Goal: Task Accomplishment & Management: Use online tool/utility

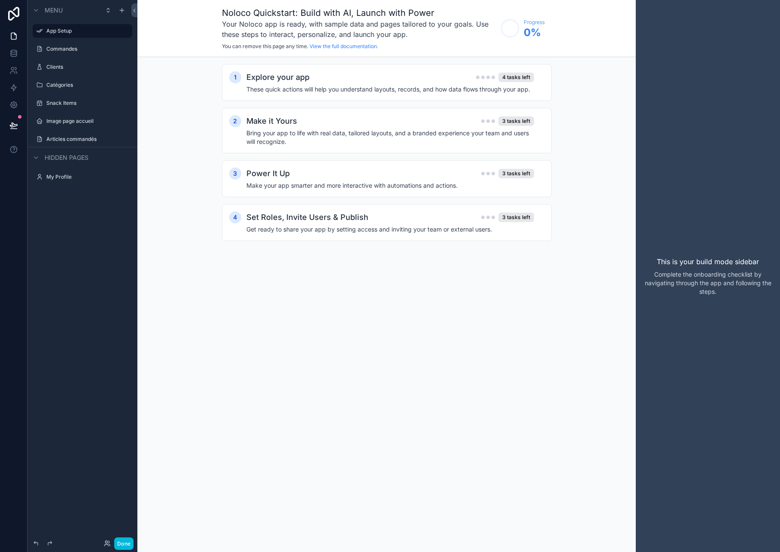
click at [72, 47] on label "Commandes" at bounding box center [86, 49] width 81 height 7
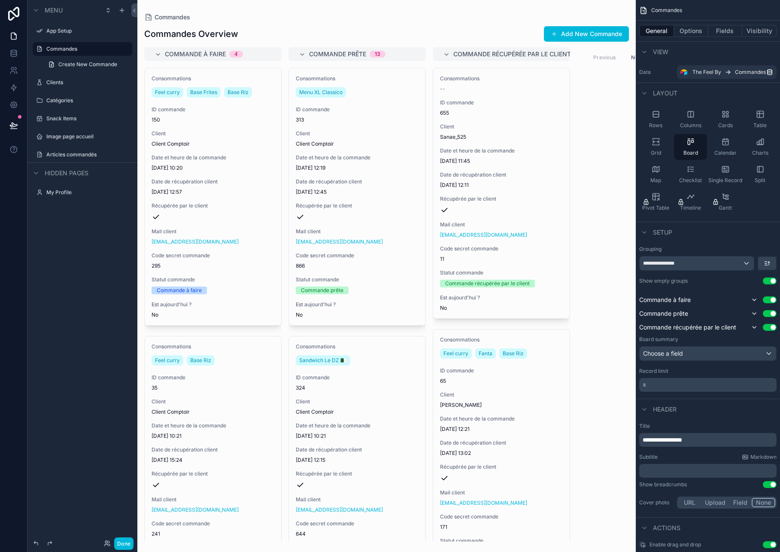
click at [63, 47] on label "Commandes" at bounding box center [86, 49] width 81 height 7
click at [243, 156] on div "scrollable content" at bounding box center [386, 276] width 498 height 552
click at [703, 260] on div "**********" at bounding box center [697, 263] width 114 height 14
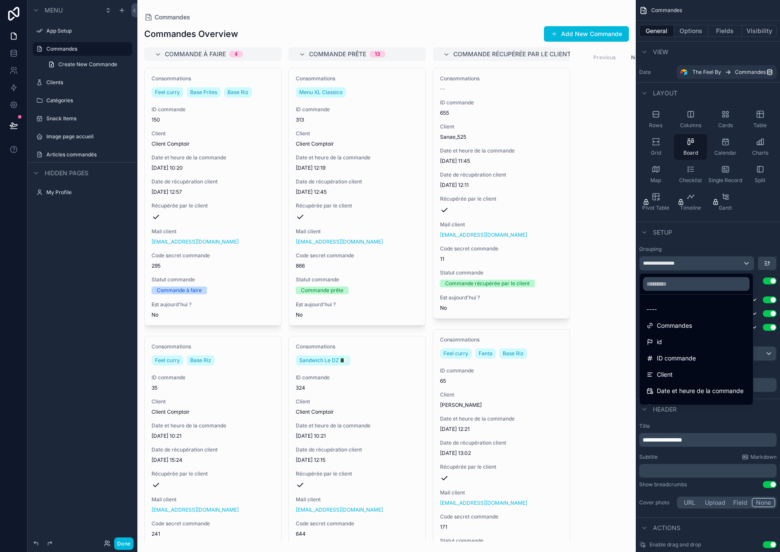
click at [734, 93] on div "scrollable content" at bounding box center [390, 276] width 780 height 552
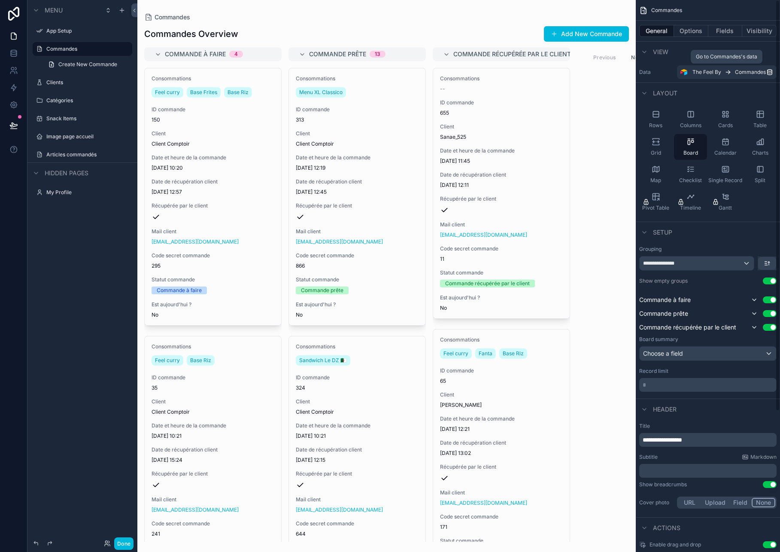
click at [760, 73] on span "Commandes" at bounding box center [750, 72] width 31 height 7
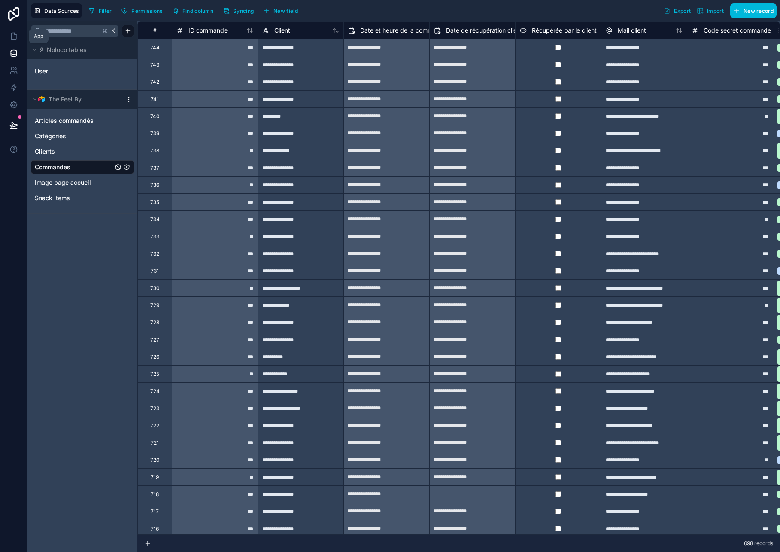
click at [16, 40] on icon at bounding box center [13, 36] width 9 height 9
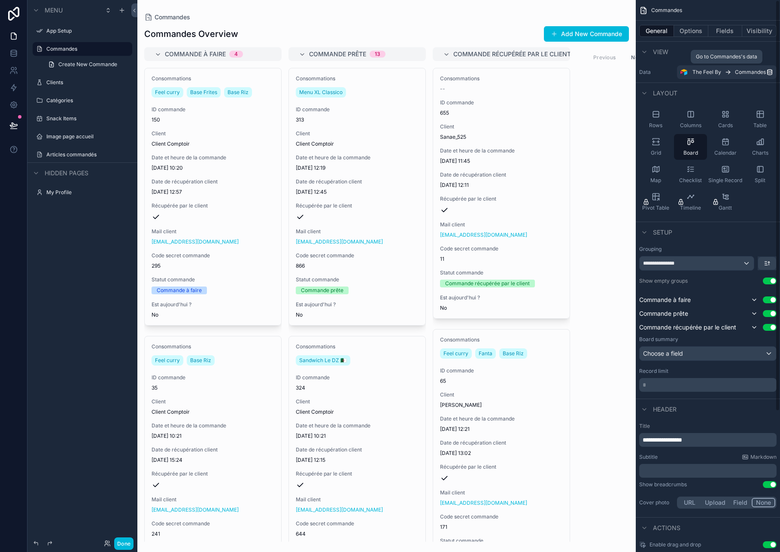
click at [713, 69] on span "The Feel By" at bounding box center [706, 72] width 29 height 7
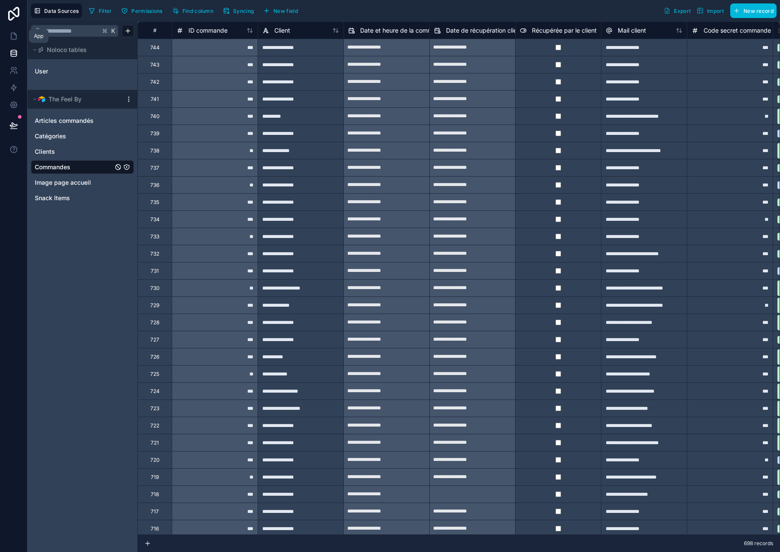
click at [14, 38] on icon at bounding box center [13, 36] width 9 height 9
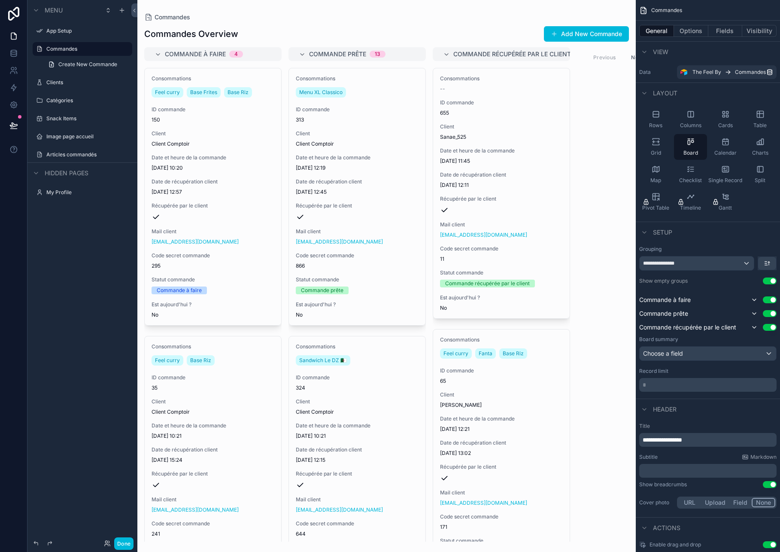
click at [76, 155] on label "Articles commandés" at bounding box center [86, 154] width 81 height 7
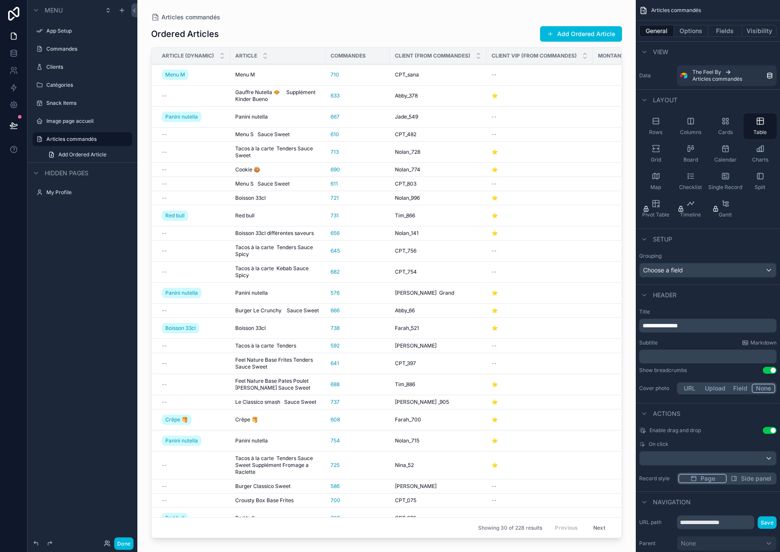
click at [698, 155] on div "Board" at bounding box center [690, 154] width 33 height 26
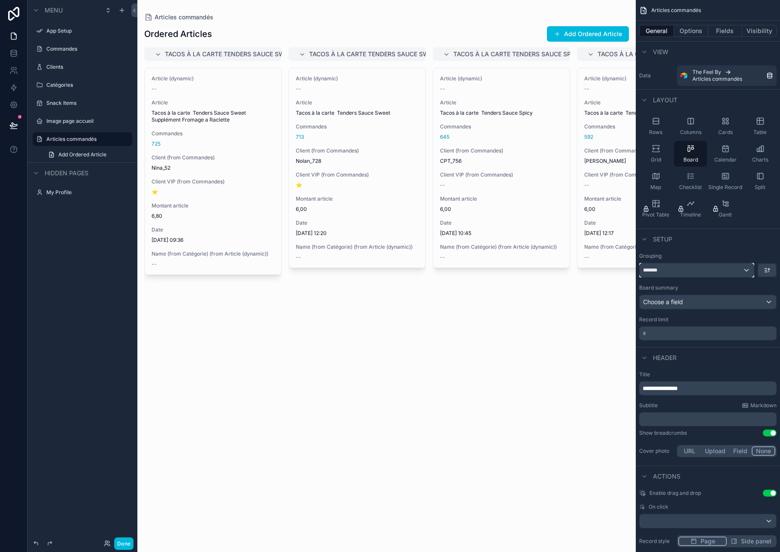
click at [699, 266] on div "*******" at bounding box center [697, 270] width 114 height 14
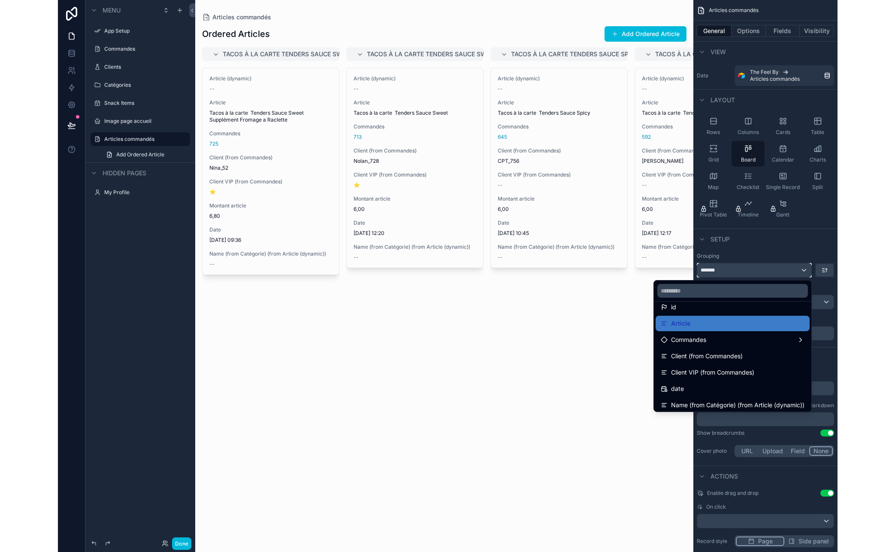
scroll to position [110, 0]
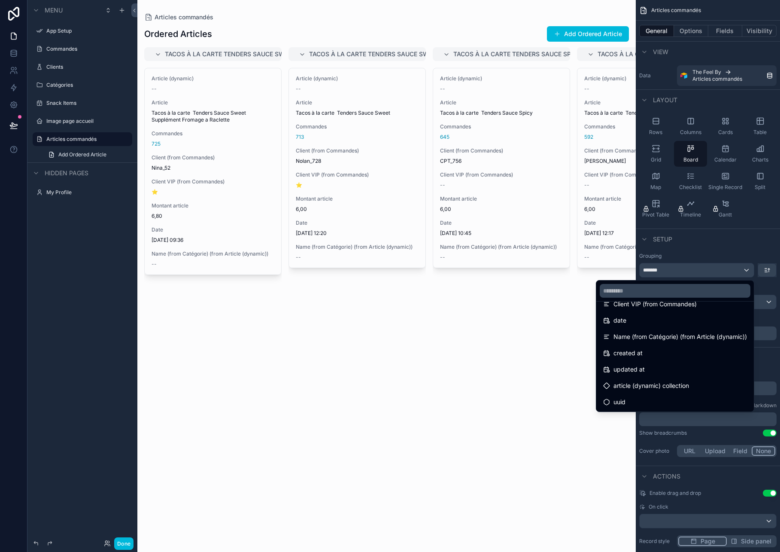
click at [682, 339] on span "Name (from Catégorie) (from Article (dynamic))" at bounding box center [679, 336] width 133 height 10
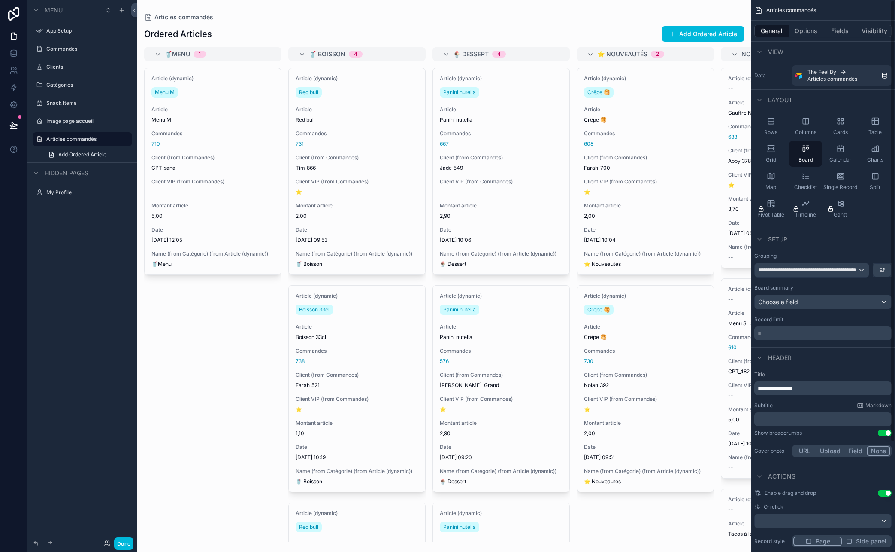
click at [780, 388] on span "**********" at bounding box center [775, 388] width 35 height 6
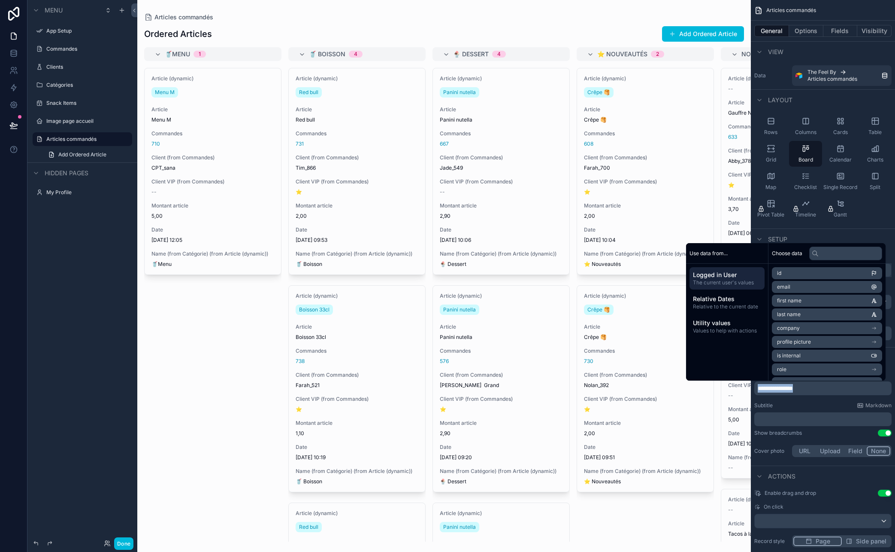
click at [780, 493] on button "Use setting" at bounding box center [885, 492] width 14 height 7
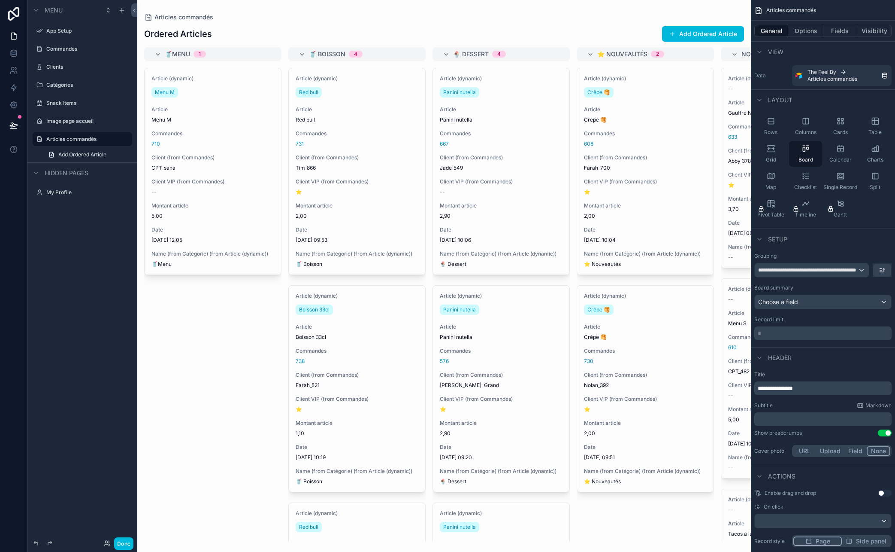
click at [780, 432] on button "Use setting" at bounding box center [885, 432] width 14 height 7
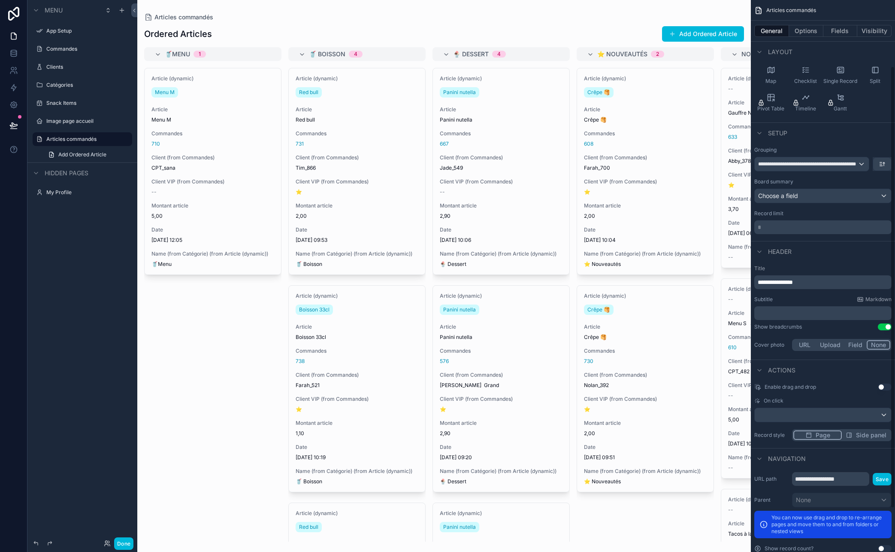
scroll to position [126, 0]
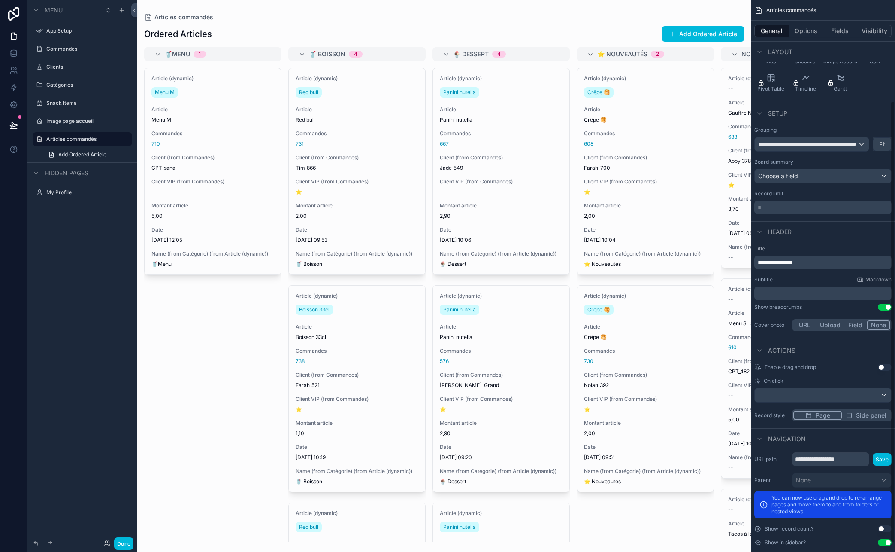
click at [780, 415] on span "Side panel" at bounding box center [871, 415] width 30 height 9
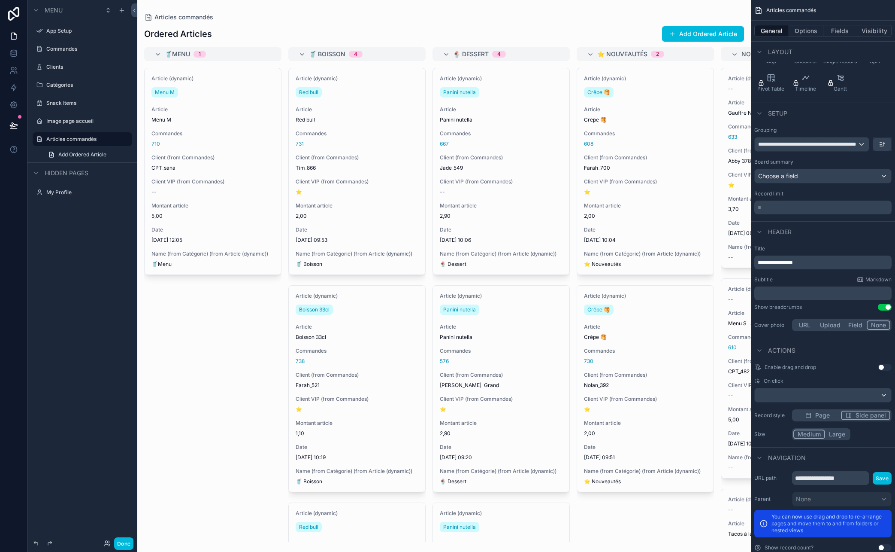
click at [780, 414] on span "Page" at bounding box center [823, 415] width 15 height 9
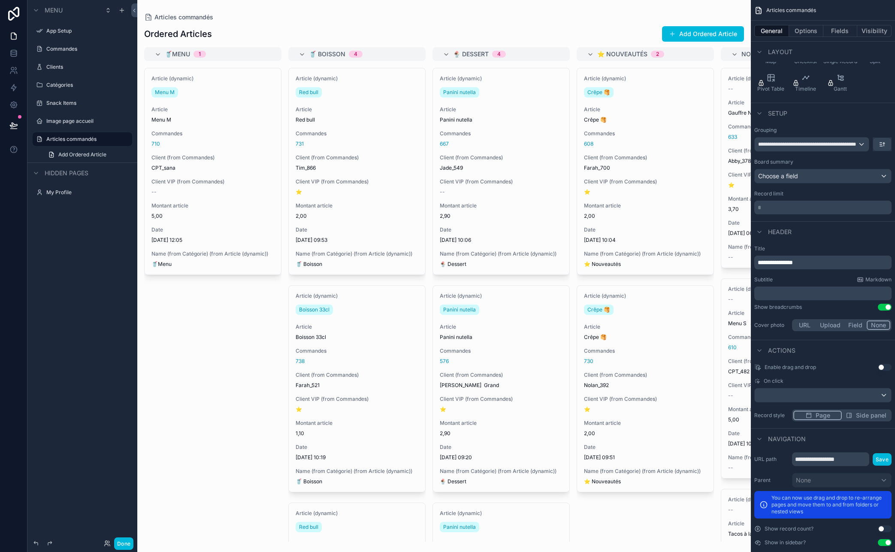
scroll to position [137, 0]
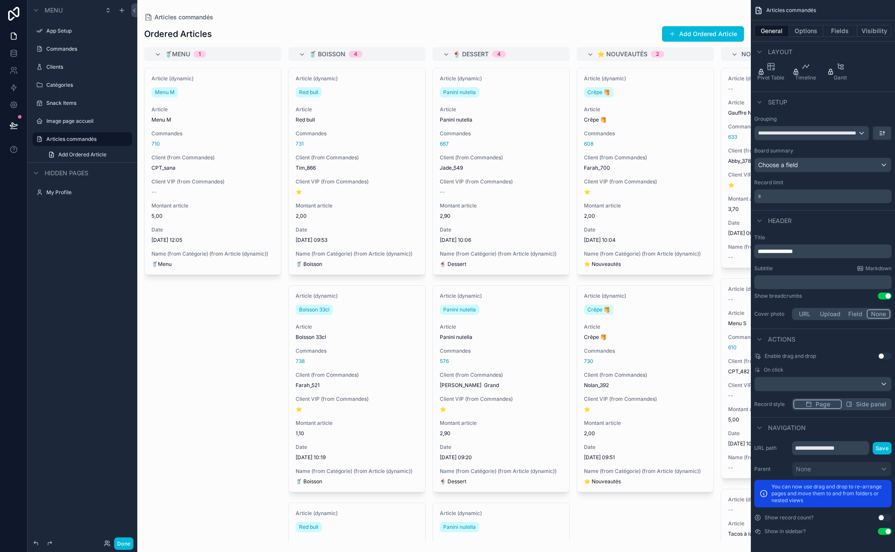
click at [780, 516] on button "Use setting" at bounding box center [885, 517] width 14 height 7
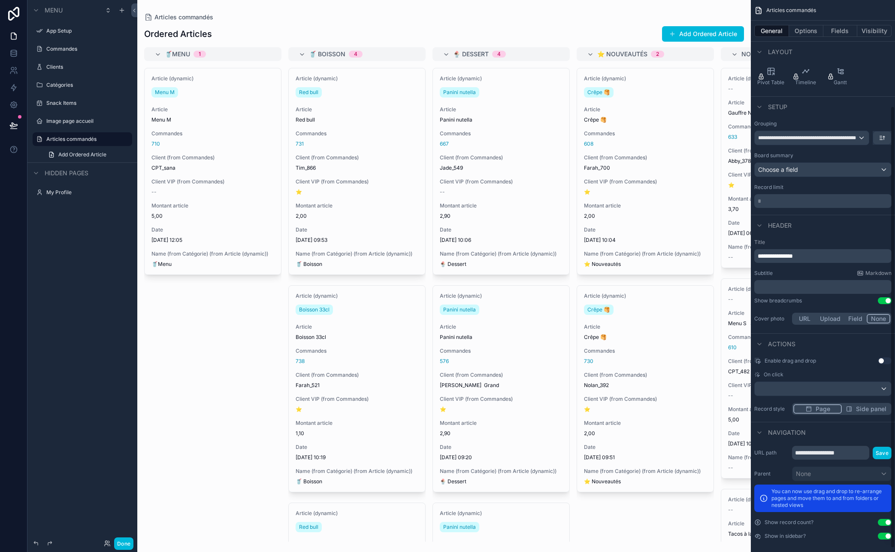
scroll to position [0, 0]
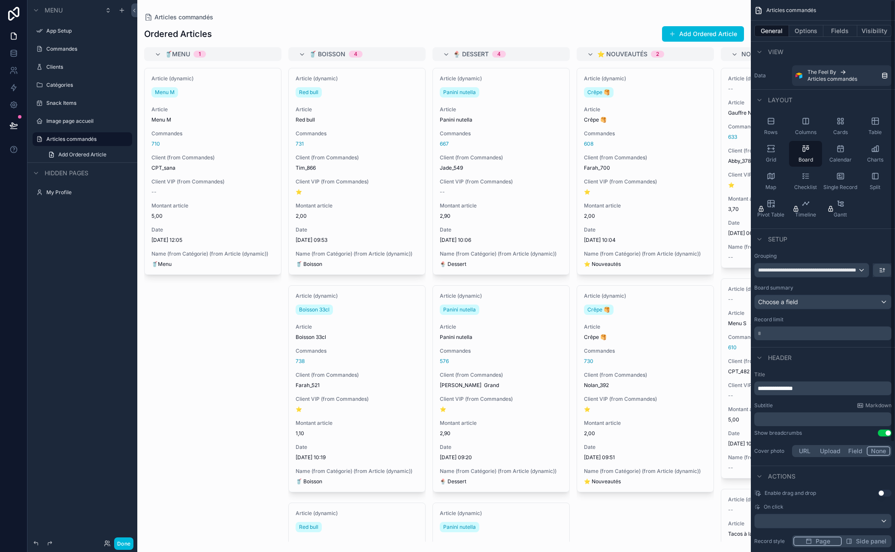
click at [780, 31] on button "Options" at bounding box center [806, 31] width 34 height 12
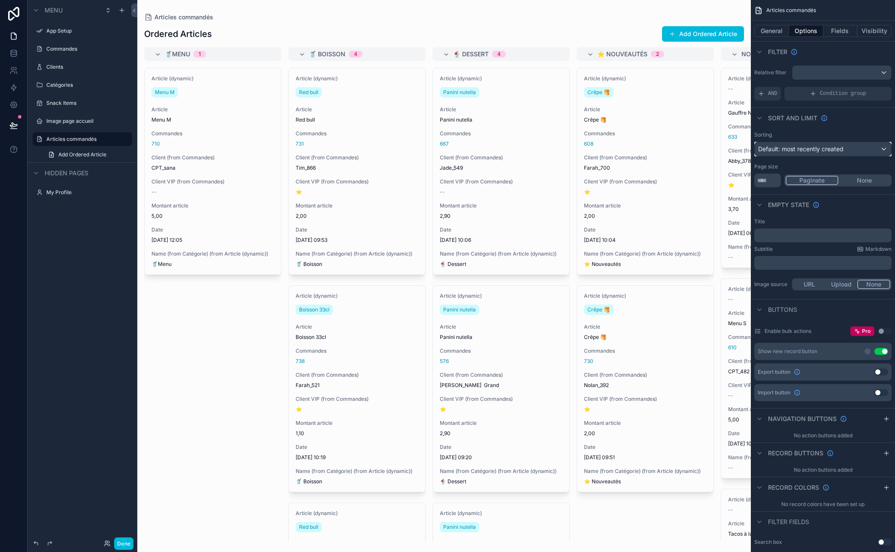
click at [780, 146] on span "Default: most recently created" at bounding box center [800, 148] width 85 height 7
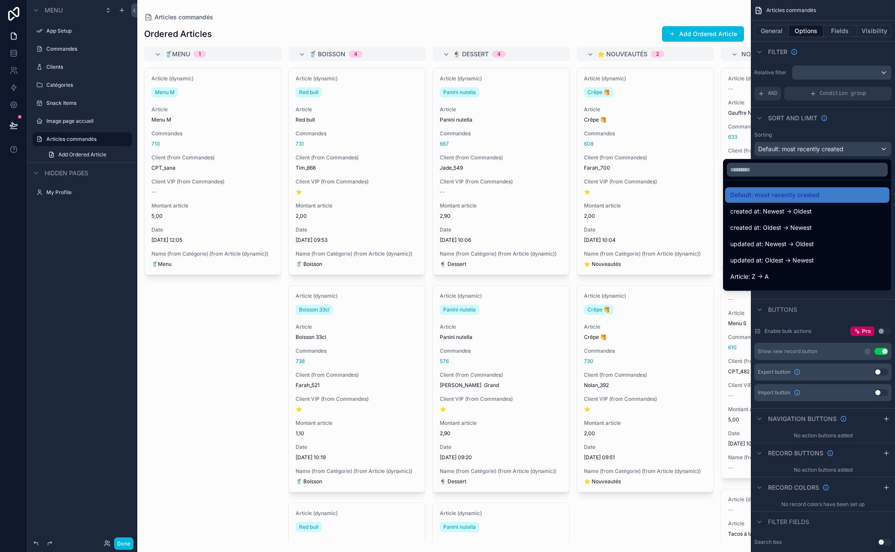
click at [780, 193] on span "Default: most recently created" at bounding box center [775, 195] width 89 height 10
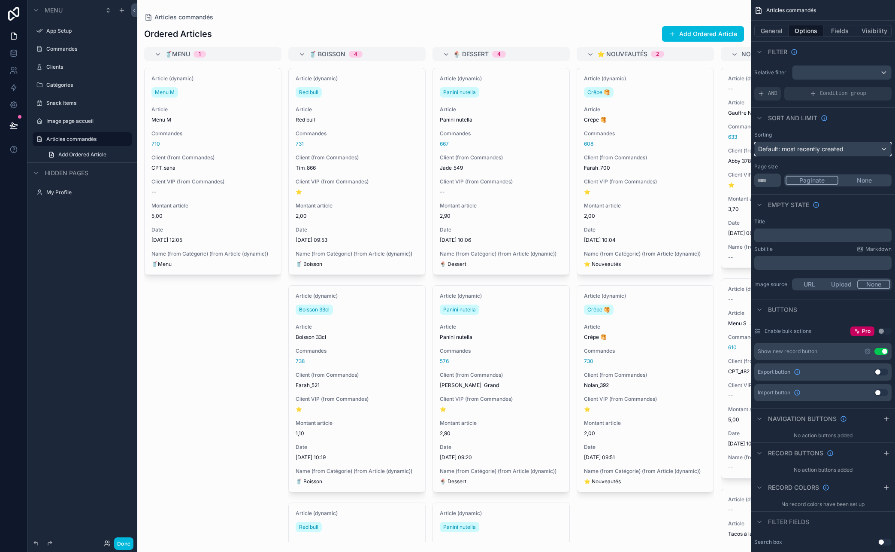
click at [780, 152] on span "Default: most recently created" at bounding box center [800, 148] width 85 height 7
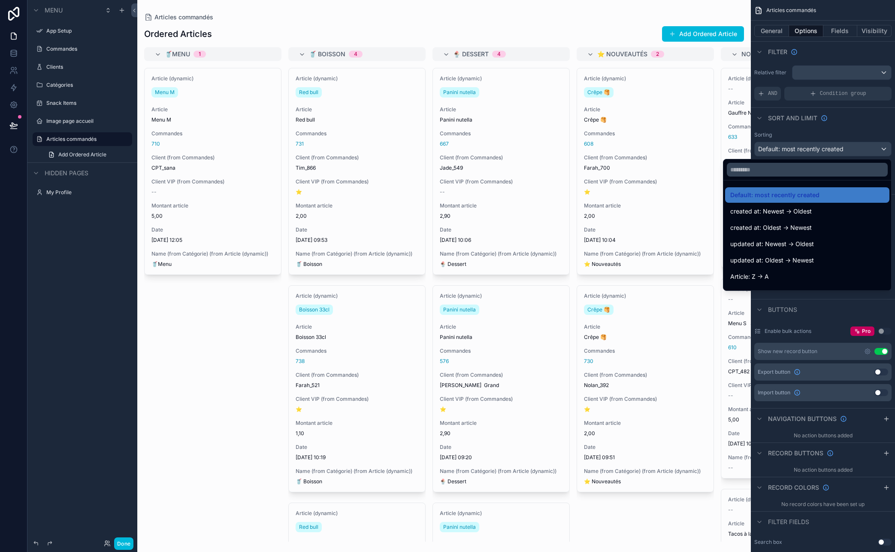
click at [780, 224] on div "created at: Oldest -> Newest" at bounding box center [808, 227] width 154 height 10
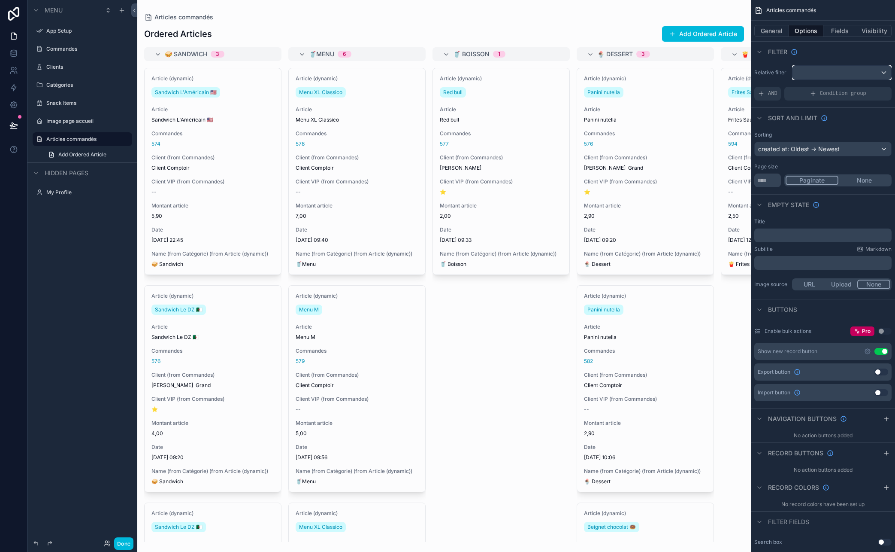
click at [780, 73] on div "scrollable content" at bounding box center [842, 73] width 99 height 14
click at [780, 67] on div "scrollable content" at bounding box center [447, 276] width 895 height 552
click at [770, 89] on div "AND" at bounding box center [768, 94] width 27 height 14
click at [780, 99] on div "Add a filter" at bounding box center [823, 94] width 137 height 14
click at [0, 0] on icon "scrollable content" at bounding box center [0, 0] width 0 height 0
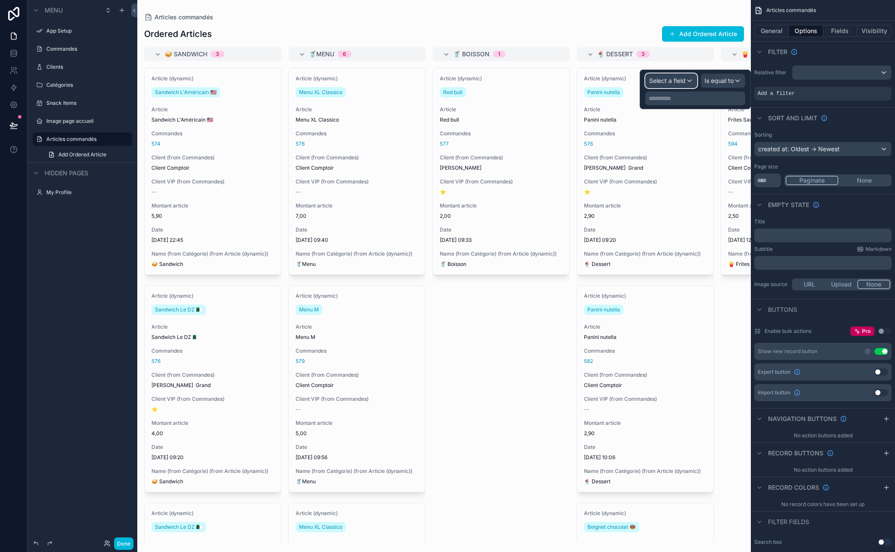
click at [669, 78] on span "Select a field" at bounding box center [667, 80] width 36 height 7
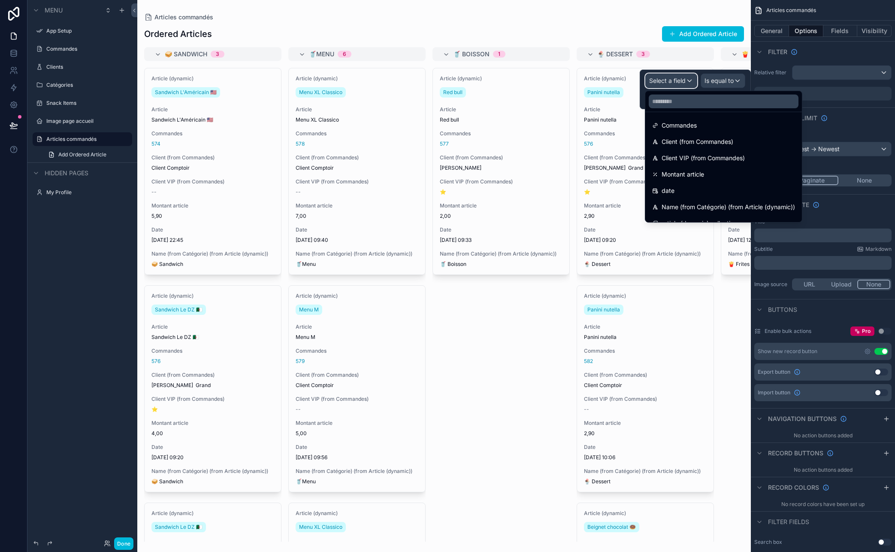
scroll to position [94, 0]
click at [680, 178] on div "date" at bounding box center [723, 180] width 143 height 10
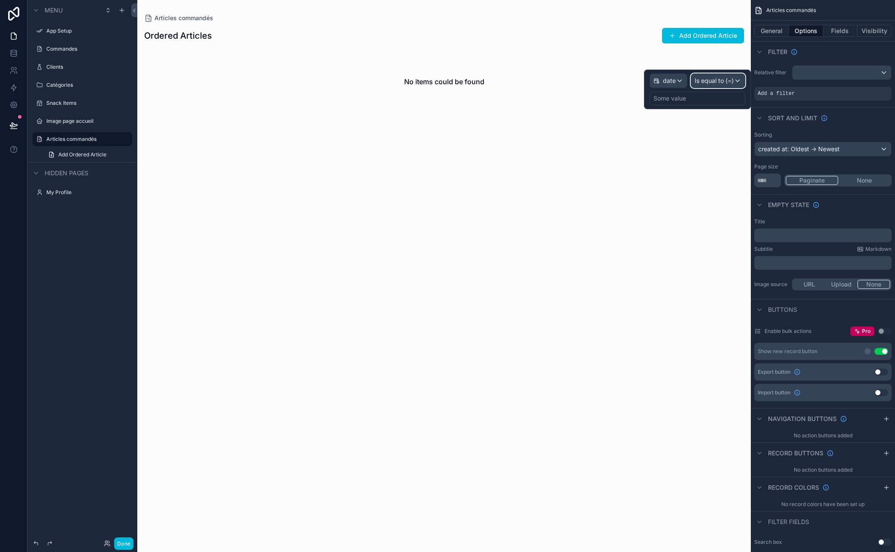
click at [716, 77] on span "Is equal to (=)" at bounding box center [714, 80] width 39 height 9
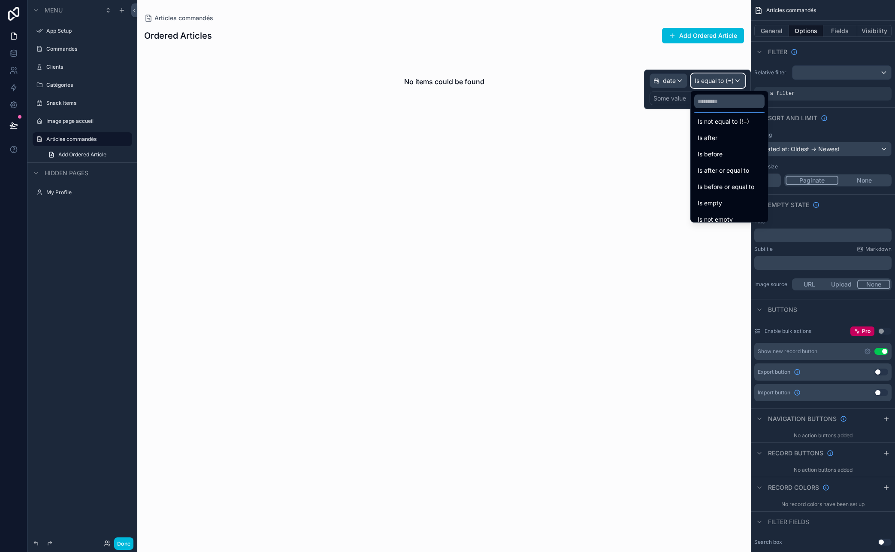
scroll to position [28, 0]
click at [759, 164] on div "Is after or equal to" at bounding box center [730, 163] width 64 height 10
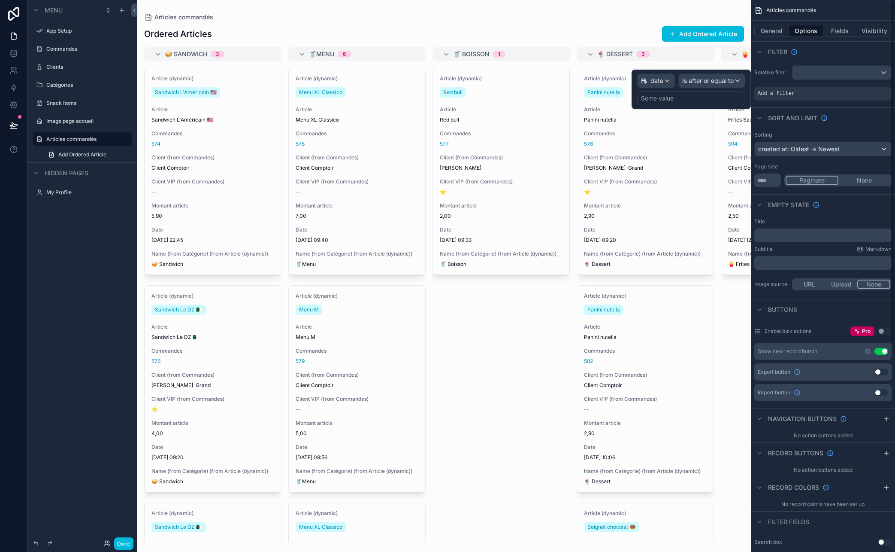
click at [683, 96] on div "Some value" at bounding box center [691, 98] width 108 height 14
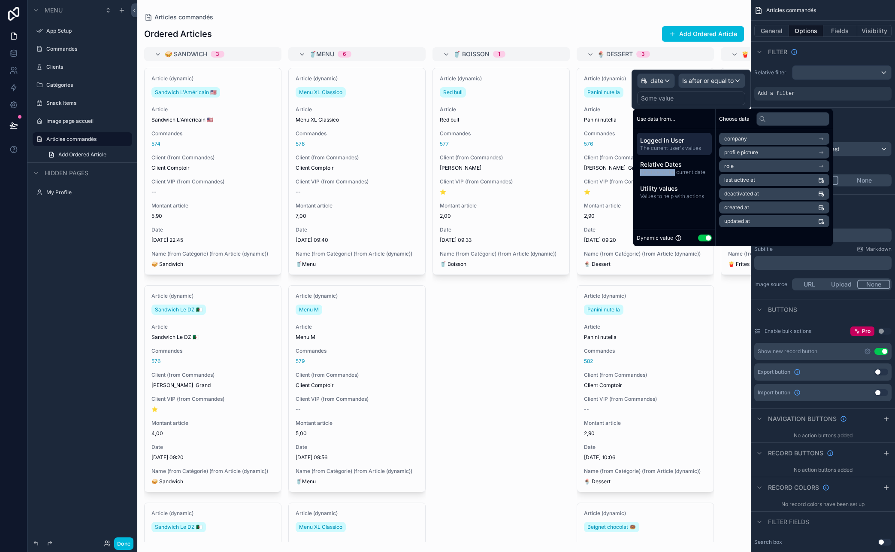
click at [674, 169] on span "Relative to the current date" at bounding box center [674, 172] width 68 height 7
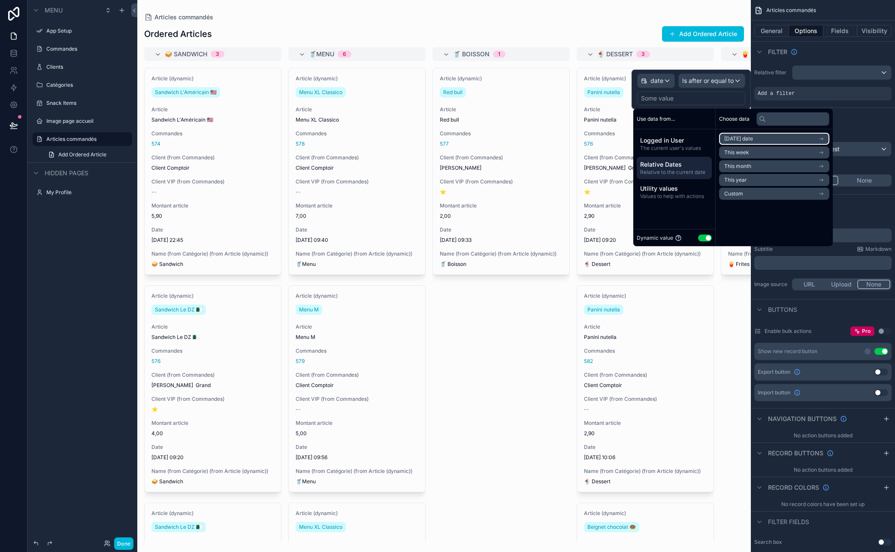
click at [736, 137] on span "Today's date" at bounding box center [739, 138] width 29 height 7
click at [745, 165] on span "Start of day" at bounding box center [739, 167] width 28 height 7
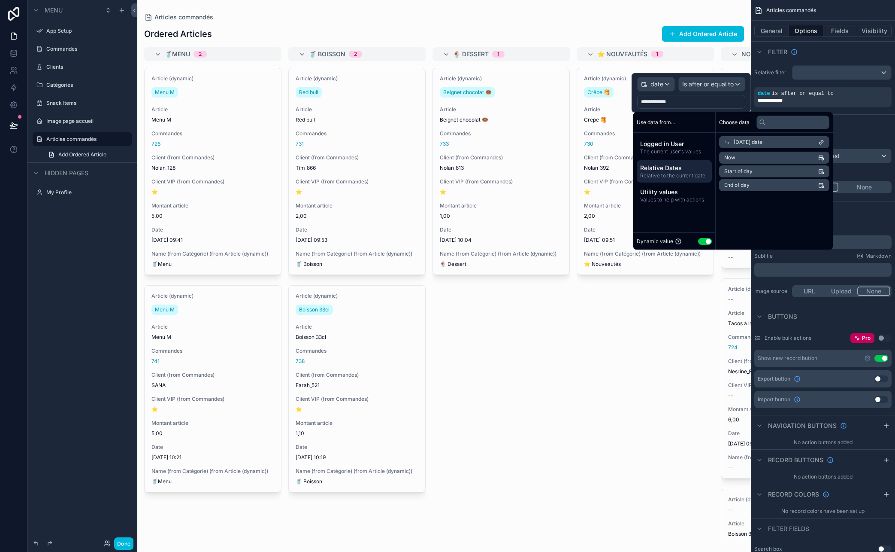
click at [507, 361] on div "scrollable content" at bounding box center [444, 276] width 614 height 552
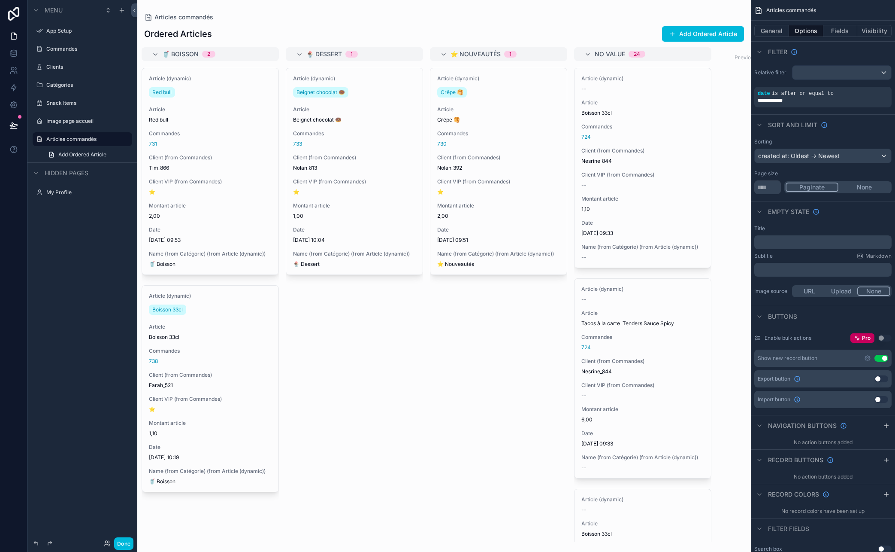
scroll to position [0, 0]
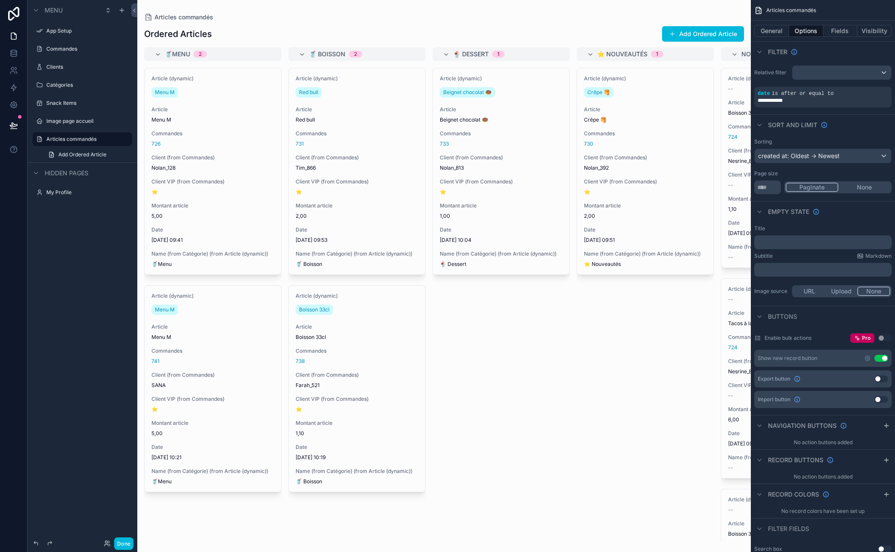
click at [780, 357] on button "Use setting" at bounding box center [882, 358] width 14 height 7
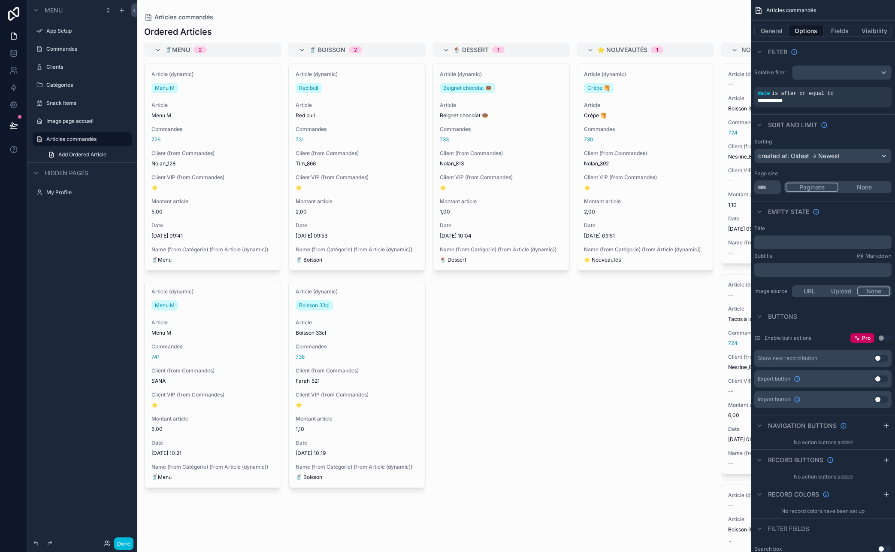
click at [777, 30] on button "General" at bounding box center [772, 31] width 35 height 12
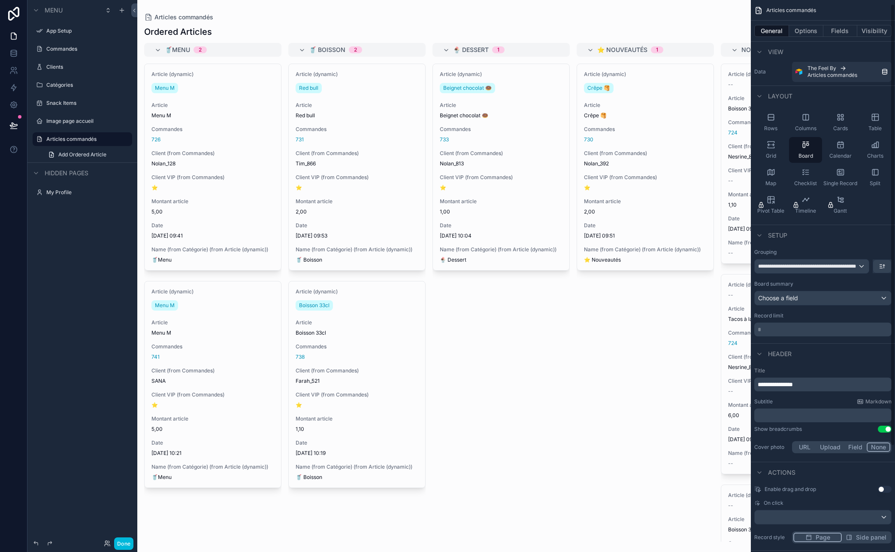
scroll to position [5, 0]
click at [780, 293] on div "Choose a field" at bounding box center [823, 297] width 137 height 14
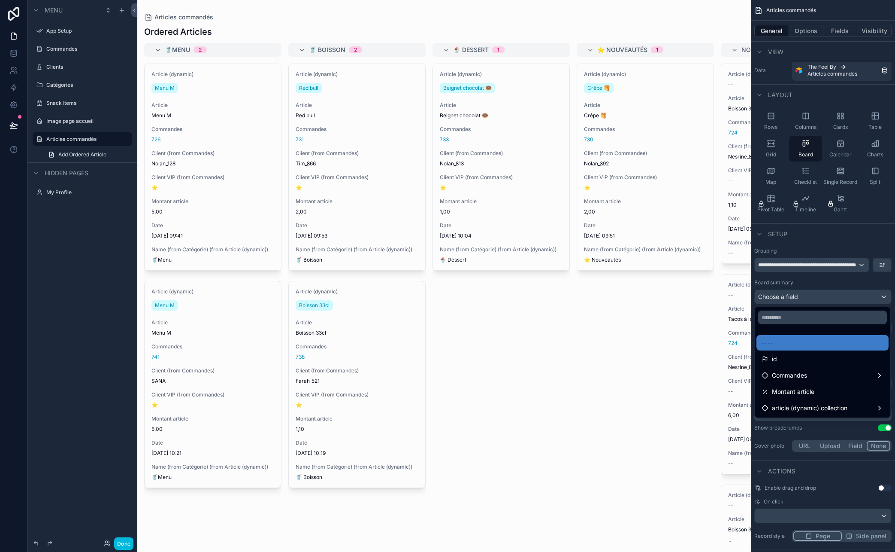
click at [780, 293] on div "scrollable content" at bounding box center [447, 276] width 895 height 552
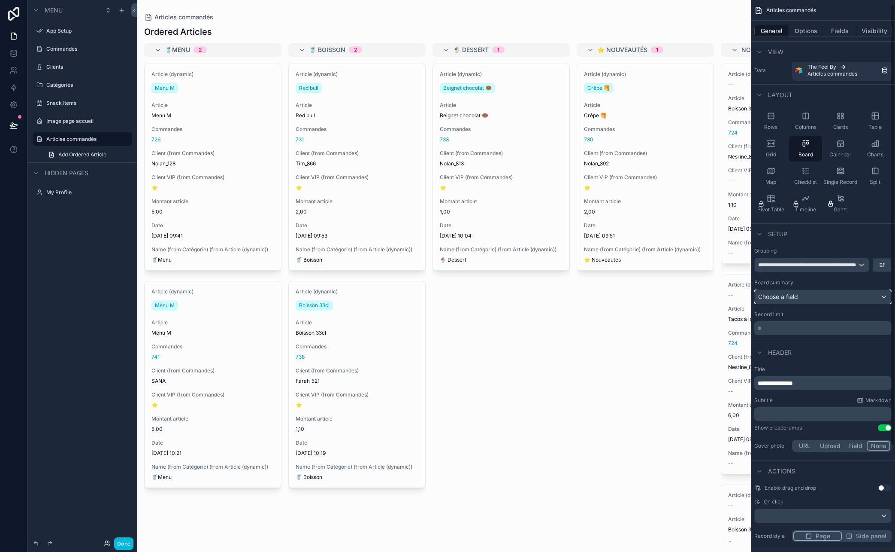
click at [780, 293] on div "Choose a field" at bounding box center [823, 297] width 137 height 14
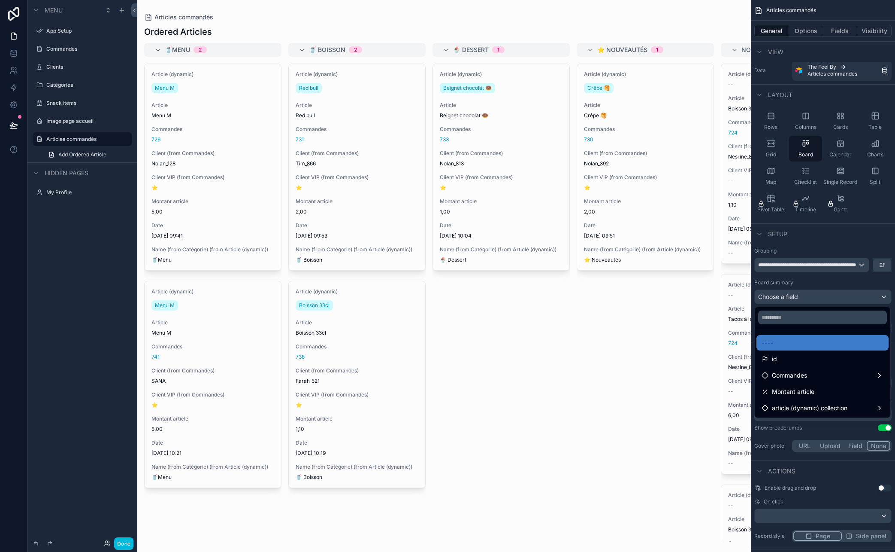
click at [780, 393] on div "Montant article" at bounding box center [823, 391] width 122 height 10
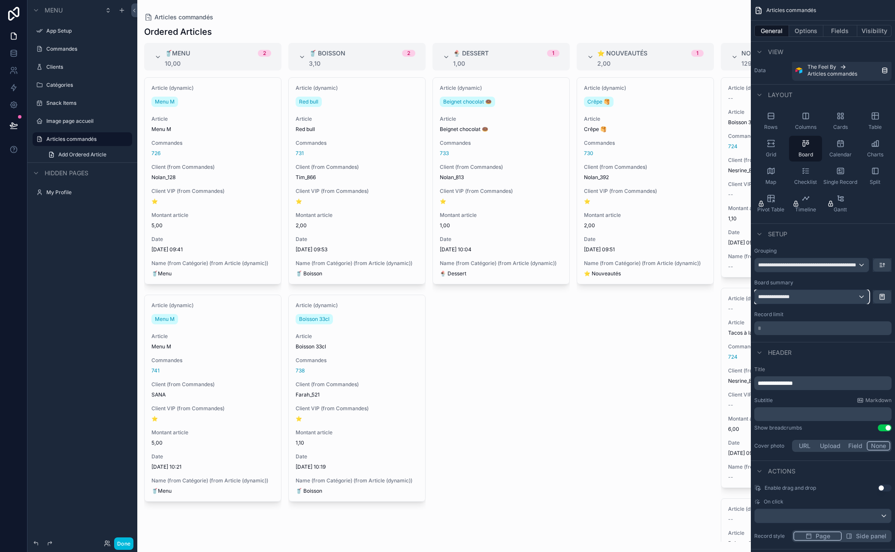
click at [780, 298] on div "**********" at bounding box center [812, 297] width 114 height 14
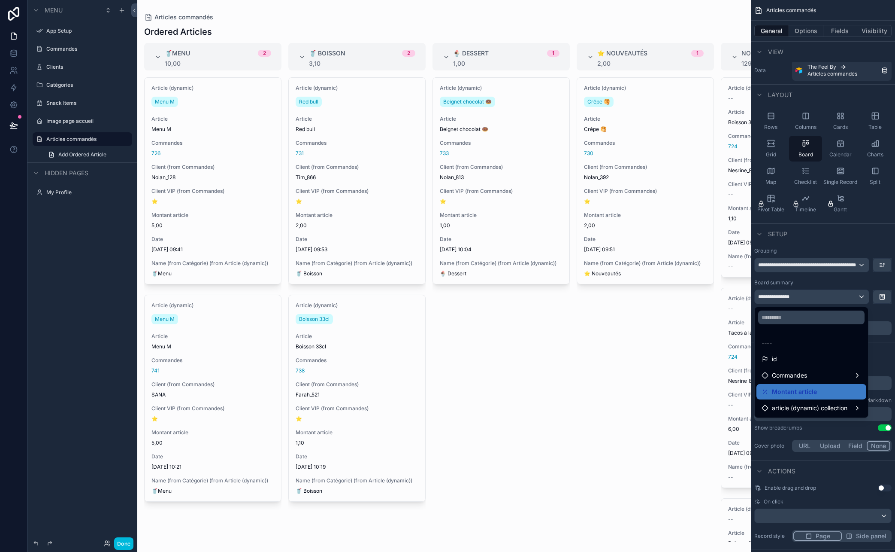
click at [780, 403] on span "article (dynamic) collection" at bounding box center [810, 408] width 76 height 10
click at [707, 406] on span "article (dynamic) collection count" at bounding box center [701, 408] width 93 height 10
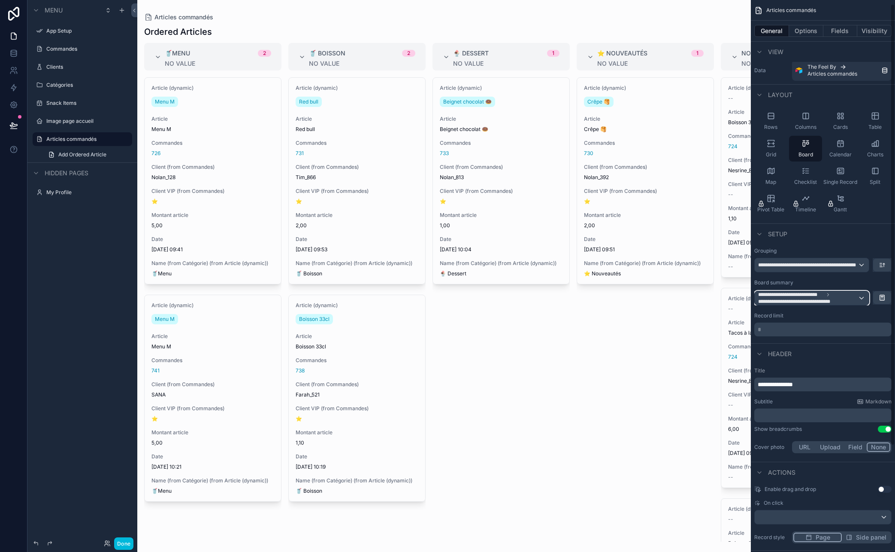
click at [780, 298] on div "**********" at bounding box center [812, 298] width 114 height 14
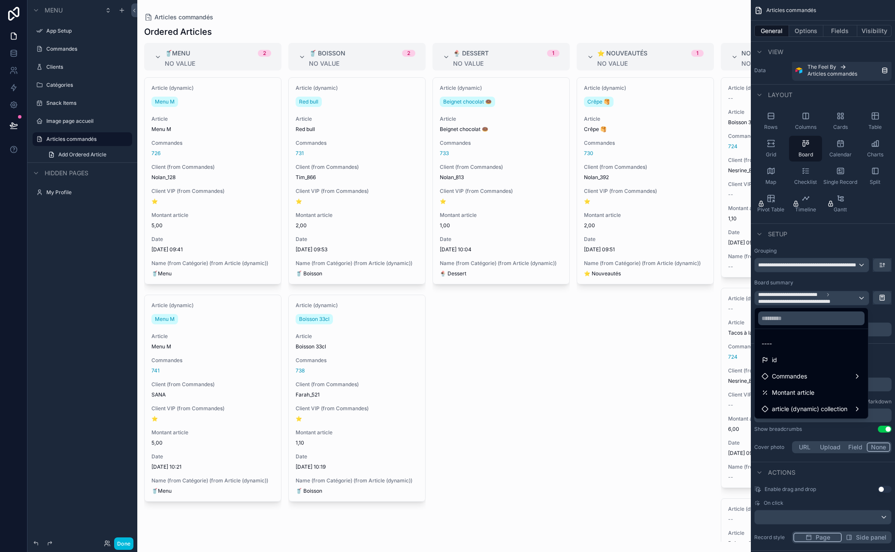
click at [780, 340] on div "----" at bounding box center [812, 343] width 100 height 10
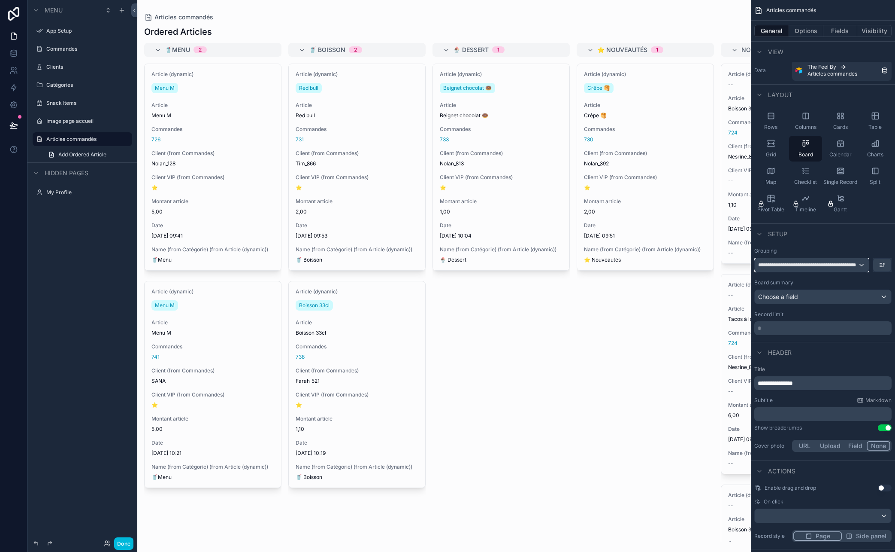
click at [780, 267] on span "**********" at bounding box center [808, 264] width 100 height 7
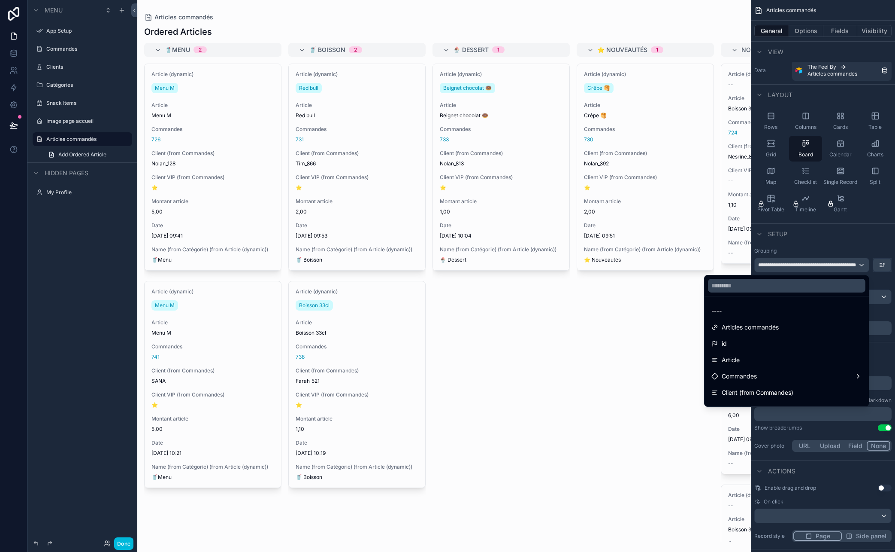
click at [780, 267] on div "scrollable content" at bounding box center [447, 276] width 895 height 552
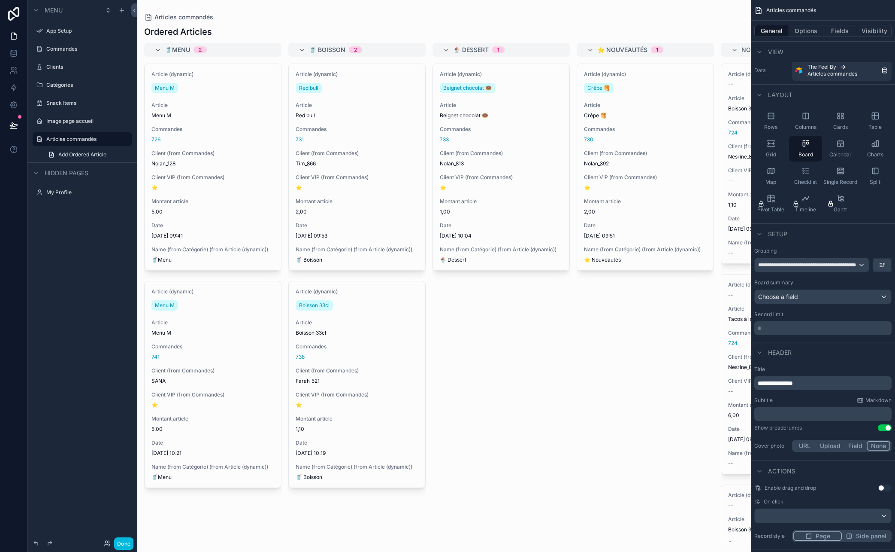
click at [780, 263] on button "scrollable content" at bounding box center [883, 264] width 18 height 13
click at [780, 296] on span "Z -> A" at bounding box center [876, 300] width 17 height 10
click at [780, 264] on button "scrollable content" at bounding box center [883, 264] width 18 height 13
click at [780, 282] on span "A -> Z" at bounding box center [876, 284] width 17 height 10
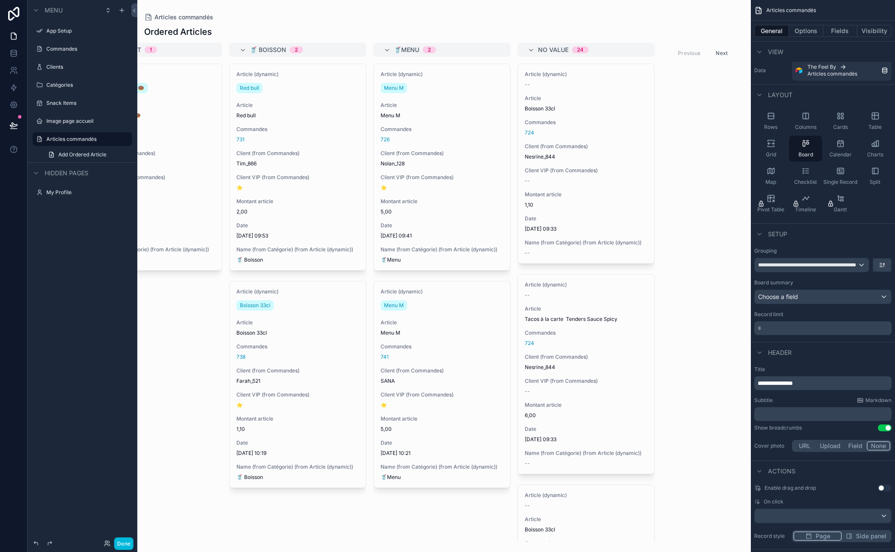
scroll to position [0, 0]
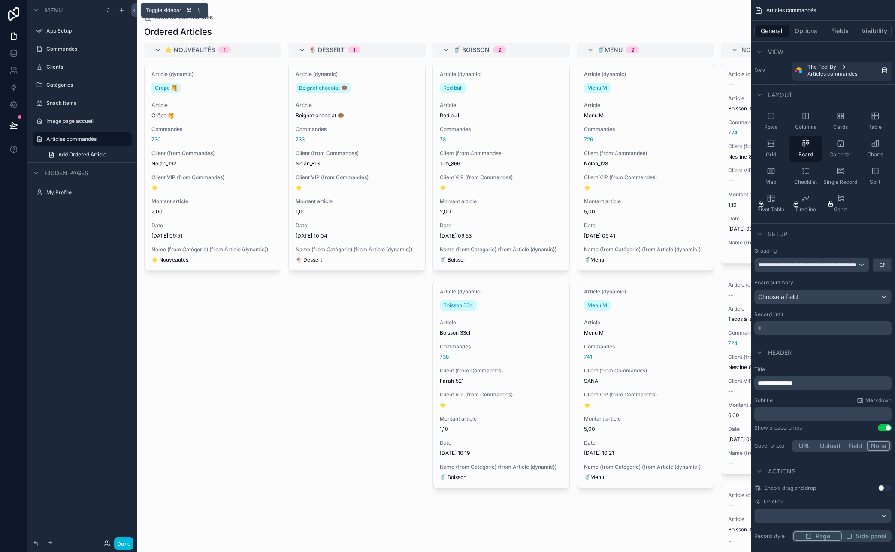
click at [134, 8] on icon at bounding box center [134, 10] width 6 height 6
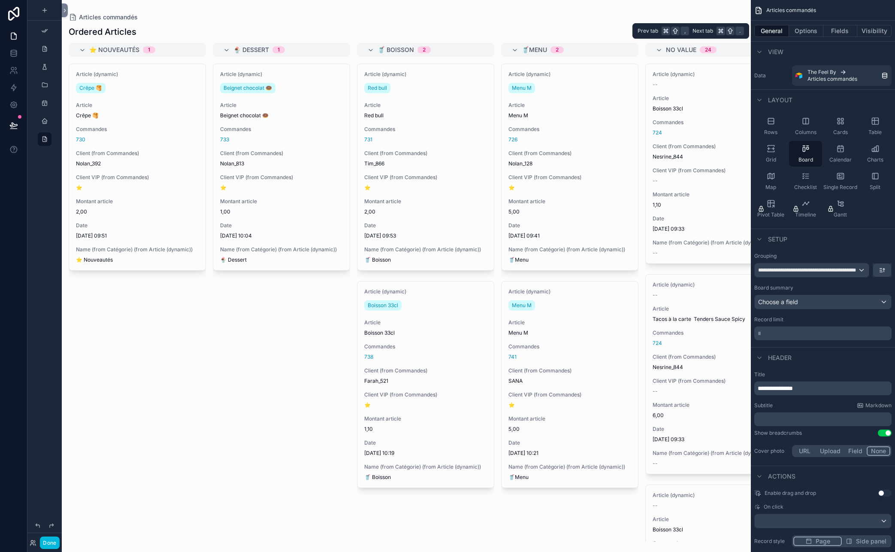
click at [780, 32] on button "Options" at bounding box center [806, 31] width 34 height 12
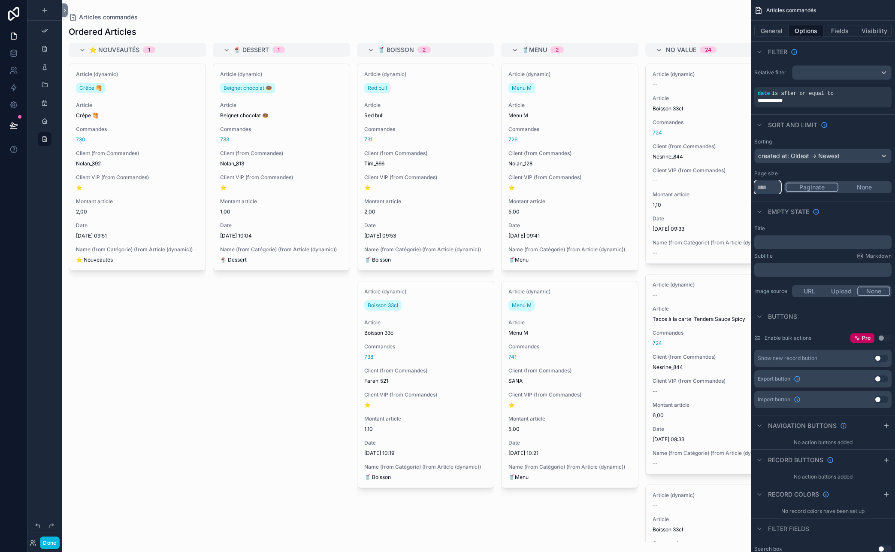
click at [773, 185] on input "**" at bounding box center [768, 187] width 27 height 14
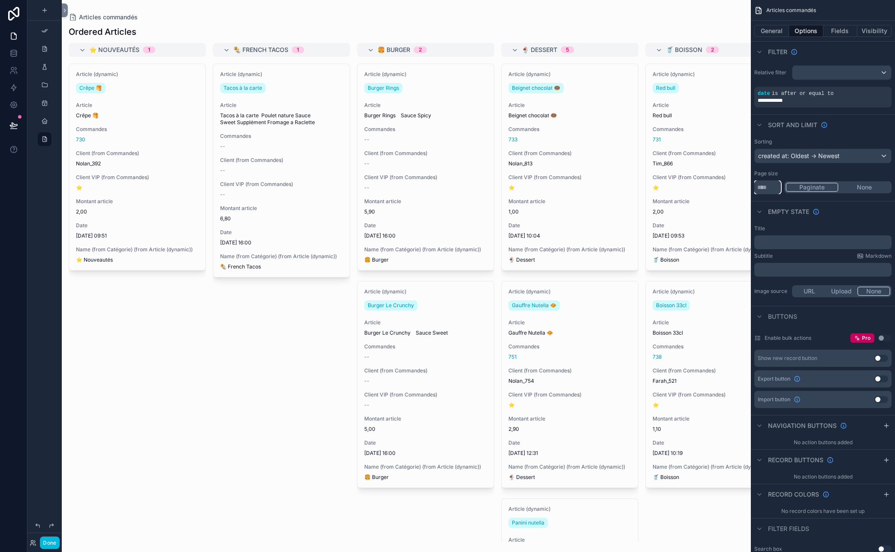
type input "***"
click at [780, 204] on div "Empty state" at bounding box center [823, 211] width 144 height 21
click at [780, 186] on button "None" at bounding box center [865, 186] width 52 height 9
click at [780, 245] on p "﻿" at bounding box center [824, 242] width 132 height 7
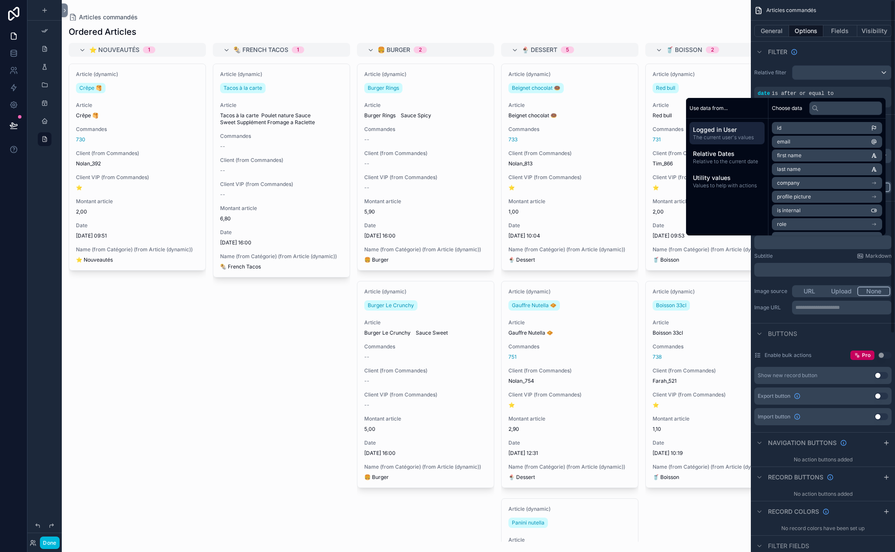
click at [780, 282] on div "**********" at bounding box center [823, 270] width 144 height 98
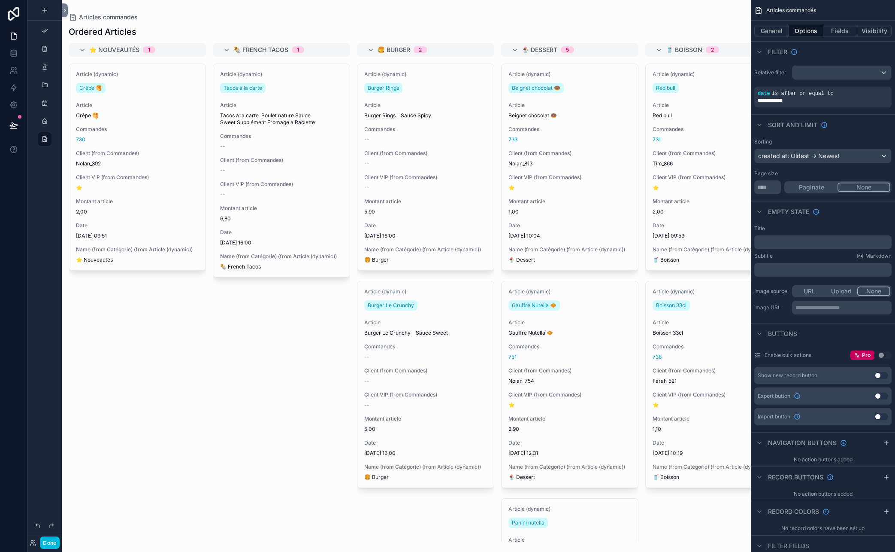
click at [780, 250] on div "**********" at bounding box center [823, 270] width 144 height 98
click at [780, 241] on p "﻿" at bounding box center [824, 242] width 132 height 7
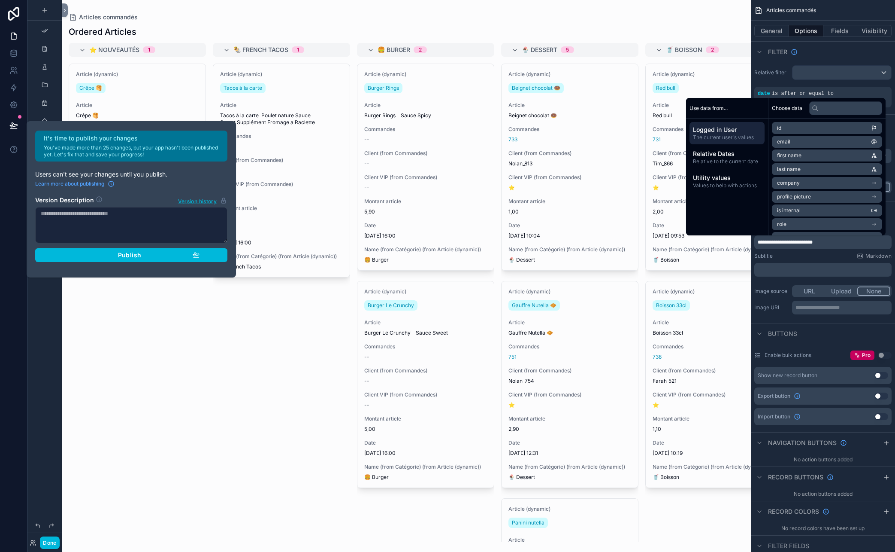
click at [780, 258] on div "Subtitle Markdown" at bounding box center [823, 255] width 137 height 7
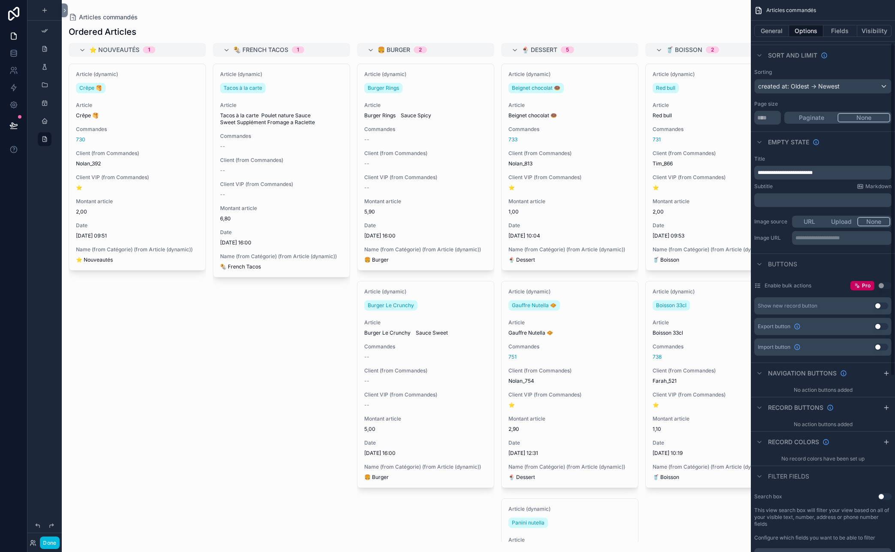
scroll to position [71, 0]
click at [780, 473] on span "Filter fields" at bounding box center [788, 474] width 41 height 9
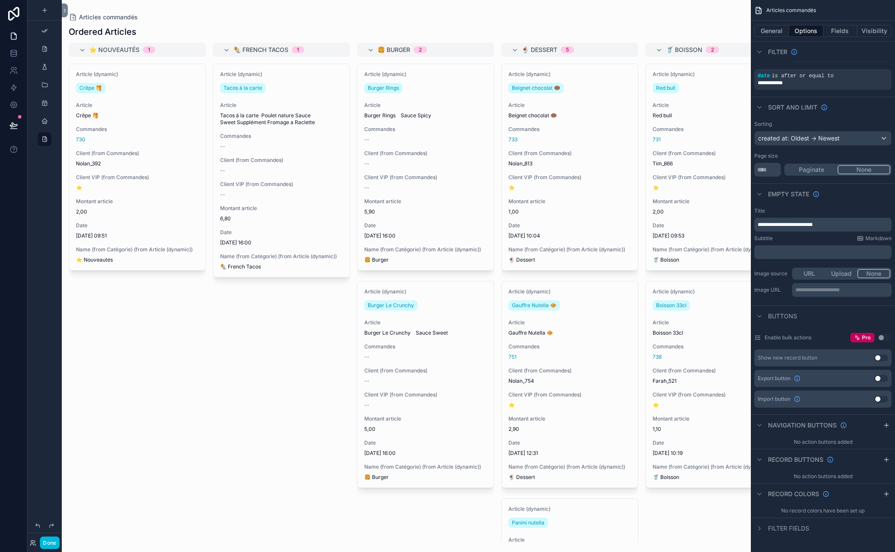
click at [780, 526] on span "Filter fields" at bounding box center [788, 528] width 41 height 9
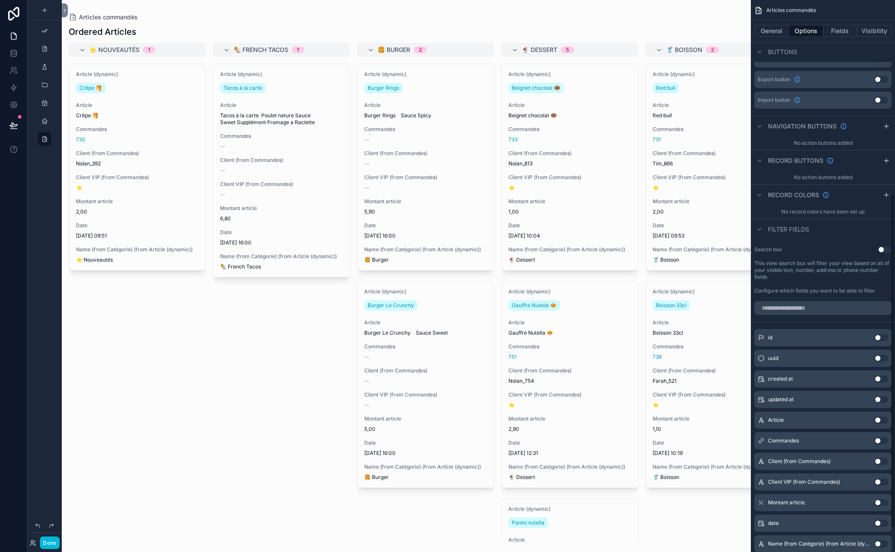
scroll to position [315, 0]
click at [780, 162] on icon "scrollable content" at bounding box center [886, 161] width 7 height 7
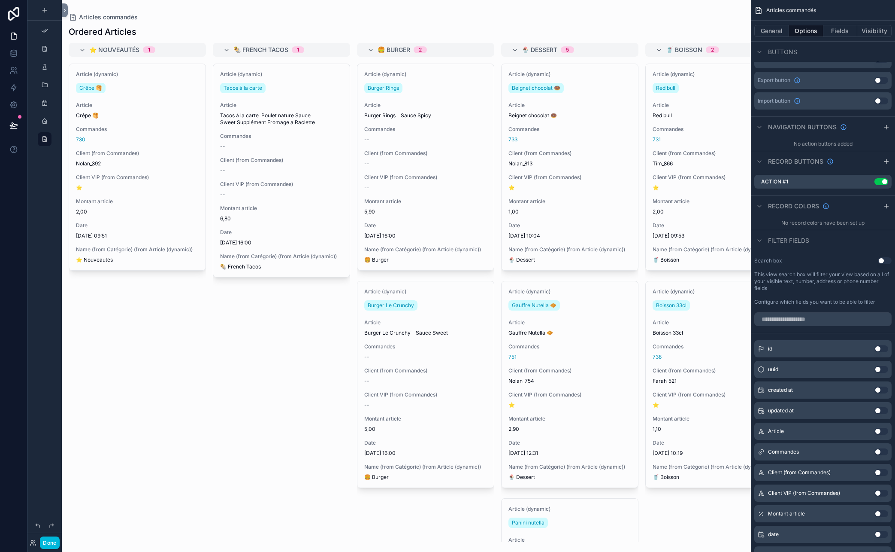
click at [780, 182] on div "Action #1 Use setting" at bounding box center [823, 182] width 137 height 14
click at [0, 0] on icon "scrollable content" at bounding box center [0, 0] width 0 height 0
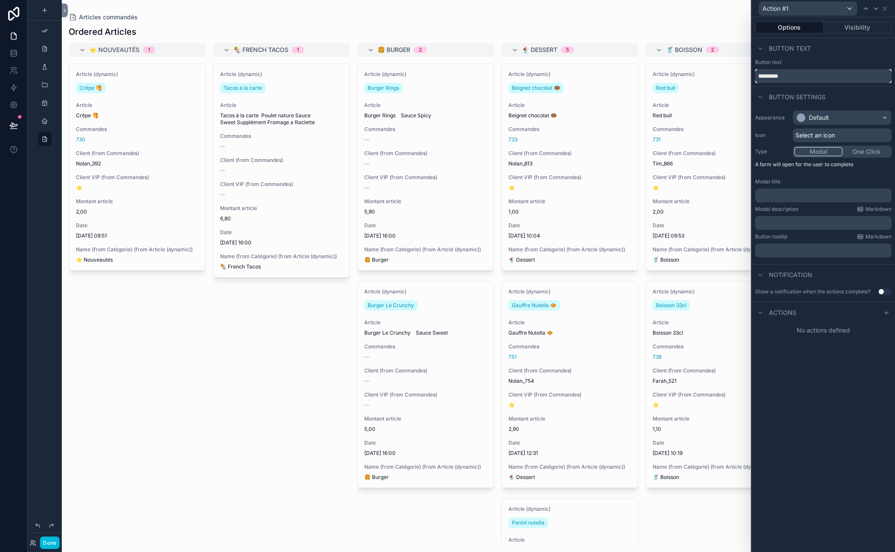
click at [780, 73] on input "*********" at bounding box center [823, 76] width 137 height 14
type input "*****"
click at [780, 400] on div "Options Visibility Button text Button text ***** Button settings Appearance Def…" at bounding box center [823, 284] width 143 height 534
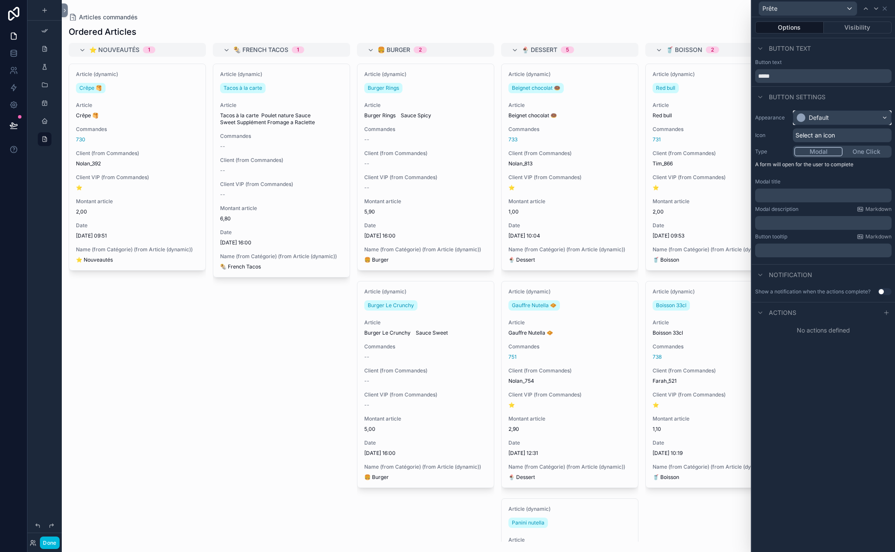
click at [780, 112] on div "Default" at bounding box center [843, 118] width 98 height 14
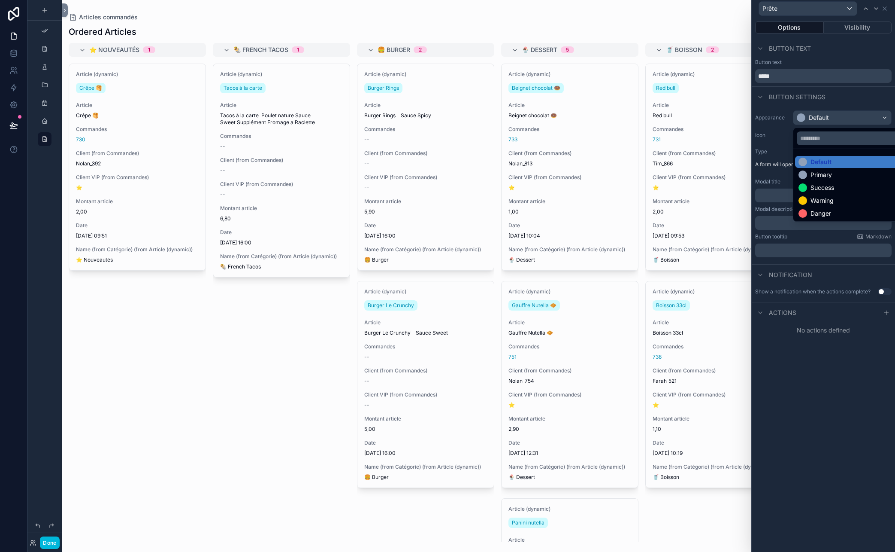
click at [780, 188] on div "Success" at bounding box center [823, 187] width 24 height 9
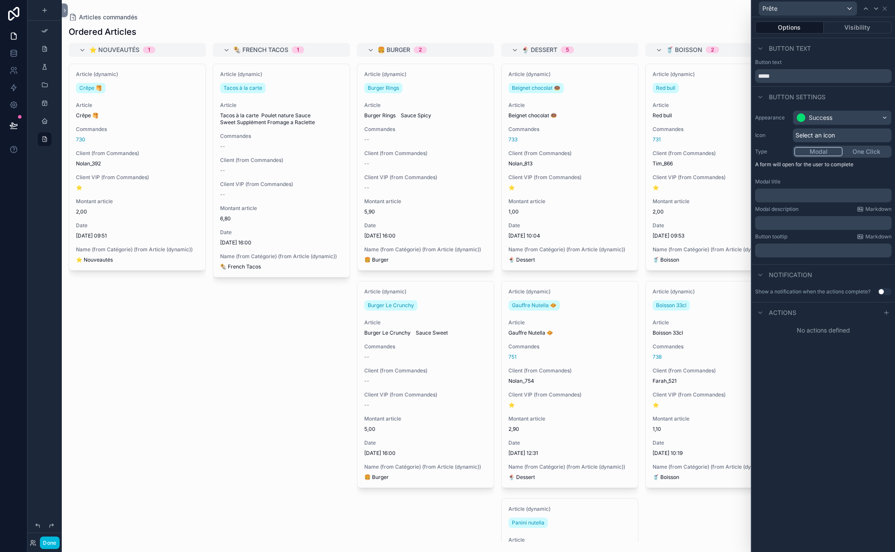
click at [780, 133] on span "Select an icon" at bounding box center [815, 135] width 39 height 9
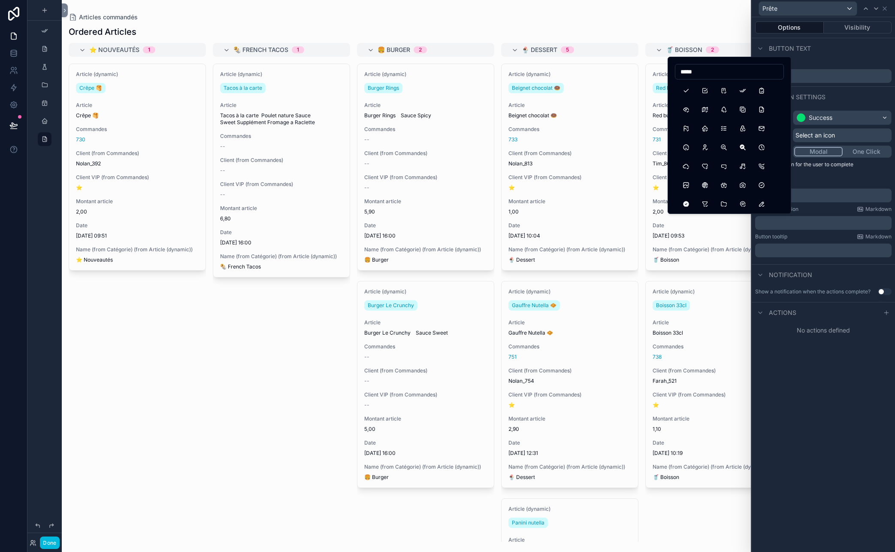
type input "*****"
click at [697, 91] on div at bounding box center [729, 515] width 109 height 865
click at [691, 90] on button "Check" at bounding box center [686, 90] width 15 height 15
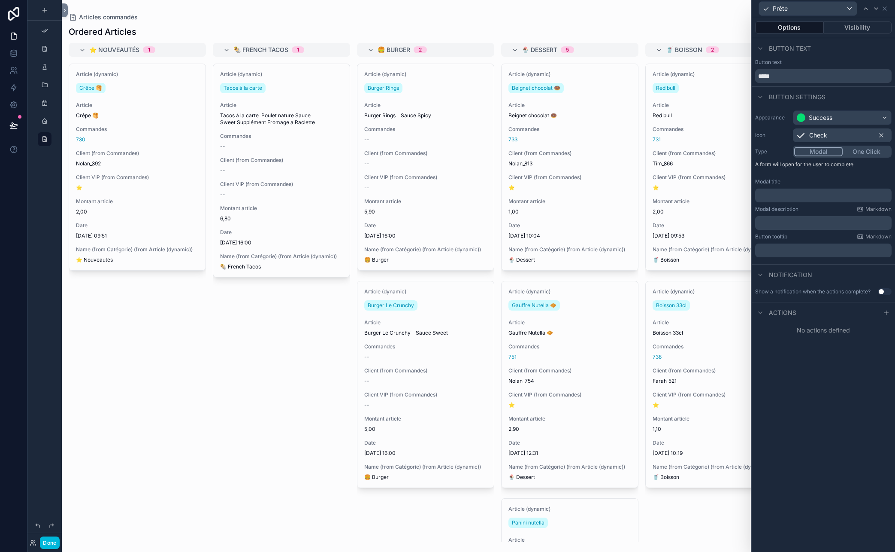
click at [780, 150] on button "One Click" at bounding box center [867, 151] width 48 height 9
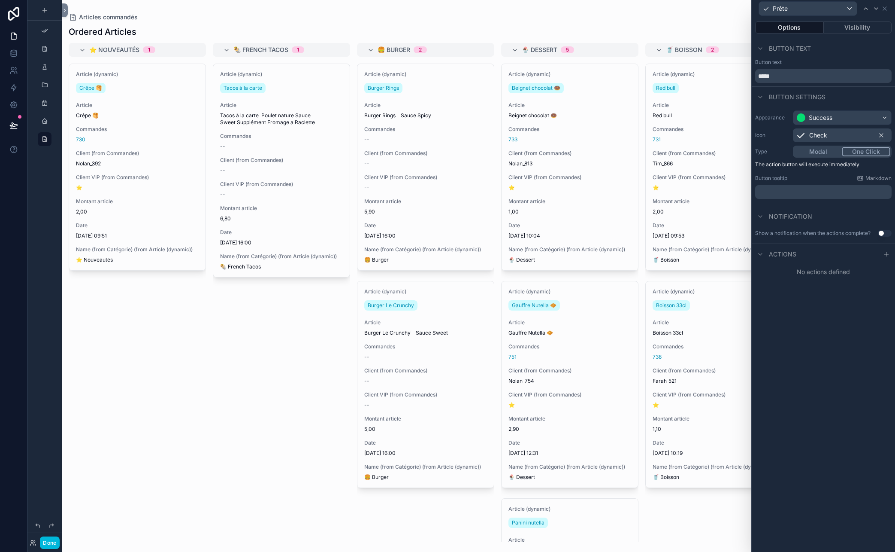
click at [780, 148] on button "Modal" at bounding box center [819, 151] width 48 height 9
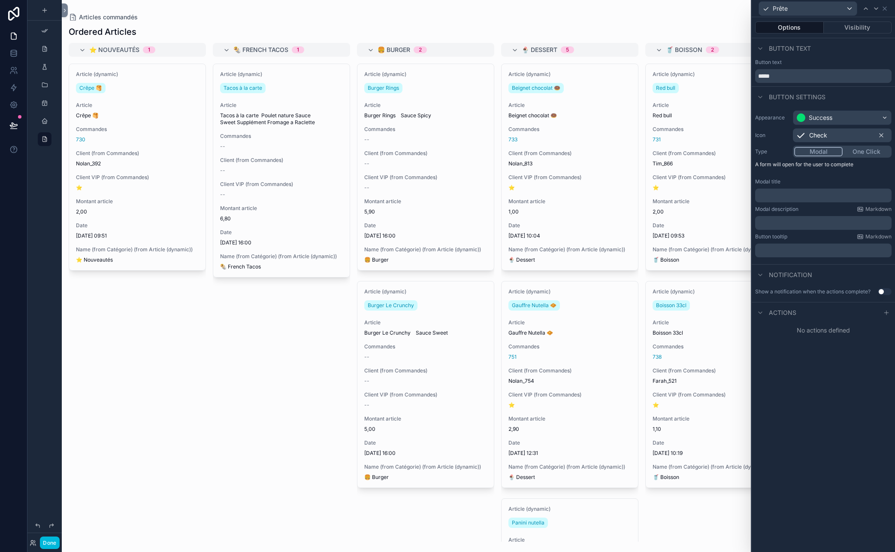
click at [780, 150] on button "One Click" at bounding box center [867, 151] width 48 height 9
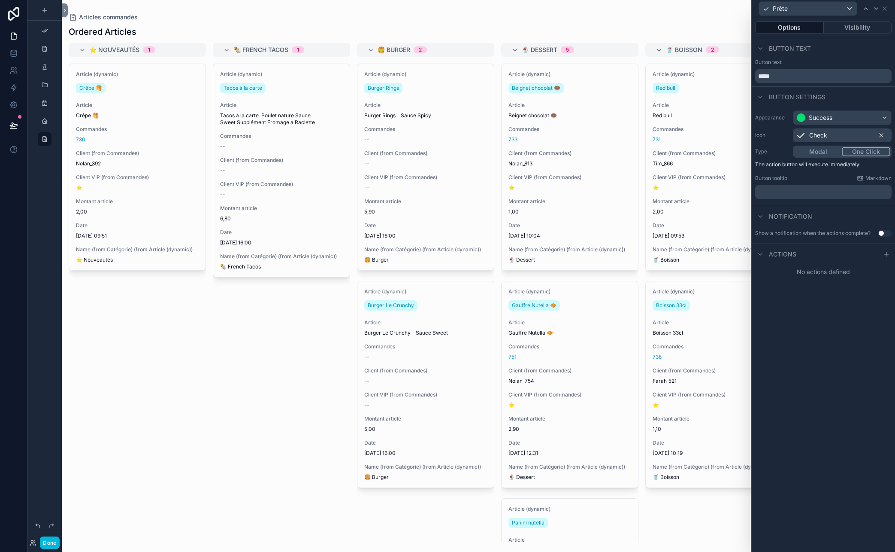
click at [780, 194] on p "﻿" at bounding box center [824, 192] width 131 height 9
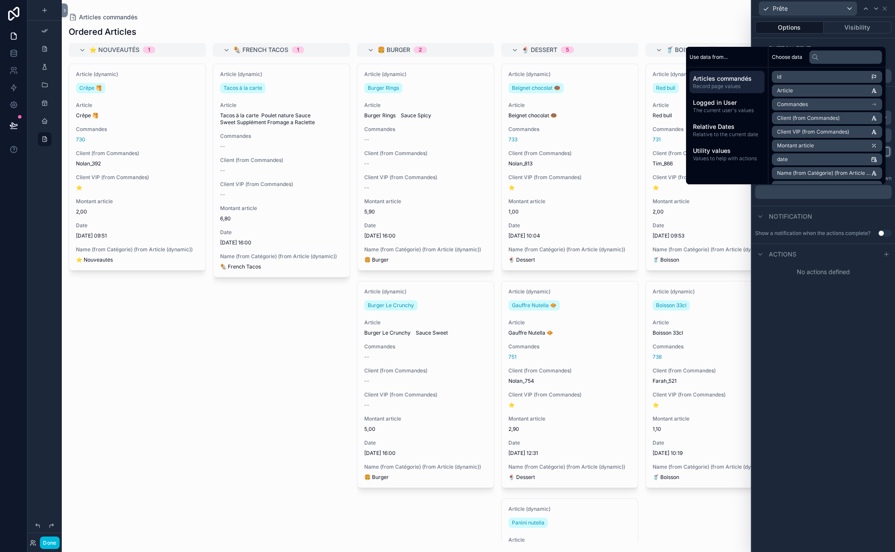
click at [780, 394] on div "Options Visibility Button text Button text ***** Button settings Appearance Suc…" at bounding box center [823, 284] width 143 height 534
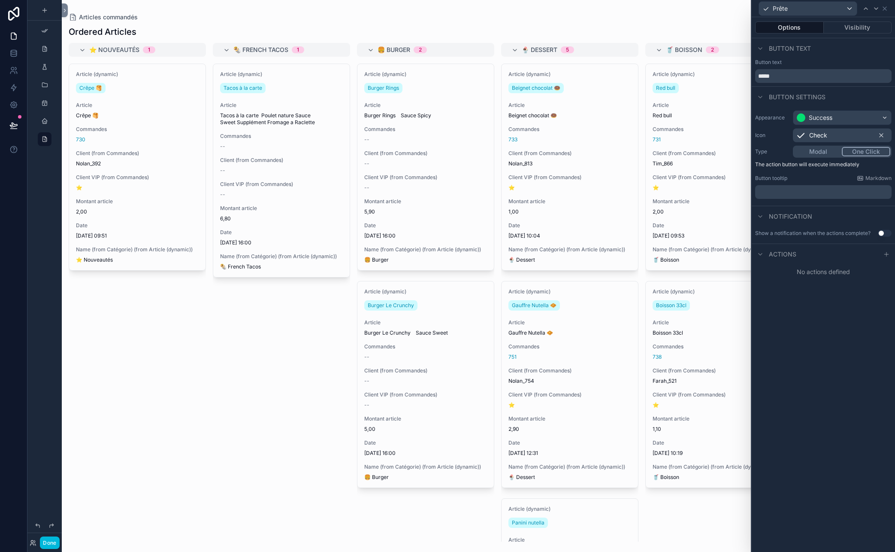
click at [780, 234] on button "Use setting" at bounding box center [885, 233] width 14 height 7
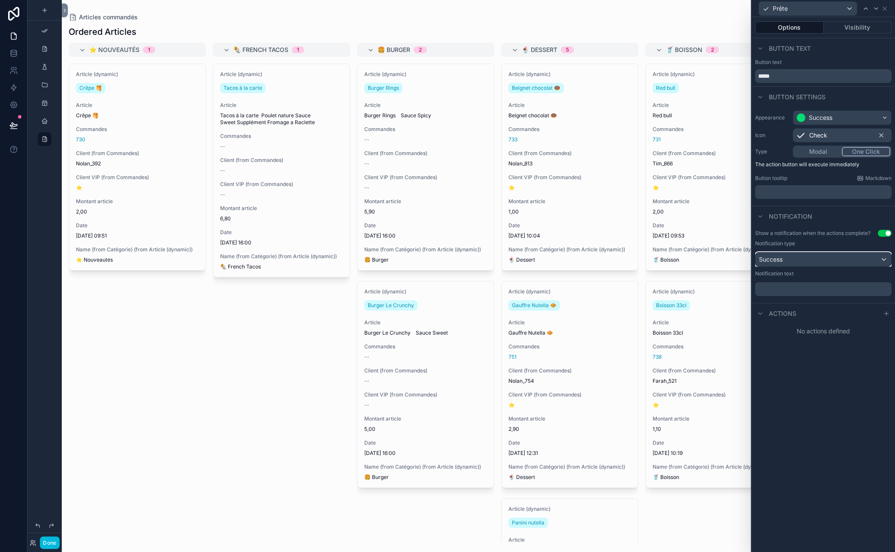
click at [780, 256] on div "Success" at bounding box center [824, 259] width 136 height 14
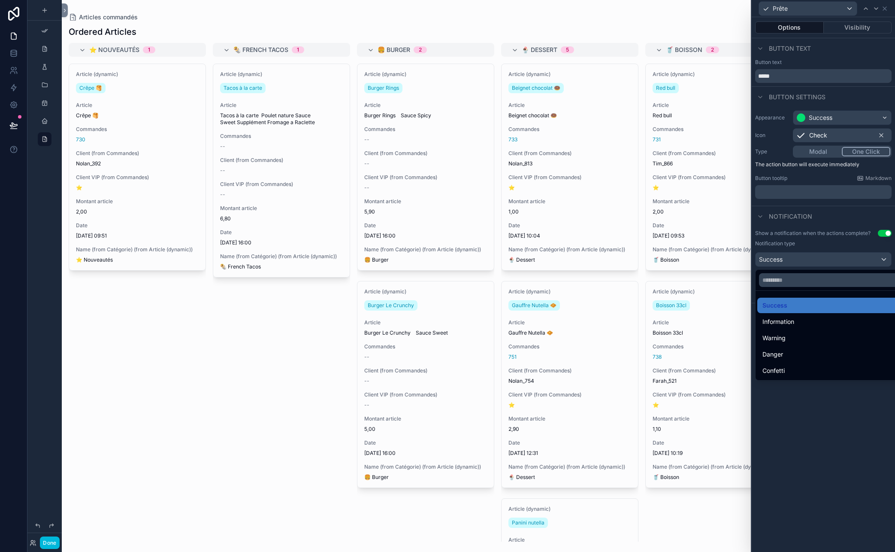
click at [780, 256] on div at bounding box center [823, 276] width 143 height 552
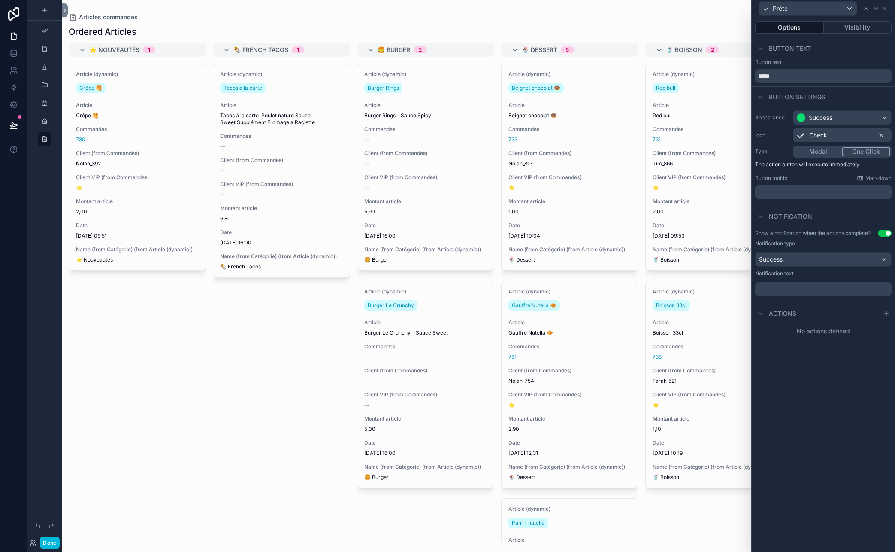
click at [780, 289] on p "﻿" at bounding box center [824, 289] width 131 height 9
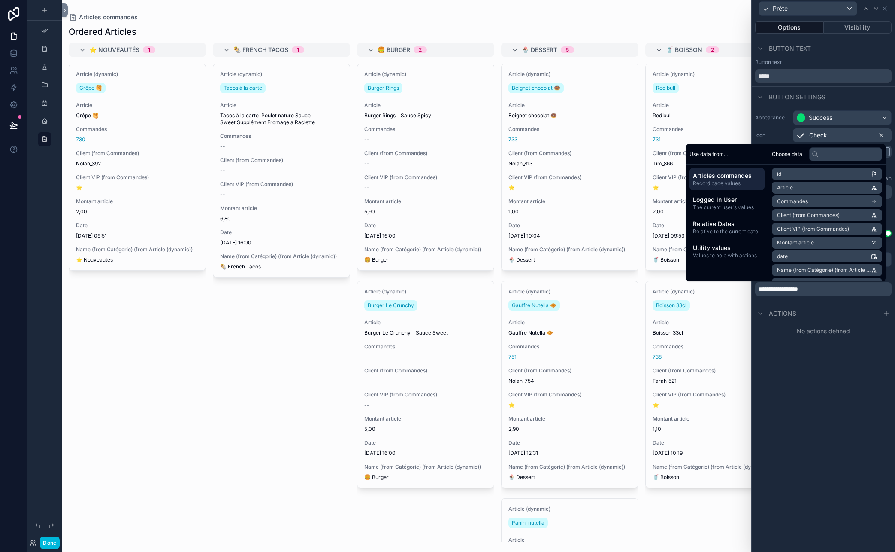
click at [780, 422] on div "**********" at bounding box center [823, 284] width 143 height 534
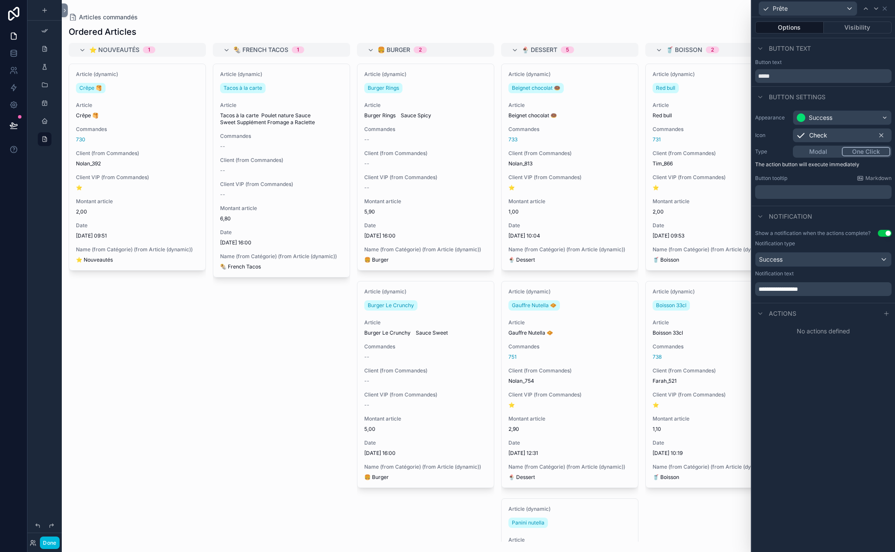
click at [780, 313] on span "Actions" at bounding box center [782, 313] width 27 height 9
click at [780, 313] on div "Actions" at bounding box center [823, 313] width 143 height 21
click at [780, 313] on icon at bounding box center [886, 313] width 7 height 7
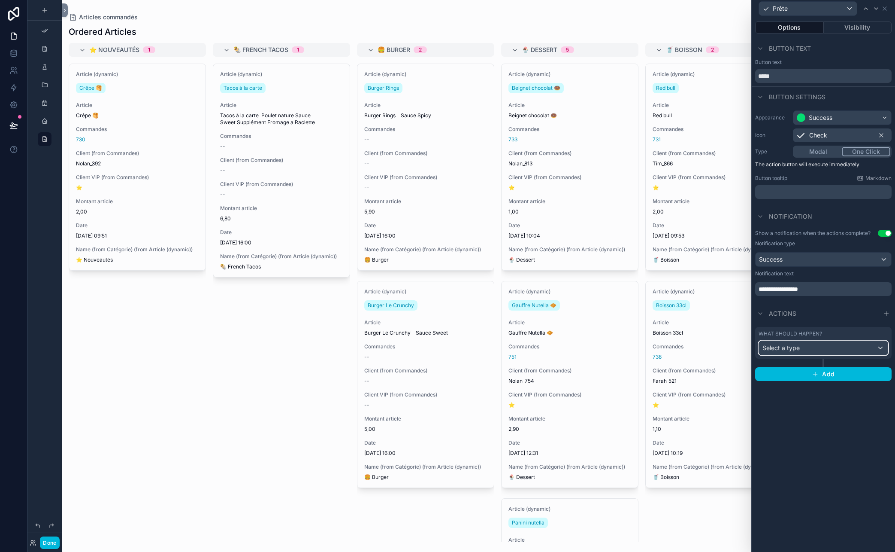
click at [780, 348] on div "Select a type" at bounding box center [823, 348] width 129 height 14
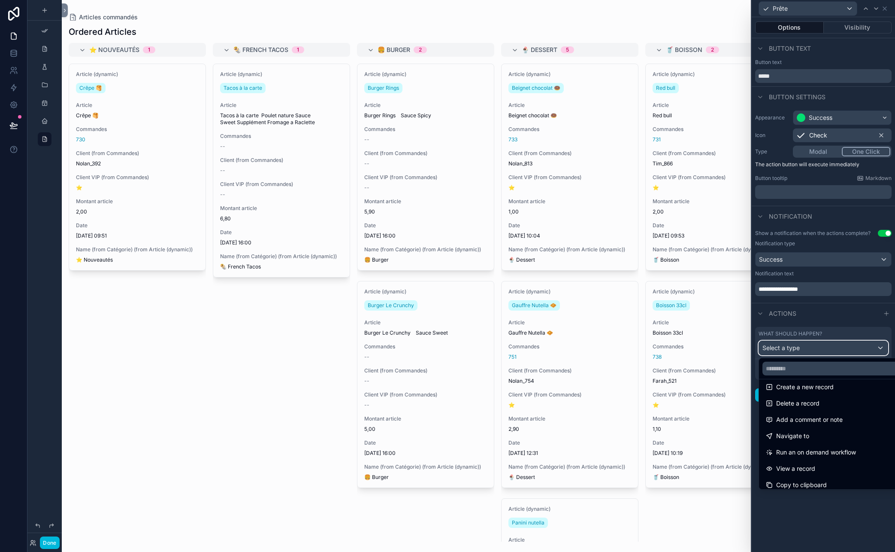
scroll to position [0, 0]
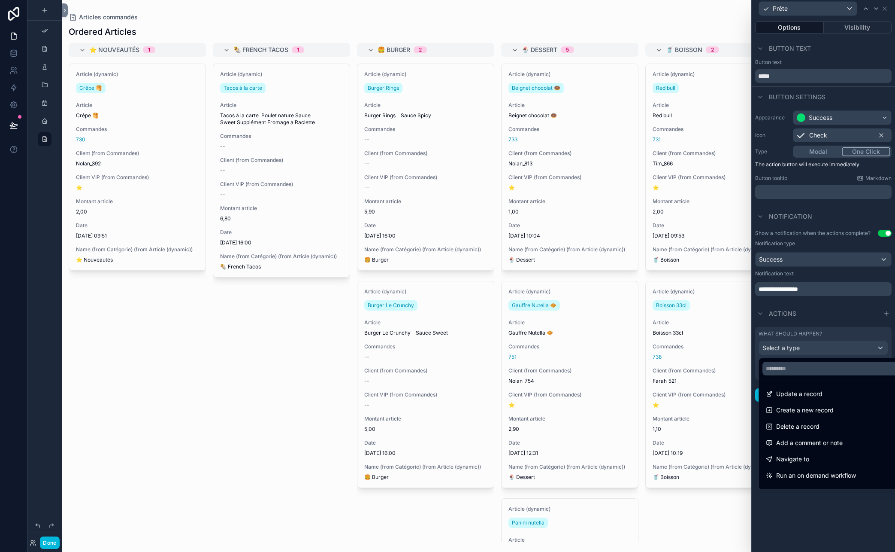
click at [780, 392] on div "Update a record" at bounding box center [833, 393] width 135 height 10
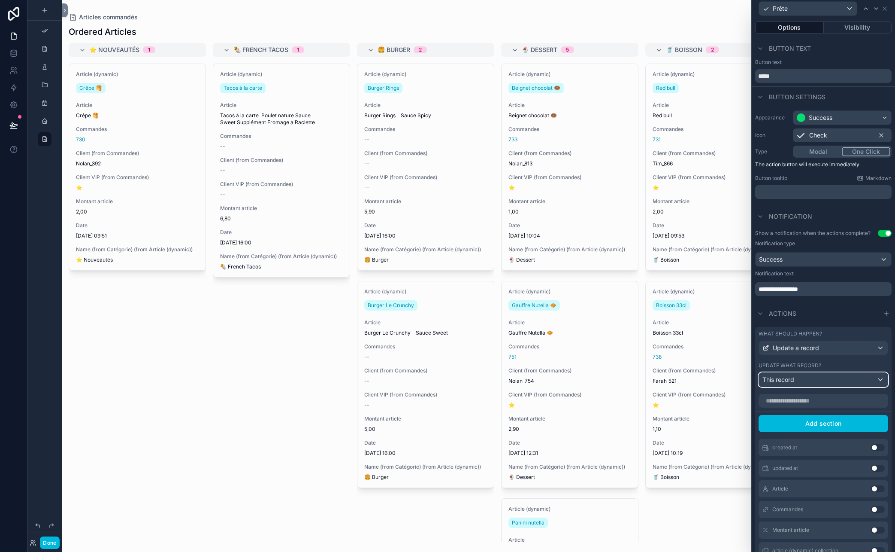
click at [780, 381] on div "This record" at bounding box center [823, 380] width 129 height 14
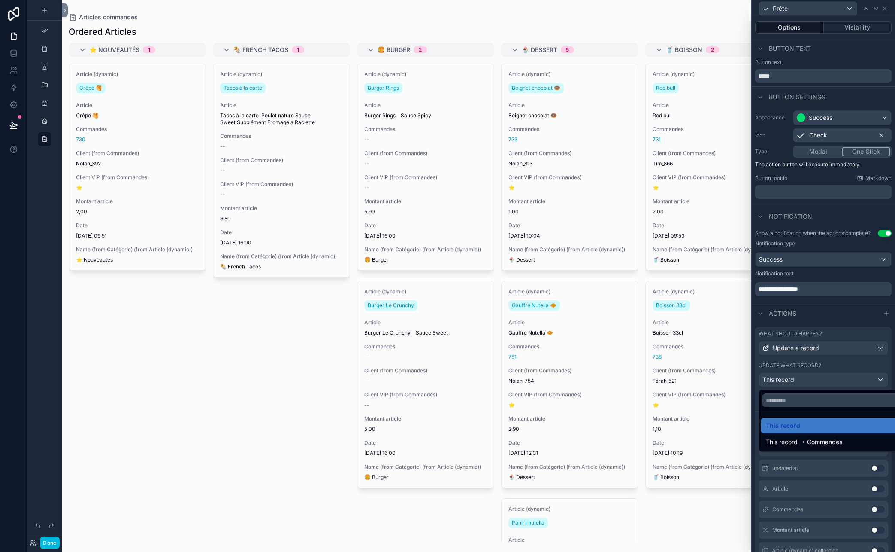
click at [780, 381] on div at bounding box center [823, 276] width 143 height 552
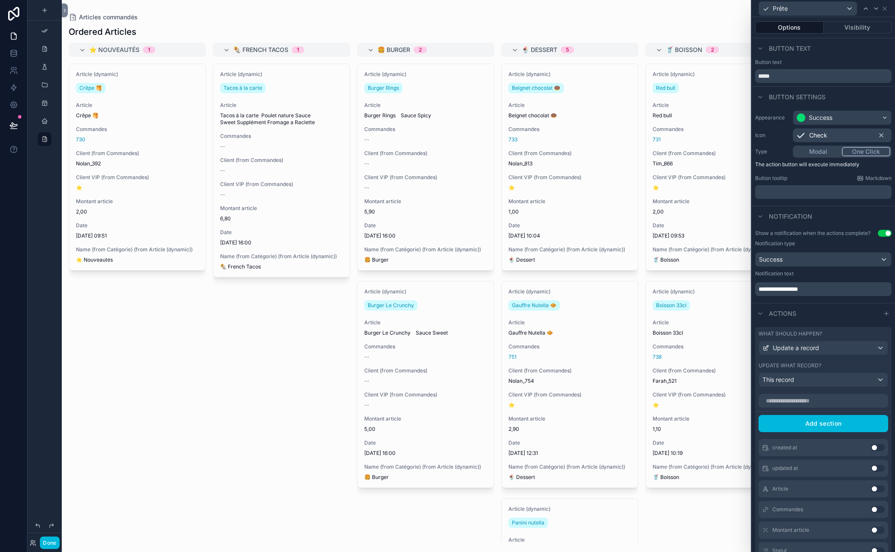
scroll to position [85, 0]
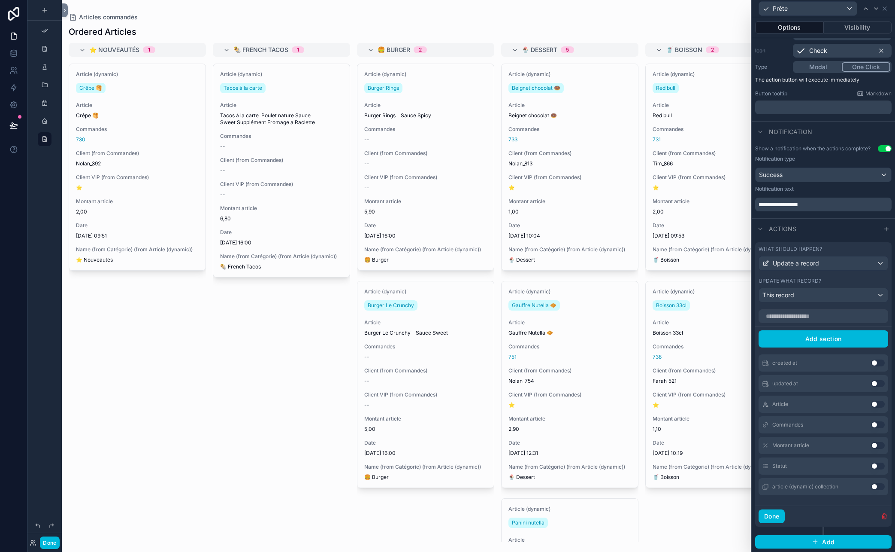
click at [774, 519] on button "Done" at bounding box center [772, 516] width 26 height 14
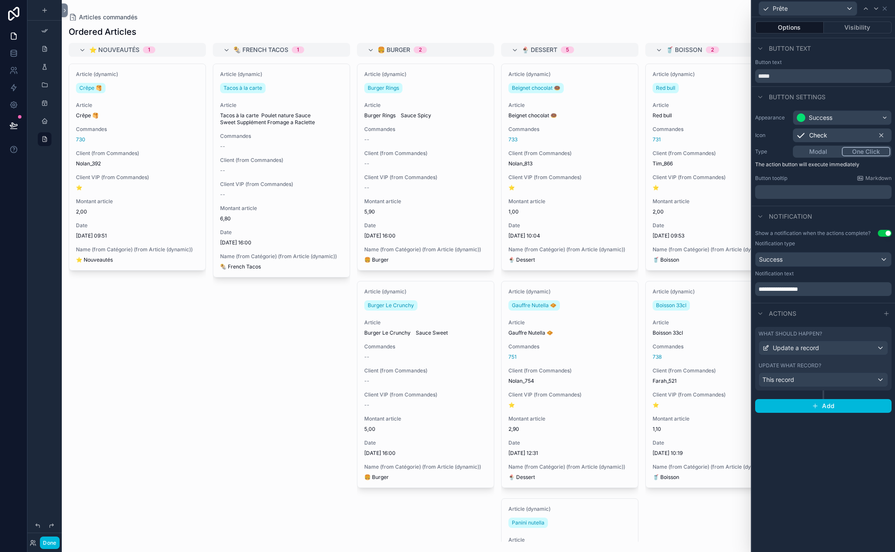
scroll to position [0, 0]
click at [780, 9] on icon at bounding box center [885, 8] width 7 height 7
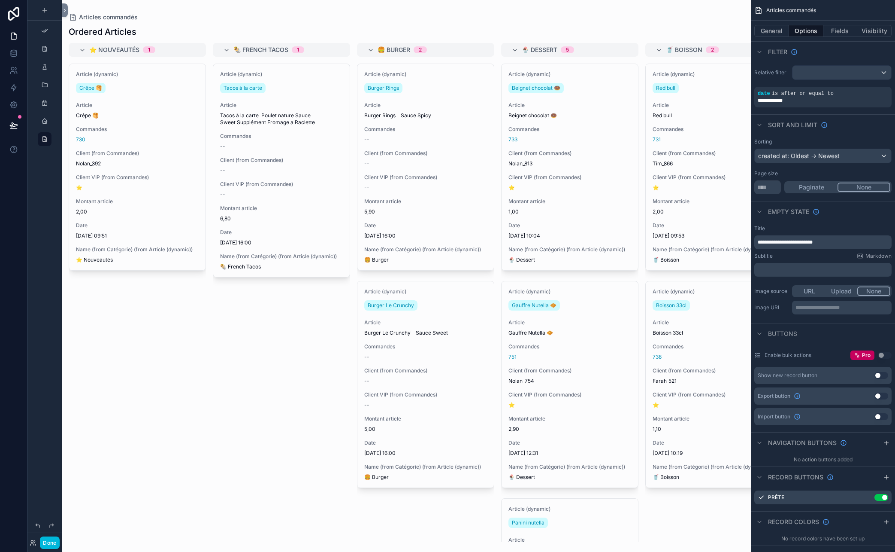
click at [774, 31] on button "General" at bounding box center [772, 31] width 35 height 12
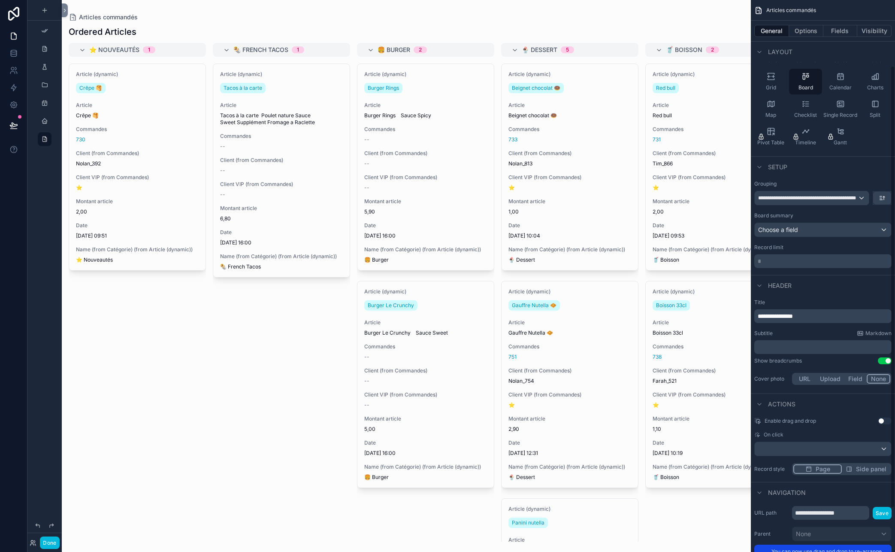
scroll to position [137, 0]
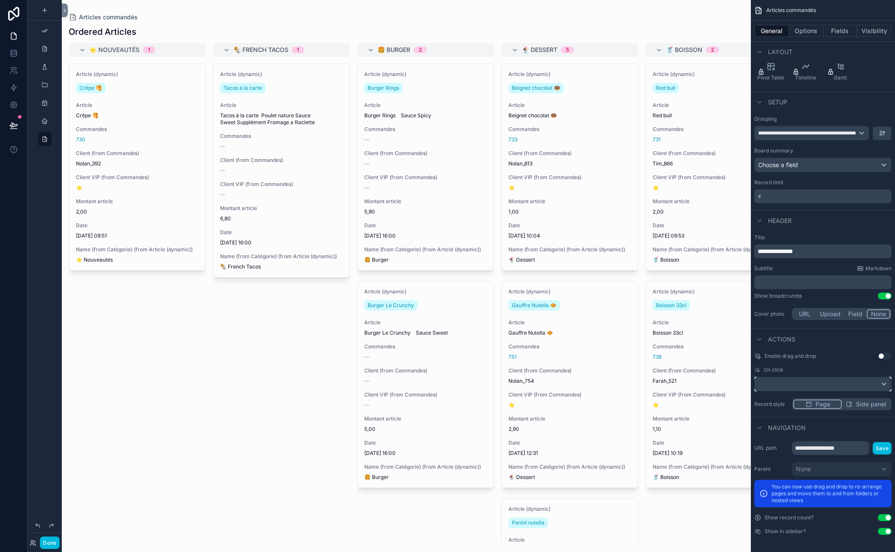
click at [780, 381] on div "scrollable content" at bounding box center [823, 384] width 137 height 14
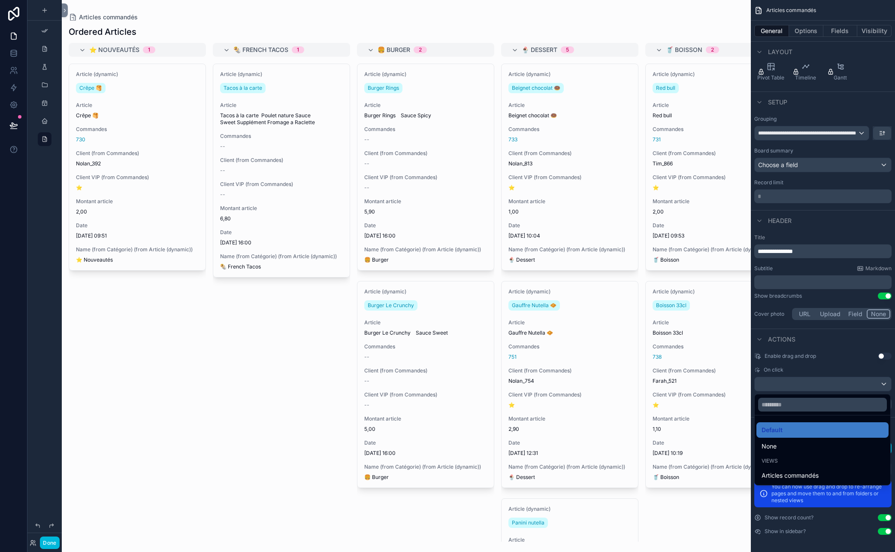
click at [780, 381] on div "scrollable content" at bounding box center [447, 276] width 895 height 552
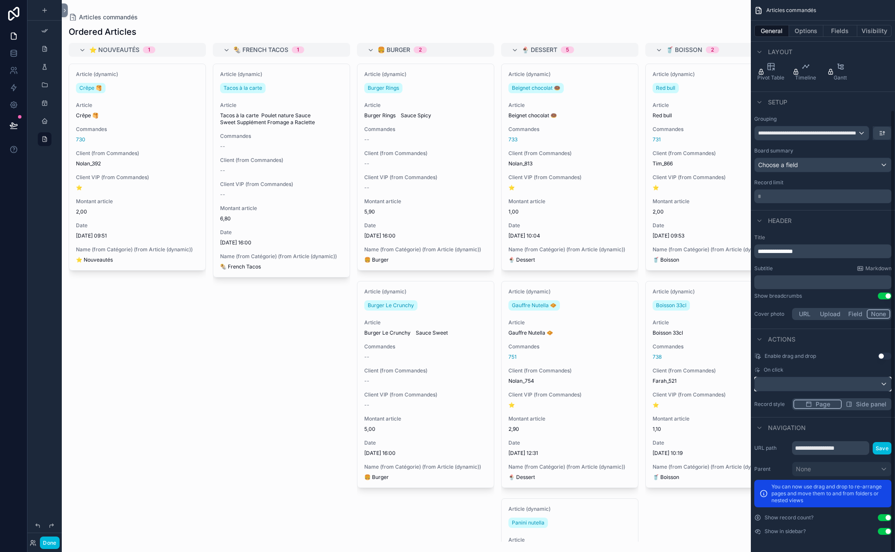
click at [780, 381] on div "scrollable content" at bounding box center [823, 384] width 137 height 14
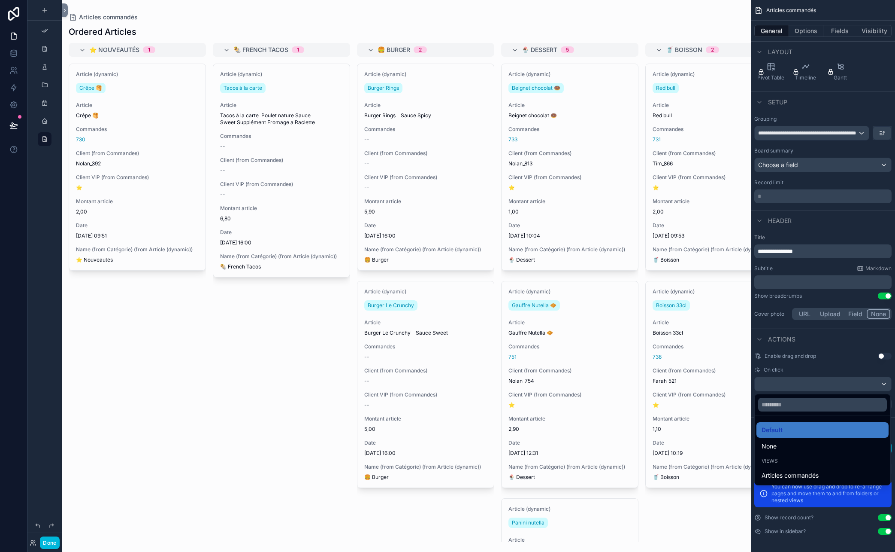
click at [780, 473] on span "Articles commandés" at bounding box center [790, 475] width 57 height 10
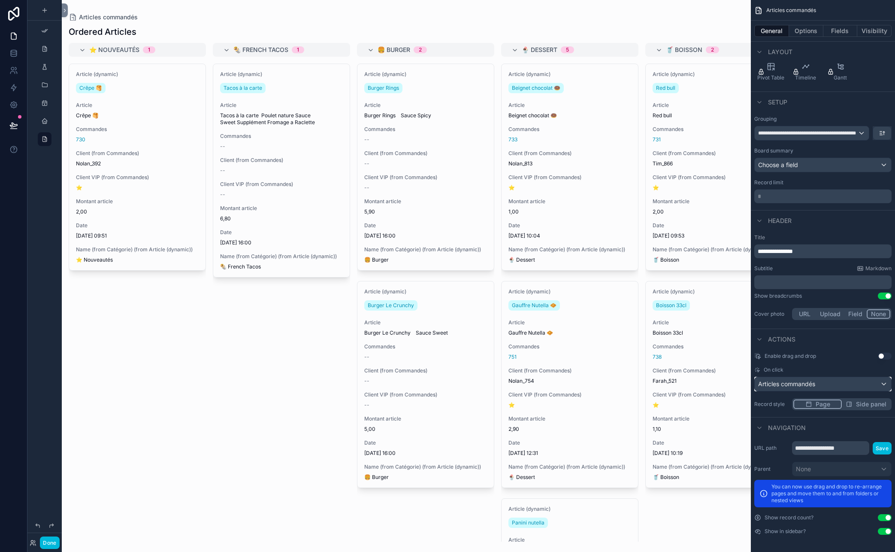
click at [780, 387] on div "Articles commandés" at bounding box center [823, 384] width 137 height 14
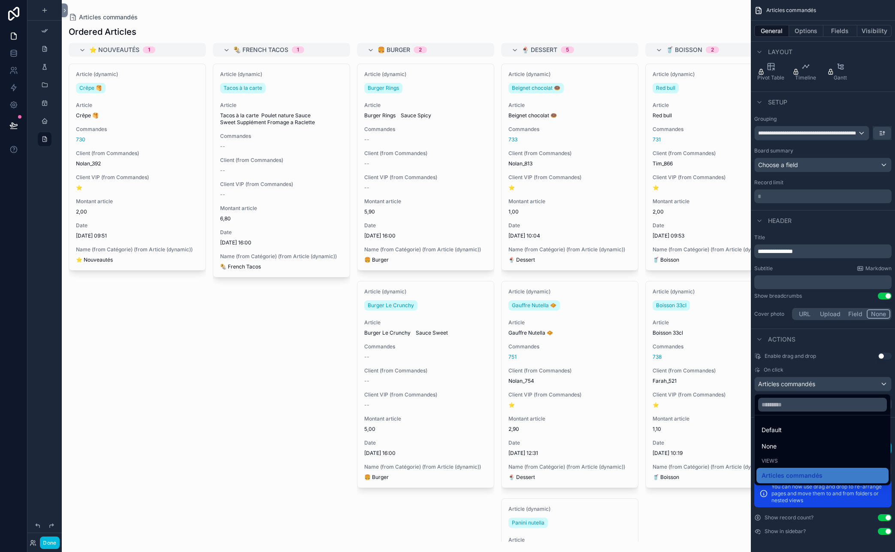
click at [780, 387] on div "scrollable content" at bounding box center [447, 276] width 895 height 552
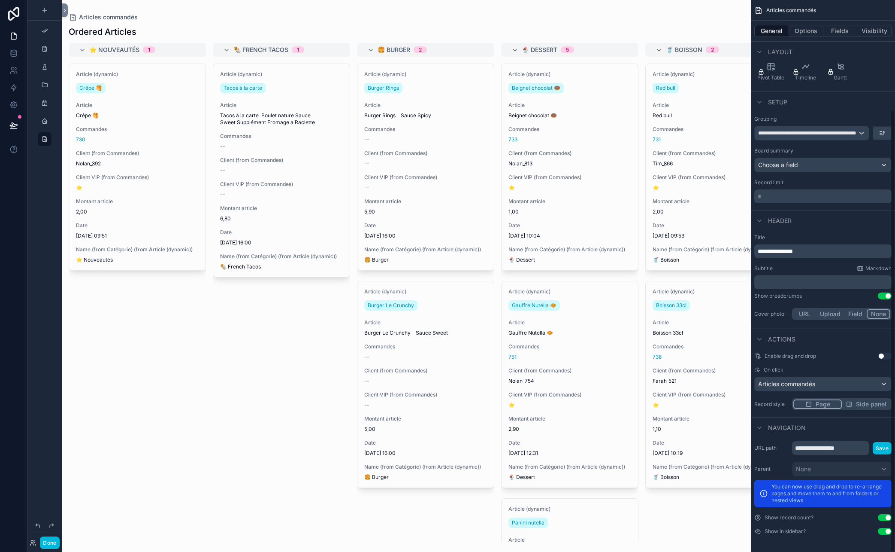
scroll to position [0, 0]
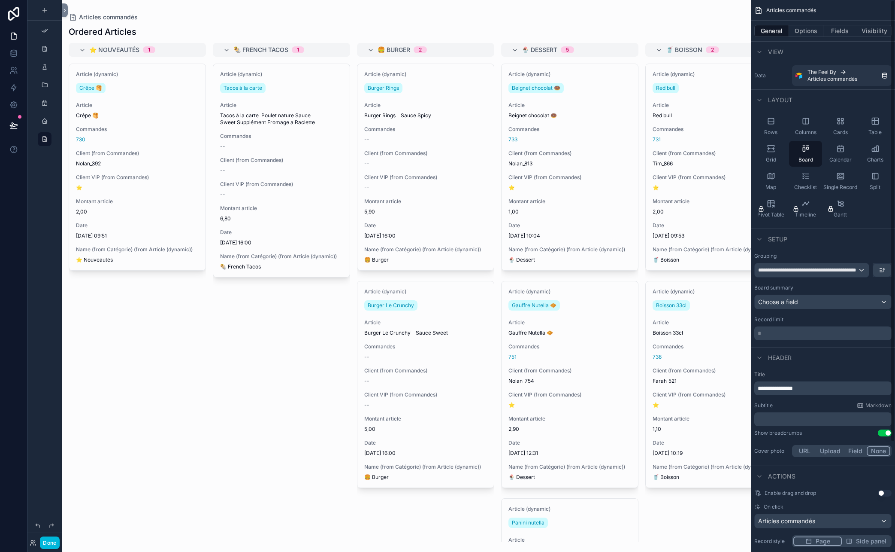
click at [780, 26] on button "Options" at bounding box center [806, 31] width 34 height 12
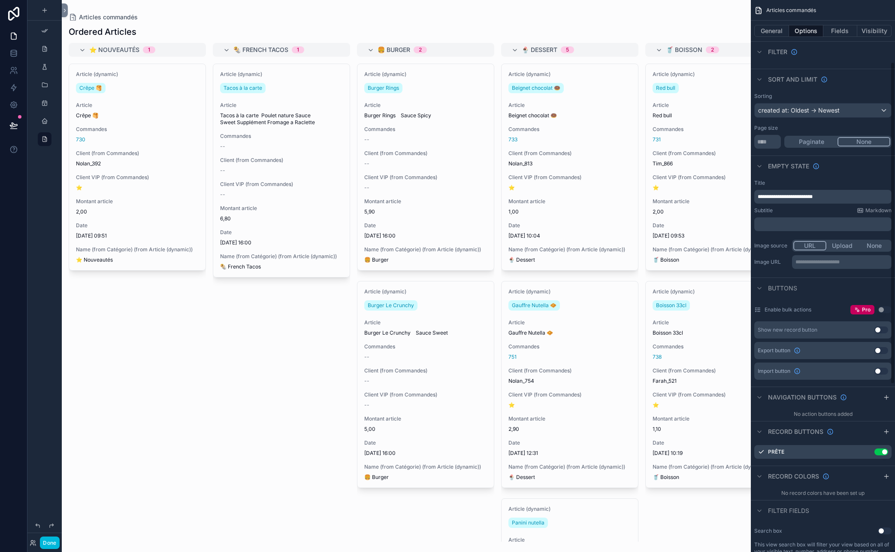
scroll to position [170, 0]
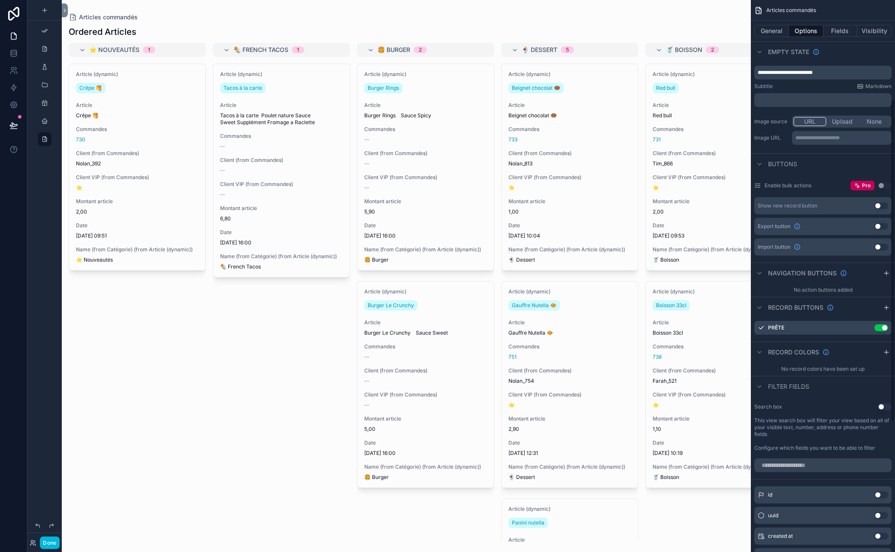
click at [776, 30] on button "General" at bounding box center [772, 31] width 35 height 12
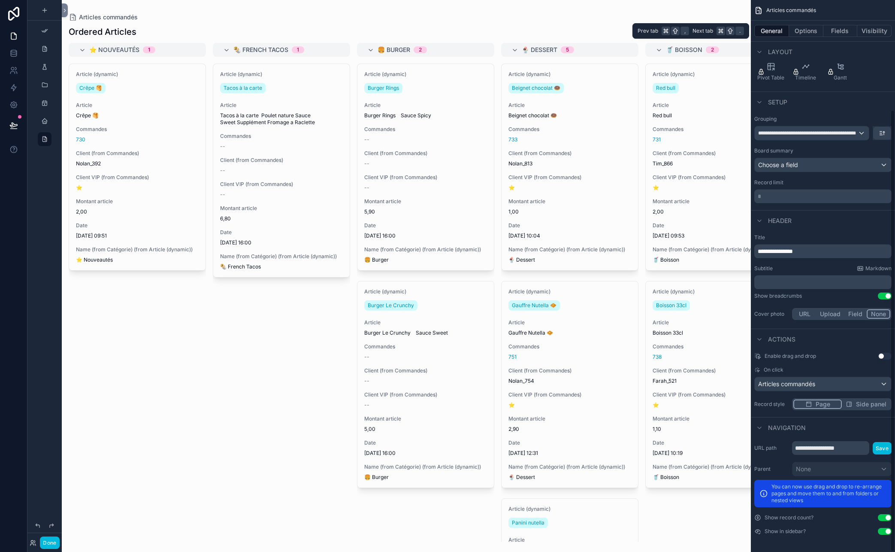
scroll to position [137, 0]
click at [780, 381] on span "Articles commandés" at bounding box center [786, 383] width 57 height 9
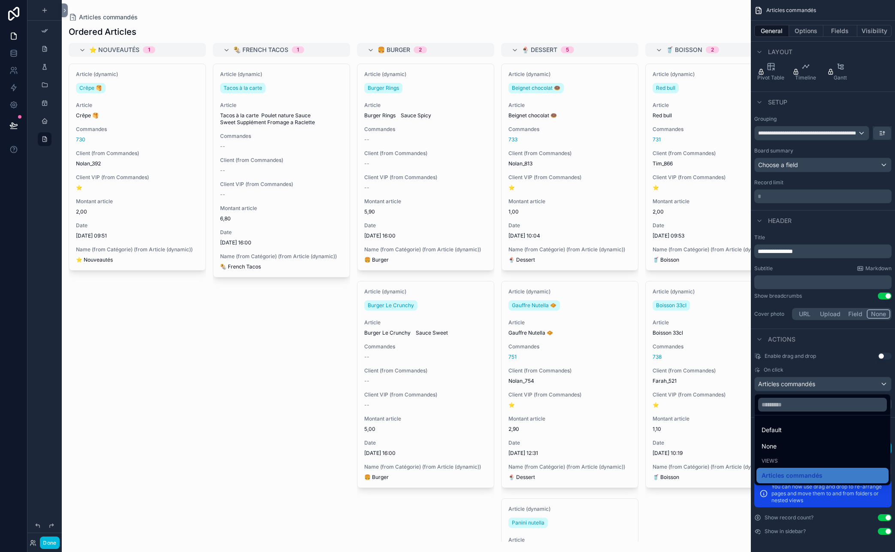
click at [776, 444] on span "None" at bounding box center [769, 446] width 15 height 10
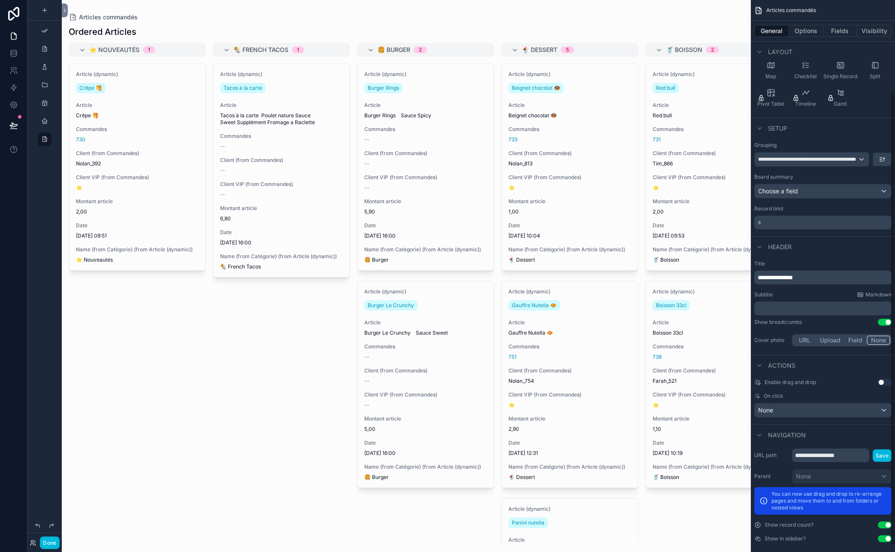
scroll to position [0, 0]
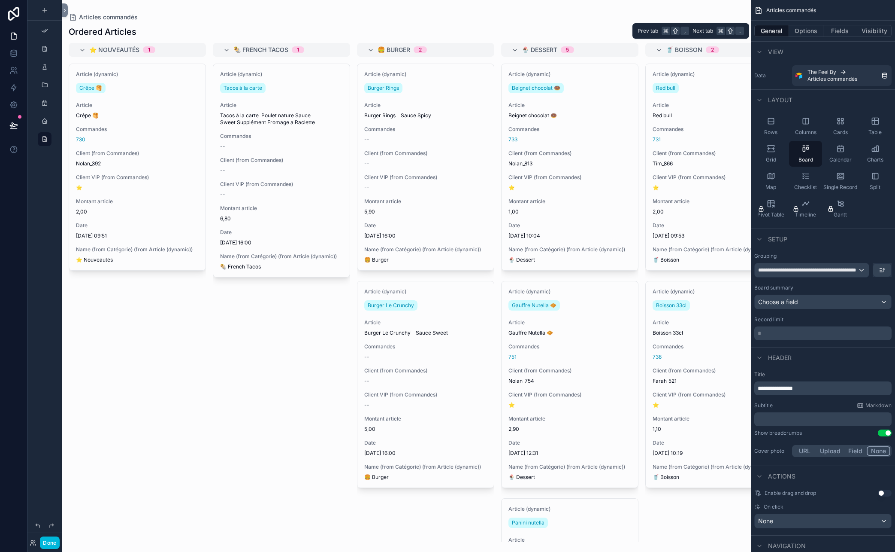
click at [780, 29] on button "Fields" at bounding box center [841, 31] width 34 height 12
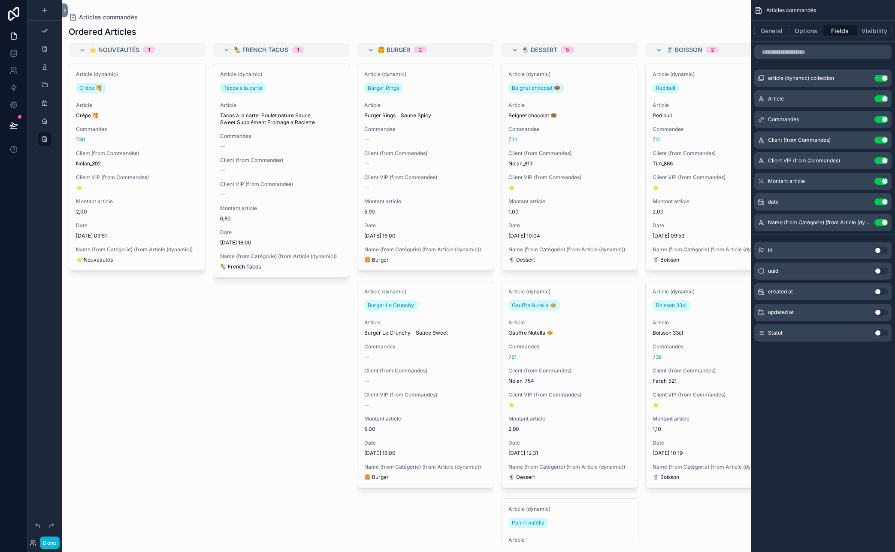
click at [780, 81] on button "Use setting" at bounding box center [882, 78] width 14 height 7
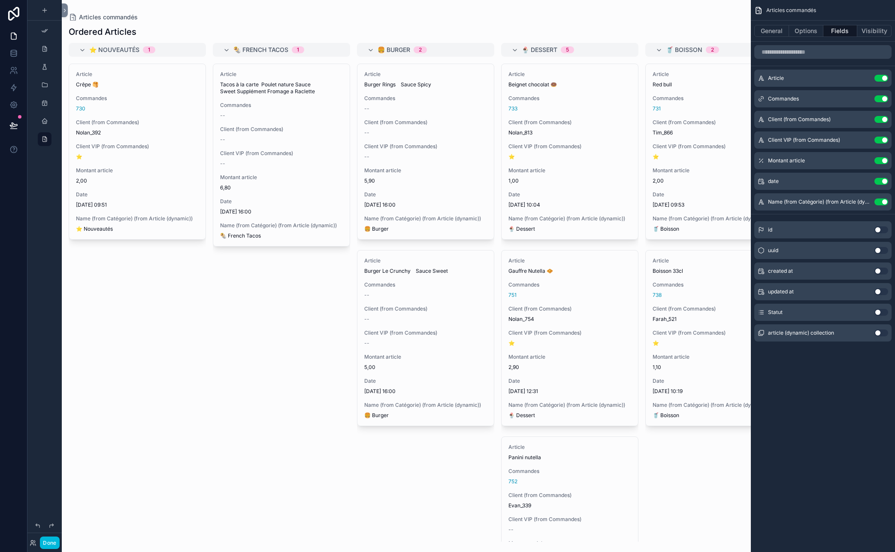
click at [780, 81] on button "Use setting" at bounding box center [882, 78] width 14 height 7
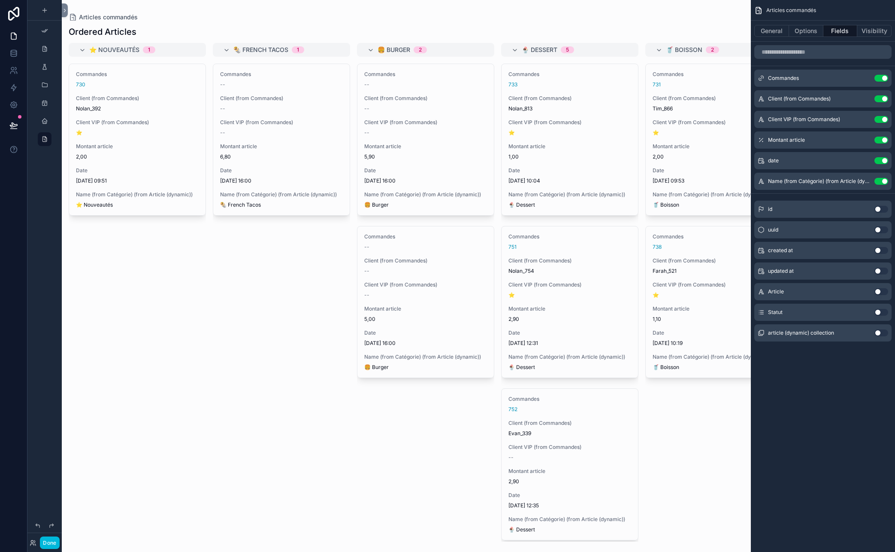
click at [780, 81] on button "Use setting" at bounding box center [882, 78] width 14 height 7
click at [780, 95] on button "Use setting" at bounding box center [882, 98] width 14 height 7
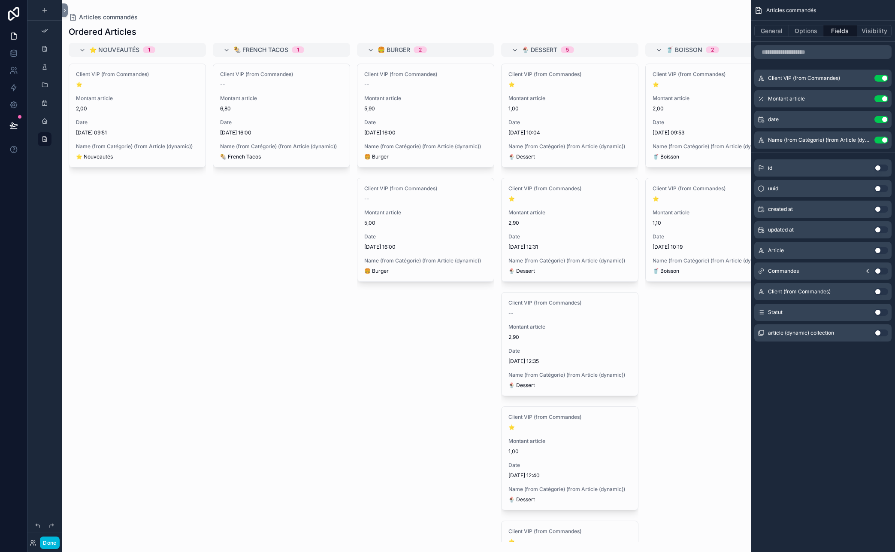
click at [780, 81] on button "Use setting" at bounding box center [882, 78] width 14 height 7
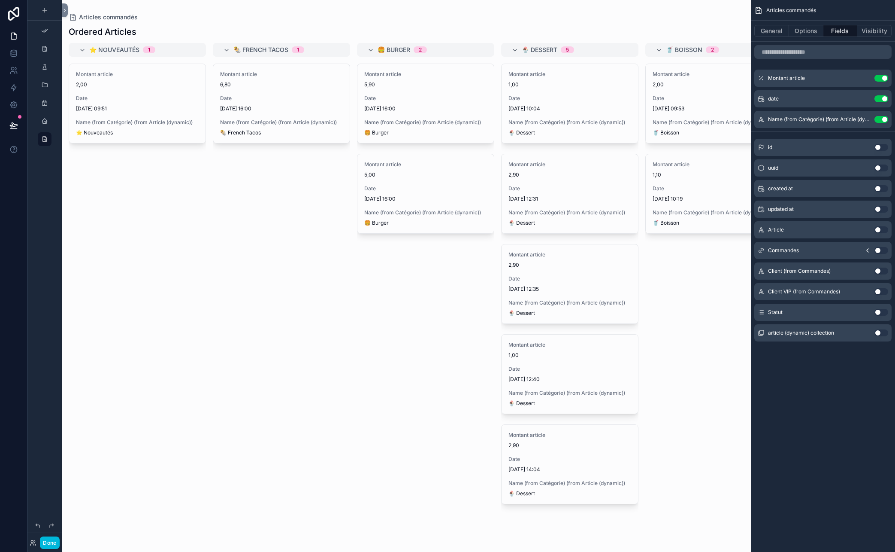
click at [780, 81] on button "Use setting" at bounding box center [882, 78] width 14 height 7
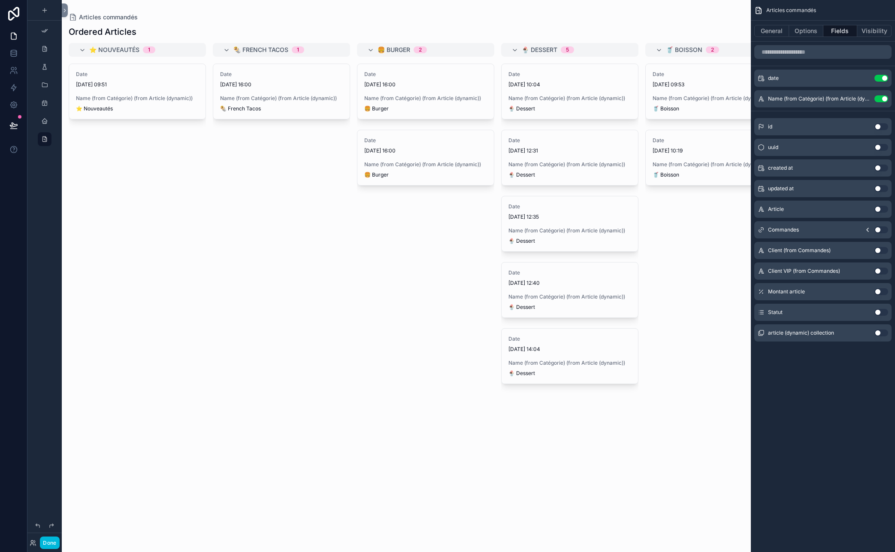
click at [780, 81] on button "Use setting" at bounding box center [882, 78] width 14 height 7
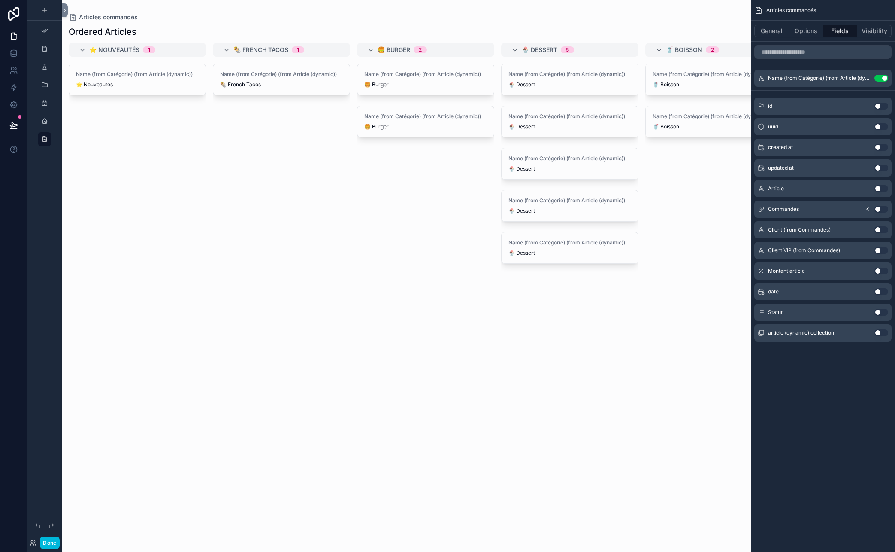
click at [780, 81] on button "Use setting" at bounding box center [882, 78] width 14 height 7
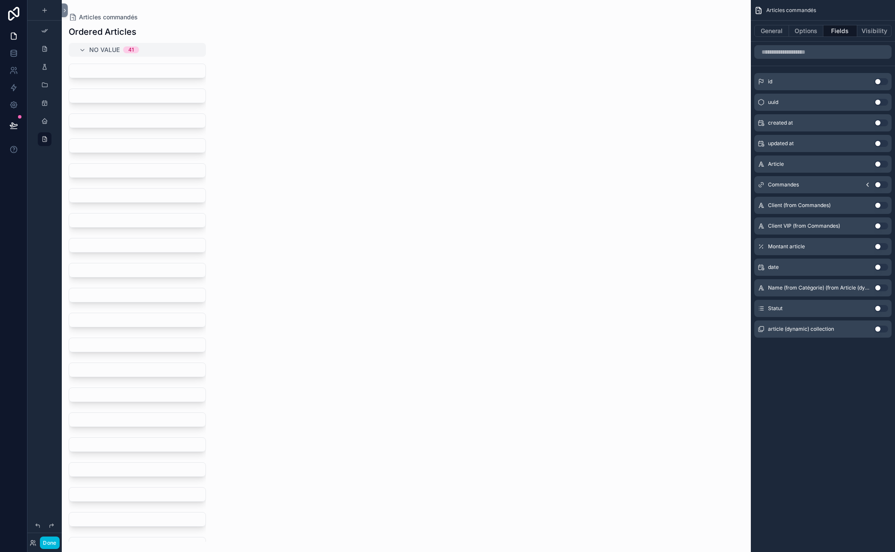
click at [780, 168] on div "Article Use setting" at bounding box center [823, 163] width 137 height 17
click at [780, 164] on button "Use setting" at bounding box center [882, 164] width 14 height 7
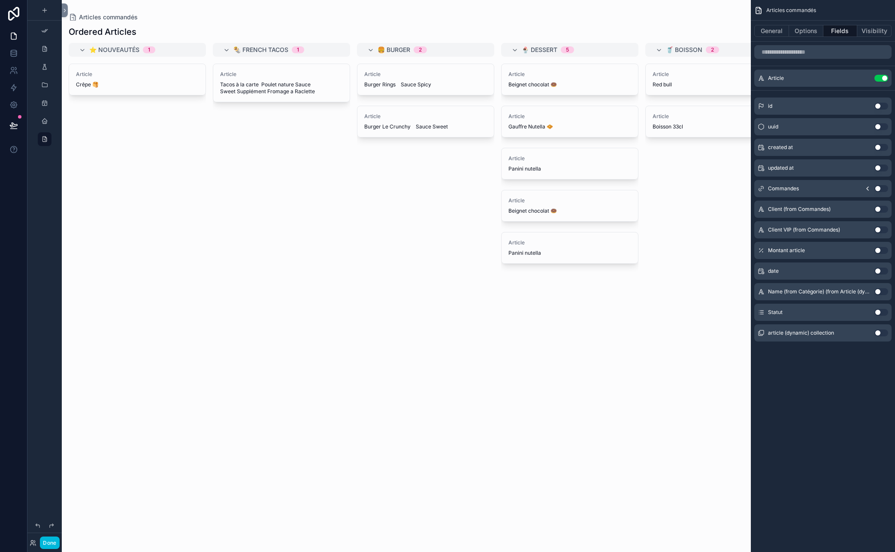
click at [780, 211] on button "Use setting" at bounding box center [882, 209] width 14 height 7
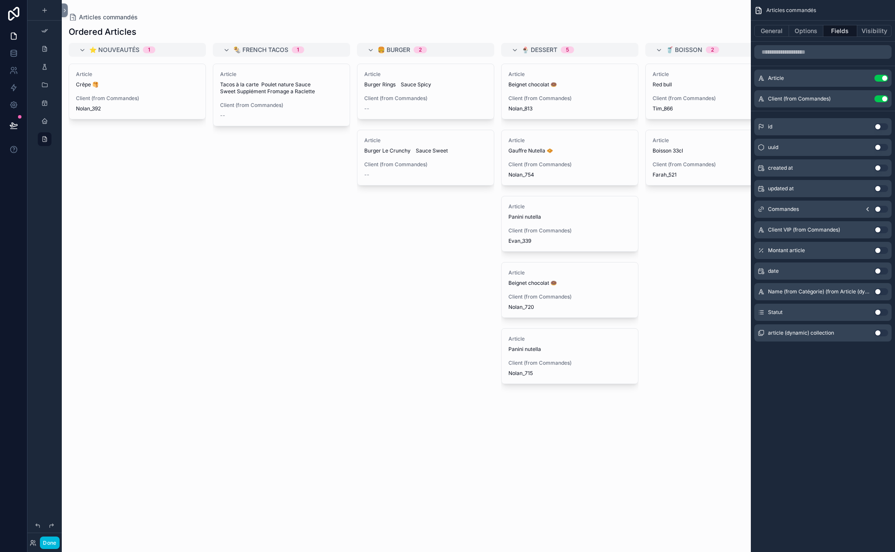
click at [780, 228] on button "Use setting" at bounding box center [882, 229] width 14 height 7
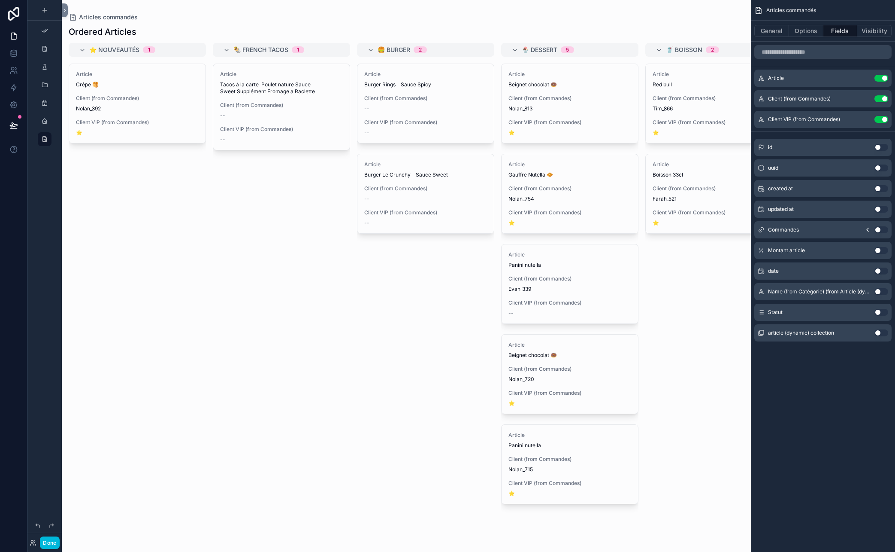
click at [780, 271] on button "Use setting" at bounding box center [882, 270] width 14 height 7
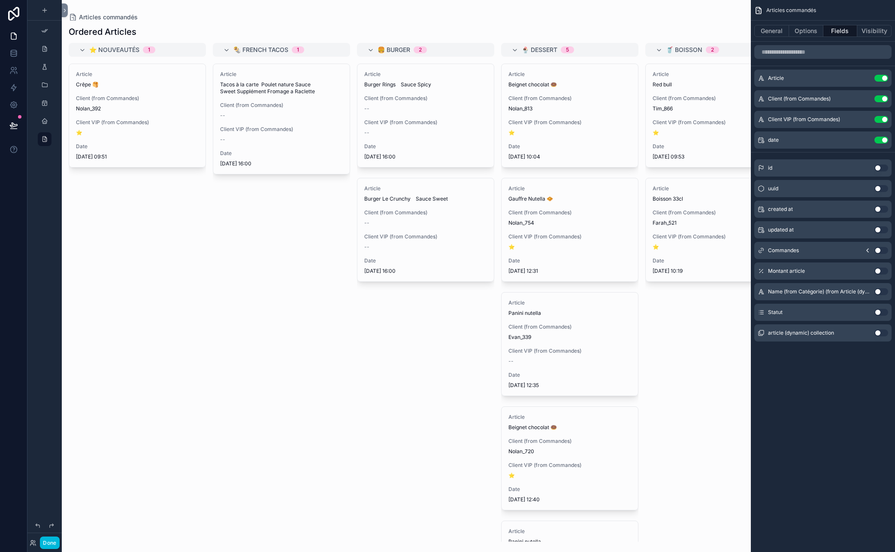
click at [0, 0] on icon "scrollable content" at bounding box center [0, 0] width 0 height 0
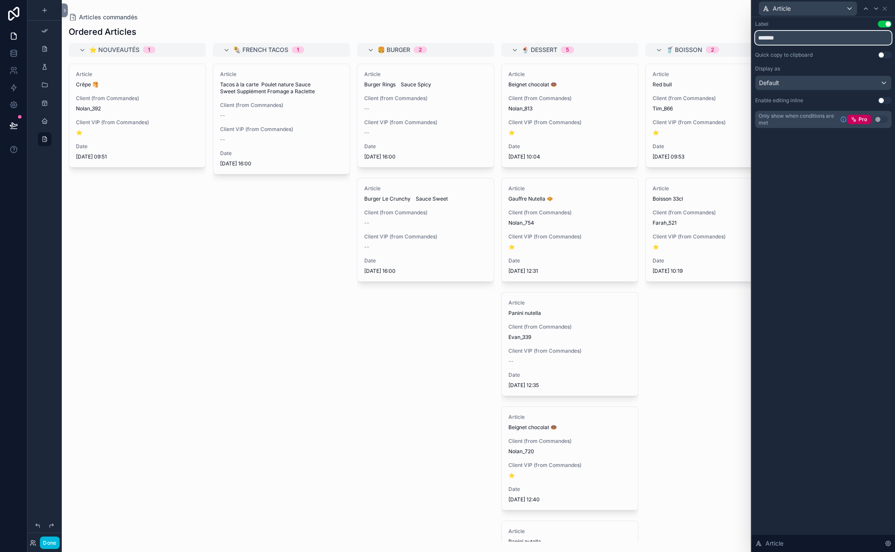
click at [780, 40] on input "*******" at bounding box center [823, 38] width 137 height 14
click at [780, 22] on button "Use setting" at bounding box center [885, 24] width 14 height 7
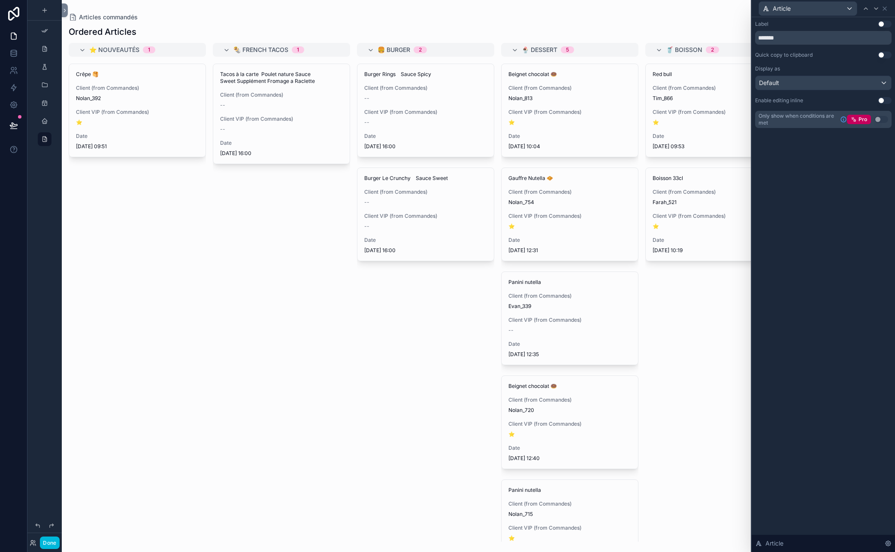
click at [780, 24] on button "Use setting" at bounding box center [885, 24] width 14 height 7
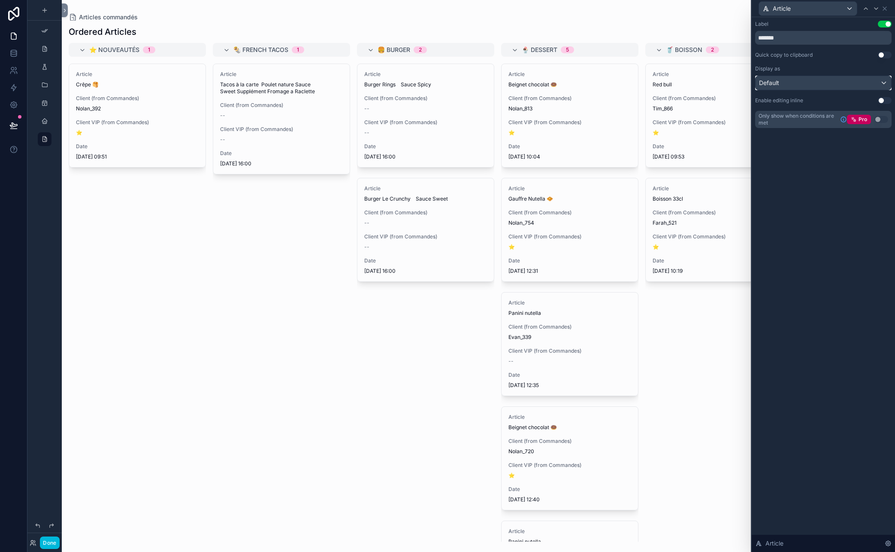
click at [780, 81] on div "Default" at bounding box center [824, 83] width 136 height 14
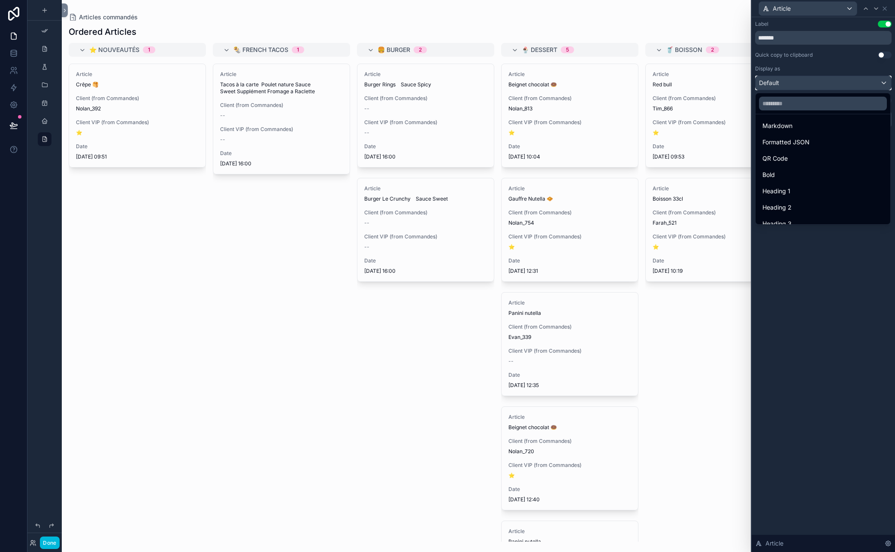
scroll to position [74, 0]
click at [780, 168] on div "Bold" at bounding box center [823, 169] width 121 height 10
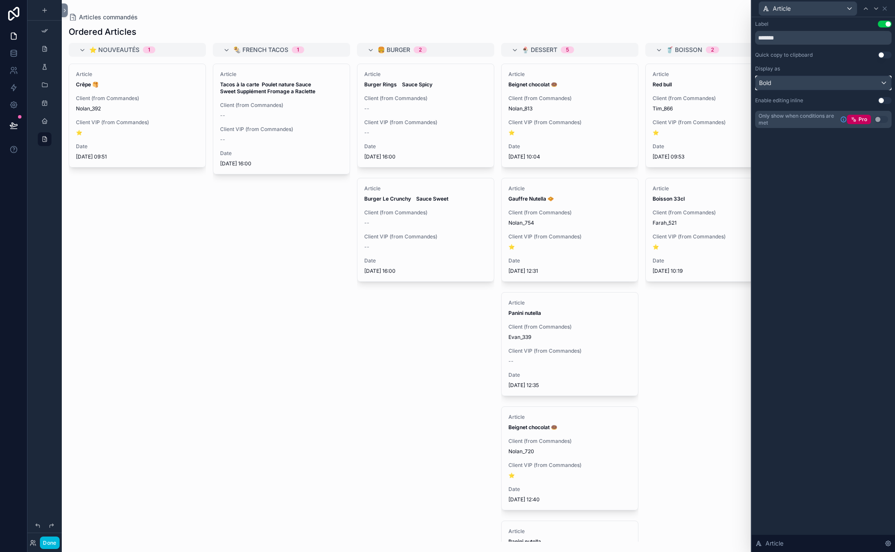
click at [780, 84] on div "Bold" at bounding box center [824, 83] width 136 height 14
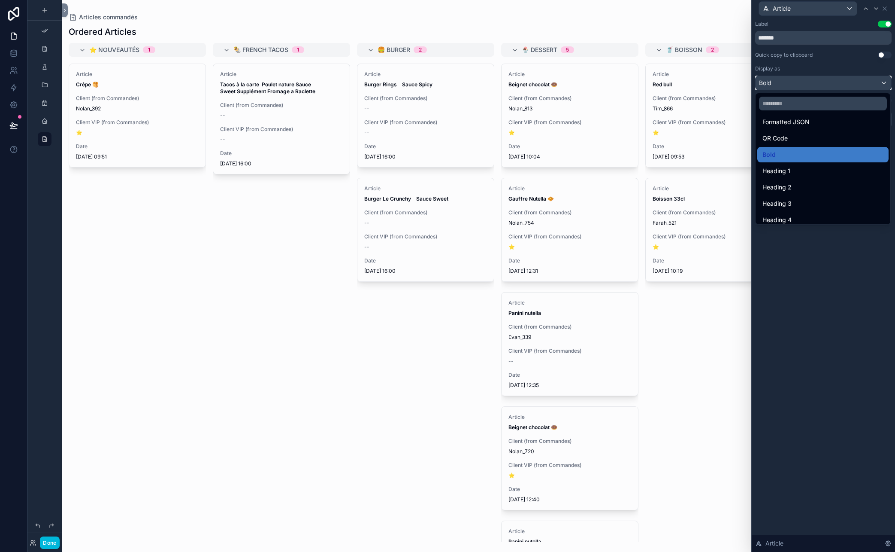
scroll to position [94, 0]
click at [780, 196] on span "Heading 3" at bounding box center [777, 198] width 29 height 10
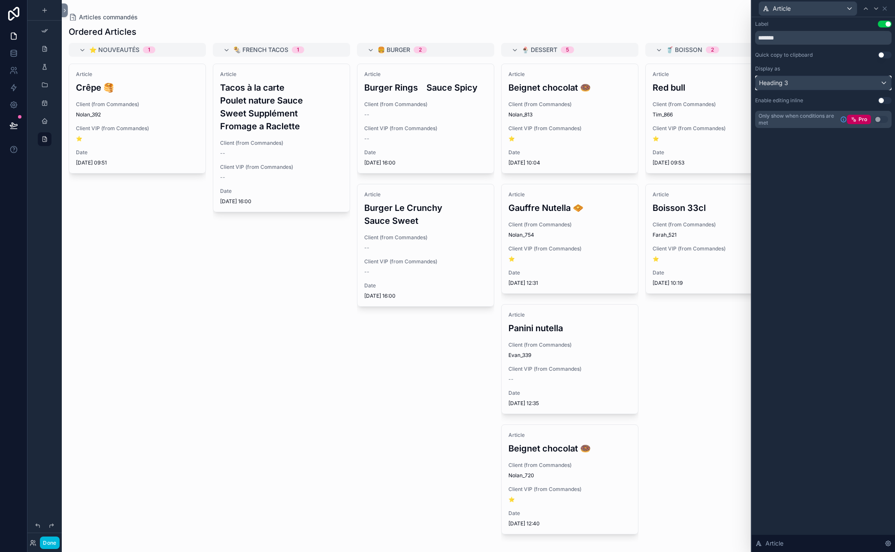
click at [780, 84] on div "Heading 3" at bounding box center [824, 83] width 136 height 14
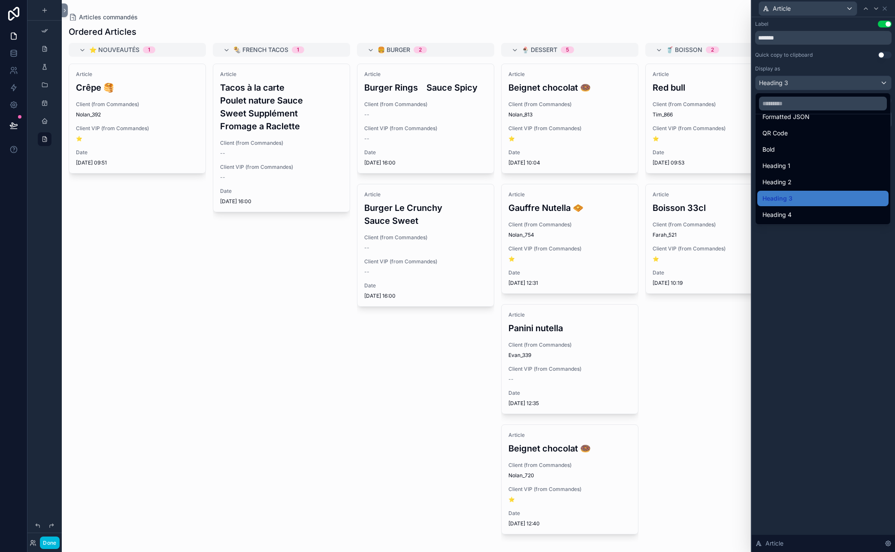
click at [780, 179] on span "Heading 2" at bounding box center [777, 182] width 29 height 10
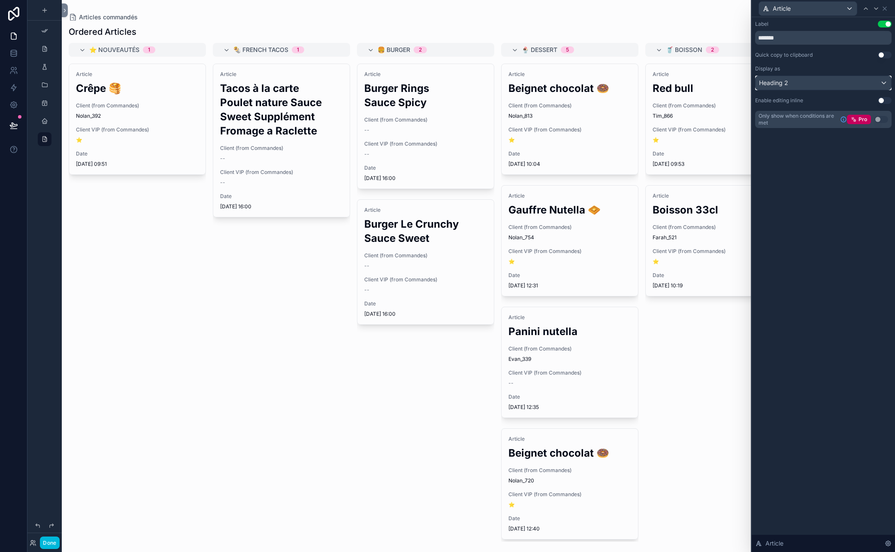
click at [780, 85] on div "Heading 2" at bounding box center [824, 83] width 136 height 14
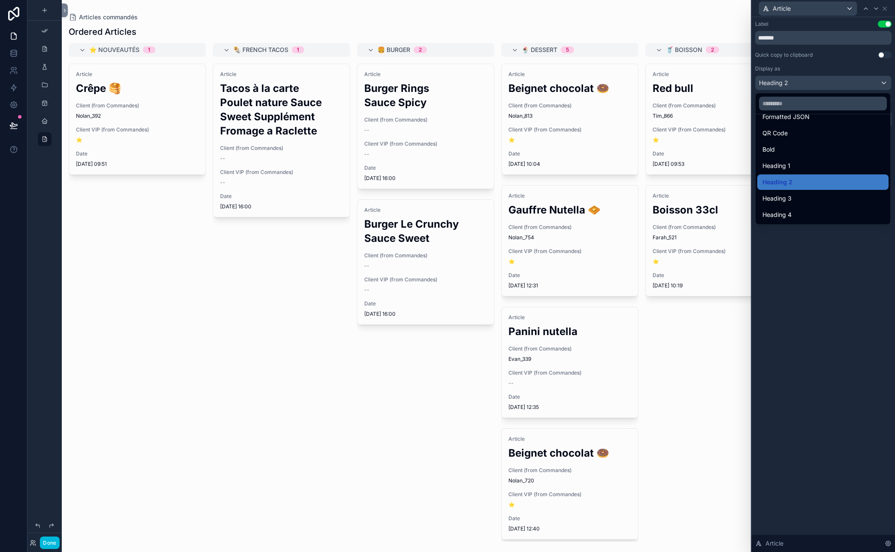
click at [780, 208] on div "Heading 4" at bounding box center [823, 214] width 131 height 15
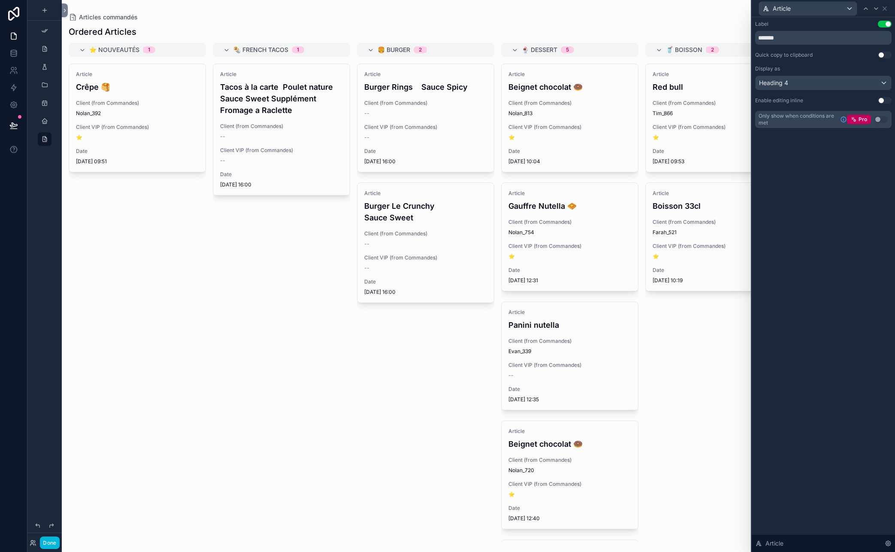
click at [780, 242] on div "Label Use setting ******* Quick copy to clipboard Use setting Display as Headin…" at bounding box center [823, 284] width 143 height 534
click at [780, 101] on button "Use setting" at bounding box center [885, 100] width 14 height 7
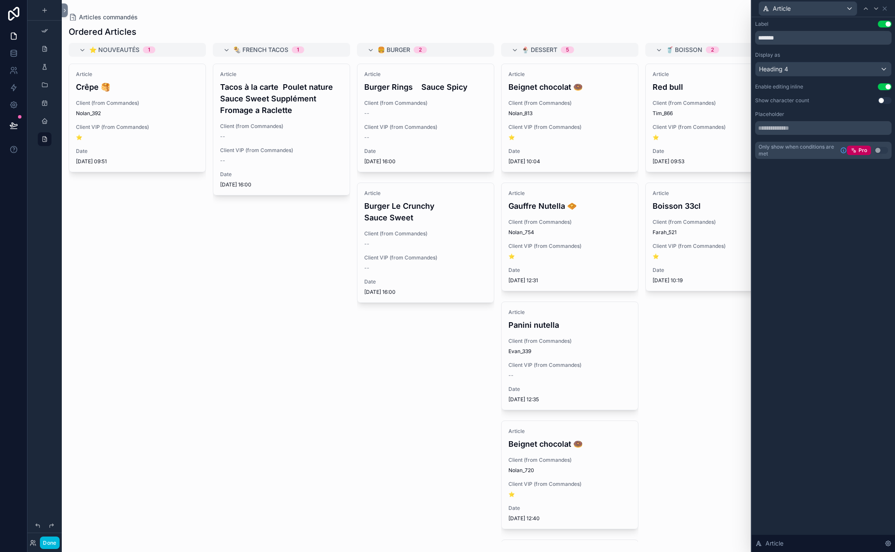
click at [780, 85] on button "Use setting" at bounding box center [885, 86] width 14 height 7
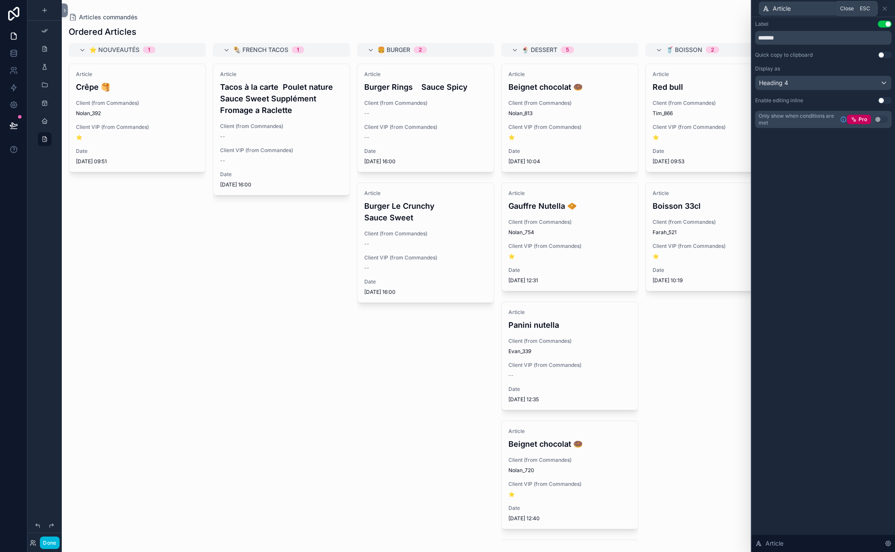
click at [780, 9] on icon at bounding box center [885, 8] width 7 height 7
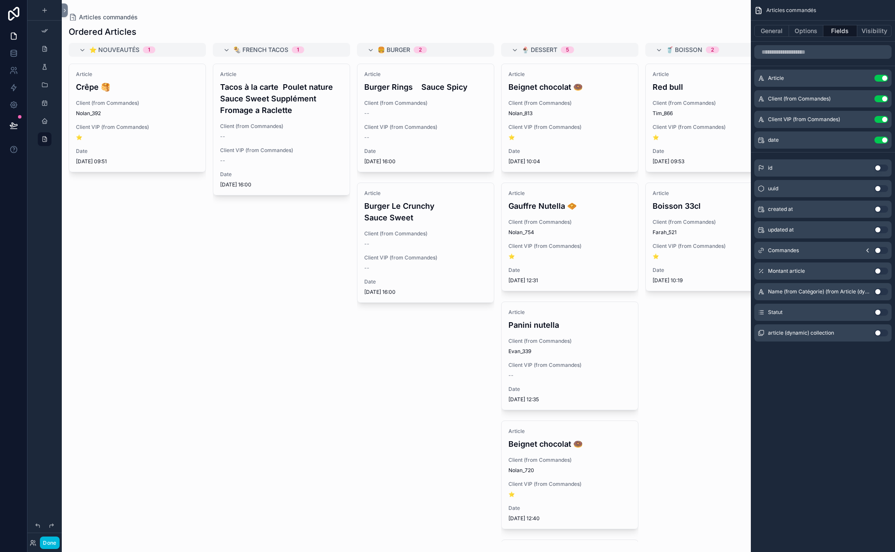
click at [780, 100] on span "Client (from Commandes)" at bounding box center [799, 98] width 63 height 7
click at [0, 0] on icon "scrollable content" at bounding box center [0, 0] width 0 height 0
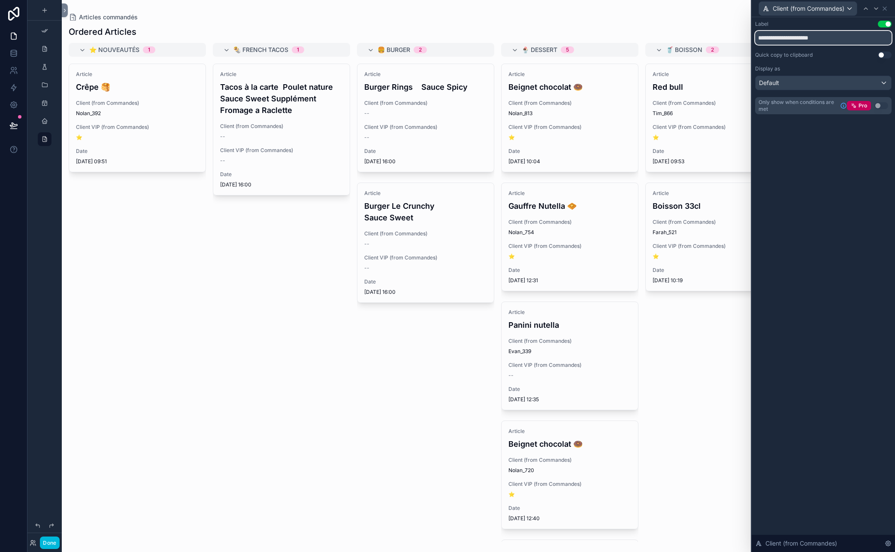
click at [780, 37] on input "**********" at bounding box center [823, 38] width 137 height 14
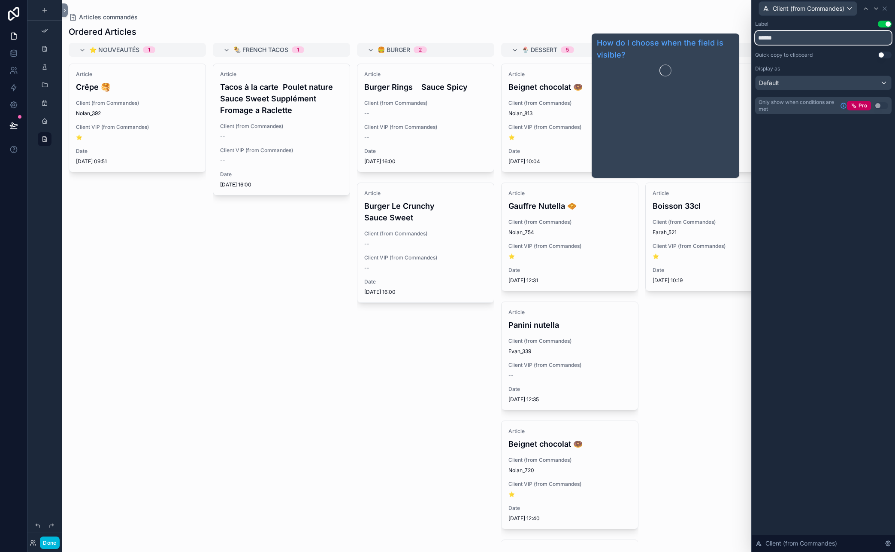
type input "******"
click at [780, 221] on div "Label Use setting ****** Quick copy to clipboard Use setting Display as Default…" at bounding box center [823, 284] width 143 height 534
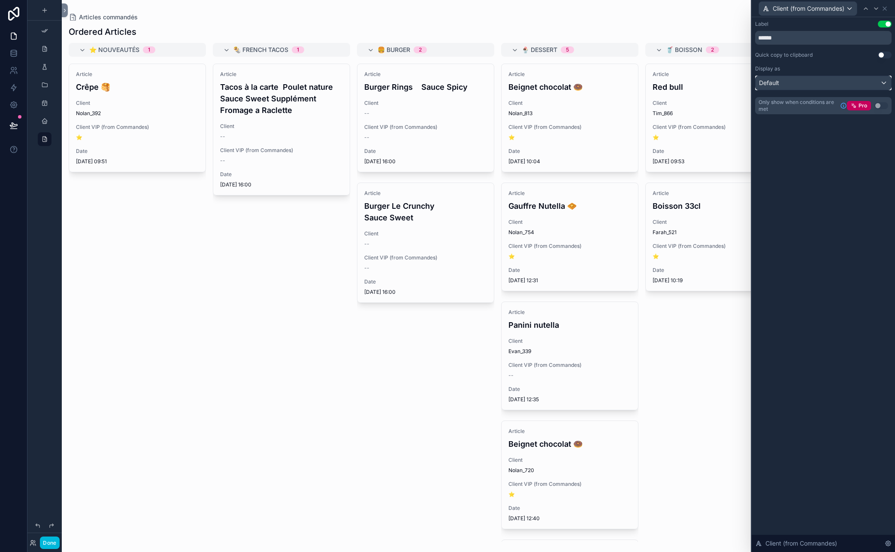
click at [780, 81] on div "Default" at bounding box center [824, 83] width 136 height 14
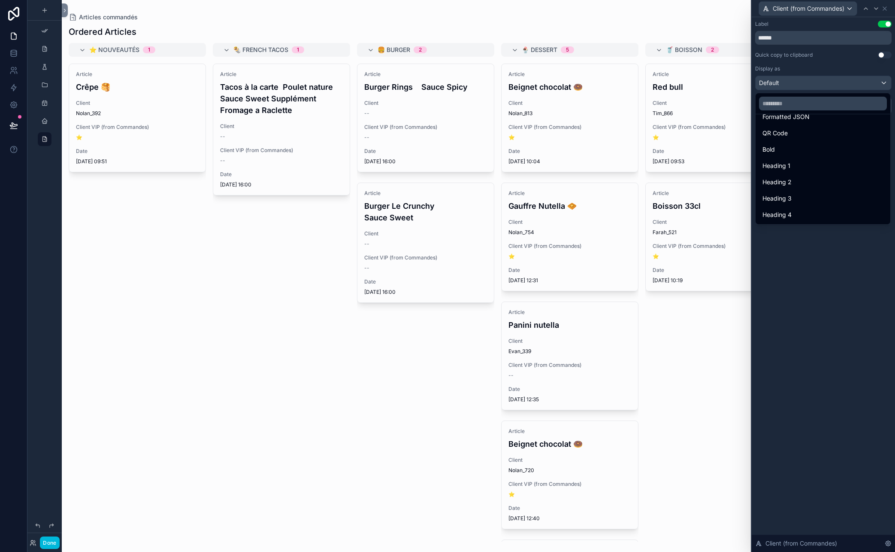
click at [780, 211] on span "Heading 4" at bounding box center [777, 214] width 29 height 10
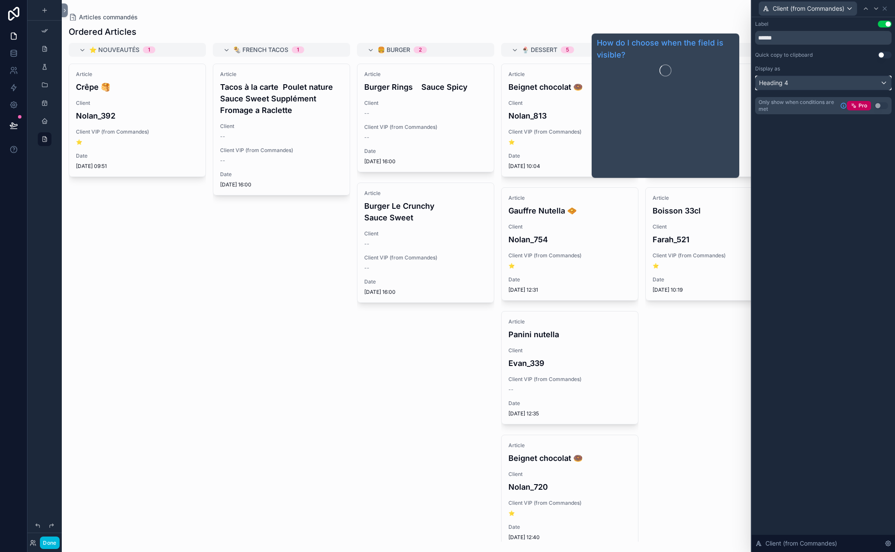
click at [780, 77] on div "Heading 4" at bounding box center [824, 83] width 136 height 14
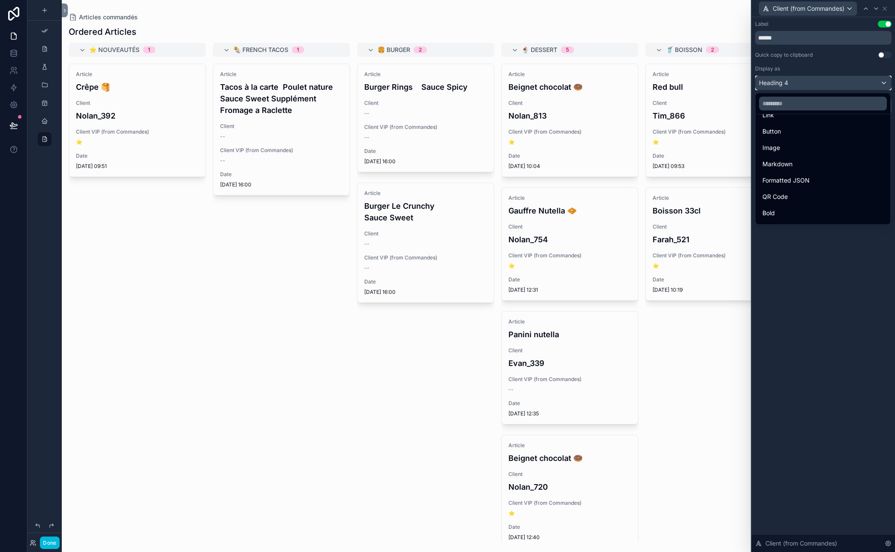
scroll to position [44, 0]
click at [780, 197] on div "Bold" at bounding box center [823, 199] width 121 height 10
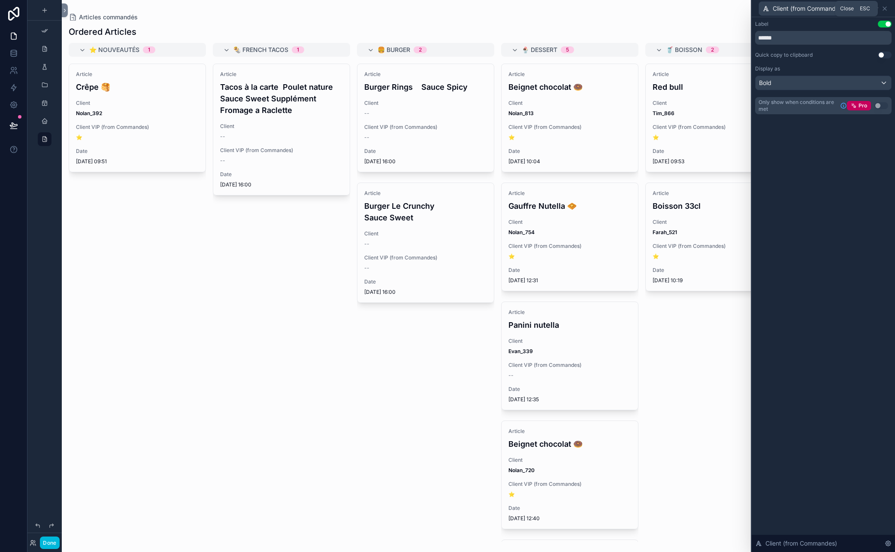
click at [780, 9] on icon at bounding box center [884, 8] width 3 height 3
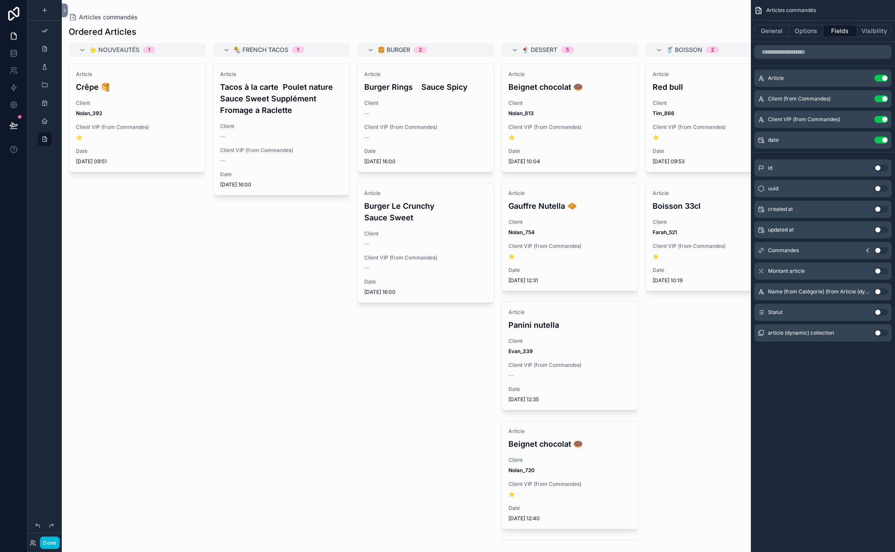
click at [0, 0] on icon "scrollable content" at bounding box center [0, 0] width 0 height 0
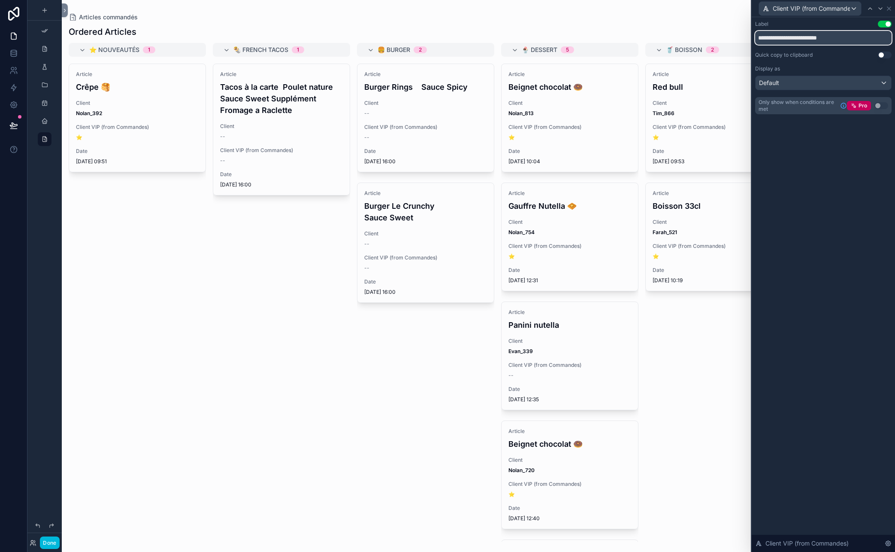
click at [780, 35] on input "**********" at bounding box center [823, 38] width 137 height 14
type input "*****"
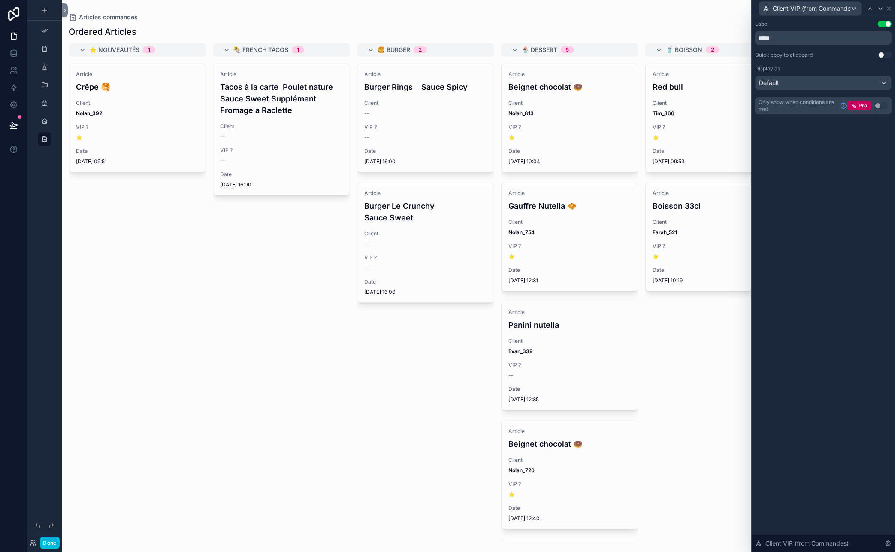
click at [780, 167] on div "Label Use setting ***** Quick copy to clipboard Use setting Display as Default …" at bounding box center [823, 284] width 143 height 534
click at [780, 81] on div "Default" at bounding box center [824, 83] width 136 height 14
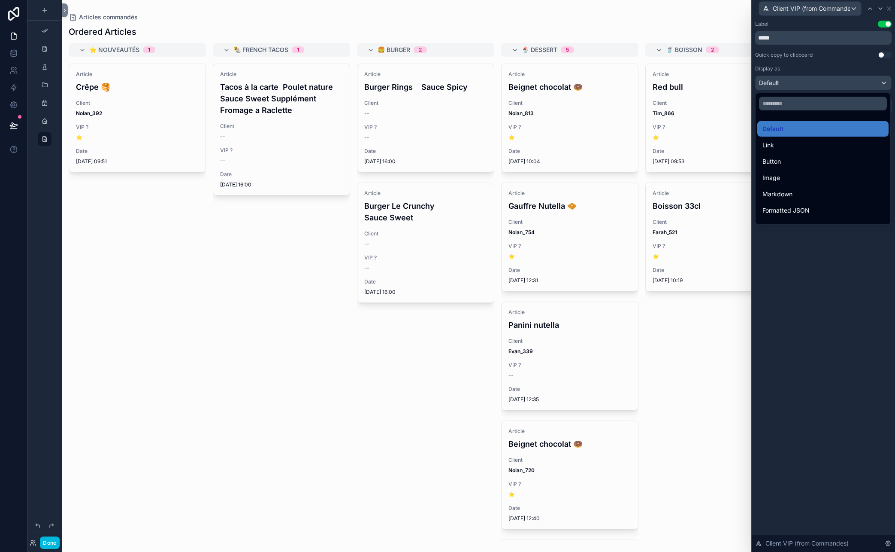
click at [780, 333] on div at bounding box center [823, 276] width 143 height 552
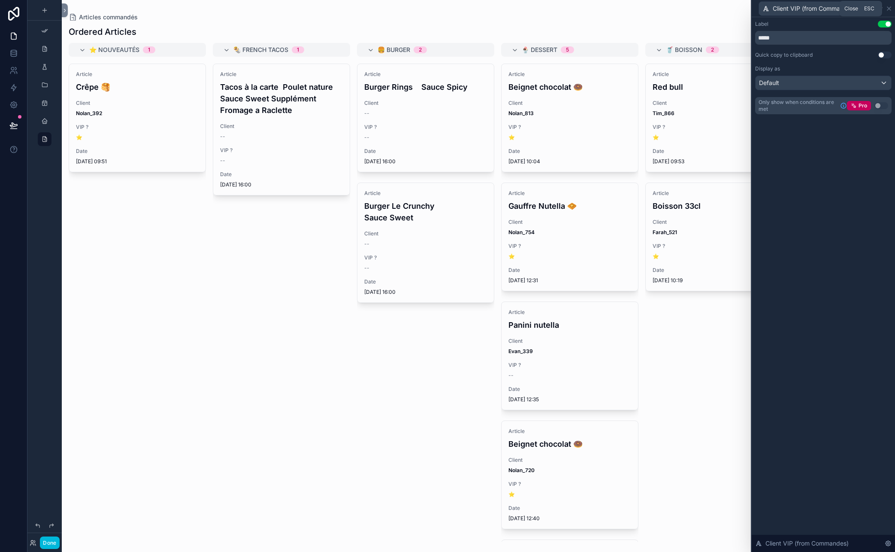
click at [780, 7] on icon at bounding box center [889, 8] width 3 height 3
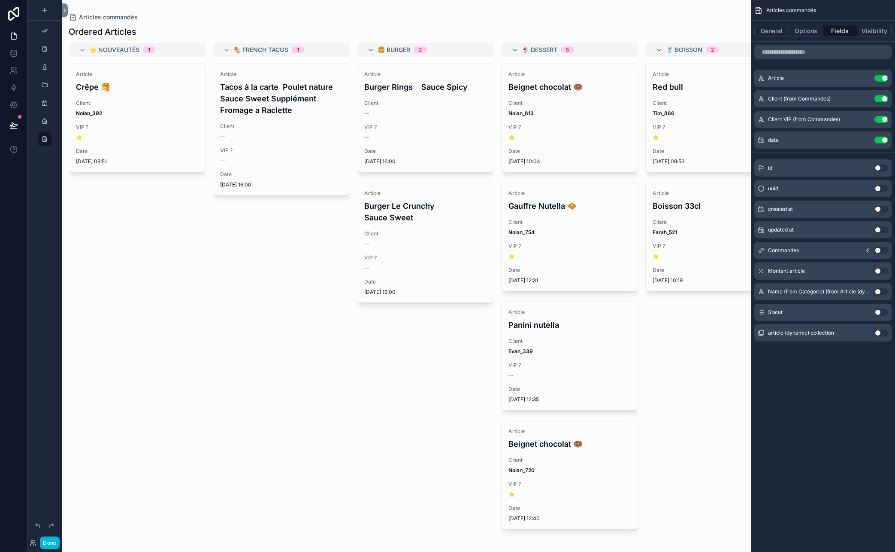
click at [0, 0] on button "scrollable content" at bounding box center [0, 0] width 0 height 0
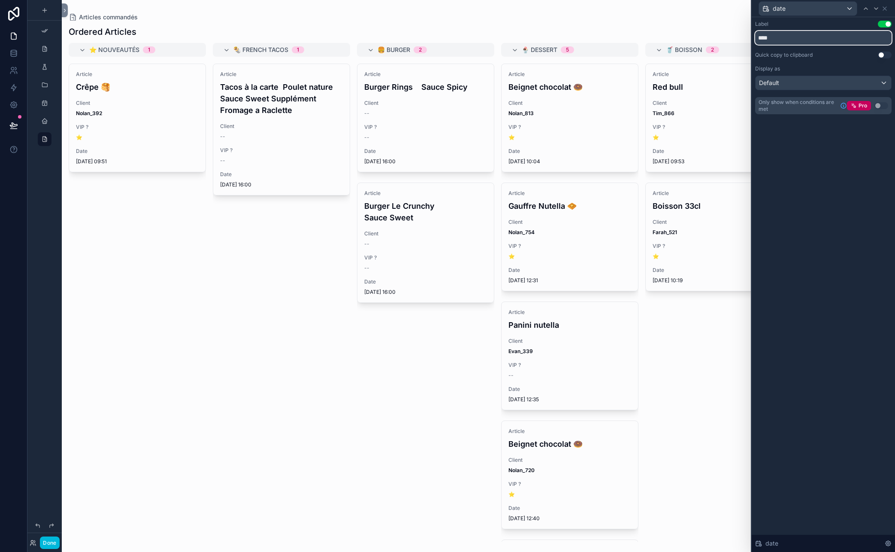
click at [780, 34] on input "****" at bounding box center [823, 38] width 137 height 14
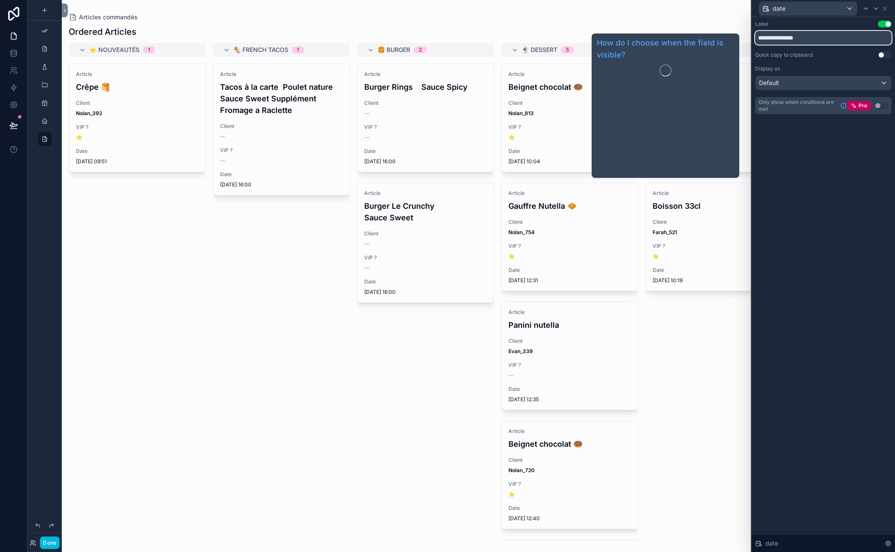
type input "**********"
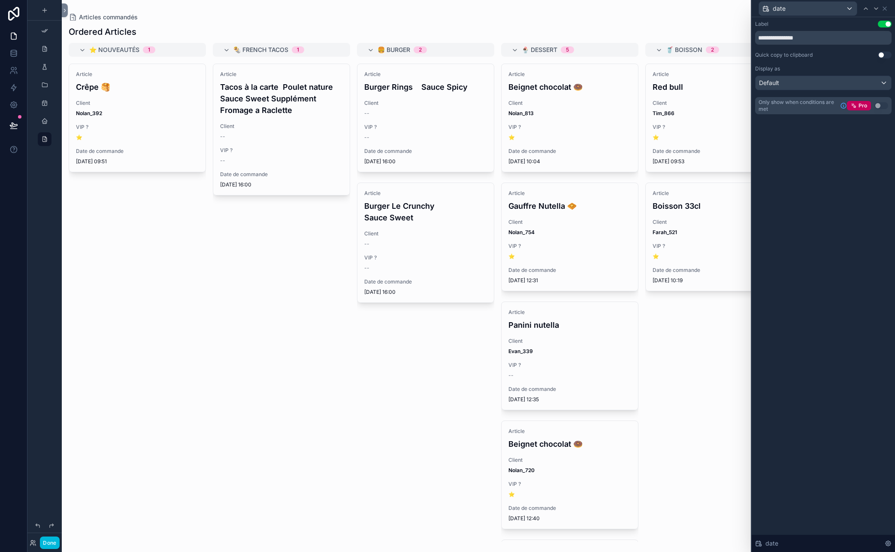
click at [780, 163] on div "**********" at bounding box center [823, 284] width 143 height 534
click at [780, 9] on icon at bounding box center [885, 8] width 7 height 7
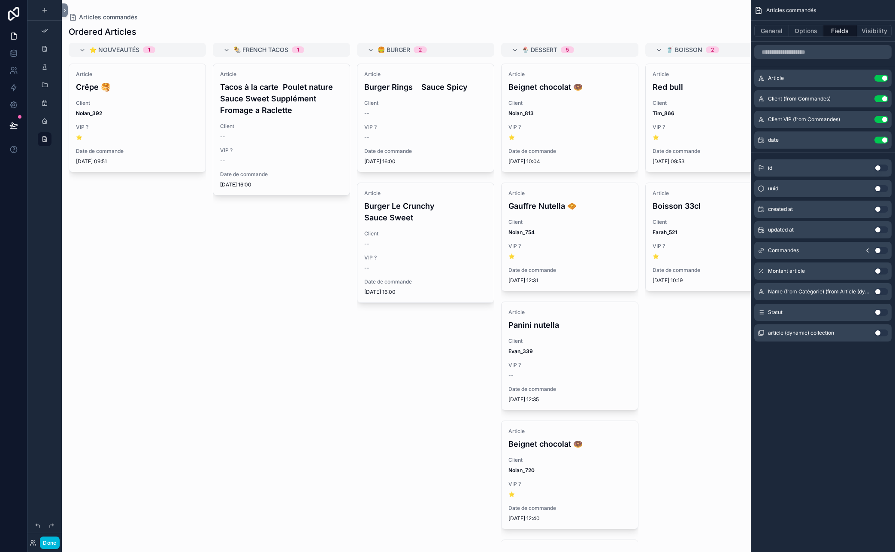
click at [775, 33] on button "General" at bounding box center [772, 31] width 35 height 12
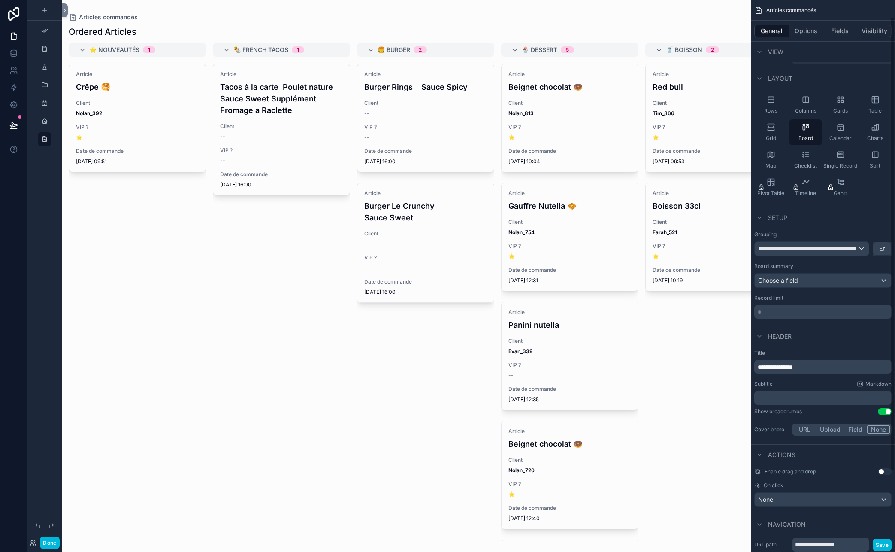
scroll to position [15, 0]
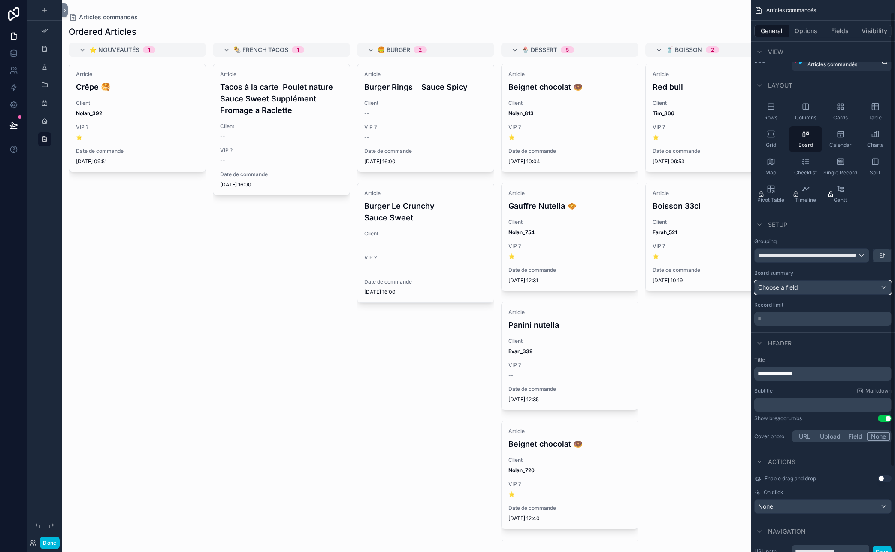
click at [780, 286] on div "Choose a field" at bounding box center [823, 287] width 137 height 14
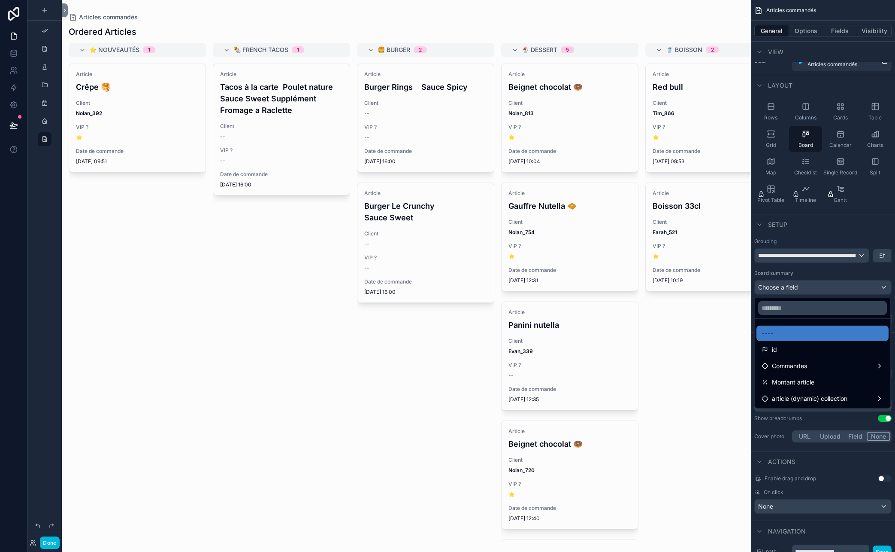
click at [780, 287] on div "scrollable content" at bounding box center [447, 276] width 895 height 552
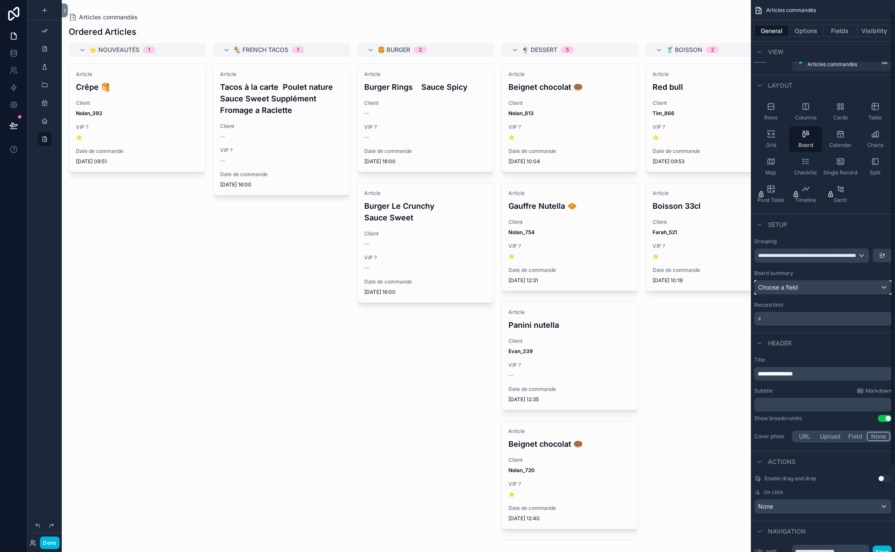
click at [780, 287] on div "Choose a field" at bounding box center [823, 287] width 137 height 14
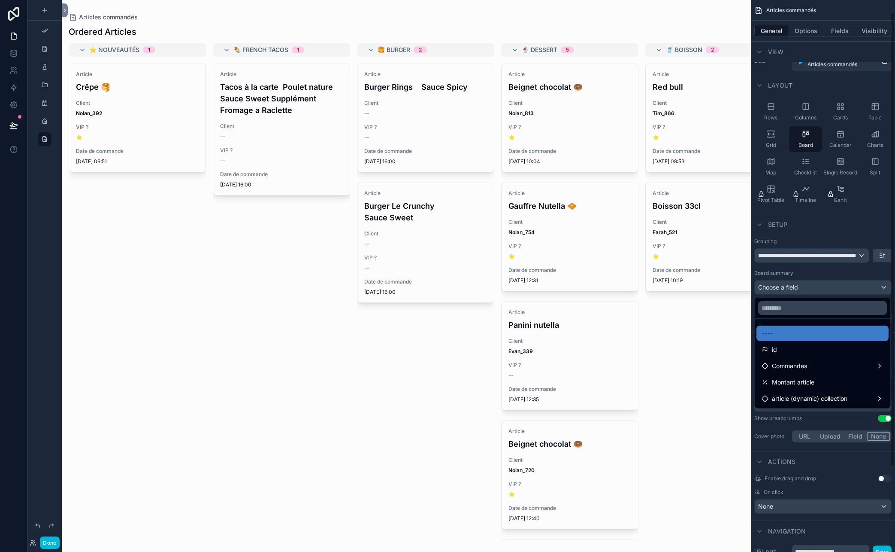
click at [780, 291] on div "scrollable content" at bounding box center [447, 276] width 895 height 552
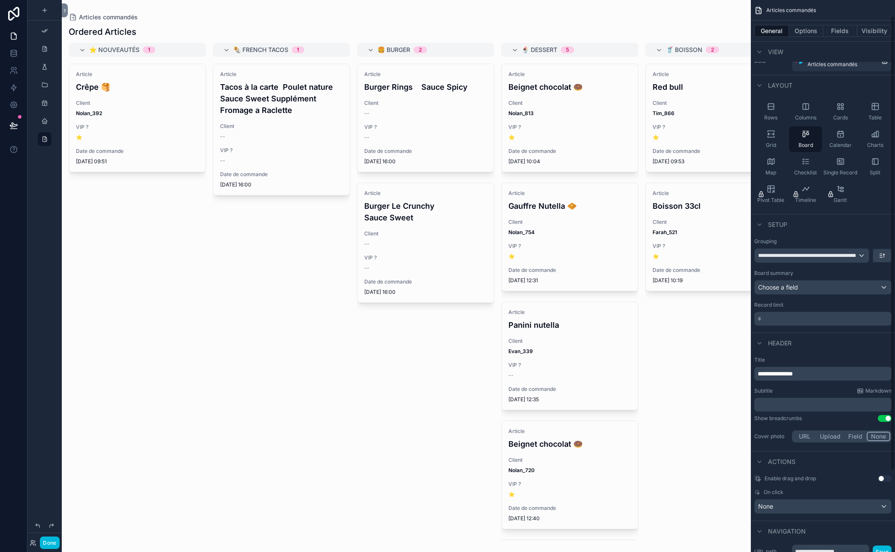
scroll to position [29, 0]
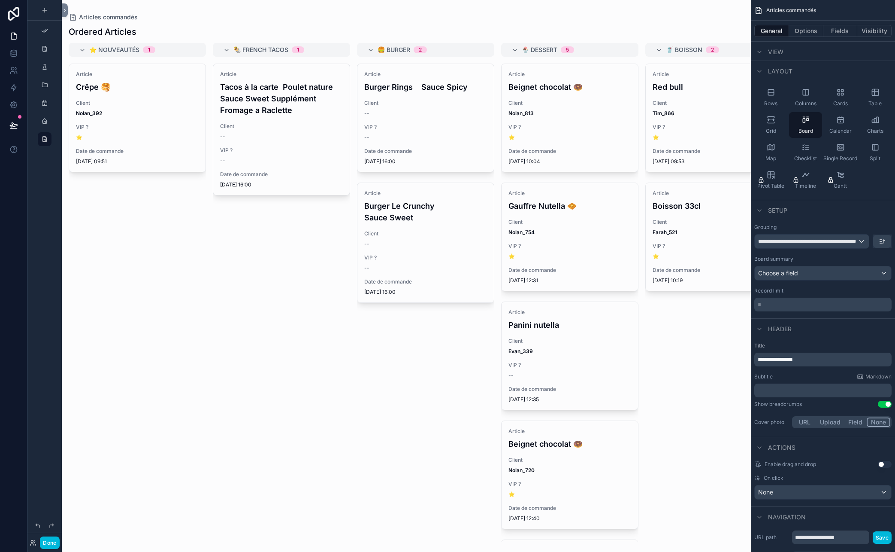
click at [780, 359] on span "**********" at bounding box center [775, 359] width 35 height 6
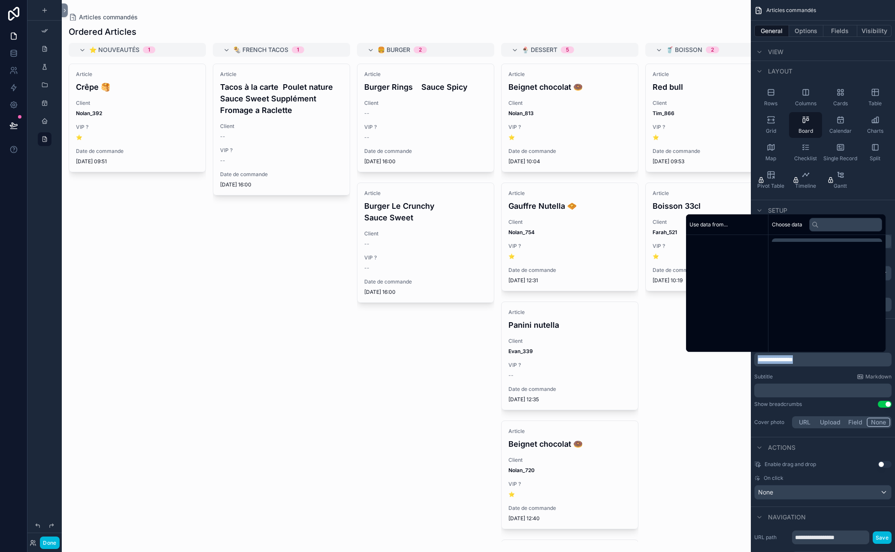
click at [780, 359] on span "**********" at bounding box center [775, 359] width 35 height 6
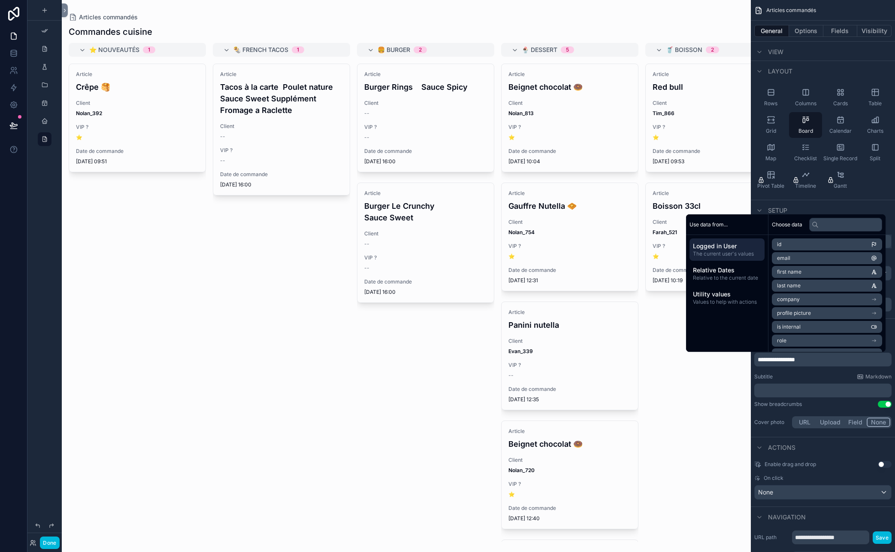
click at [780, 376] on div "Subtitle Markdown" at bounding box center [823, 376] width 137 height 7
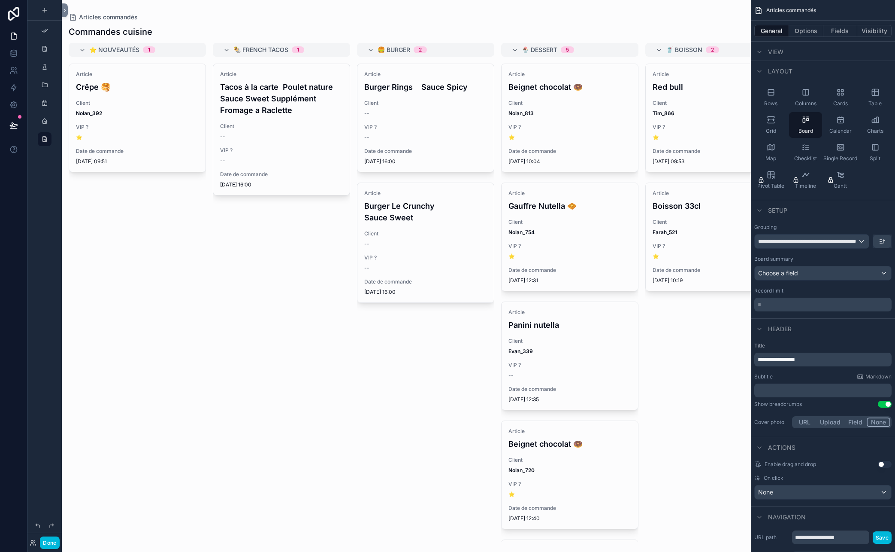
click at [780, 404] on button "Use setting" at bounding box center [885, 403] width 14 height 7
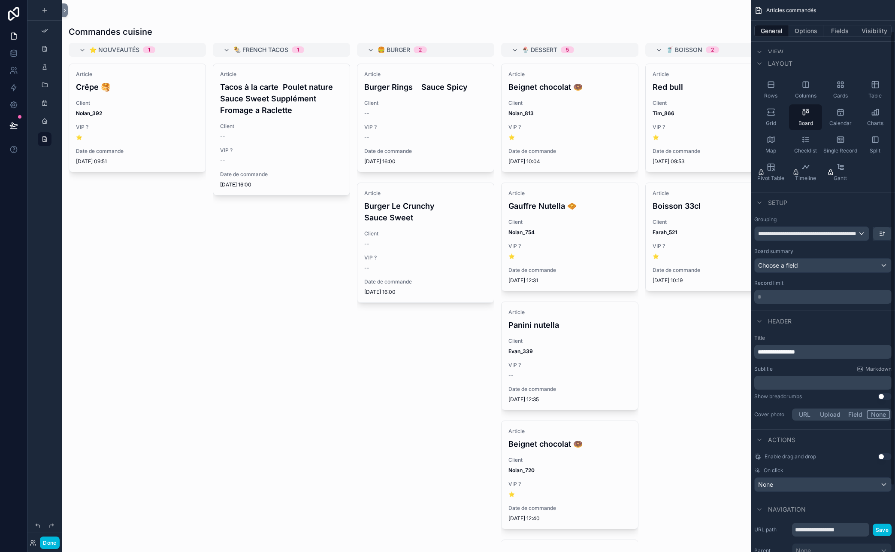
scroll to position [39, 0]
click at [780, 30] on button "Options" at bounding box center [806, 31] width 34 height 12
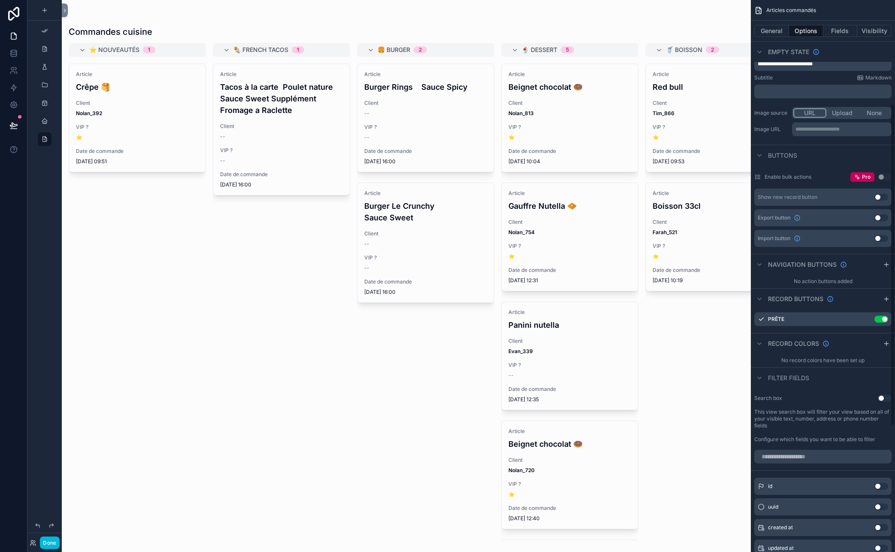
scroll to position [174, 0]
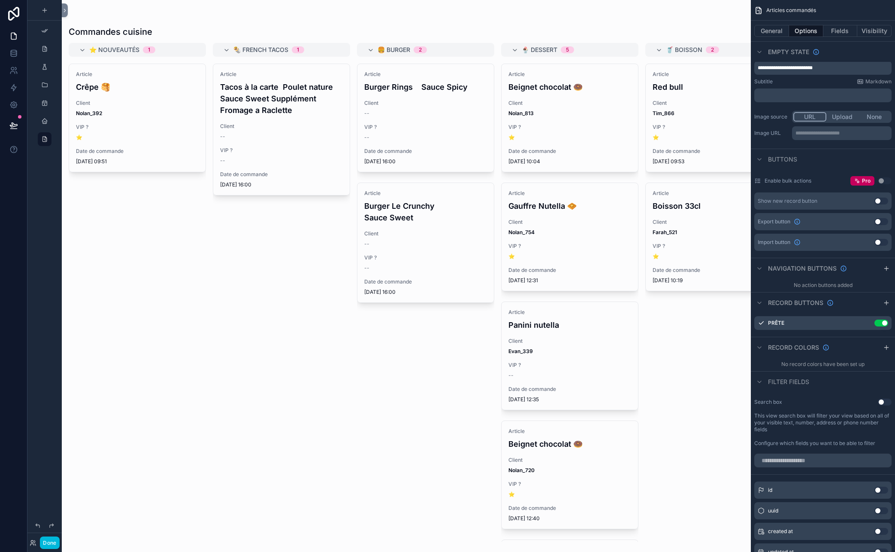
click at [780, 267] on icon "scrollable content" at bounding box center [886, 268] width 7 height 7
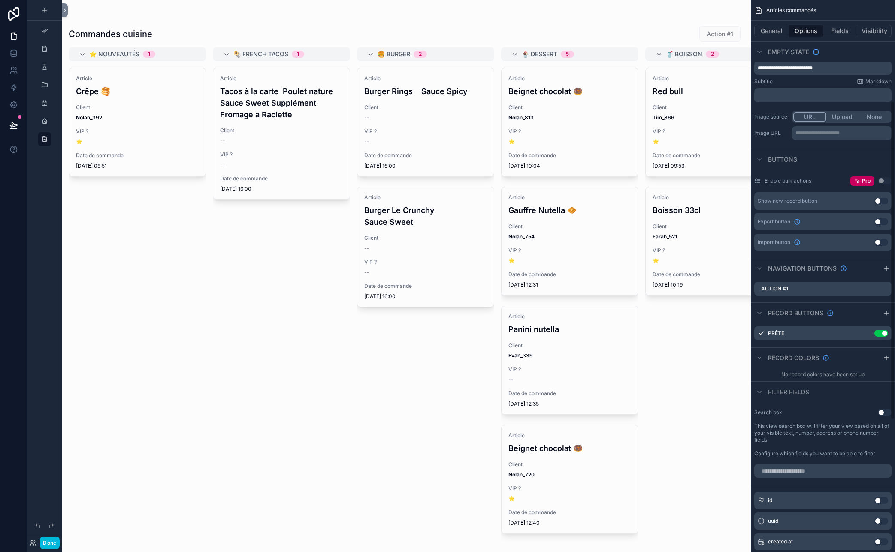
click at [780, 289] on label "Action #1" at bounding box center [774, 288] width 27 height 7
click at [0, 0] on icon "scrollable content" at bounding box center [0, 0] width 0 height 0
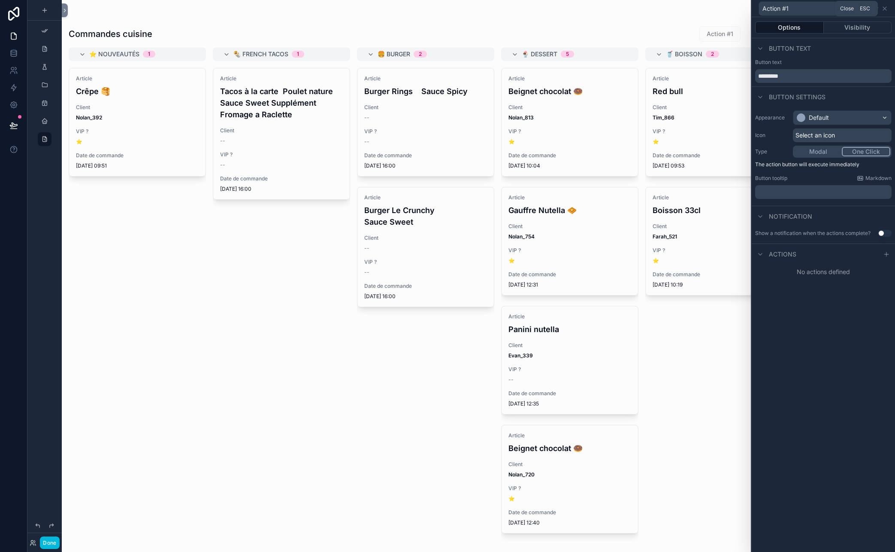
click at [780, 8] on icon at bounding box center [885, 8] width 7 height 7
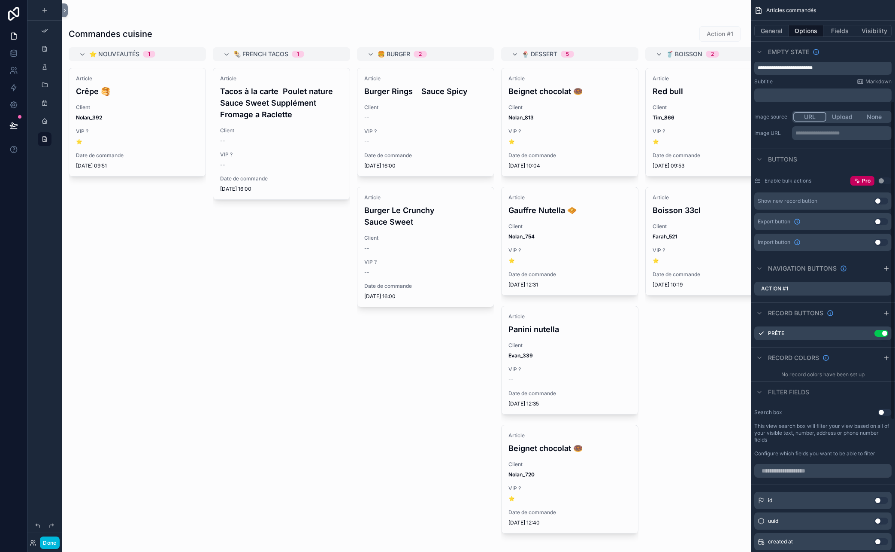
click at [0, 0] on icon "scrollable content" at bounding box center [0, 0] width 0 height 0
click at [780, 273] on icon at bounding box center [871, 275] width 4 height 4
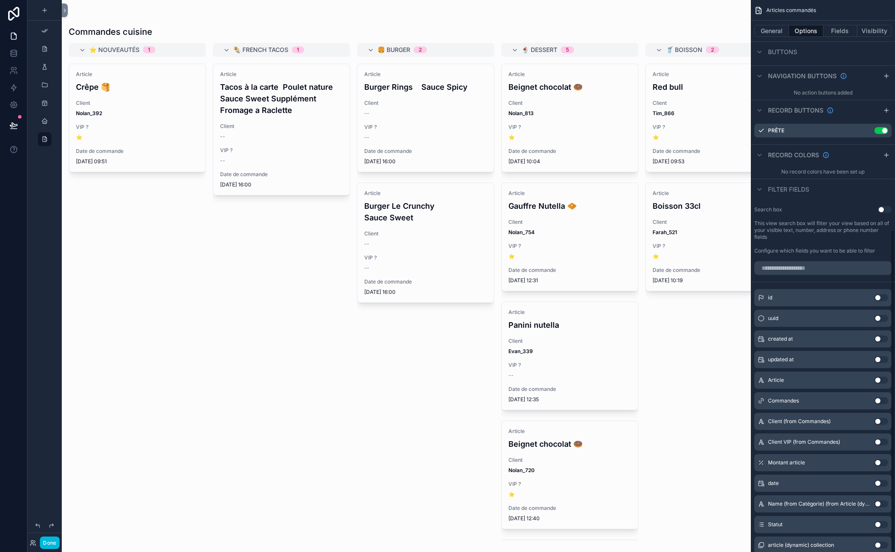
scroll to position [392, 0]
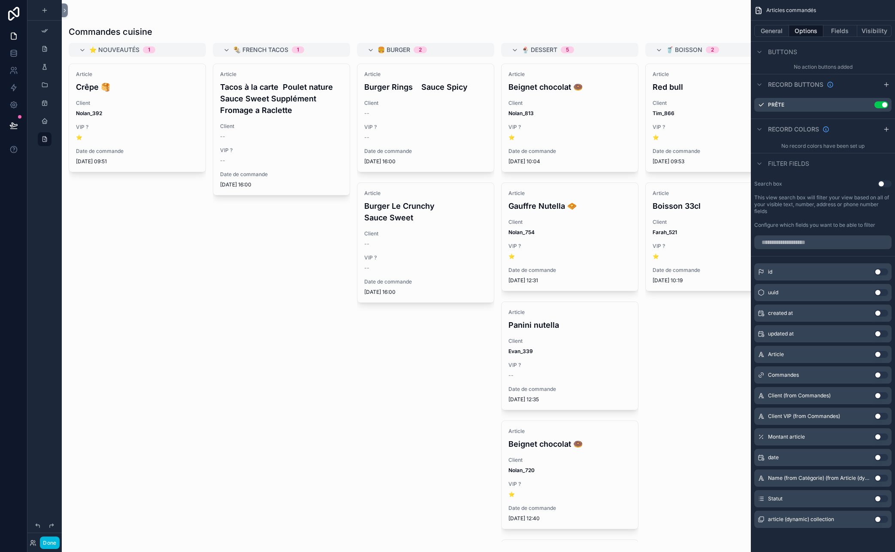
click at [780, 31] on button "Fields" at bounding box center [841, 31] width 34 height 12
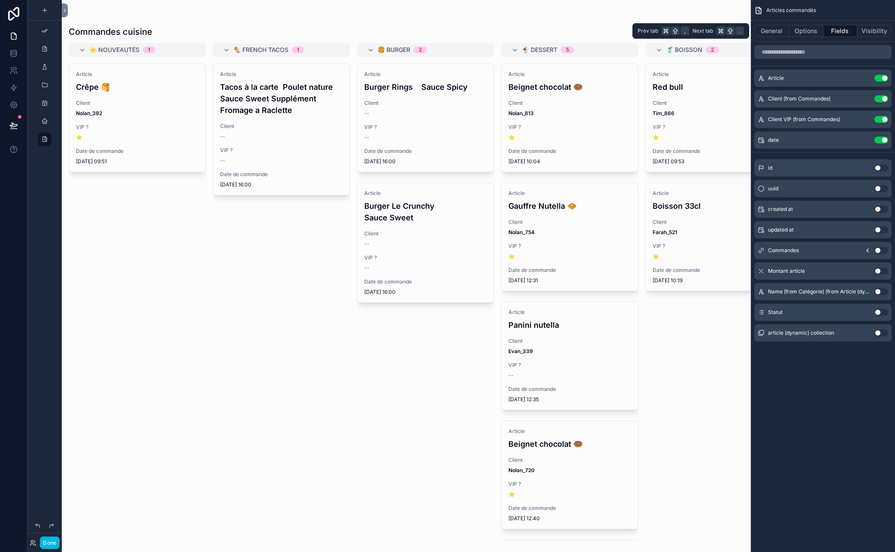
scroll to position [0, 0]
click at [780, 29] on button "Visibility" at bounding box center [875, 31] width 34 height 12
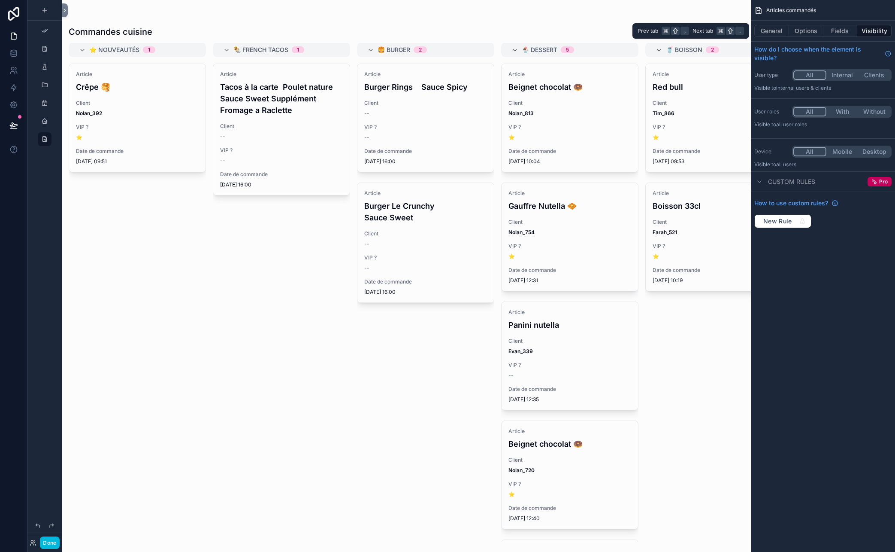
click at [780, 31] on button "Fields" at bounding box center [841, 31] width 34 height 12
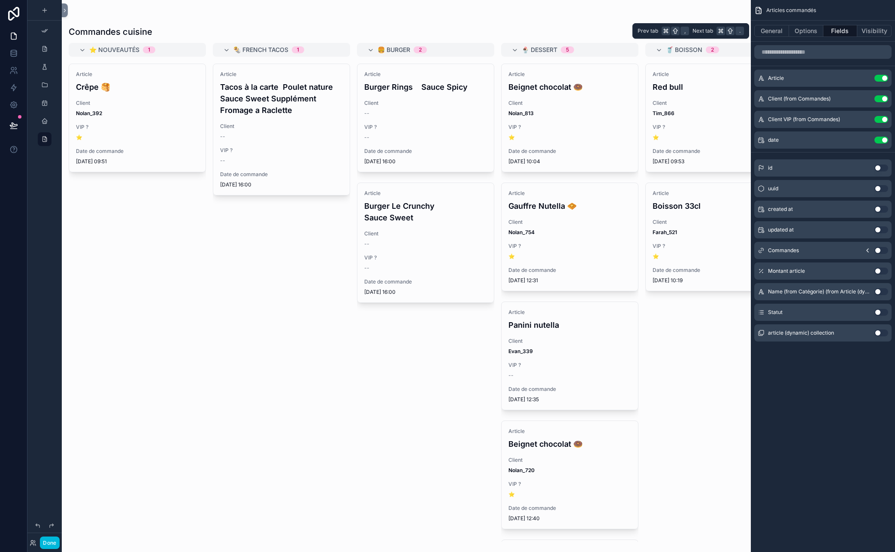
click at [780, 30] on button "Options" at bounding box center [806, 31] width 34 height 12
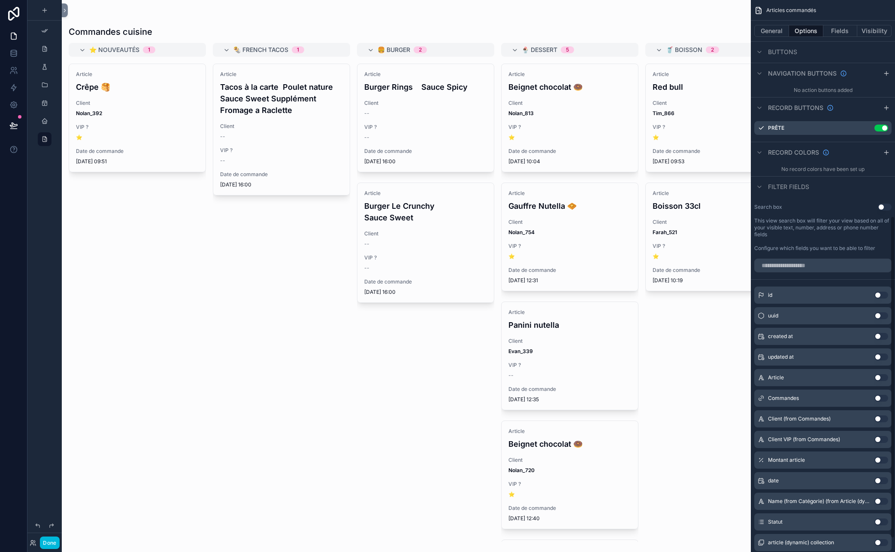
scroll to position [366, 0]
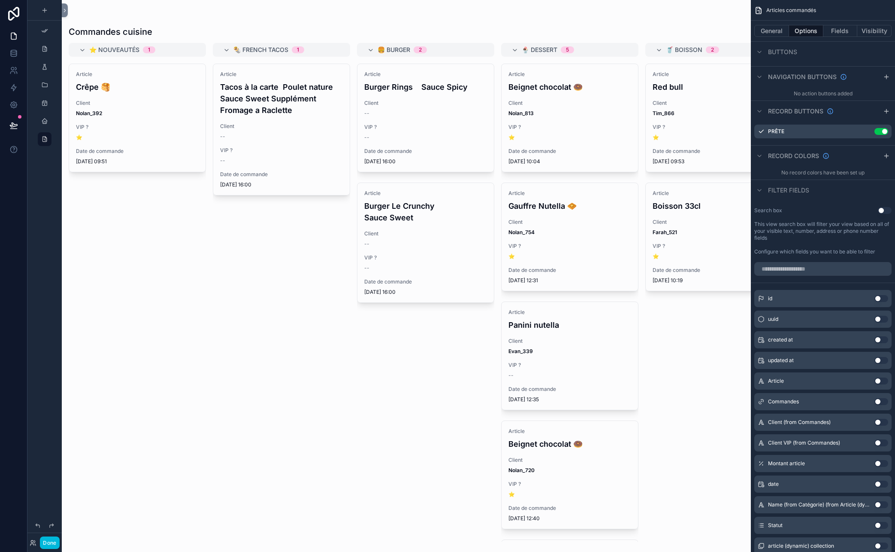
click at [780, 526] on button "Use setting" at bounding box center [882, 525] width 14 height 7
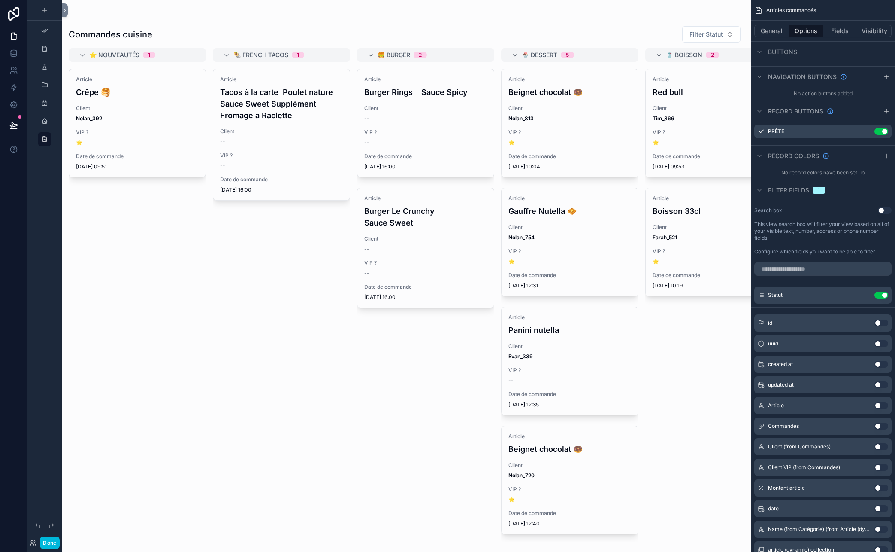
click at [703, 34] on span "Filter Statut" at bounding box center [706, 34] width 33 height 9
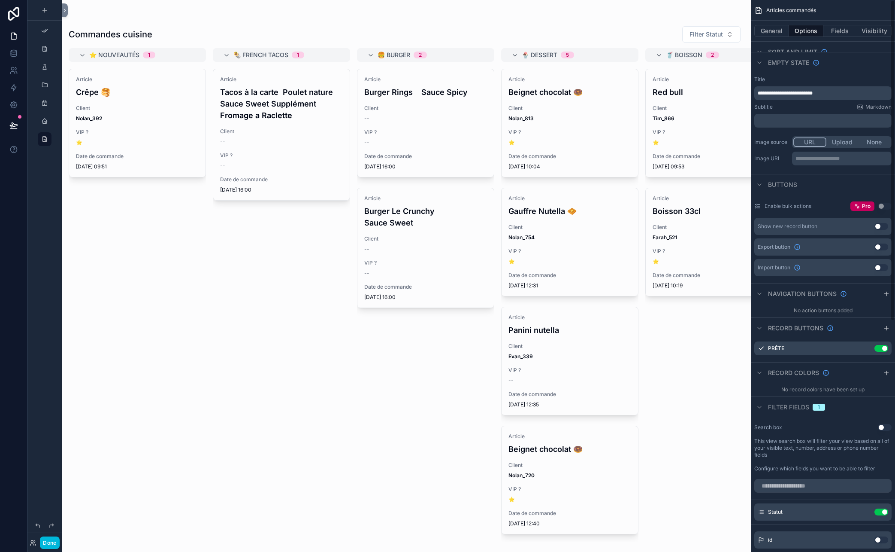
scroll to position [0, 0]
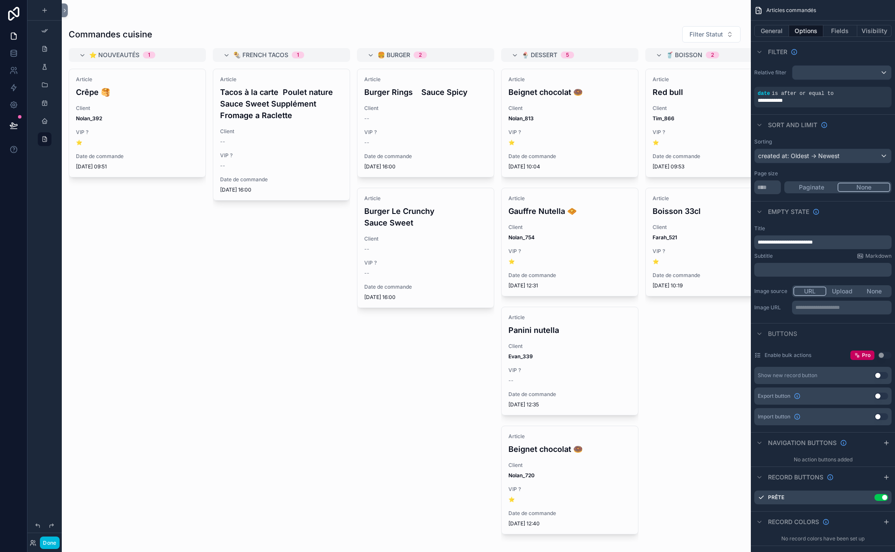
click at [780, 24] on div "General Options Fields Visibility" at bounding box center [823, 31] width 144 height 21
click at [780, 33] on button "Fields" at bounding box center [841, 31] width 34 height 12
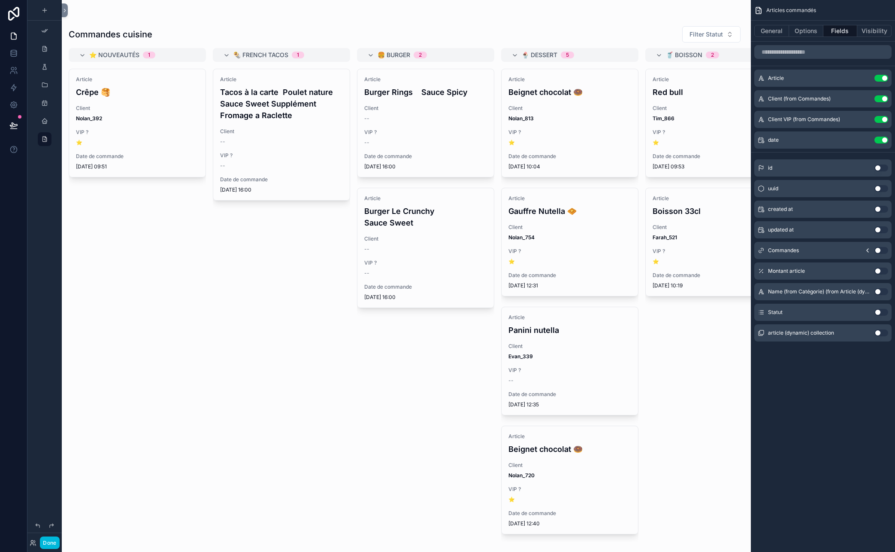
click at [780, 314] on button "Use setting" at bounding box center [882, 312] width 14 height 7
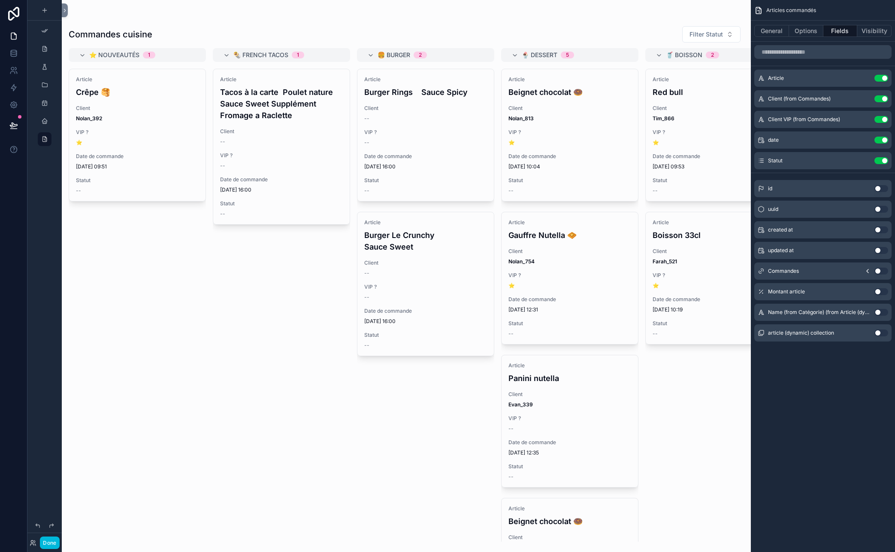
click at [0, 0] on button "scrollable content" at bounding box center [0, 0] width 0 height 0
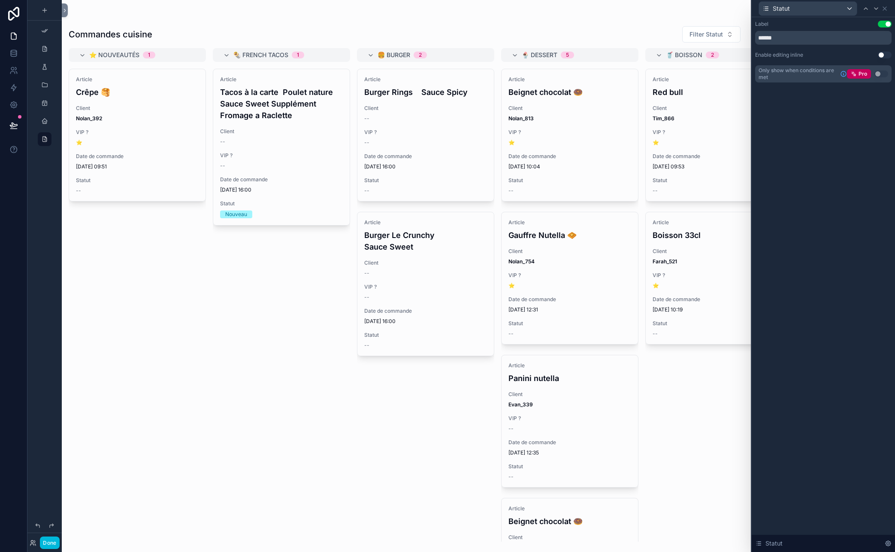
click at [227, 398] on div "Article Tacos à la carte Poulet nature Sauce Sweet Supplément Fromage a Raclett…" at bounding box center [281, 305] width 137 height 473
click at [255, 325] on div "Article Tacos à la carte Poulet nature Sauce Sweet Supplément Fromage a Raclett…" at bounding box center [281, 305] width 137 height 473
click at [780, 8] on icon at bounding box center [885, 8] width 7 height 7
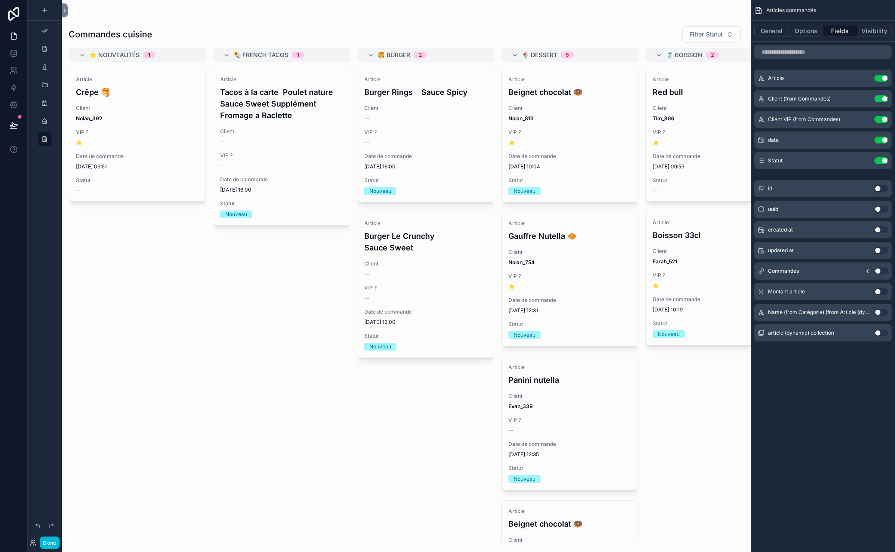
click at [0, 0] on icon "scrollable content" at bounding box center [0, 0] width 0 height 0
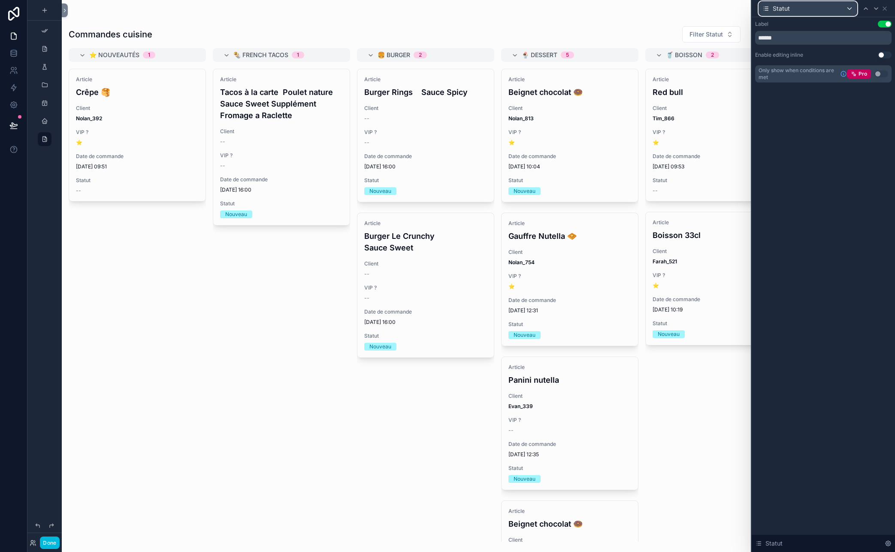
click at [780, 12] on div "Statut" at bounding box center [808, 9] width 98 height 14
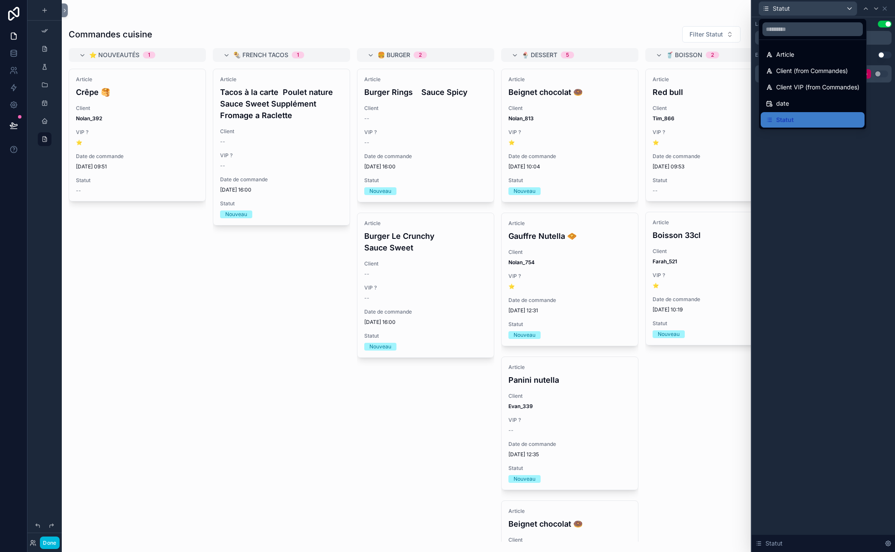
click at [780, 12] on div at bounding box center [823, 276] width 143 height 552
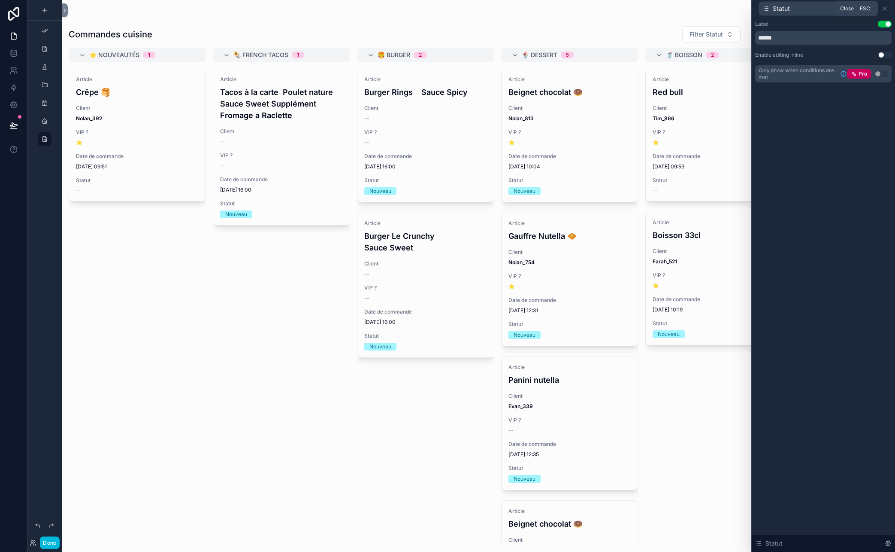
click at [780, 10] on icon at bounding box center [885, 8] width 7 height 7
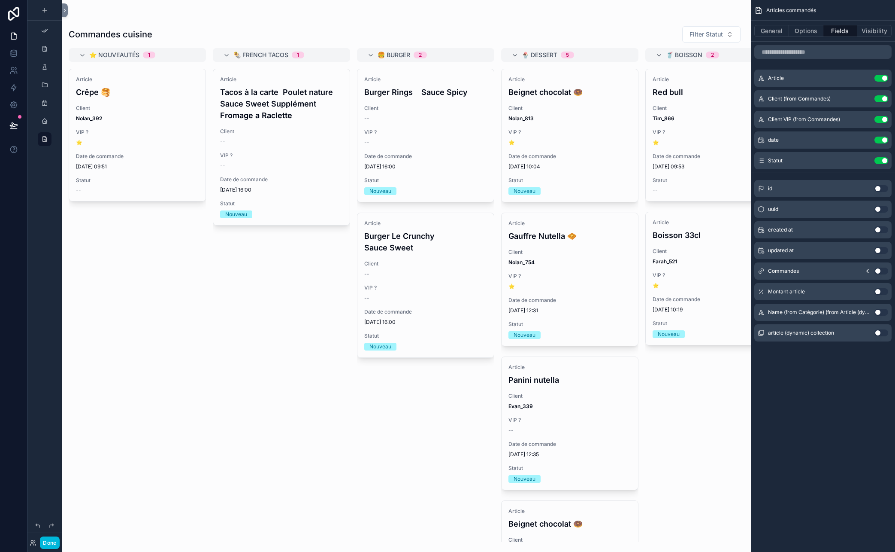
click at [0, 0] on icon "scrollable content" at bounding box center [0, 0] width 0 height 0
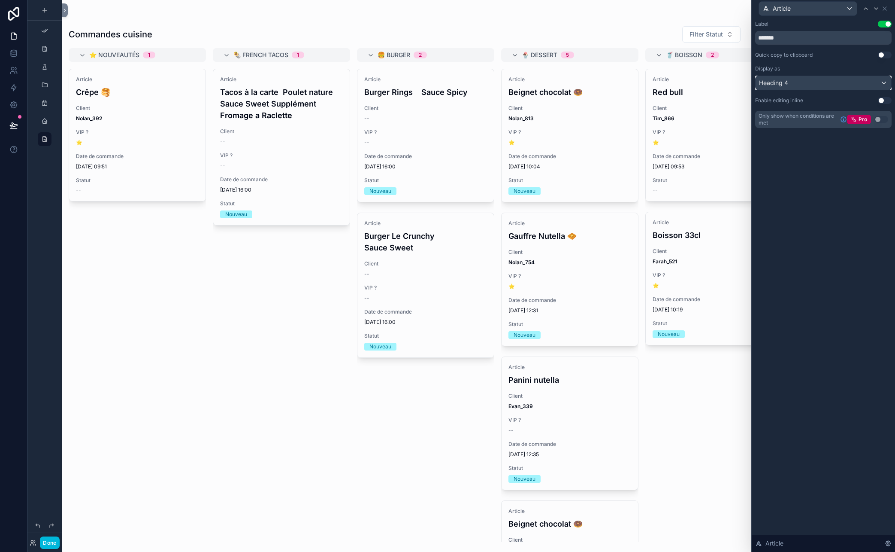
click at [780, 80] on div "Heading 4" at bounding box center [824, 83] width 136 height 14
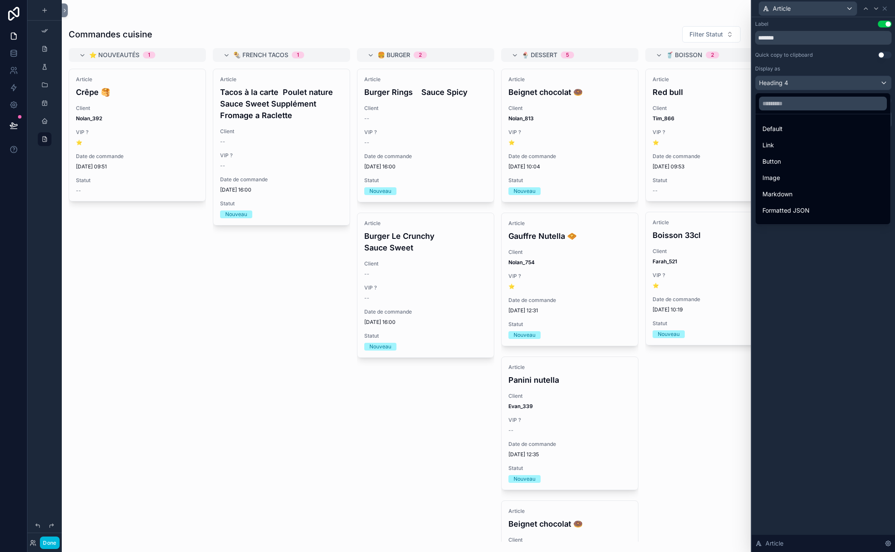
click at [780, 194] on div "Markdown" at bounding box center [823, 194] width 121 height 10
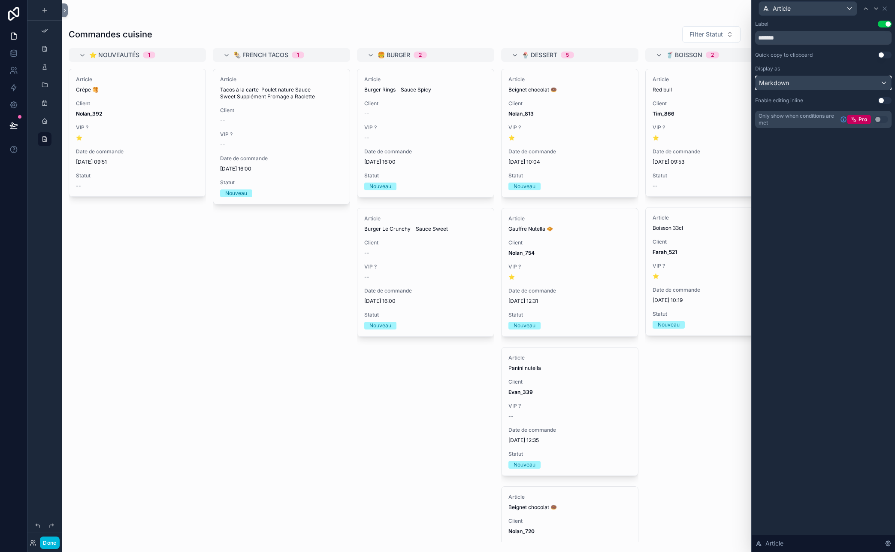
click at [780, 83] on div "Markdown" at bounding box center [824, 83] width 136 height 14
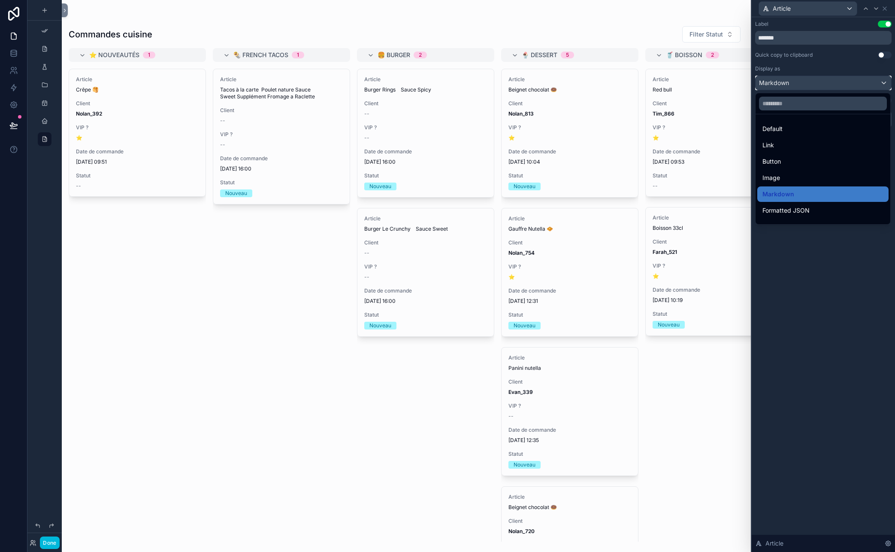
scroll to position [94, 0]
click at [780, 211] on span "Heading 4" at bounding box center [777, 214] width 29 height 10
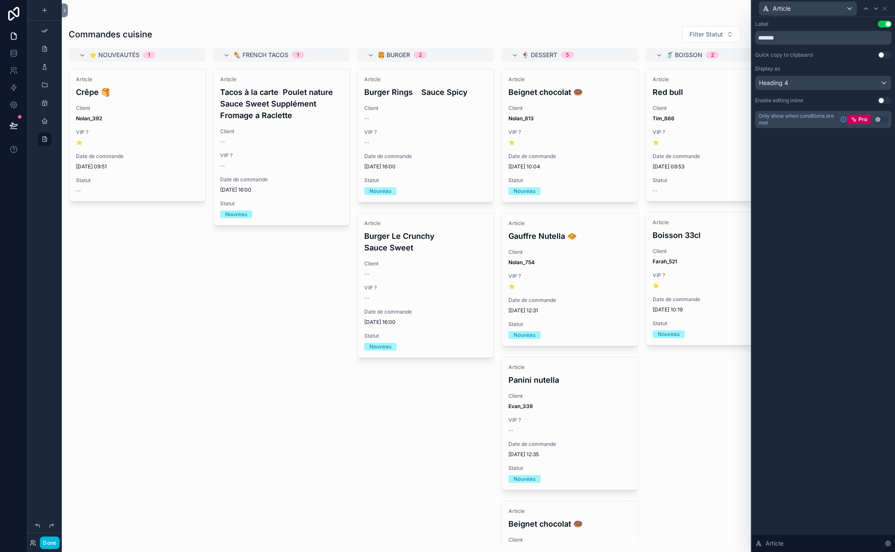
click at [780, 237] on div "Label Use setting ******* Quick copy to clipboard Use setting Display as Headin…" at bounding box center [823, 284] width 143 height 534
click at [780, 8] on icon at bounding box center [884, 8] width 3 height 3
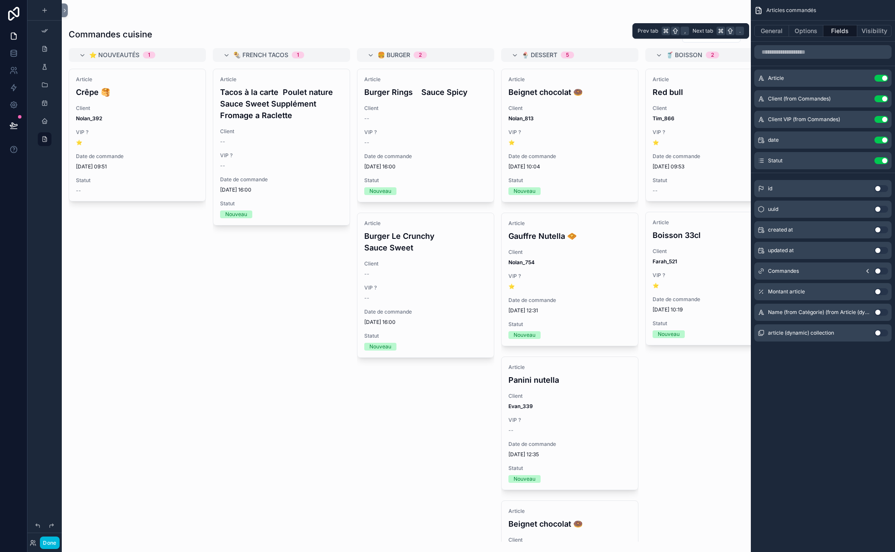
click at [780, 30] on button "Options" at bounding box center [806, 31] width 34 height 12
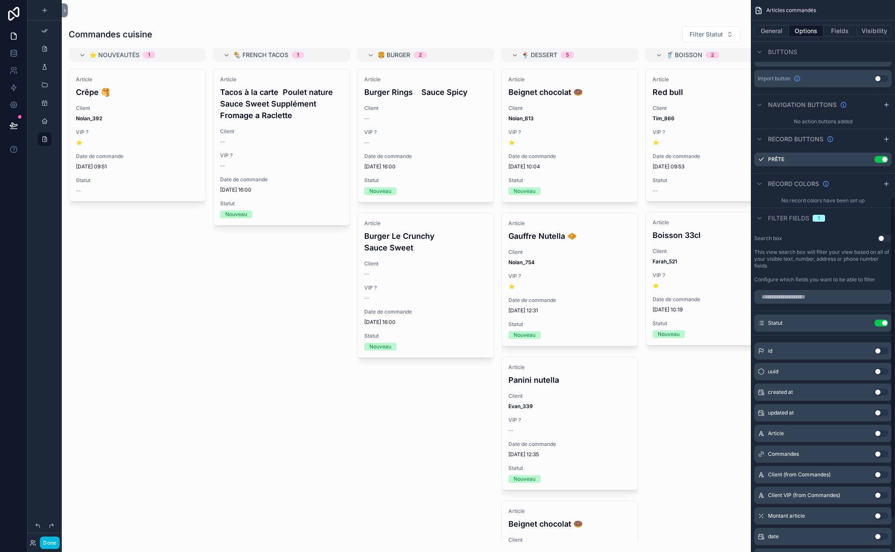
scroll to position [334, 0]
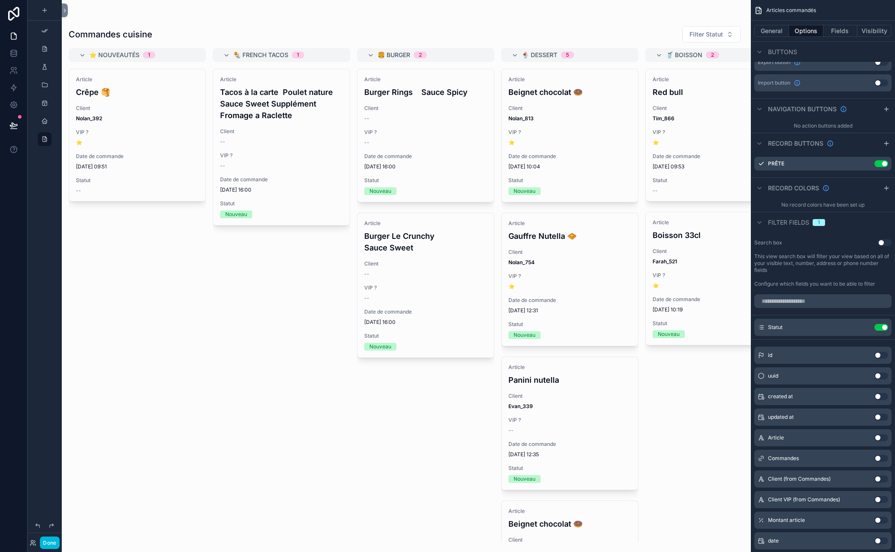
click at [0, 0] on icon "scrollable content" at bounding box center [0, 0] width 0 height 0
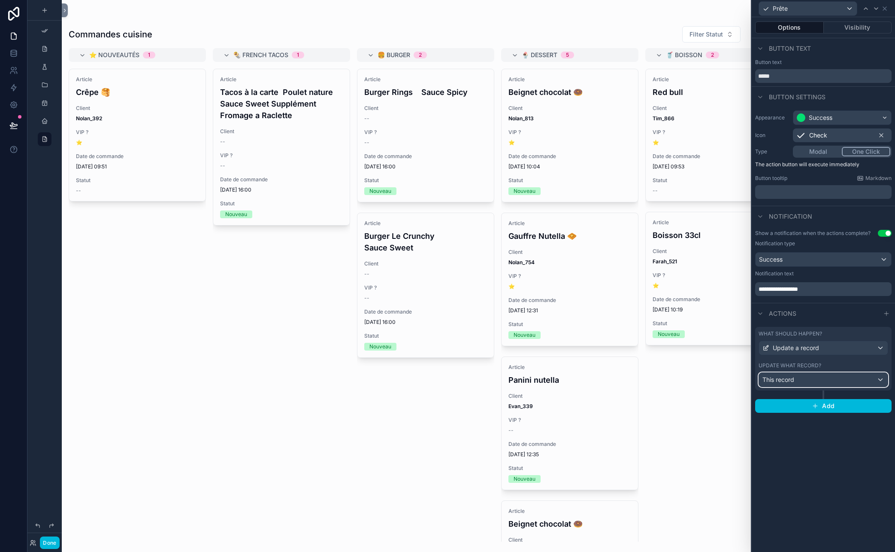
click at [780, 378] on div "This record" at bounding box center [823, 380] width 129 height 14
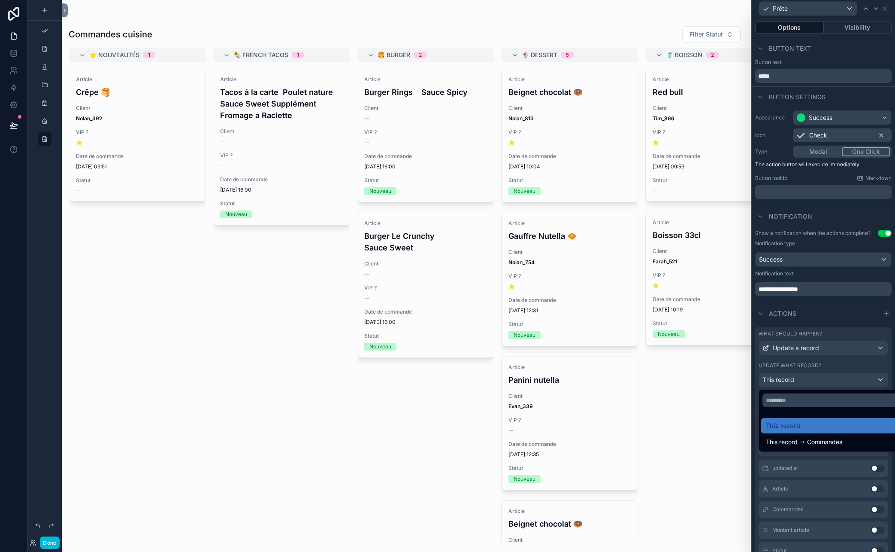
click at [780, 439] on icon at bounding box center [803, 442] width 6 height 6
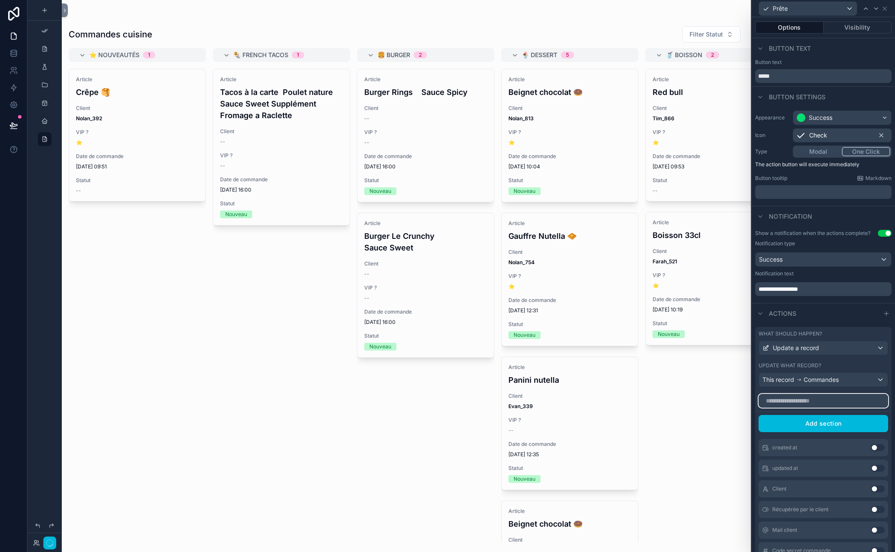
click at [780, 407] on input "text" at bounding box center [824, 401] width 130 height 14
click at [780, 374] on div "This record Commandes" at bounding box center [823, 380] width 129 height 14
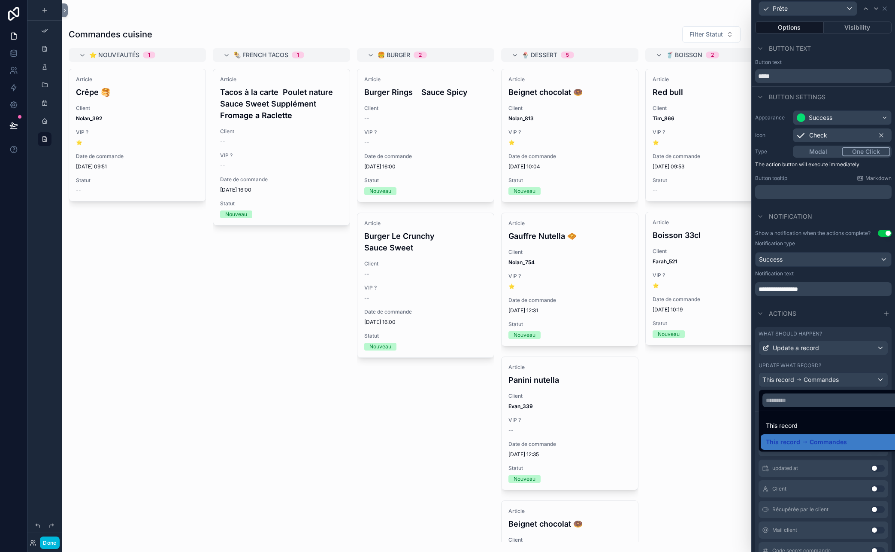
click at [780, 427] on span "This record" at bounding box center [782, 425] width 32 height 10
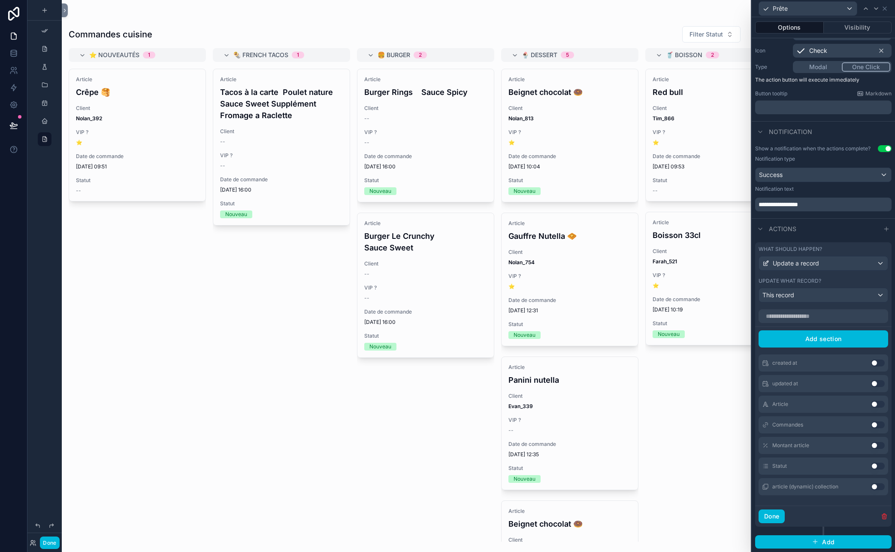
scroll to position [69, 0]
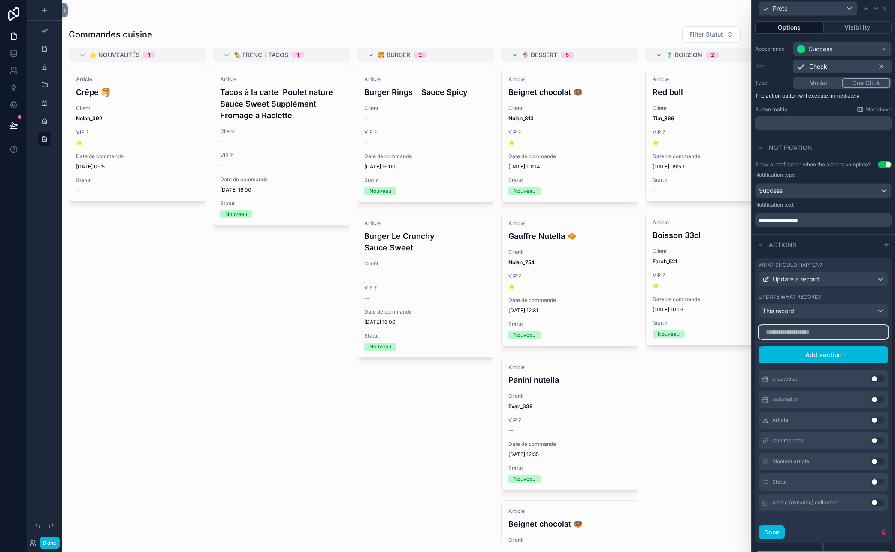
click at [780, 334] on input "text" at bounding box center [824, 332] width 130 height 14
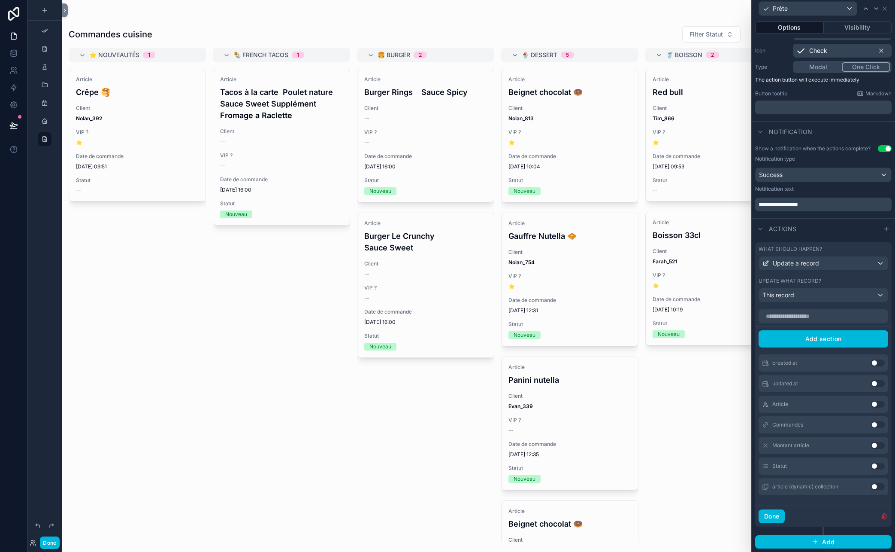
click at [780, 465] on button "Use setting" at bounding box center [878, 465] width 14 height 7
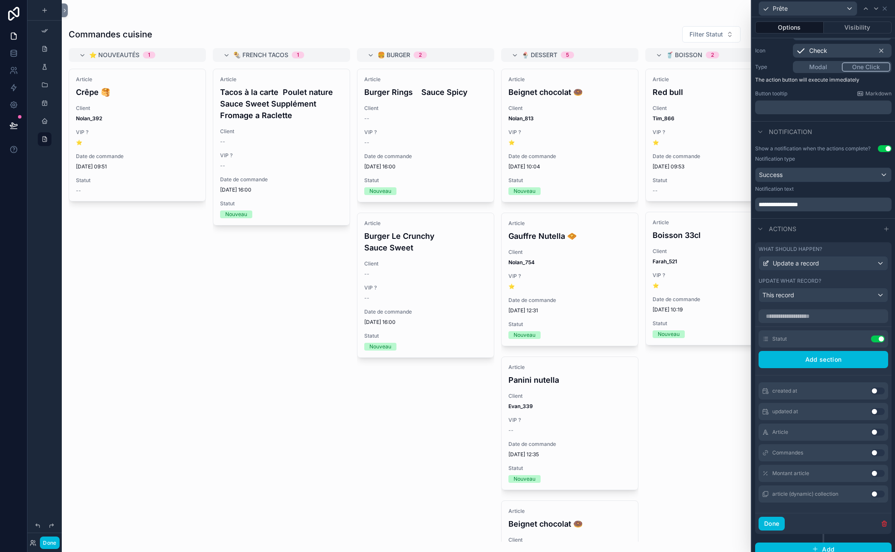
click at [0, 0] on icon at bounding box center [0, 0] width 0 height 0
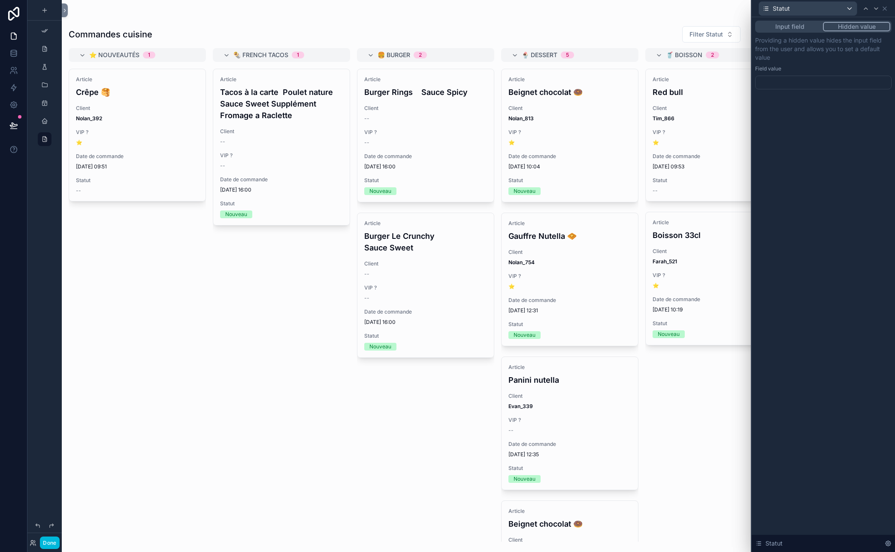
click at [780, 80] on div at bounding box center [823, 83] width 137 height 14
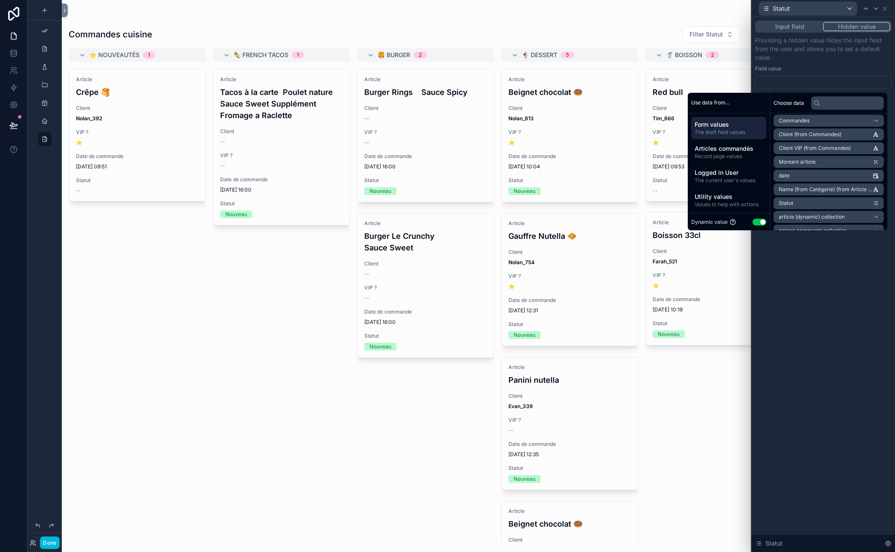
scroll to position [81, 0]
click at [730, 152] on span "Articles commandés" at bounding box center [729, 148] width 68 height 9
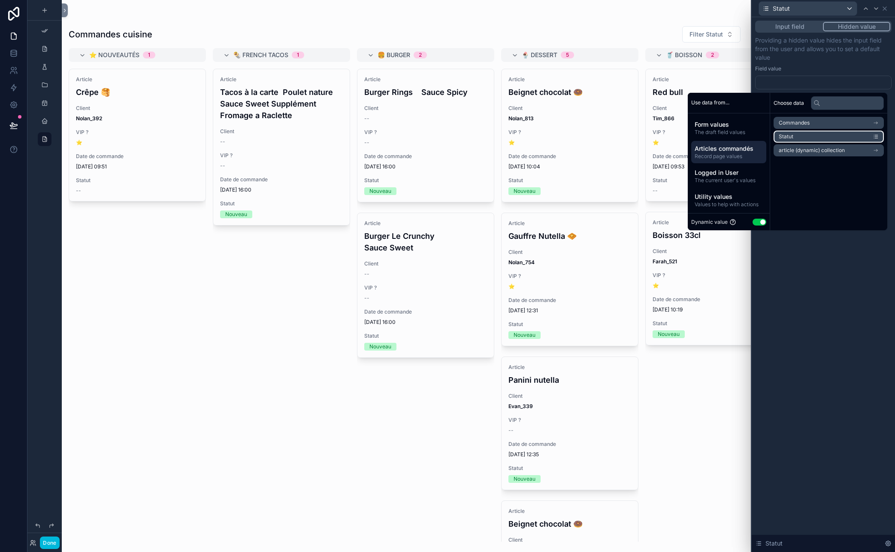
click at [780, 137] on li "Statut" at bounding box center [829, 136] width 110 height 12
click at [780, 81] on div "**********" at bounding box center [823, 83] width 137 height 14
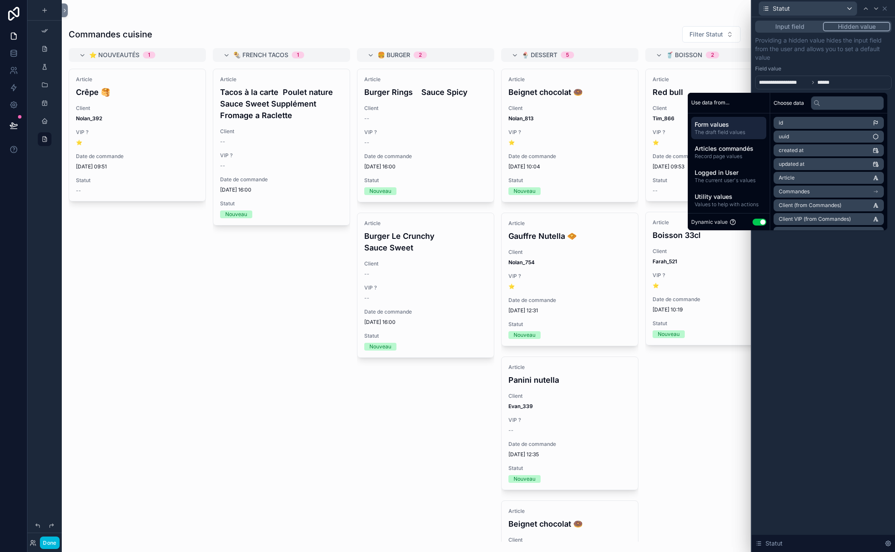
click at [780, 84] on span "**********" at bounding box center [795, 82] width 73 height 7
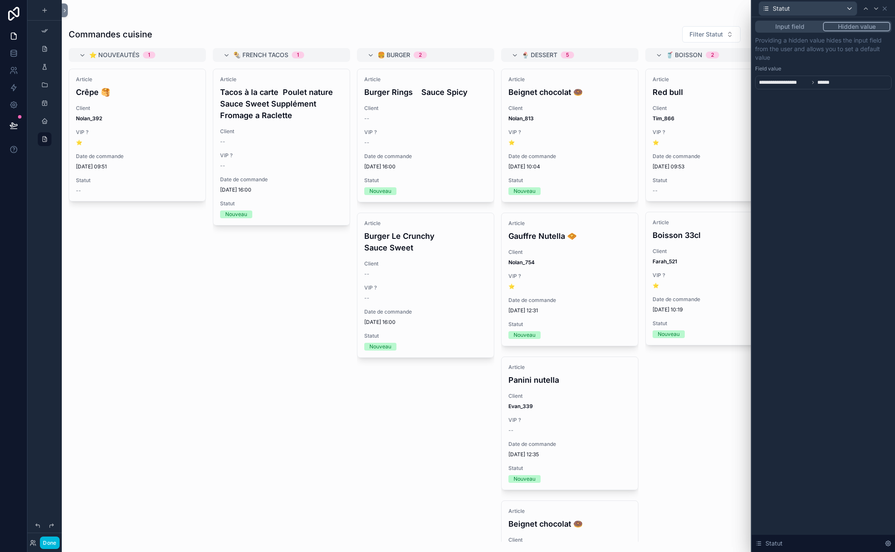
click at [780, 313] on div "**********" at bounding box center [823, 284] width 143 height 534
click at [780, 30] on button "Input field" at bounding box center [790, 26] width 67 height 9
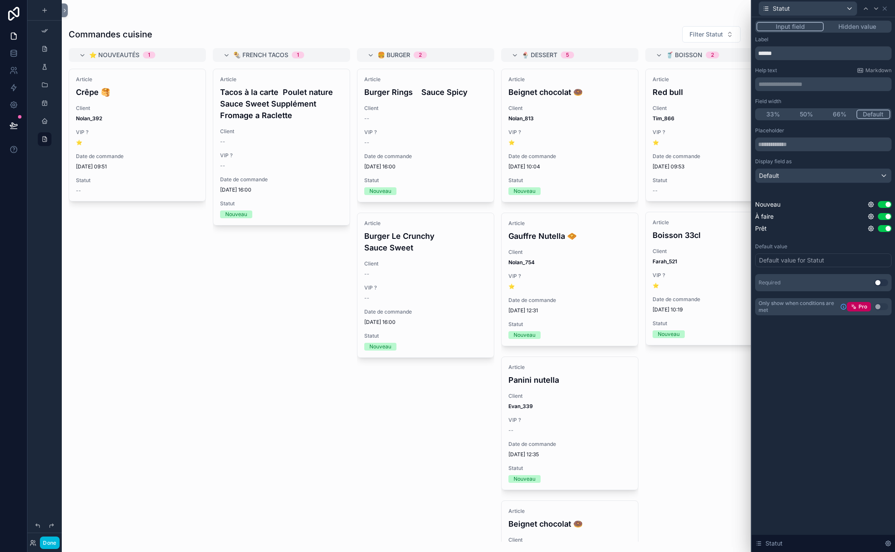
click at [780, 27] on button "Hidden value" at bounding box center [857, 26] width 67 height 9
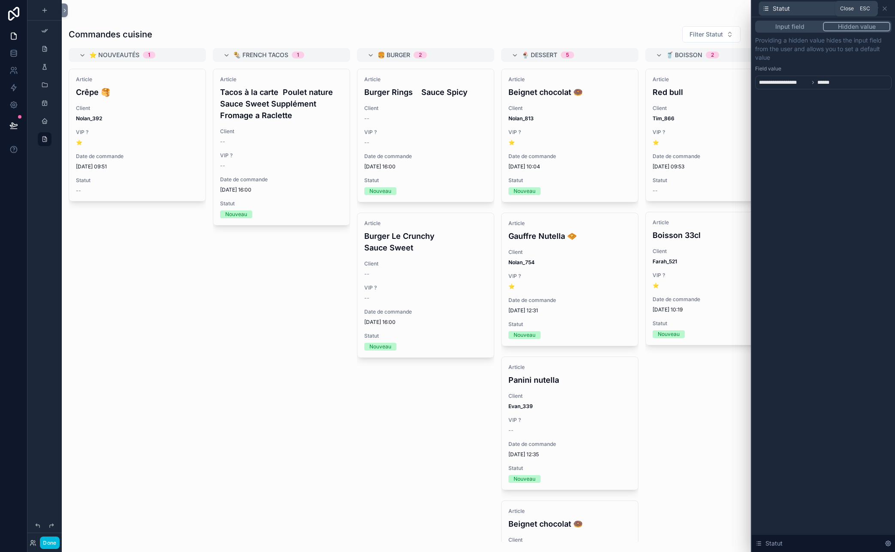
click at [780, 9] on icon at bounding box center [885, 8] width 7 height 7
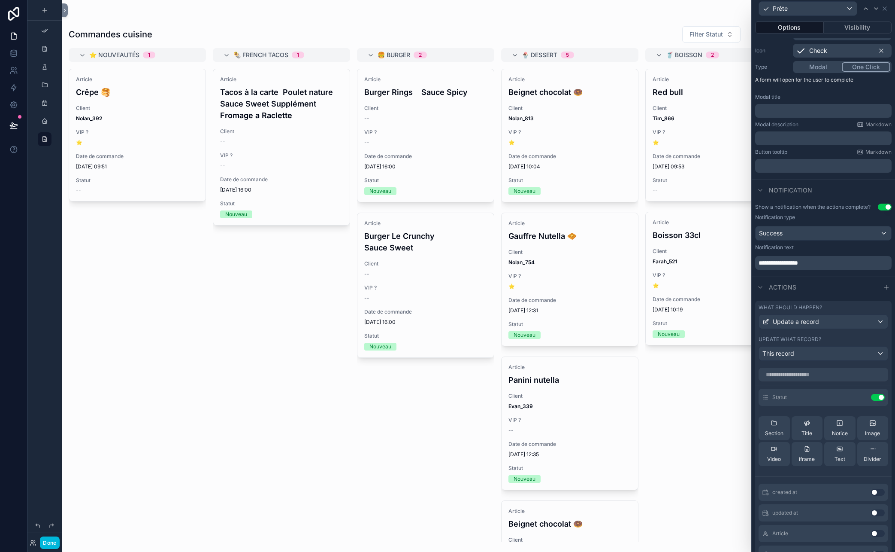
scroll to position [88, 0]
click at [780, 391] on button "Use setting" at bounding box center [878, 394] width 14 height 7
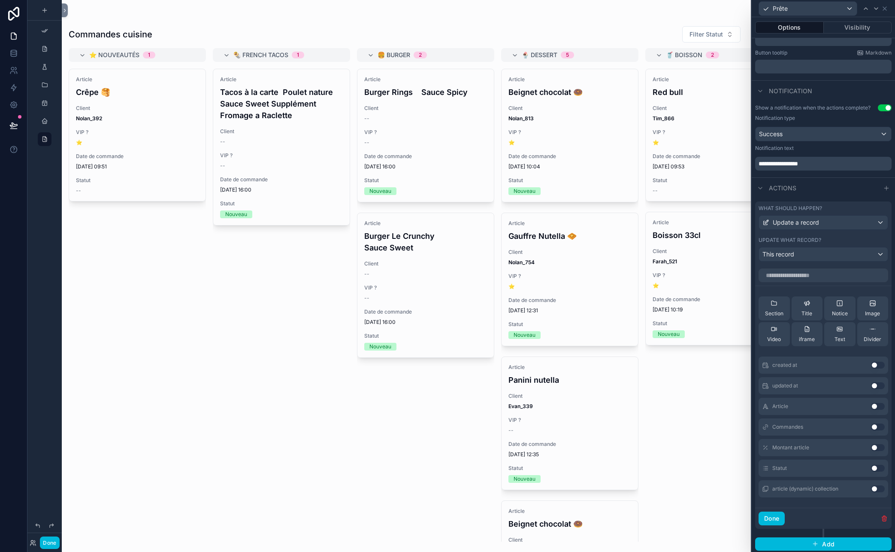
scroll to position [186, 0]
click at [780, 272] on input "text" at bounding box center [824, 273] width 130 height 14
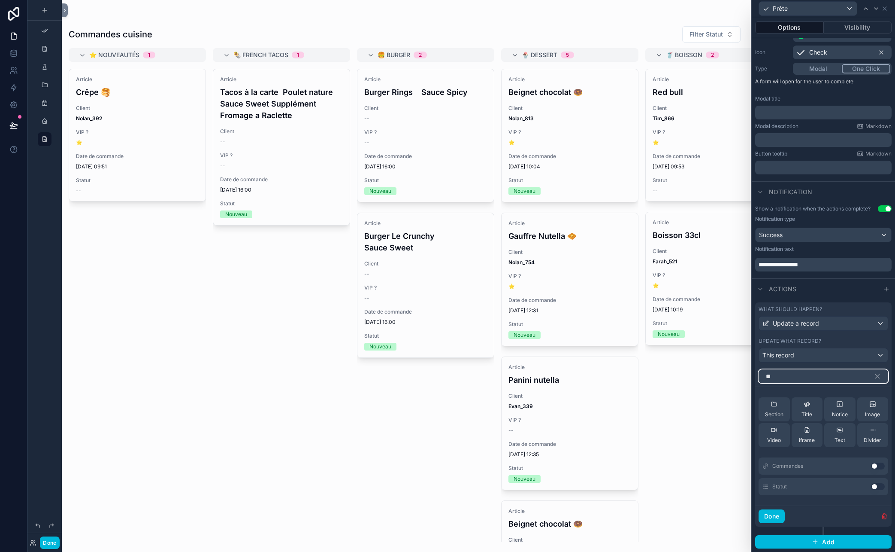
scroll to position [62, 0]
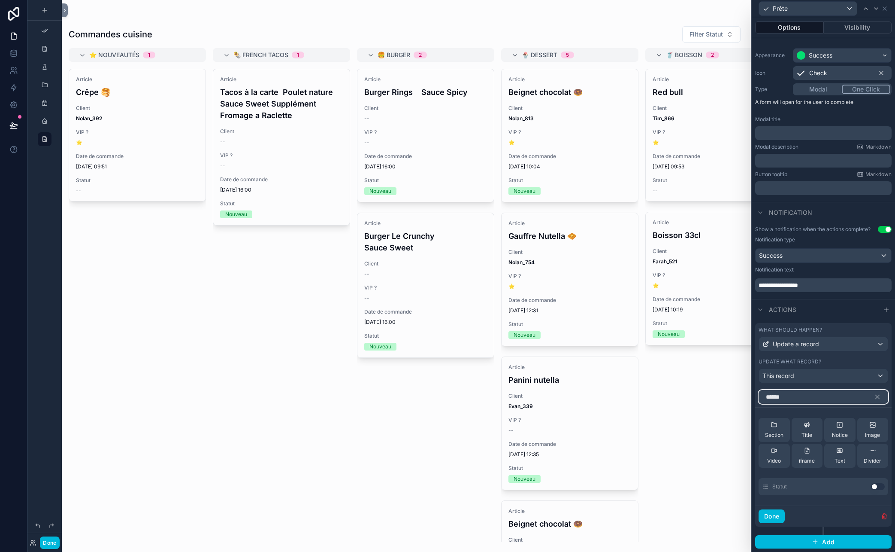
type input "******"
click at [780, 486] on div "Statut Use setting" at bounding box center [824, 486] width 130 height 17
click at [780, 489] on button "Use setting" at bounding box center [878, 486] width 14 height 7
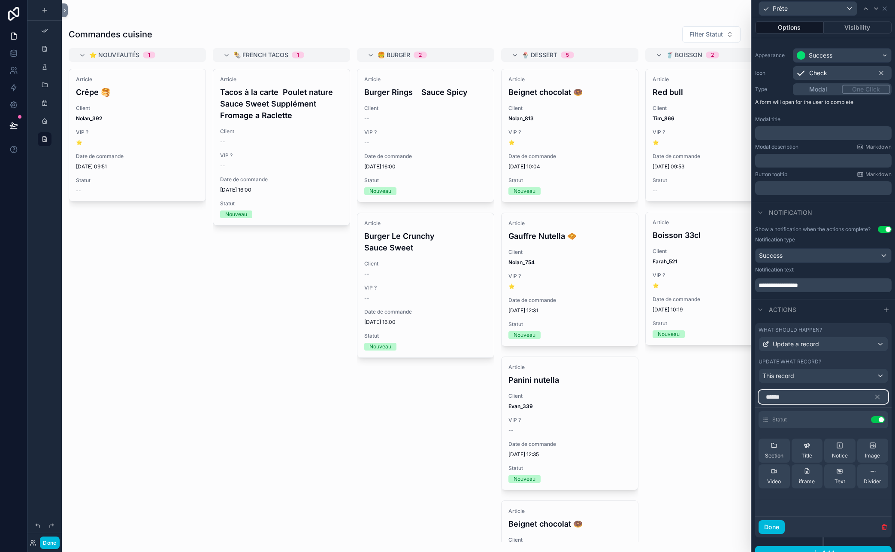
click at [780, 397] on input "******" at bounding box center [824, 397] width 130 height 14
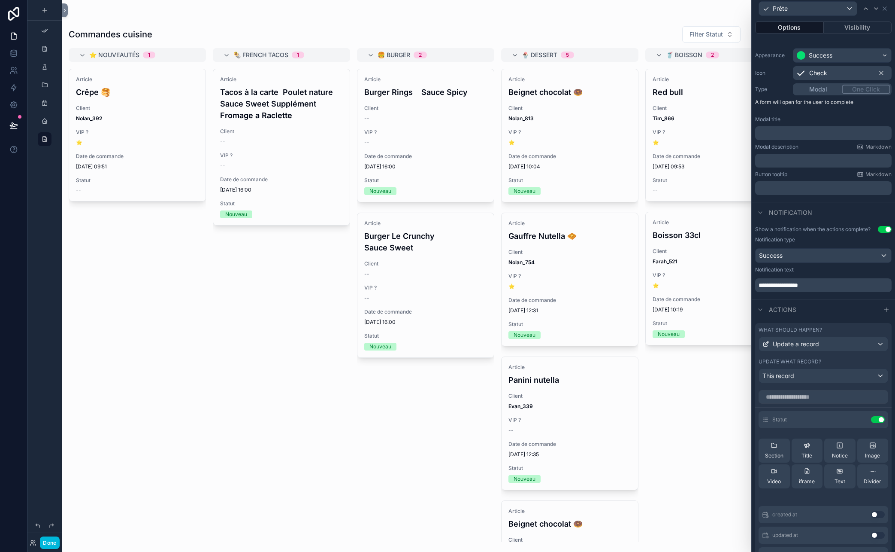
click at [0, 0] on icon at bounding box center [0, 0] width 0 height 0
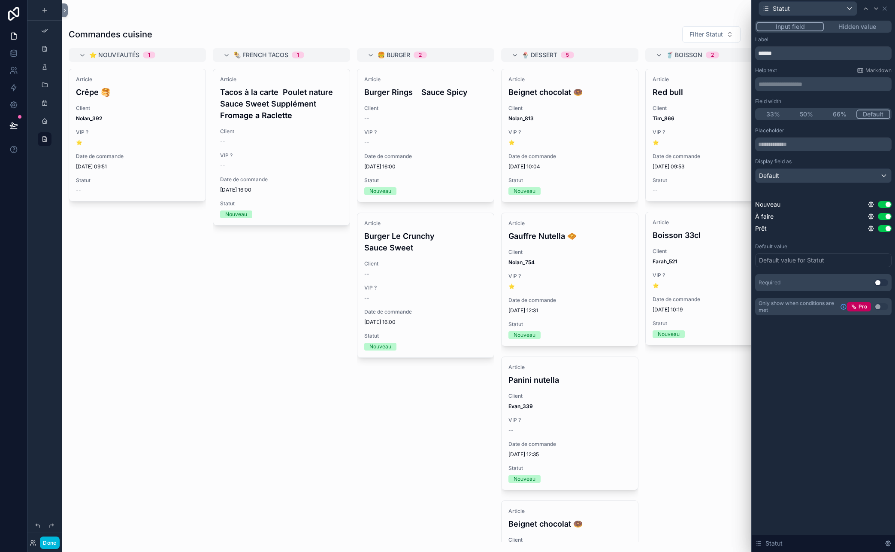
click at [780, 261] on div "Default value for Statut" at bounding box center [791, 260] width 65 height 9
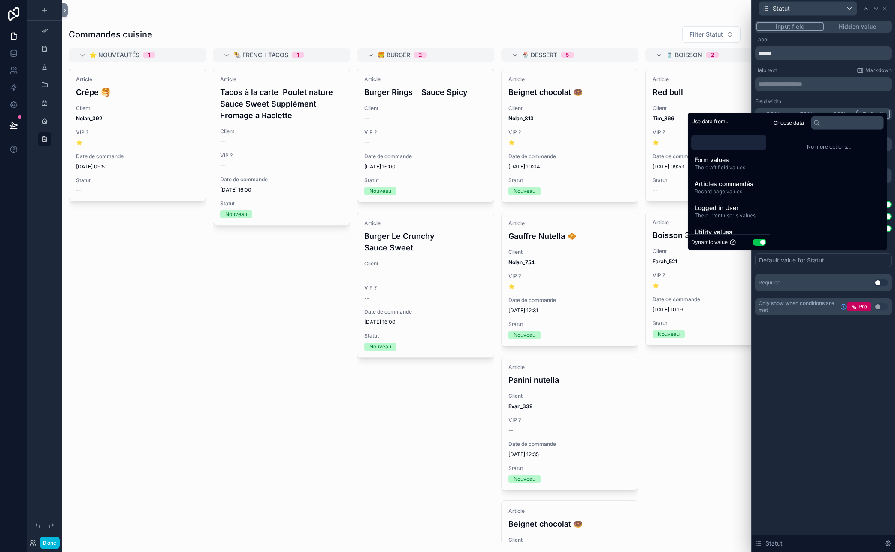
click at [780, 390] on div "**********" at bounding box center [823, 284] width 143 height 534
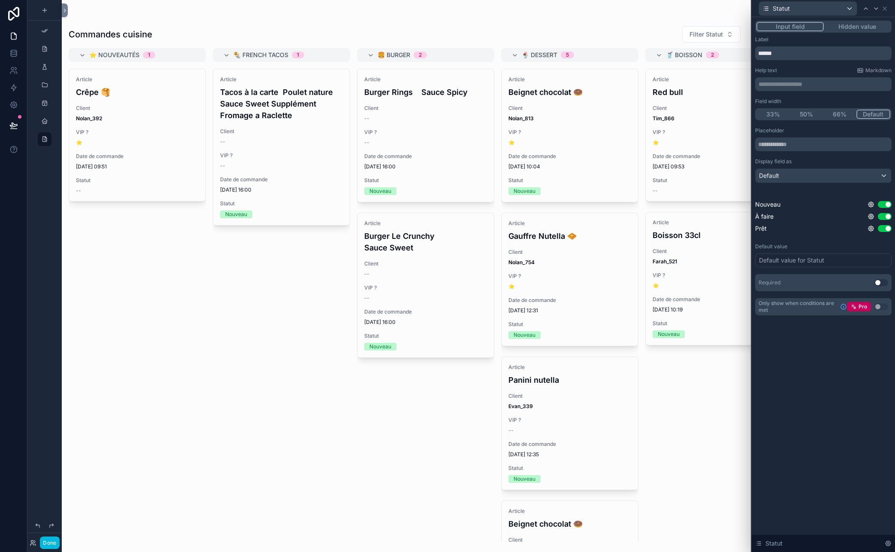
click at [780, 4] on div at bounding box center [871, 8] width 21 height 10
click at [780, 10] on icon at bounding box center [885, 8] width 7 height 7
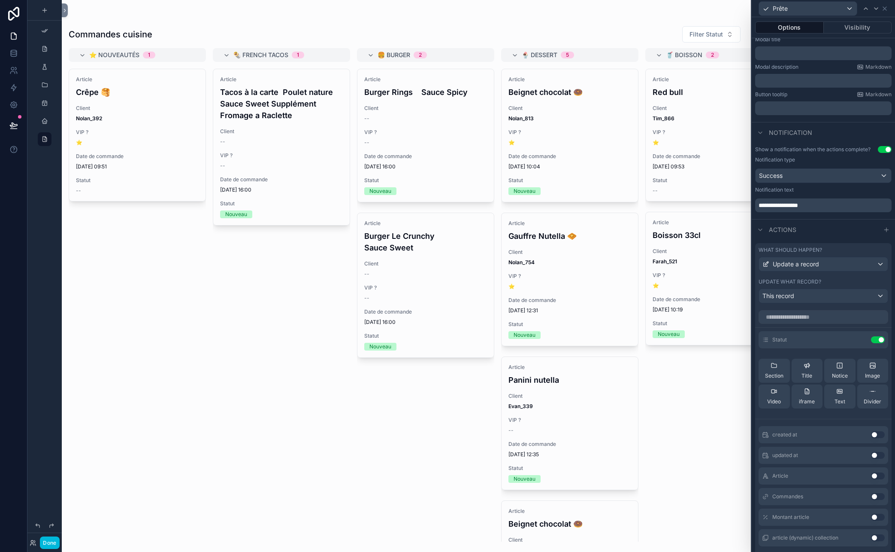
scroll to position [193, 0]
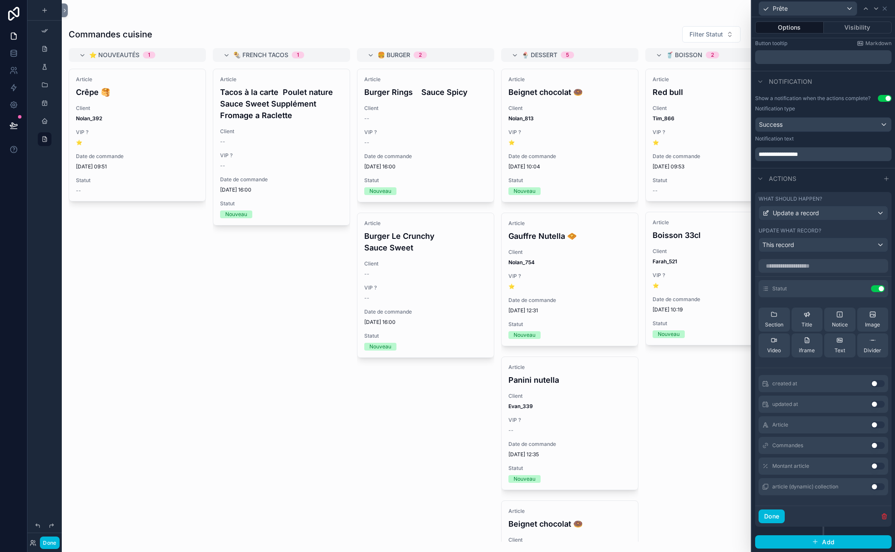
click at [773, 515] on button "Done" at bounding box center [772, 516] width 26 height 14
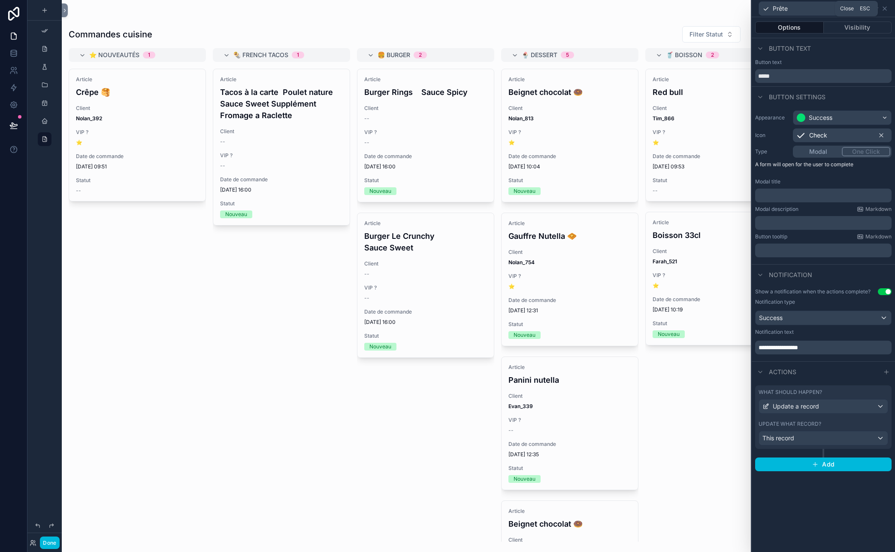
click at [780, 7] on icon at bounding box center [885, 8] width 7 height 7
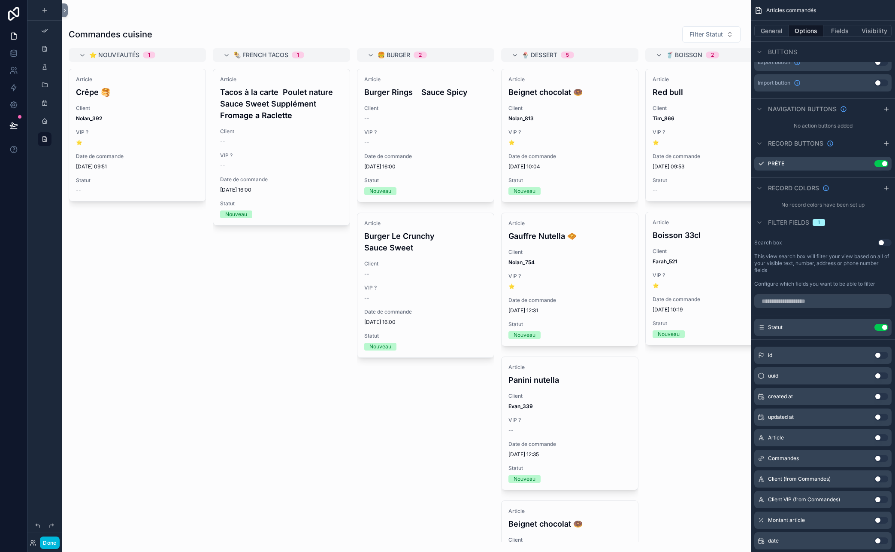
click at [184, 86] on h4 "Crêpe 🥞" at bounding box center [137, 92] width 123 height 12
click at [0, 0] on span "Prête" at bounding box center [0, 0] width 0 height 0
click at [167, 109] on span "Client" at bounding box center [137, 108] width 123 height 7
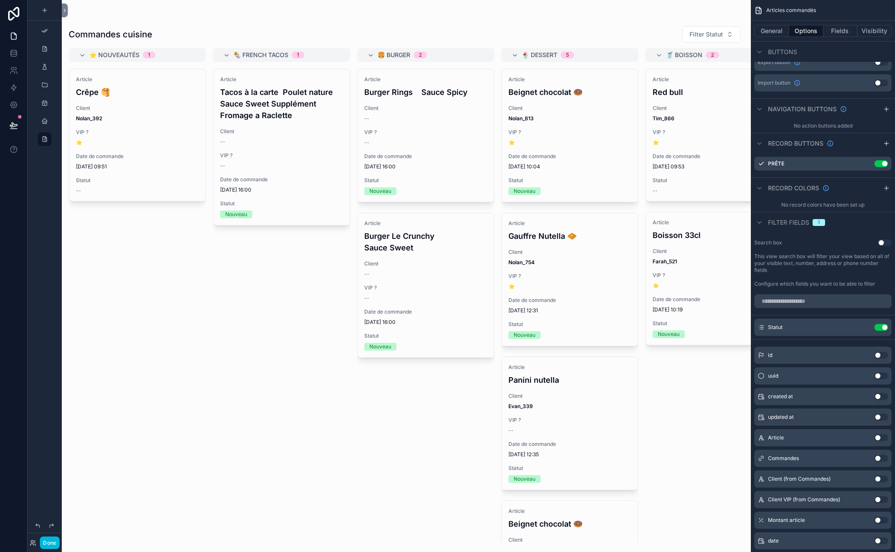
click at [0, 0] on span "Prête" at bounding box center [0, 0] width 0 height 0
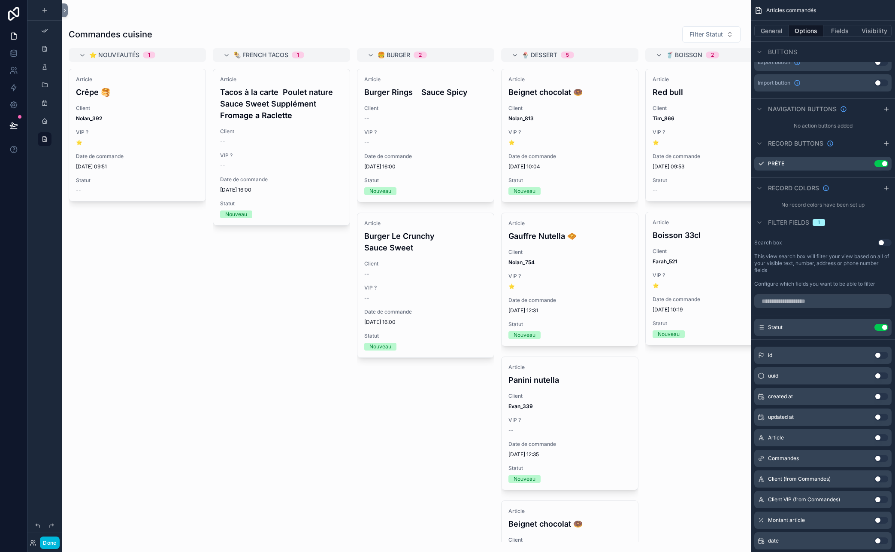
click at [0, 0] on span "Prête" at bounding box center [0, 0] width 0 height 0
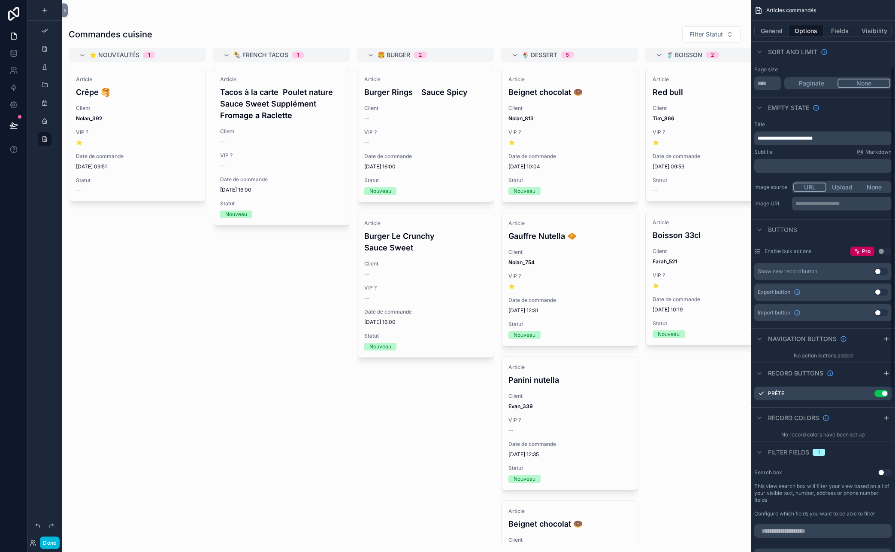
scroll to position [122, 0]
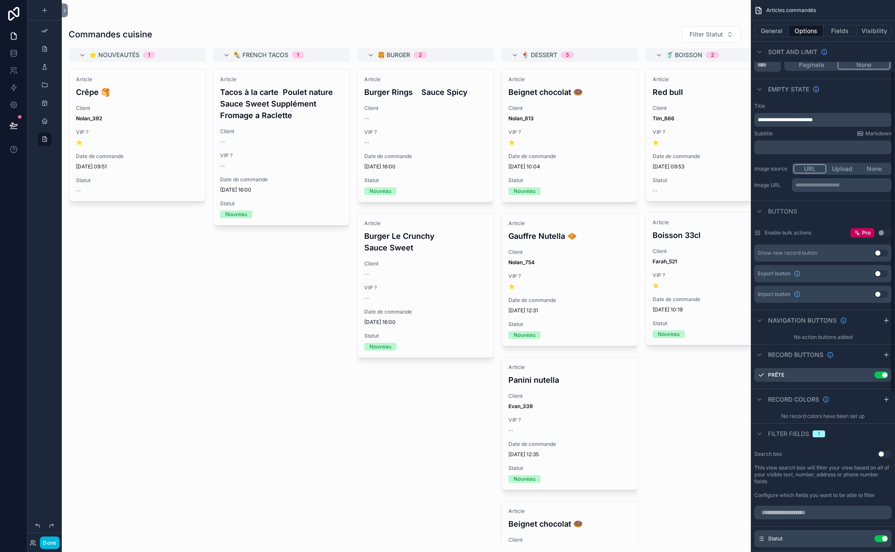
click at [0, 0] on icon "scrollable content" at bounding box center [0, 0] width 0 height 0
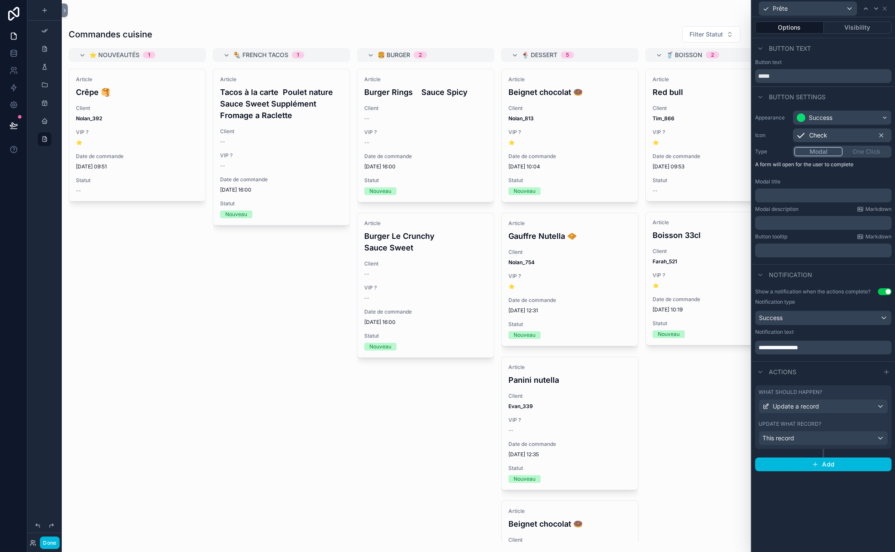
click at [780, 151] on div "Modal One Click" at bounding box center [842, 152] width 99 height 12
click at [780, 391] on div "What should happen?" at bounding box center [824, 391] width 130 height 7
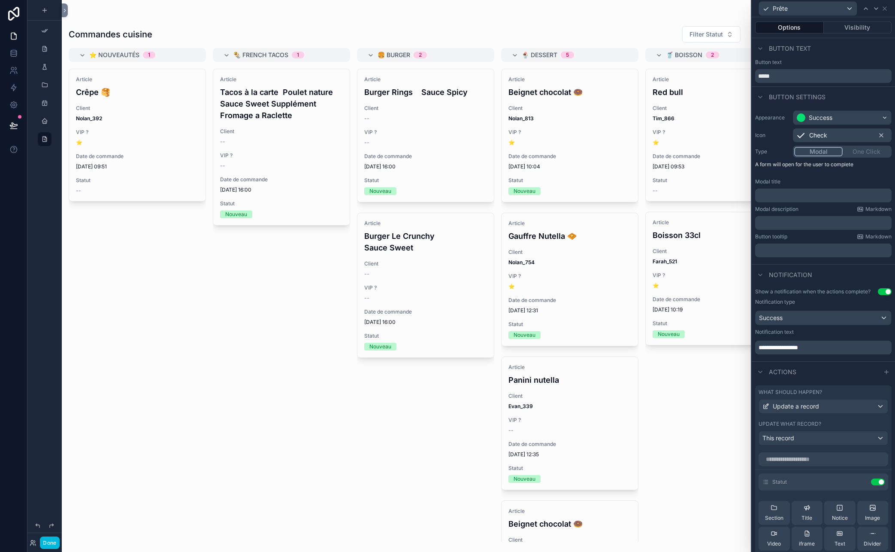
click at [780, 149] on label "Type" at bounding box center [772, 151] width 34 height 7
click at [780, 148] on div "Modal One Click" at bounding box center [842, 152] width 99 height 12
click at [780, 394] on div "What should happen?" at bounding box center [824, 391] width 130 height 7
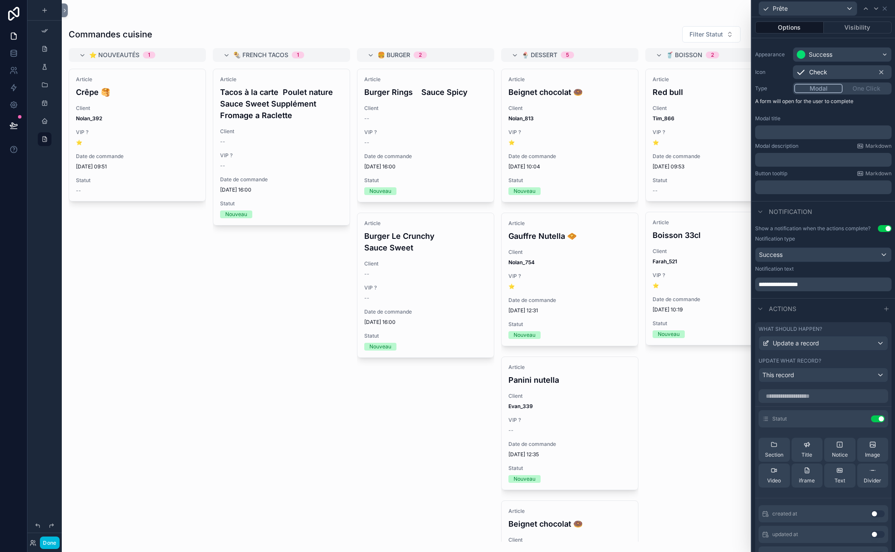
scroll to position [70, 0]
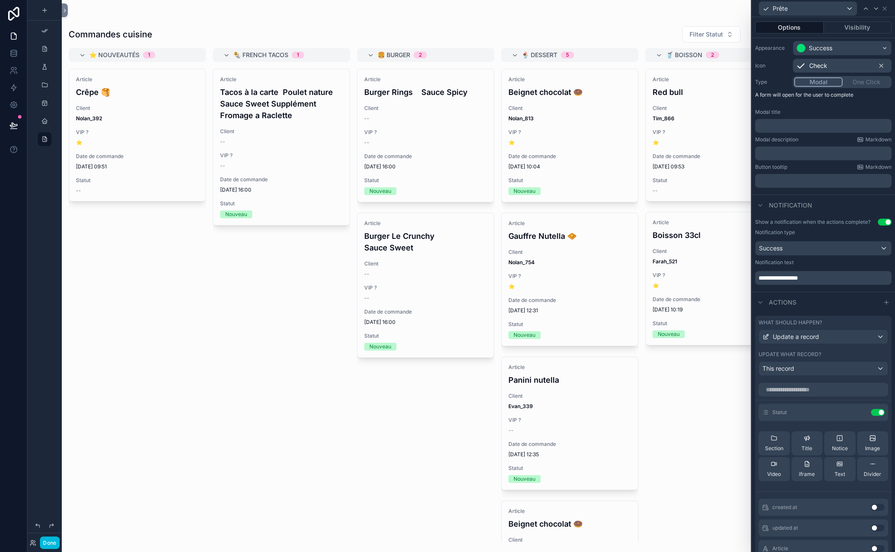
click at [780, 317] on div "What should happen? Update a record Update what record? This record" at bounding box center [823, 347] width 137 height 64
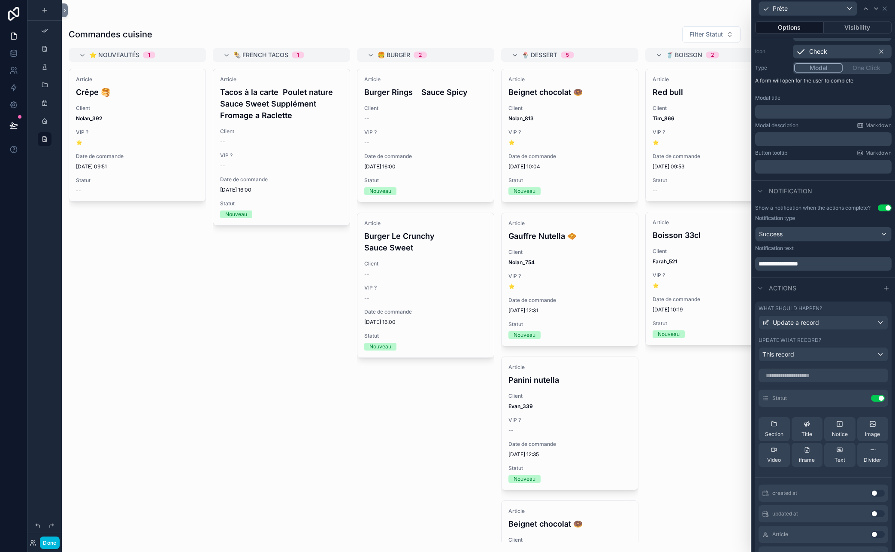
scroll to position [88, 0]
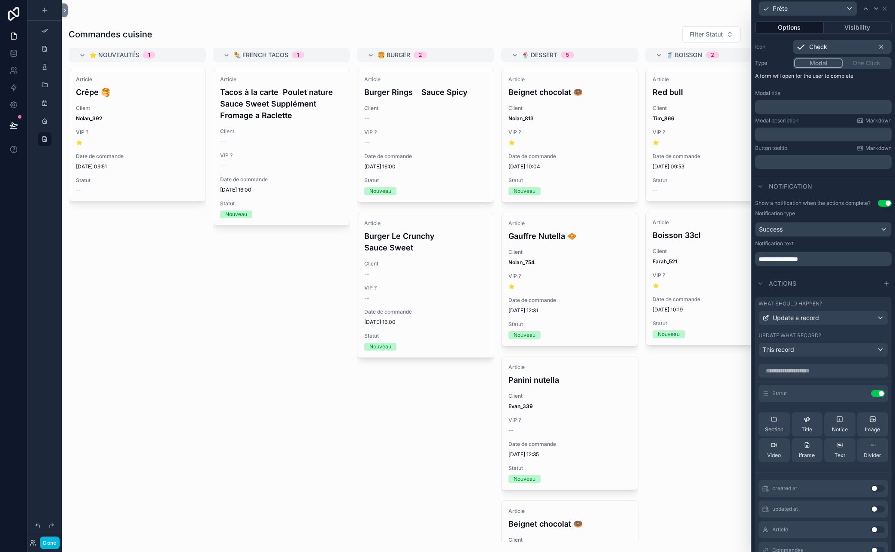
click at [780, 393] on button "Use setting" at bounding box center [878, 393] width 14 height 7
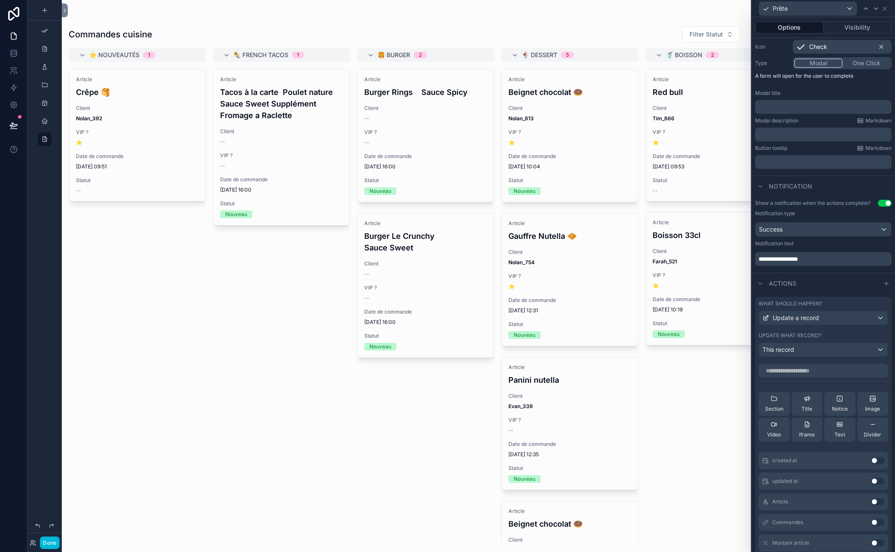
click at [780, 61] on button "One Click" at bounding box center [867, 62] width 48 height 9
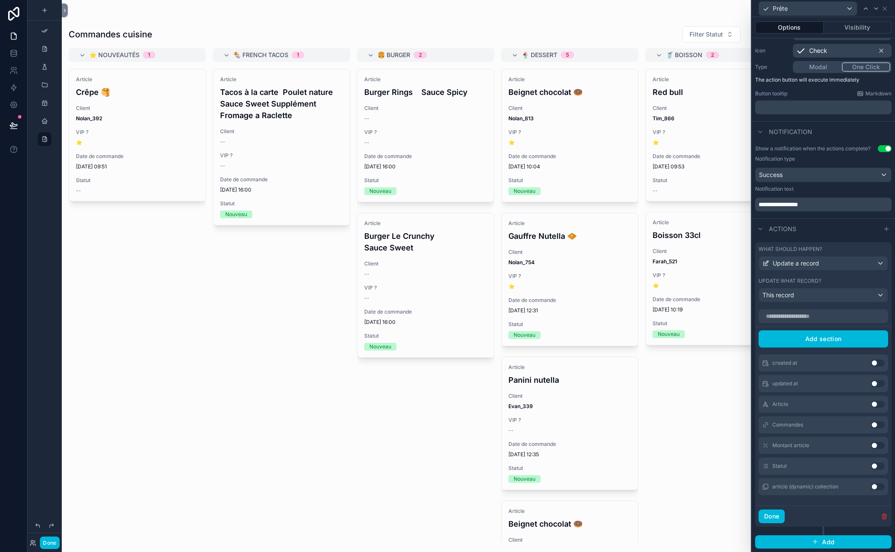
scroll to position [0, 0]
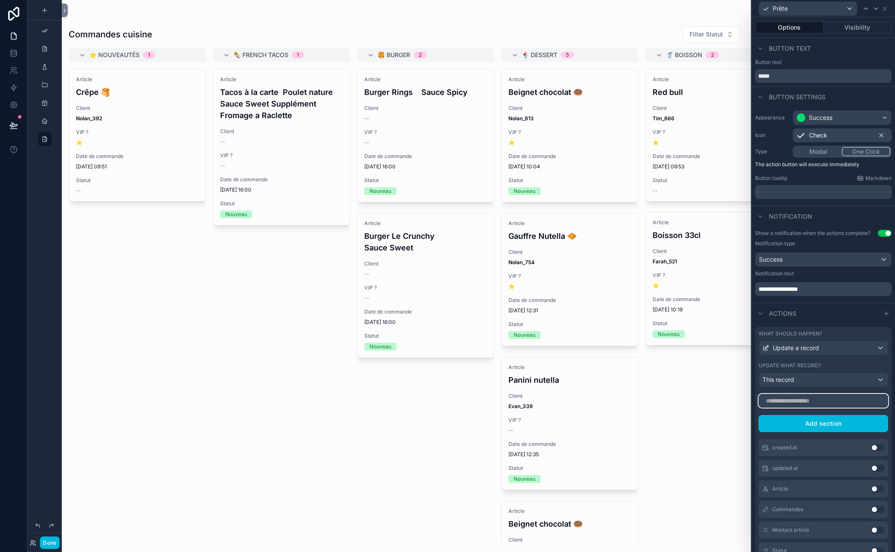
click at [780, 405] on input "text" at bounding box center [824, 401] width 130 height 14
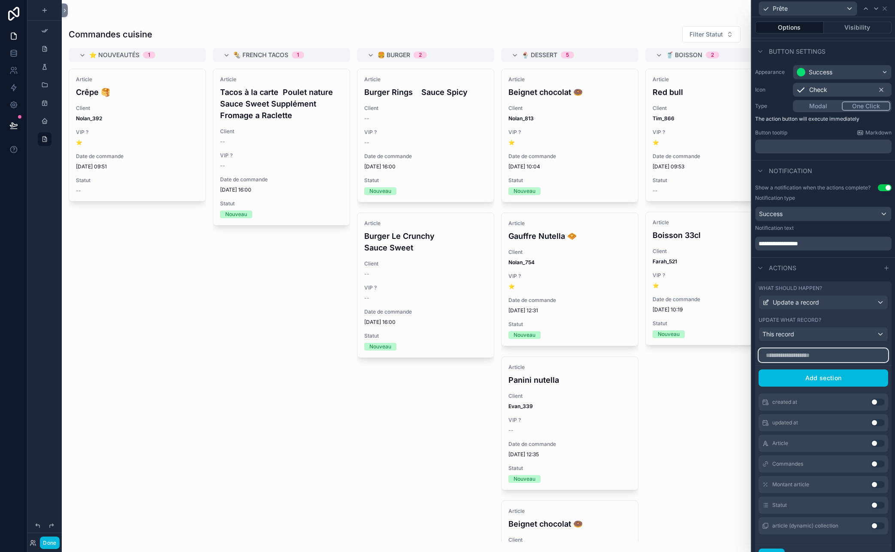
scroll to position [47, 0]
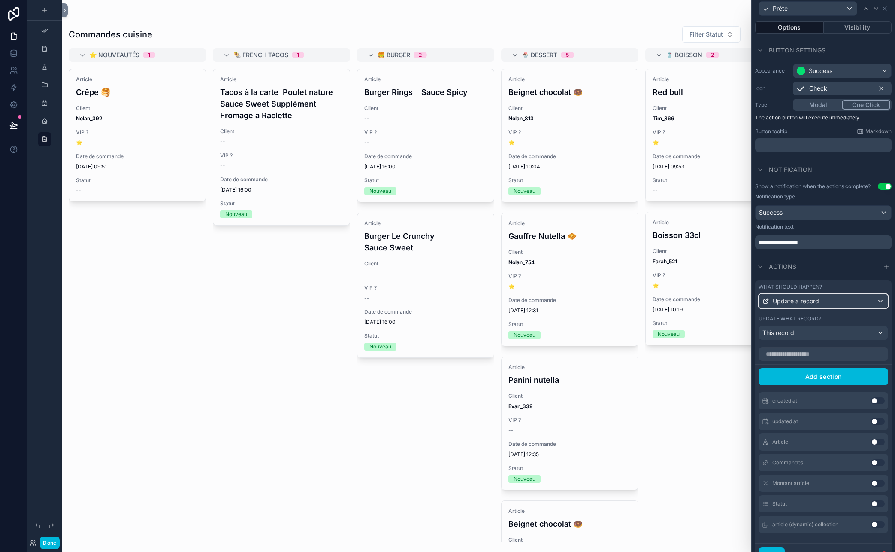
click at [780, 299] on span "Update a record" at bounding box center [796, 301] width 46 height 9
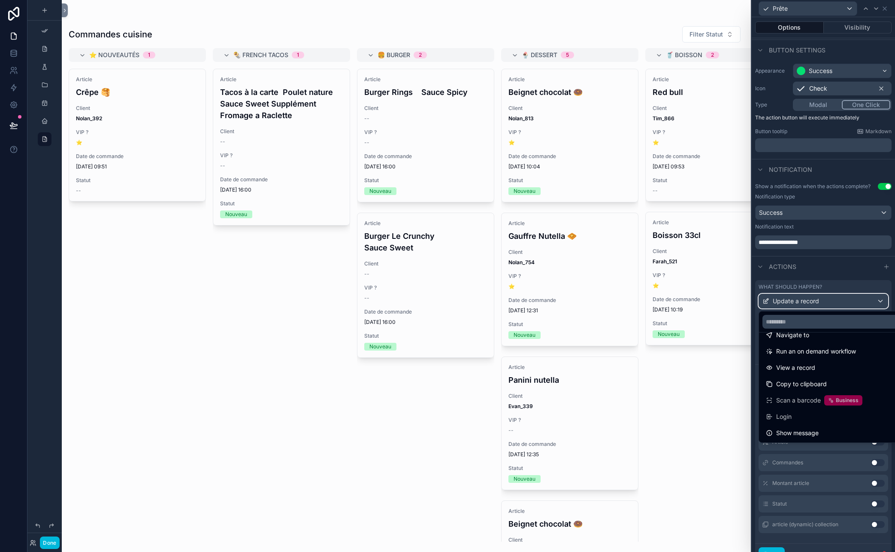
scroll to position [0, 0]
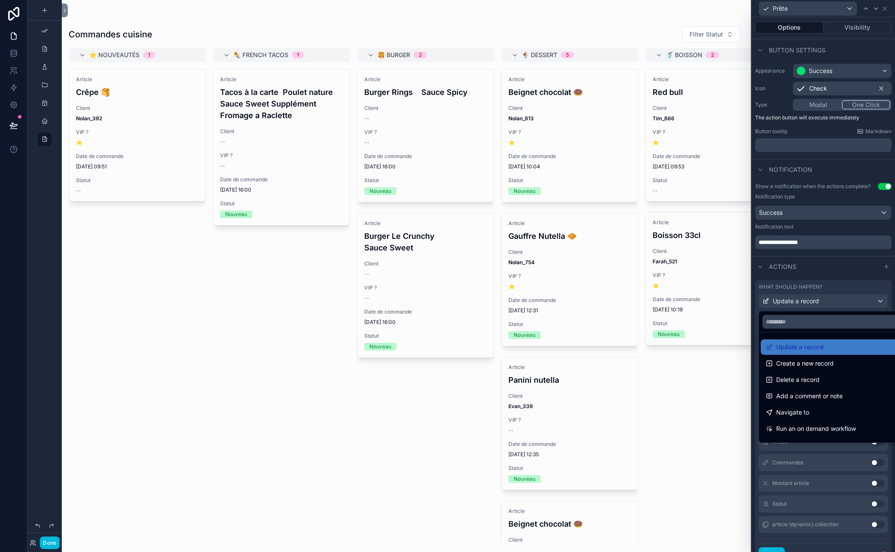
click at [780, 270] on div at bounding box center [823, 276] width 143 height 552
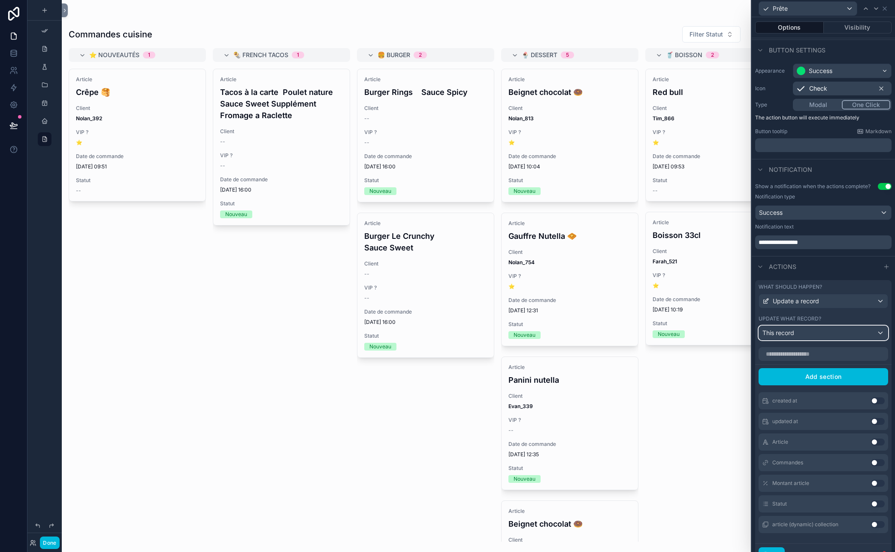
click at [780, 337] on div "This record" at bounding box center [823, 333] width 129 height 14
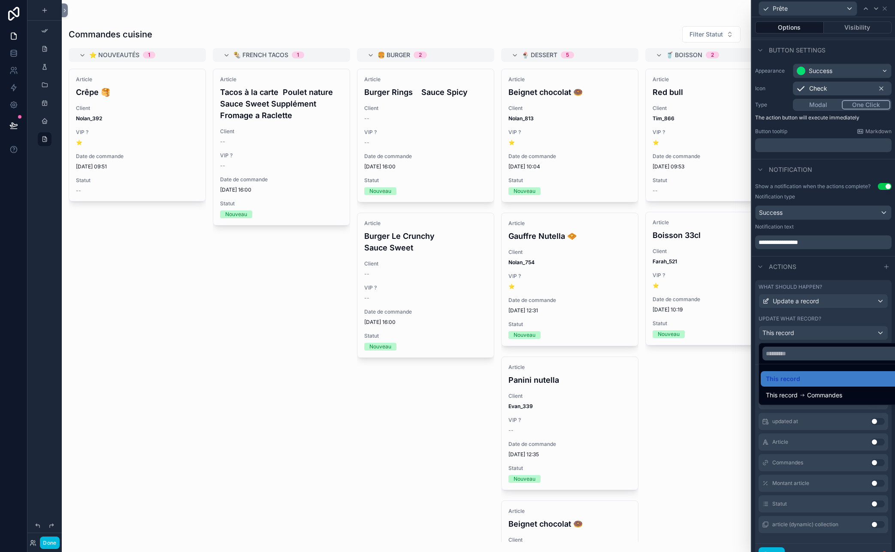
click at [780, 337] on div at bounding box center [823, 276] width 143 height 552
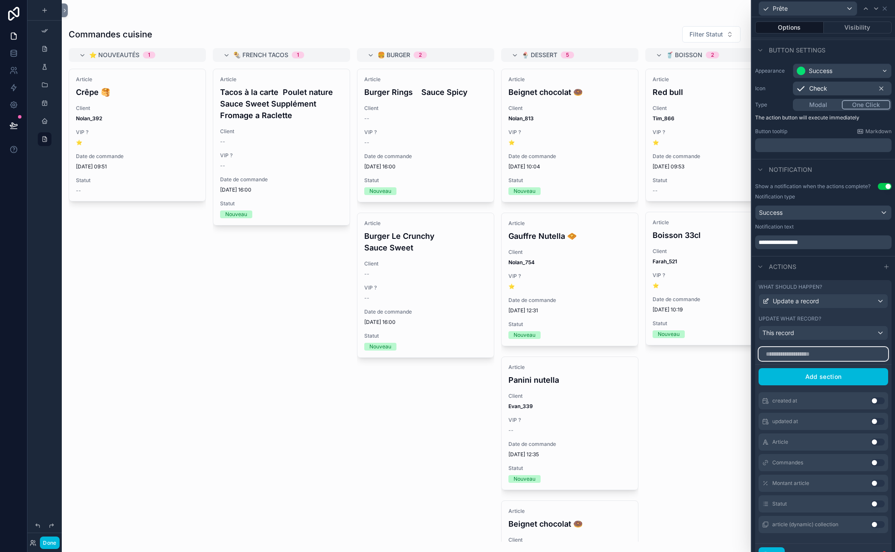
click at [780, 358] on input "text" at bounding box center [824, 354] width 130 height 14
click at [780, 503] on button "Use setting" at bounding box center [878, 503] width 14 height 7
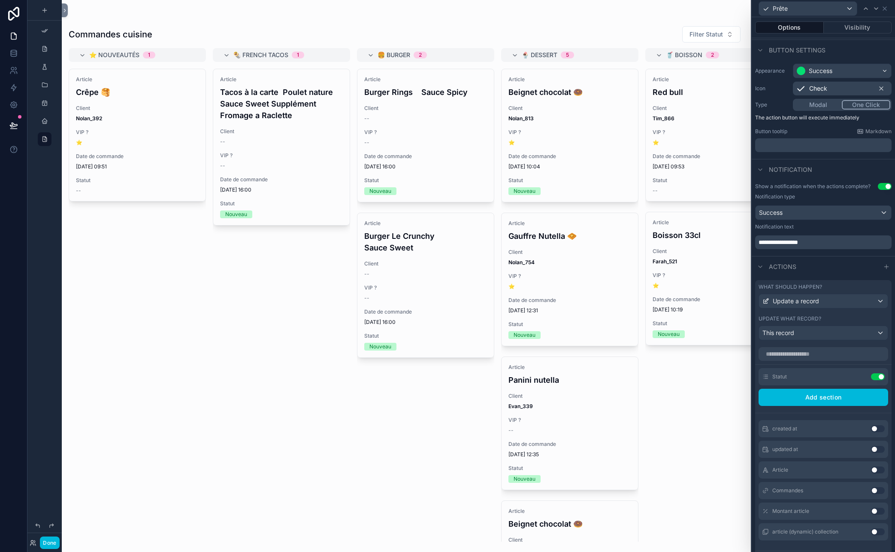
click at [780, 376] on div "Statut Use setting" at bounding box center [824, 376] width 130 height 17
click at [0, 0] on icon at bounding box center [0, 0] width 0 height 0
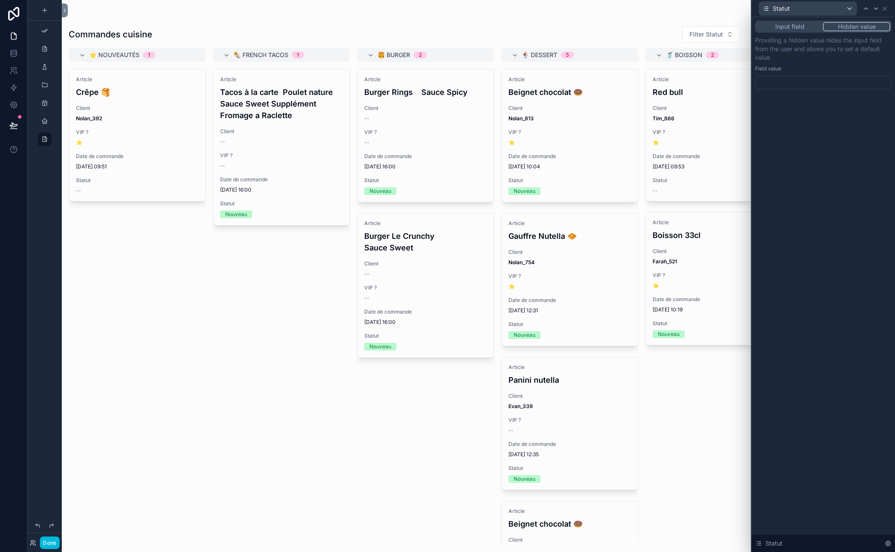
click at [780, 79] on div at bounding box center [823, 83] width 137 height 14
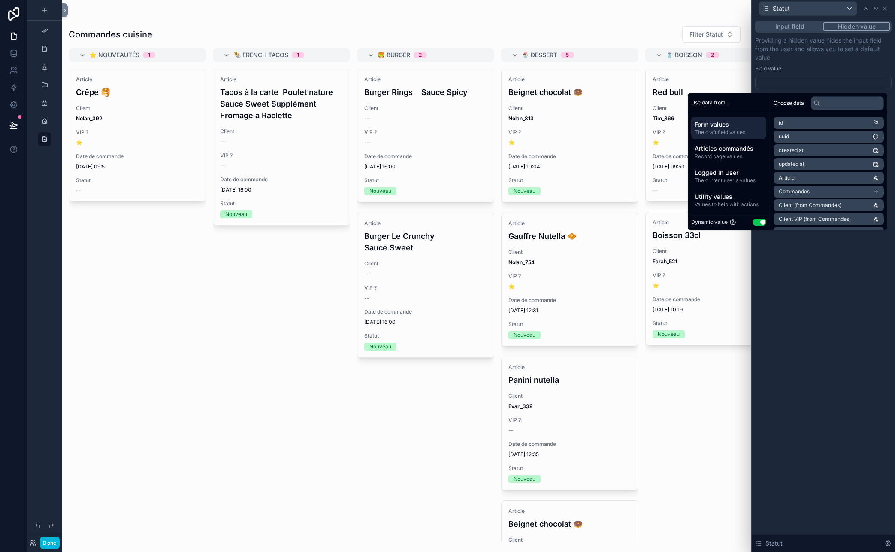
click at [780, 82] on div at bounding box center [823, 83] width 137 height 14
click at [780, 103] on input "text" at bounding box center [847, 103] width 73 height 14
click at [698, 200] on span "Values to help with actions" at bounding box center [729, 203] width 68 height 7
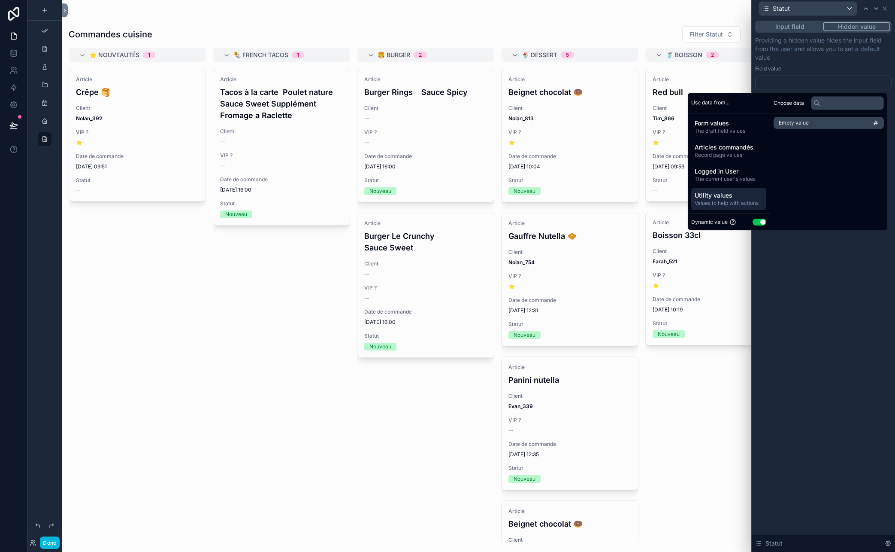
click at [702, 177] on span "The current user's values" at bounding box center [729, 179] width 68 height 7
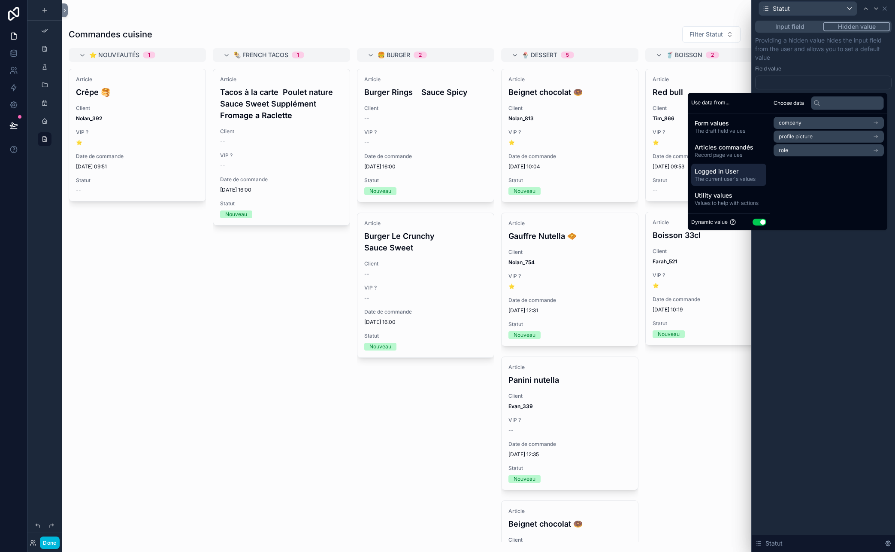
click at [707, 144] on span "Articles commandés" at bounding box center [729, 147] width 68 height 9
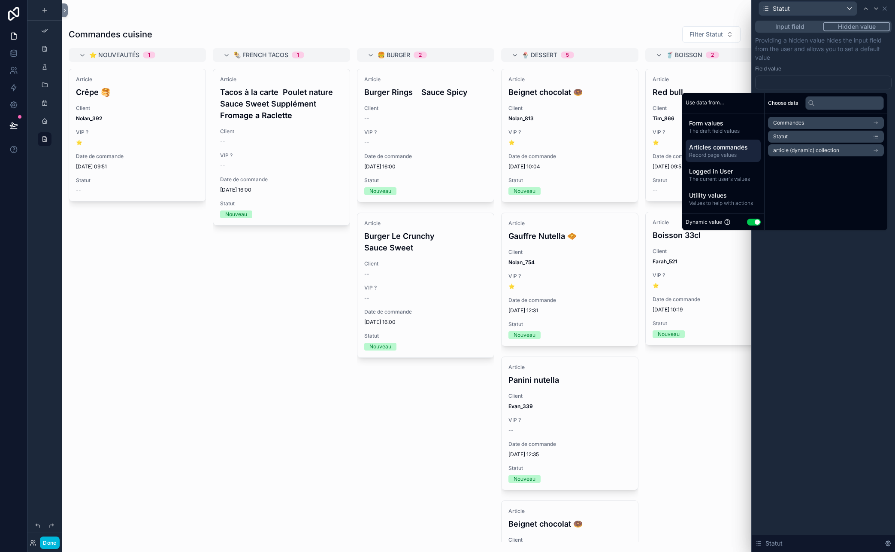
click at [710, 122] on span "Form values" at bounding box center [723, 123] width 68 height 9
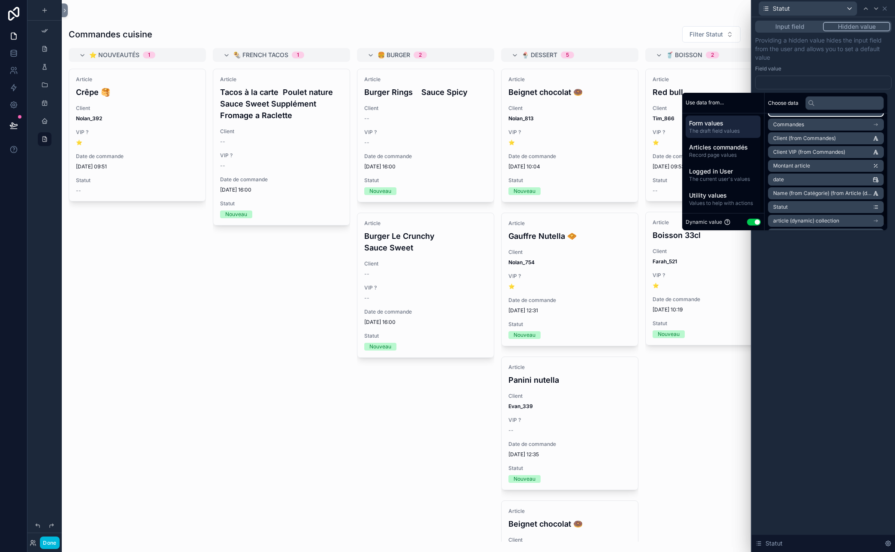
scroll to position [81, 0]
click at [780, 194] on li "Statut" at bounding box center [826, 193] width 116 height 12
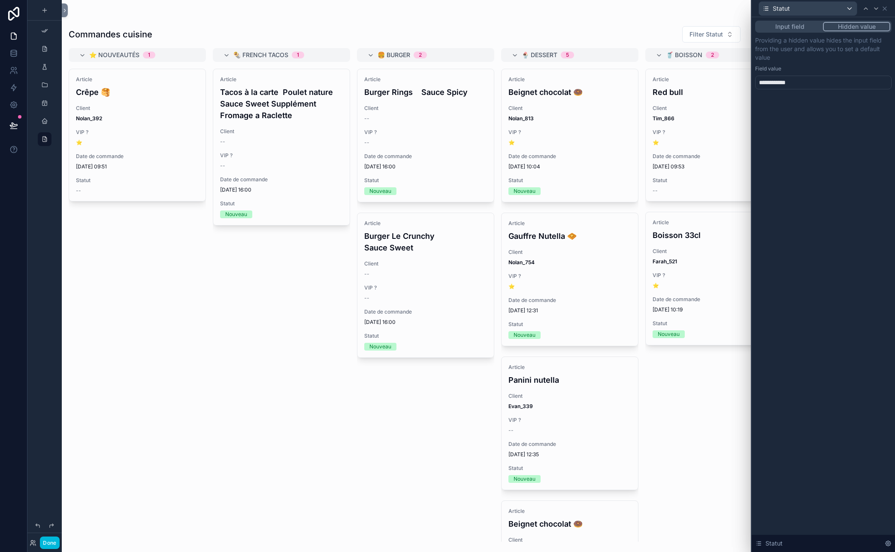
click at [780, 255] on div "**********" at bounding box center [823, 284] width 143 height 534
click at [780, 26] on button "Input field" at bounding box center [790, 26] width 67 height 9
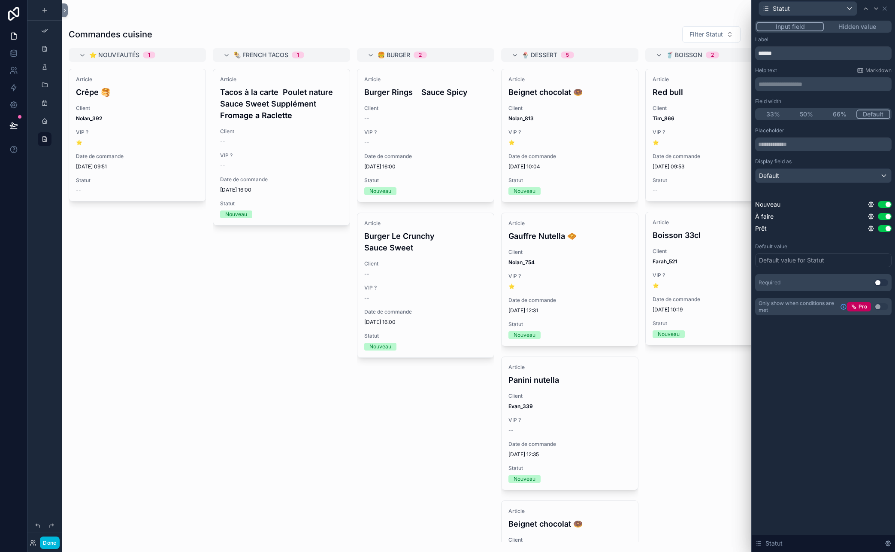
click at [780, 265] on div "Default value for Statut" at bounding box center [823, 260] width 137 height 14
click at [780, 407] on div "**********" at bounding box center [823, 284] width 143 height 534
click at [780, 205] on button "Use setting" at bounding box center [885, 204] width 14 height 7
click at [780, 217] on button "Use setting" at bounding box center [885, 216] width 14 height 7
click at [780, 228] on div "Prêt Use setting" at bounding box center [823, 228] width 137 height 9
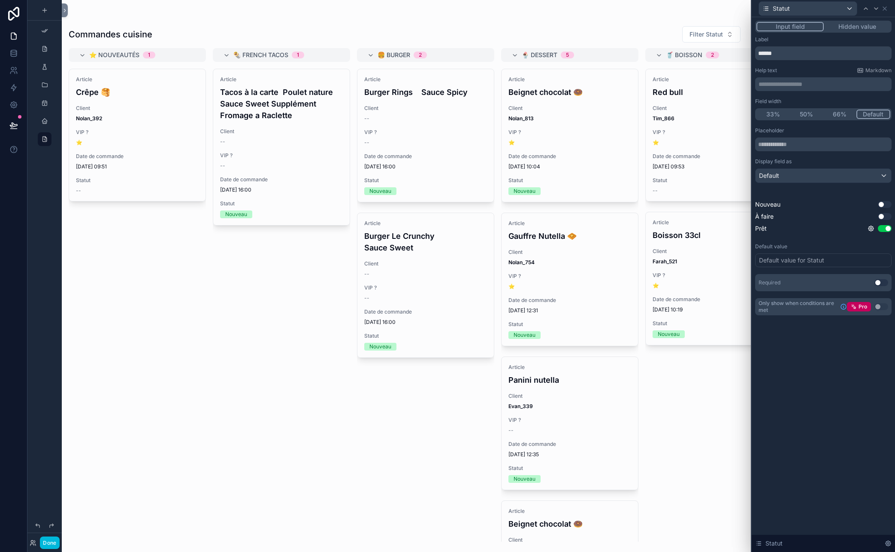
click at [780, 228] on icon at bounding box center [871, 228] width 7 height 7
click at [780, 395] on div "**********" at bounding box center [823, 284] width 143 height 534
click at [780, 9] on icon at bounding box center [884, 8] width 3 height 3
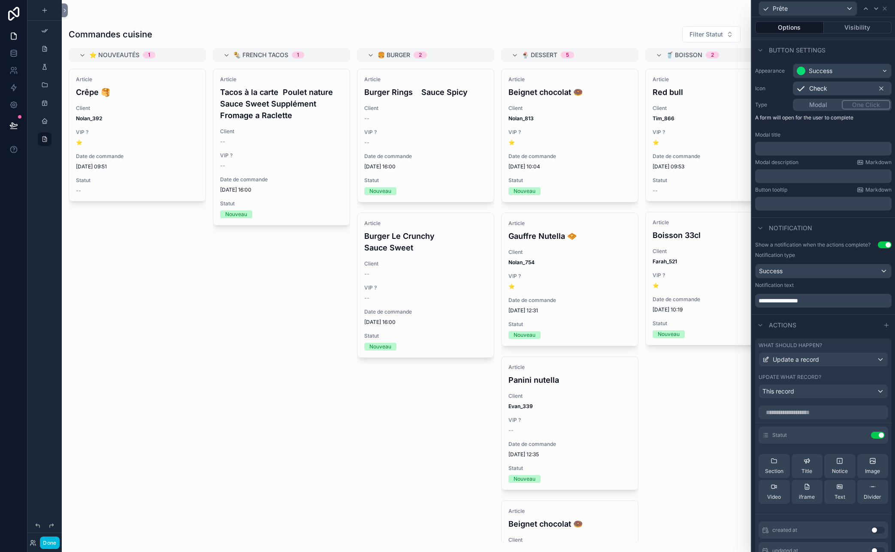
click at [780, 107] on button "Modal" at bounding box center [819, 104] width 48 height 9
click at [780, 109] on div "Modal One Click" at bounding box center [842, 105] width 99 height 12
click at [780, 104] on div "Modal One Click" at bounding box center [842, 105] width 99 height 12
click at [780, 437] on button "Use setting" at bounding box center [878, 434] width 14 height 7
click at [780, 106] on button "One Click" at bounding box center [867, 104] width 48 height 9
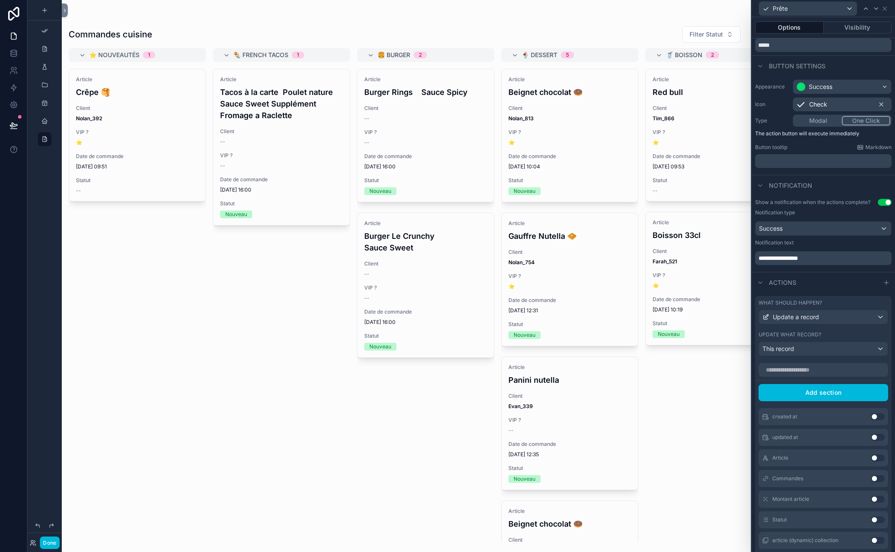
scroll to position [53, 0]
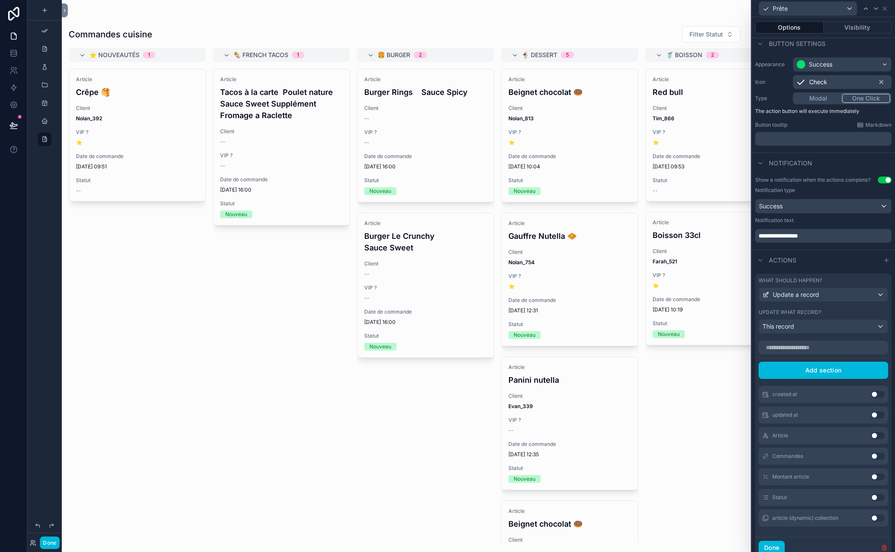
click at [780, 373] on button "Add section" at bounding box center [824, 369] width 130 height 17
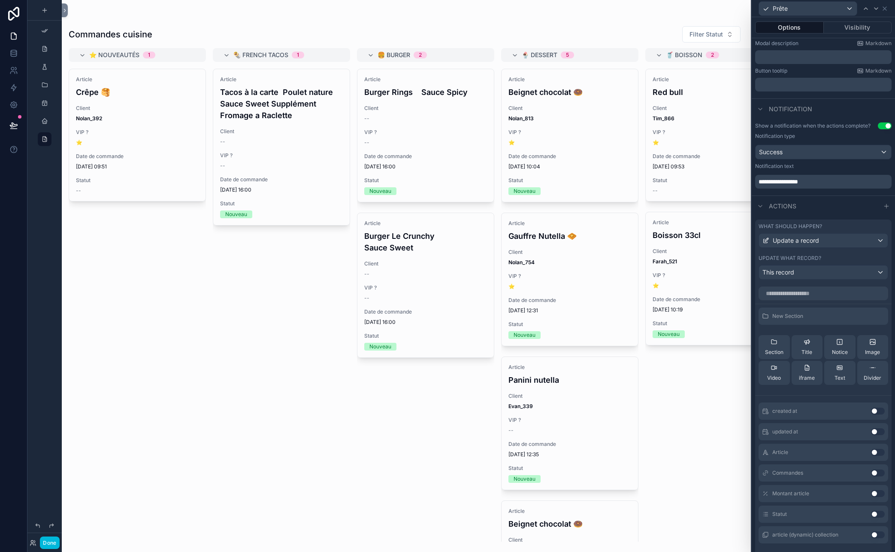
scroll to position [127, 0]
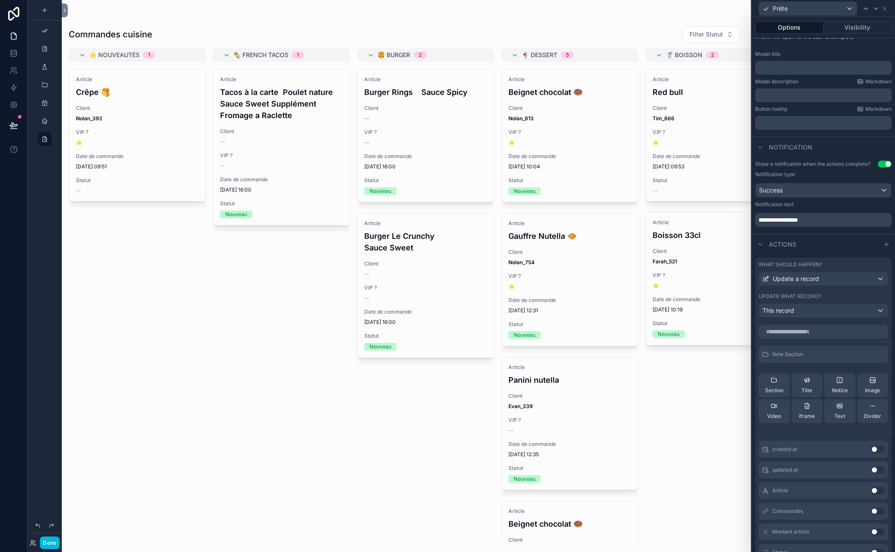
click at [759, 243] on icon at bounding box center [760, 244] width 7 height 7
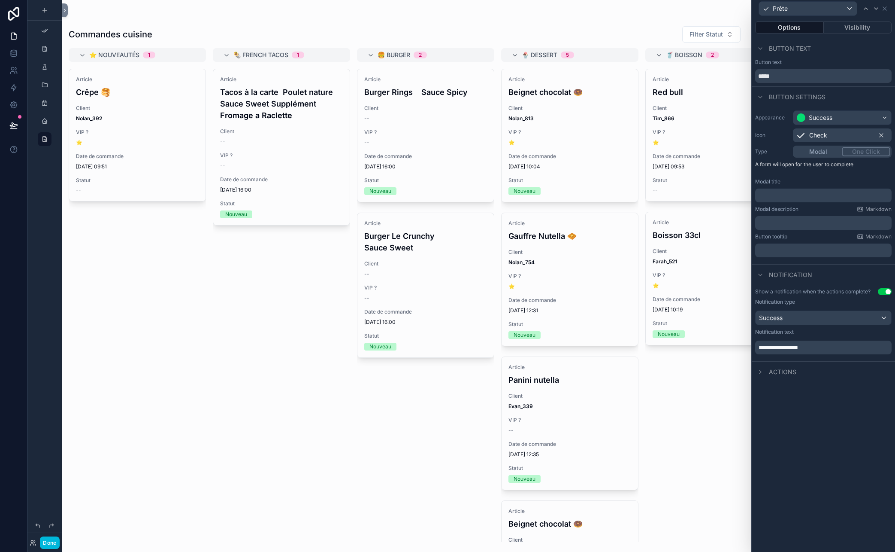
click at [762, 275] on icon at bounding box center [760, 274] width 7 height 7
click at [764, 273] on icon at bounding box center [760, 274] width 7 height 7
click at [761, 277] on icon at bounding box center [760, 274] width 7 height 7
click at [763, 295] on icon at bounding box center [760, 295] width 7 height 7
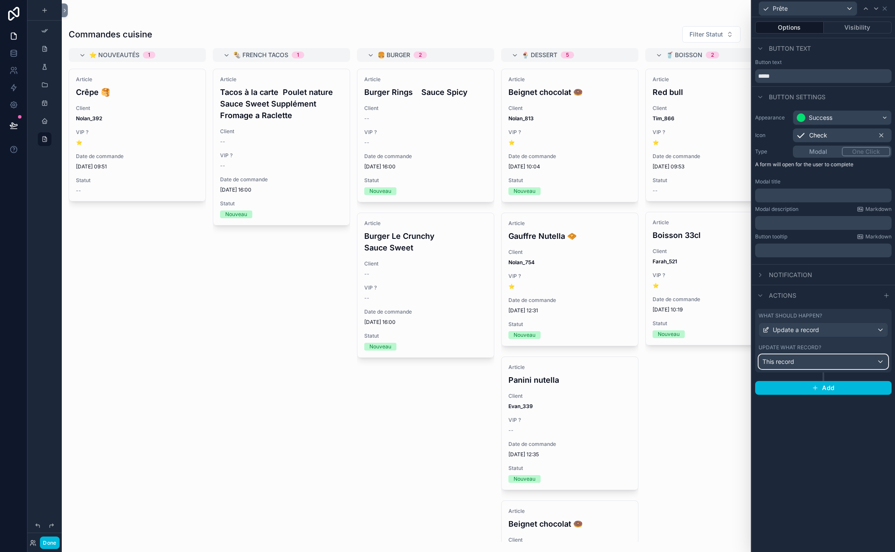
click at [780, 357] on div "This record" at bounding box center [823, 362] width 129 height 14
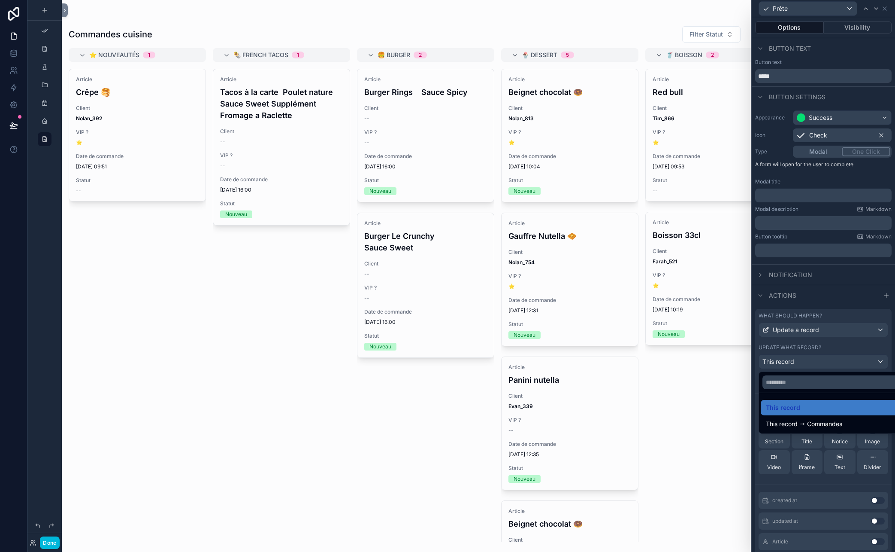
click at [780, 408] on div "This record" at bounding box center [833, 407] width 135 height 10
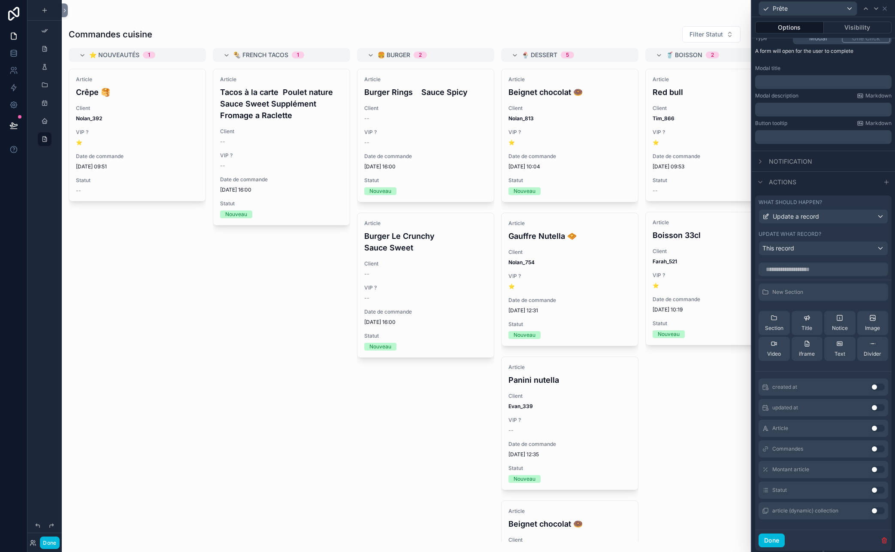
scroll to position [115, 0]
click at [780, 265] on input "text" at bounding box center [824, 267] width 130 height 14
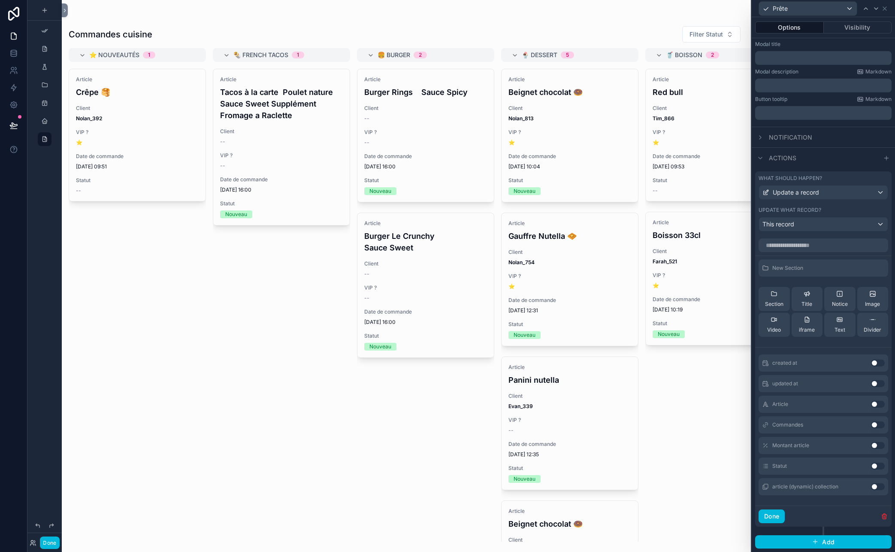
click at [767, 301] on span "Section" at bounding box center [774, 303] width 18 height 7
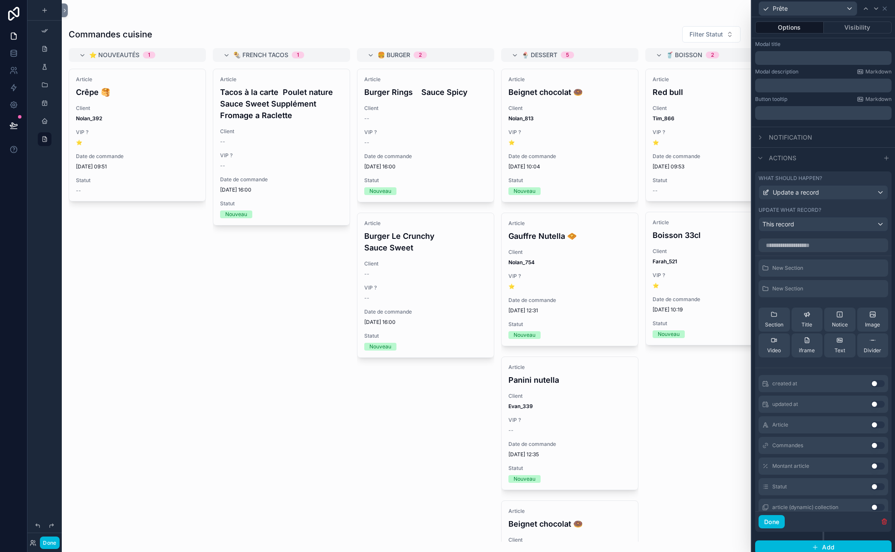
click at [0, 0] on icon at bounding box center [0, 0] width 0 height 0
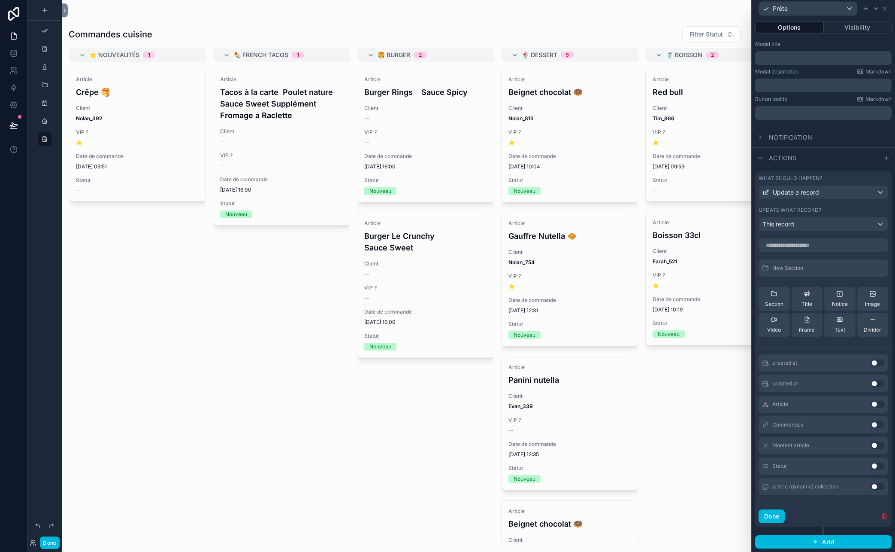
click at [0, 0] on icon at bounding box center [0, 0] width 0 height 0
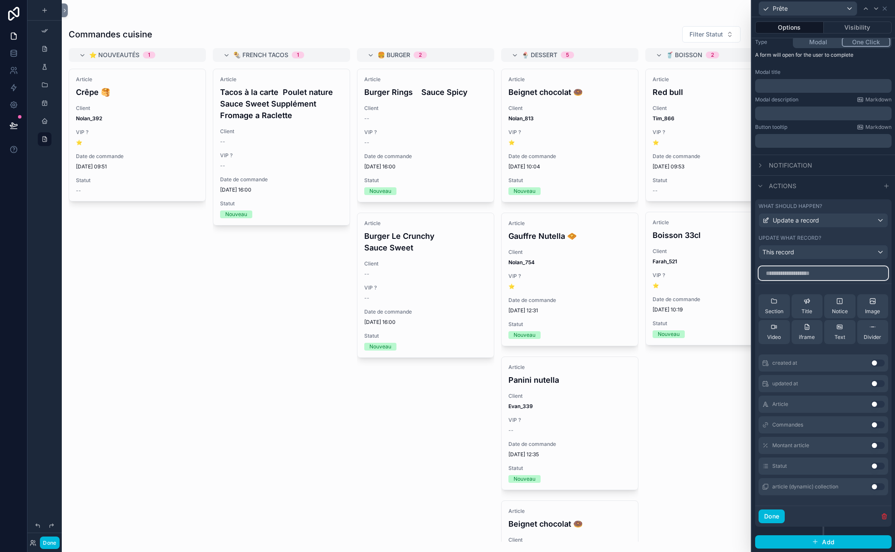
click at [780, 276] on input "text" at bounding box center [824, 273] width 130 height 14
click at [780, 400] on div "Article Use setting" at bounding box center [824, 403] width 130 height 17
click at [780, 468] on div "Statut Use setting" at bounding box center [824, 465] width 130 height 17
click at [780, 404] on button "Use setting" at bounding box center [878, 403] width 14 height 7
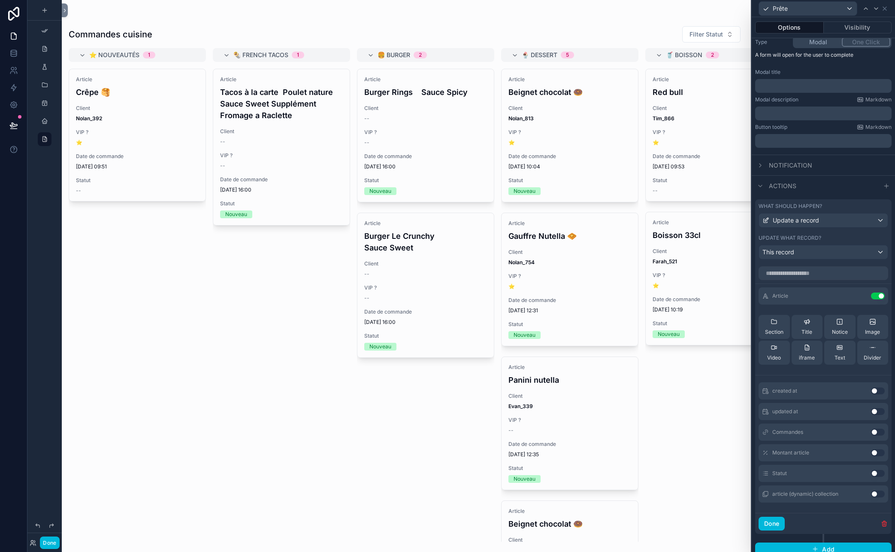
click at [0, 0] on icon at bounding box center [0, 0] width 0 height 0
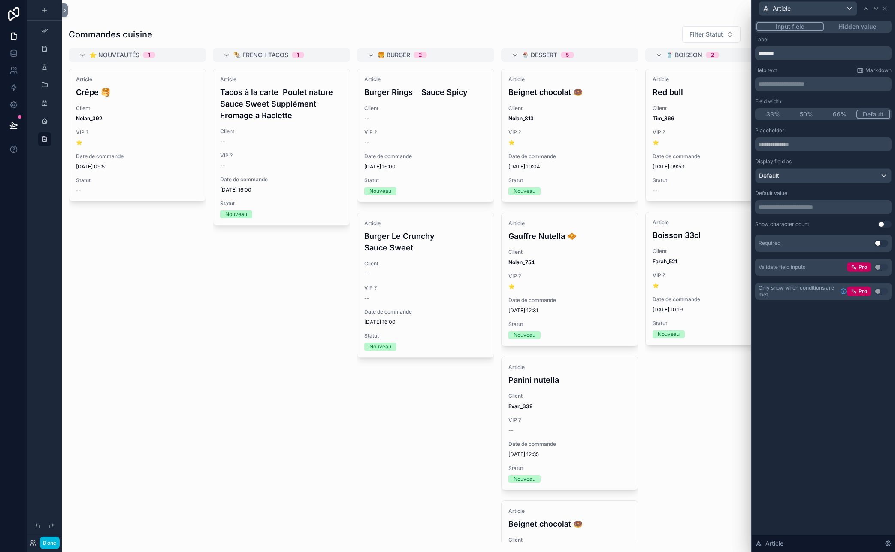
click at [780, 21] on div "Input field Hidden value" at bounding box center [823, 27] width 137 height 12
click at [780, 8] on icon at bounding box center [885, 8] width 7 height 7
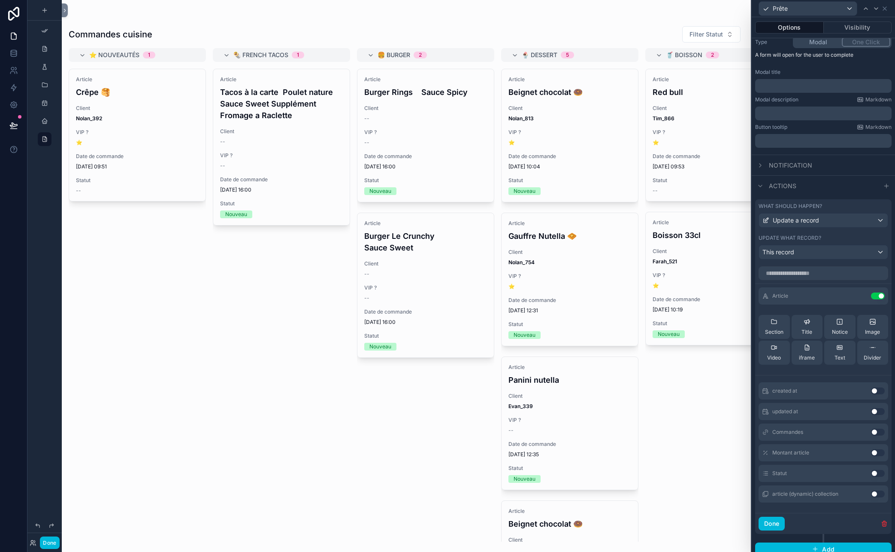
click at [780, 293] on button "Use setting" at bounding box center [878, 295] width 14 height 7
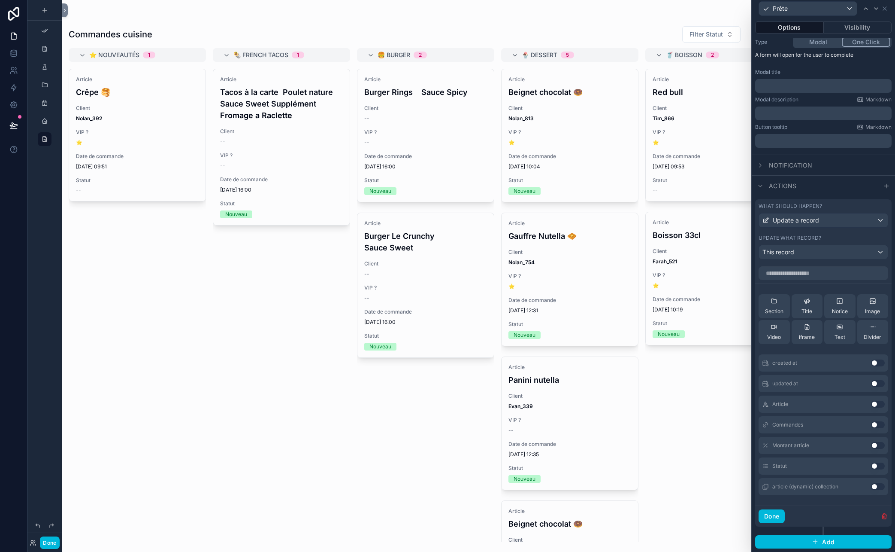
click at [780, 467] on button "Use setting" at bounding box center [878, 465] width 14 height 7
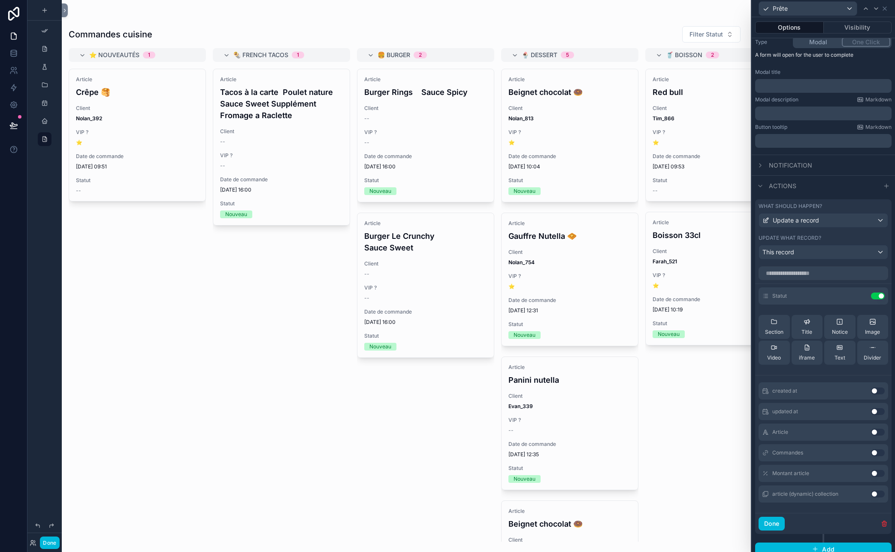
click at [0, 0] on icon at bounding box center [0, 0] width 0 height 0
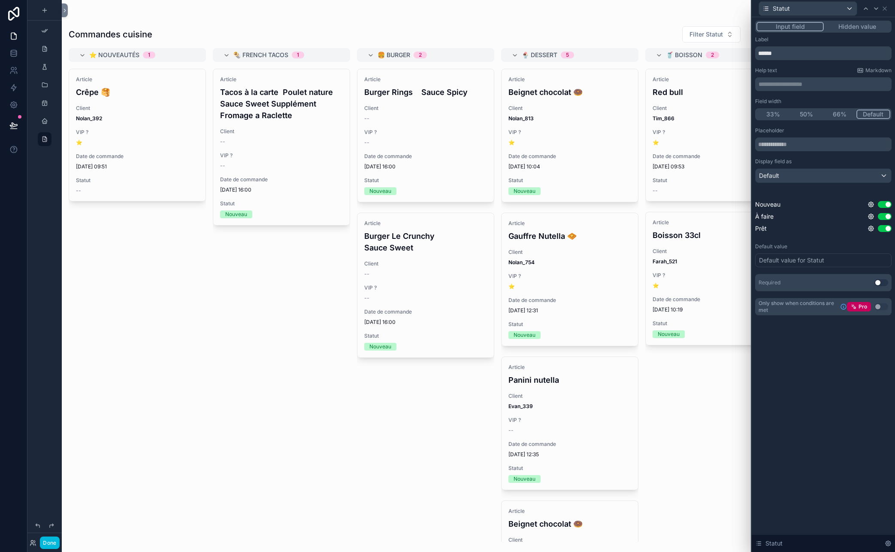
click at [780, 29] on button "Hidden value" at bounding box center [857, 26] width 67 height 9
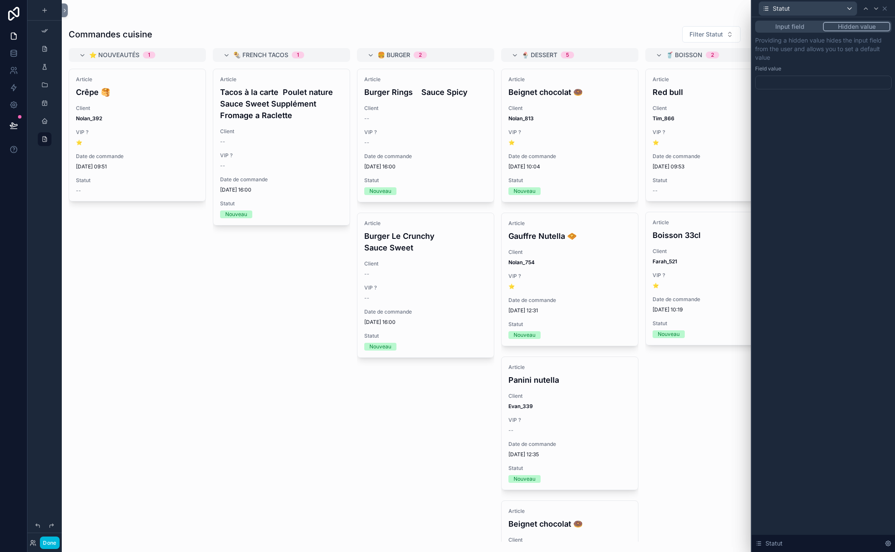
click at [780, 80] on div at bounding box center [823, 83] width 137 height 14
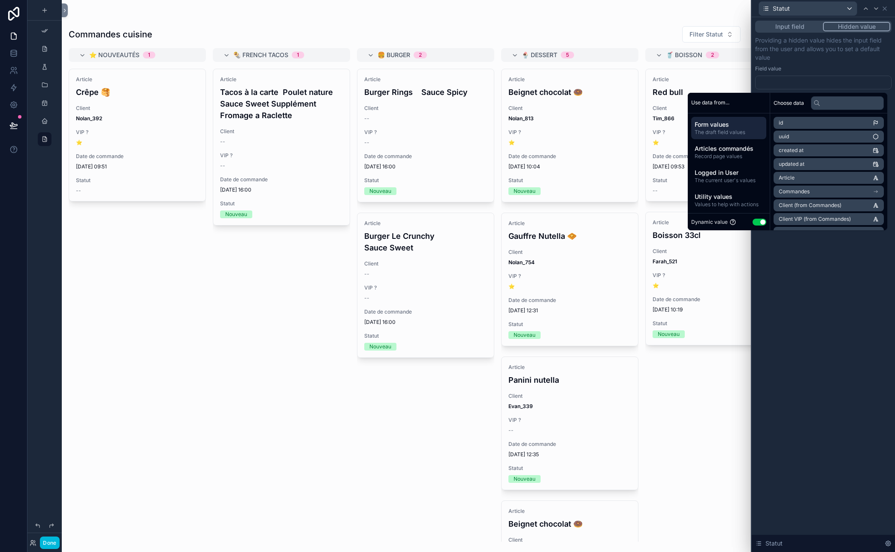
click at [780, 81] on div at bounding box center [823, 83] width 137 height 14
click at [710, 198] on span "Utility values" at bounding box center [729, 195] width 68 height 9
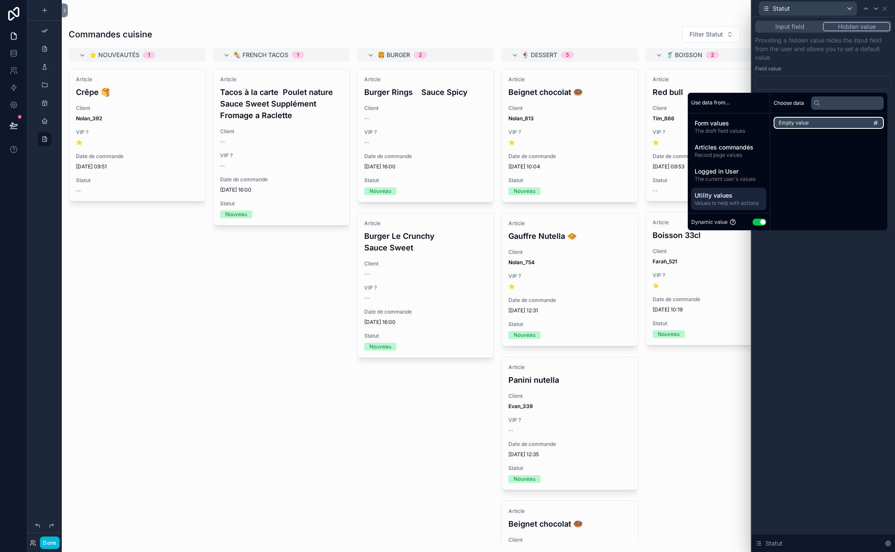
click at [780, 120] on li "Empty value" at bounding box center [829, 123] width 110 height 12
click at [780, 100] on input "text" at bounding box center [847, 103] width 73 height 14
type input "**"
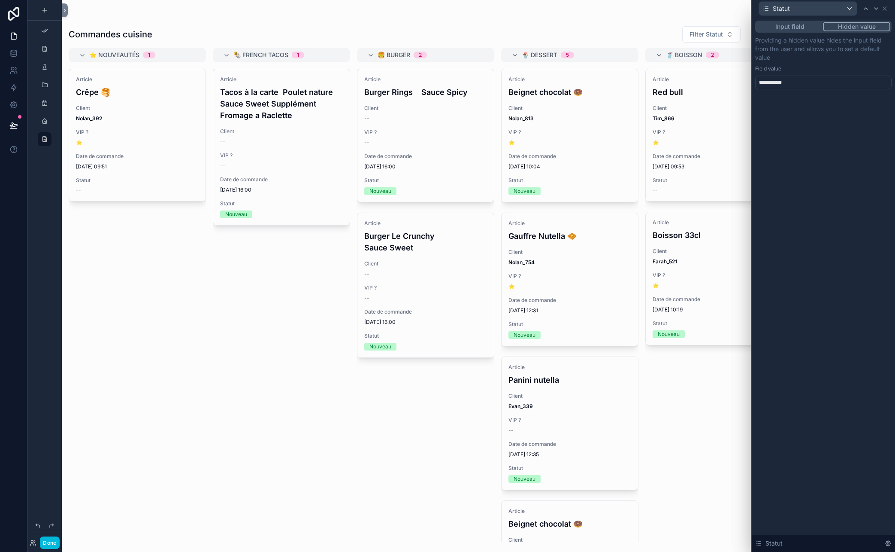
click at [780, 333] on div "**********" at bounding box center [823, 284] width 143 height 534
click at [780, 6] on icon at bounding box center [885, 8] width 7 height 7
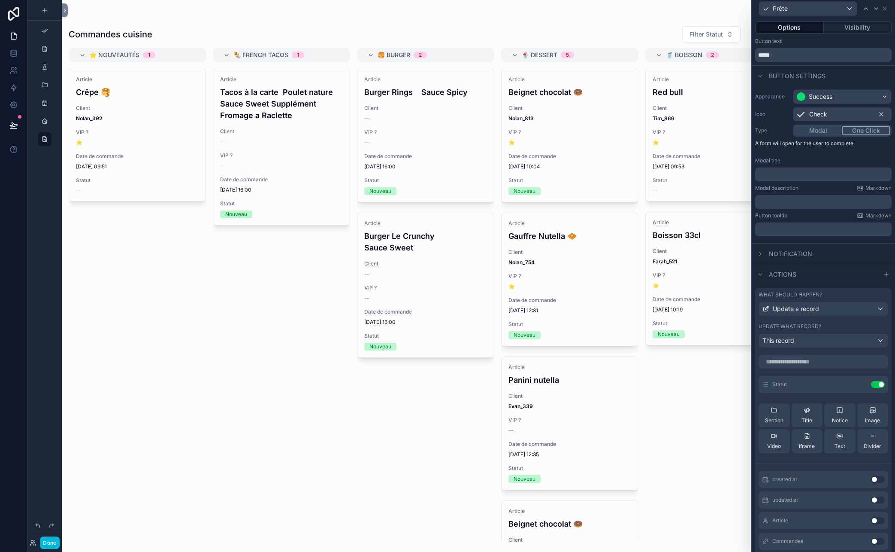
scroll to position [0, 0]
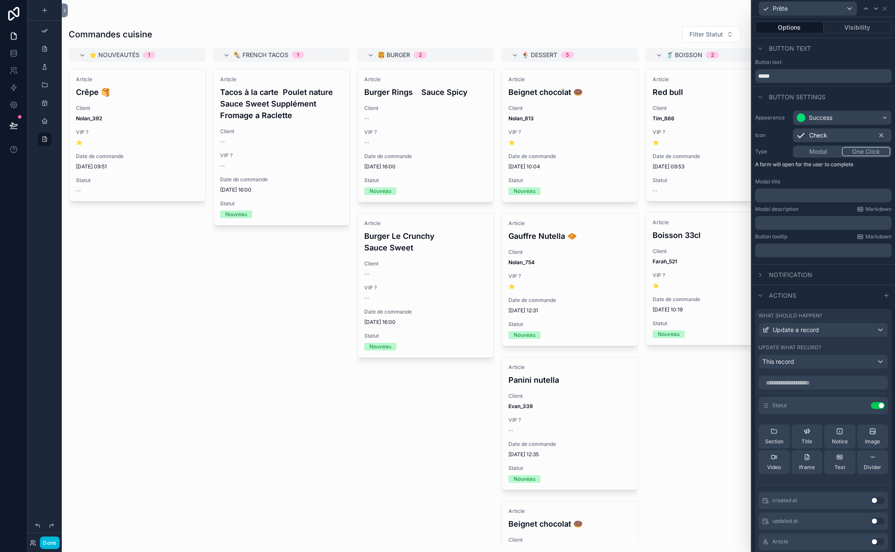
click at [615, 19] on div "scrollable content" at bounding box center [407, 17] width 676 height 7
click at [282, 370] on div "Article Tacos à la carte Poulet nature Sauce Sweet Supplément Fromage a Raclett…" at bounding box center [281, 305] width 137 height 473
click at [468, 97] on h4 "Burger Rings Sauce Spicy" at bounding box center [425, 92] width 123 height 12
click at [0, 0] on span "Prête" at bounding box center [0, 0] width 0 height 0
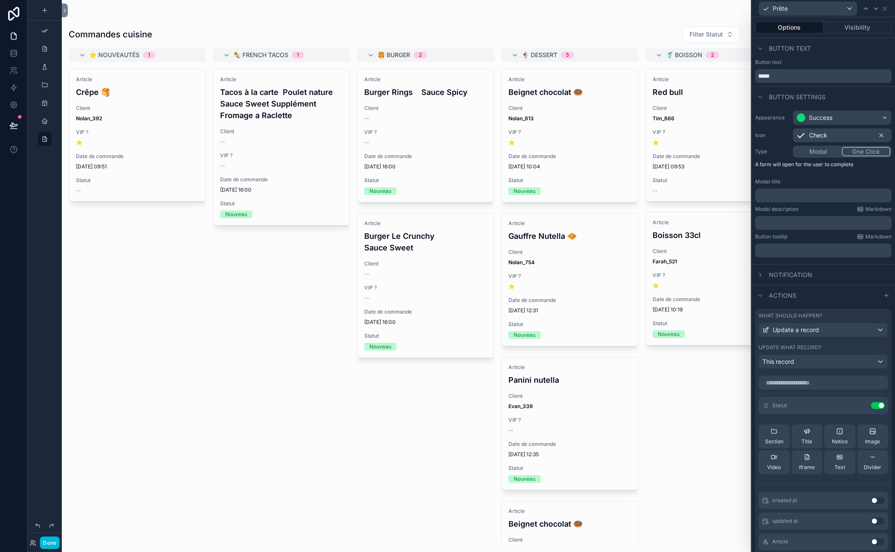
click at [0, 0] on span "Prête" at bounding box center [0, 0] width 0 height 0
click at [644, 8] on div "Commandes cuisine Filter Statut ⭐️ Nouveautés 1 Article Crêpe 🥞 Client Nolan_39…" at bounding box center [406, 270] width 689 height 541
click at [780, 7] on icon at bounding box center [885, 8] width 7 height 7
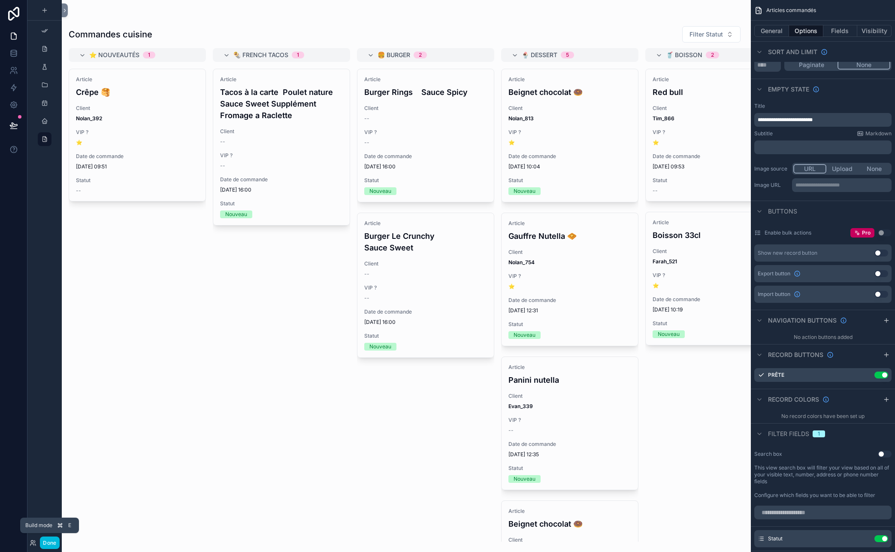
click at [44, 541] on button "Done" at bounding box center [49, 542] width 19 height 12
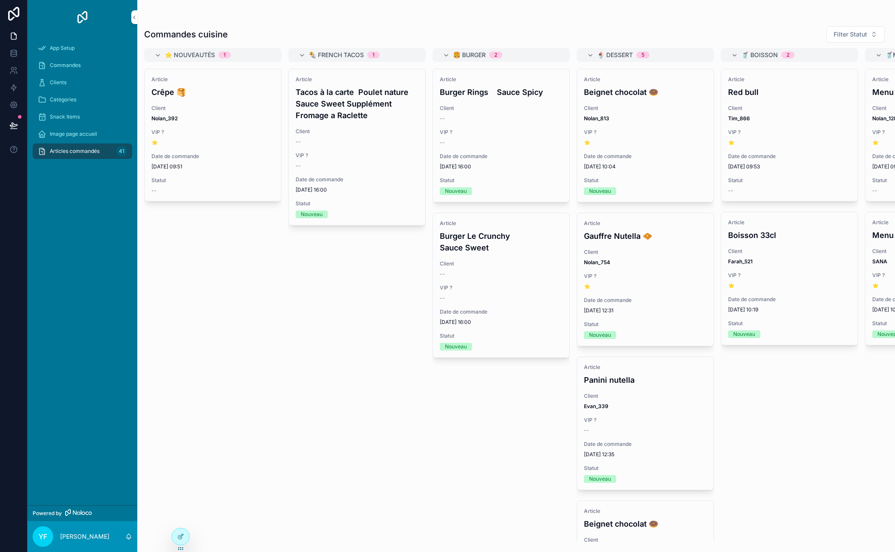
click at [0, 0] on span "Prête" at bounding box center [0, 0] width 0 height 0
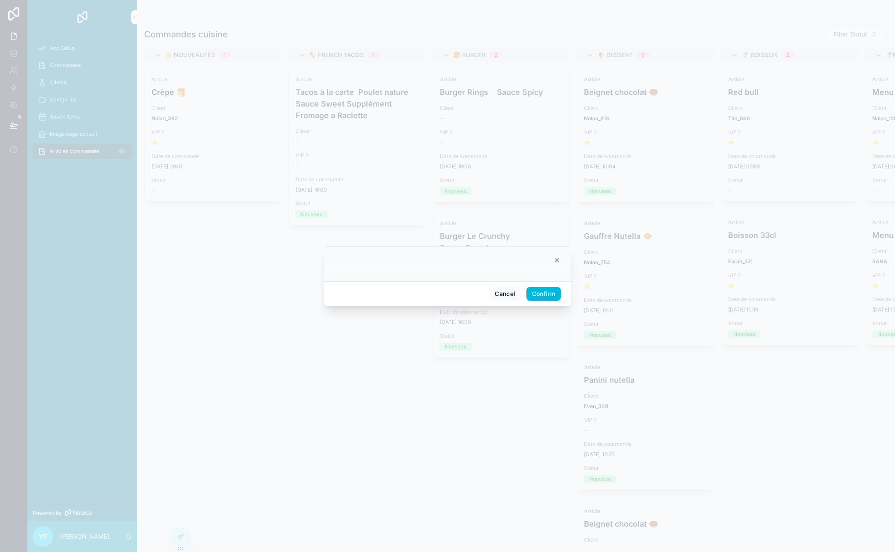
click at [432, 285] on div "Cancel Confirm" at bounding box center [447, 293] width 247 height 24
click at [441, 270] on div at bounding box center [447, 258] width 247 height 25
click at [439, 274] on div at bounding box center [447, 276] width 247 height 10
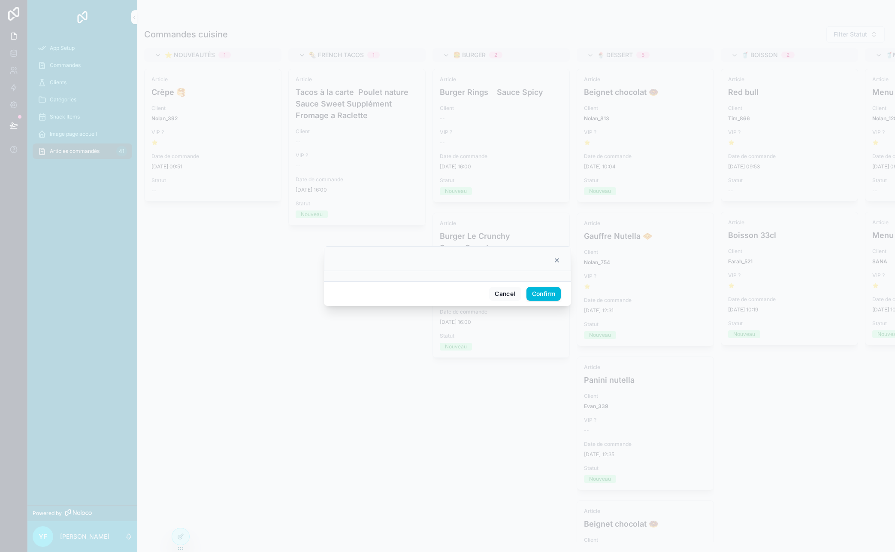
click at [441, 277] on div at bounding box center [447, 276] width 247 height 10
click at [559, 258] on icon at bounding box center [557, 260] width 7 height 7
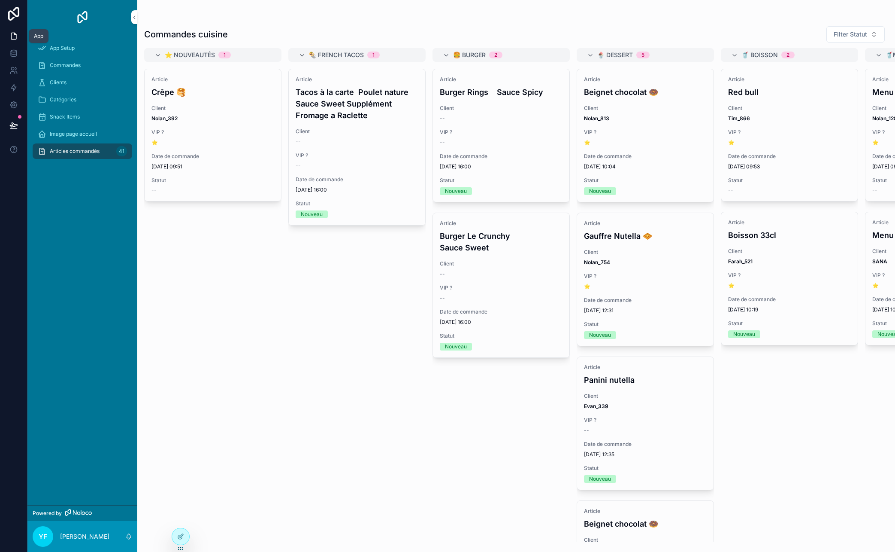
click at [16, 35] on icon at bounding box center [13, 36] width 9 height 9
click at [18, 32] on link at bounding box center [13, 35] width 27 height 17
click at [13, 52] on icon at bounding box center [14, 51] width 6 height 2
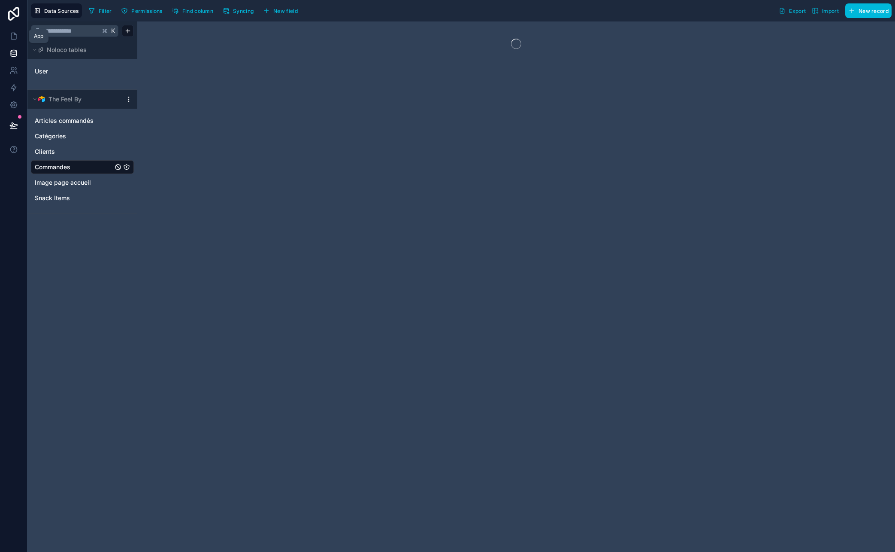
click at [15, 36] on icon at bounding box center [13, 36] width 9 height 9
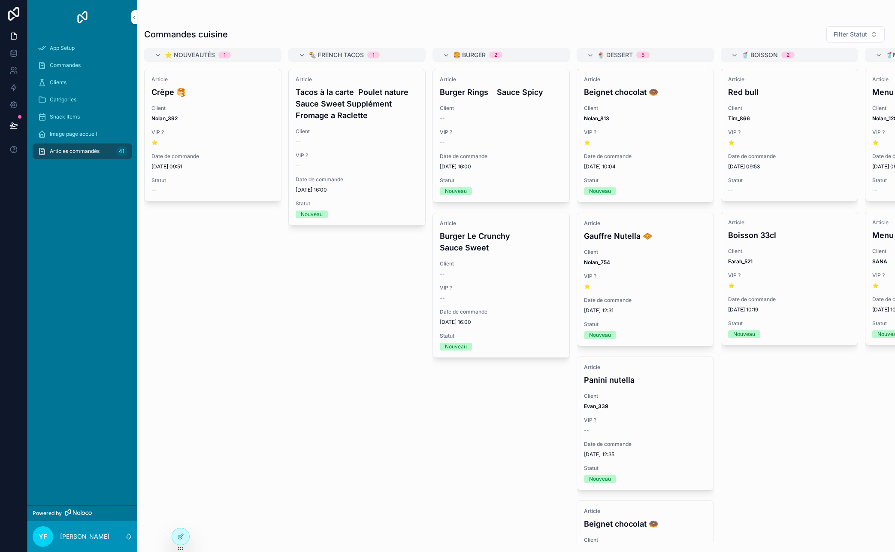
click at [184, 537] on div at bounding box center [180, 536] width 17 height 16
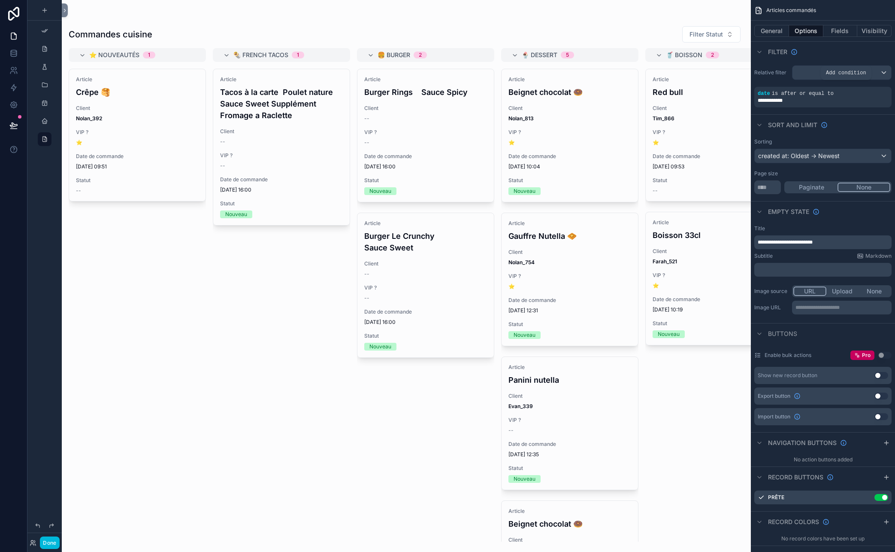
click at [0, 0] on div "scrollable content" at bounding box center [0, 0] width 0 height 0
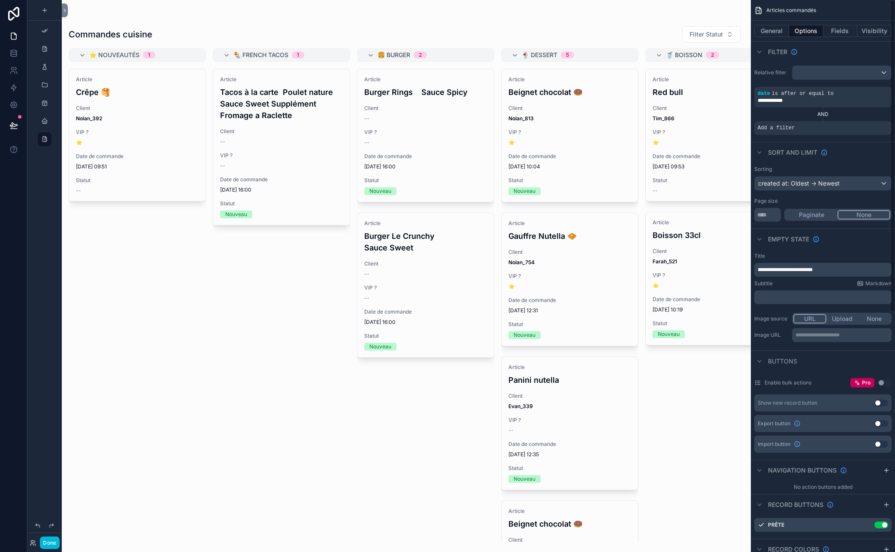
click at [777, 127] on span "Add a filter" at bounding box center [776, 127] width 37 height 7
click at [0, 0] on icon "scrollable content" at bounding box center [0, 0] width 0 height 0
click at [679, 115] on span "Select a field" at bounding box center [667, 114] width 36 height 7
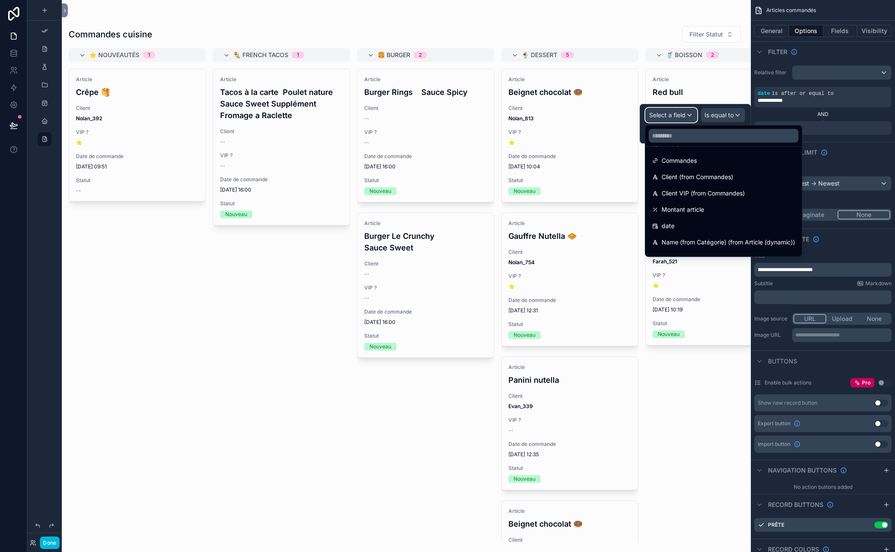
scroll to position [110, 0]
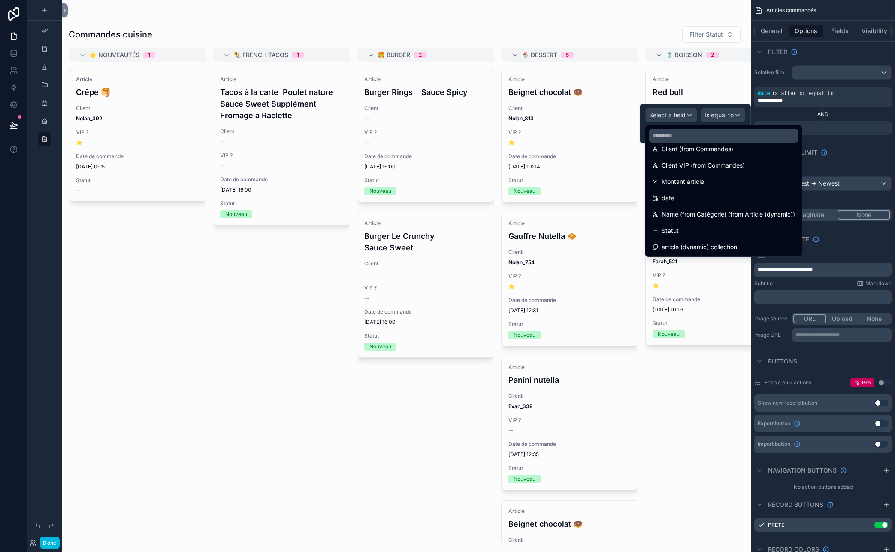
click at [681, 234] on div "Statut" at bounding box center [723, 230] width 143 height 10
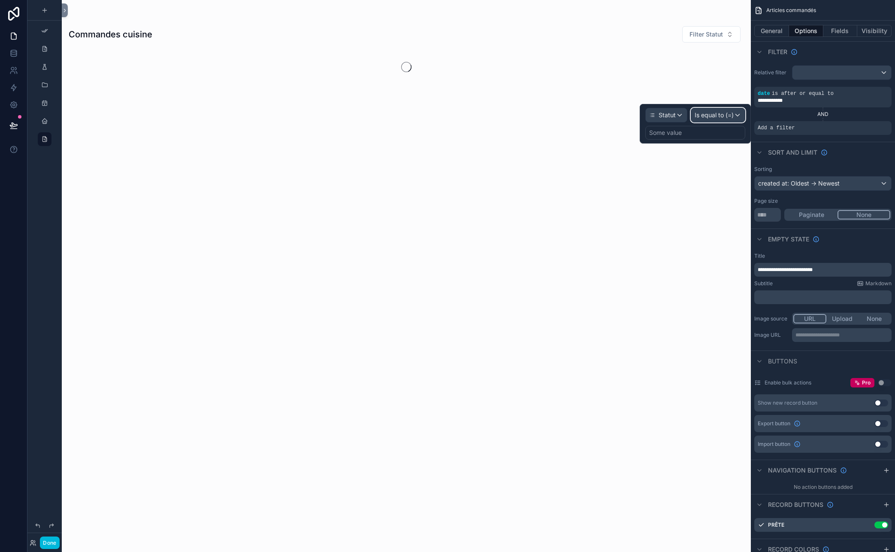
click at [722, 117] on span "Is equal to (=)" at bounding box center [714, 115] width 39 height 9
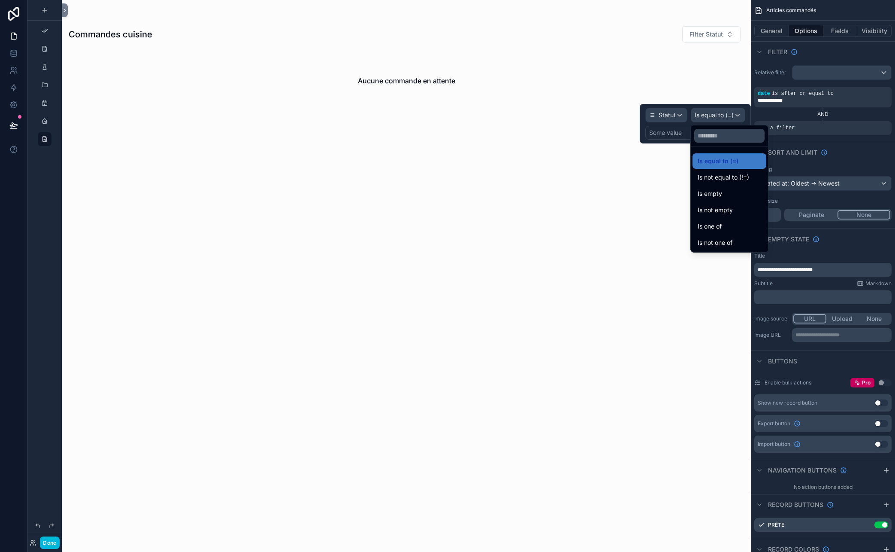
click at [670, 134] on div at bounding box center [695, 123] width 111 height 39
click at [670, 134] on div "Some value" at bounding box center [665, 132] width 33 height 9
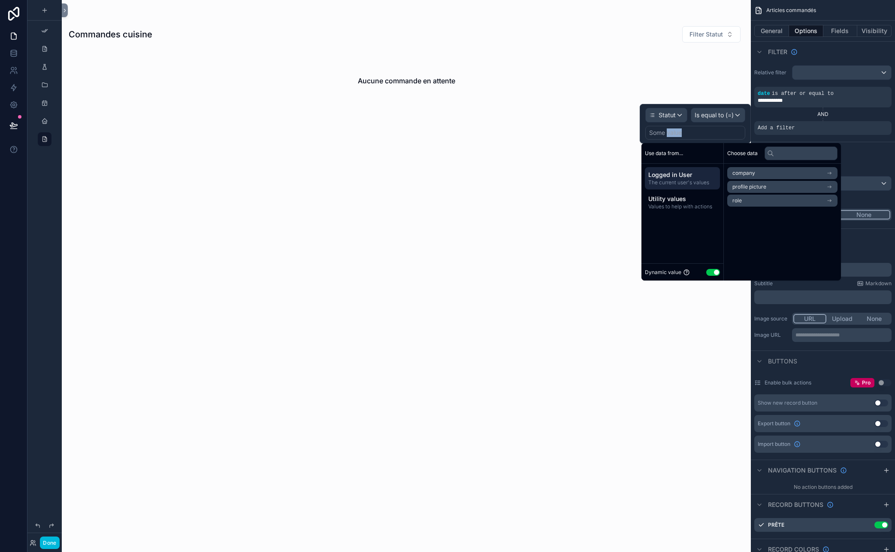
click at [670, 134] on div "Some value" at bounding box center [665, 132] width 33 height 9
click at [683, 208] on span "Values to help with actions" at bounding box center [683, 206] width 68 height 7
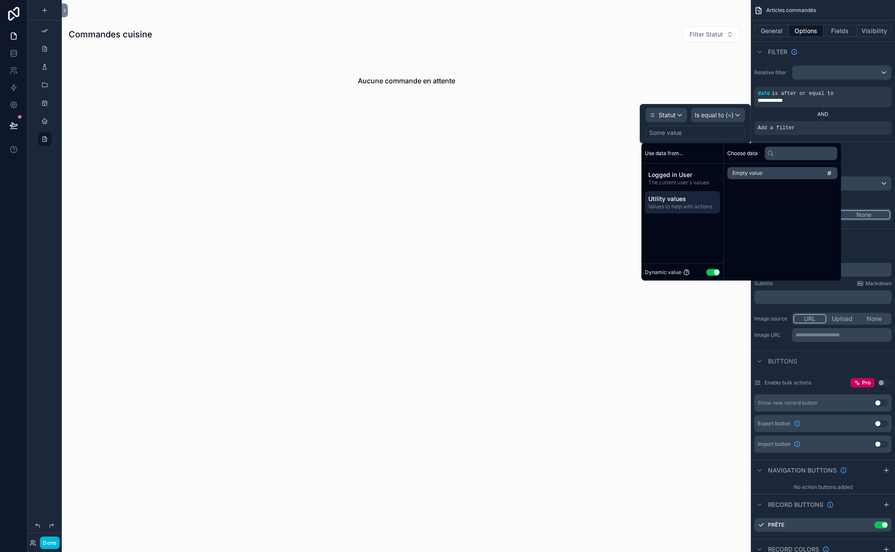
click at [675, 172] on span "Logged in User" at bounding box center [683, 174] width 68 height 9
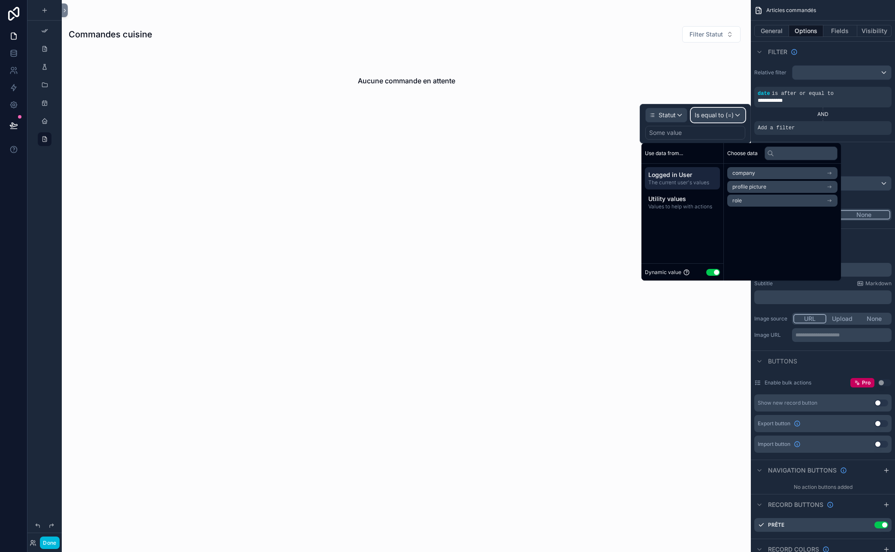
click at [715, 113] on span "Is equal to (=)" at bounding box center [714, 115] width 39 height 9
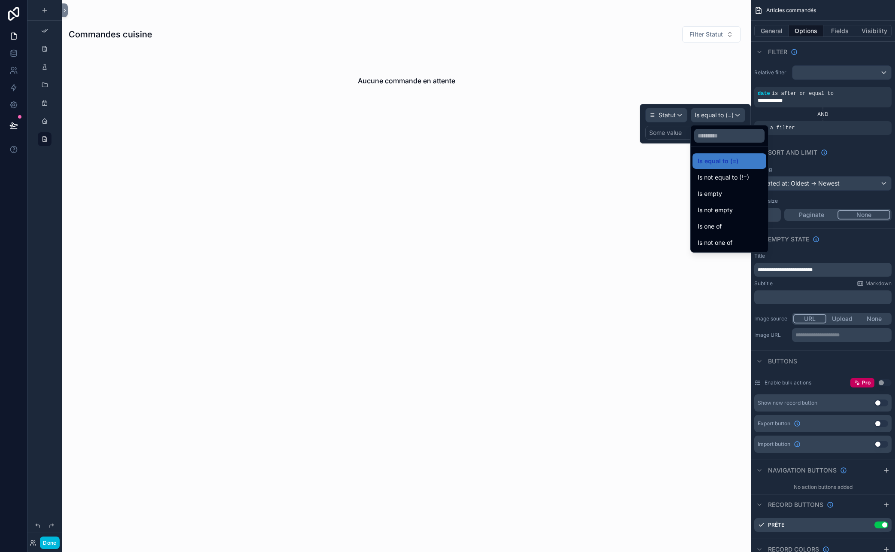
click at [679, 117] on div at bounding box center [695, 123] width 111 height 39
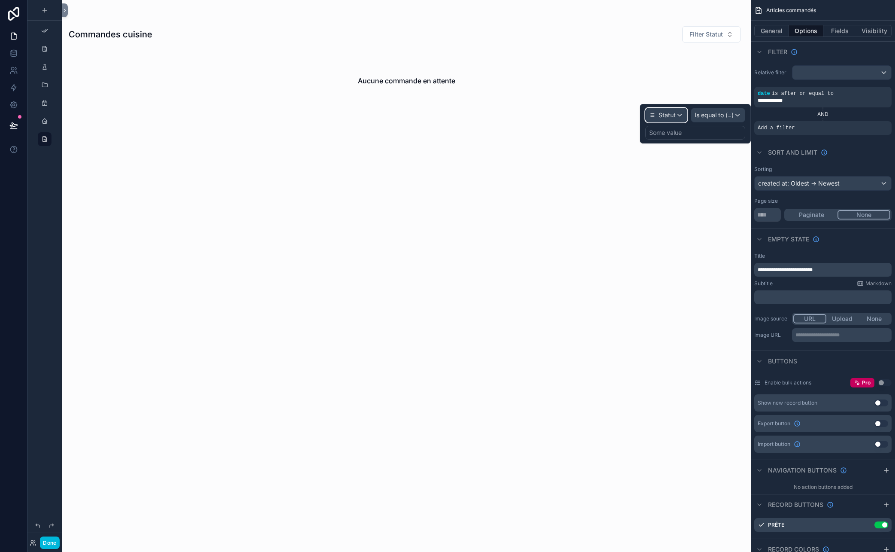
click at [670, 118] on span "Statut" at bounding box center [667, 115] width 17 height 9
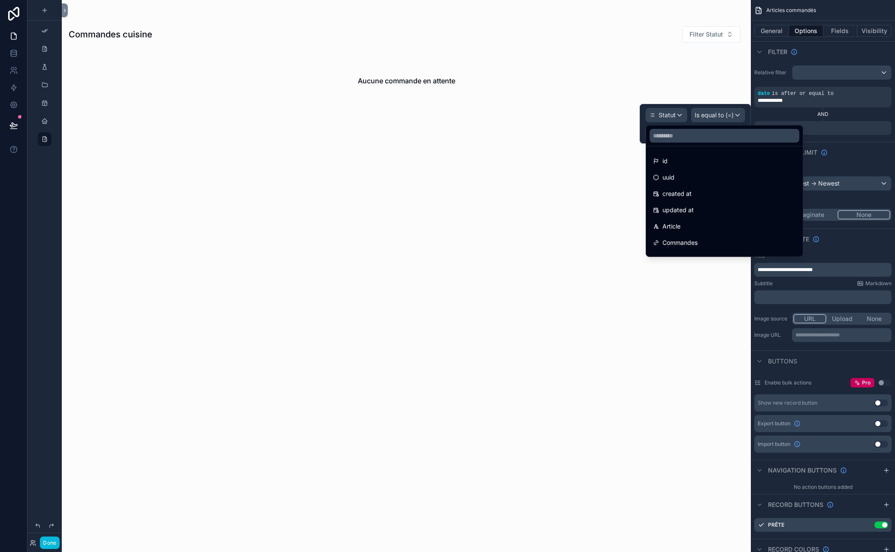
click at [673, 228] on span "Article" at bounding box center [672, 226] width 18 height 10
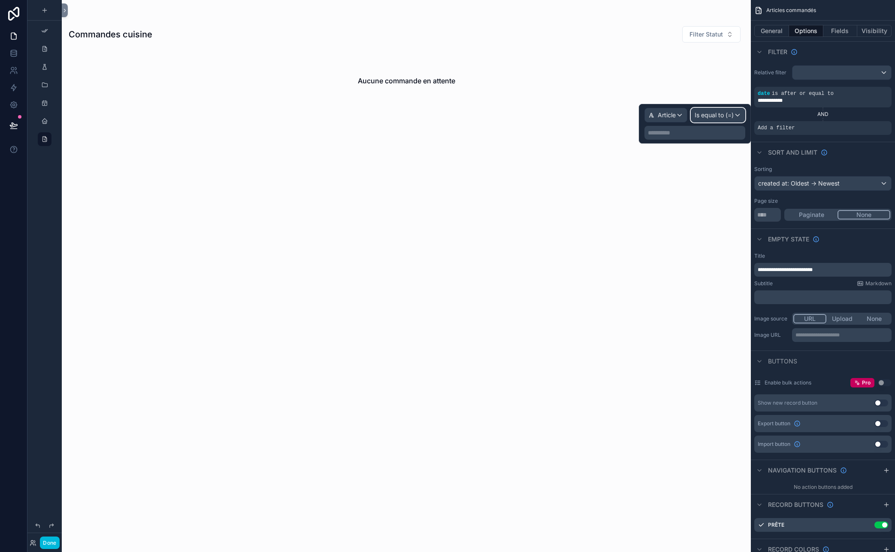
click at [713, 117] on span "Is equal to (=)" at bounding box center [714, 115] width 39 height 9
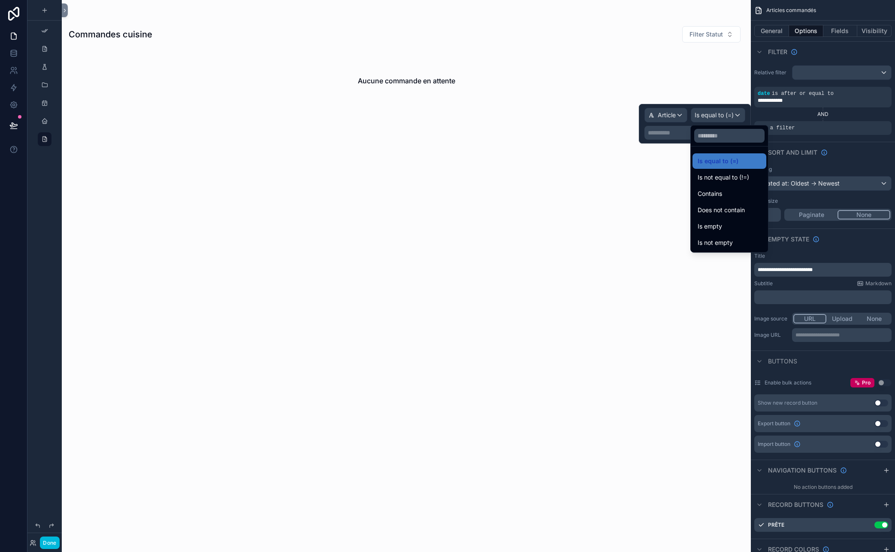
click at [681, 133] on div at bounding box center [695, 123] width 112 height 39
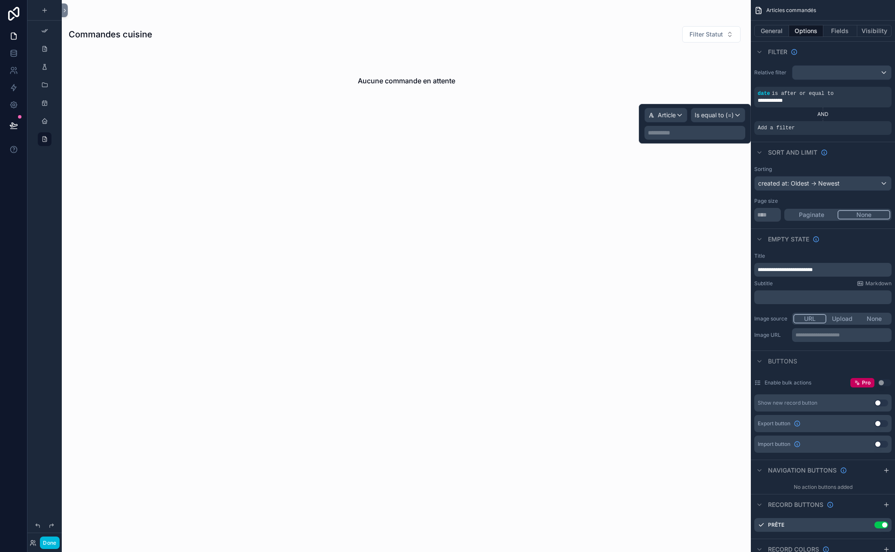
click at [673, 134] on p "**********" at bounding box center [696, 132] width 96 height 9
click at [668, 114] on span "Article" at bounding box center [667, 115] width 18 height 9
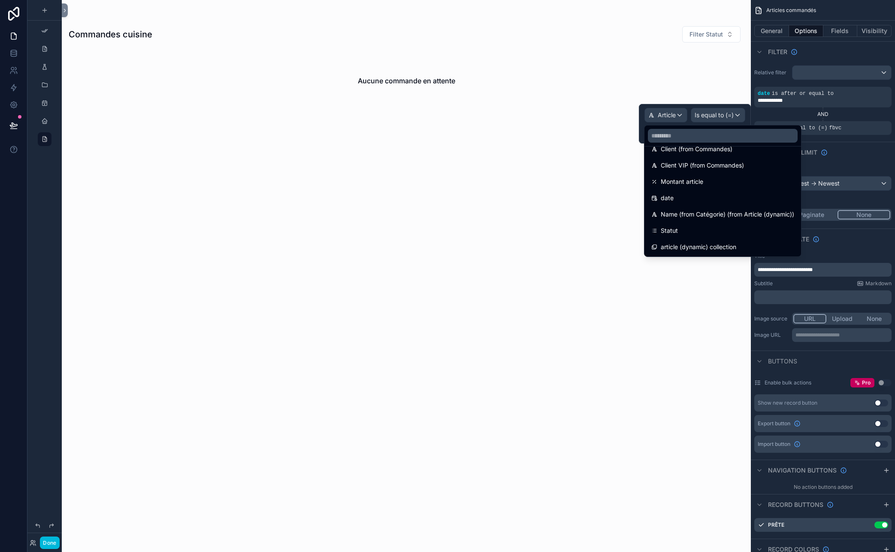
click at [670, 236] on div "Statut" at bounding box center [722, 230] width 153 height 15
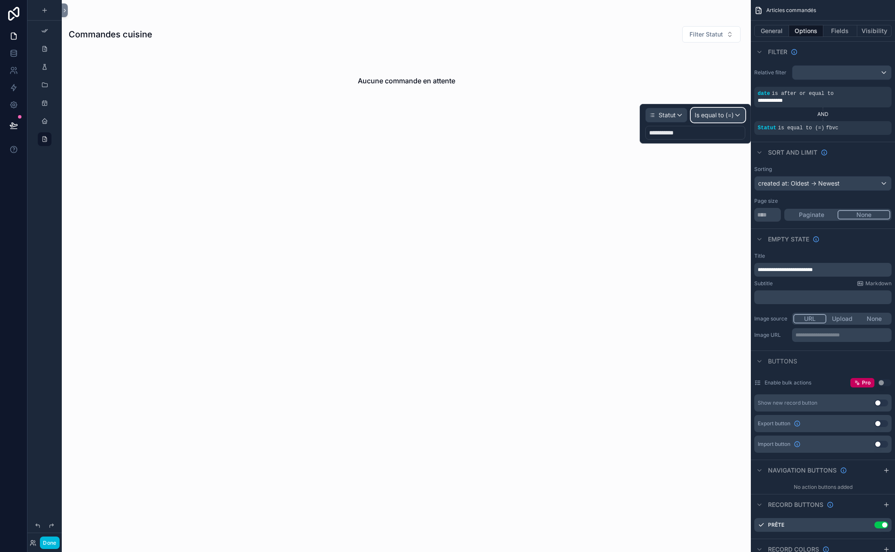
click at [707, 116] on span "Is equal to (=)" at bounding box center [714, 115] width 39 height 9
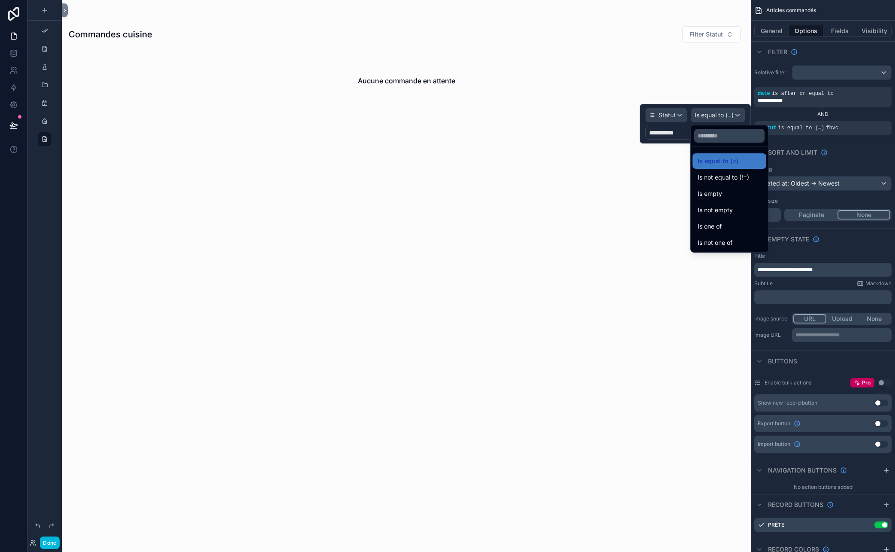
click at [748, 178] on span "Is not equal to (!=)" at bounding box center [724, 177] width 52 height 10
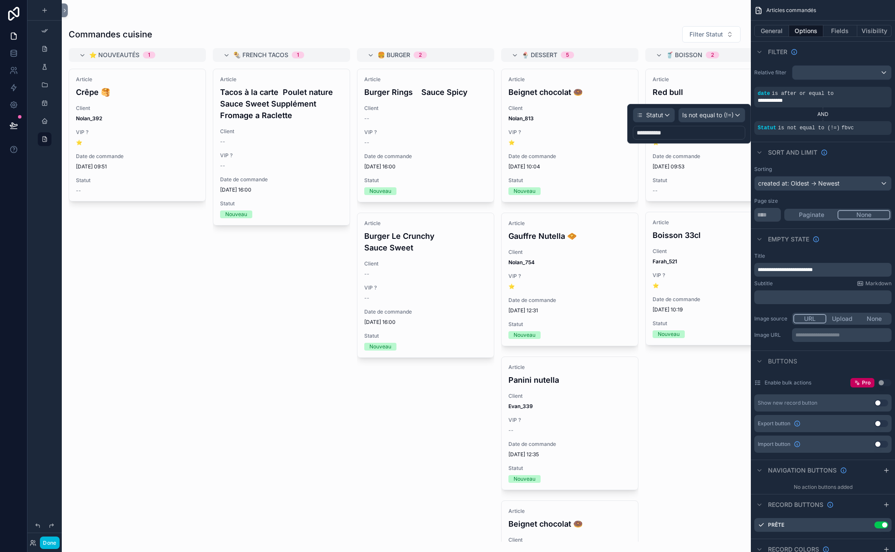
click at [690, 133] on div "**********" at bounding box center [689, 133] width 112 height 14
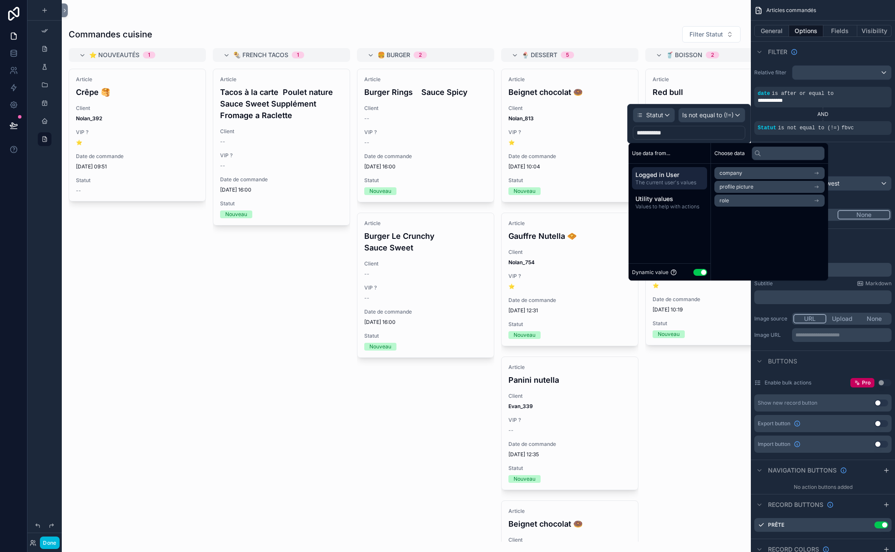
click at [671, 135] on div "**********" at bounding box center [689, 133] width 112 height 14
click at [700, 273] on button "Use setting" at bounding box center [701, 272] width 14 height 7
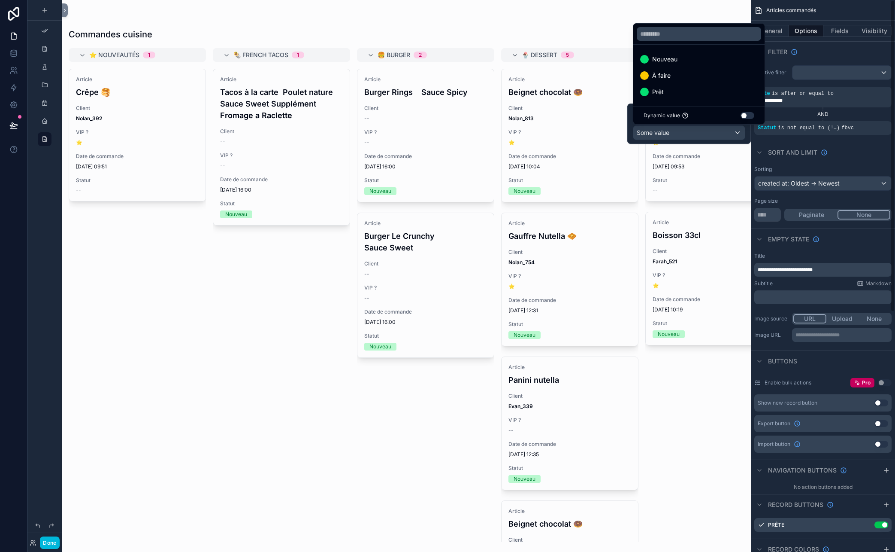
click at [780, 246] on div "Empty state" at bounding box center [823, 238] width 144 height 21
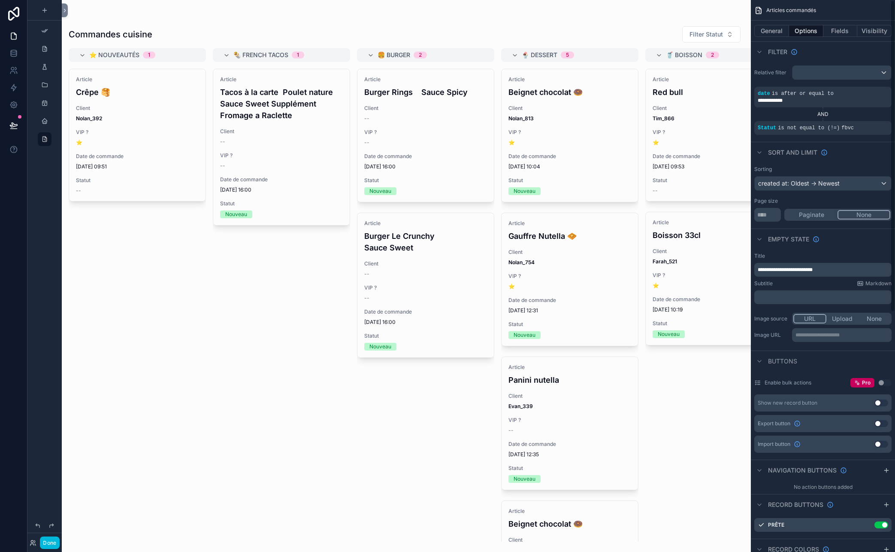
click at [780, 280] on div "Subtitle Markdown" at bounding box center [823, 283] width 137 height 7
click at [780, 31] on button "Fields" at bounding box center [841, 31] width 34 height 12
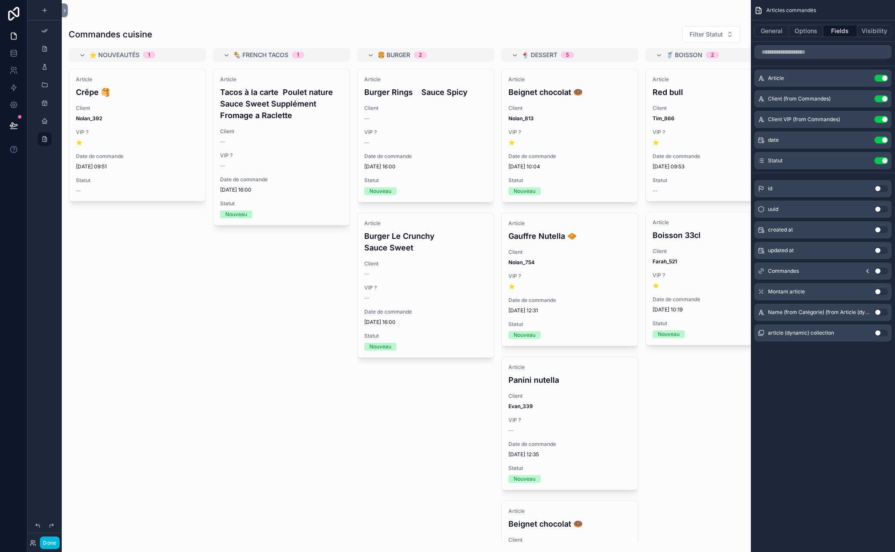
click at [780, 33] on button "Options" at bounding box center [806, 31] width 34 height 12
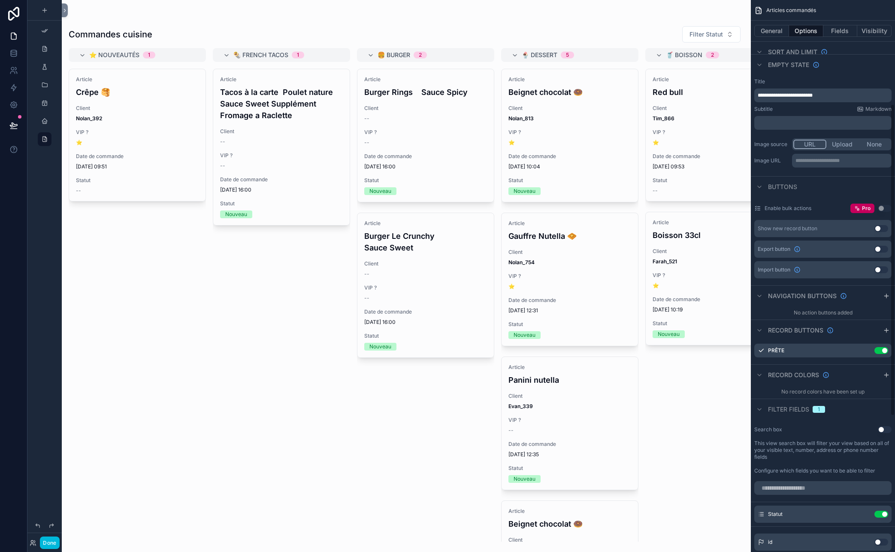
scroll to position [294, 0]
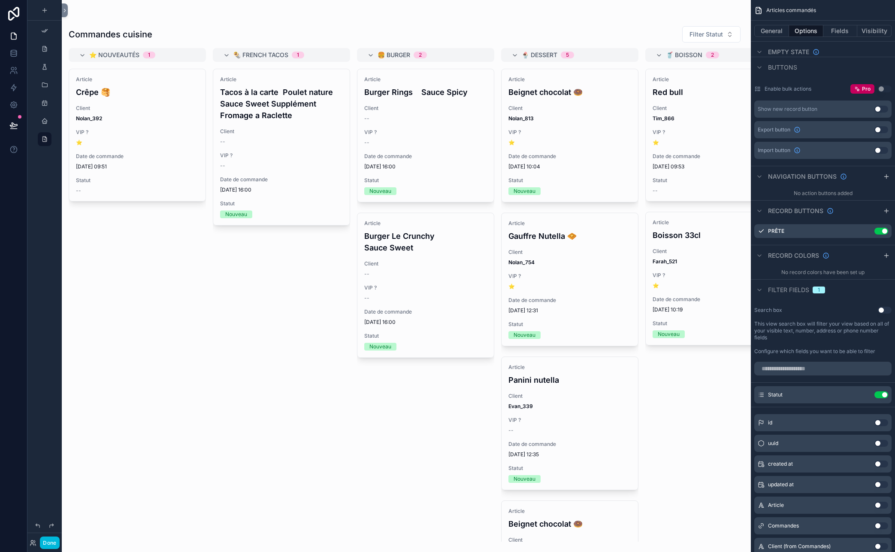
click at [0, 0] on icon "scrollable content" at bounding box center [0, 0] width 0 height 0
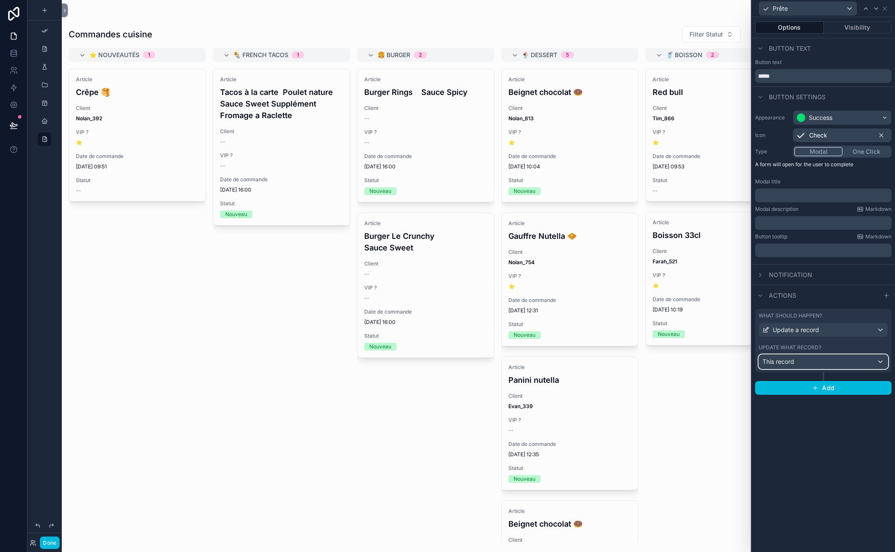
click at [780, 362] on div "This record" at bounding box center [823, 362] width 129 height 14
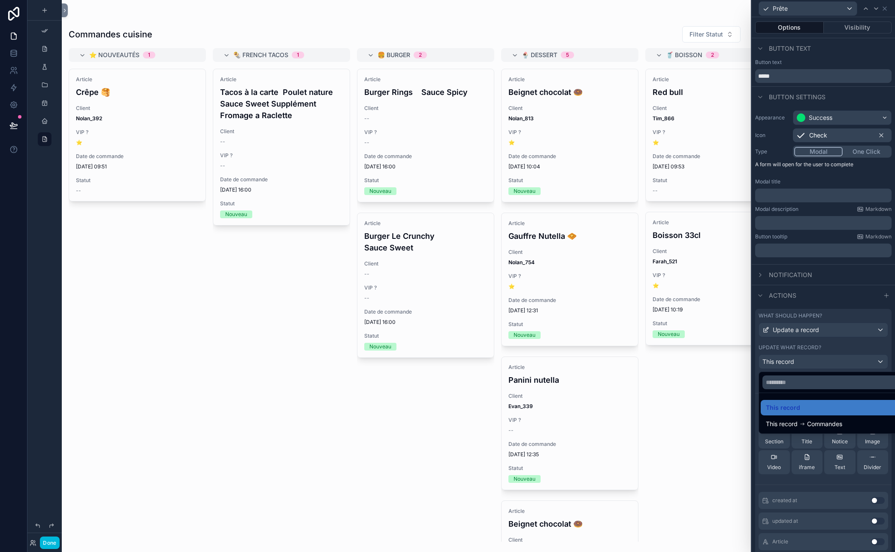
click at [780, 363] on div at bounding box center [823, 276] width 143 height 552
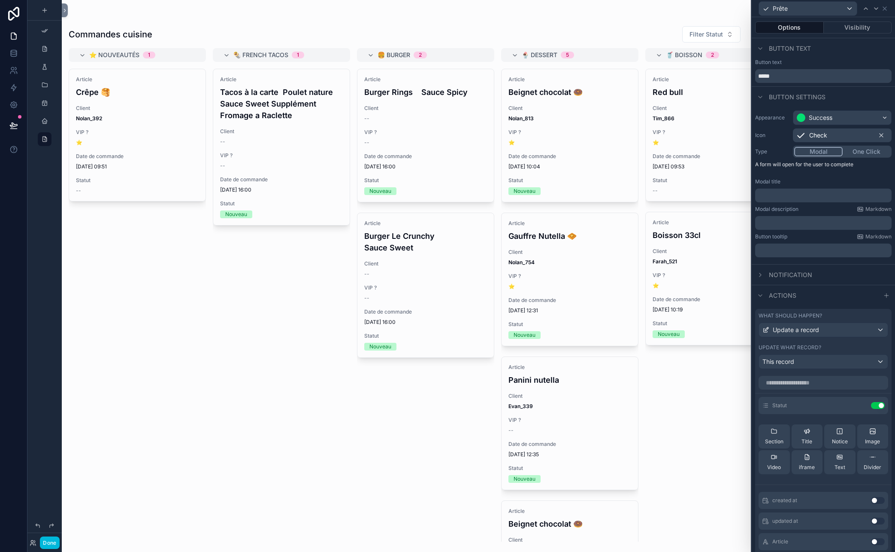
click at [0, 0] on icon at bounding box center [0, 0] width 0 height 0
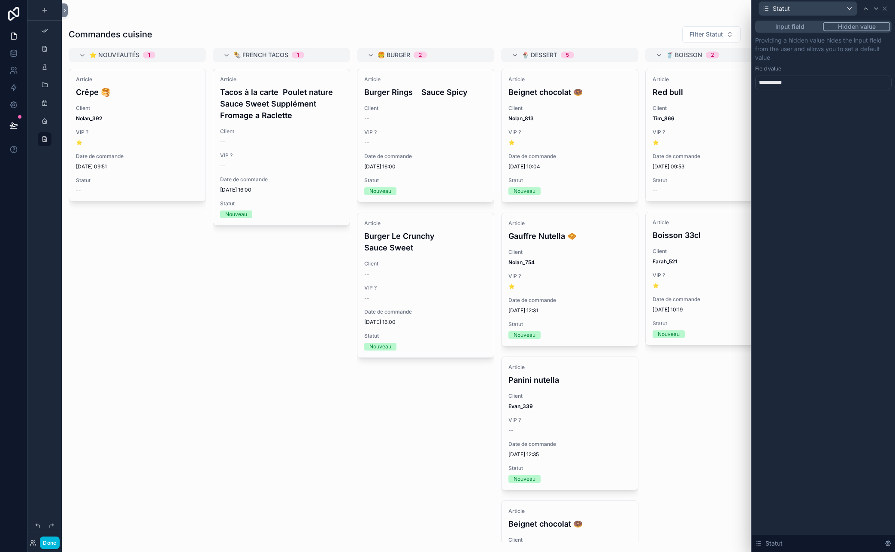
click at [780, 80] on div "**********" at bounding box center [823, 83] width 137 height 14
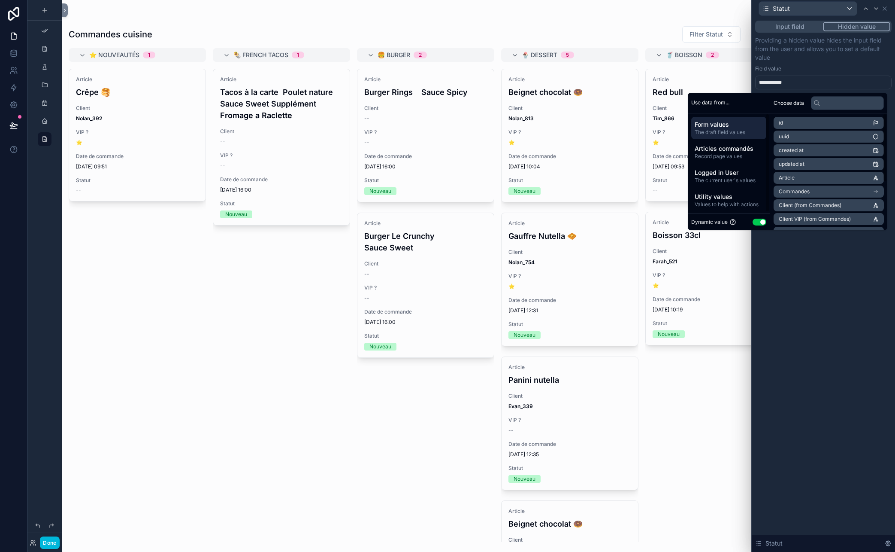
click at [754, 222] on button "Use setting" at bounding box center [760, 221] width 14 height 7
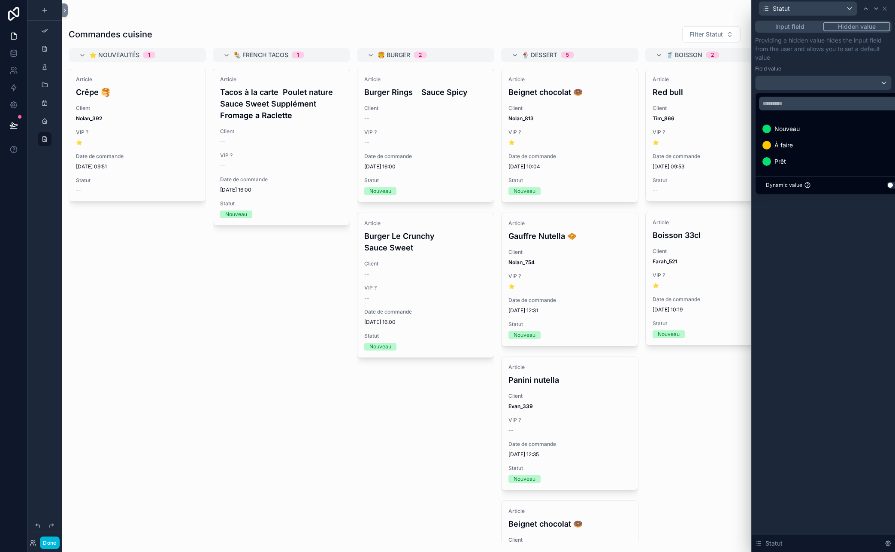
click at [780, 162] on div "Prêt" at bounding box center [834, 161] width 142 height 10
click at [780, 229] on div "Input field Hidden value Providing a hidden value hides the input field from th…" at bounding box center [823, 284] width 143 height 534
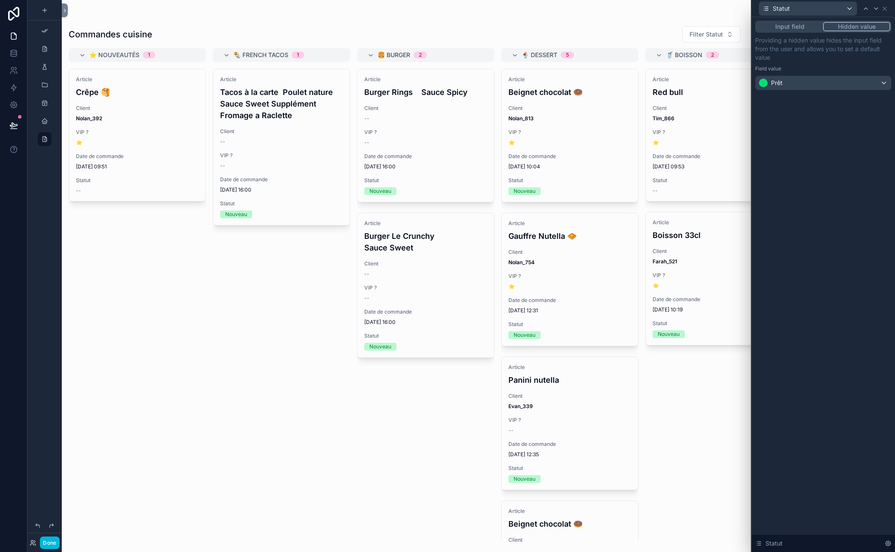
click at [780, 24] on button "Input field" at bounding box center [790, 26] width 67 height 9
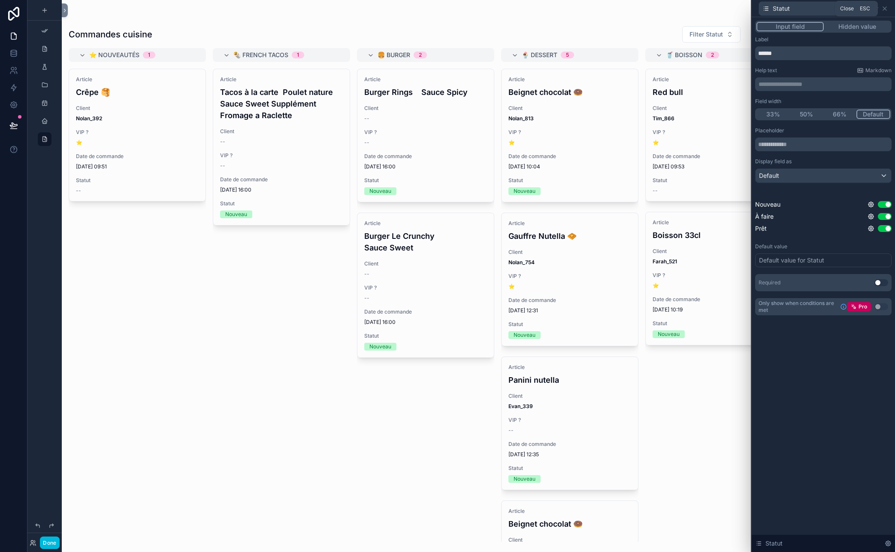
click at [780, 7] on icon at bounding box center [885, 8] width 7 height 7
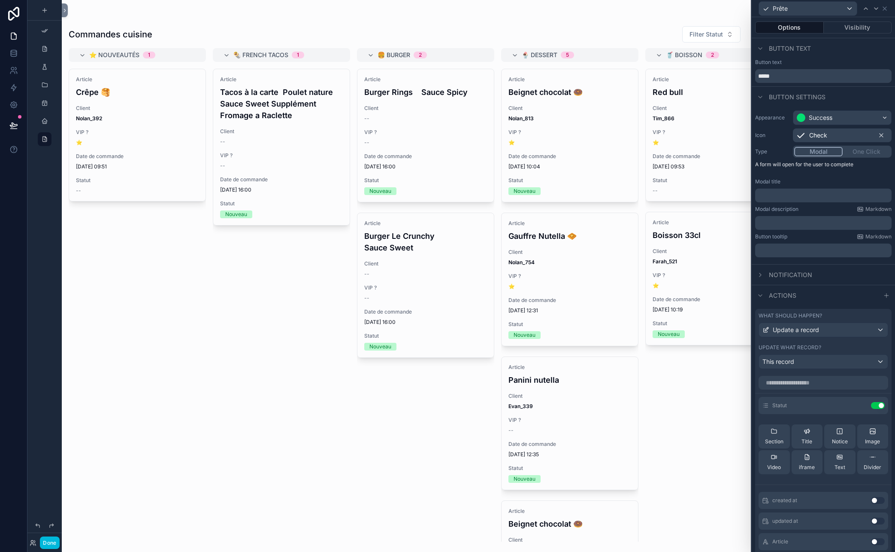
click at [780, 11] on icon at bounding box center [885, 8] width 7 height 7
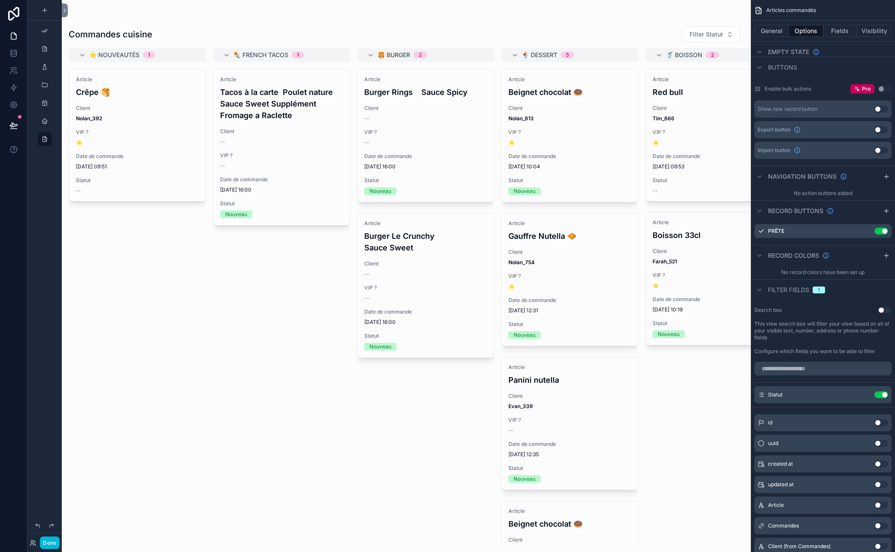
click at [51, 543] on button "Done" at bounding box center [49, 542] width 19 height 12
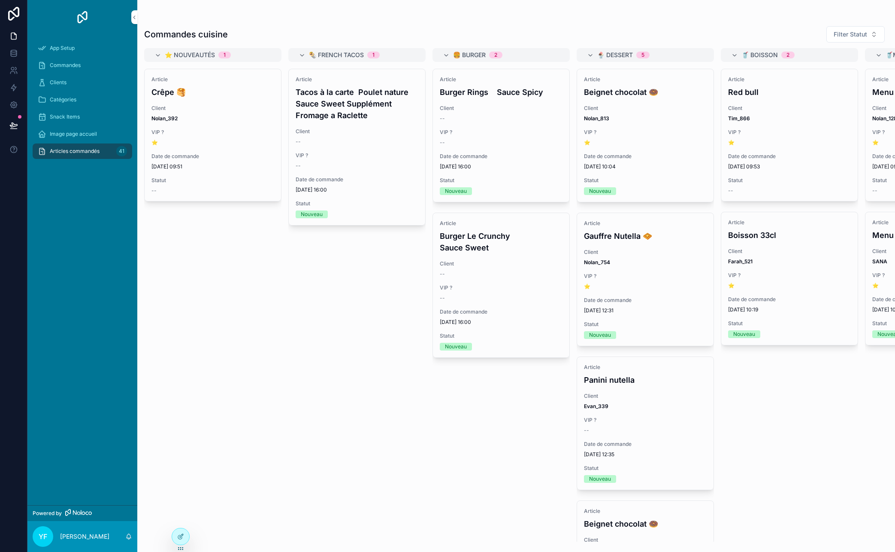
click at [0, 0] on button "Prête" at bounding box center [0, 0] width 0 height 0
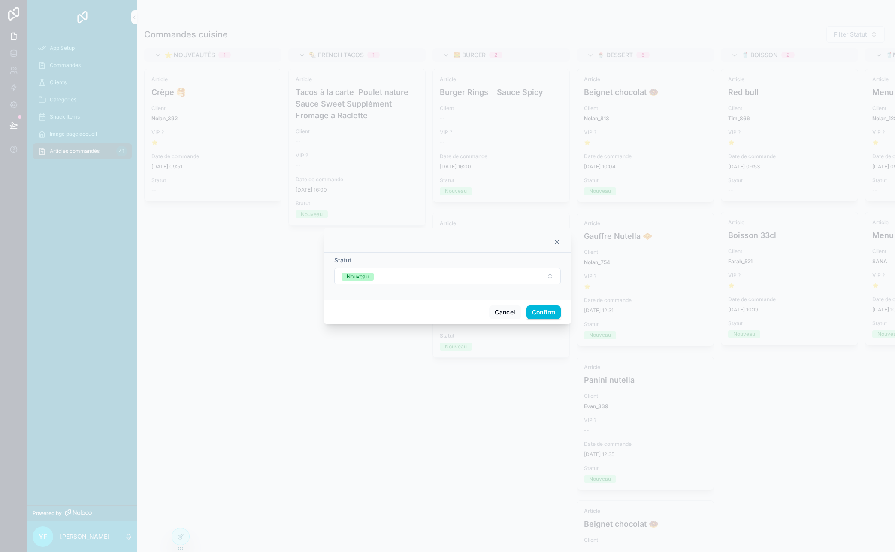
click at [540, 273] on button "Nouveau" at bounding box center [447, 276] width 227 height 16
click at [413, 349] on div "Prêt" at bounding box center [447, 349] width 119 height 13
click at [558, 240] on icon at bounding box center [556, 241] width 3 height 3
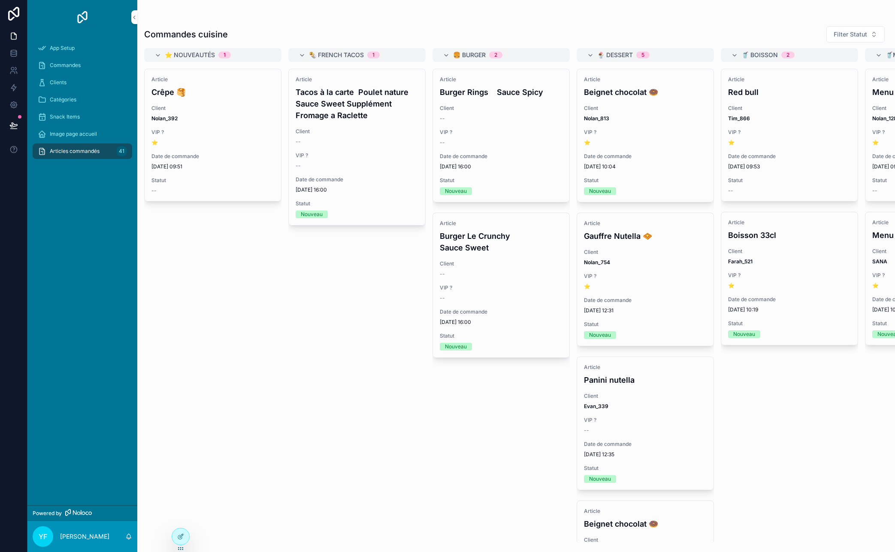
click at [181, 535] on icon at bounding box center [180, 536] width 7 height 7
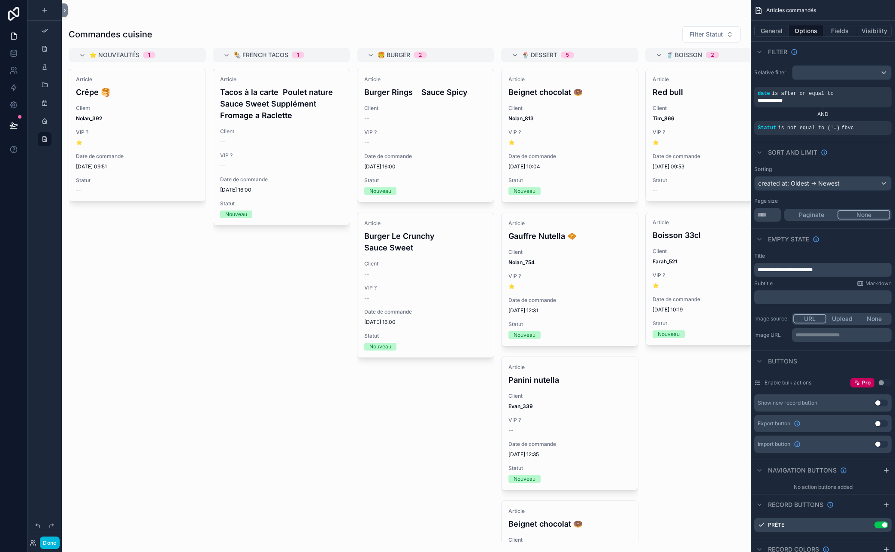
click at [422, 154] on div "scrollable content" at bounding box center [406, 276] width 689 height 552
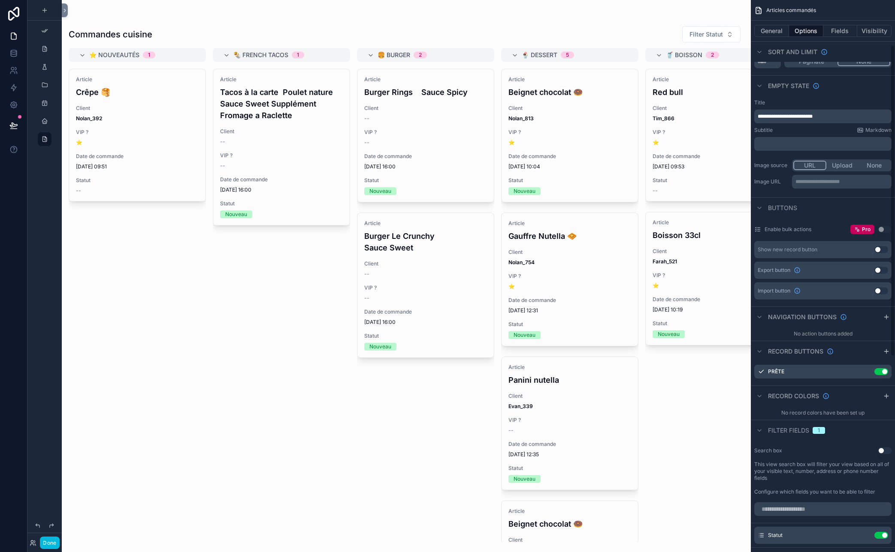
scroll to position [164, 0]
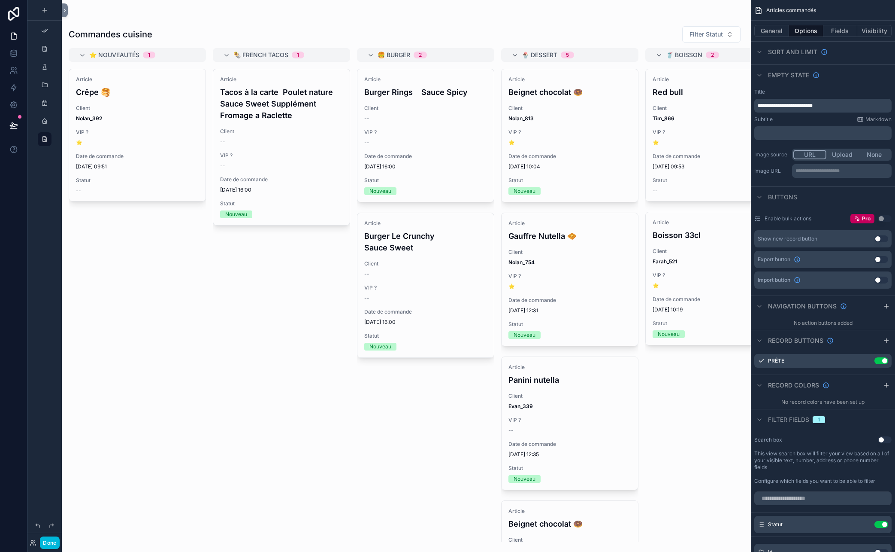
click at [0, 0] on icon "scrollable content" at bounding box center [0, 0] width 0 height 0
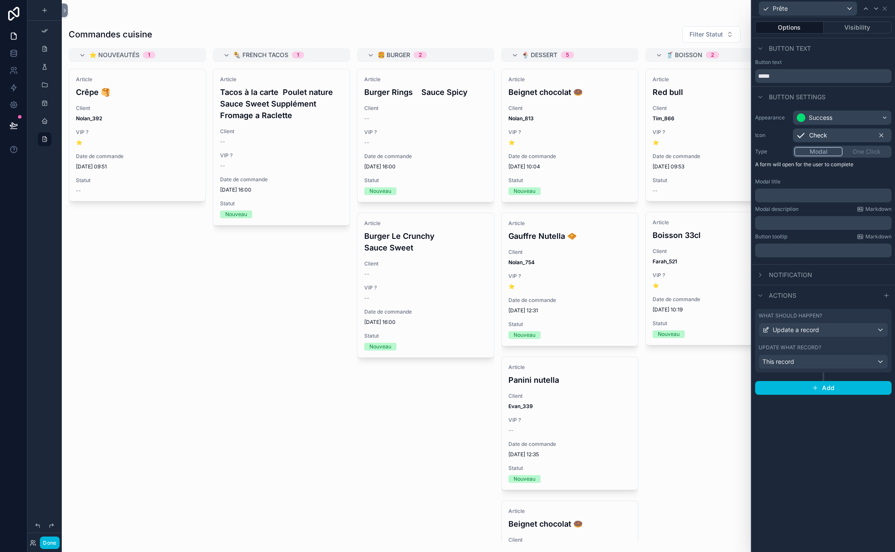
click at [780, 153] on div "Modal One Click" at bounding box center [842, 152] width 99 height 12
click at [780, 358] on div "This record" at bounding box center [823, 362] width 129 height 14
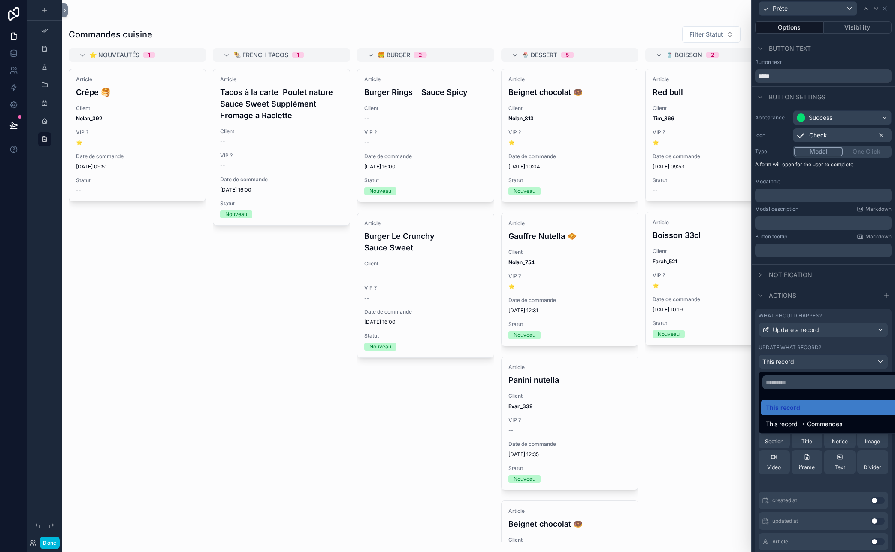
click at [780, 360] on div at bounding box center [823, 276] width 143 height 552
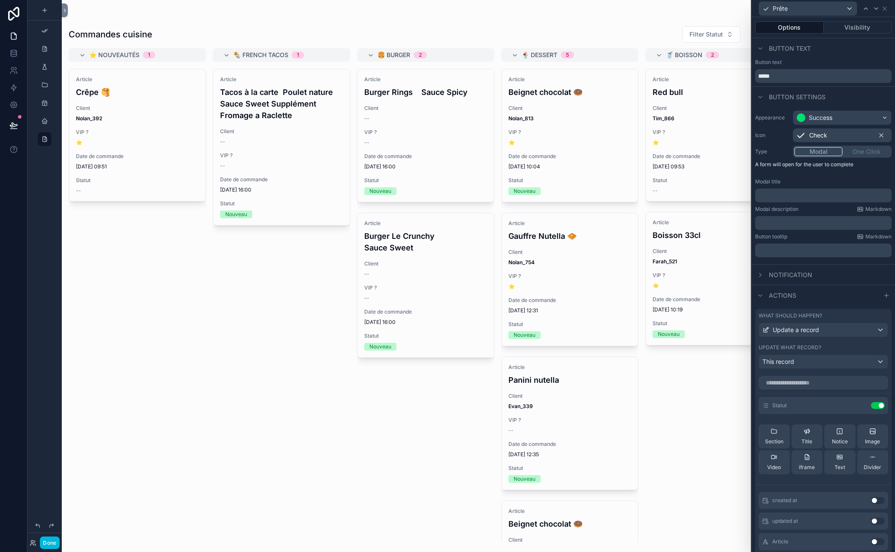
click at [0, 0] on icon at bounding box center [0, 0] width 0 height 0
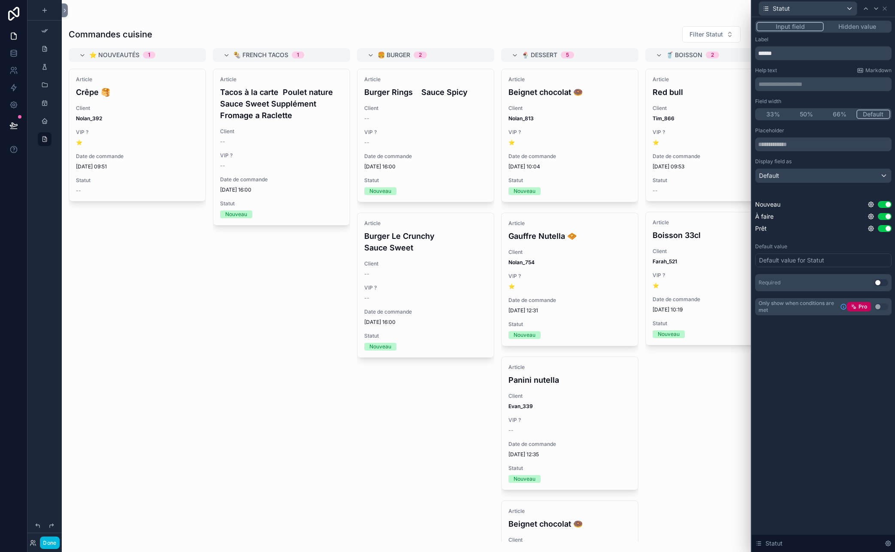
click at [780, 203] on button "Use setting" at bounding box center [885, 204] width 14 height 7
click at [780, 215] on button "Use setting" at bounding box center [885, 216] width 14 height 7
click at [780, 259] on div "Default value for Statut" at bounding box center [791, 260] width 65 height 9
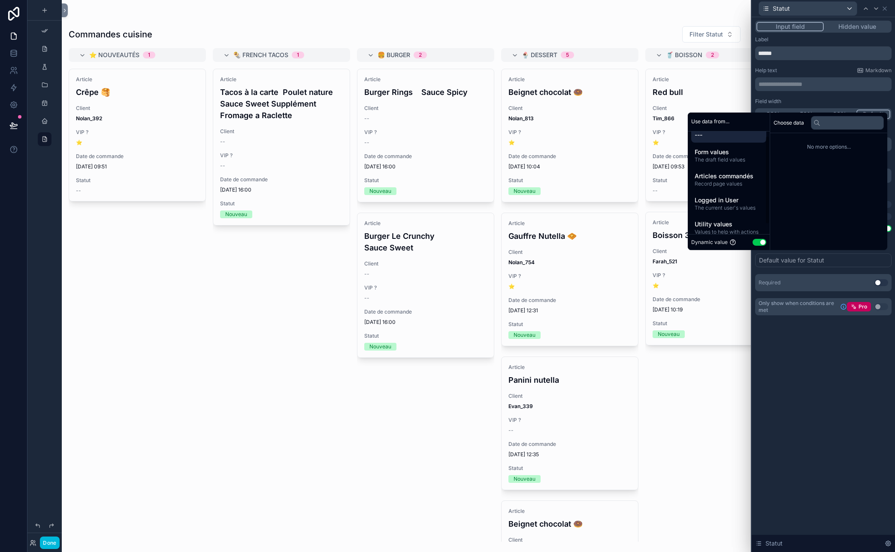
scroll to position [12, 0]
click at [726, 152] on span "The draft field values" at bounding box center [729, 155] width 68 height 7
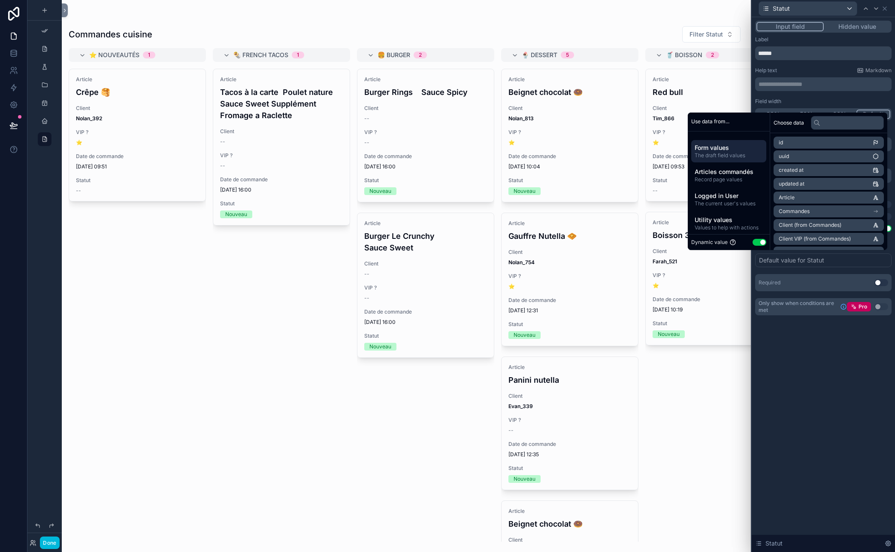
scroll to position [16, 0]
click at [721, 214] on span "Utility values" at bounding box center [729, 216] width 68 height 9
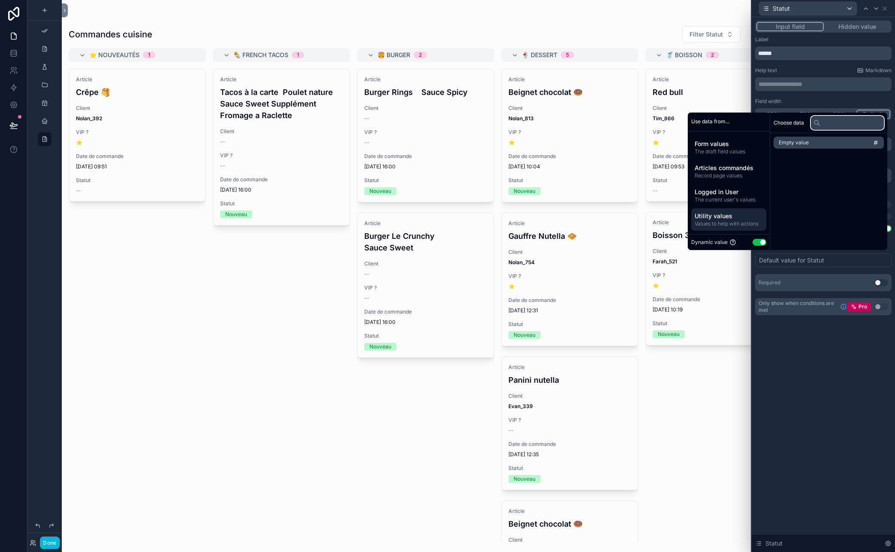
click at [780, 124] on input "text" at bounding box center [847, 123] width 73 height 14
click at [763, 240] on div "Dynamic value Use setting" at bounding box center [729, 242] width 82 height 16
click at [754, 242] on button "Use setting" at bounding box center [760, 242] width 14 height 7
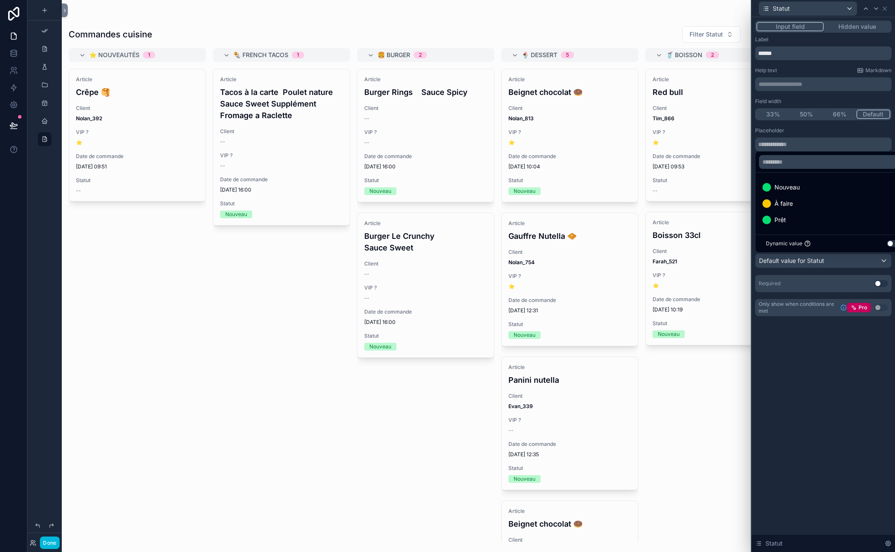
click at [780, 184] on div "Nouveau" at bounding box center [834, 187] width 142 height 10
click at [780, 219] on div "Prêt" at bounding box center [834, 220] width 142 height 10
click at [780, 382] on div "**********" at bounding box center [823, 284] width 143 height 534
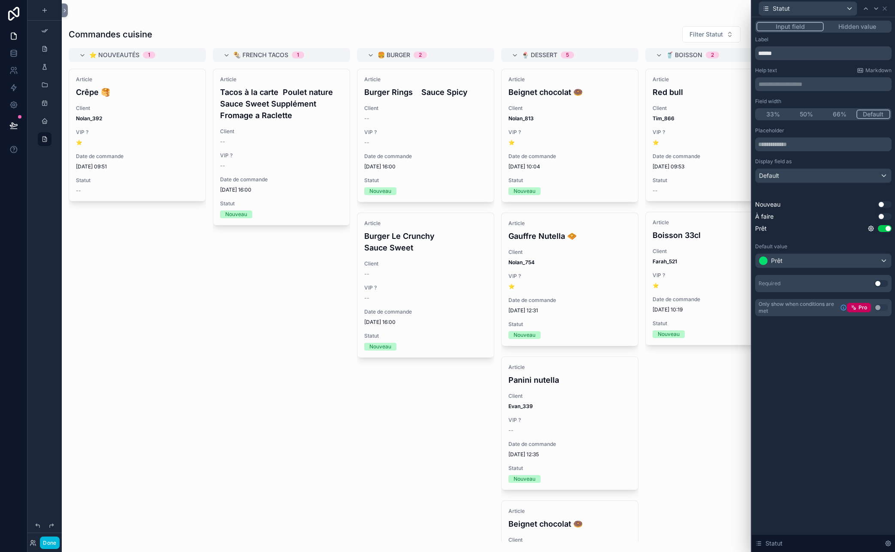
click at [780, 284] on button "Use setting" at bounding box center [882, 283] width 14 height 7
click at [780, 9] on div "Statut" at bounding box center [823, 8] width 137 height 17
click at [780, 9] on icon at bounding box center [885, 8] width 7 height 7
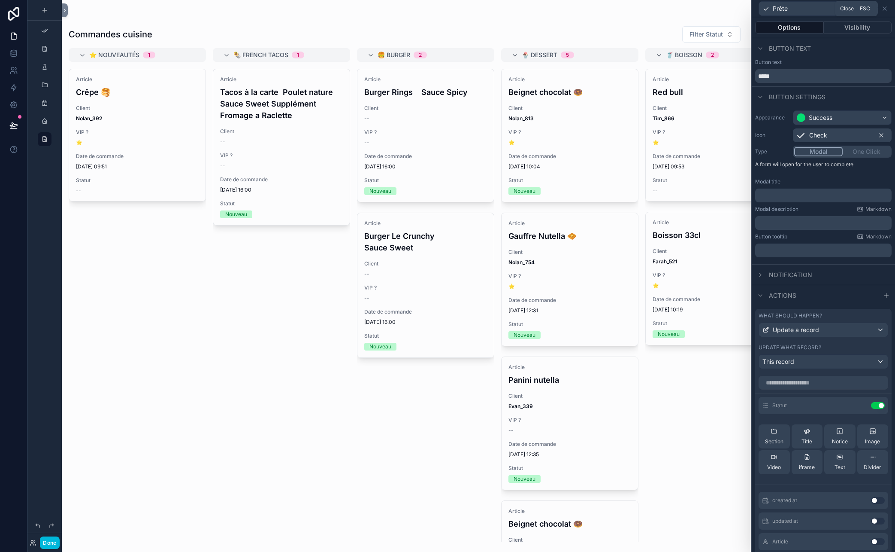
click at [780, 9] on icon at bounding box center [885, 8] width 7 height 7
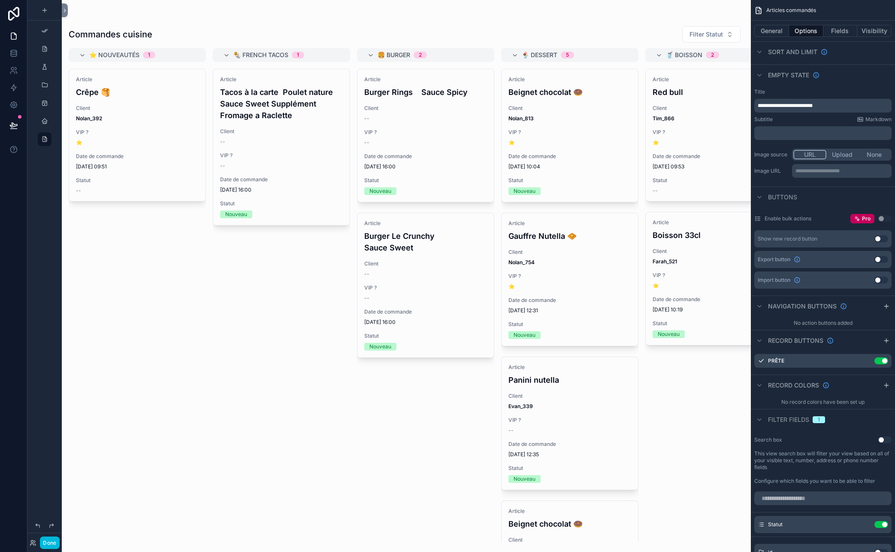
click at [284, 390] on div "Article Tacos à la carte Poulet nature Sauce Sweet Supplément Fromage a Raclett…" at bounding box center [281, 305] width 137 height 473
click at [51, 543] on button "Done" at bounding box center [49, 542] width 19 height 12
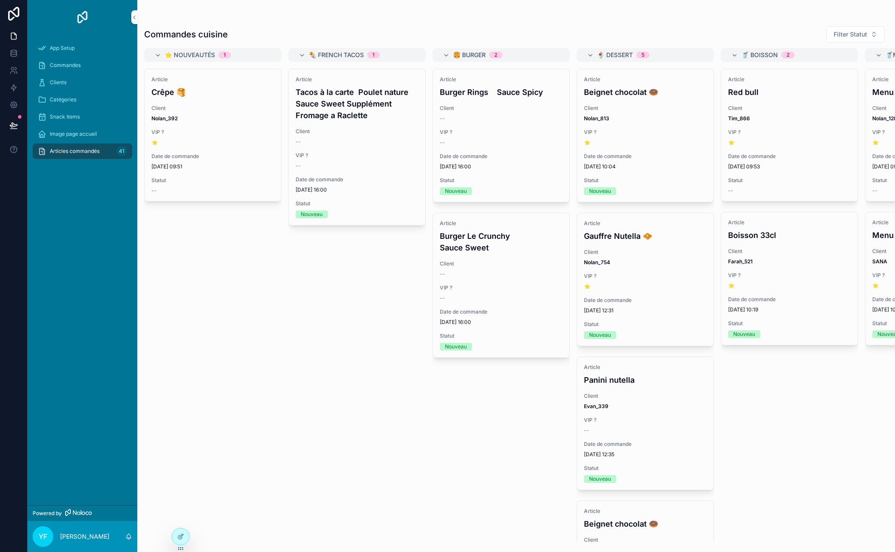
click at [0, 0] on span "Prête" at bounding box center [0, 0] width 0 height 0
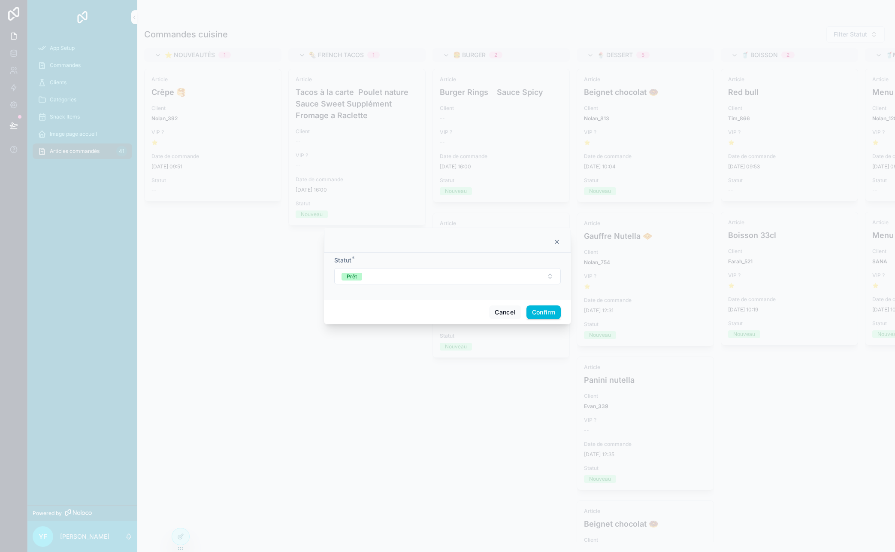
click at [394, 275] on button "Prêt" at bounding box center [447, 276] width 227 height 16
click at [562, 241] on div at bounding box center [447, 240] width 247 height 25
click at [559, 241] on icon at bounding box center [557, 241] width 7 height 7
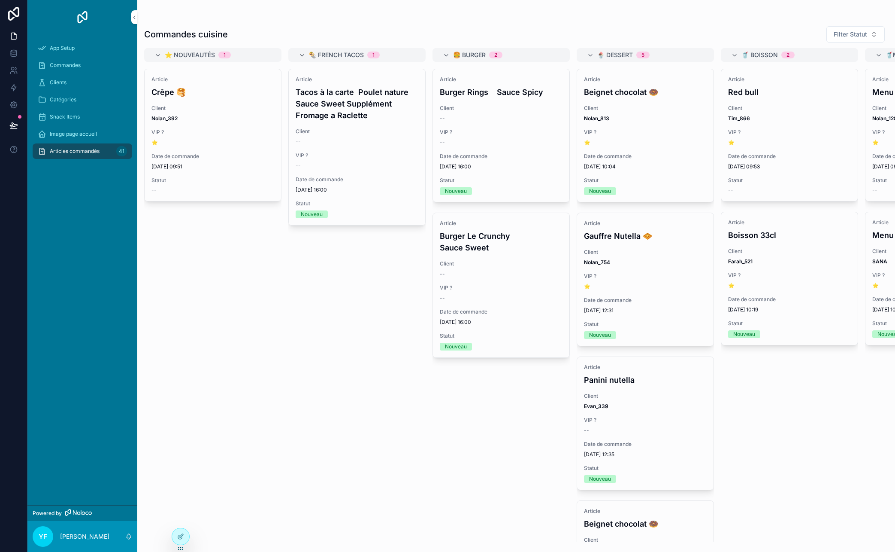
click at [523, 250] on h4 "Burger Le Crunchy Sauce Sweet" at bounding box center [501, 241] width 123 height 23
click at [0, 0] on span "Prête" at bounding box center [0, 0] width 0 height 0
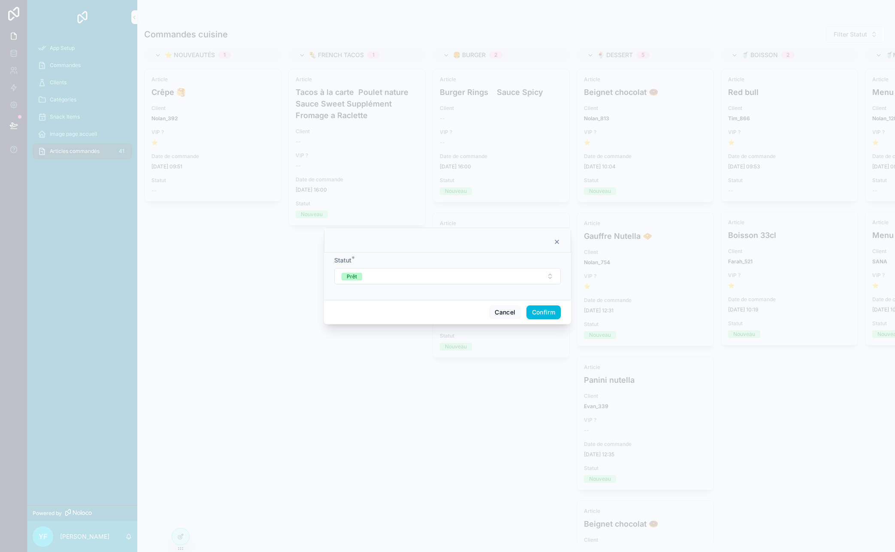
click at [561, 236] on div at bounding box center [447, 240] width 247 height 25
click at [557, 242] on icon at bounding box center [556, 241] width 3 height 3
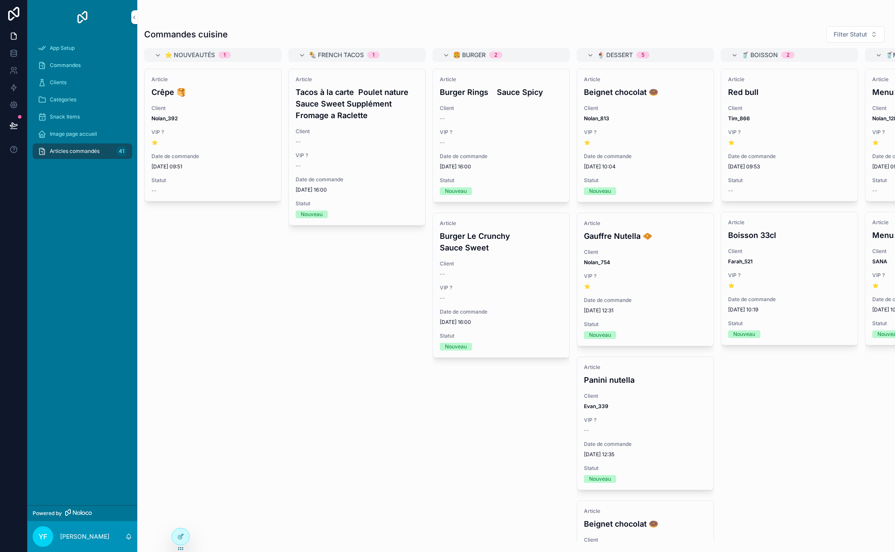
click at [0, 0] on span "Prête" at bounding box center [0, 0] width 0 height 0
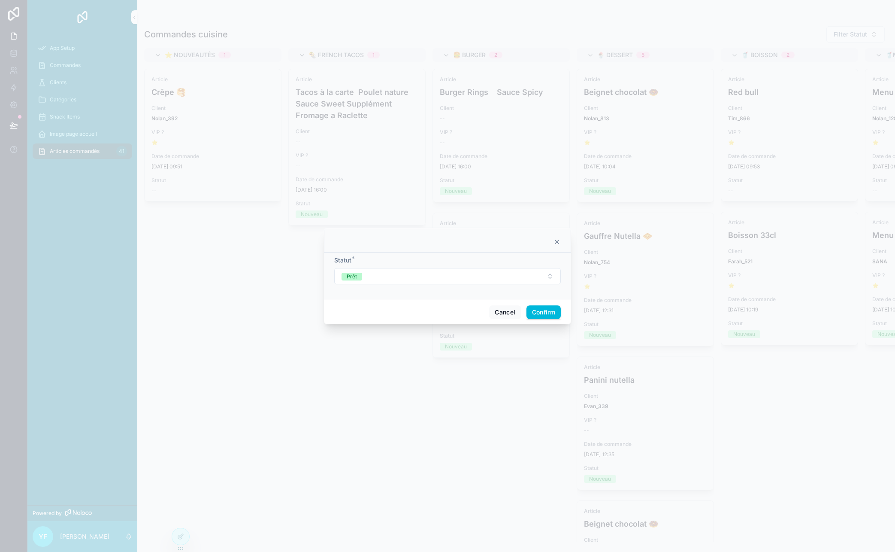
click at [559, 243] on icon at bounding box center [556, 241] width 3 height 3
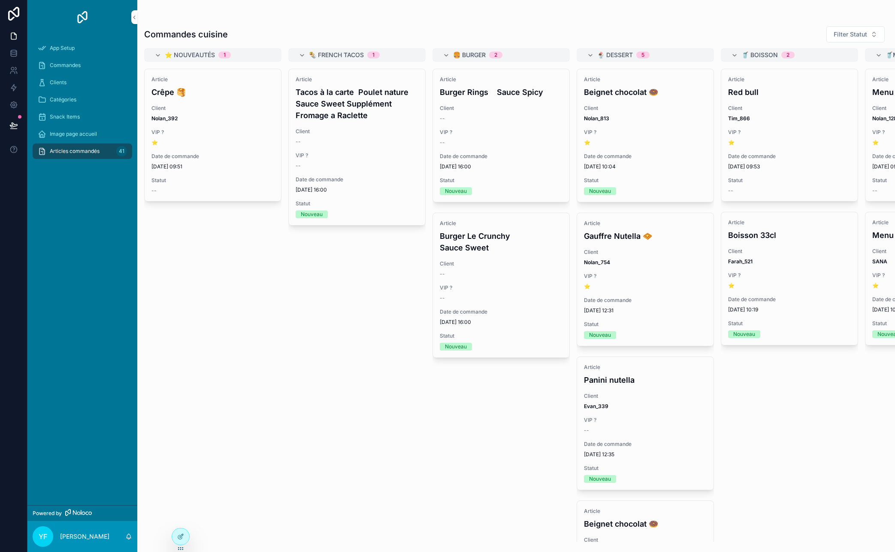
click at [178, 529] on div at bounding box center [180, 536] width 17 height 16
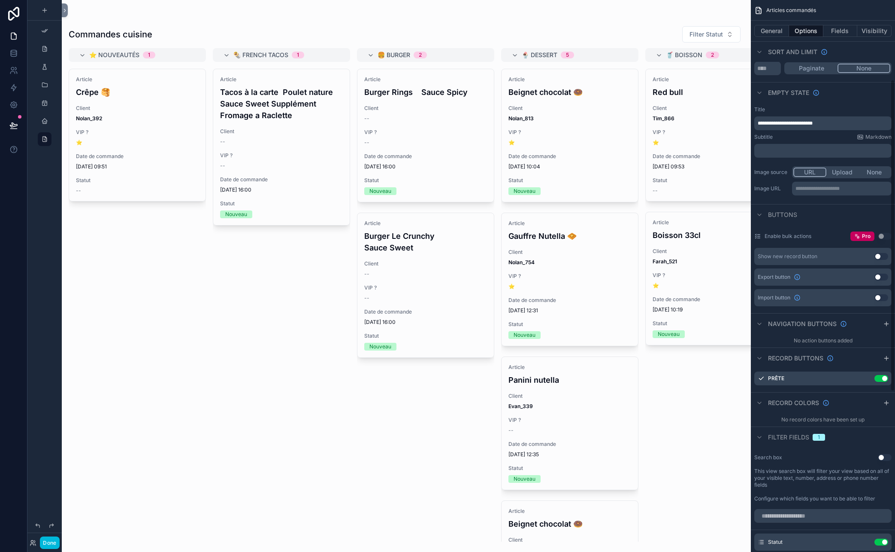
scroll to position [148, 0]
click at [0, 0] on icon "scrollable content" at bounding box center [0, 0] width 0 height 0
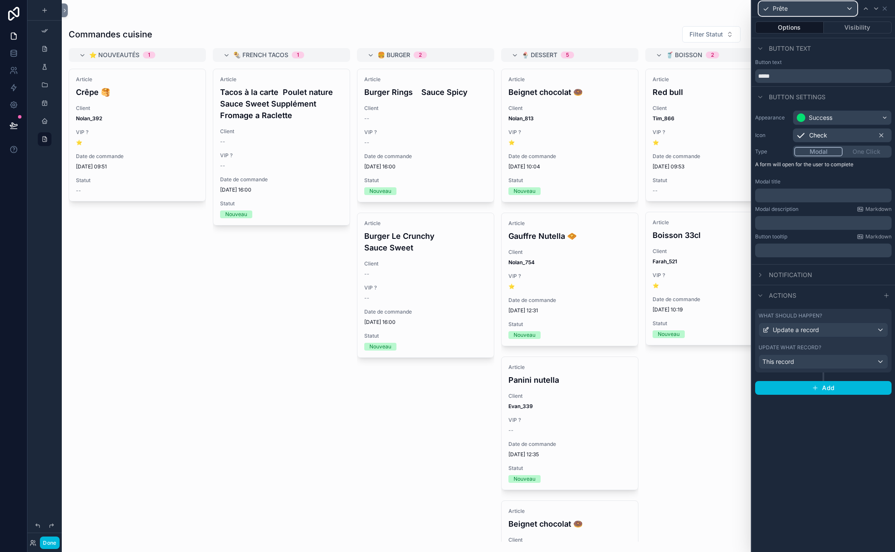
click at [780, 8] on div "Prête" at bounding box center [808, 9] width 98 height 14
click at [780, 8] on div at bounding box center [823, 276] width 143 height 552
click at [780, 7] on icon at bounding box center [884, 8] width 3 height 3
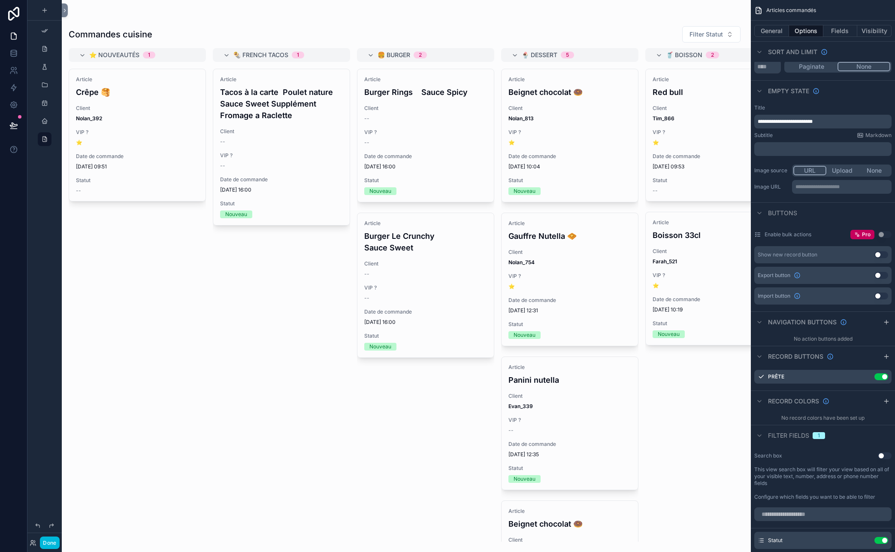
click at [0, 0] on icon "scrollable content" at bounding box center [0, 0] width 0 height 0
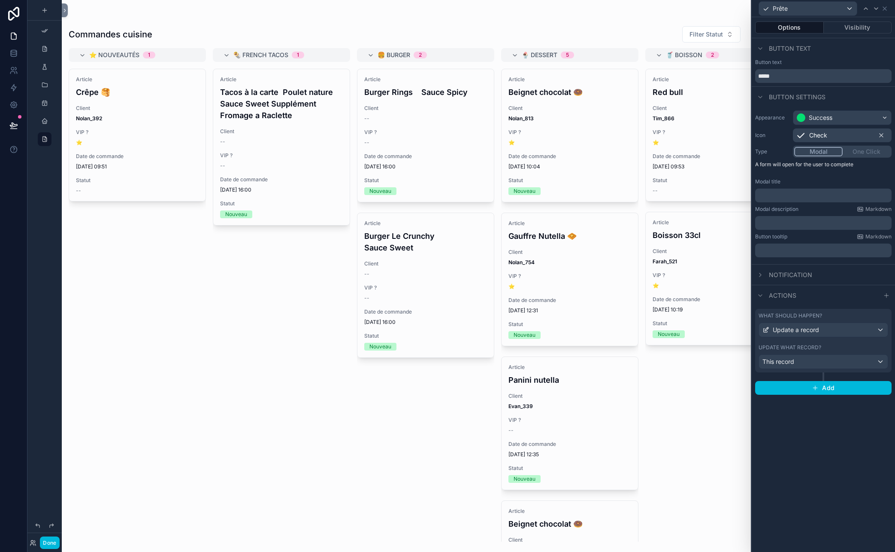
click at [780, 32] on button "Visibility" at bounding box center [858, 27] width 68 height 12
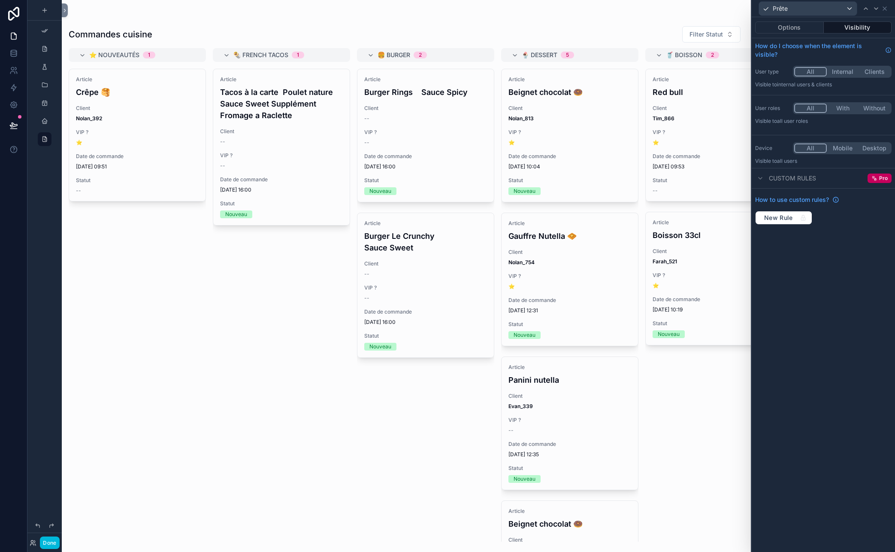
click at [780, 180] on span "Custom rules" at bounding box center [792, 178] width 47 height 9
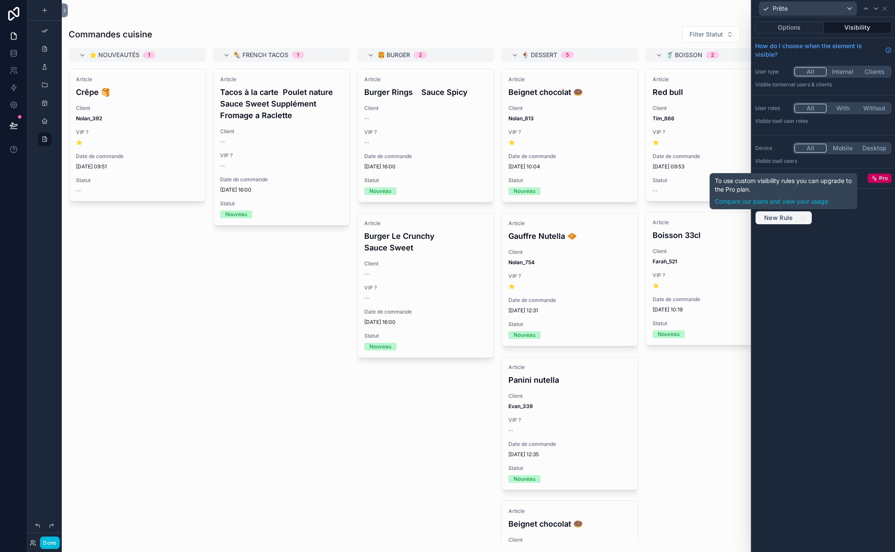
click at [780, 218] on span "New Rule" at bounding box center [779, 218] width 36 height 8
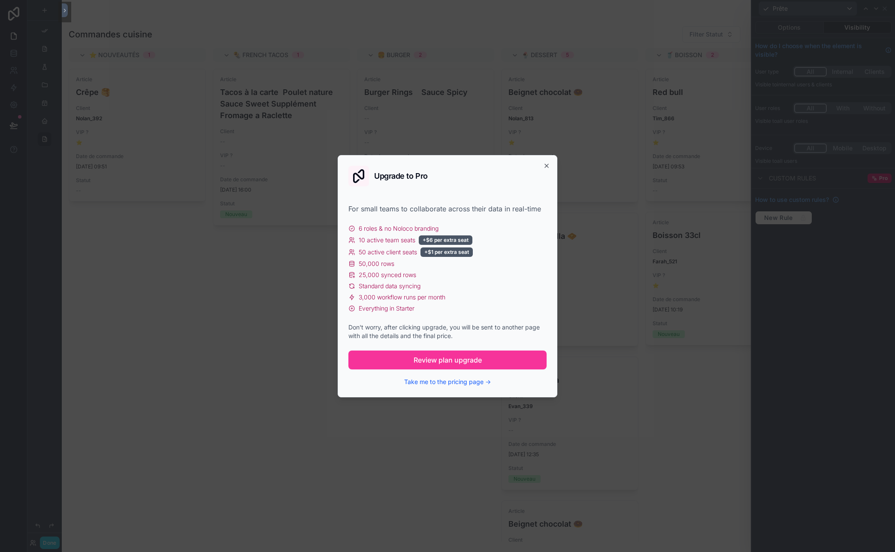
click at [448, 381] on button "Take me to the pricing page →" at bounding box center [447, 381] width 87 height 9
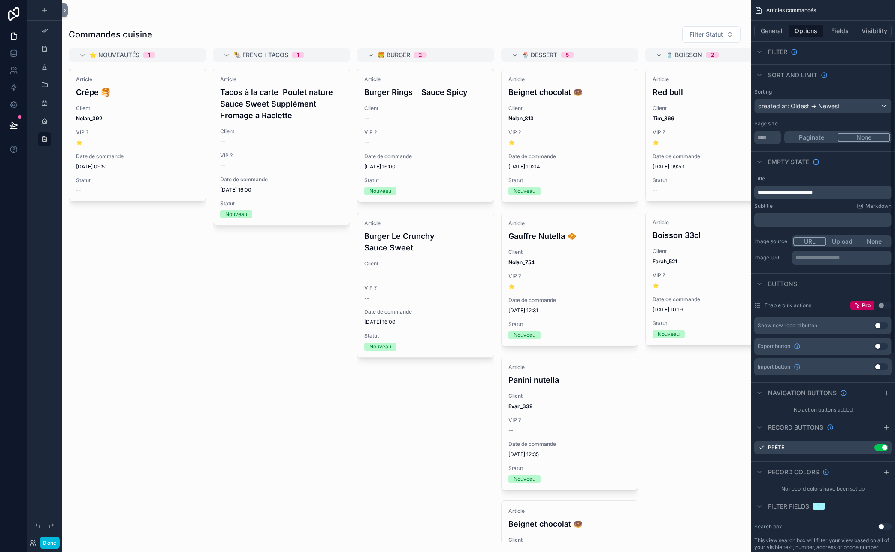
scroll to position [79, 0]
click at [0, 0] on icon "scrollable content" at bounding box center [0, 0] width 0 height 0
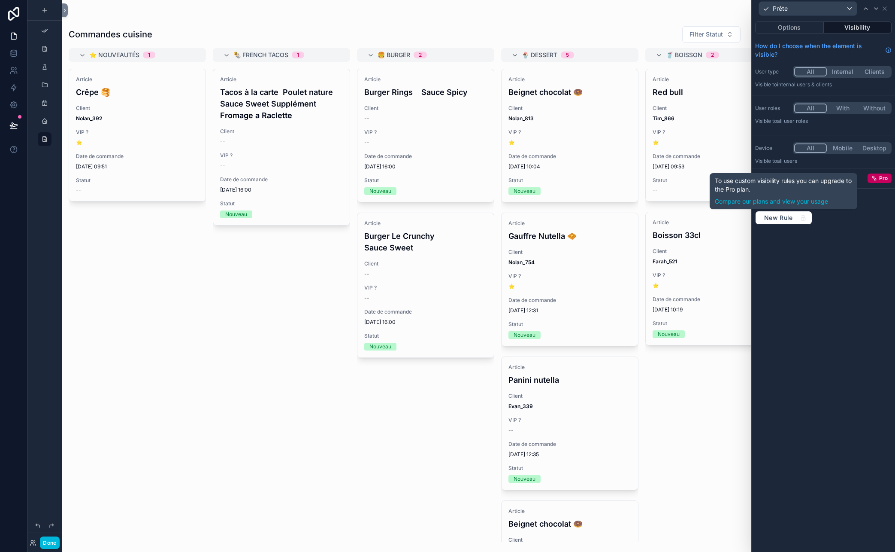
click at [780, 342] on div "Options Visibility How do I choose when the element is visible? User type All I…" at bounding box center [823, 284] width 143 height 534
click at [780, 26] on button "Options" at bounding box center [789, 27] width 69 height 12
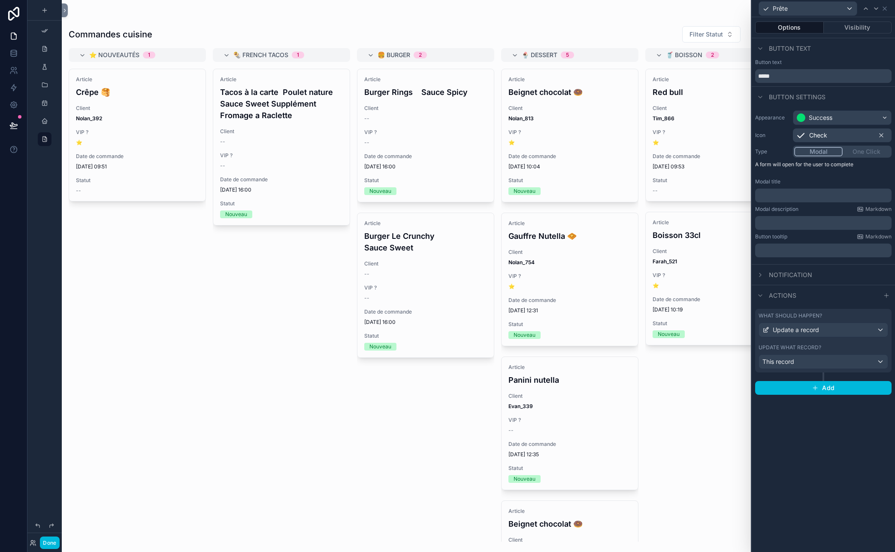
click at [780, 29] on button "Visibility" at bounding box center [858, 27] width 68 height 12
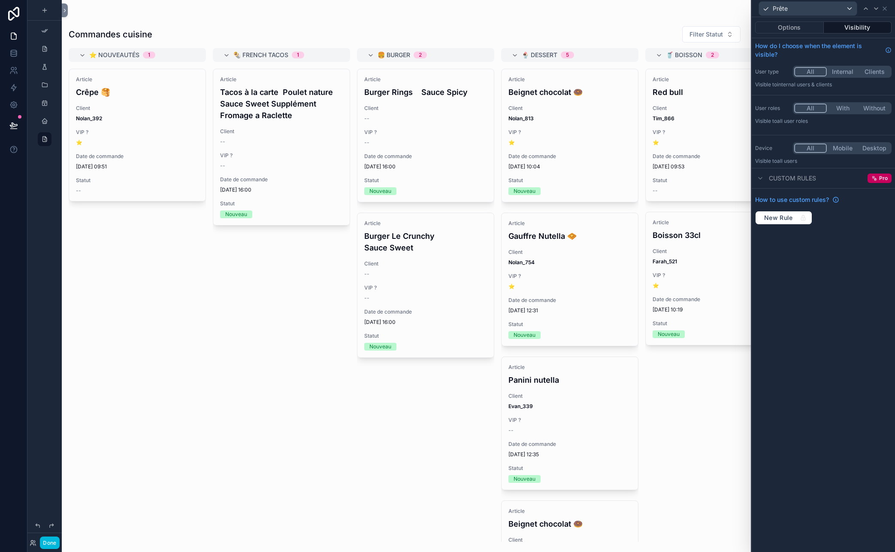
click at [780, 32] on button "Options" at bounding box center [789, 27] width 69 height 12
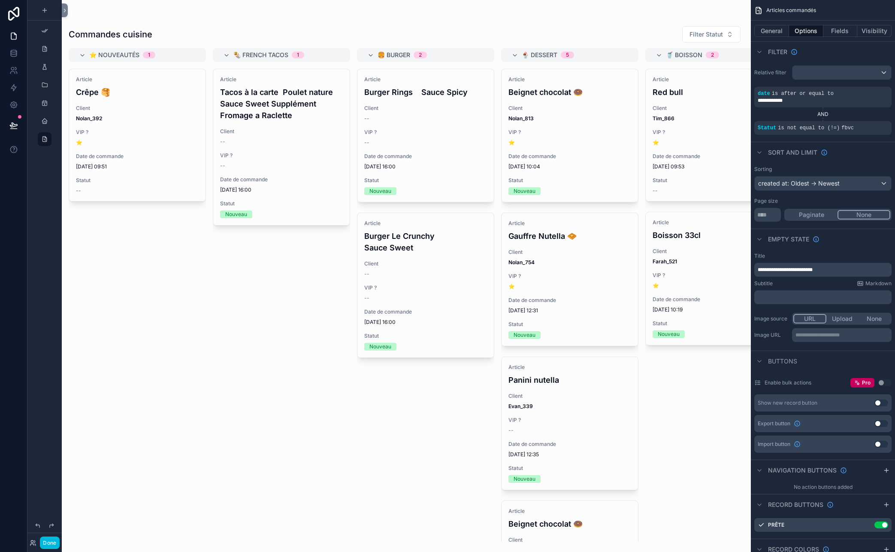
click at [315, 281] on div "scrollable content" at bounding box center [406, 276] width 689 height 552
click at [661, 55] on icon "scrollable content" at bounding box center [659, 55] width 7 height 7
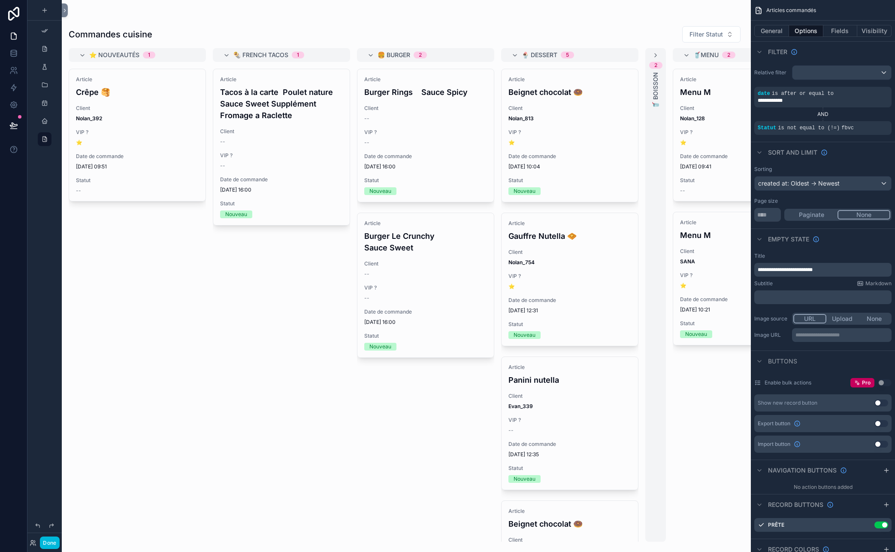
click at [655, 55] on icon "scrollable content" at bounding box center [655, 55] width 7 height 7
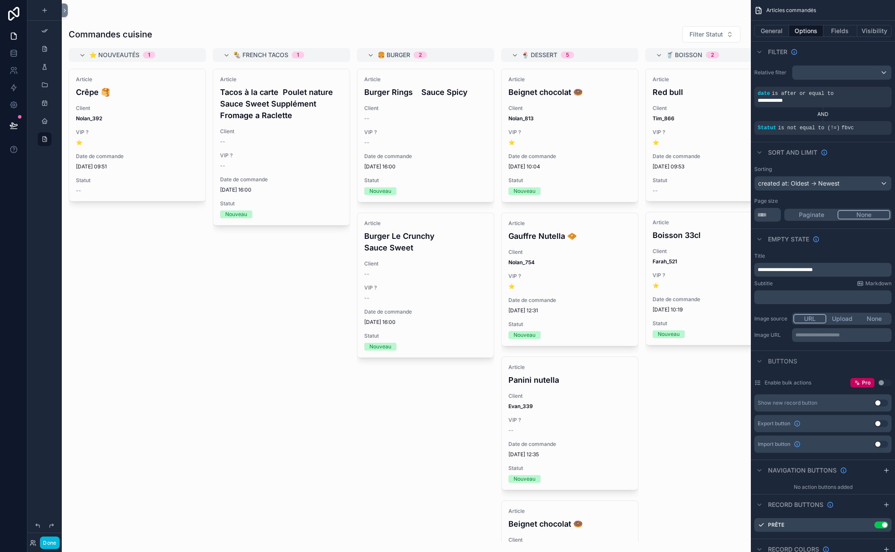
click at [773, 29] on button "General" at bounding box center [772, 31] width 35 height 12
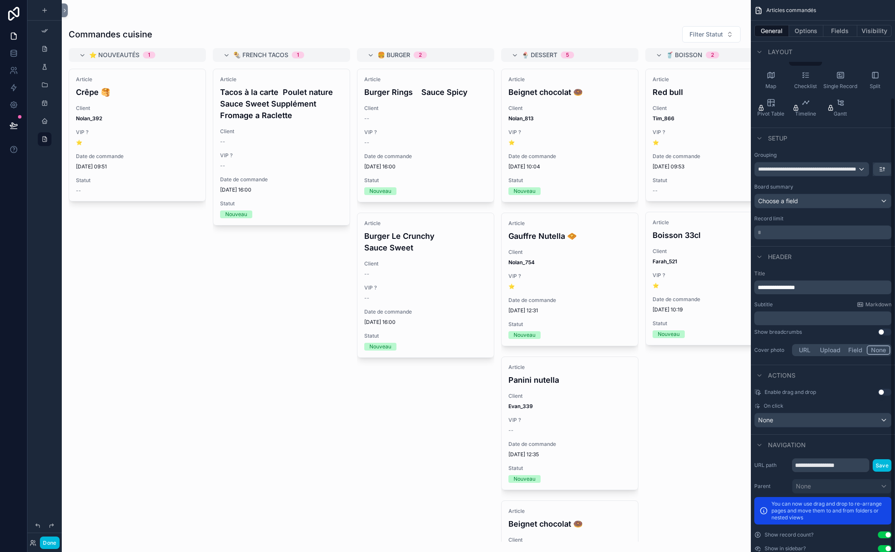
scroll to position [118, 0]
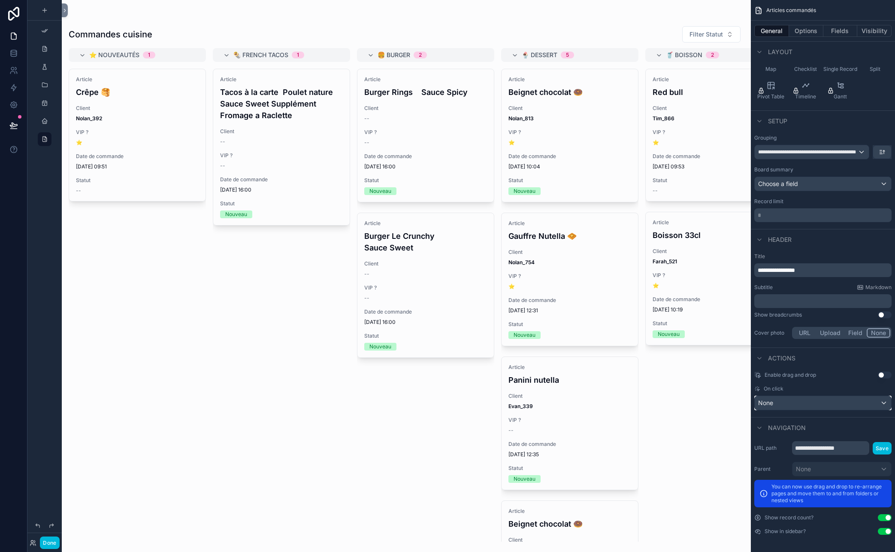
click at [780, 403] on div "None" at bounding box center [823, 403] width 137 height 14
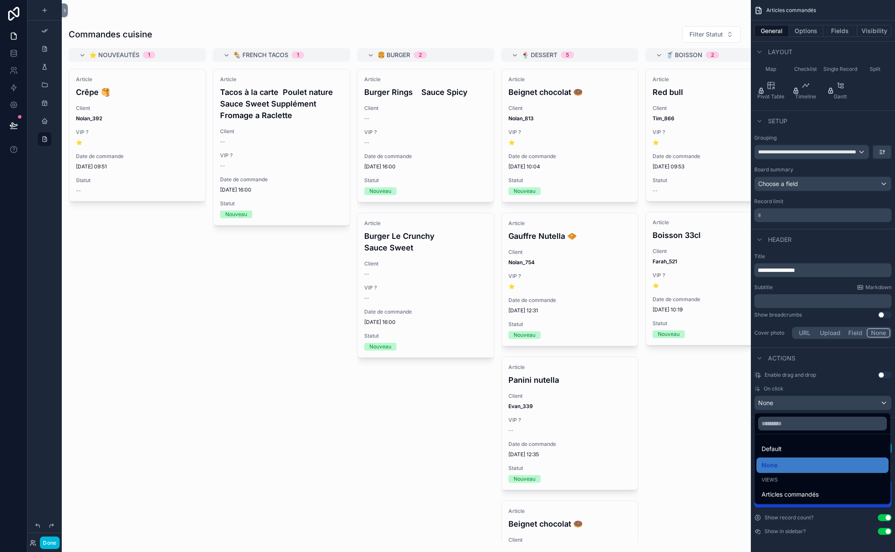
click at [780, 487] on div "Articles commandés" at bounding box center [823, 493] width 132 height 15
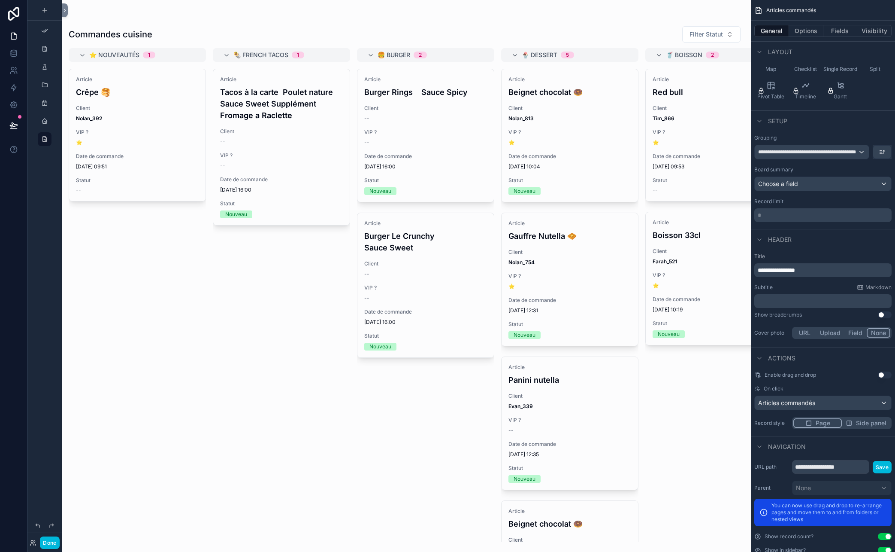
click at [313, 180] on span "Date de commande" at bounding box center [281, 179] width 123 height 7
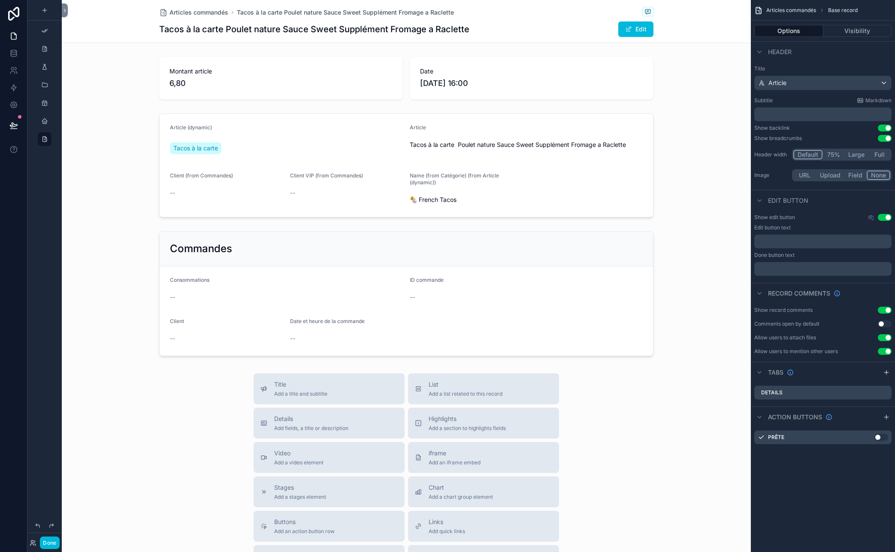
click at [204, 12] on span "Articles commandés" at bounding box center [199, 12] width 59 height 9
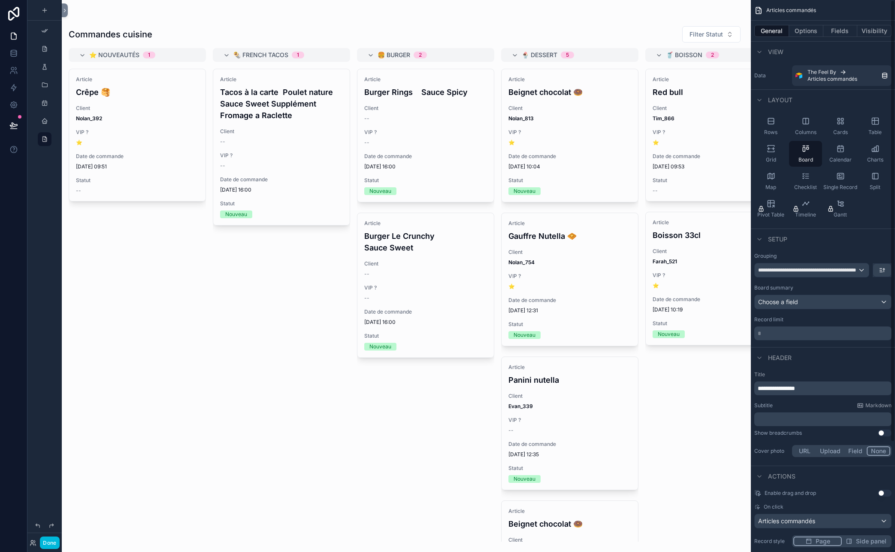
click at [772, 389] on span "**********" at bounding box center [776, 388] width 37 height 6
click at [780, 524] on span "Articles commandés" at bounding box center [786, 520] width 57 height 9
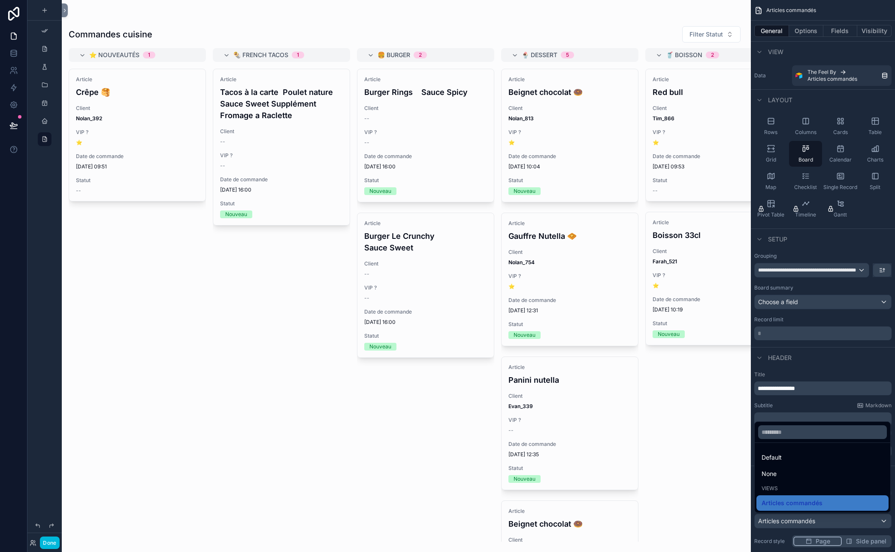
click at [764, 473] on span "None" at bounding box center [769, 473] width 15 height 10
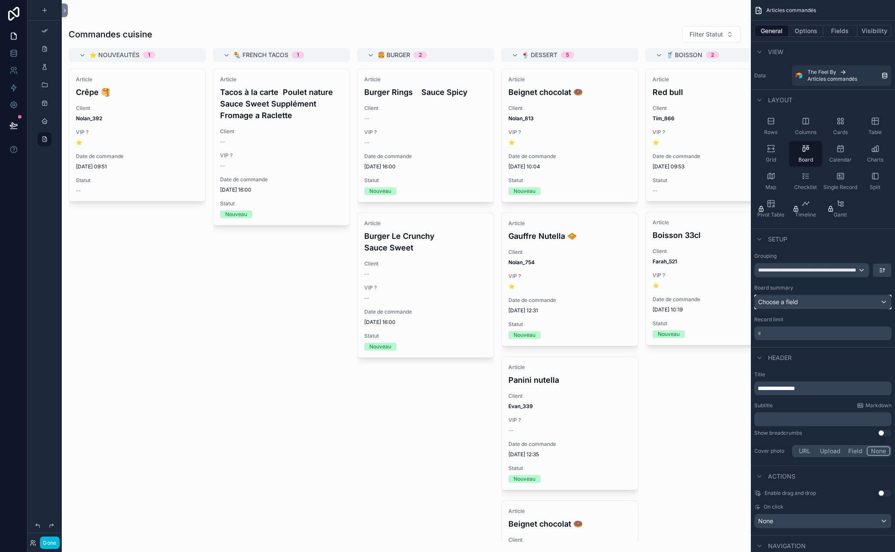
click at [780, 303] on div "Choose a field" at bounding box center [823, 302] width 137 height 14
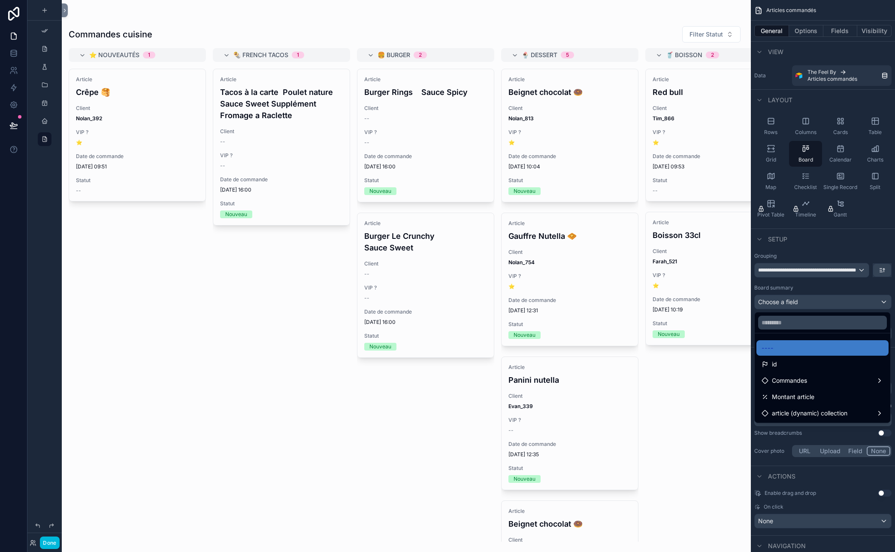
click at [780, 303] on div "scrollable content" at bounding box center [447, 276] width 895 height 552
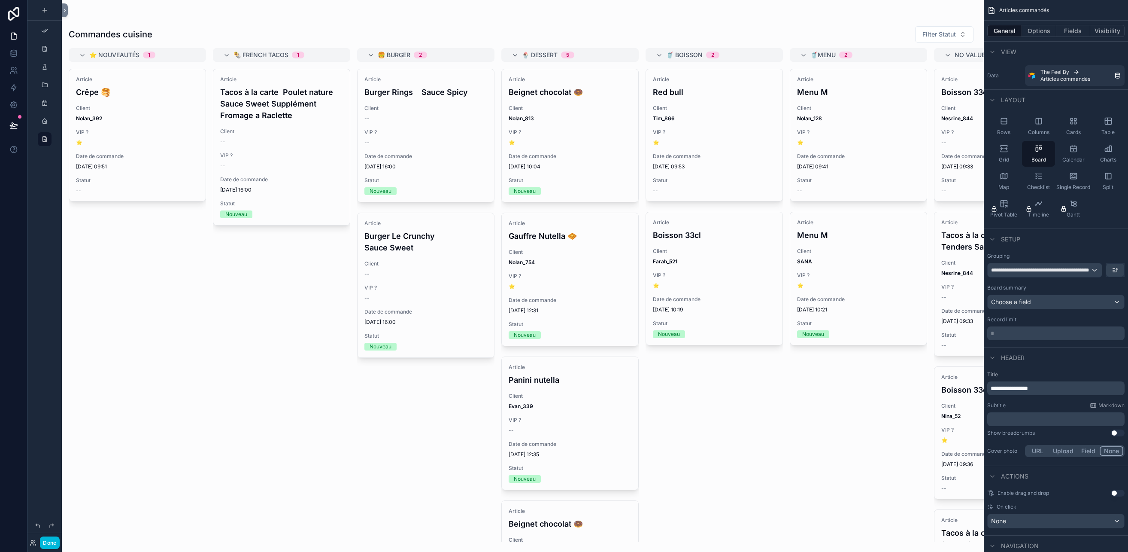
click at [45, 545] on button "Done" at bounding box center [49, 542] width 19 height 12
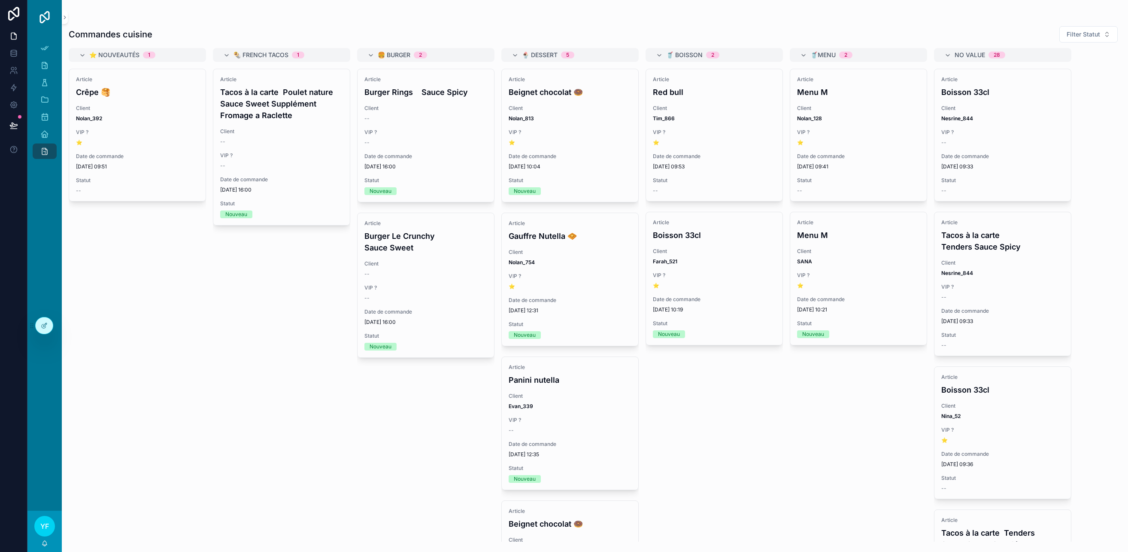
click at [609, 269] on div "Article Gauffre Nutella 🧇 Client Nolan_754 VIP ? ⭐️ Date de commande [DATE] 12:…" at bounding box center [570, 279] width 137 height 133
click at [48, 322] on div at bounding box center [44, 325] width 17 height 16
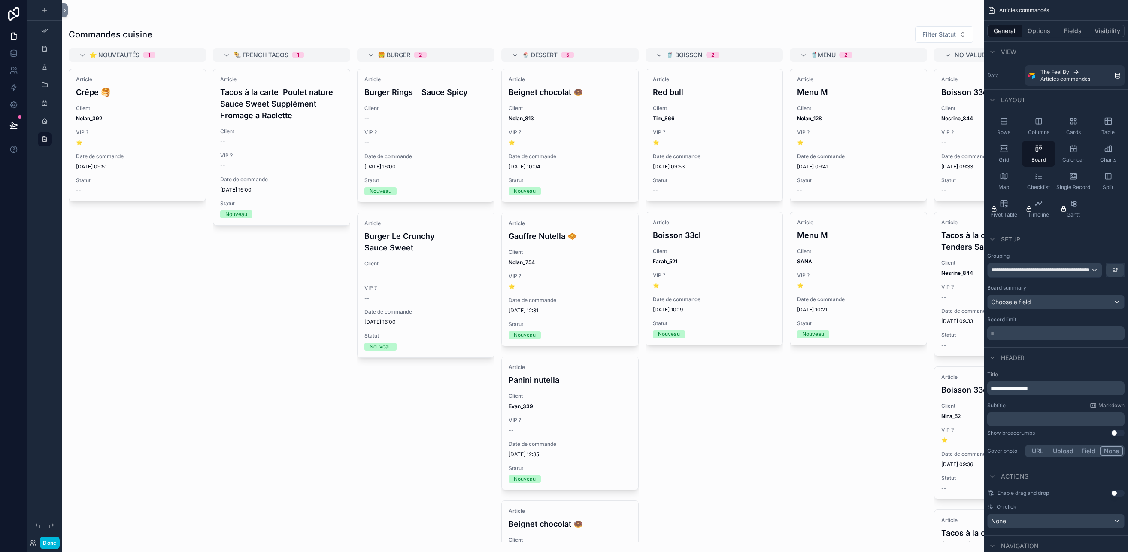
click at [362, 412] on div "scrollable content" at bounding box center [523, 276] width 922 height 552
click at [1039, 31] on button "Options" at bounding box center [1039, 31] width 34 height 12
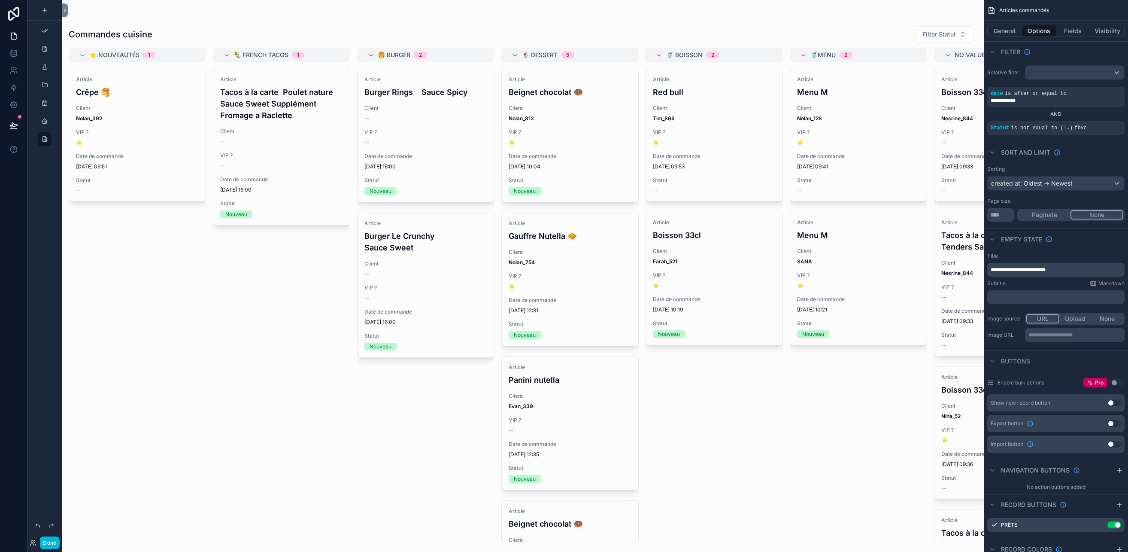
click at [1083, 128] on span "fbvc" at bounding box center [1080, 128] width 12 height 6
click at [0, 0] on div "scrollable content" at bounding box center [0, 0] width 0 height 0
click at [943, 116] on span "Is not equal to (!=)" at bounding box center [941, 115] width 52 height 9
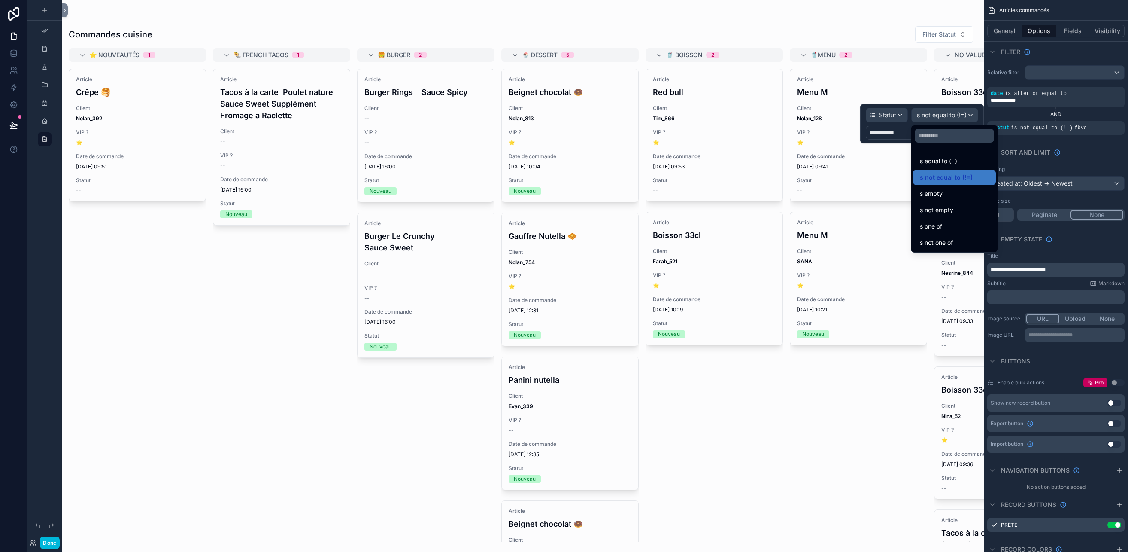
click at [943, 116] on div at bounding box center [922, 123] width 124 height 39
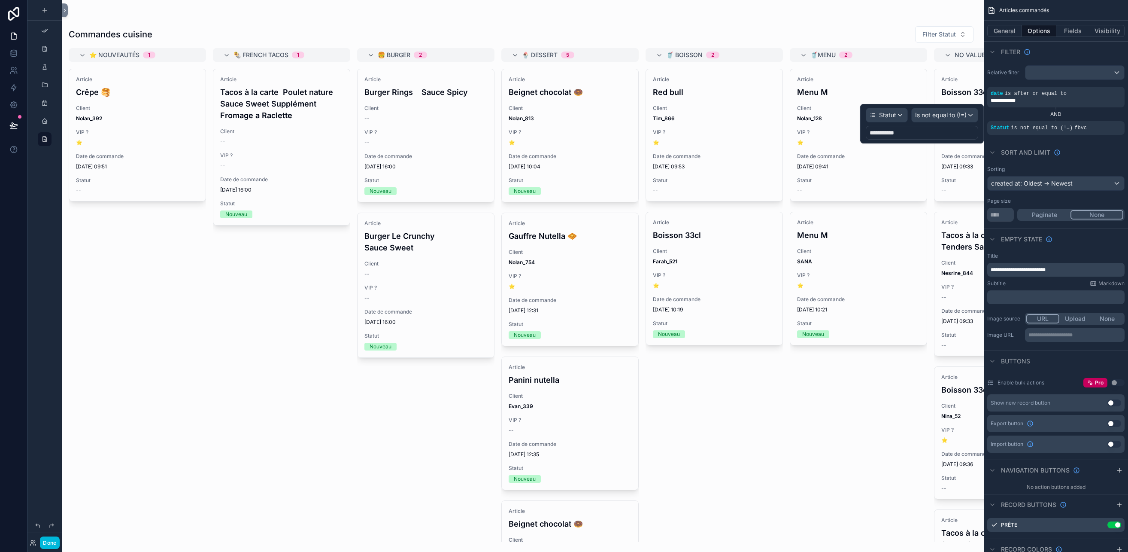
click at [893, 137] on div "**********" at bounding box center [886, 133] width 32 height 12
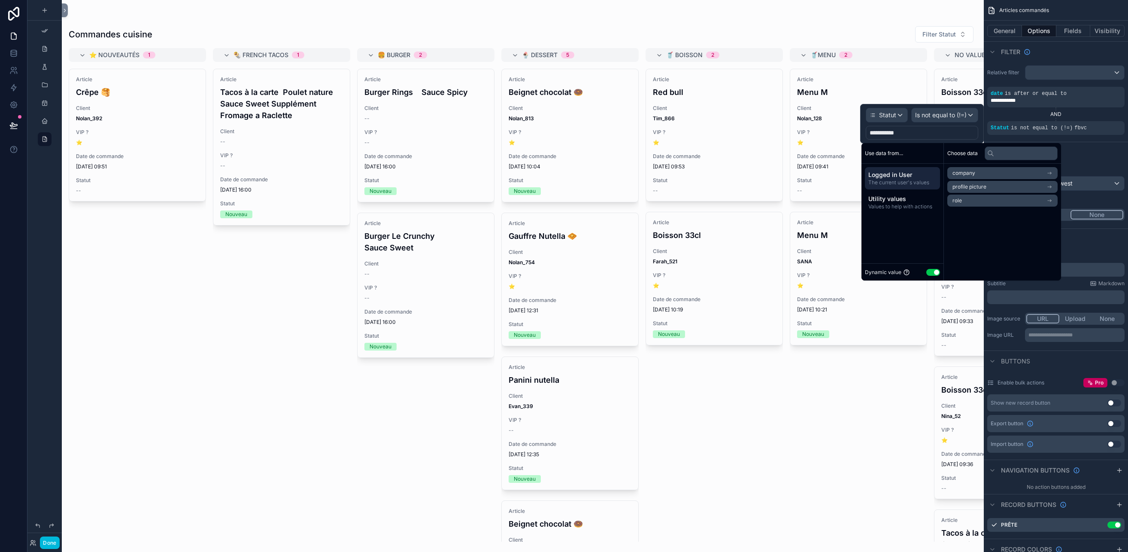
click at [932, 272] on button "Use setting" at bounding box center [933, 272] width 14 height 7
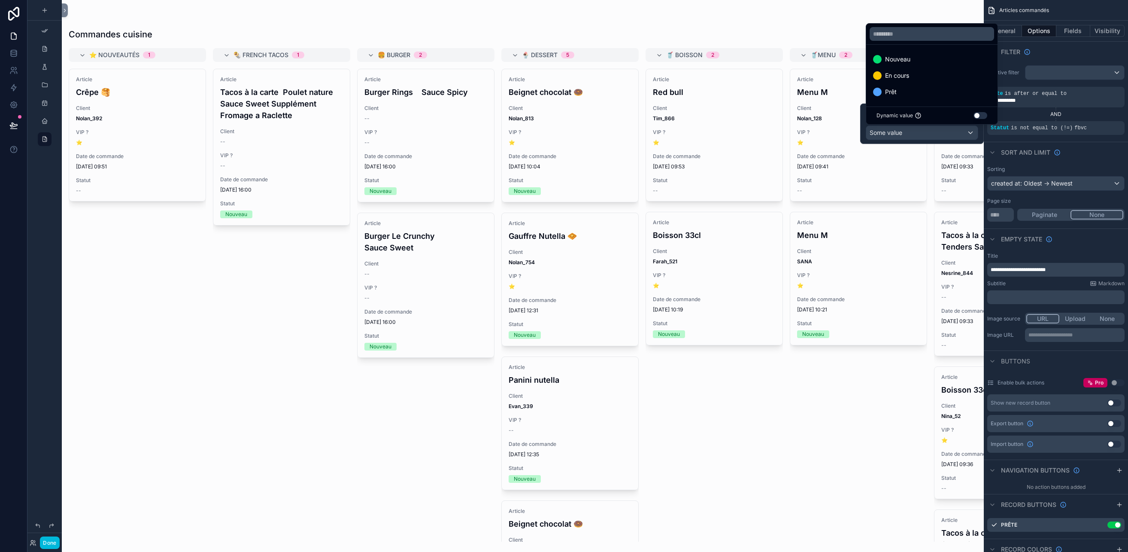
click at [898, 89] on div "Prêt" at bounding box center [932, 92] width 118 height 10
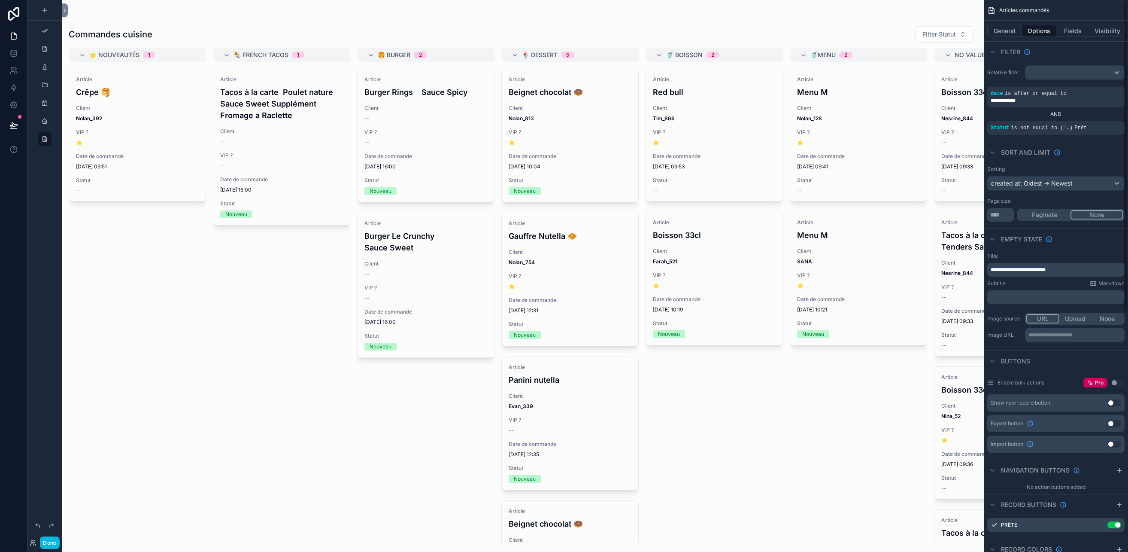
click at [1098, 150] on div "Sort And Limit" at bounding box center [1056, 152] width 144 height 21
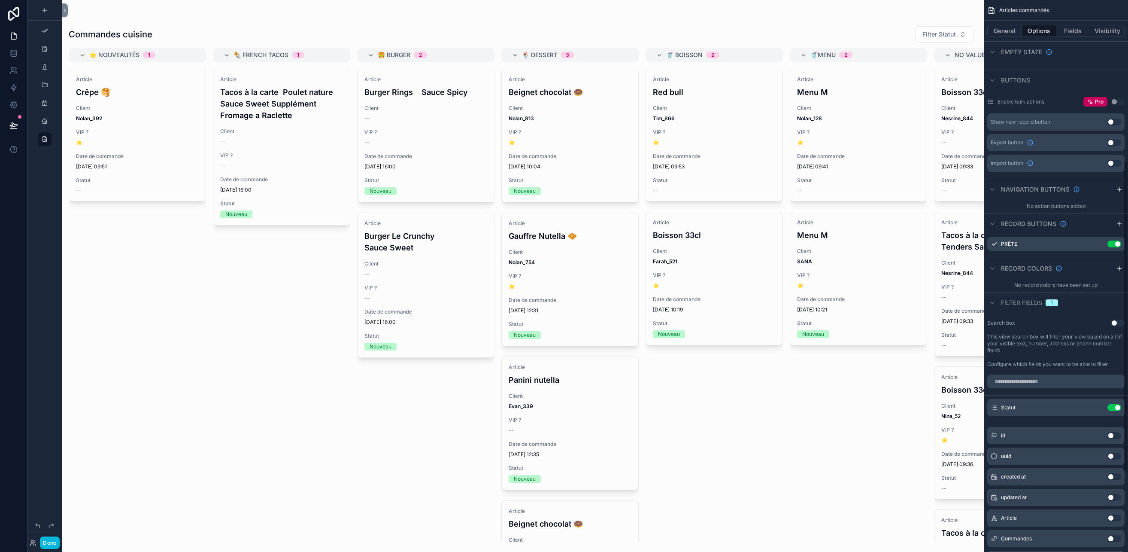
scroll to position [288, 0]
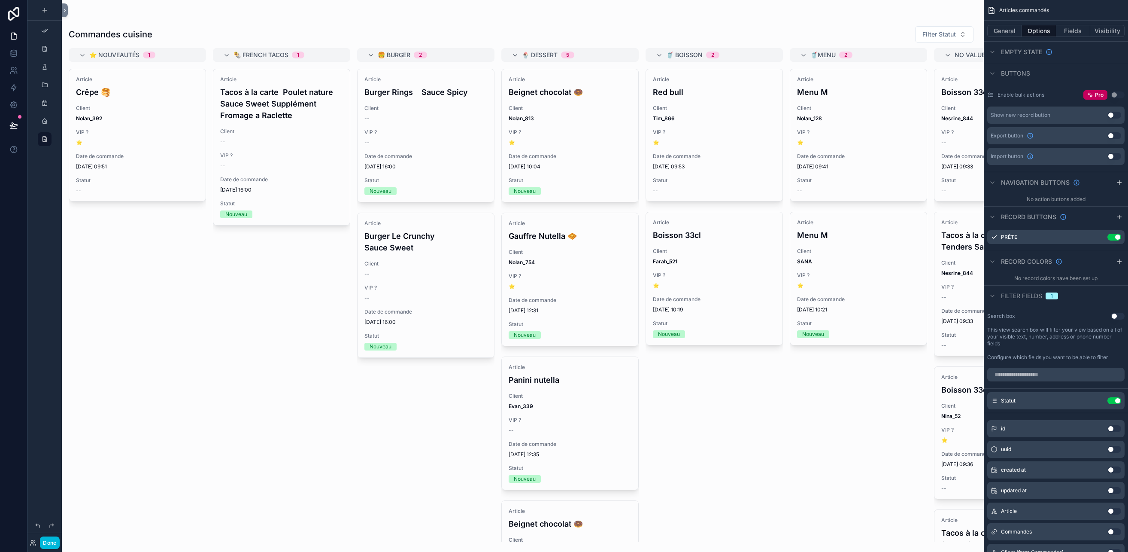
click at [1014, 295] on span "Filter fields" at bounding box center [1021, 295] width 41 height 9
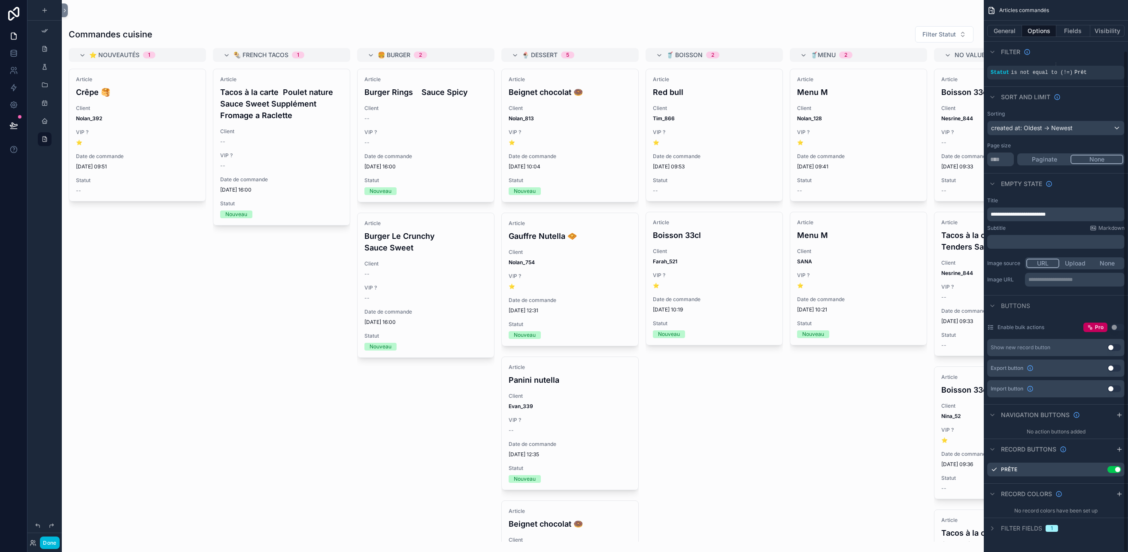
scroll to position [0, 0]
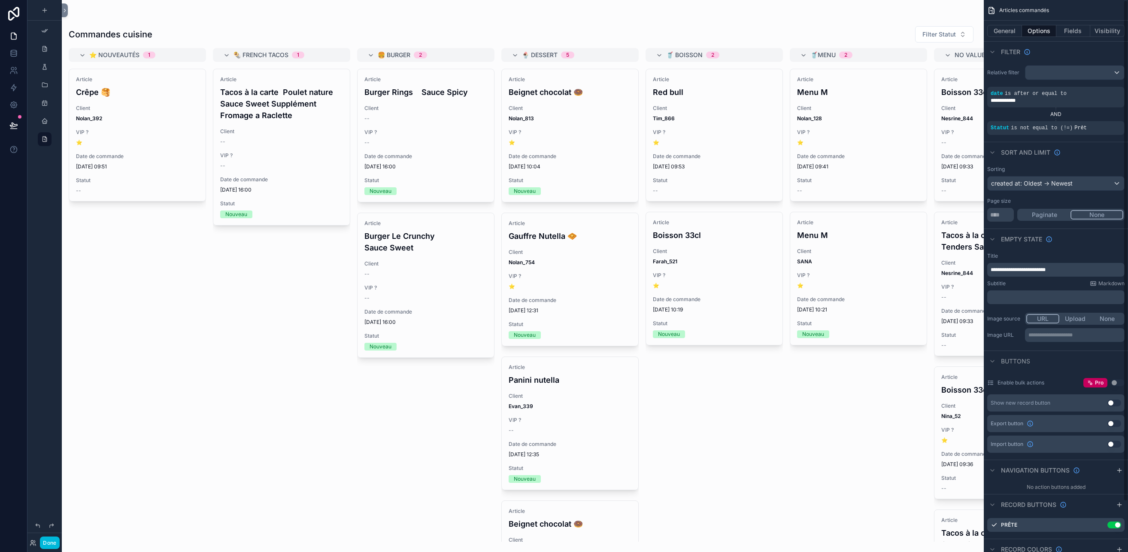
click at [1006, 31] on button "General" at bounding box center [1004, 31] width 35 height 12
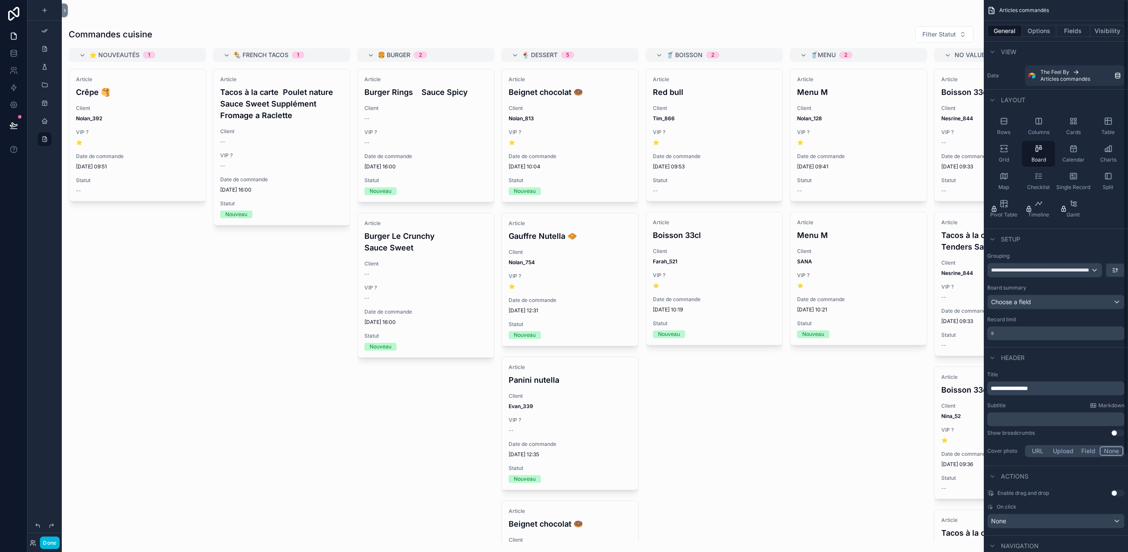
click at [1040, 24] on div "General Options Fields Visibility" at bounding box center [1056, 31] width 144 height 21
click at [1034, 30] on button "Options" at bounding box center [1039, 31] width 34 height 12
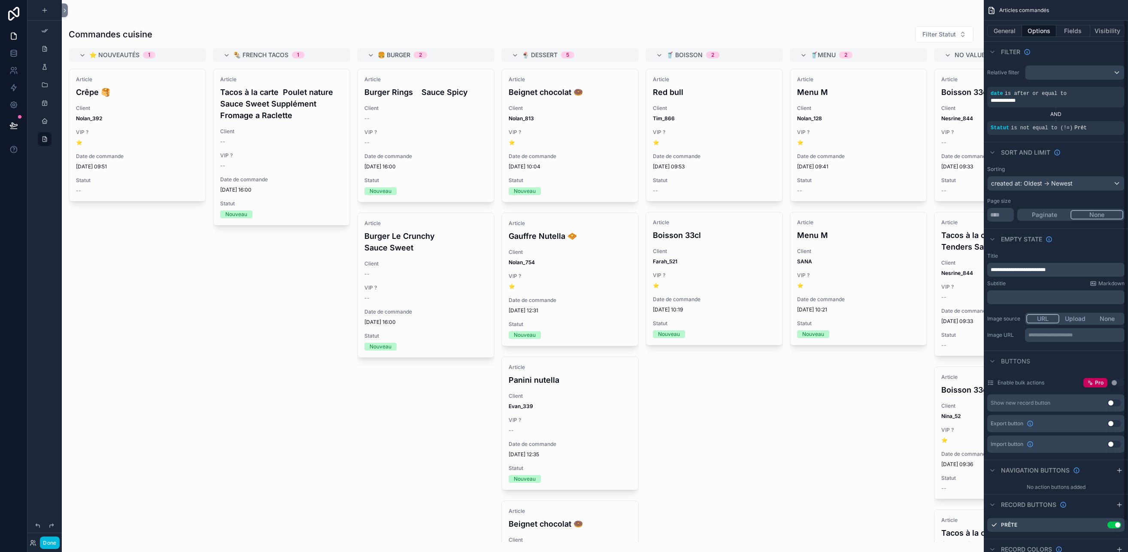
scroll to position [55, 0]
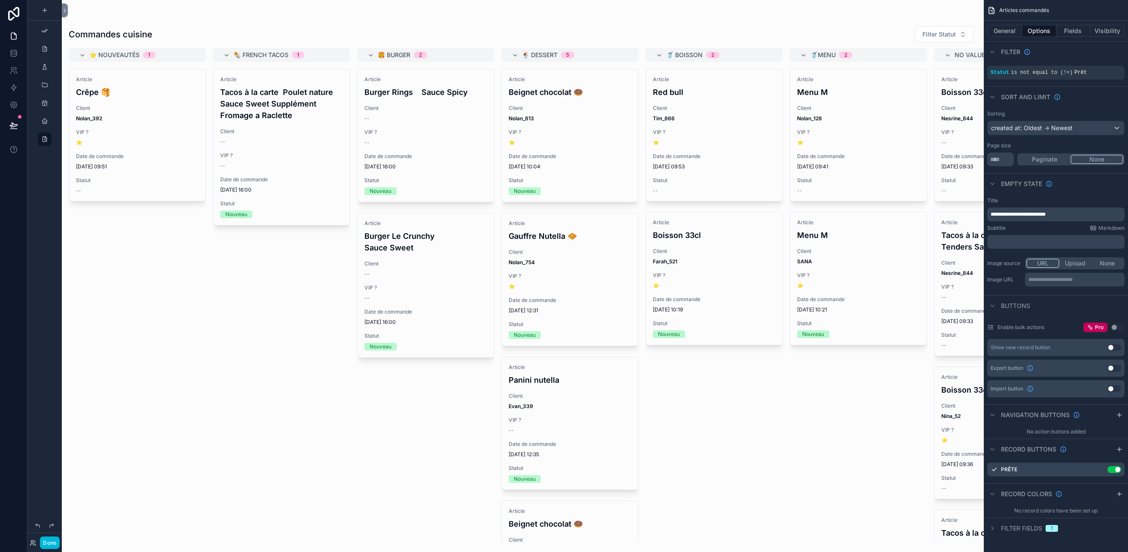
click at [1001, 29] on button "General" at bounding box center [1004, 31] width 35 height 12
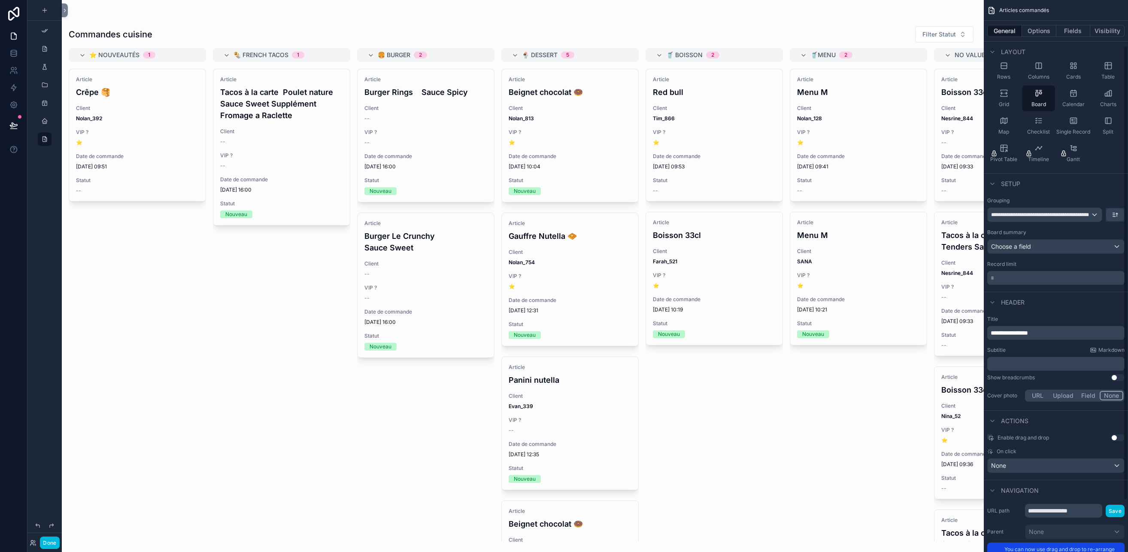
click at [1041, 29] on button "Options" at bounding box center [1039, 31] width 34 height 12
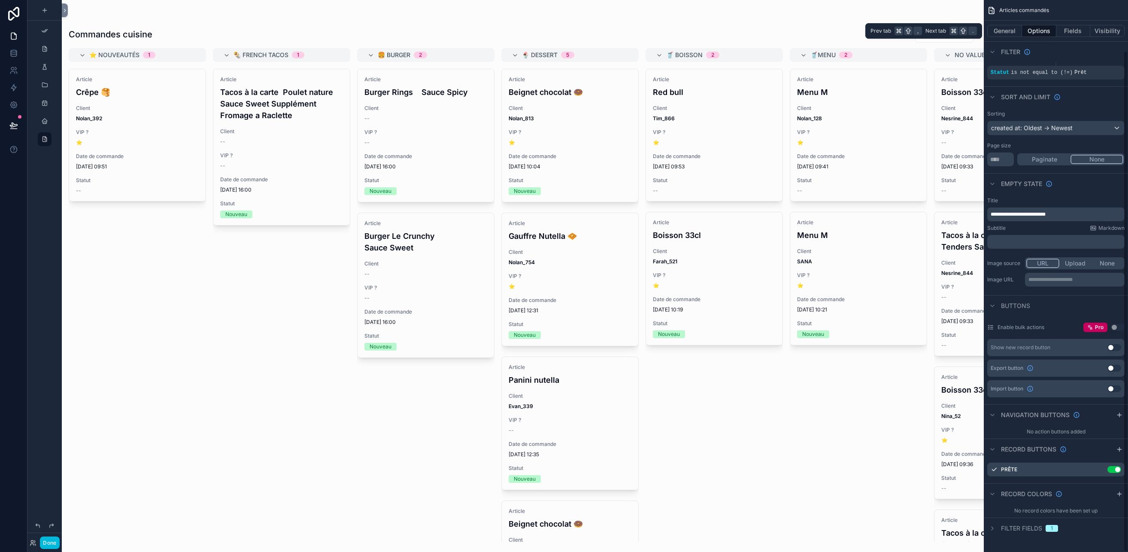
click at [1075, 31] on button "Fields" at bounding box center [1073, 31] width 34 height 12
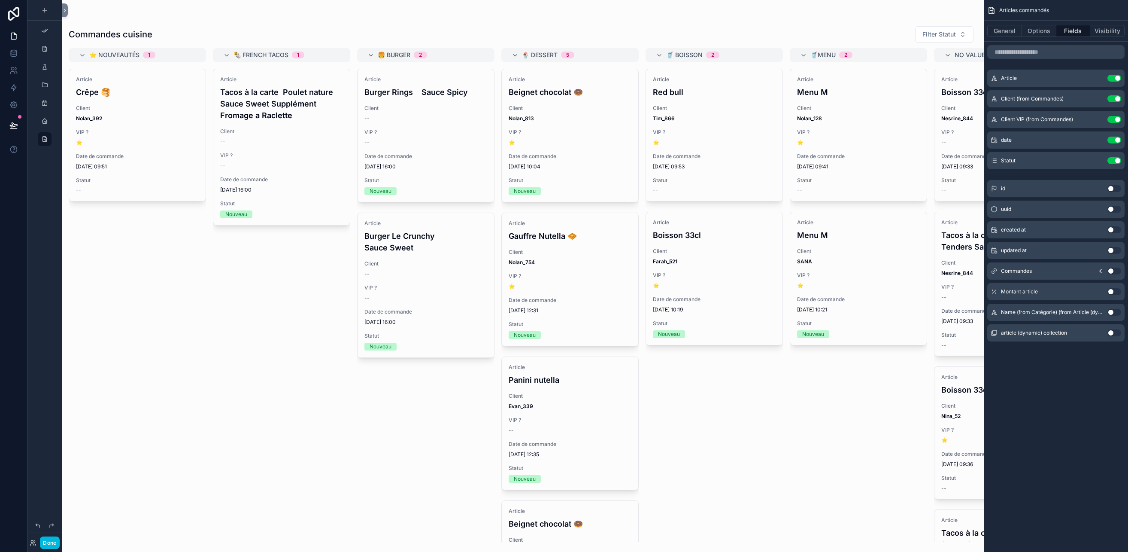
click at [1111, 160] on button "Use setting" at bounding box center [1114, 160] width 14 height 7
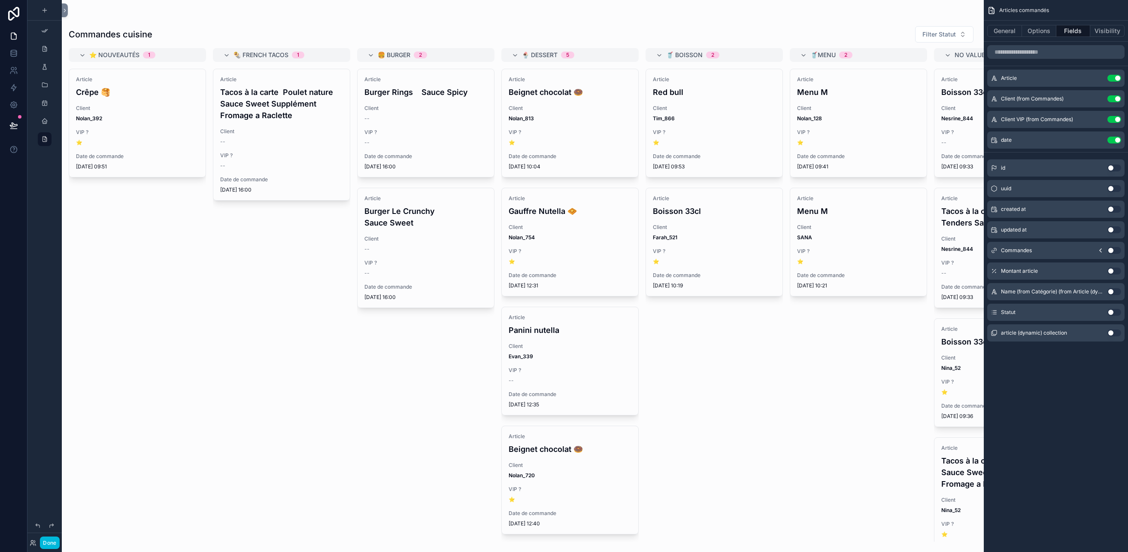
click at [1037, 33] on button "Options" at bounding box center [1039, 31] width 34 height 12
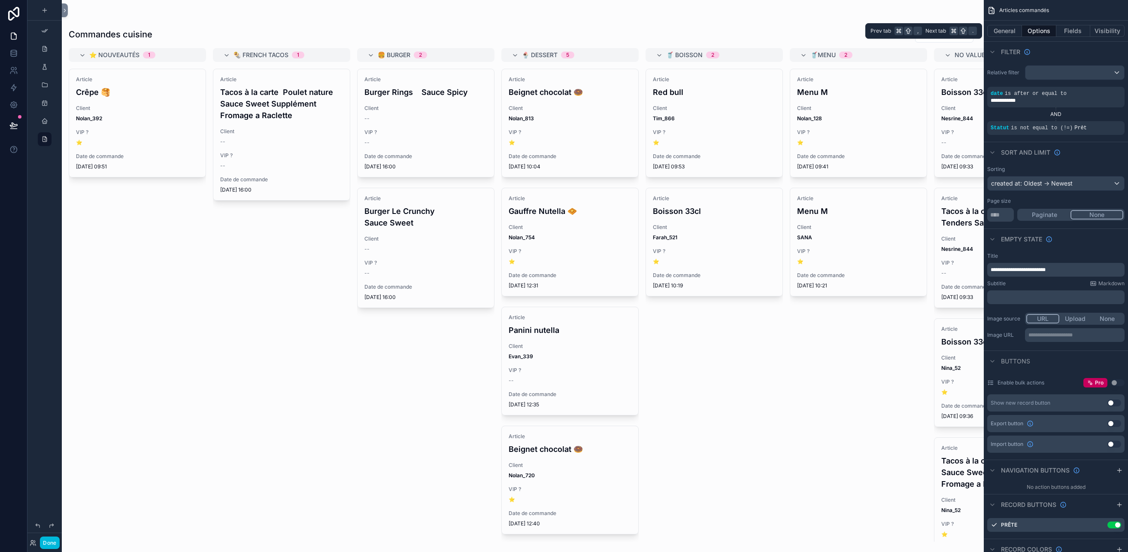
click at [1068, 31] on button "Fields" at bounding box center [1073, 31] width 34 height 12
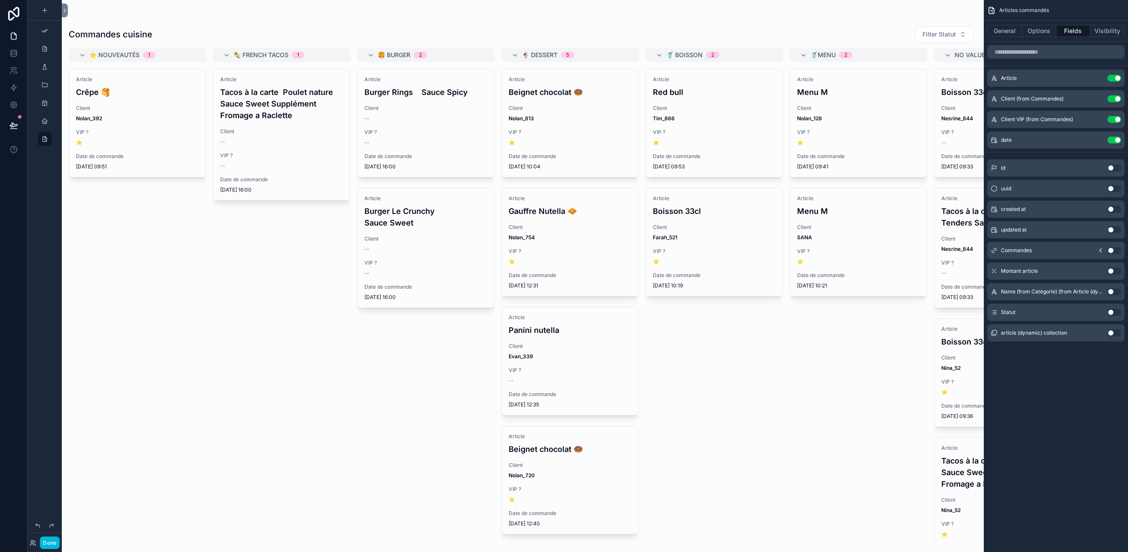
click at [1110, 312] on button "Use setting" at bounding box center [1114, 312] width 14 height 7
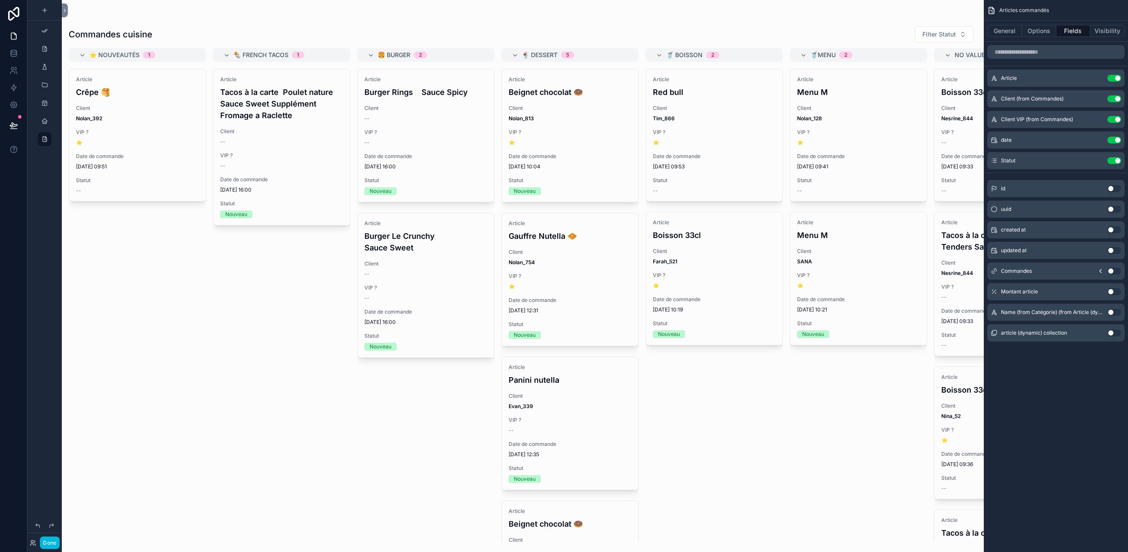
click at [0, 0] on icon "scrollable content" at bounding box center [0, 0] width 0 height 0
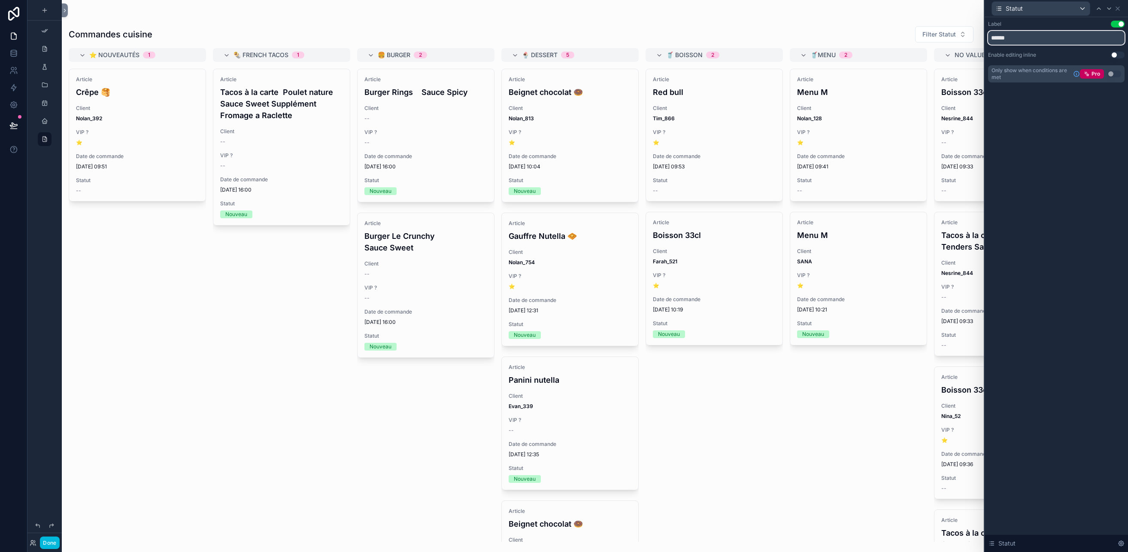
click at [1017, 34] on input "******" at bounding box center [1056, 38] width 137 height 14
click at [1071, 241] on div "Label Use setting Enable editing inline Use setting Only show when conditions a…" at bounding box center [1056, 284] width 143 height 534
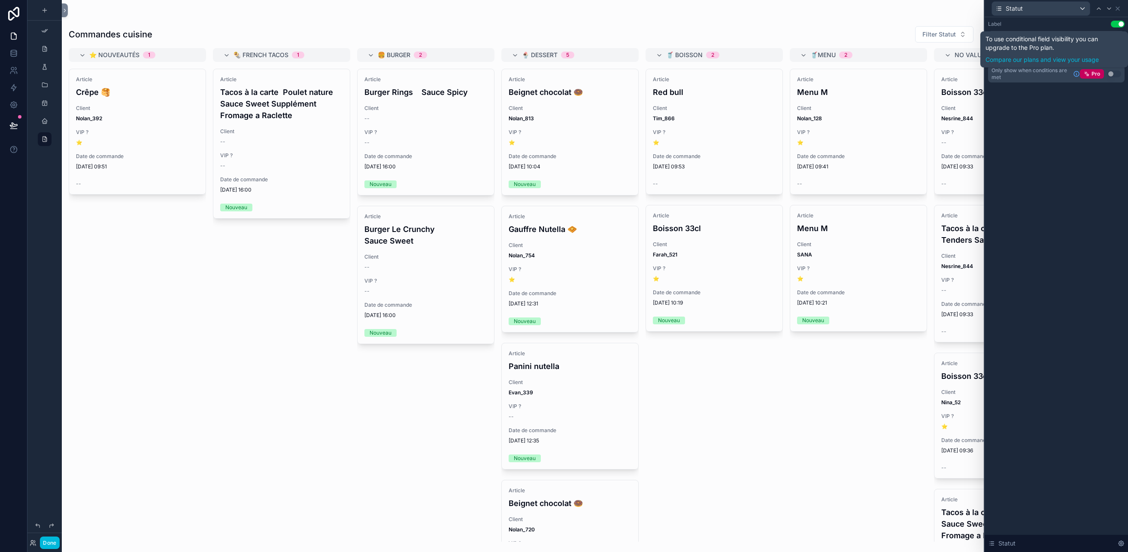
click at [1070, 198] on div "Label Use setting Enable editing inline Use setting Only show when conditions a…" at bounding box center [1056, 284] width 143 height 534
click at [1116, 53] on button "Use setting" at bounding box center [1118, 55] width 14 height 7
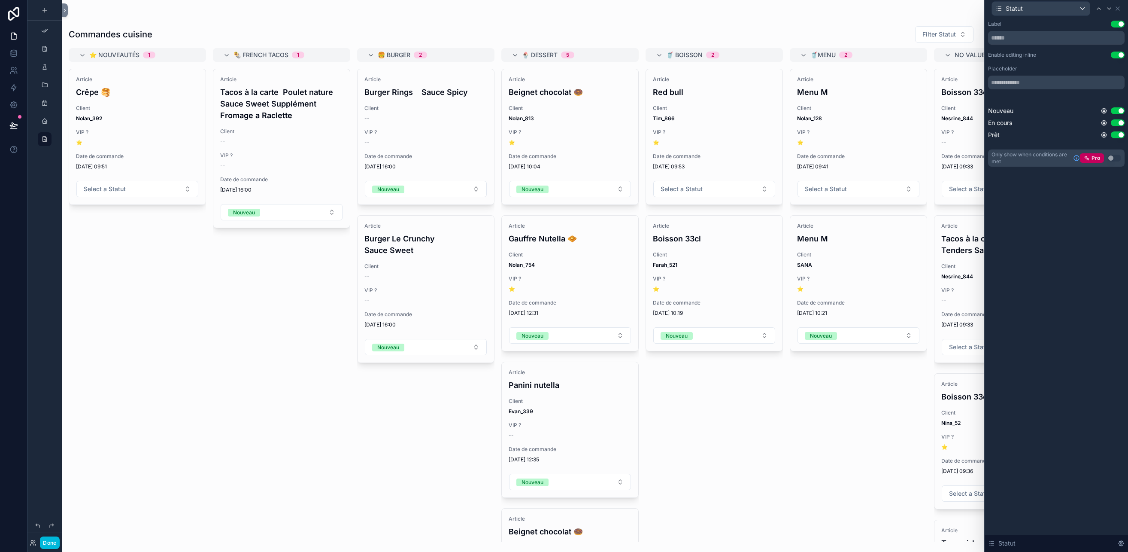
click at [580, 337] on button "Nouveau" at bounding box center [570, 335] width 122 height 16
click at [688, 382] on div "Article Red bull Client Tim_866 VIP ? ⭐️ Date de commande 07/10/2025 09:53 Sele…" at bounding box center [714, 305] width 137 height 473
click at [592, 337] on button "Nouveau" at bounding box center [570, 335] width 122 height 16
click at [552, 398] on div "En cours" at bounding box center [569, 395] width 119 height 13
click at [581, 189] on button "Nouveau" at bounding box center [570, 189] width 122 height 16
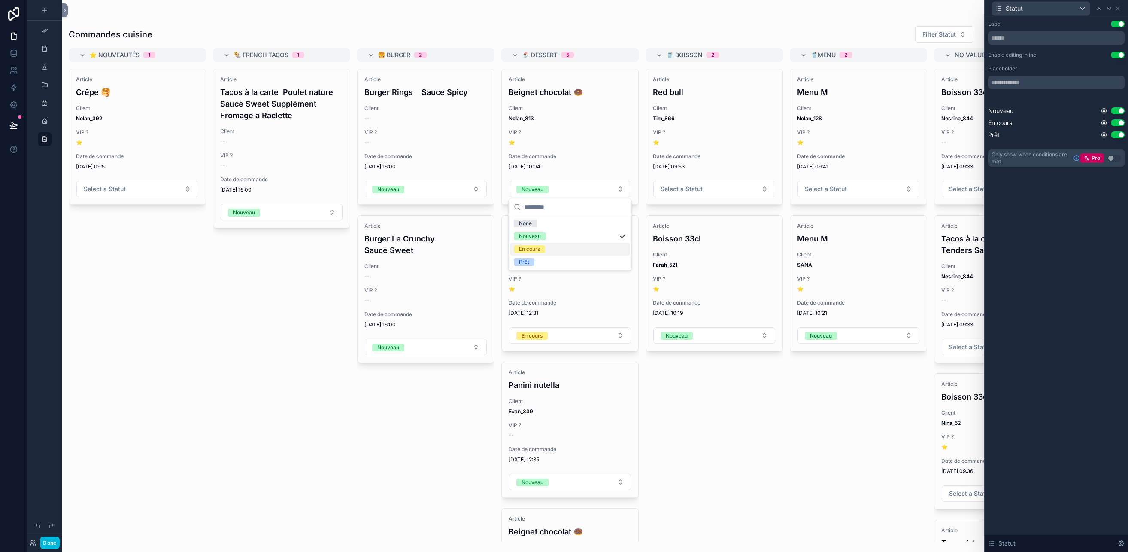
click at [557, 251] on div "En cours" at bounding box center [569, 249] width 119 height 13
click at [736, 452] on div "Article Red bull Client Tim_866 VIP ? ⭐️ Date de commande 07/10/2025 09:53 Sele…" at bounding box center [714, 305] width 137 height 473
click at [1117, 5] on icon at bounding box center [1117, 8] width 7 height 7
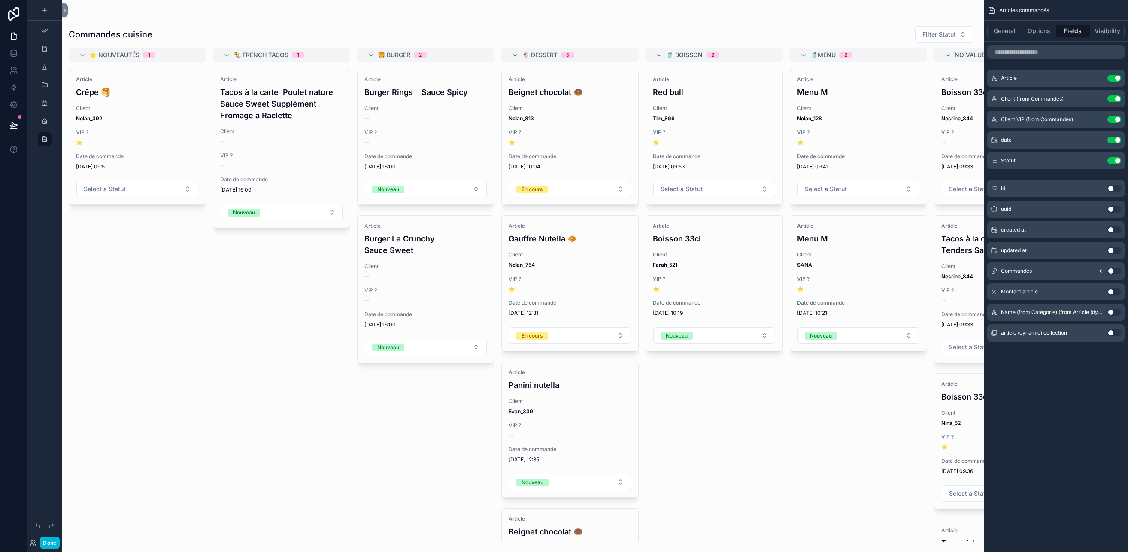
click at [933, 18] on div "scrollable content" at bounding box center [523, 17] width 908 height 7
click at [1019, 33] on button "General" at bounding box center [1004, 31] width 35 height 12
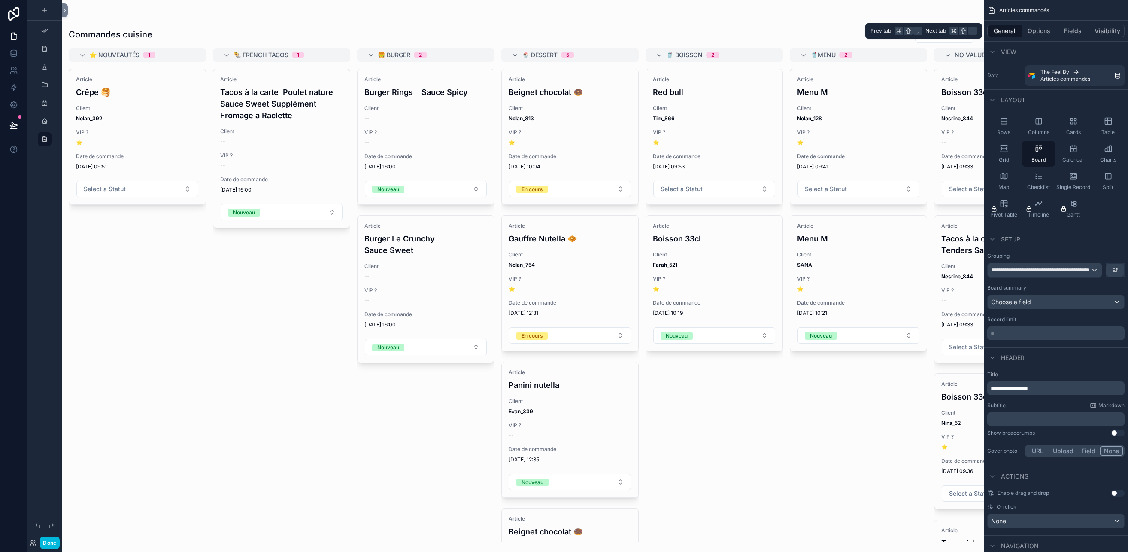
click at [1040, 30] on button "Options" at bounding box center [1039, 31] width 34 height 12
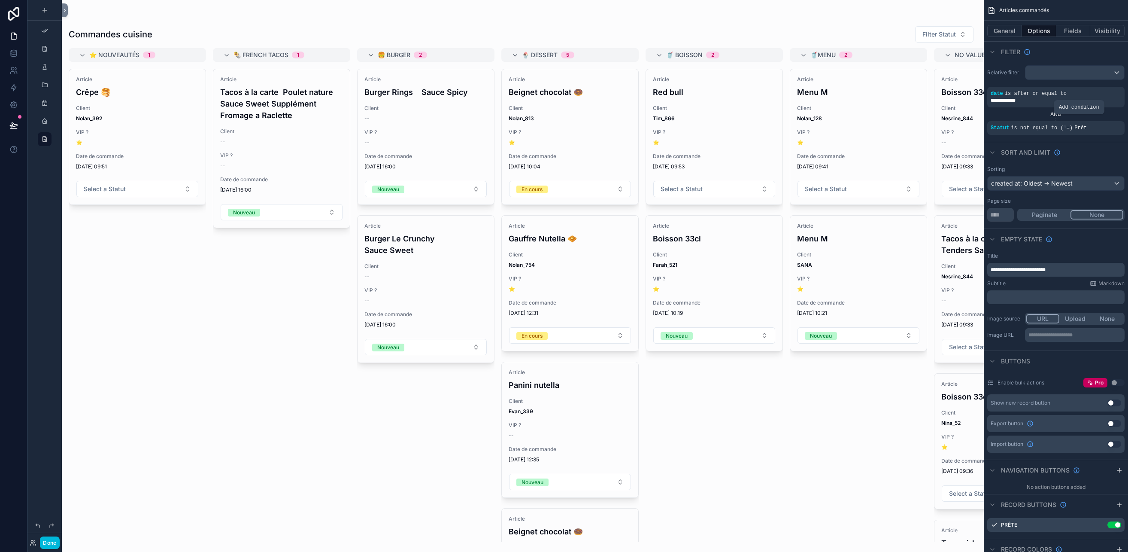
click at [0, 0] on div "scrollable content" at bounding box center [0, 0] width 0 height 0
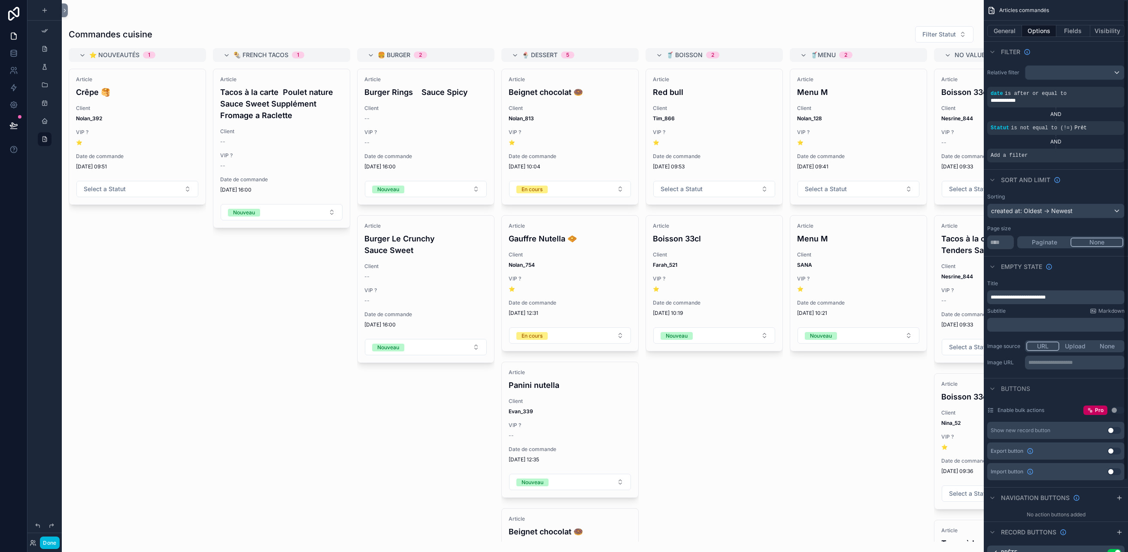
click at [995, 156] on span "Add a filter" at bounding box center [1009, 155] width 37 height 7
click at [0, 0] on icon "scrollable content" at bounding box center [0, 0] width 0 height 0
click at [886, 143] on span "Select a field" at bounding box center [900, 142] width 36 height 7
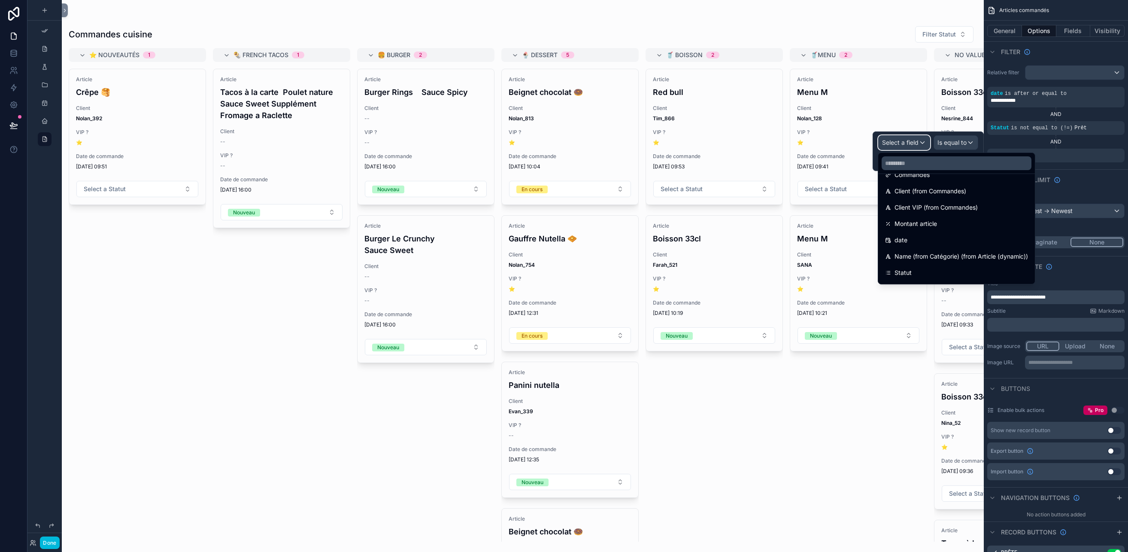
scroll to position [110, 0]
click at [949, 234] on div "Name (from Catégorie) (from Article (dynamic))" at bounding box center [956, 241] width 153 height 15
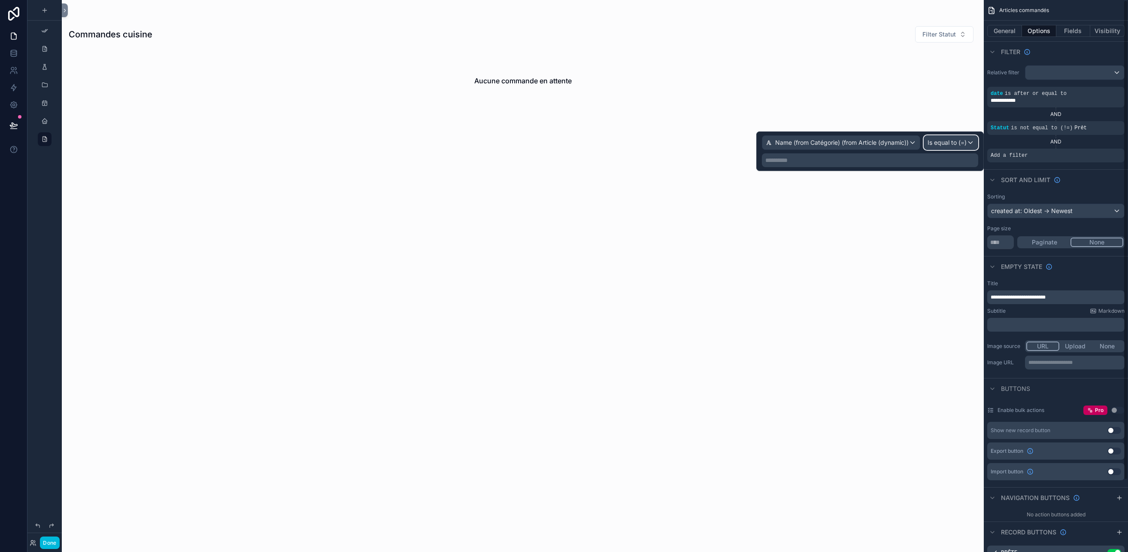
click at [951, 142] on span "Is equal to (=)" at bounding box center [947, 142] width 39 height 9
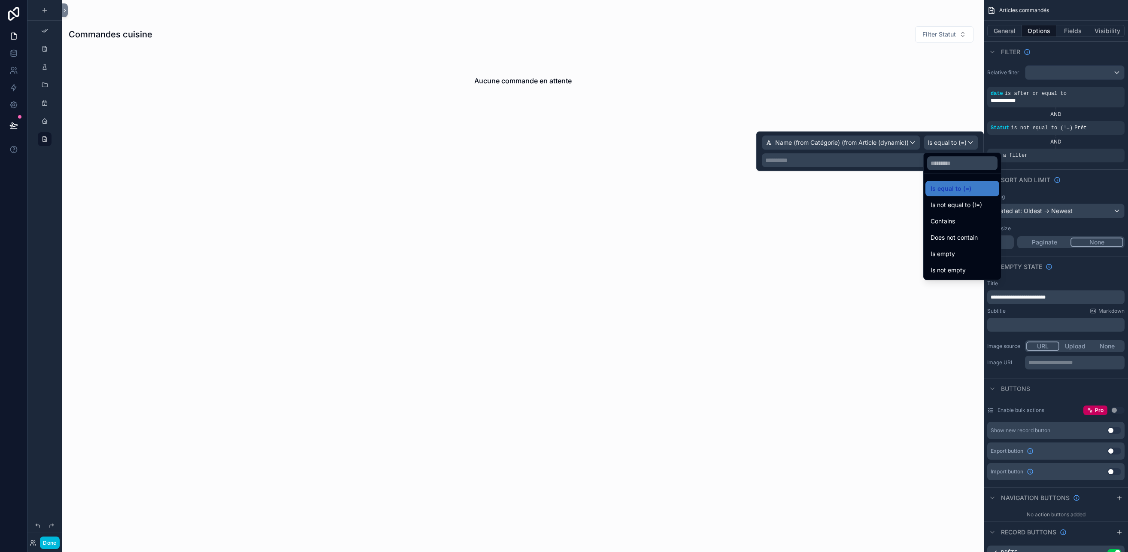
click at [963, 208] on span "Is not equal to (!=)" at bounding box center [957, 205] width 52 height 10
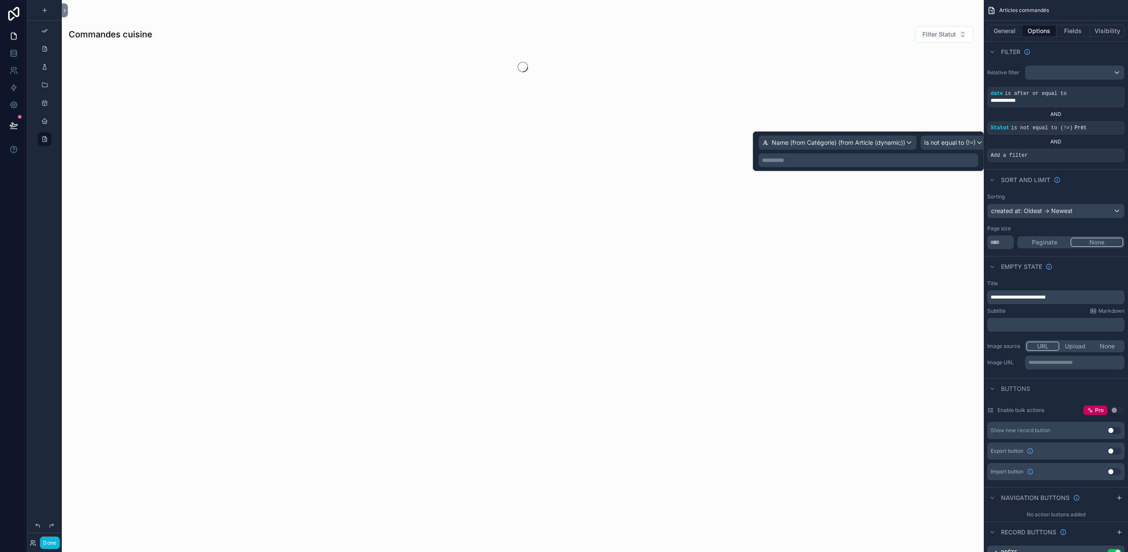
click at [828, 161] on p "**********" at bounding box center [869, 160] width 215 height 9
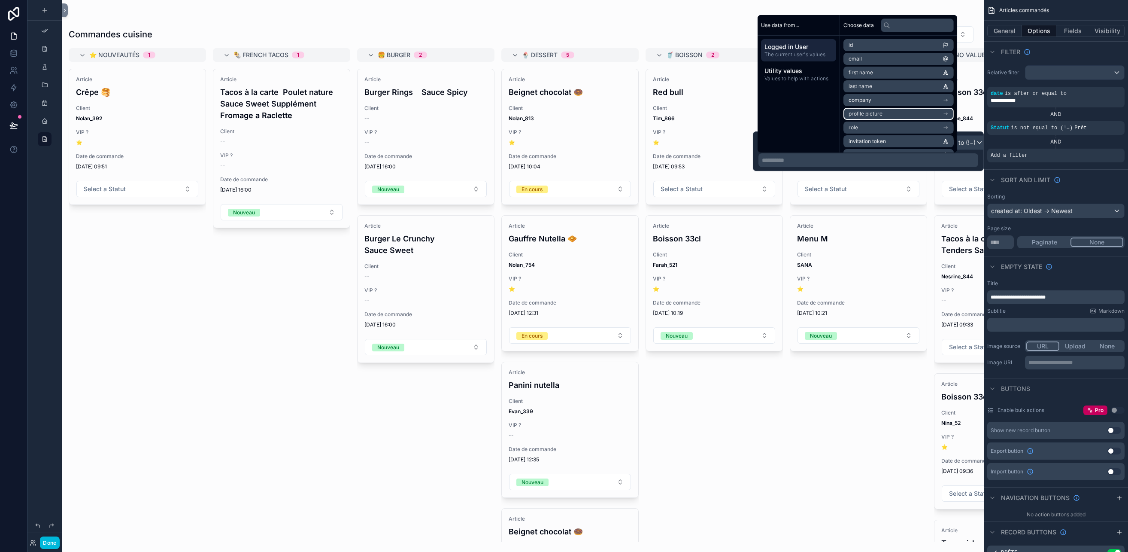
scroll to position [12, 0]
click at [797, 78] on span "Values to help with actions" at bounding box center [798, 78] width 68 height 7
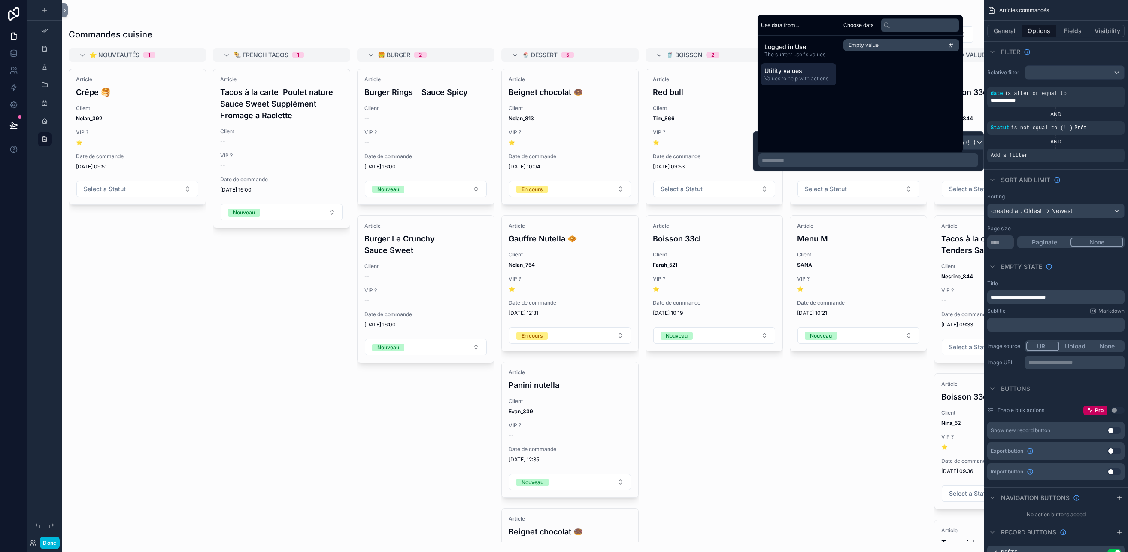
scroll to position [0, 0]
click at [793, 58] on div "Logged in User The current user's values" at bounding box center [798, 50] width 75 height 22
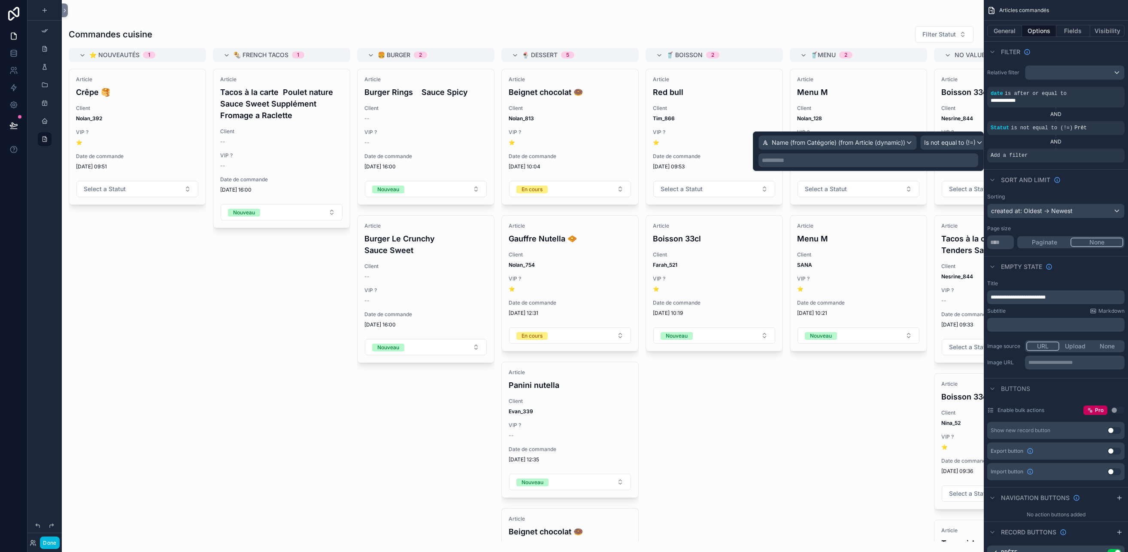
click at [820, 166] on div "**********" at bounding box center [868, 160] width 220 height 14
click at [949, 138] on span "Is not equal to (!=)" at bounding box center [950, 142] width 52 height 9
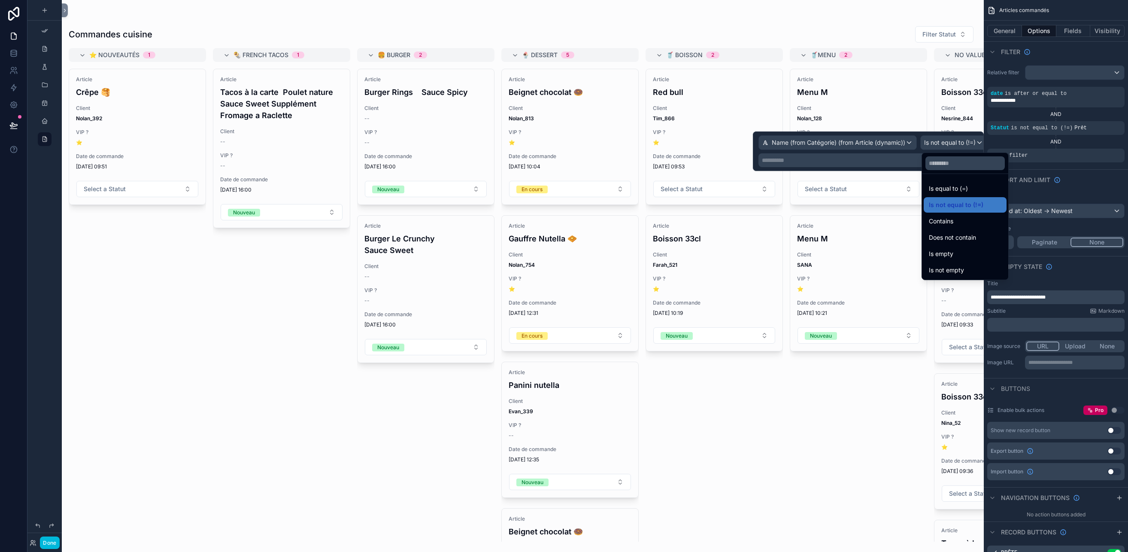
click at [983, 231] on div "Does not contain" at bounding box center [965, 237] width 83 height 15
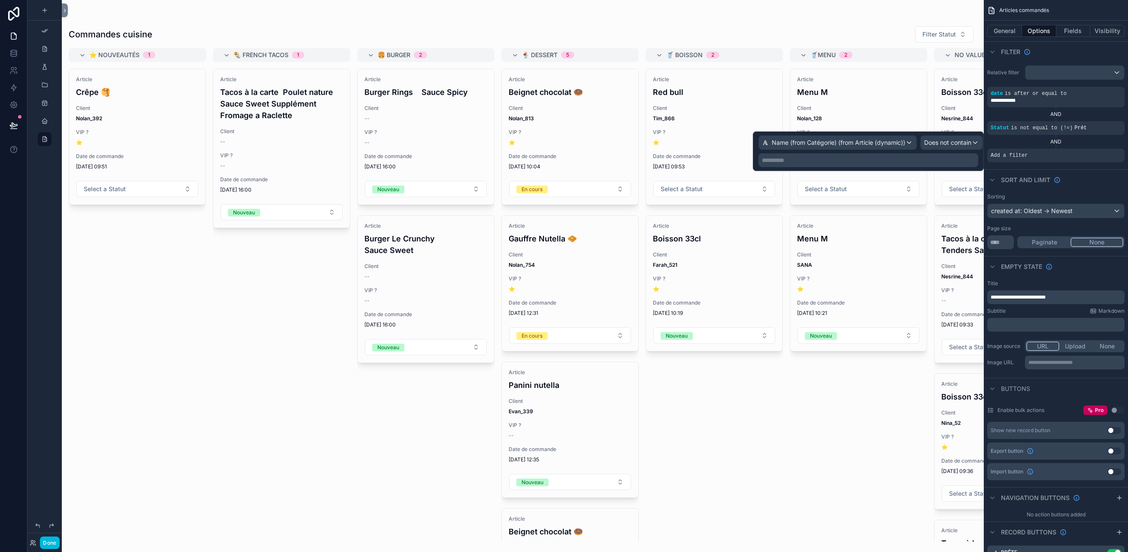
click at [872, 161] on p "**********" at bounding box center [869, 160] width 215 height 9
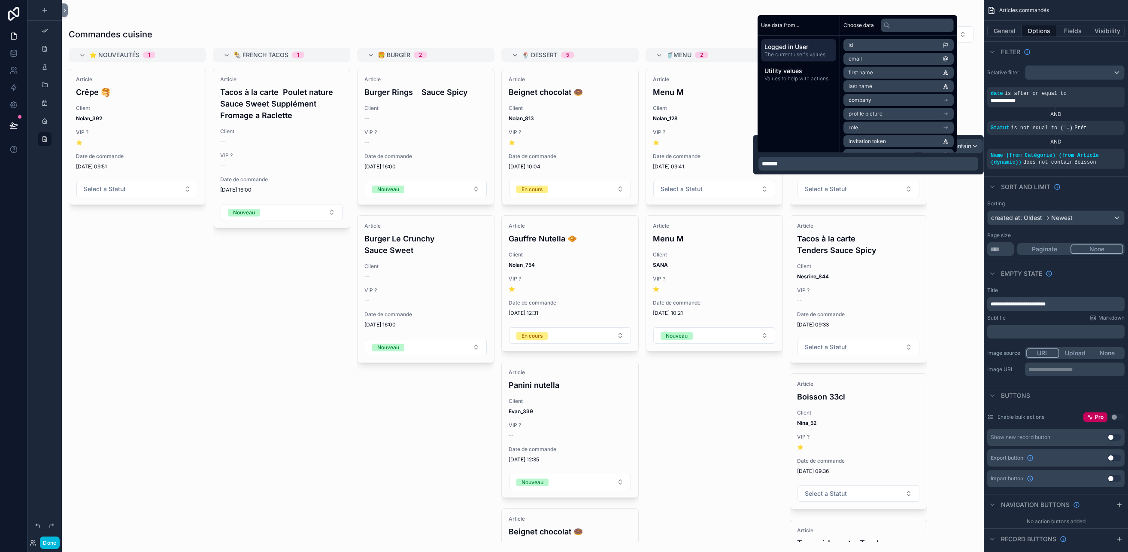
click at [313, 350] on div "Article Tacos à la carte Poulet nature Sauce Sweet Supplément Fromage a Raclett…" at bounding box center [281, 305] width 137 height 473
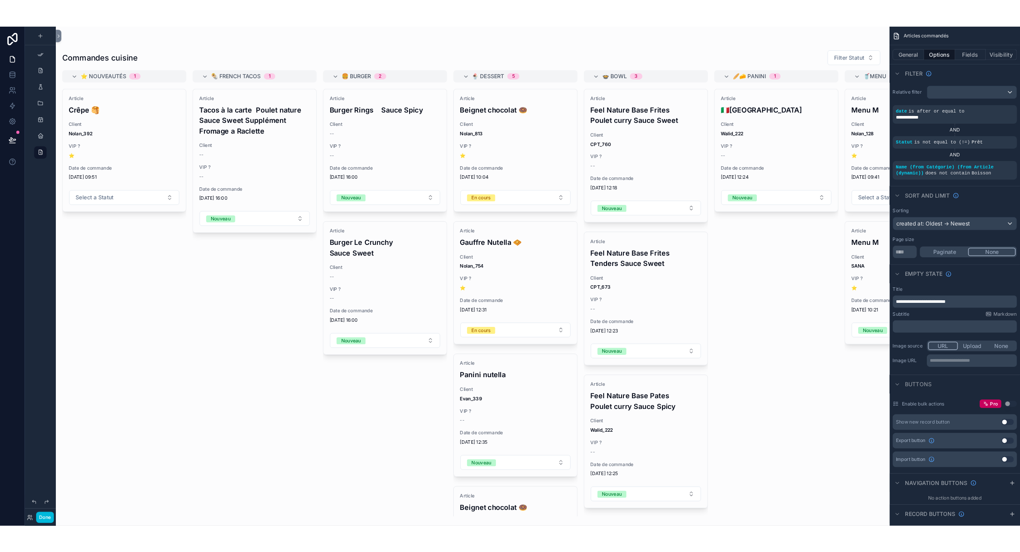
scroll to position [3199, 0]
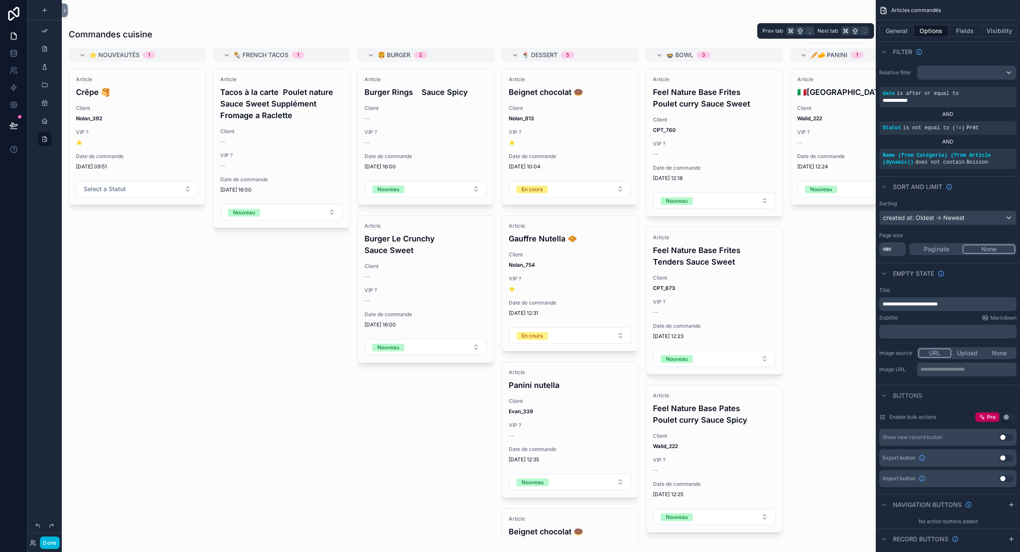
click at [897, 34] on button "General" at bounding box center [896, 31] width 35 height 12
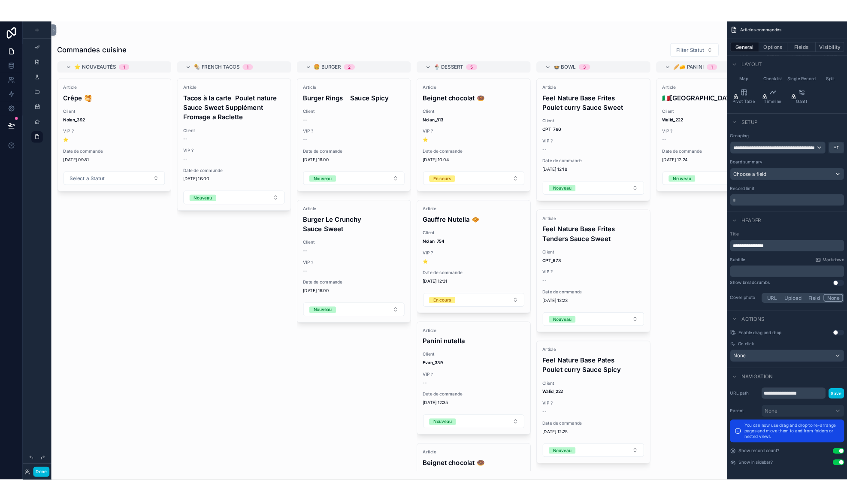
scroll to position [0, 0]
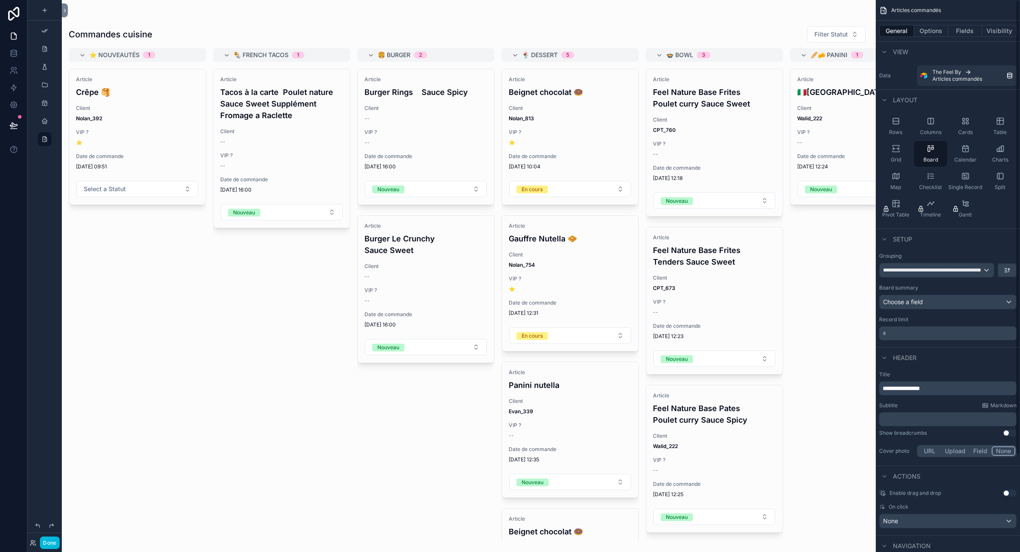
click at [975, 30] on button "Fields" at bounding box center [965, 31] width 34 height 12
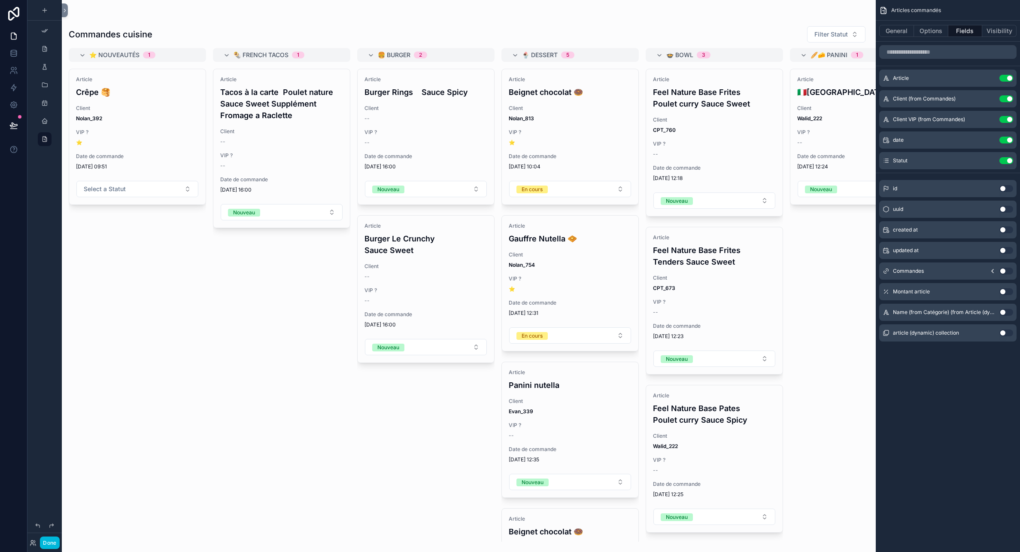
click at [0, 0] on icon "scrollable content" at bounding box center [0, 0] width 0 height 0
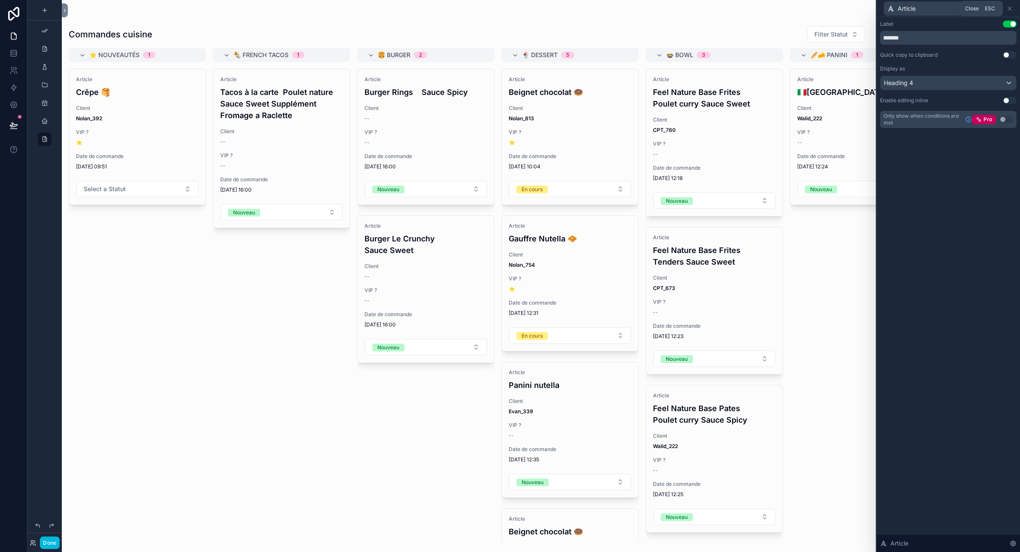
click at [1012, 7] on icon at bounding box center [1009, 8] width 7 height 7
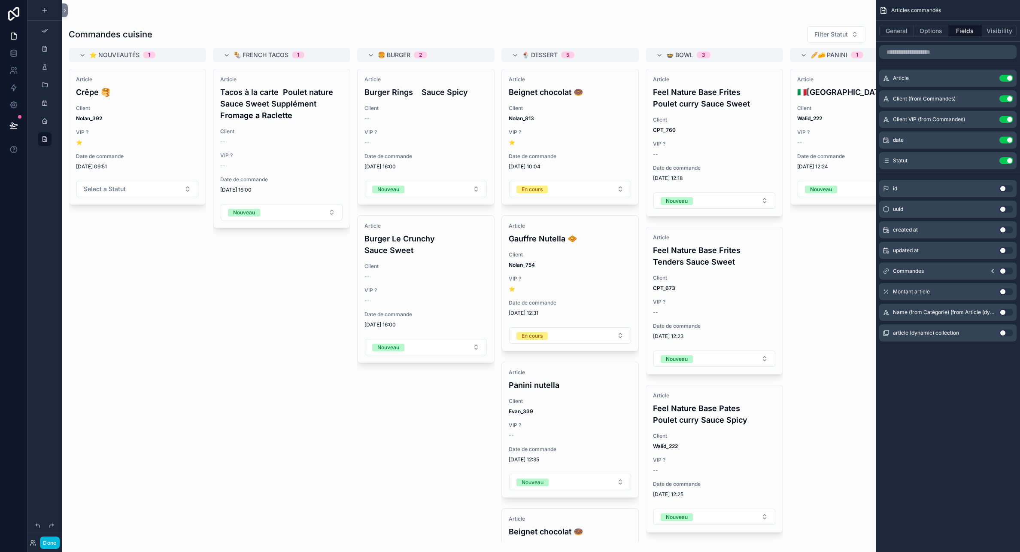
click at [0, 0] on icon "scrollable content" at bounding box center [0, 0] width 0 height 0
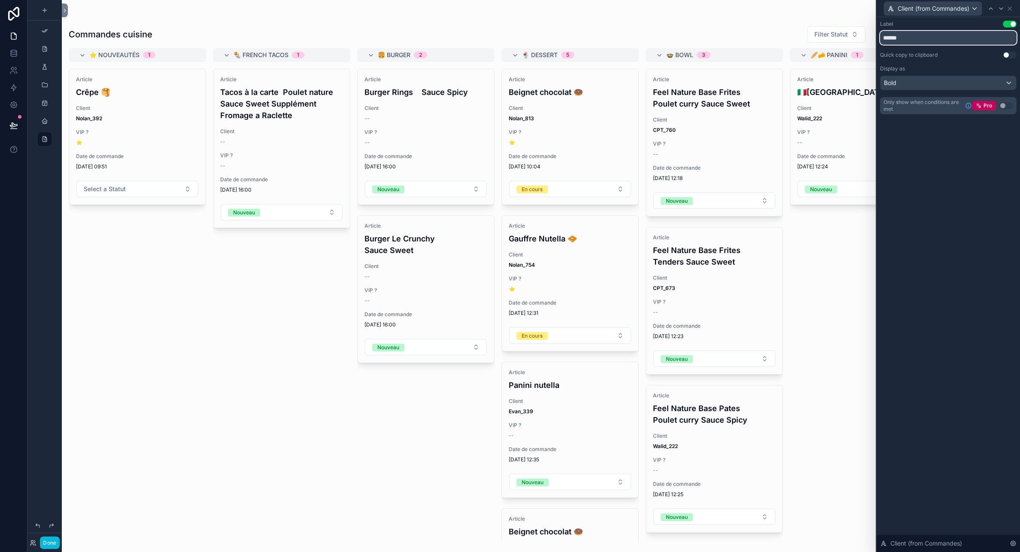
click at [905, 39] on input "******" at bounding box center [948, 38] width 137 height 14
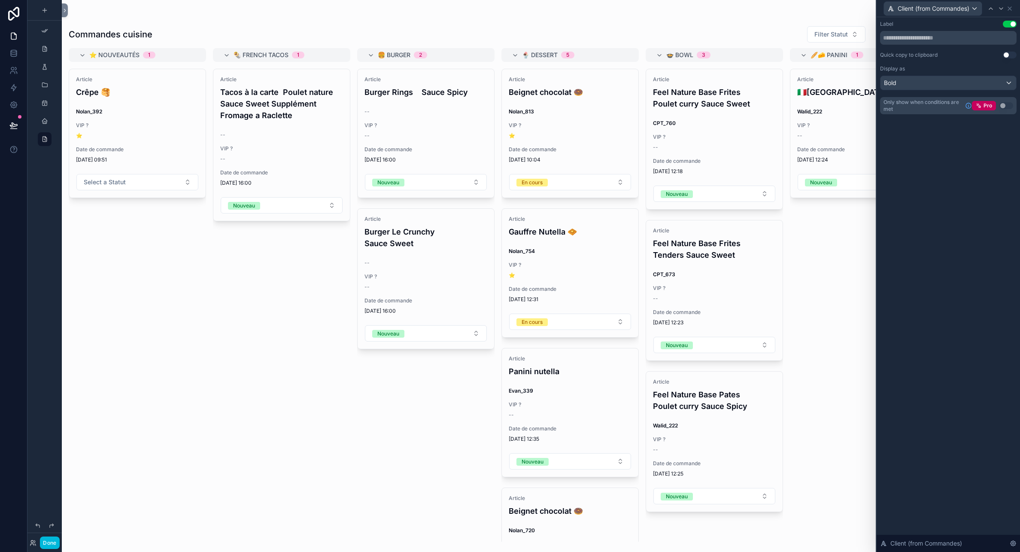
click at [1010, 24] on button "Use setting" at bounding box center [1010, 24] width 14 height 7
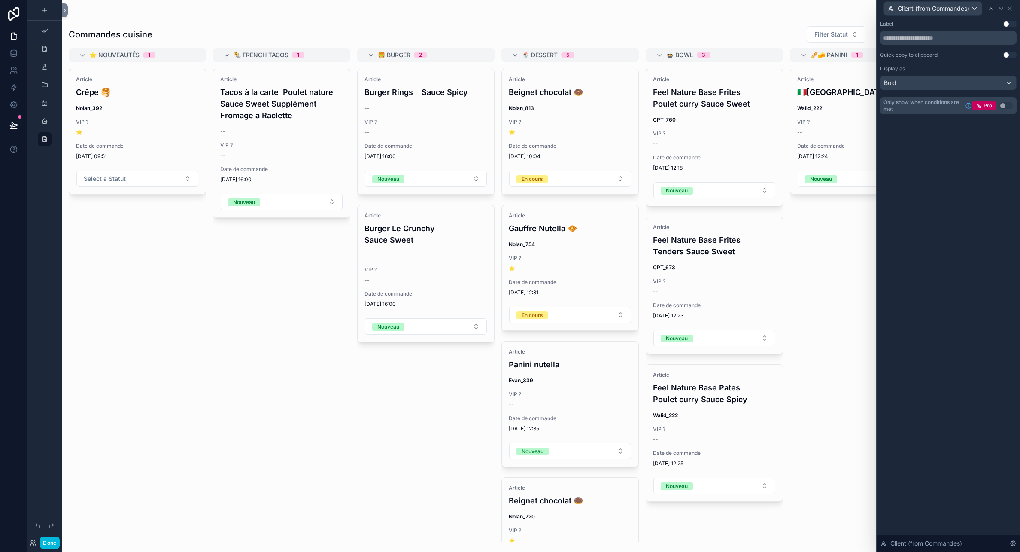
click at [981, 198] on div "Label Use setting Quick copy to clipboard Use setting Display as Bold Only show…" at bounding box center [948, 284] width 143 height 534
click at [1010, 9] on icon at bounding box center [1009, 8] width 7 height 7
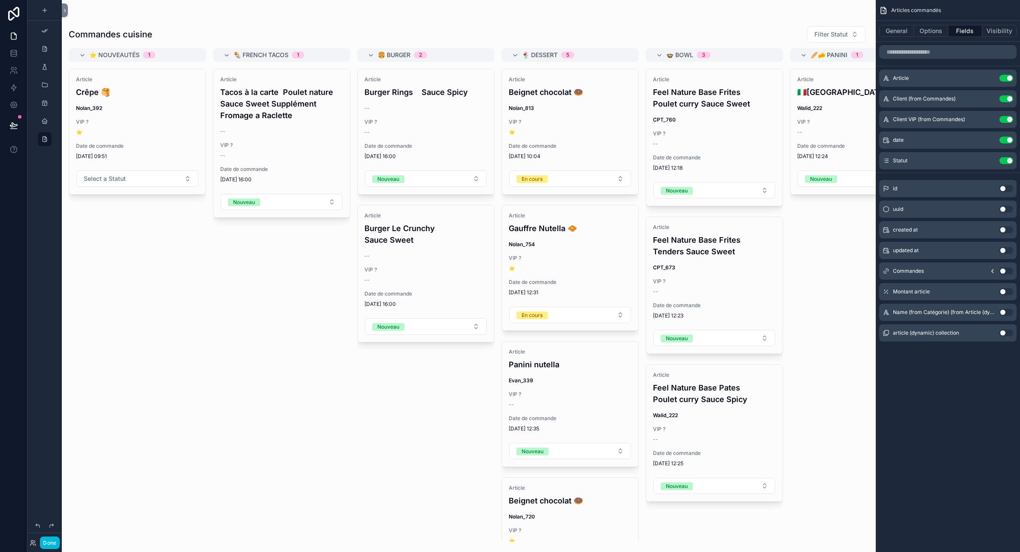
click at [0, 0] on icon "scrollable content" at bounding box center [0, 0] width 0 height 0
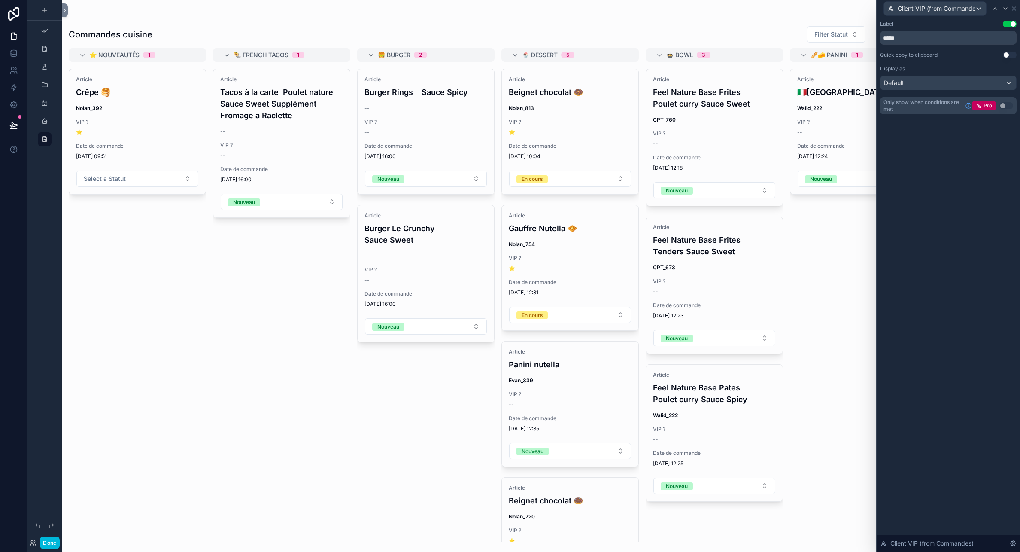
click at [1010, 23] on button "Use setting" at bounding box center [1010, 24] width 14 height 7
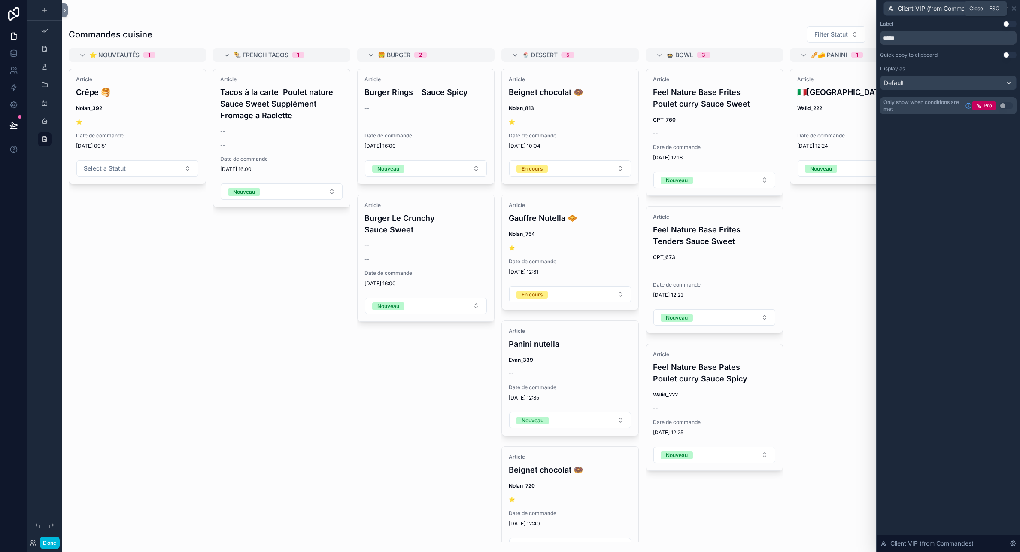
click at [1013, 8] on icon at bounding box center [1013, 8] width 7 height 7
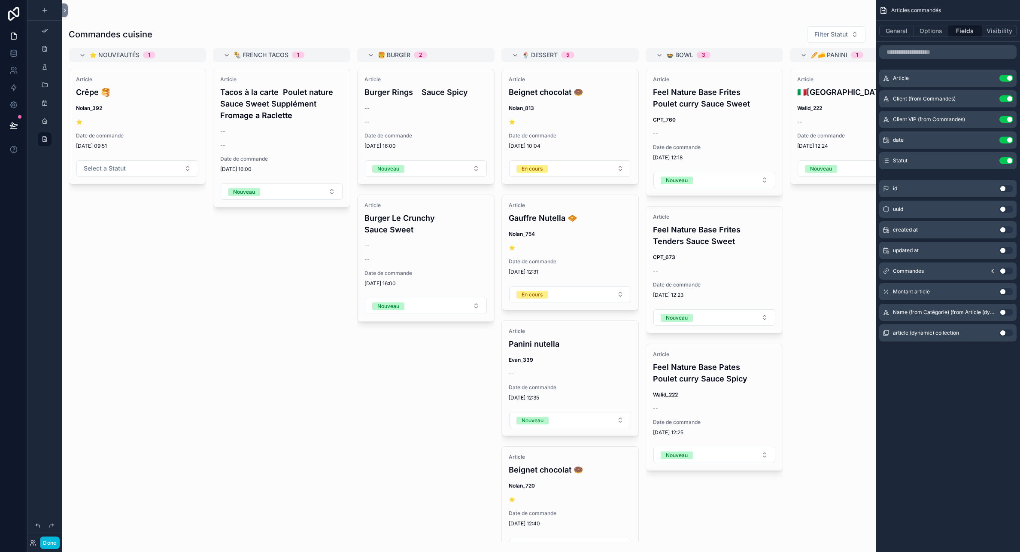
click at [0, 0] on icon "scrollable content" at bounding box center [0, 0] width 0 height 0
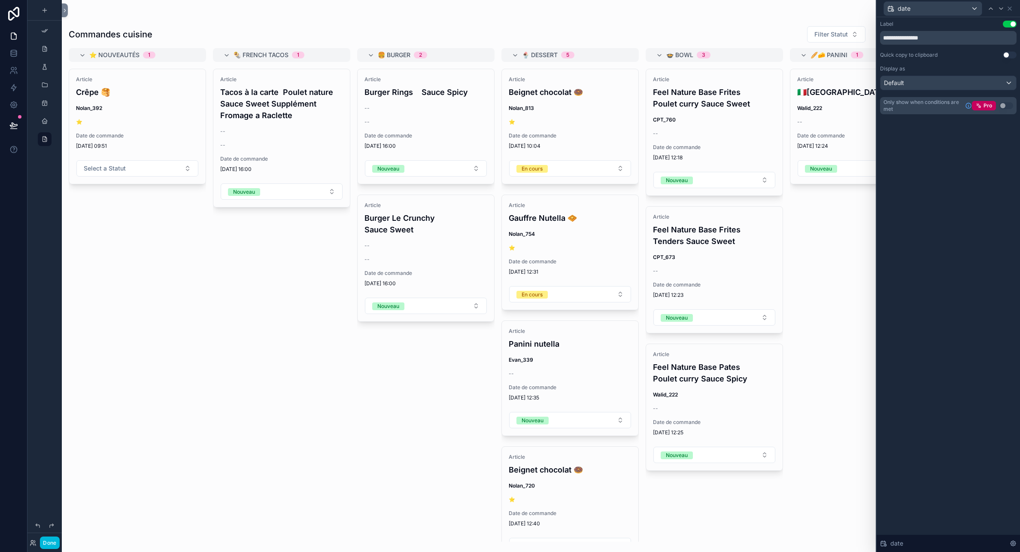
click at [1009, 24] on button "Use setting" at bounding box center [1010, 24] width 14 height 7
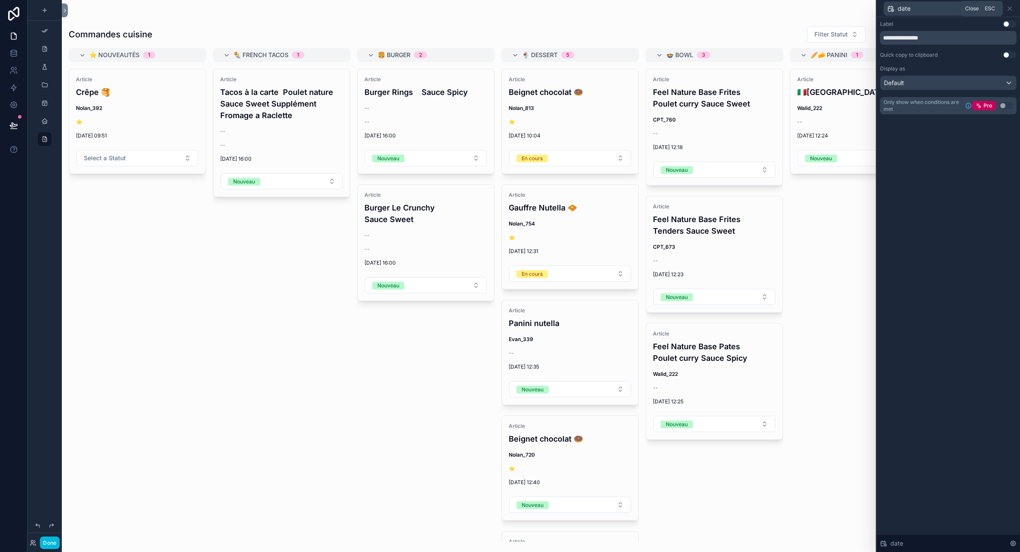
click at [1009, 9] on icon at bounding box center [1009, 8] width 3 height 3
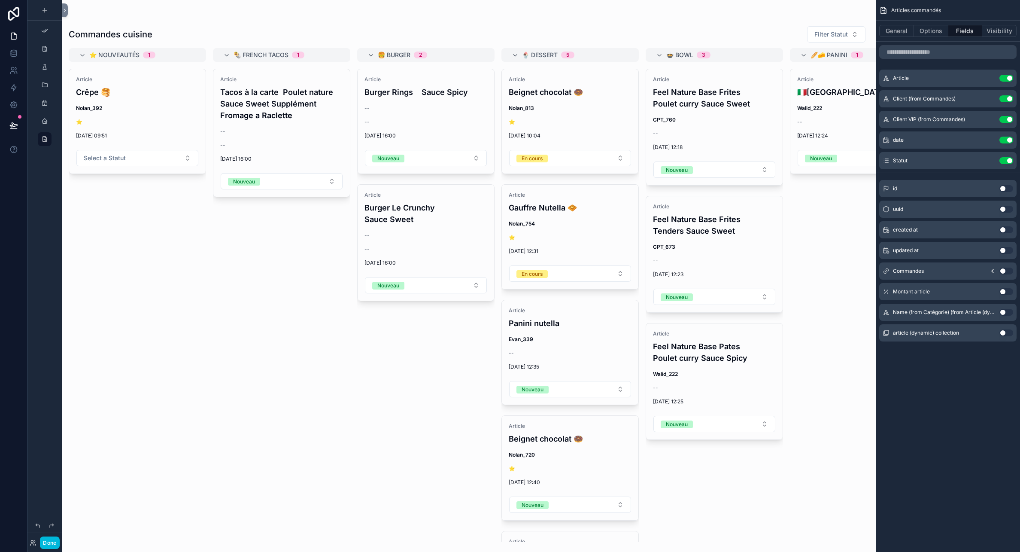
click at [311, 484] on div "Article Tacos à la carte Poulet nature Sauce Sweet Supplément Fromage a Raclett…" at bounding box center [281, 305] width 137 height 473
click at [50, 543] on button "Done" at bounding box center [49, 542] width 19 height 12
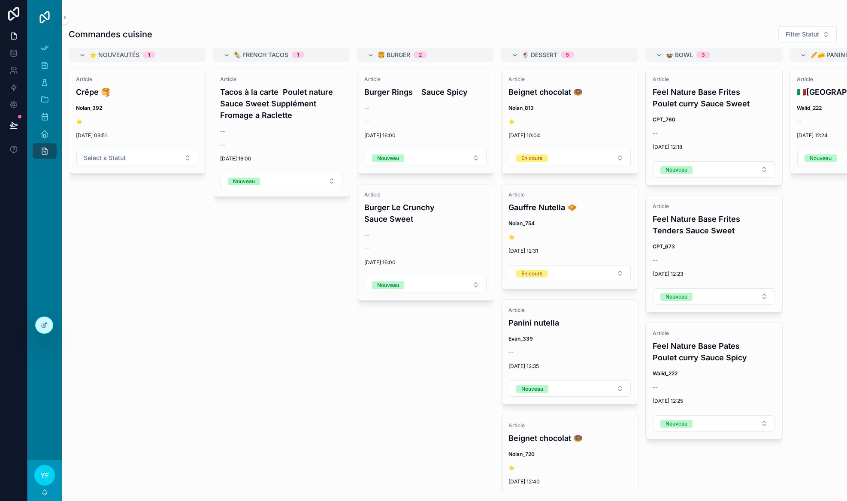
click at [53, 12] on link "scrollable content" at bounding box center [45, 17] width 24 height 14
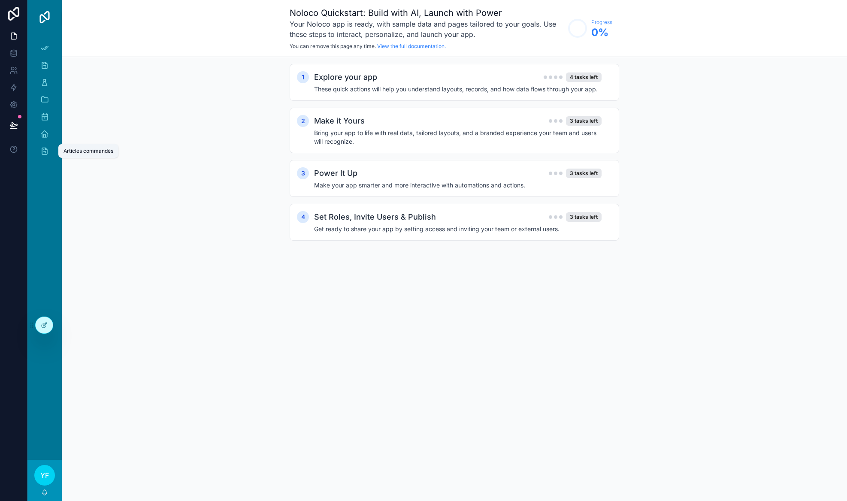
click icon "scrollable content"
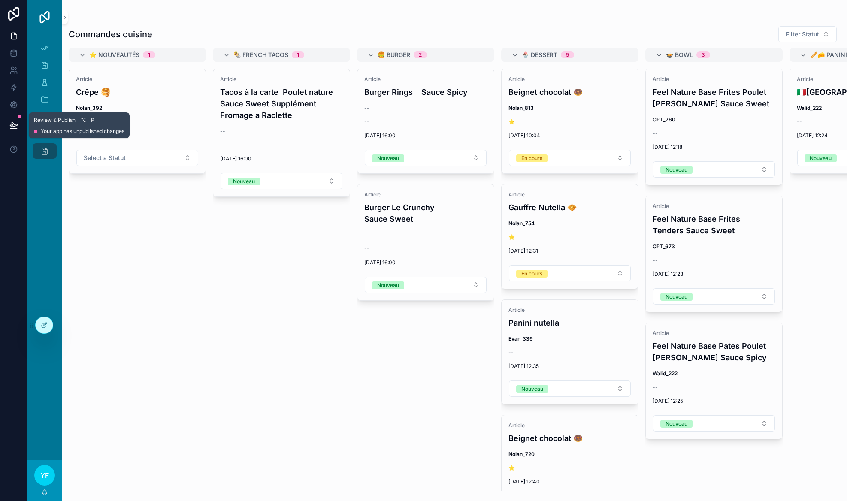
click button
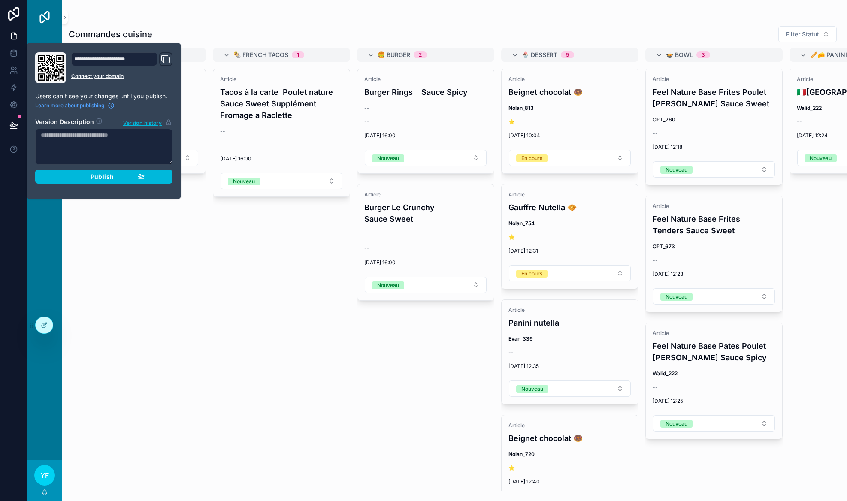
click span "Publish"
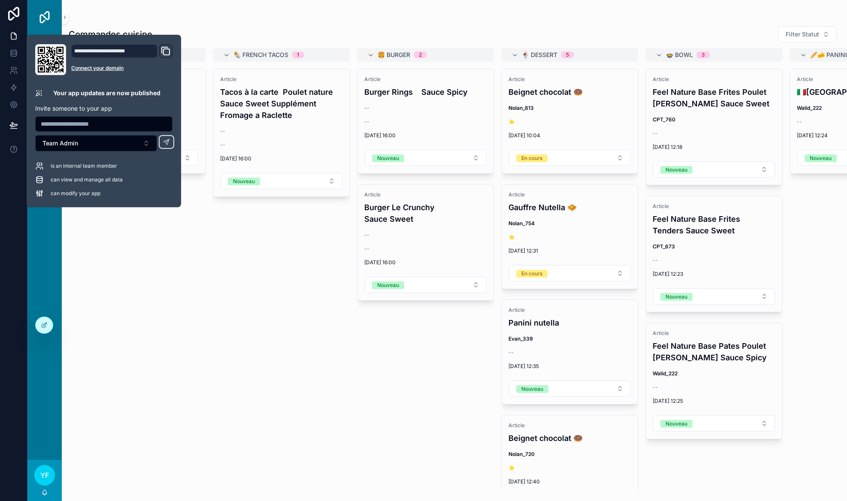
click icon "Domain and Custom Link"
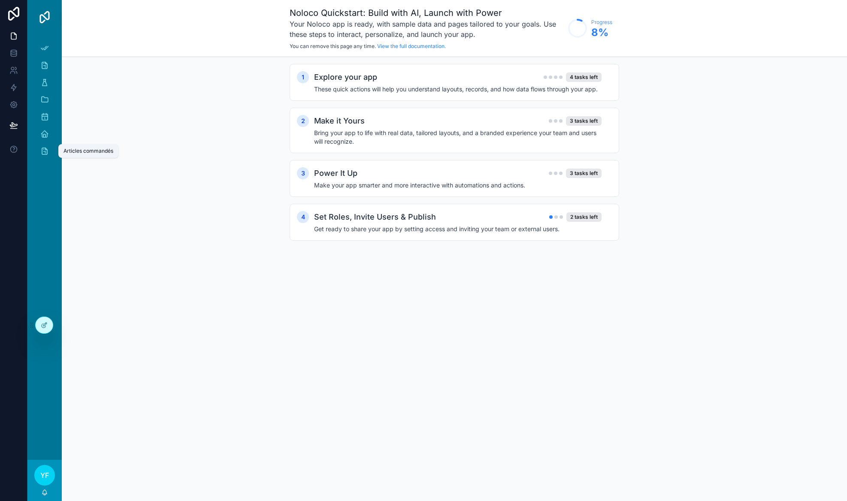
click at [51, 146] on div "Articles commandés 39" at bounding box center [45, 151] width 14 height 14
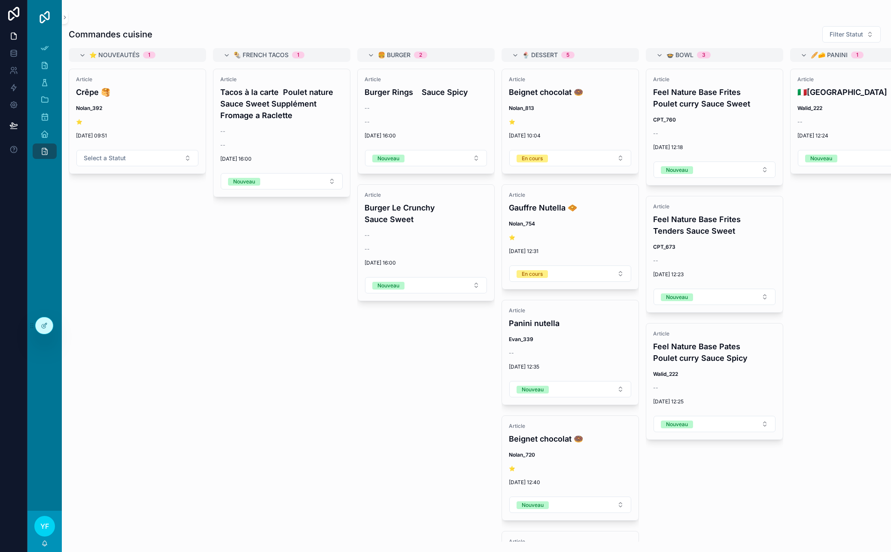
click at [245, 182] on div "Nouveau" at bounding box center [244, 182] width 22 height 8
click at [243, 240] on div "En cours" at bounding box center [241, 241] width 21 height 8
click at [393, 288] on div "Nouveau" at bounding box center [388, 286] width 22 height 8
click at [398, 287] on div "Nouveau" at bounding box center [388, 286] width 22 height 8
click at [394, 345] on div "En cours" at bounding box center [385, 345] width 21 height 8
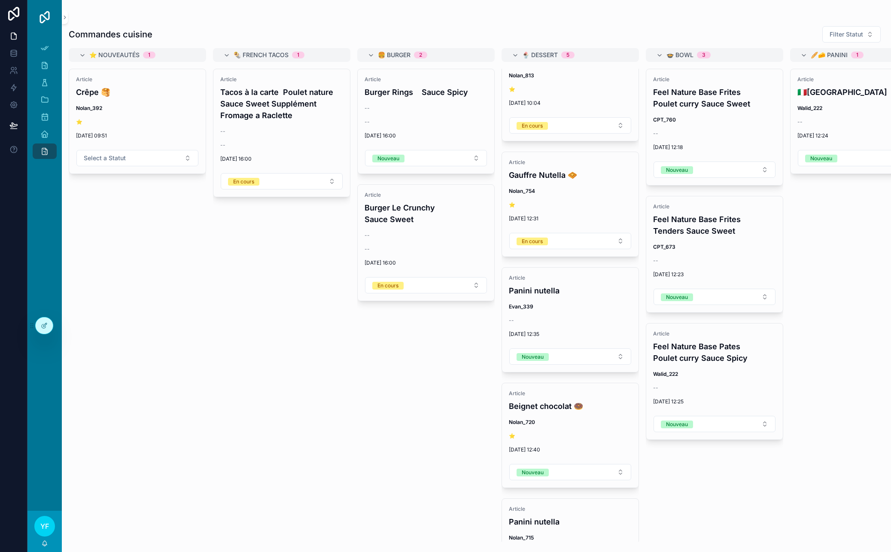
scroll to position [92, 0]
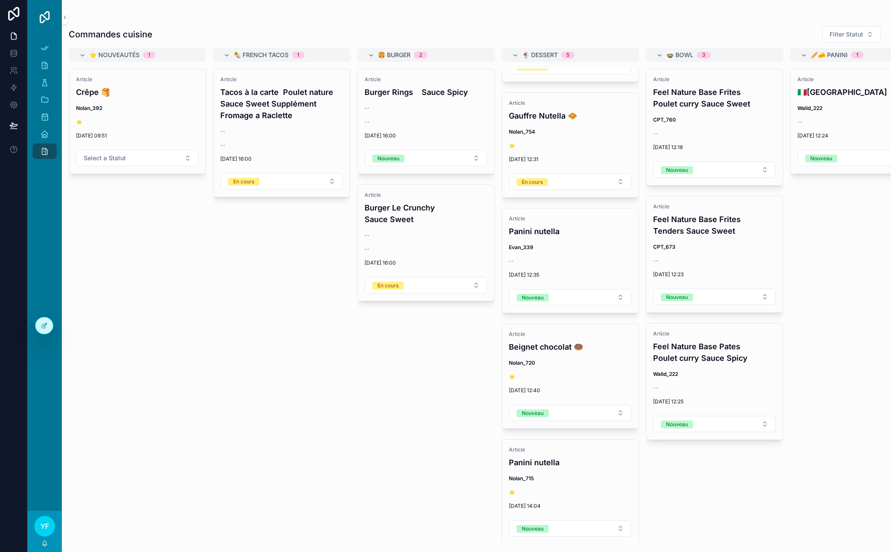
click at [570, 299] on button "Nouveau" at bounding box center [570, 297] width 122 height 16
click at [552, 302] on button "Nouveau" at bounding box center [570, 297] width 122 height 16
click at [535, 355] on div "En cours" at bounding box center [529, 357] width 21 height 8
click at [552, 179] on button "En cours" at bounding box center [570, 181] width 122 height 16
click at [527, 256] on div "Prêt" at bounding box center [524, 255] width 10 height 8
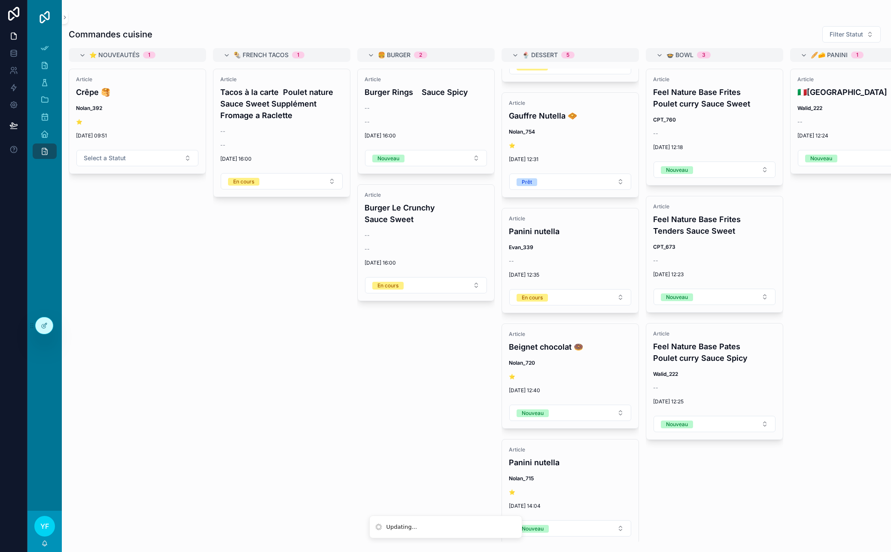
click at [406, 326] on div "Article Burger Rings Sauce Spicy -- -- 07/10/2025 16:00 Nouveau Prête Article B…" at bounding box center [425, 305] width 137 height 473
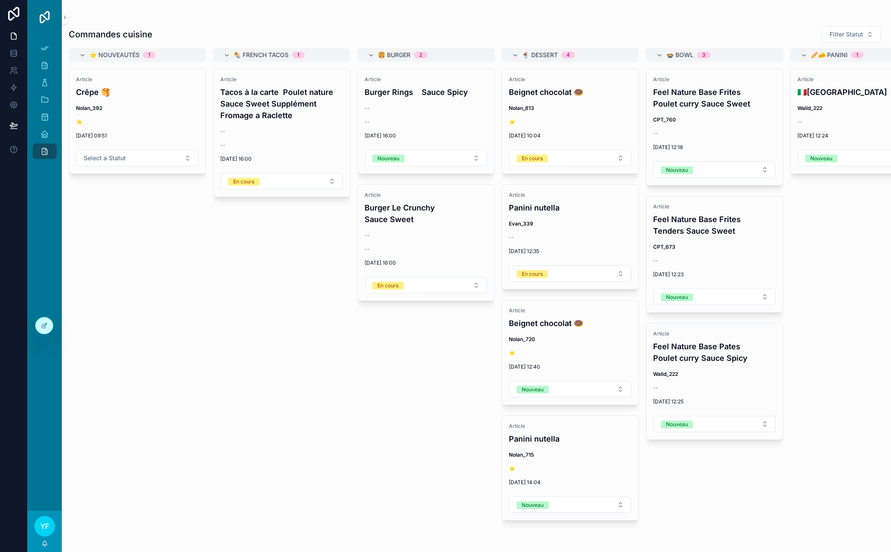
scroll to position [0, 0]
click at [45, 325] on icon at bounding box center [44, 325] width 7 height 7
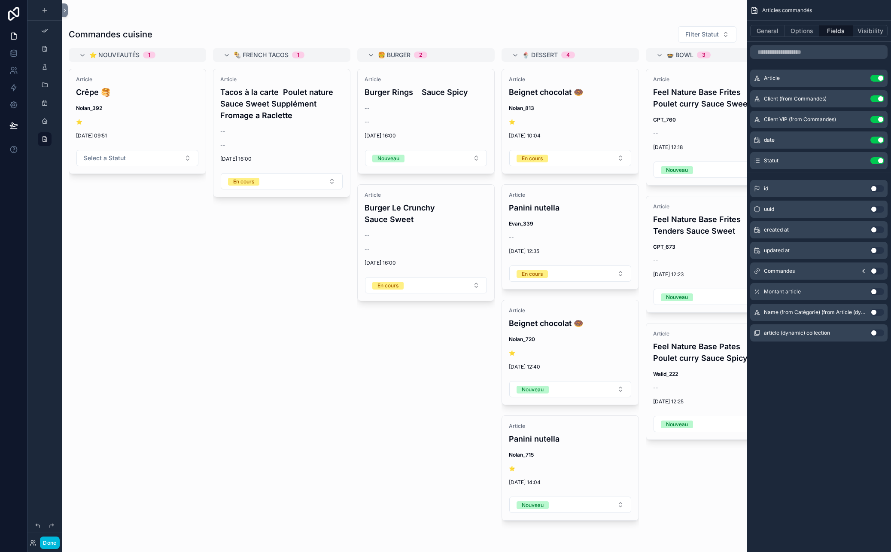
click at [352, 255] on div "scrollable content" at bounding box center [404, 276] width 685 height 552
click at [812, 31] on button "Options" at bounding box center [802, 31] width 34 height 12
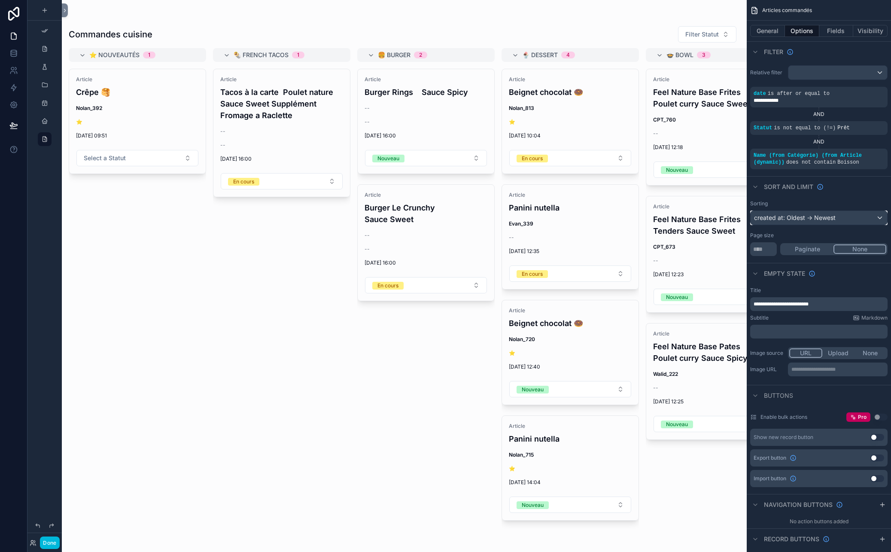
click at [812, 221] on div "created at: Oldest -> Newest" at bounding box center [818, 218] width 137 height 14
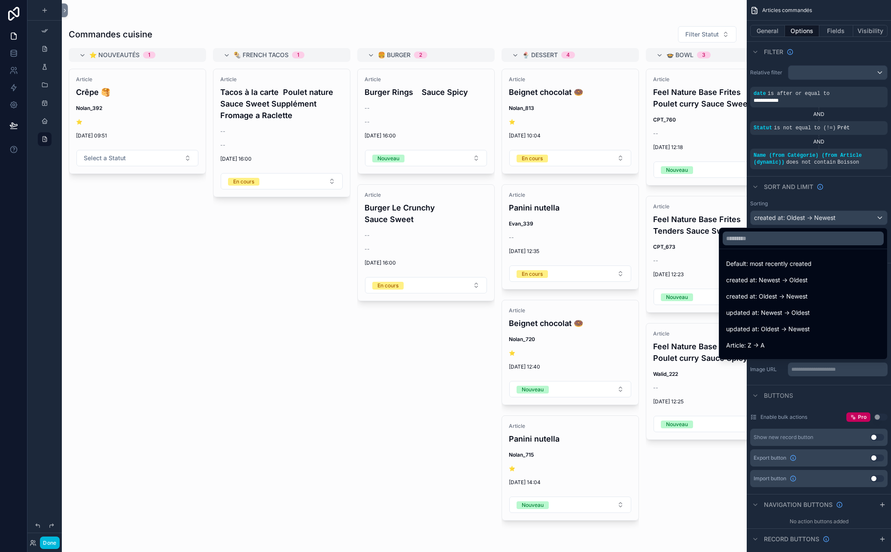
click at [812, 221] on div "scrollable content" at bounding box center [445, 276] width 891 height 552
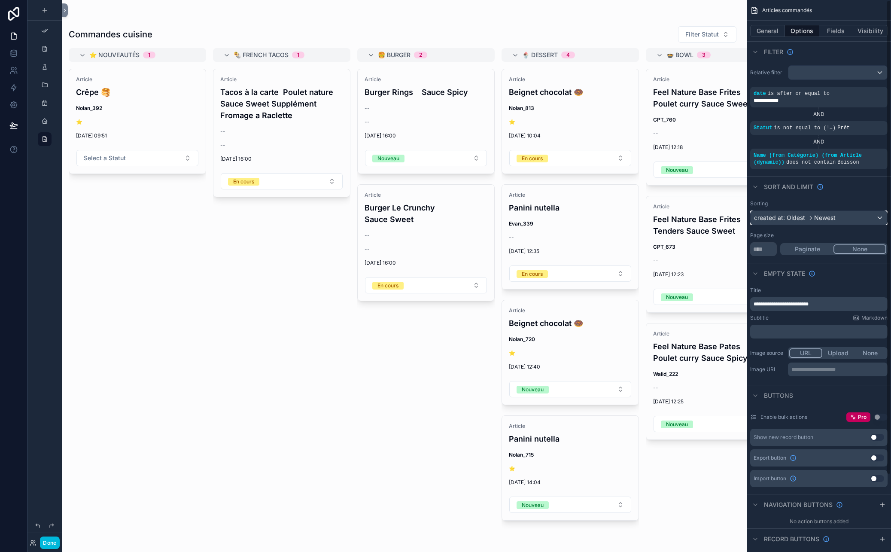
click at [812, 219] on div "created at: Oldest -> Newest" at bounding box center [818, 218] width 137 height 14
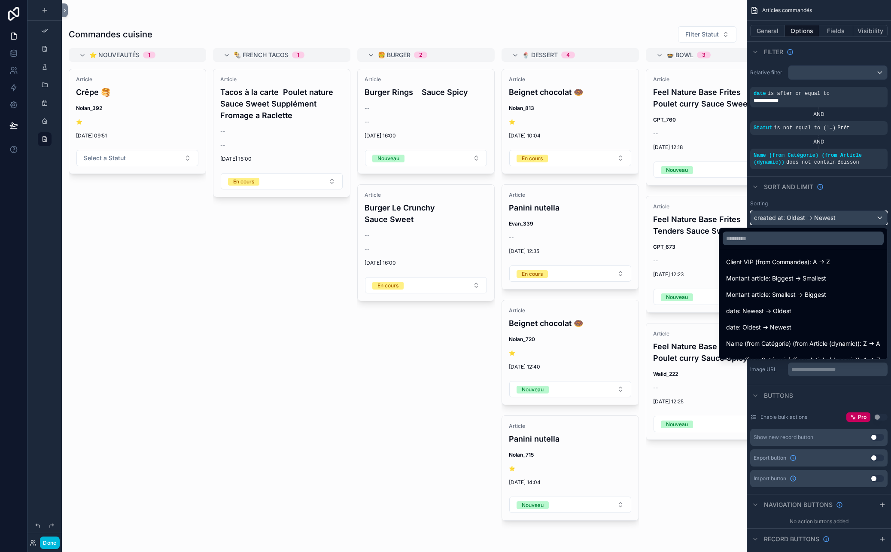
scroll to position [175, 0]
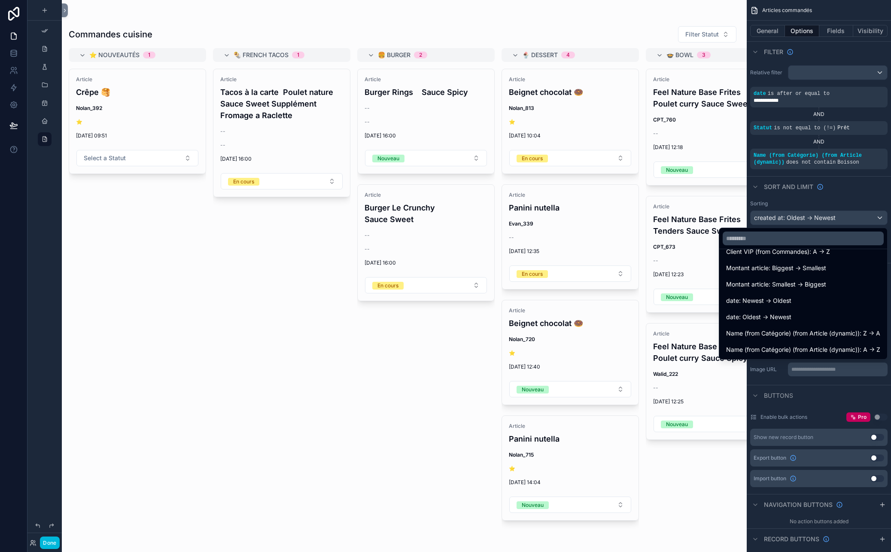
click at [394, 406] on div "Article Burger Rings Sauce Spicy -- -- 07/10/2025 16:00 Nouveau Prête Article B…" at bounding box center [425, 305] width 137 height 473
click at [350, 368] on div "Article Tacos à la carte Poulet nature Sauce Sweet Supplément Fromage a Raclett…" at bounding box center [281, 305] width 137 height 473
click at [831, 128] on div "scrollable content" at bounding box center [445, 276] width 891 height 552
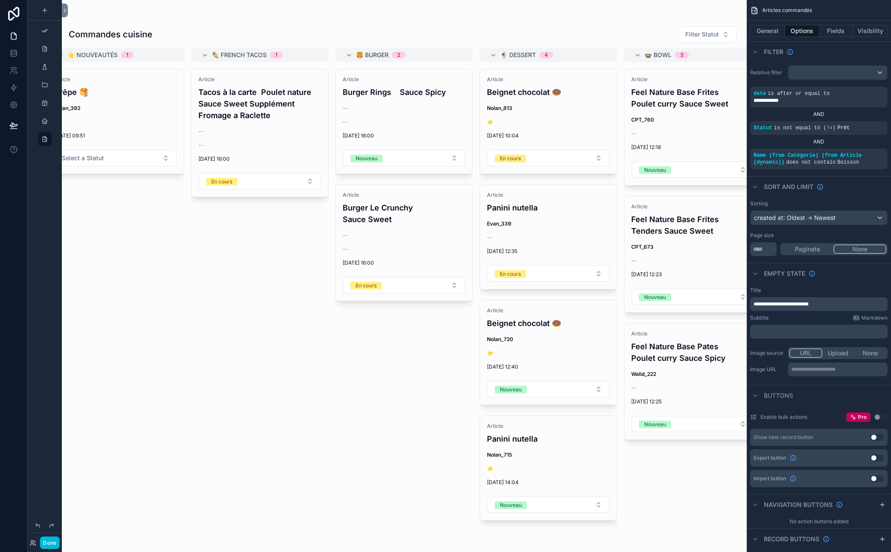
scroll to position [0, 0]
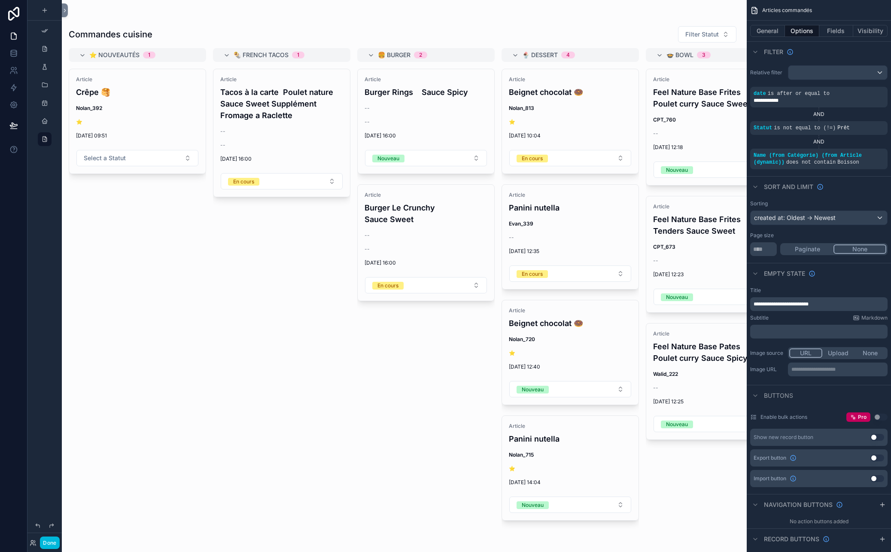
click at [246, 182] on div "En cours" at bounding box center [243, 182] width 21 height 8
click at [13, 112] on link at bounding box center [13, 104] width 27 height 17
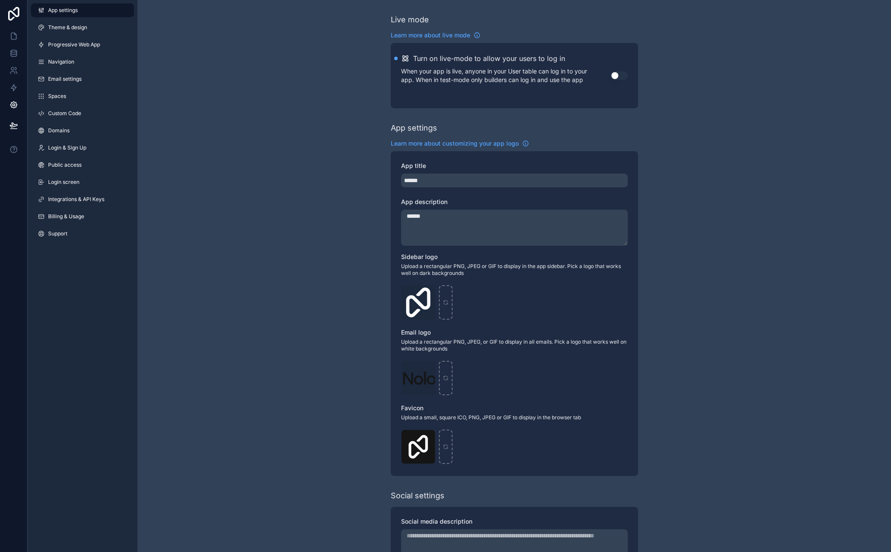
click at [87, 27] on span "Theme & design" at bounding box center [67, 27] width 39 height 7
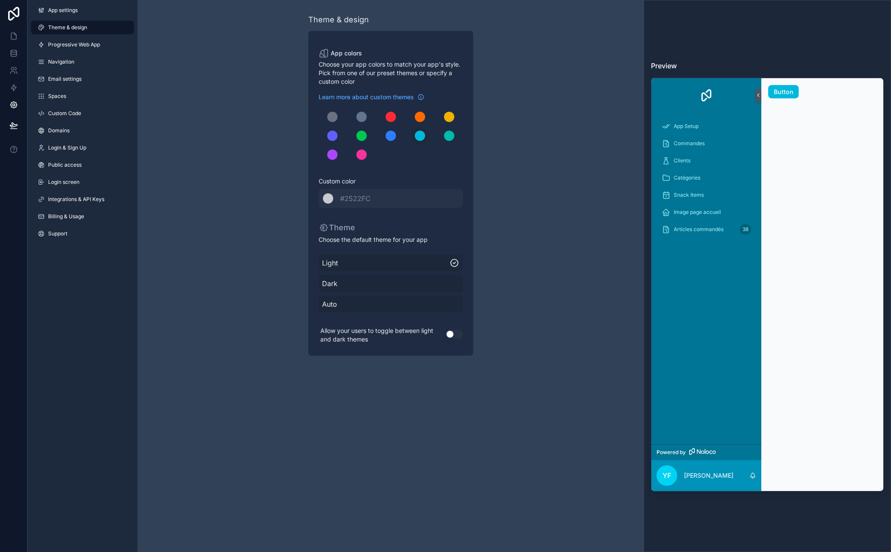
click at [364, 139] on div "scrollable content" at bounding box center [361, 135] width 10 height 10
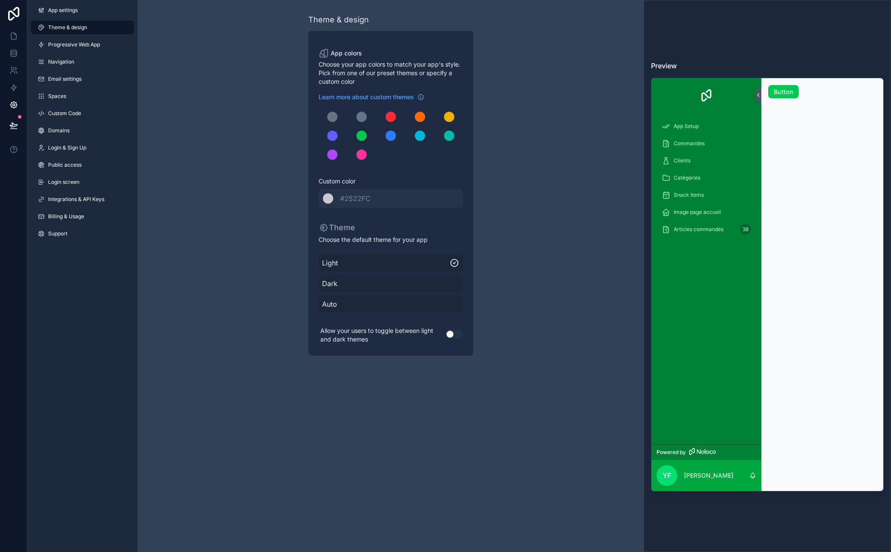
click at [451, 330] on button "Use setting" at bounding box center [454, 334] width 17 height 9
click at [76, 41] on span "Progressive Web App" at bounding box center [74, 44] width 52 height 7
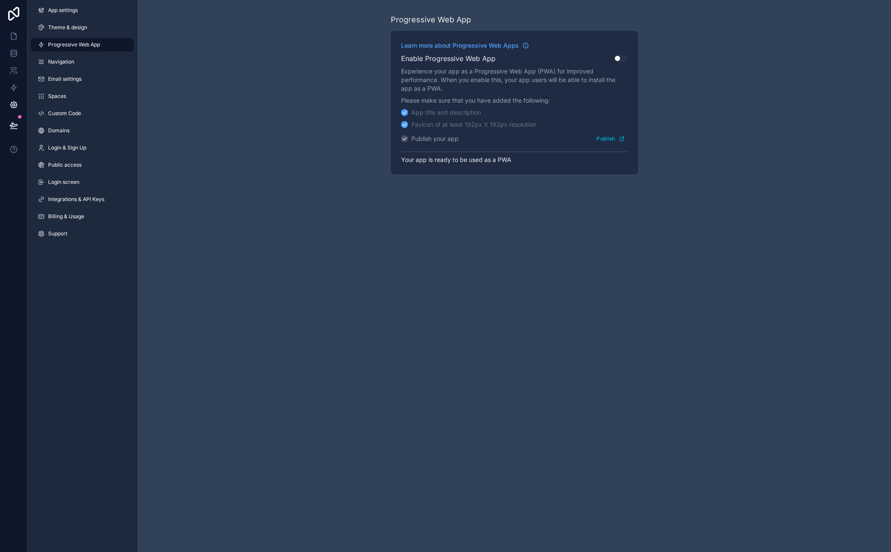
click at [82, 12] on link "App settings" at bounding box center [82, 10] width 103 height 14
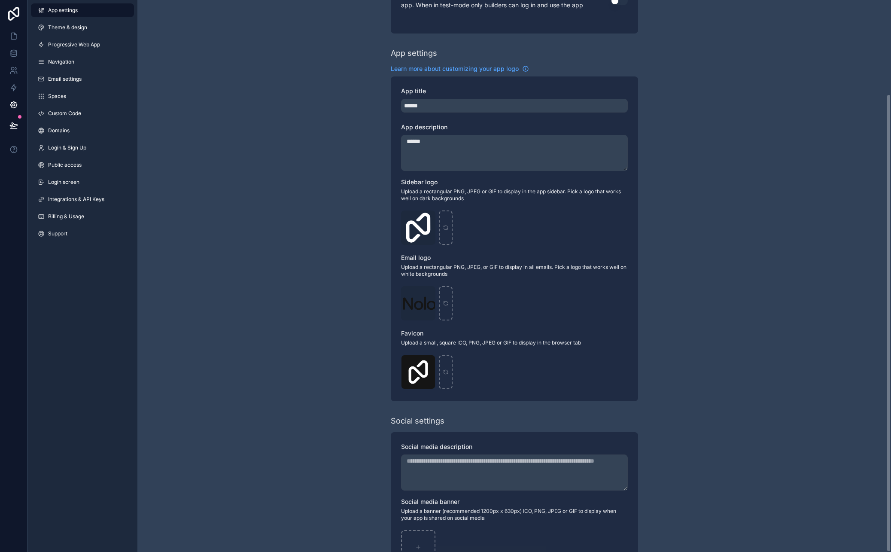
scroll to position [113, 0]
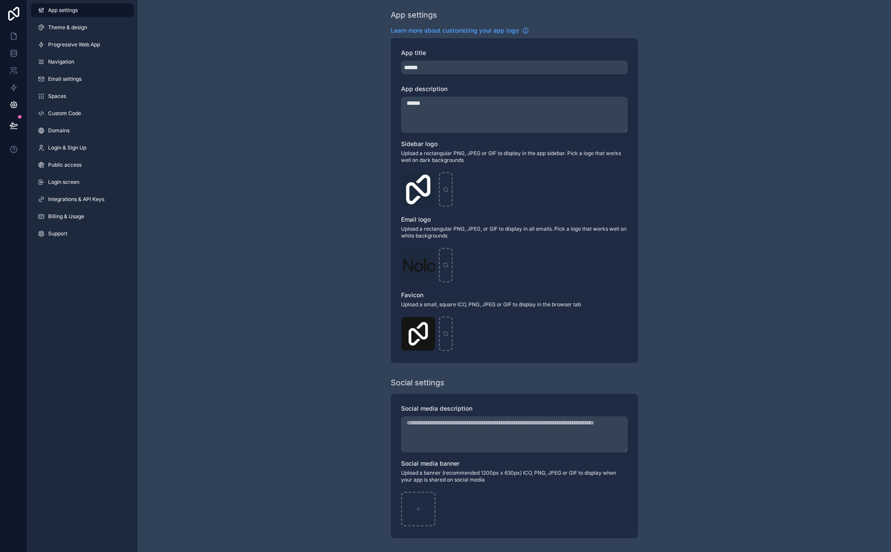
click at [72, 97] on link "Spaces" at bounding box center [82, 96] width 103 height 14
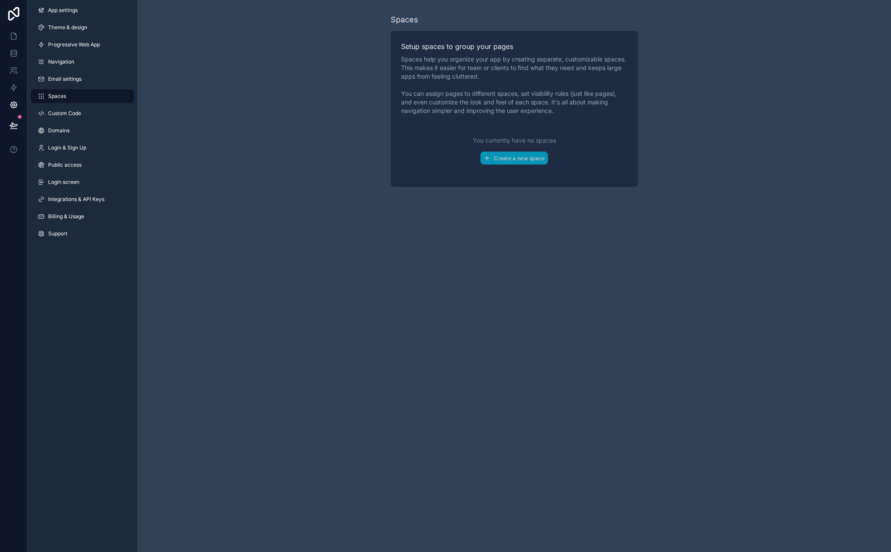
click at [75, 79] on span "Email settings" at bounding box center [64, 79] width 33 height 7
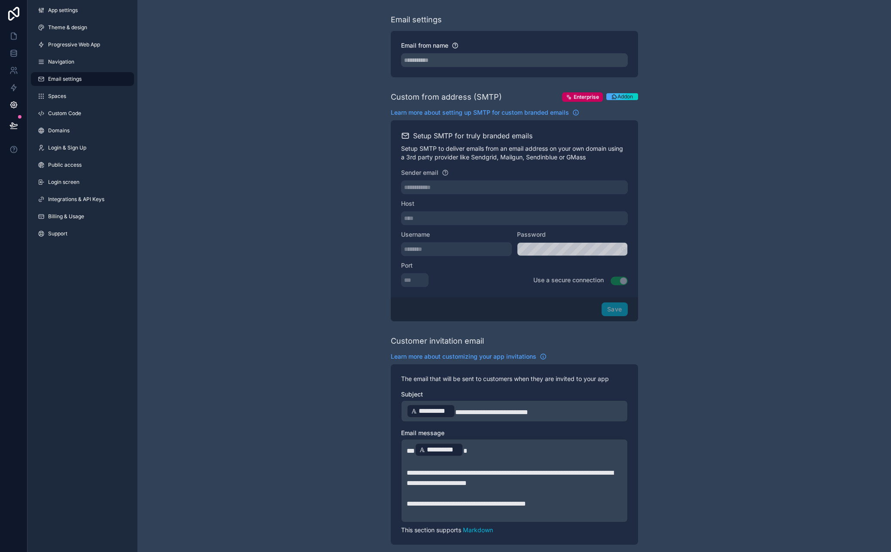
click at [76, 197] on span "Integrations & API Keys" at bounding box center [76, 199] width 56 height 7
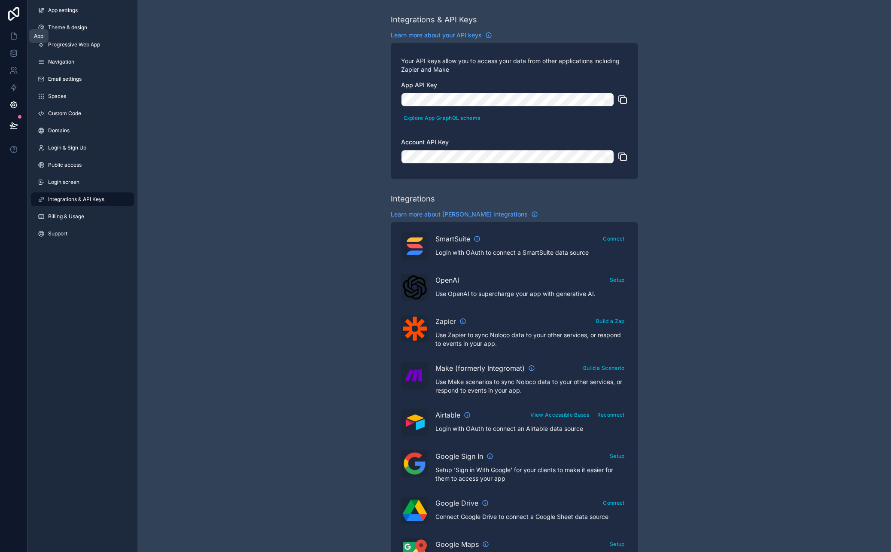
click at [15, 33] on icon at bounding box center [13, 36] width 9 height 9
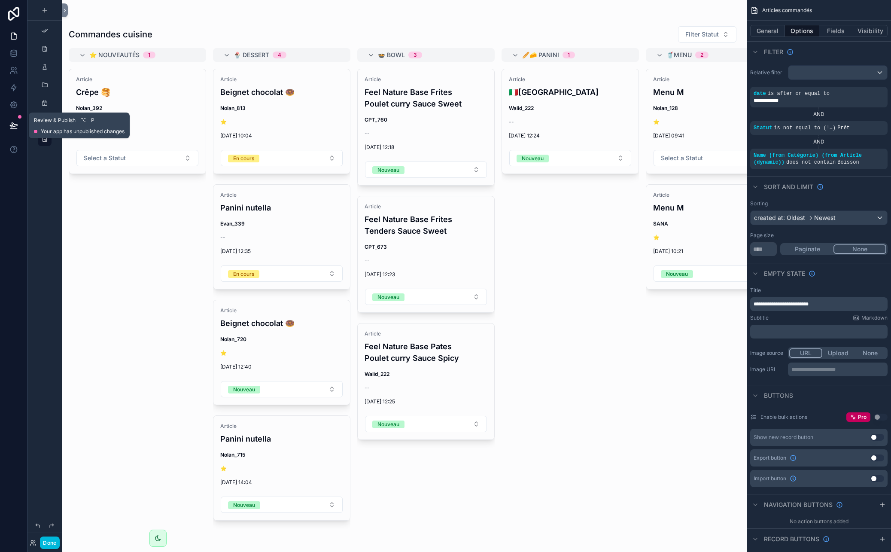
click at [12, 124] on icon at bounding box center [13, 125] width 9 height 9
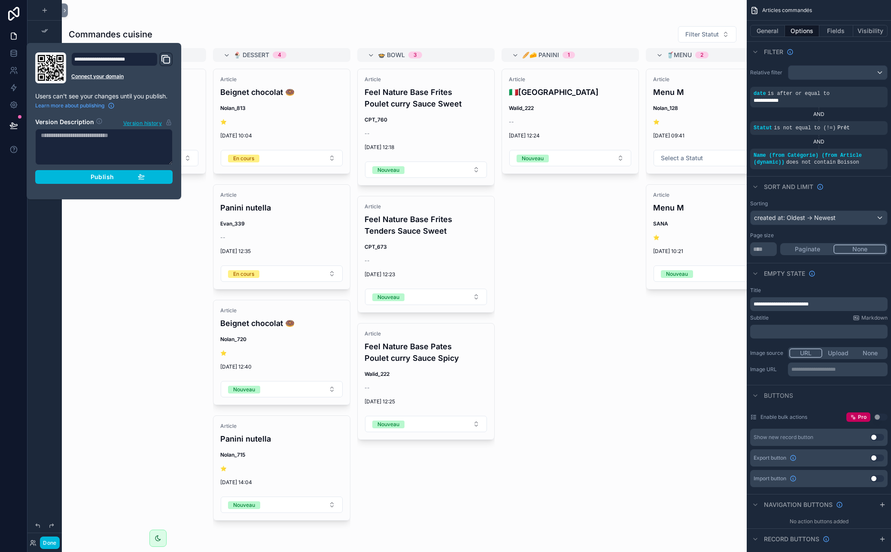
click at [109, 176] on span "Publish" at bounding box center [102, 177] width 23 height 8
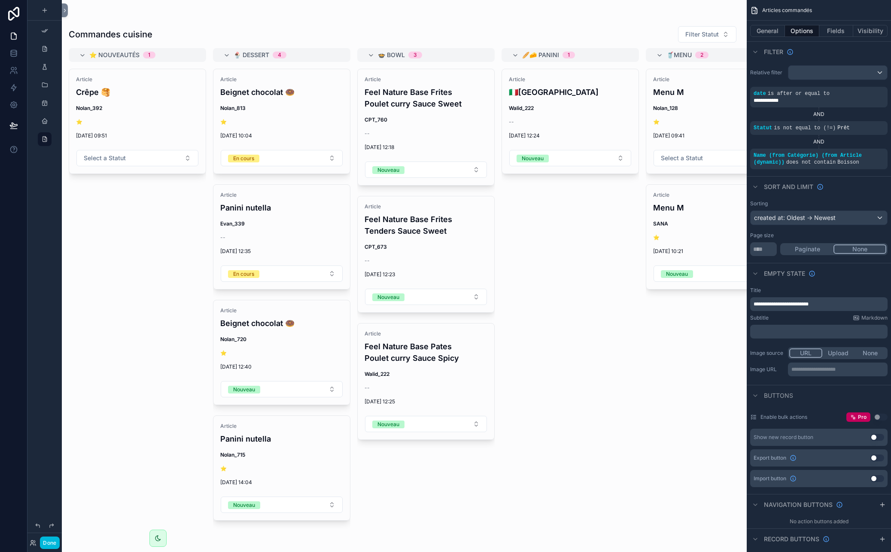
click at [158, 501] on icon "scrollable content" at bounding box center [158, 537] width 7 height 7
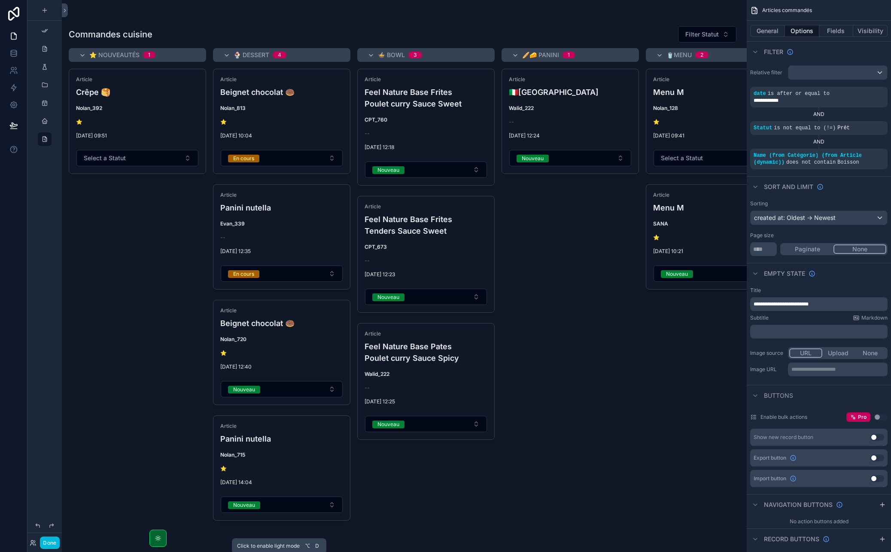
click at [158, 501] on icon "scrollable content" at bounding box center [158, 537] width 7 height 7
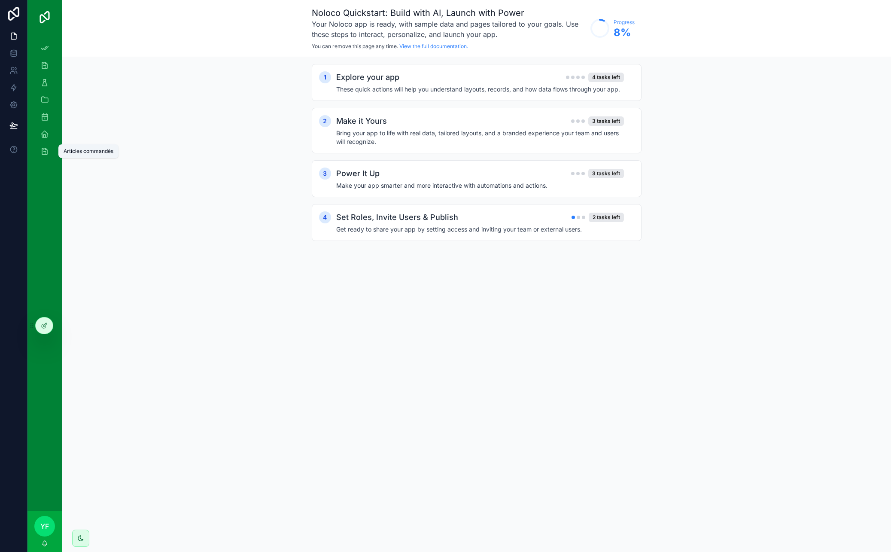
click at [48, 151] on icon "scrollable content" at bounding box center [44, 151] width 9 height 9
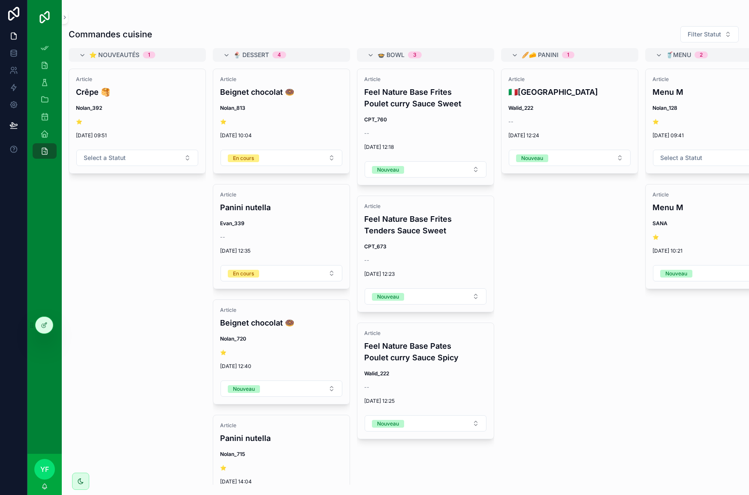
click at [80, 477] on div "scrollable content" at bounding box center [80, 481] width 17 height 17
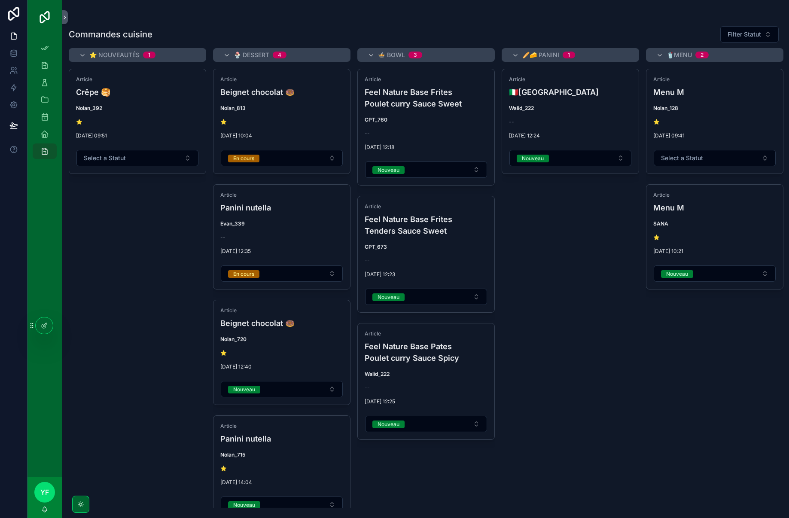
click at [138, 164] on button "Select a Statut" at bounding box center [137, 158] width 122 height 16
click at [109, 194] on span "Nouveau" at bounding box center [97, 192] width 32 height 8
click at [42, 323] on icon at bounding box center [44, 325] width 7 height 7
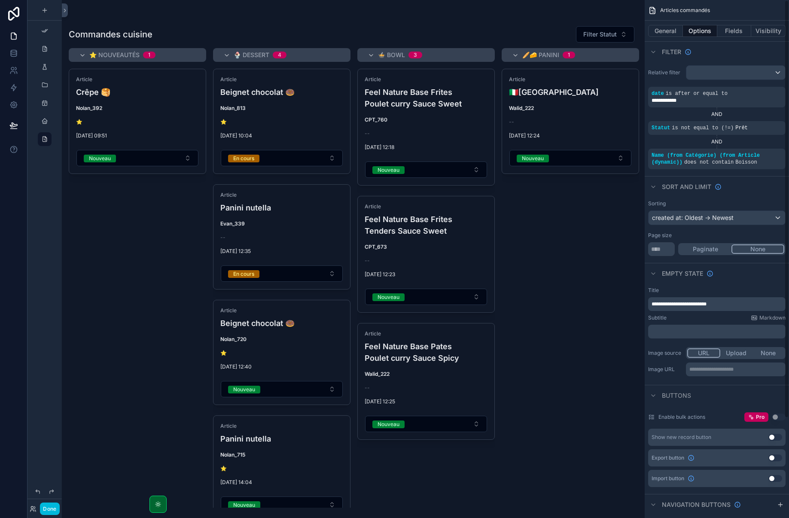
click at [287, 30] on div "scrollable content" at bounding box center [353, 259] width 582 height 518
click at [738, 36] on button "Fields" at bounding box center [734, 31] width 34 height 12
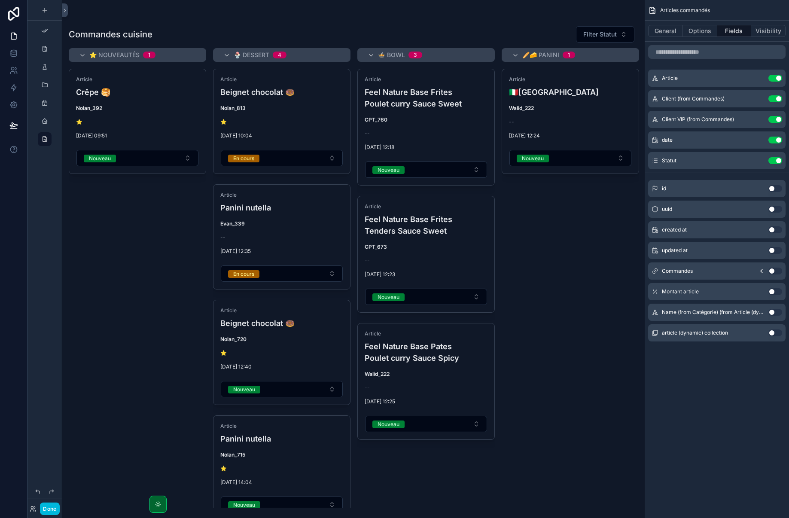
click at [0, 0] on icon "scrollable content" at bounding box center [0, 0] width 0 height 0
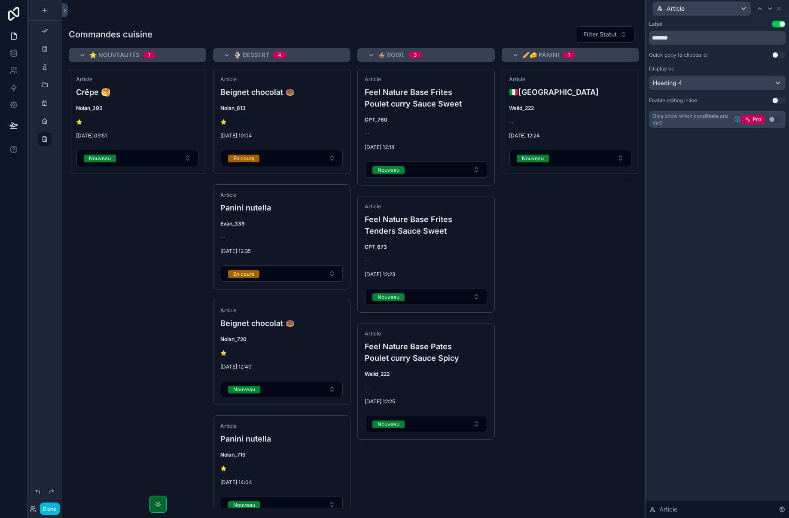
click at [780, 26] on button "Use setting" at bounding box center [778, 24] width 14 height 7
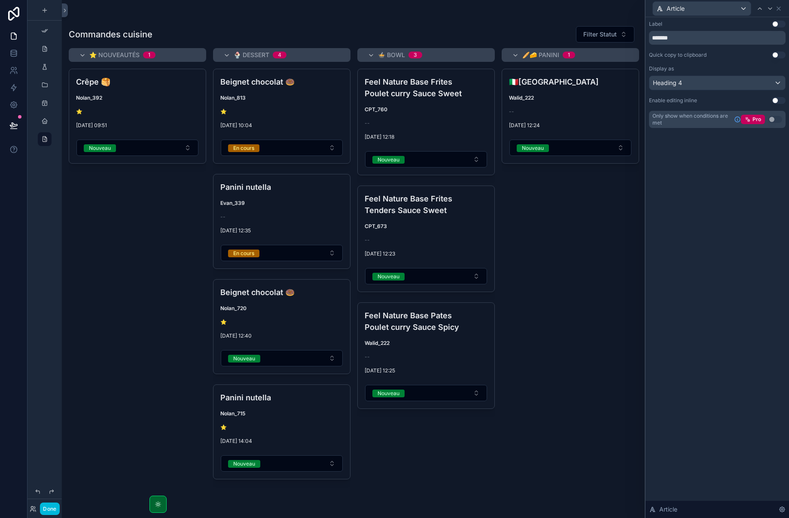
click at [568, 335] on div "🇮🇹Italien Walid_222 -- 07/10/2025 12:24 Nouveau Prête" at bounding box center [569, 288] width 137 height 439
click at [780, 9] on icon at bounding box center [778, 8] width 7 height 7
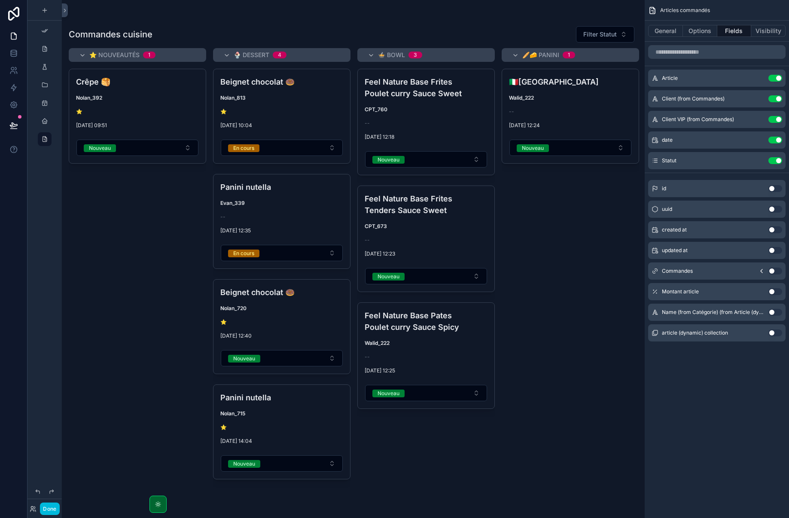
click at [547, 151] on span "Nouveau" at bounding box center [532, 148] width 32 height 8
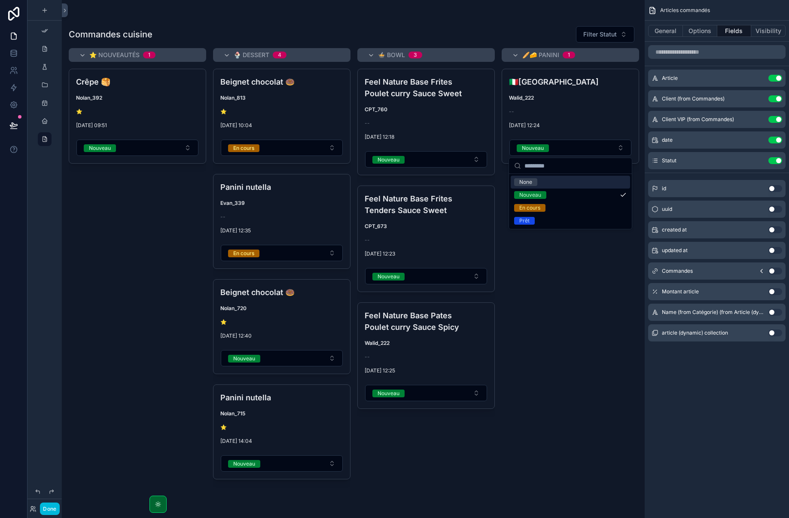
click at [547, 151] on span "Nouveau" at bounding box center [532, 148] width 32 height 8
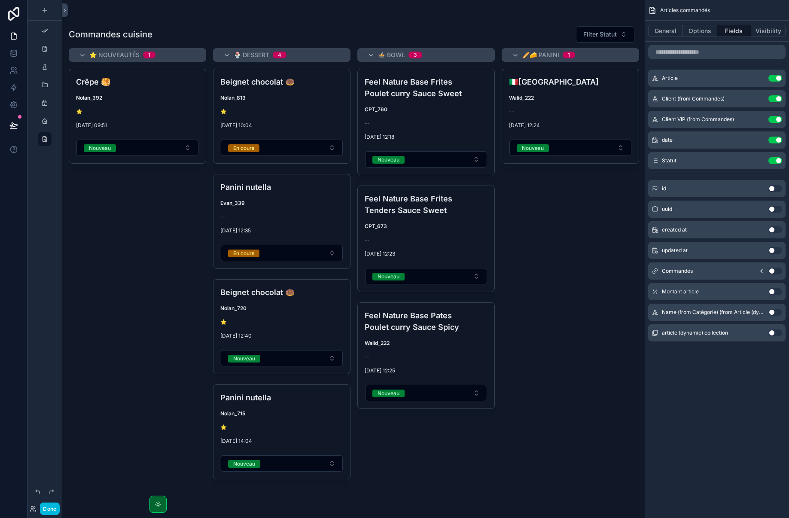
click at [582, 123] on span "[DATE] 12:24" at bounding box center [570, 125] width 123 height 7
click at [0, 0] on icon "scrollable content" at bounding box center [0, 0] width 0 height 0
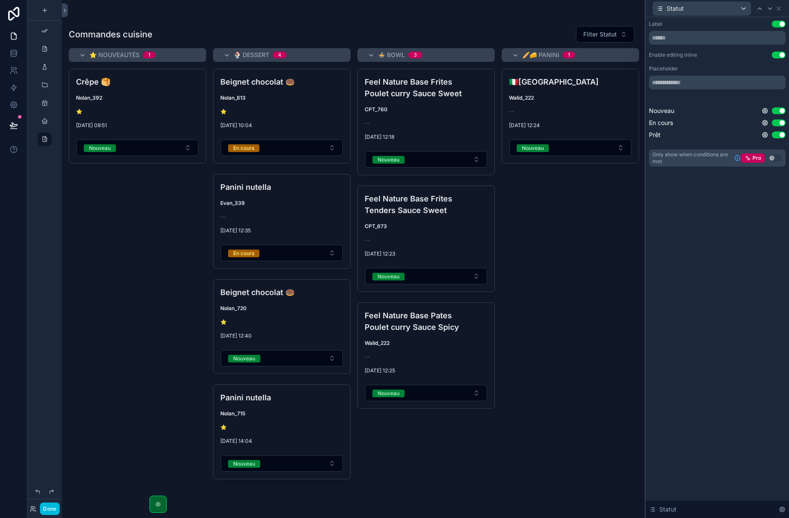
click at [778, 111] on button "Use setting" at bounding box center [778, 110] width 14 height 7
click at [764, 112] on icon at bounding box center [765, 111] width 2 height 2
click at [777, 10] on icon at bounding box center [778, 8] width 7 height 7
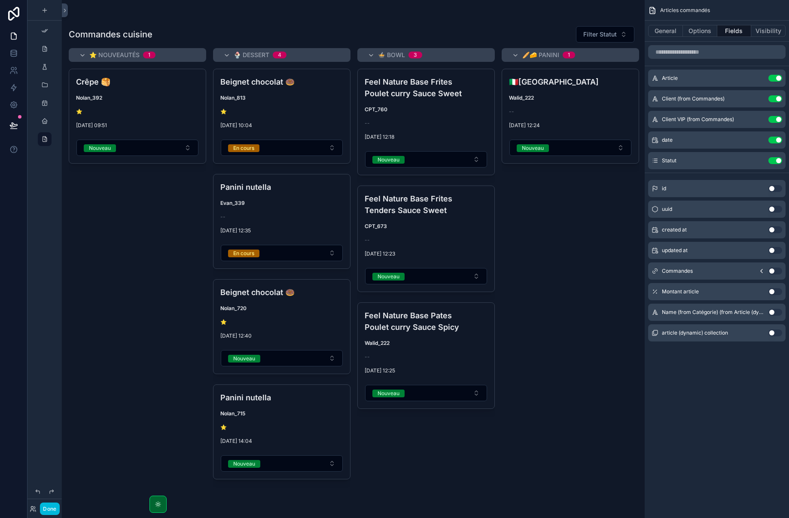
click at [543, 27] on div "Commandes cuisine Filter Statut" at bounding box center [353, 34] width 569 height 17
click at [47, 117] on div "scrollable content" at bounding box center [44, 121] width 10 height 14
click at [45, 121] on icon "scrollable content" at bounding box center [44, 121] width 7 height 7
click at [157, 504] on icon "scrollable content" at bounding box center [158, 504] width 2 height 2
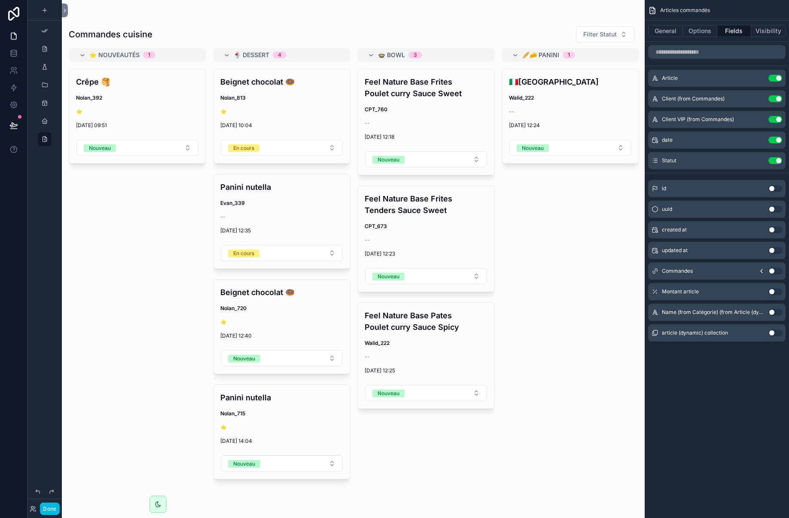
click at [157, 504] on icon "scrollable content" at bounding box center [158, 504] width 7 height 7
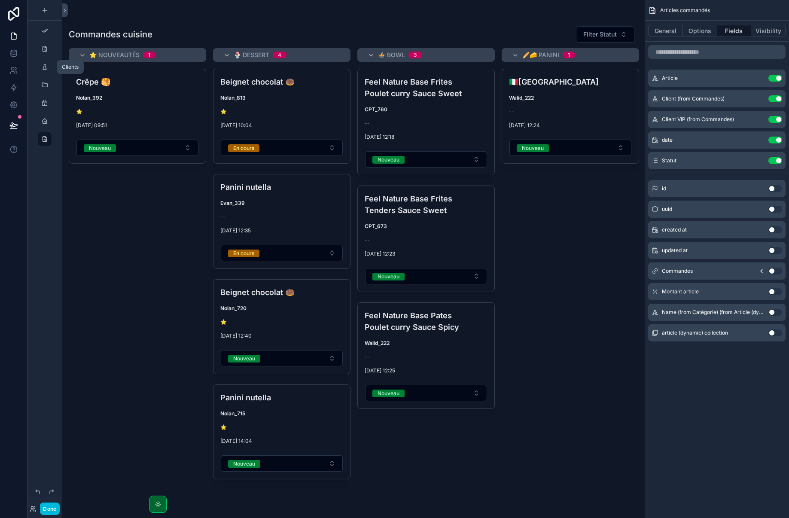
click at [48, 70] on div "scrollable content" at bounding box center [44, 67] width 10 height 14
click at [46, 64] on icon "scrollable content" at bounding box center [44, 67] width 7 height 7
click at [48, 508] on button "Done" at bounding box center [49, 508] width 19 height 12
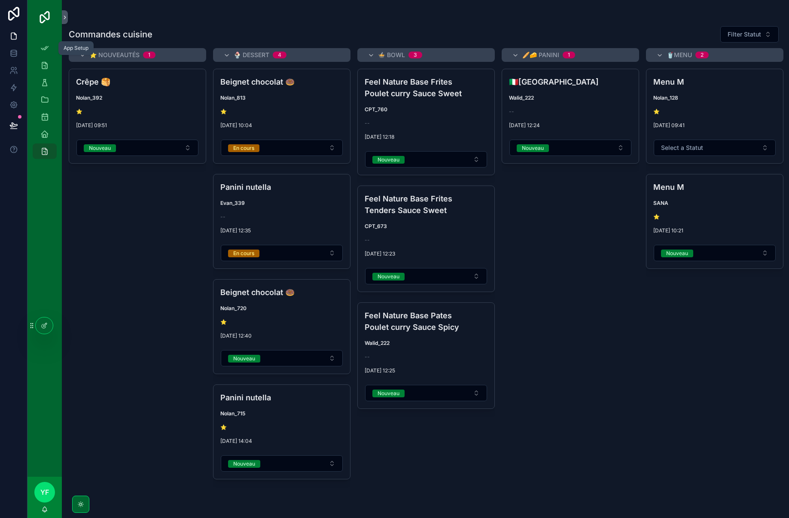
click at [50, 49] on div "App Setup" at bounding box center [45, 48] width 14 height 14
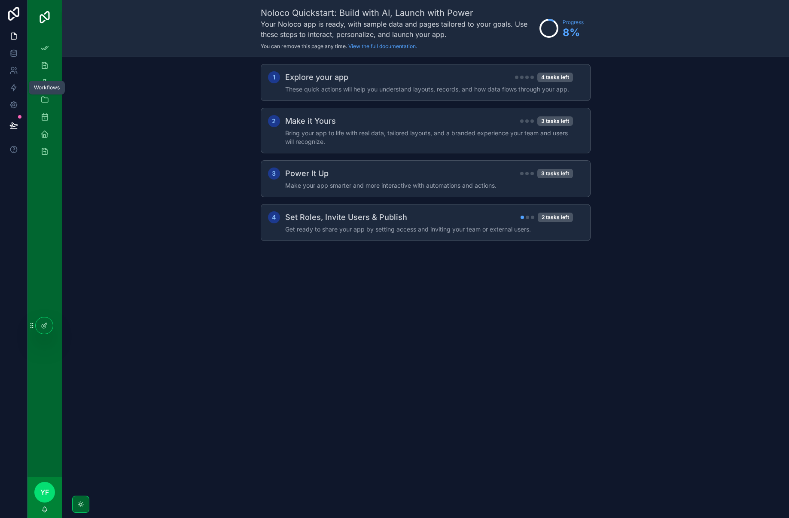
click at [17, 85] on icon at bounding box center [13, 87] width 9 height 9
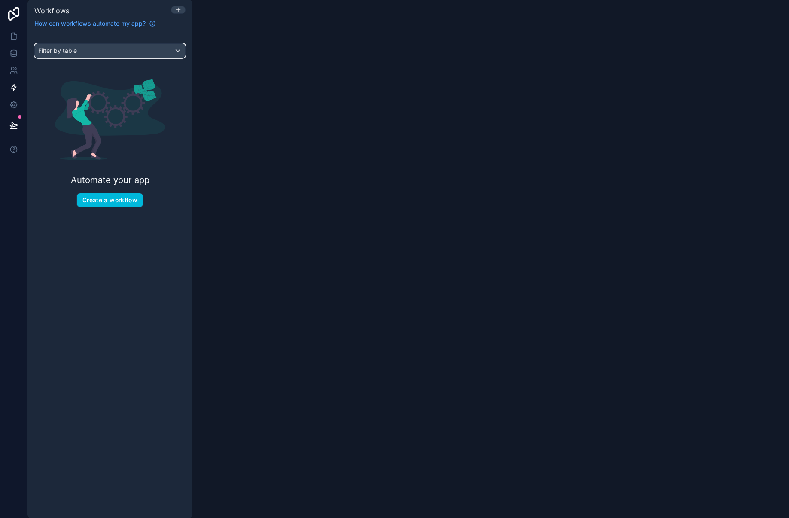
click at [97, 46] on div "Filter by table" at bounding box center [110, 51] width 150 height 14
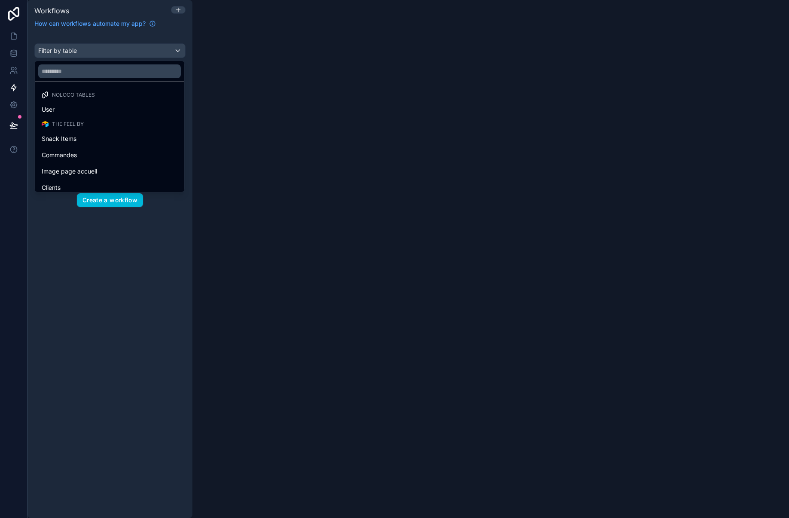
click at [97, 46] on div "scrollable content" at bounding box center [394, 259] width 789 height 518
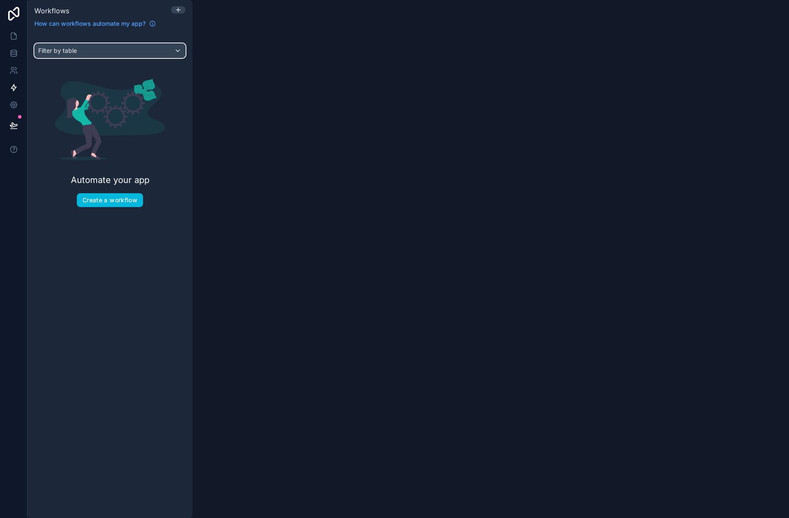
click at [97, 46] on div "Filter by table" at bounding box center [110, 51] width 150 height 14
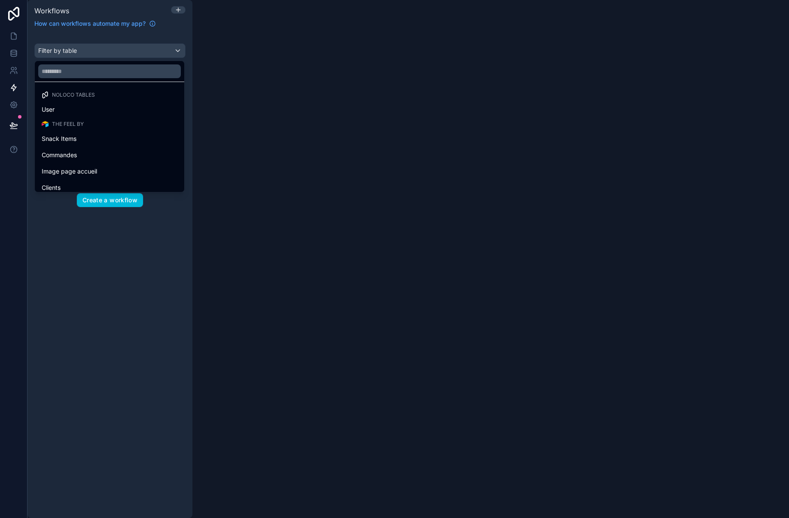
click at [97, 46] on div "scrollable content" at bounding box center [394, 259] width 789 height 518
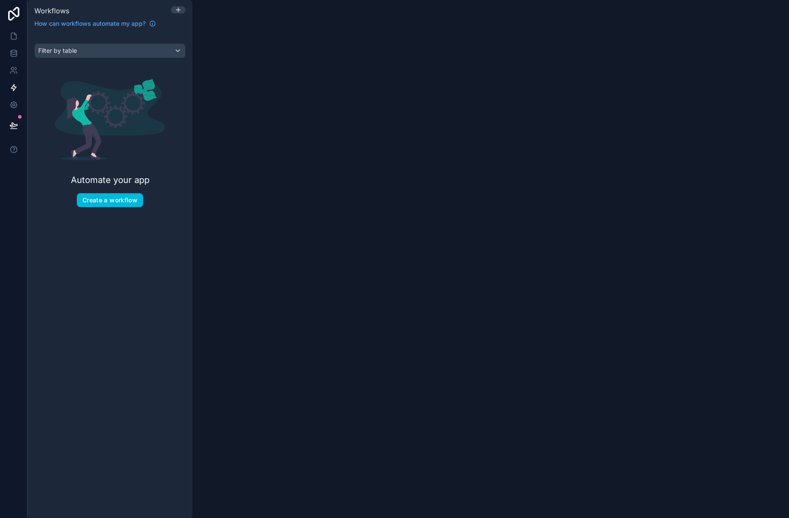
click at [116, 199] on button "Create a workflow" at bounding box center [110, 200] width 66 height 14
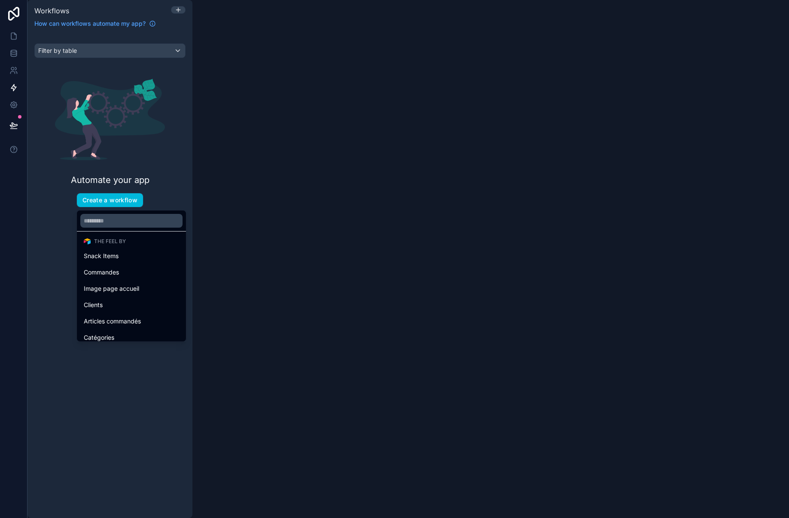
scroll to position [38, 0]
click at [113, 312] on span "Articles commandés" at bounding box center [112, 315] width 57 height 10
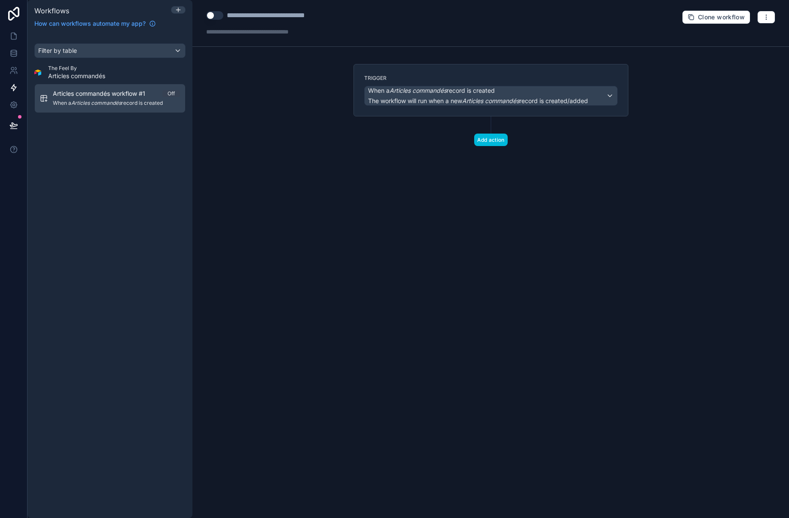
click at [123, 100] on span "When a Articles commandés record is created" at bounding box center [116, 103] width 127 height 7
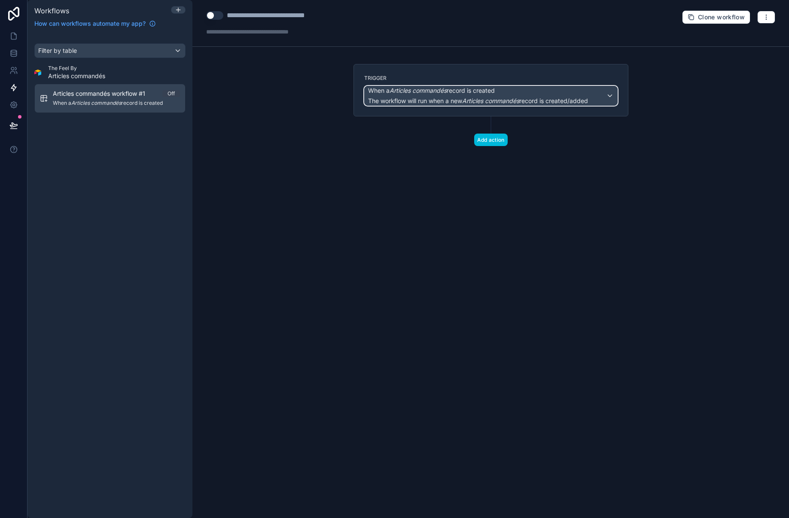
click at [610, 91] on div "When a Articles commandés record is created The workflow will run when a new Ar…" at bounding box center [490, 95] width 252 height 19
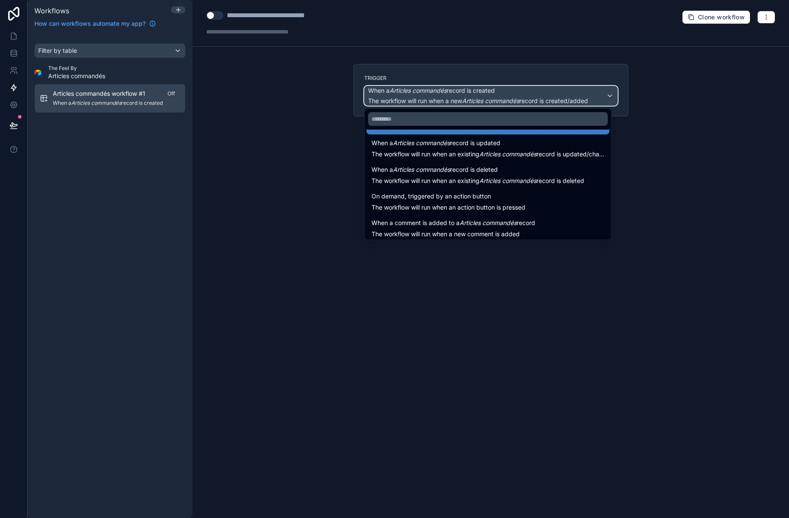
scroll to position [31, 0]
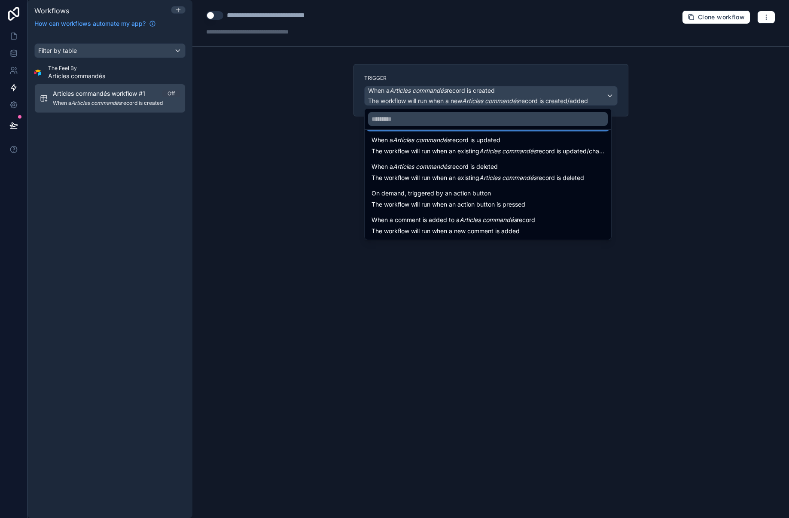
click at [505, 192] on span "On demand, triggered by an action button" at bounding box center [448, 193] width 154 height 10
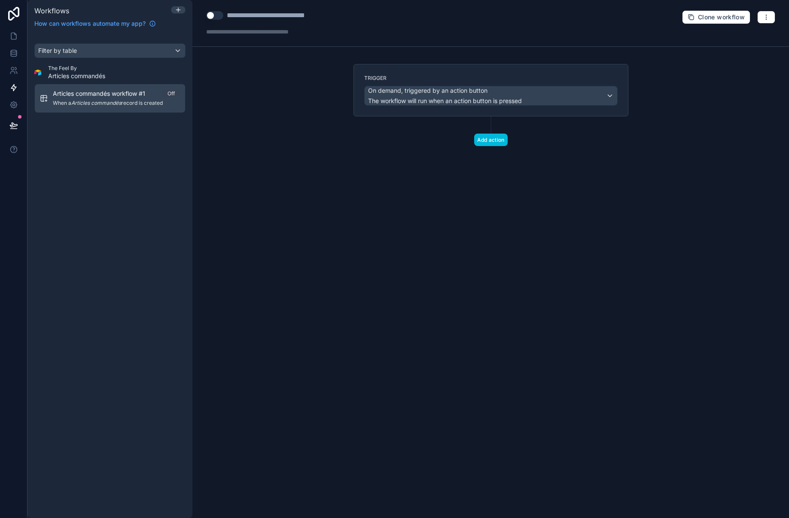
click at [493, 137] on button "Add action" at bounding box center [490, 139] width 33 height 12
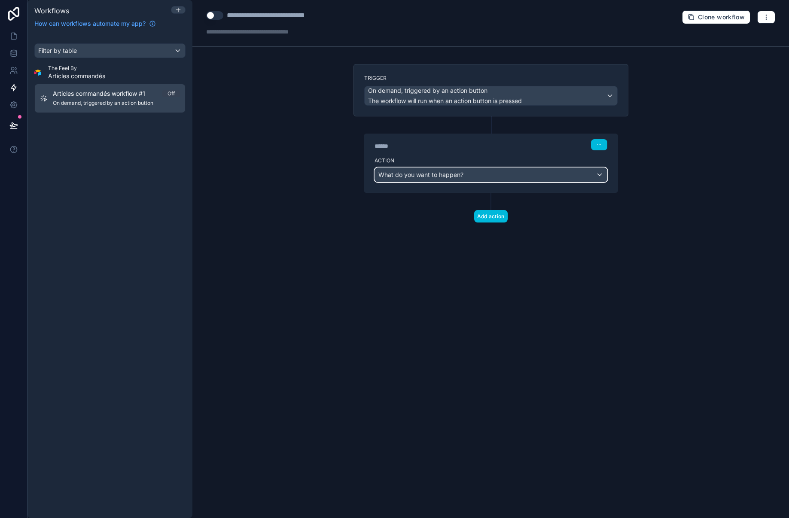
click at [450, 178] on span "What do you want to happen?" at bounding box center [420, 174] width 85 height 9
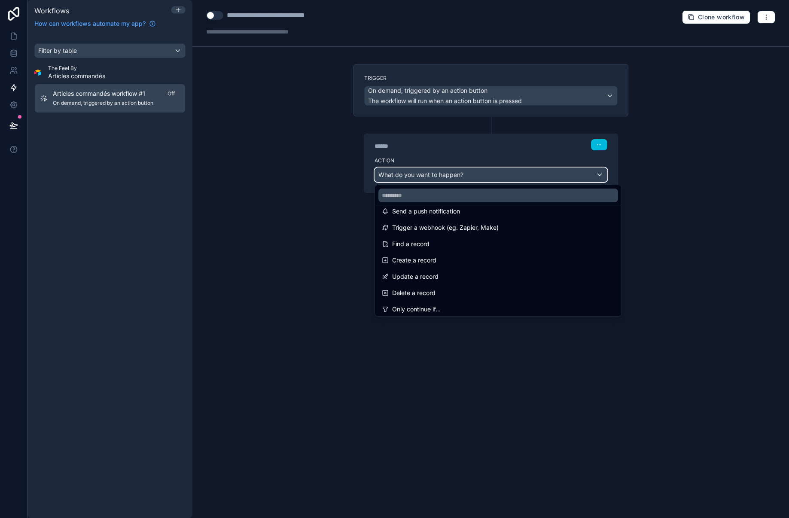
scroll to position [33, 0]
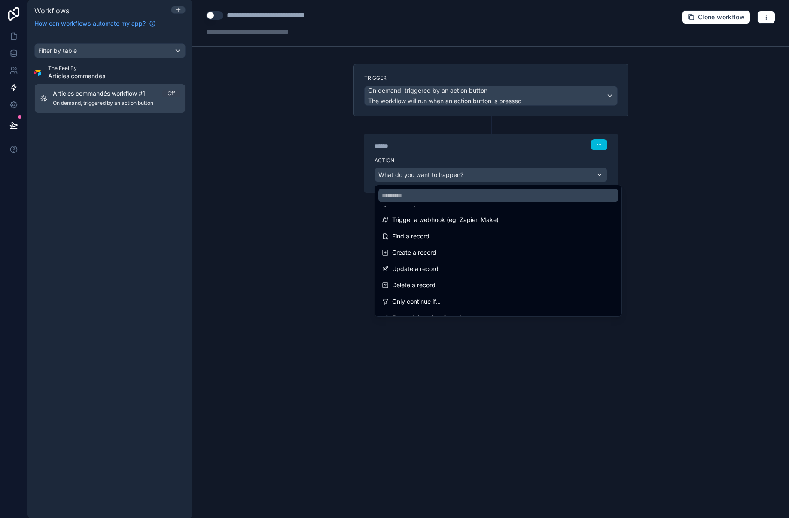
click at [429, 265] on span "Update a record" at bounding box center [415, 269] width 46 height 10
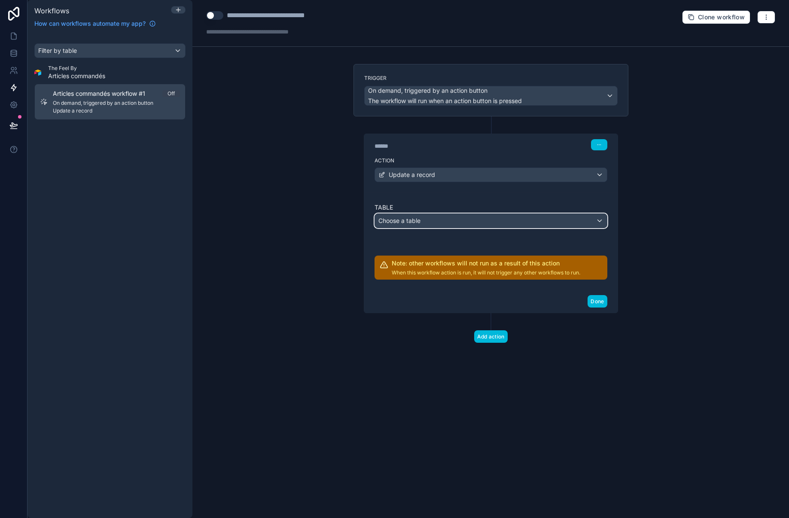
click at [461, 216] on div "Choose a table" at bounding box center [491, 221] width 232 height 14
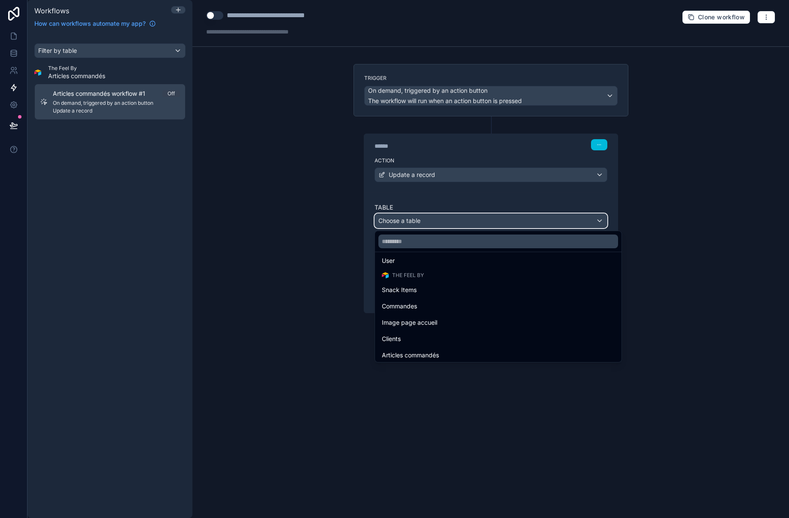
scroll to position [38, 0]
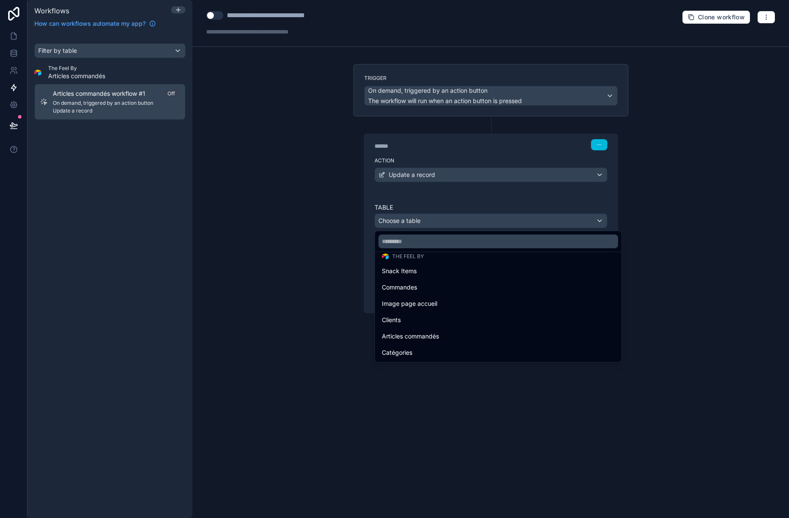
click at [431, 336] on span "Articles commandés" at bounding box center [410, 336] width 57 height 10
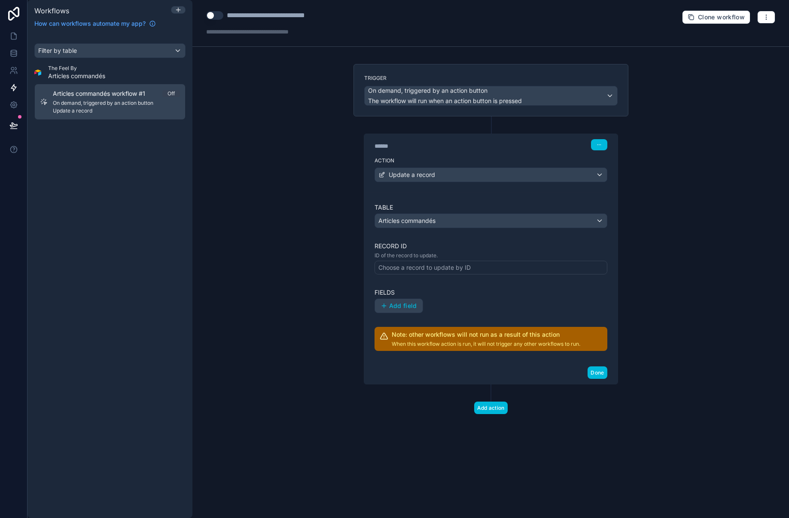
click at [437, 266] on div "Choose a record to update by ID" at bounding box center [424, 267] width 92 height 9
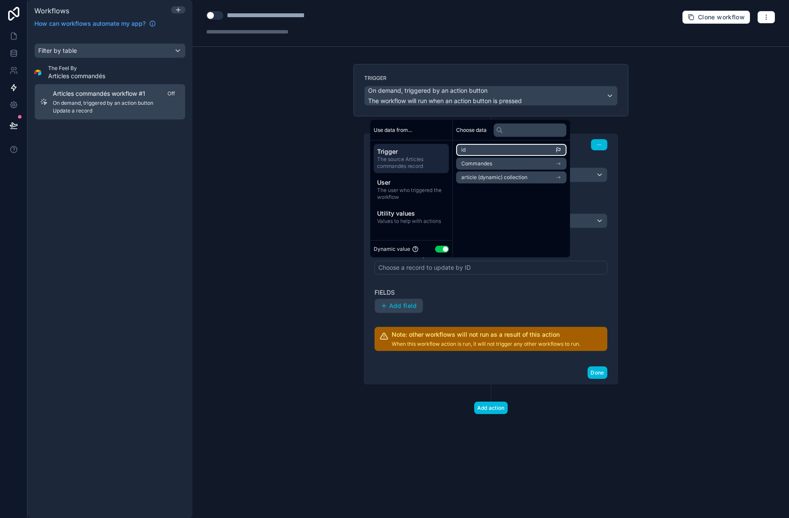
click at [510, 144] on li "id" at bounding box center [511, 150] width 110 height 12
click at [459, 301] on div "Add field" at bounding box center [490, 305] width 233 height 15
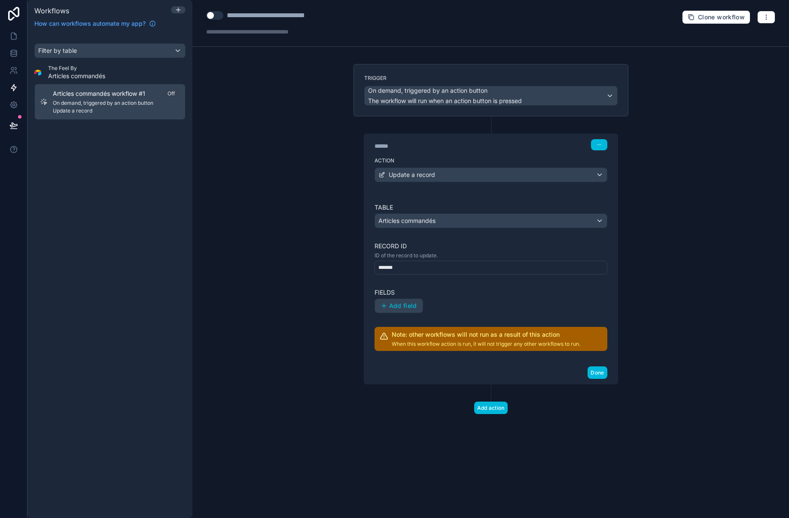
click at [412, 306] on span "Add field" at bounding box center [403, 306] width 28 height 8
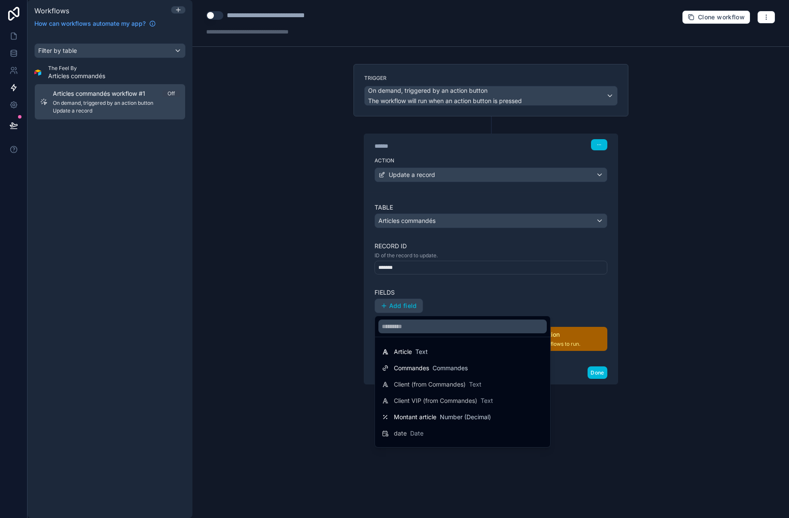
scroll to position [61, 0]
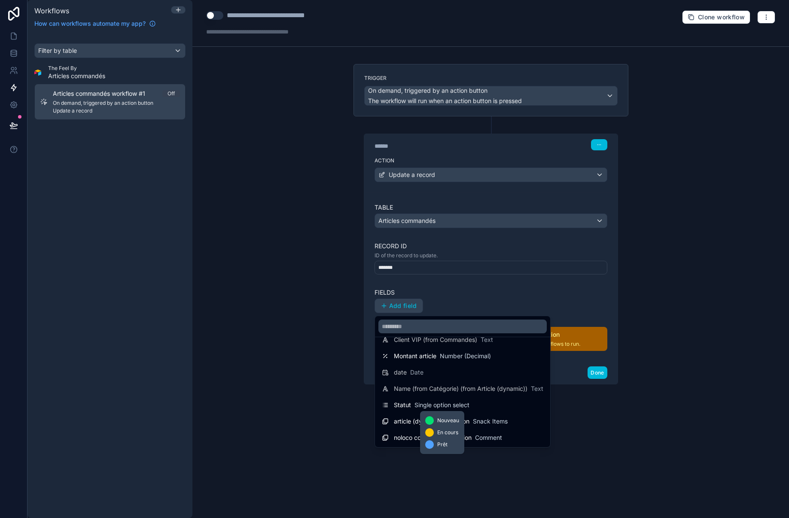
click at [422, 402] on span "Single option select" at bounding box center [441, 404] width 55 height 9
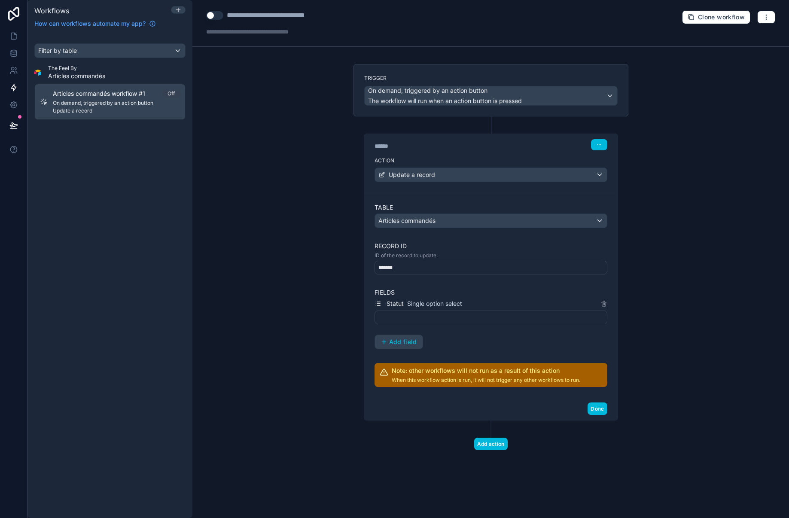
click at [422, 315] on div at bounding box center [490, 317] width 233 height 14
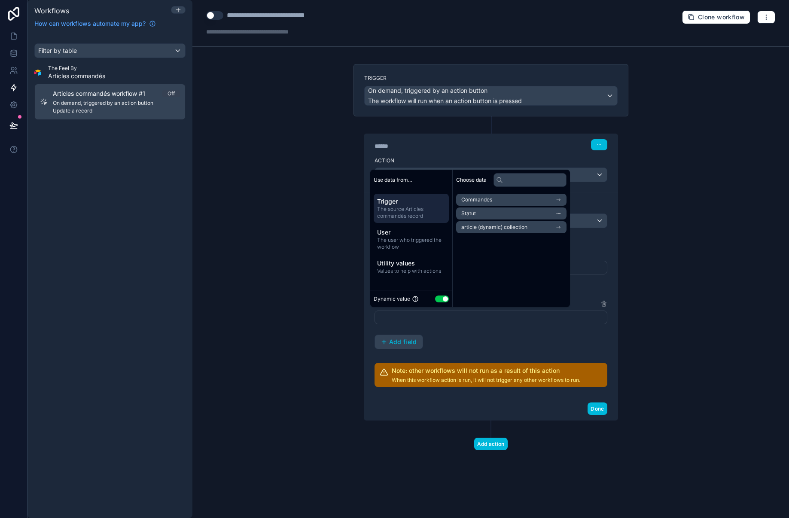
click at [414, 238] on span "The user who triggered the workflow" at bounding box center [411, 244] width 68 height 14
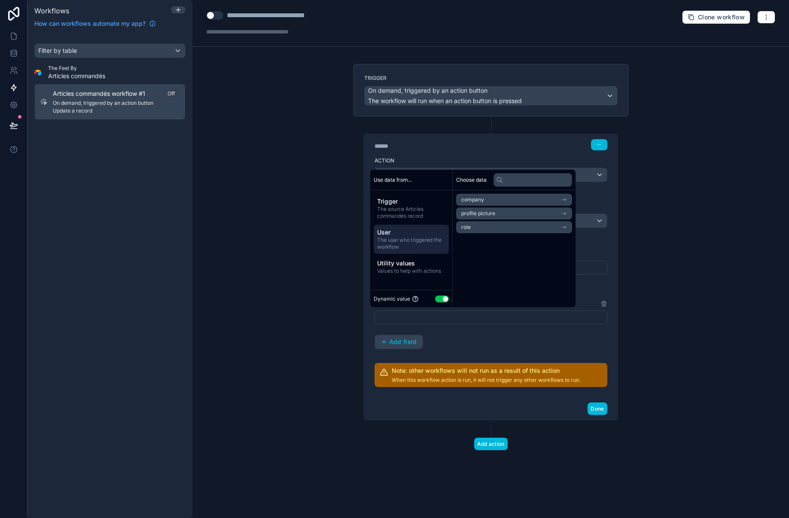
click at [414, 260] on span "Utility values" at bounding box center [411, 263] width 68 height 9
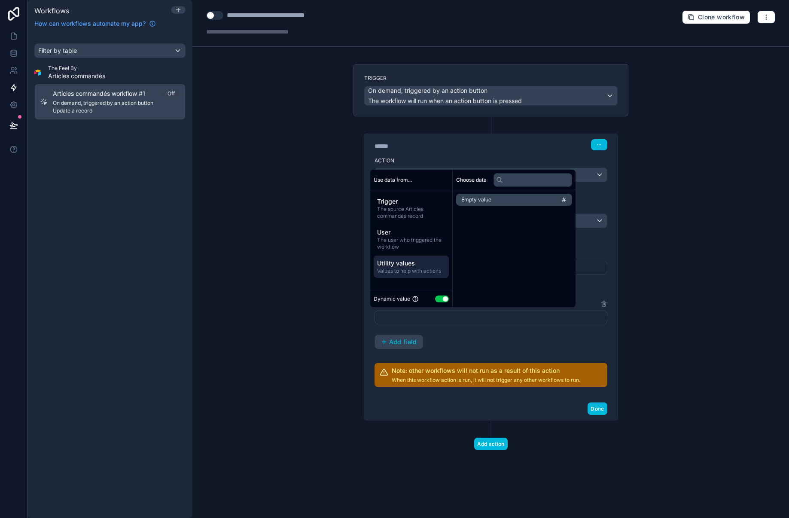
click at [443, 313] on div at bounding box center [490, 317] width 233 height 14
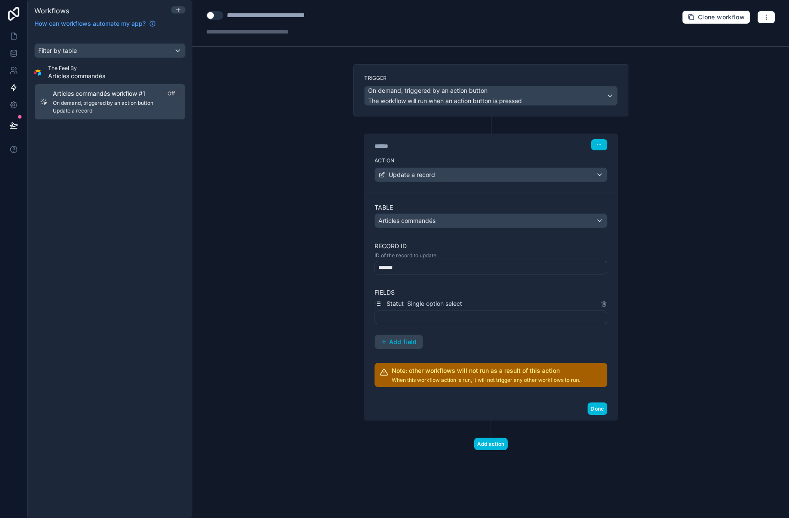
click at [464, 337] on div "Statut Single option select Add field" at bounding box center [490, 323] width 233 height 51
click at [459, 319] on div at bounding box center [490, 317] width 233 height 14
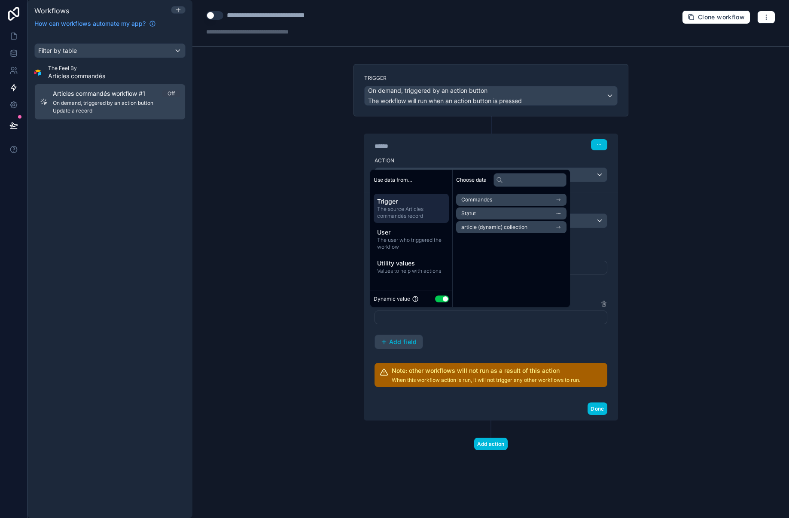
click at [436, 294] on div "Dynamic value Use setting" at bounding box center [410, 299] width 75 height 10
click at [440, 297] on button "Use setting" at bounding box center [442, 298] width 14 height 7
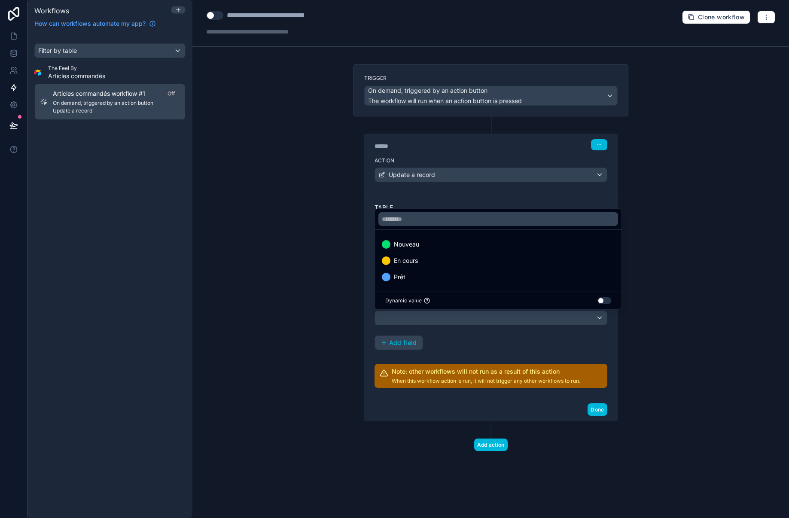
click at [419, 270] on div "Prêt" at bounding box center [497, 276] width 243 height 15
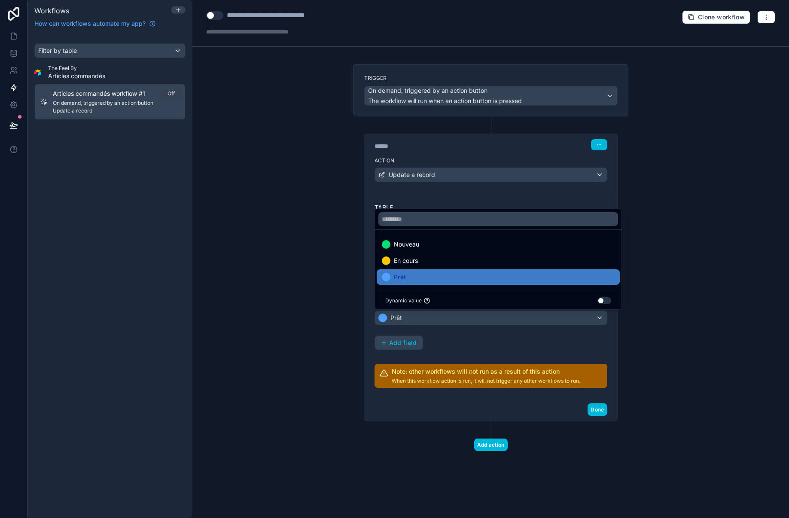
click at [477, 350] on div "Table Articles commandés Record ID ID of the record to update. ******* Fields S…" at bounding box center [490, 295] width 233 height 185
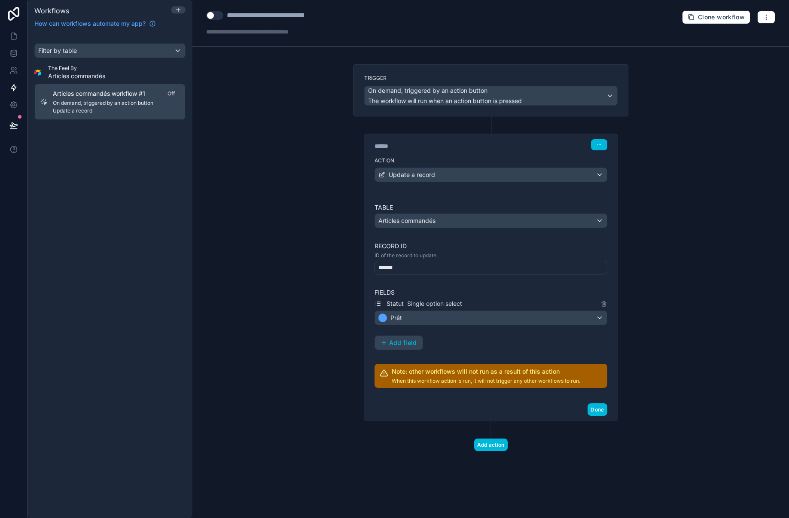
click at [604, 406] on button "Done" at bounding box center [596, 409] width 19 height 12
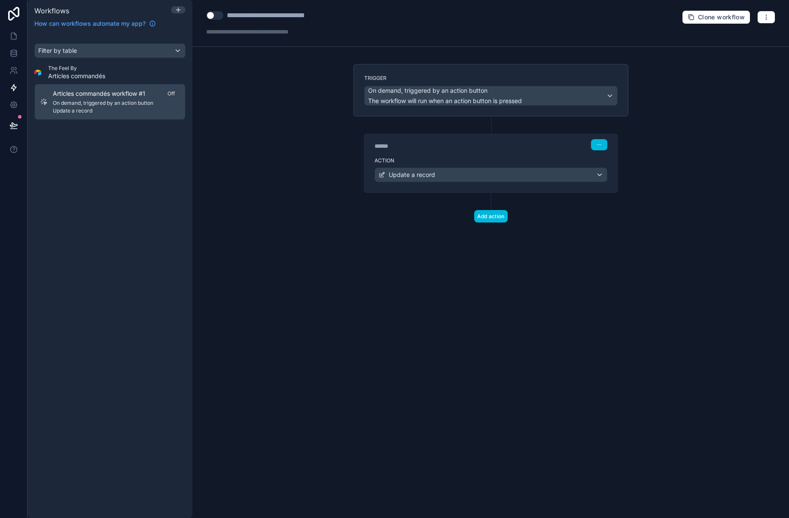
click at [221, 14] on button "Use setting" at bounding box center [214, 15] width 17 height 9
click at [11, 36] on icon at bounding box center [13, 36] width 5 height 6
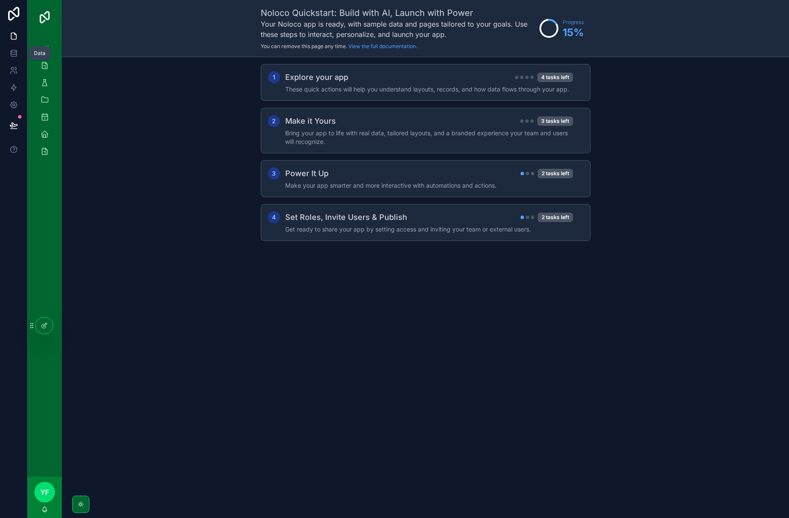
click at [12, 49] on icon at bounding box center [13, 53] width 9 height 9
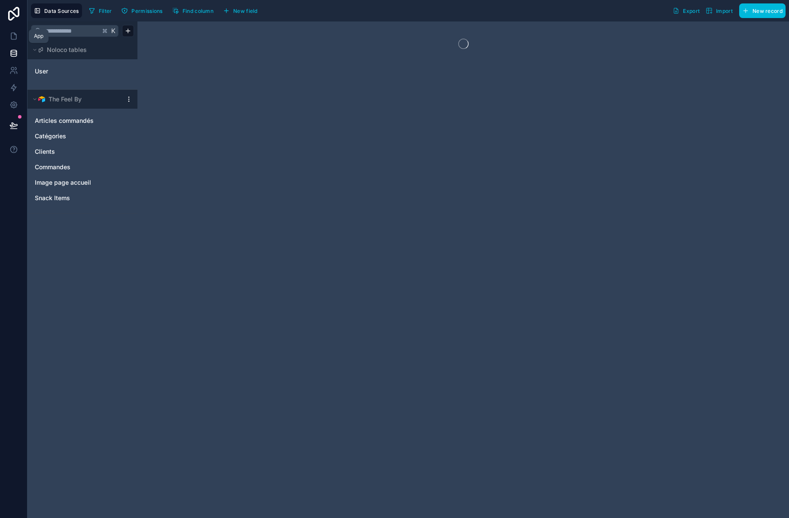
click at [12, 36] on icon at bounding box center [13, 36] width 9 height 9
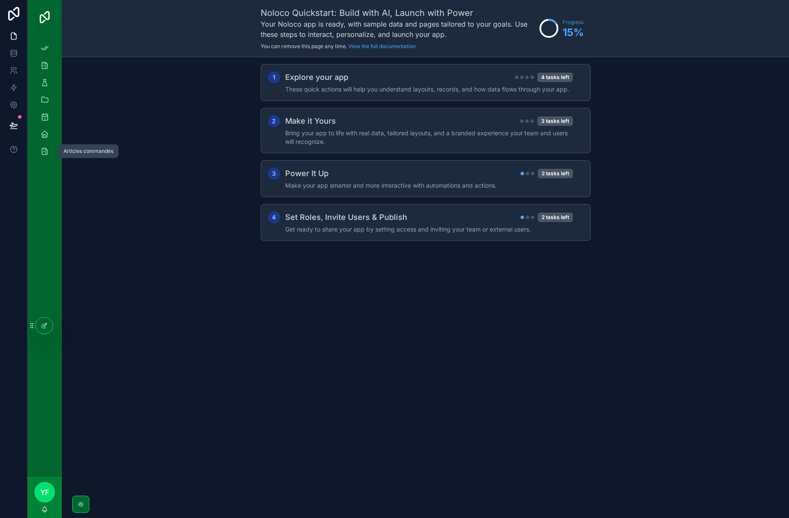
click at [44, 151] on icon "scrollable content" at bounding box center [44, 151] width 9 height 9
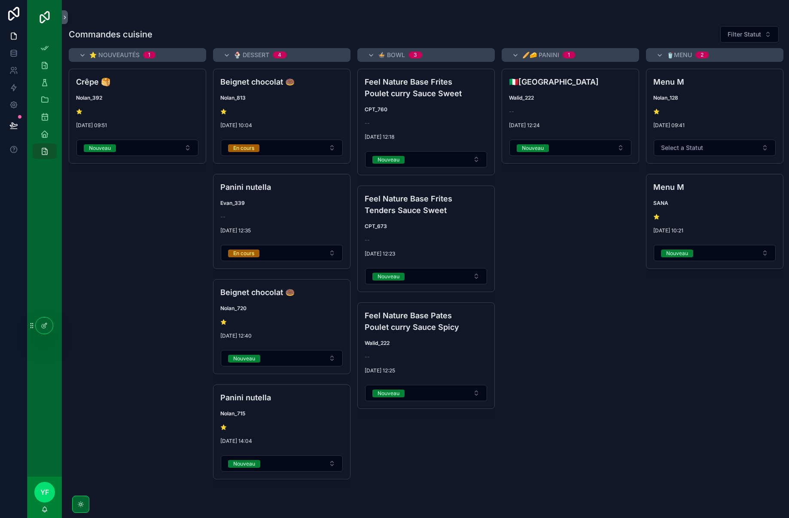
click at [308, 105] on div "Beignet chocolat 🍩 Nolan_813 ⭐️ 07/10/2025 10:04 En cours" at bounding box center [281, 116] width 137 height 94
click at [541, 239] on div "🇮🇹Italien Walid_222 -- 07/10/2025 12:24 Nouveau Prête" at bounding box center [569, 288] width 137 height 439
click at [0, 0] on span "Prête" at bounding box center [0, 0] width 0 height 0
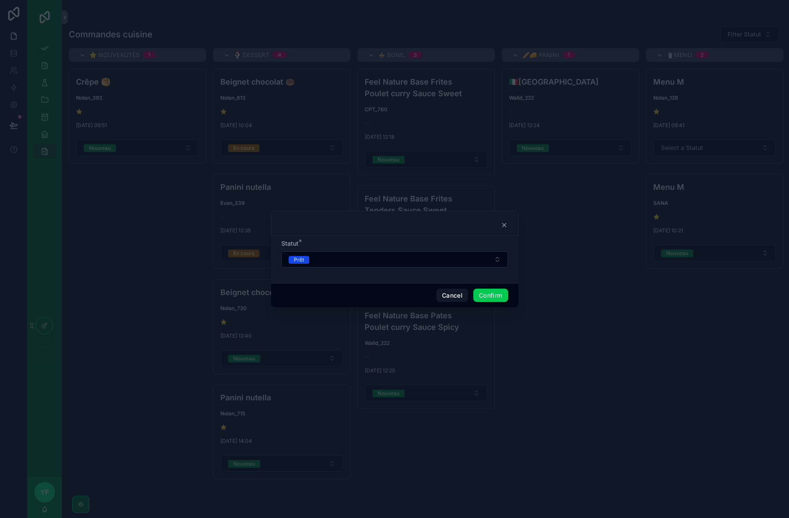
click at [376, 258] on button "Prêt" at bounding box center [394, 259] width 227 height 16
click at [378, 258] on button "Prêt" at bounding box center [394, 259] width 227 height 16
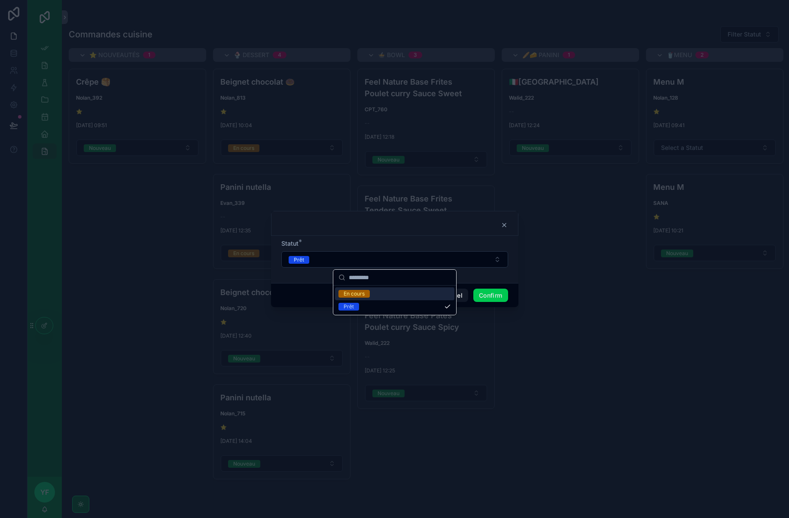
click at [378, 258] on button "Prêt" at bounding box center [394, 259] width 227 height 16
click at [495, 229] on div at bounding box center [394, 223] width 247 height 25
click at [501, 228] on div at bounding box center [394, 223] width 247 height 25
click at [506, 227] on icon at bounding box center [504, 224] width 7 height 7
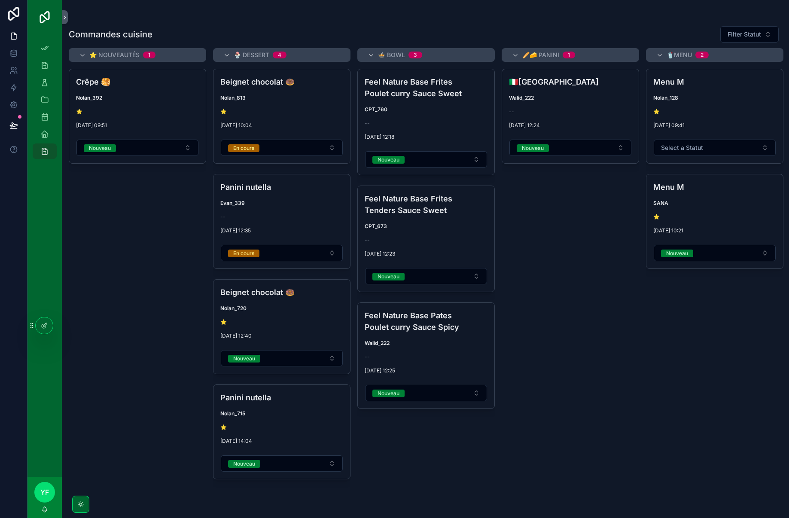
click at [252, 147] on div "En cours" at bounding box center [243, 148] width 21 height 8
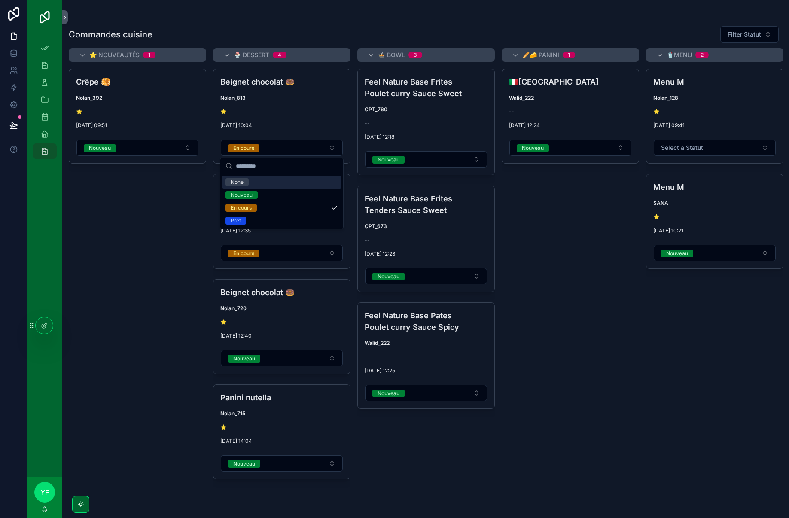
click at [358, 17] on div "scrollable content" at bounding box center [425, 17] width 713 height 7
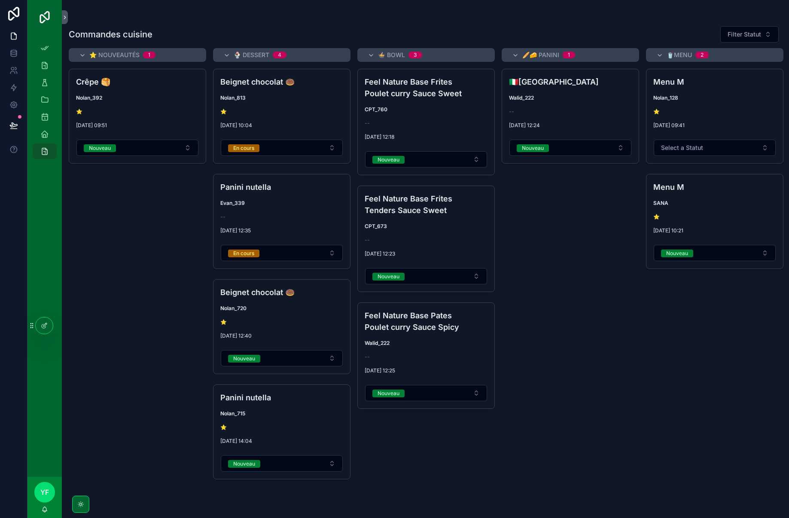
click at [45, 317] on div at bounding box center [44, 325] width 17 height 16
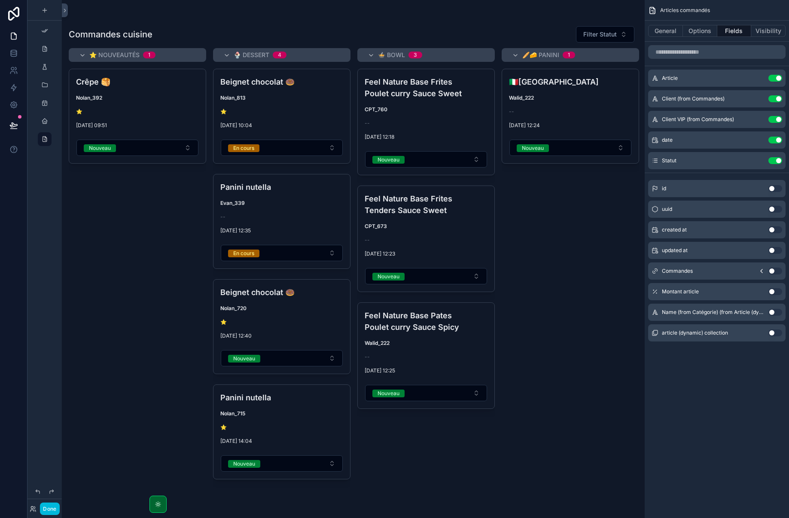
click at [0, 0] on icon "scrollable content" at bounding box center [0, 0] width 0 height 0
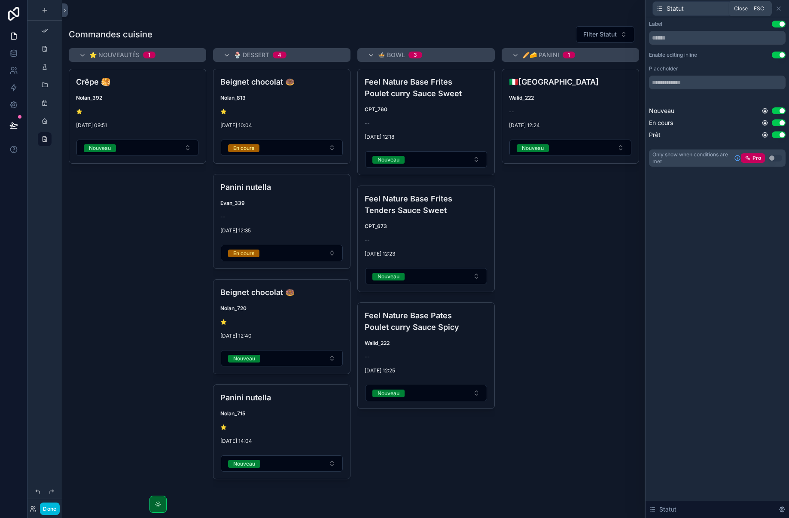
click at [781, 10] on icon at bounding box center [778, 8] width 7 height 7
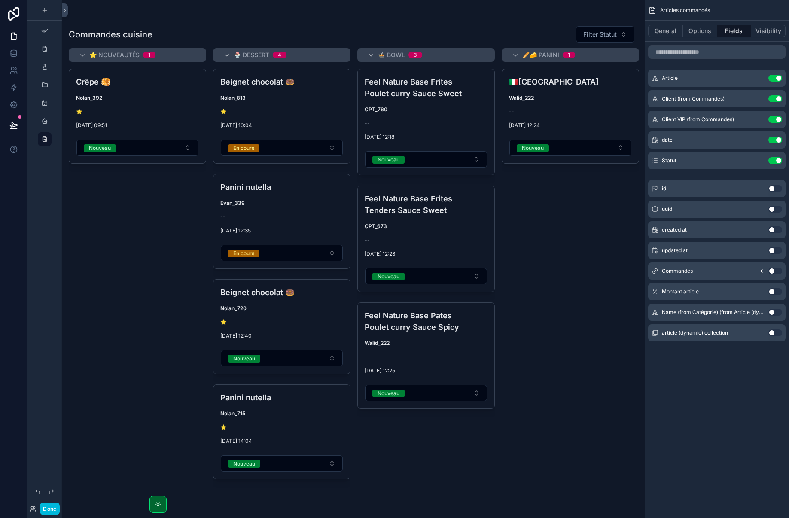
click at [0, 0] on icon "scrollable content" at bounding box center [0, 0] width 0 height 0
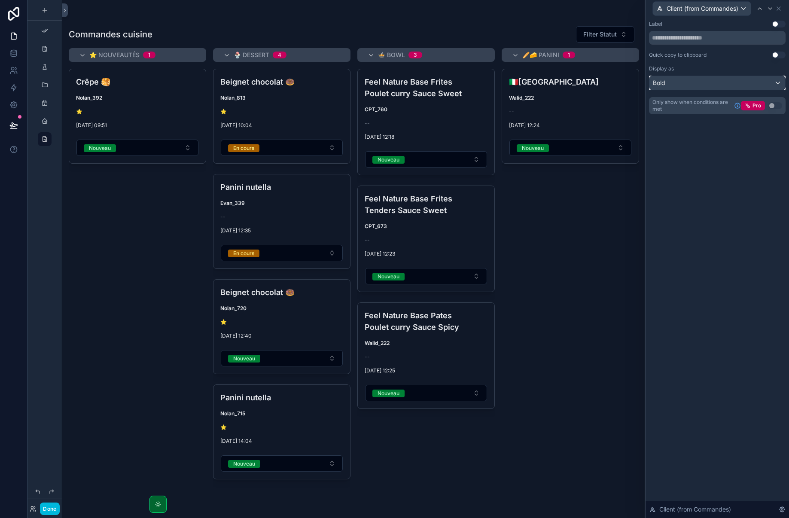
click at [674, 77] on div "Bold" at bounding box center [717, 83] width 136 height 14
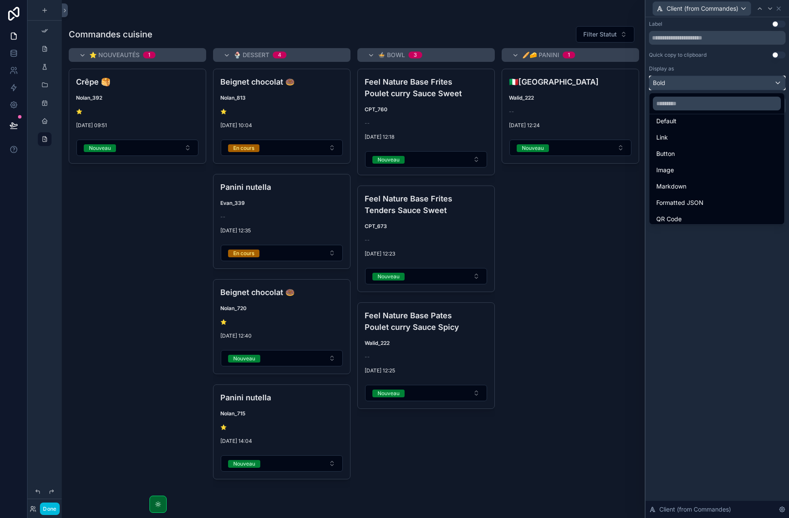
scroll to position [8, 0]
click at [673, 183] on span "Markdown" at bounding box center [671, 186] width 30 height 10
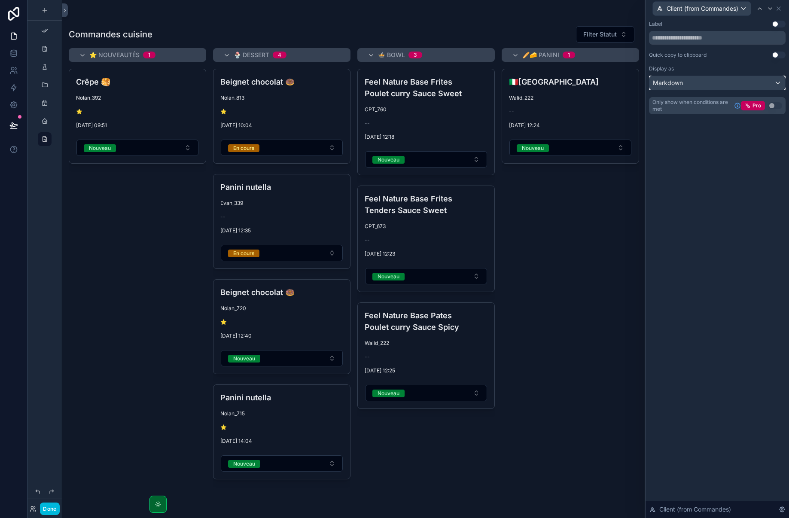
click at [701, 80] on div "Markdown" at bounding box center [717, 83] width 136 height 14
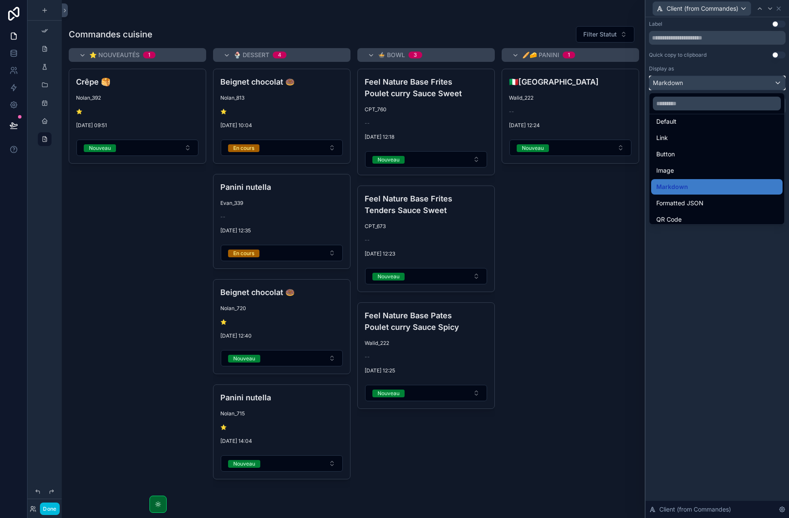
scroll to position [9, 0]
click at [695, 157] on div "Button" at bounding box center [716, 152] width 121 height 10
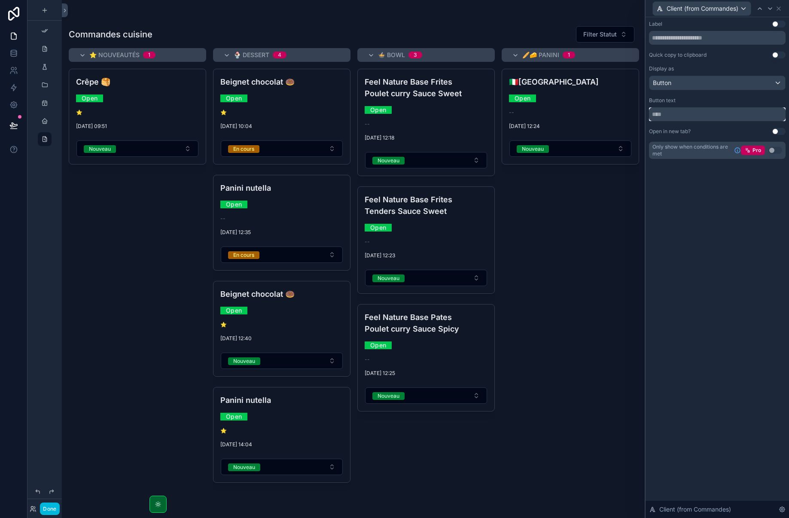
click at [699, 112] on input "text" at bounding box center [717, 114] width 137 height 14
click at [701, 82] on div "Button" at bounding box center [717, 83] width 136 height 14
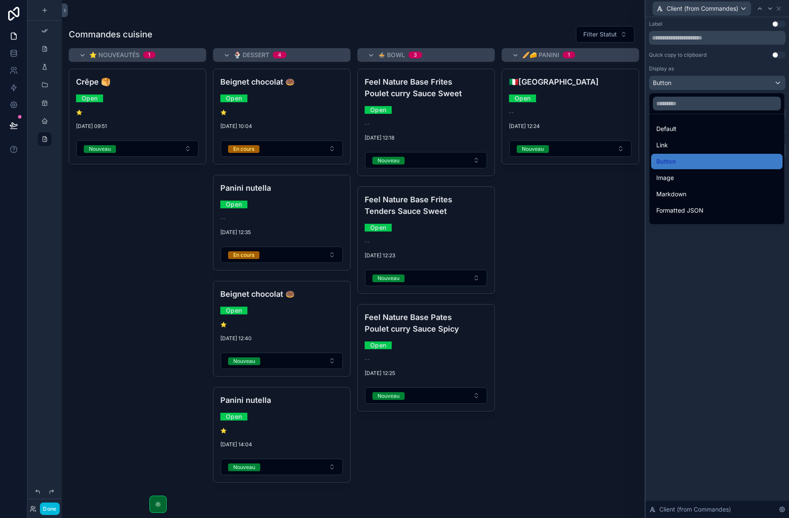
click at [702, 142] on div "Link" at bounding box center [716, 145] width 121 height 10
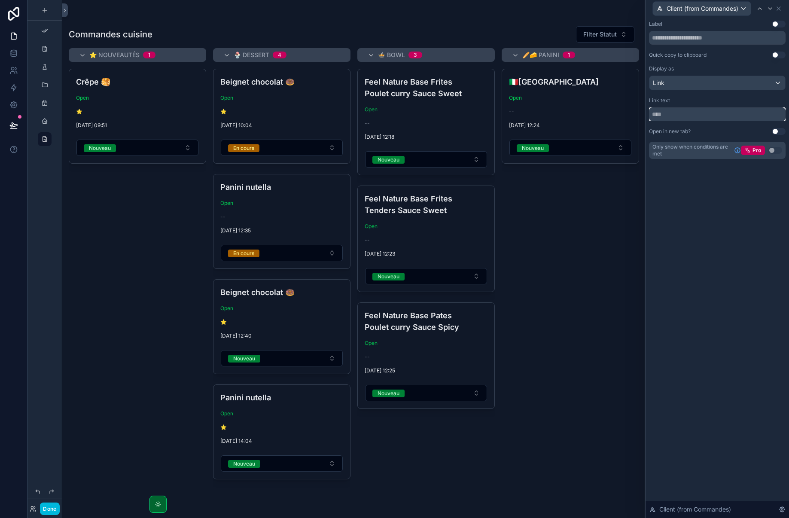
click at [679, 115] on input "text" at bounding box center [717, 114] width 137 height 14
click at [702, 84] on div "Link" at bounding box center [717, 83] width 136 height 14
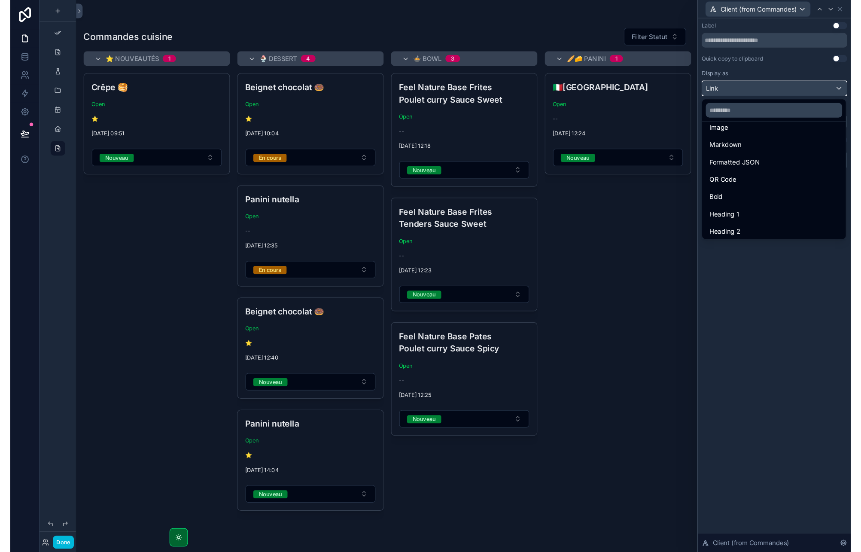
scroll to position [61, 0]
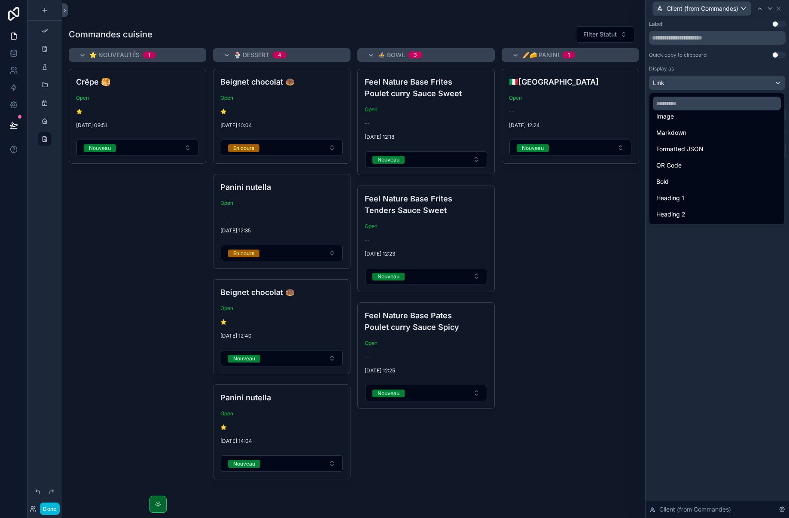
click at [698, 183] on div "Bold" at bounding box center [716, 181] width 121 height 10
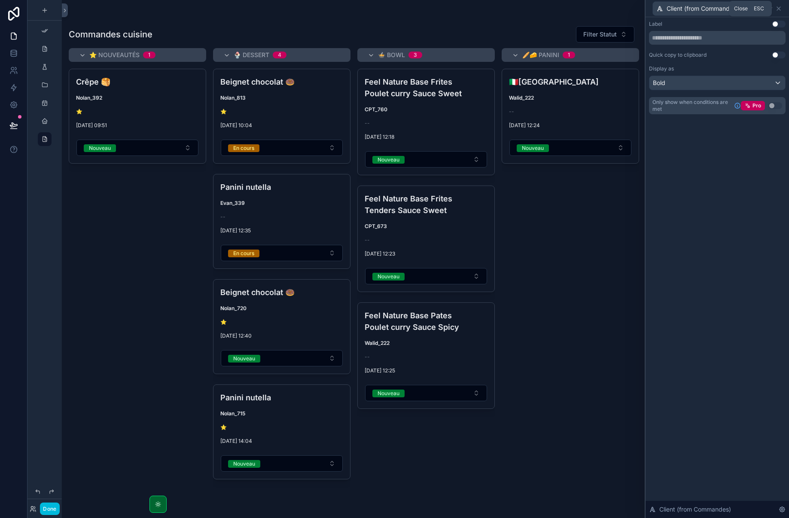
click at [780, 10] on icon at bounding box center [778, 8] width 7 height 7
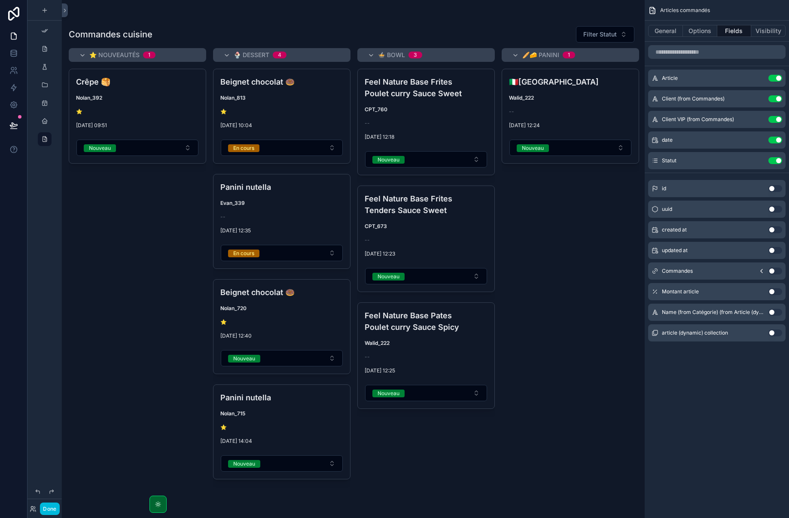
click at [570, 283] on div "scrollable content" at bounding box center [353, 259] width 582 height 518
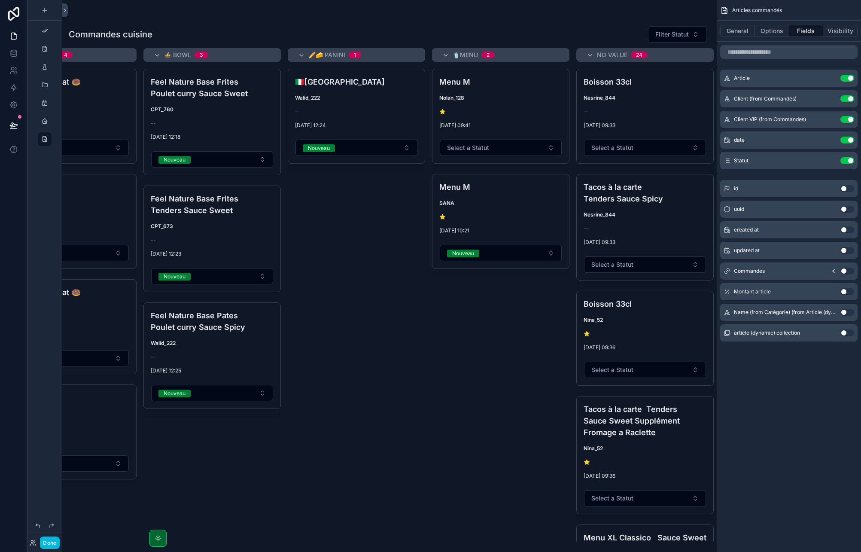
scroll to position [0, 0]
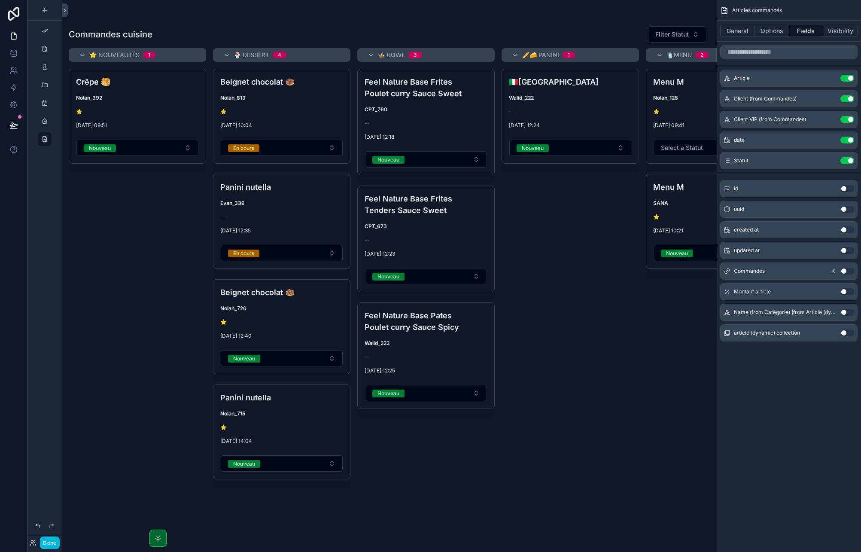
click at [734, 36] on button "General" at bounding box center [737, 31] width 35 height 12
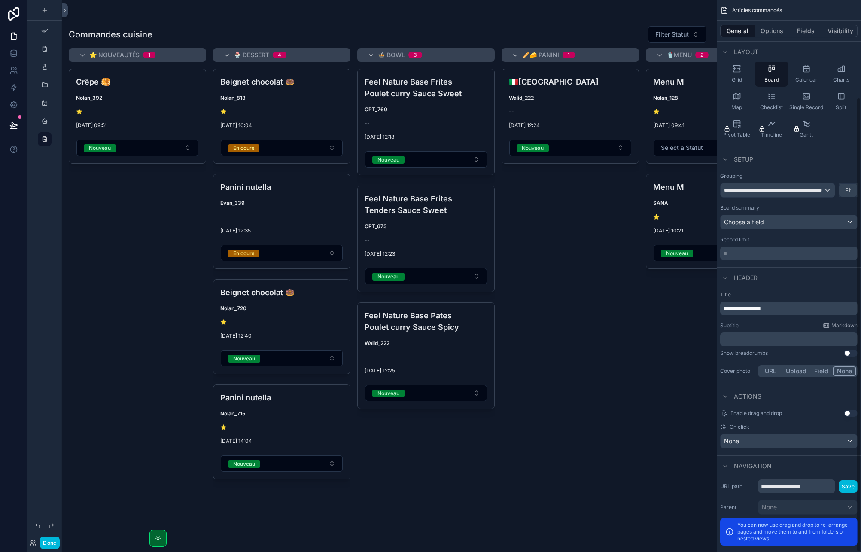
scroll to position [118, 0]
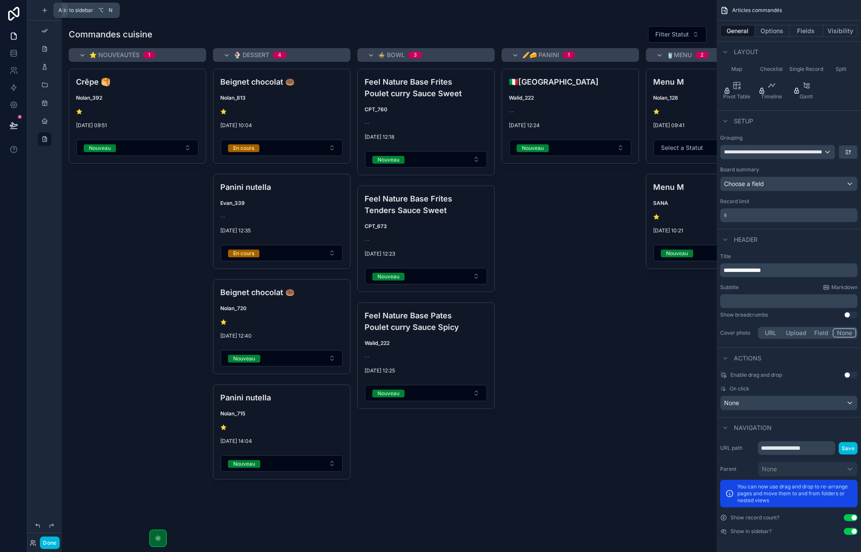
click at [45, 10] on icon "scrollable content" at bounding box center [44, 10] width 4 height 0
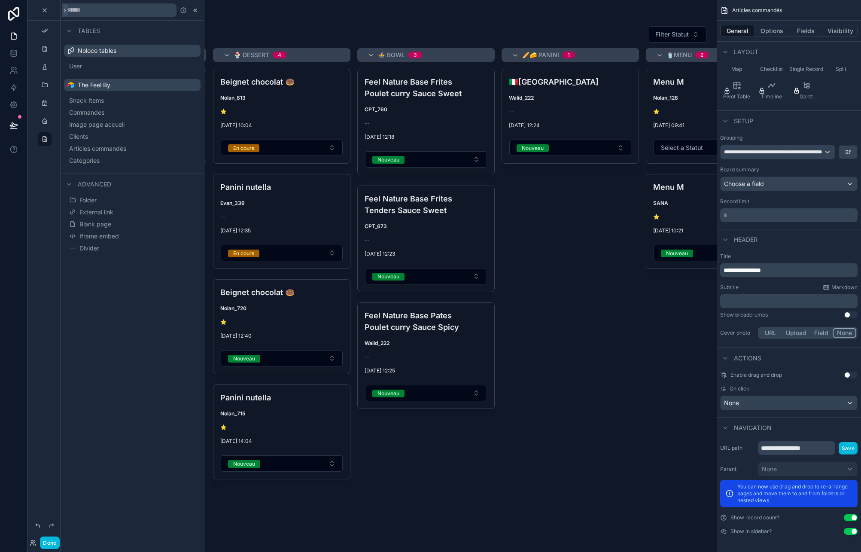
click at [76, 112] on button "Commandes" at bounding box center [132, 112] width 130 height 12
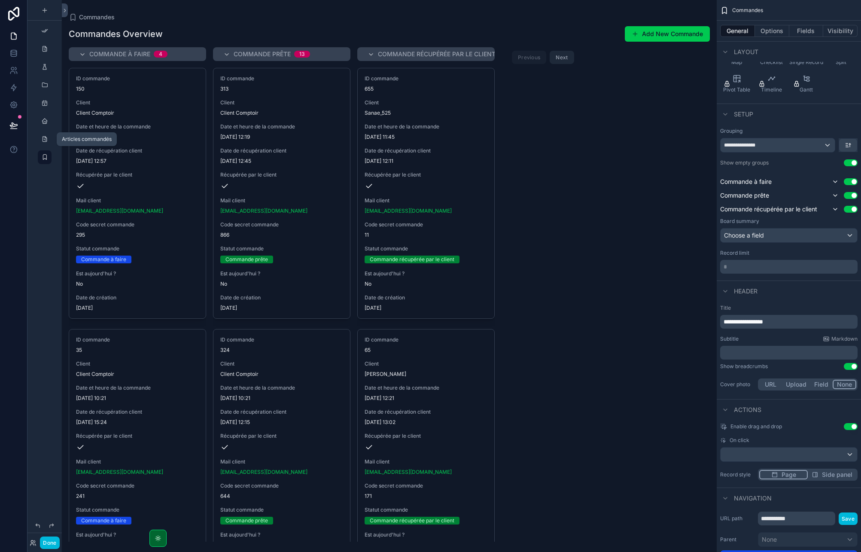
click at [46, 139] on icon "scrollable content" at bounding box center [44, 139] width 7 height 7
click at [45, 138] on icon "scrollable content" at bounding box center [44, 139] width 7 height 7
click at [45, 140] on icon "scrollable content" at bounding box center [44, 139] width 7 height 7
click at [46, 52] on icon "scrollable content" at bounding box center [44, 49] width 7 height 7
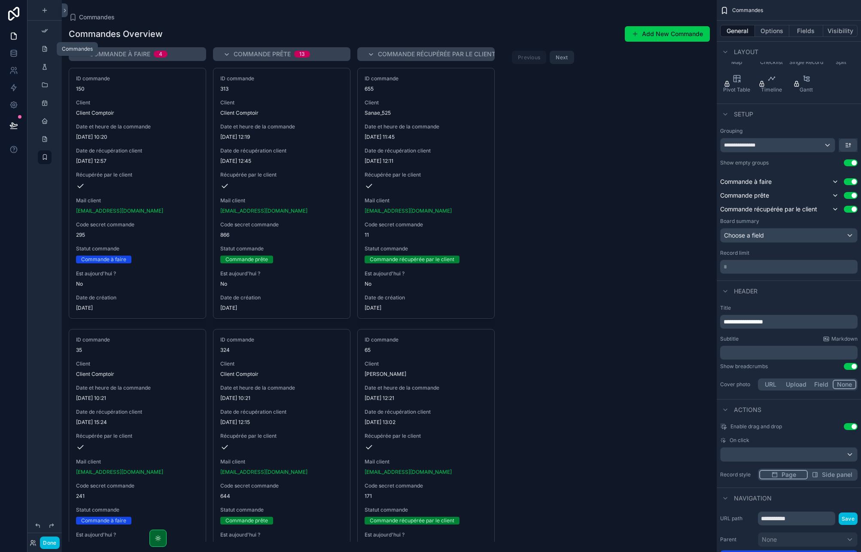
click at [46, 52] on icon "scrollable content" at bounding box center [44, 49] width 7 height 7
click at [46, 30] on icon "scrollable content" at bounding box center [44, 30] width 7 height 7
click at [64, 12] on icon at bounding box center [65, 10] width 6 height 6
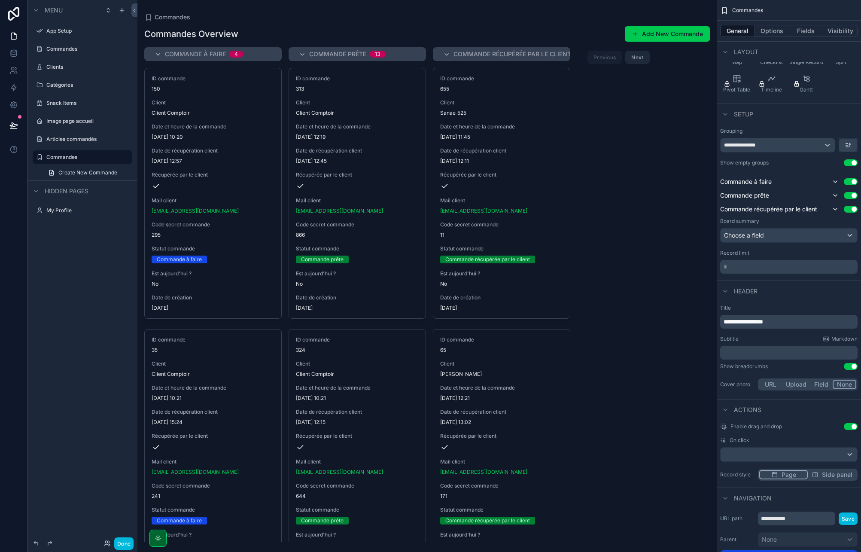
click at [81, 170] on span "Create New Commande" at bounding box center [87, 172] width 59 height 7
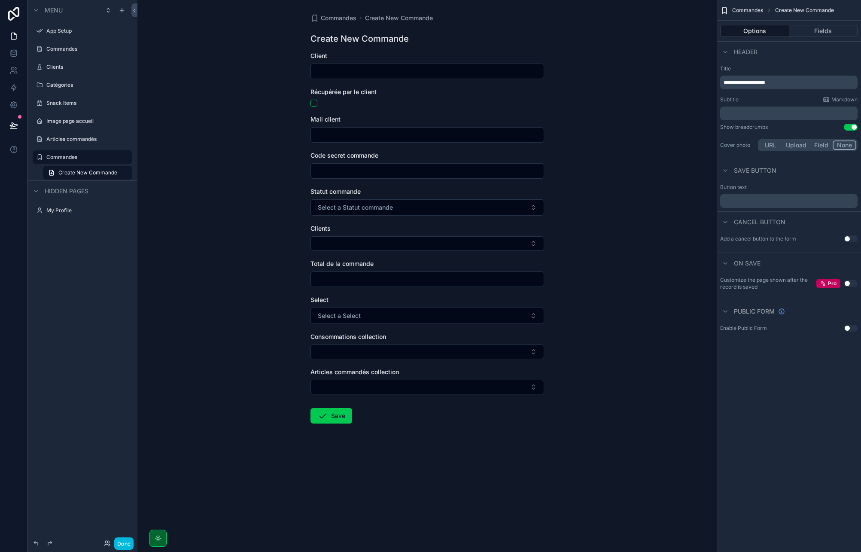
click at [77, 161] on div "Commandes" at bounding box center [88, 157] width 84 height 10
click at [73, 160] on label "Commandes" at bounding box center [86, 157] width 81 height 7
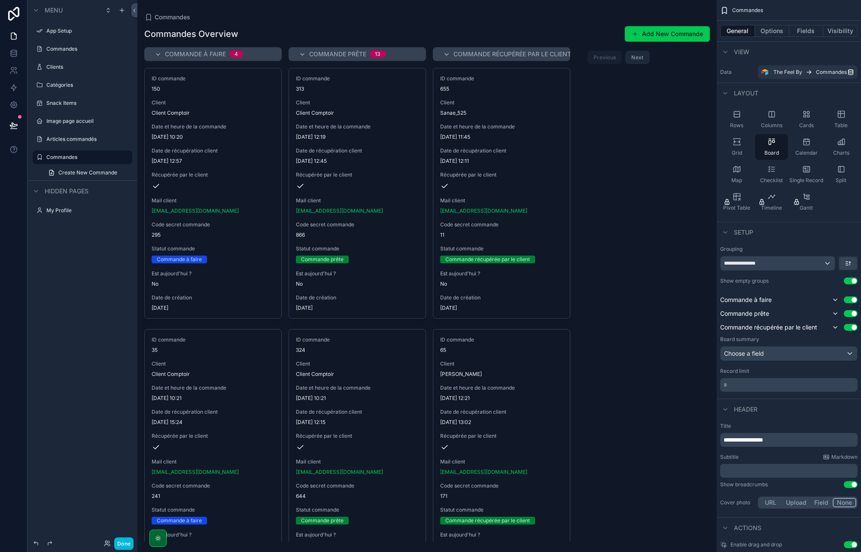
click at [0, 0] on icon "scrollable content" at bounding box center [0, 0] width 0 height 0
click at [162, 166] on span "Remove" at bounding box center [164, 168] width 23 height 9
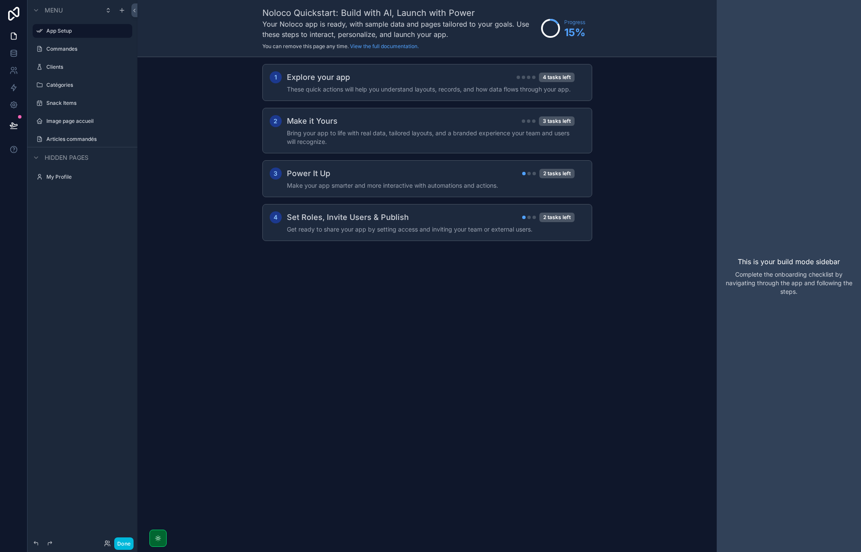
click at [90, 123] on label "Image page accueil" at bounding box center [86, 121] width 81 height 7
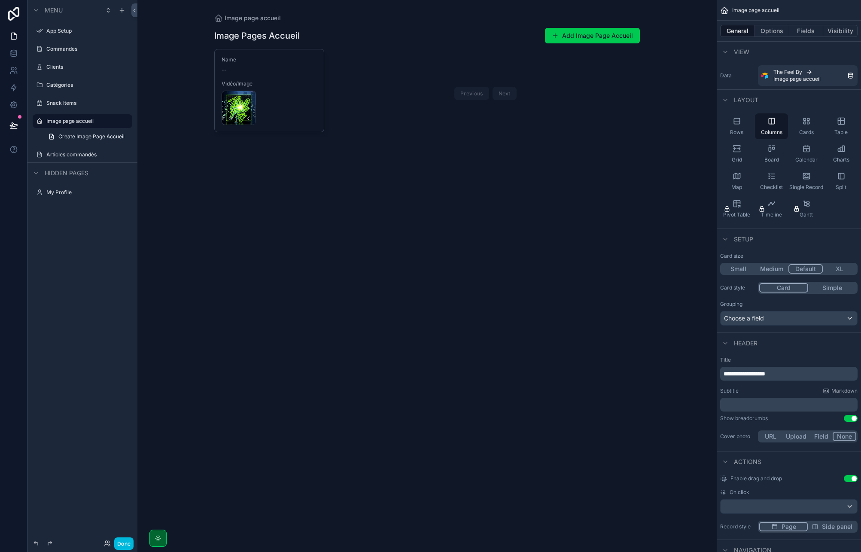
click at [0, 0] on div "scrollable content" at bounding box center [0, 0] width 0 height 0
click at [158, 134] on span "Remove" at bounding box center [164, 132] width 23 height 9
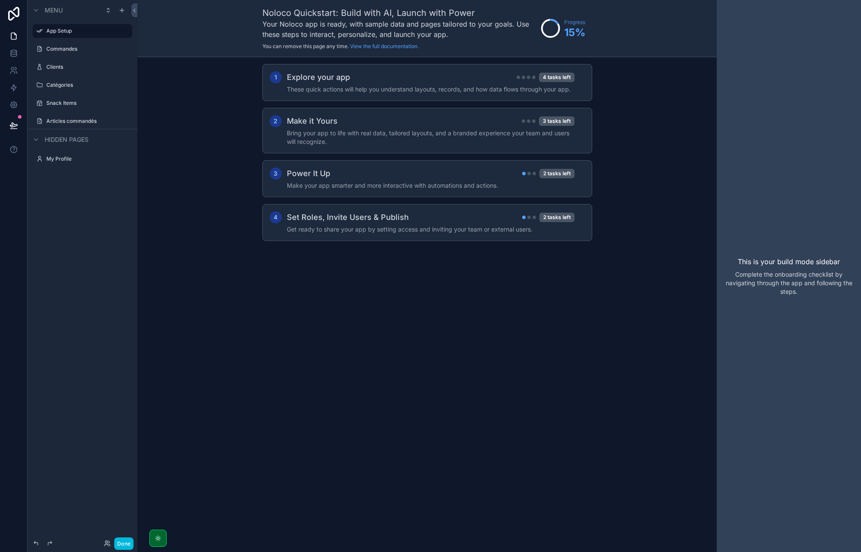
click at [0, 0] on div "scrollable content" at bounding box center [0, 0] width 0 height 0
click at [156, 36] on span "Remove" at bounding box center [164, 37] width 23 height 9
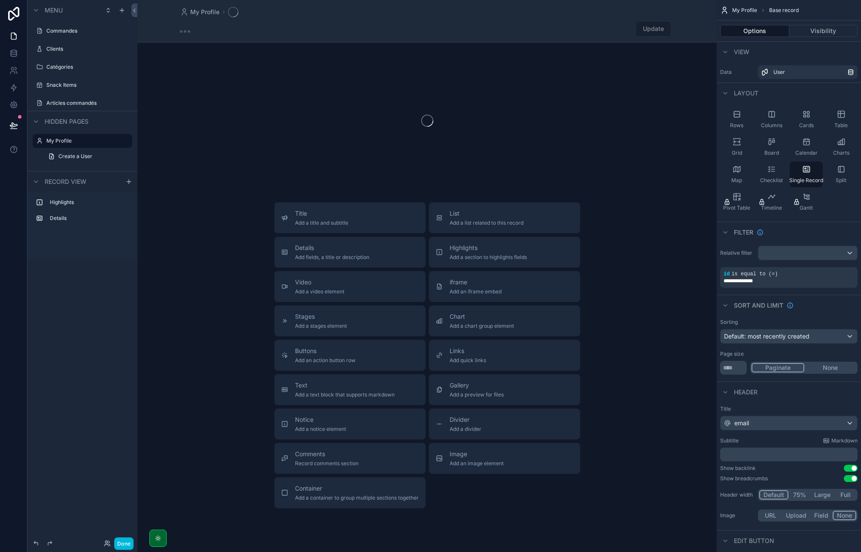
click at [97, 28] on label "Commandes" at bounding box center [86, 30] width 81 height 7
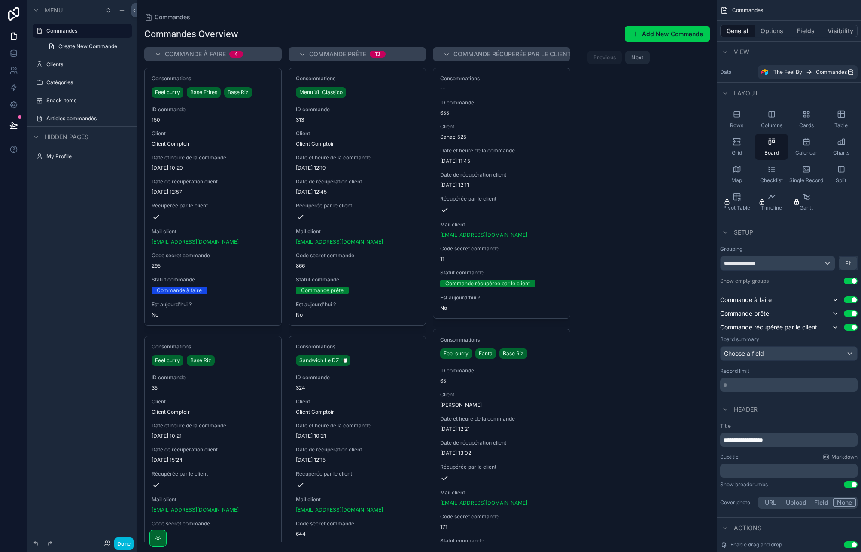
click at [100, 62] on label "Clients" at bounding box center [86, 64] width 81 height 7
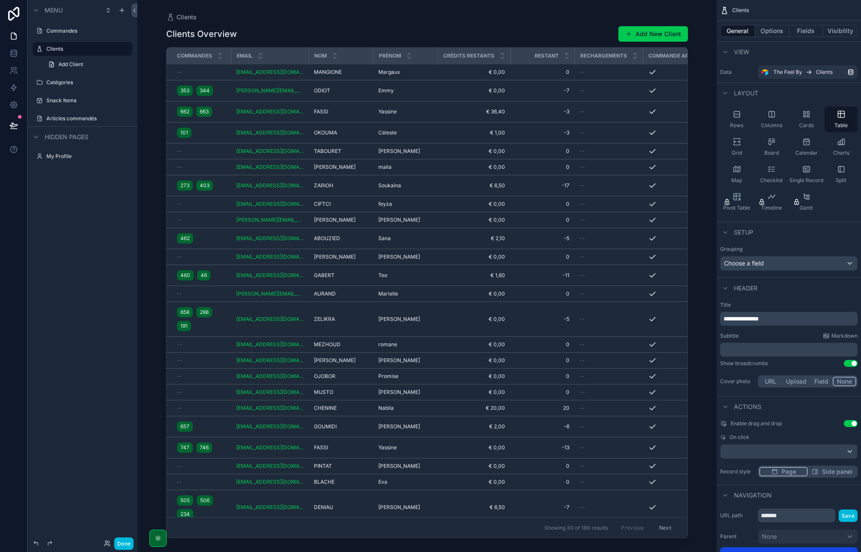
click at [85, 84] on label "Catégories" at bounding box center [86, 82] width 81 height 7
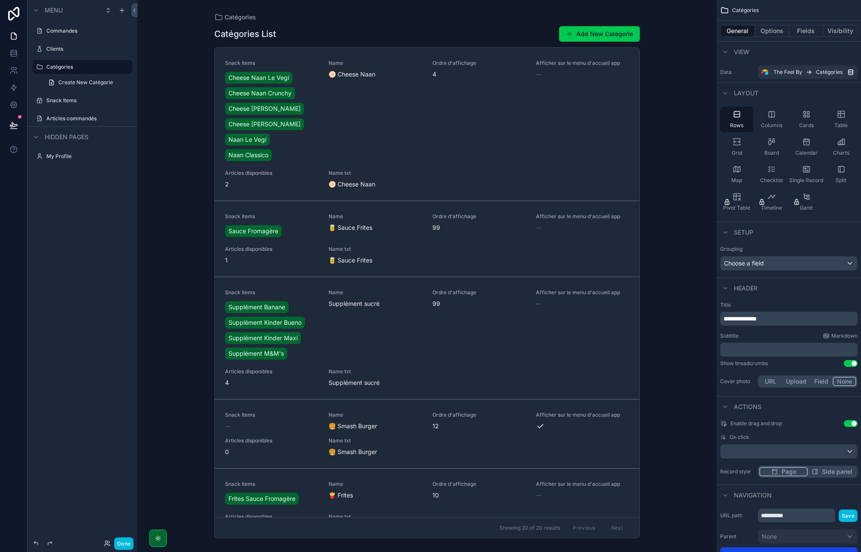
click at [87, 98] on label "Snack Items" at bounding box center [86, 100] width 81 height 7
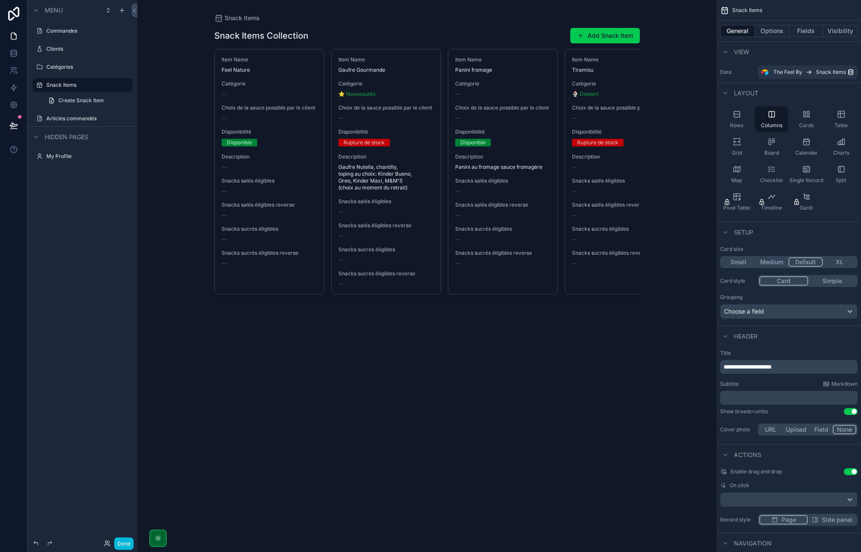
click at [67, 85] on label "Snack Items" at bounding box center [86, 85] width 81 height 7
click at [745, 12] on span "Snack Items" at bounding box center [747, 10] width 30 height 7
click at [0, 0] on icon "scrollable content" at bounding box center [0, 0] width 0 height 0
click at [88, 85] on input "**********" at bounding box center [75, 85] width 58 height 10
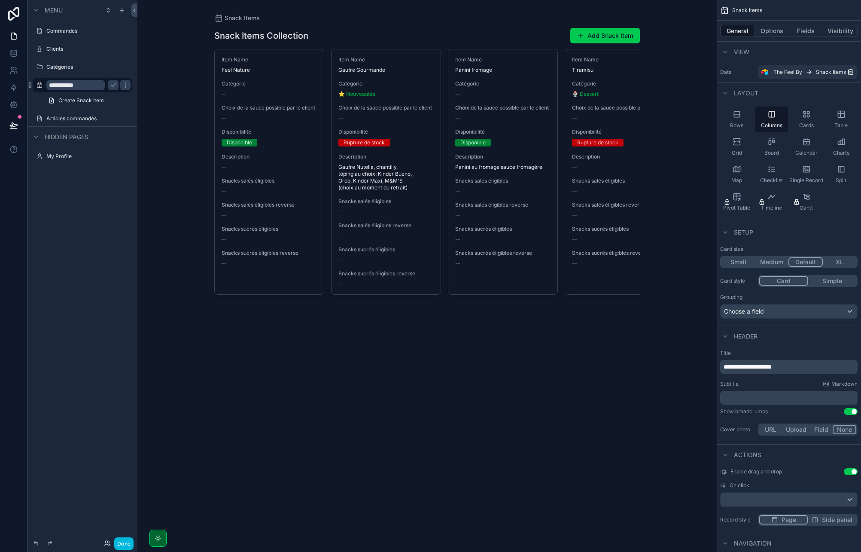
click at [88, 85] on input "**********" at bounding box center [75, 85] width 58 height 10
type input "********"
click at [94, 101] on span "Create Snack Item" at bounding box center [81, 100] width 46 height 7
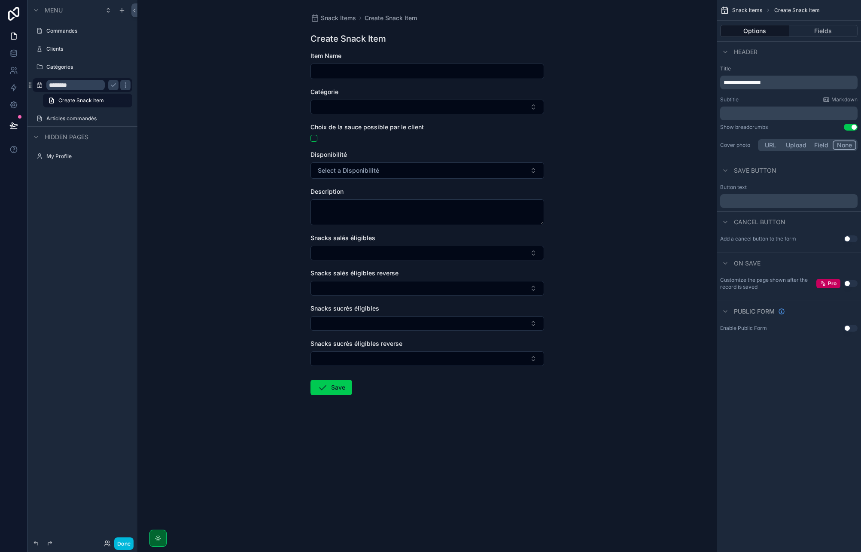
click at [116, 85] on icon "scrollable content" at bounding box center [113, 85] width 7 height 7
click at [100, 100] on span "Create Snack Item" at bounding box center [81, 100] width 46 height 7
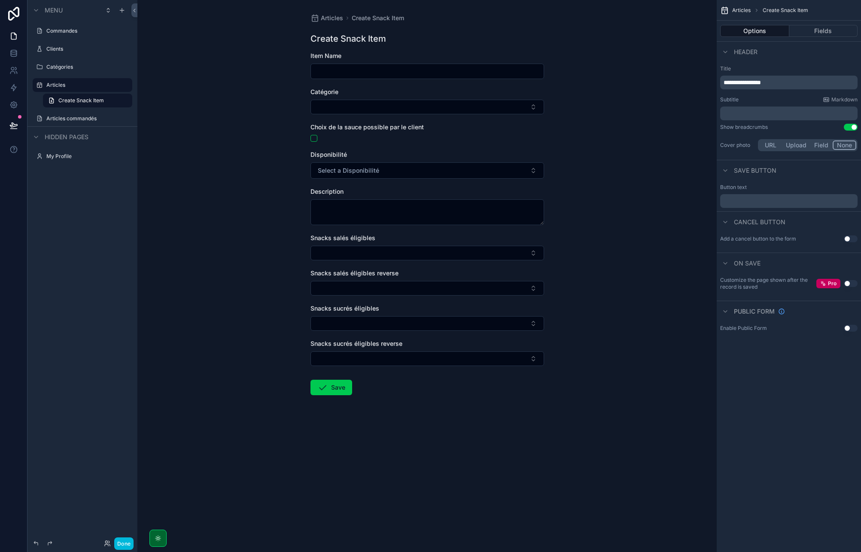
click at [740, 84] on span "**********" at bounding box center [741, 82] width 37 height 6
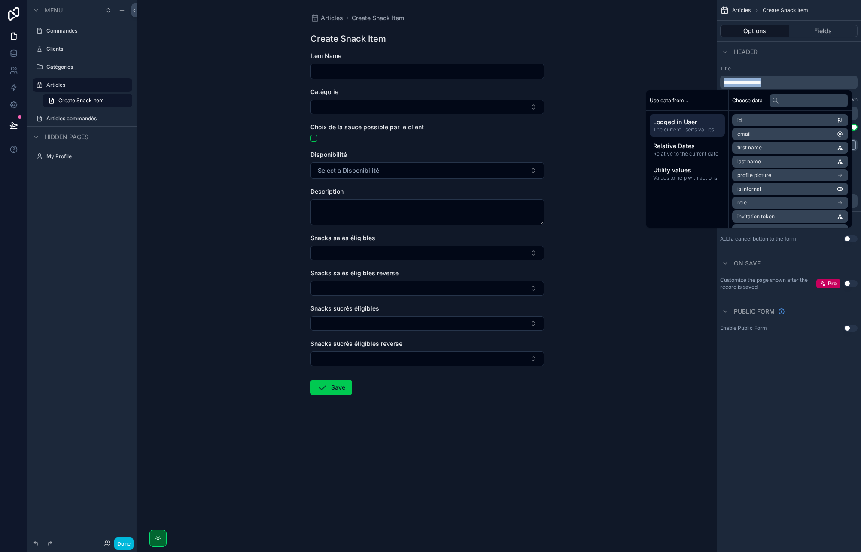
click at [740, 84] on span "**********" at bounding box center [741, 82] width 37 height 6
click at [740, 82] on span "**********" at bounding box center [741, 82] width 37 height 6
click at [300, 254] on div "Articles Créer un nouvel article Créer un nouvel article Item Name Catégorie Ch…" at bounding box center [426, 276] width 579 height 552
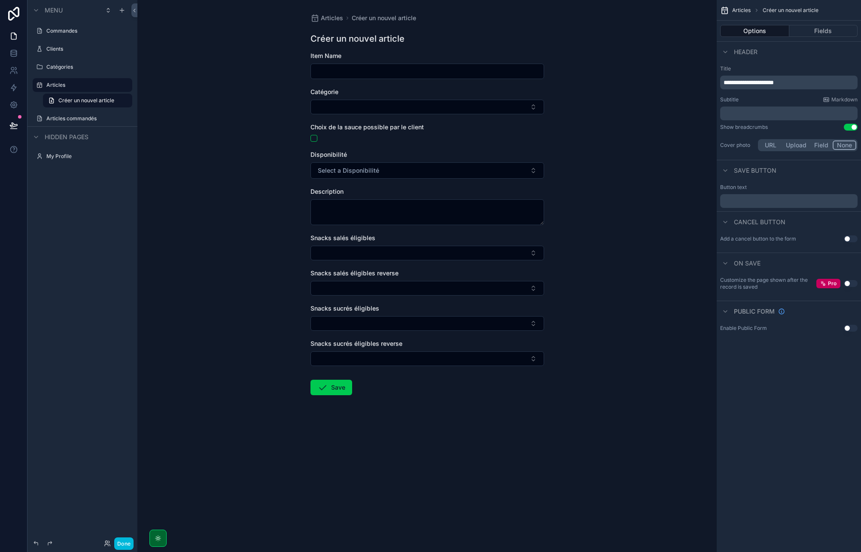
click at [331, 253] on button "Select Button" at bounding box center [427, 253] width 234 height 15
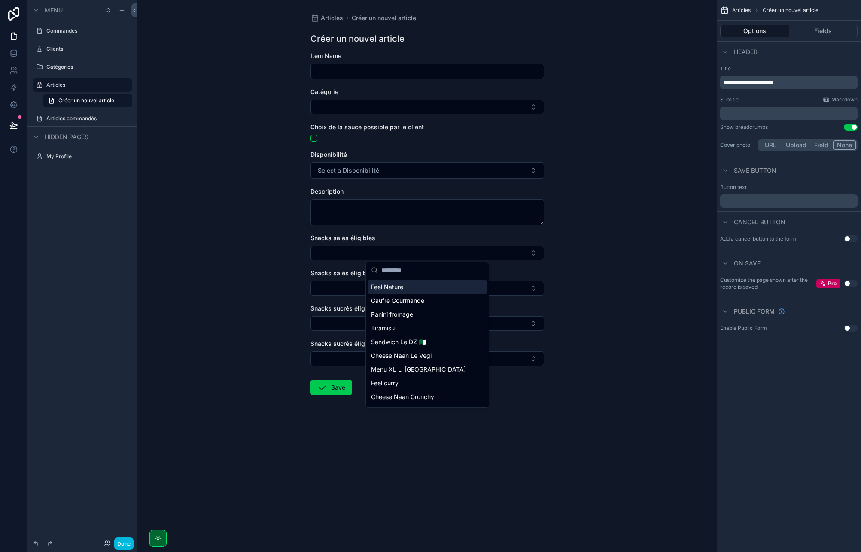
click at [331, 253] on button "Select Button" at bounding box center [427, 253] width 234 height 15
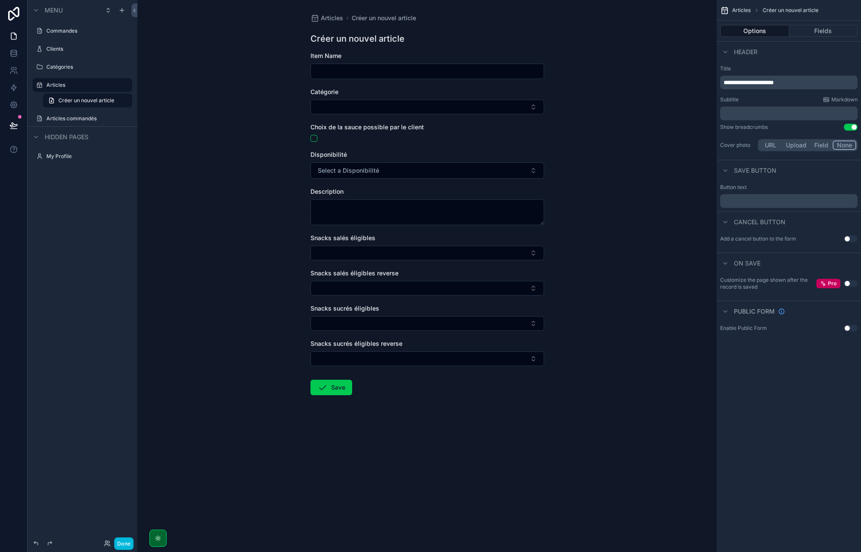
click at [331, 255] on button "Select Button" at bounding box center [427, 253] width 234 height 15
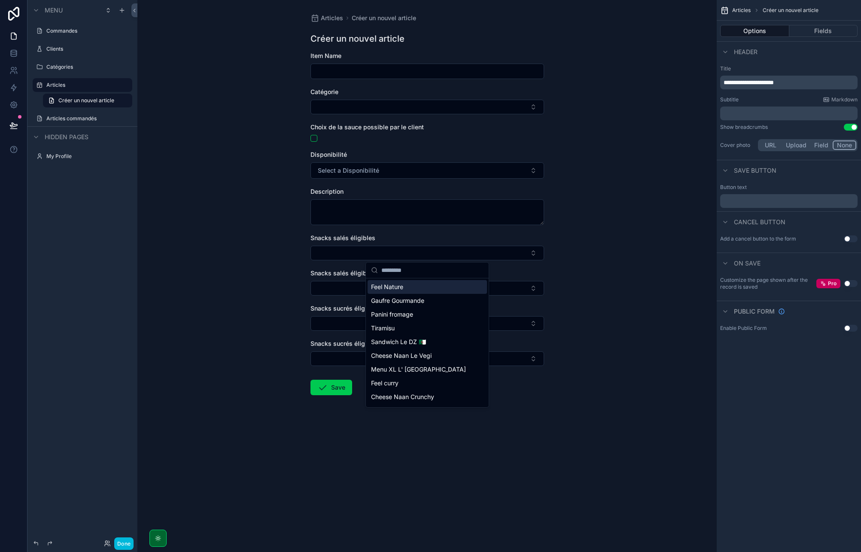
click at [331, 255] on button "Select Button" at bounding box center [427, 253] width 234 height 15
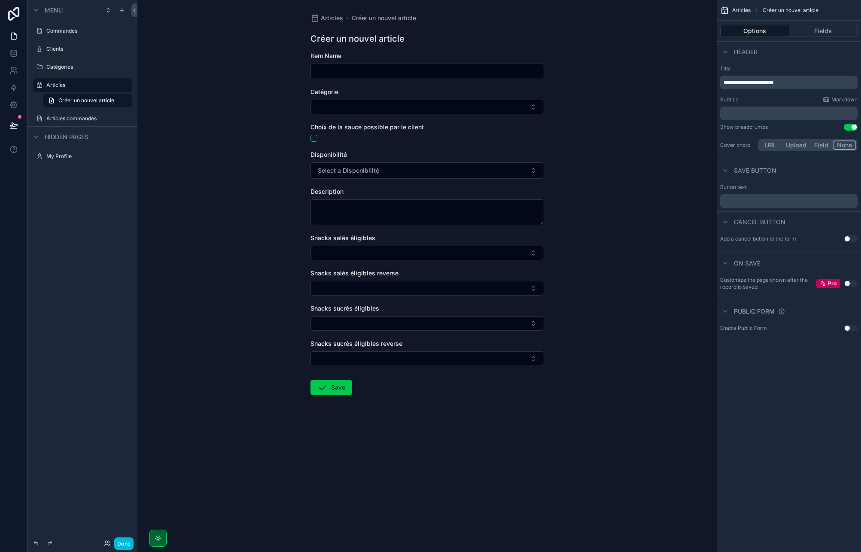
click at [331, 280] on div "Snacks salés éligibles reverse" at bounding box center [427, 282] width 234 height 27
click at [328, 287] on button "Select Button" at bounding box center [427, 288] width 234 height 15
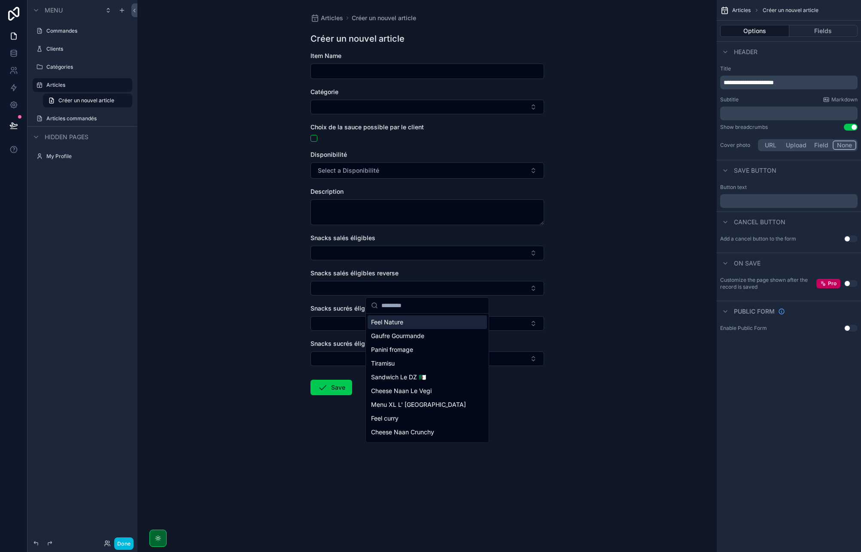
click at [328, 287] on button "Select Button" at bounding box center [427, 288] width 234 height 15
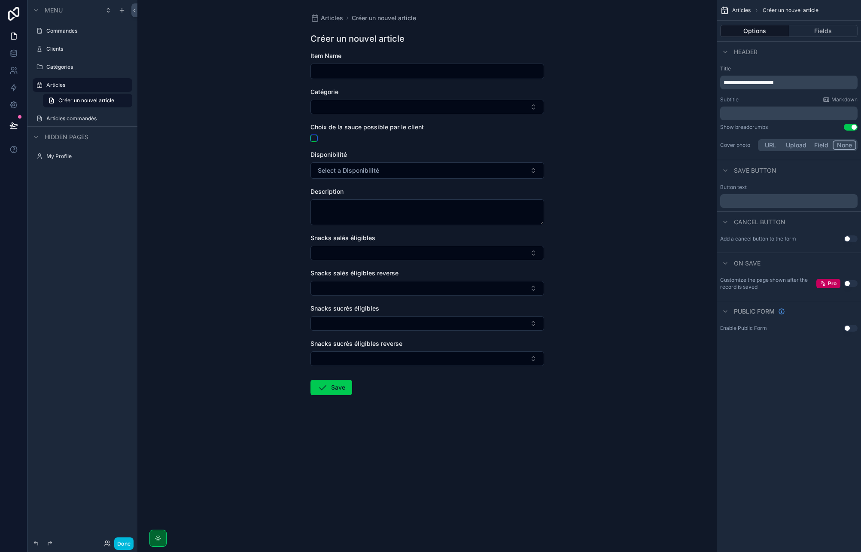
click at [315, 140] on button "scrollable content" at bounding box center [313, 138] width 7 height 7
click at [72, 115] on label "Articles commandés" at bounding box center [86, 118] width 81 height 7
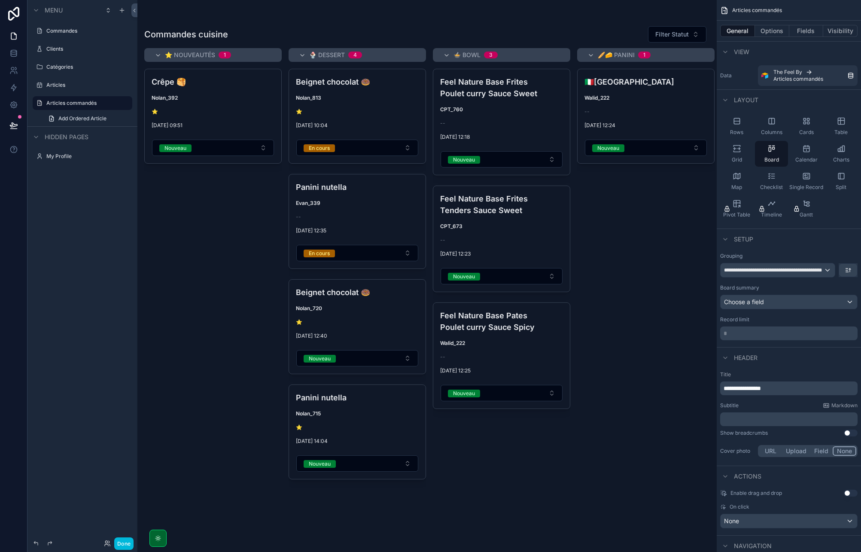
click at [72, 115] on span "Add Ordered Article" at bounding box center [82, 118] width 48 height 7
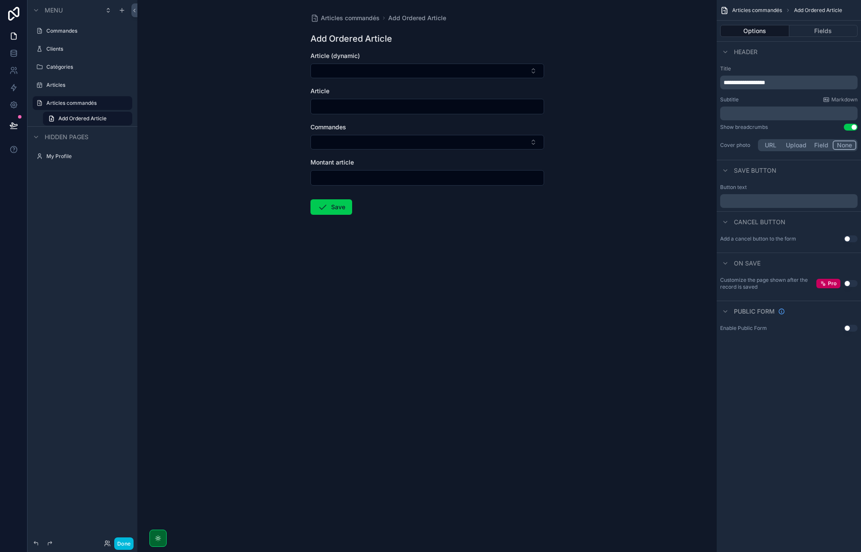
click at [73, 102] on label "Articles commandés" at bounding box center [86, 103] width 81 height 7
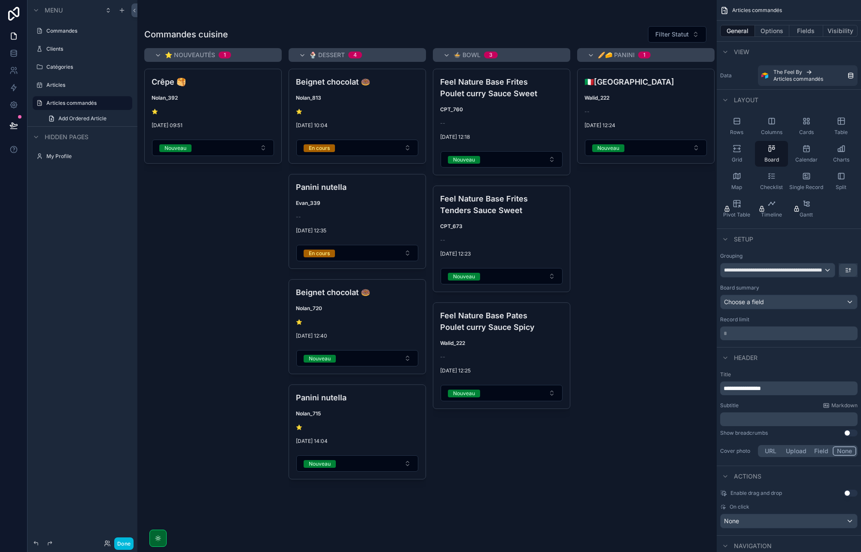
click at [73, 102] on label "Articles commandés" at bounding box center [86, 103] width 81 height 7
click at [0, 0] on icon "scrollable content" at bounding box center [0, 0] width 0 height 0
click at [85, 101] on input "**********" at bounding box center [75, 103] width 58 height 10
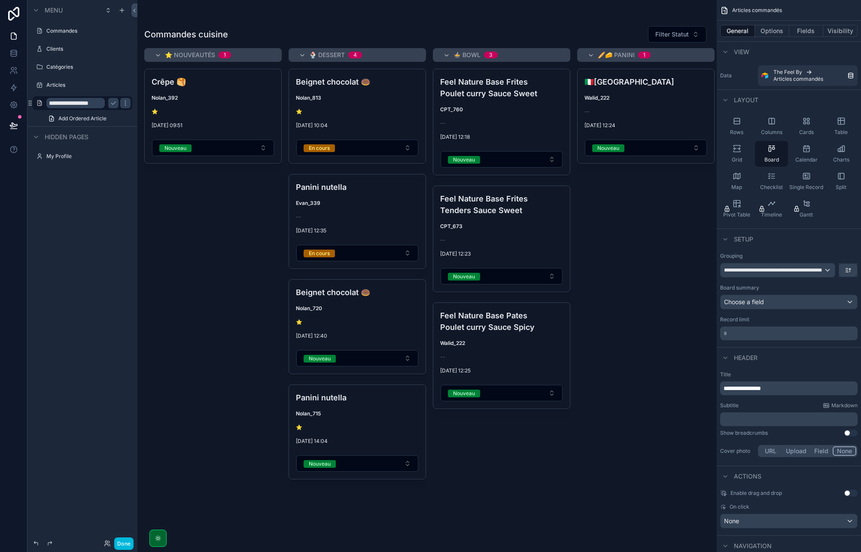
click at [85, 101] on input "**********" at bounding box center [75, 103] width 58 height 10
type input "**********"
click at [113, 105] on icon "scrollable content" at bounding box center [113, 103] width 7 height 7
click at [77, 117] on span "Add Ordered Article" at bounding box center [82, 118] width 48 height 7
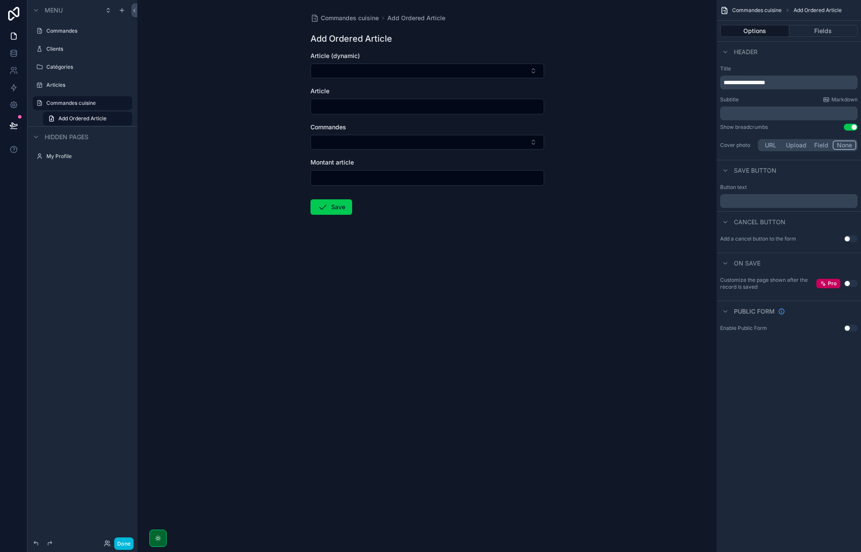
click at [89, 103] on label "Commandes cuisine" at bounding box center [86, 103] width 81 height 7
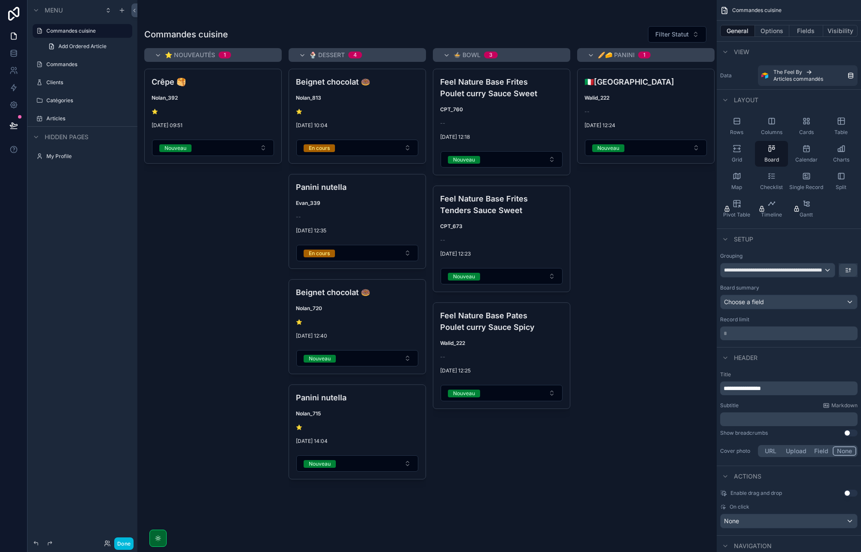
click at [0, 0] on button "scrollable content" at bounding box center [0, 0] width 0 height 0
click at [98, 31] on input "**********" at bounding box center [75, 31] width 58 height 10
type input "**********"
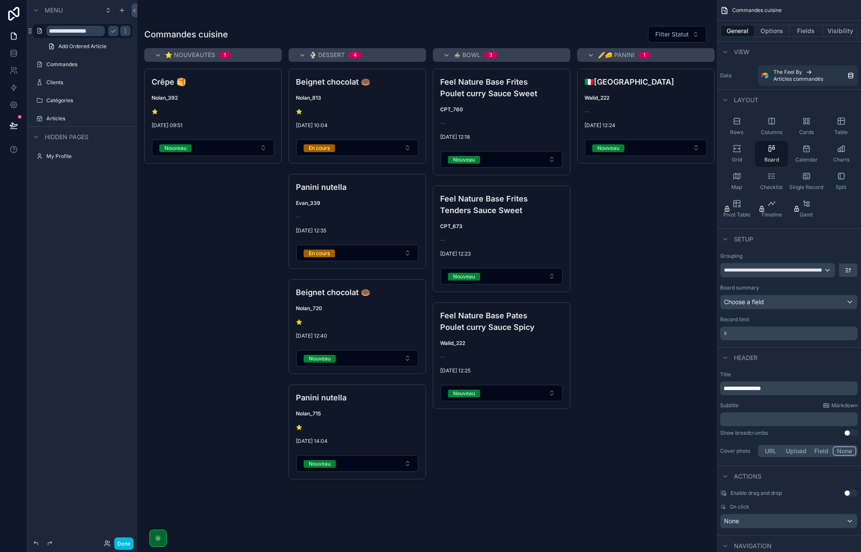
scroll to position [0, 0]
click at [111, 31] on icon "scrollable content" at bounding box center [113, 30] width 7 height 7
click at [61, 65] on label "Commandes" at bounding box center [86, 64] width 81 height 7
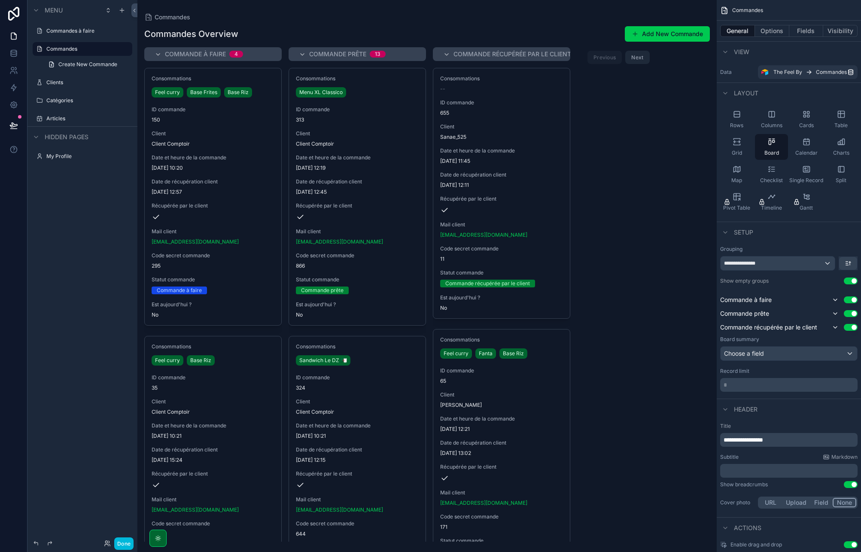
click at [0, 0] on icon "scrollable content" at bounding box center [0, 0] width 0 height 0
click at [88, 50] on input "*********" at bounding box center [75, 49] width 58 height 10
click at [91, 49] on input "*********" at bounding box center [75, 49] width 58 height 10
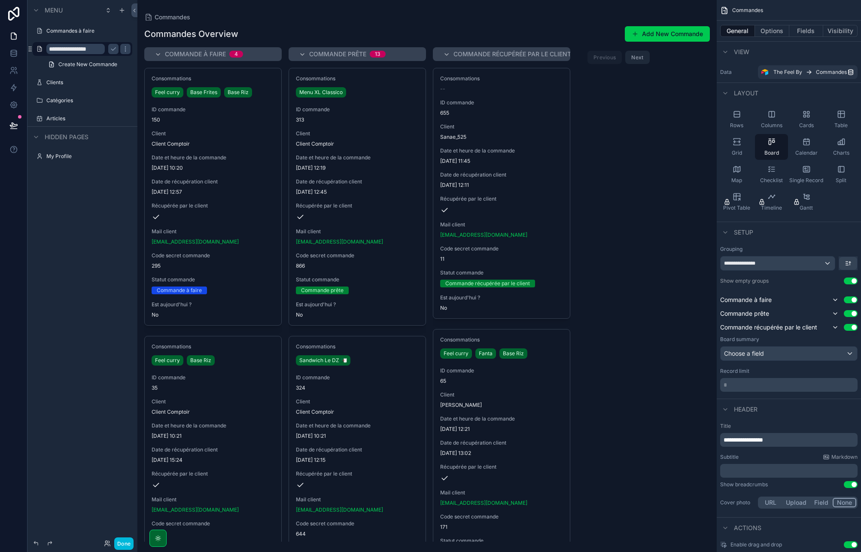
type input "**********"
click at [115, 52] on icon "scrollable content" at bounding box center [113, 49] width 7 height 7
click at [97, 61] on span "Create New Commande" at bounding box center [87, 64] width 59 height 7
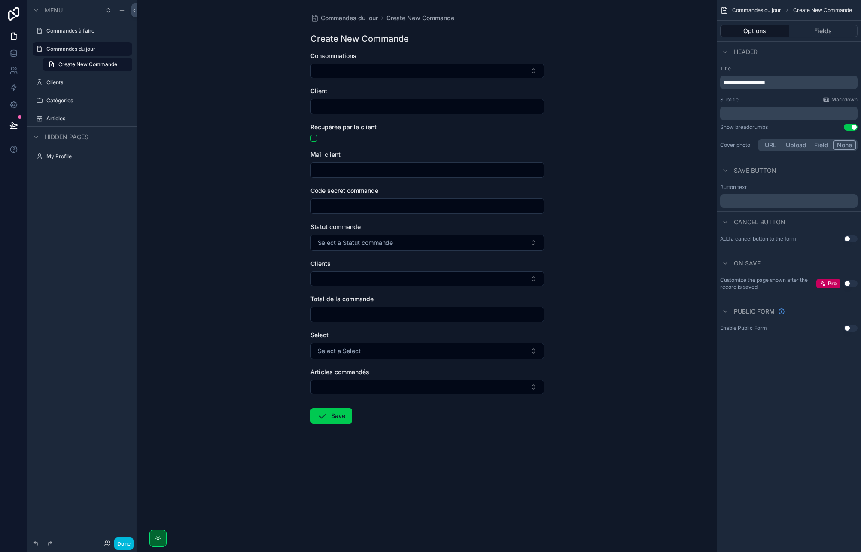
click at [100, 49] on label "Commandes du jour" at bounding box center [86, 49] width 81 height 7
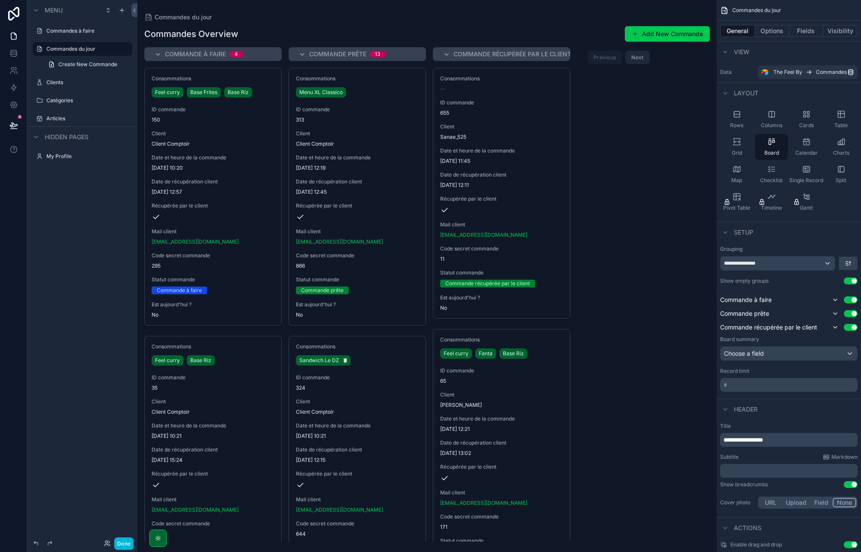
click at [88, 65] on span "Create New Commande" at bounding box center [87, 64] width 59 height 7
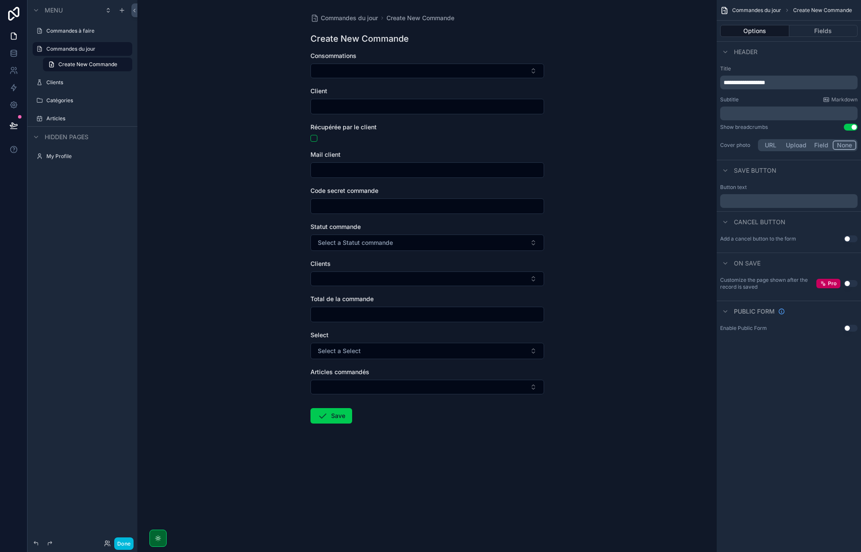
click at [77, 48] on label "Commandes du jour" at bounding box center [86, 49] width 81 height 7
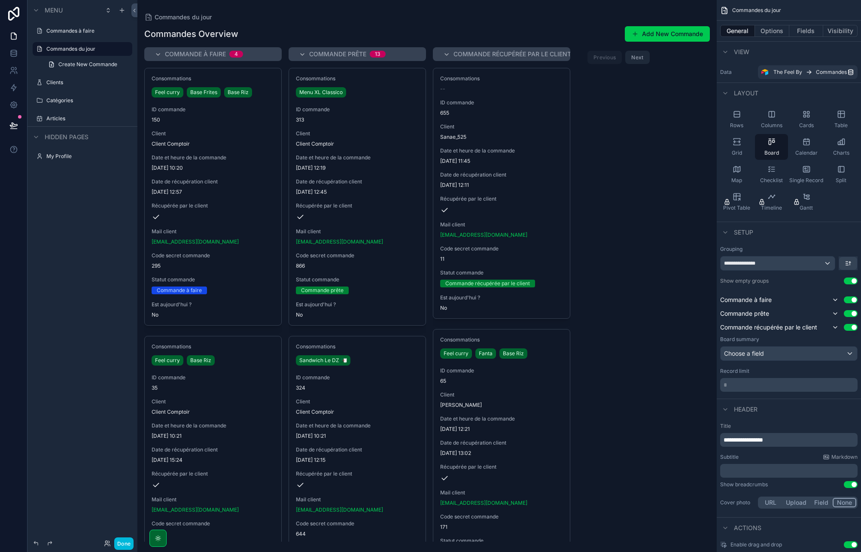
click at [0, 0] on icon "scrollable content" at bounding box center [0, 0] width 0 height 0
click at [123, 48] on icon "scrollable content" at bounding box center [125, 49] width 7 height 7
click at [85, 272] on div "Menu Commandes à faire Commandes du jour Create New Commande Clients Catégories…" at bounding box center [82, 270] width 110 height 541
click at [804, 32] on button "Fields" at bounding box center [806, 31] width 34 height 12
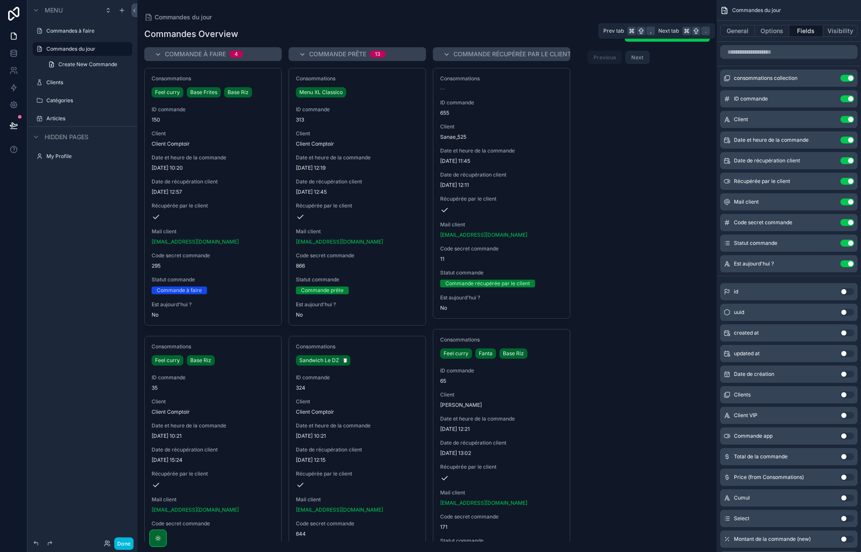
click at [775, 29] on button "Options" at bounding box center [772, 31] width 34 height 12
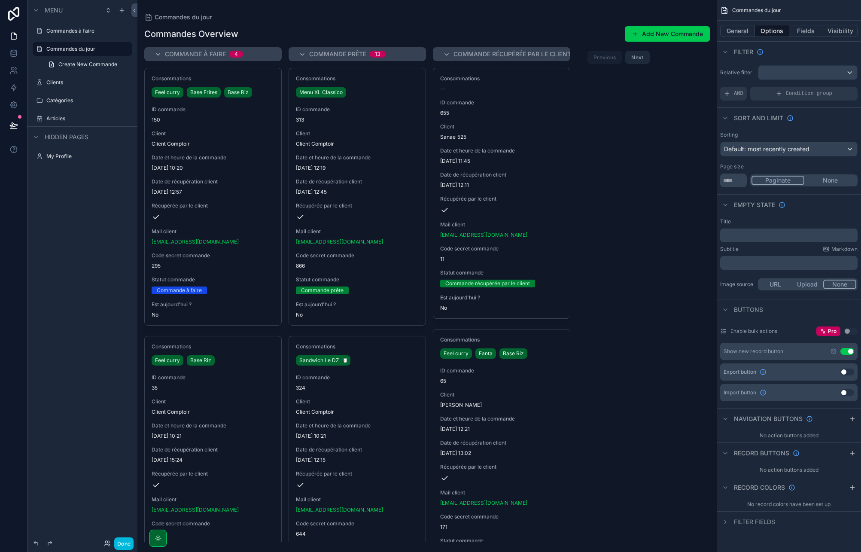
click at [834, 352] on icon "scrollable content" at bounding box center [833, 351] width 7 height 7
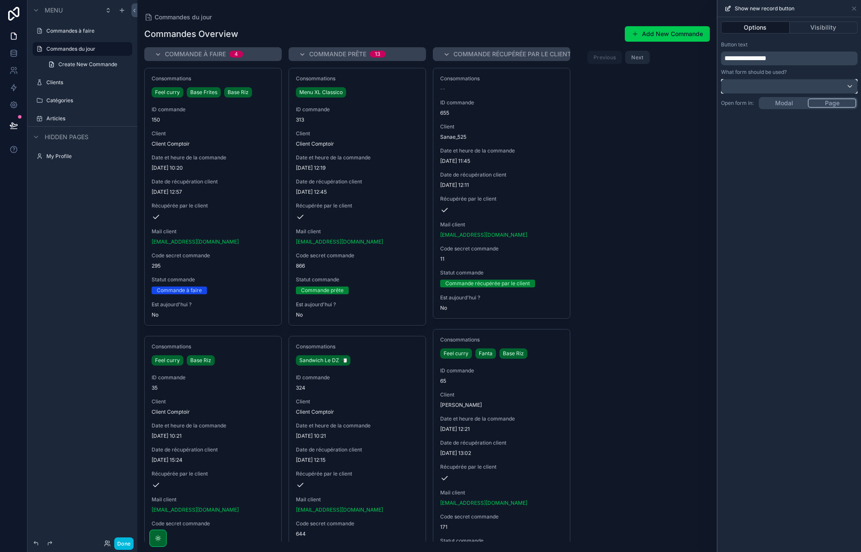
click at [813, 86] on div at bounding box center [789, 86] width 136 height 14
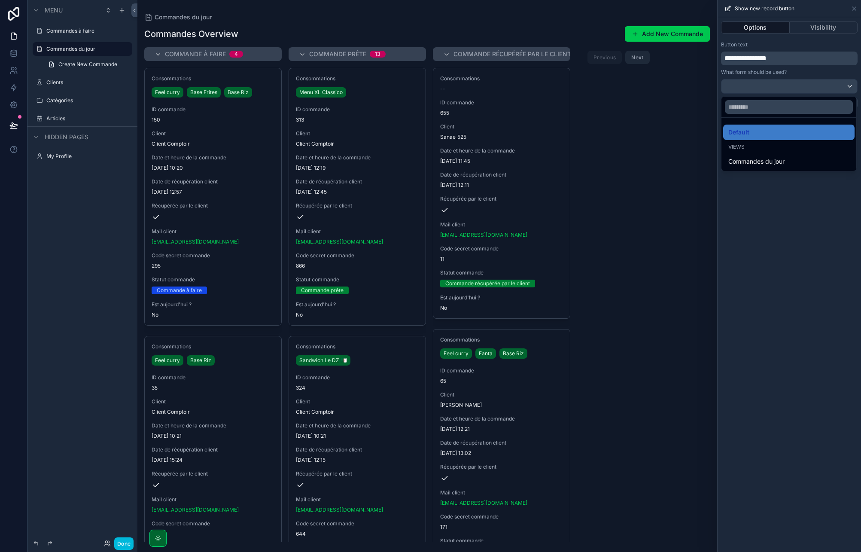
click at [804, 82] on div at bounding box center [788, 276] width 143 height 552
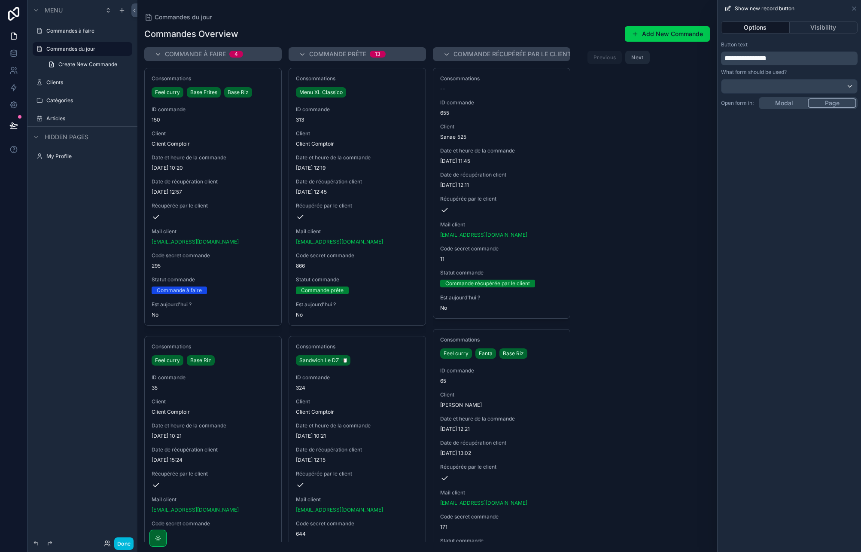
click at [825, 23] on button "Visibility" at bounding box center [823, 27] width 68 height 12
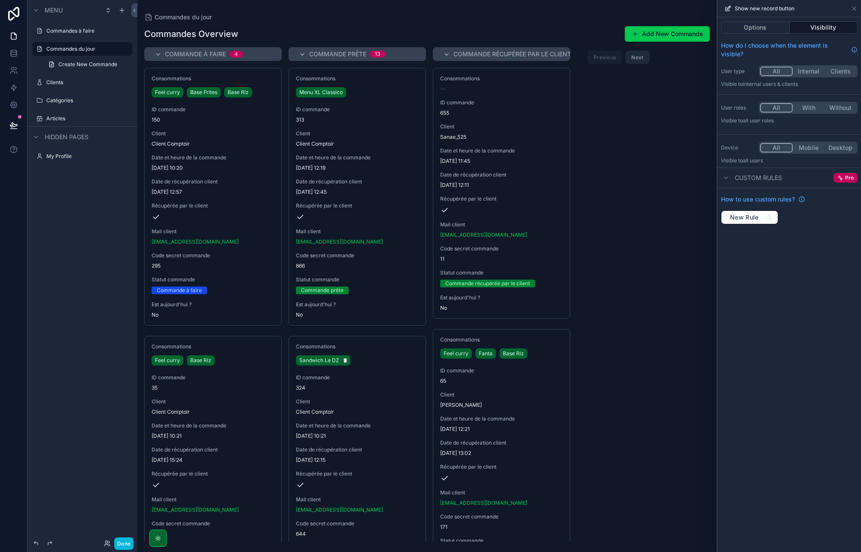
click at [781, 25] on button "Options" at bounding box center [755, 27] width 69 height 12
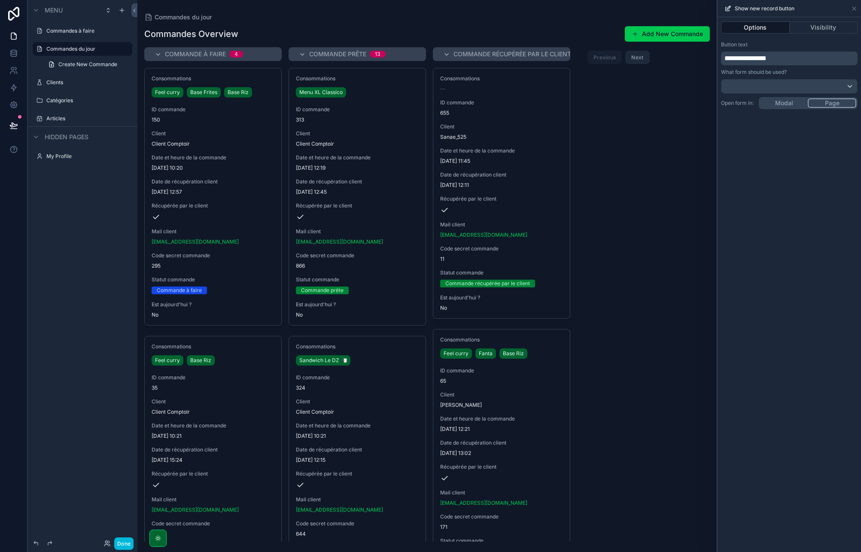
click at [789, 98] on div "**********" at bounding box center [788, 284] width 143 height 534
click at [855, 9] on icon at bounding box center [853, 8] width 7 height 7
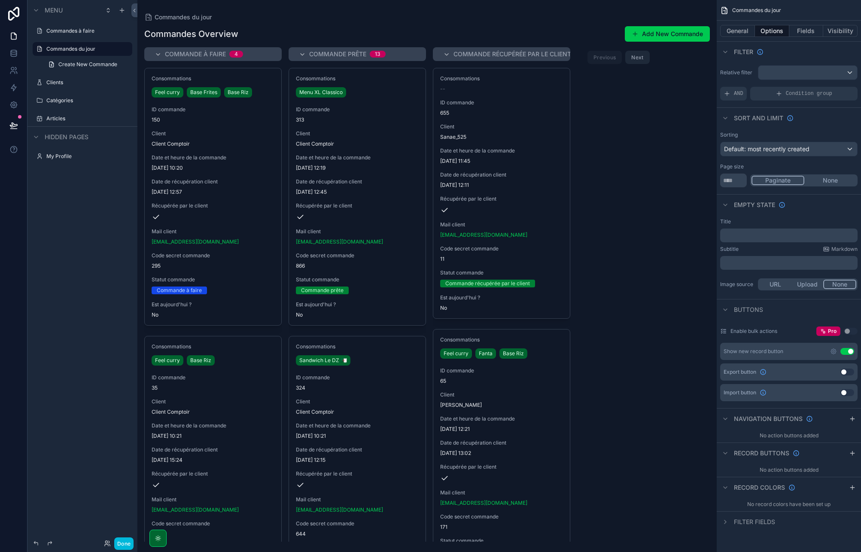
click at [104, 65] on span "Create New Commande" at bounding box center [87, 64] width 59 height 7
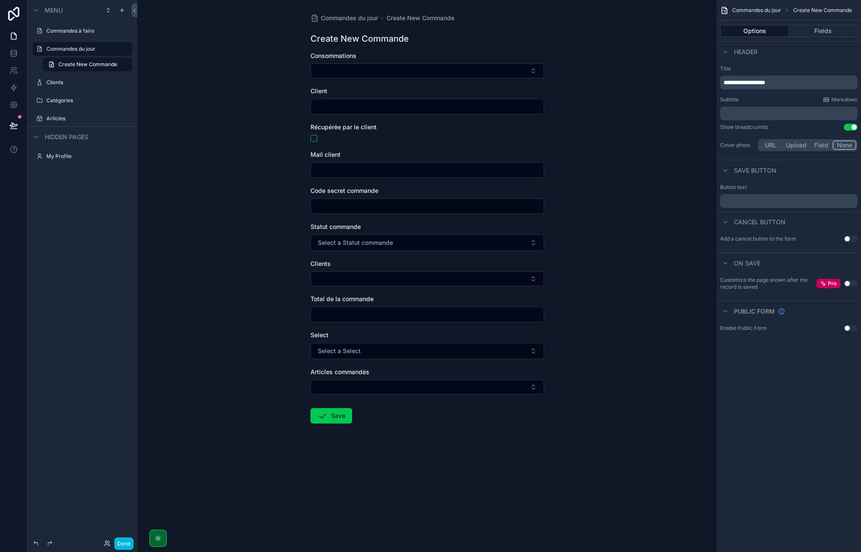
click at [399, 45] on div "Commandes du jour Create New Commande Create New Commande Consommations Client …" at bounding box center [426, 239] width 247 height 478
click at [827, 31] on button "Fields" at bounding box center [823, 31] width 69 height 12
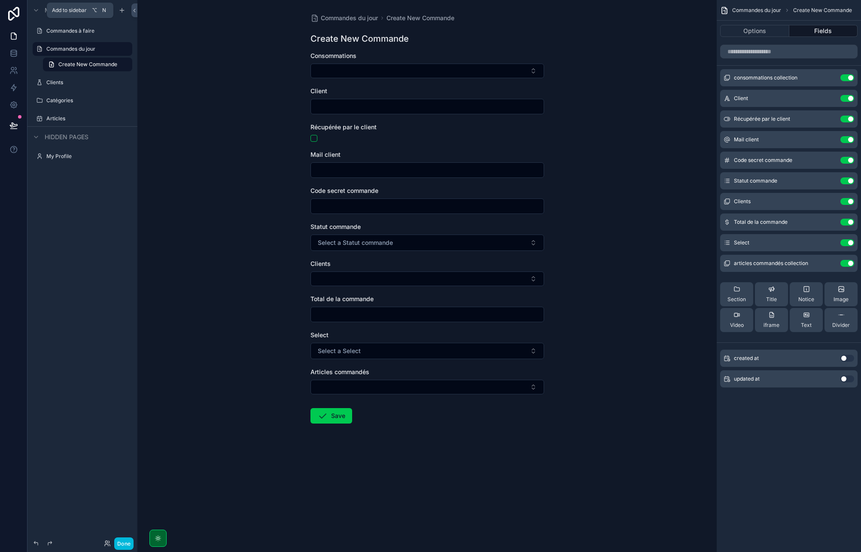
click at [122, 12] on icon "scrollable content" at bounding box center [121, 10] width 7 height 7
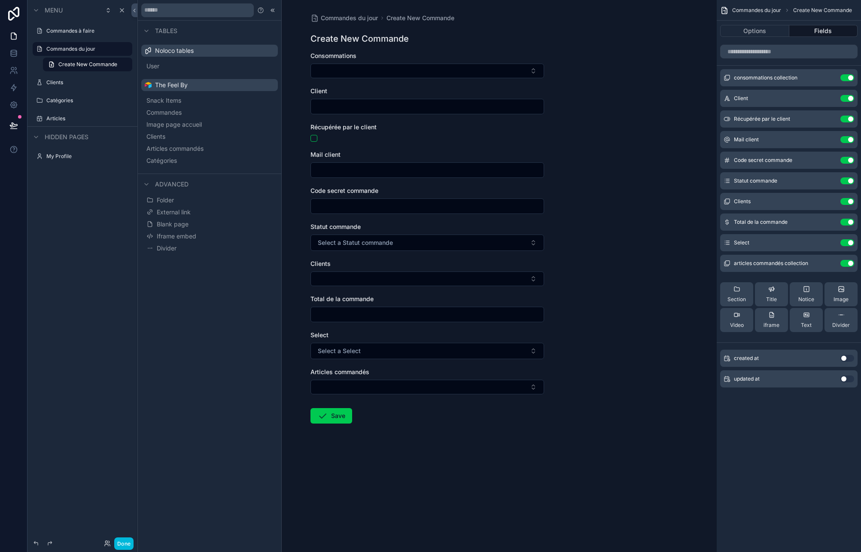
click at [186, 239] on span "Iframe embed" at bounding box center [176, 236] width 39 height 9
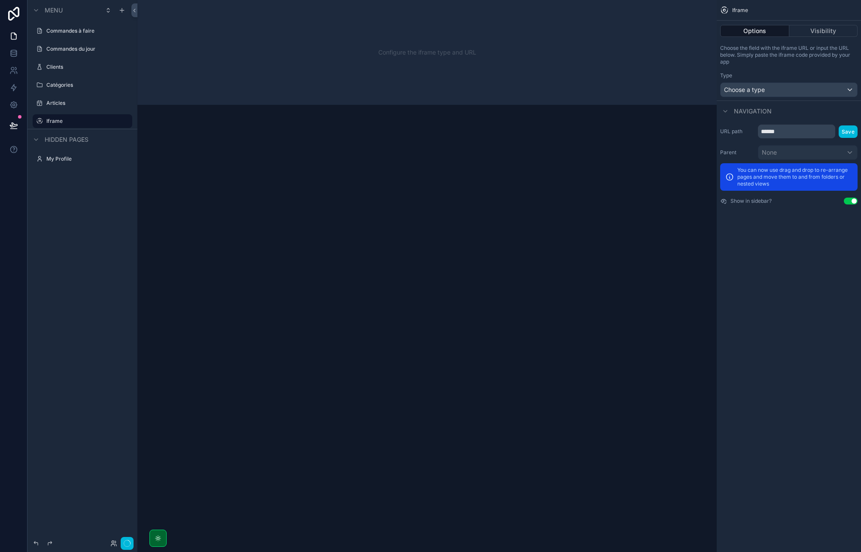
drag, startPoint x: 57, startPoint y: 124, endPoint x: 66, endPoint y: 117, distance: 11.3
click at [54, 63] on div "Iframe" at bounding box center [88, 67] width 84 height 10
click at [0, 0] on icon "scrollable content" at bounding box center [0, 0] width 0 height 0
click at [82, 69] on input "******" at bounding box center [75, 67] width 58 height 10
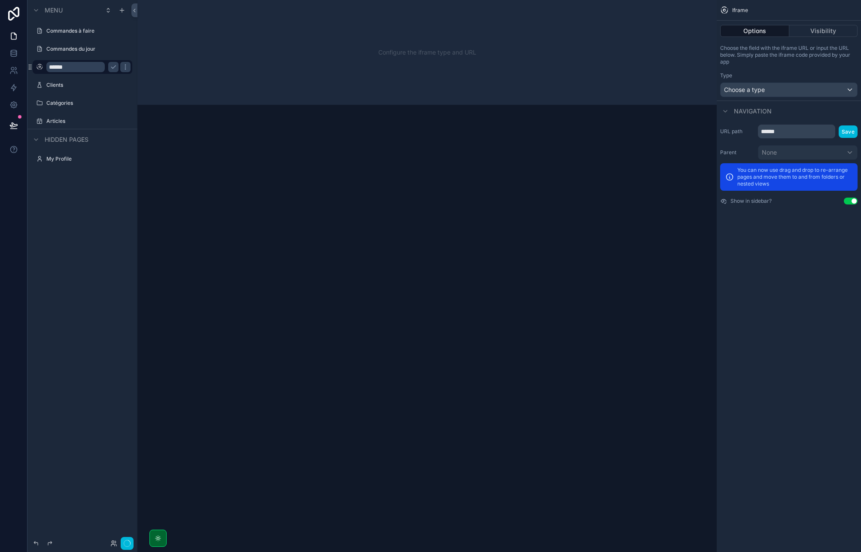
click at [82, 69] on input "******" at bounding box center [75, 67] width 58 height 10
type input "**********"
click at [111, 64] on icon "scrollable content" at bounding box center [113, 67] width 7 height 7
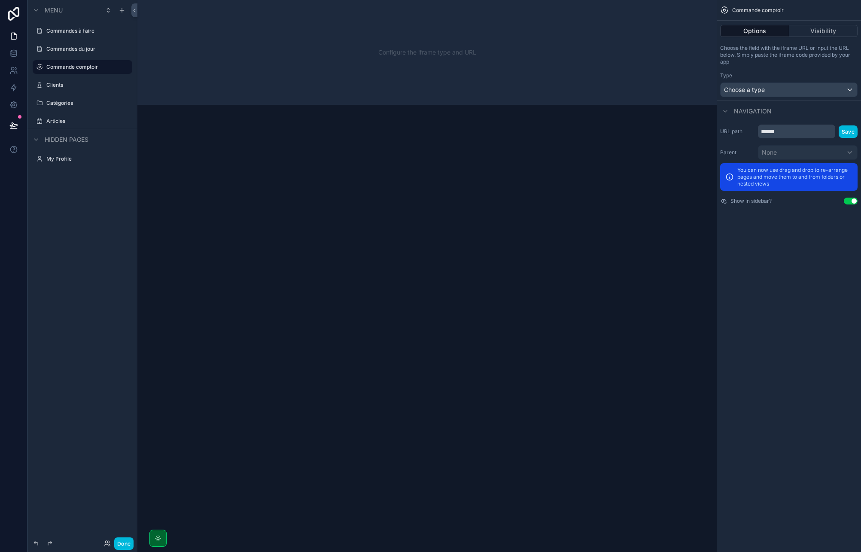
click at [83, 34] on div "Commandes à faire" at bounding box center [88, 30] width 84 height 7
click at [0, 0] on icon "scrollable content" at bounding box center [0, 0] width 0 height 0
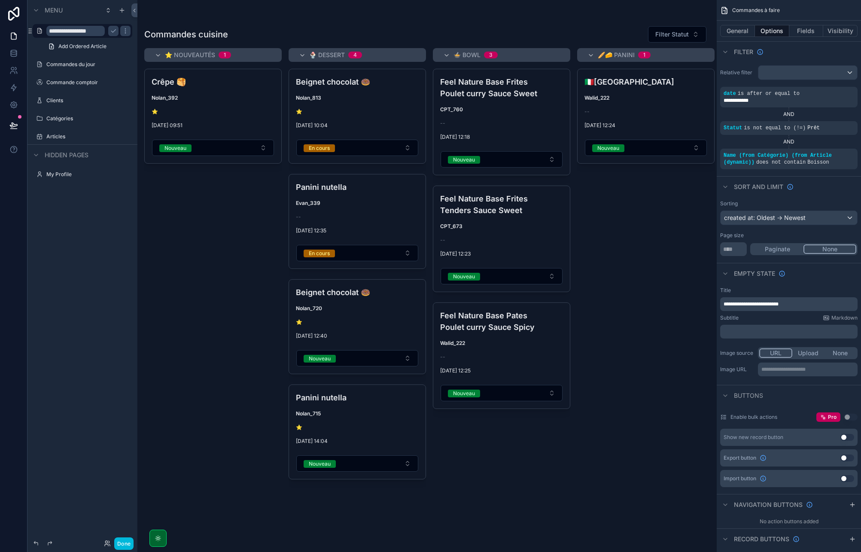
click at [85, 31] on input "**********" at bounding box center [75, 31] width 58 height 10
click at [114, 29] on icon "scrollable content" at bounding box center [113, 30] width 7 height 7
click at [83, 30] on label "Commandes à faire" at bounding box center [86, 30] width 81 height 7
click at [0, 0] on icon "scrollable content" at bounding box center [0, 0] width 0 height 0
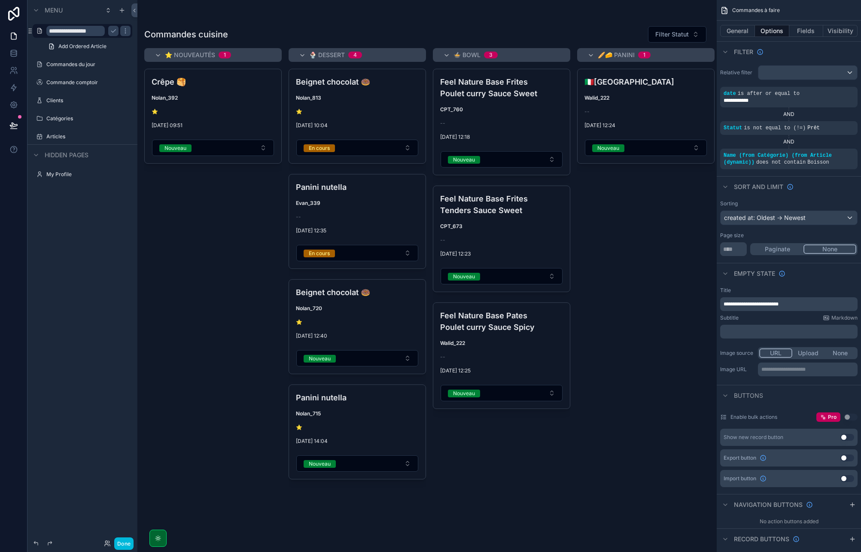
click at [81, 32] on input "**********" at bounding box center [75, 31] width 58 height 10
type input "**********"
click at [115, 30] on icon "scrollable content" at bounding box center [113, 31] width 4 height 3
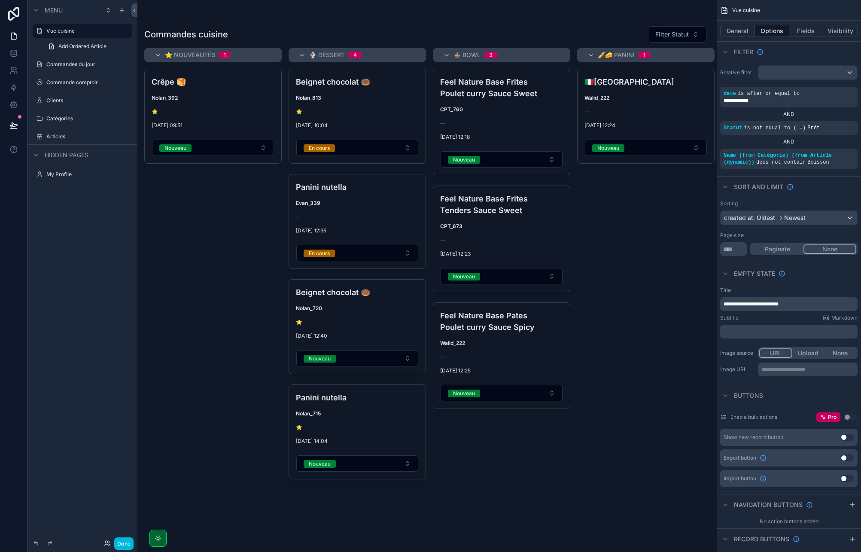
click at [63, 67] on label "Commandes du jour" at bounding box center [86, 64] width 81 height 7
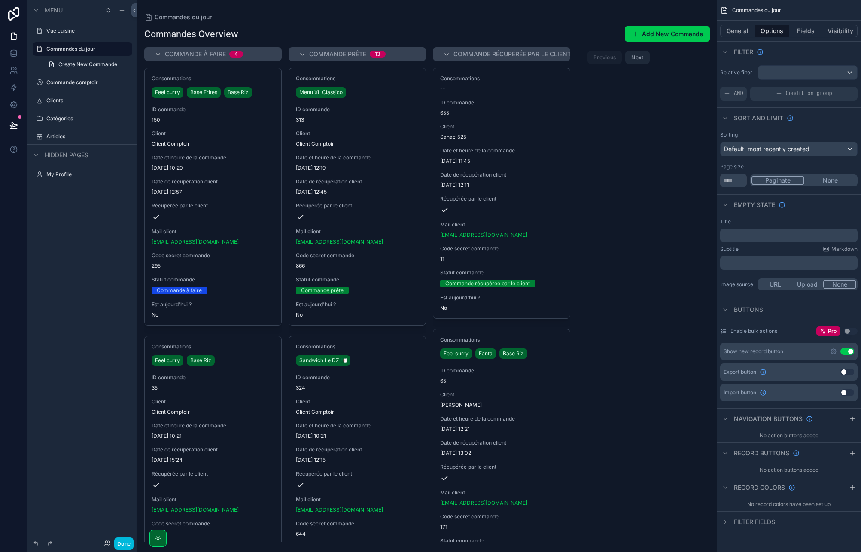
click at [0, 0] on icon "scrollable content" at bounding box center [0, 0] width 0 height 0
click at [79, 51] on input "**********" at bounding box center [75, 49] width 58 height 10
type input "**********"
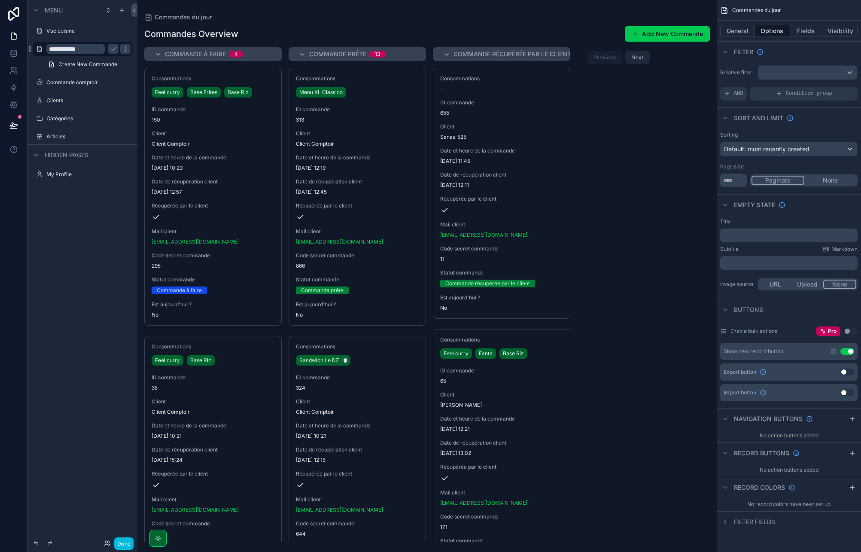
click at [113, 47] on icon "scrollable content" at bounding box center [113, 49] width 7 height 7
click at [46, 35] on div "Vue cuisine" at bounding box center [82, 31] width 96 height 14
click at [0, 0] on button "scrollable content" at bounding box center [0, 0] width 0 height 0
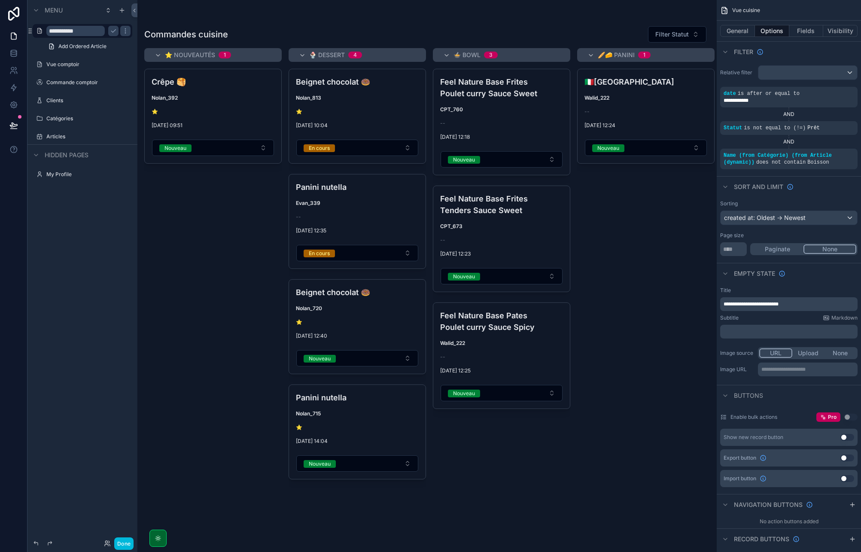
click at [37, 31] on icon "scrollable content" at bounding box center [39, 30] width 7 height 7
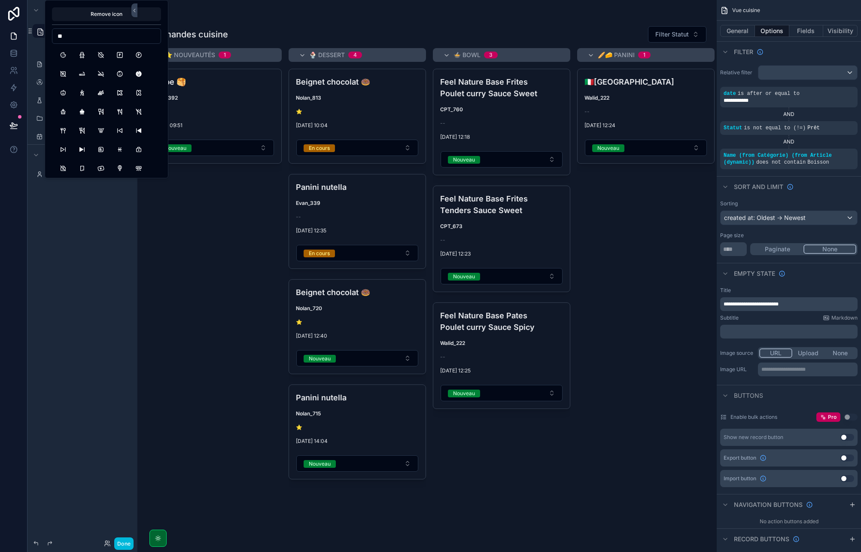
type input "*"
click at [73, 33] on input "****" at bounding box center [106, 36] width 108 height 12
type input "******"
click at [63, 53] on button "ToolsKitchen" at bounding box center [62, 54] width 15 height 15
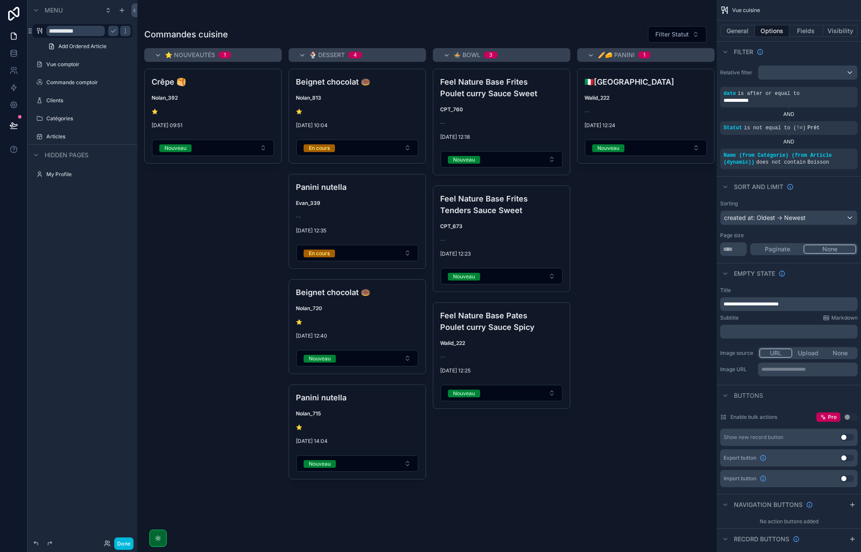
click at [62, 305] on div "**********" at bounding box center [82, 270] width 110 height 541
click at [115, 28] on icon "scrollable content" at bounding box center [113, 30] width 7 height 7
click at [64, 67] on label "Vue comptoir" at bounding box center [86, 64] width 81 height 7
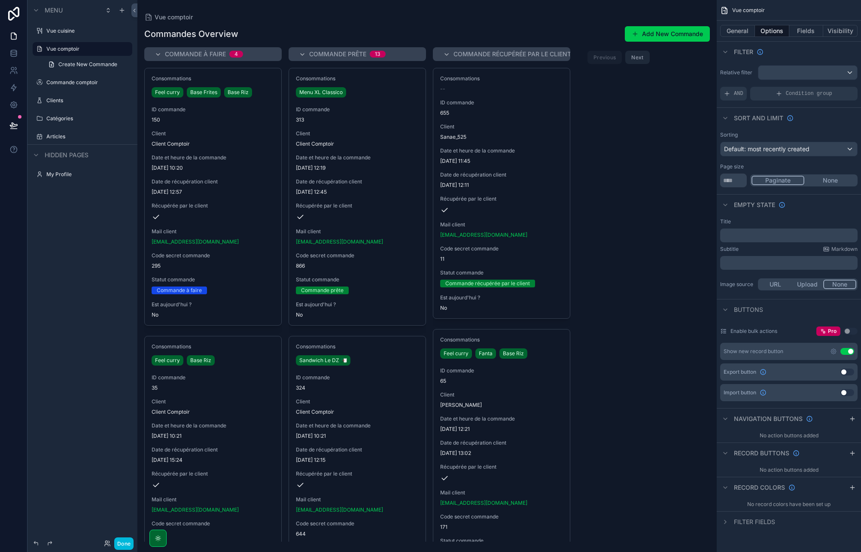
click at [39, 51] on icon "scrollable content" at bounding box center [39, 49] width 7 height 7
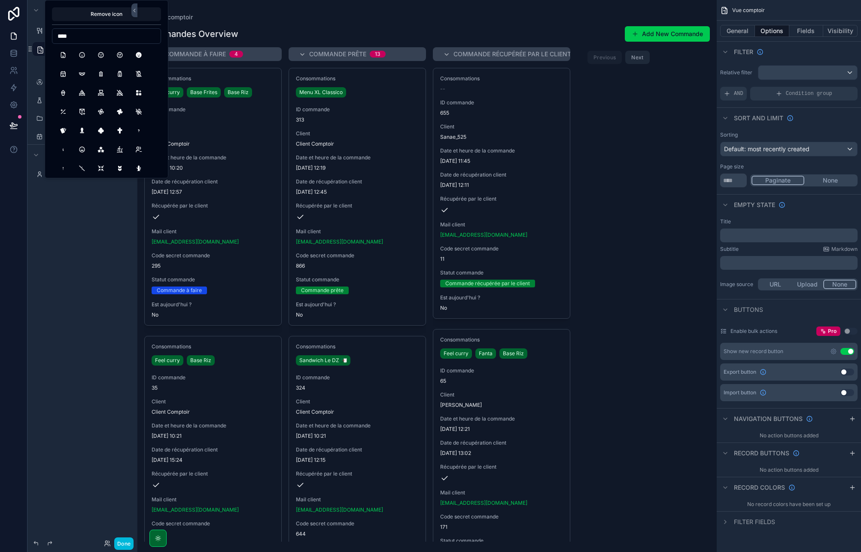
type input "****"
click at [83, 52] on button "MoodSmile" at bounding box center [81, 54] width 15 height 15
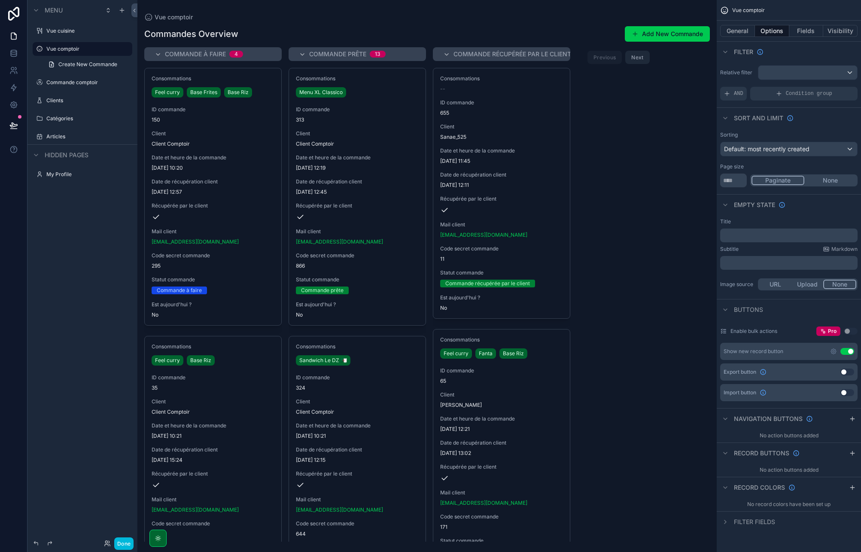
click at [102, 256] on div "Menu Vue cuisine Vue comptoir Create New Commande Commande comptoir Clients Cat…" at bounding box center [82, 270] width 110 height 541
click at [62, 81] on label "Commande comptoir" at bounding box center [86, 82] width 81 height 7
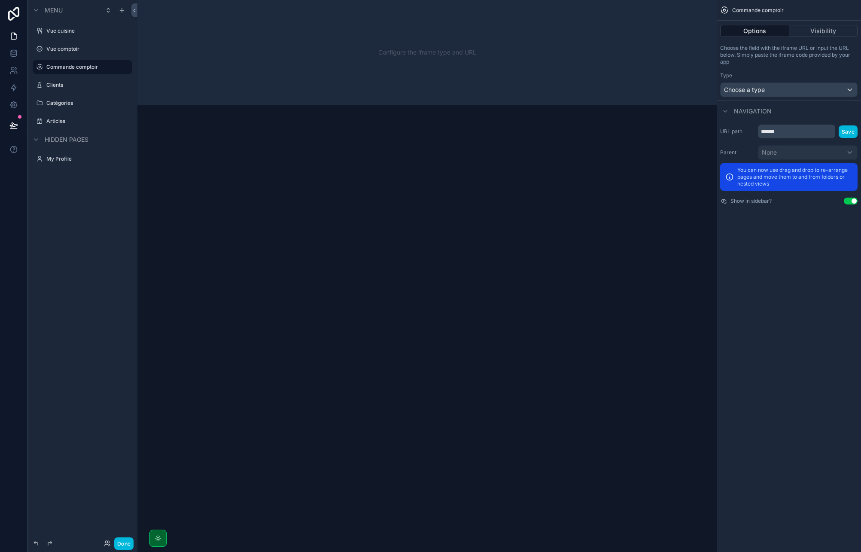
click at [41, 69] on icon "scrollable content" at bounding box center [39, 67] width 7 height 7
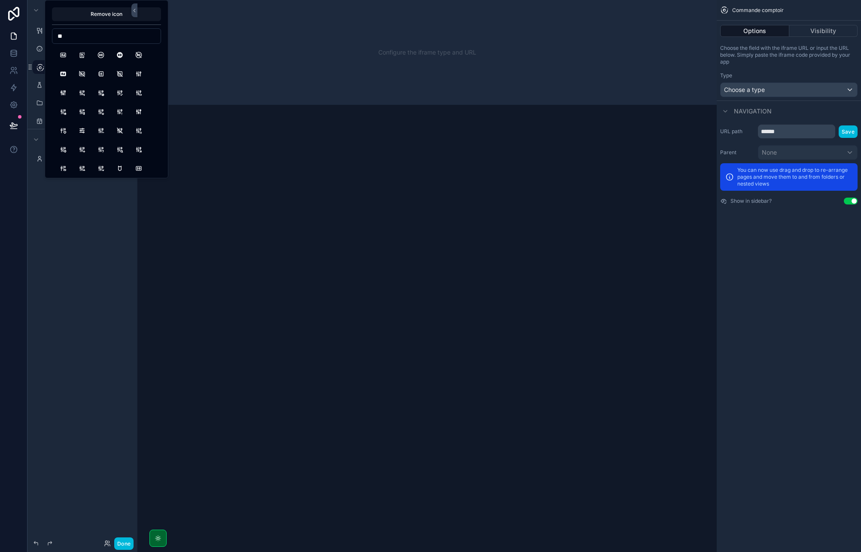
type input "*"
type input "****"
click at [66, 54] on button "Plus" at bounding box center [62, 54] width 15 height 15
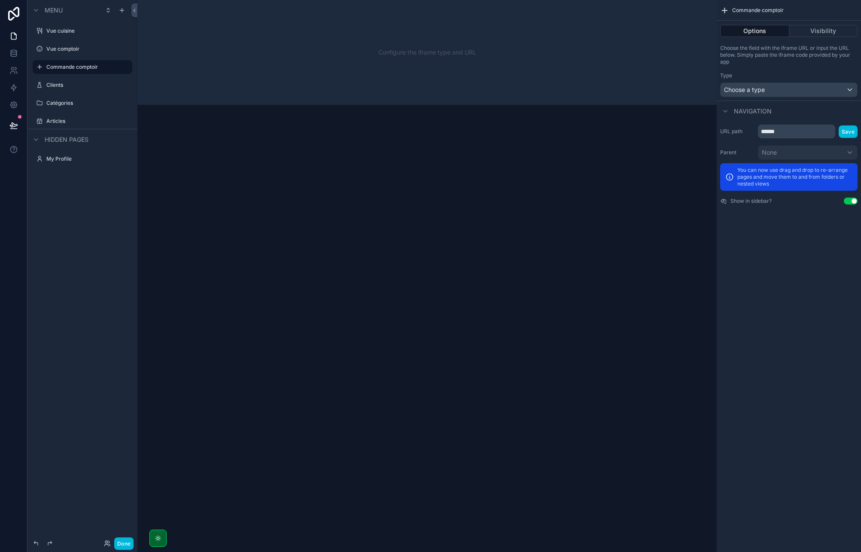
click at [85, 258] on div "Menu Vue cuisine Vue comptoir Commande comptoir Clients Catégories Articles Hid…" at bounding box center [82, 270] width 110 height 541
click at [79, 68] on label "Commande comptoir" at bounding box center [86, 67] width 81 height 7
click at [400, 48] on div "Configure the iframe type and URL" at bounding box center [427, 52] width 552 height 77
click at [781, 86] on div "Choose a type" at bounding box center [788, 90] width 137 height 14
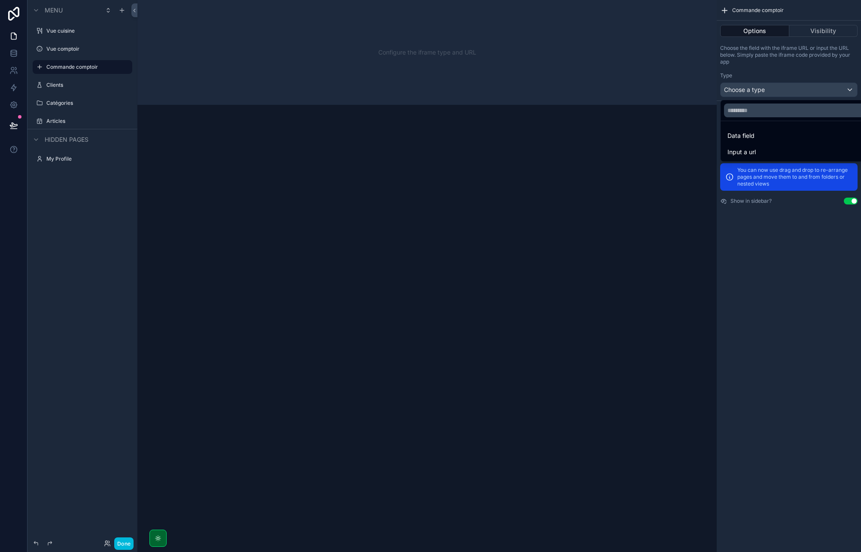
click at [749, 149] on span "Input a url" at bounding box center [741, 152] width 28 height 10
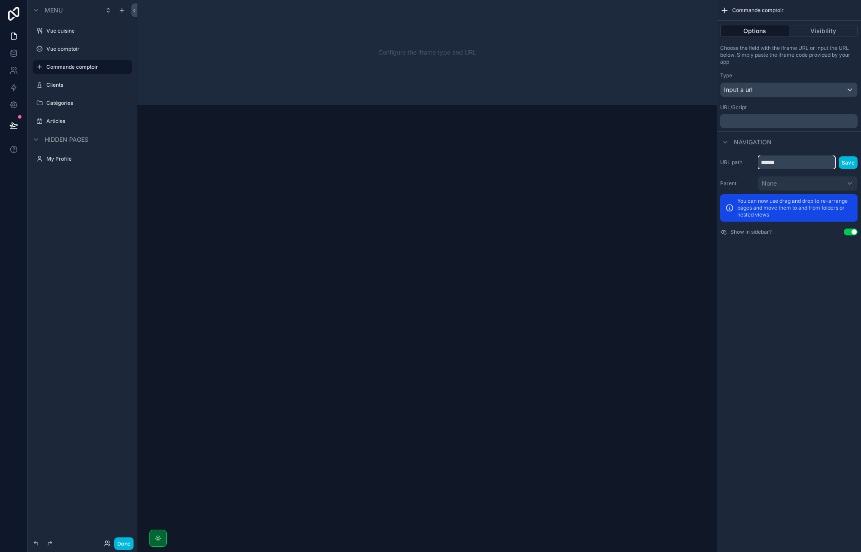
click at [777, 168] on input "******" at bounding box center [796, 162] width 77 height 14
type input "**********"
click at [842, 168] on button "Save" at bounding box center [847, 162] width 19 height 12
click at [850, 164] on button "Save" at bounding box center [847, 162] width 19 height 12
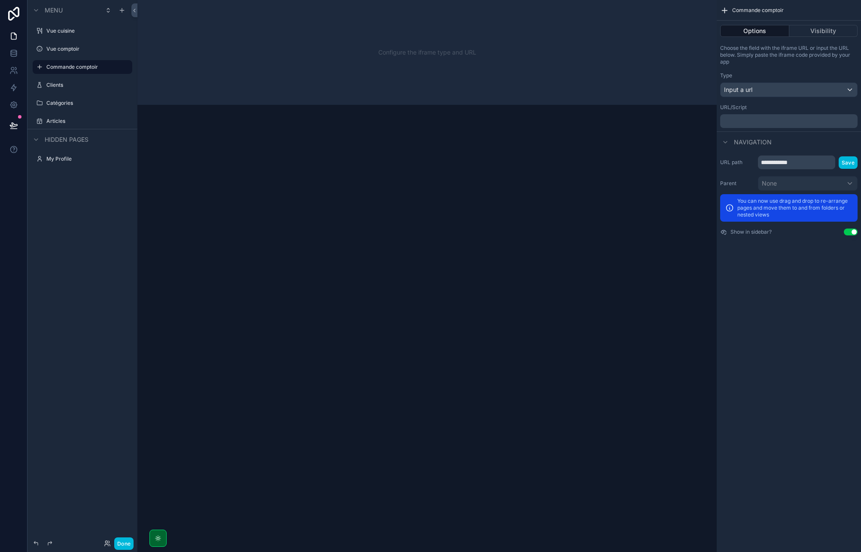
click at [761, 123] on p "﻿" at bounding box center [789, 121] width 132 height 7
click at [746, 110] on div "URL/Script" at bounding box center [788, 107] width 137 height 7
click at [739, 122] on p "﻿" at bounding box center [789, 121] width 132 height 7
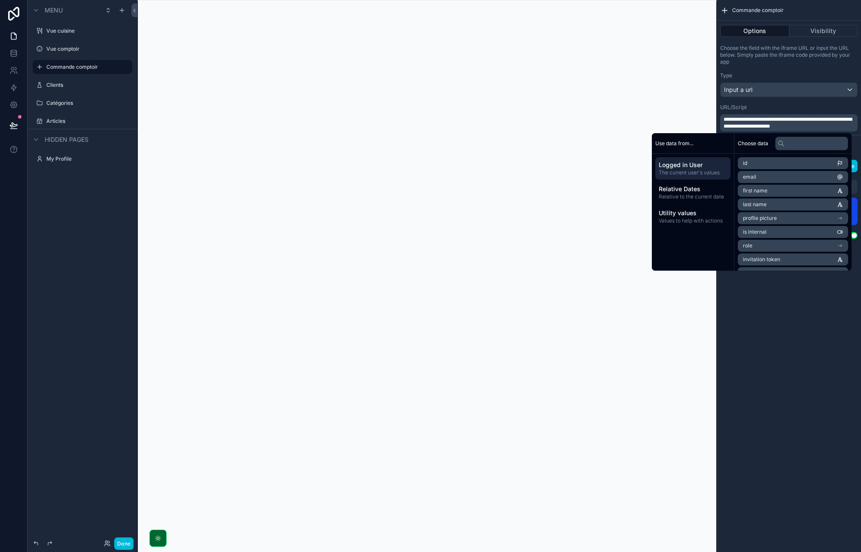
click at [770, 106] on div "URL/Script" at bounding box center [788, 107] width 137 height 7
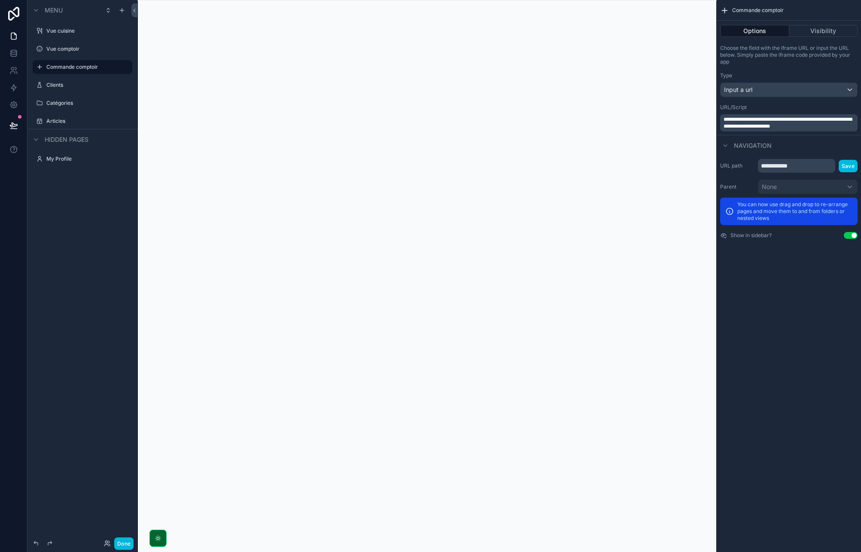
click at [732, 123] on span "**********" at bounding box center [787, 123] width 128 height 12
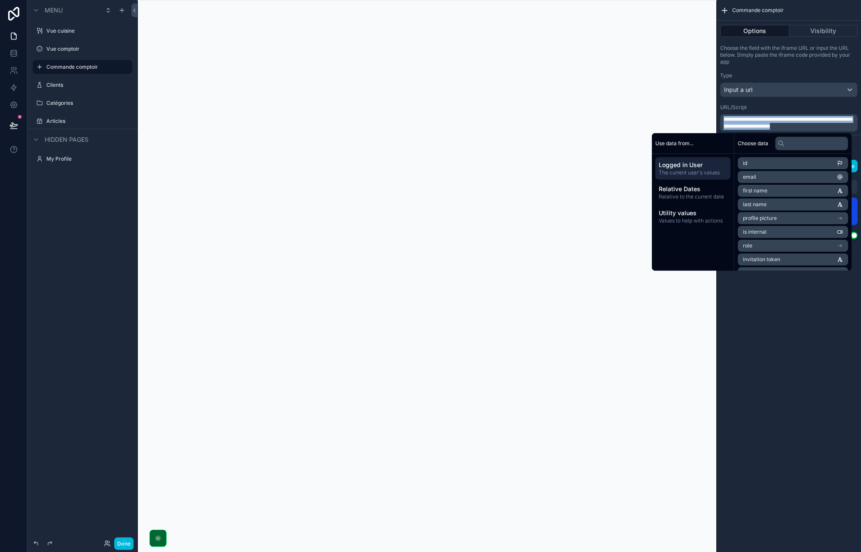
copy span "**********"
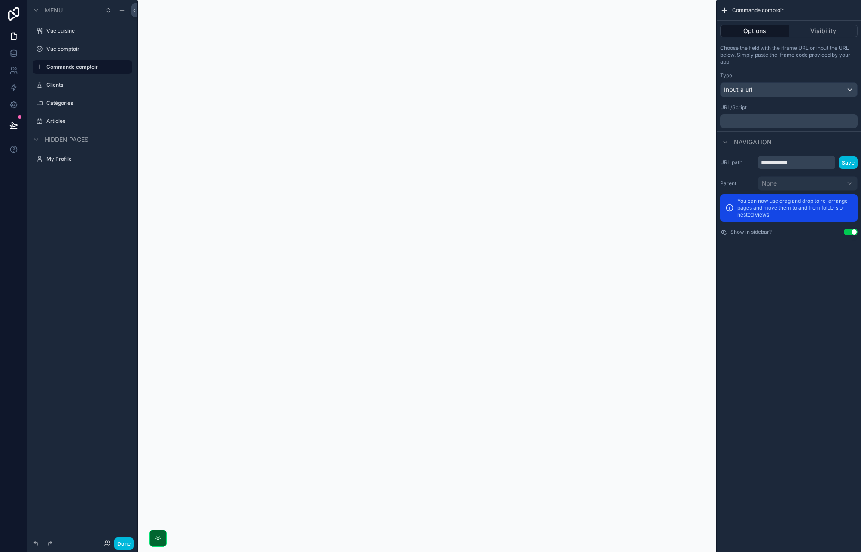
click at [770, 107] on div "URL/Script" at bounding box center [788, 107] width 137 height 7
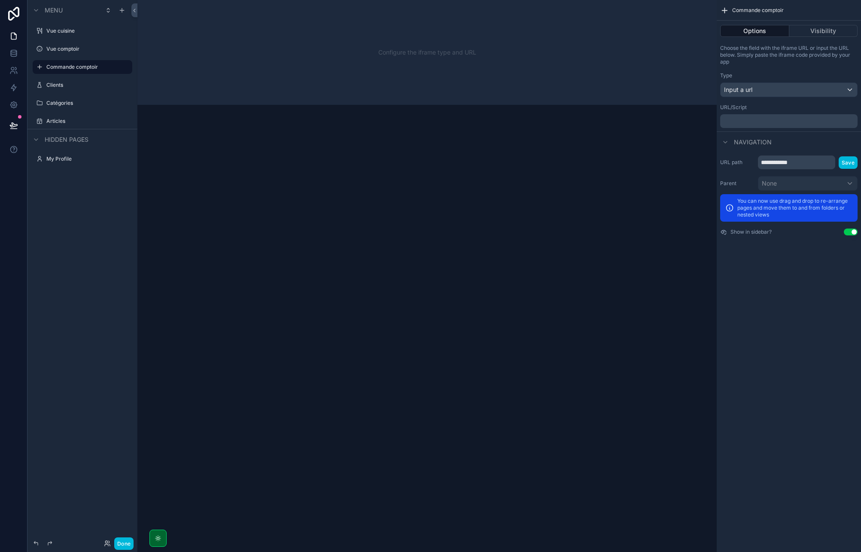
click at [749, 118] on p "﻿" at bounding box center [789, 121] width 132 height 7
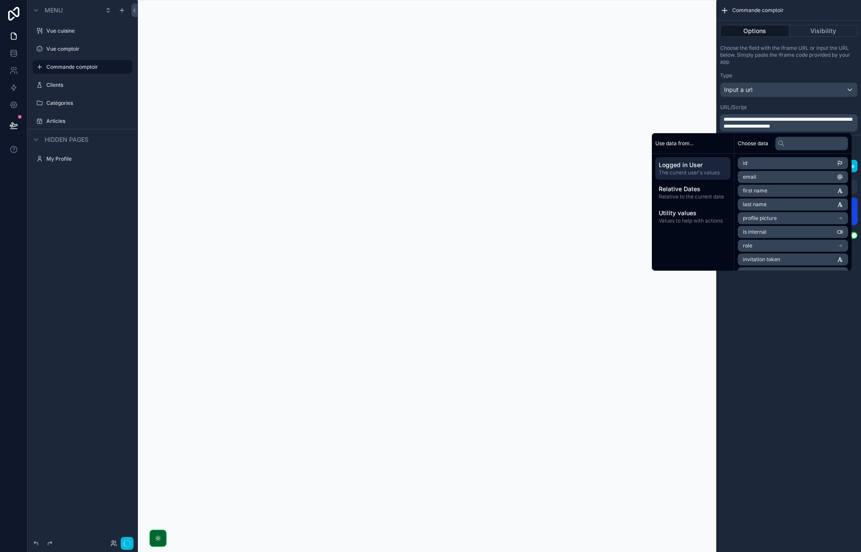
click at [817, 346] on div "**********" at bounding box center [788, 276] width 144 height 552
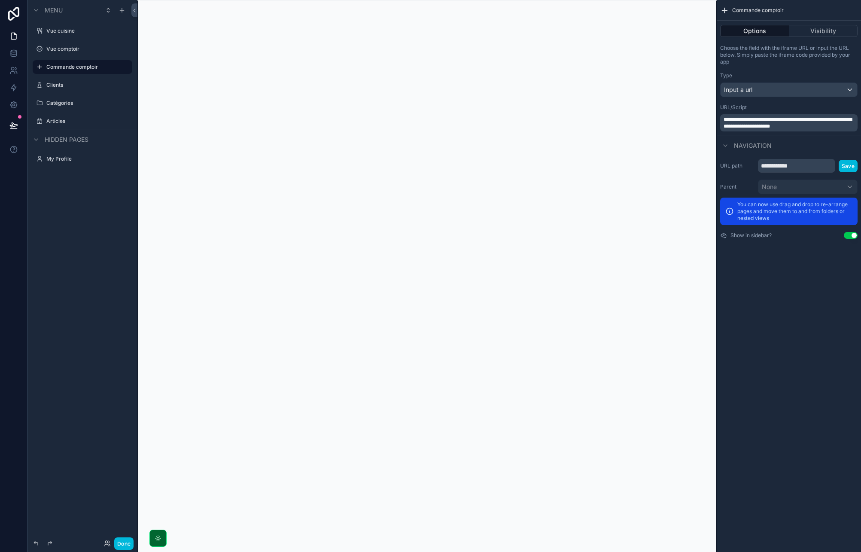
click at [77, 48] on label "Vue comptoir" at bounding box center [86, 49] width 81 height 7
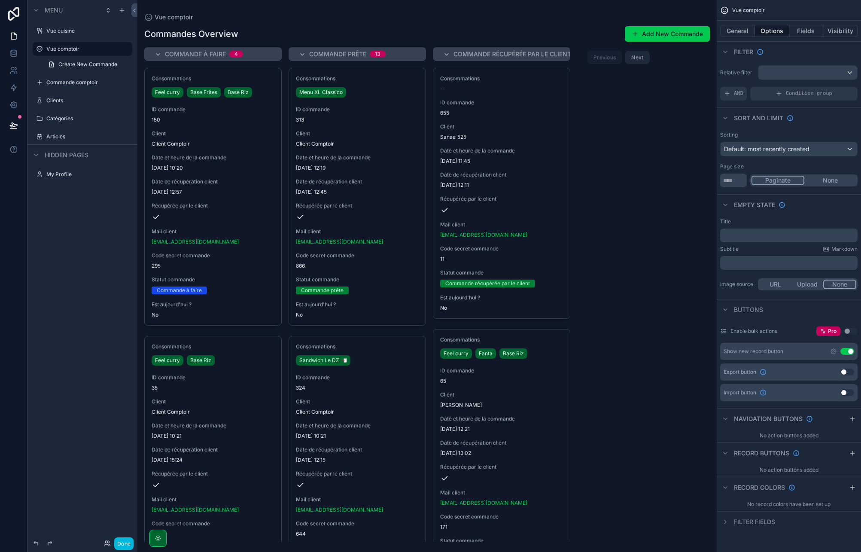
click at [74, 37] on div "Vue cuisine" at bounding box center [82, 31] width 96 height 14
click at [73, 31] on label "Vue cuisine" at bounding box center [86, 30] width 81 height 7
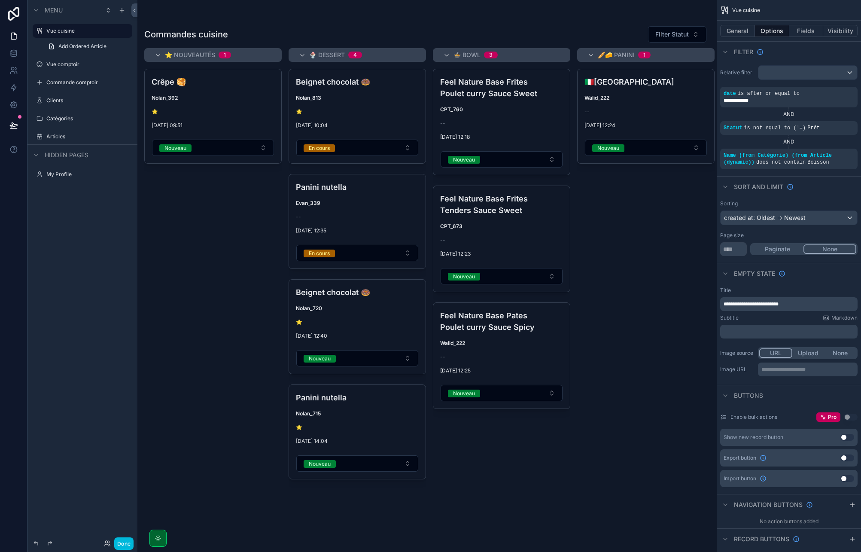
click at [67, 62] on label "Vue comptoir" at bounding box center [86, 64] width 81 height 7
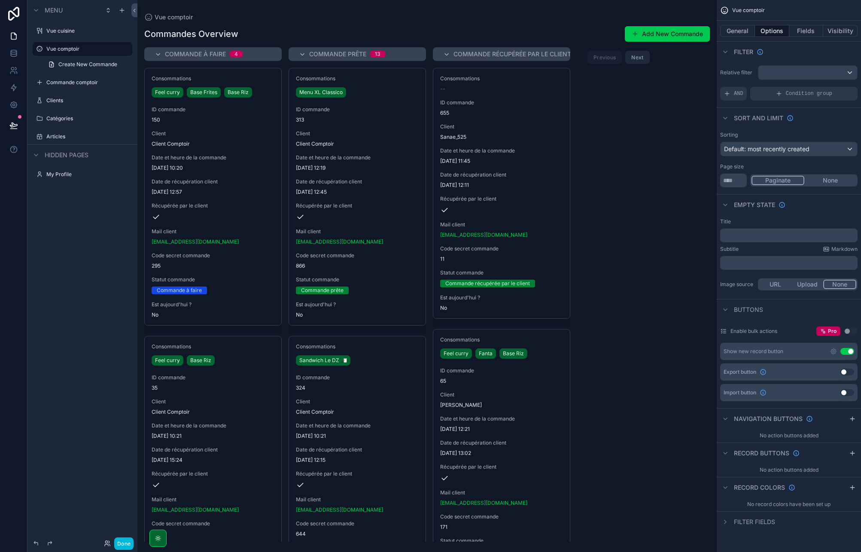
click at [625, 280] on div "scrollable content" at bounding box center [426, 276] width 579 height 552
click at [120, 12] on icon "scrollable content" at bounding box center [121, 10] width 7 height 7
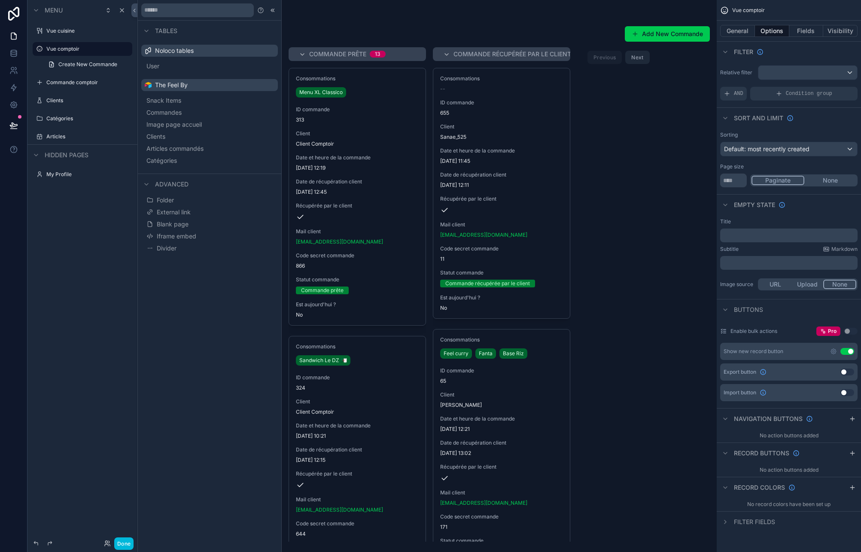
click at [71, 252] on div "Menu Vue cuisine Vue comptoir Create New Commande Commande comptoir Clients Cat…" at bounding box center [82, 270] width 110 height 541
click at [268, 9] on div at bounding box center [272, 10] width 10 height 10
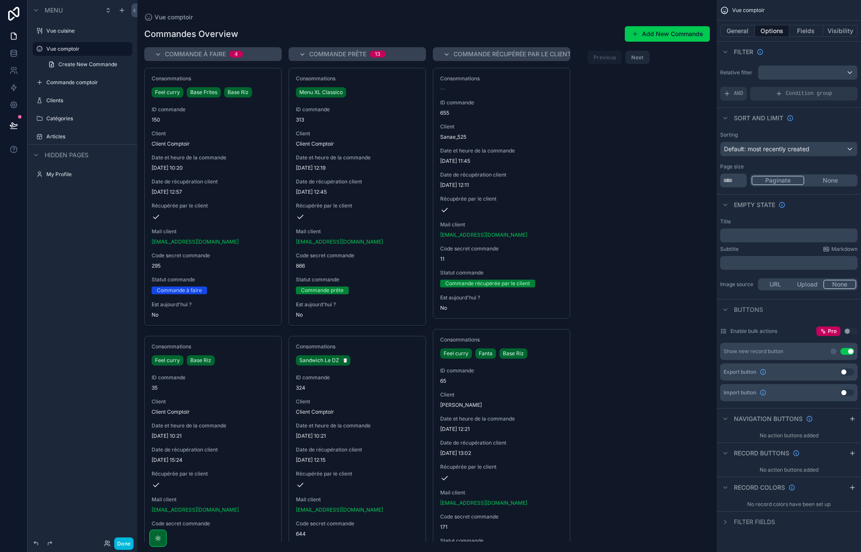
click at [641, 243] on div "Commande à faire 4 Consommations Feel curry Base Frites Base Riz ID commande 15…" at bounding box center [426, 294] width 579 height 494
click at [734, 91] on span "AND" at bounding box center [738, 93] width 9 height 7
click at [728, 95] on span "Add a filter" at bounding box center [741, 93] width 37 height 7
click at [0, 0] on icon "scrollable content" at bounding box center [0, 0] width 0 height 0
click at [643, 82] on span "Select a field" at bounding box center [633, 80] width 36 height 7
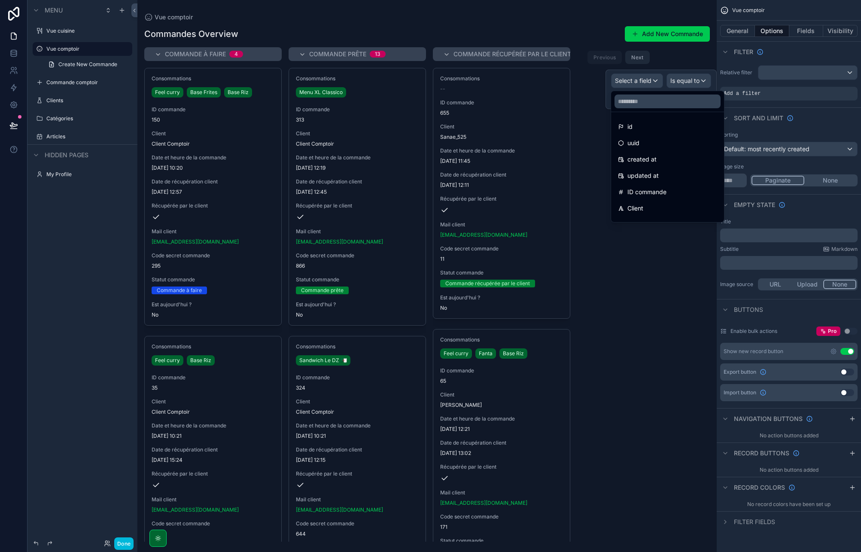
click at [663, 158] on div "created at" at bounding box center [667, 159] width 99 height 10
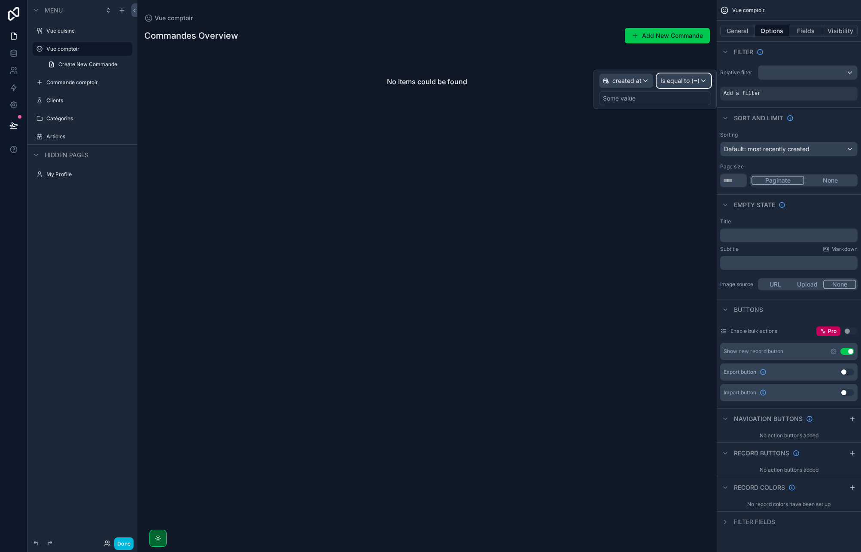
click at [679, 84] on span "Is equal to (=)" at bounding box center [679, 80] width 39 height 9
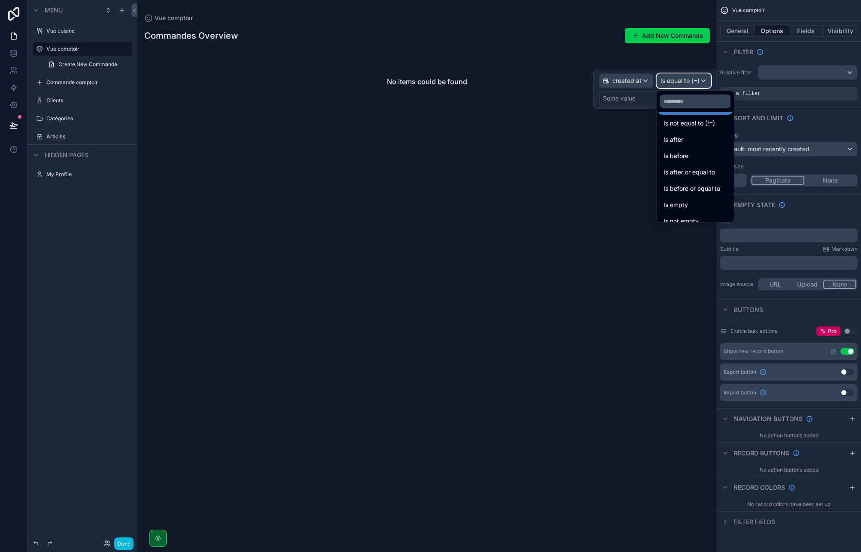
scroll to position [23, 0]
click at [727, 173] on div "Is after or equal to" at bounding box center [695, 169] width 64 height 10
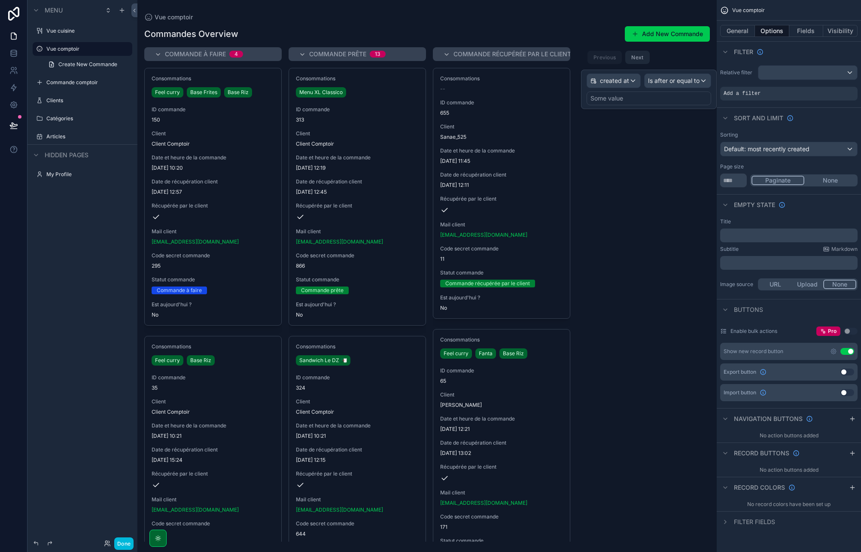
click at [637, 101] on div "Some value" at bounding box center [648, 98] width 124 height 14
click at [661, 84] on span "Is after or equal to" at bounding box center [674, 80] width 52 height 9
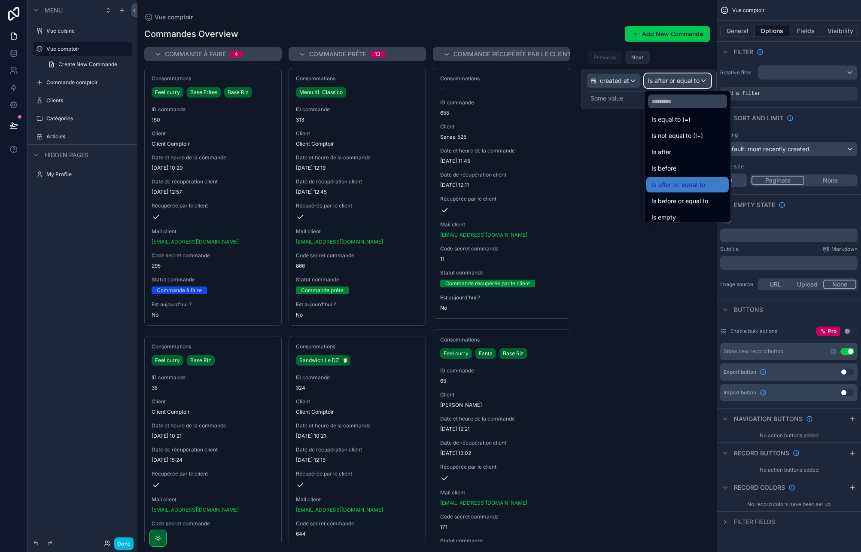
scroll to position [0, 0]
click at [698, 124] on div "Is equal to (=)" at bounding box center [687, 126] width 72 height 10
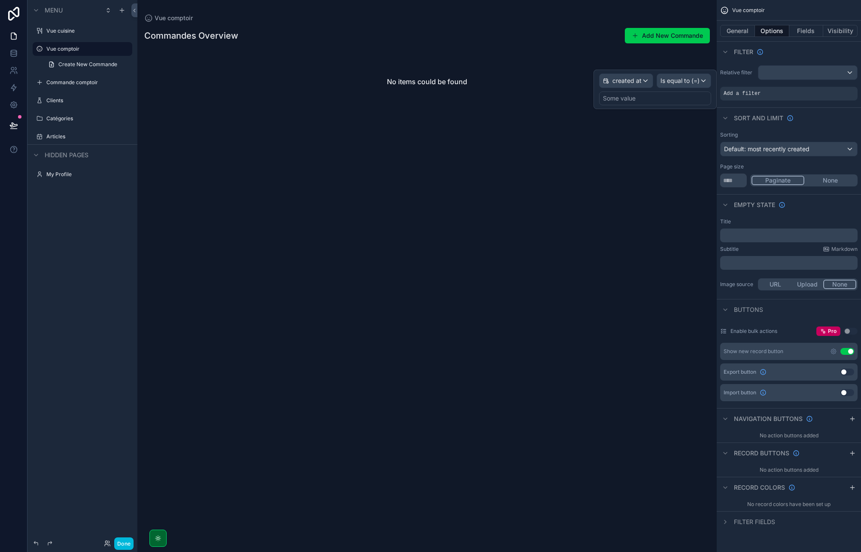
click at [649, 103] on div "Some value" at bounding box center [655, 98] width 112 height 14
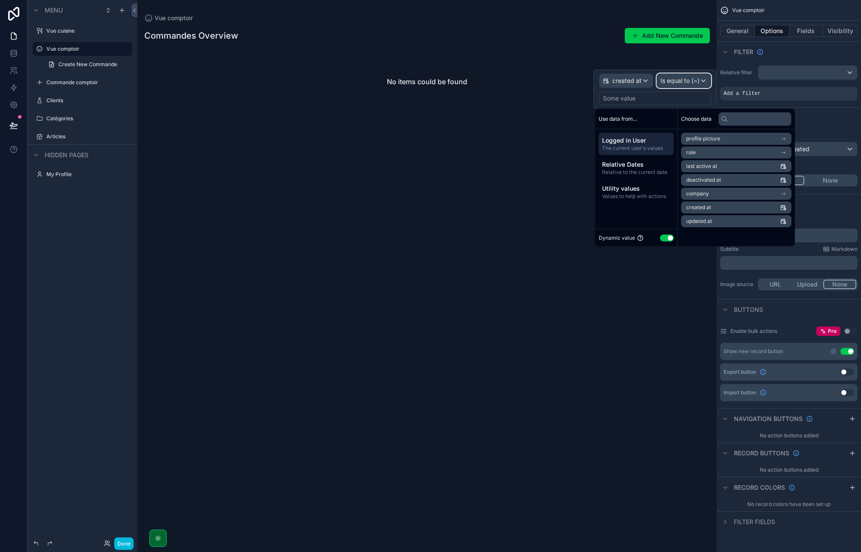
click at [671, 77] on span "Is equal to (=)" at bounding box center [679, 80] width 39 height 9
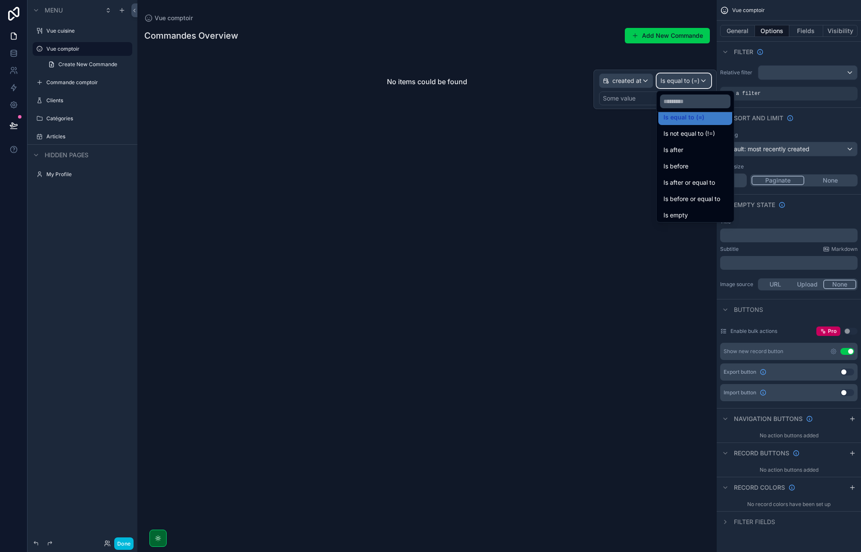
scroll to position [28, 0]
click at [710, 164] on span "Is after or equal to" at bounding box center [689, 163] width 52 height 10
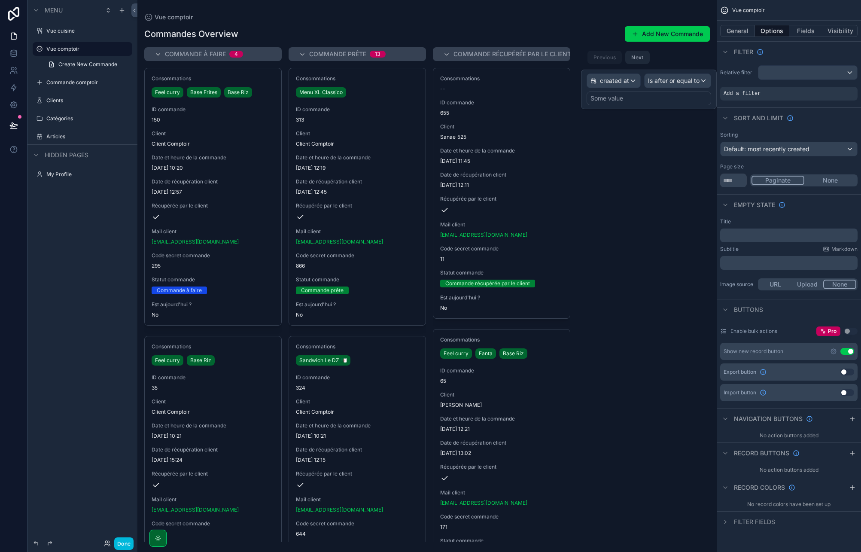
click at [636, 94] on div "Some value" at bounding box center [648, 98] width 124 height 14
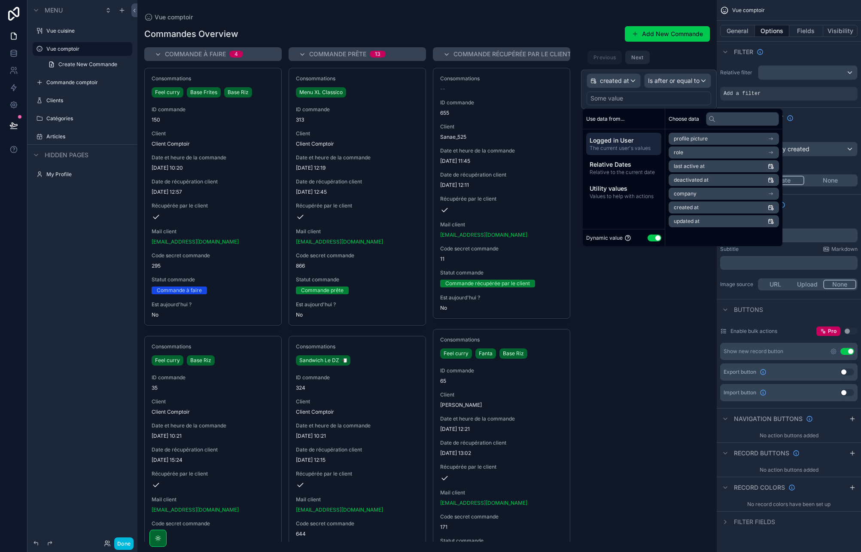
click at [621, 164] on span "Relative Dates" at bounding box center [623, 164] width 68 height 9
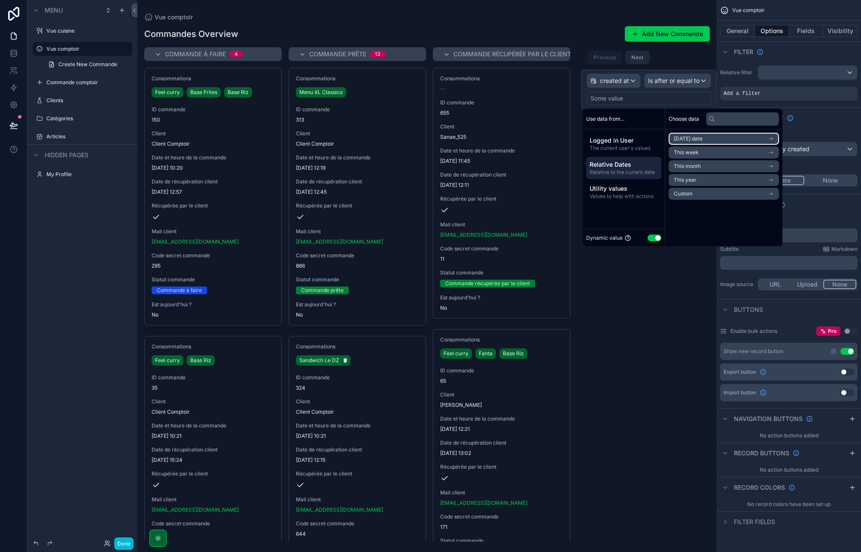
click at [702, 140] on span "Today's date" at bounding box center [687, 138] width 29 height 7
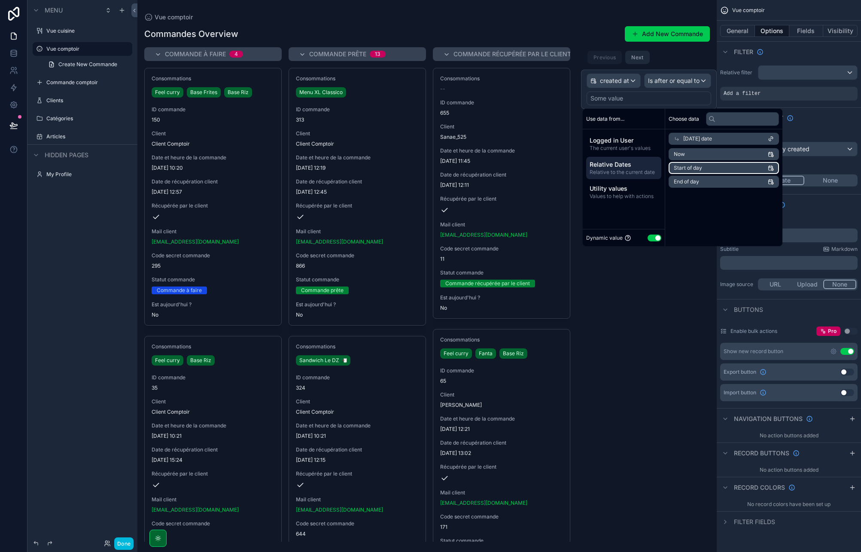
click at [705, 169] on li "Start of day" at bounding box center [723, 168] width 110 height 12
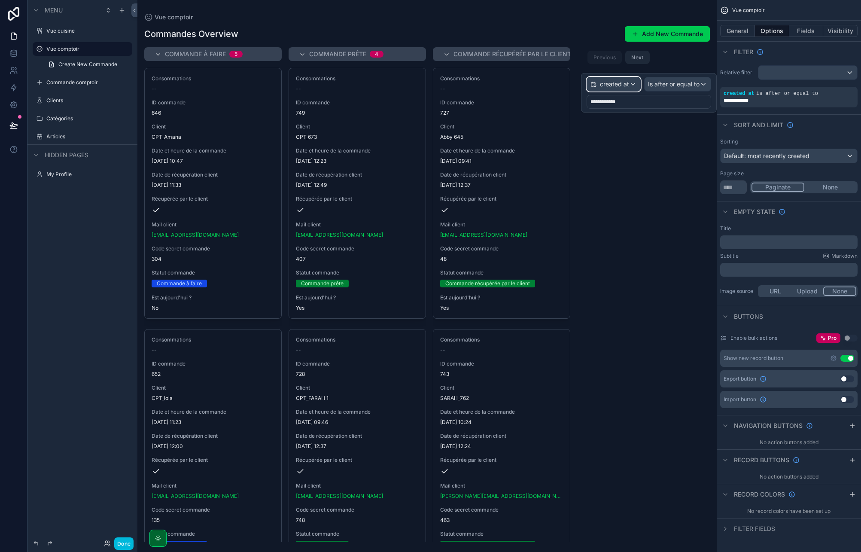
click at [602, 79] on div "created at" at bounding box center [613, 84] width 53 height 14
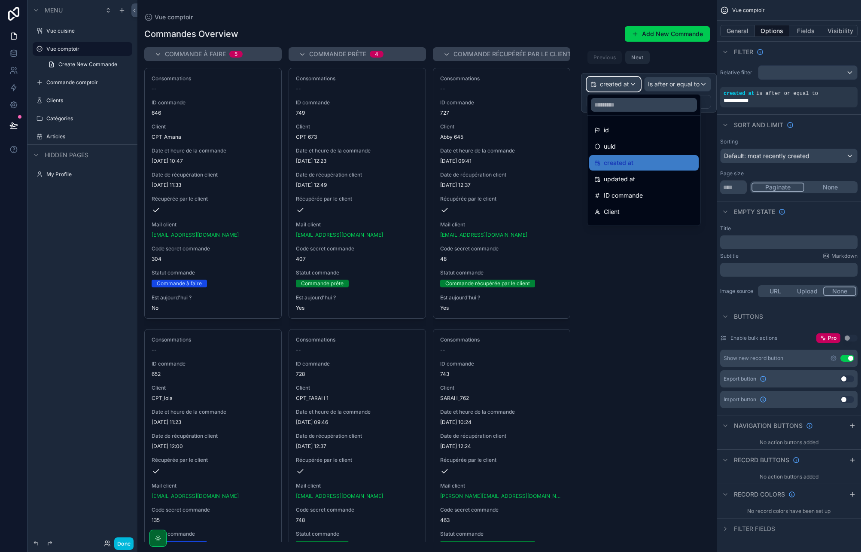
scroll to position [6, 0]
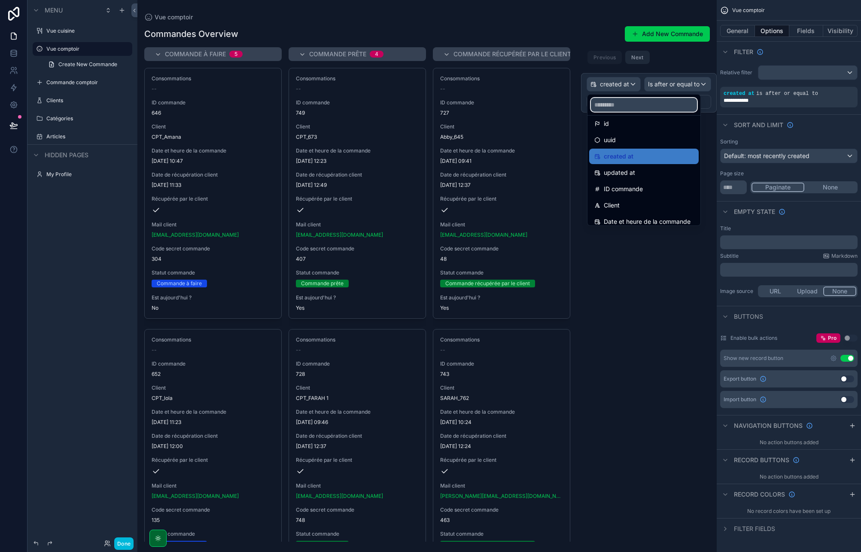
click at [624, 106] on input "text" at bounding box center [644, 105] width 106 height 14
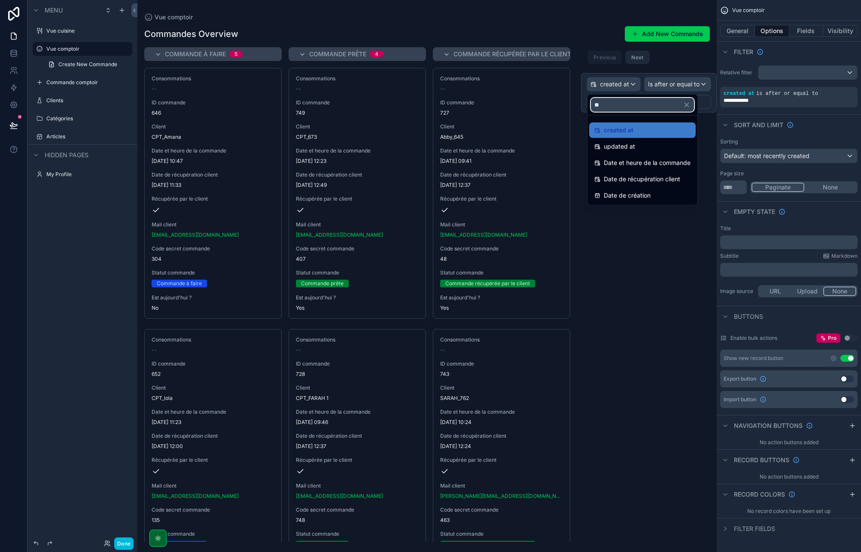
scroll to position [0, 0]
type input "****"
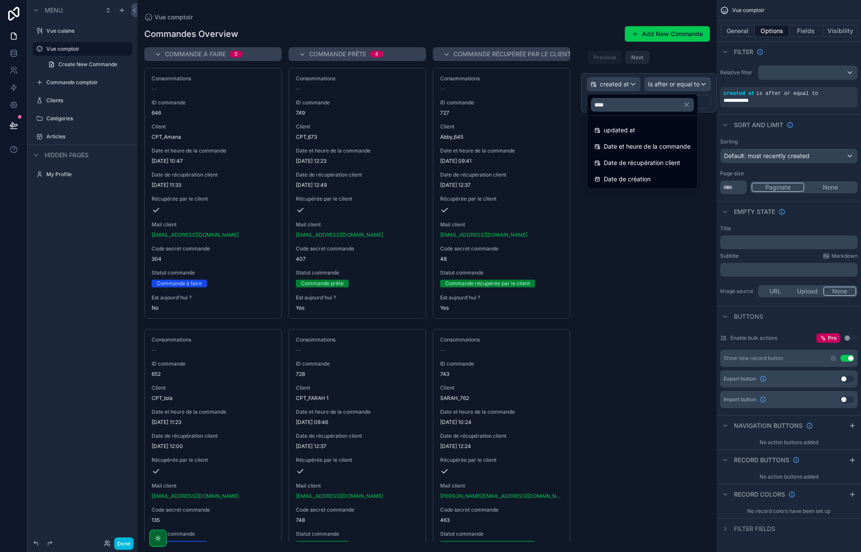
click at [673, 152] on div "Date et heure de la commande" at bounding box center [642, 146] width 106 height 15
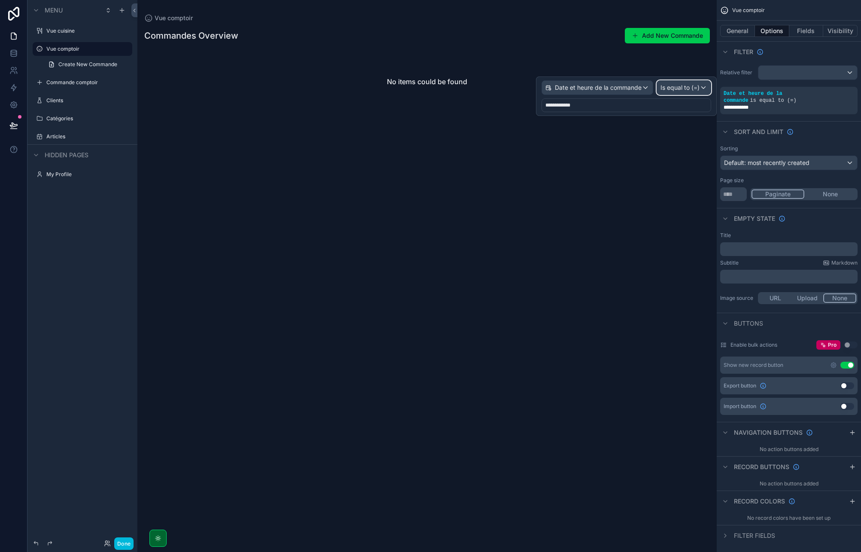
click at [693, 92] on div "Is equal to (=)" at bounding box center [684, 88] width 54 height 14
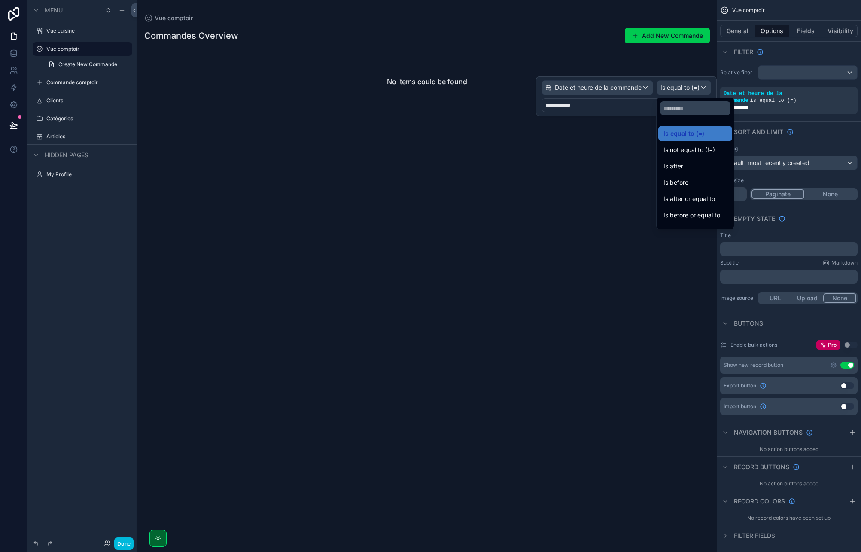
click at [720, 200] on div "Is after or equal to" at bounding box center [695, 199] width 64 height 10
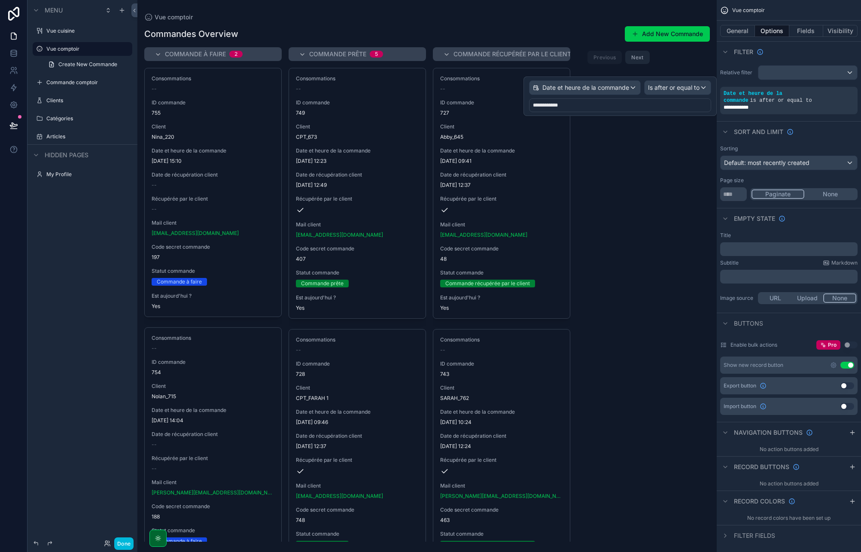
click at [642, 224] on div "Commande à faire 2 Consommations -- ID commande 755 Client Nina_220 Date et heu…" at bounding box center [426, 294] width 579 height 494
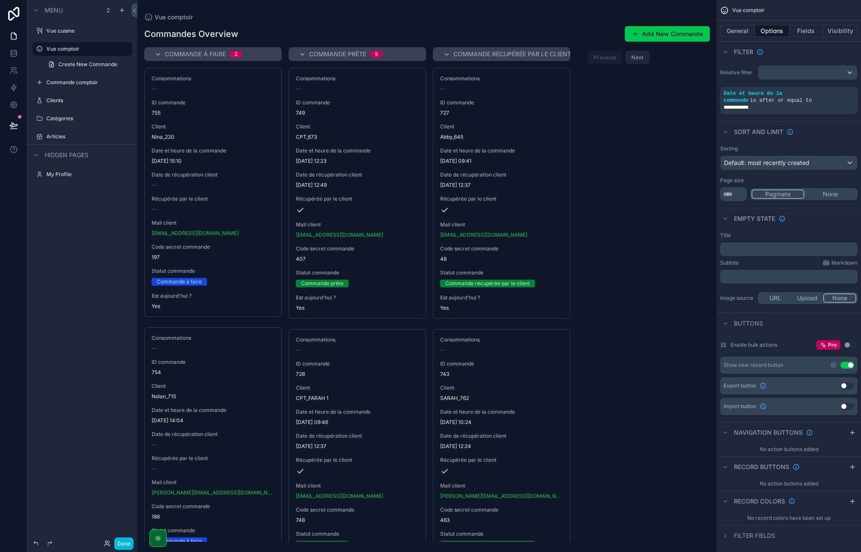
click at [764, 249] on p "﻿" at bounding box center [789, 249] width 132 height 7
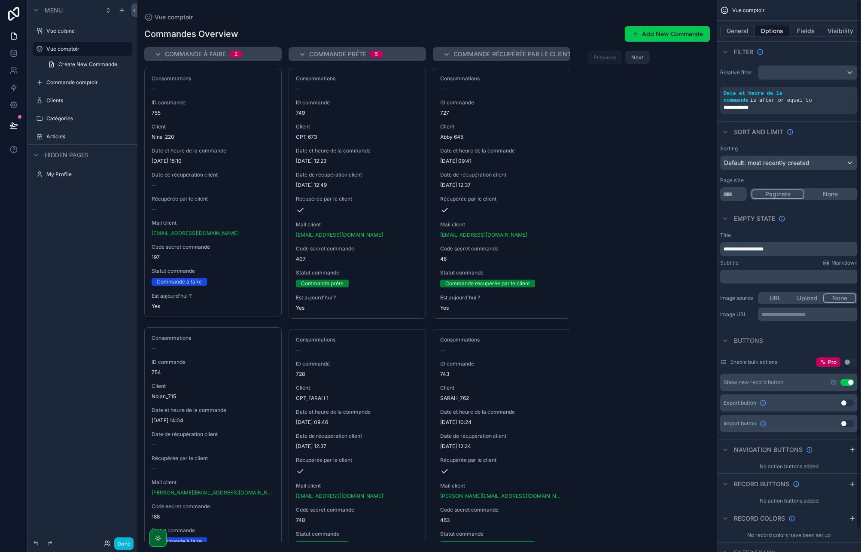
click at [764, 271] on div "﻿" at bounding box center [788, 277] width 137 height 14
click at [749, 249] on span "**********" at bounding box center [743, 248] width 40 height 5
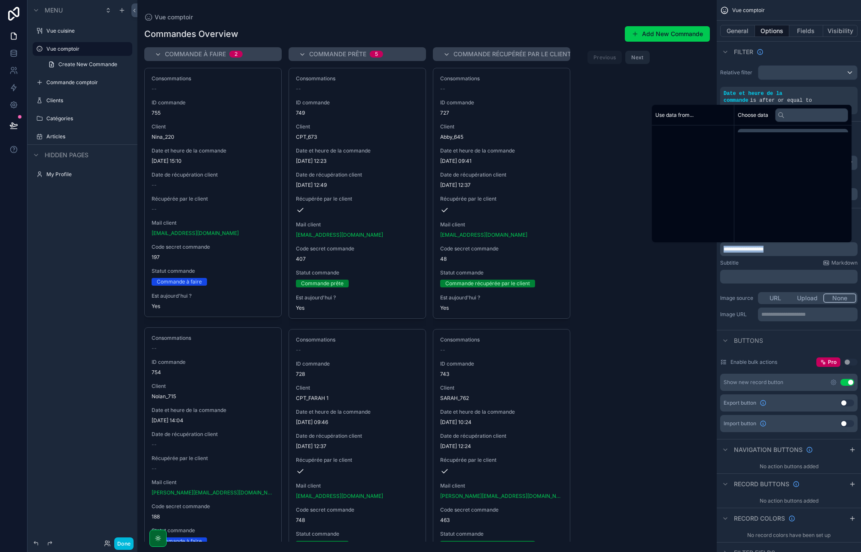
click at [749, 249] on span "**********" at bounding box center [743, 248] width 40 height 5
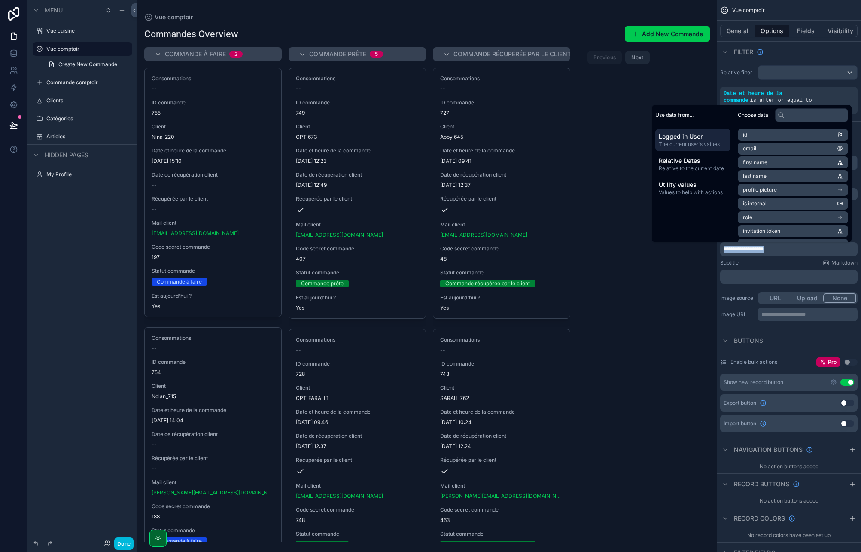
click at [738, 290] on div "**********" at bounding box center [788, 306] width 137 height 33
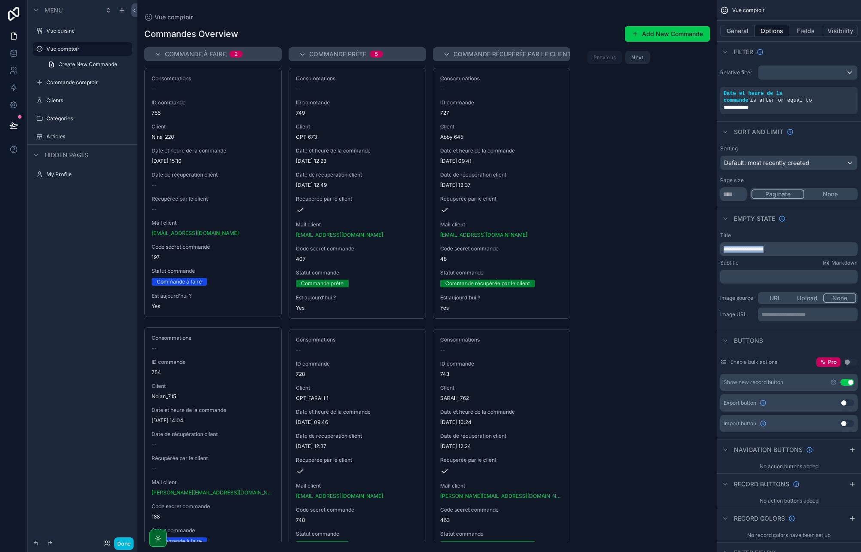
click at [848, 382] on button "Use setting" at bounding box center [847, 382] width 14 height 7
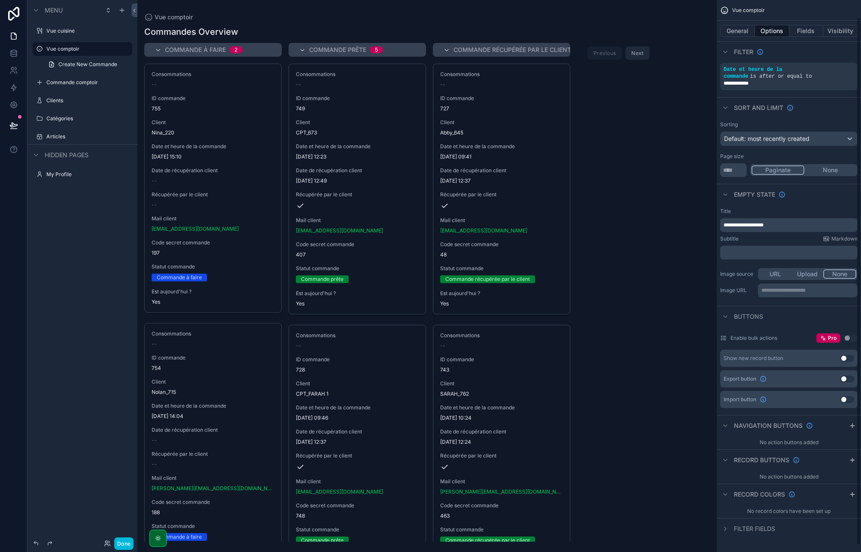
scroll to position [24, 0]
click at [804, 27] on button "Fields" at bounding box center [806, 31] width 34 height 12
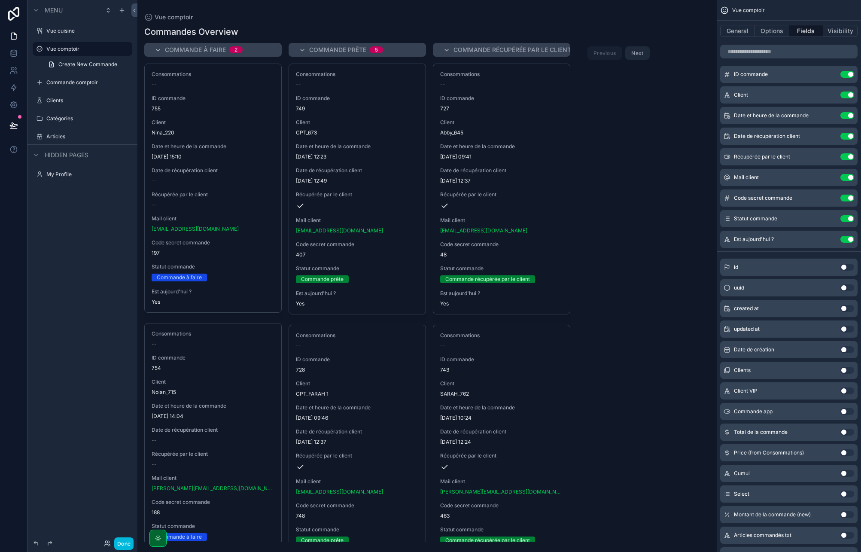
click at [845, 75] on button "Use setting" at bounding box center [847, 74] width 14 height 7
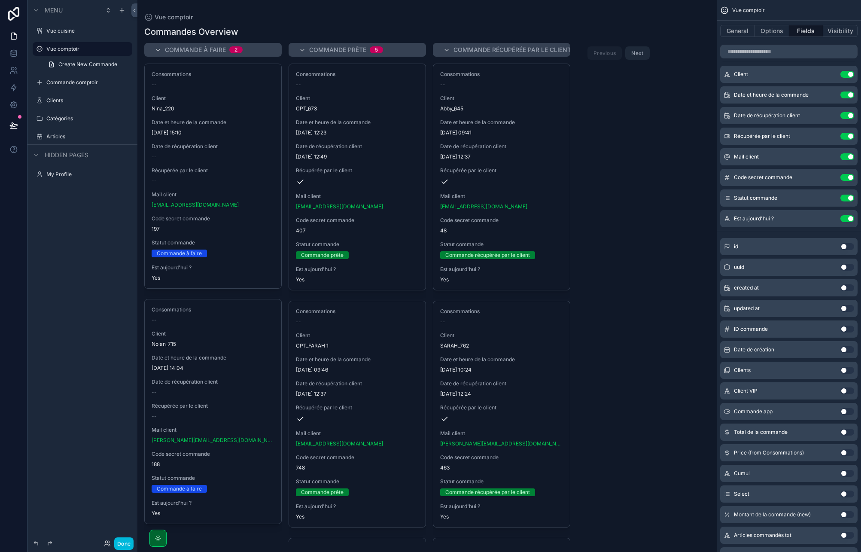
click at [846, 113] on button "Use setting" at bounding box center [847, 115] width 14 height 7
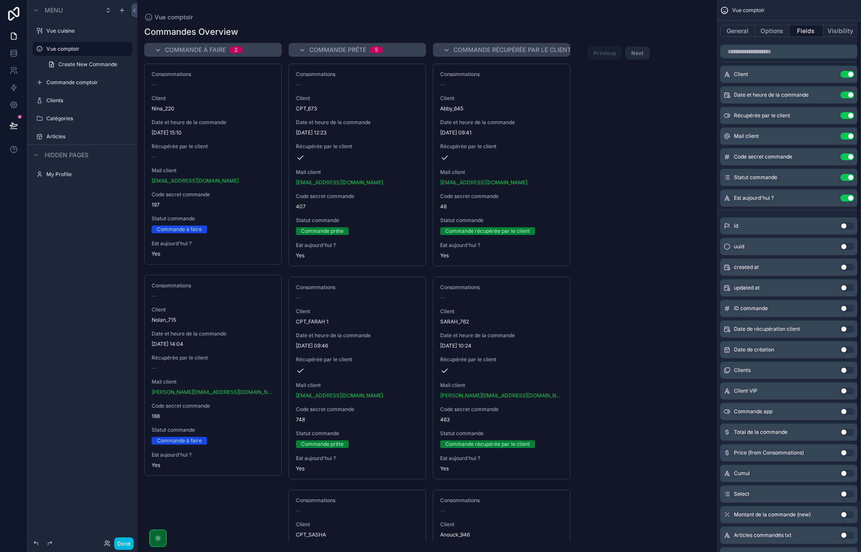
click at [846, 113] on button "Use setting" at bounding box center [847, 115] width 14 height 7
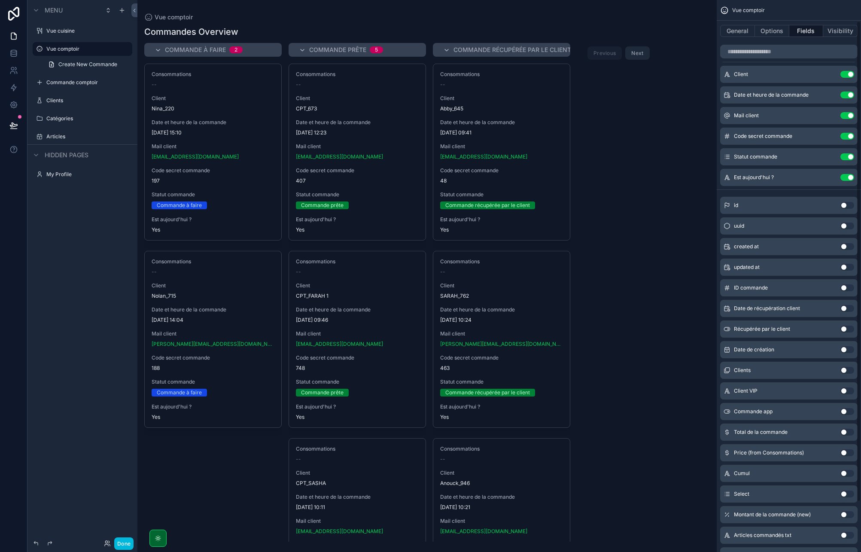
click at [846, 113] on button "Use setting" at bounding box center [847, 115] width 14 height 7
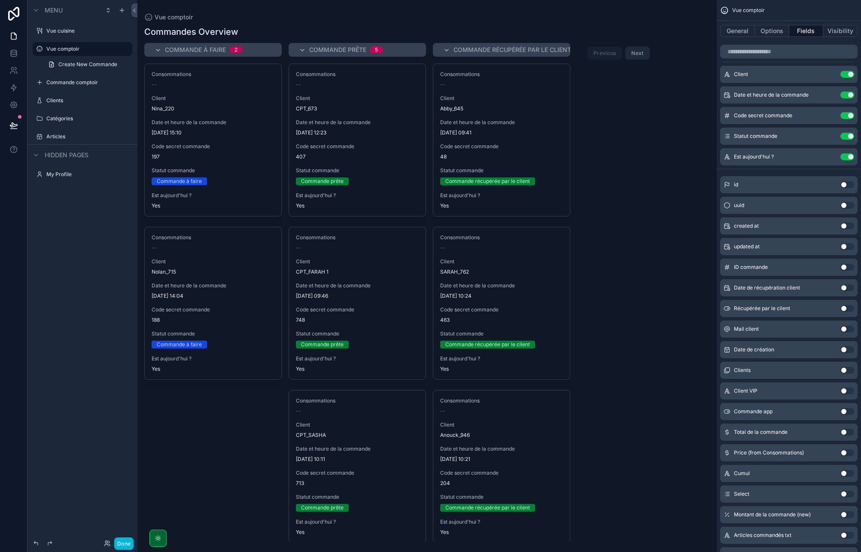
click at [846, 113] on button "Use setting" at bounding box center [847, 115] width 14 height 7
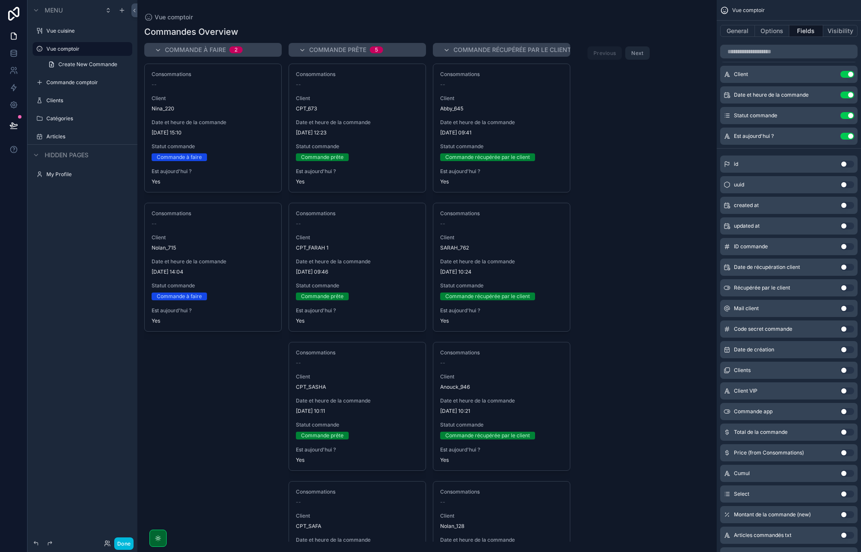
click at [846, 113] on button "Use setting" at bounding box center [847, 115] width 14 height 7
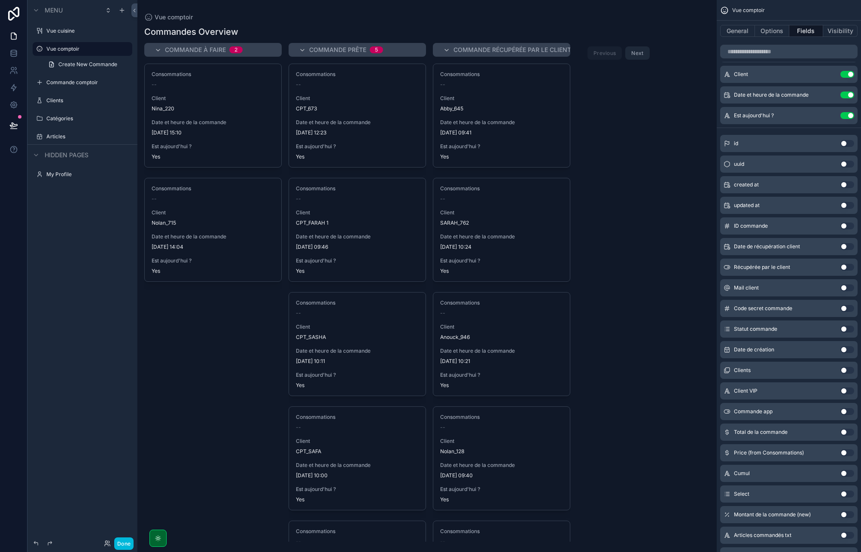
click at [846, 113] on button "Use setting" at bounding box center [847, 115] width 14 height 7
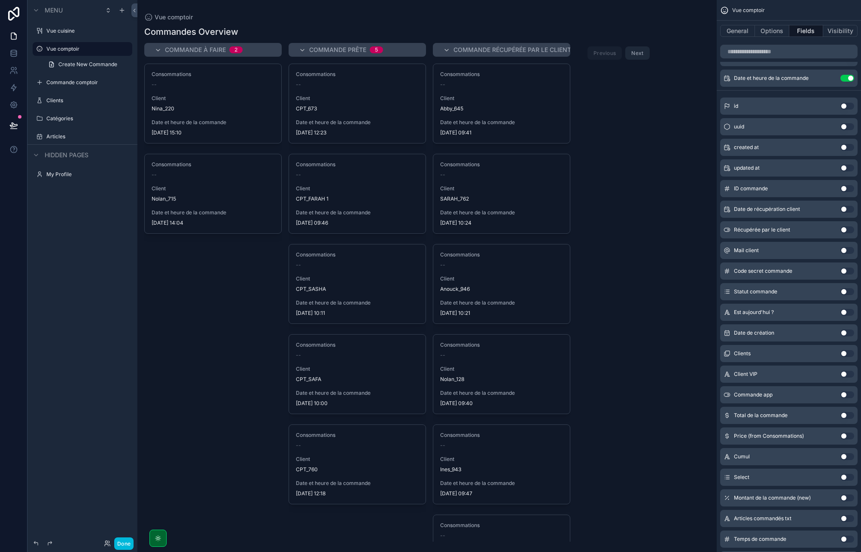
scroll to position [82, 0]
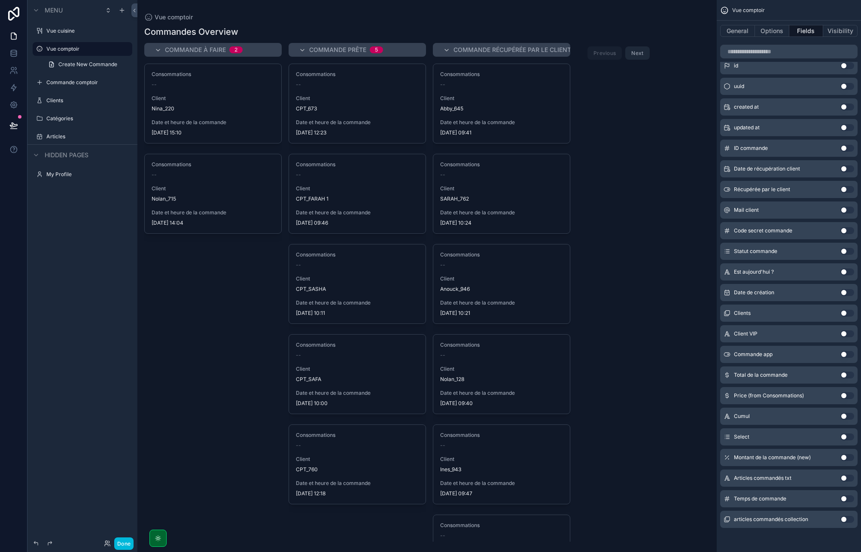
click at [846, 479] on button "Use setting" at bounding box center [847, 477] width 14 height 7
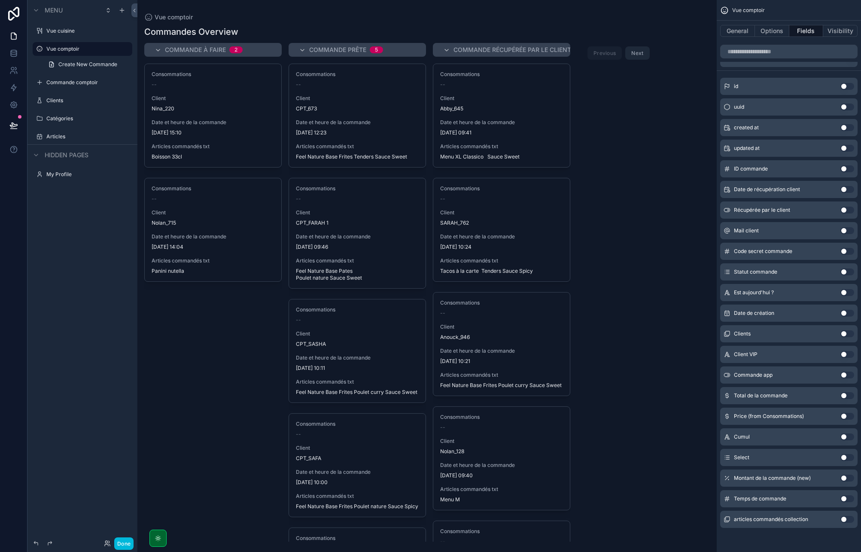
click at [849, 519] on button "Use setting" at bounding box center [847, 519] width 14 height 7
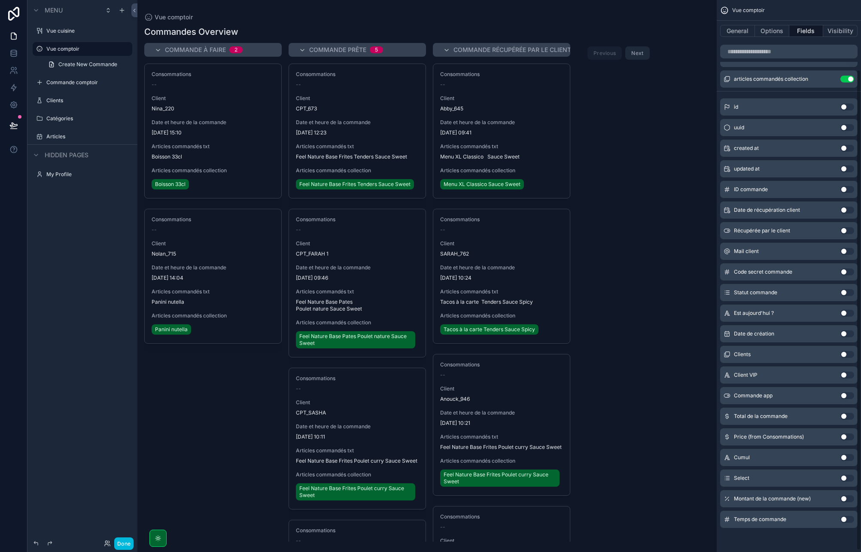
scroll to position [0, 0]
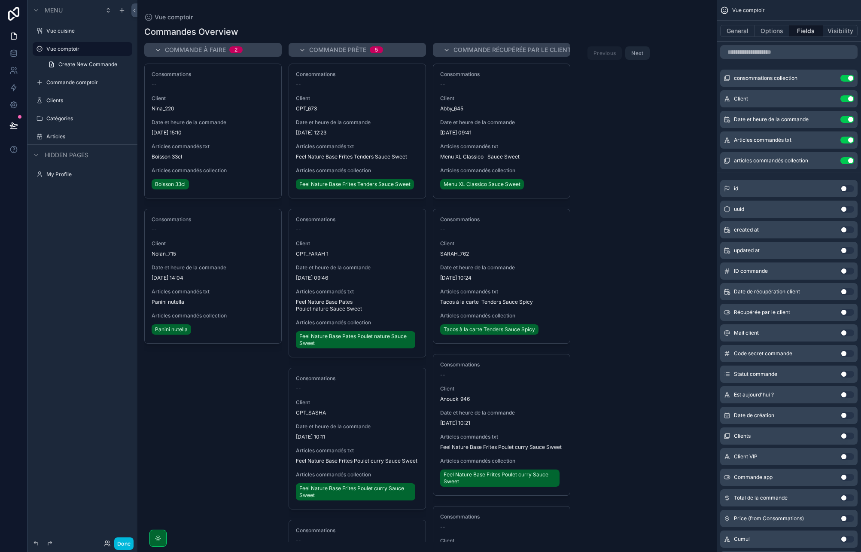
click at [843, 140] on button "Use setting" at bounding box center [847, 140] width 14 height 7
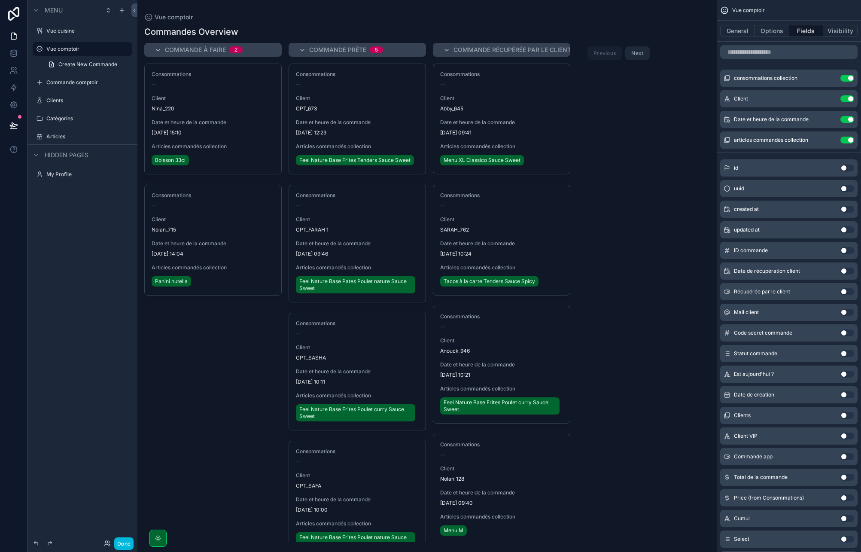
click at [0, 0] on icon "scrollable content" at bounding box center [0, 0] width 0 height 0
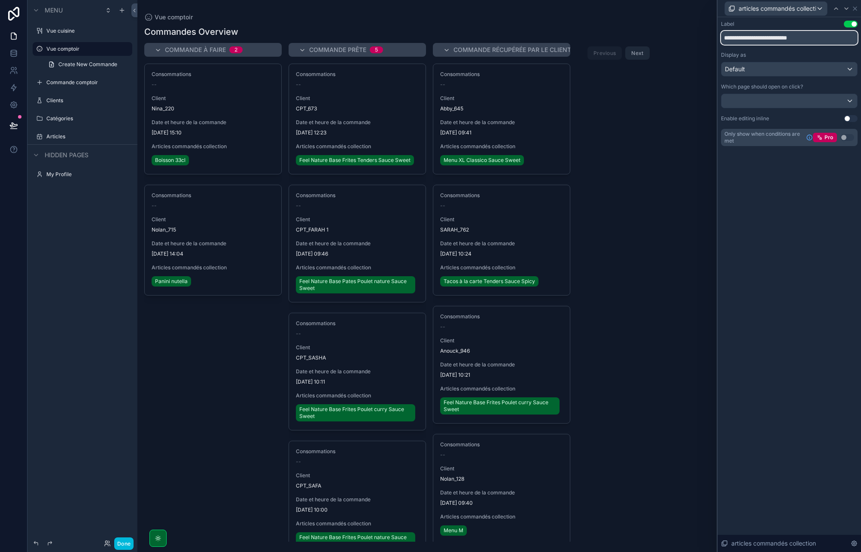
click at [757, 39] on input "**********" at bounding box center [789, 38] width 137 height 14
click at [764, 38] on input "**********" at bounding box center [789, 38] width 137 height 14
click at [786, 40] on input "**********" at bounding box center [789, 38] width 137 height 14
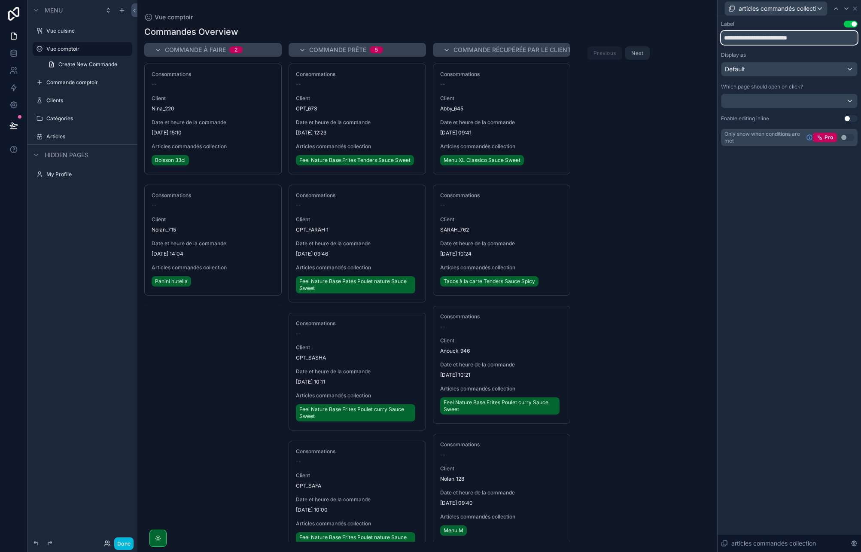
click at [786, 40] on input "**********" at bounding box center [789, 38] width 137 height 14
type input "**********"
click at [771, 312] on div "**********" at bounding box center [788, 284] width 143 height 534
click at [780, 71] on div "Default" at bounding box center [789, 69] width 136 height 14
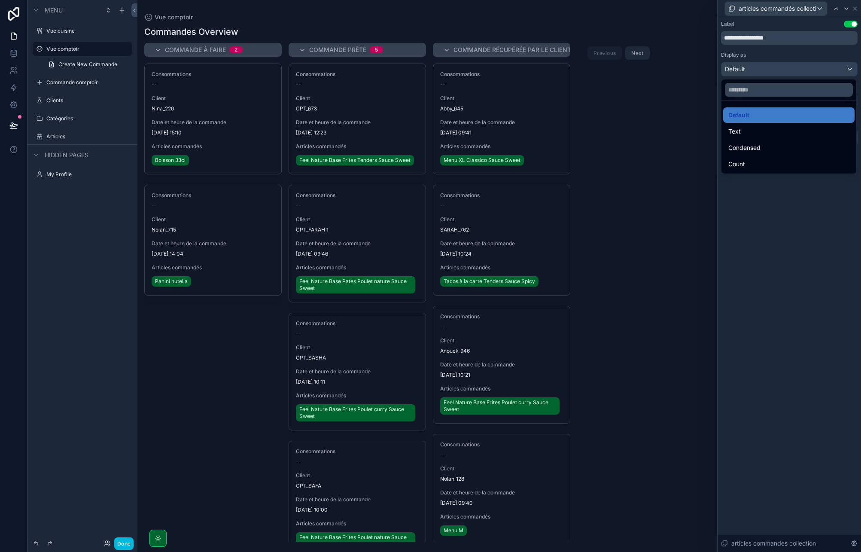
click at [752, 144] on span "Condensed" at bounding box center [744, 148] width 32 height 10
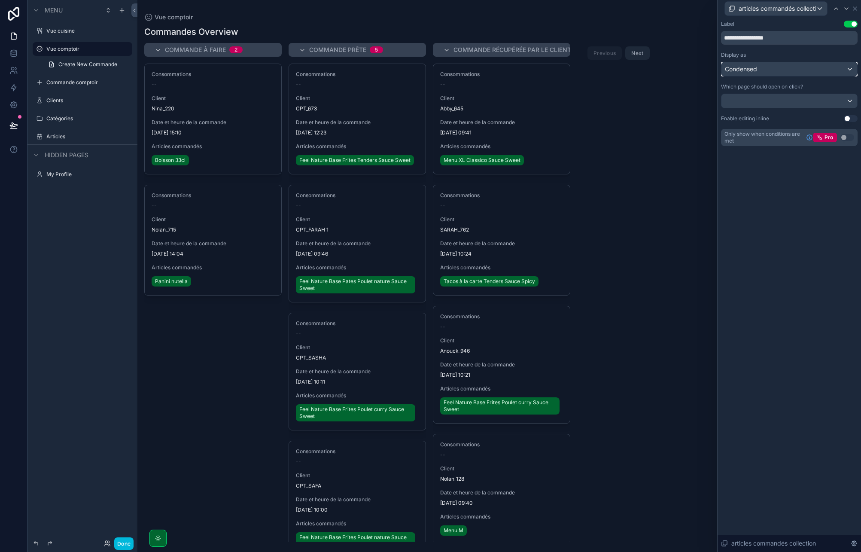
click at [767, 67] on div "Condensed" at bounding box center [789, 69] width 136 height 14
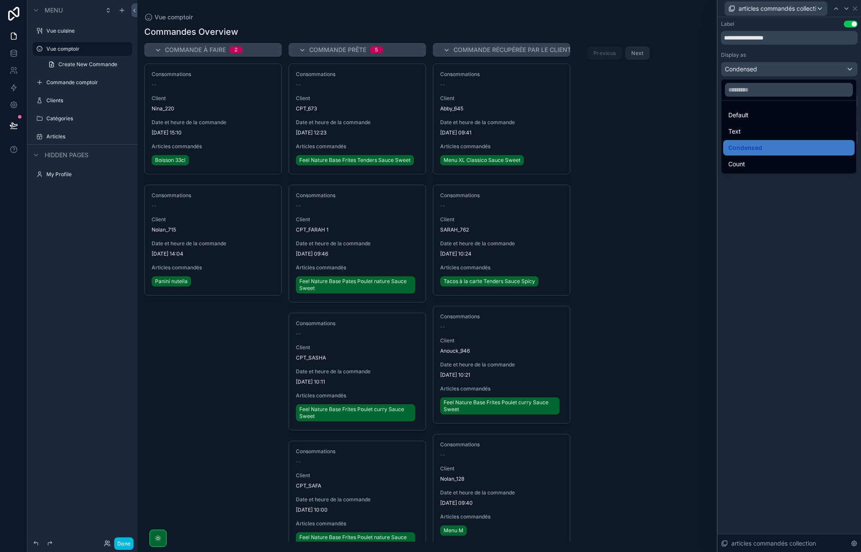
click at [755, 126] on div "Text" at bounding box center [788, 131] width 121 height 10
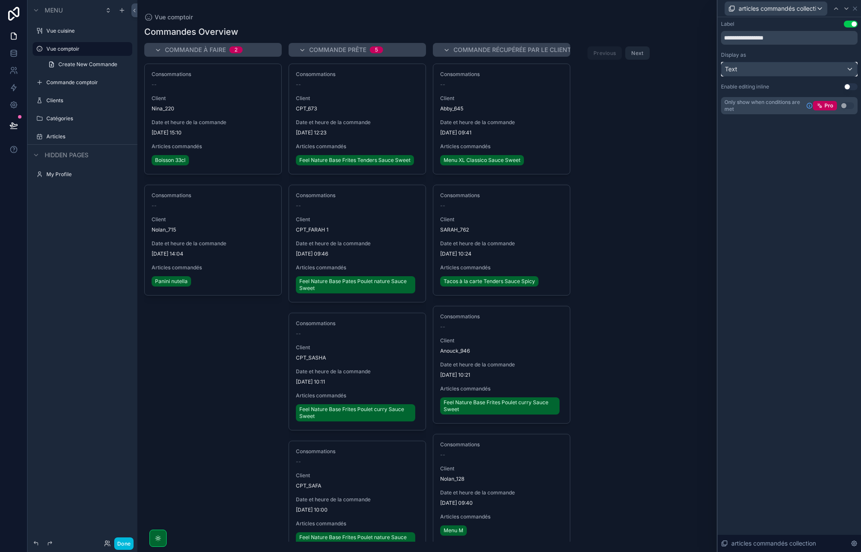
click at [767, 68] on div "Text" at bounding box center [789, 69] width 136 height 14
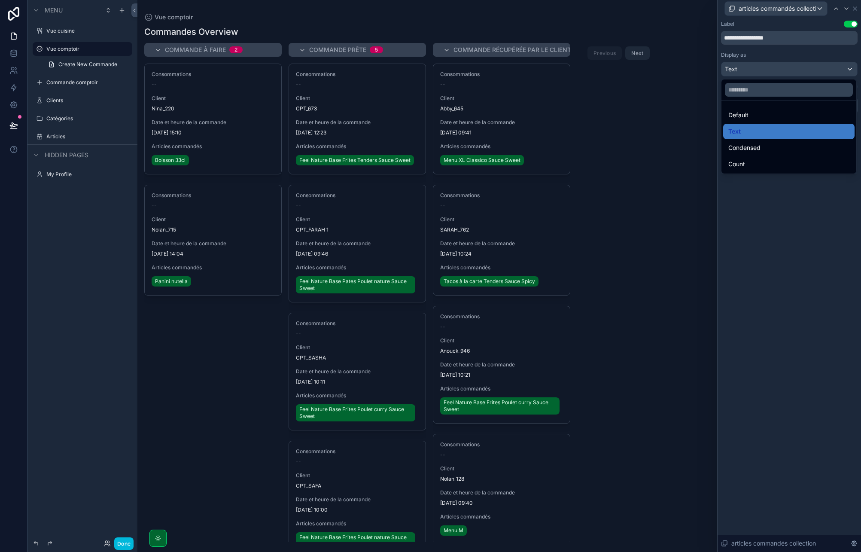
click at [764, 162] on div "Count" at bounding box center [788, 164] width 121 height 10
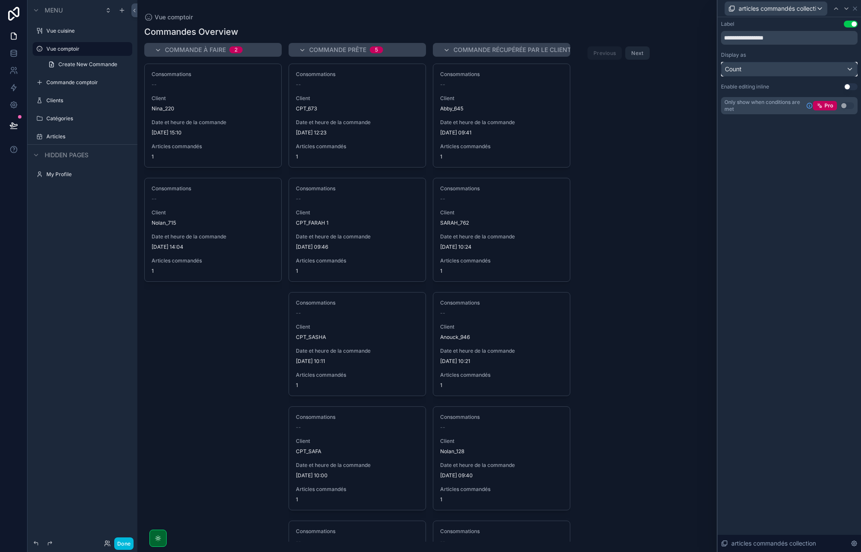
click at [767, 70] on div "Count" at bounding box center [789, 69] width 136 height 14
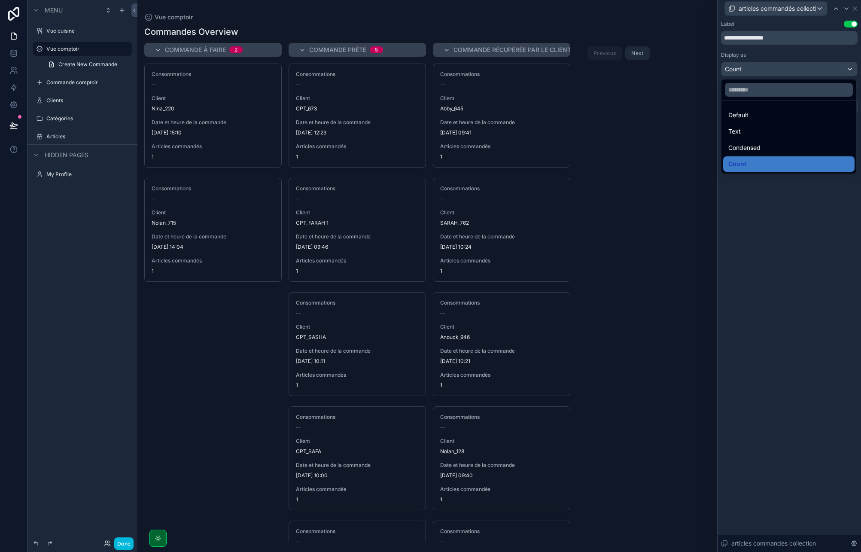
click at [749, 140] on div "Condensed" at bounding box center [788, 147] width 131 height 15
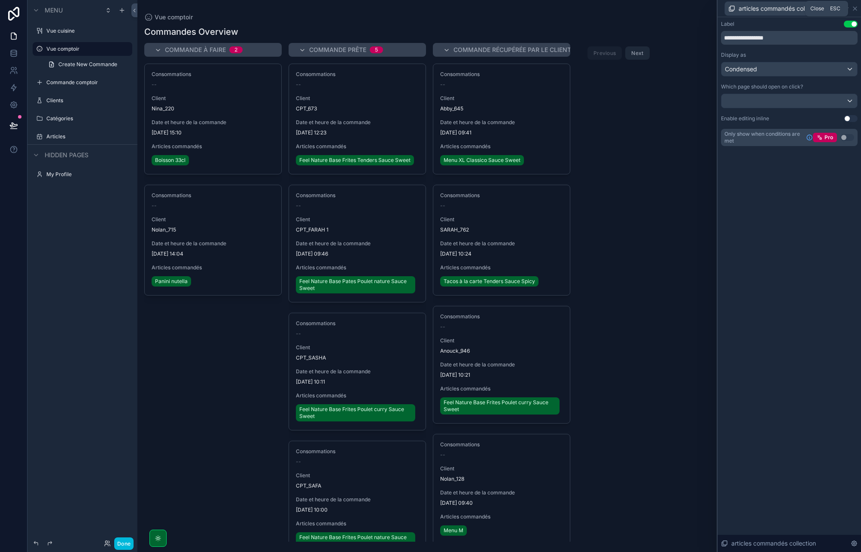
click at [852, 7] on icon at bounding box center [854, 8] width 7 height 7
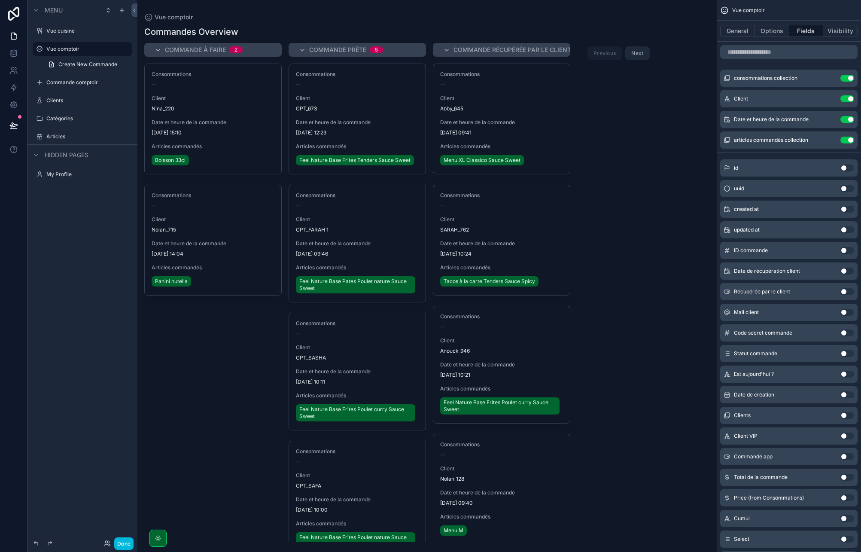
click at [847, 79] on button "Use setting" at bounding box center [847, 78] width 14 height 7
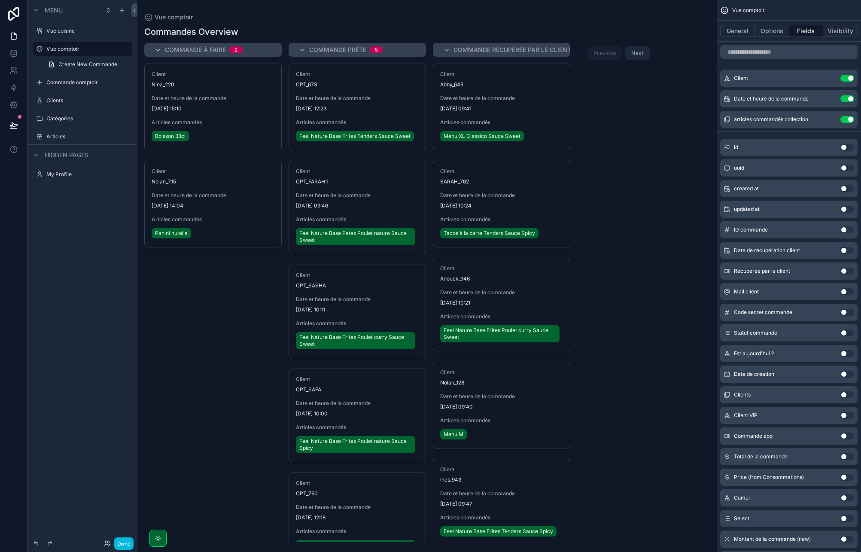
click at [0, 0] on icon "scrollable content" at bounding box center [0, 0] width 0 height 0
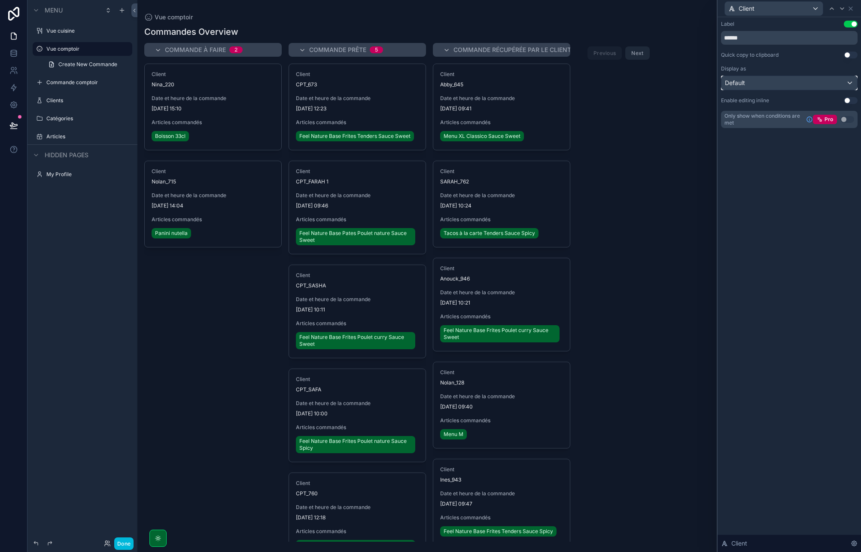
click at [749, 79] on div "Default" at bounding box center [789, 83] width 136 height 14
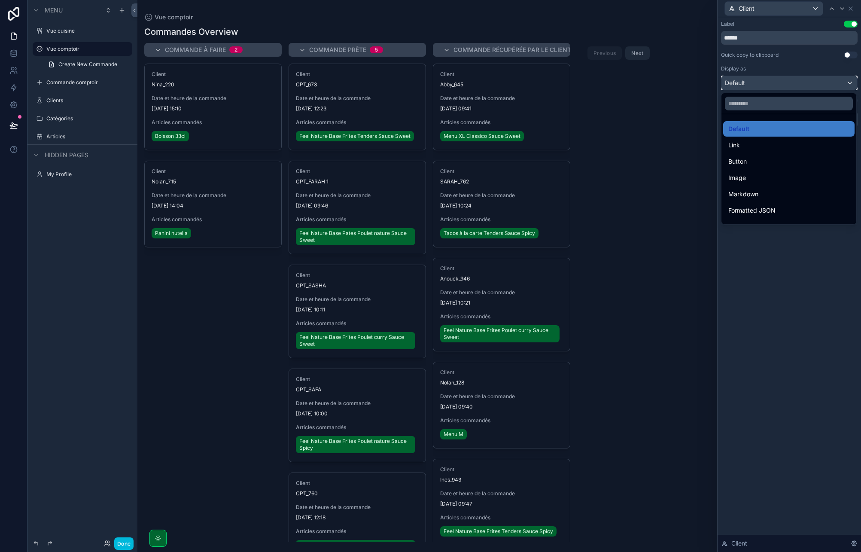
scroll to position [94, 0]
click at [749, 208] on div "Heading 4" at bounding box center [788, 214] width 131 height 15
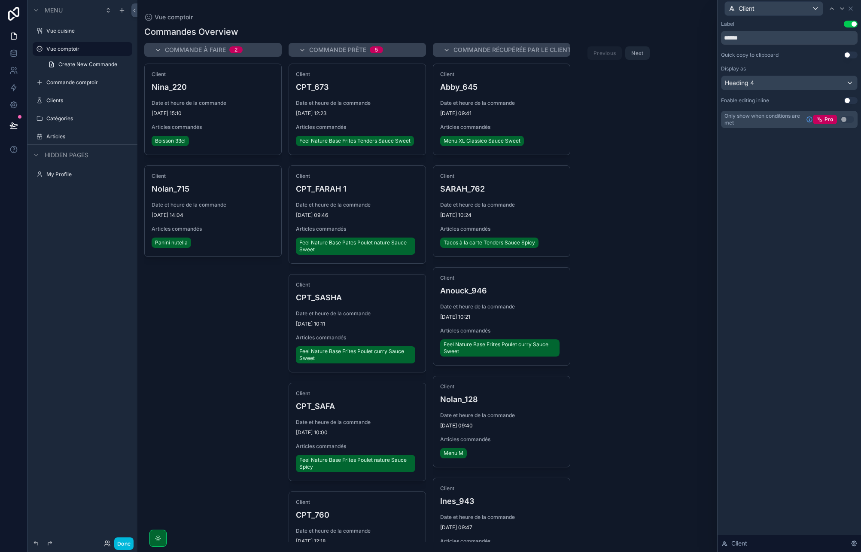
click at [752, 218] on div "Label Use setting ****** Quick copy to clipboard Use setting Display as Heading…" at bounding box center [788, 284] width 143 height 534
click at [852, 26] on button "Use setting" at bounding box center [850, 24] width 14 height 7
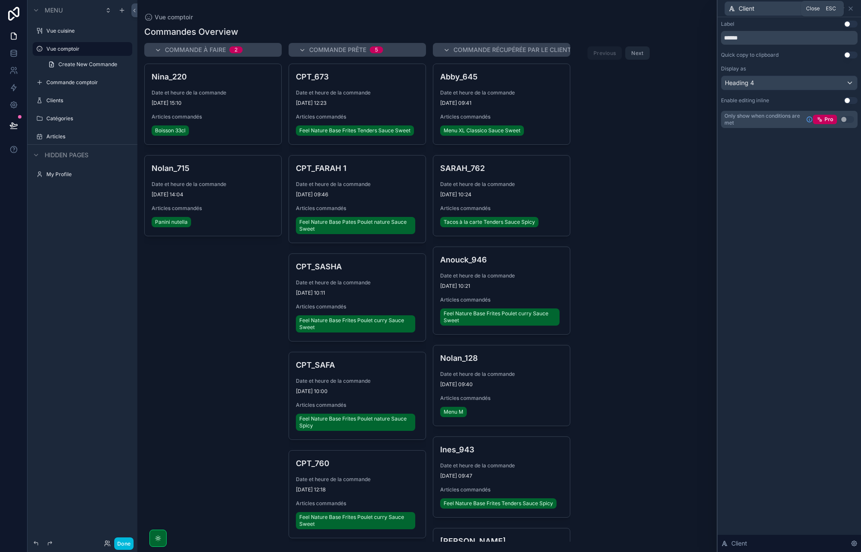
click at [849, 8] on icon at bounding box center [850, 8] width 7 height 7
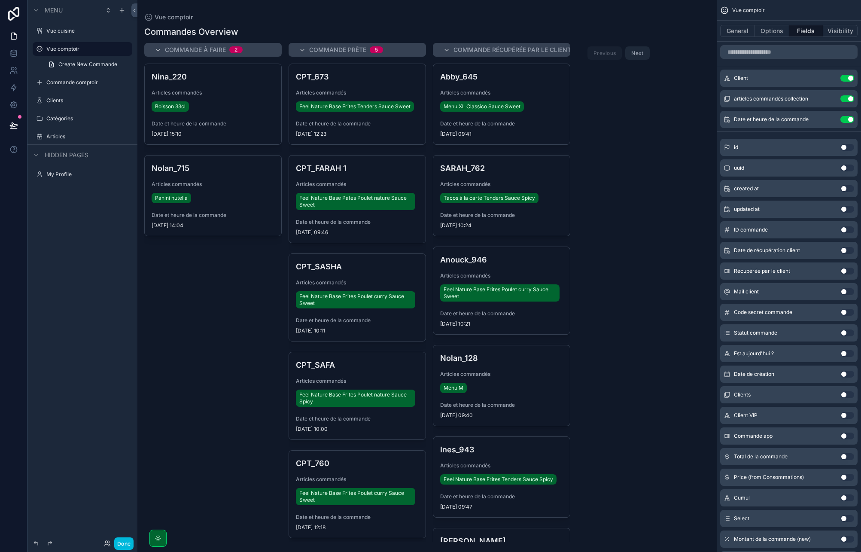
click at [605, 373] on div "Commande à faire 2 Nina_220 Articles commandés Boisson 33cl Date et heure de la…" at bounding box center [426, 292] width 579 height 498
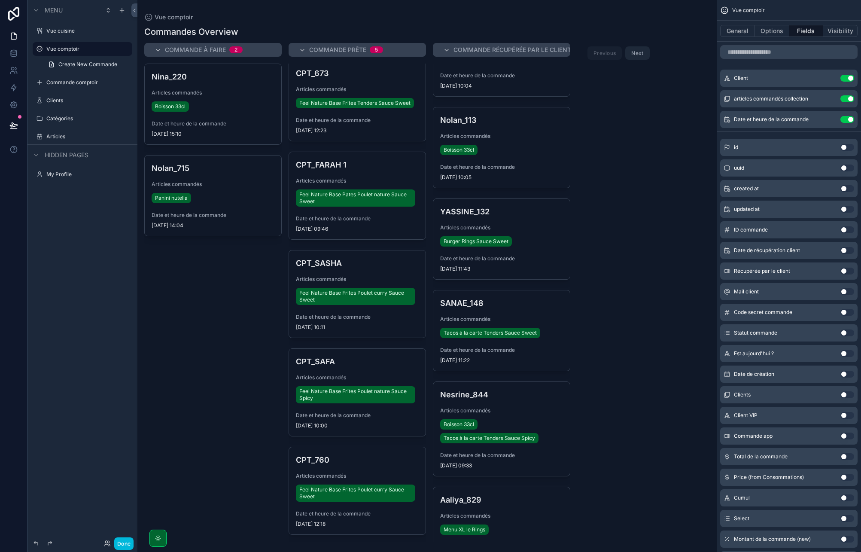
scroll to position [0, 0]
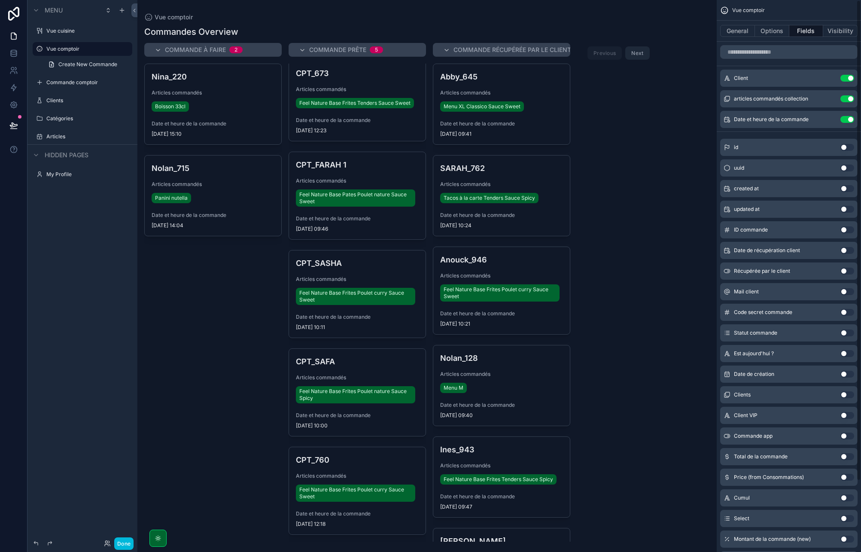
click at [669, 111] on div "Commande à faire 2 Nina_220 Articles commandés Boisson 33cl Date et heure de la…" at bounding box center [426, 292] width 579 height 498
click at [755, 53] on input "scrollable content" at bounding box center [788, 52] width 137 height 14
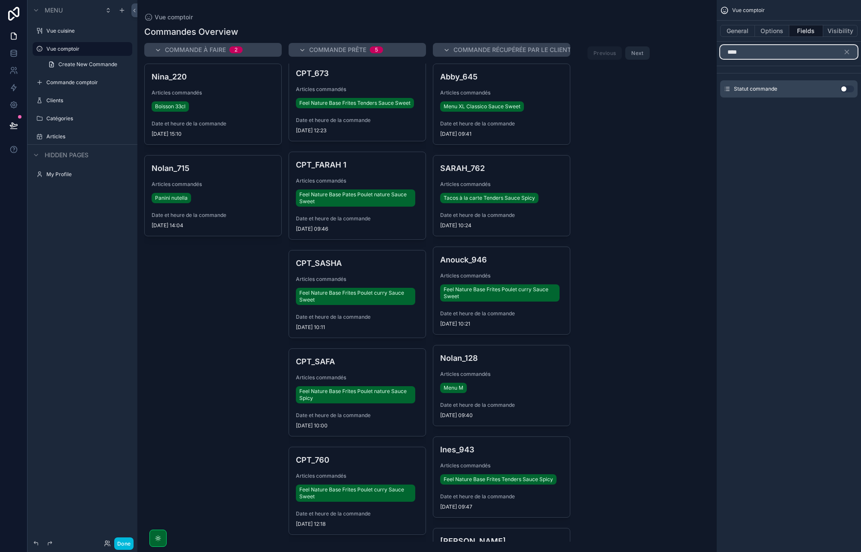
type input "****"
click at [847, 90] on button "Use setting" at bounding box center [847, 88] width 14 height 7
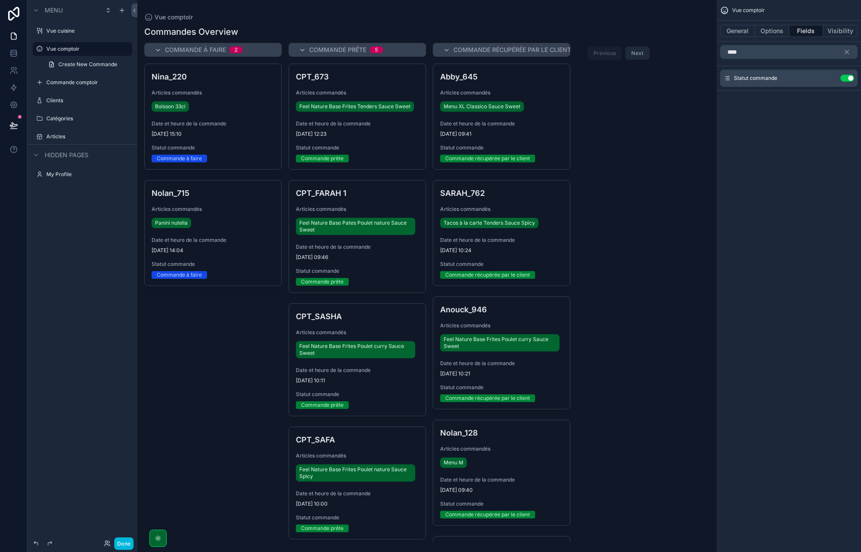
click at [0, 0] on icon "scrollable content" at bounding box center [0, 0] width 0 height 0
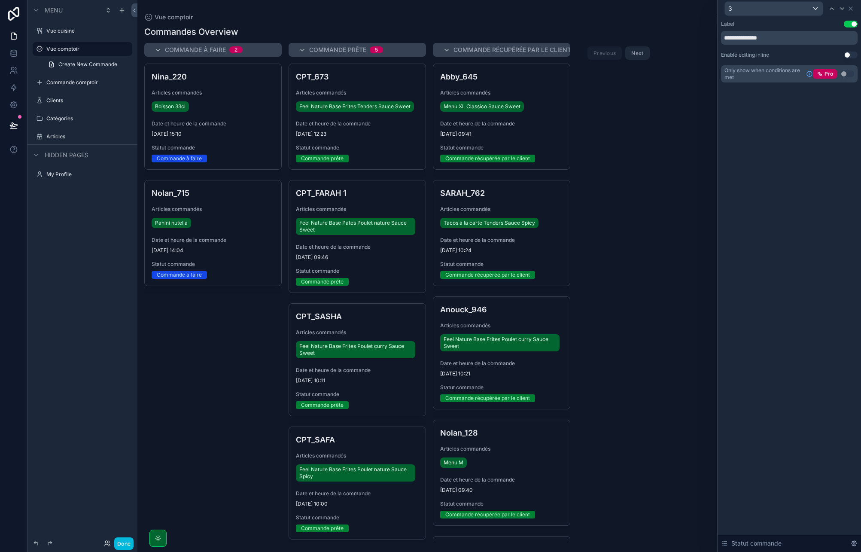
click at [780, 161] on div "**********" at bounding box center [788, 284] width 143 height 534
click at [848, 57] on button "Use setting" at bounding box center [850, 55] width 14 height 7
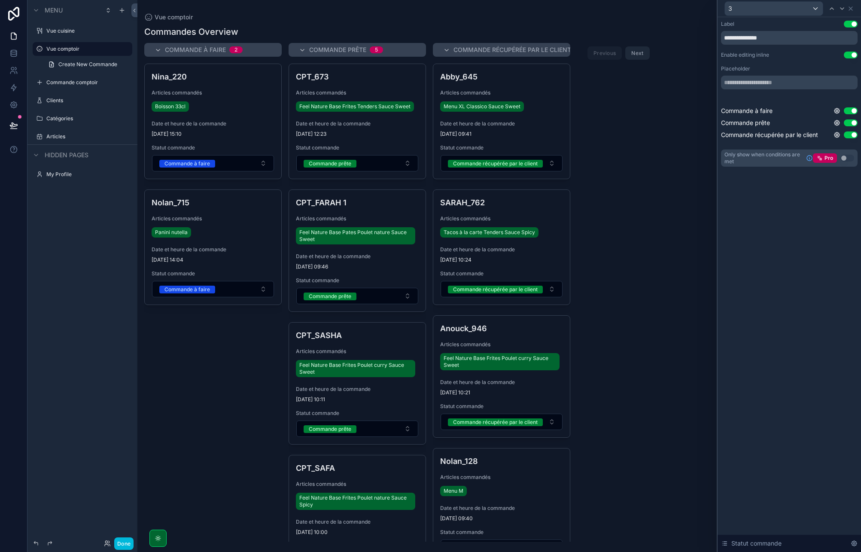
click at [853, 23] on button "Use setting" at bounding box center [850, 24] width 14 height 7
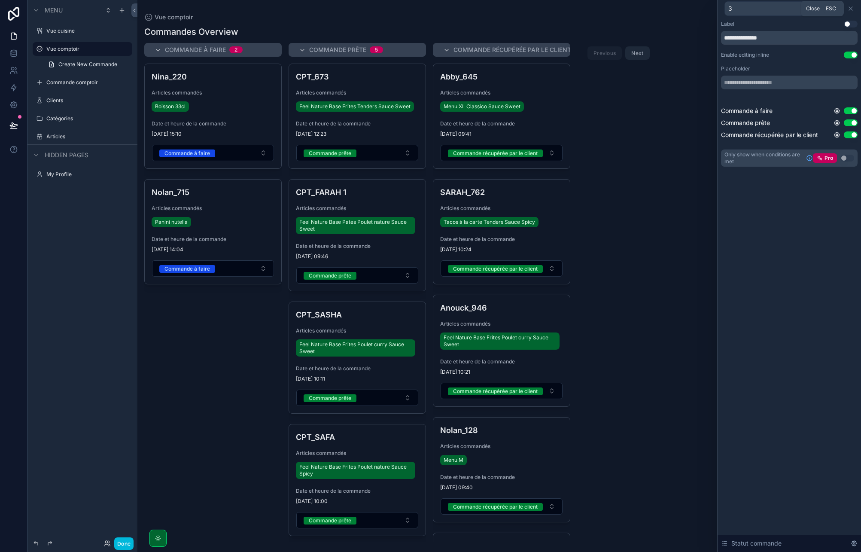
click at [852, 7] on icon at bounding box center [850, 8] width 7 height 7
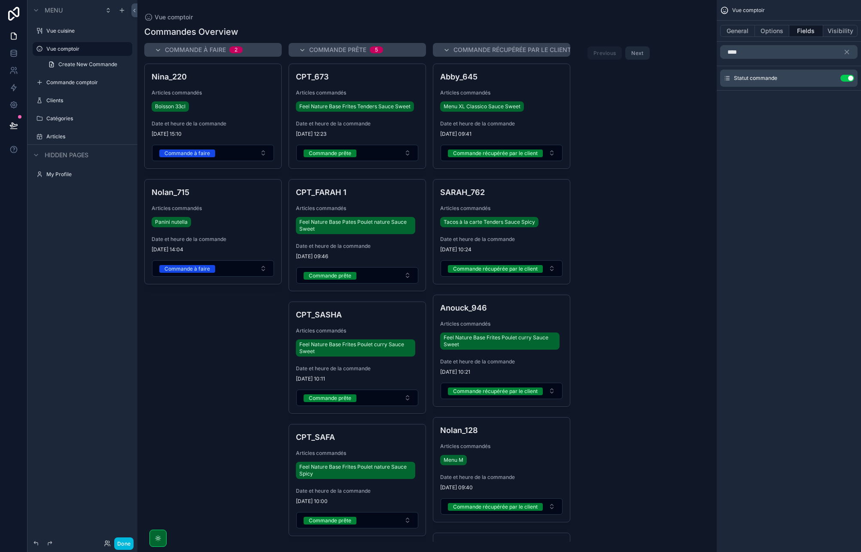
click at [731, 36] on button "General" at bounding box center [737, 31] width 35 height 12
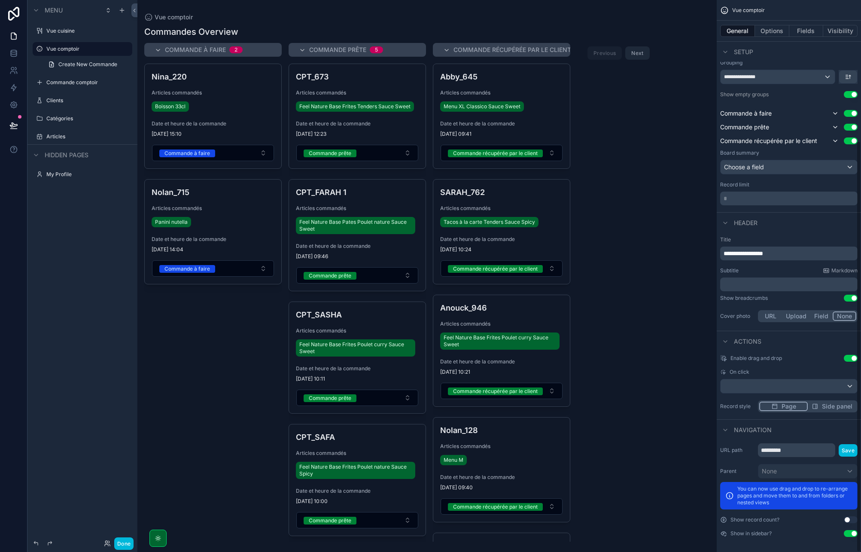
scroll to position [188, 0]
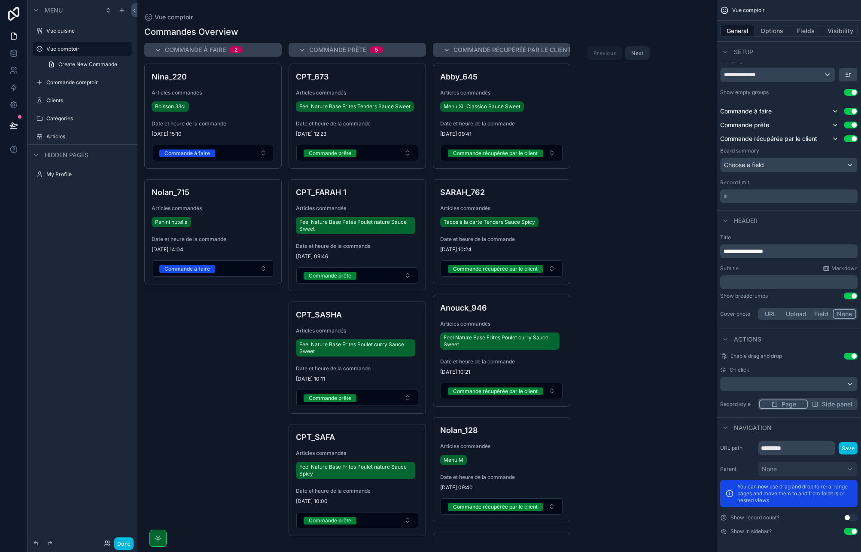
click at [851, 447] on button "Save" at bounding box center [847, 448] width 19 height 12
click at [852, 517] on button "Use setting" at bounding box center [850, 517] width 14 height 7
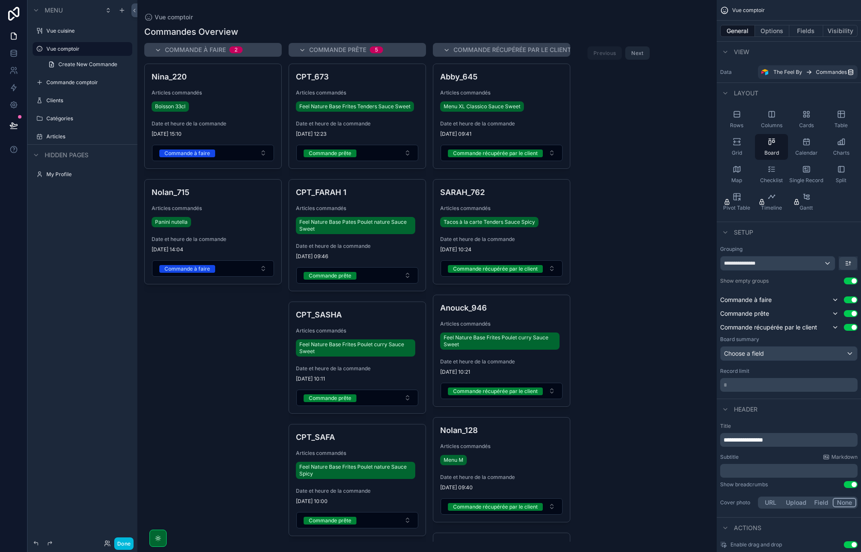
click at [175, 29] on h1 "Commandes Overview" at bounding box center [191, 32] width 94 height 12
click at [846, 263] on icon "scrollable content" at bounding box center [847, 263] width 2 height 0
click at [840, 299] on span "Last -> First" at bounding box center [831, 299] width 33 height 10
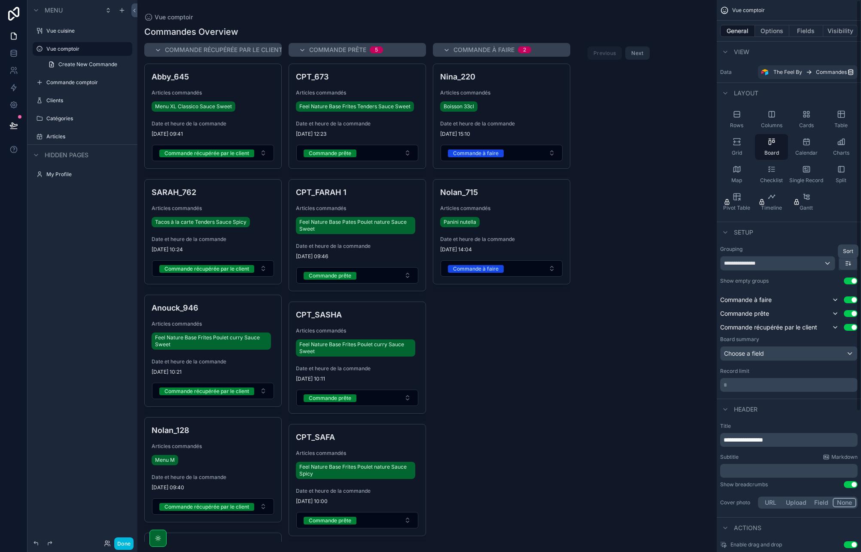
click at [850, 264] on icon "scrollable content" at bounding box center [847, 263] width 7 height 7
click at [833, 278] on span "First -> Last" at bounding box center [831, 282] width 33 height 10
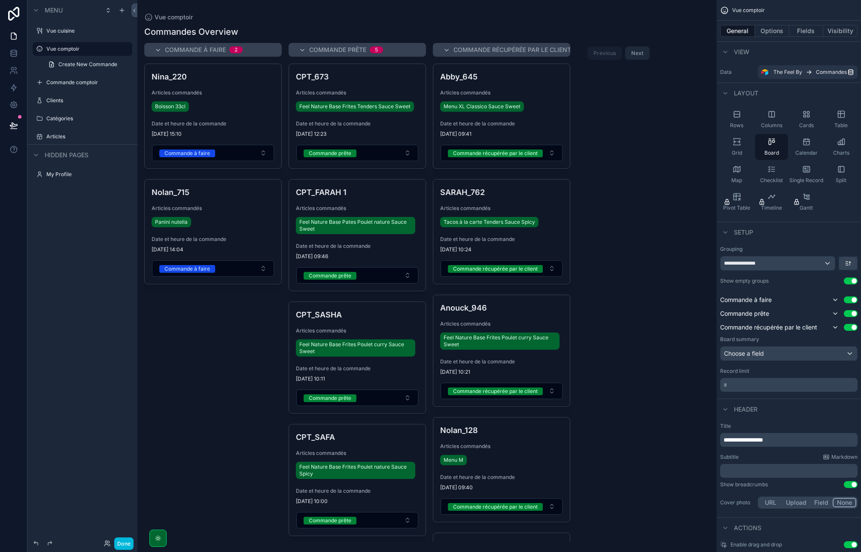
click at [817, 327] on span "Commande récupérée par le client" at bounding box center [768, 327] width 97 height 9
click at [834, 328] on icon "scrollable content" at bounding box center [834, 327] width 3 height 2
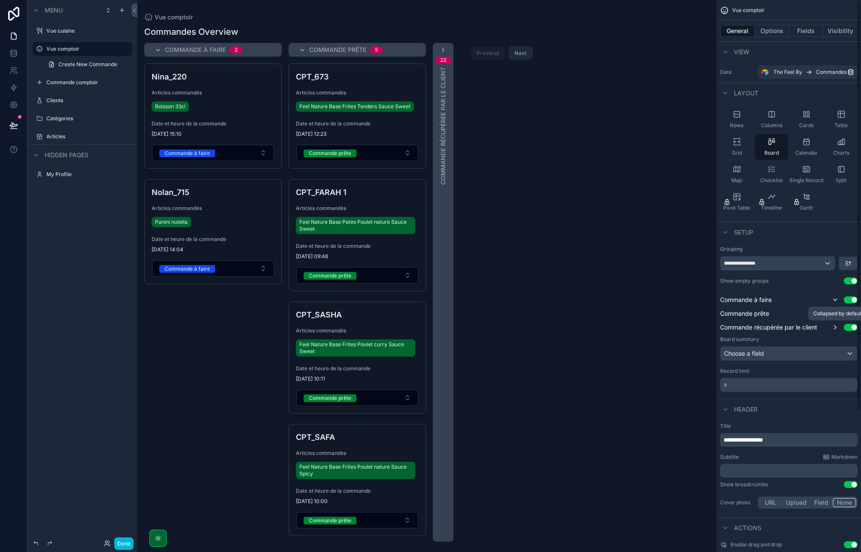
click at [834, 328] on icon "scrollable content" at bounding box center [835, 326] width 2 height 3
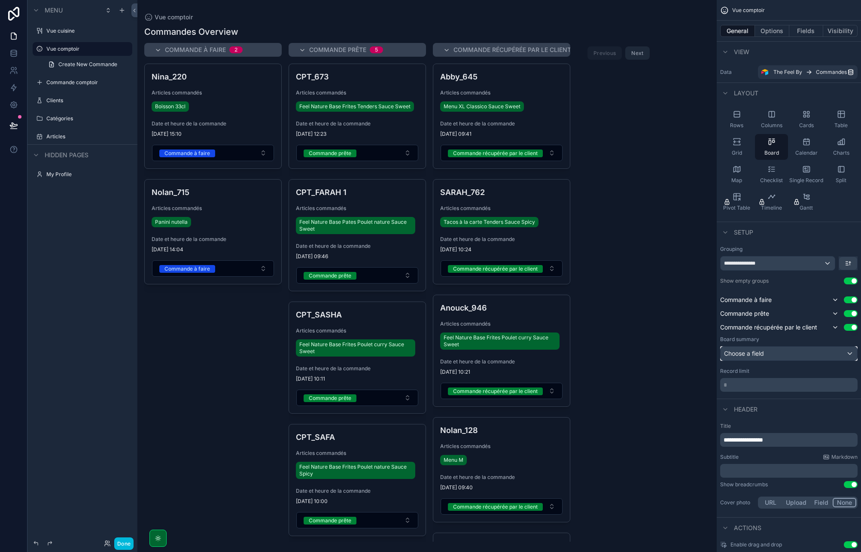
click at [774, 353] on div "Choose a field" at bounding box center [788, 353] width 137 height 14
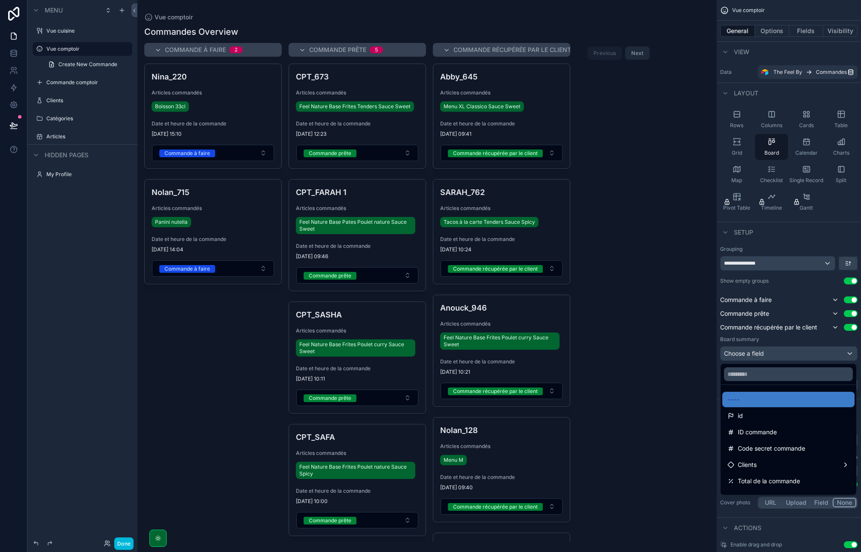
click at [774, 353] on div "scrollable content" at bounding box center [430, 276] width 861 height 552
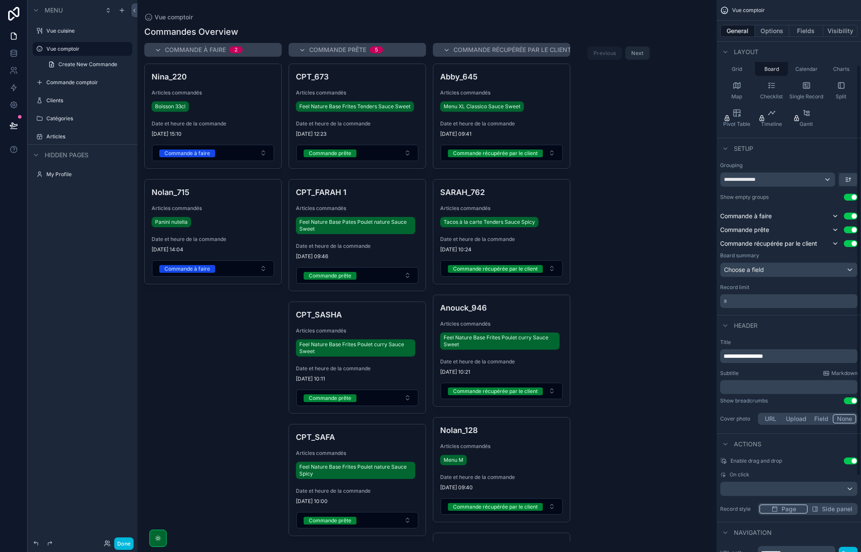
scroll to position [89, 0]
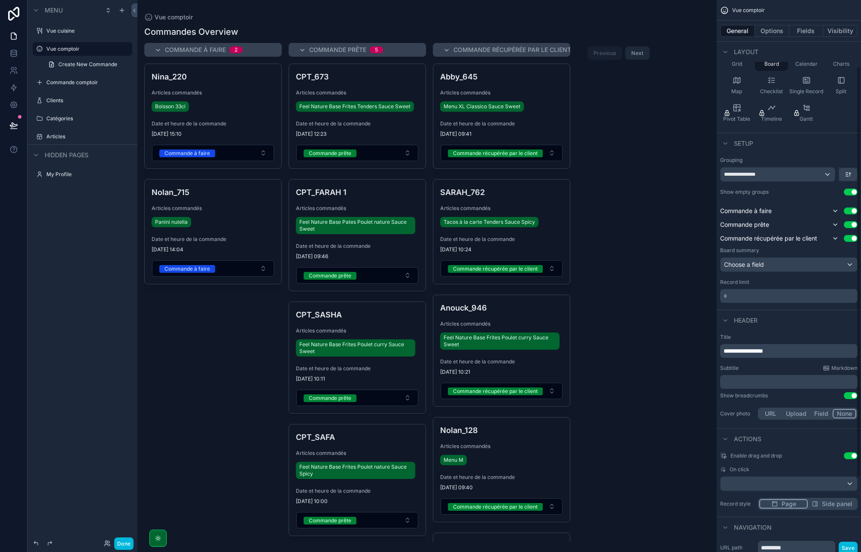
click at [763, 353] on span "**********" at bounding box center [742, 351] width 39 height 6
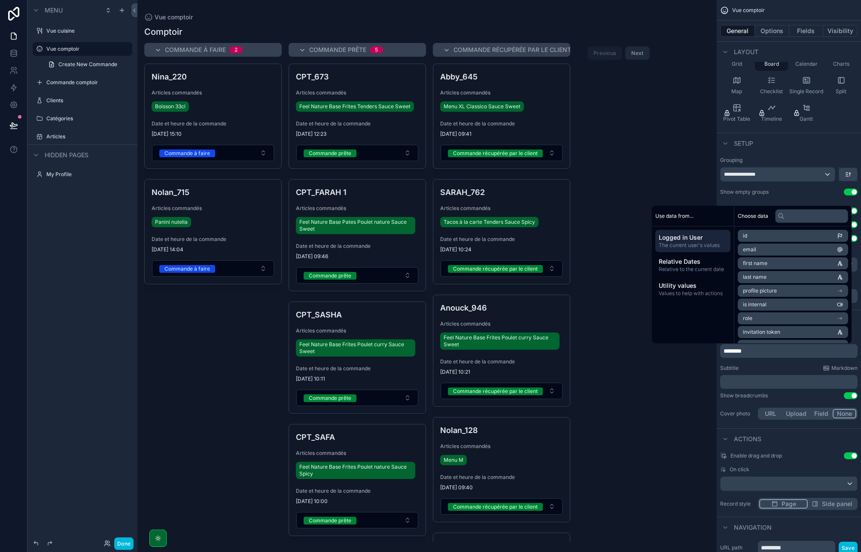
click at [767, 370] on div "Subtitle Markdown" at bounding box center [788, 367] width 137 height 7
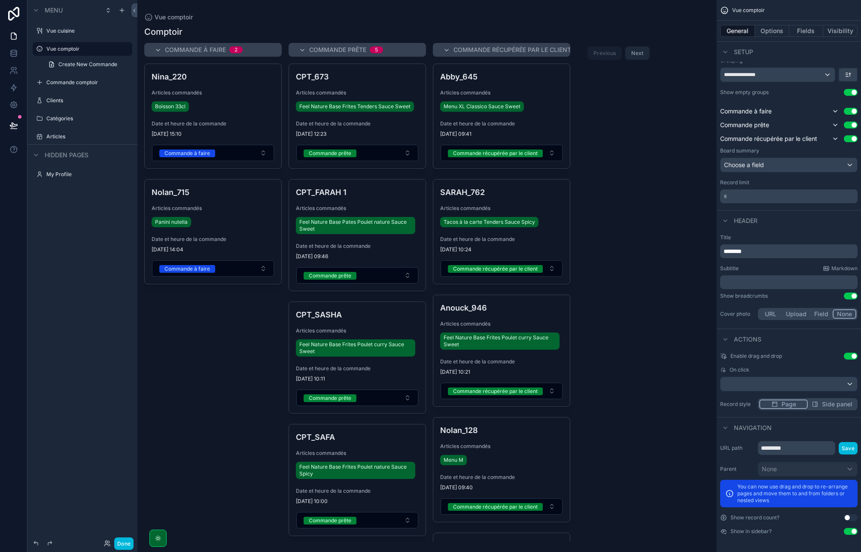
scroll to position [0, 0]
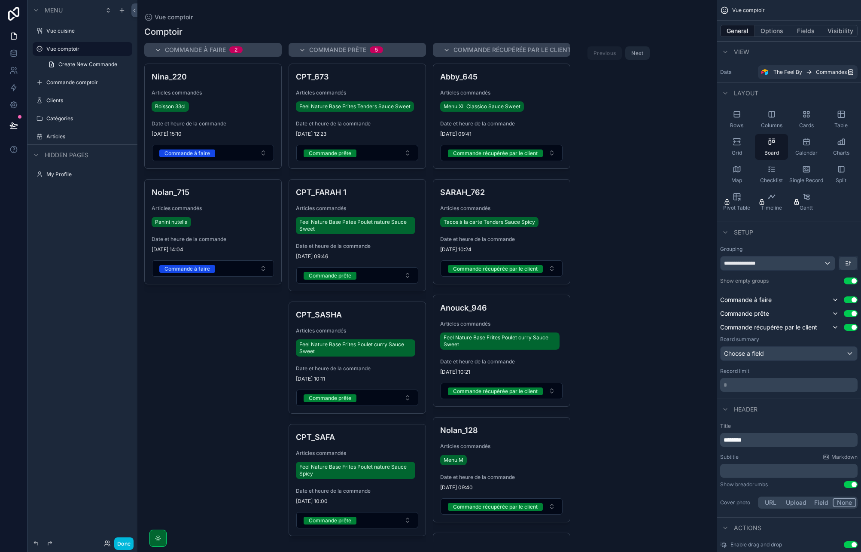
click at [214, 149] on span "Commande à faire" at bounding box center [187, 153] width 56 height 8
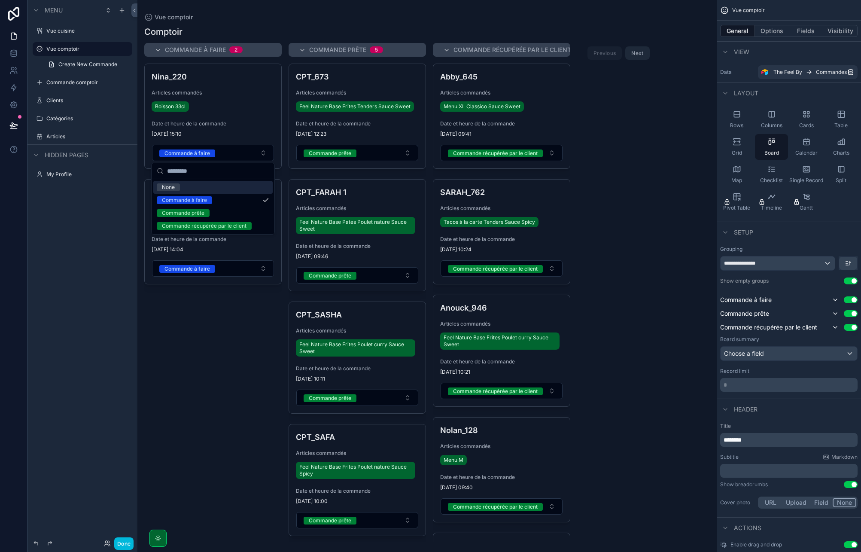
click at [214, 149] on span "Commande à faire" at bounding box center [187, 153] width 56 height 8
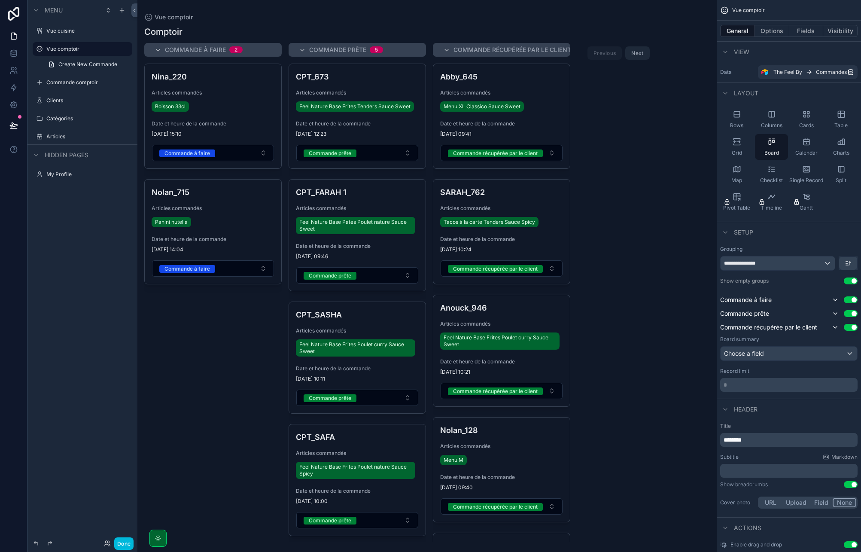
click at [614, 149] on div "Commande à faire 2 Nina_220 Articles commandés Boisson 33cl Date et heure de la…" at bounding box center [426, 292] width 579 height 498
click at [772, 27] on button "Options" at bounding box center [772, 31] width 34 height 12
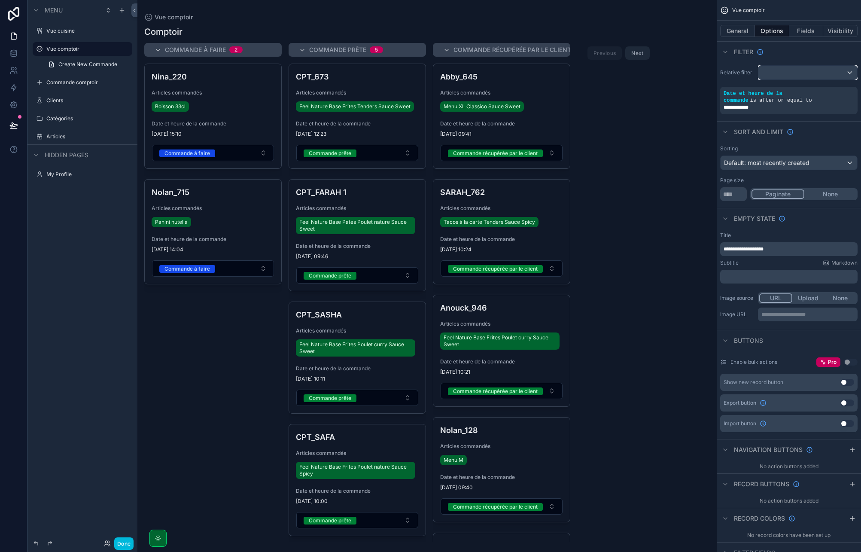
click at [784, 71] on div "scrollable content" at bounding box center [807, 73] width 99 height 14
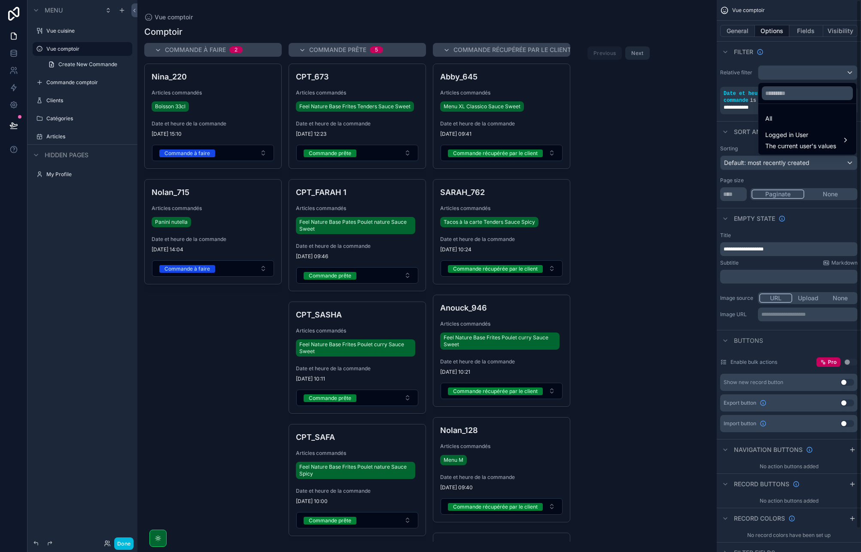
click at [786, 71] on div "scrollable content" at bounding box center [430, 276] width 861 height 552
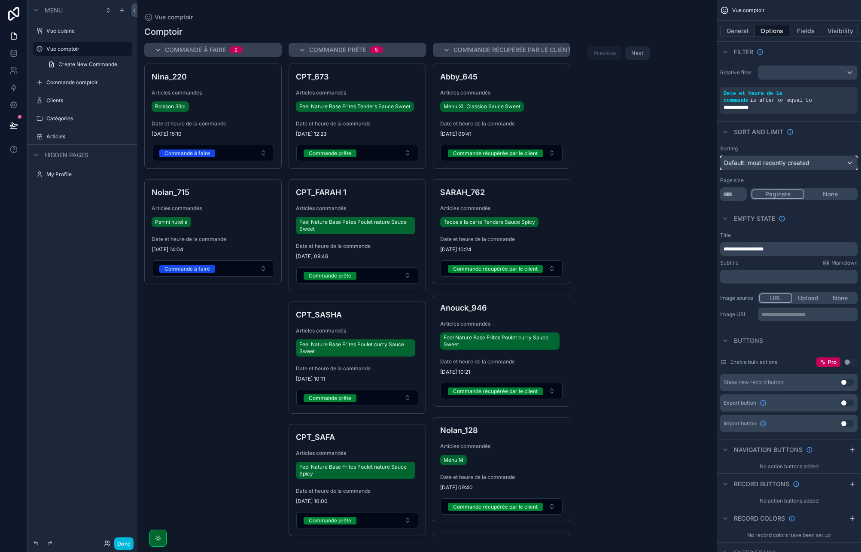
click at [794, 167] on span "Default: most recently created" at bounding box center [766, 162] width 85 height 9
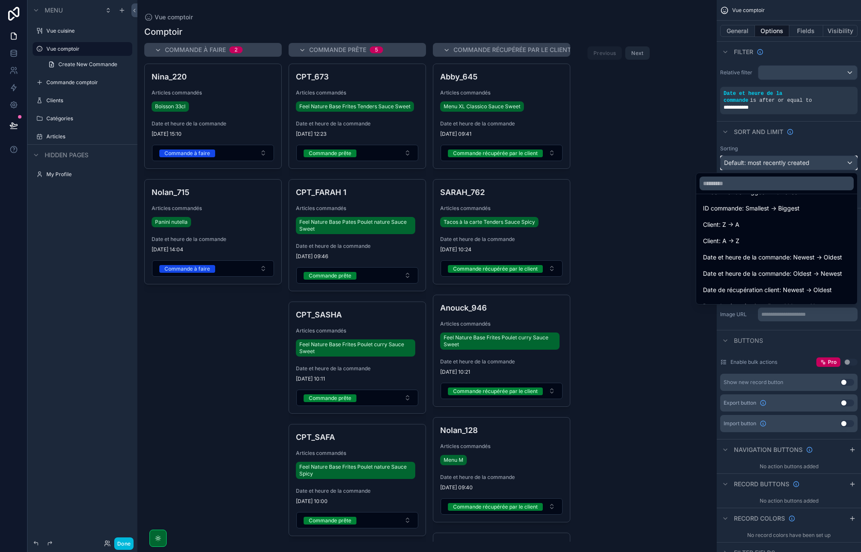
scroll to position [104, 0]
click at [787, 266] on span "Date et heure de la commande: Oldest -> Newest" at bounding box center [772, 268] width 139 height 10
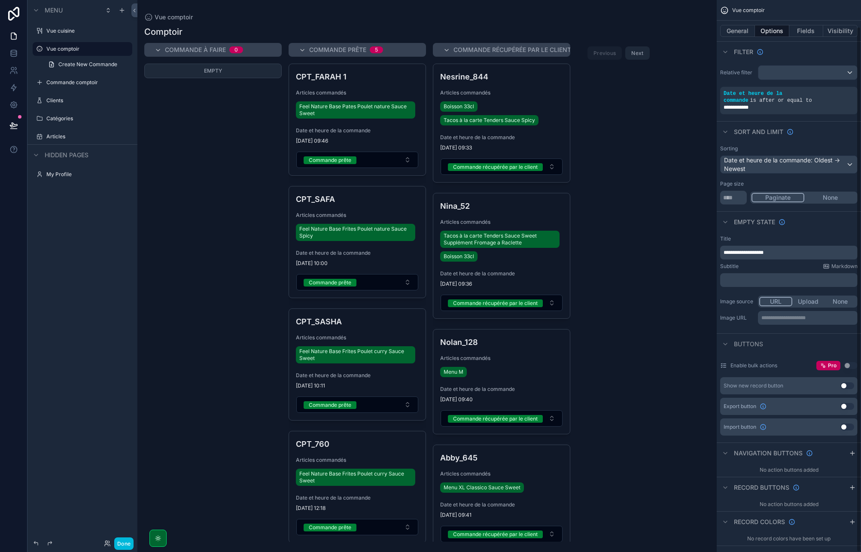
scroll to position [28, 0]
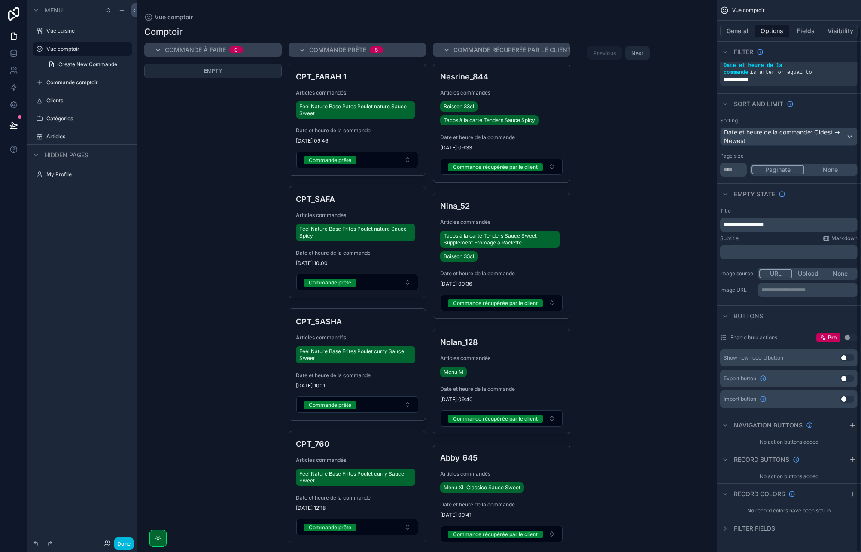
click at [728, 526] on icon "scrollable content" at bounding box center [725, 528] width 7 height 7
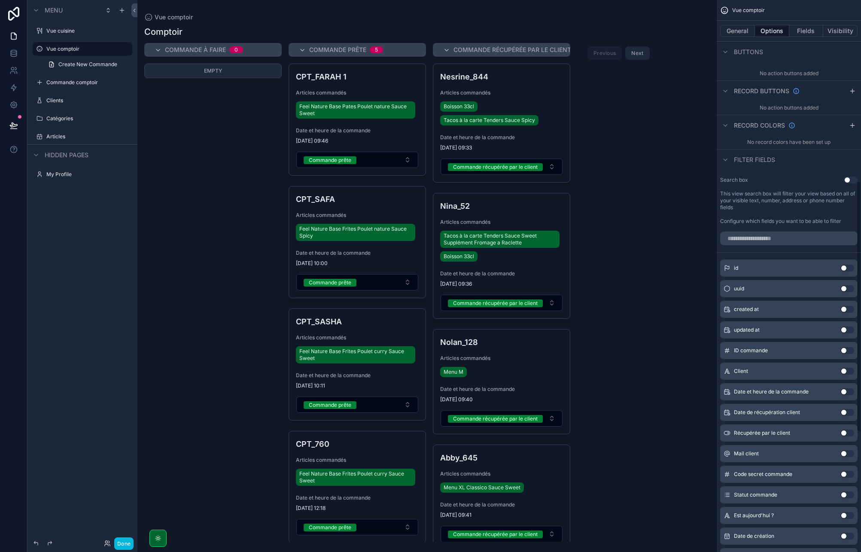
scroll to position [397, 0]
click at [846, 368] on button "Use setting" at bounding box center [847, 369] width 14 height 7
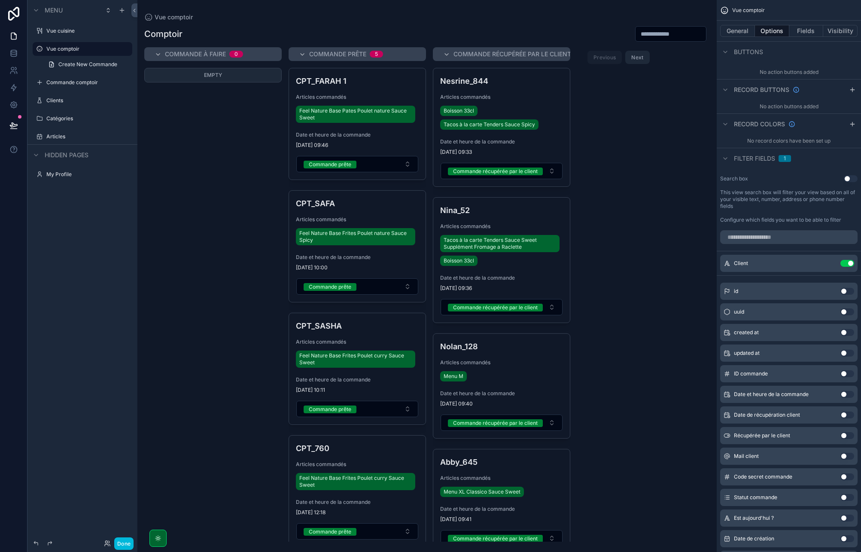
click at [655, 30] on input "scrollable content" at bounding box center [670, 34] width 70 height 12
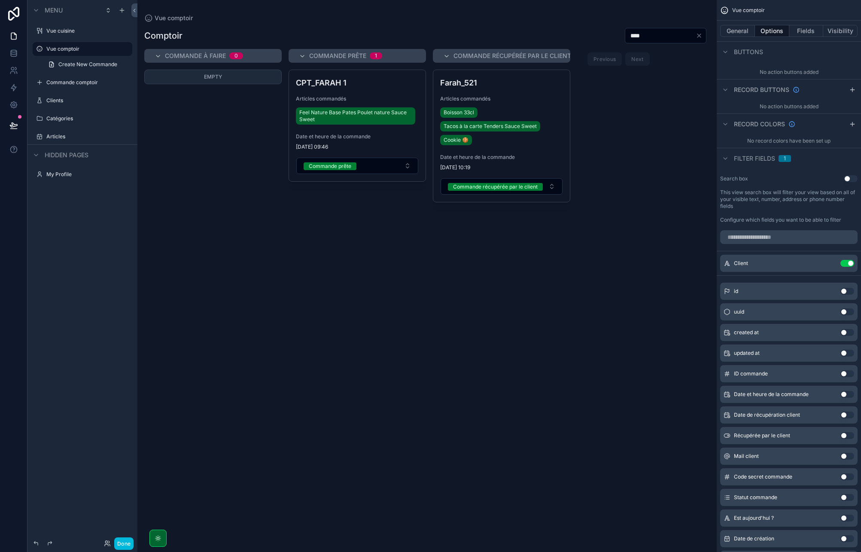
type input "****"
click at [698, 37] on icon "Clear" at bounding box center [698, 35] width 7 height 7
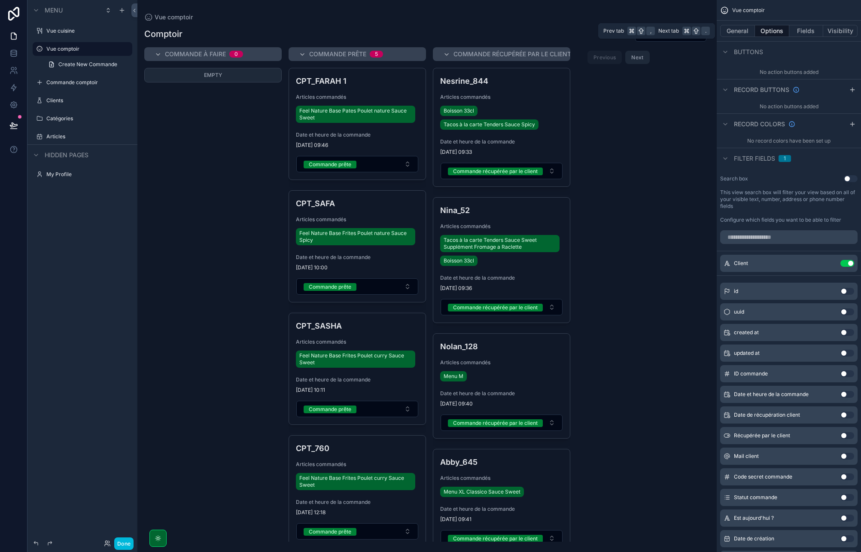
click at [742, 30] on button "General" at bounding box center [737, 31] width 35 height 12
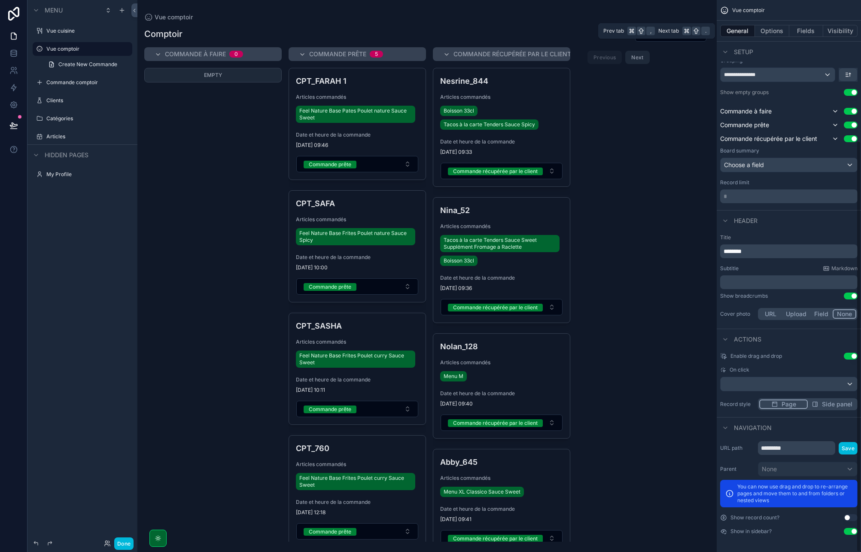
scroll to position [188, 0]
click at [759, 30] on button "Options" at bounding box center [772, 31] width 34 height 12
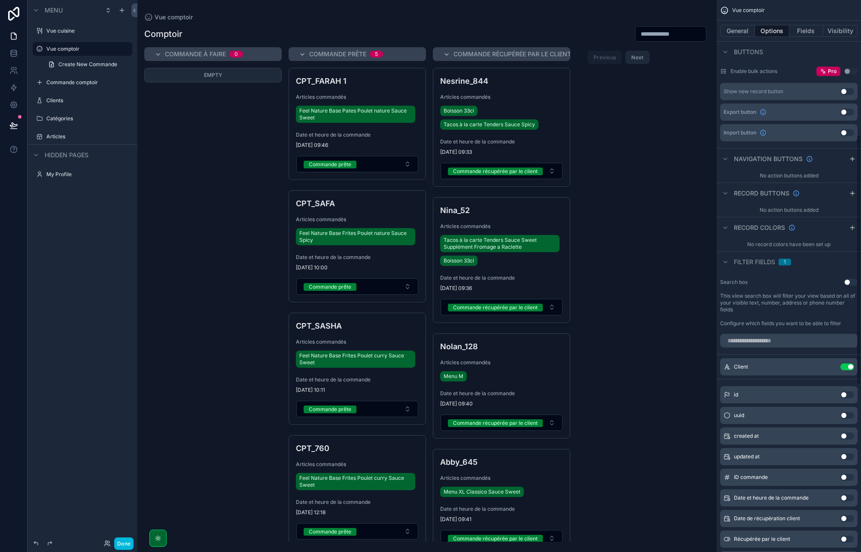
scroll to position [296, 0]
click at [847, 281] on button "Use setting" at bounding box center [850, 279] width 14 height 7
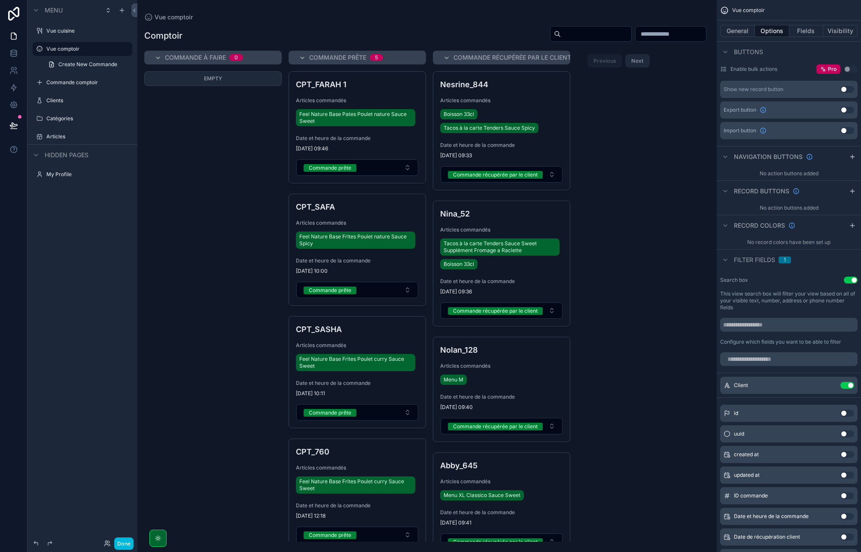
click at [844, 385] on button "Use setting" at bounding box center [847, 385] width 14 height 7
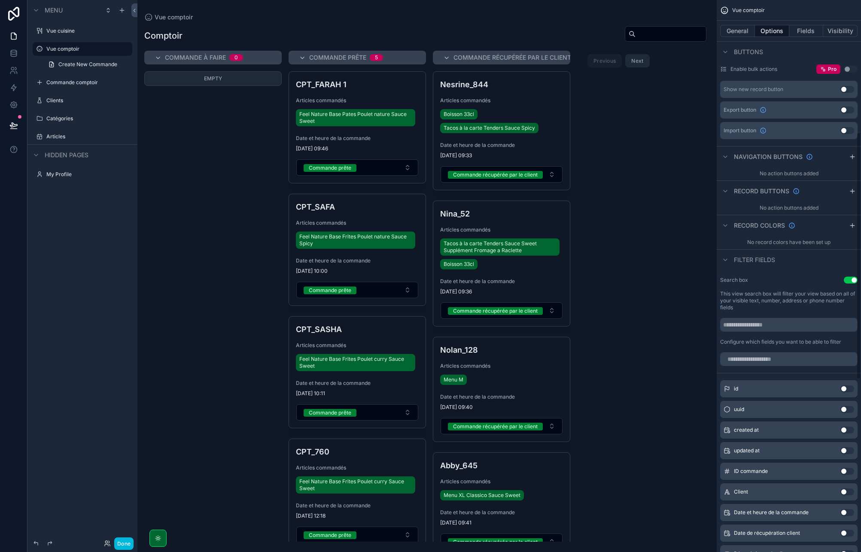
click at [658, 32] on input "scrollable content" at bounding box center [670, 34] width 70 height 12
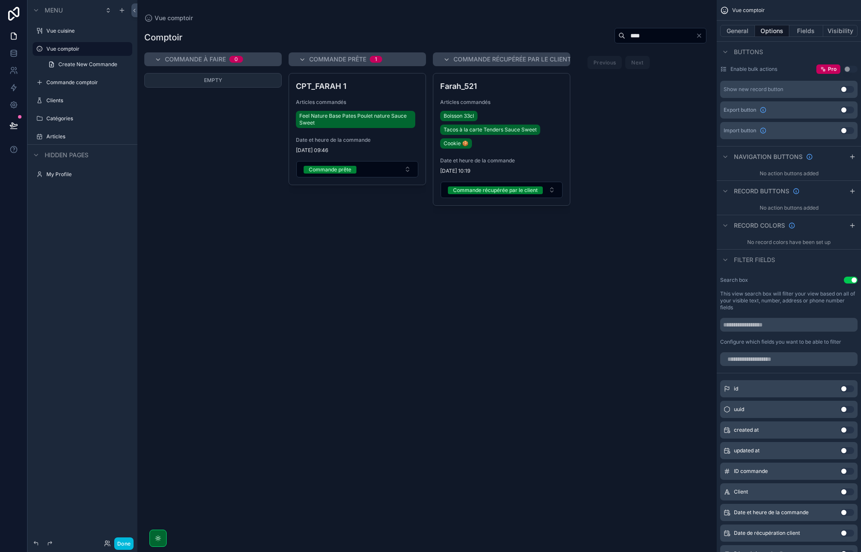
type input "****"
click at [701, 33] on icon "Clear" at bounding box center [698, 35] width 7 height 7
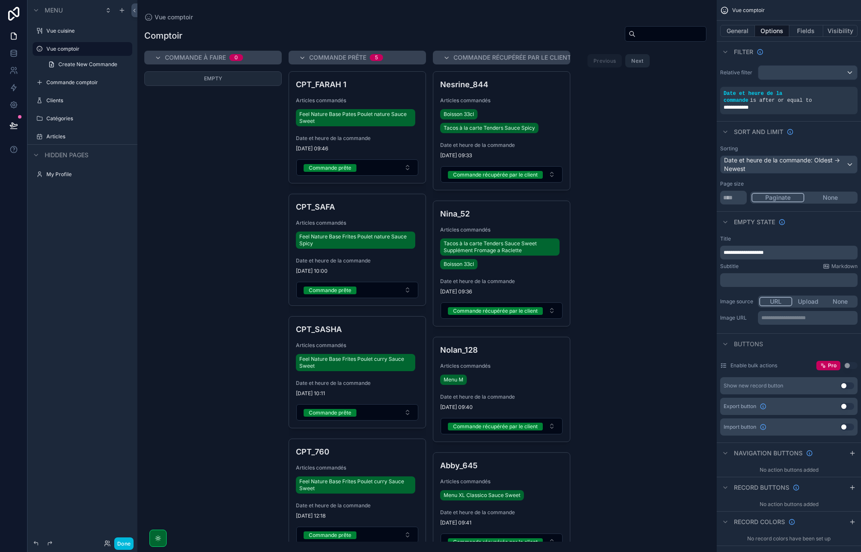
click at [805, 27] on button "Fields" at bounding box center [806, 31] width 34 height 12
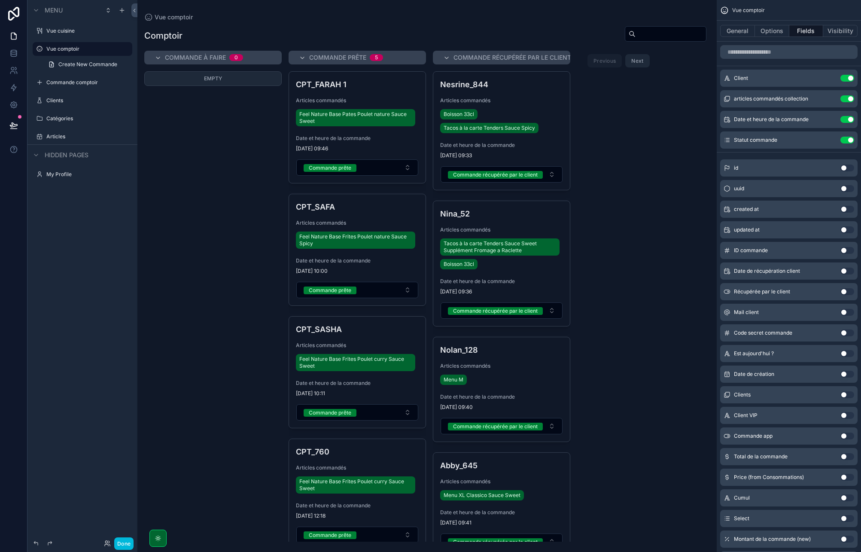
click at [55, 100] on label "Clients" at bounding box center [86, 100] width 81 height 7
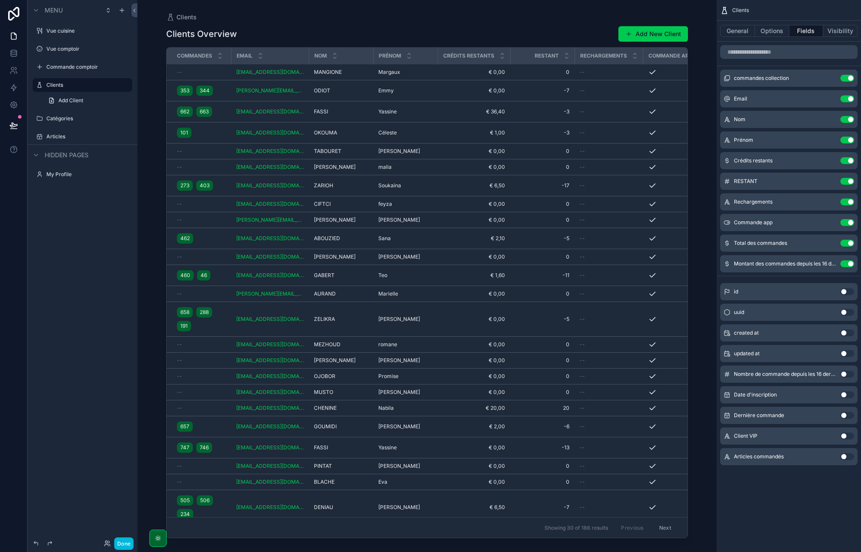
click at [41, 84] on icon "scrollable content" at bounding box center [39, 85] width 7 height 7
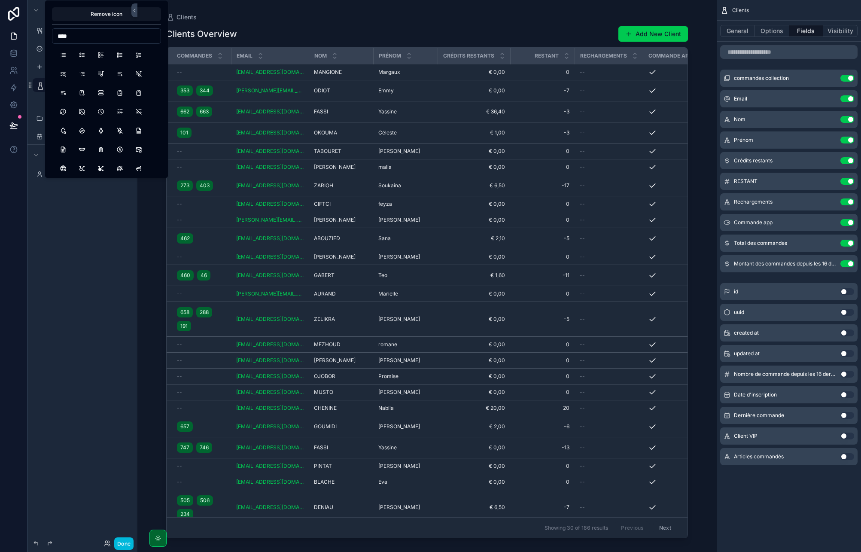
type input "****"
click at [66, 57] on button "List" at bounding box center [62, 54] width 15 height 15
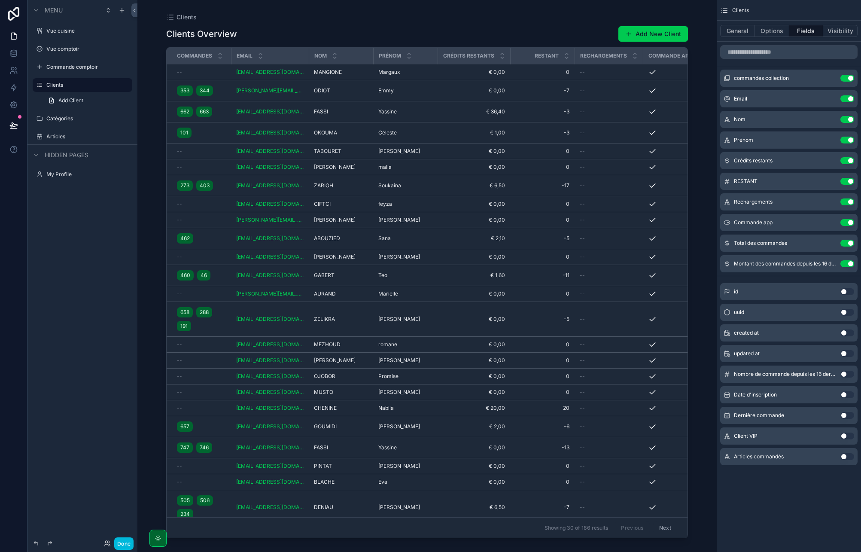
click at [55, 270] on div "Menu Vue cuisine Vue comptoir Commande comptoir Clients Add Client Catégories A…" at bounding box center [82, 270] width 110 height 541
click at [412, 27] on div "scrollable content" at bounding box center [426, 270] width 549 height 541
click at [745, 33] on button "General" at bounding box center [737, 31] width 35 height 12
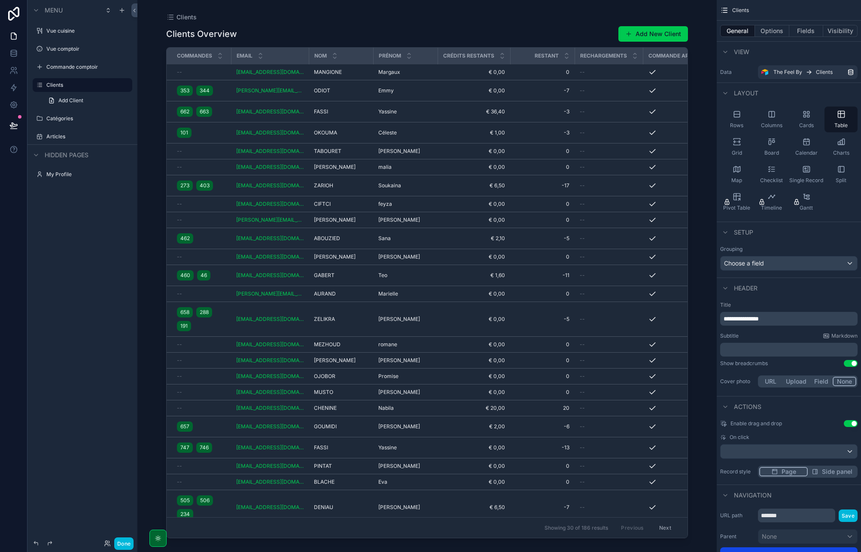
click at [750, 319] on span "**********" at bounding box center [740, 318] width 35 height 6
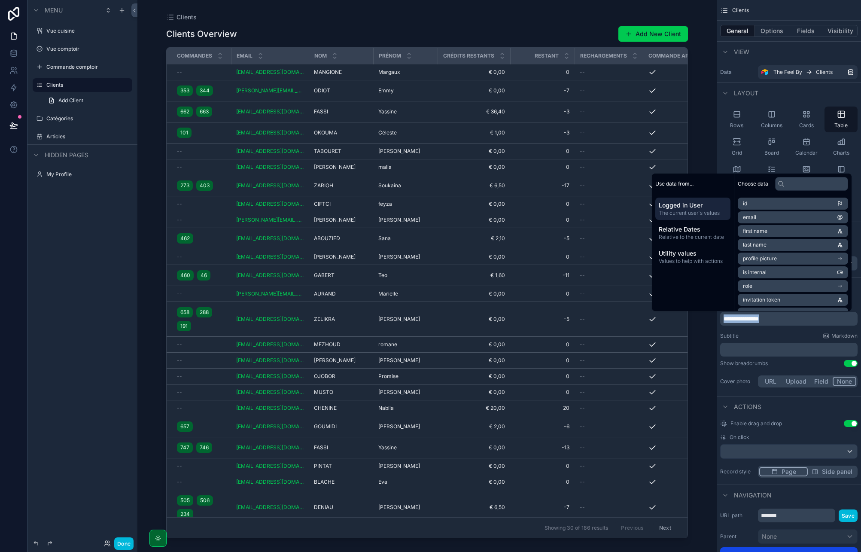
click at [751, 319] on span "**********" at bounding box center [740, 318] width 35 height 6
click at [754, 322] on p "*******" at bounding box center [789, 318] width 132 height 9
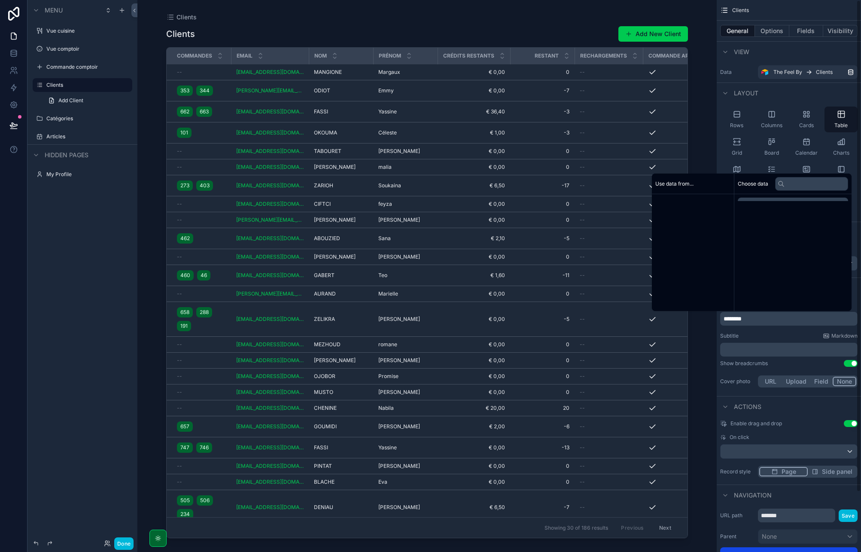
click at [754, 322] on p "*******" at bounding box center [789, 318] width 132 height 9
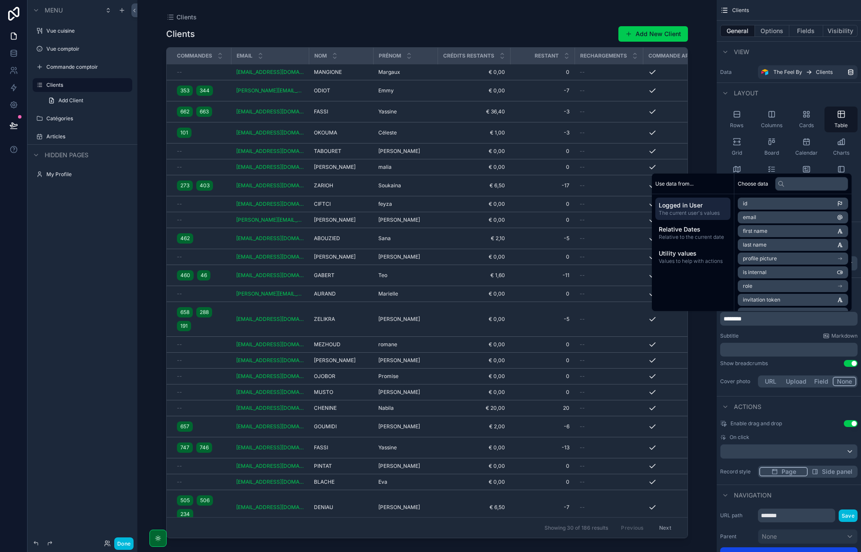
click at [754, 322] on p "*******" at bounding box center [789, 318] width 132 height 9
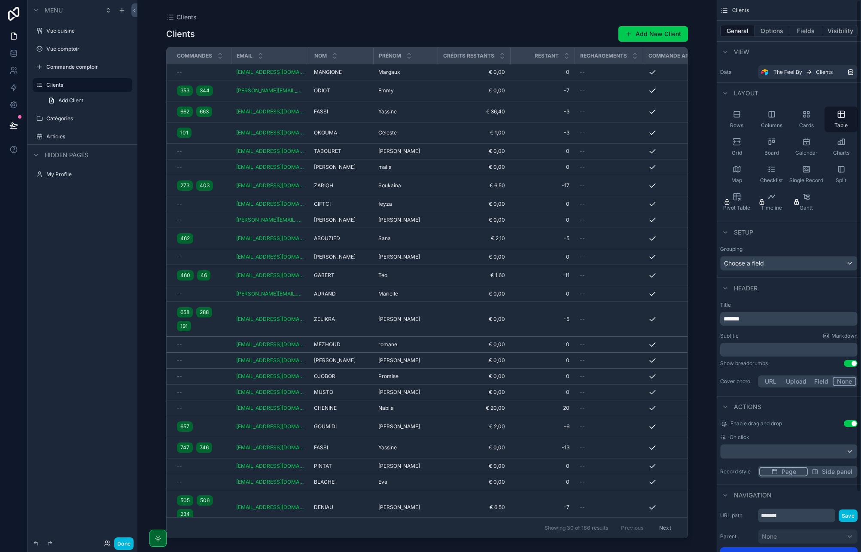
click at [727, 318] on span "*******" at bounding box center [731, 318] width 16 height 6
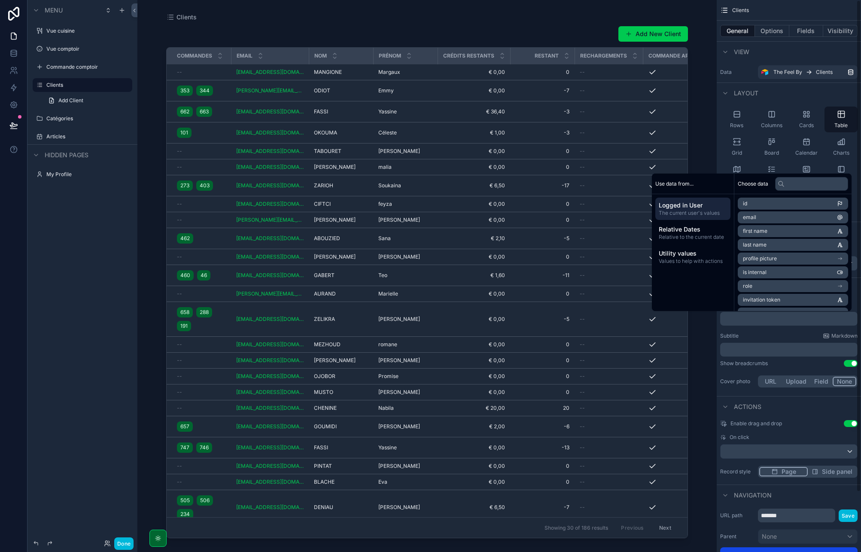
click at [799, 32] on button "Fields" at bounding box center [806, 31] width 34 height 12
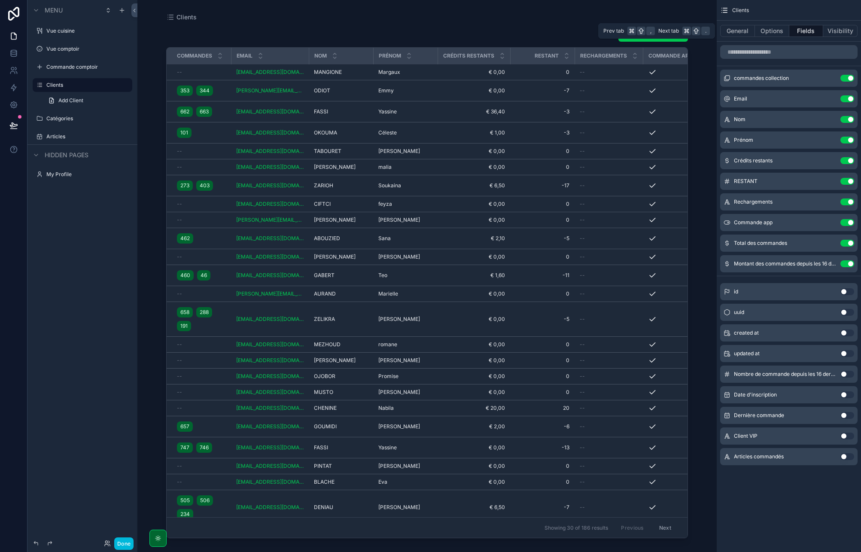
click at [772, 30] on button "Options" at bounding box center [772, 31] width 34 height 12
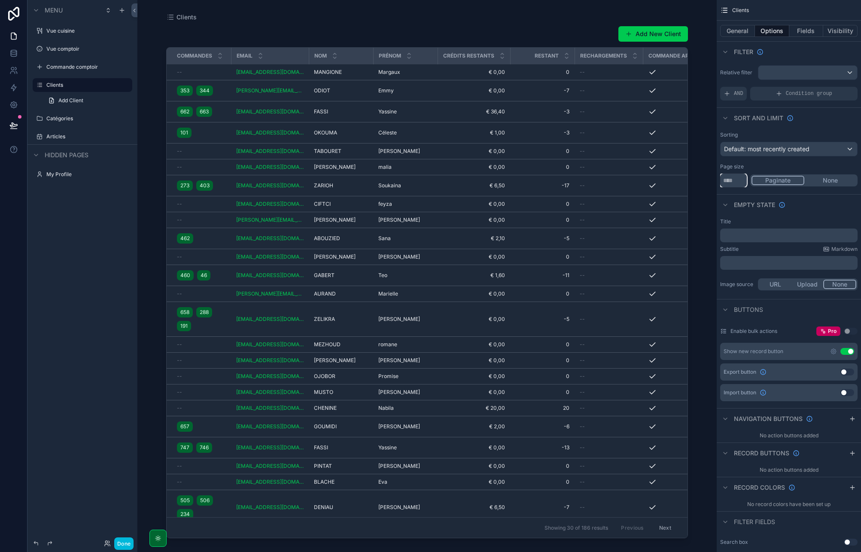
click at [733, 174] on input "**" at bounding box center [733, 180] width 27 height 14
click at [733, 177] on input "**" at bounding box center [733, 180] width 27 height 14
click at [831, 181] on button "None" at bounding box center [830, 180] width 52 height 9
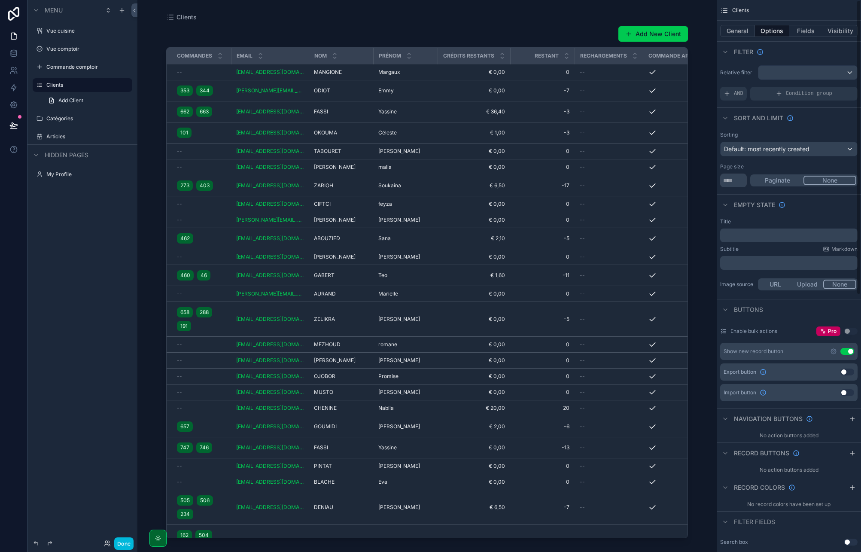
click at [808, 24] on div "General Options Fields Visibility" at bounding box center [788, 31] width 144 height 21
click at [807, 29] on button "Fields" at bounding box center [806, 31] width 34 height 12
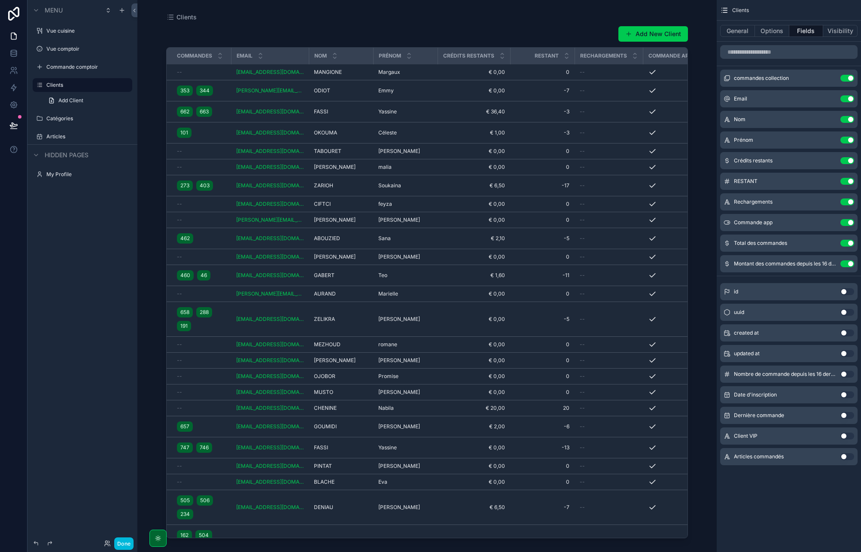
click at [846, 79] on button "Use setting" at bounding box center [847, 78] width 14 height 7
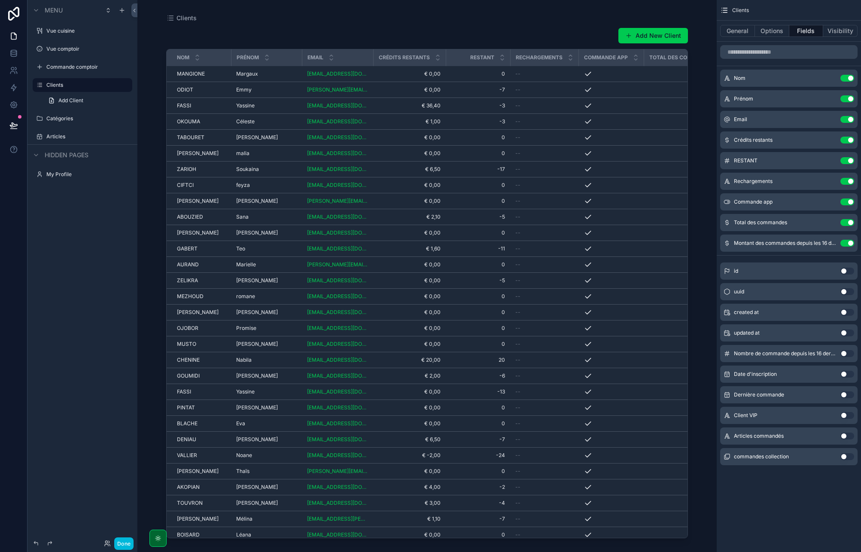
click at [845, 160] on button "Use setting" at bounding box center [847, 160] width 14 height 7
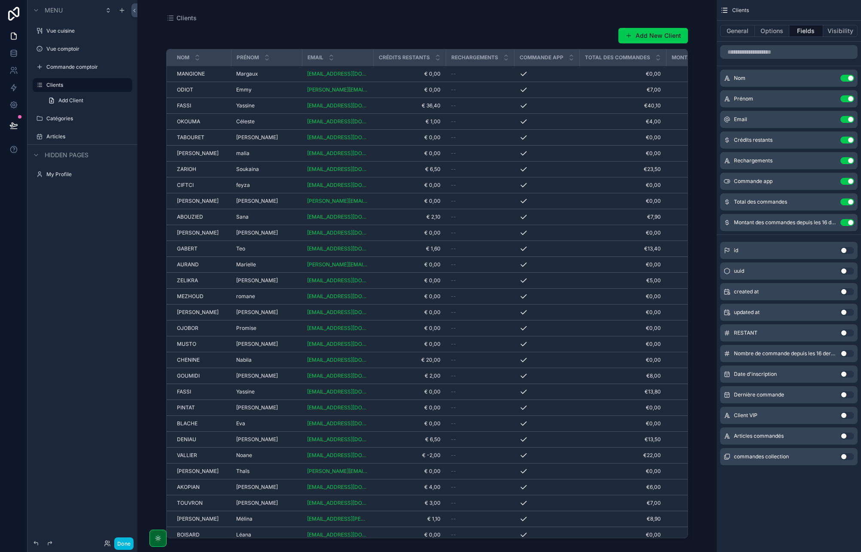
click at [848, 159] on button "Use setting" at bounding box center [847, 160] width 14 height 7
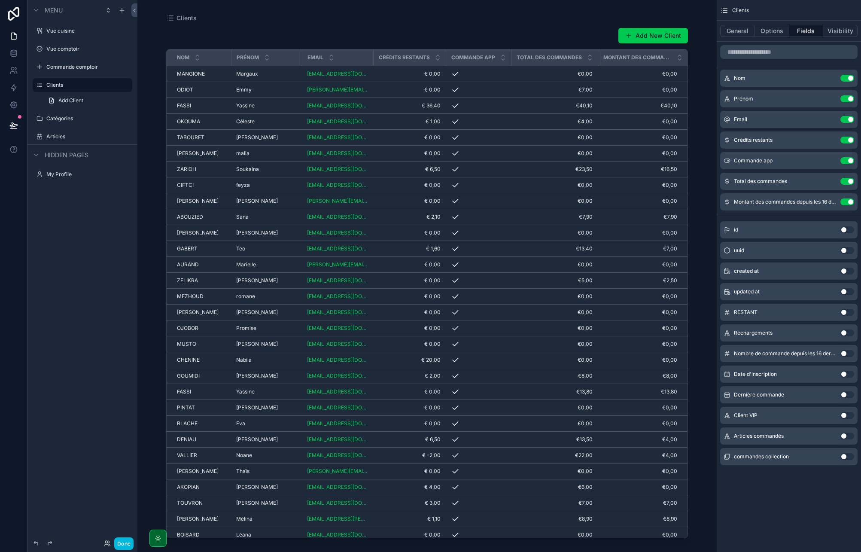
click at [848, 159] on button "Use setting" at bounding box center [847, 160] width 14 height 7
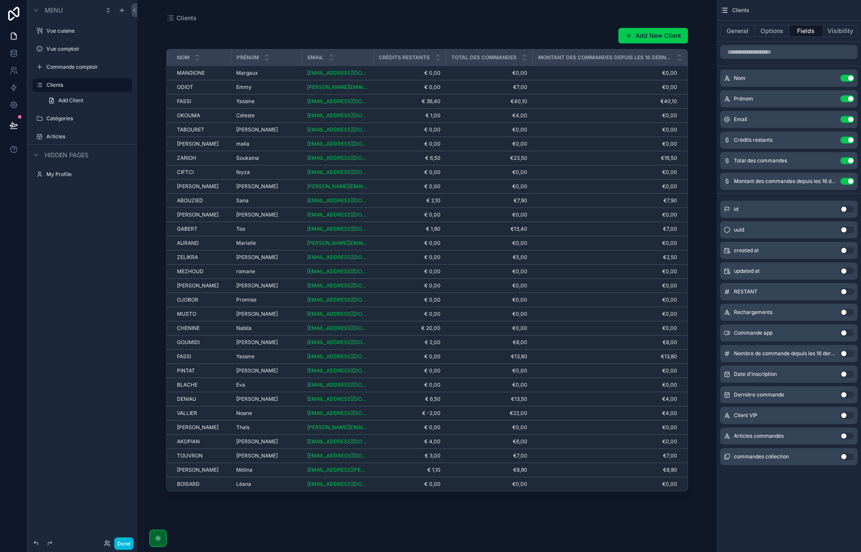
click at [848, 181] on button "Use setting" at bounding box center [847, 181] width 14 height 7
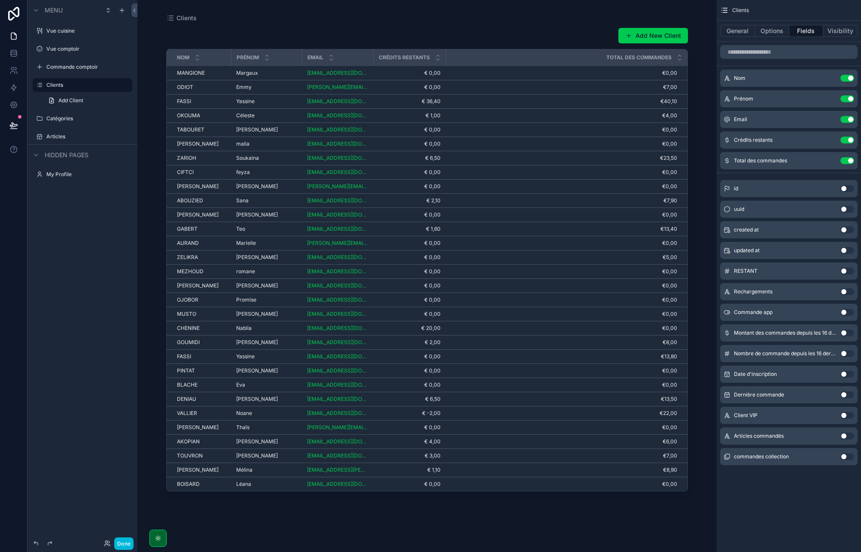
click at [654, 54] on span "Total des commandes" at bounding box center [638, 57] width 65 height 7
click at [654, 56] on span "Total des commandes" at bounding box center [638, 57] width 65 height 7
click at [743, 31] on button "General" at bounding box center [737, 31] width 35 height 12
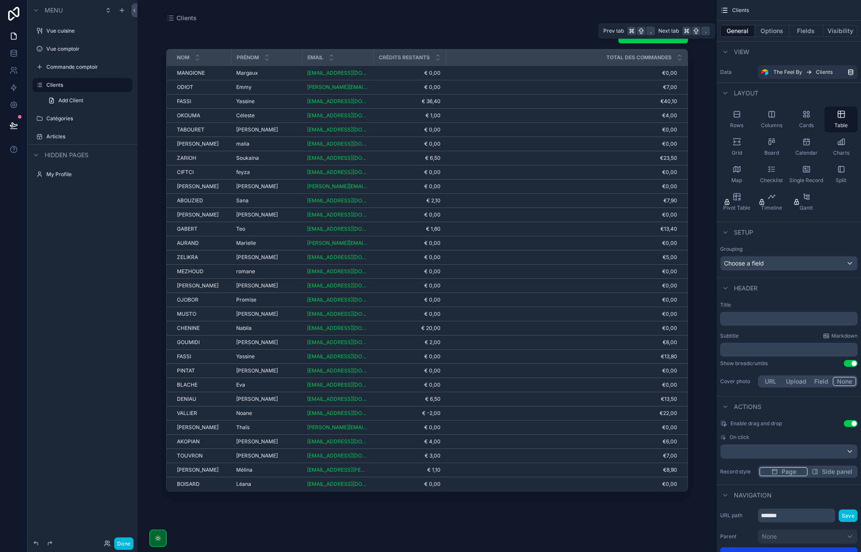
click at [785, 31] on button "Options" at bounding box center [772, 31] width 34 height 12
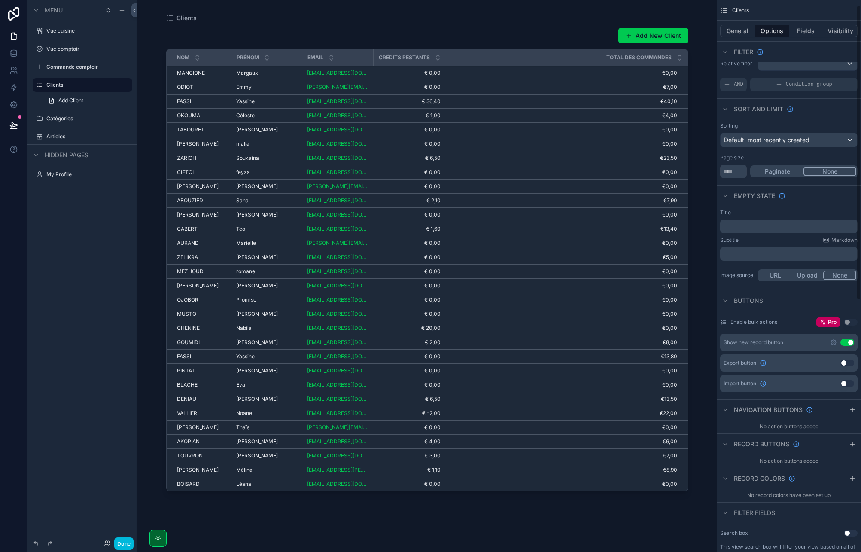
scroll to position [11, 0]
click at [848, 338] on button "Use setting" at bounding box center [847, 340] width 14 height 7
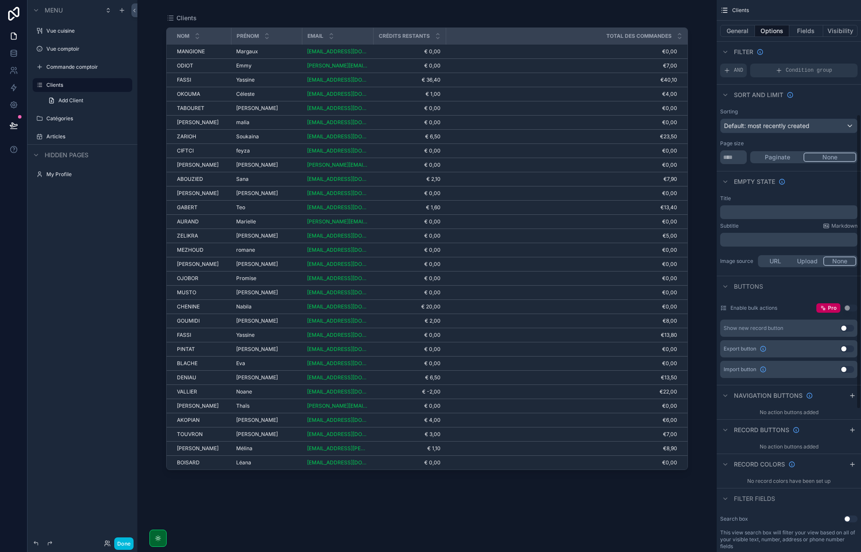
scroll to position [0, 0]
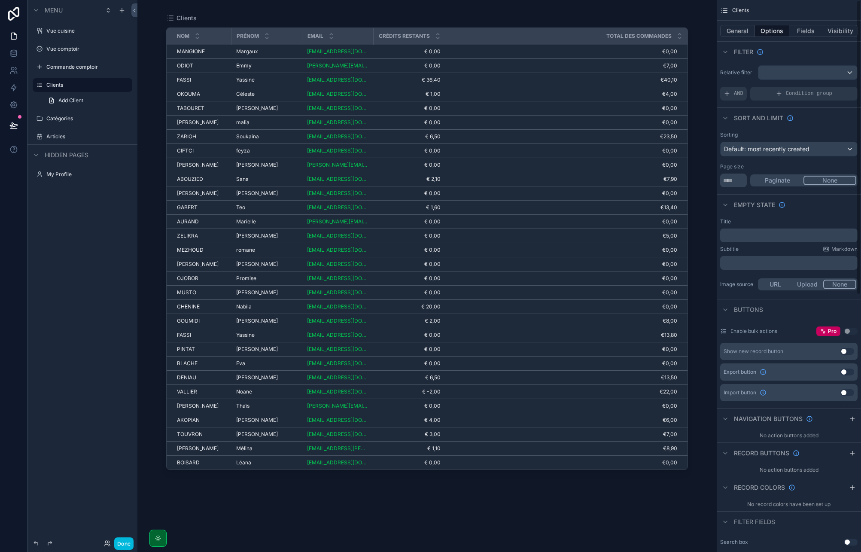
click at [782, 180] on button "Paginate" at bounding box center [777, 180] width 52 height 9
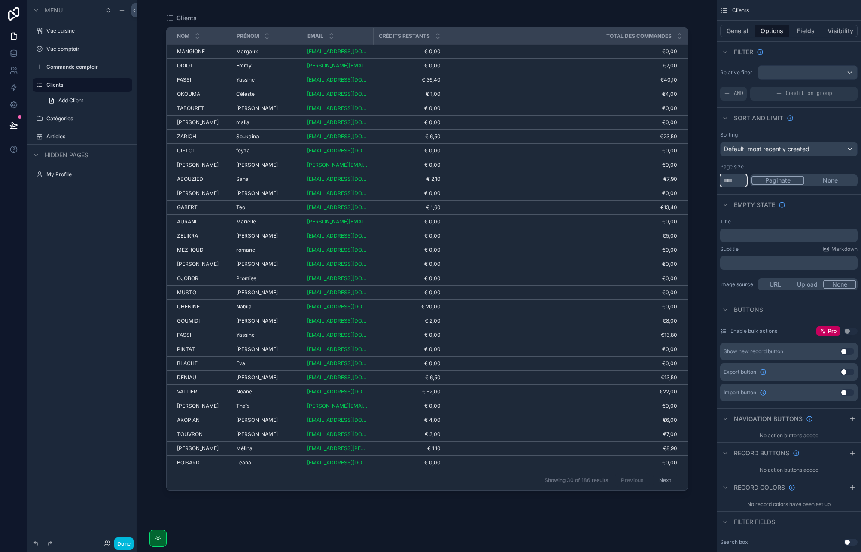
click at [742, 180] on input "**" at bounding box center [733, 180] width 27 height 14
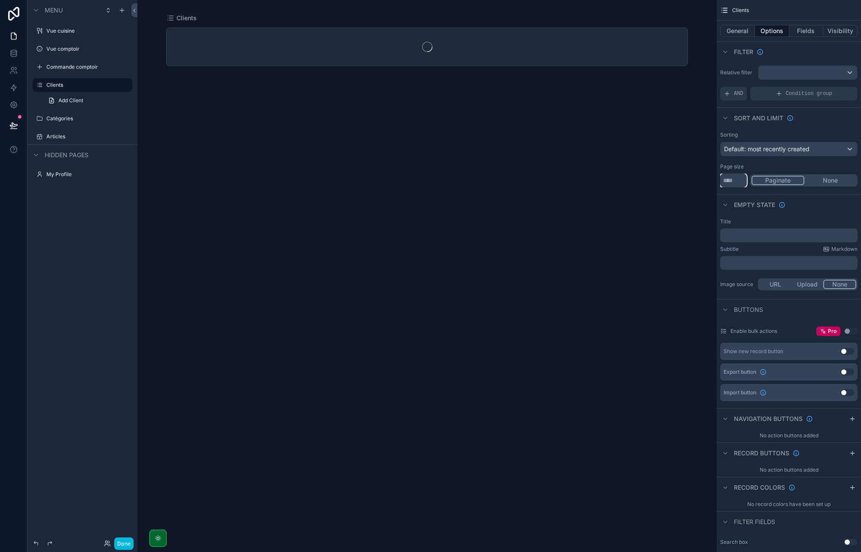
type input "***"
click at [820, 200] on div "Empty state" at bounding box center [788, 204] width 144 height 21
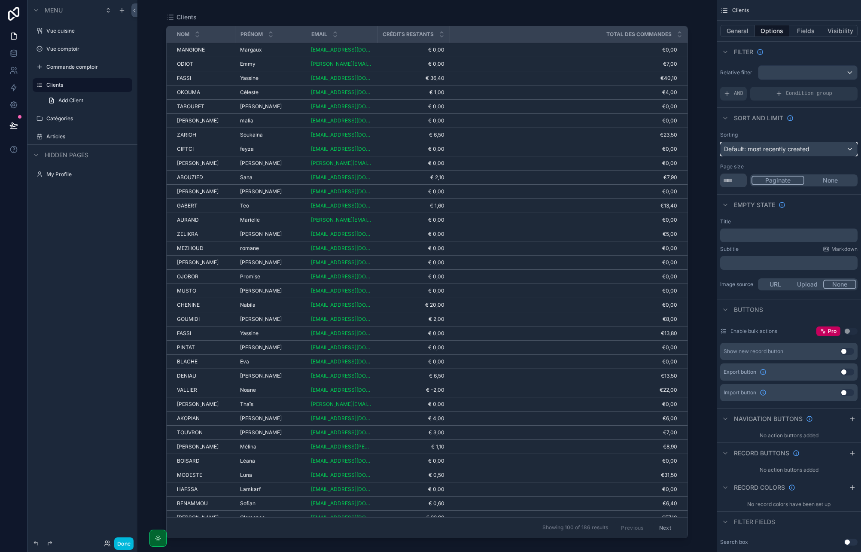
click at [744, 155] on div "Default: most recently created" at bounding box center [788, 149] width 137 height 14
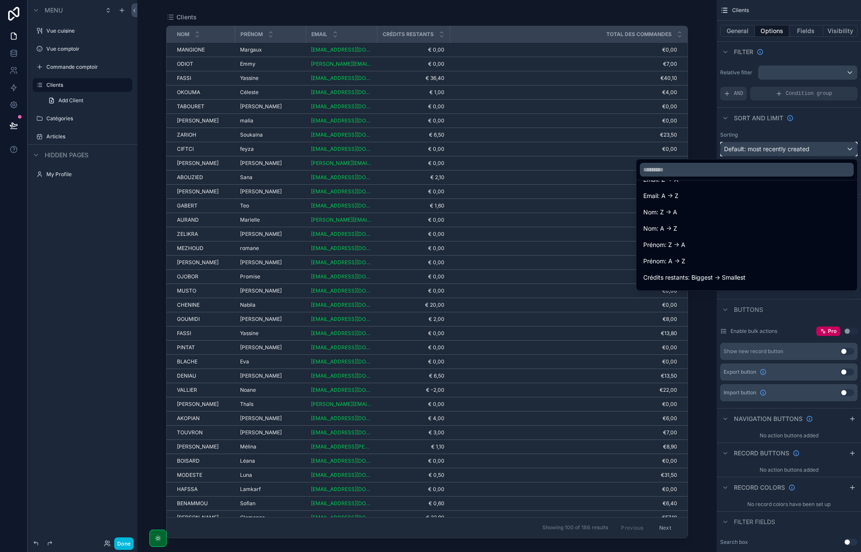
scroll to position [101, 0]
click at [702, 225] on div "Nom: A -> Z" at bounding box center [746, 224] width 207 height 10
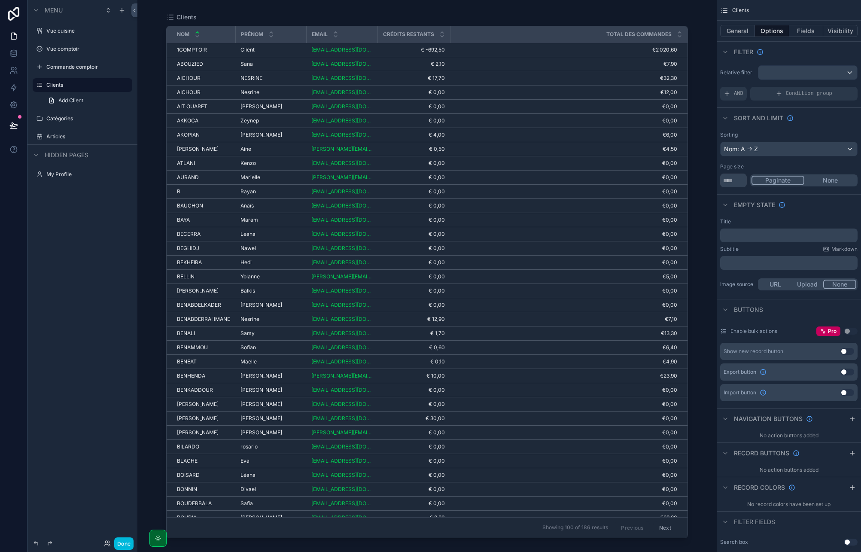
click at [214, 51] on div "1COMPTOIR 1COMPTOIR" at bounding box center [203, 49] width 53 height 7
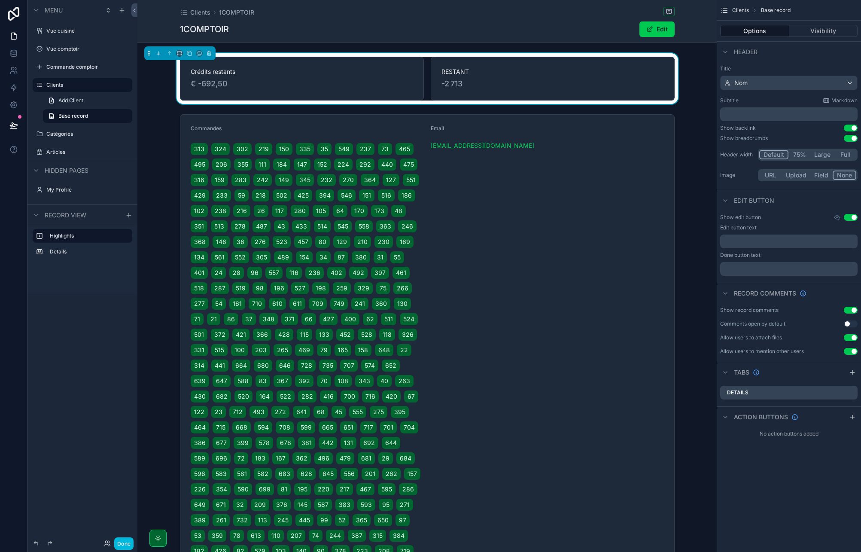
click at [586, 106] on div "Crédits restants € -692,50 RESTANT -2 713 Commandes 313 324 302 219 150 335 35 …" at bounding box center [426, 374] width 579 height 642
click at [528, 130] on div "scrollable content" at bounding box center [426, 403] width 579 height 585
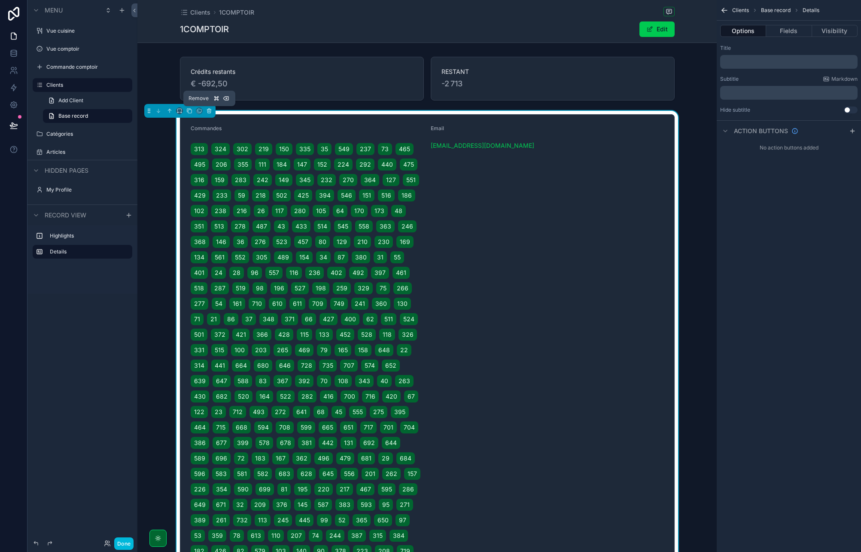
click at [210, 110] on icon "scrollable content" at bounding box center [209, 111] width 6 height 6
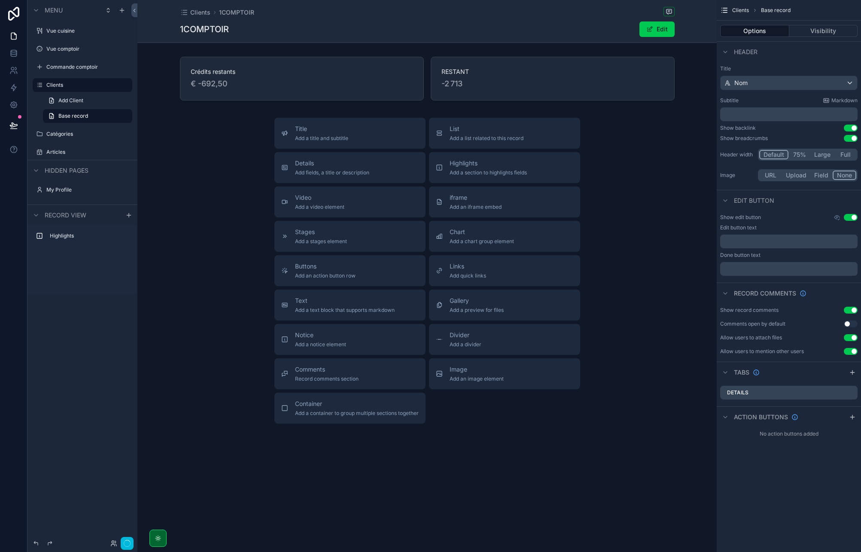
click at [276, 77] on div "scrollable content" at bounding box center [426, 78] width 579 height 51
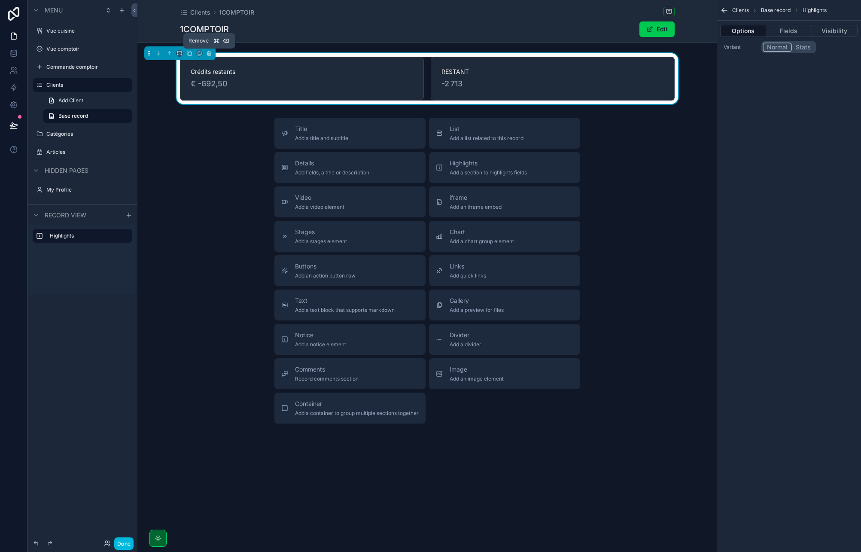
click at [208, 55] on icon "scrollable content" at bounding box center [208, 53] width 3 height 3
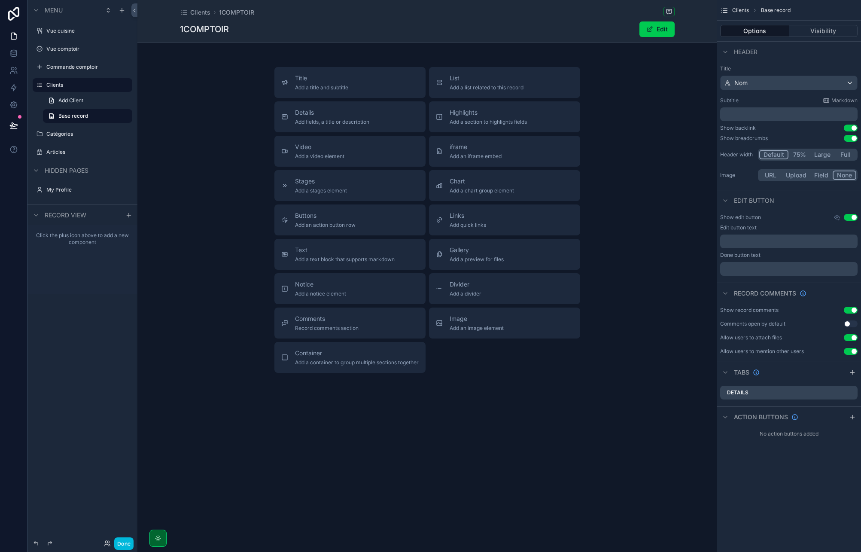
click at [478, 224] on span "Add quick links" at bounding box center [467, 224] width 36 height 7
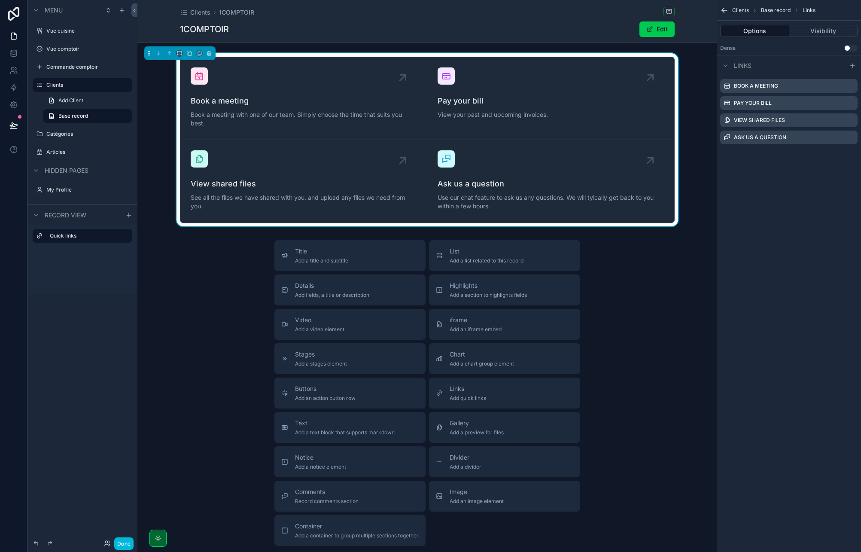
click at [328, 116] on span "Book a meeting with one of our team. Simply choose the time that suits you best." at bounding box center [304, 118] width 226 height 17
click at [820, 85] on div "Book a meeting" at bounding box center [788, 86] width 137 height 14
click at [0, 0] on icon "scrollable content" at bounding box center [0, 0] width 0 height 0
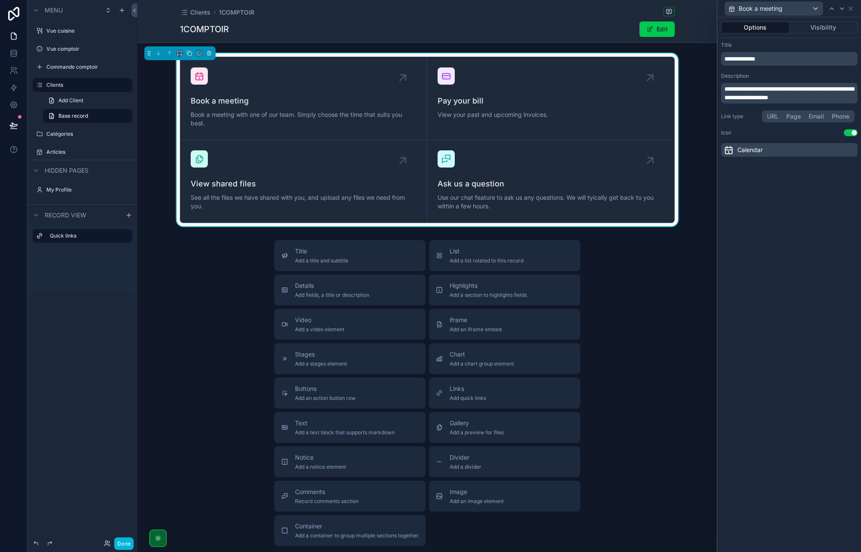
click at [759, 87] on span "**********" at bounding box center [788, 93] width 129 height 15
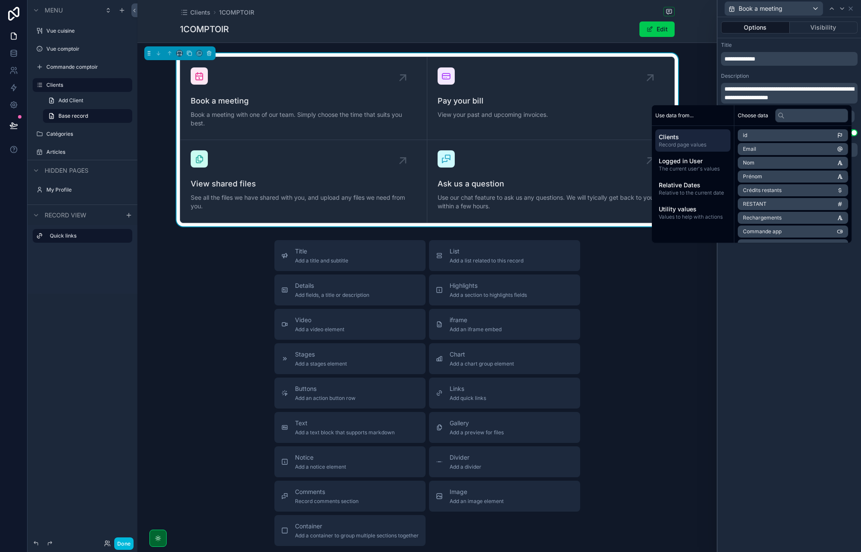
click at [794, 309] on div "**********" at bounding box center [788, 284] width 143 height 534
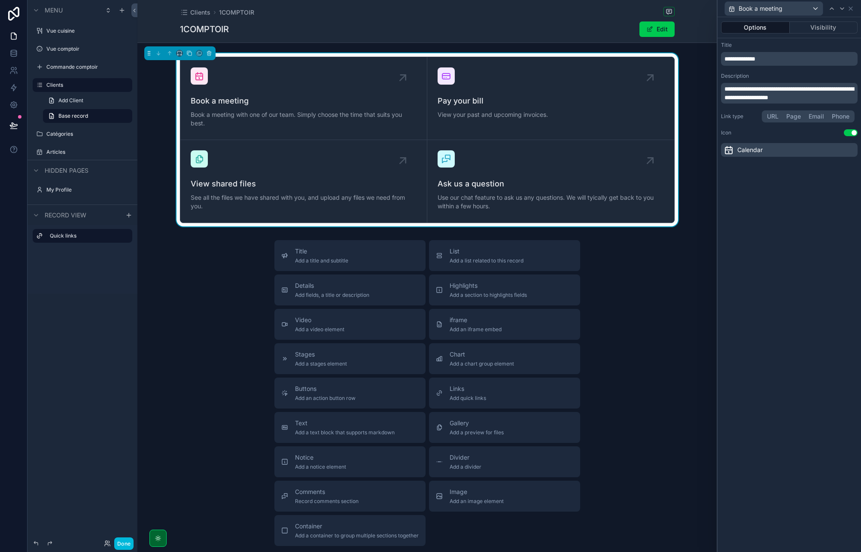
click at [774, 117] on button "URL" at bounding box center [772, 116] width 19 height 9
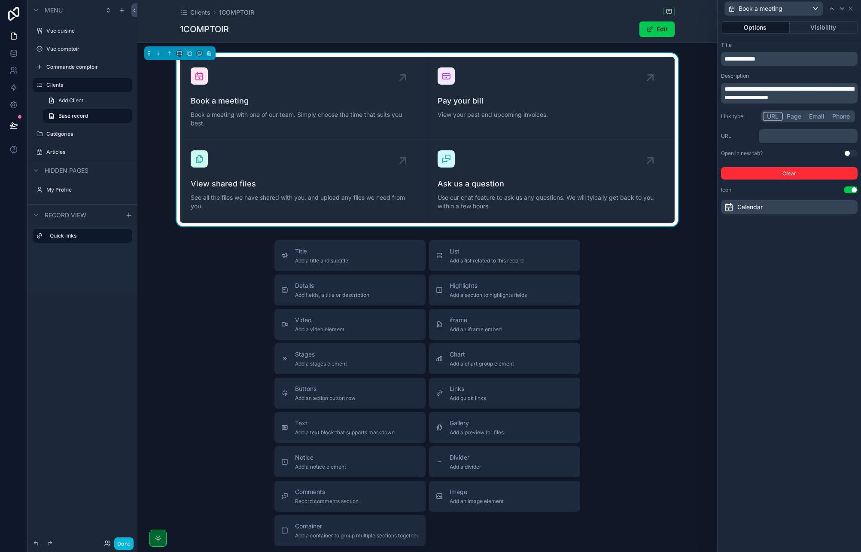
click at [776, 136] on p "﻿" at bounding box center [809, 136] width 94 height 9
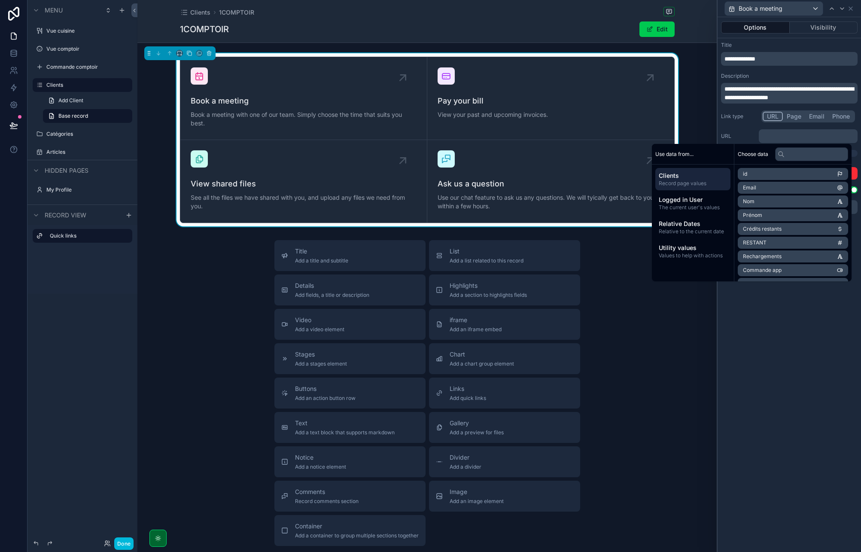
click at [753, 129] on div "URL ﻿" at bounding box center [789, 136] width 137 height 14
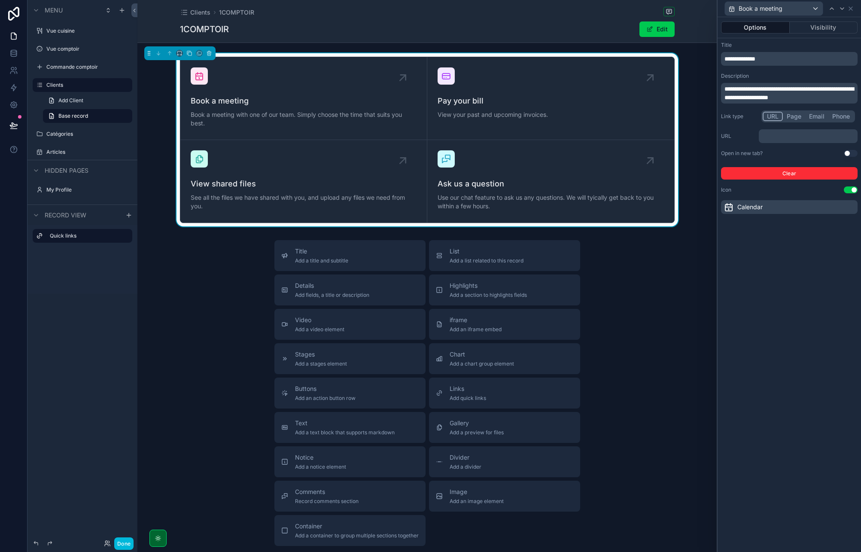
click at [849, 154] on button "Use setting" at bounding box center [850, 153] width 14 height 7
click at [792, 138] on p "﻿" at bounding box center [809, 136] width 94 height 9
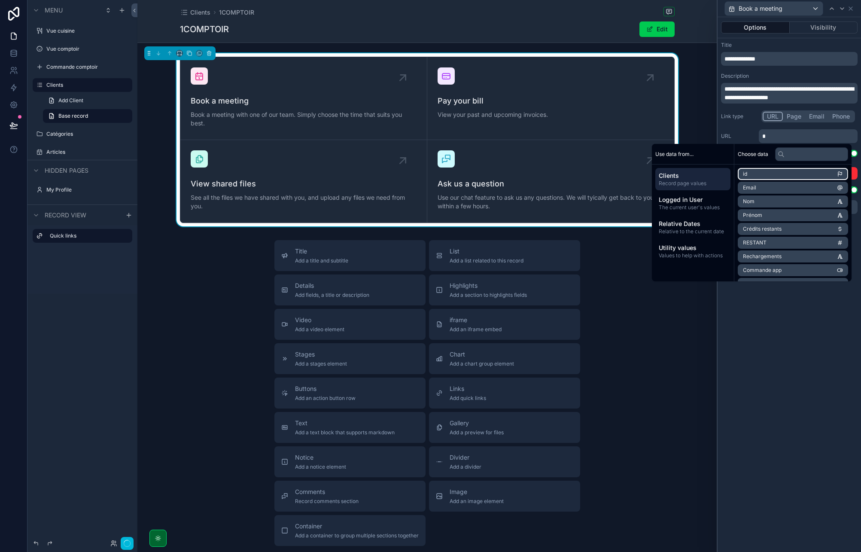
click at [750, 174] on li "id" at bounding box center [792, 174] width 110 height 12
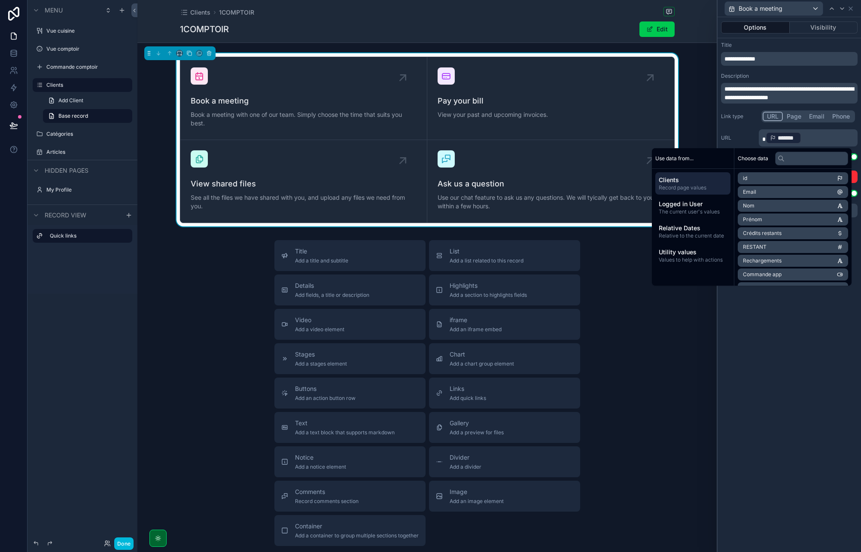
click at [762, 139] on span "*" at bounding box center [763, 139] width 3 height 6
click at [809, 138] on p "* ******* ﻿ ﻿" at bounding box center [809, 138] width 94 height 14
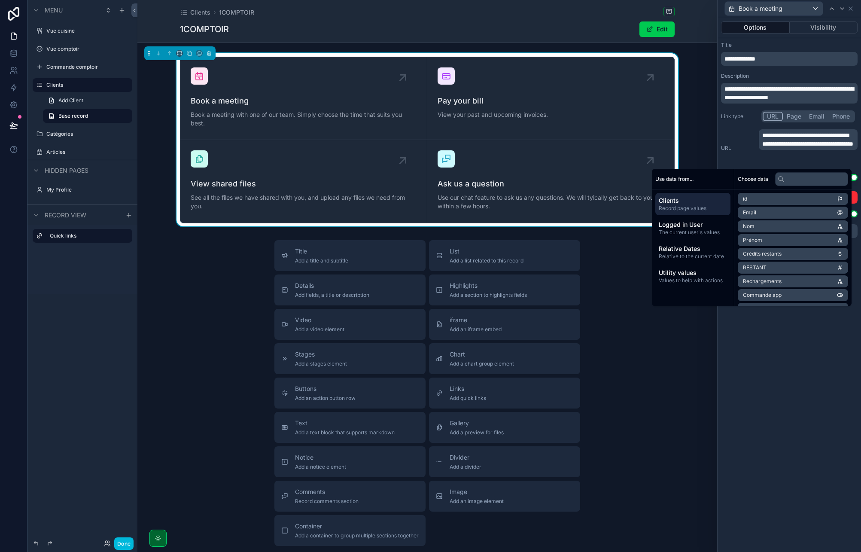
click at [791, 147] on span "**********" at bounding box center [807, 139] width 91 height 15
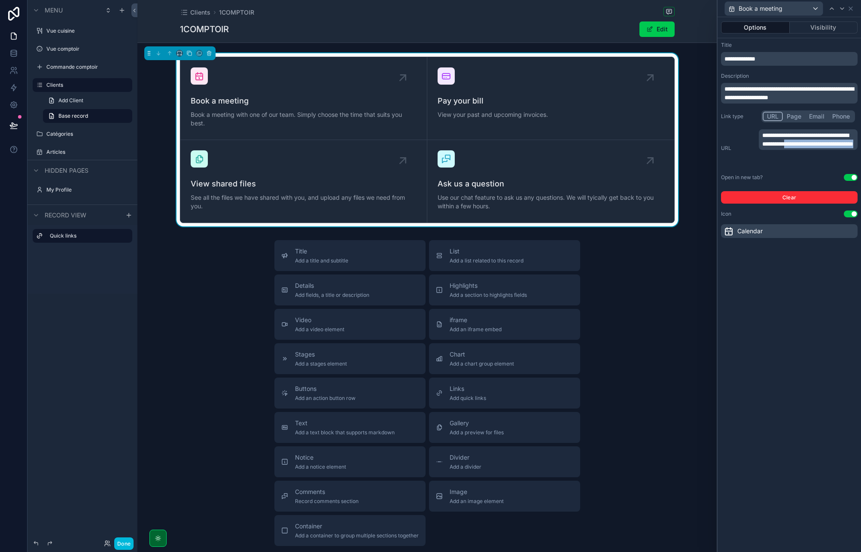
drag, startPoint x: 789, startPoint y: 152, endPoint x: 826, endPoint y: 164, distance: 39.8
click at [826, 148] on p "**********" at bounding box center [809, 139] width 94 height 17
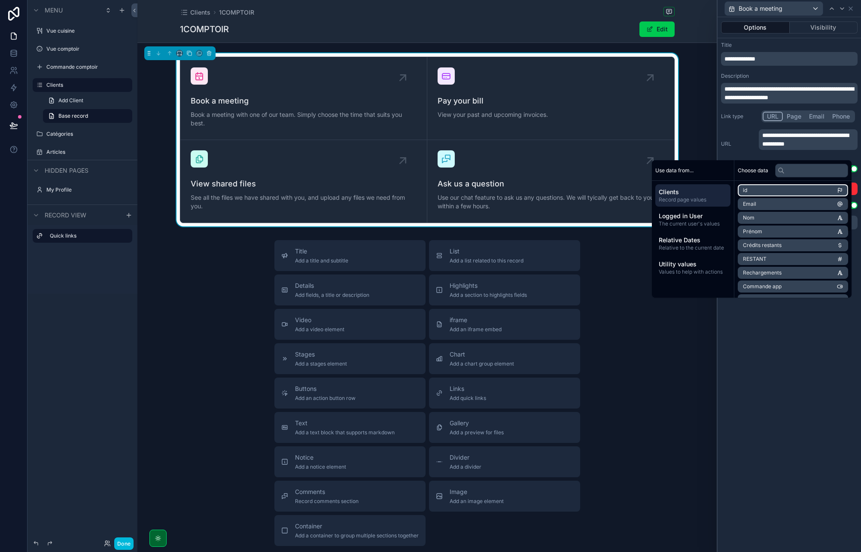
click at [758, 190] on li "id" at bounding box center [792, 190] width 110 height 12
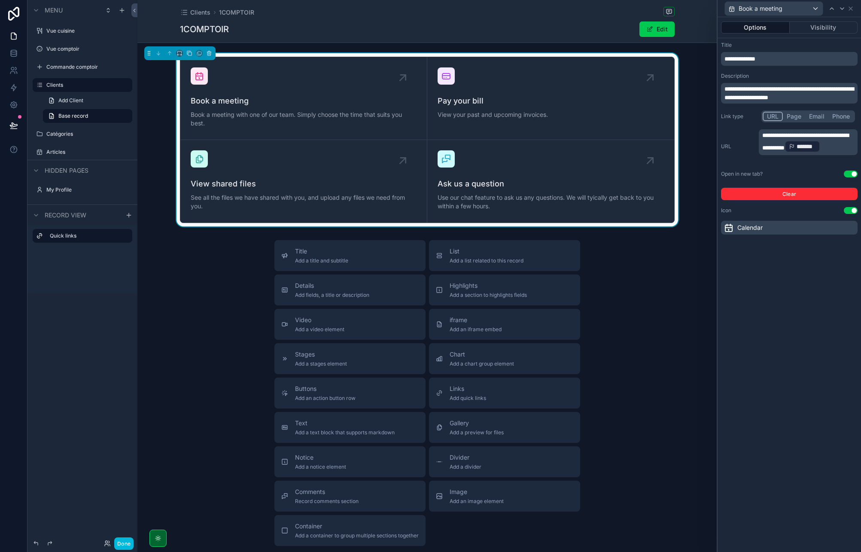
click at [798, 362] on div "**********" at bounding box center [788, 284] width 143 height 534
click at [816, 151] on span "*******" at bounding box center [805, 146] width 19 height 9
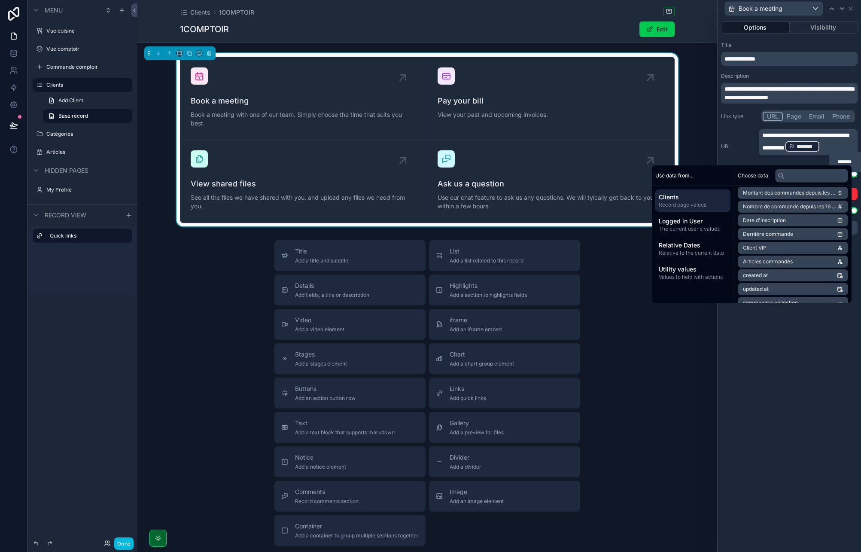
scroll to position [149, 0]
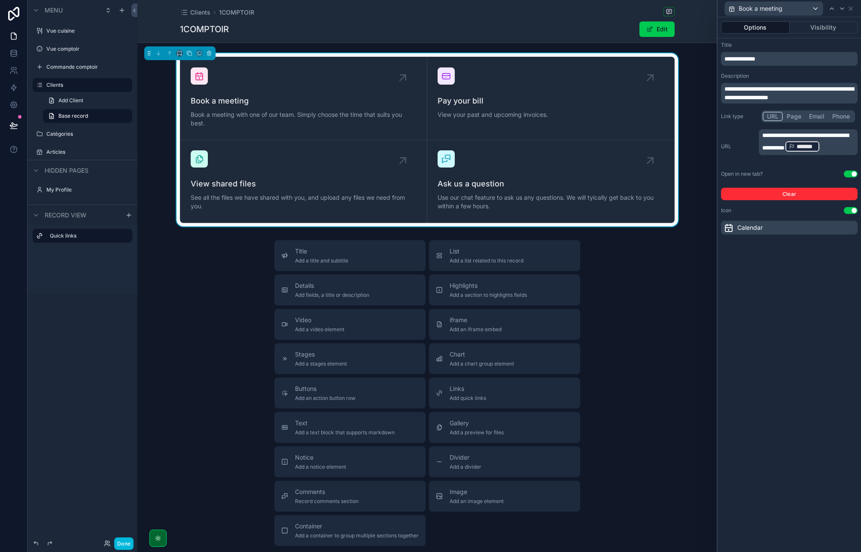
click at [764, 334] on div "**********" at bounding box center [788, 284] width 143 height 534
click at [734, 224] on div "Calendar" at bounding box center [742, 227] width 39 height 10
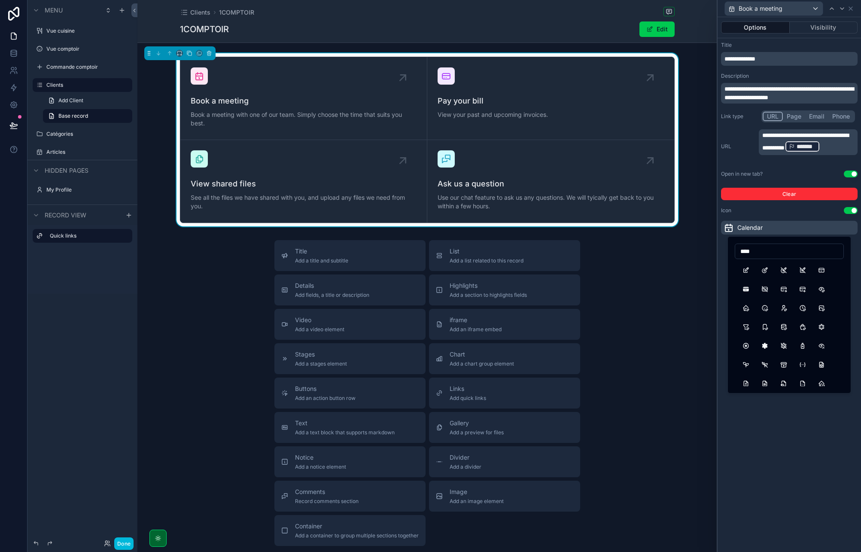
type input "****"
click at [749, 286] on button "CreditCardFilled" at bounding box center [745, 288] width 15 height 15
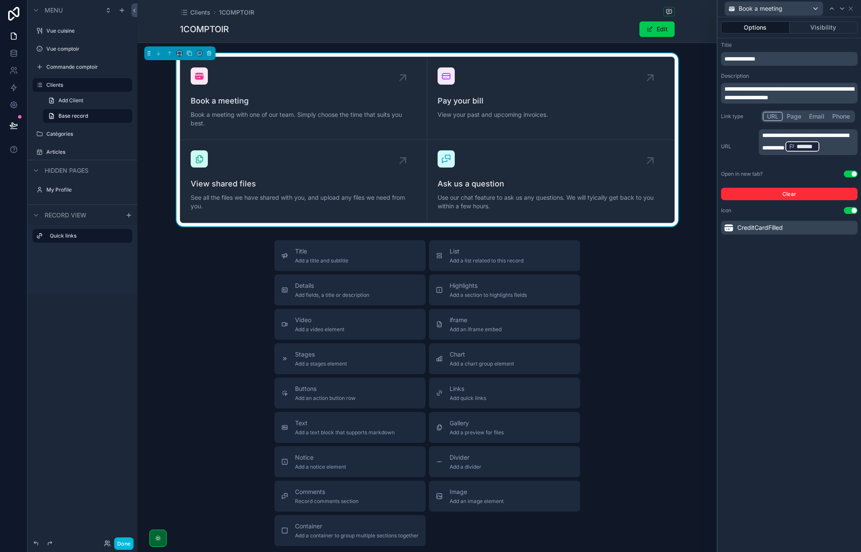
click at [755, 56] on span "**********" at bounding box center [739, 59] width 31 height 6
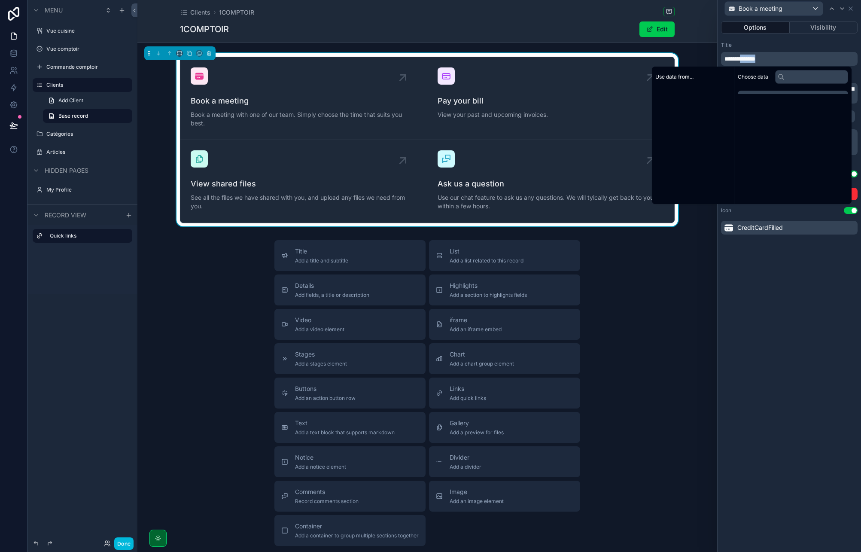
click at [755, 56] on span "**********" at bounding box center [739, 59] width 31 height 6
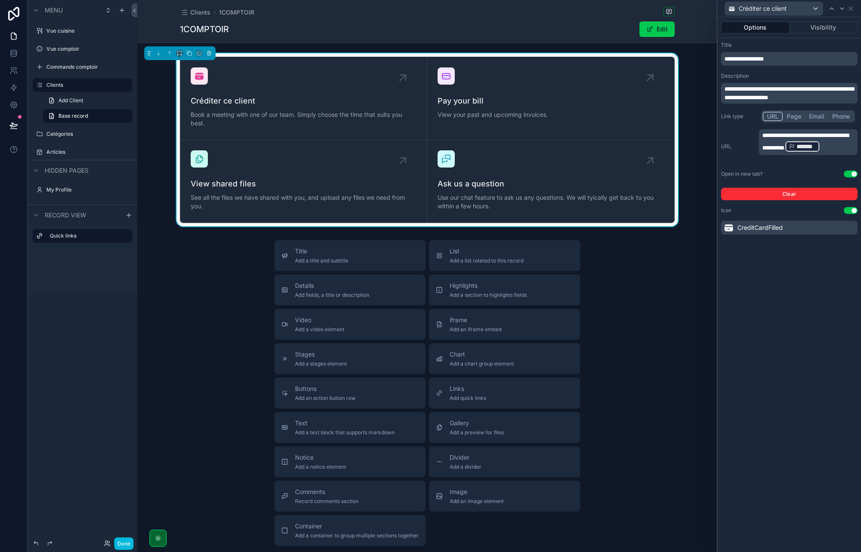
click at [778, 316] on div "**********" at bounding box center [788, 284] width 143 height 534
click at [778, 94] on span "**********" at bounding box center [788, 93] width 129 height 15
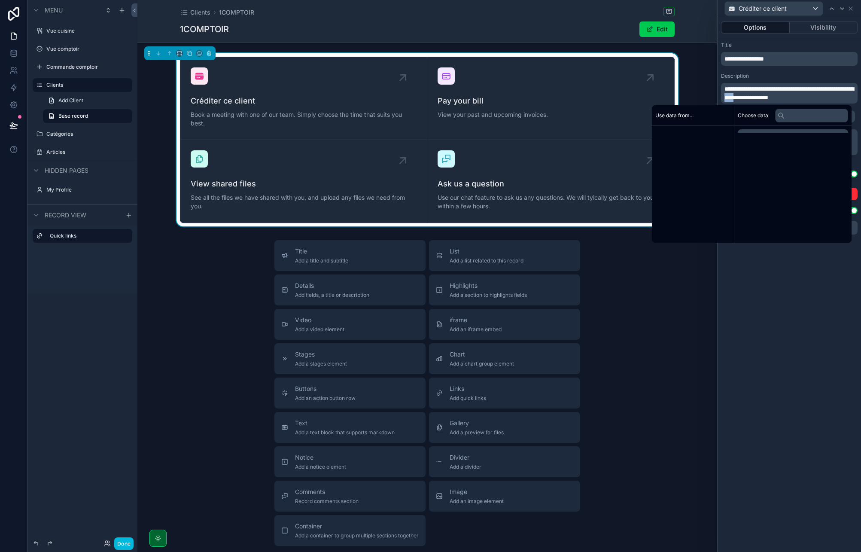
click at [778, 94] on span "**********" at bounding box center [788, 93] width 129 height 15
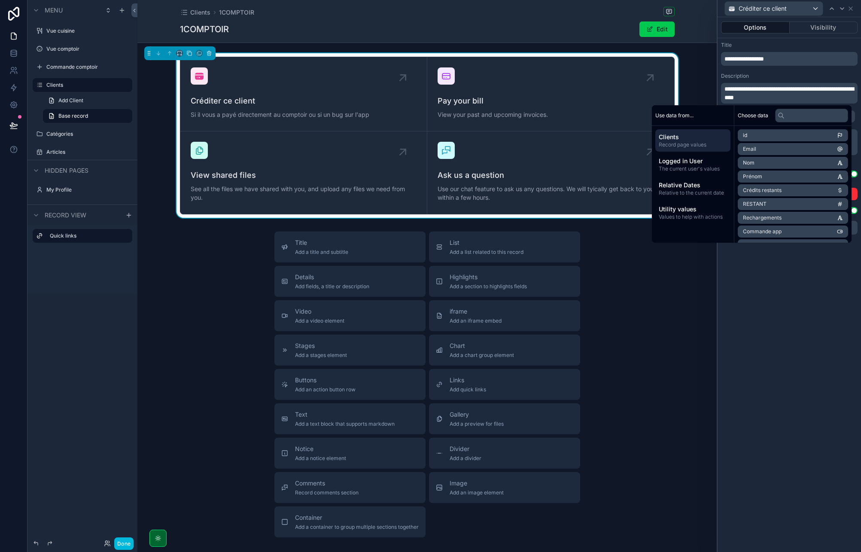
click at [759, 320] on div "**********" at bounding box center [788, 284] width 143 height 534
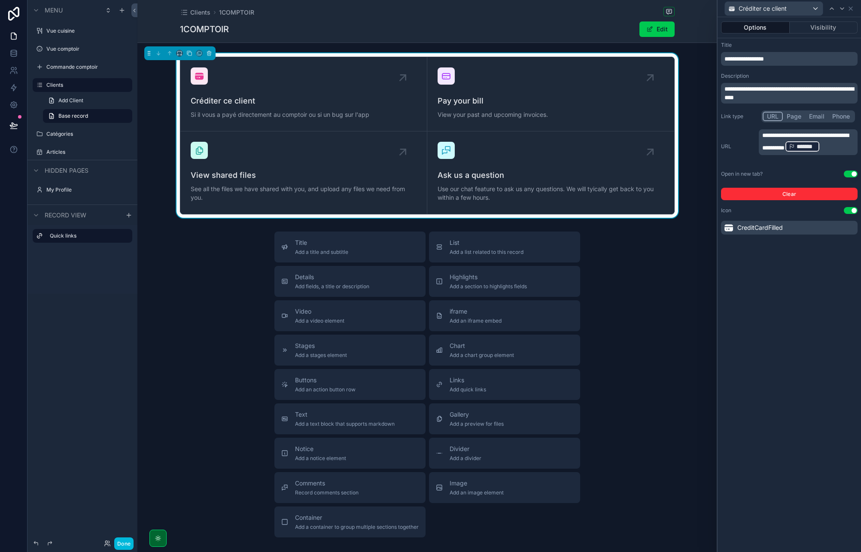
click at [778, 61] on p "**********" at bounding box center [789, 59] width 131 height 9
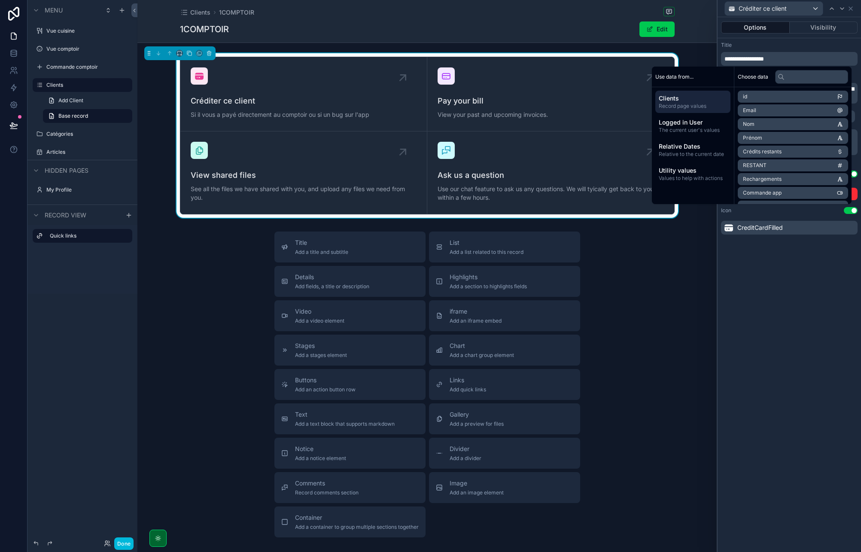
click at [753, 58] on span "**********" at bounding box center [743, 59] width 39 height 6
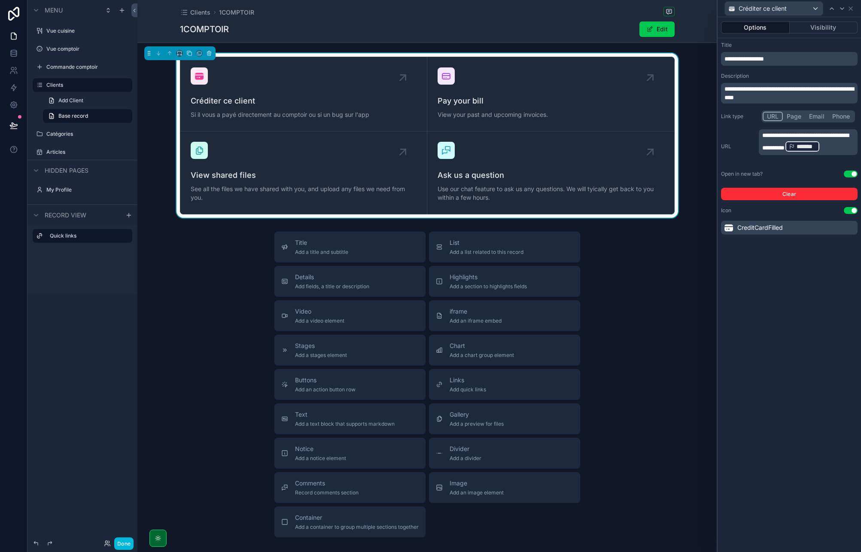
click at [750, 58] on span "**********" at bounding box center [743, 59] width 39 height 6
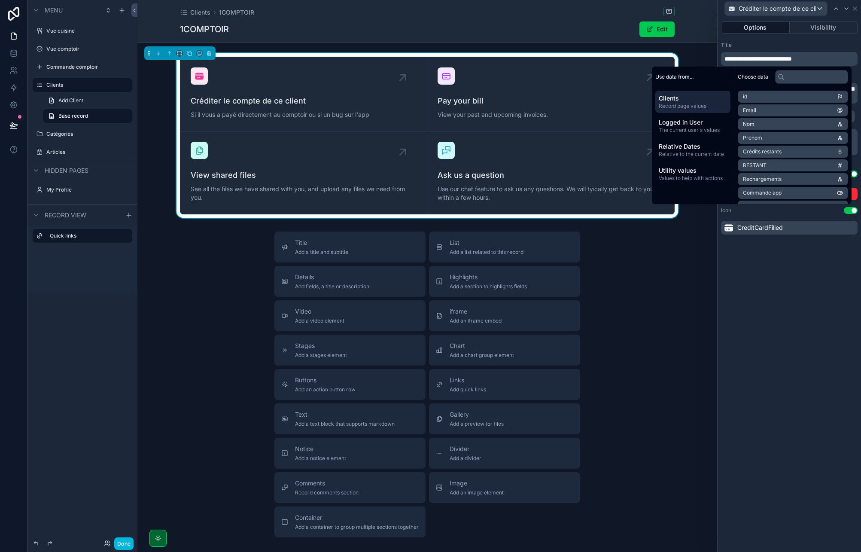
click at [790, 284] on div "**********" at bounding box center [788, 284] width 143 height 534
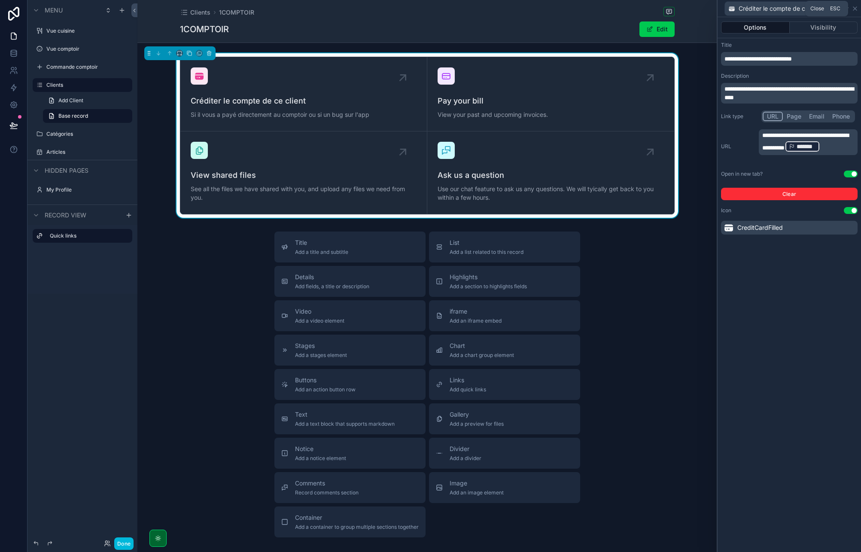
click at [853, 11] on icon at bounding box center [854, 8] width 7 height 7
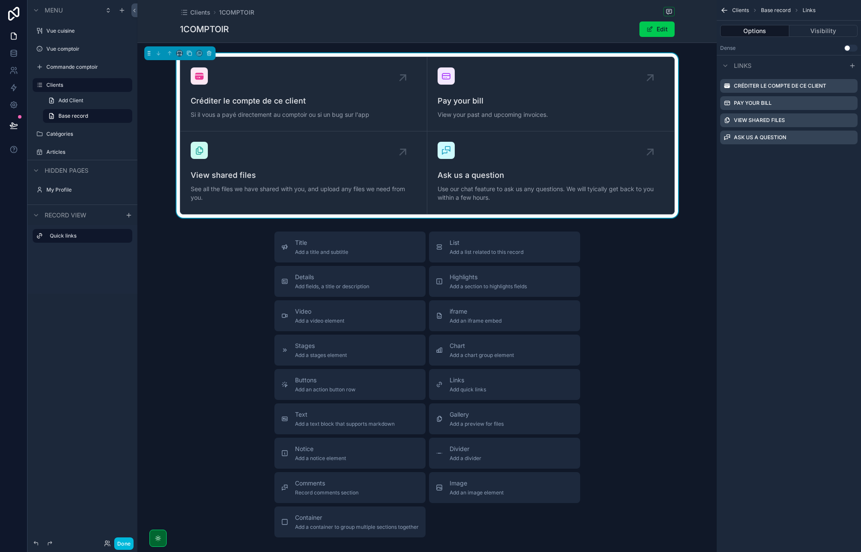
click at [0, 0] on icon "scrollable content" at bounding box center [0, 0] width 0 height 0
click at [840, 104] on icon "scrollable content" at bounding box center [840, 103] width 7 height 7
click at [836, 88] on icon at bounding box center [836, 89] width 7 height 7
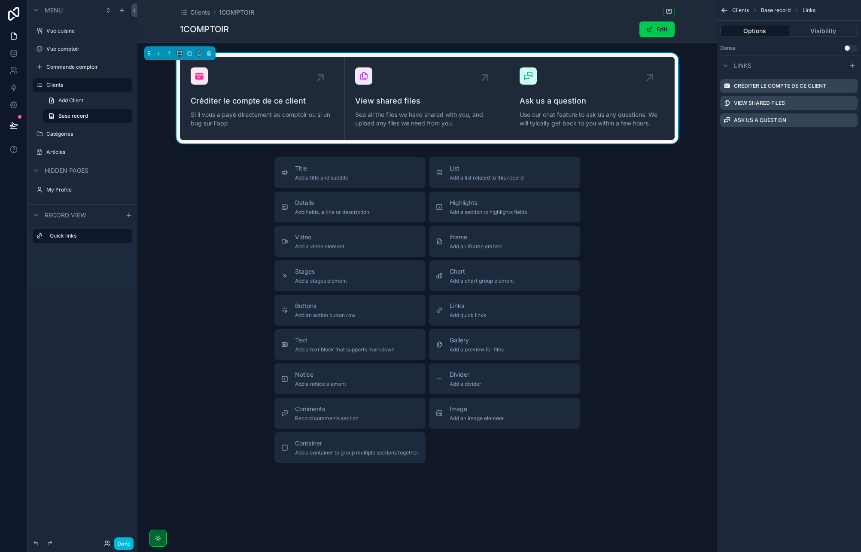
click at [0, 0] on icon "scrollable content" at bounding box center [0, 0] width 0 height 0
click at [837, 88] on icon at bounding box center [836, 89] width 7 height 7
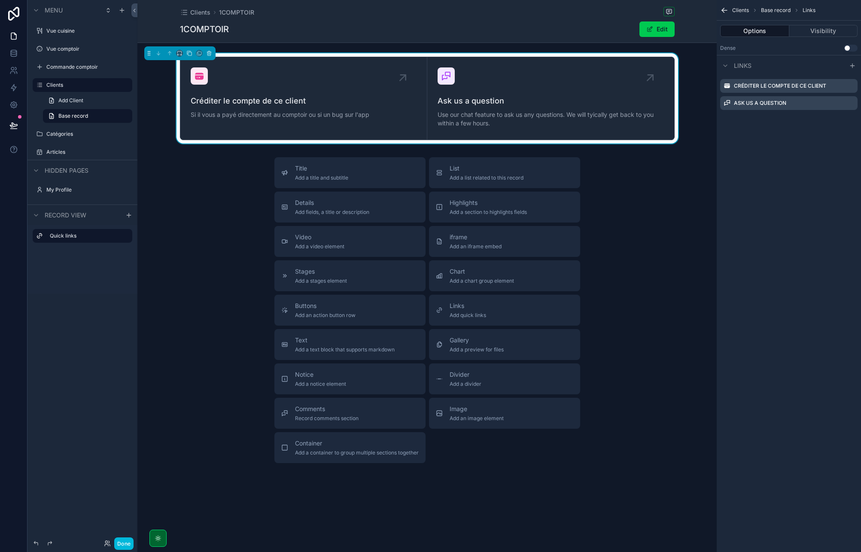
click at [0, 0] on icon "scrollable content" at bounding box center [0, 0] width 0 height 0
click at [836, 90] on icon at bounding box center [836, 90] width 0 height 2
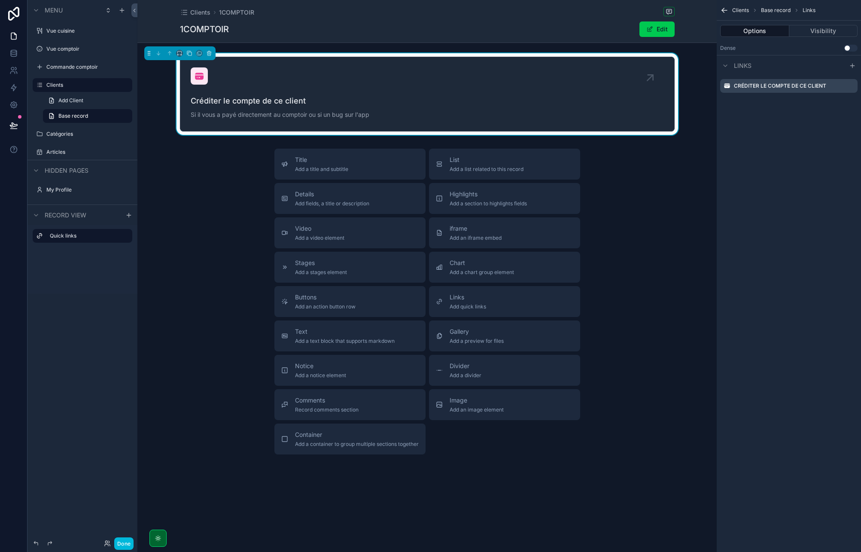
click at [818, 200] on div "Clients Base record Links Options Visibility Dense Use setting Links Créditer l…" at bounding box center [788, 276] width 144 height 552
click at [469, 166] on span "Add a list related to this record" at bounding box center [486, 169] width 74 height 7
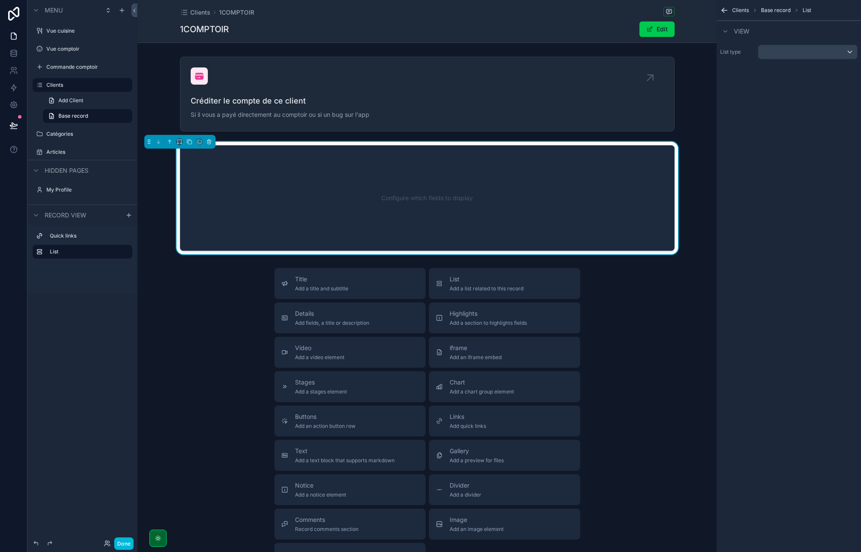
click at [310, 191] on div "Configure which fields to display" at bounding box center [427, 197] width 466 height 77
click at [790, 52] on div "scrollable content" at bounding box center [807, 52] width 99 height 14
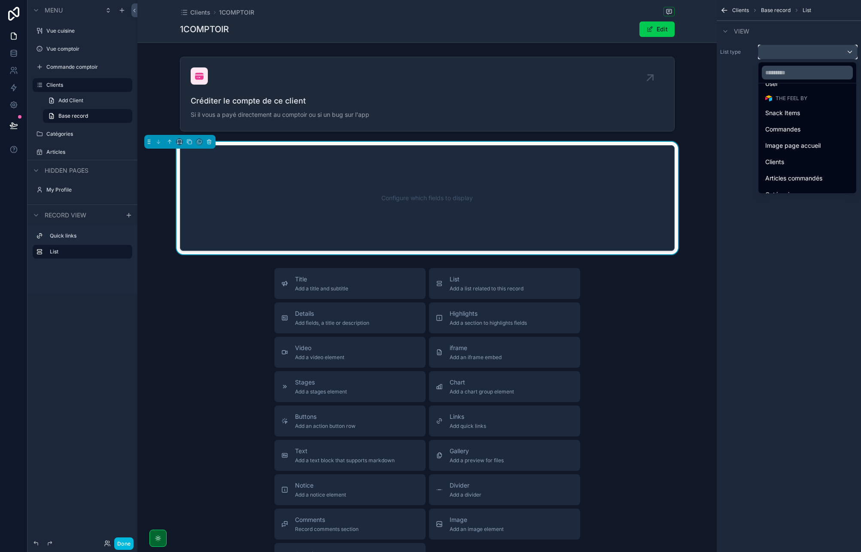
scroll to position [38, 0]
click at [785, 151] on div "Clients" at bounding box center [807, 151] width 84 height 10
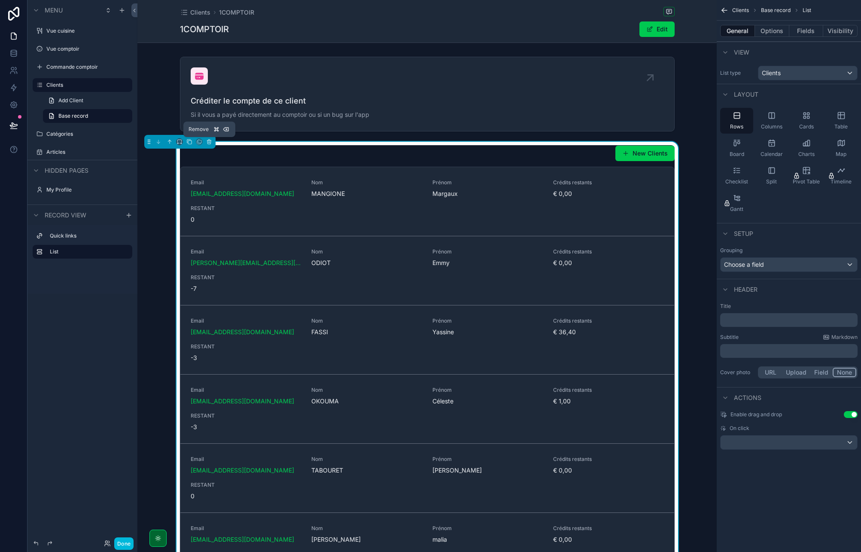
click at [210, 137] on button "scrollable content" at bounding box center [208, 141] width 9 height 9
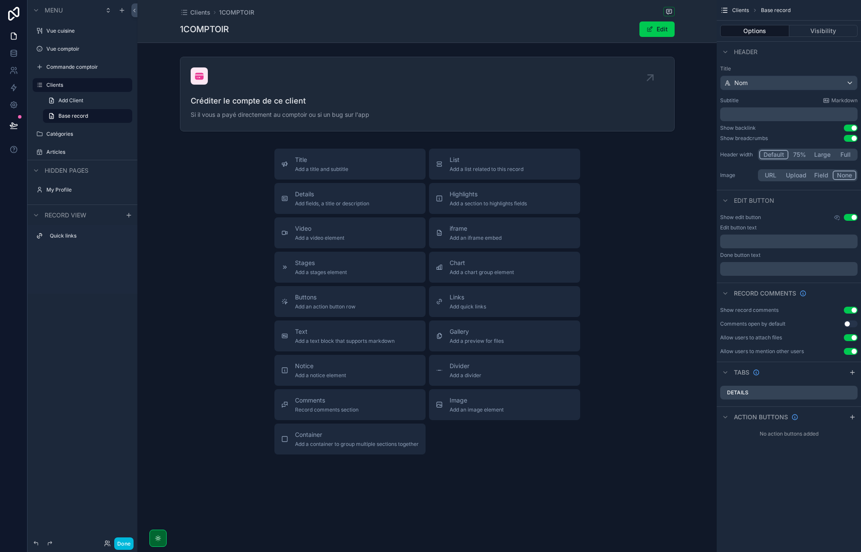
click at [476, 163] on span "List" at bounding box center [486, 159] width 74 height 9
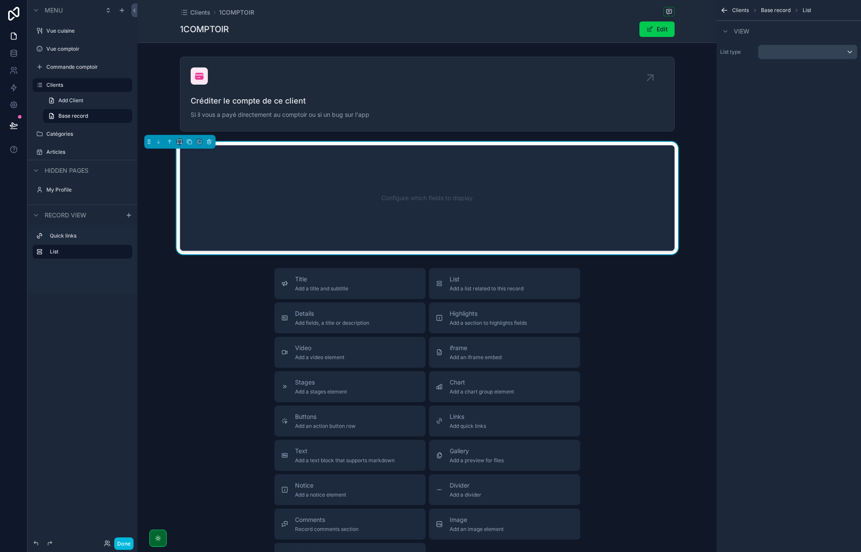
scroll to position [3, 0]
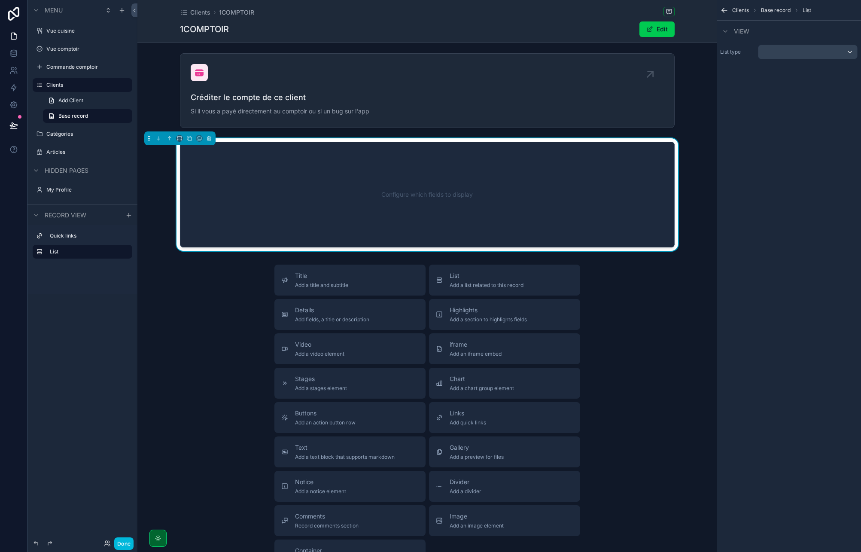
click at [446, 202] on div "Configure which fields to display" at bounding box center [427, 194] width 466 height 77
click at [800, 41] on div "List type" at bounding box center [788, 51] width 144 height 21
click at [787, 49] on div "scrollable content" at bounding box center [807, 52] width 99 height 14
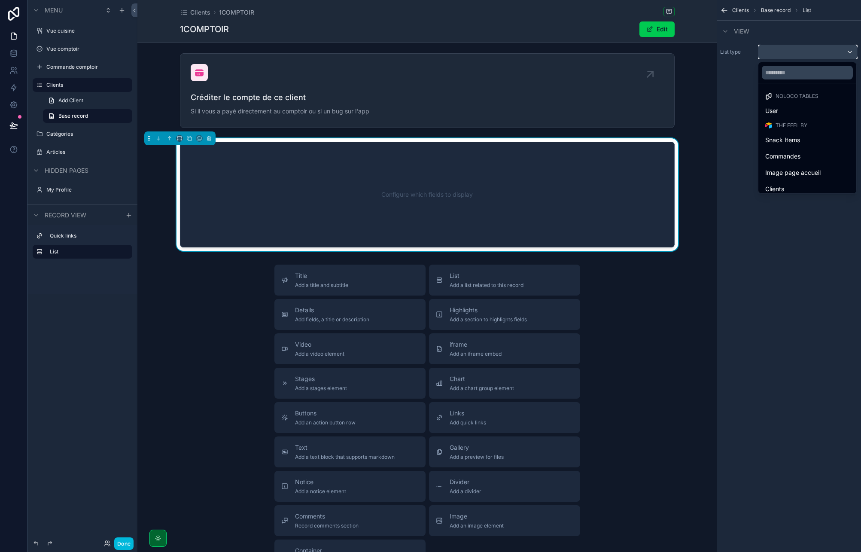
scroll to position [11, 0]
click at [777, 140] on div "Commandes" at bounding box center [807, 145] width 94 height 15
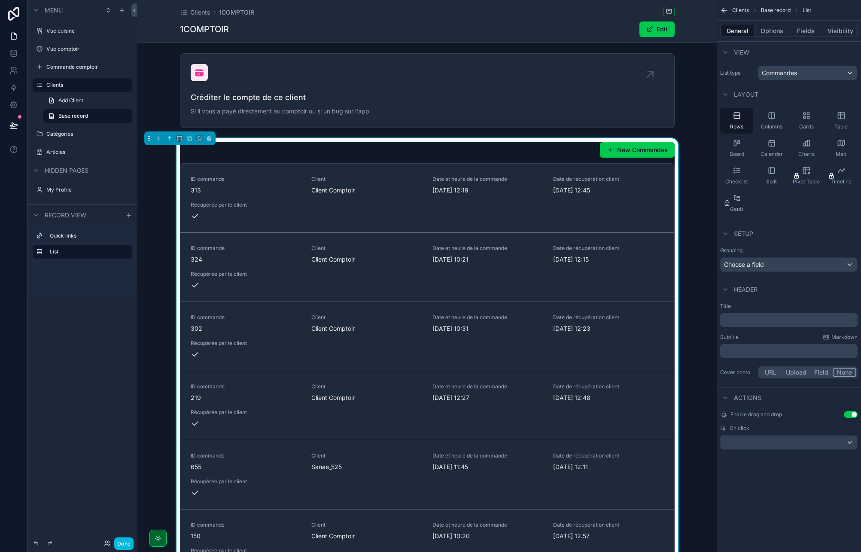
click at [776, 29] on button "Options" at bounding box center [772, 31] width 34 height 12
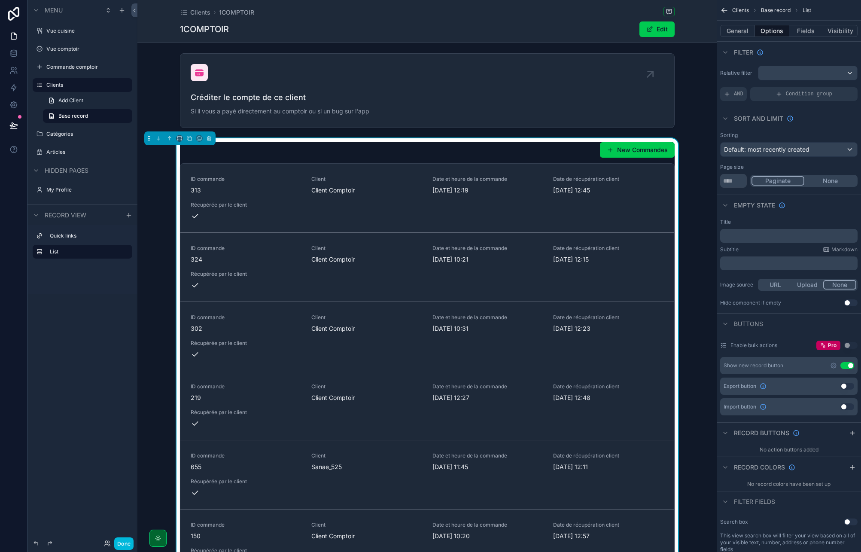
click at [736, 94] on span "AND" at bounding box center [738, 94] width 9 height 7
click at [0, 0] on icon "scrollable content" at bounding box center [0, 0] width 0 height 0
click at [624, 79] on span "Select a field" at bounding box center [633, 80] width 36 height 7
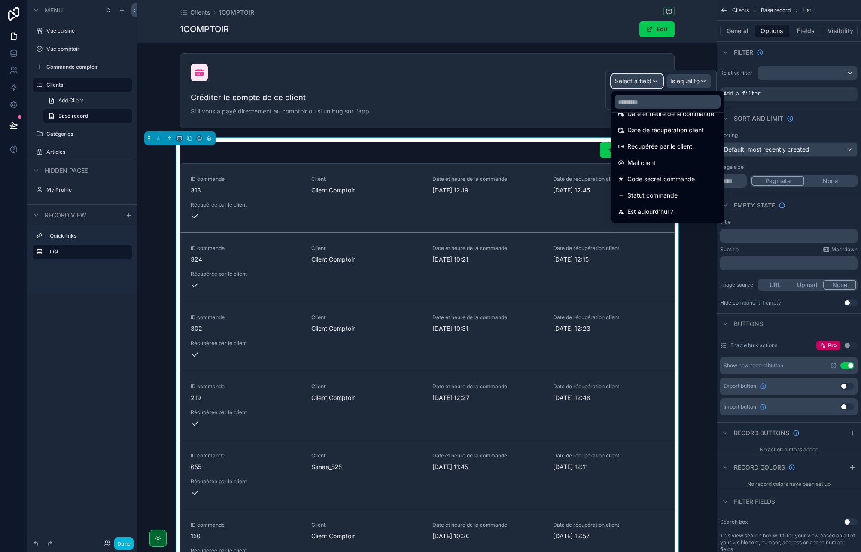
scroll to position [120, 0]
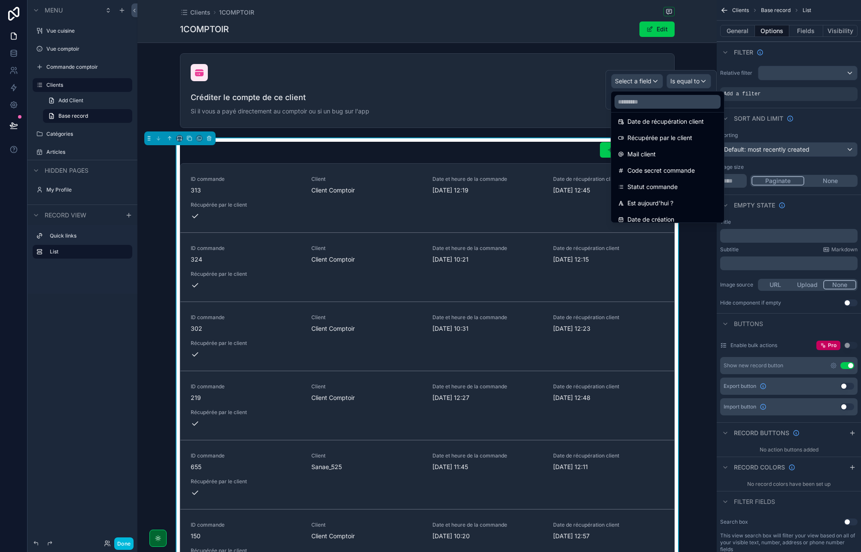
click at [647, 152] on span "Mail client" at bounding box center [641, 154] width 28 height 10
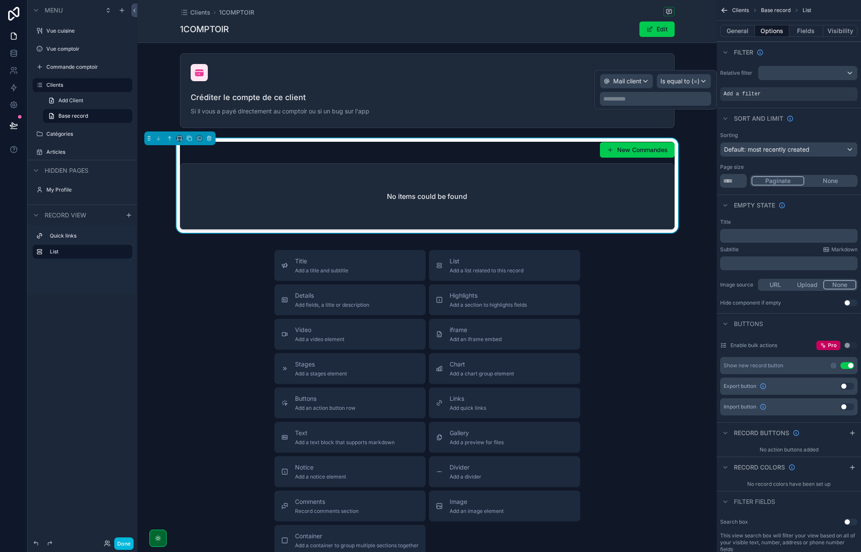
click at [672, 95] on p "**********" at bounding box center [656, 98] width 106 height 9
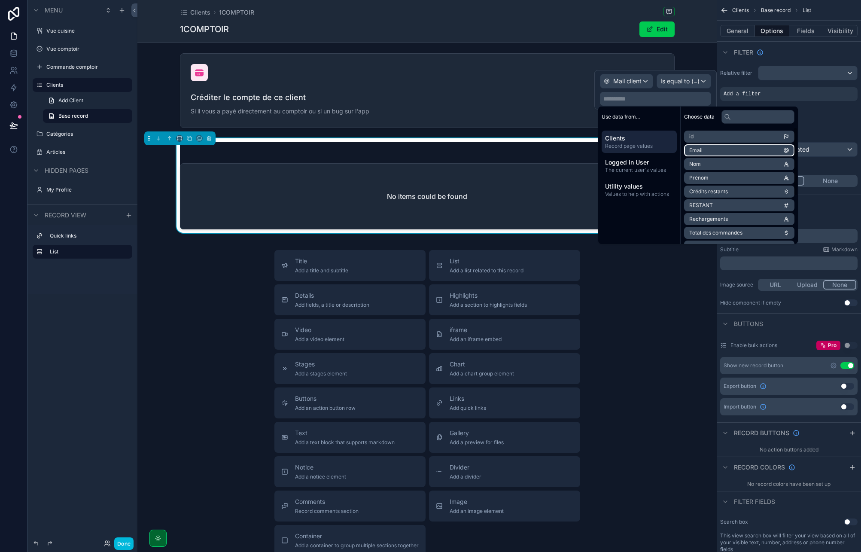
click at [699, 146] on li "Email" at bounding box center [739, 150] width 110 height 12
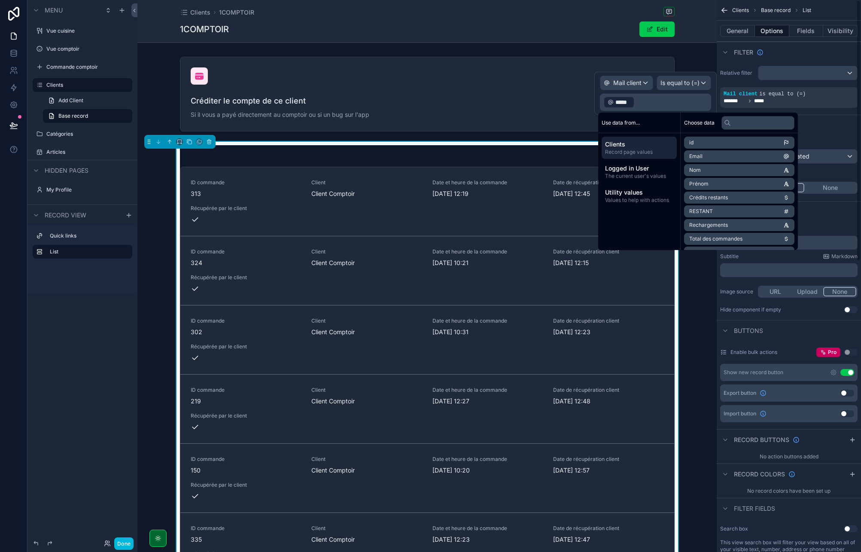
scroll to position [3, 0]
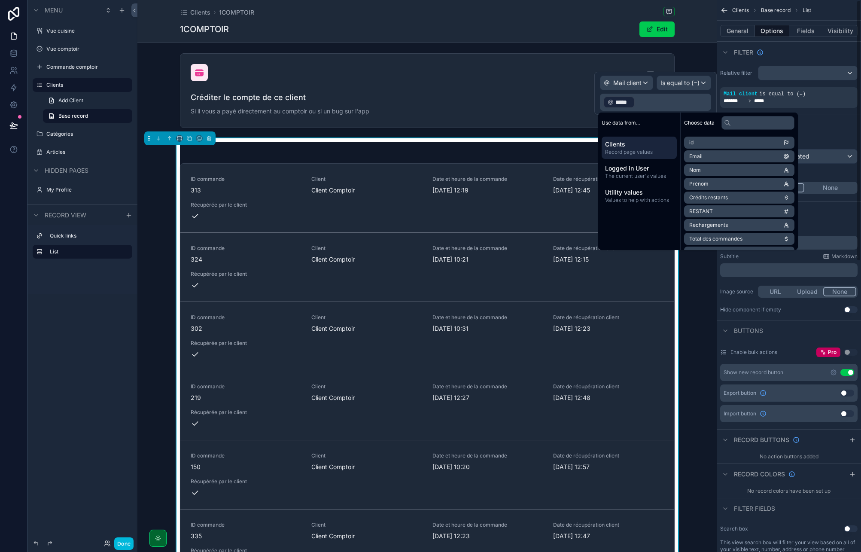
click at [794, 53] on div "Filter" at bounding box center [788, 52] width 144 height 21
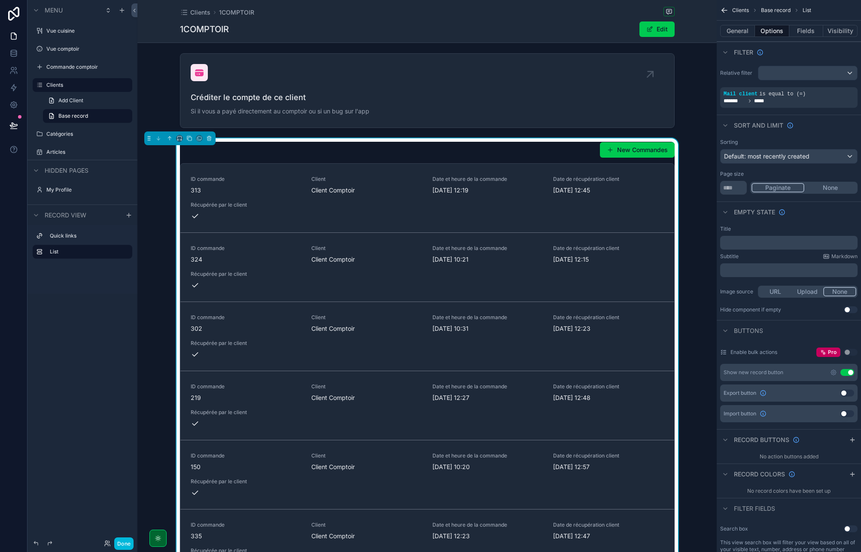
click at [756, 240] on p "﻿" at bounding box center [789, 242] width 132 height 7
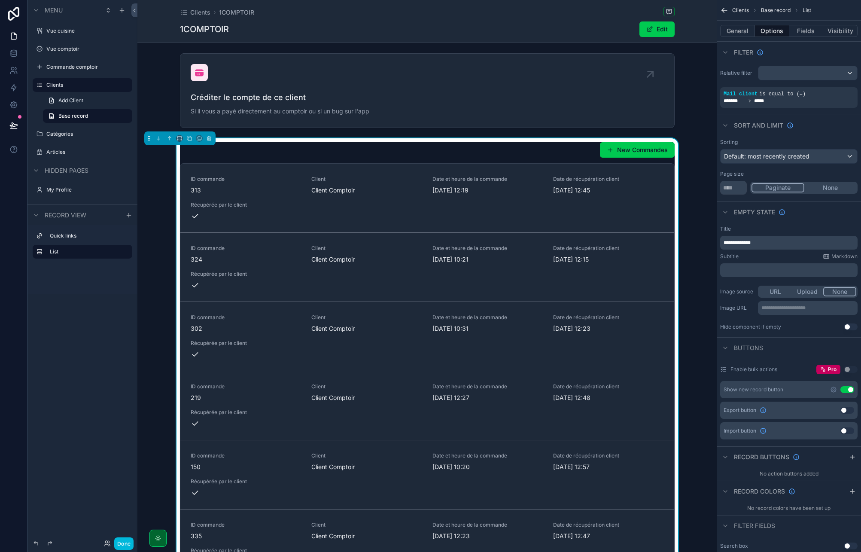
click at [848, 391] on button "Use setting" at bounding box center [847, 389] width 14 height 7
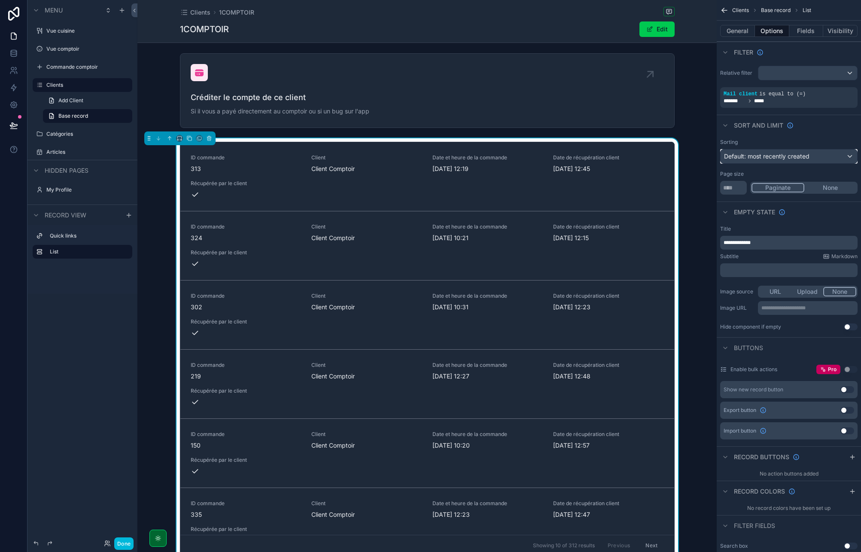
click at [761, 159] on span "Default: most recently created" at bounding box center [766, 155] width 85 height 7
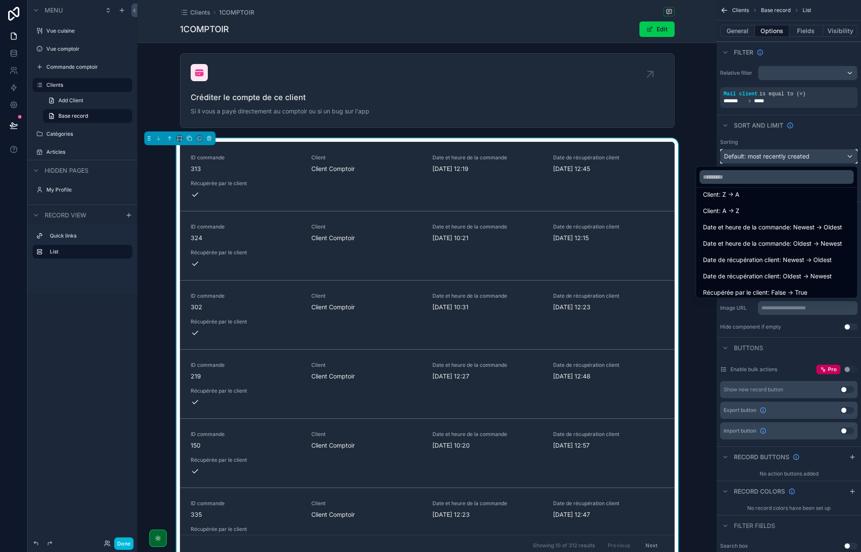
scroll to position [122, 0]
click at [803, 225] on span "Date et heure de la commande: Newest -> Oldest" at bounding box center [772, 226] width 139 height 10
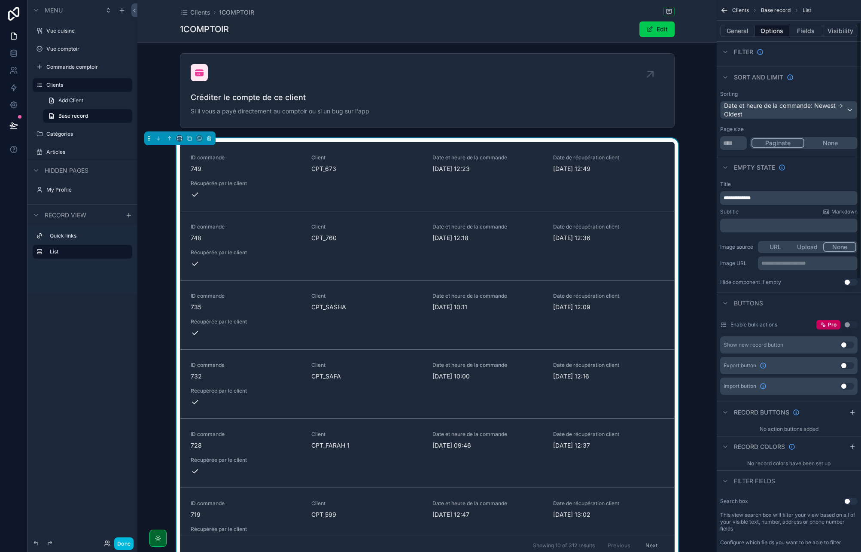
scroll to position [0, 0]
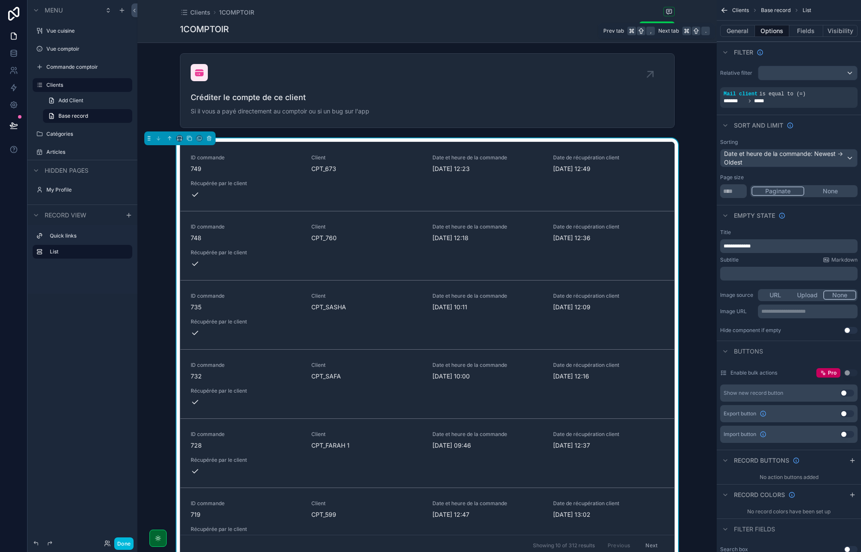
click at [746, 27] on button "General" at bounding box center [737, 31] width 35 height 12
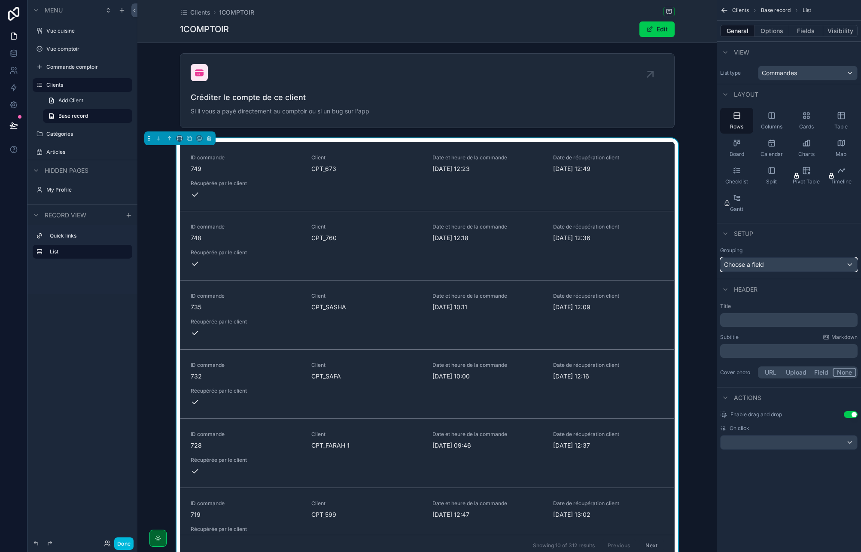
click at [755, 266] on span "Choose a field" at bounding box center [744, 264] width 40 height 7
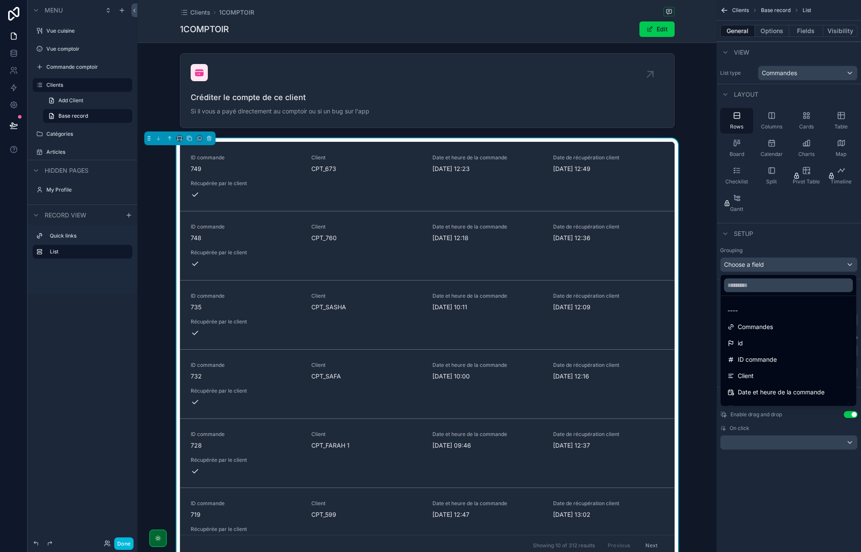
click at [782, 259] on div "scrollable content" at bounding box center [430, 276] width 861 height 552
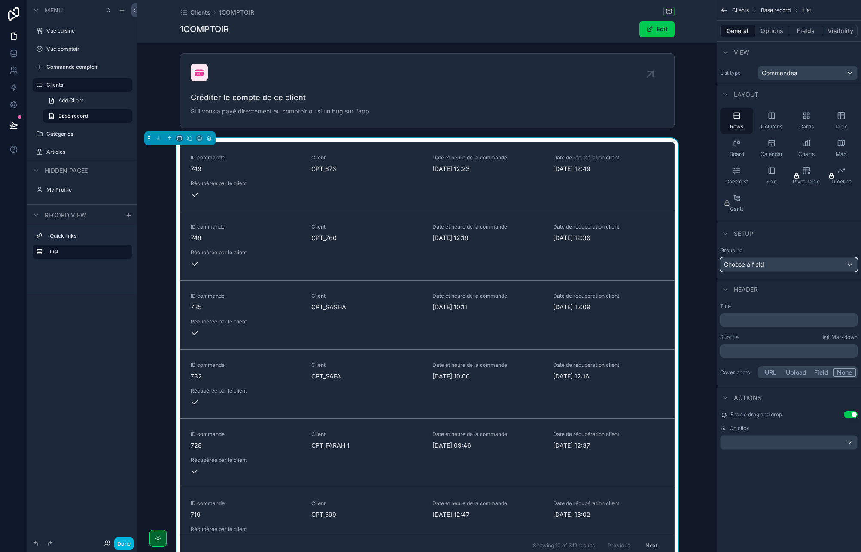
click at [767, 262] on div "Choose a field" at bounding box center [788, 265] width 137 height 14
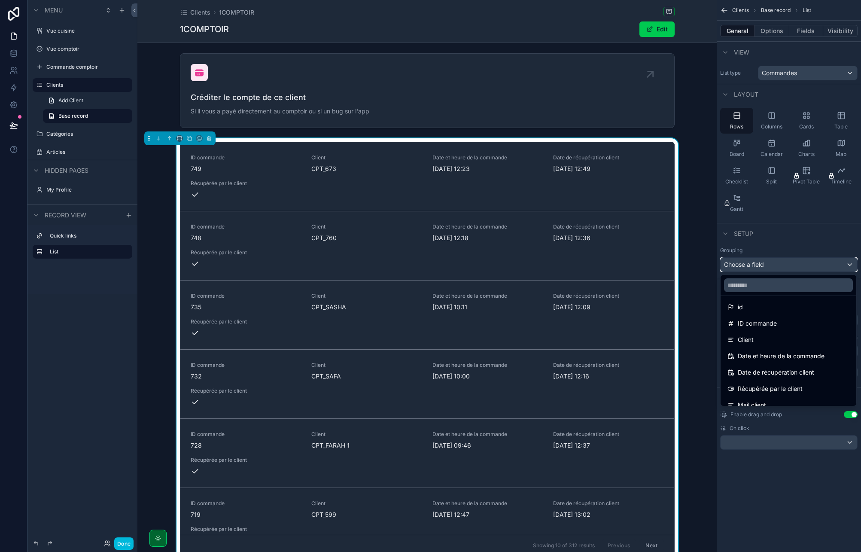
scroll to position [36, 0]
click at [756, 342] on div "Client" at bounding box center [788, 339] width 122 height 10
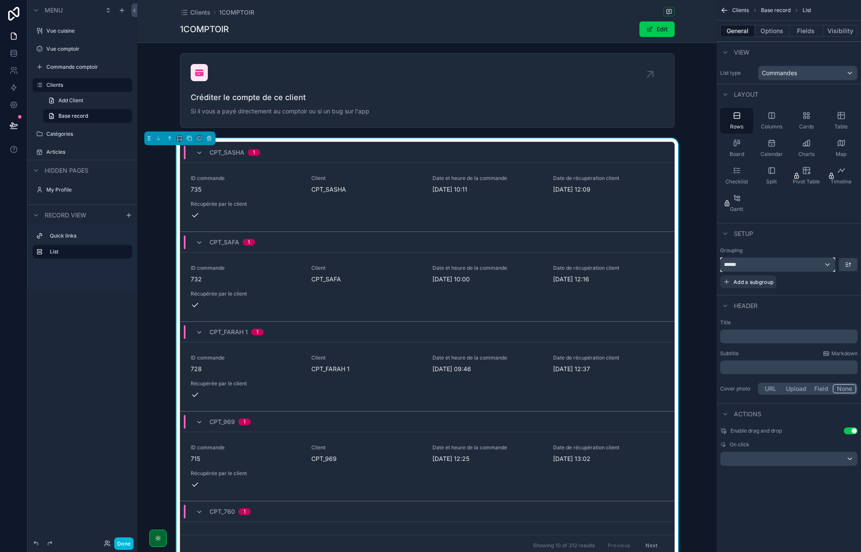
click at [783, 264] on div "******" at bounding box center [777, 265] width 114 height 14
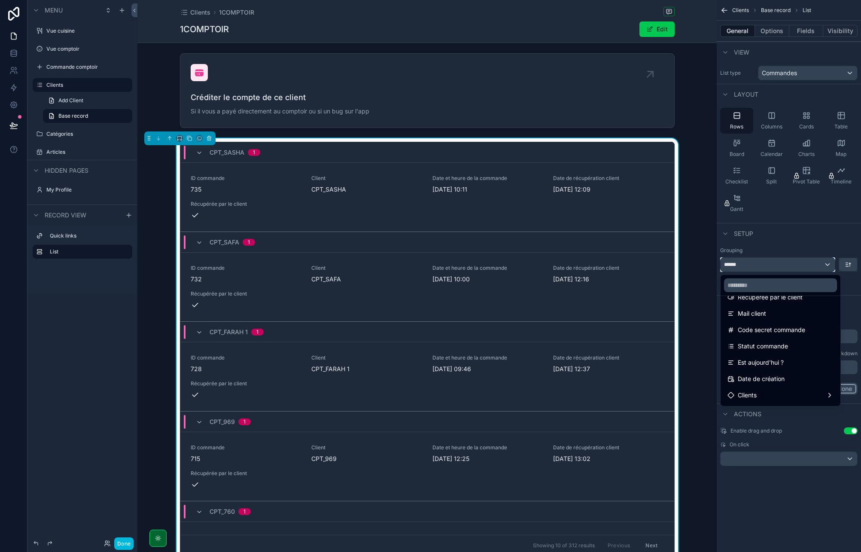
scroll to position [146, 0]
click at [777, 354] on div "Date de création" at bounding box center [780, 359] width 116 height 15
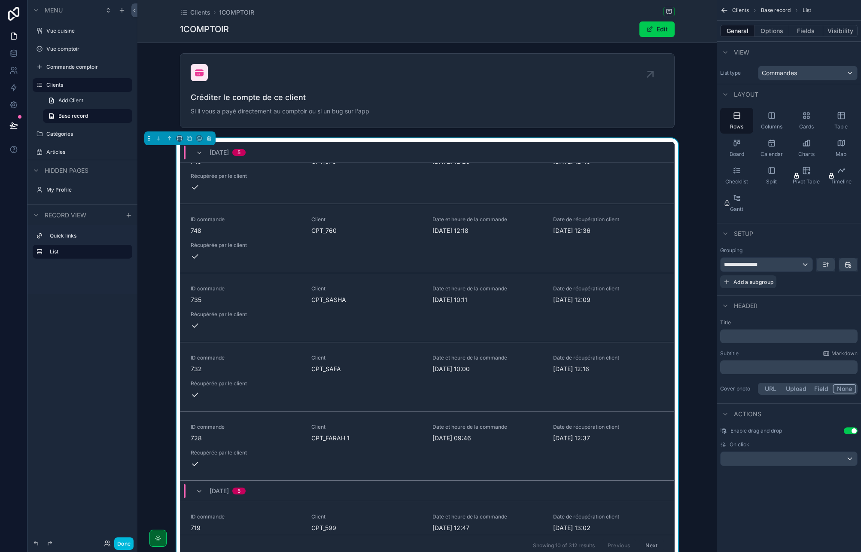
scroll to position [0, 0]
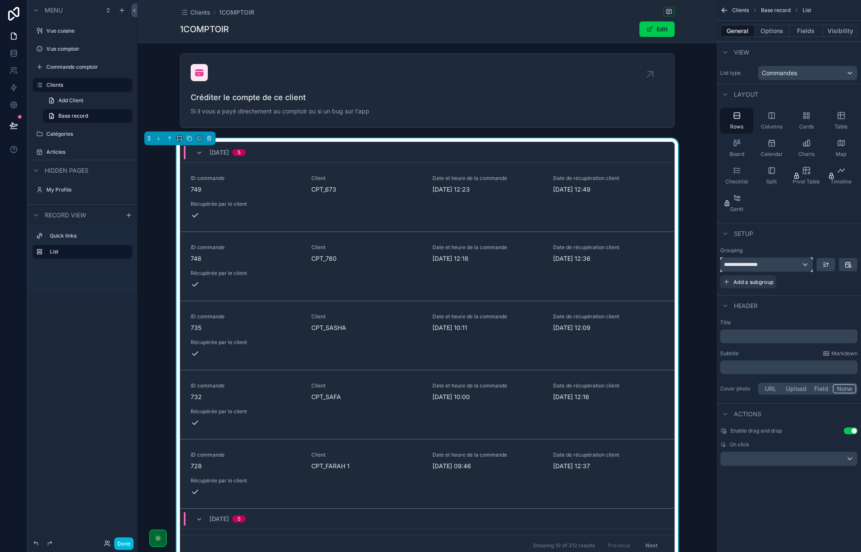
click at [798, 264] on div "**********" at bounding box center [766, 265] width 92 height 14
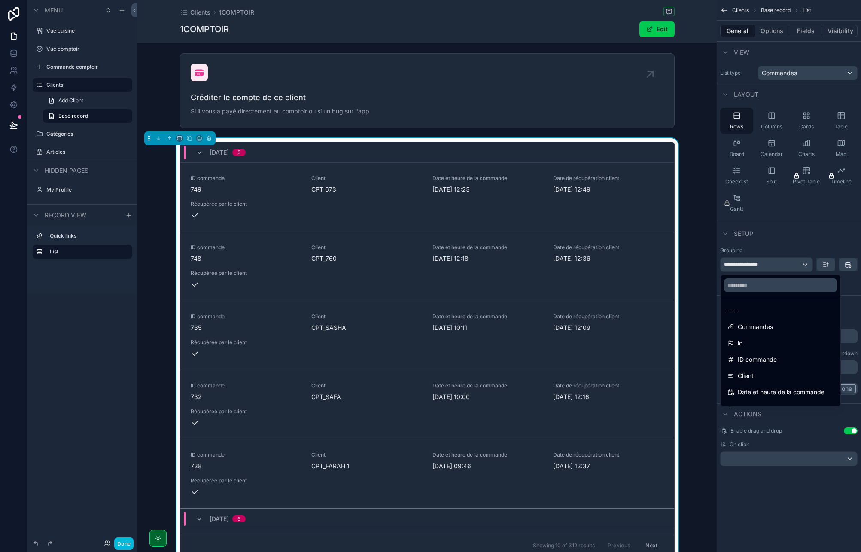
click at [747, 310] on div "----" at bounding box center [780, 310] width 106 height 10
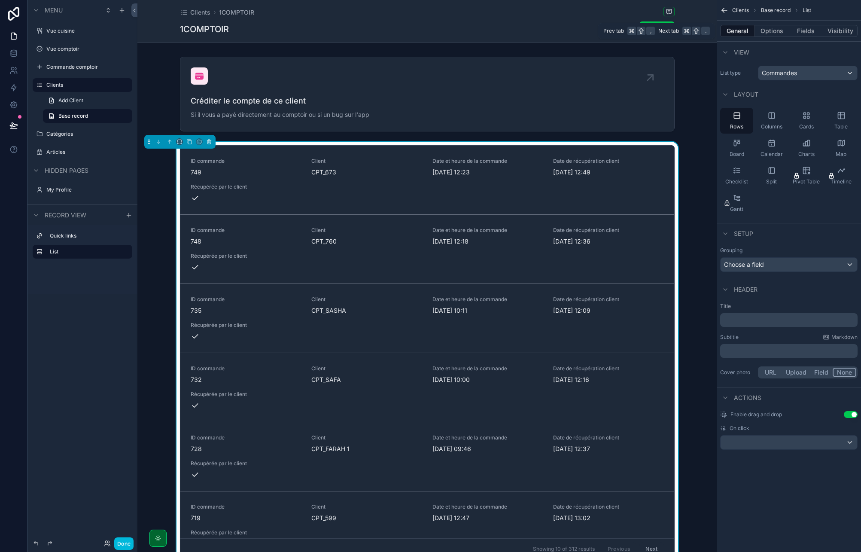
click at [768, 37] on div "General Options Fields Visibility" at bounding box center [788, 31] width 144 height 21
click at [849, 416] on button "Use setting" at bounding box center [850, 414] width 14 height 7
click at [843, 118] on icon "scrollable content" at bounding box center [840, 115] width 6 height 6
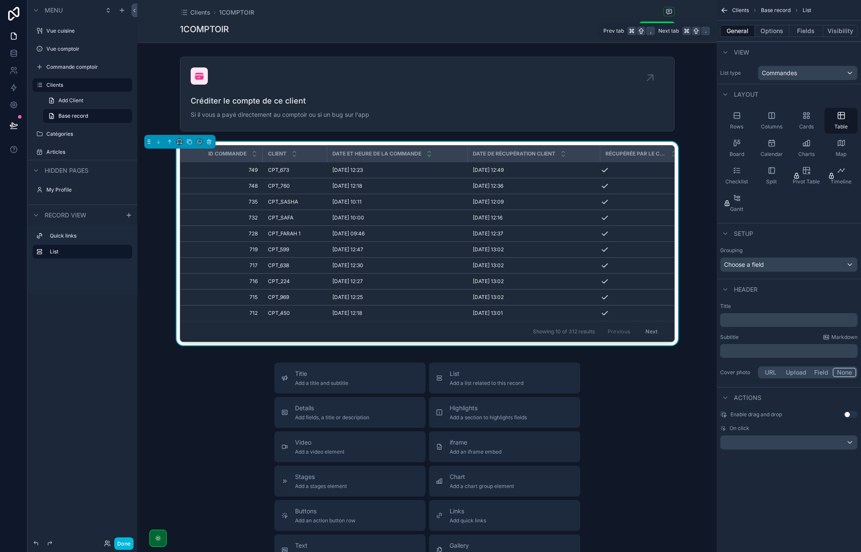
click at [802, 30] on button "Fields" at bounding box center [806, 31] width 34 height 12
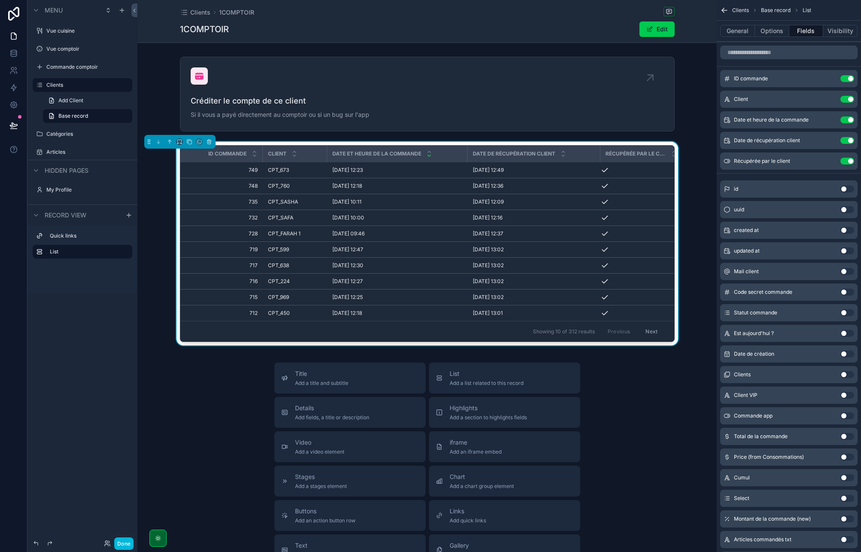
click at [846, 82] on div "ID commande Use setting" at bounding box center [788, 78] width 137 height 17
click at [848, 79] on button "Use setting" at bounding box center [847, 78] width 14 height 7
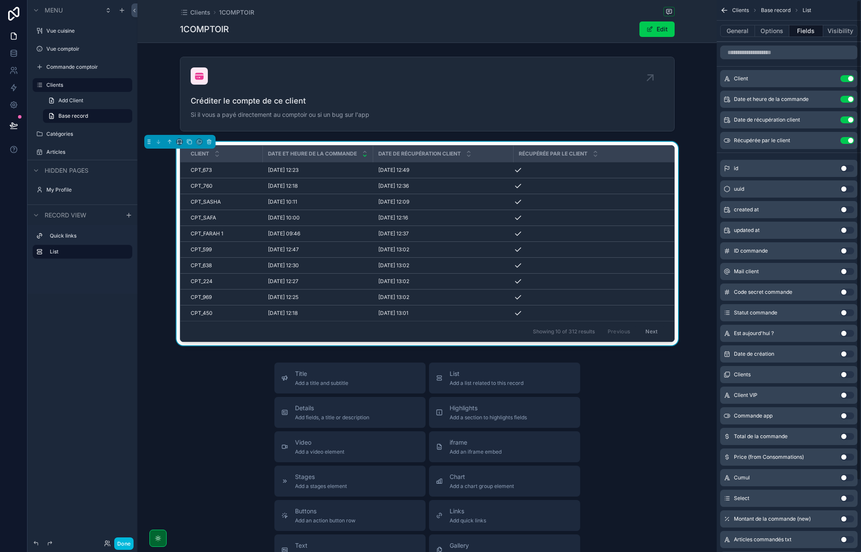
click at [848, 79] on button "Use setting" at bounding box center [847, 78] width 14 height 7
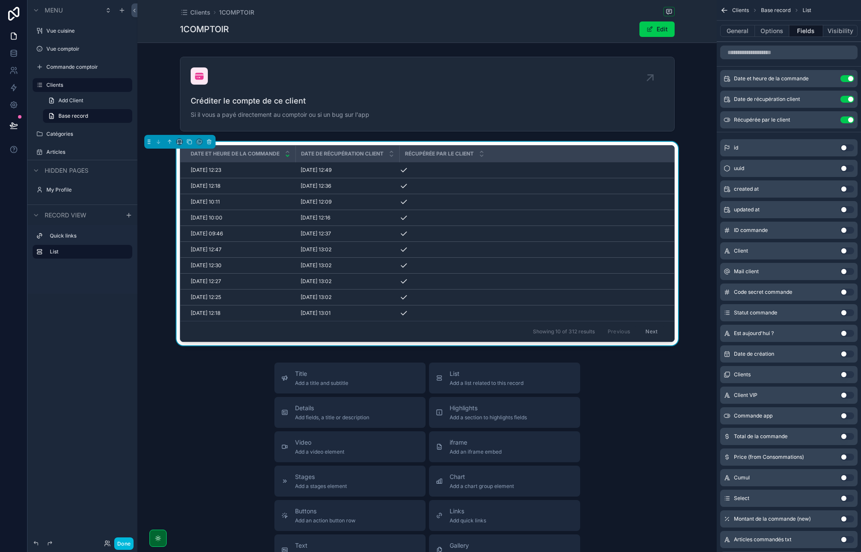
click at [846, 120] on button "Use setting" at bounding box center [847, 119] width 14 height 7
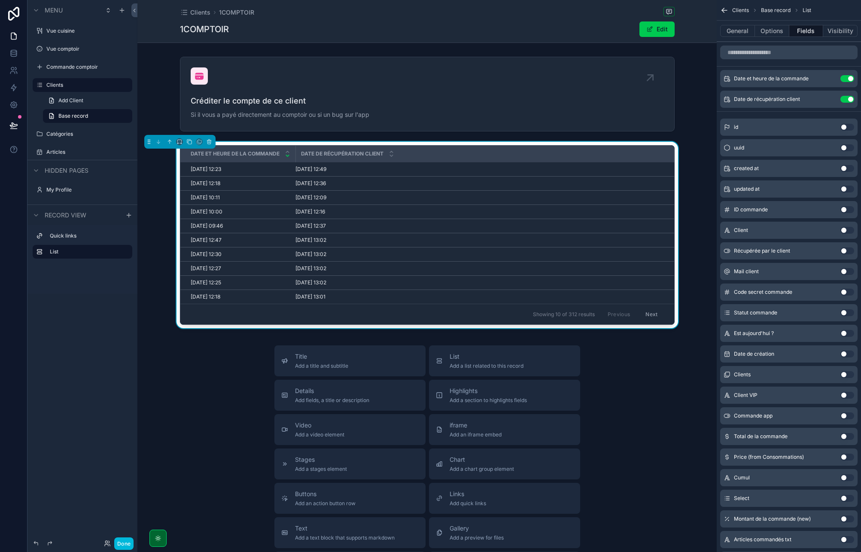
scroll to position [82, 0]
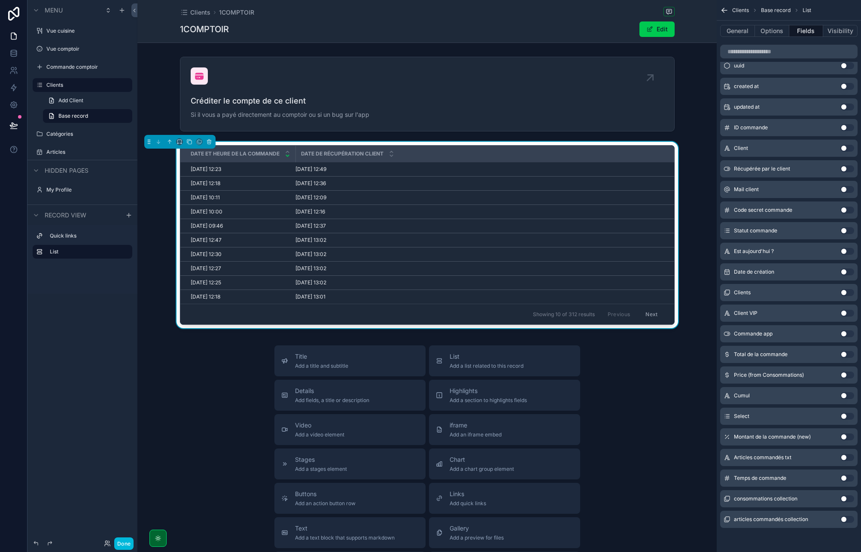
click at [847, 519] on button "Use setting" at bounding box center [847, 519] width 14 height 7
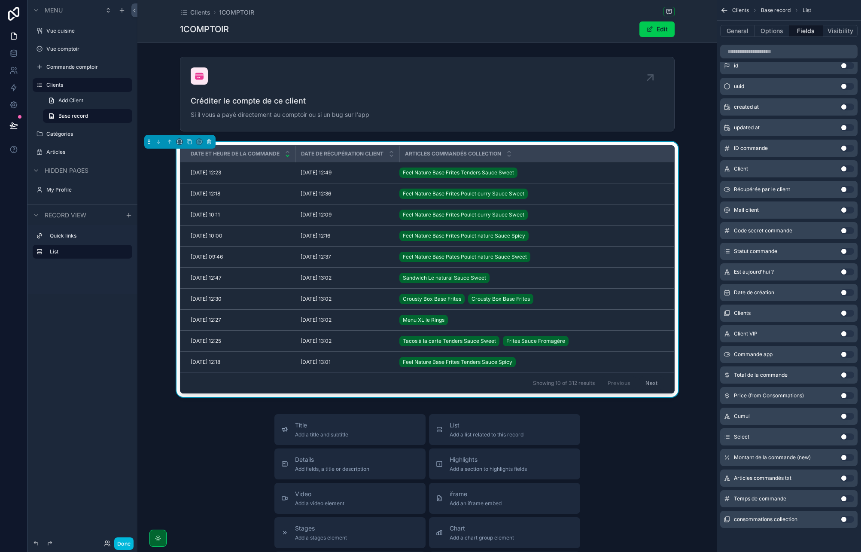
click at [843, 376] on button "Use setting" at bounding box center [847, 374] width 14 height 7
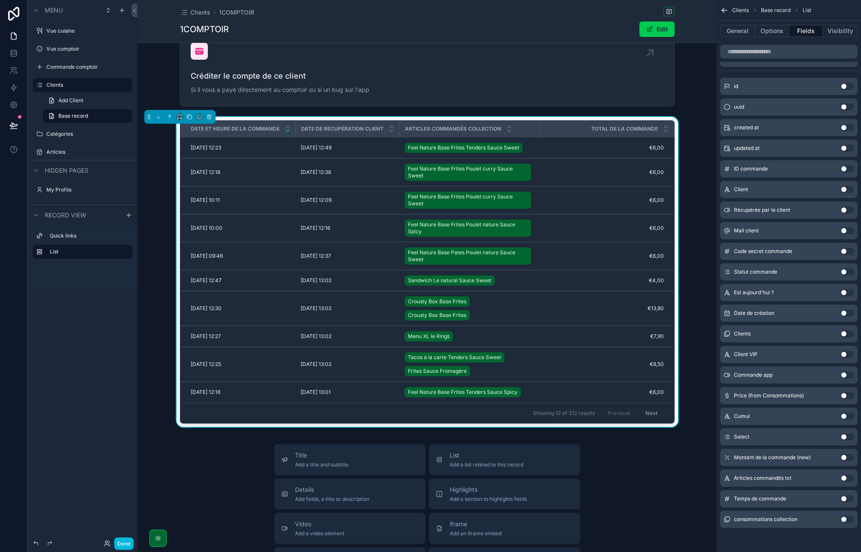
scroll to position [0, 0]
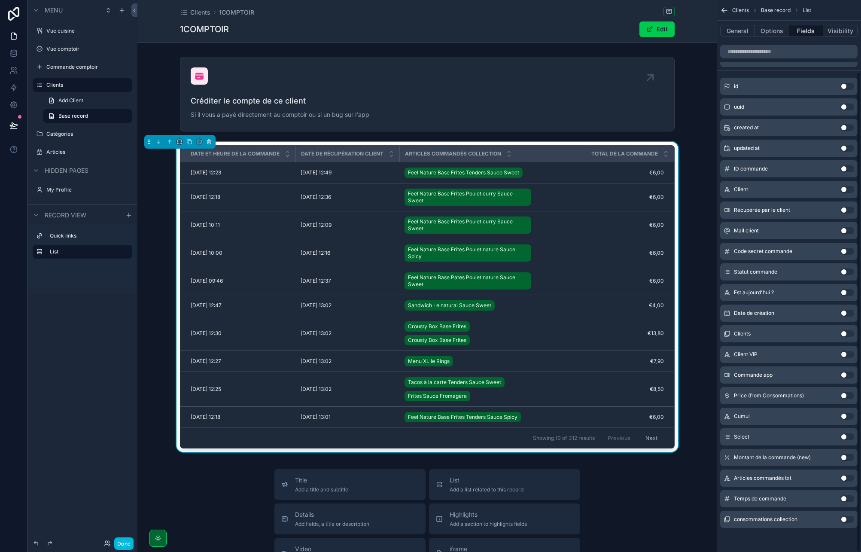
click at [783, 27] on button "Options" at bounding box center [772, 31] width 34 height 12
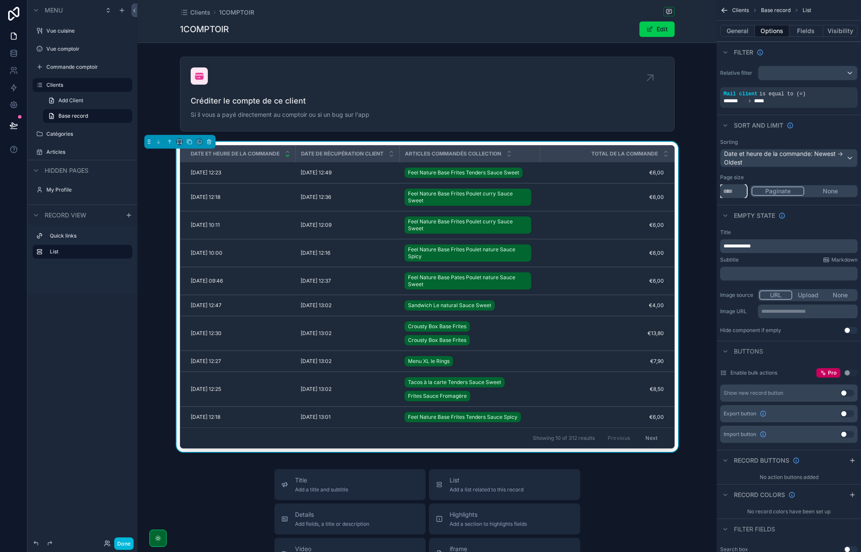
click at [731, 191] on input "**" at bounding box center [733, 191] width 27 height 14
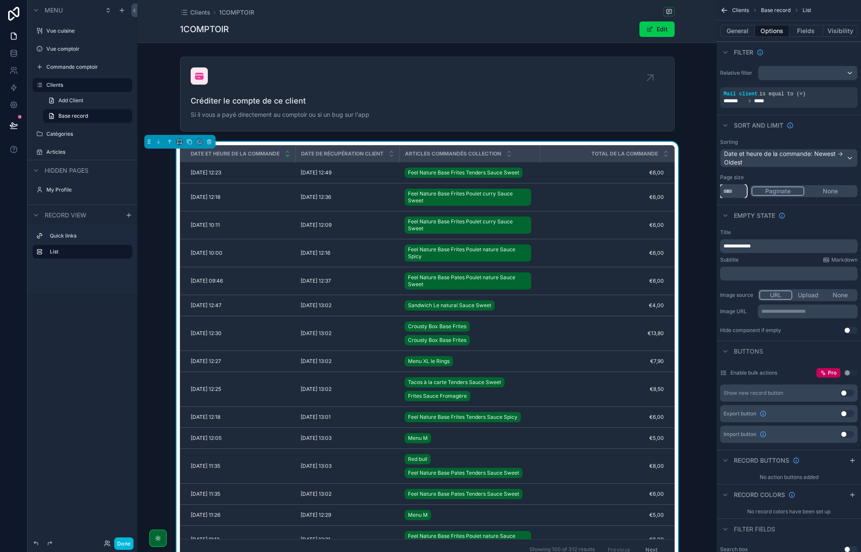
type input "***"
click at [202, 12] on span "Clients" at bounding box center [200, 12] width 20 height 9
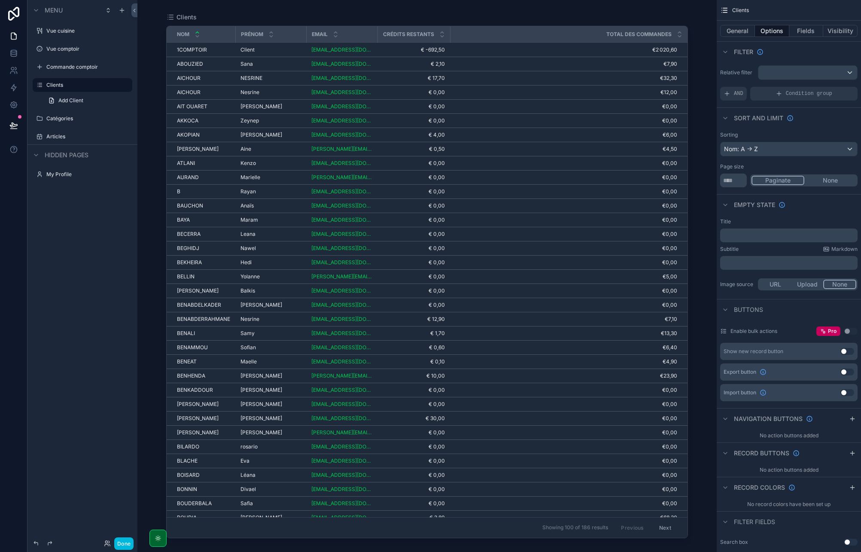
click at [546, 59] on td "€7,90 €7,90" at bounding box center [568, 64] width 237 height 14
click at [810, 33] on button "Fields" at bounding box center [806, 31] width 34 height 12
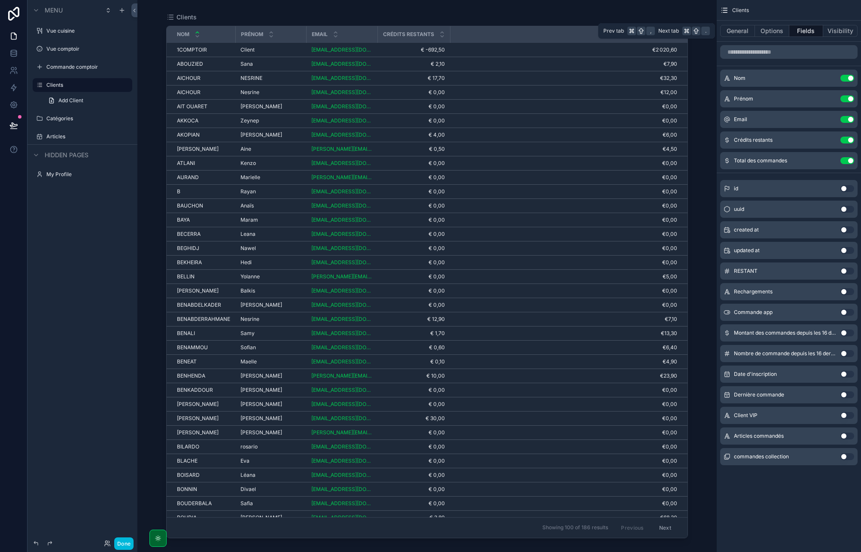
click at [776, 33] on button "Options" at bounding box center [772, 31] width 34 height 12
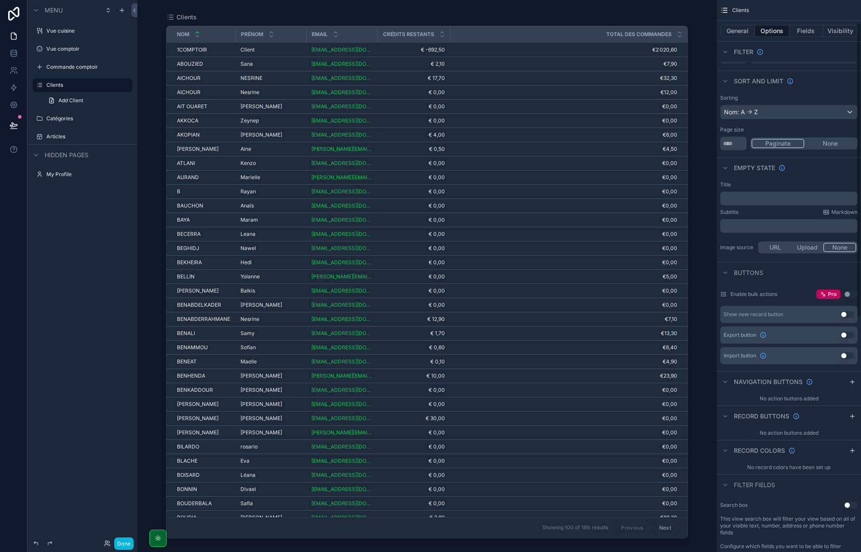
scroll to position [51, 0]
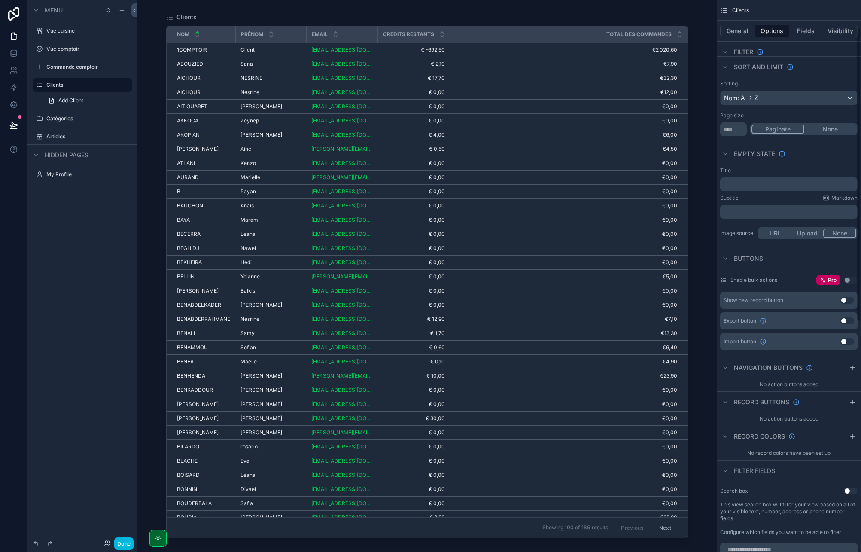
click at [854, 402] on icon "scrollable content" at bounding box center [852, 402] width 4 height 0
click at [561, 55] on td "€2 020,60 €2 020,60" at bounding box center [568, 50] width 237 height 14
click at [0, 0] on icon "scrollable content" at bounding box center [0, 0] width 0 height 0
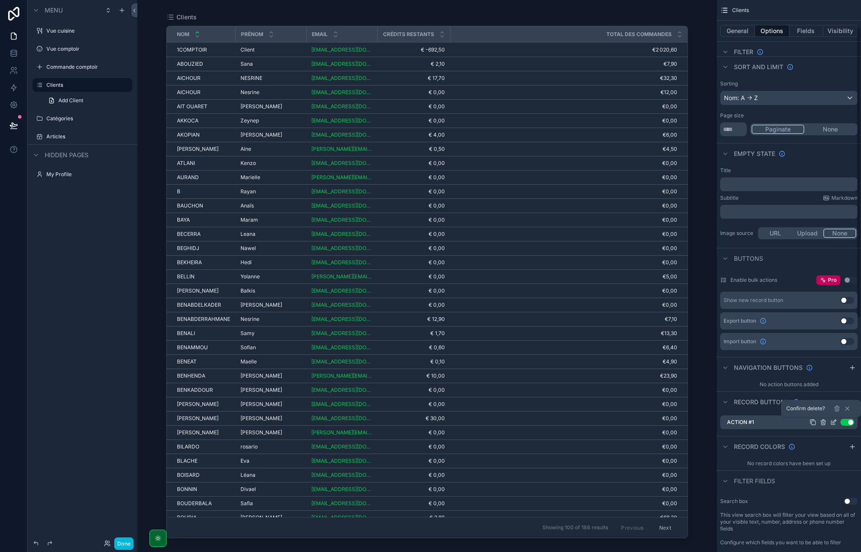
click at [839, 406] on icon at bounding box center [836, 408] width 7 height 7
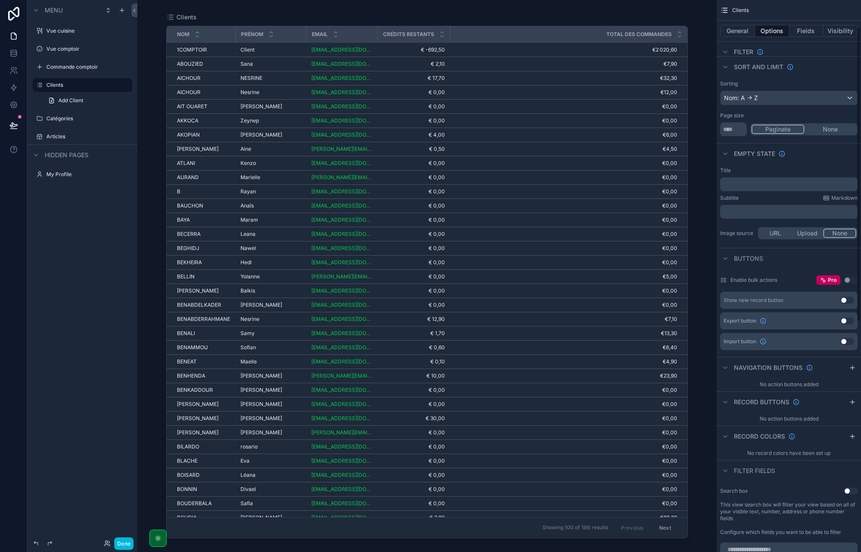
click at [493, 44] on td "€2 020,60 €2 020,60" at bounding box center [568, 50] width 237 height 14
click at [487, 50] on span "€2 020,60" at bounding box center [563, 49] width 227 height 7
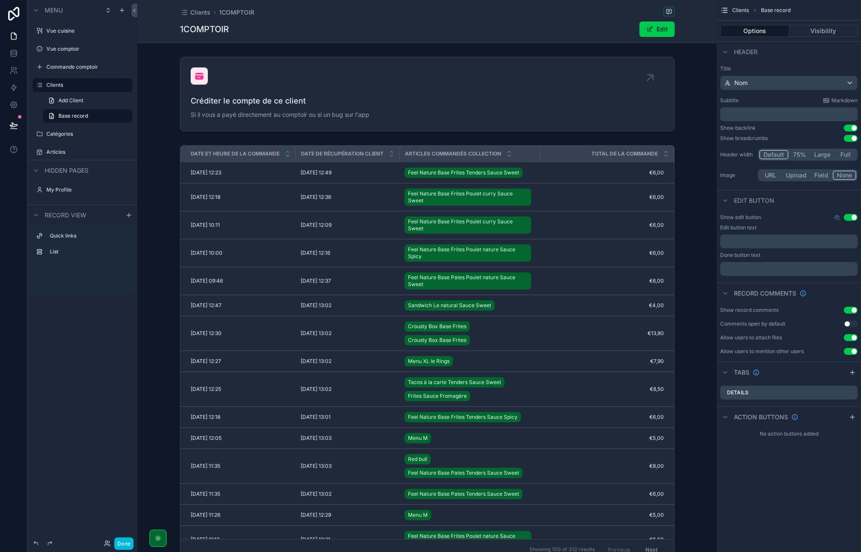
click at [200, 13] on span "Clients" at bounding box center [200, 12] width 20 height 9
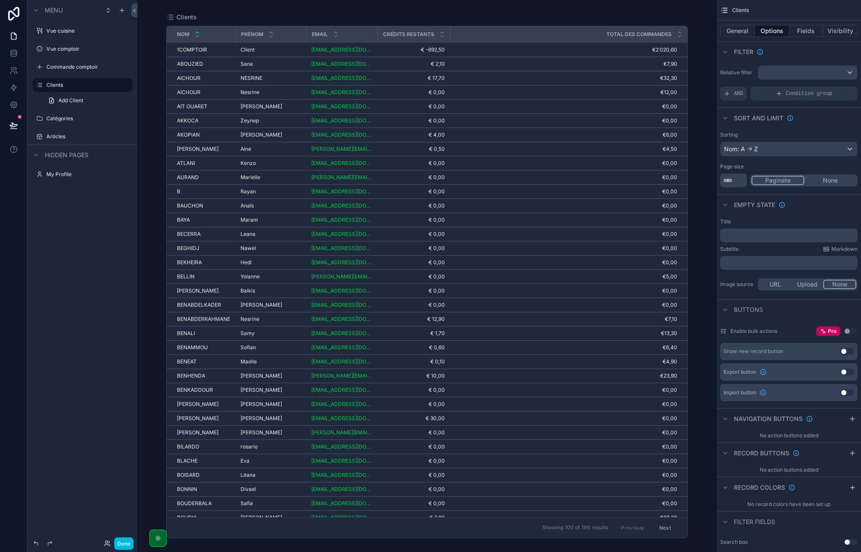
click at [421, 133] on span "€ 4,00" at bounding box center [413, 134] width 62 height 7
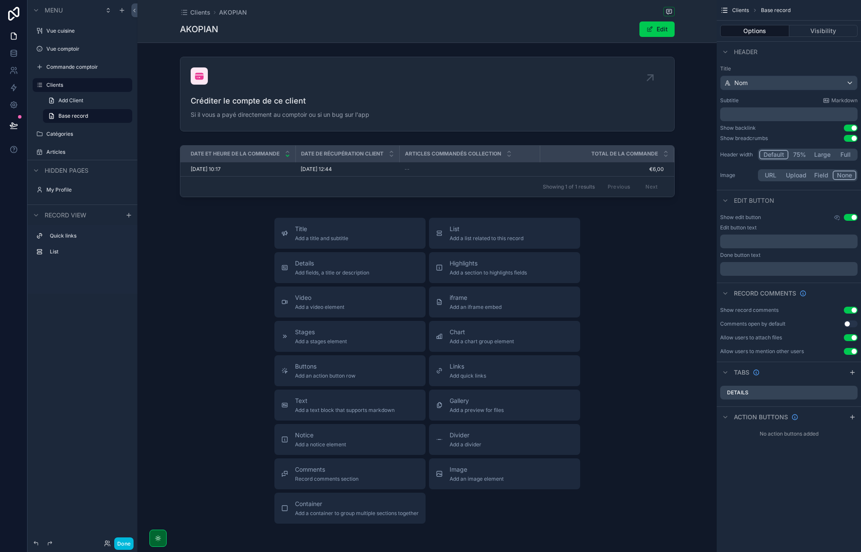
click at [198, 12] on span "Clients" at bounding box center [200, 12] width 20 height 9
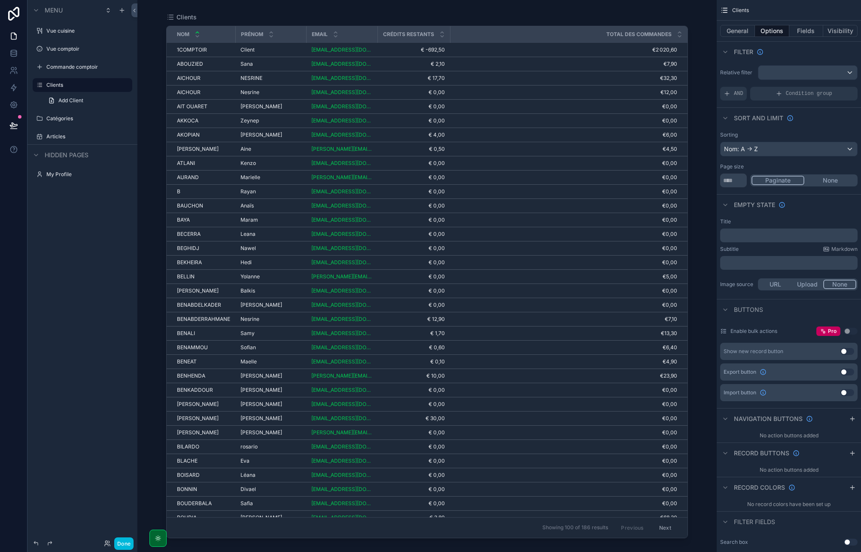
click at [69, 119] on label "Catégories" at bounding box center [86, 118] width 81 height 7
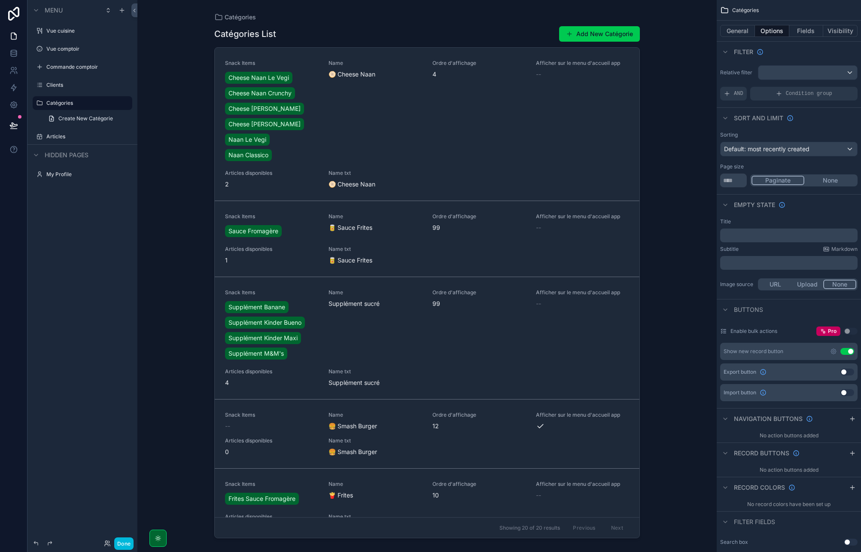
click at [62, 133] on label "Articles" at bounding box center [86, 136] width 81 height 7
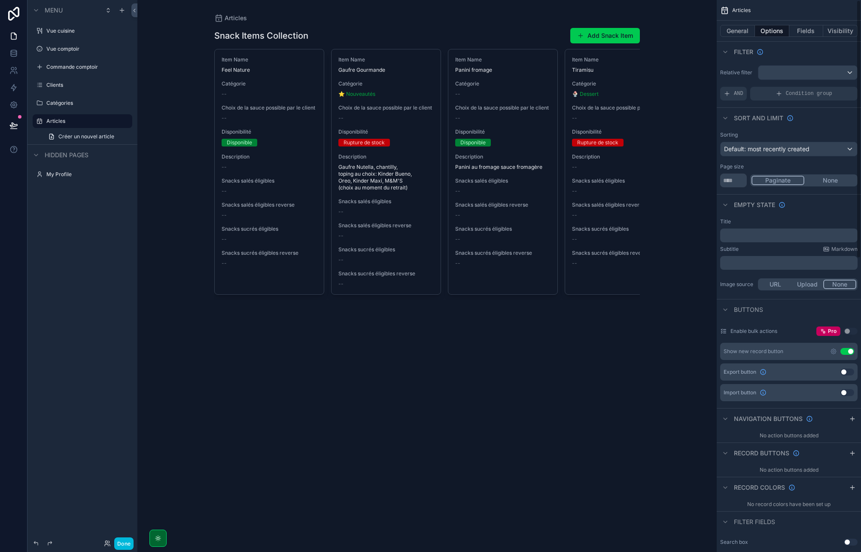
click at [737, 33] on button "General" at bounding box center [737, 31] width 35 height 12
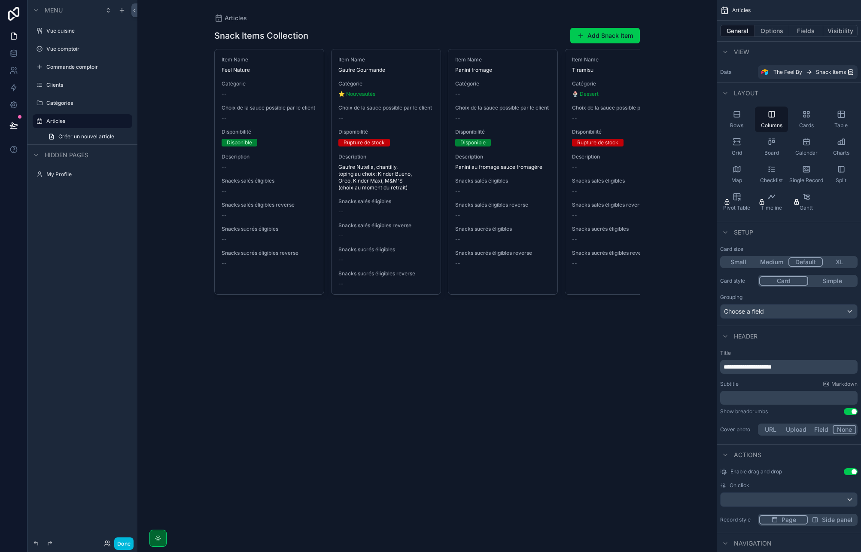
click at [810, 175] on div "Single Record" at bounding box center [805, 174] width 33 height 26
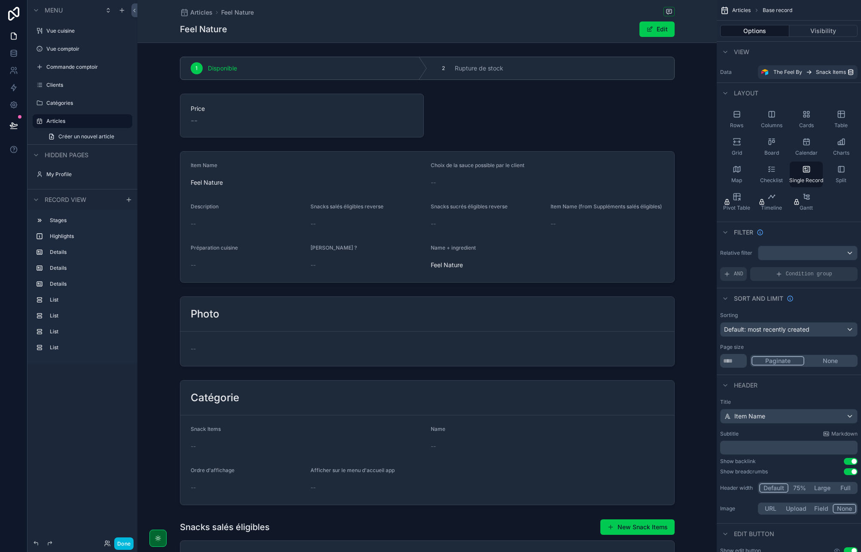
click at [775, 177] on span "Checklist" at bounding box center [771, 180] width 23 height 7
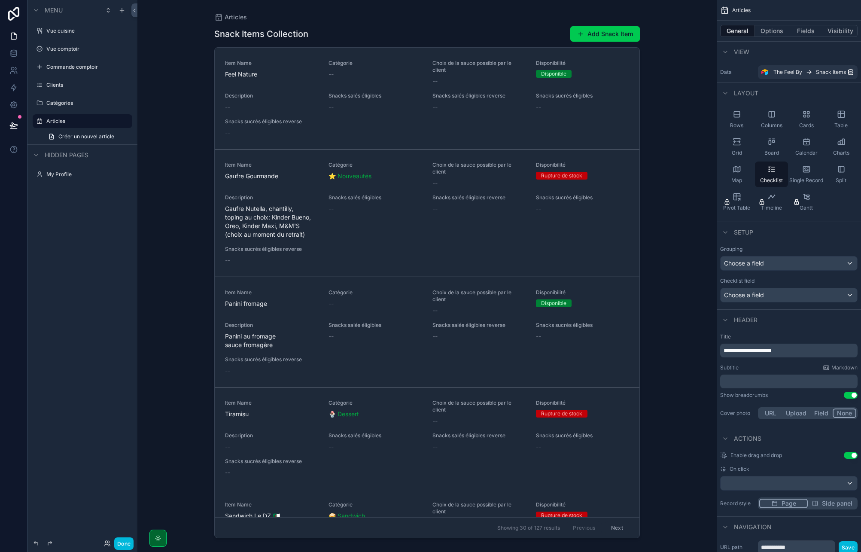
click at [807, 119] on div "Cards" at bounding box center [805, 119] width 33 height 26
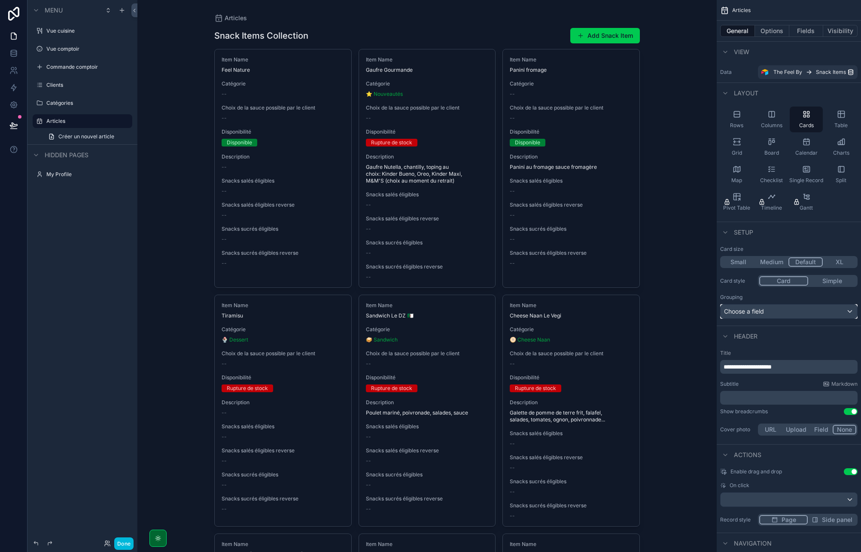
click at [780, 311] on div "Choose a field" at bounding box center [788, 311] width 137 height 14
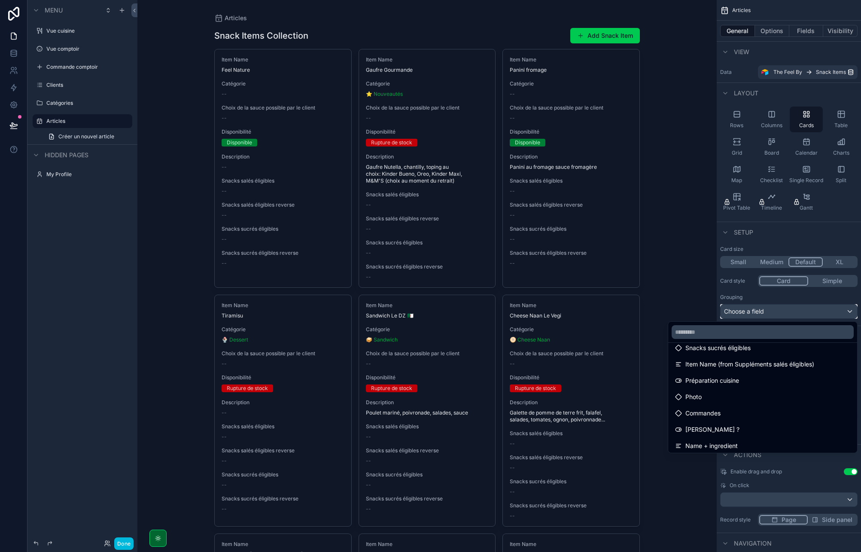
scroll to position [165, 0]
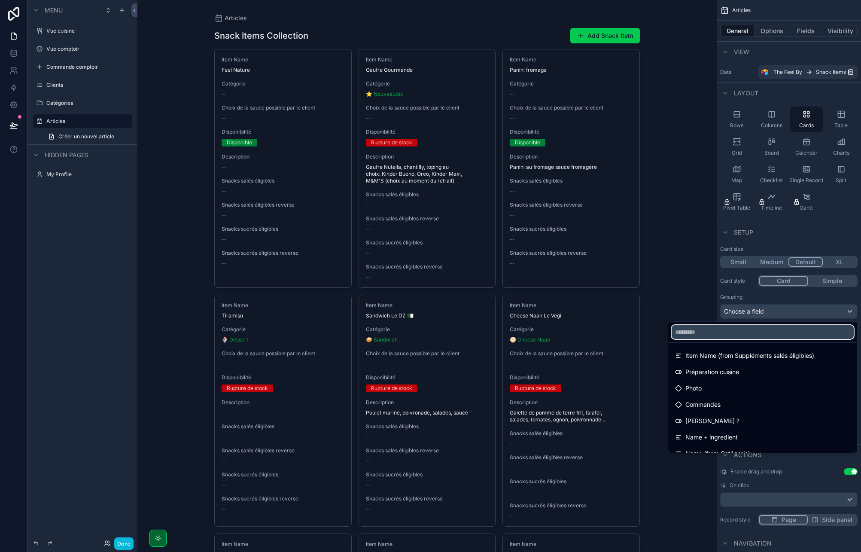
click at [690, 331] on input "text" at bounding box center [762, 332] width 182 height 14
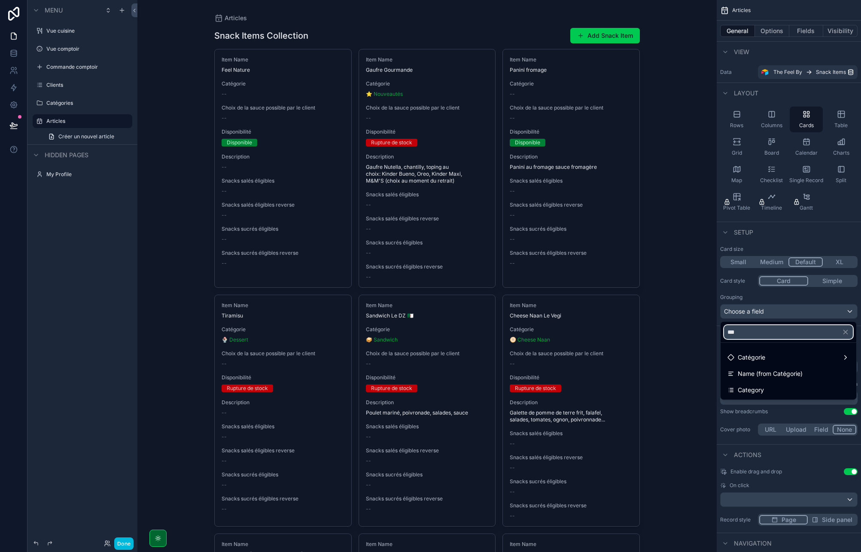
type input "***"
click at [776, 386] on div "Category" at bounding box center [788, 390] width 122 height 10
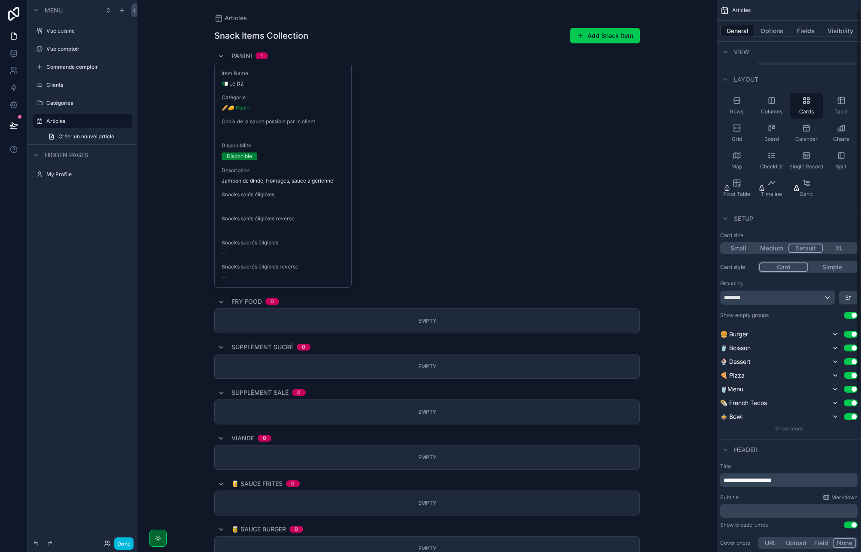
scroll to position [13, 0]
click at [843, 246] on button "XL" at bounding box center [838, 248] width 33 height 9
click at [746, 246] on button "Small" at bounding box center [737, 248] width 33 height 9
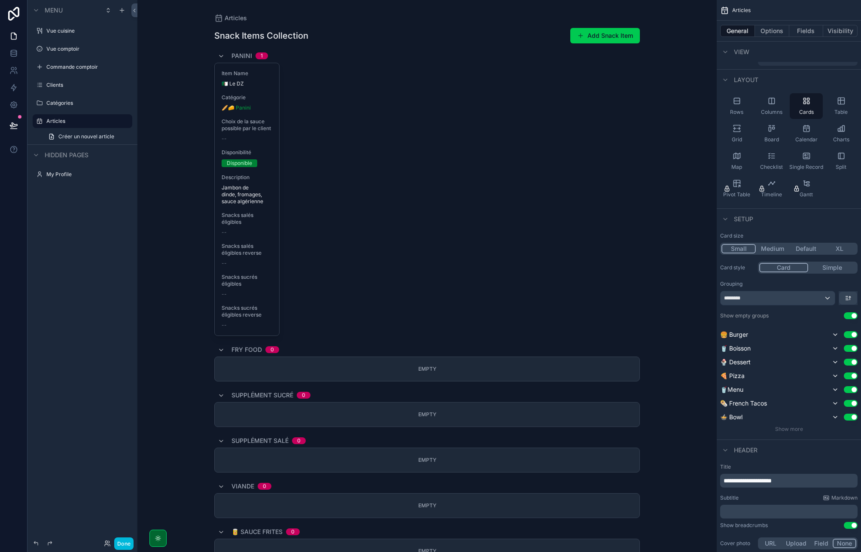
click at [771, 248] on button "Medium" at bounding box center [771, 248] width 33 height 9
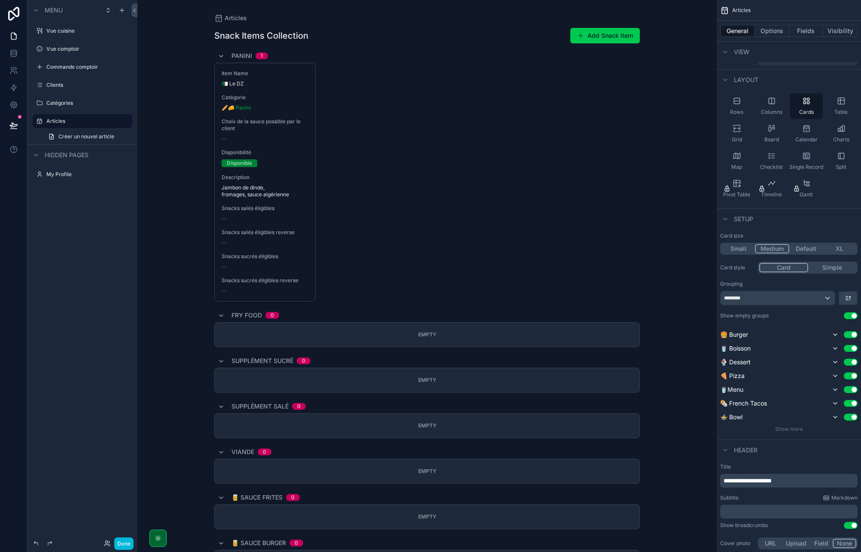
click at [806, 248] on button "Default" at bounding box center [805, 248] width 33 height 9
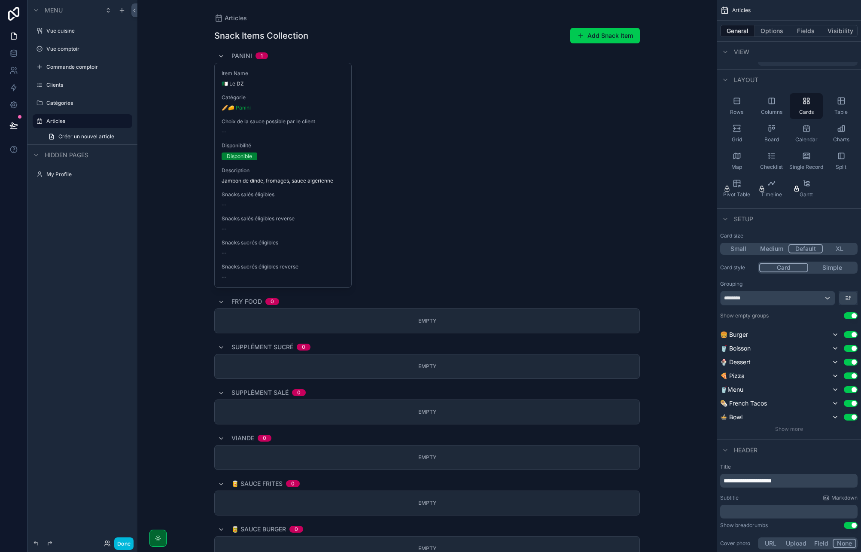
click at [826, 266] on button "Simple" at bounding box center [832, 267] width 48 height 9
click at [791, 266] on button "Card" at bounding box center [783, 267] width 48 height 9
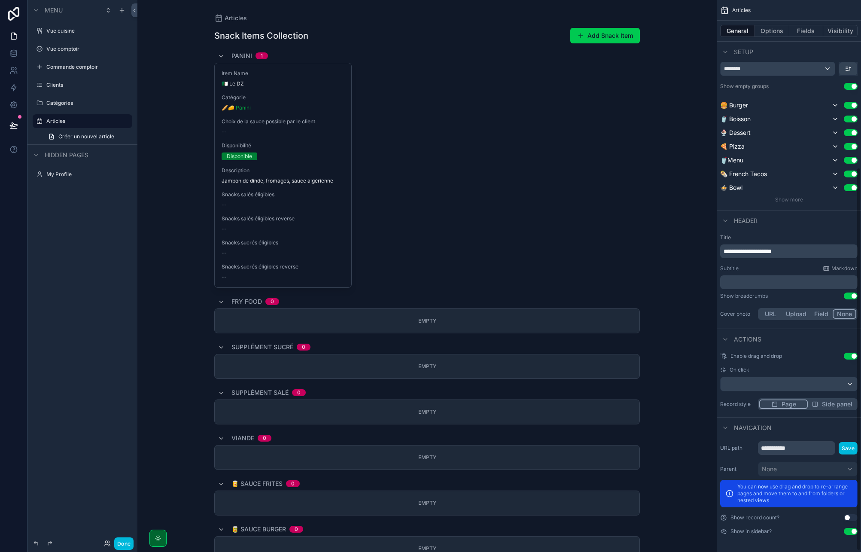
scroll to position [0, 0]
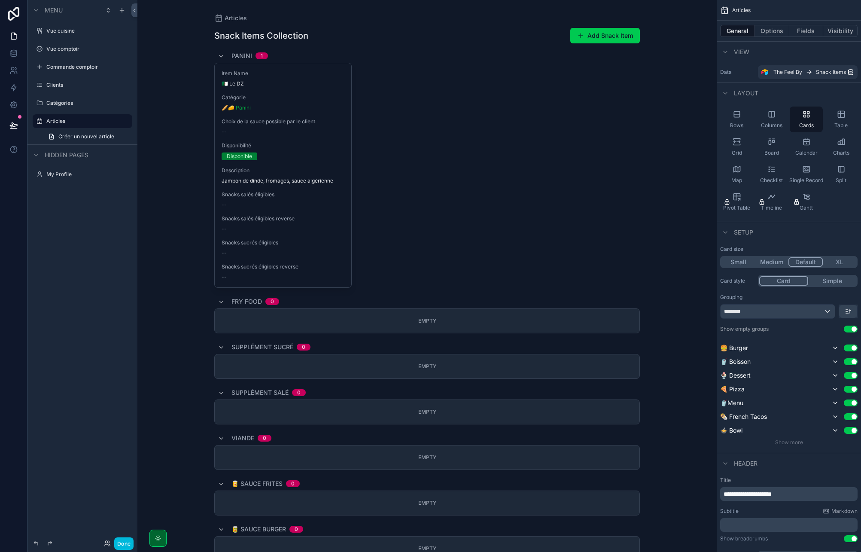
click at [840, 118] on icon "scrollable content" at bounding box center [841, 114] width 9 height 9
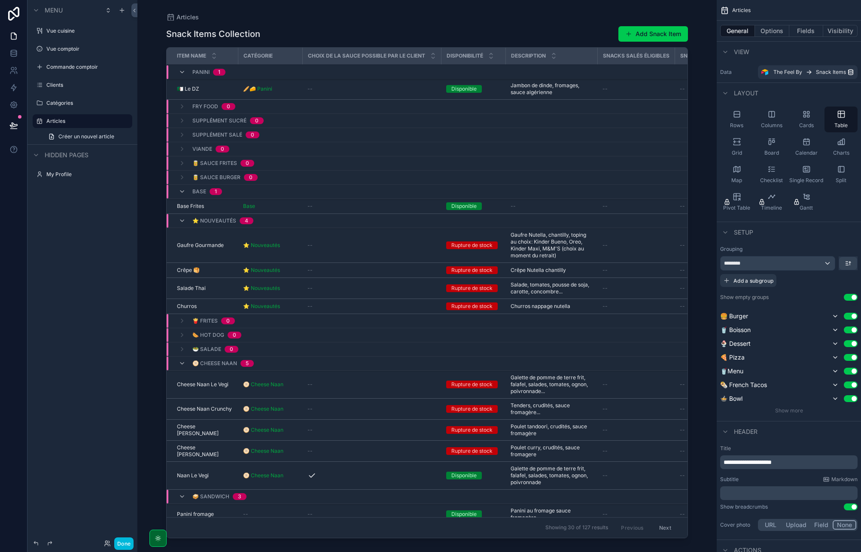
click at [776, 121] on div "Columns" at bounding box center [771, 119] width 33 height 26
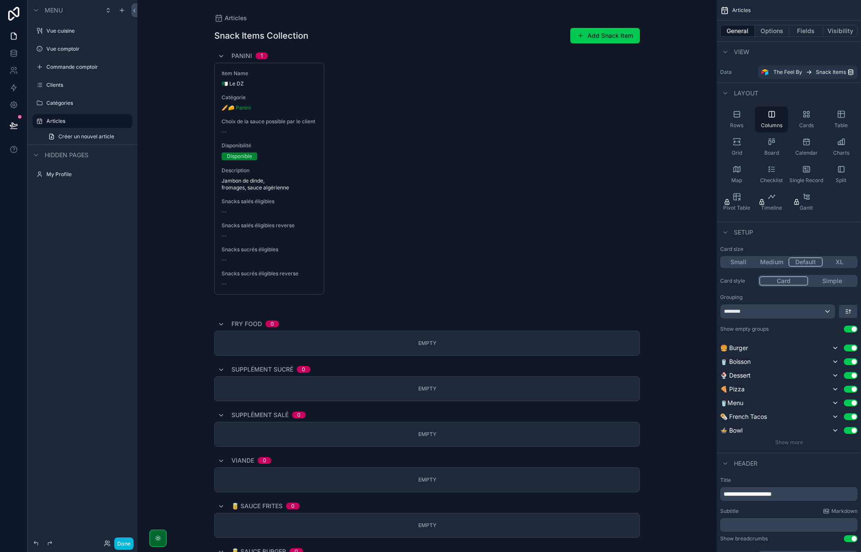
click at [811, 123] on span "Cards" at bounding box center [806, 125] width 15 height 7
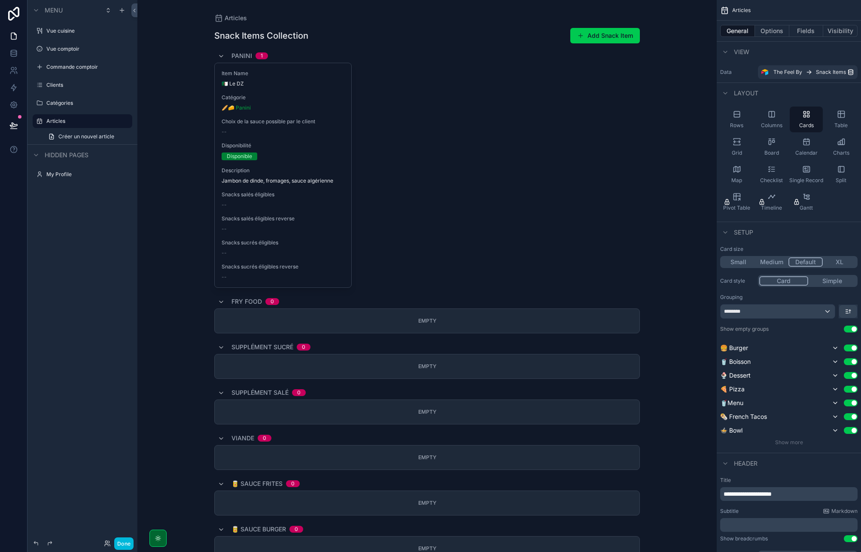
click at [776, 125] on span "Columns" at bounding box center [771, 125] width 21 height 7
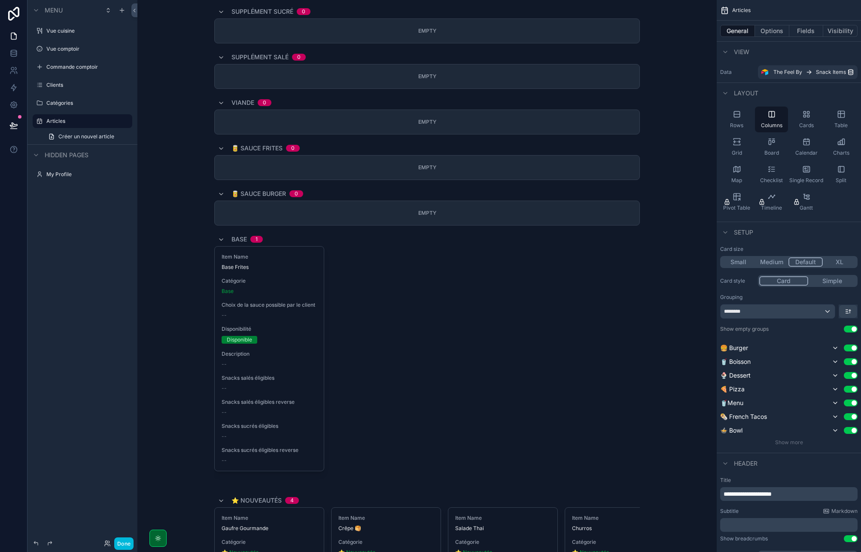
scroll to position [591, 0]
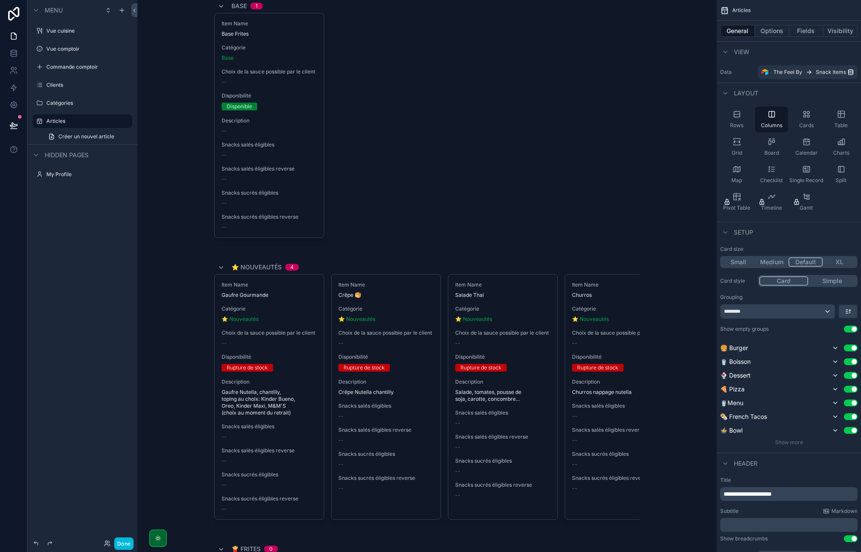
click at [738, 119] on div "Rows" at bounding box center [736, 119] width 33 height 26
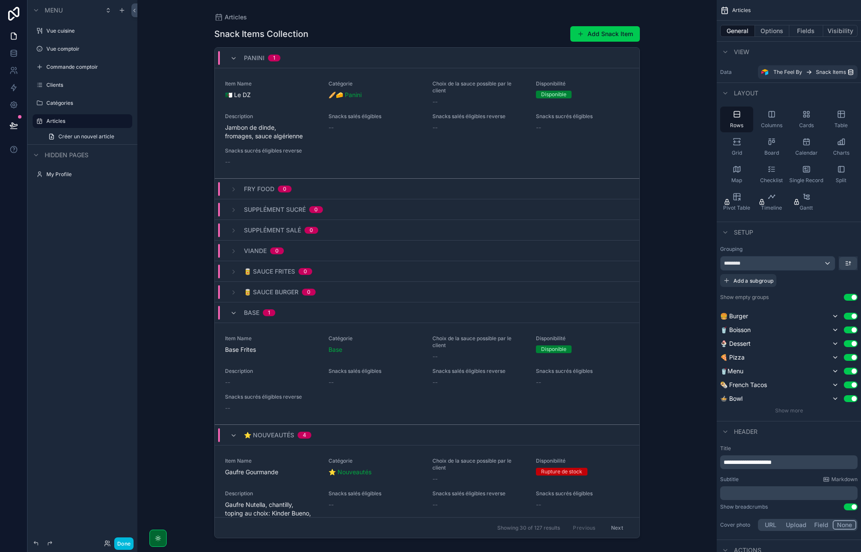
scroll to position [0, 0]
click at [840, 118] on div "Table" at bounding box center [840, 119] width 33 height 26
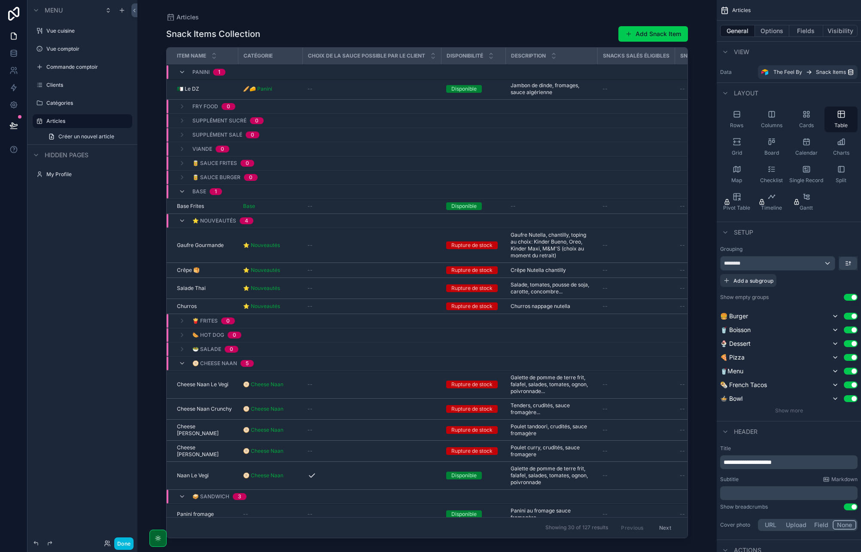
click at [737, 143] on icon "scrollable content" at bounding box center [736, 141] width 9 height 9
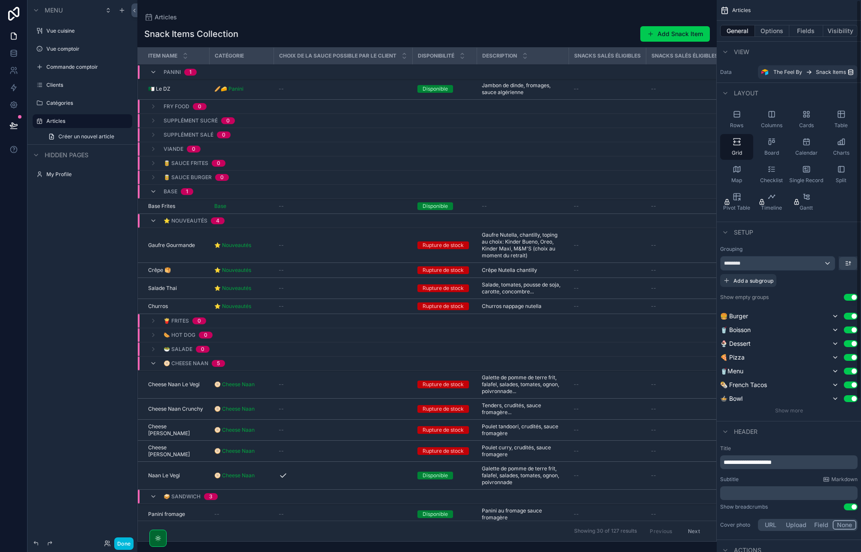
click at [848, 177] on div "Split" at bounding box center [840, 174] width 33 height 26
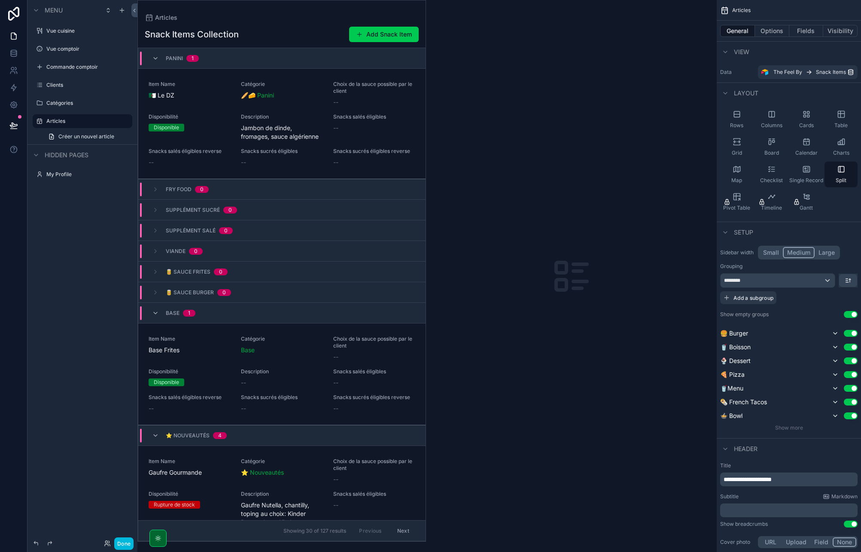
click at [587, 179] on div "scrollable content" at bounding box center [571, 276] width 291 height 552
click at [248, 87] on div "scrollable content" at bounding box center [282, 270] width 288 height 540
click at [174, 100] on div "Item Name 🇩🇿 Le DZ" at bounding box center [190, 94] width 82 height 26
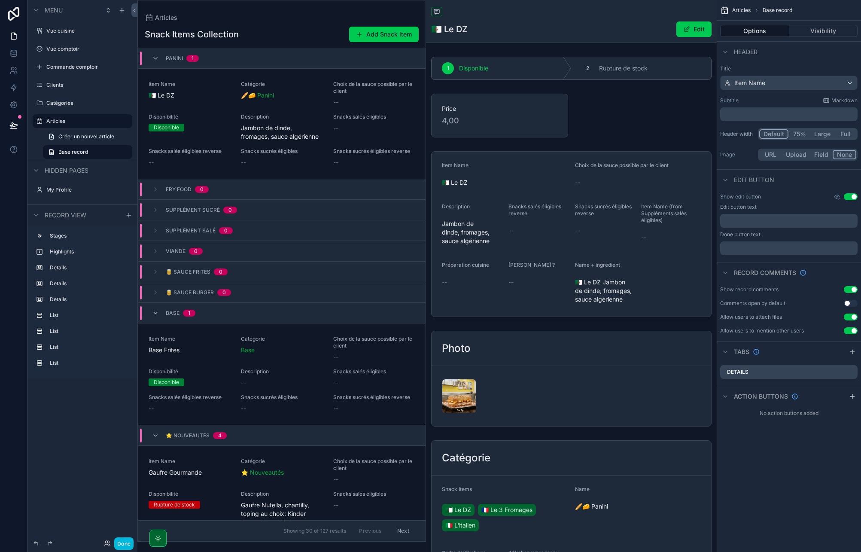
click at [334, 82] on span "Choix de la sauce possible par le client" at bounding box center [374, 88] width 82 height 14
click at [315, 41] on div "Snack Items Collection Add Snack Item" at bounding box center [282, 34] width 274 height 16
click at [74, 153] on span "Base record" at bounding box center [73, 152] width 30 height 7
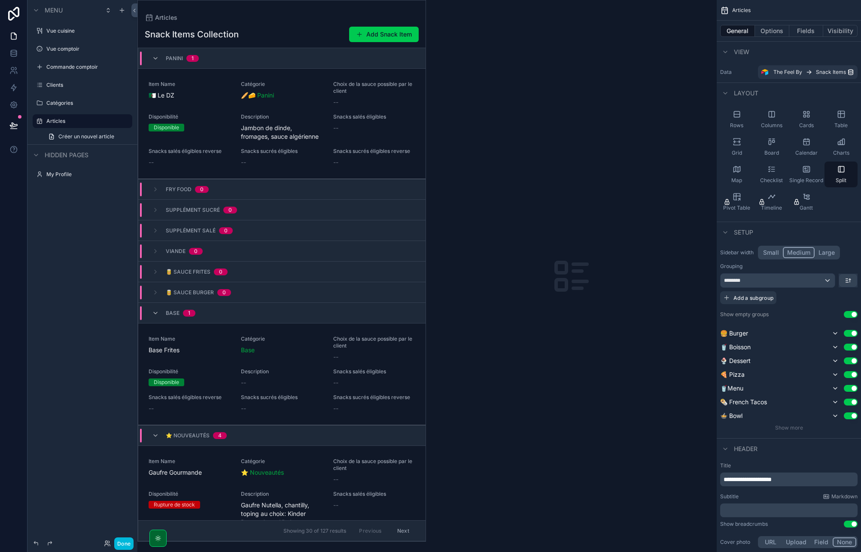
click at [74, 123] on label "Articles" at bounding box center [86, 121] width 81 height 7
click at [770, 116] on icon "scrollable content" at bounding box center [771, 114] width 9 height 9
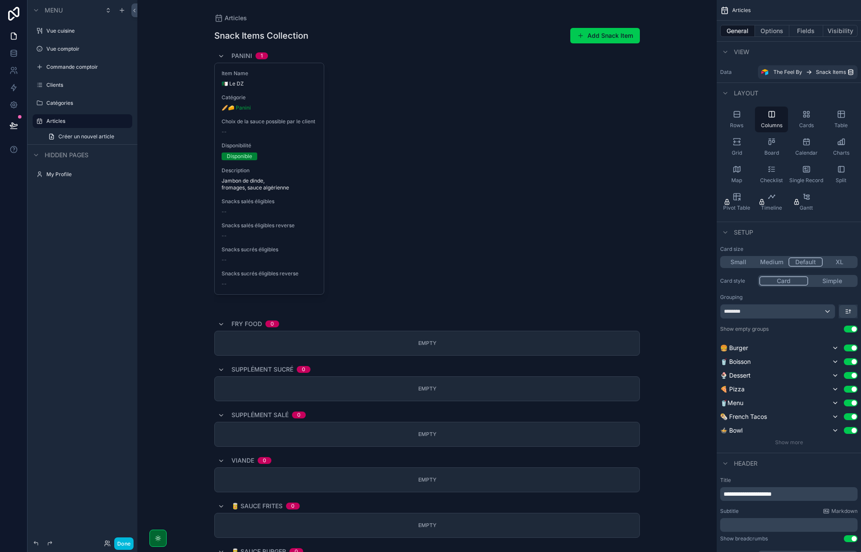
click at [301, 215] on div "--" at bounding box center [268, 211] width 95 height 7
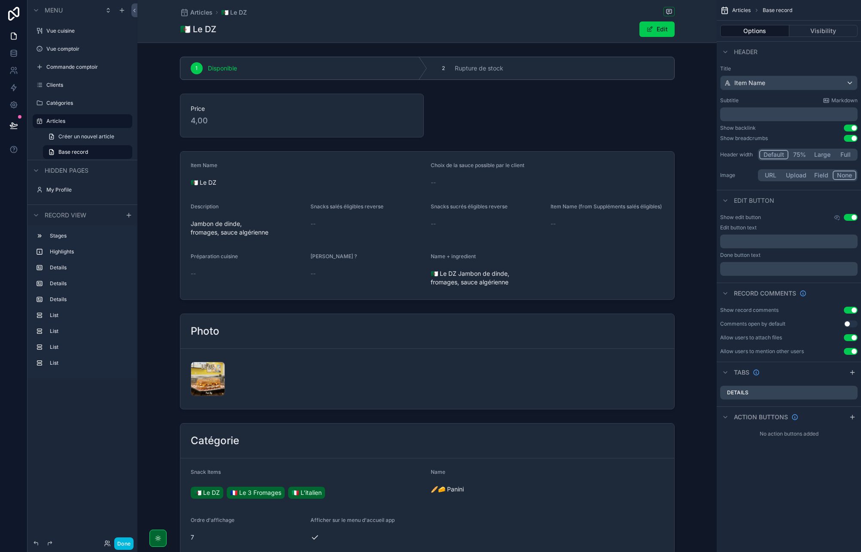
click at [203, 14] on span "Articles" at bounding box center [201, 12] width 22 height 9
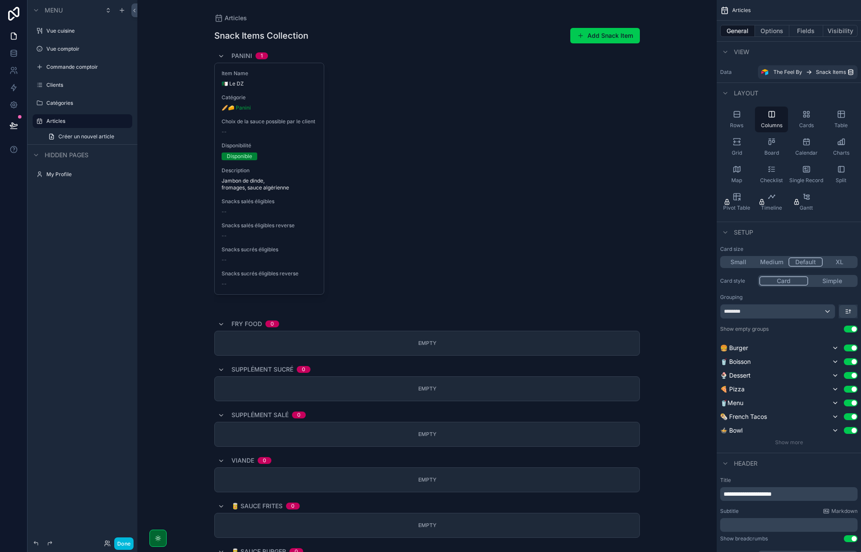
click at [837, 117] on icon "scrollable content" at bounding box center [841, 114] width 9 height 9
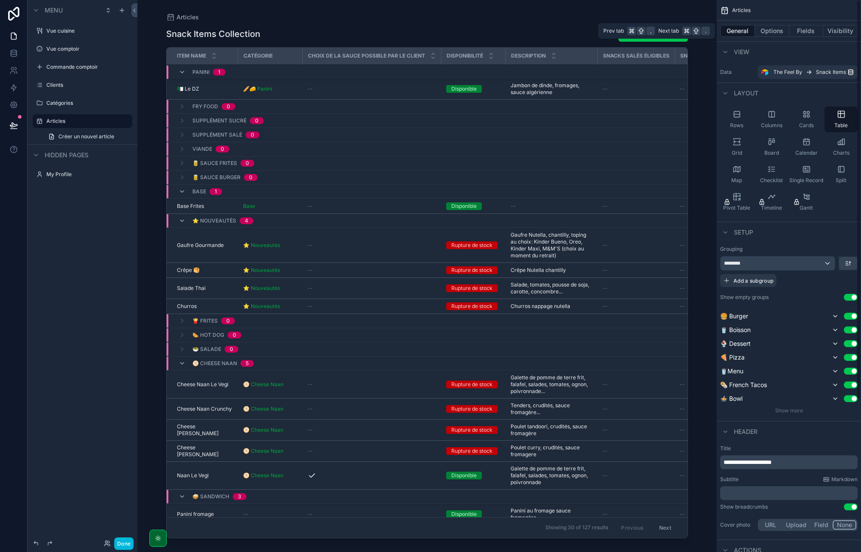
click at [807, 33] on button "Fields" at bounding box center [806, 31] width 34 height 12
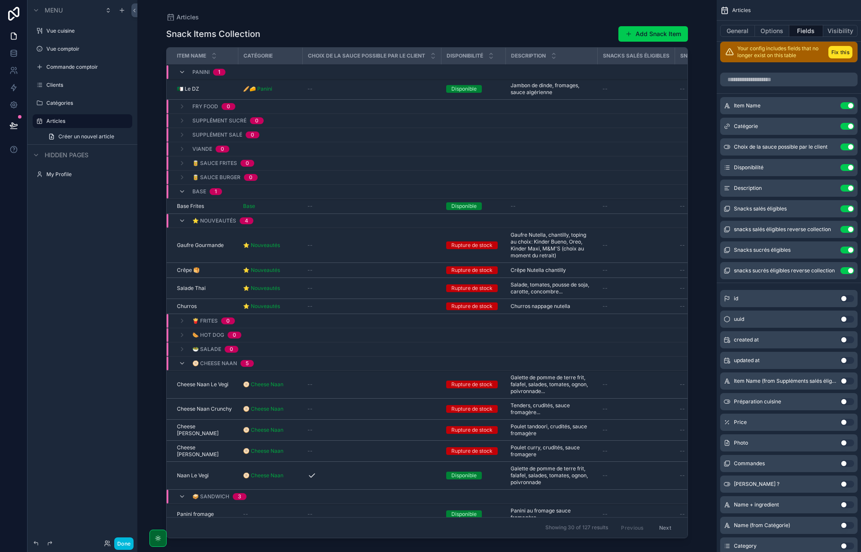
click at [846, 126] on button "Use setting" at bounding box center [847, 126] width 14 height 7
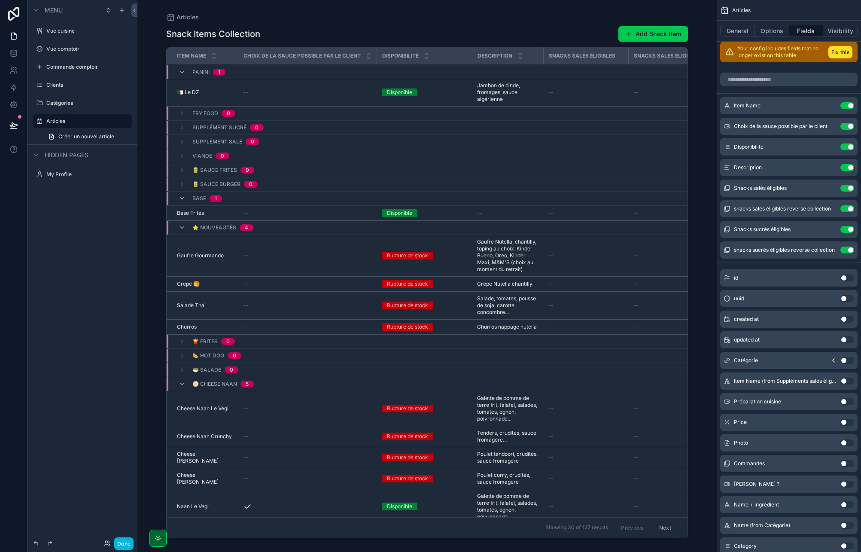
click at [849, 105] on button "Use setting" at bounding box center [847, 105] width 14 height 7
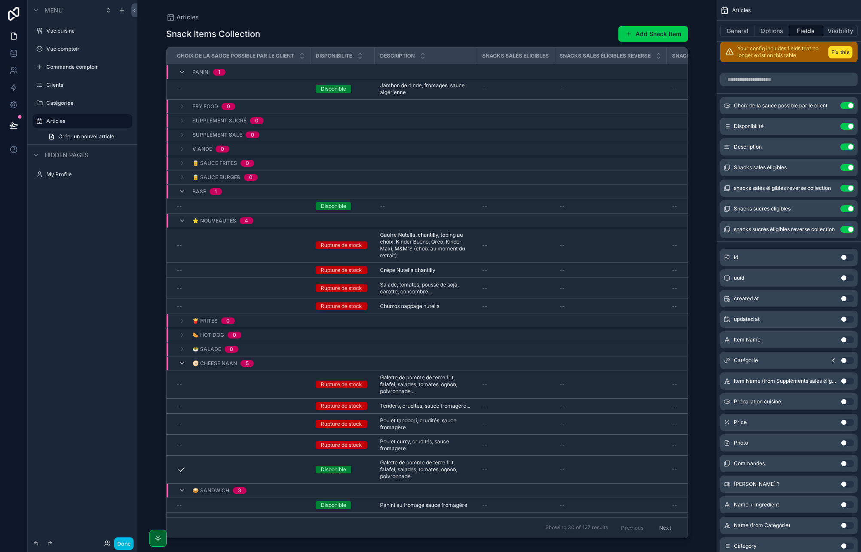
click at [848, 104] on button "Use setting" at bounding box center [847, 105] width 14 height 7
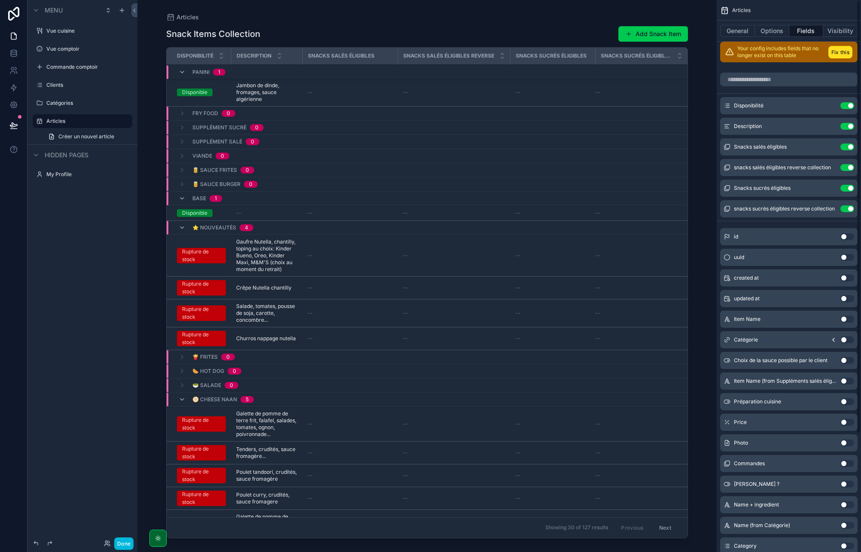
click at [848, 104] on button "Use setting" at bounding box center [847, 105] width 14 height 7
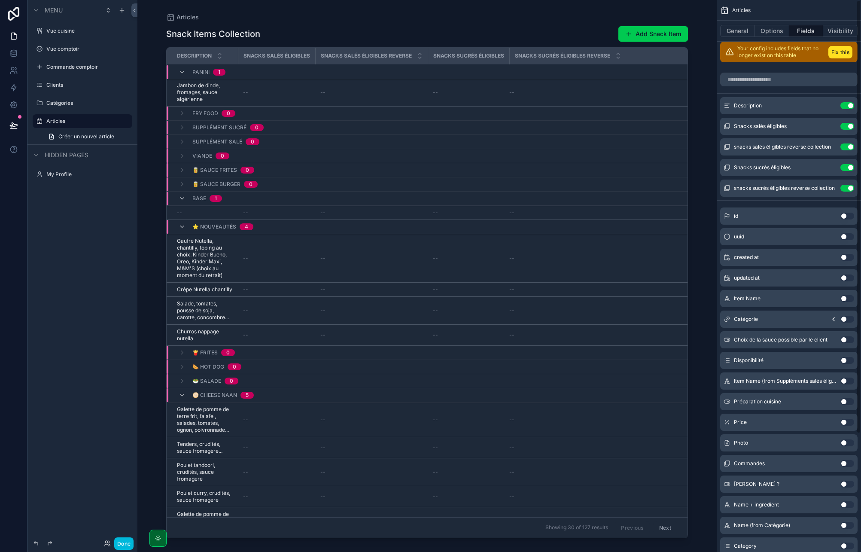
click at [848, 104] on button "Use setting" at bounding box center [847, 105] width 14 height 7
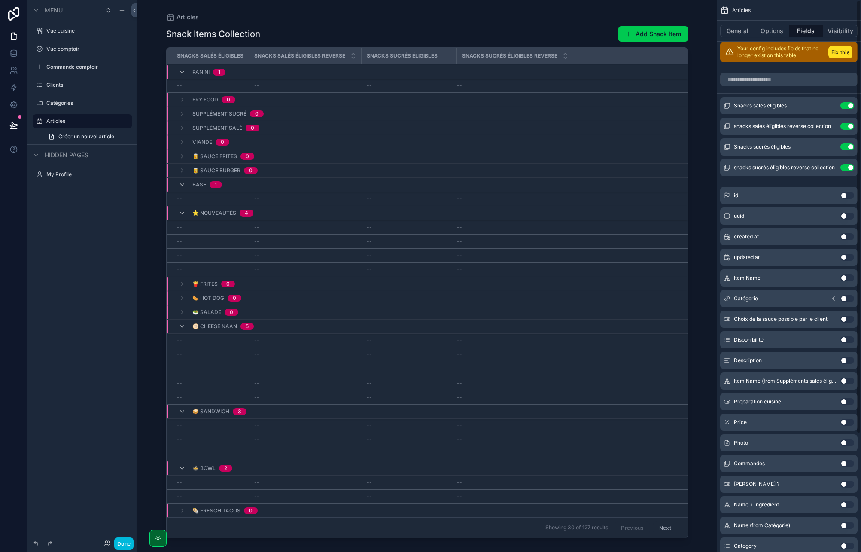
click at [848, 104] on button "Use setting" at bounding box center [847, 105] width 14 height 7
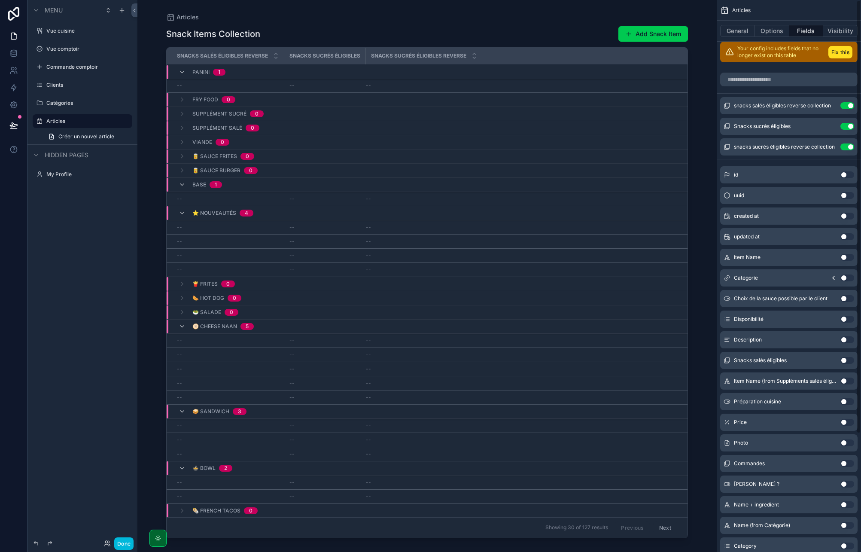
click at [848, 104] on button "Use setting" at bounding box center [847, 105] width 14 height 7
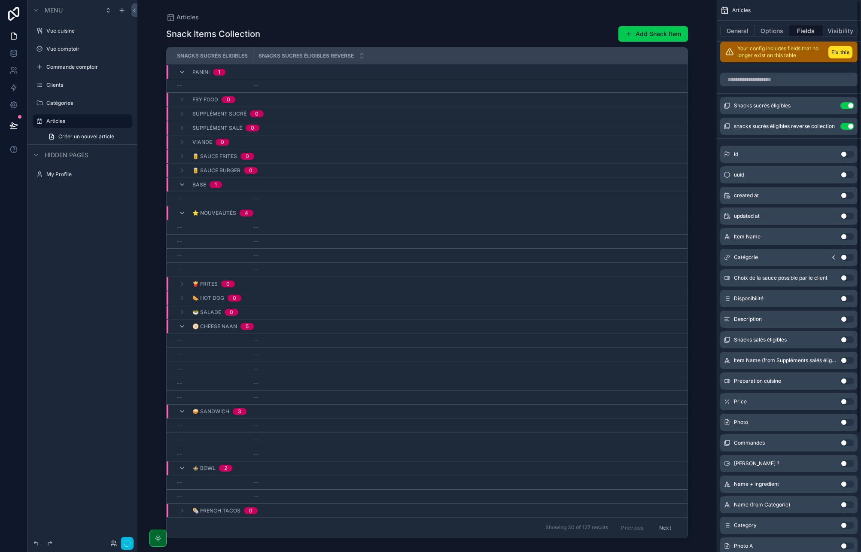
click at [848, 104] on button "Use setting" at bounding box center [847, 105] width 14 height 7
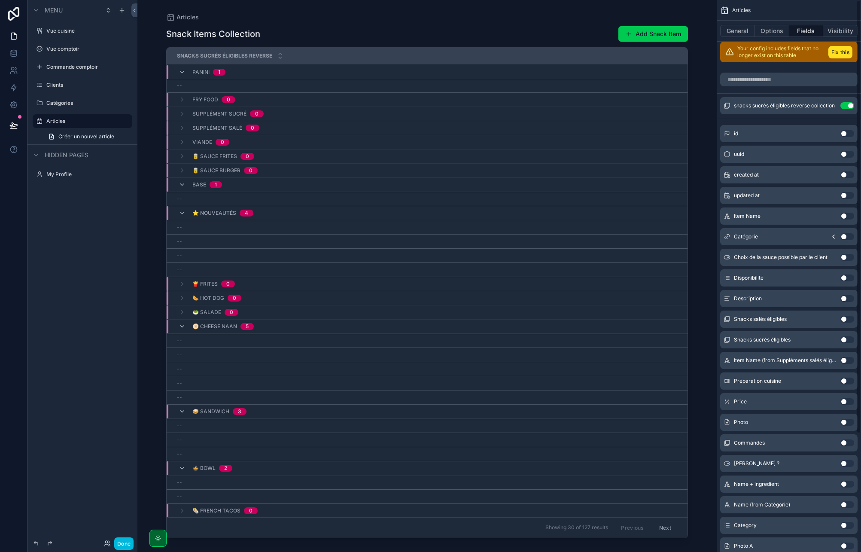
click at [848, 104] on button "Use setting" at bounding box center [847, 105] width 14 height 7
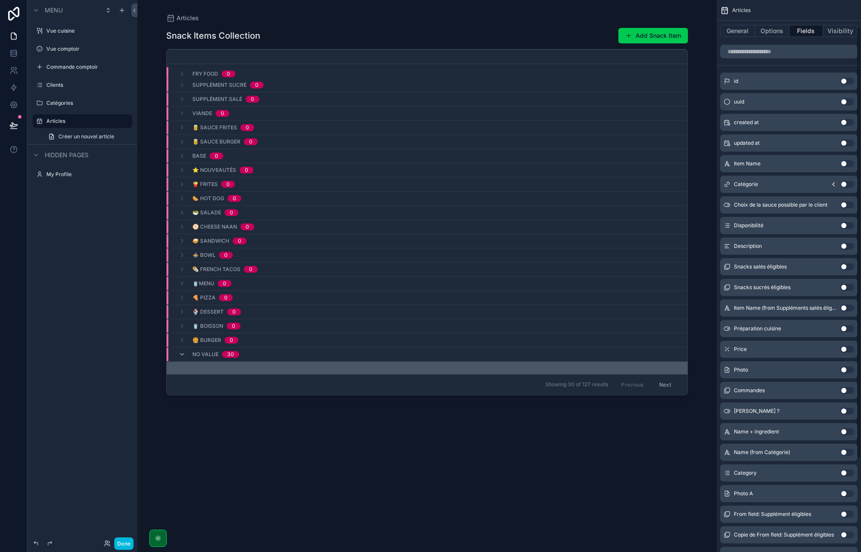
scroll to position [34, 0]
click at [770, 56] on input "scrollable content" at bounding box center [788, 52] width 137 height 14
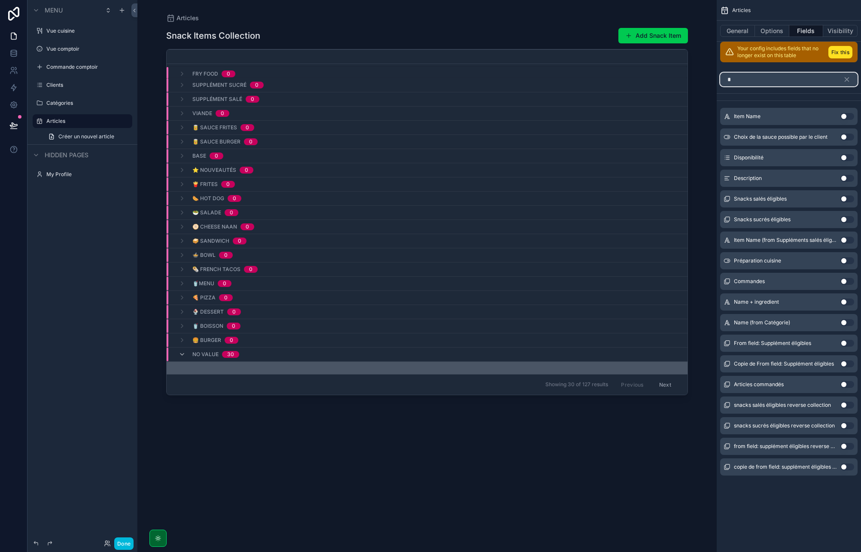
scroll to position [0, 0]
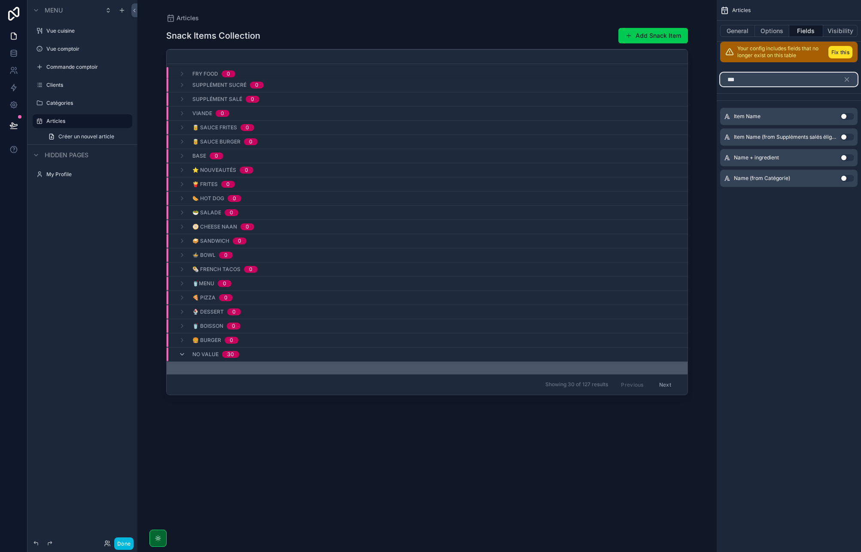
type input "***"
click at [846, 118] on button "Use setting" at bounding box center [847, 116] width 14 height 7
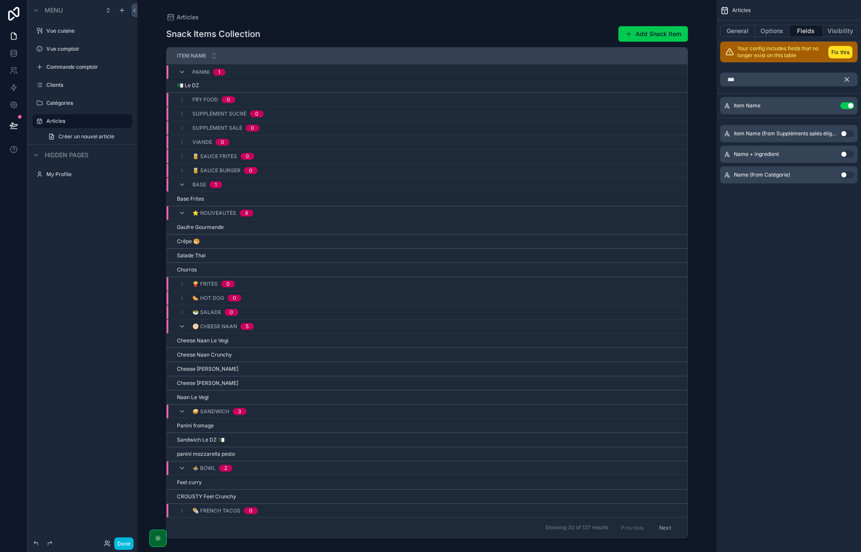
click at [846, 78] on icon "scrollable content" at bounding box center [847, 80] width 8 height 8
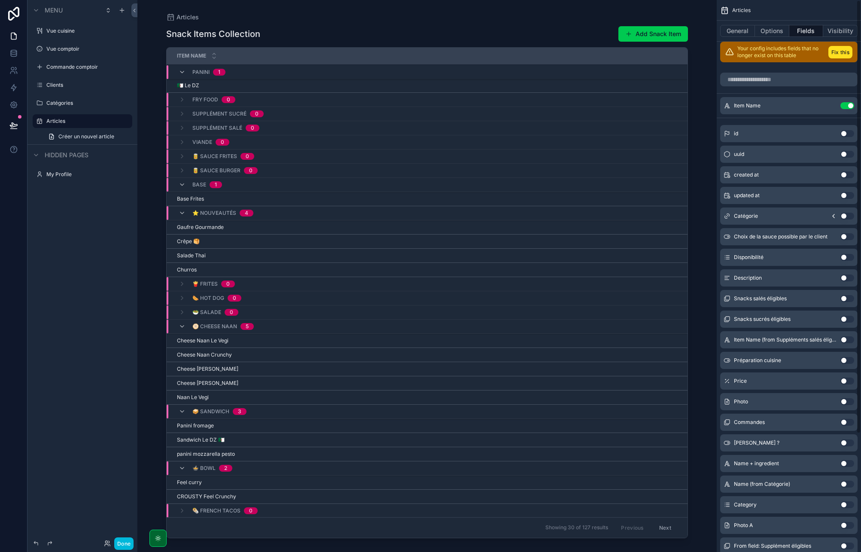
click at [844, 257] on button "Use setting" at bounding box center [847, 257] width 14 height 7
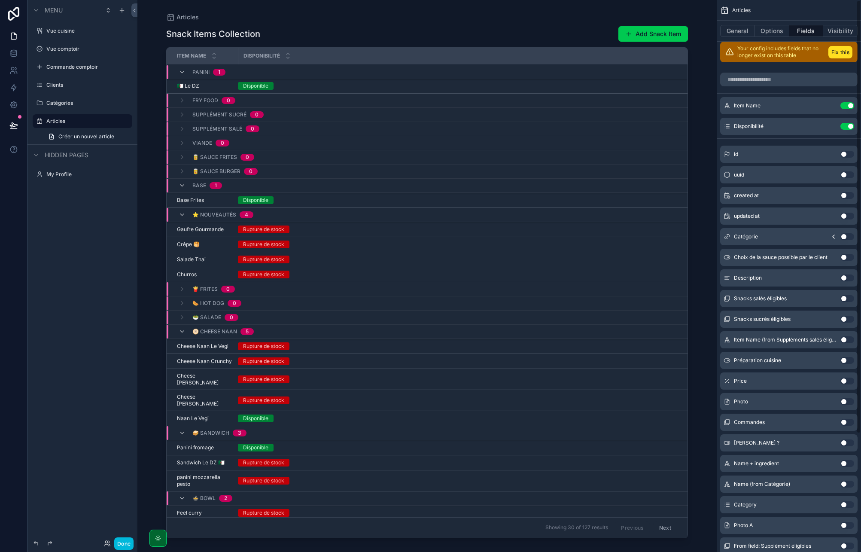
click at [0, 0] on icon "scrollable content" at bounding box center [0, 0] width 0 height 0
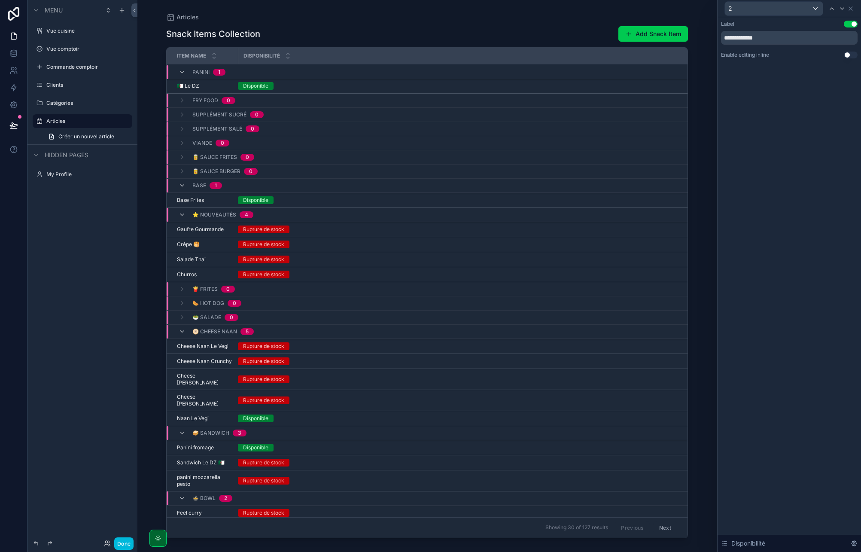
click at [848, 55] on button "Use setting" at bounding box center [850, 55] width 14 height 7
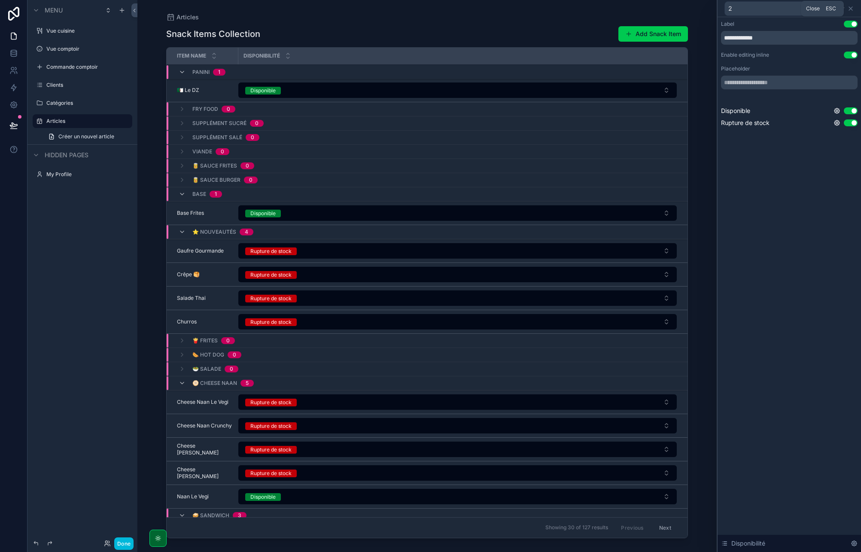
click at [851, 7] on icon at bounding box center [850, 8] width 7 height 7
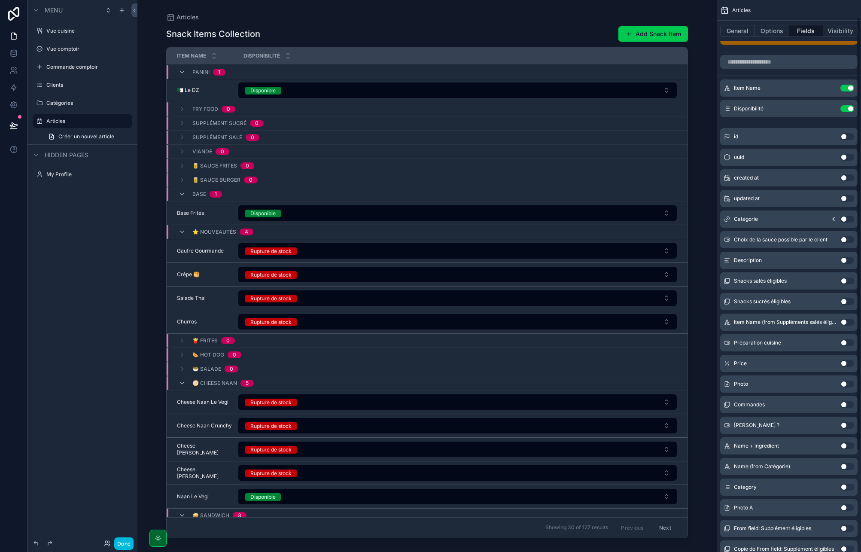
scroll to position [23, 0]
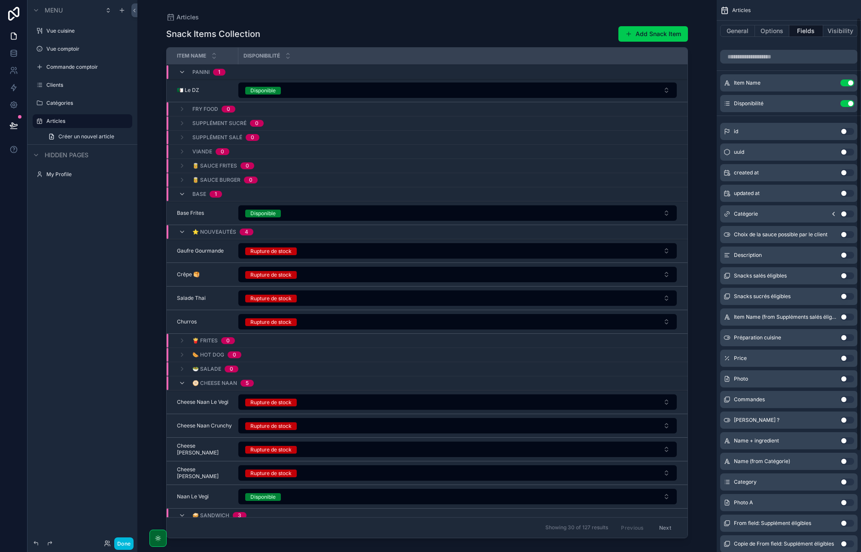
click at [847, 359] on button "Use setting" at bounding box center [847, 358] width 14 height 7
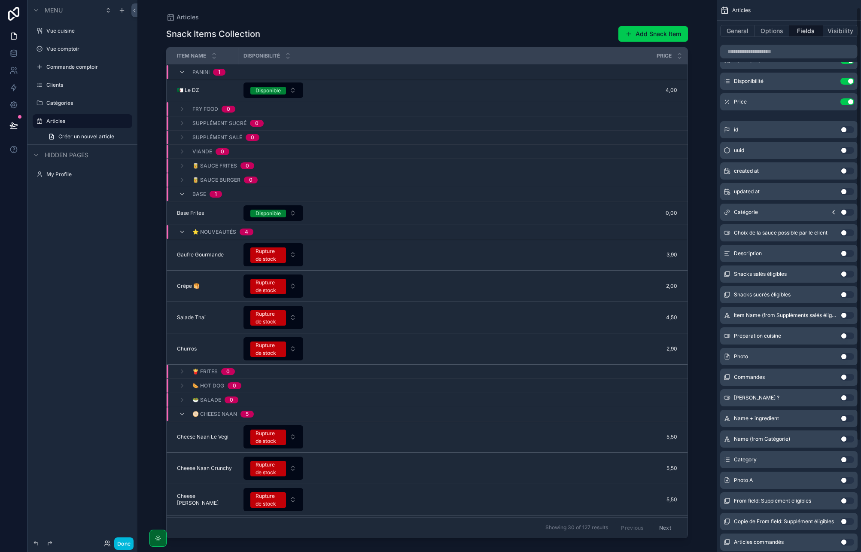
scroll to position [0, 0]
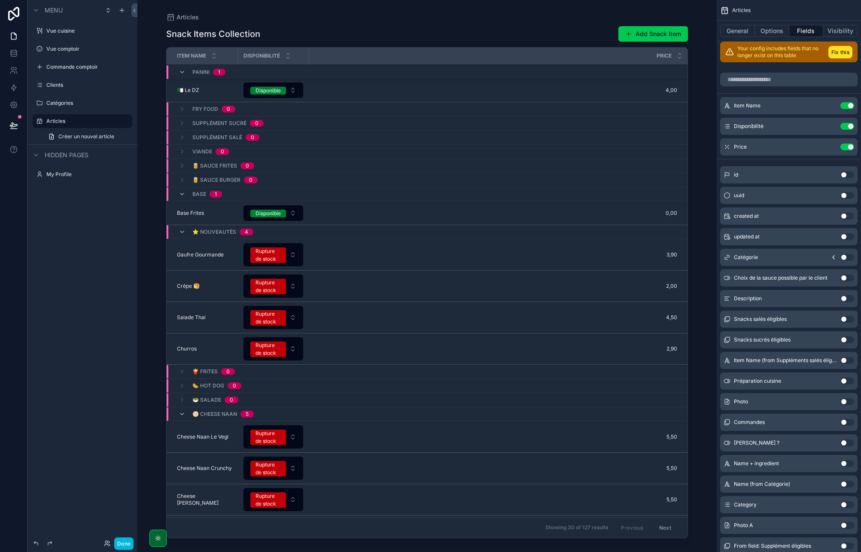
click at [0, 0] on icon "scrollable content" at bounding box center [0, 0] width 0 height 0
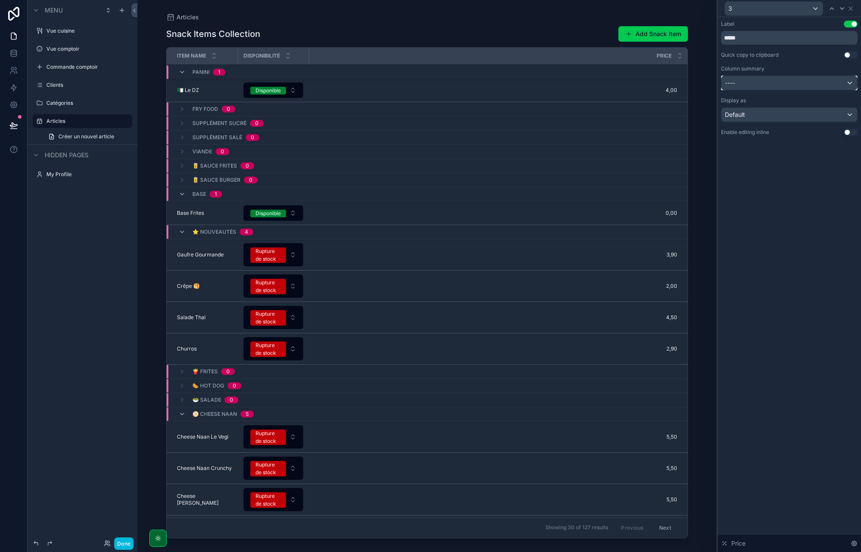
click at [770, 80] on div "----" at bounding box center [789, 83] width 136 height 14
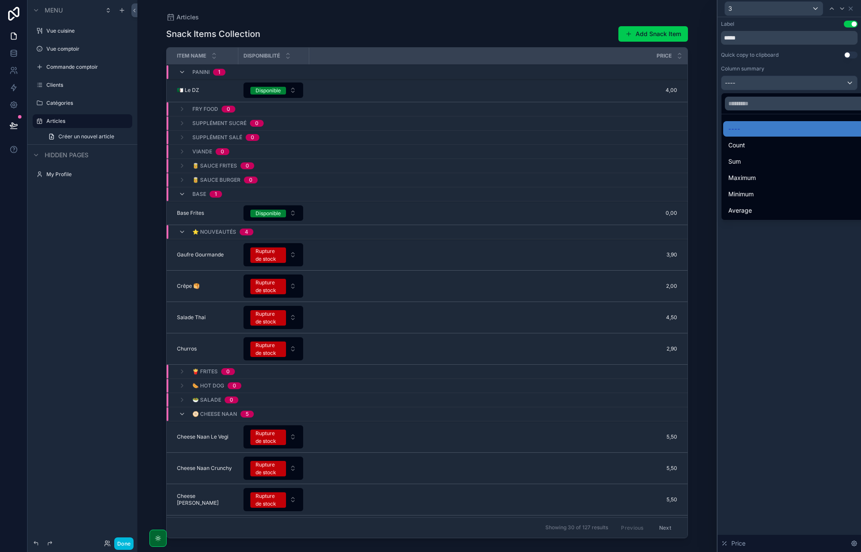
click at [770, 80] on div at bounding box center [788, 276] width 143 height 552
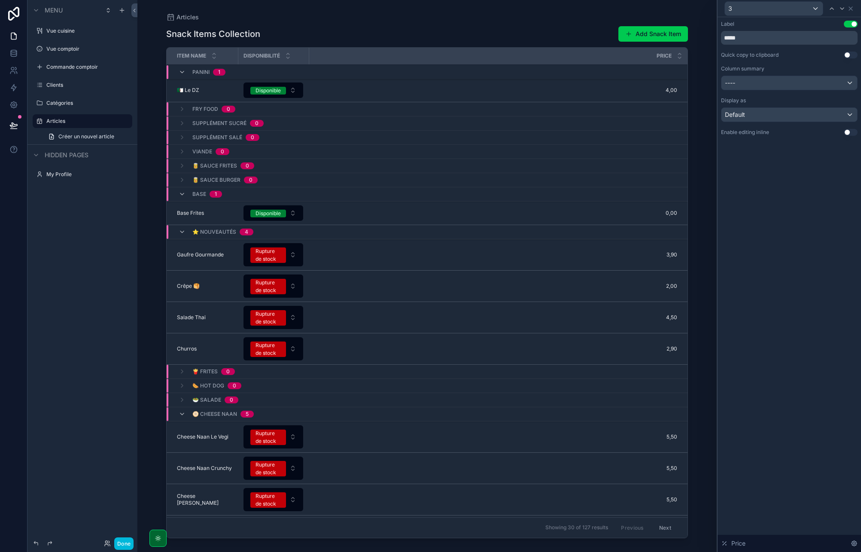
click at [849, 130] on button "Use setting" at bounding box center [850, 132] width 14 height 7
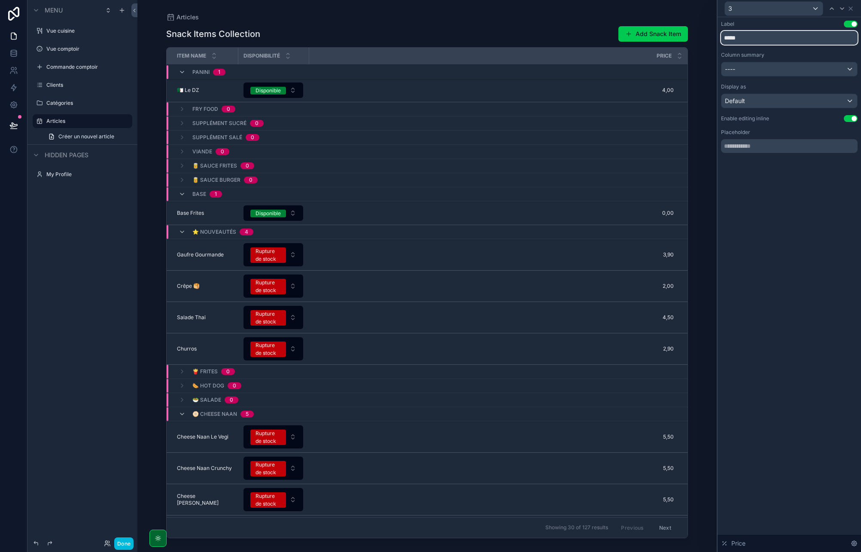
click at [749, 42] on input "*****" at bounding box center [789, 38] width 137 height 14
type input "****"
click at [758, 218] on div "Label Use setting **** Column summary ---- Display as Default Enable editing in…" at bounding box center [788, 284] width 143 height 534
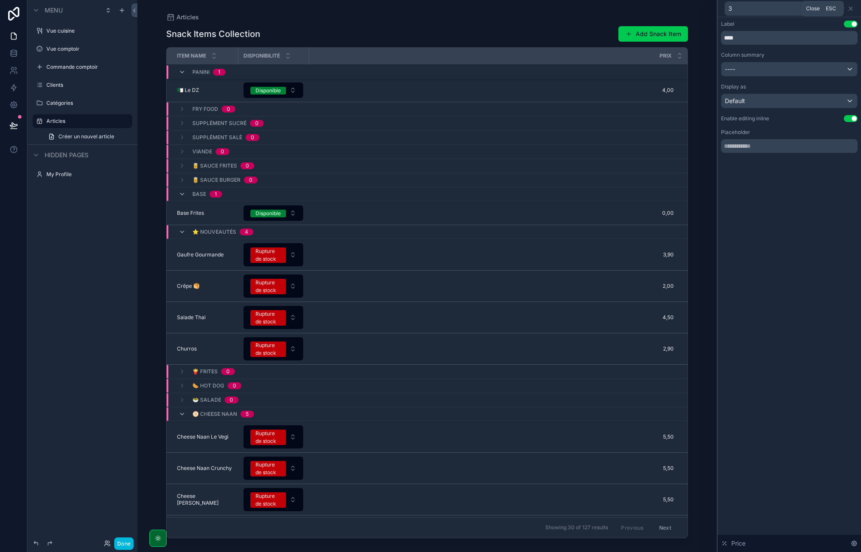
click at [851, 9] on icon at bounding box center [850, 8] width 7 height 7
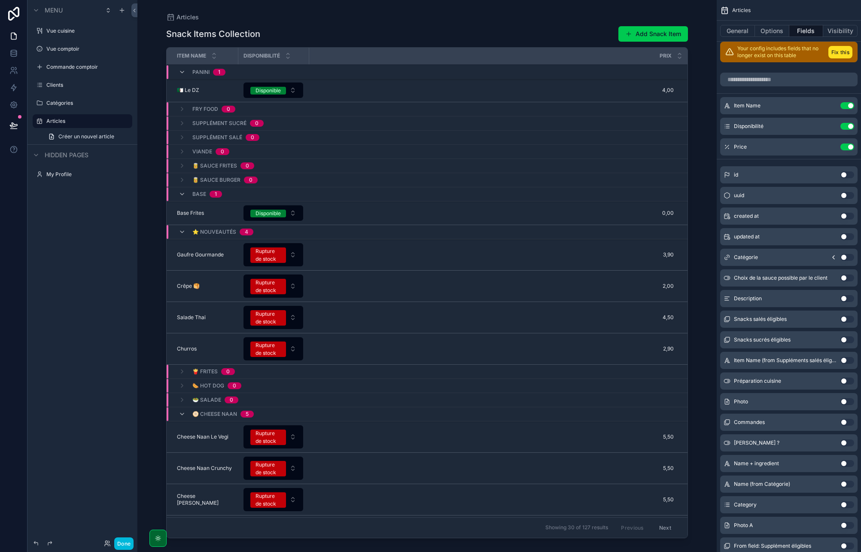
click at [667, 89] on span "4,00" at bounding box center [492, 90] width 361 height 7
click at [418, 102] on icon "scrollable content" at bounding box center [418, 101] width 4 height 3
click at [282, 87] on span "Disponible" at bounding box center [268, 91] width 36 height 8
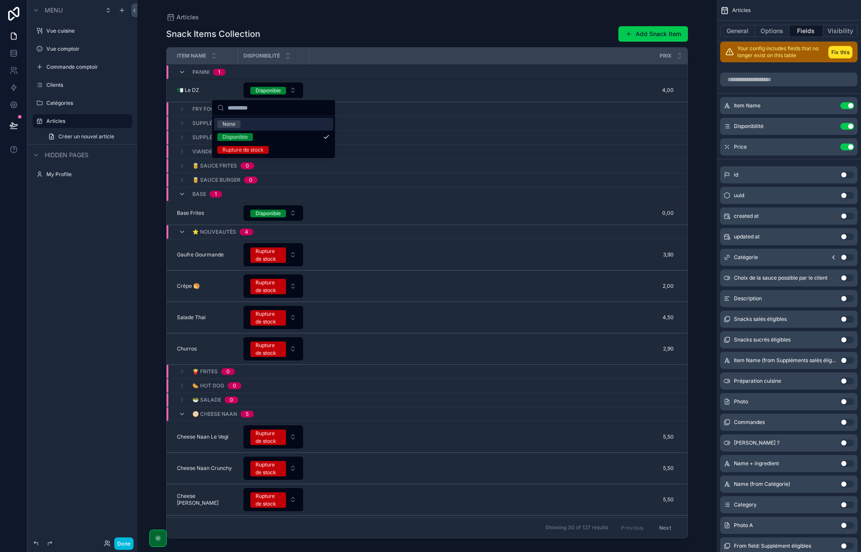
click at [282, 87] on span "Disponible" at bounding box center [268, 91] width 36 height 8
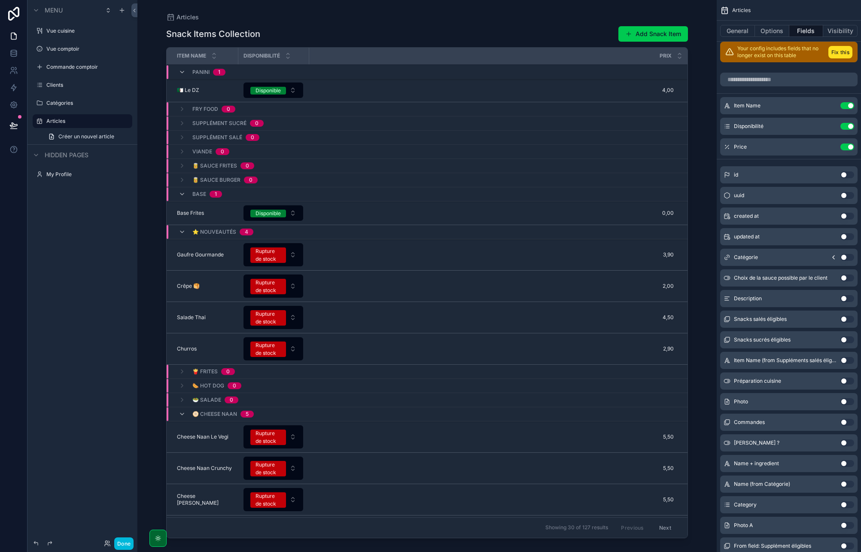
click at [848, 297] on button "Use setting" at bounding box center [847, 298] width 14 height 7
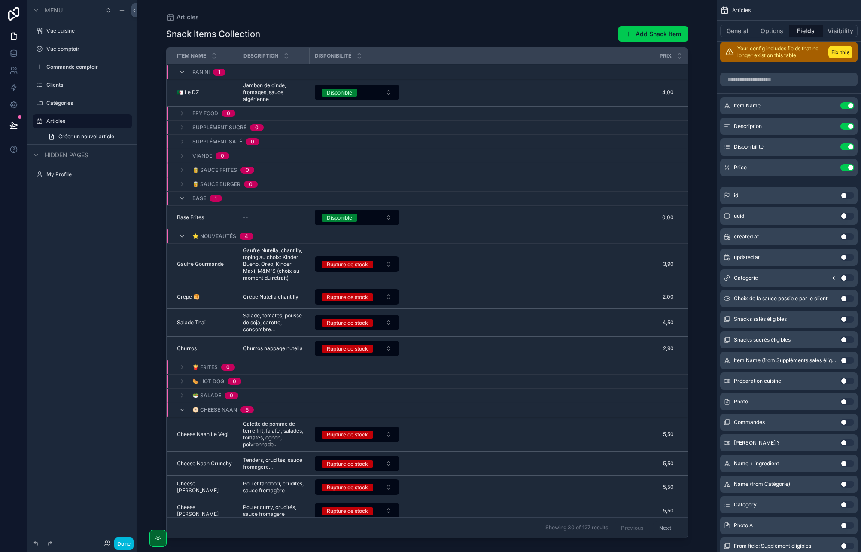
click at [846, 128] on button "Use setting" at bounding box center [847, 126] width 14 height 7
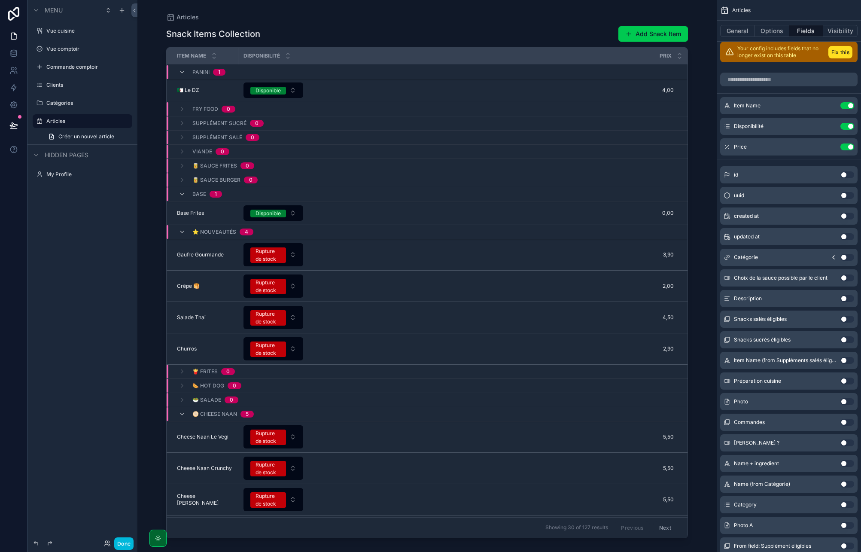
click at [224, 92] on div "🇩🇿 Le DZ 🇩🇿 Le DZ" at bounding box center [205, 90] width 56 height 7
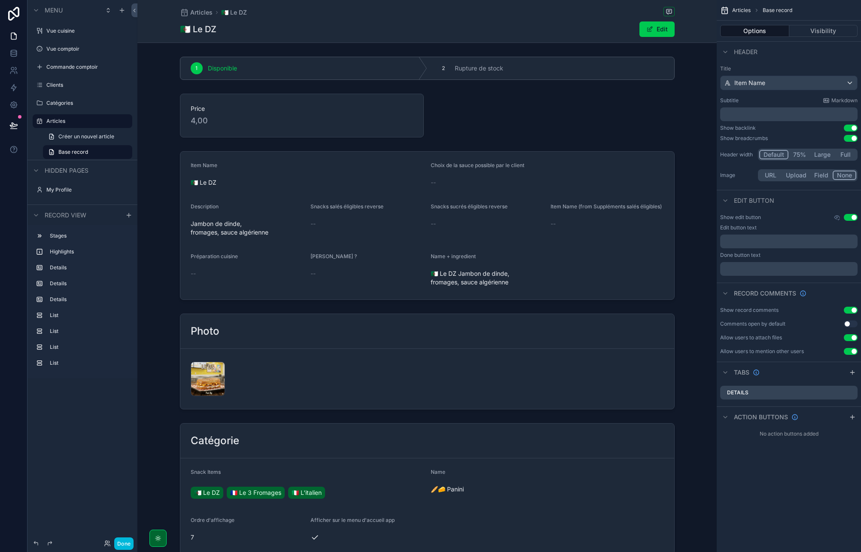
click at [199, 12] on span "Articles" at bounding box center [201, 12] width 22 height 9
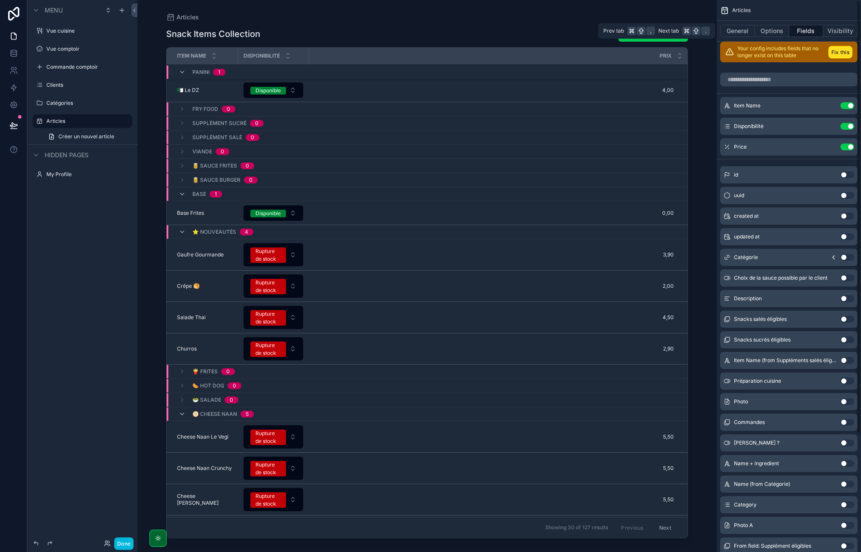
click at [745, 26] on button "General" at bounding box center [737, 31] width 35 height 12
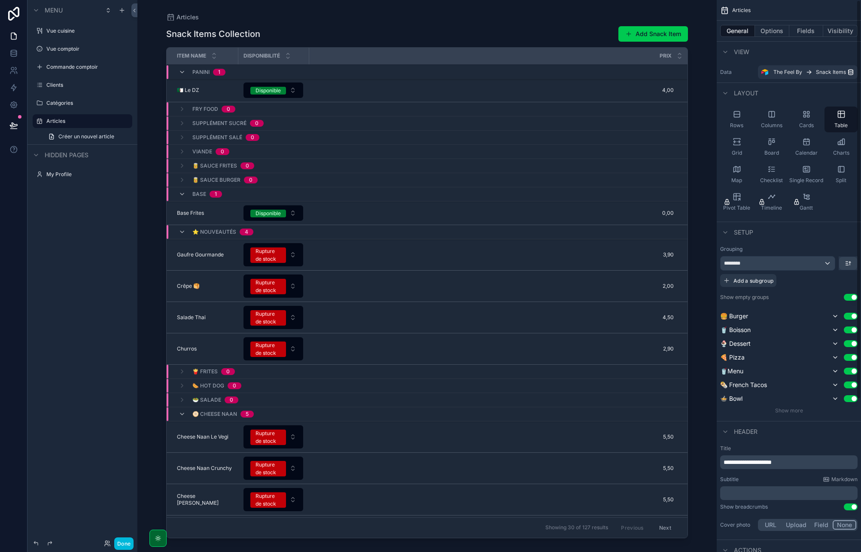
click at [845, 179] on span "Split" at bounding box center [840, 180] width 11 height 7
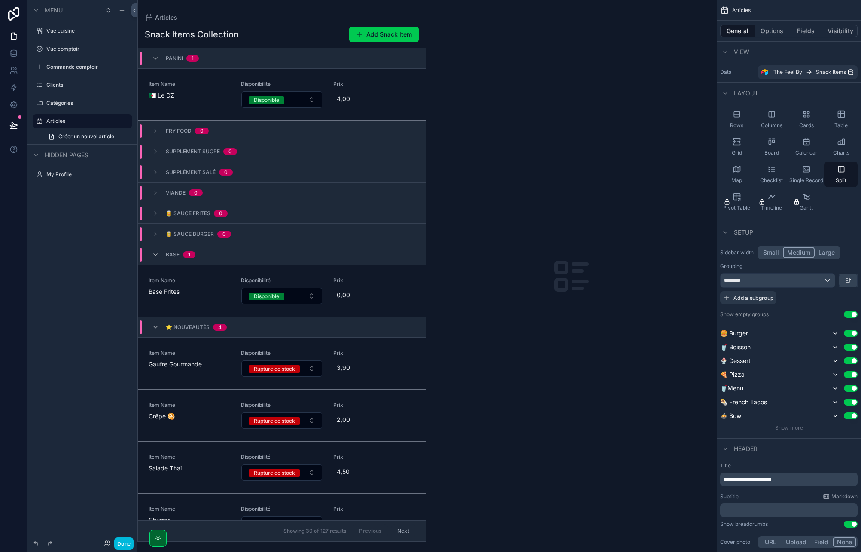
click at [197, 89] on div "Item Name 🇩🇿 Le DZ" at bounding box center [190, 90] width 82 height 19
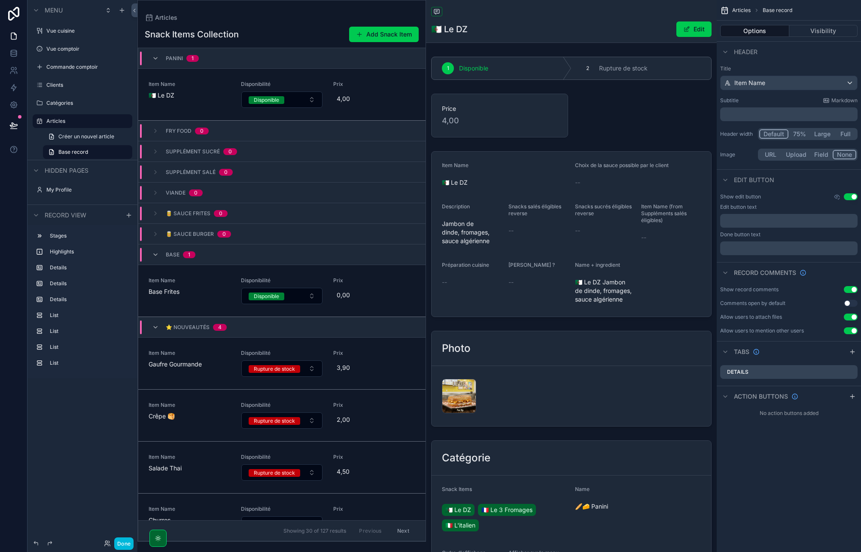
click at [479, 74] on div "scrollable content" at bounding box center [571, 68] width 291 height 30
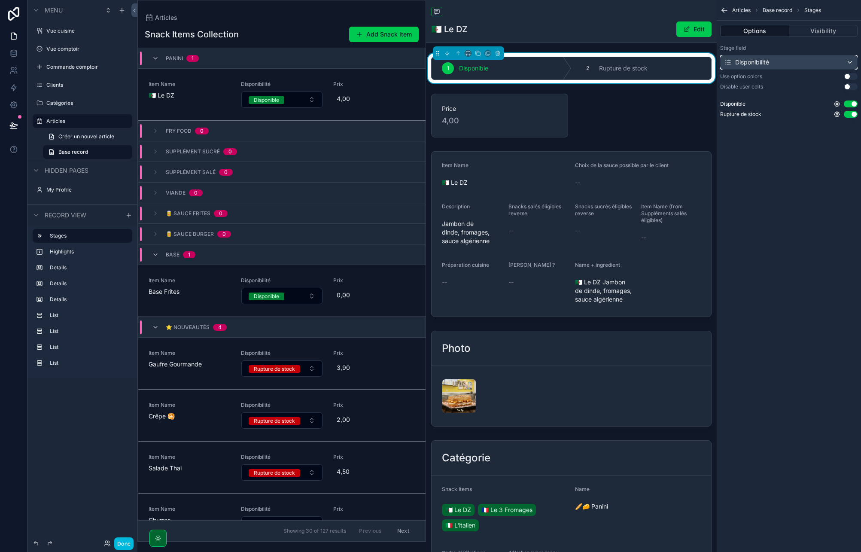
click at [775, 63] on div "Disponibilité" at bounding box center [788, 62] width 137 height 14
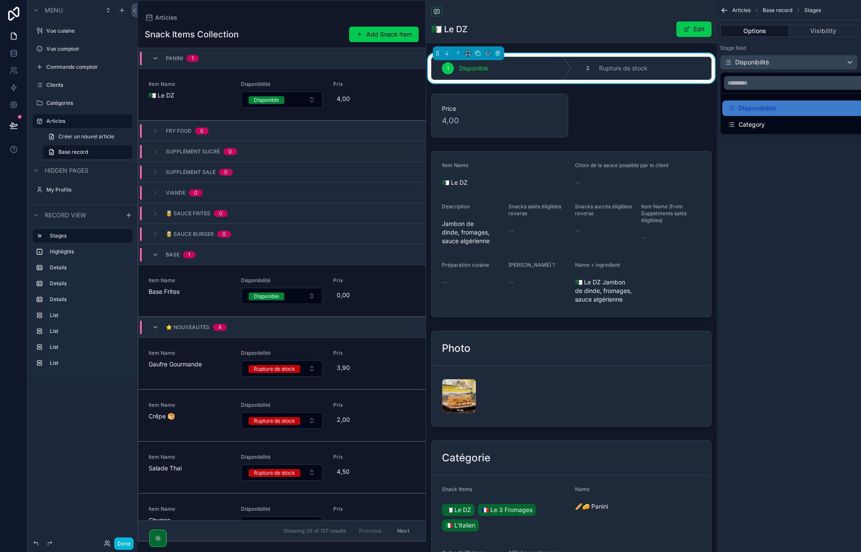
click at [775, 63] on div "scrollable content" at bounding box center [430, 276] width 861 height 552
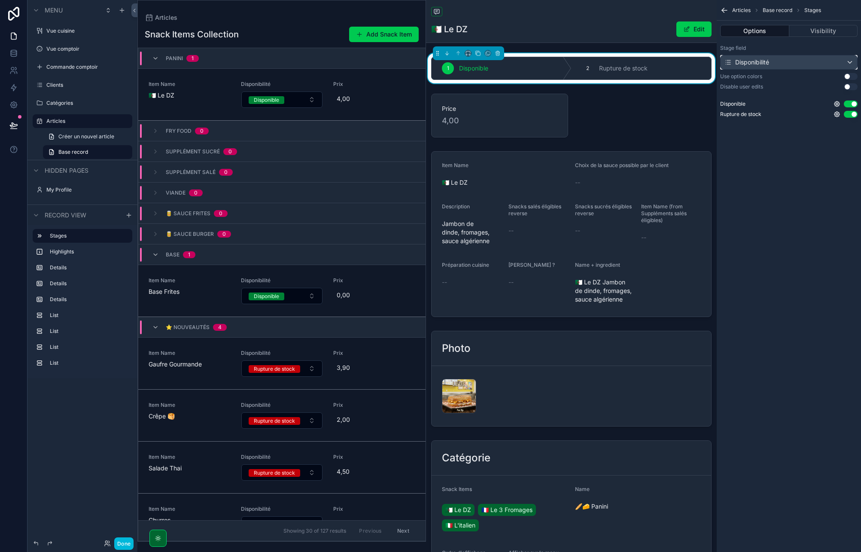
click at [775, 63] on div "Disponibilité" at bounding box center [788, 62] width 137 height 14
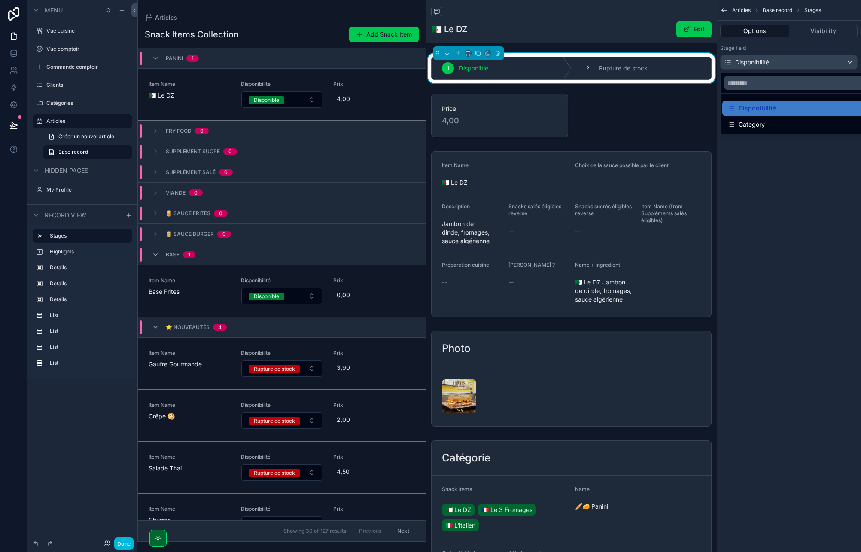
click at [761, 119] on div "Category" at bounding box center [745, 124] width 37 height 10
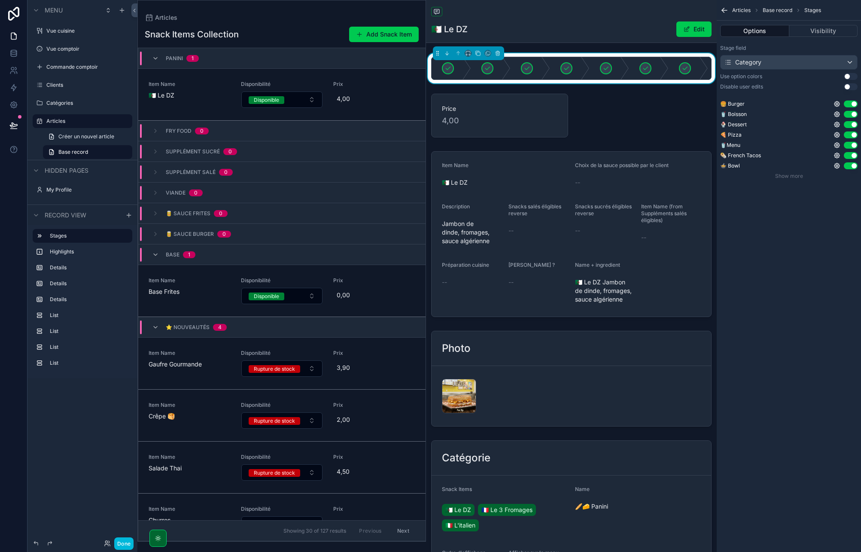
scroll to position [21, 0]
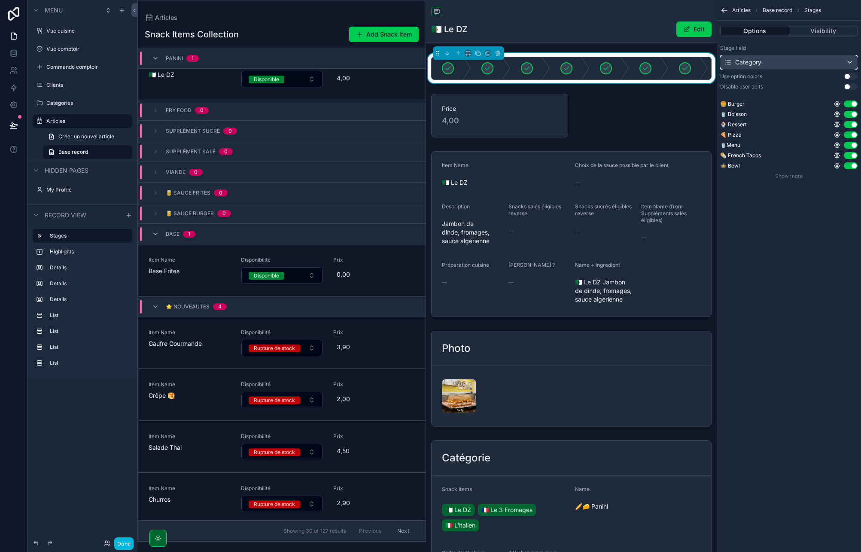
click at [816, 61] on div "Category" at bounding box center [788, 62] width 137 height 14
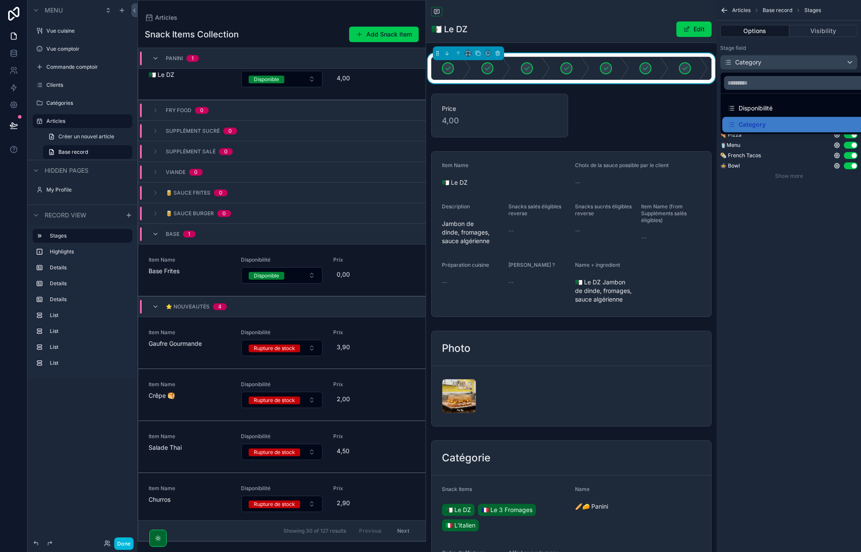
click at [754, 111] on div "Disponibilité" at bounding box center [749, 108] width 45 height 10
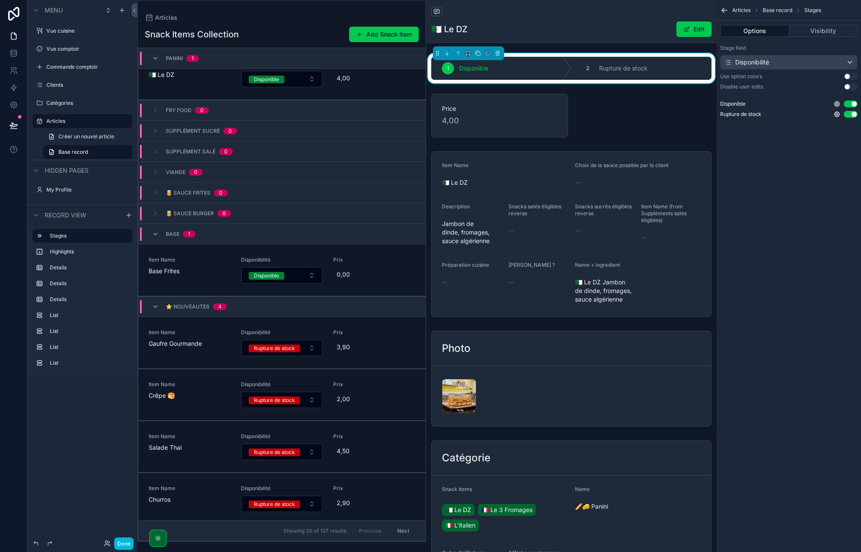
click at [642, 110] on div "scrollable content" at bounding box center [571, 115] width 291 height 51
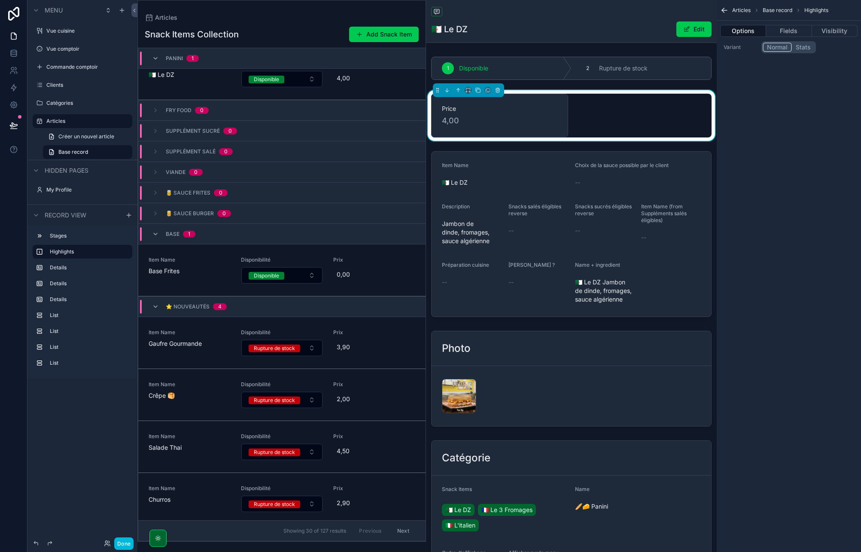
click at [680, 69] on div "scrollable content" at bounding box center [571, 68] width 291 height 30
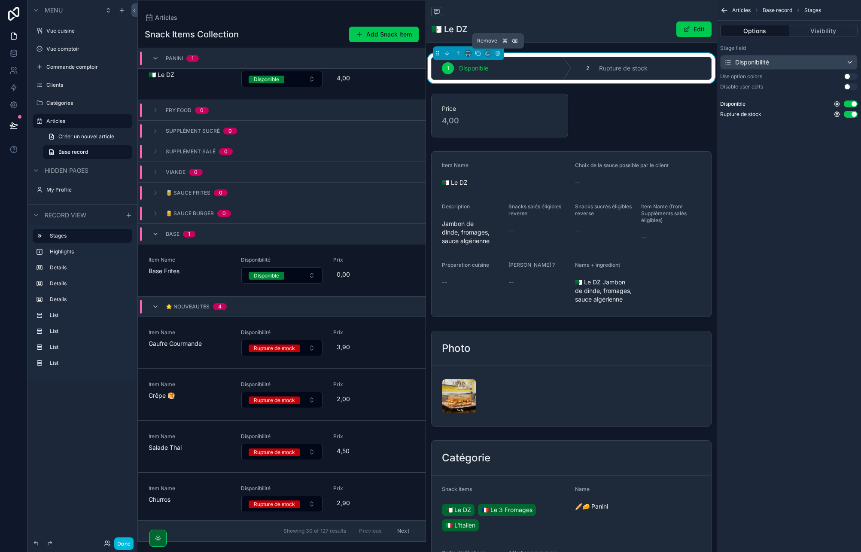
click at [497, 53] on icon "scrollable content" at bounding box center [497, 53] width 6 height 6
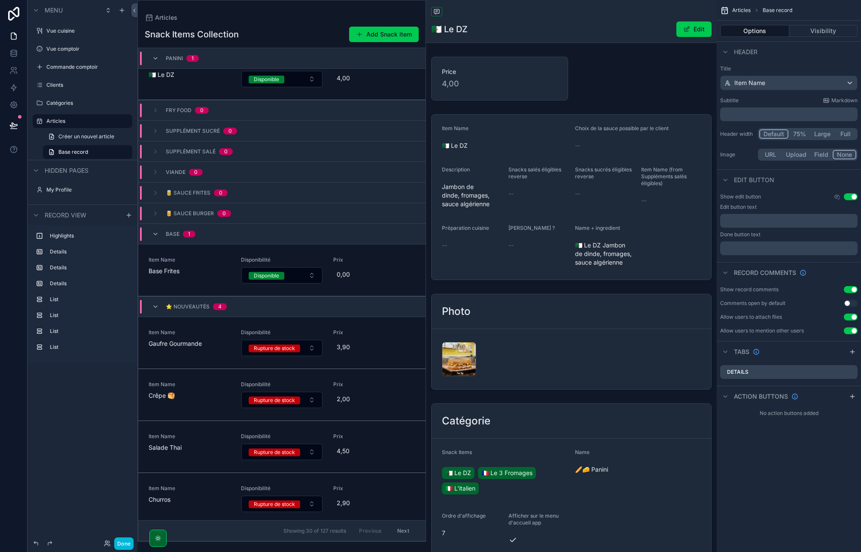
click at [491, 73] on div "scrollable content" at bounding box center [571, 78] width 291 height 51
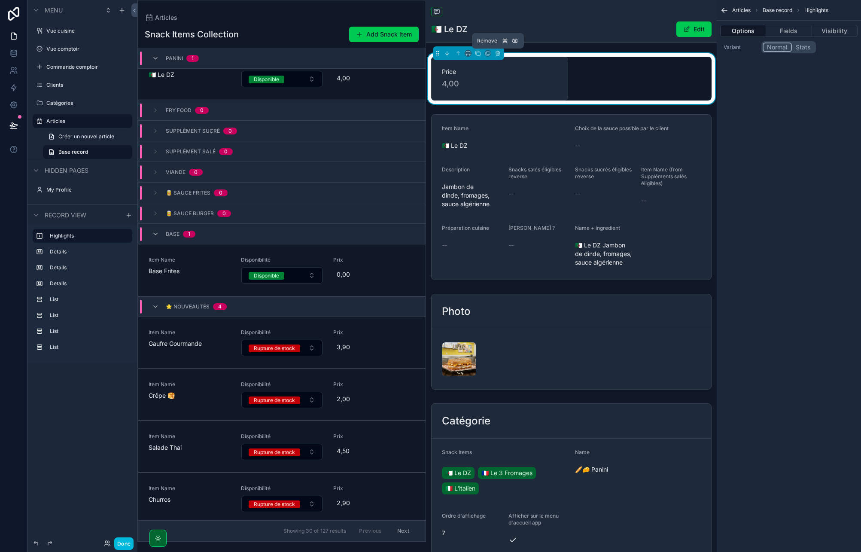
click at [498, 53] on icon "scrollable content" at bounding box center [497, 53] width 6 height 6
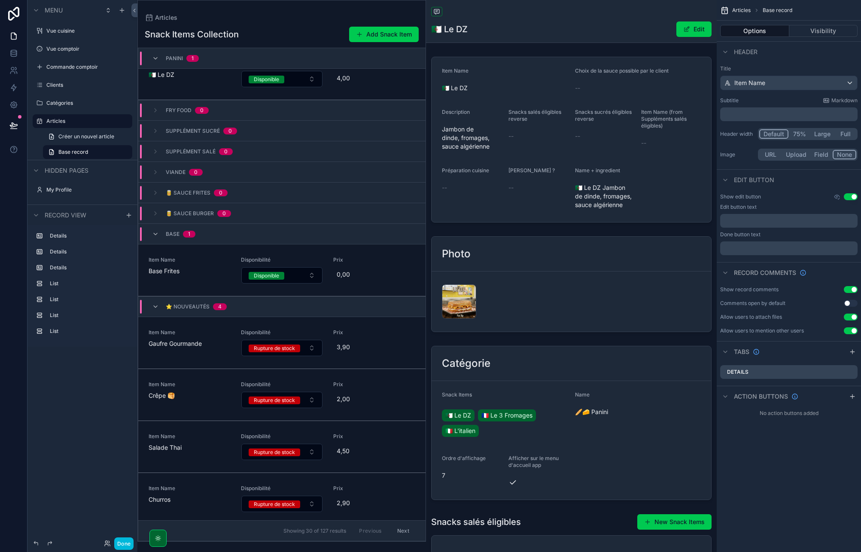
click at [476, 78] on div "scrollable content" at bounding box center [571, 139] width 291 height 173
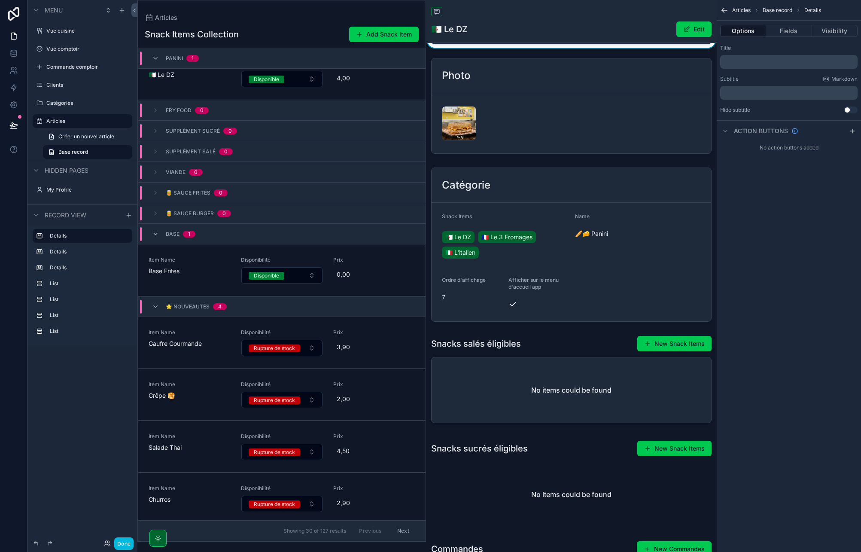
scroll to position [0, 0]
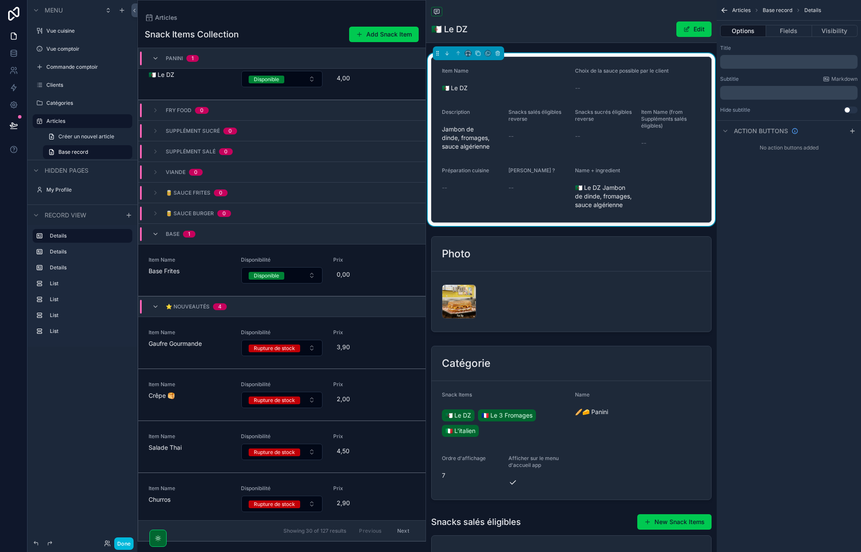
click at [528, 125] on div "Snacks salés éligibles reverse" at bounding box center [538, 117] width 60 height 17
click at [789, 30] on button "Fields" at bounding box center [789, 31] width 46 height 12
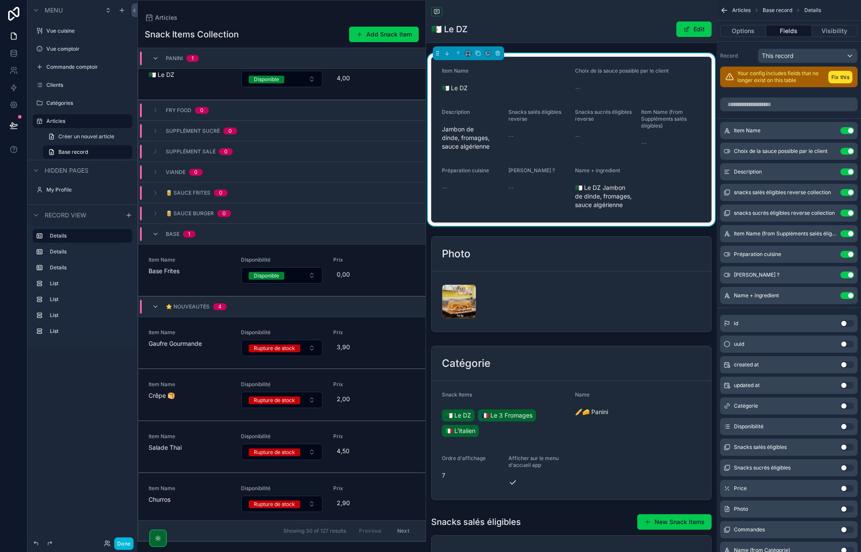
click at [845, 293] on button "Use setting" at bounding box center [847, 295] width 14 height 7
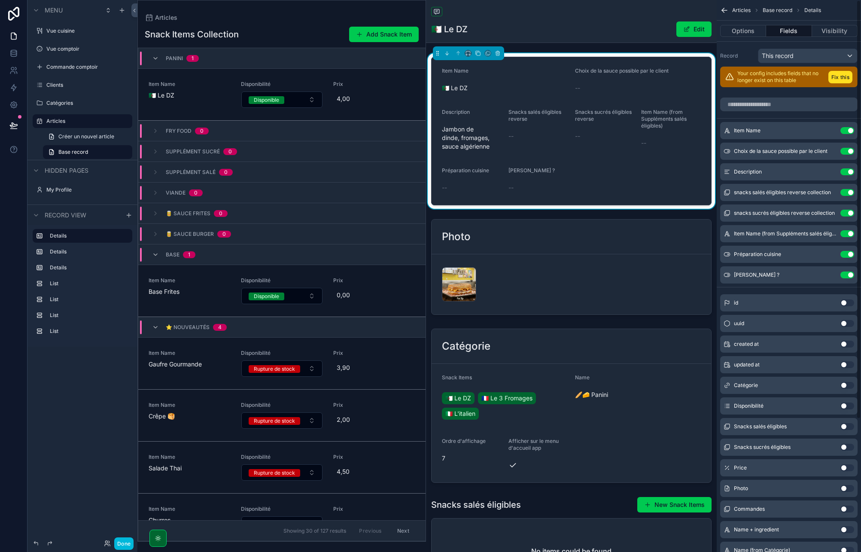
scroll to position [21, 0]
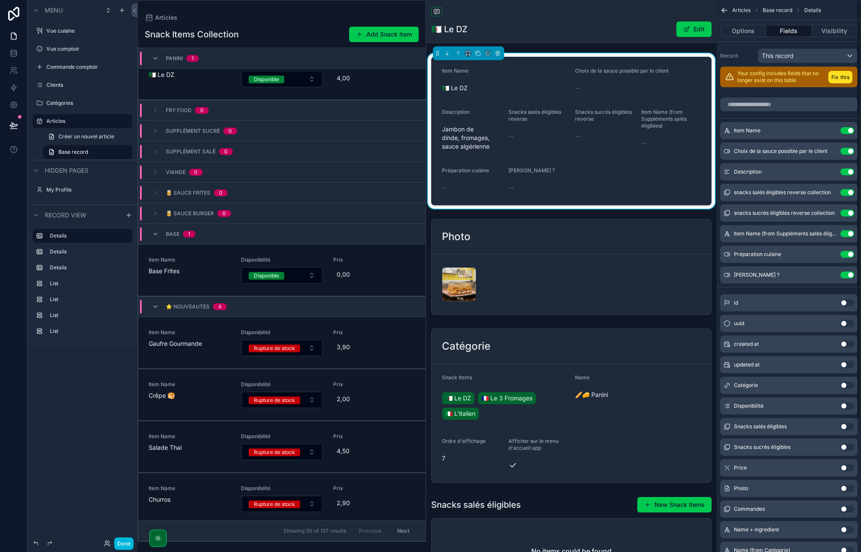
click at [845, 275] on button "Use setting" at bounding box center [847, 274] width 14 height 7
click at [846, 234] on button "Use setting" at bounding box center [847, 233] width 14 height 7
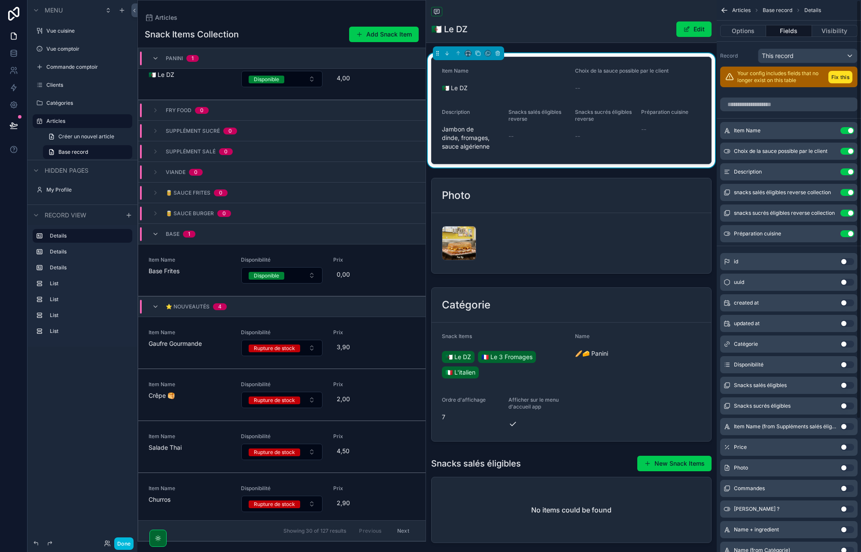
click at [847, 213] on button "Use setting" at bounding box center [847, 212] width 14 height 7
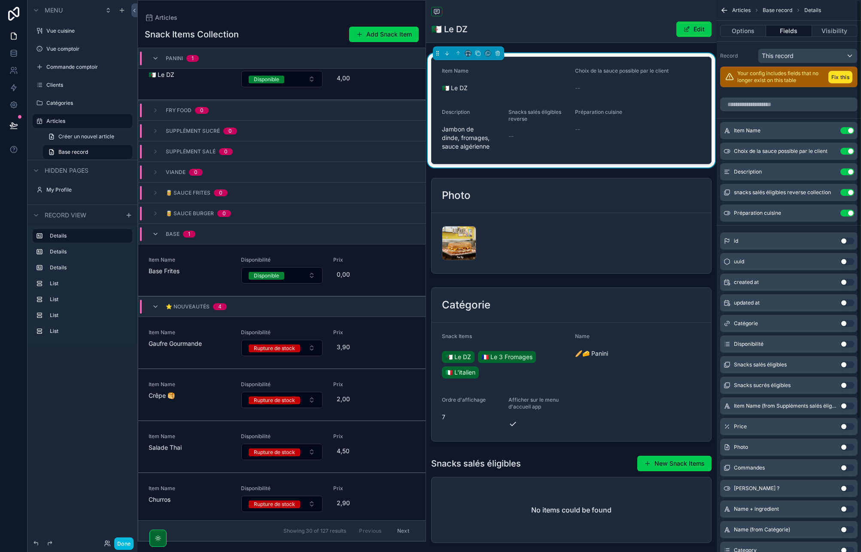
click at [845, 192] on button "Use setting" at bounding box center [847, 192] width 14 height 7
click at [0, 0] on icon "scrollable content" at bounding box center [0, 0] width 0 height 0
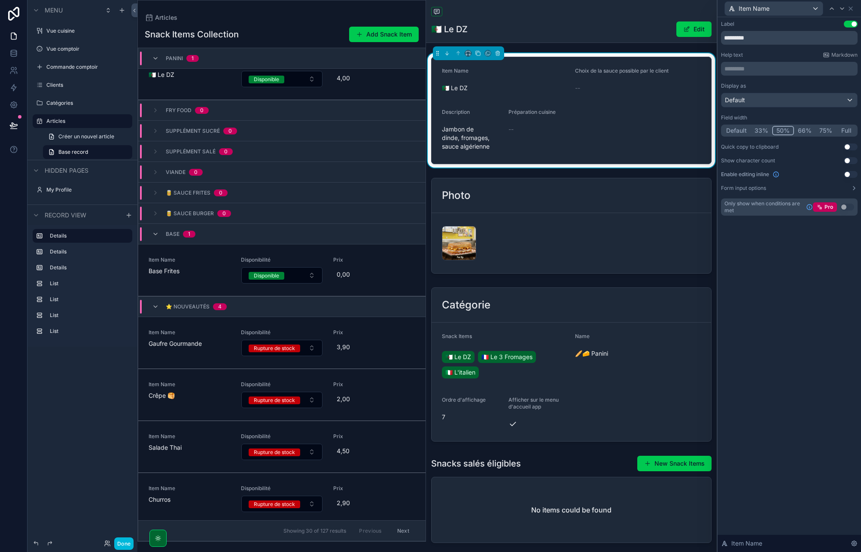
click at [850, 171] on button "Use setting" at bounding box center [850, 174] width 14 height 7
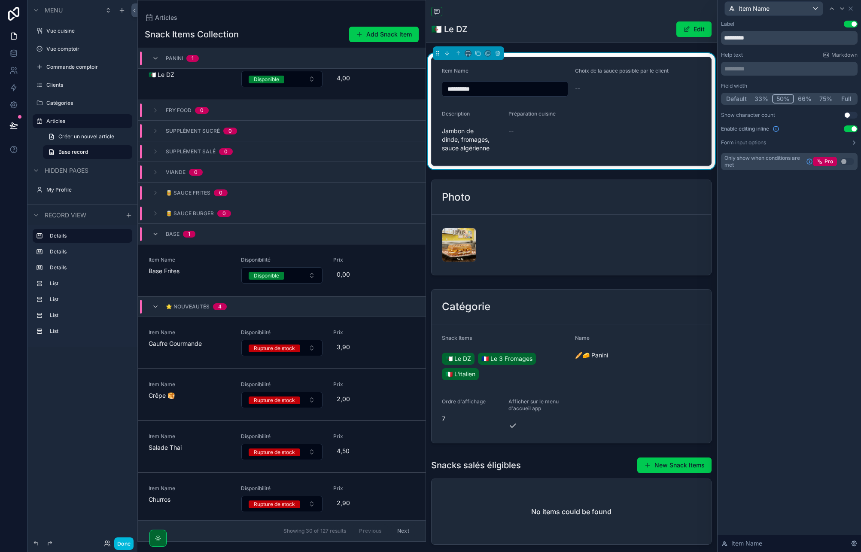
click at [618, 82] on div "--" at bounding box center [638, 88] width 126 height 14
click at [852, 10] on icon at bounding box center [850, 8] width 7 height 7
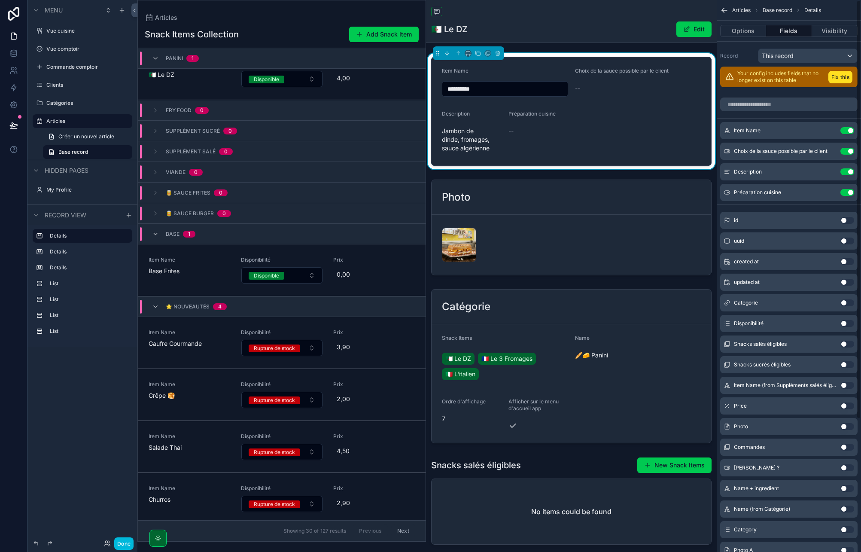
click at [0, 0] on icon "scrollable content" at bounding box center [0, 0] width 0 height 0
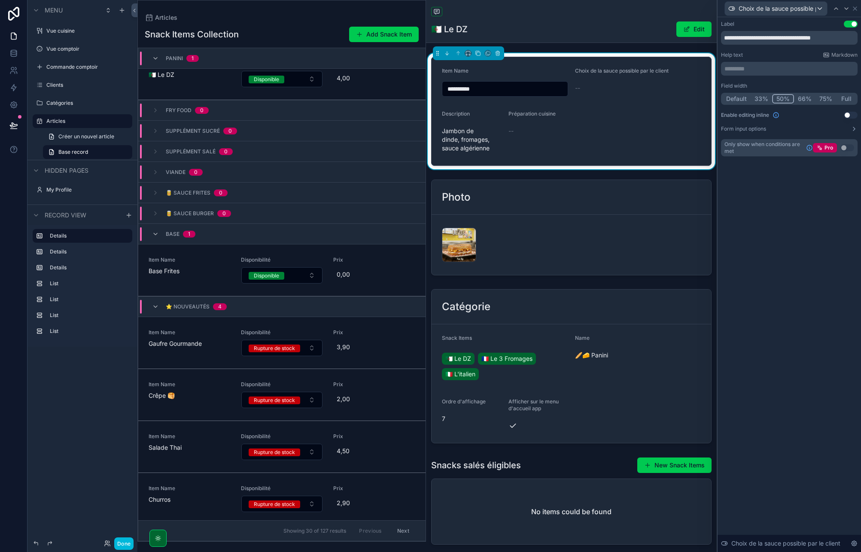
click at [851, 114] on button "Use setting" at bounding box center [850, 115] width 14 height 7
click at [476, 111] on div "Description" at bounding box center [472, 115] width 60 height 10
click at [470, 139] on span "Jambon de dinde, fromages, sauce algérienne" at bounding box center [472, 140] width 60 height 26
click at [856, 8] on icon at bounding box center [854, 8] width 7 height 7
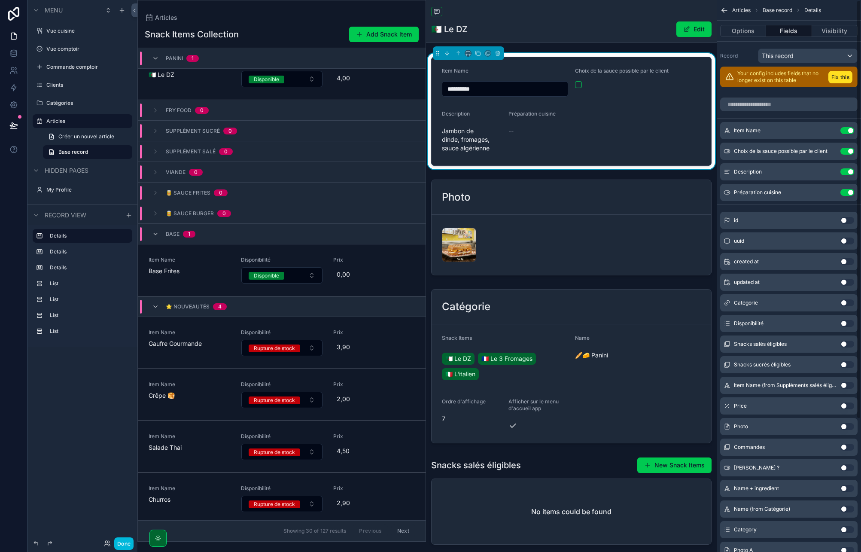
click at [473, 134] on span "Jambon de dinde, fromages, sauce algérienne" at bounding box center [472, 140] width 60 height 26
click at [843, 194] on button "Use setting" at bounding box center [847, 192] width 14 height 7
click at [0, 0] on icon "scrollable content" at bounding box center [0, 0] width 0 height 0
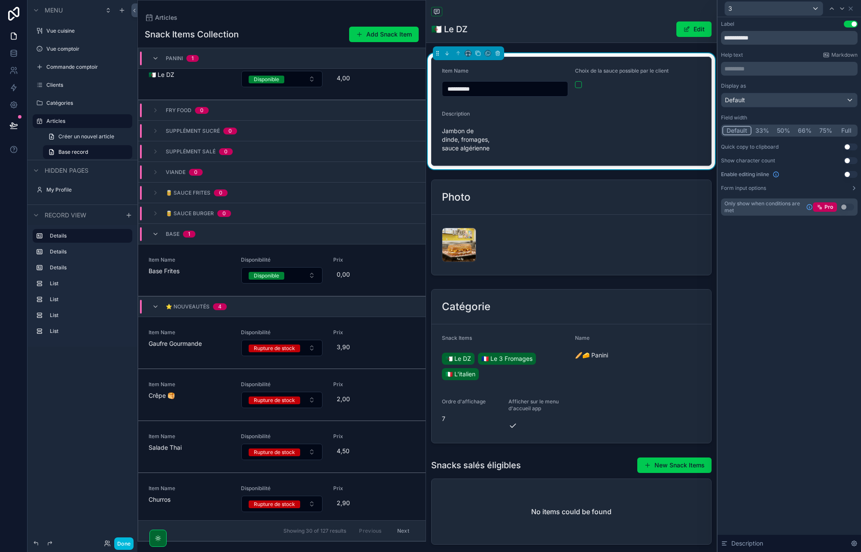
click at [847, 160] on button "Use setting" at bounding box center [850, 160] width 14 height 7
click at [849, 173] on button "Use setting" at bounding box center [850, 174] width 14 height 7
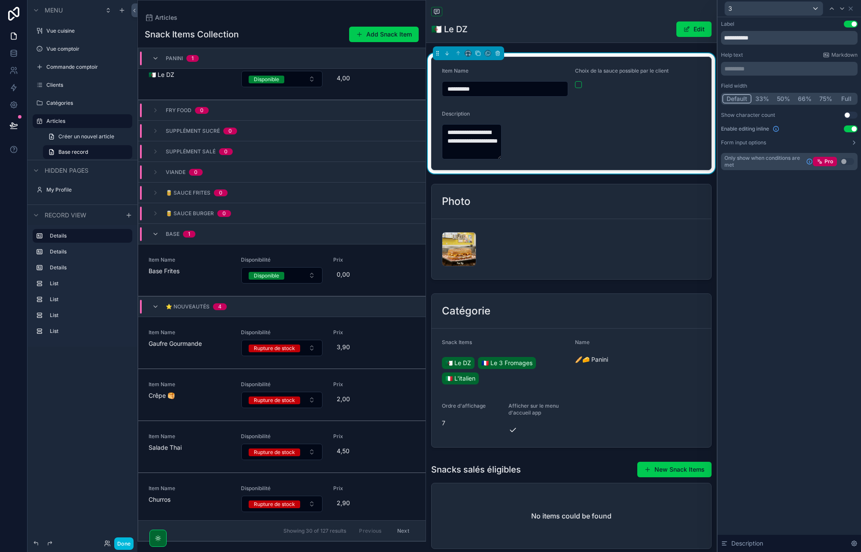
drag, startPoint x: 499, startPoint y: 155, endPoint x: 549, endPoint y: 157, distance: 50.3
click at [549, 157] on form "**********" at bounding box center [570, 113] width 279 height 112
click at [850, 10] on icon at bounding box center [850, 8] width 7 height 7
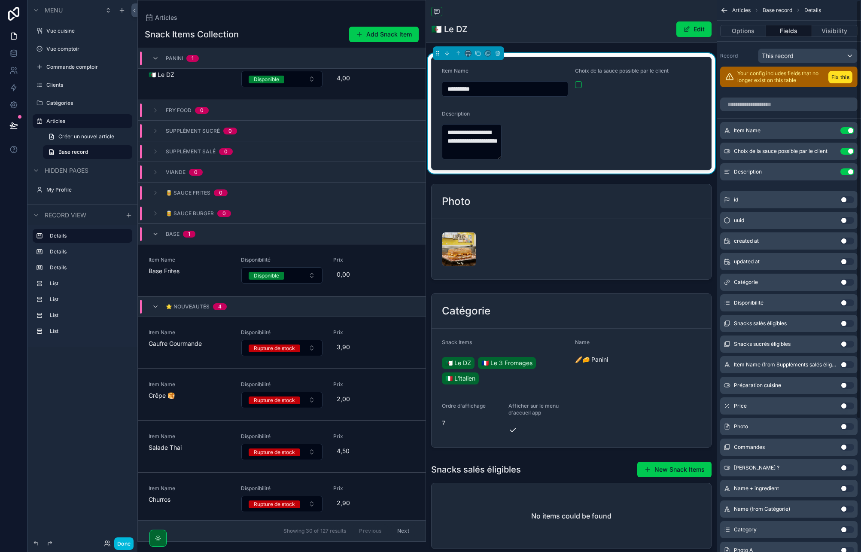
click at [0, 0] on icon "scrollable content" at bounding box center [0, 0] width 0 height 0
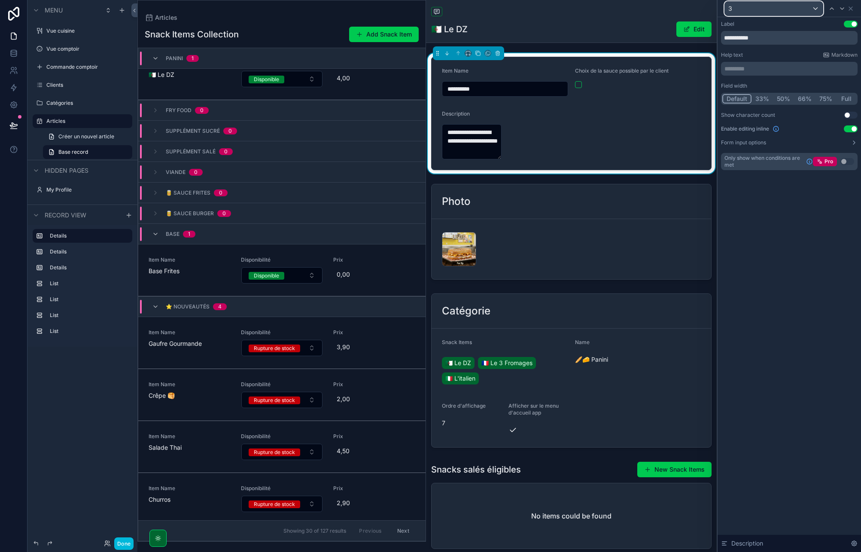
click at [743, 13] on div "3" at bounding box center [774, 9] width 98 height 14
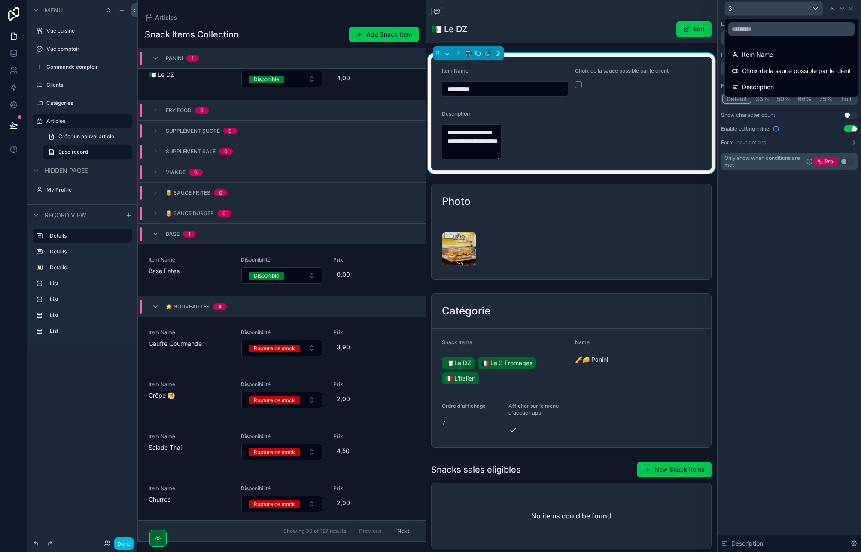
click at [743, 13] on div at bounding box center [788, 276] width 143 height 552
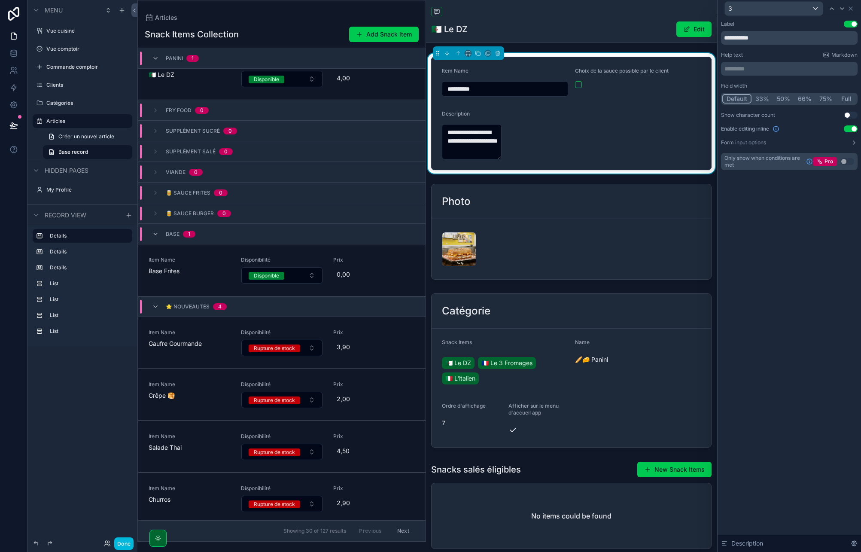
click at [844, 101] on button "Full" at bounding box center [846, 98] width 20 height 9
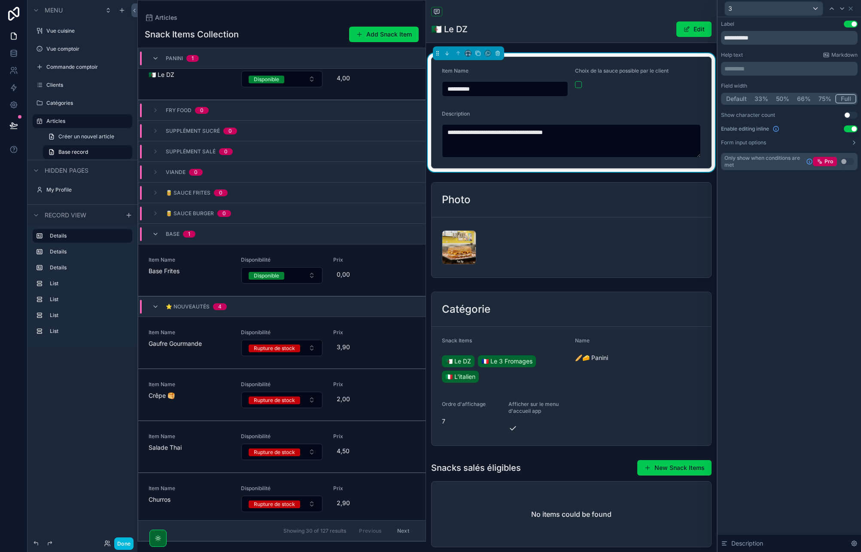
click at [509, 217] on div "scrollable content" at bounding box center [571, 230] width 291 height 103
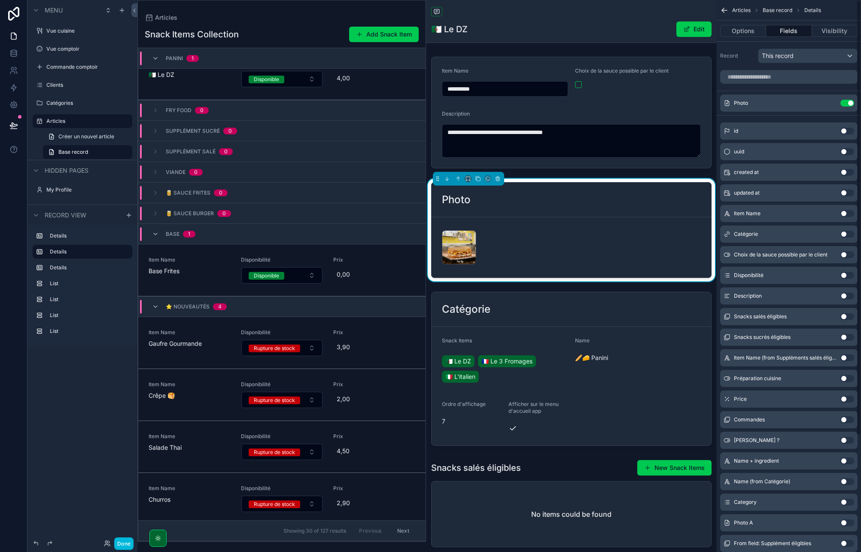
click at [0, 0] on icon "scrollable content" at bounding box center [0, 0] width 0 height 0
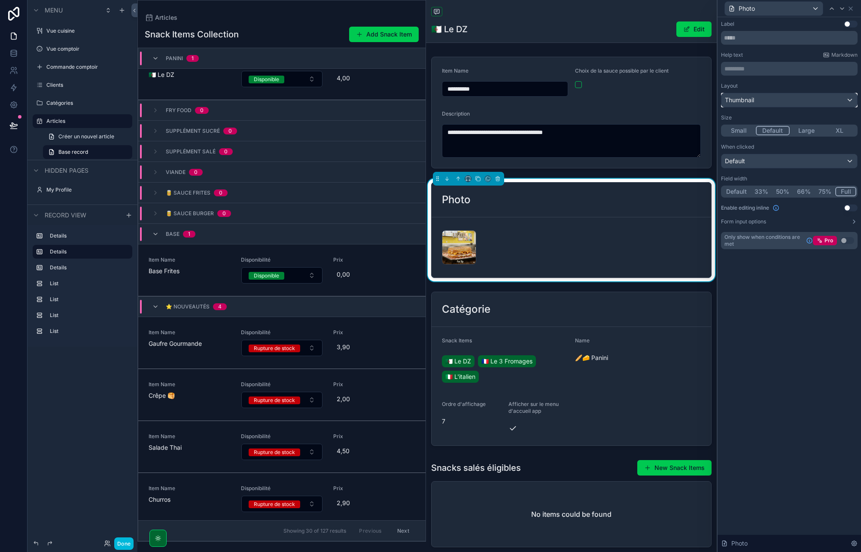
click at [781, 102] on div "Thumbnail" at bounding box center [789, 100] width 136 height 14
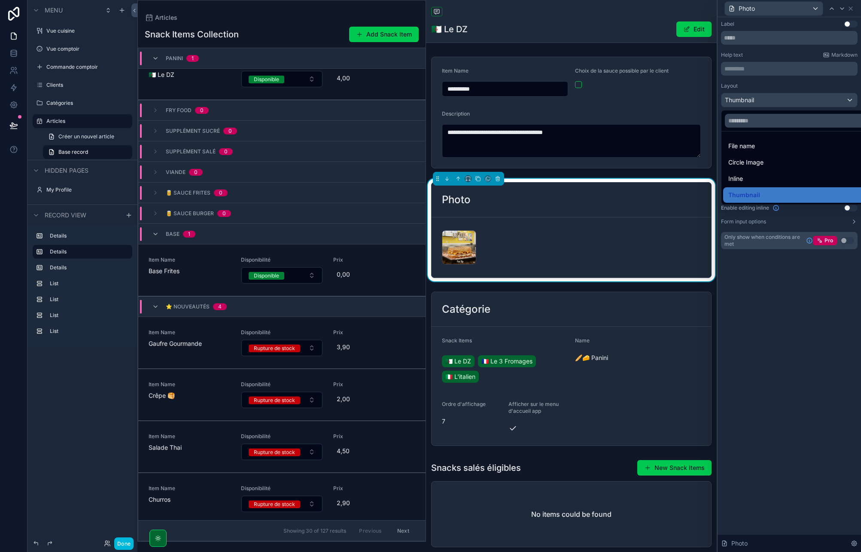
click at [746, 176] on div "Inline" at bounding box center [799, 178] width 142 height 10
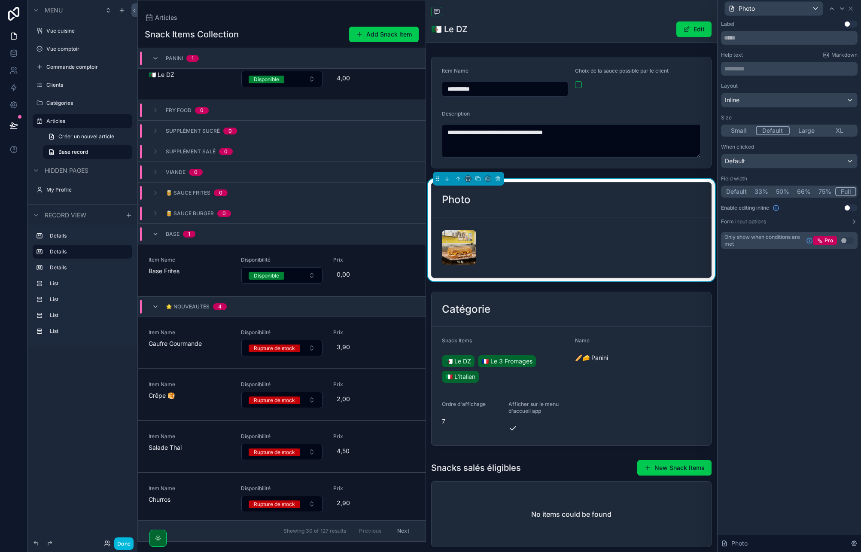
click at [734, 127] on button "Small" at bounding box center [738, 130] width 33 height 9
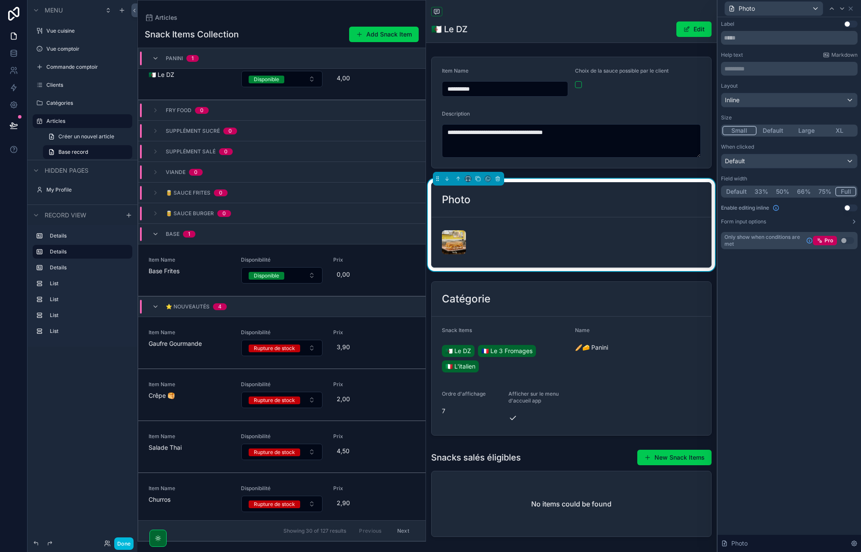
click at [849, 209] on button "Use setting" at bounding box center [850, 207] width 14 height 7
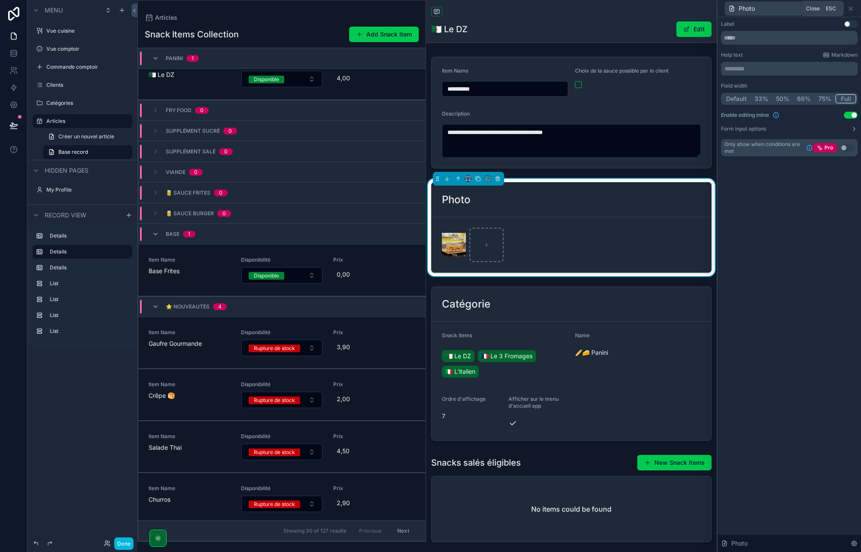
click at [849, 7] on icon at bounding box center [850, 8] width 3 height 3
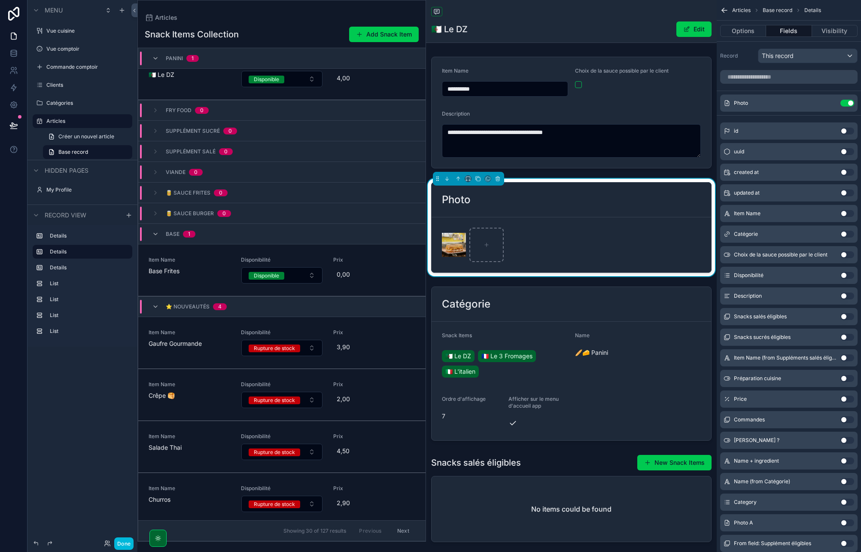
click at [557, 314] on div "scrollable content" at bounding box center [571, 363] width 291 height 161
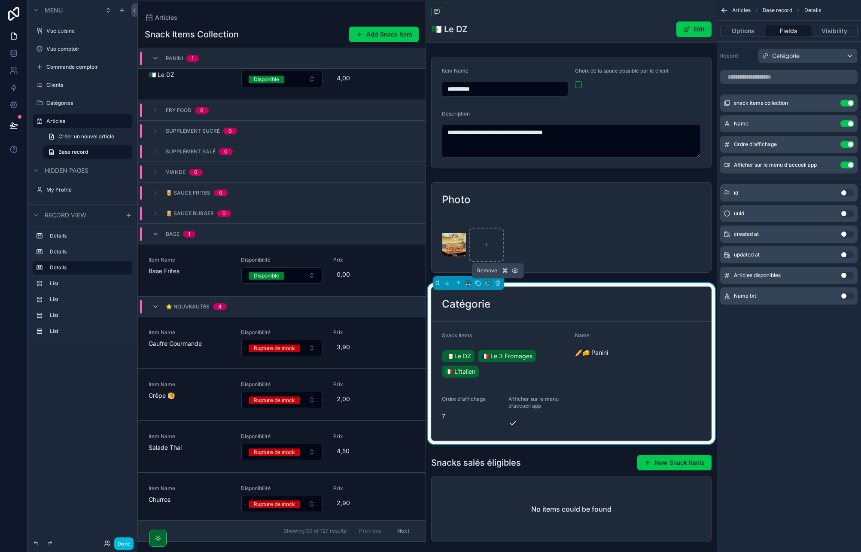
click at [498, 281] on icon "scrollable content" at bounding box center [497, 283] width 6 height 6
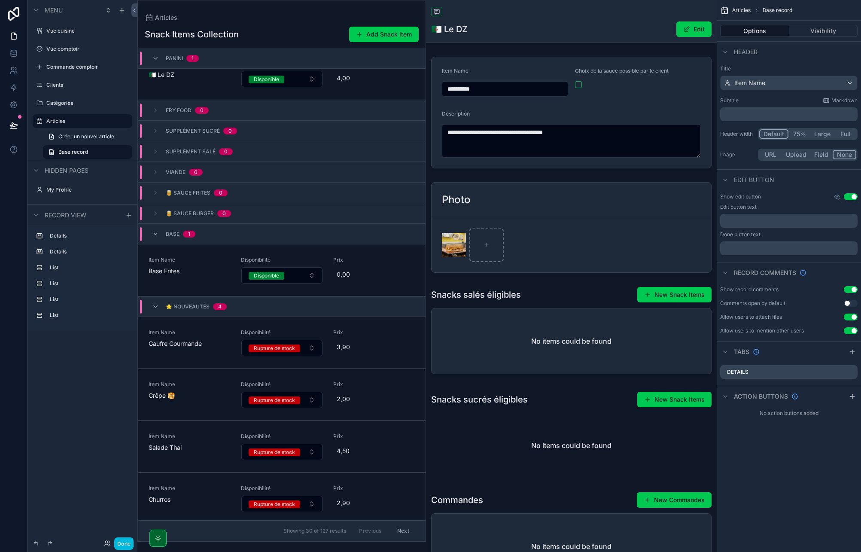
click at [598, 120] on div "scrollable content" at bounding box center [571, 112] width 291 height 118
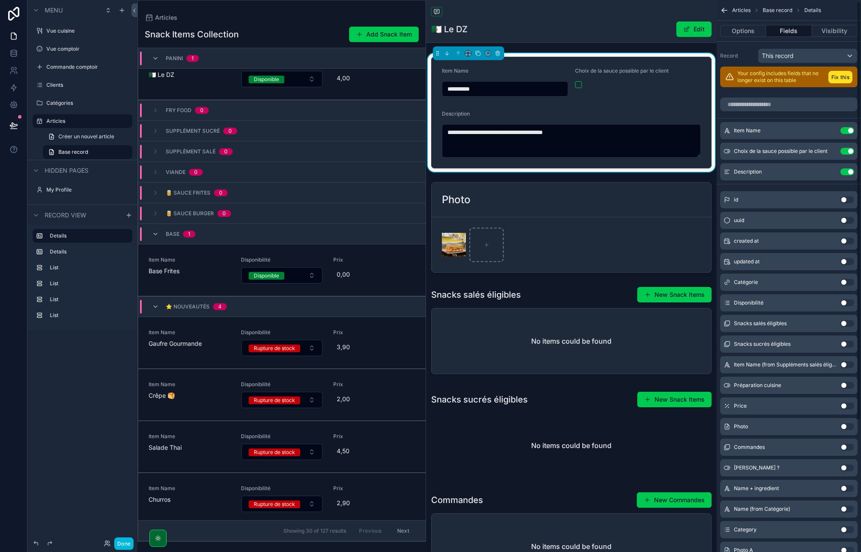
scroll to position [14, 0]
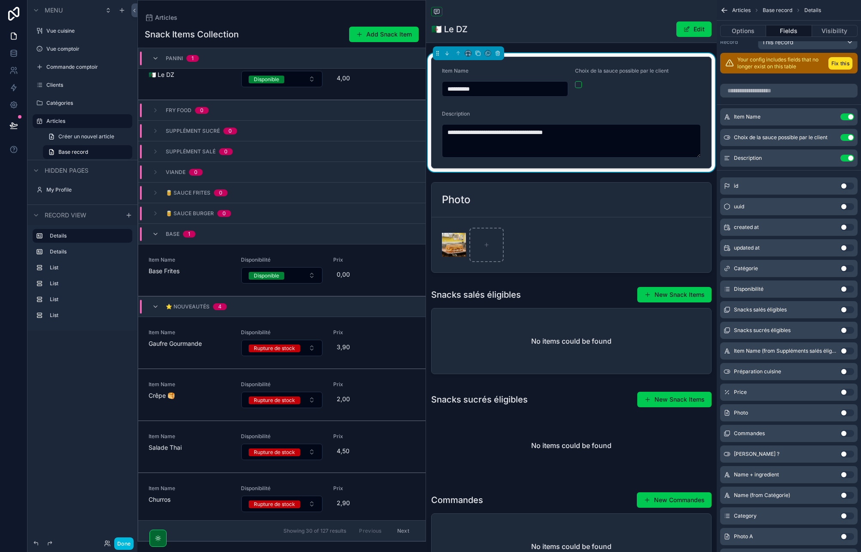
click at [843, 289] on button "Use setting" at bounding box center [847, 288] width 14 height 7
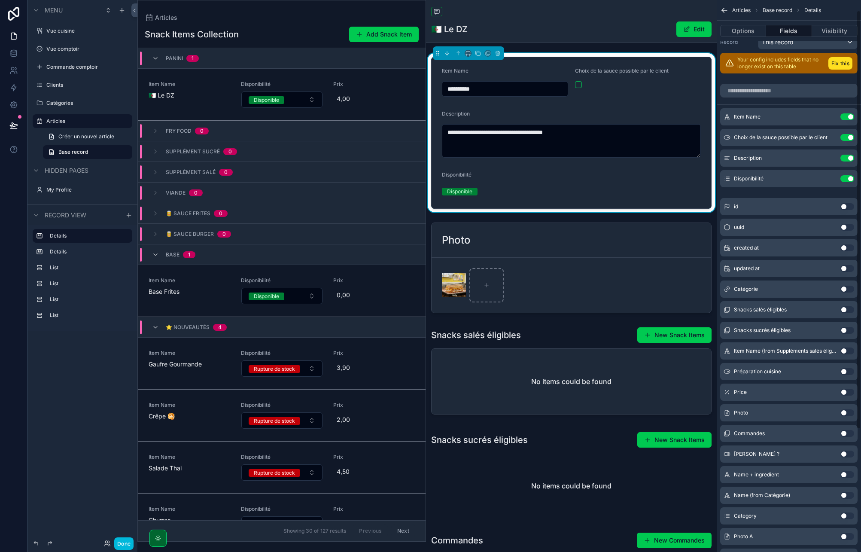
scroll to position [21, 0]
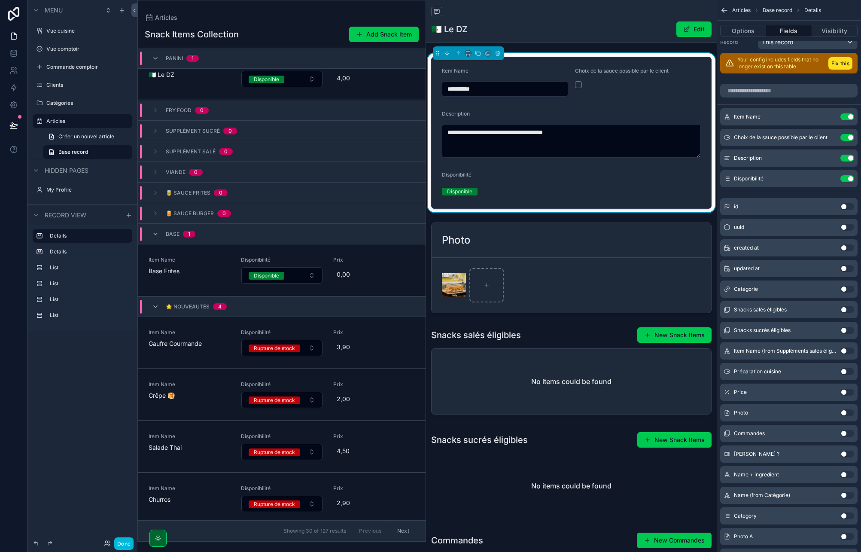
click at [845, 288] on button "Use setting" at bounding box center [847, 288] width 14 height 7
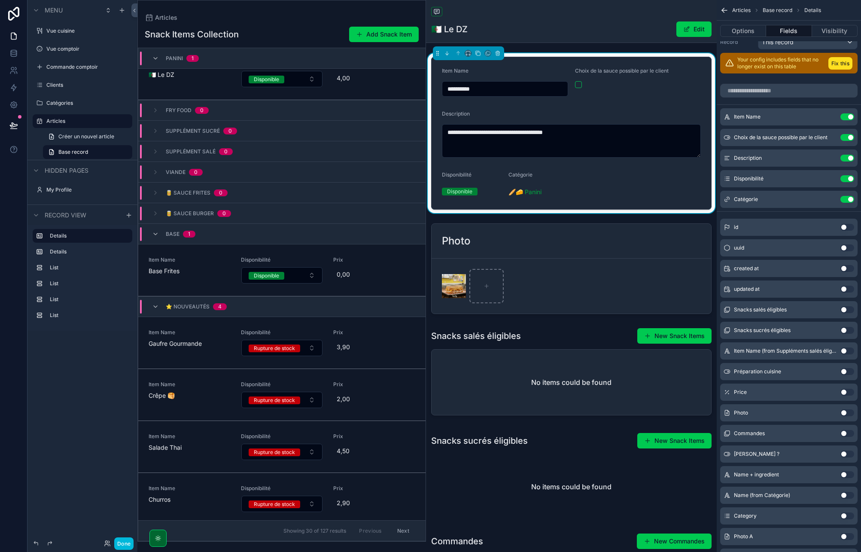
click at [540, 179] on div "Catégorie" at bounding box center [538, 176] width 60 height 10
click at [750, 28] on button "Options" at bounding box center [743, 31] width 46 height 12
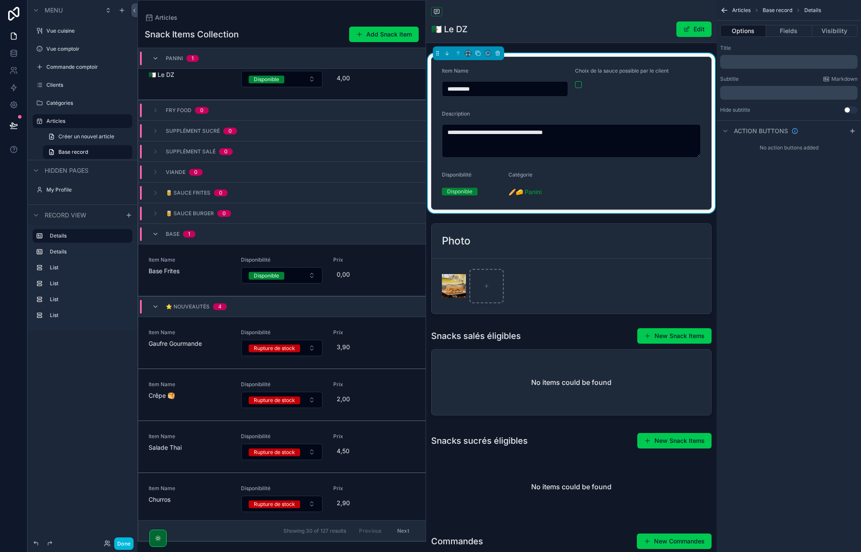
scroll to position [0, 0]
click at [520, 174] on span "Catégorie" at bounding box center [520, 174] width 24 height 6
click at [784, 30] on button "Fields" at bounding box center [789, 31] width 46 height 12
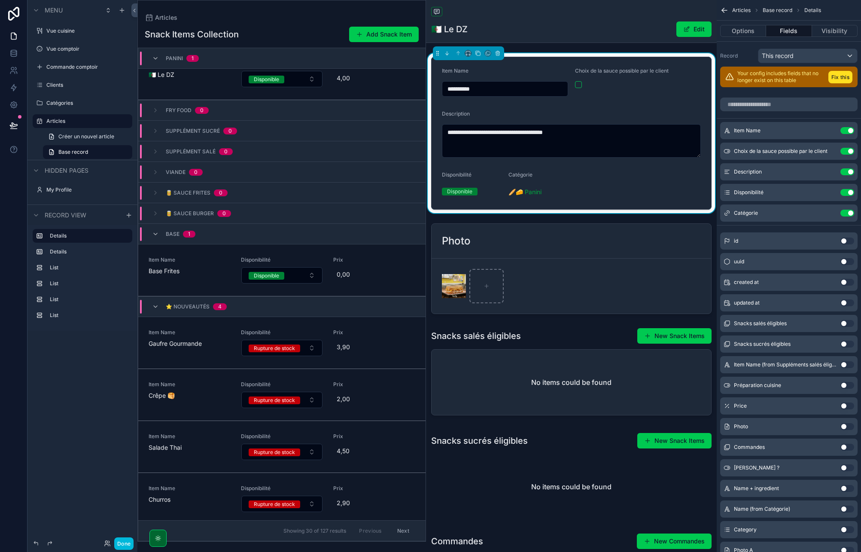
click at [0, 0] on icon "scrollable content" at bounding box center [0, 0] width 0 height 0
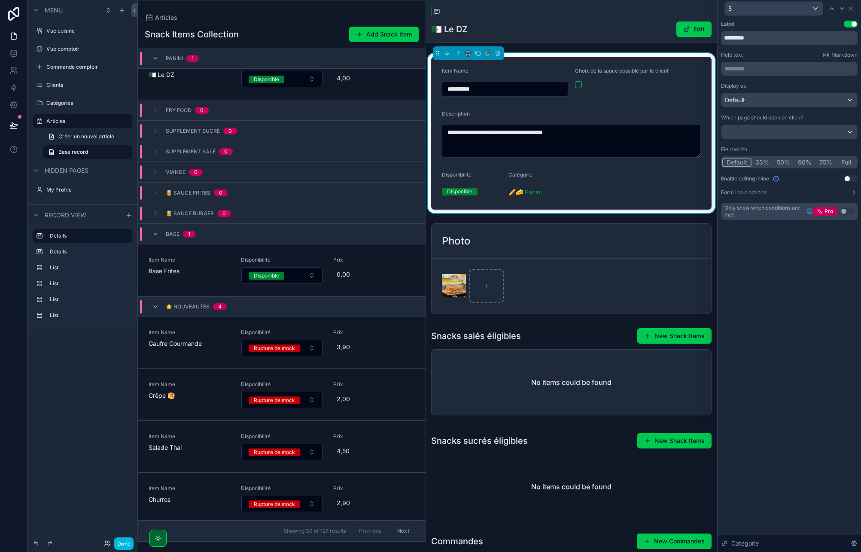
click at [849, 181] on button "Use setting" at bounding box center [850, 178] width 14 height 7
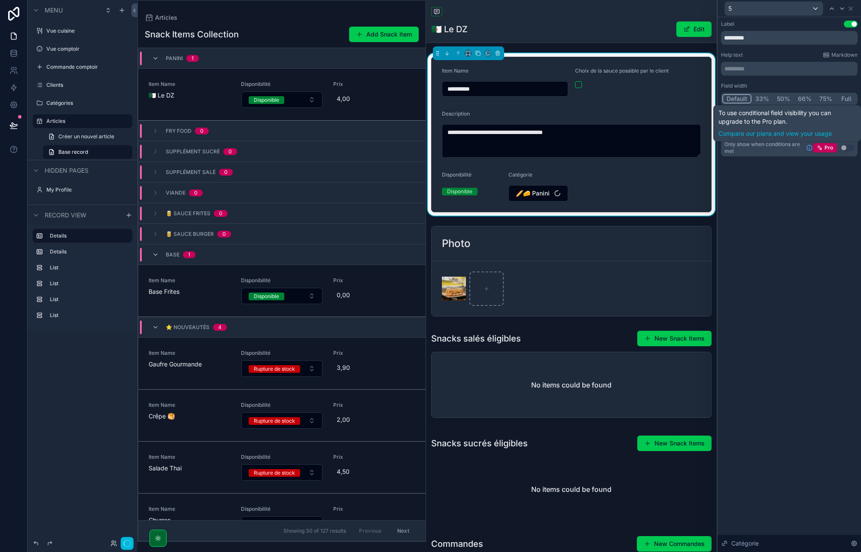
scroll to position [21, 0]
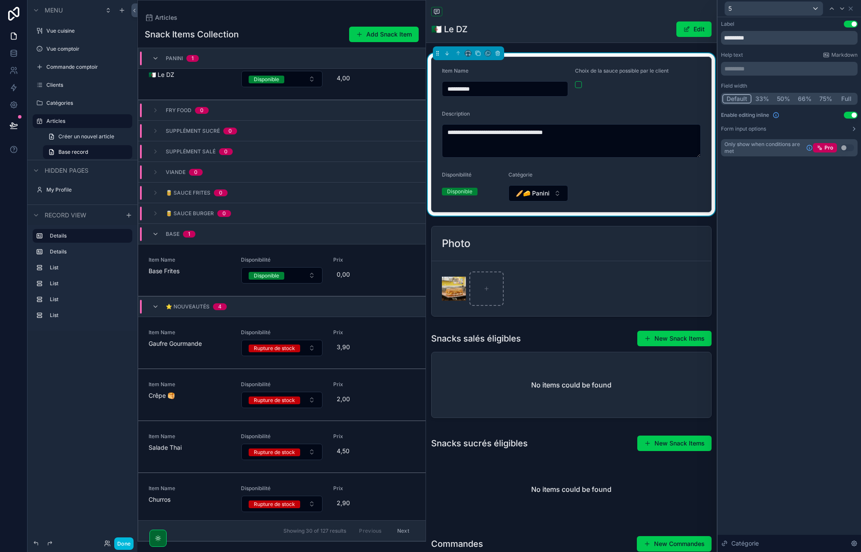
click at [851, 8] on icon at bounding box center [850, 8] width 7 height 7
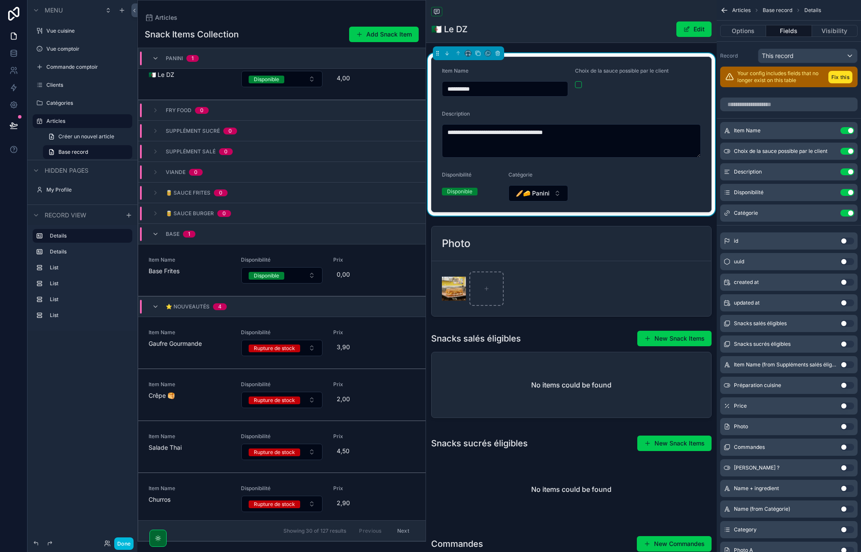
click at [0, 0] on icon "scrollable content" at bounding box center [0, 0] width 0 height 0
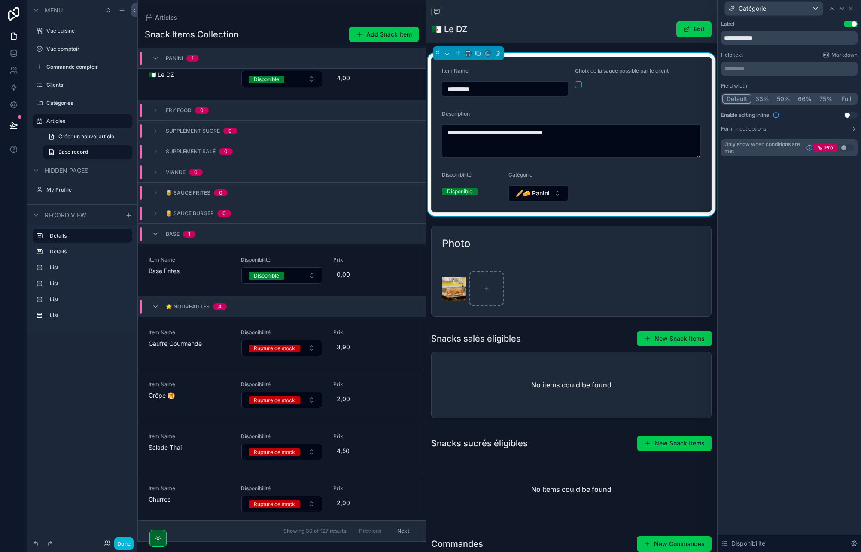
click at [852, 116] on button "Use setting" at bounding box center [850, 115] width 14 height 7
click at [849, 9] on icon at bounding box center [850, 8] width 3 height 3
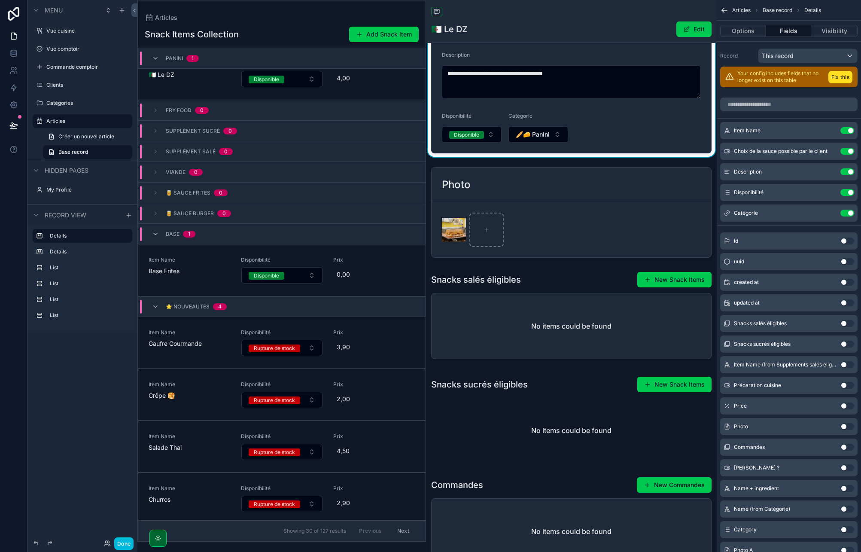
scroll to position [72, 0]
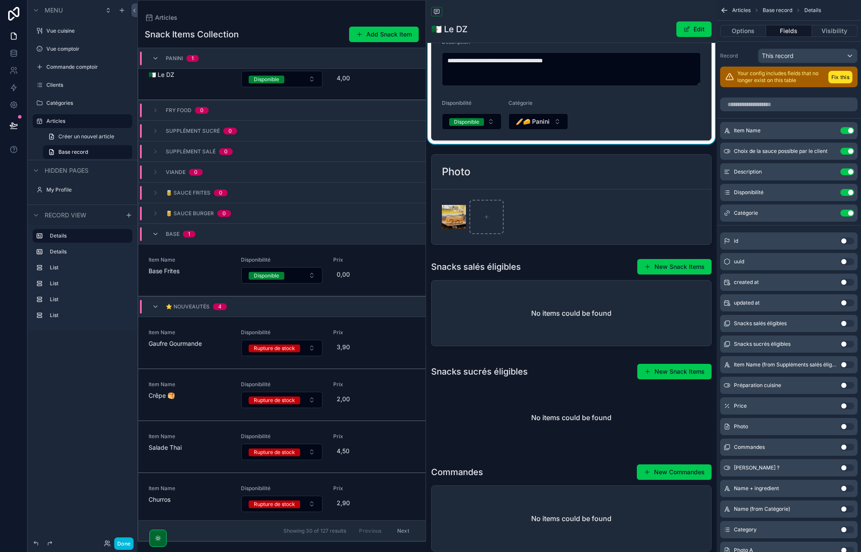
click at [576, 270] on div "scrollable content" at bounding box center [571, 304] width 291 height 98
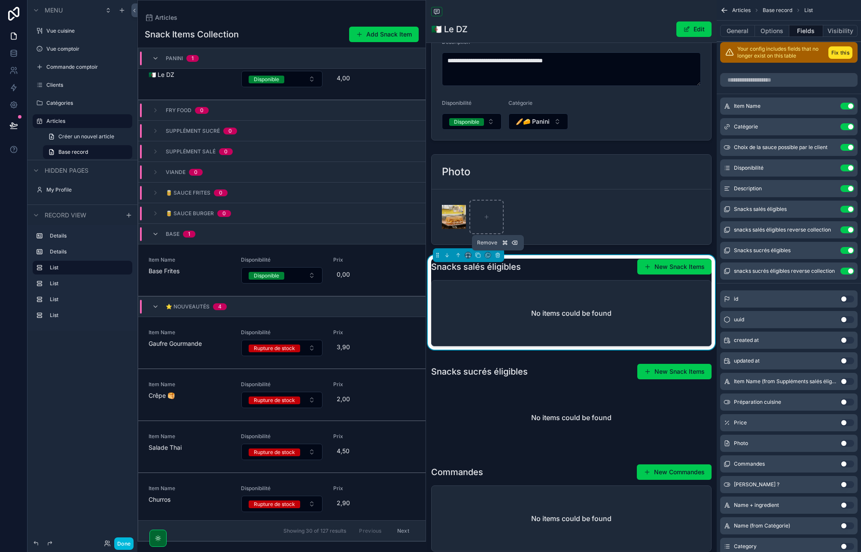
click at [498, 259] on button "scrollable content" at bounding box center [497, 254] width 9 height 9
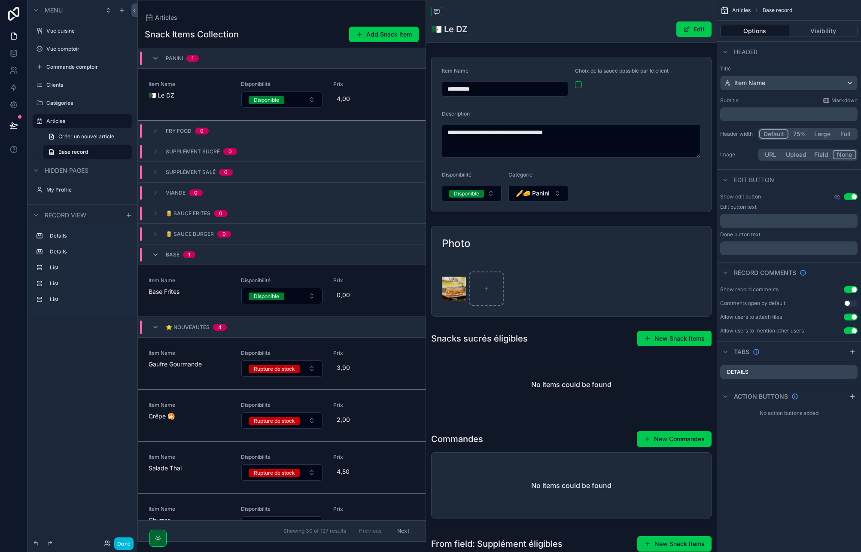
scroll to position [21, 0]
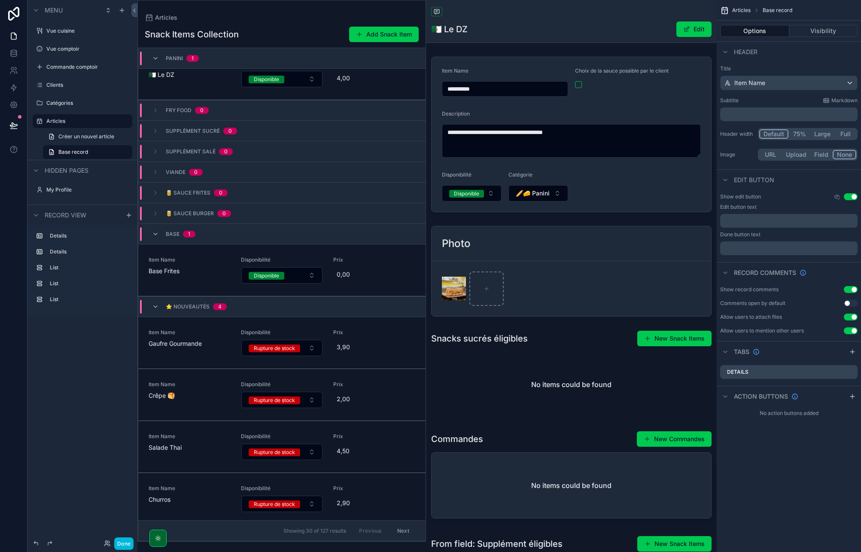
click at [533, 347] on div "scrollable content" at bounding box center [571, 374] width 291 height 94
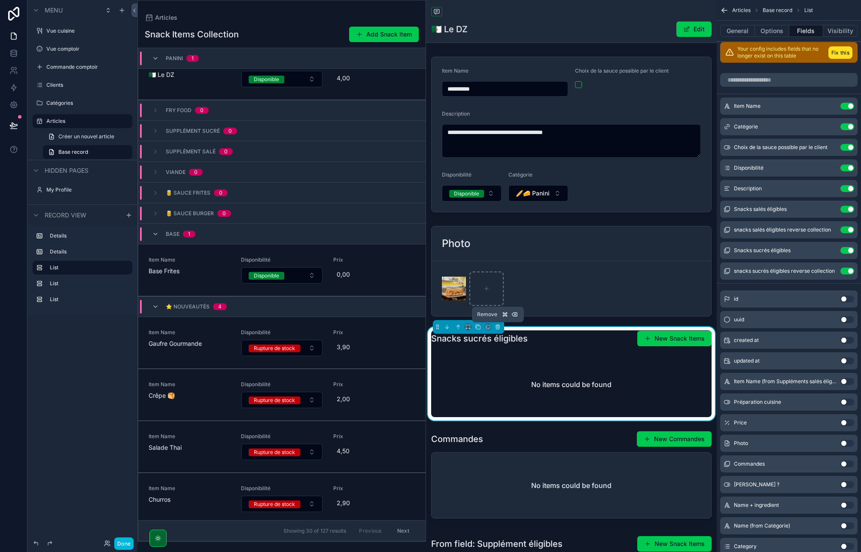
click at [497, 325] on icon "scrollable content" at bounding box center [497, 325] width 4 height 0
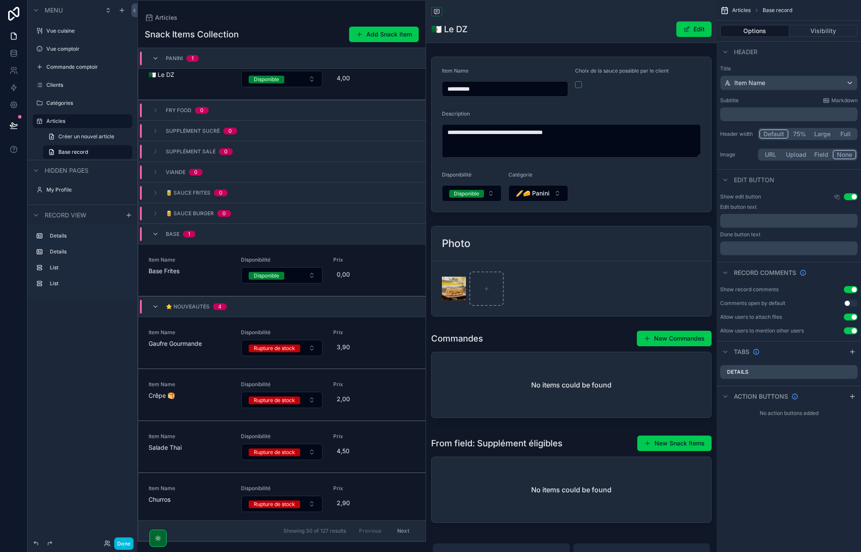
click at [529, 347] on div "scrollable content" at bounding box center [571, 376] width 291 height 98
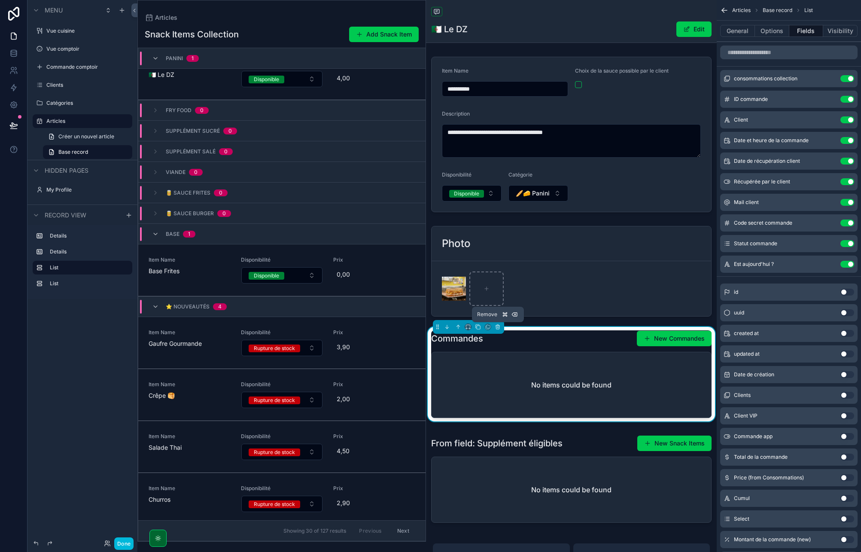
click at [495, 328] on icon "scrollable content" at bounding box center [497, 327] width 6 height 6
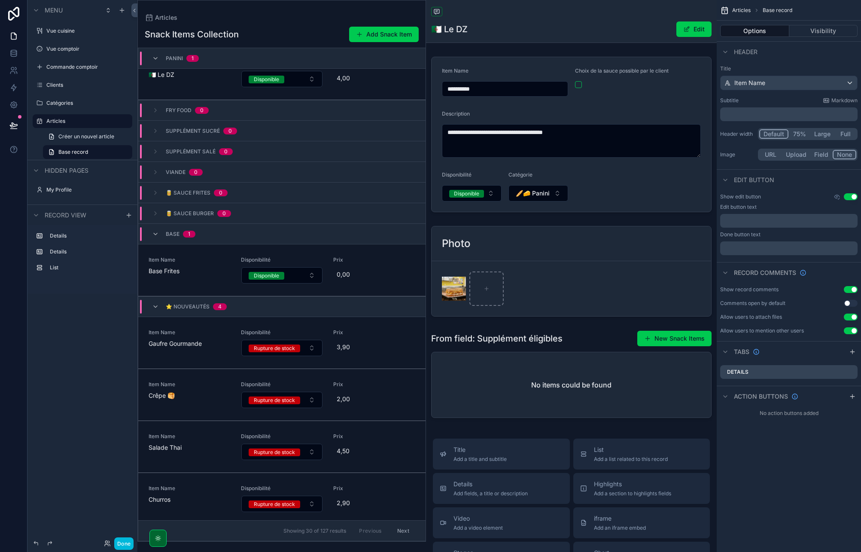
click at [528, 341] on div "scrollable content" at bounding box center [571, 376] width 291 height 98
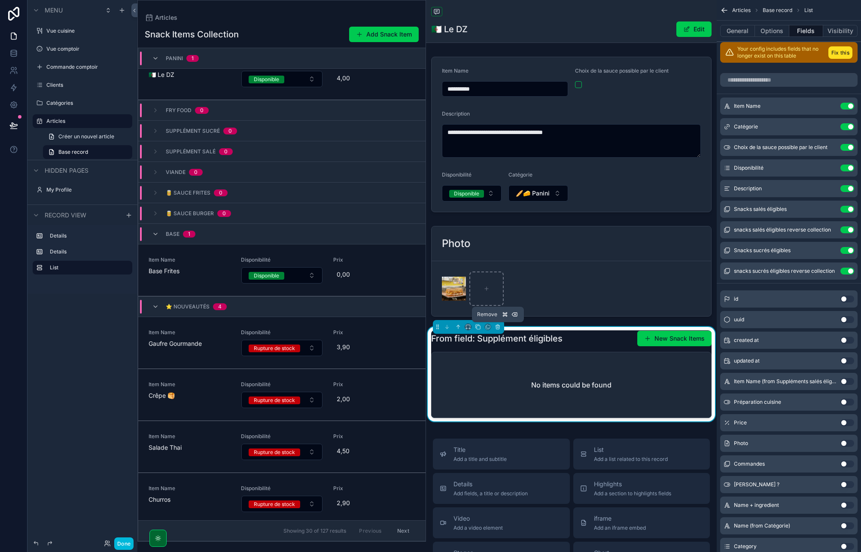
click at [497, 328] on icon "scrollable content" at bounding box center [497, 327] width 6 height 6
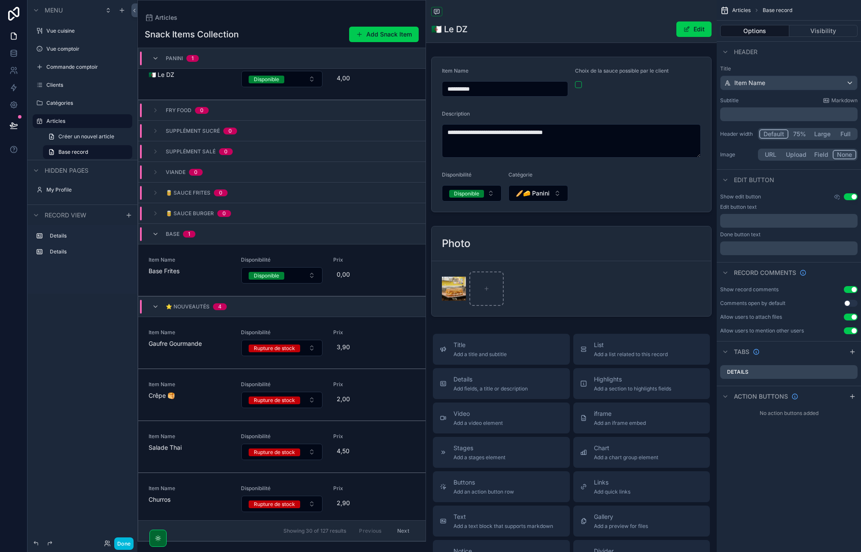
click at [559, 215] on div "**********" at bounding box center [571, 186] width 291 height 267
click at [597, 244] on div "scrollable content" at bounding box center [571, 270] width 291 height 97
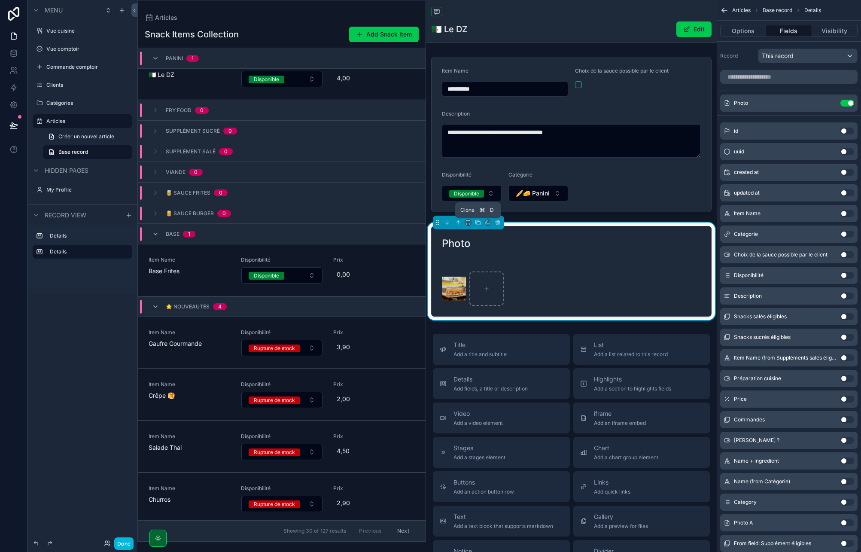
click at [476, 221] on icon "scrollable content" at bounding box center [477, 221] width 3 height 3
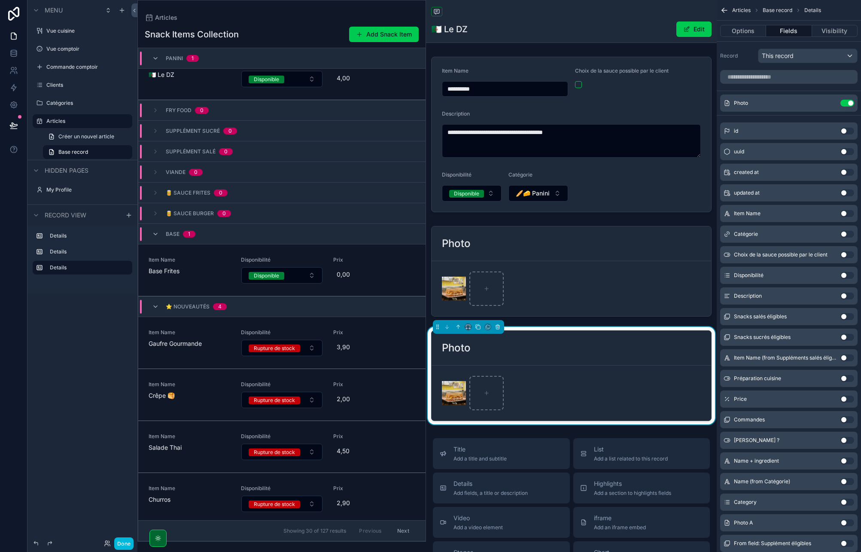
click at [525, 361] on div "Photo" at bounding box center [570, 348] width 279 height 35
click at [846, 100] on button "Use setting" at bounding box center [847, 103] width 14 height 7
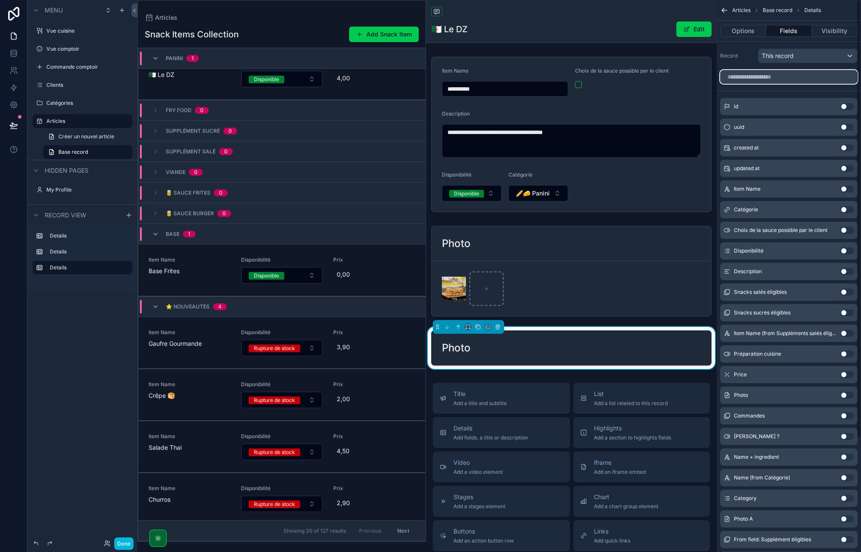
click at [779, 76] on input "scrollable content" at bounding box center [788, 77] width 137 height 14
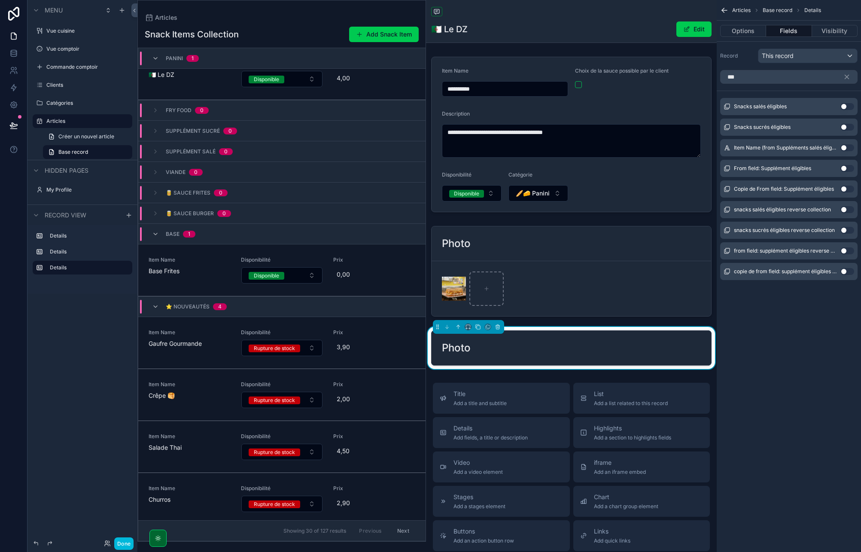
click at [849, 104] on button "Use setting" at bounding box center [847, 106] width 14 height 7
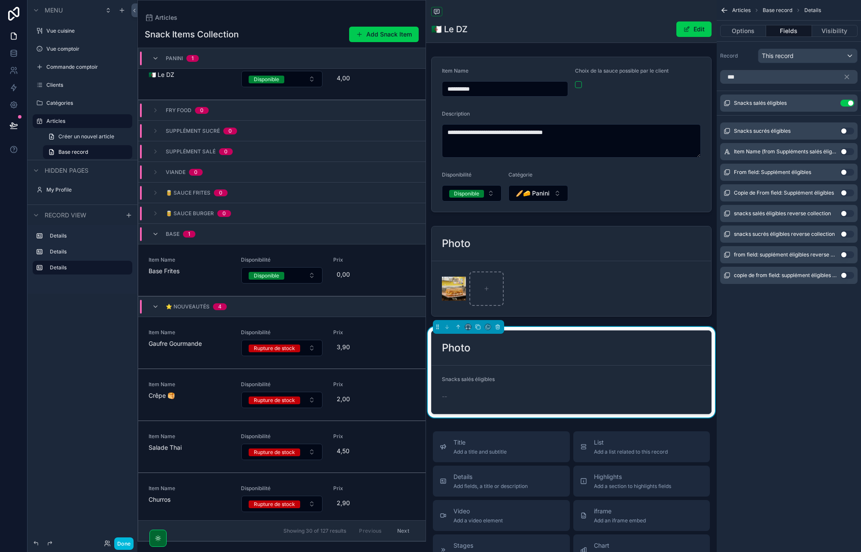
click at [846, 130] on button "Use setting" at bounding box center [847, 130] width 14 height 7
click at [812, 304] on div "Articles Base record Details Options Fields Visibility Record This record *** S…" at bounding box center [788, 154] width 144 height 308
click at [505, 386] on form "Snacks salés éligibles -- Snacks sucrés éligibles --" at bounding box center [570, 389] width 279 height 48
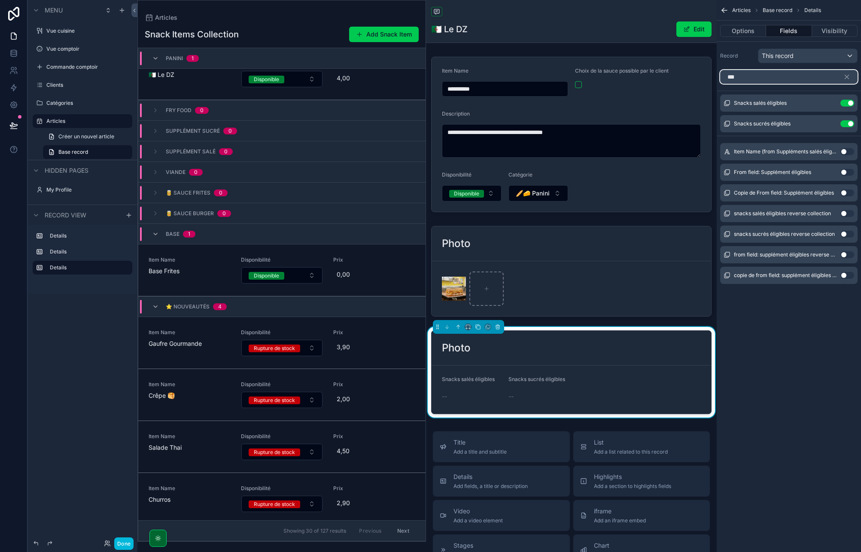
click at [805, 77] on input "***" at bounding box center [788, 77] width 137 height 14
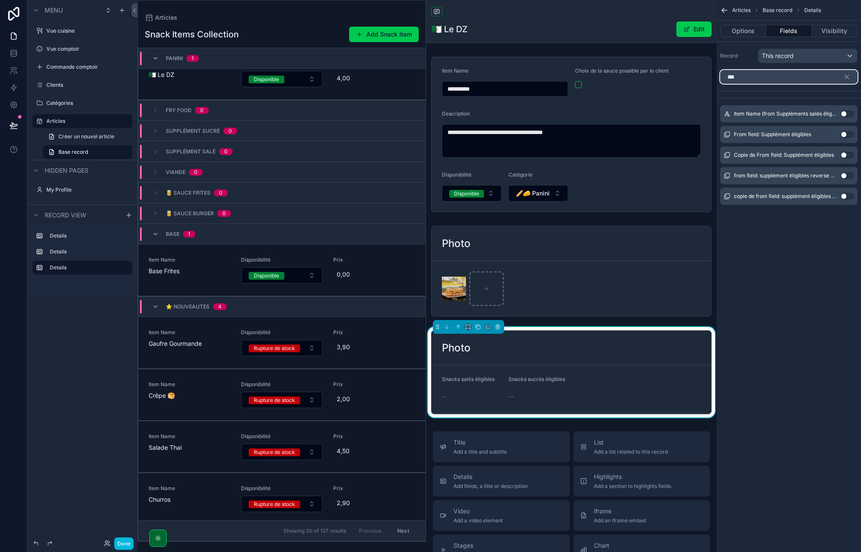
click at [787, 73] on input "***" at bounding box center [788, 77] width 137 height 14
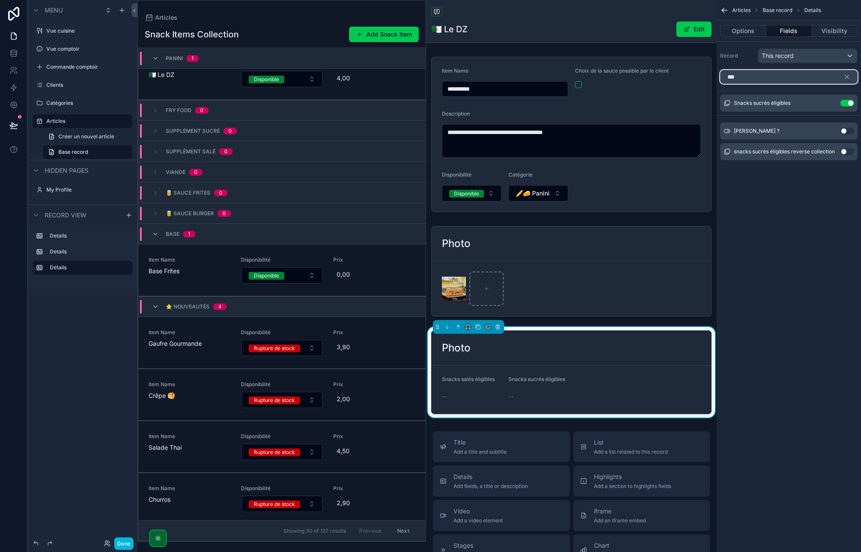
type input "***"
click at [848, 77] on icon "scrollable content" at bounding box center [847, 77] width 8 height 8
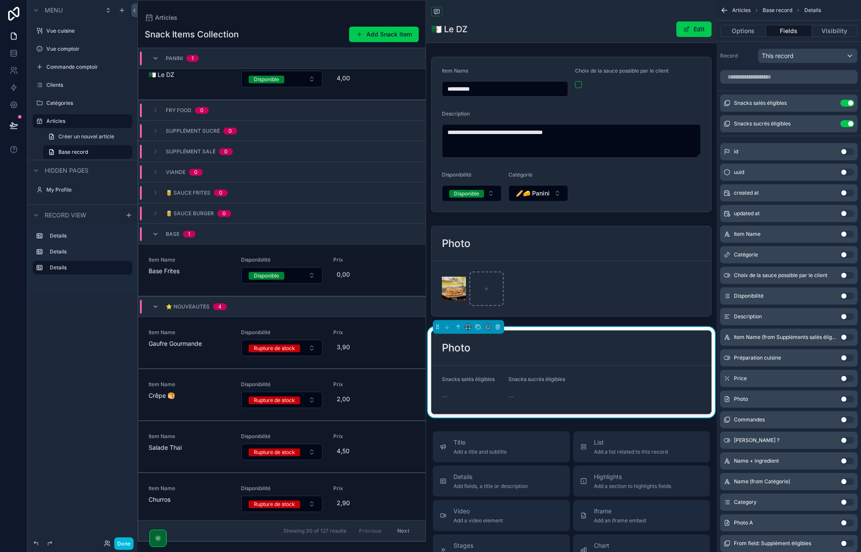
click at [470, 388] on div "Snacks salés éligibles --" at bounding box center [472, 389] width 60 height 27
click at [0, 0] on icon "scrollable content" at bounding box center [0, 0] width 0 height 0
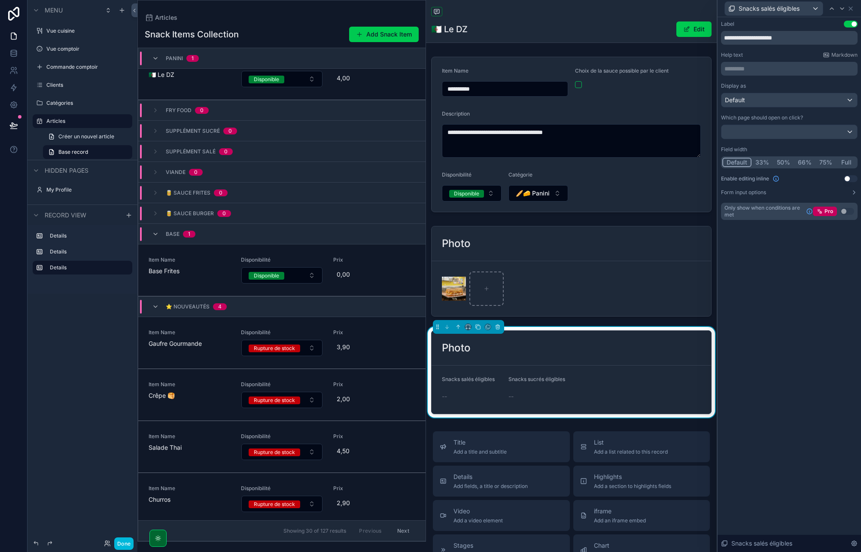
click at [849, 175] on button "Use setting" at bounding box center [850, 178] width 14 height 7
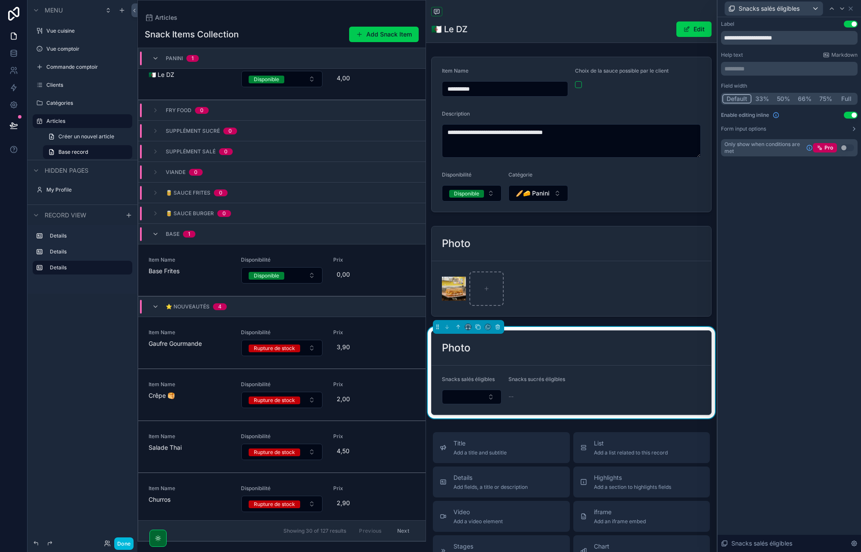
click at [517, 388] on div "Snacks sucrés éligibles --" at bounding box center [538, 390] width 60 height 28
click at [851, 7] on icon at bounding box center [850, 8] width 3 height 3
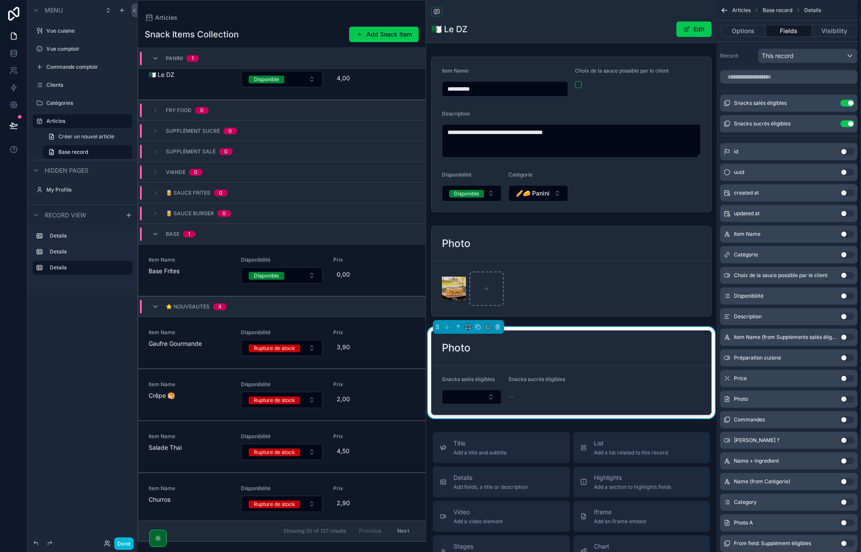
click at [0, 0] on icon "scrollable content" at bounding box center [0, 0] width 0 height 0
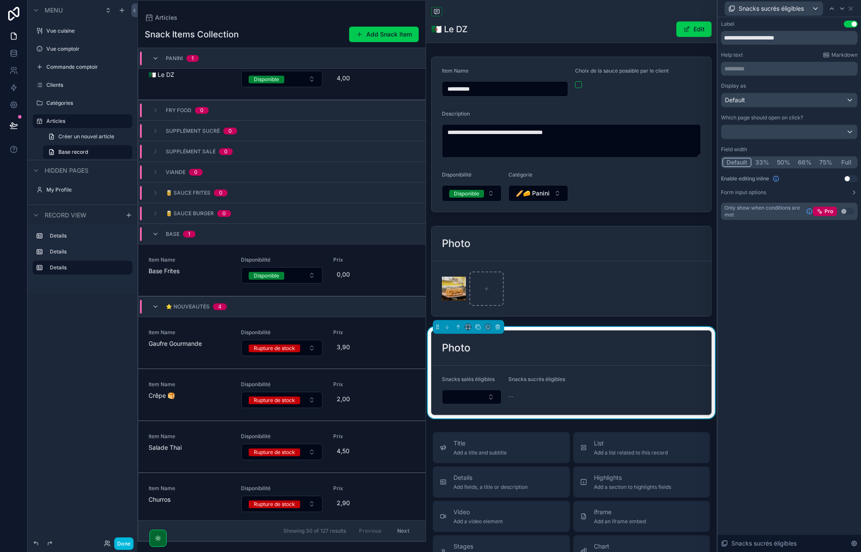
click at [850, 179] on button "Use setting" at bounding box center [850, 178] width 14 height 7
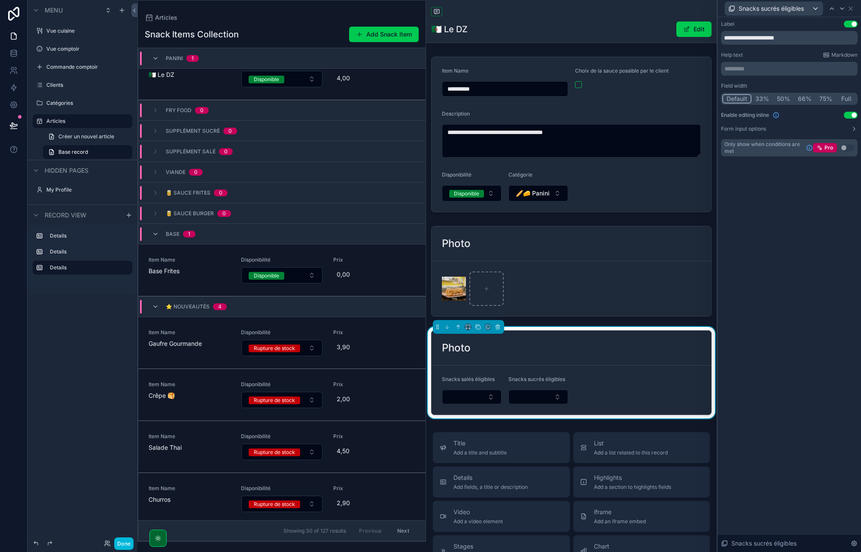
click at [454, 386] on div "Snacks salés éligibles" at bounding box center [472, 390] width 60 height 28
click at [852, 10] on icon at bounding box center [850, 8] width 7 height 7
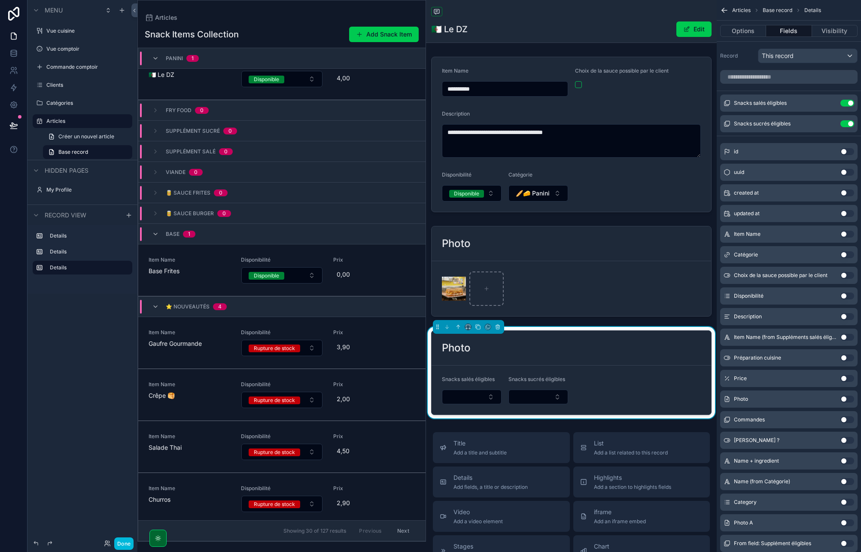
click at [0, 0] on icon "scrollable content" at bounding box center [0, 0] width 0 height 0
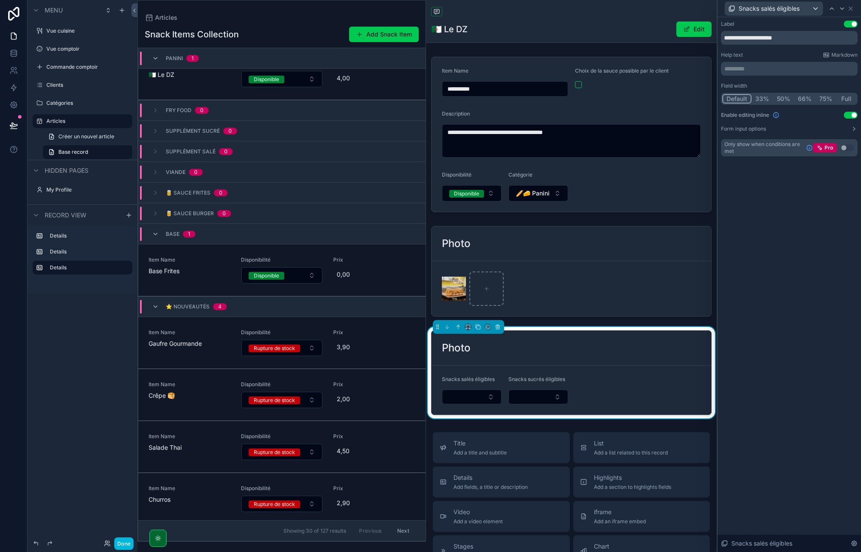
click at [842, 99] on button "Full" at bounding box center [846, 98] width 20 height 9
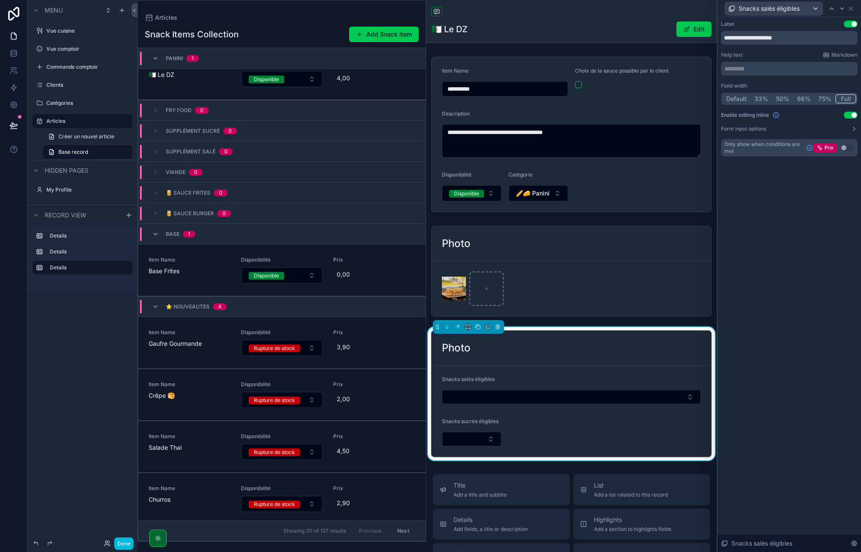
click at [525, 366] on form "Snacks salés éligibles Snacks sucrés éligibles" at bounding box center [570, 410] width 279 height 91
click at [495, 383] on div "Snacks salés éligibles" at bounding box center [571, 381] width 259 height 10
click at [500, 419] on div "Snacks sucrés éligibles" at bounding box center [472, 423] width 60 height 10
click at [495, 437] on button "Select Button" at bounding box center [472, 438] width 60 height 15
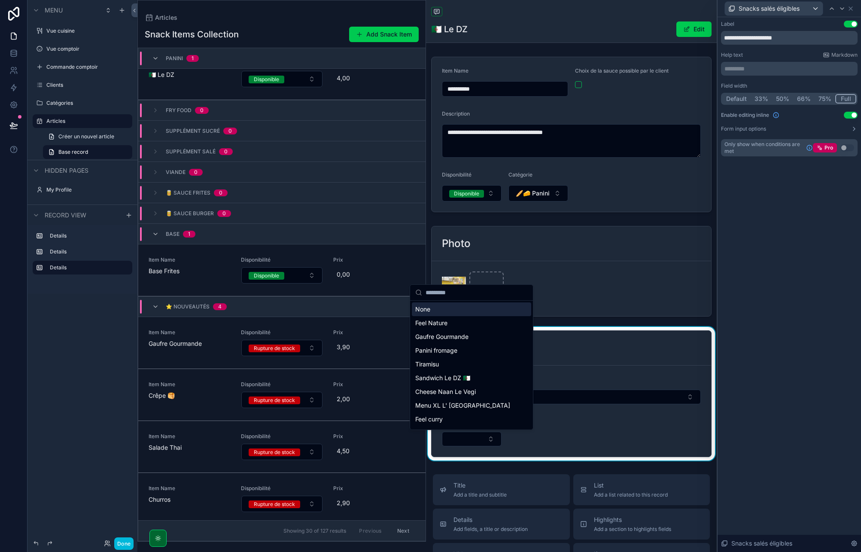
click at [495, 437] on button "Select Button" at bounding box center [472, 438] width 60 height 15
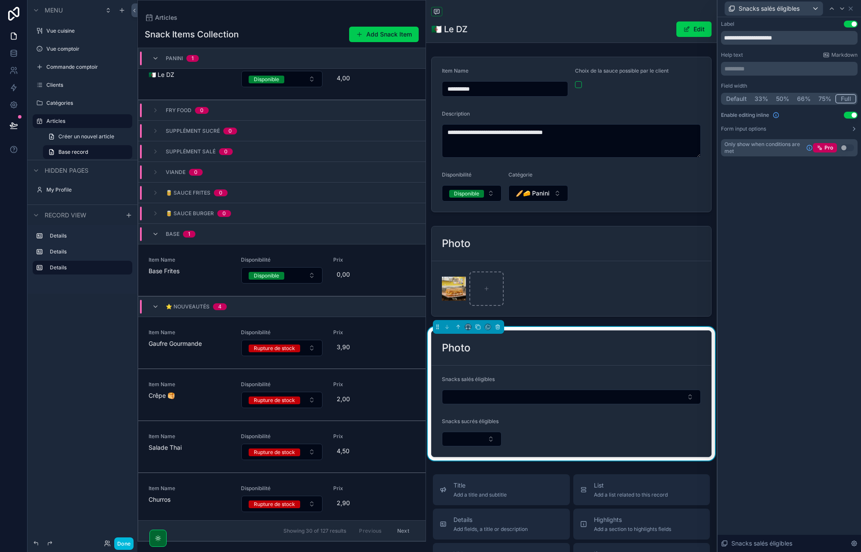
click at [528, 437] on form "Snacks salés éligibles Snacks sucrés éligibles" at bounding box center [570, 410] width 279 height 91
click at [851, 11] on icon at bounding box center [850, 8] width 7 height 7
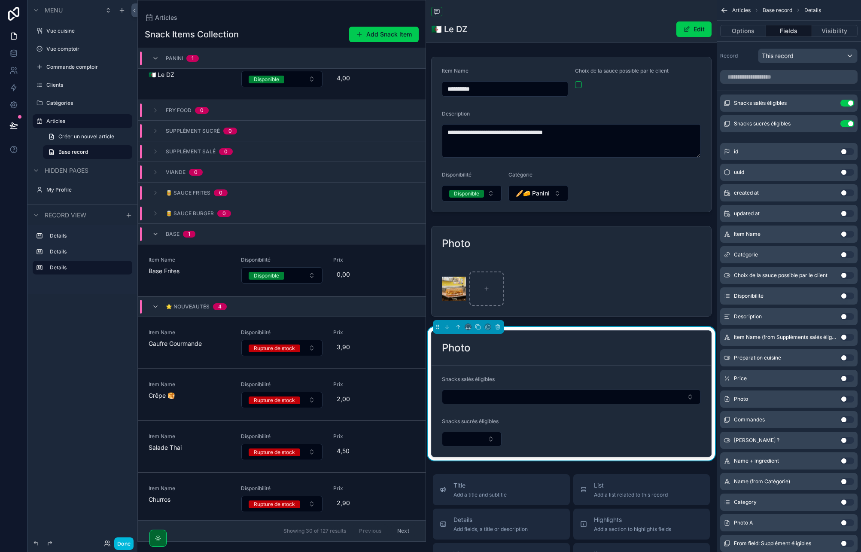
click at [0, 0] on icon "scrollable content" at bounding box center [0, 0] width 0 height 0
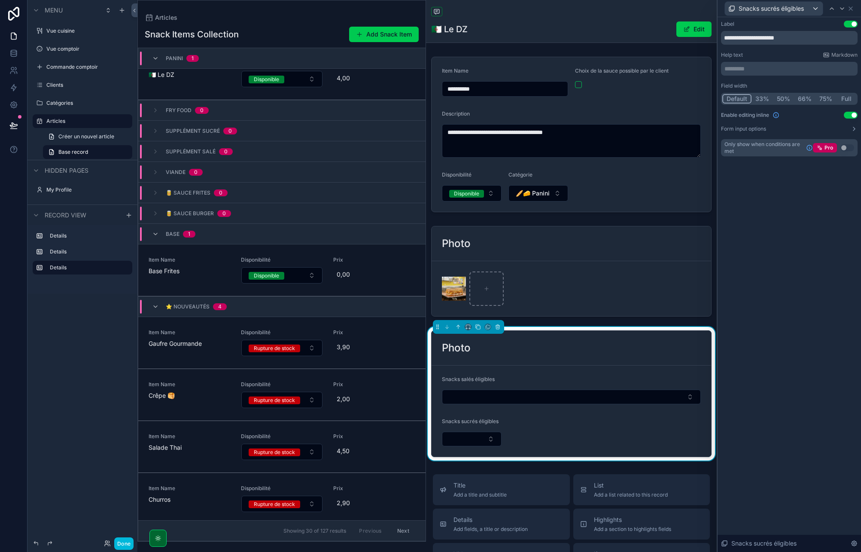
click at [845, 100] on button "Full" at bounding box center [846, 98] width 20 height 9
click at [854, 9] on div "Snacks sucrés éligibles" at bounding box center [789, 8] width 137 height 17
click at [505, 345] on div "Photo" at bounding box center [571, 348] width 259 height 14
click at [851, 12] on div "Snacks sucrés éligibles" at bounding box center [789, 8] width 137 height 17
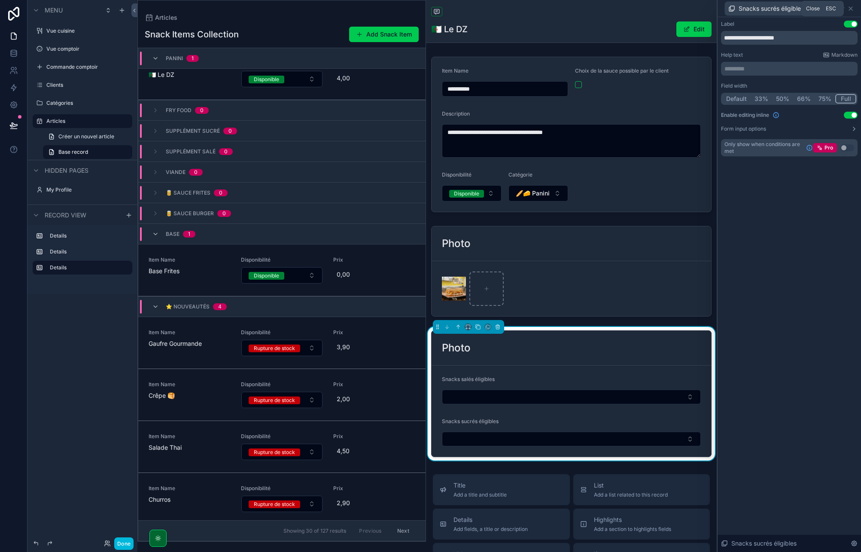
click at [851, 9] on icon at bounding box center [850, 8] width 3 height 3
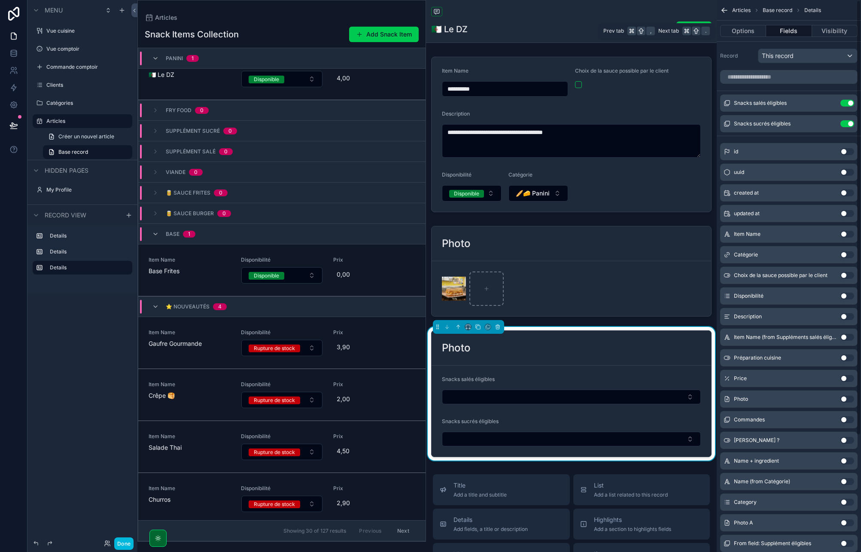
click at [751, 30] on button "Options" at bounding box center [743, 31] width 46 height 12
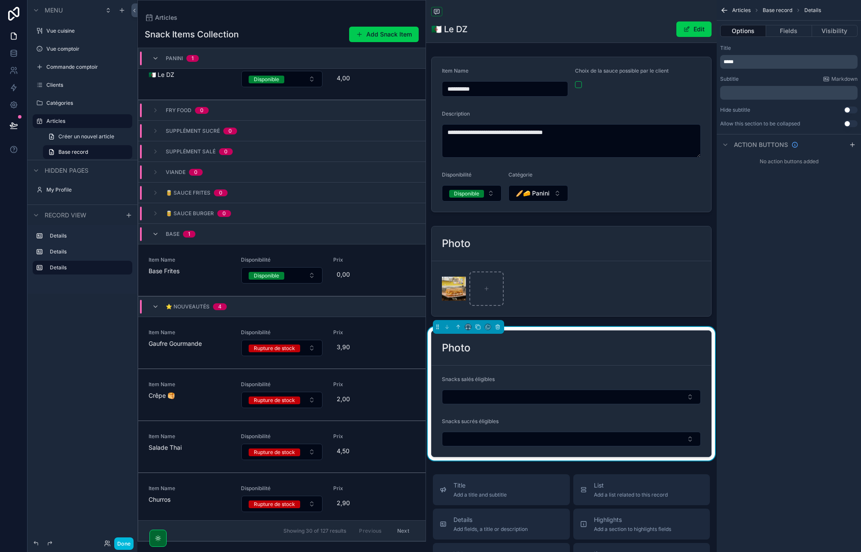
click at [766, 66] on div "*****" at bounding box center [788, 62] width 137 height 14
click at [766, 64] on p "*****" at bounding box center [789, 61] width 132 height 7
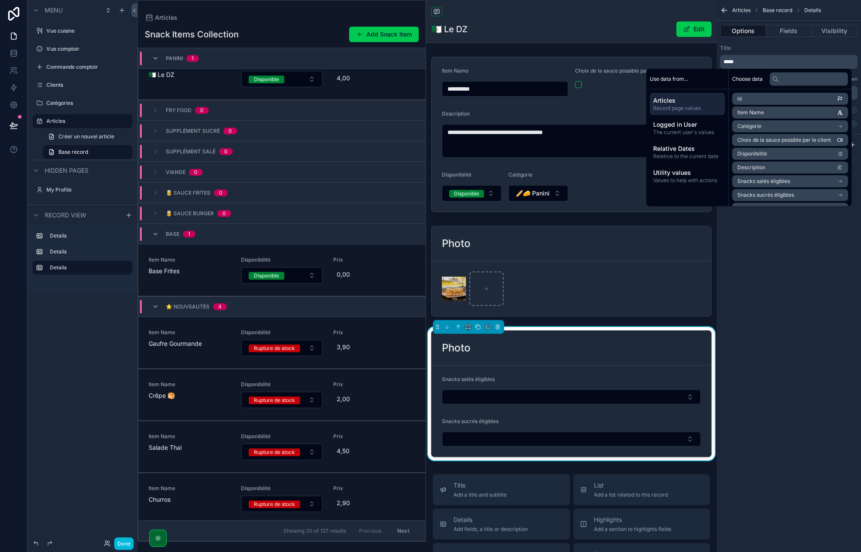
click at [766, 64] on p "*****" at bounding box center [789, 61] width 132 height 7
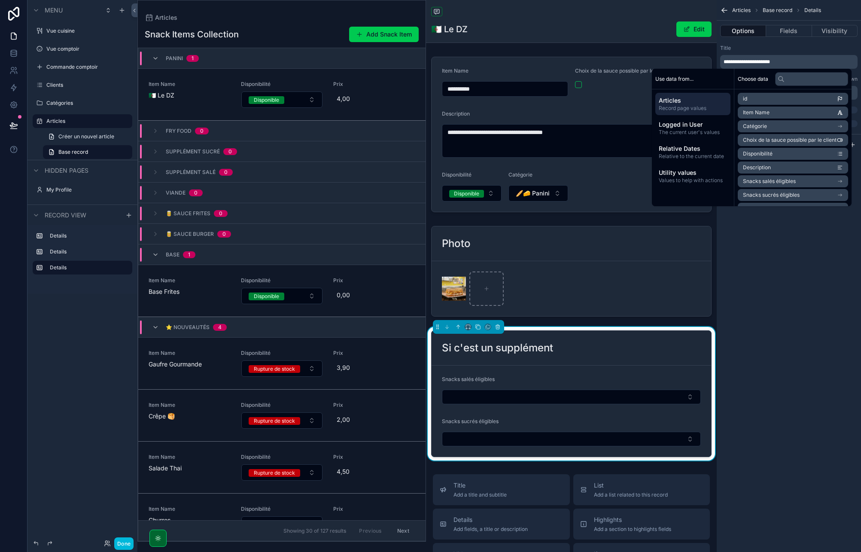
click at [789, 299] on div "**********" at bounding box center [788, 276] width 144 height 552
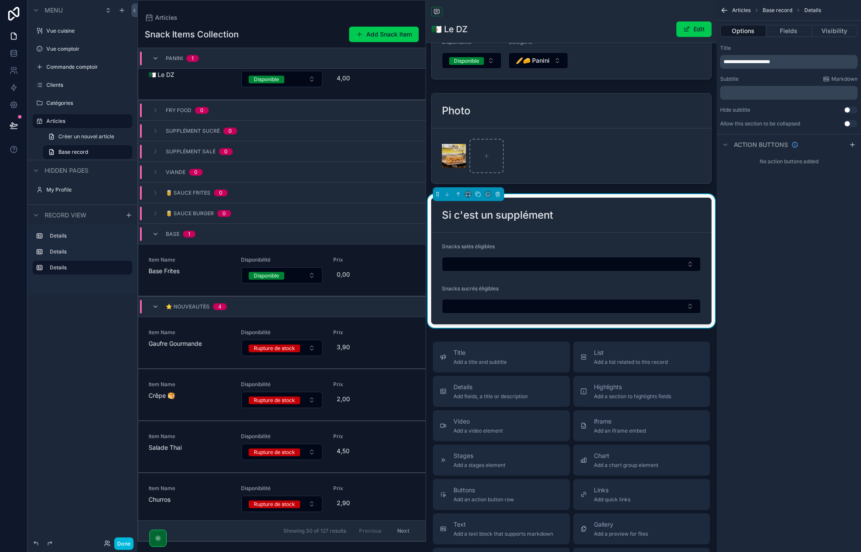
scroll to position [0, 0]
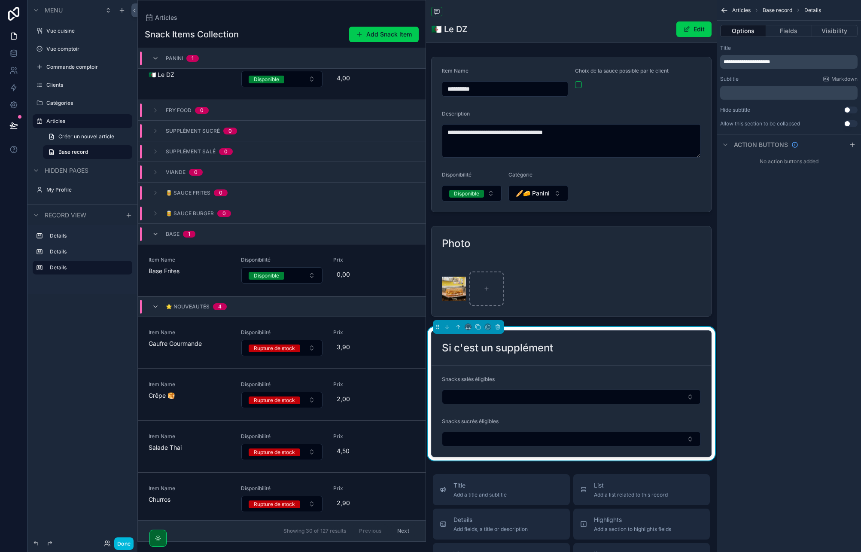
click at [541, 10] on div "Articles" at bounding box center [571, 12] width 280 height 11
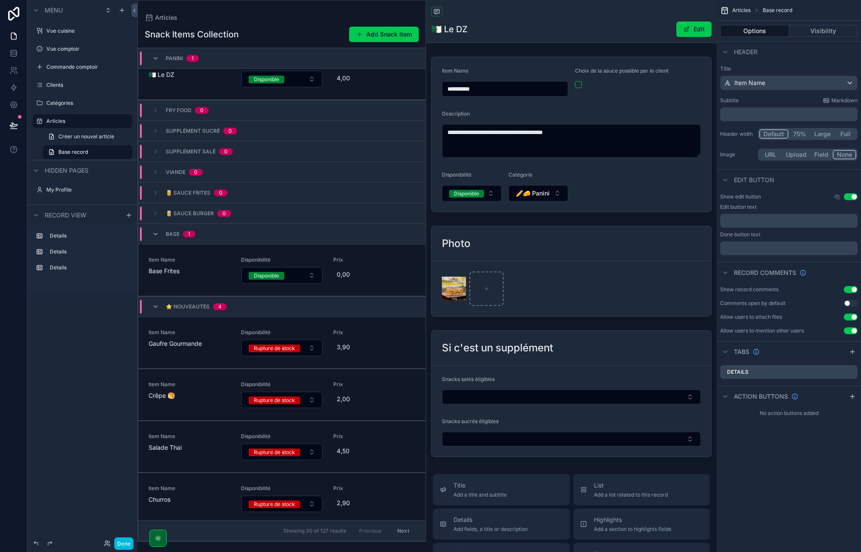
click at [852, 197] on button "Use setting" at bounding box center [850, 196] width 14 height 7
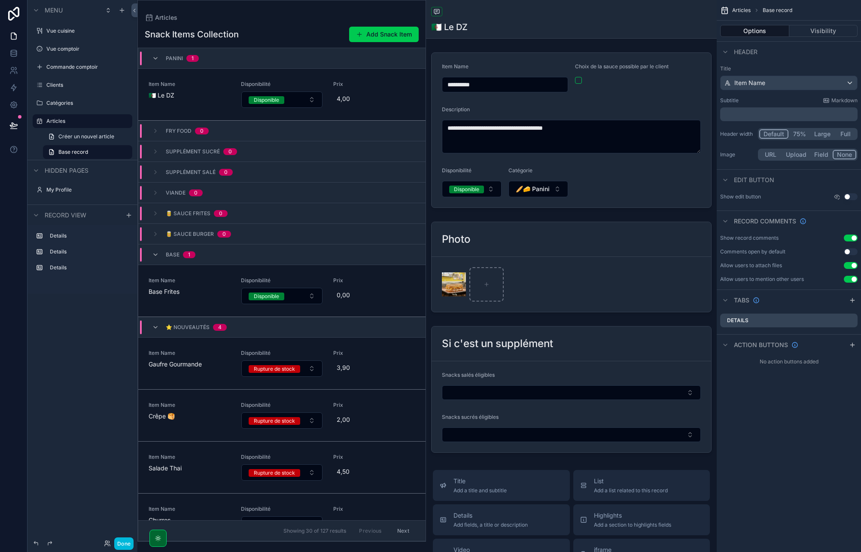
scroll to position [21, 0]
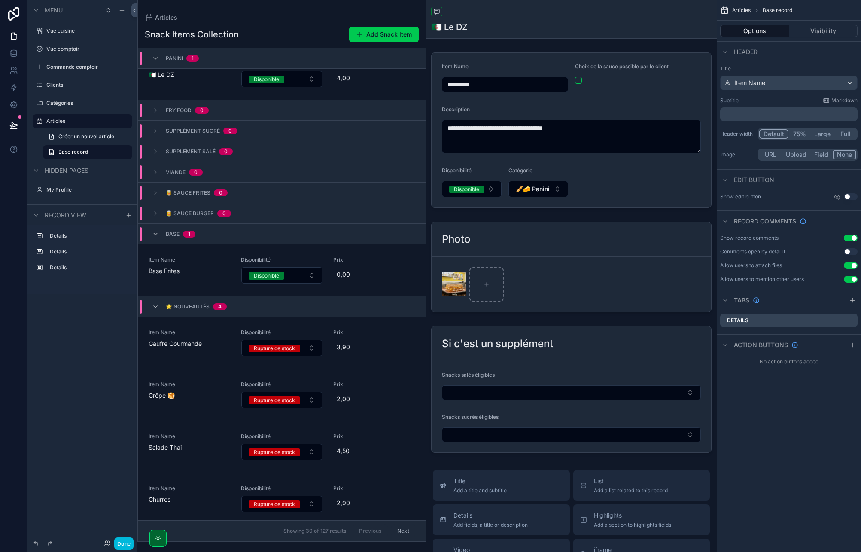
click at [852, 197] on button "Use setting" at bounding box center [850, 196] width 14 height 7
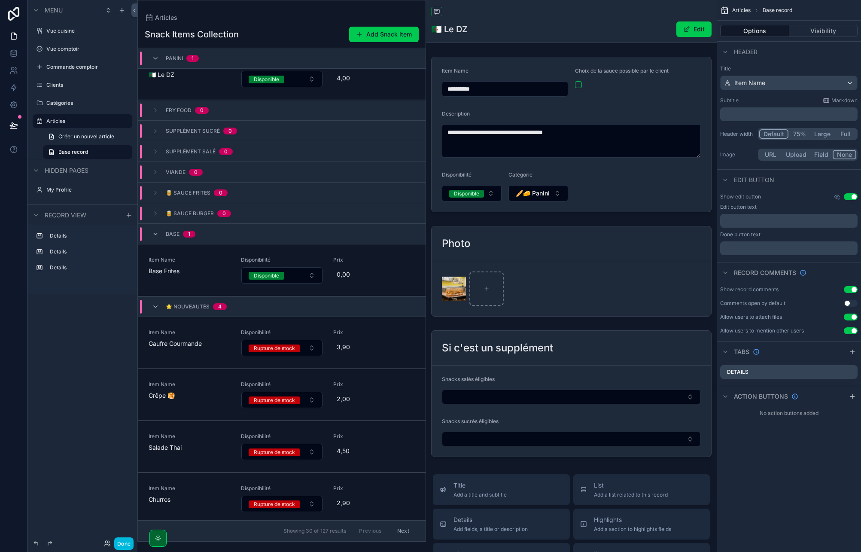
click at [695, 28] on button "Edit" at bounding box center [693, 28] width 35 height 15
click at [853, 196] on button "Use setting" at bounding box center [850, 196] width 14 height 7
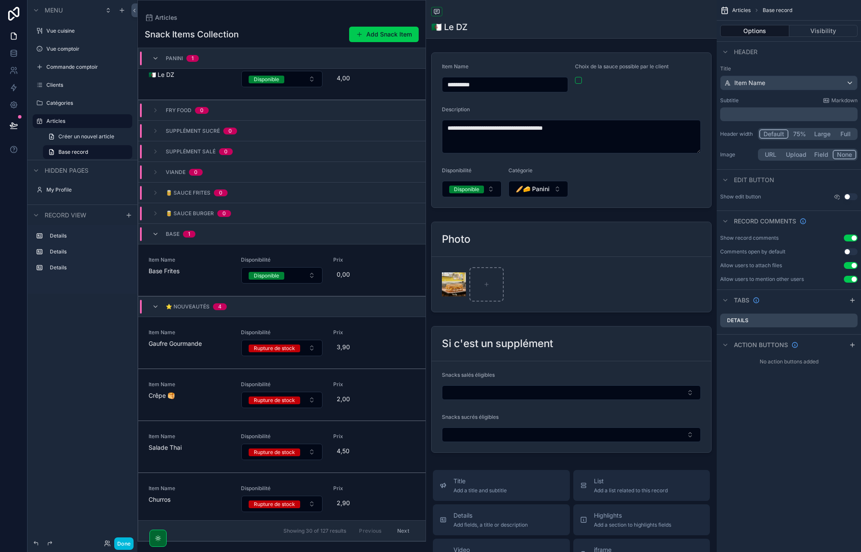
click at [851, 237] on button "Use setting" at bounding box center [850, 237] width 14 height 7
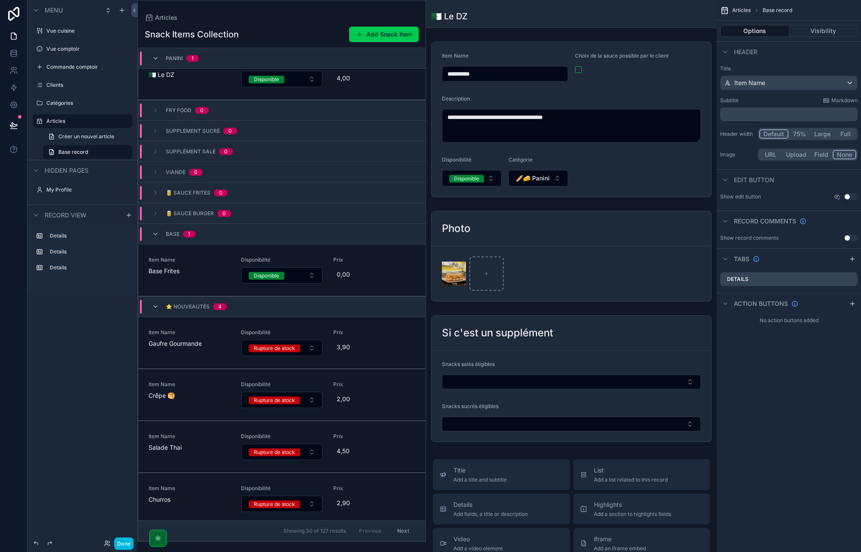
click at [780, 279] on div "Details" at bounding box center [788, 279] width 137 height 14
click at [306, 30] on div "Snack Items Collection Add Snack Item" at bounding box center [282, 34] width 274 height 16
click at [841, 133] on button "Full" at bounding box center [845, 133] width 22 height 9
click at [849, 197] on button "Use setting" at bounding box center [850, 196] width 14 height 7
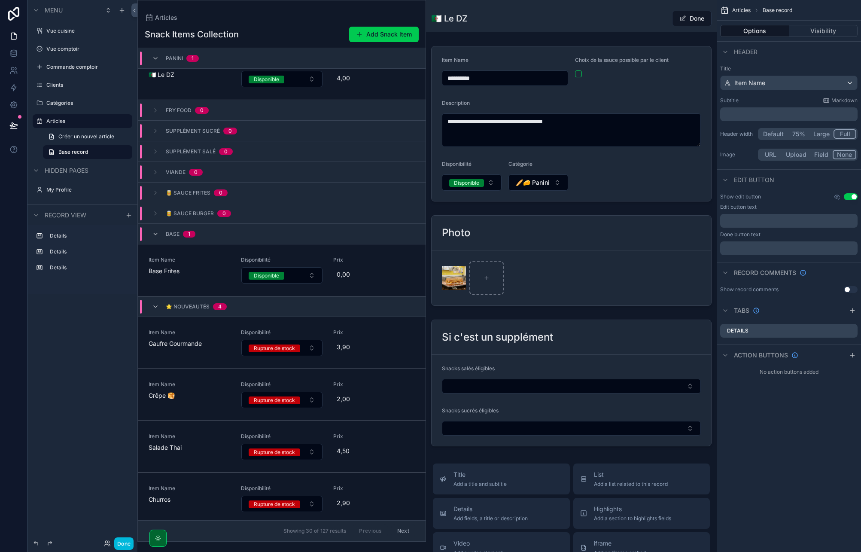
click at [849, 197] on button "Use setting" at bounding box center [850, 196] width 14 height 7
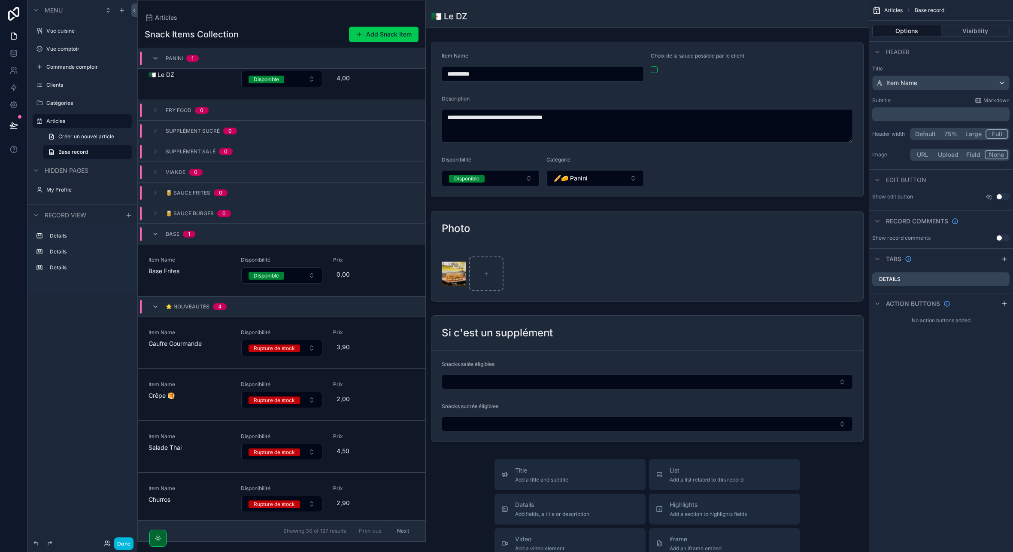
click at [291, 31] on div "Snack Items Collection Add Snack Item" at bounding box center [282, 34] width 274 height 16
click at [77, 121] on label "Articles" at bounding box center [86, 121] width 81 height 7
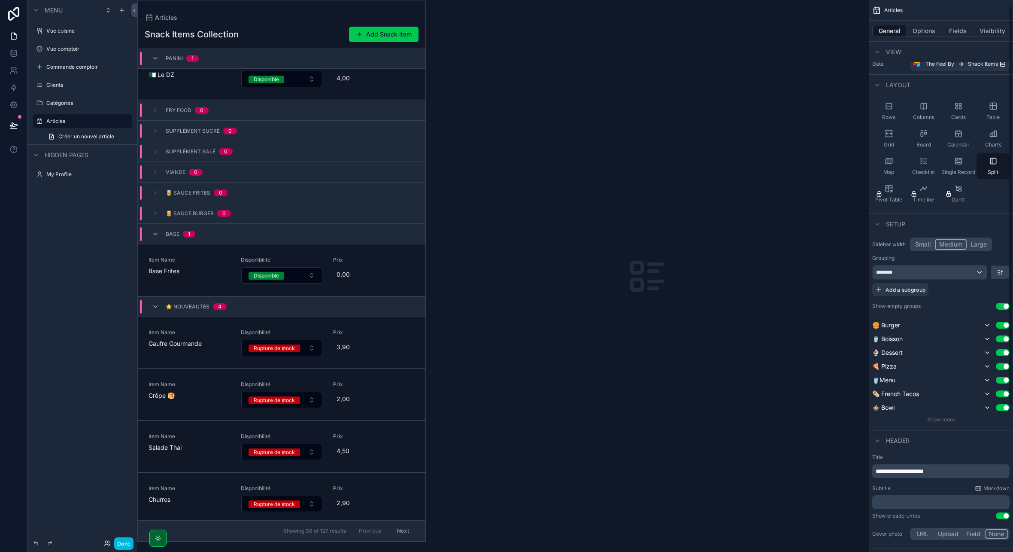
scroll to position [9, 0]
click at [79, 29] on label "Vue cuisine" at bounding box center [86, 30] width 81 height 7
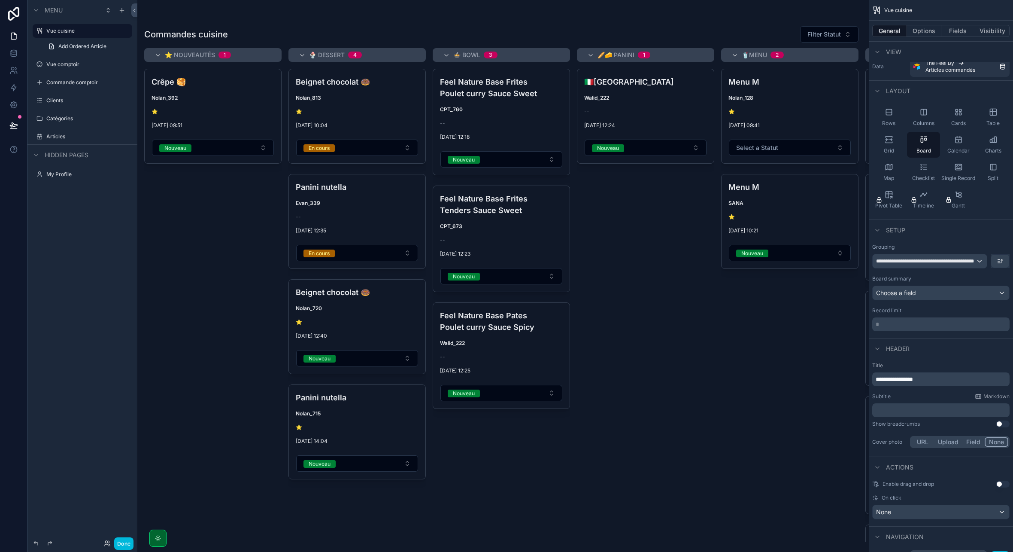
click at [0, 0] on icon "scrollable content" at bounding box center [0, 0] width 0 height 0
click at [170, 40] on button "Clone" at bounding box center [159, 40] width 33 height 9
click at [88, 51] on label "Vue cuisine (clone)" at bounding box center [86, 49] width 81 height 7
click at [860, 294] on div "Choose a field" at bounding box center [941, 293] width 137 height 14
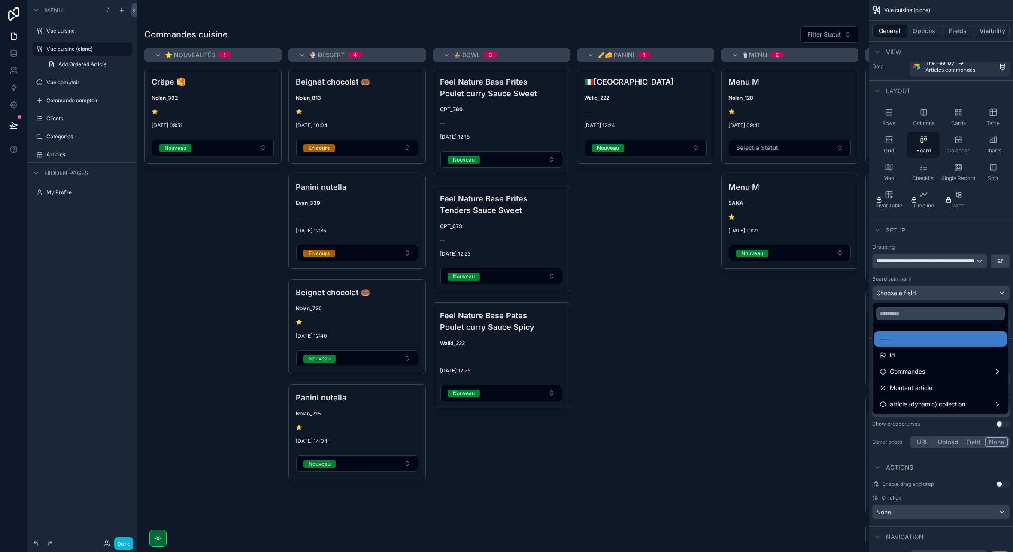
click at [860, 294] on div "scrollable content" at bounding box center [506, 276] width 1013 height 552
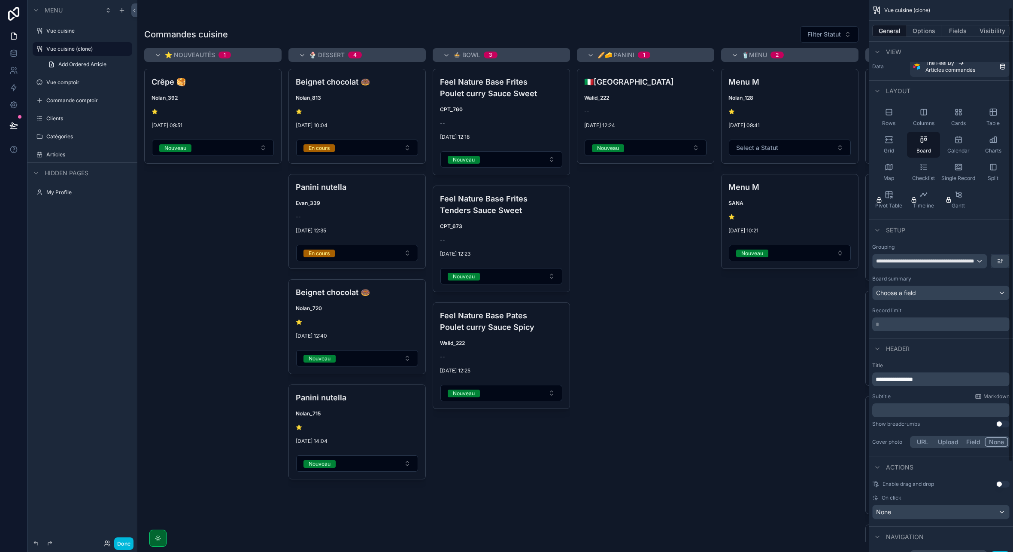
click at [860, 115] on icon "scrollable content" at bounding box center [960, 114] width 2 height 2
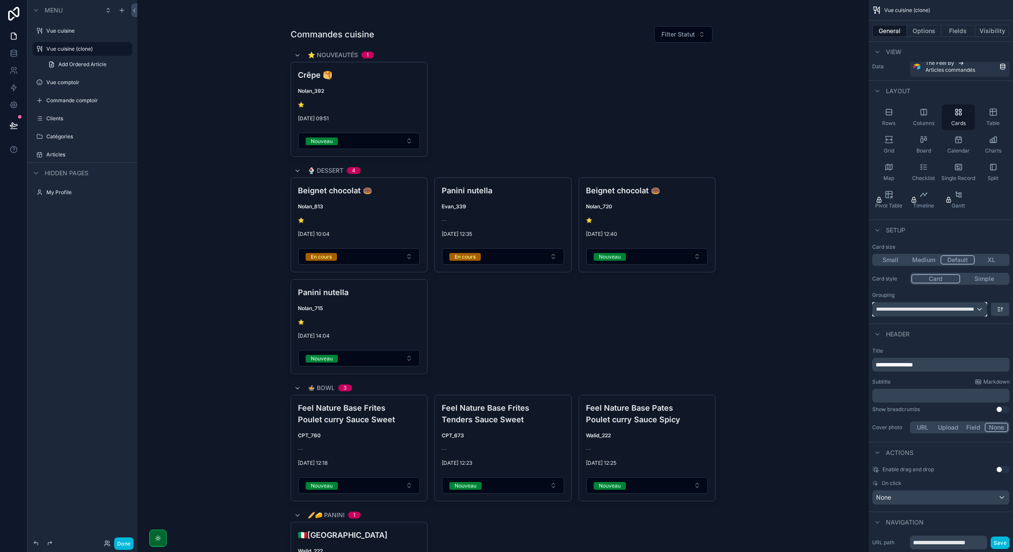
click at [860, 311] on span "**********" at bounding box center [926, 309] width 100 height 7
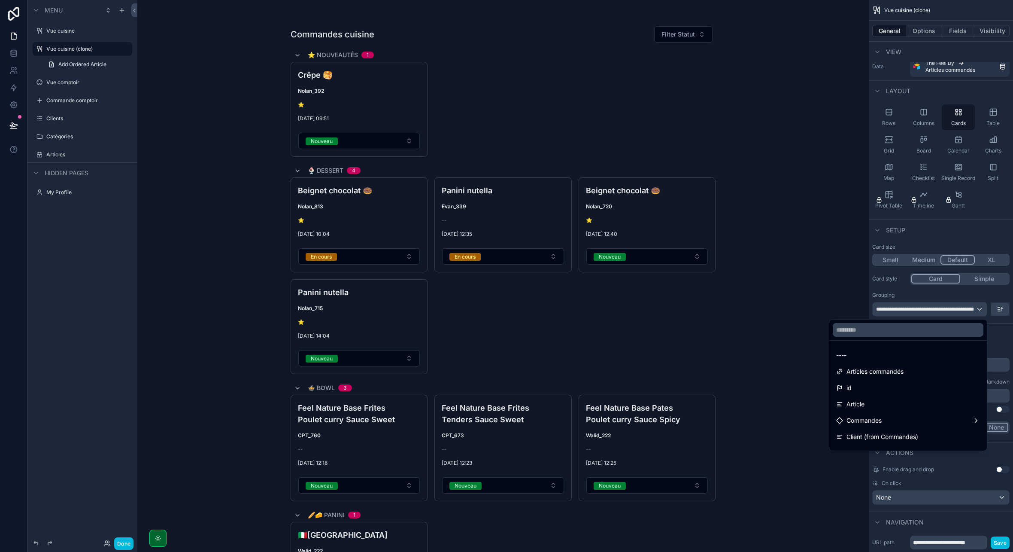
click at [860, 311] on div "scrollable content" at bounding box center [506, 276] width 1013 height 552
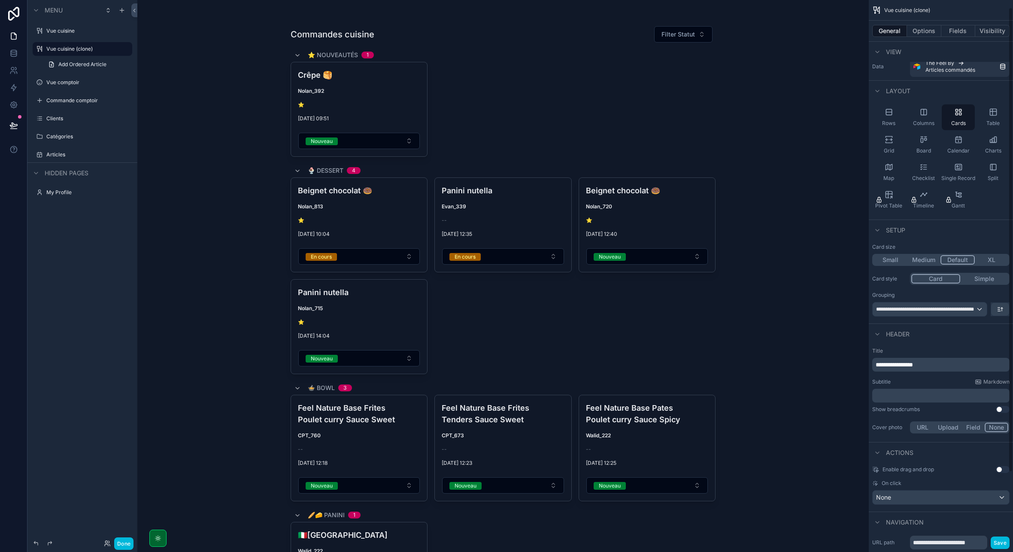
click at [860, 117] on div "Columns" at bounding box center [923, 117] width 33 height 26
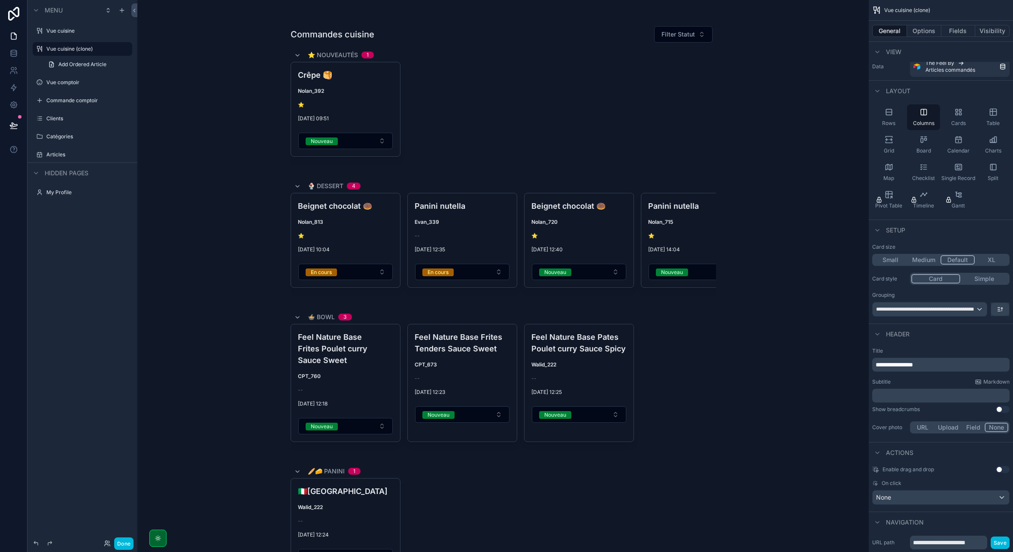
click at [860, 114] on icon "scrollable content" at bounding box center [889, 112] width 9 height 9
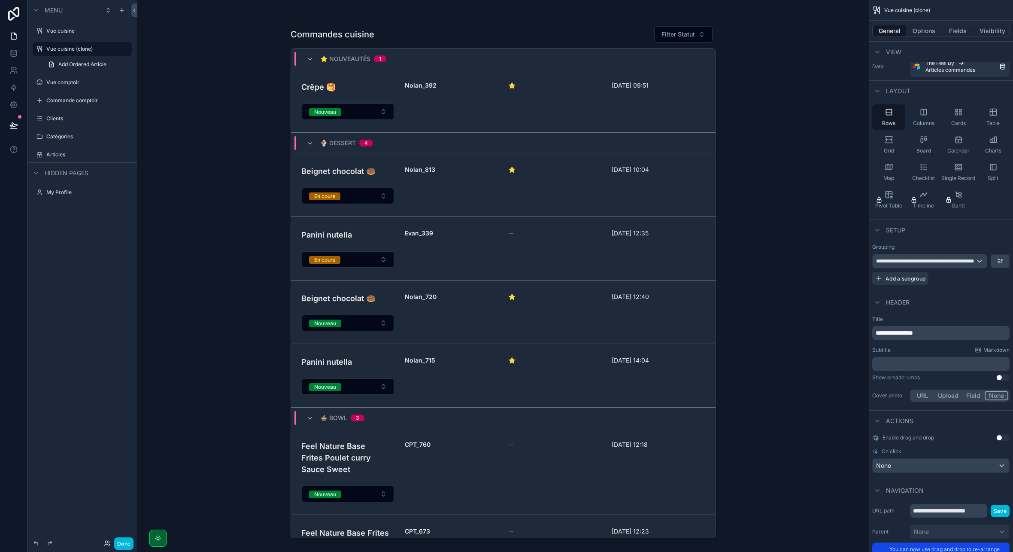
click at [860, 283] on button "Add a subgroup" at bounding box center [900, 278] width 56 height 13
click at [860, 282] on div "Choose a field" at bounding box center [930, 279] width 115 height 14
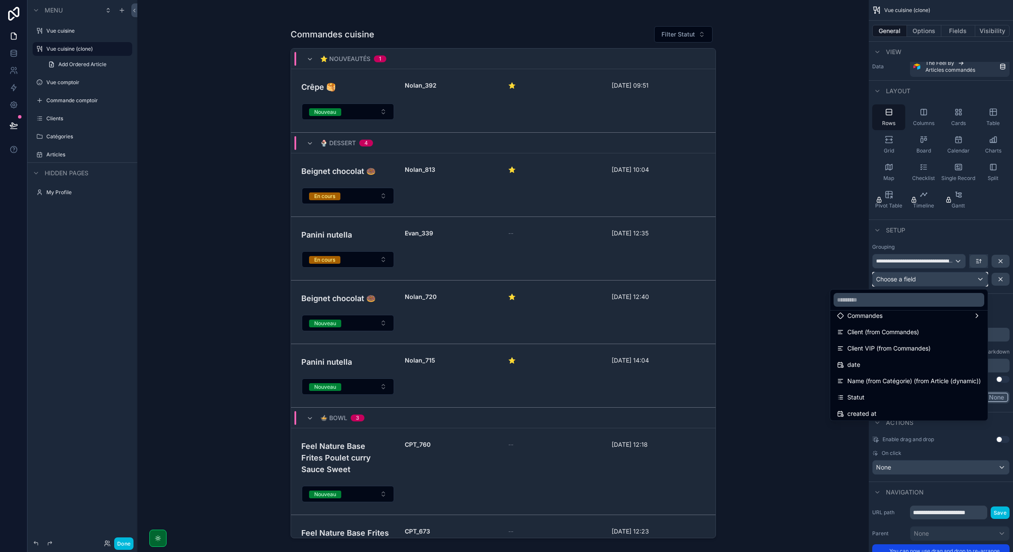
scroll to position [74, 0]
click at [860, 333] on span "Client (from Commandes)" at bounding box center [883, 333] width 72 height 10
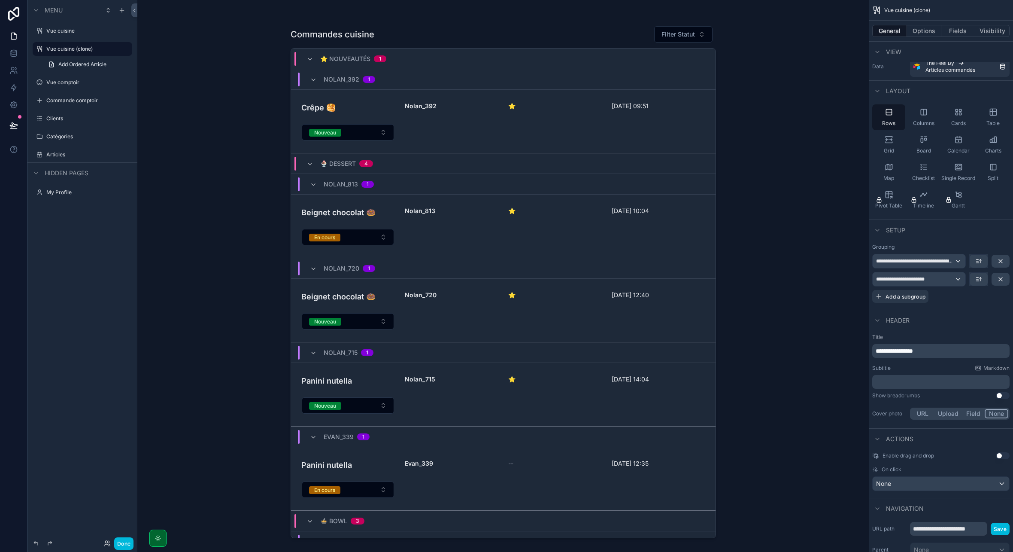
click at [0, 0] on icon "scrollable content" at bounding box center [0, 0] width 0 height 0
click at [175, 79] on span "Remove" at bounding box center [164, 81] width 23 height 9
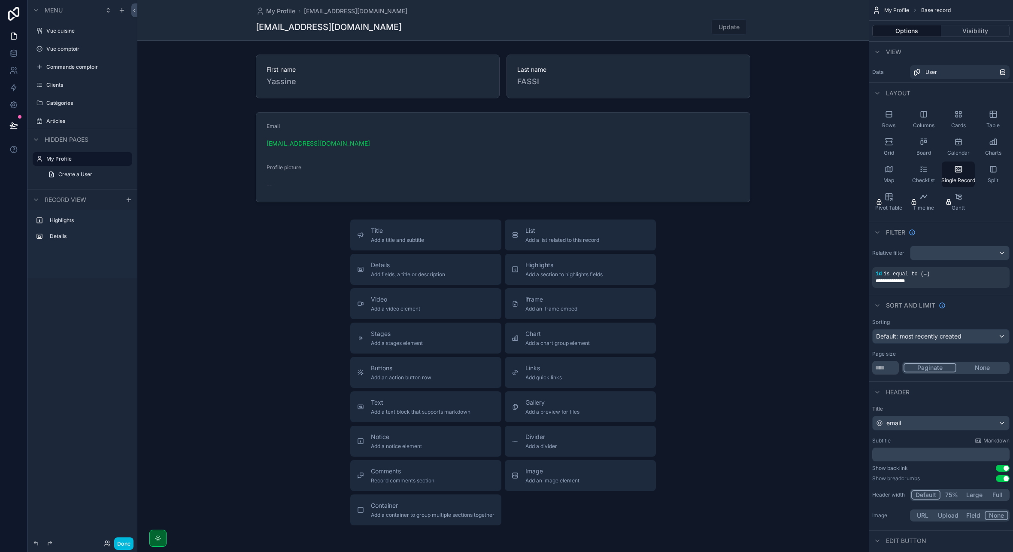
click at [63, 30] on label "Vue cuisine" at bounding box center [86, 30] width 81 height 7
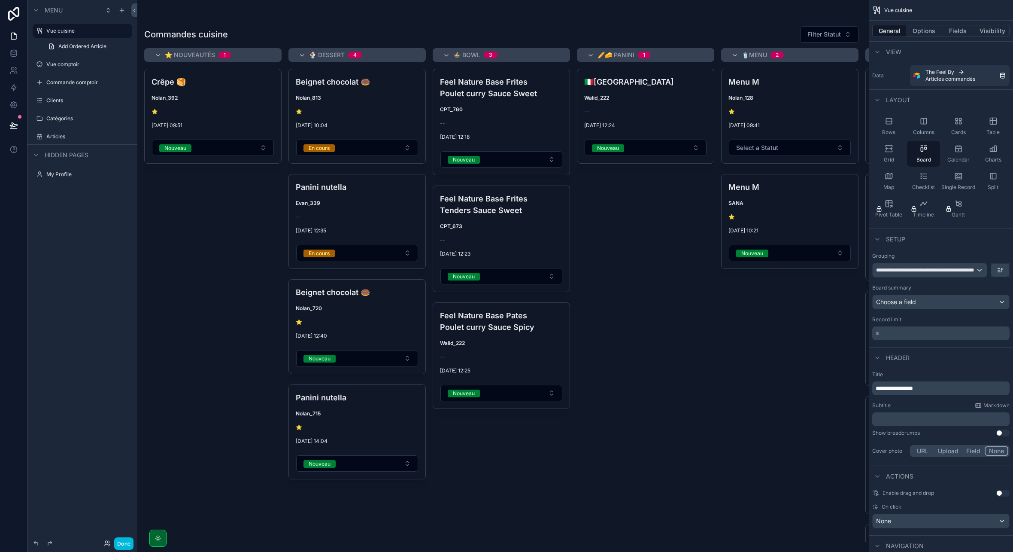
click at [76, 61] on label "Vue comptoir" at bounding box center [86, 64] width 81 height 7
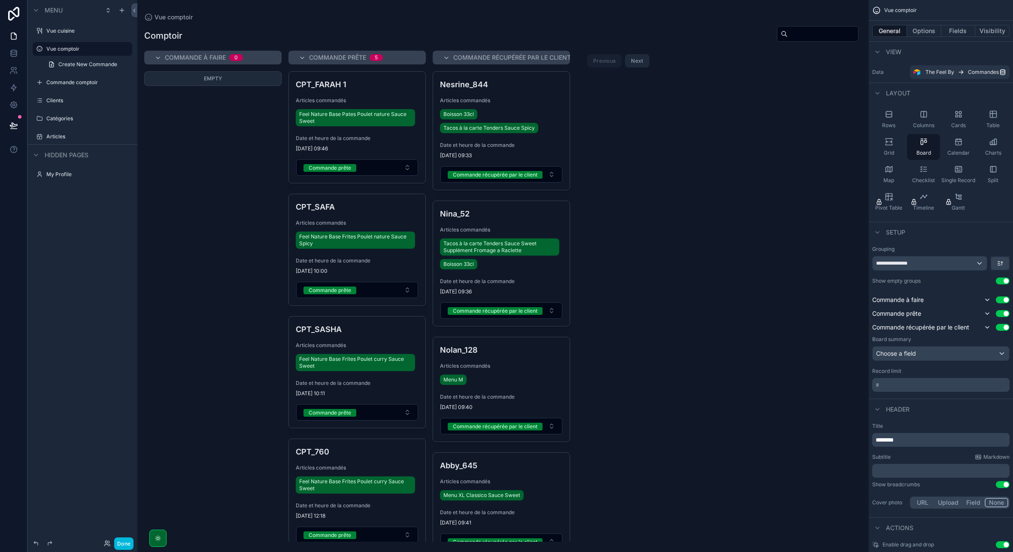
click at [161, 538] on div "scrollable content" at bounding box center [158, 538] width 8 height 8
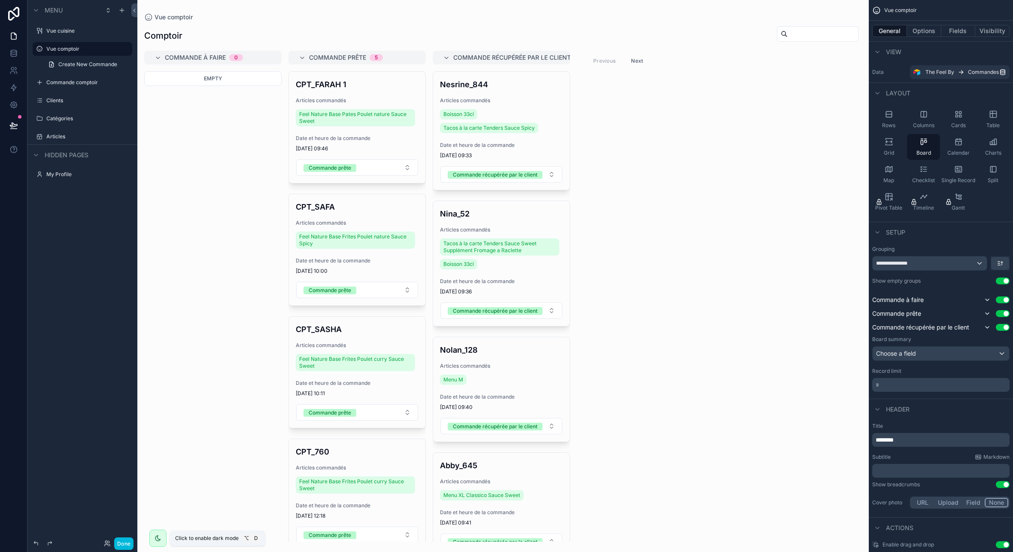
click at [161, 538] on div "scrollable content" at bounding box center [158, 538] width 8 height 8
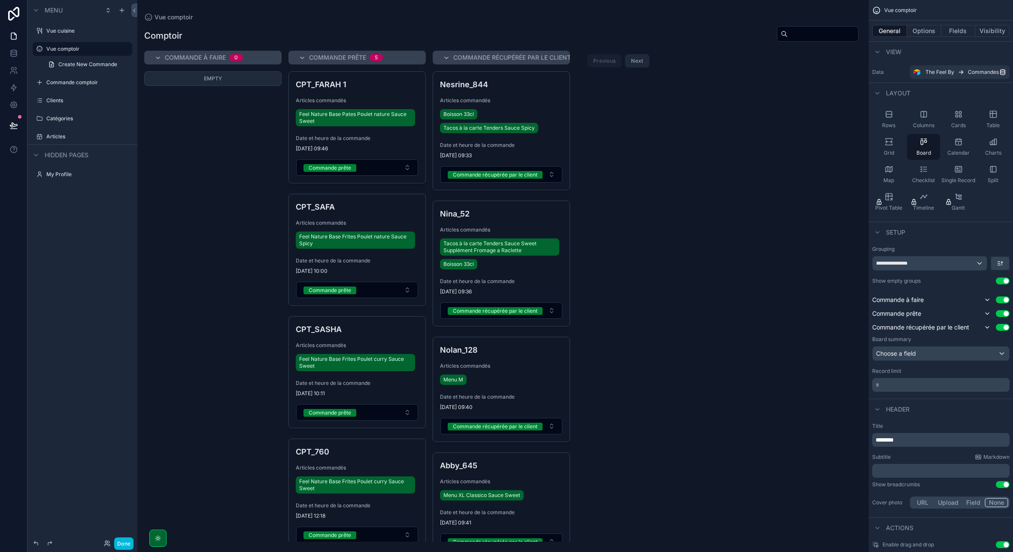
click at [65, 104] on div "Clients" at bounding box center [88, 100] width 84 height 7
click at [55, 101] on label "Clients" at bounding box center [86, 100] width 81 height 7
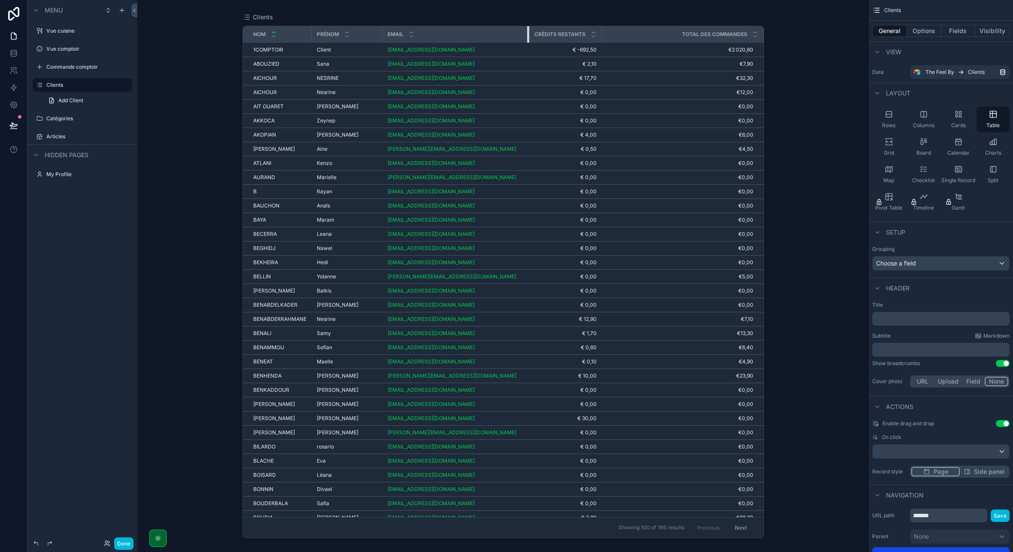
drag, startPoint x: 452, startPoint y: 33, endPoint x: 534, endPoint y: 37, distance: 82.5
click at [534, 37] on tr "Nom Prénom Email Crédits restants Total des commandes" at bounding box center [503, 34] width 521 height 17
click at [822, 126] on div "Clients Nom Prénom Email Crédits restants Total des commandes 1COMPTOIR 1COMPTO…" at bounding box center [502, 276] width 731 height 552
click at [60, 121] on label "Catégories" at bounding box center [86, 118] width 81 height 7
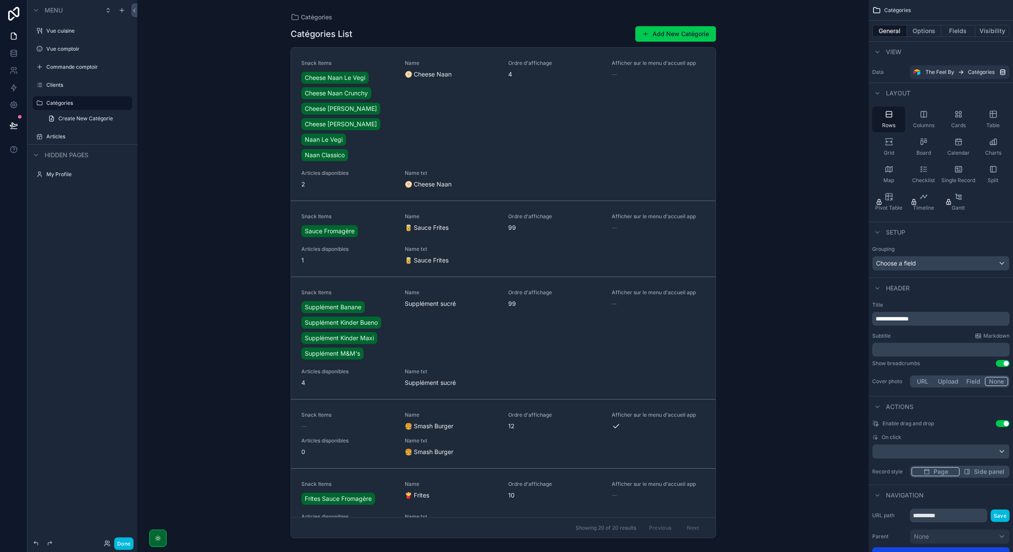
click at [860, 119] on div "Table" at bounding box center [993, 119] width 33 height 26
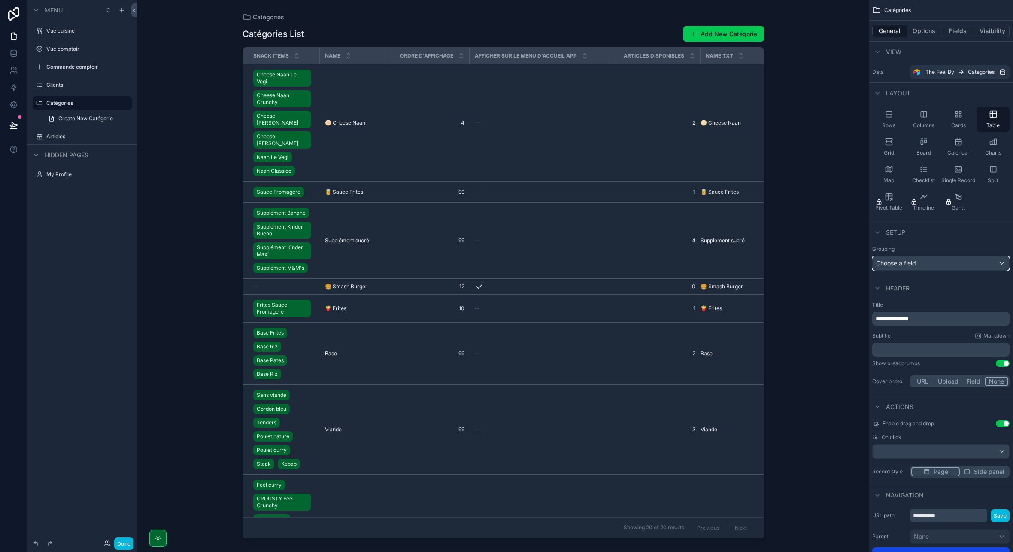
click at [860, 263] on span "Choose a field" at bounding box center [896, 262] width 40 height 7
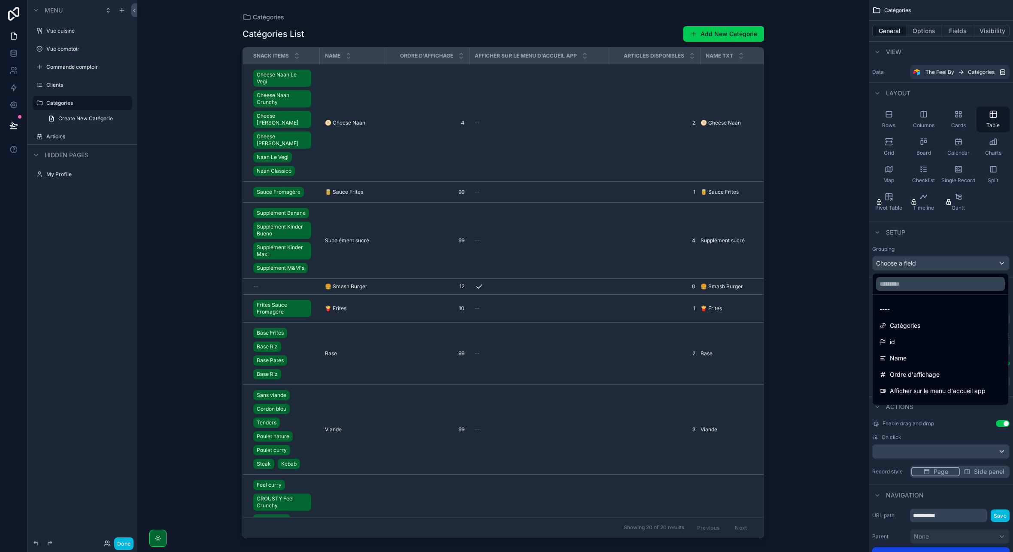
click at [860, 263] on div "scrollable content" at bounding box center [506, 276] width 1013 height 552
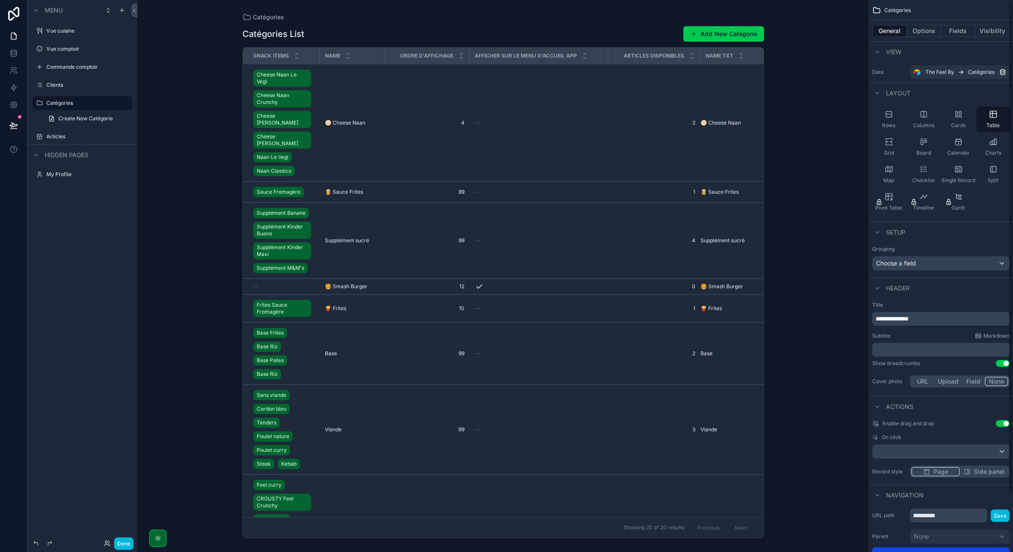
click at [860, 30] on button "Fields" at bounding box center [958, 31] width 34 height 12
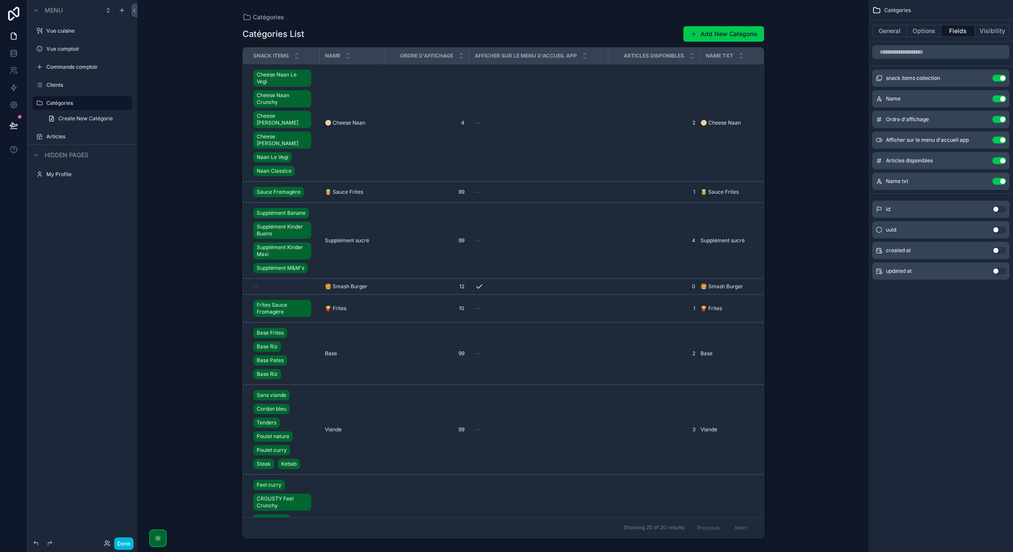
click at [860, 79] on button "Use setting" at bounding box center [999, 78] width 14 height 7
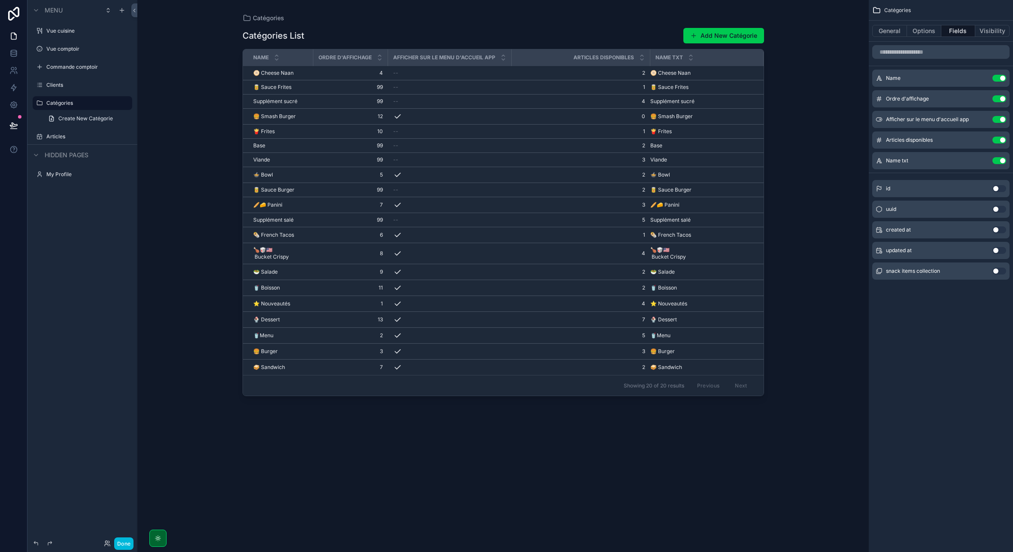
click at [860, 158] on button "Use setting" at bounding box center [999, 160] width 14 height 7
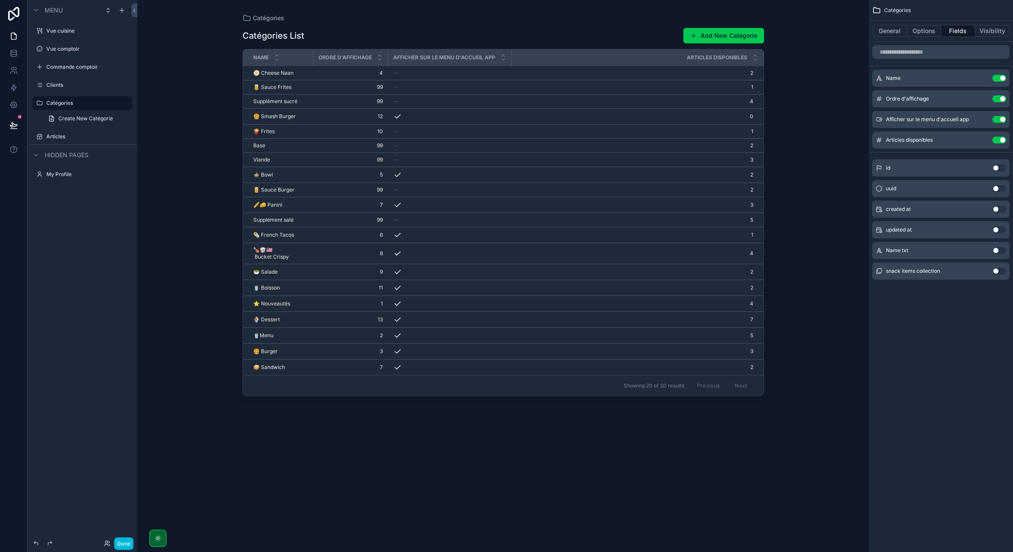
click at [860, 36] on button "Options" at bounding box center [924, 31] width 34 height 12
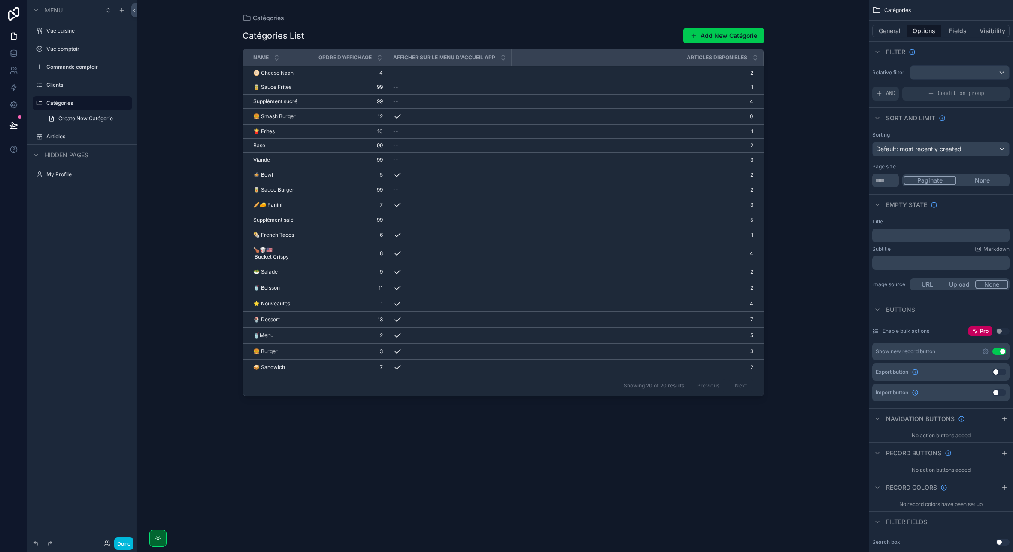
click at [860, 28] on button "Fields" at bounding box center [958, 31] width 34 height 12
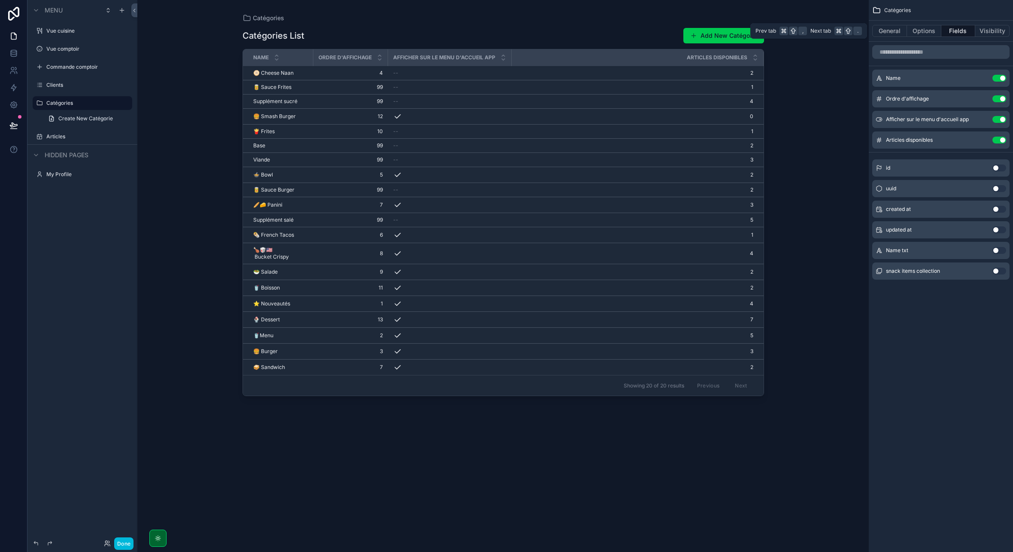
click at [860, 29] on button "Options" at bounding box center [924, 31] width 34 height 12
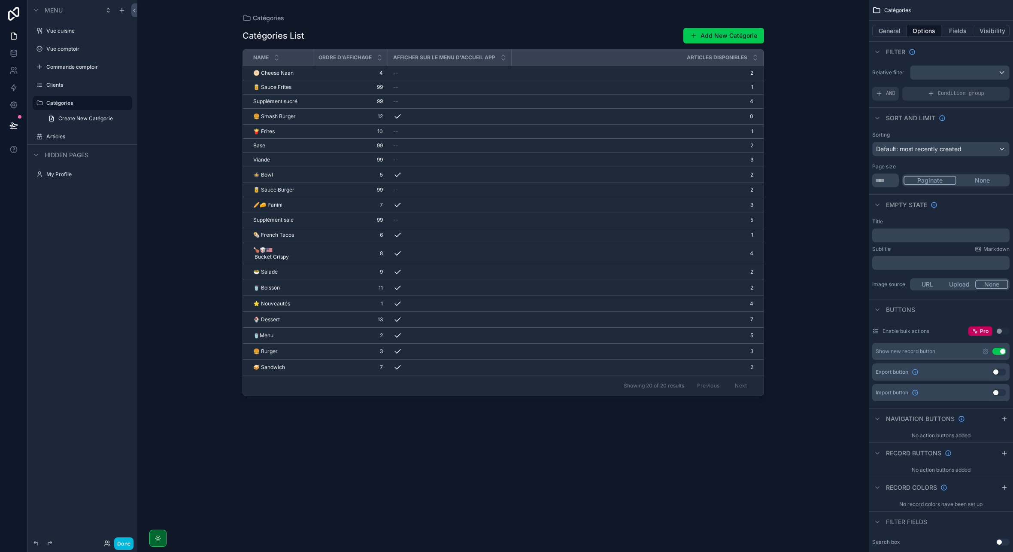
click at [319, 72] on div "scrollable content" at bounding box center [503, 270] width 549 height 541
click at [860, 149] on span "Default: most recently created" at bounding box center [918, 148] width 85 height 7
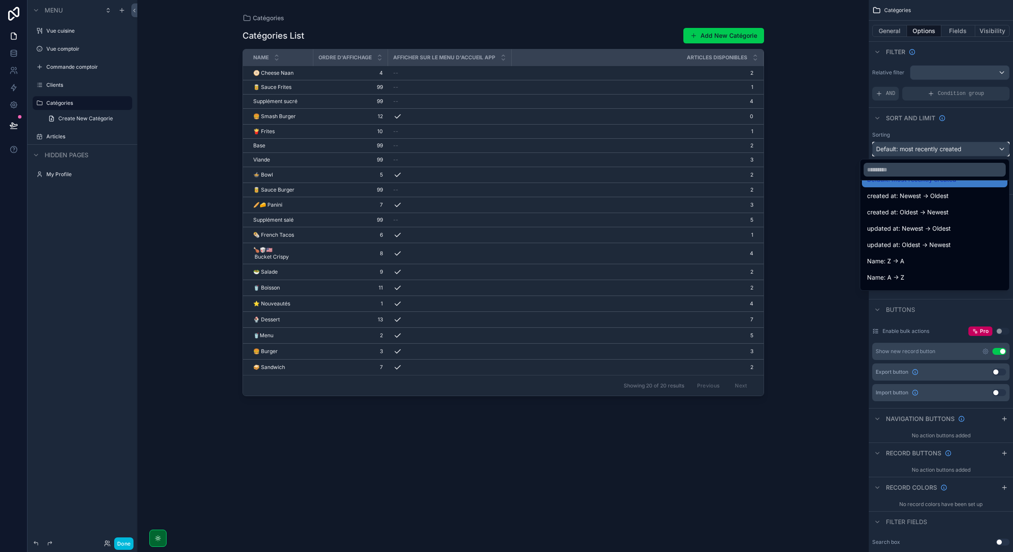
scroll to position [17, 0]
click at [860, 274] on span "Name: A -> Z" at bounding box center [885, 276] width 37 height 10
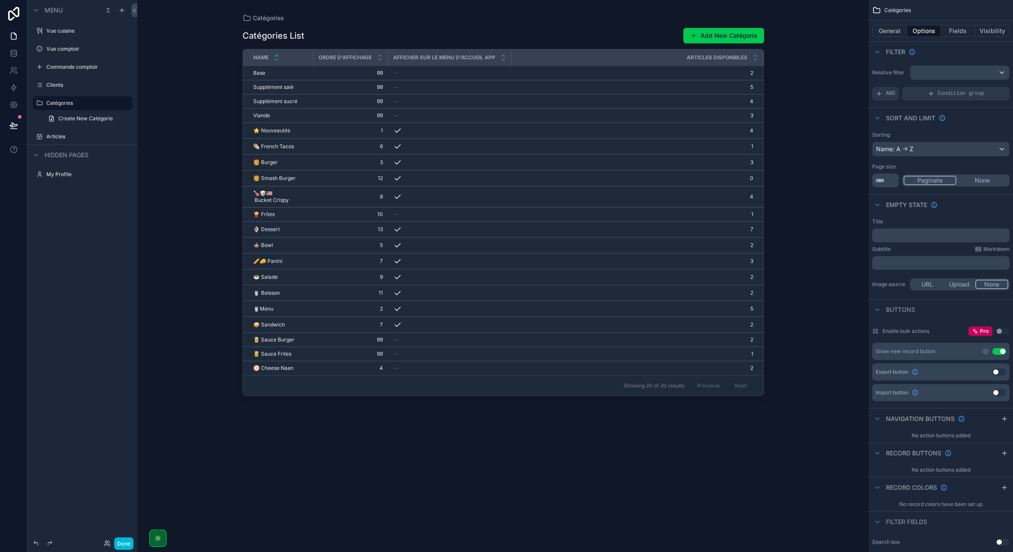
click at [455, 433] on div "Catégories List Add New Catégorie Name Ordre d'affichage Afficher sur le menu d…" at bounding box center [504, 281] width 522 height 519
click at [860, 145] on div "Name: A -> Z" at bounding box center [941, 149] width 137 height 14
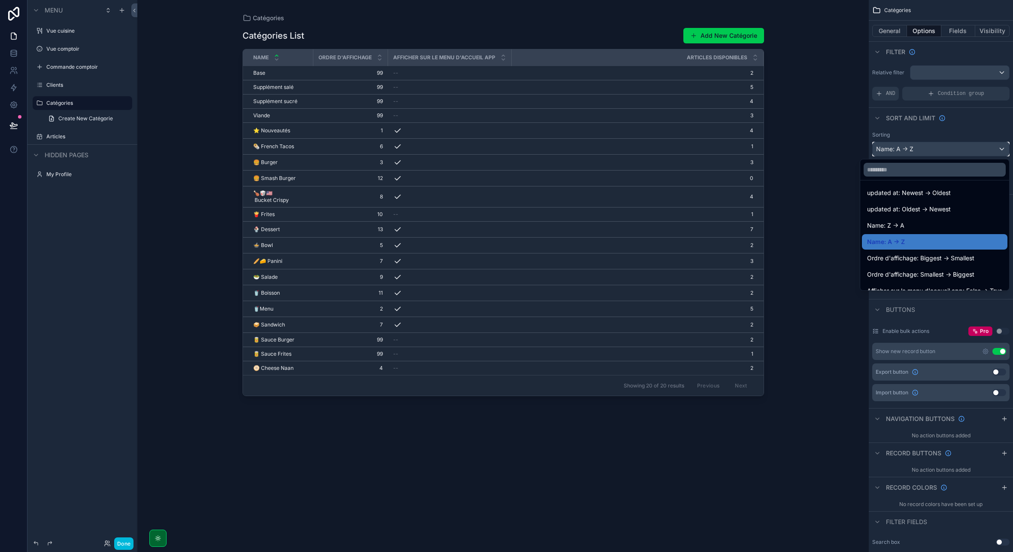
scroll to position [52, 0]
click at [860, 270] on span "Ordre d'affichage: Smallest -> Biggest" at bounding box center [920, 274] width 107 height 10
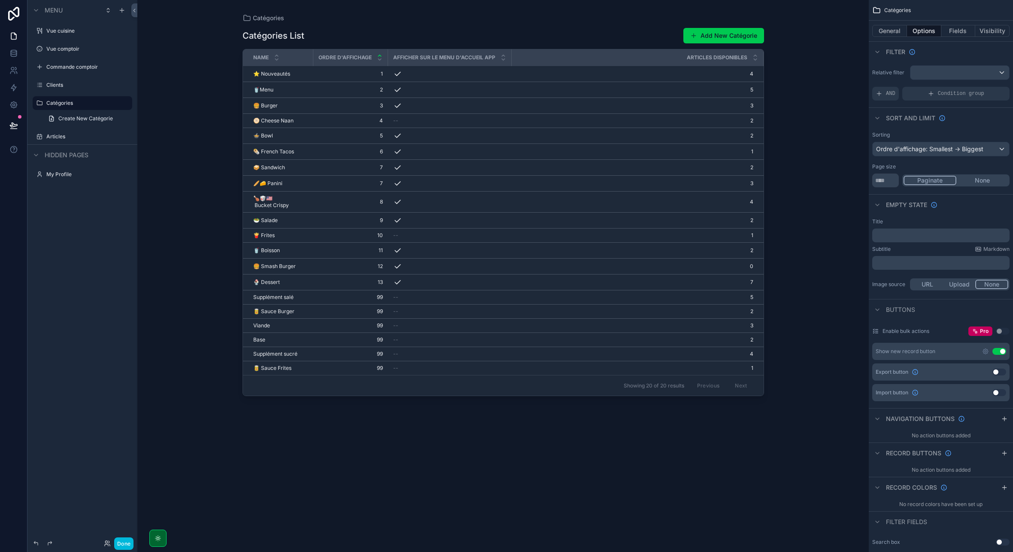
click at [714, 437] on div "Catégories List Add New Catégorie Name Ordre d'affichage Afficher sur le menu d…" at bounding box center [504, 281] width 522 height 519
click at [62, 134] on label "Articles" at bounding box center [86, 136] width 81 height 7
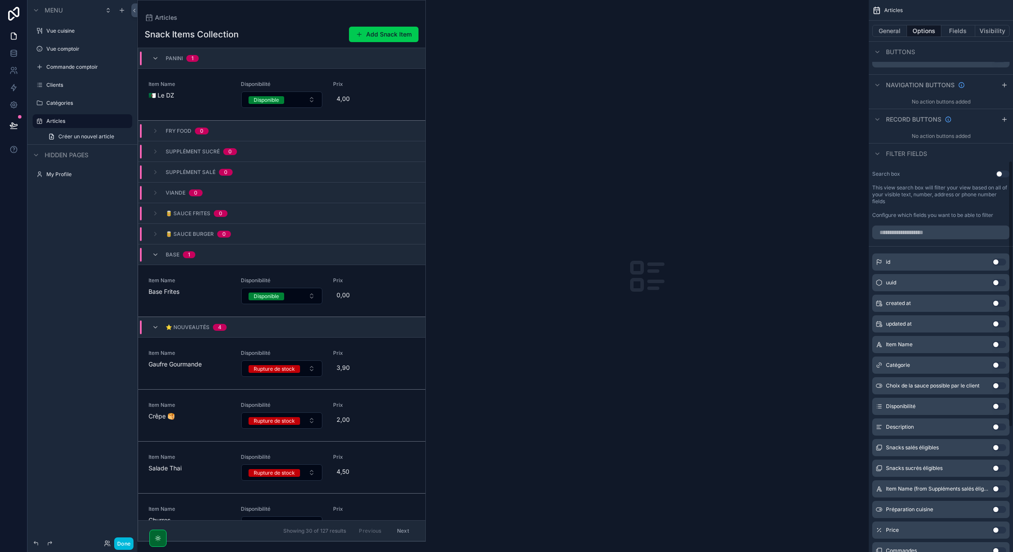
scroll to position [329, 0]
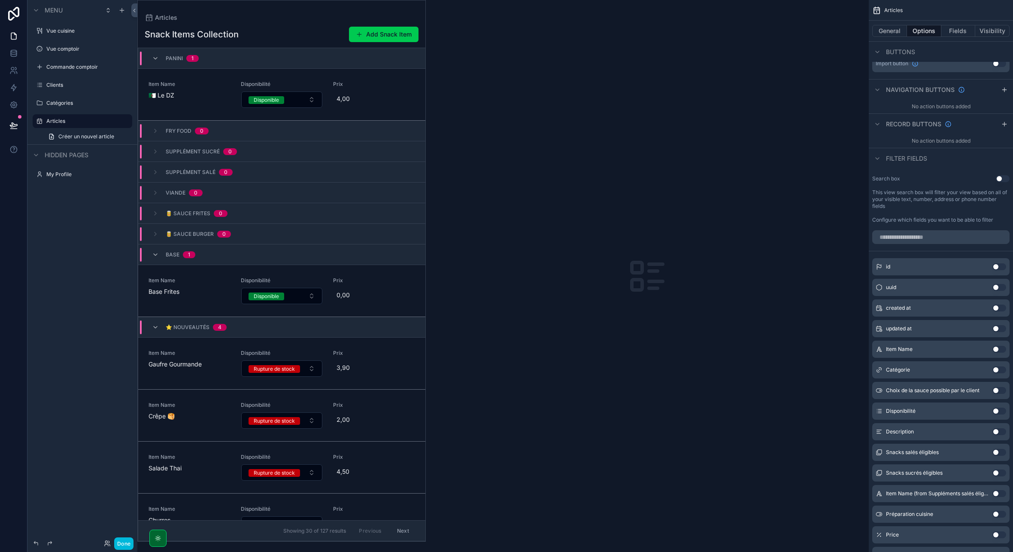
click at [860, 178] on button "Use setting" at bounding box center [1003, 178] width 14 height 7
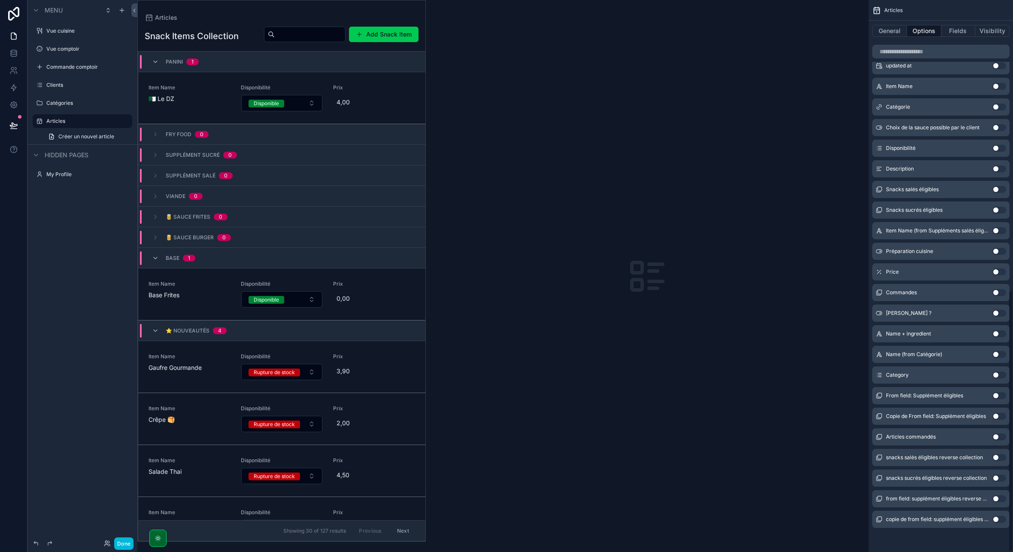
scroll to position [0, 0]
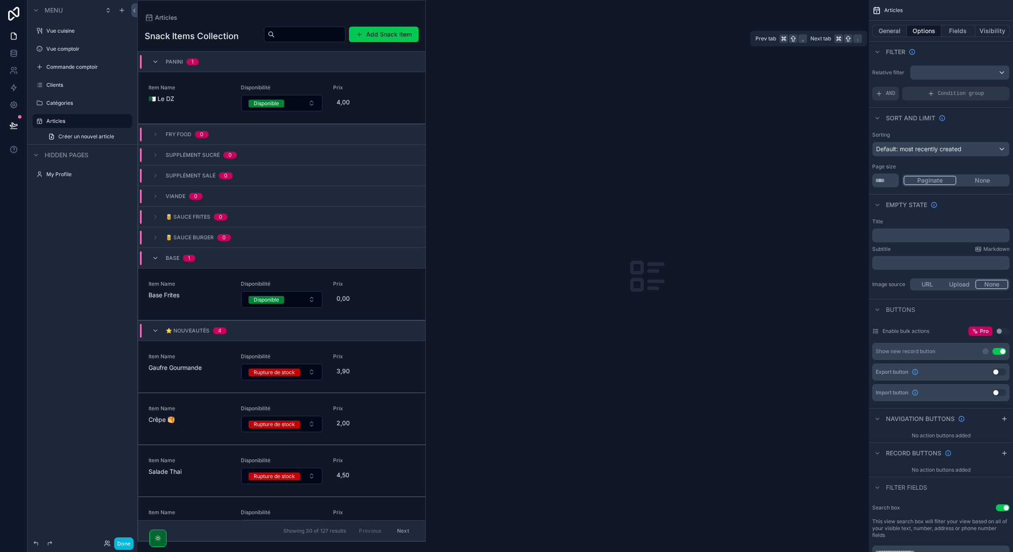
click at [860, 31] on button "Visibility" at bounding box center [992, 31] width 34 height 12
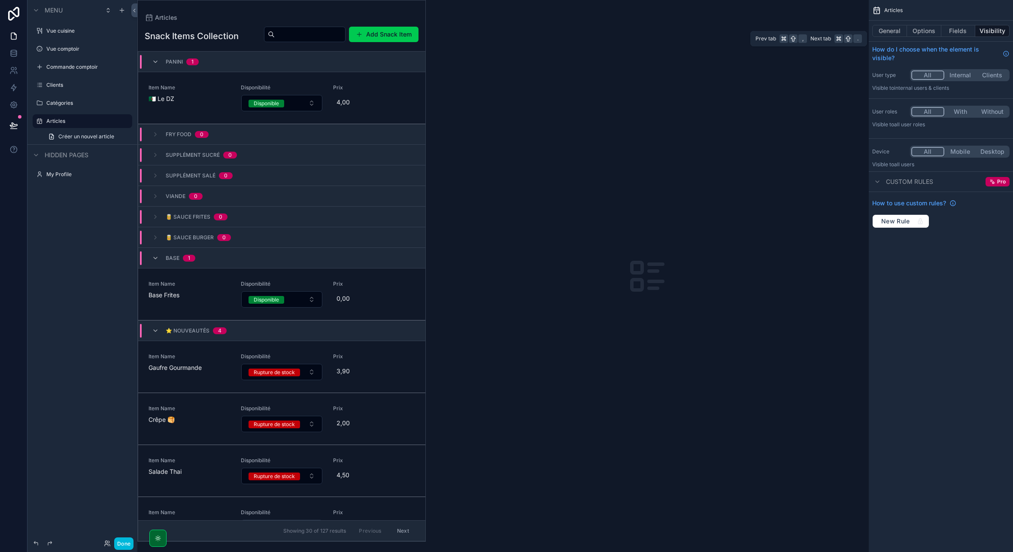
click at [860, 33] on button "Fields" at bounding box center [958, 31] width 34 height 12
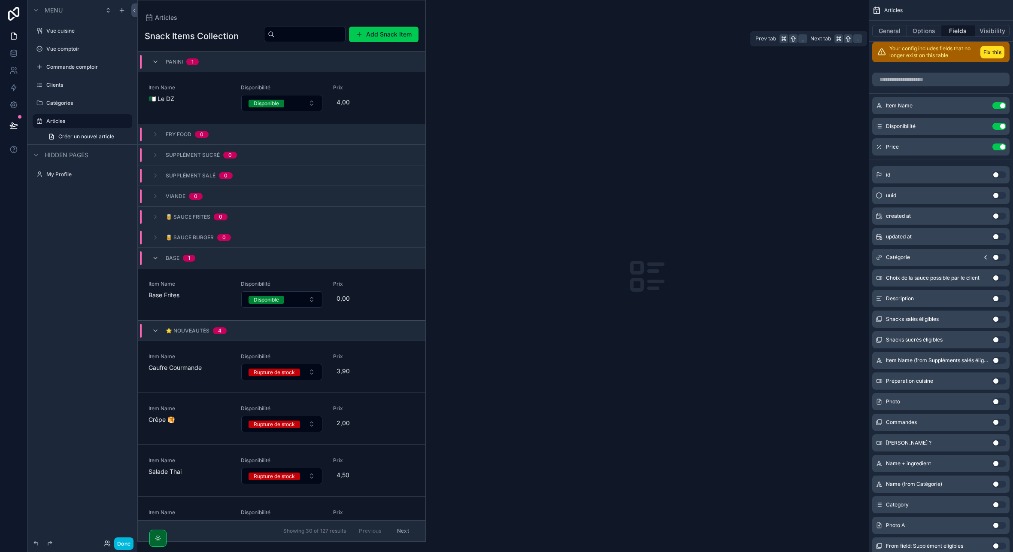
click at [860, 30] on button "Options" at bounding box center [924, 31] width 34 height 12
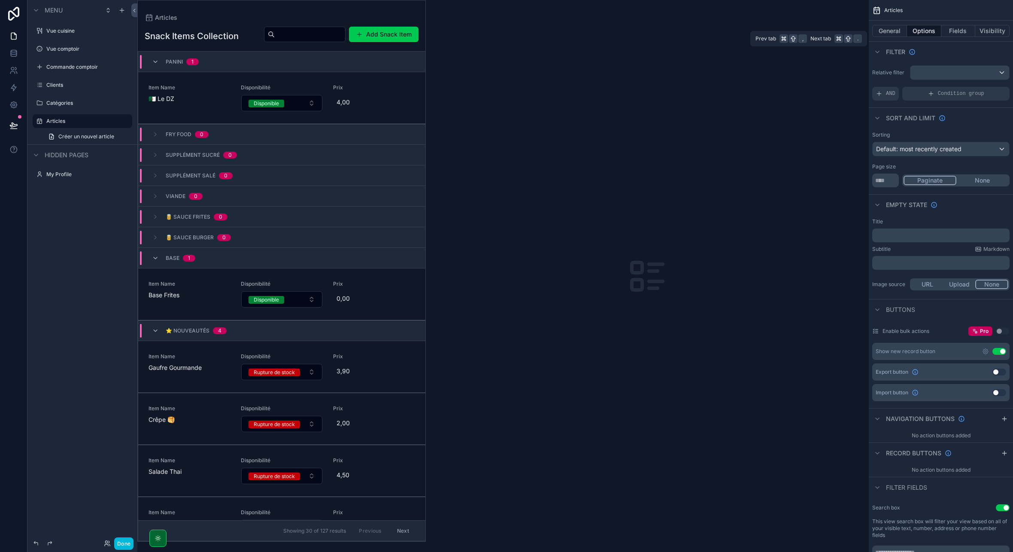
click at [860, 31] on button "Fields" at bounding box center [958, 31] width 34 height 12
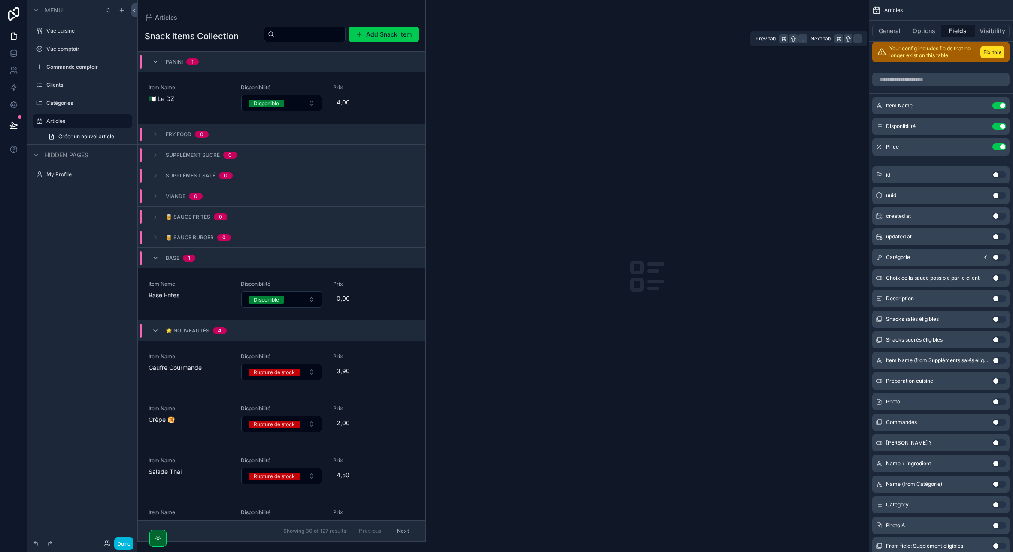
click at [860, 35] on button "Options" at bounding box center [924, 31] width 34 height 12
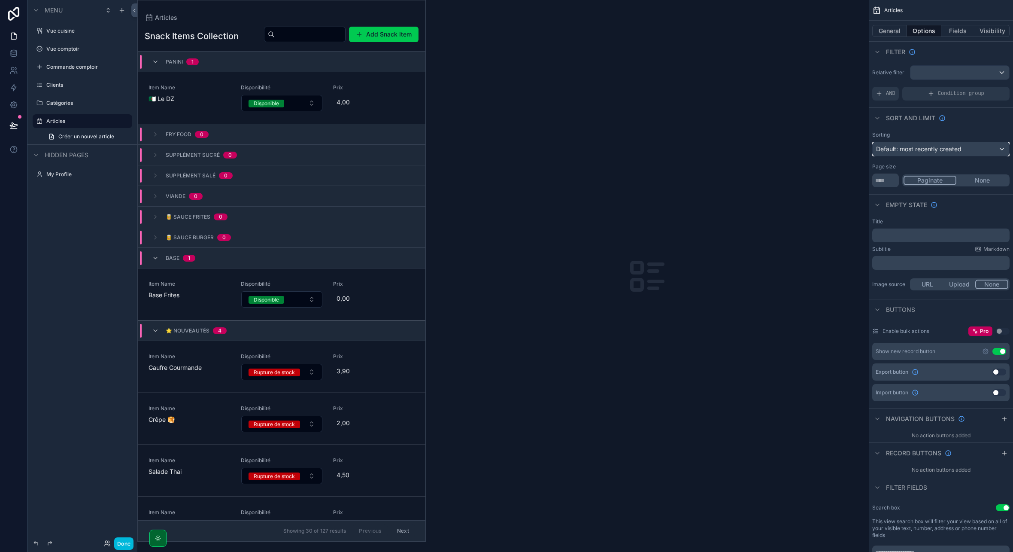
click at [860, 150] on span "Default: most recently created" at bounding box center [918, 148] width 85 height 7
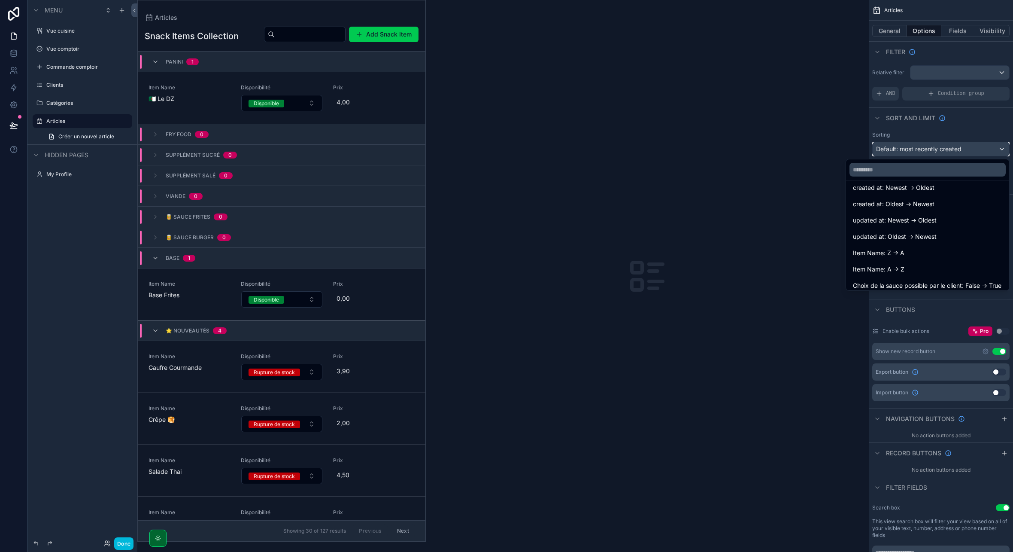
scroll to position [28, 0]
click at [860, 247] on div "Item Name: Z -> A" at bounding box center [927, 248] width 149 height 10
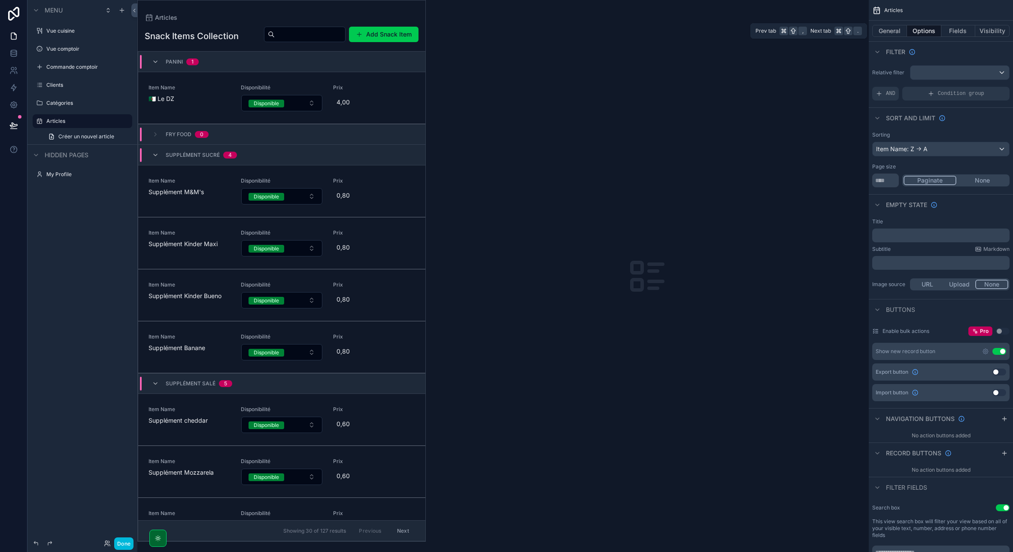
click at [860, 33] on button "General" at bounding box center [889, 31] width 35 height 12
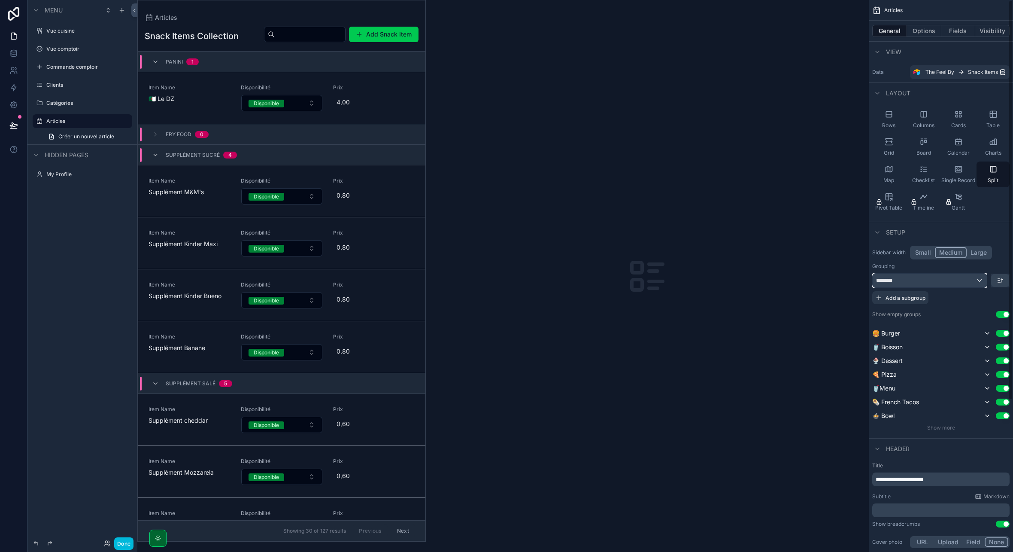
click at [860, 282] on div "********" at bounding box center [930, 280] width 114 height 14
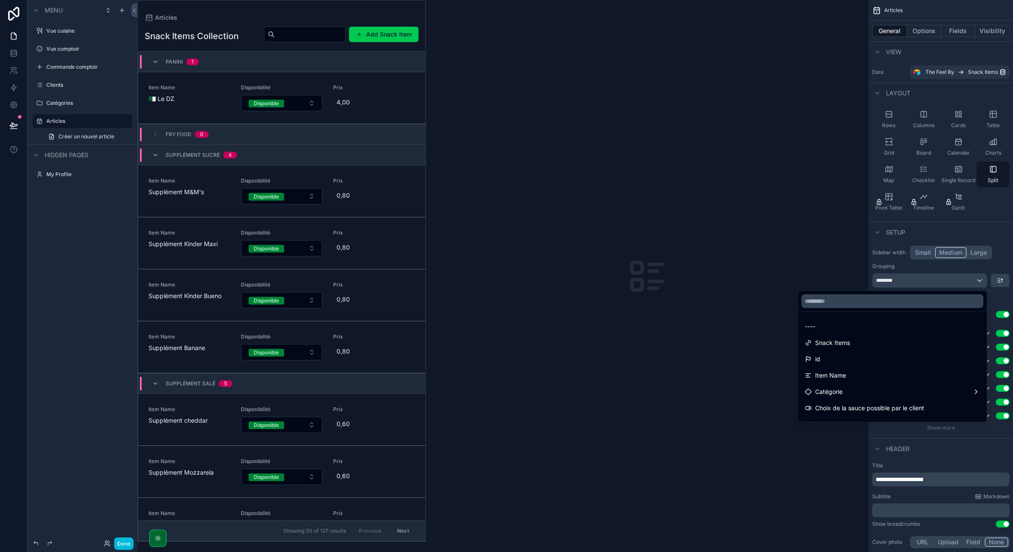
click at [850, 330] on div "----" at bounding box center [892, 326] width 175 height 10
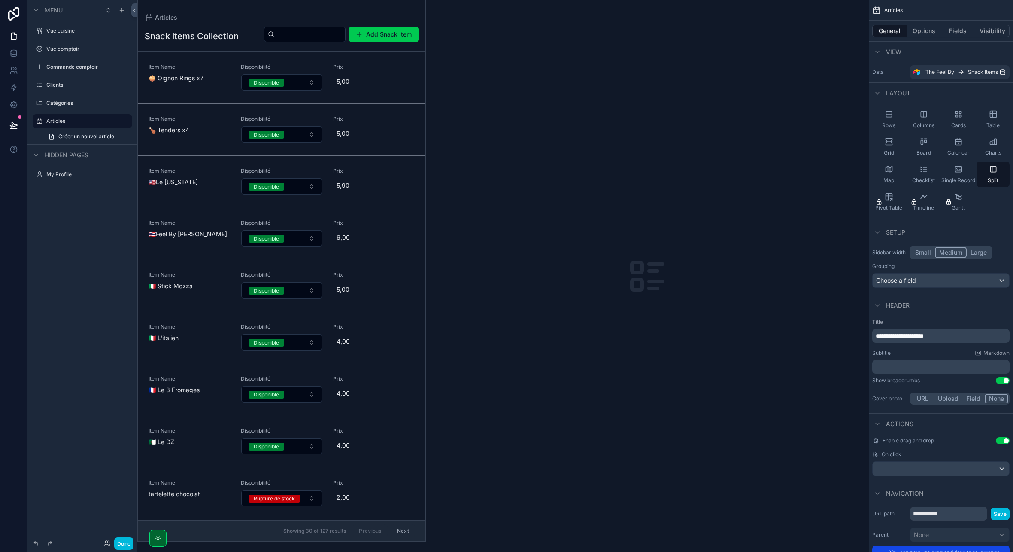
click at [860, 252] on button "Small" at bounding box center [923, 252] width 24 height 11
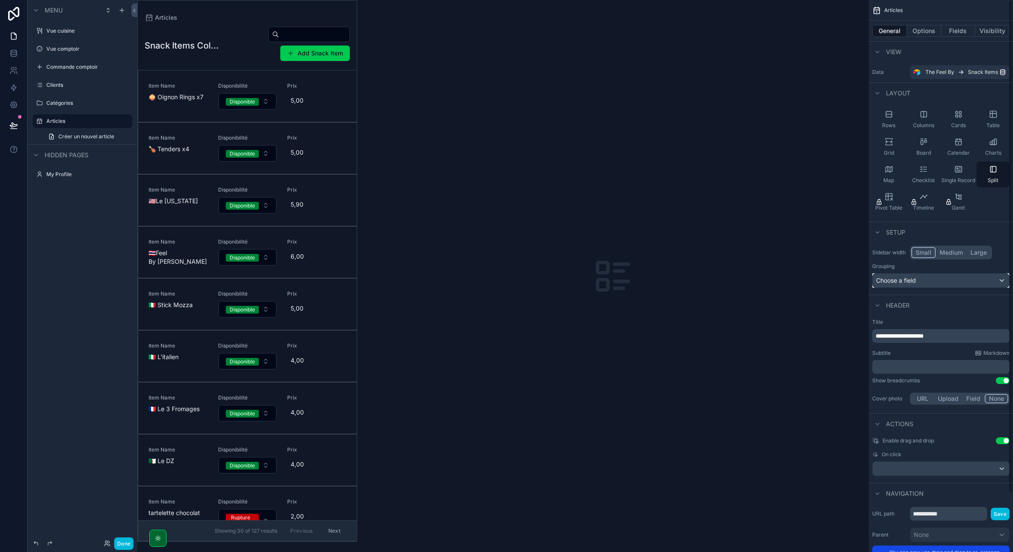
click at [860, 279] on div "Choose a field" at bounding box center [941, 280] width 137 height 14
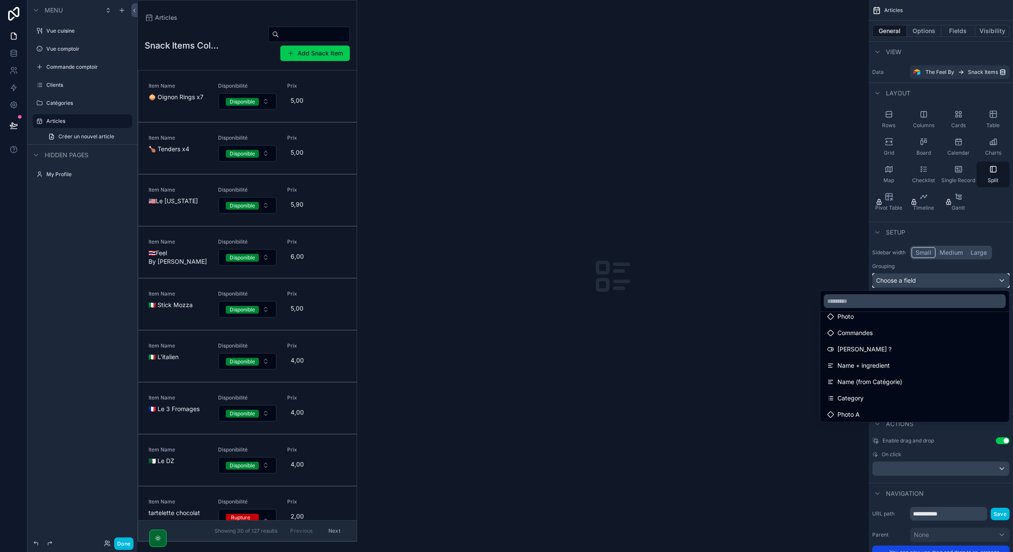
scroll to position [206, 0]
click at [860, 400] on div "Category" at bounding box center [914, 398] width 175 height 10
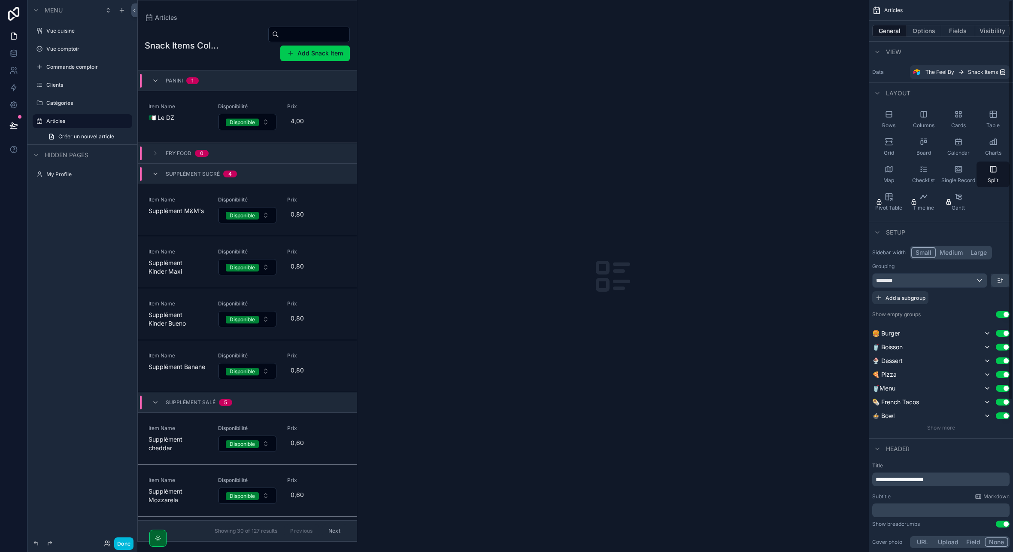
click at [860, 428] on span "Show more" at bounding box center [941, 427] width 28 height 6
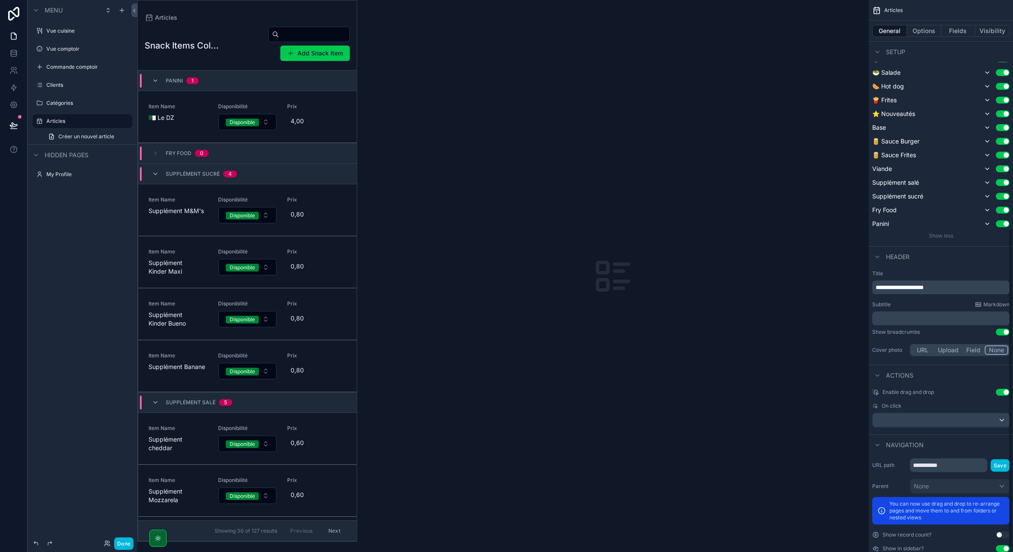
scroll to position [383, 0]
click at [860, 390] on button "Use setting" at bounding box center [1003, 392] width 14 height 7
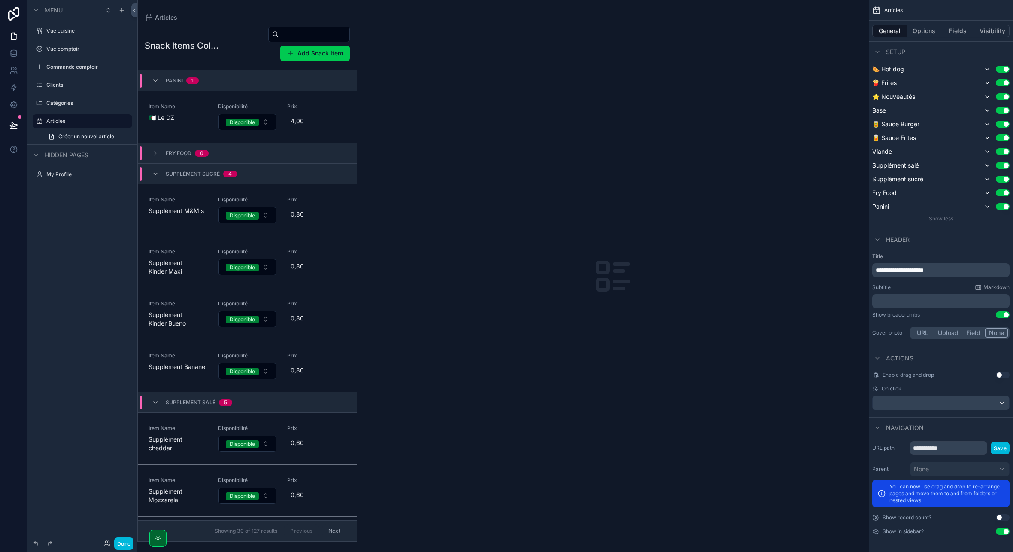
click at [860, 532] on button "Use setting" at bounding box center [1003, 531] width 14 height 7
click at [860, 519] on button "Use setting" at bounding box center [1003, 517] width 14 height 7
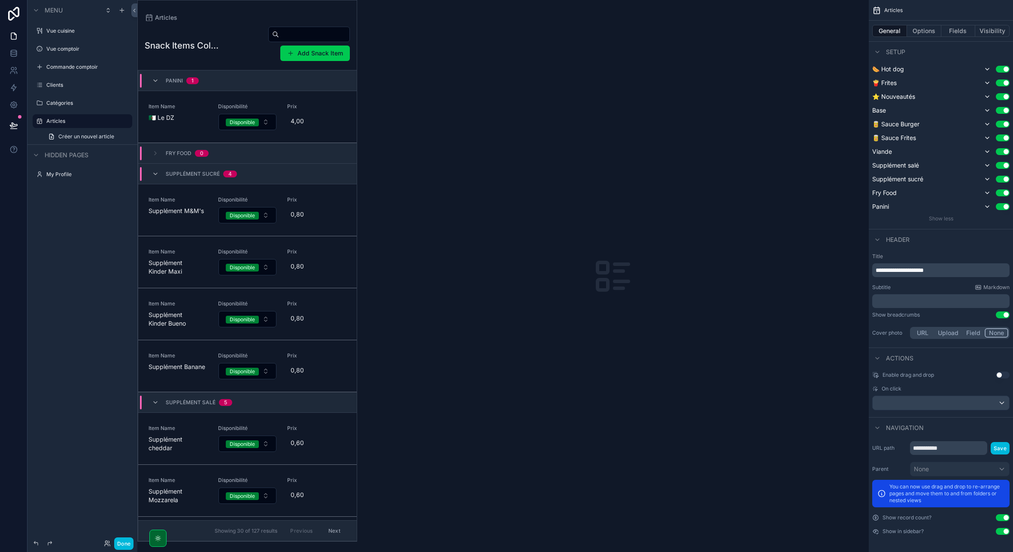
click at [860, 519] on button "Use setting" at bounding box center [1003, 517] width 14 height 7
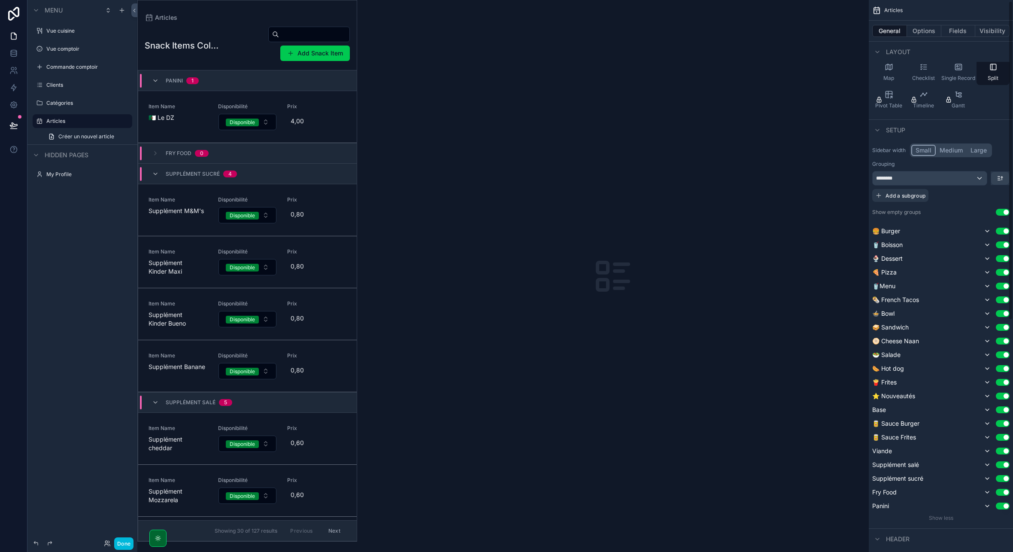
scroll to position [0, 0]
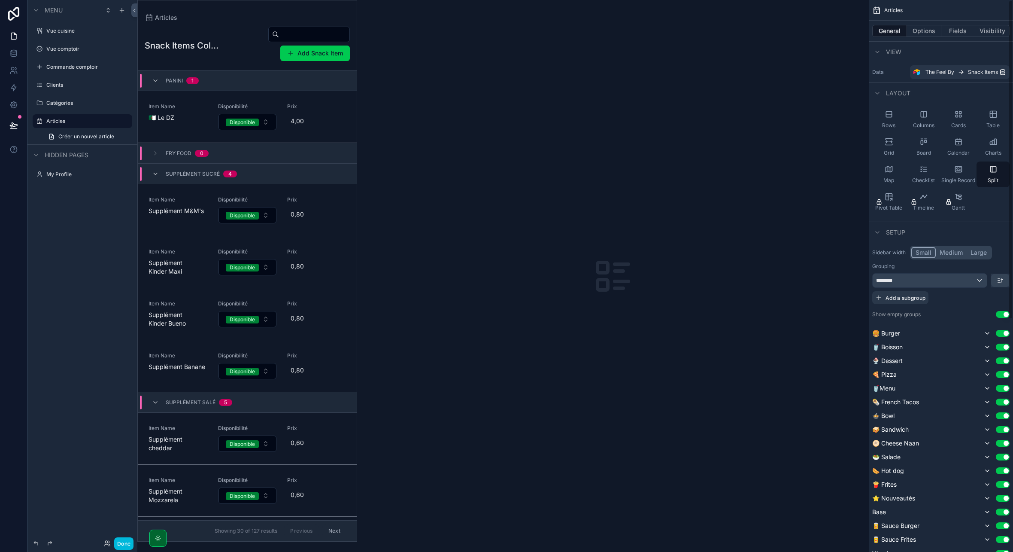
click at [860, 33] on button "Options" at bounding box center [924, 31] width 34 height 12
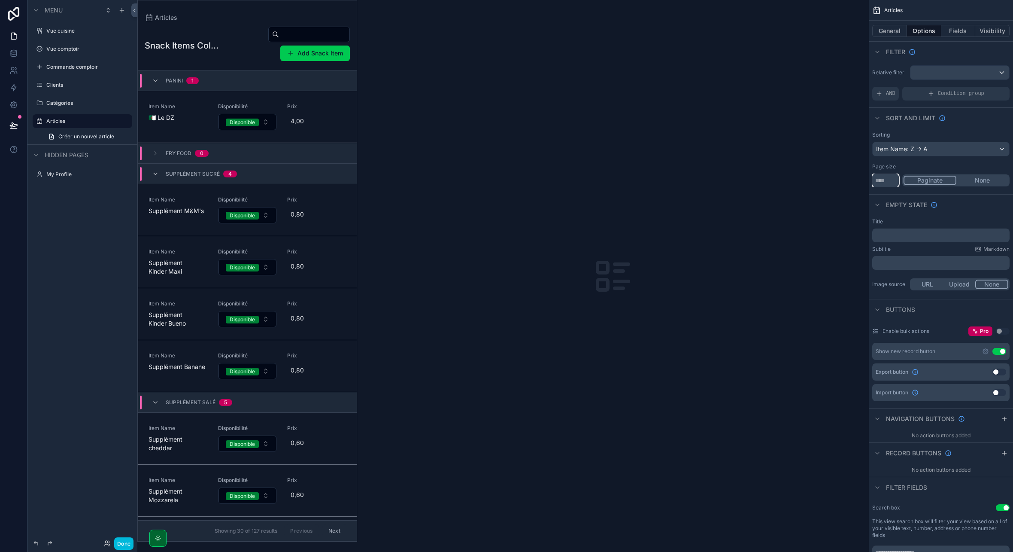
click at [860, 182] on input "**" at bounding box center [885, 180] width 27 height 14
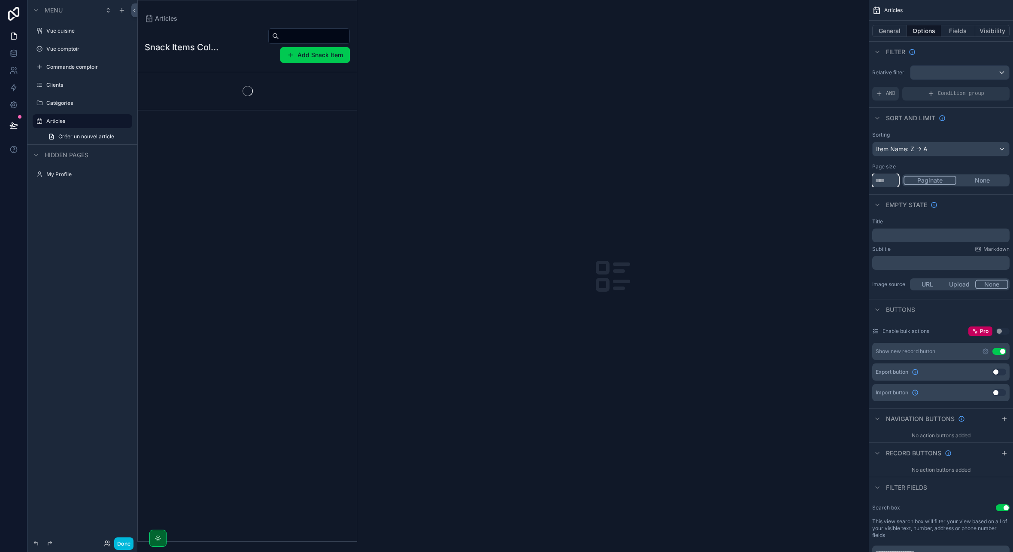
type input "***"
click at [860, 205] on div "Empty state" at bounding box center [941, 204] width 144 height 21
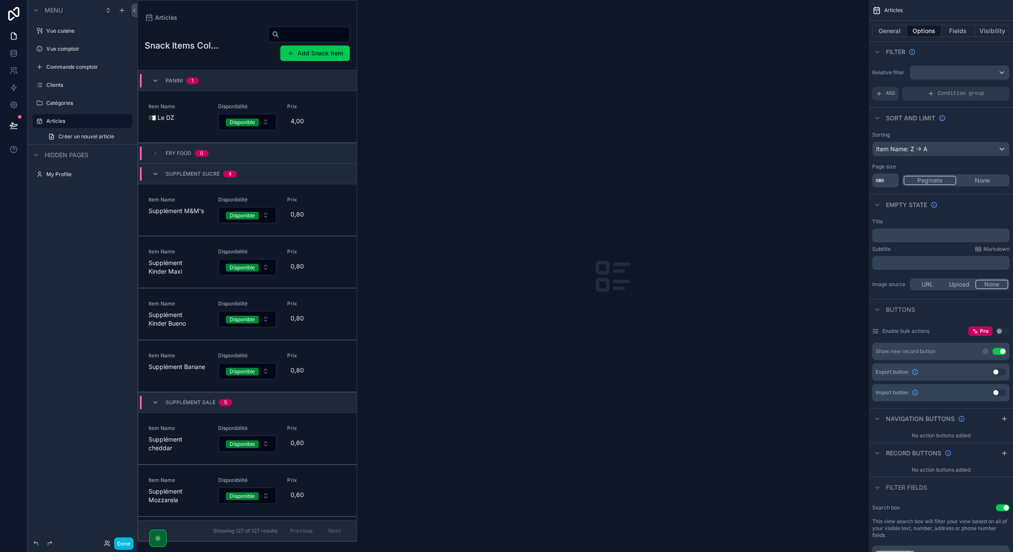
click at [860, 351] on icon "scrollable content" at bounding box center [985, 351] width 7 height 7
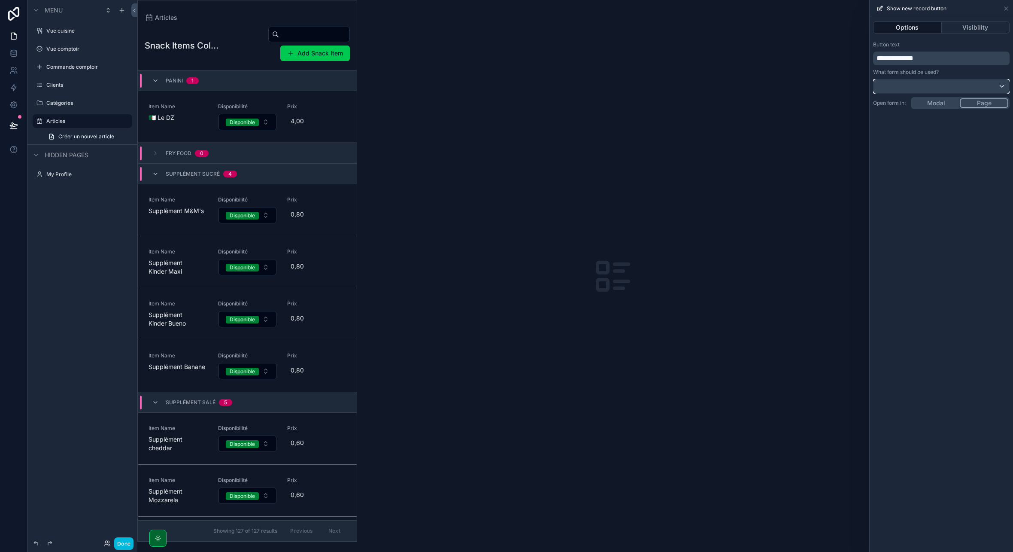
click at [860, 87] on div at bounding box center [942, 86] width 136 height 14
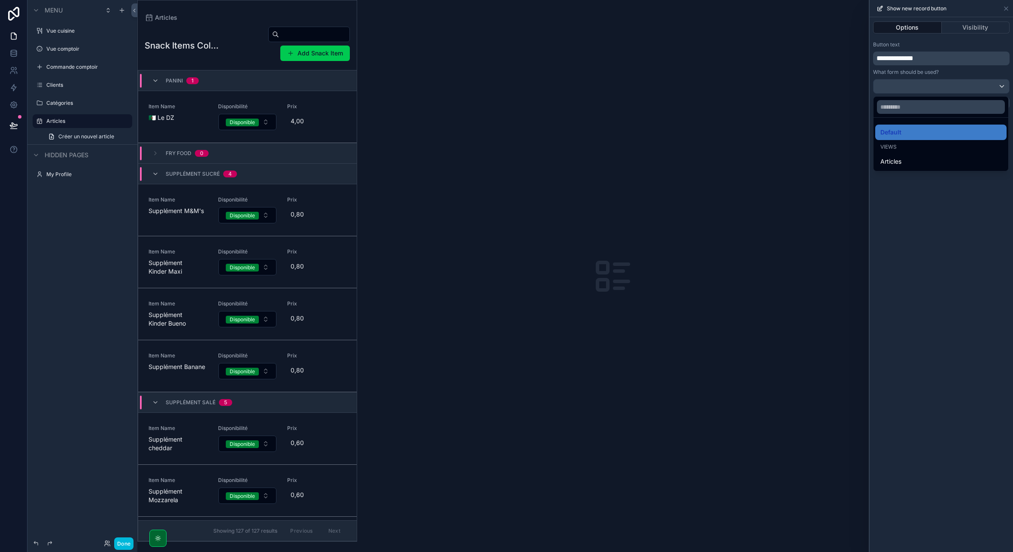
click at [860, 87] on div at bounding box center [941, 276] width 143 height 552
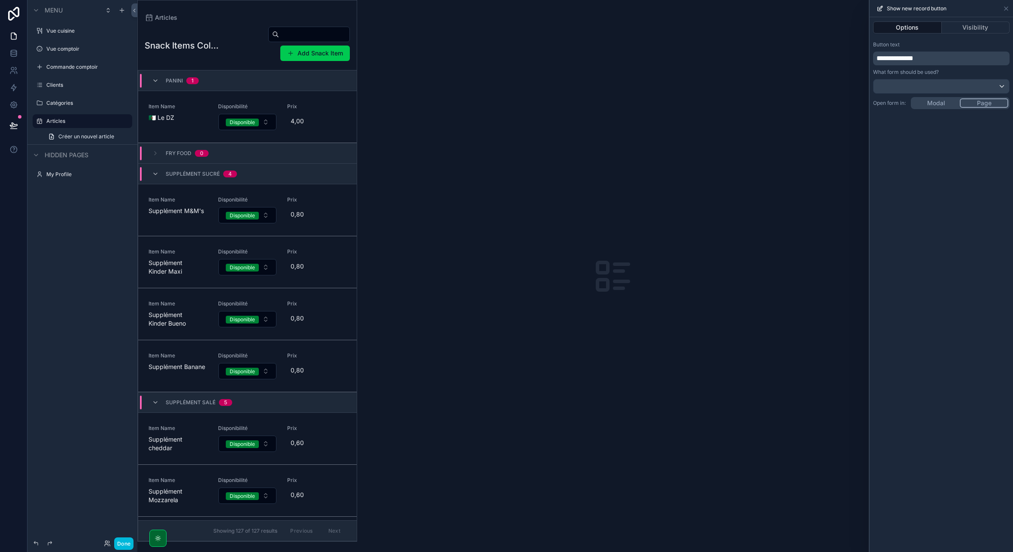
click at [860, 5] on icon at bounding box center [1006, 8] width 7 height 7
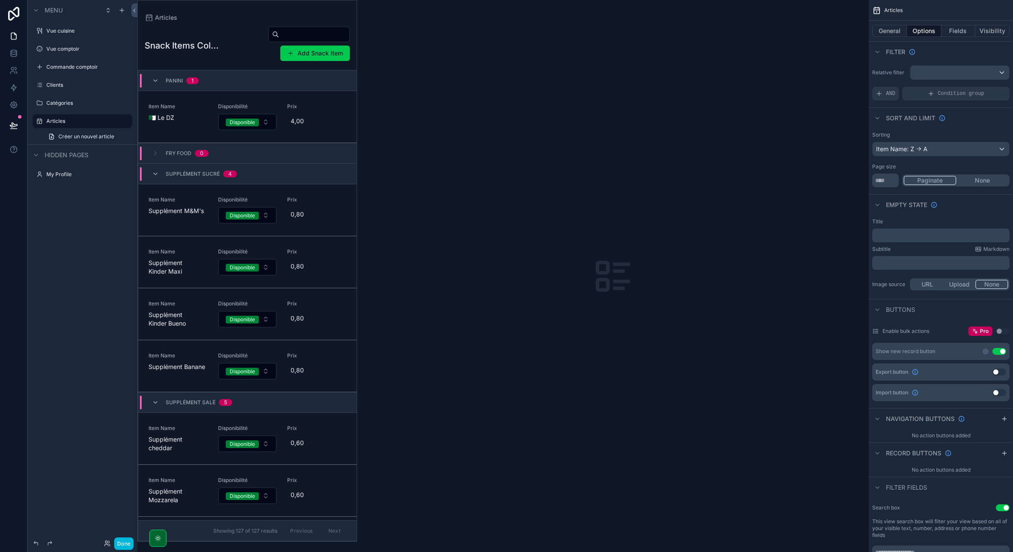
click at [860, 349] on button "Use setting" at bounding box center [999, 351] width 14 height 7
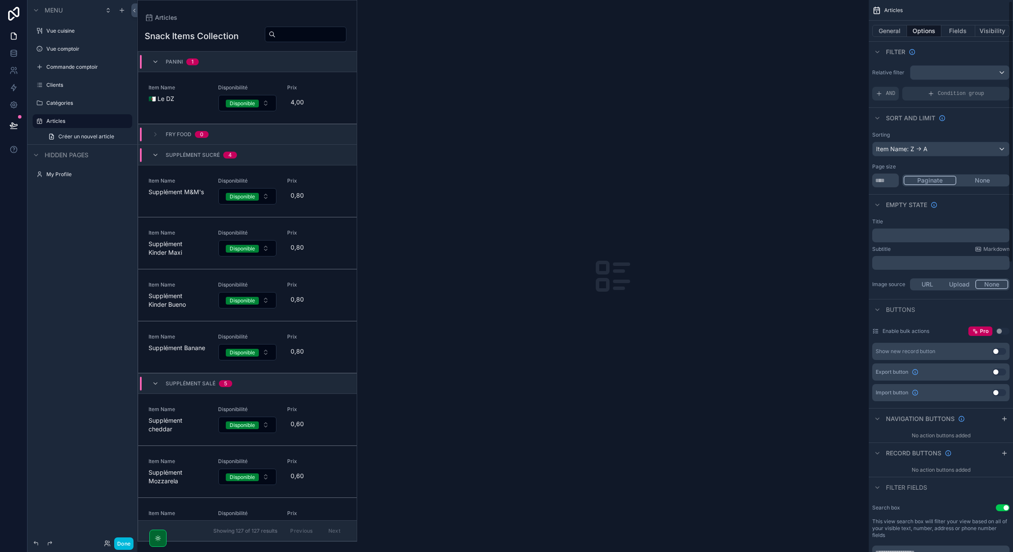
scroll to position [17, 0]
click at [9, 126] on icon at bounding box center [13, 125] width 9 height 9
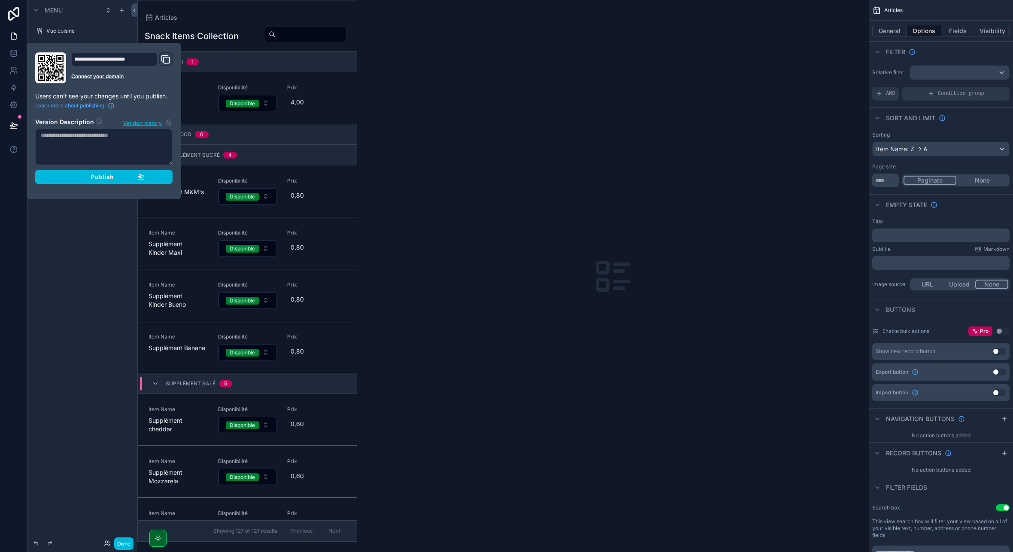
click at [96, 185] on div "**********" at bounding box center [104, 120] width 144 height 137
click at [97, 182] on button "Publish" at bounding box center [103, 177] width 137 height 14
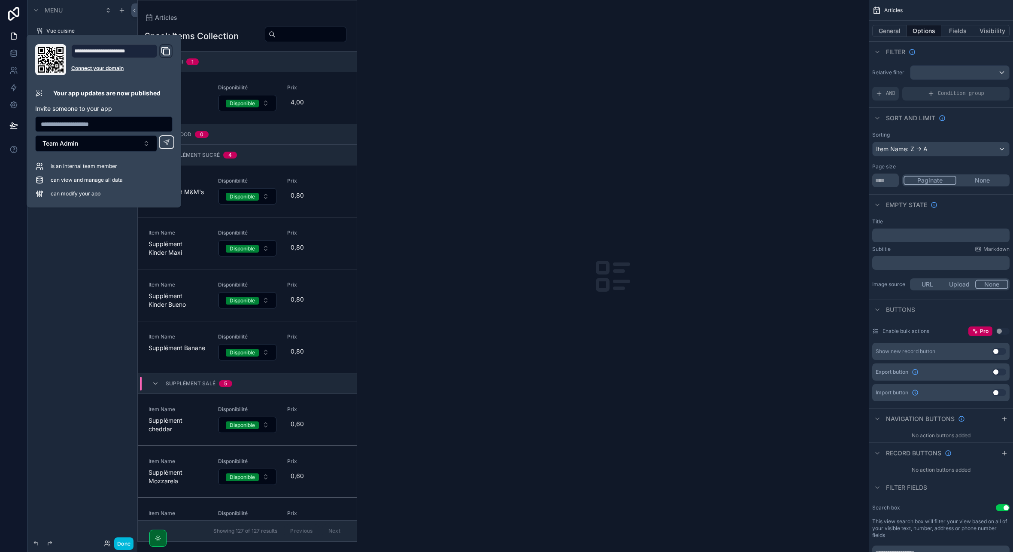
click at [97, 279] on div "Menu Vue cuisine Vue comptoir Commande comptoir Clients Catégories Articles Cré…" at bounding box center [82, 270] width 110 height 541
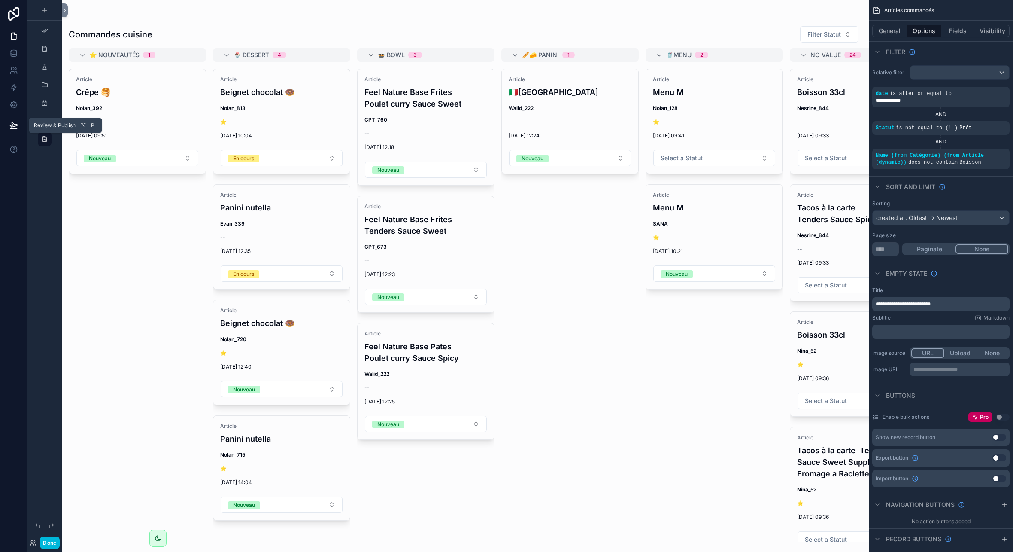
click at [17, 122] on icon at bounding box center [13, 125] width 9 height 9
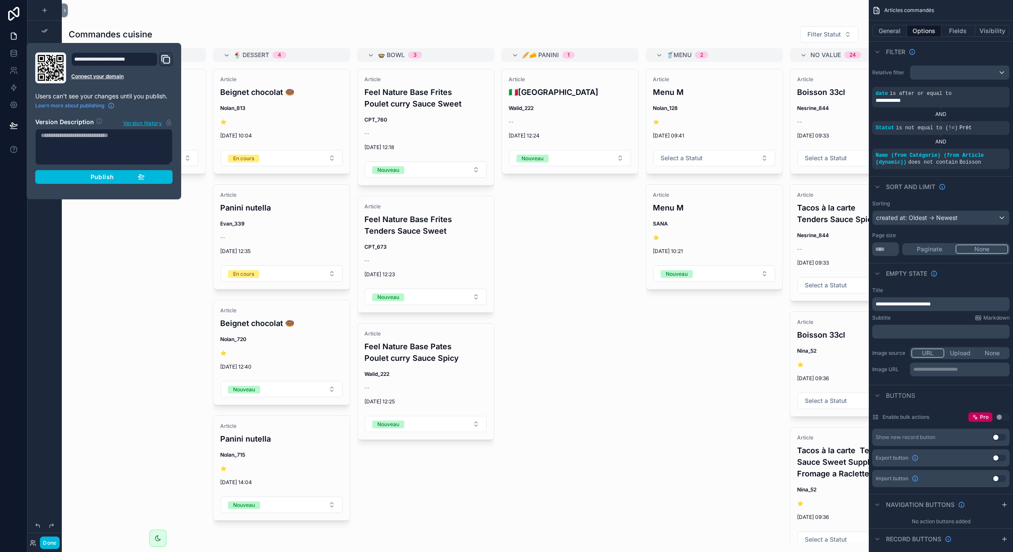
click at [166, 59] on icon "Domain and Custom Link" at bounding box center [166, 59] width 10 height 10
click at [14, 33] on icon at bounding box center [13, 36] width 9 height 9
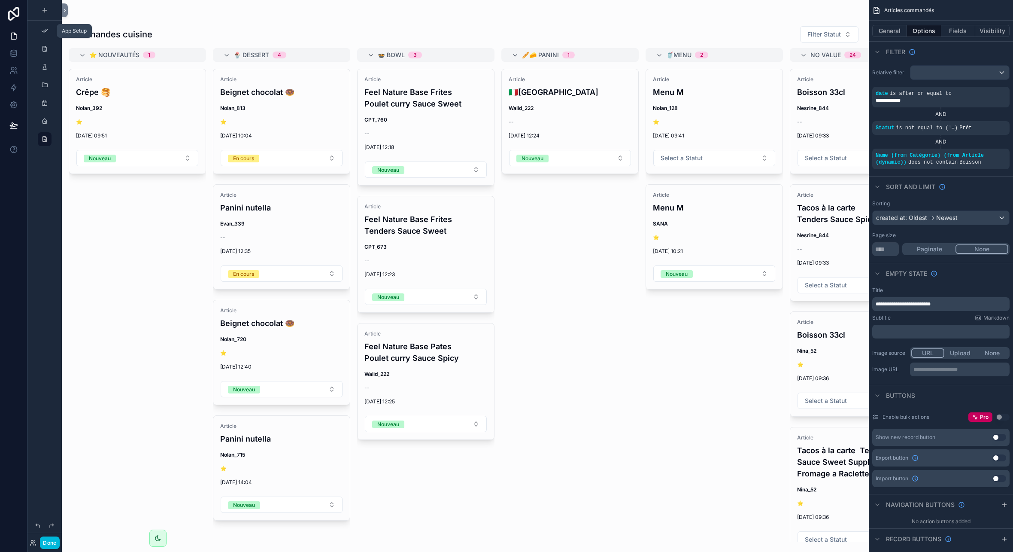
click at [41, 35] on div "scrollable content" at bounding box center [44, 31] width 10 height 14
click at [44, 49] on icon "scrollable content" at bounding box center [44, 49] width 7 height 7
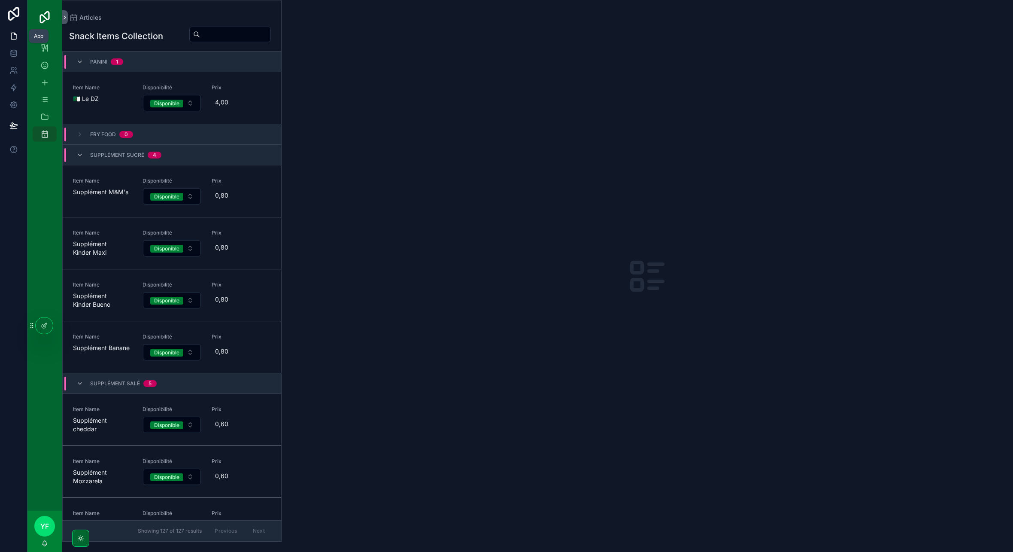
click at [11, 42] on link at bounding box center [13, 35] width 27 height 17
click at [15, 107] on icon at bounding box center [13, 105] width 6 height 6
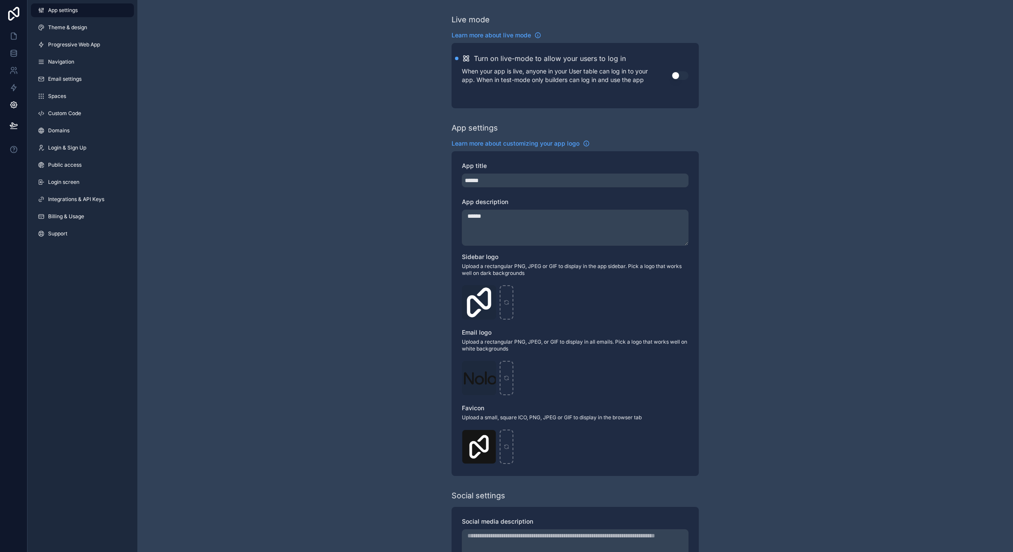
click at [70, 63] on span "Navigation" at bounding box center [61, 61] width 26 height 7
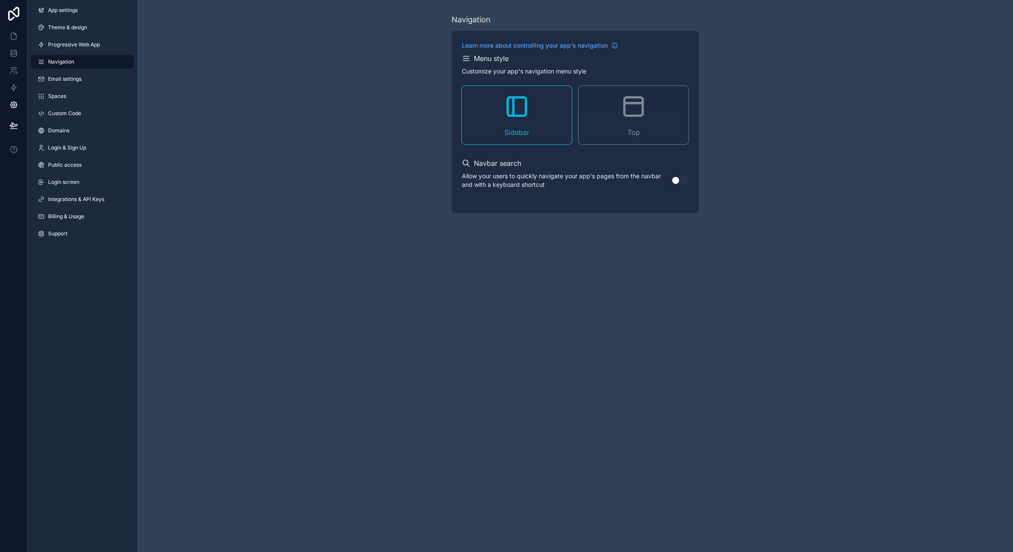
click at [611, 87] on div "Top" at bounding box center [634, 115] width 110 height 58
click at [639, 114] on icon "scrollable content" at bounding box center [633, 106] width 27 height 27
click at [683, 179] on button "Use setting" at bounding box center [679, 180] width 17 height 9
click at [72, 78] on span "Email settings" at bounding box center [64, 79] width 33 height 7
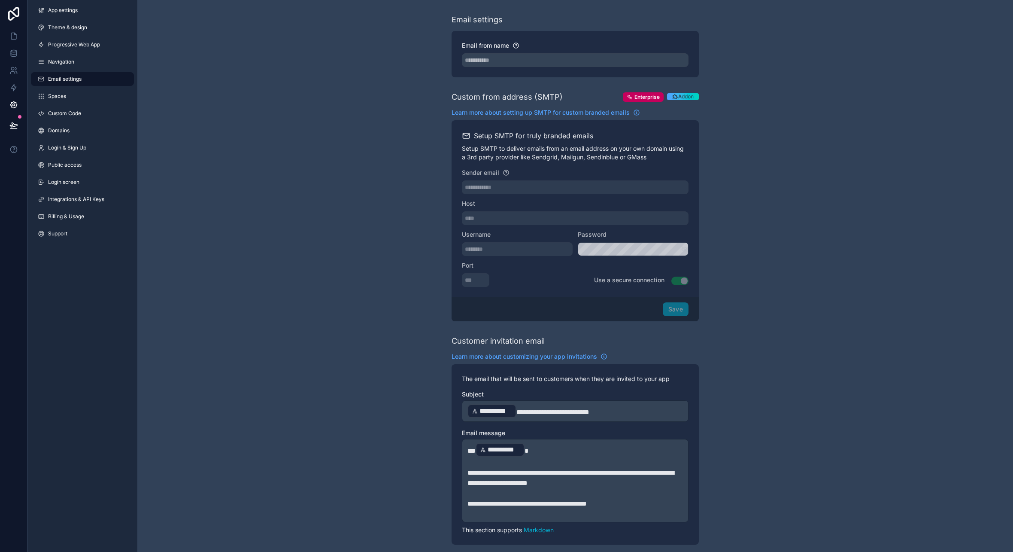
click at [76, 95] on link "Spaces" at bounding box center [82, 96] width 103 height 14
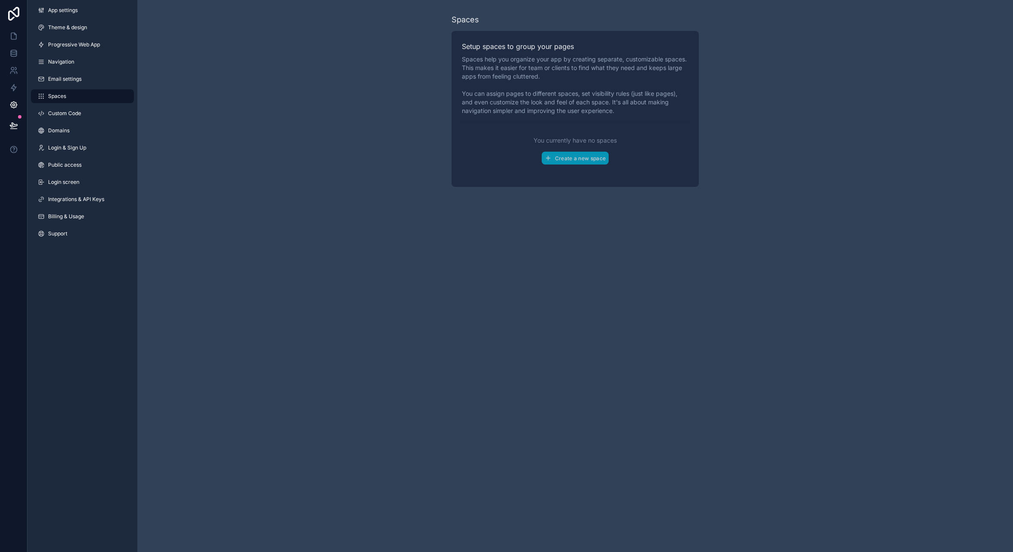
click at [79, 66] on link "Navigation" at bounding box center [82, 62] width 103 height 14
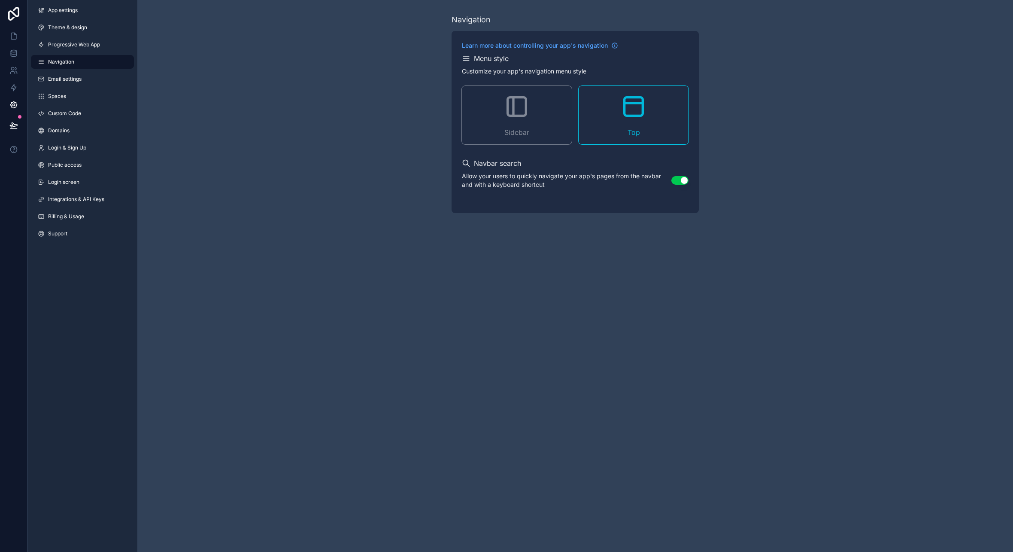
click at [79, 46] on span "Progressive Web App" at bounding box center [74, 44] width 52 height 7
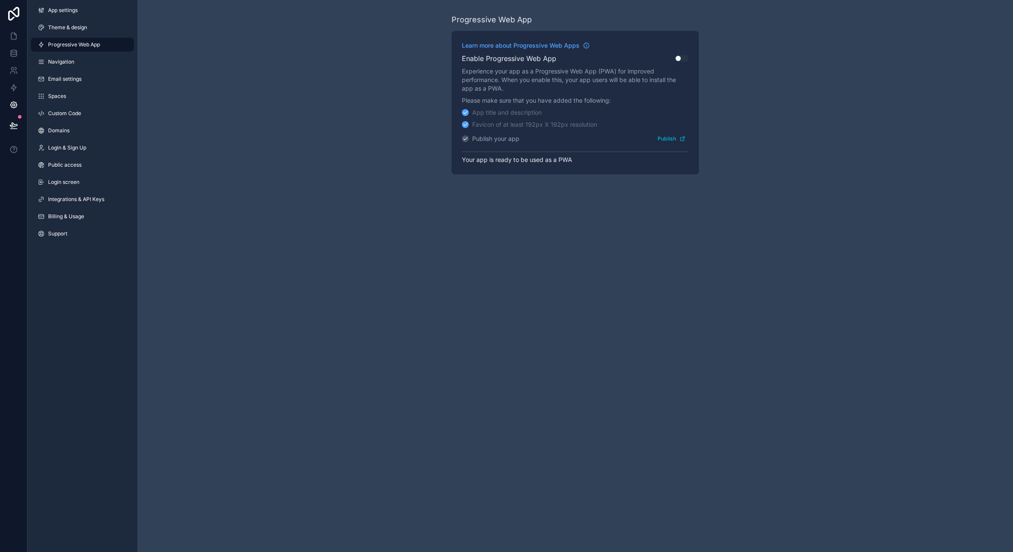
click at [79, 30] on span "Theme & design" at bounding box center [67, 27] width 39 height 7
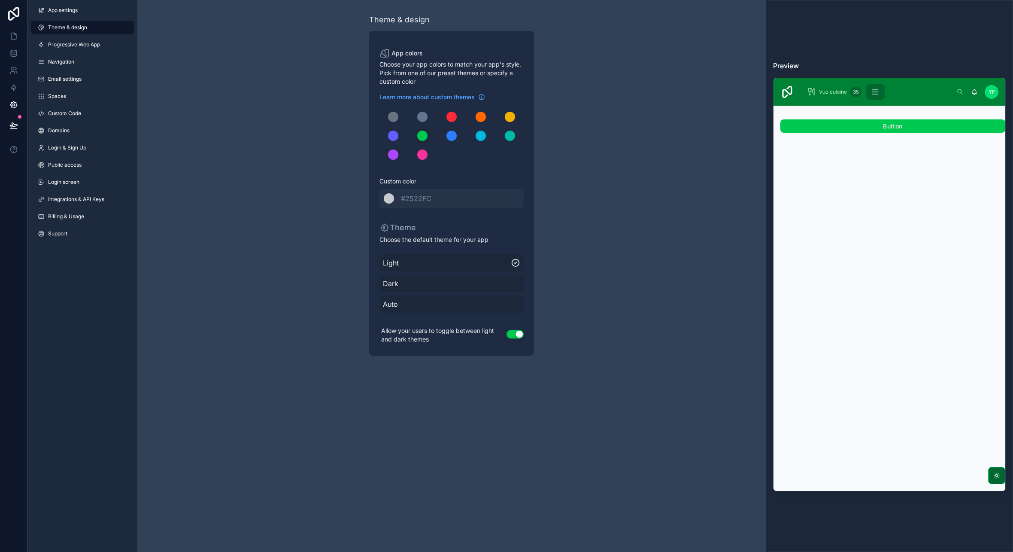
click at [270, 164] on div "Theme & design App colors Choose your app colors to match your app's style. Pic…" at bounding box center [451, 184] width 628 height 369
click at [402, 282] on span "Dark" at bounding box center [451, 283] width 137 height 10
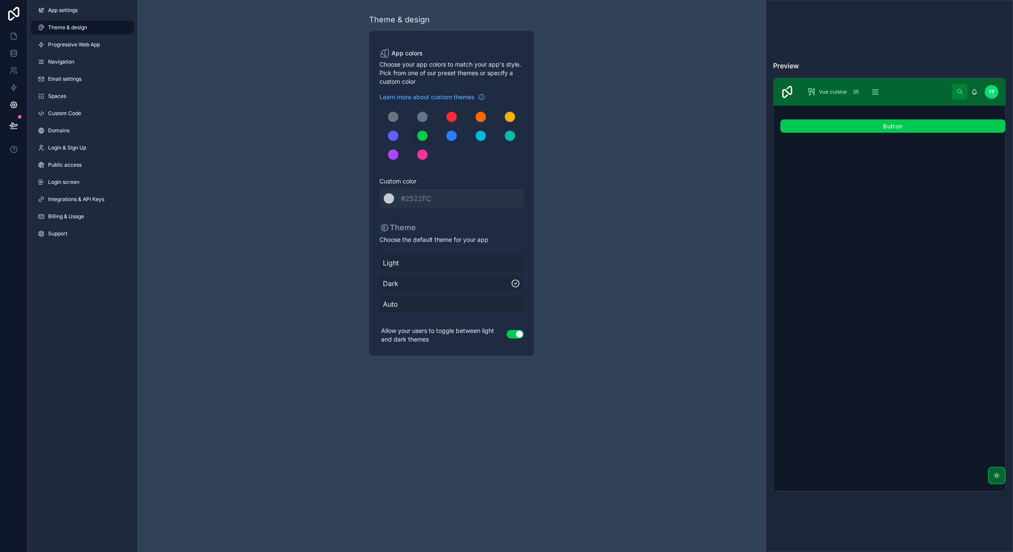
click at [78, 15] on link "App settings" at bounding box center [82, 10] width 103 height 14
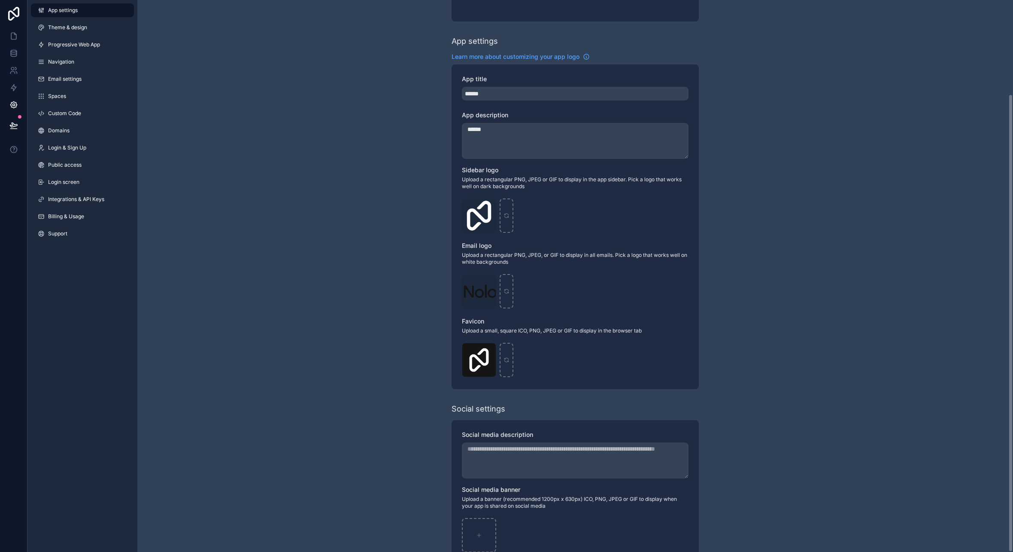
scroll to position [113, 0]
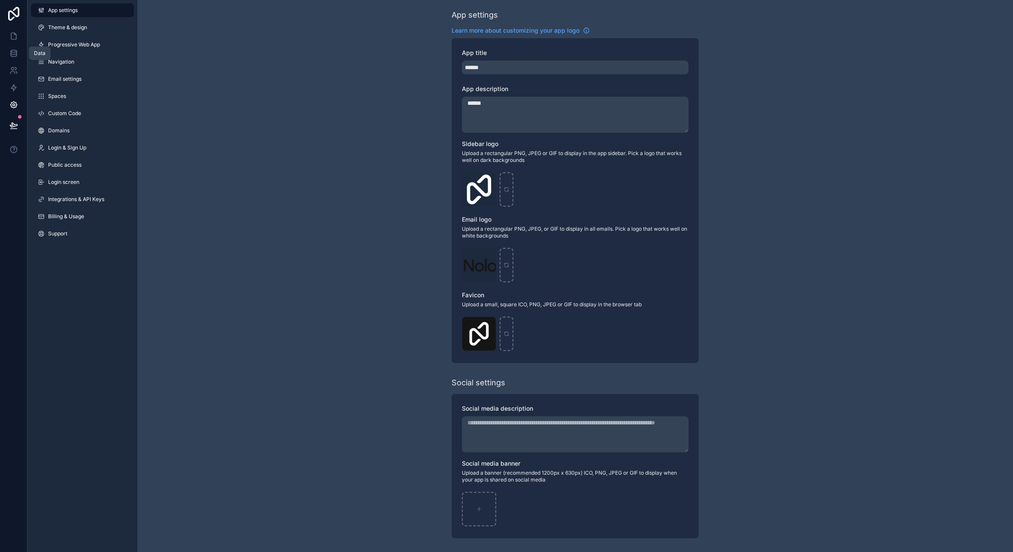
click at [9, 52] on icon at bounding box center [13, 53] width 9 height 9
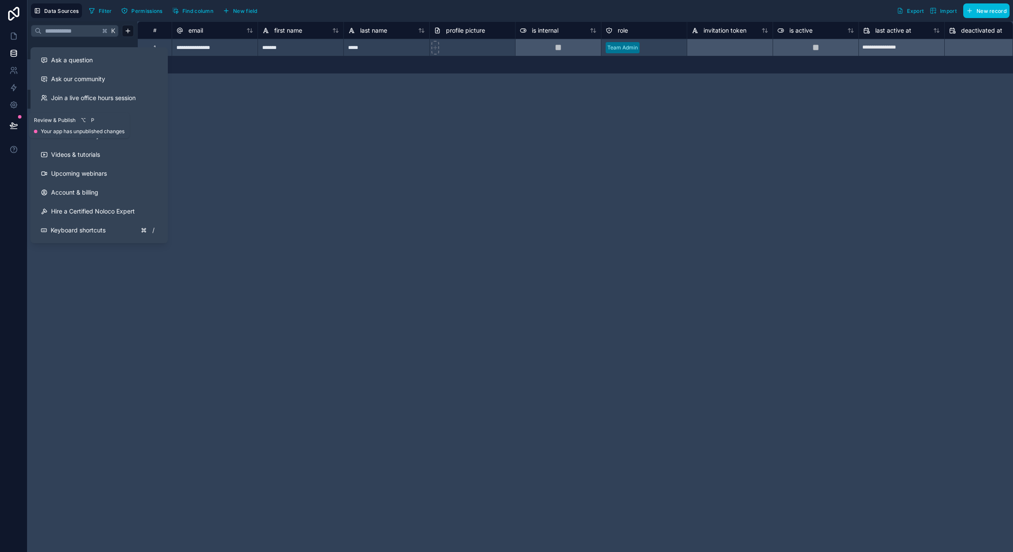
click at [15, 121] on icon at bounding box center [13, 125] width 9 height 9
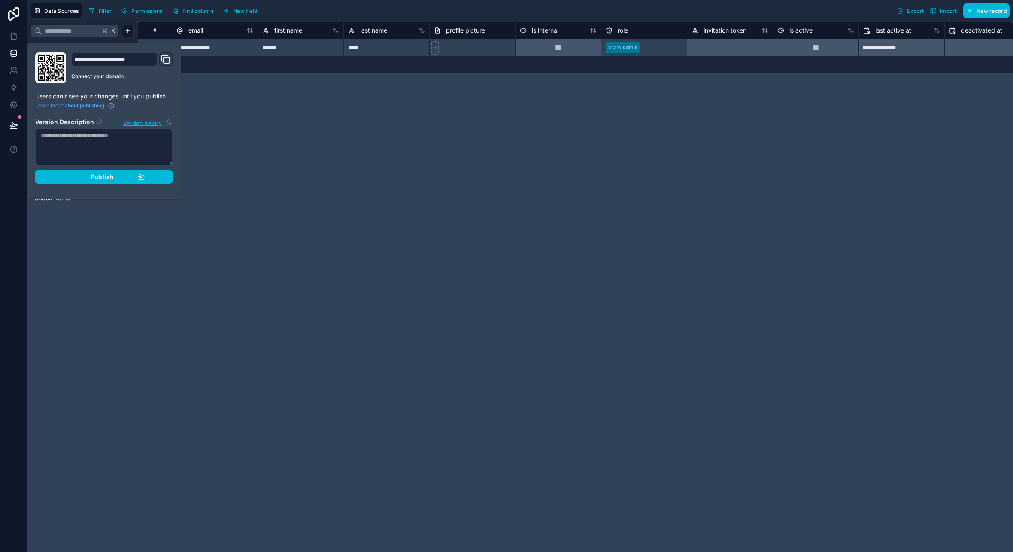
click at [103, 180] on button "Publish" at bounding box center [103, 177] width 137 height 14
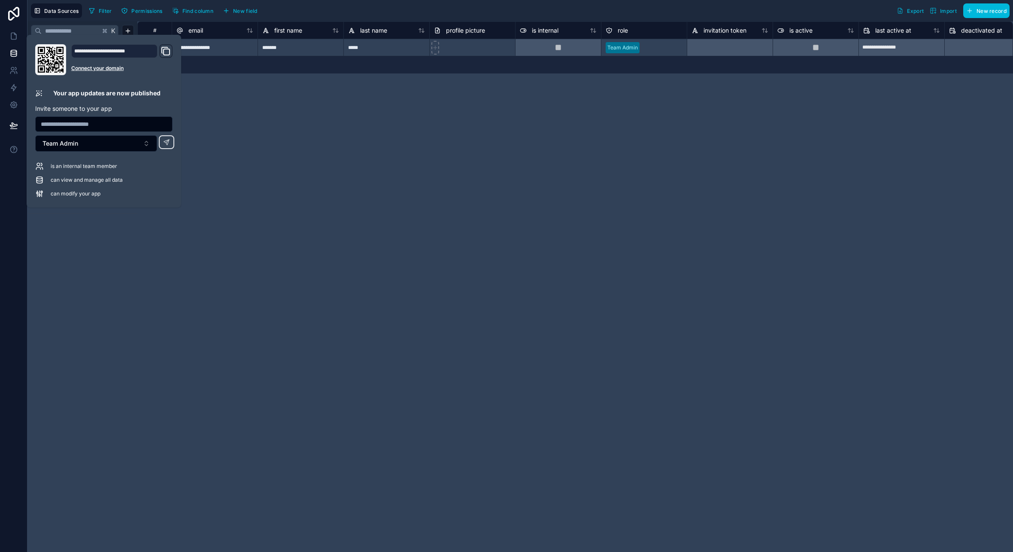
click at [287, 246] on div "**********" at bounding box center [575, 286] width 876 height 530
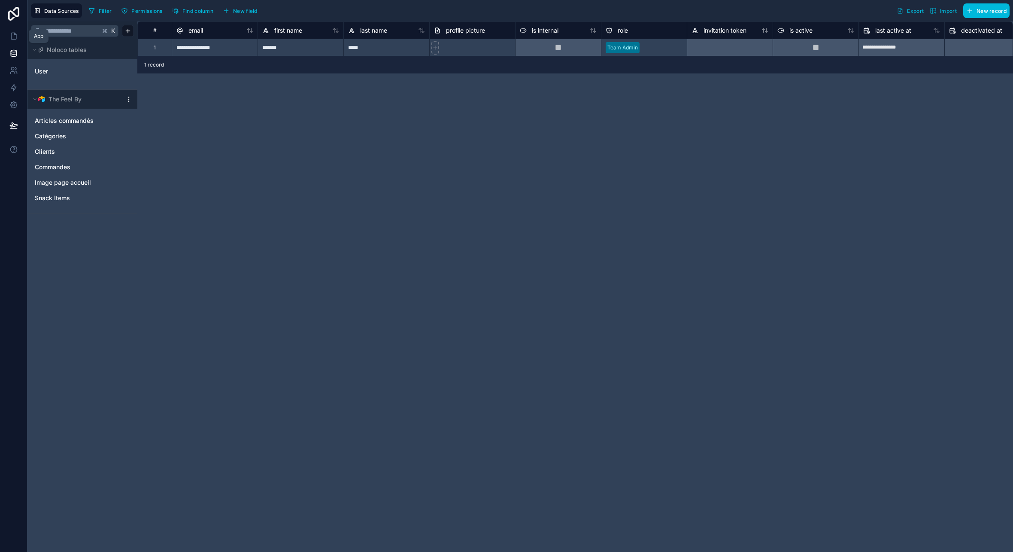
click at [12, 32] on icon at bounding box center [13, 36] width 9 height 9
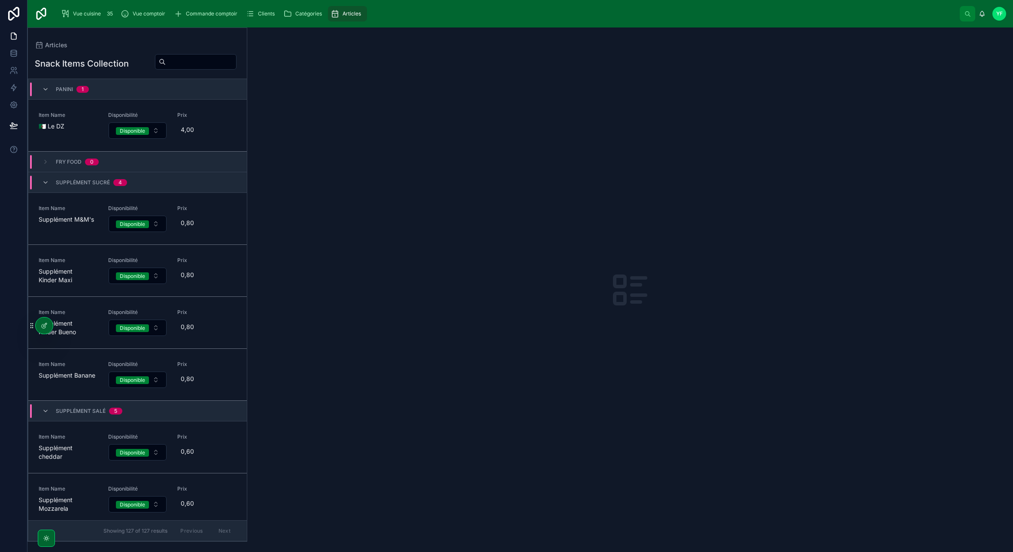
click at [84, 11] on span "Vue cuisine" at bounding box center [87, 13] width 28 height 7
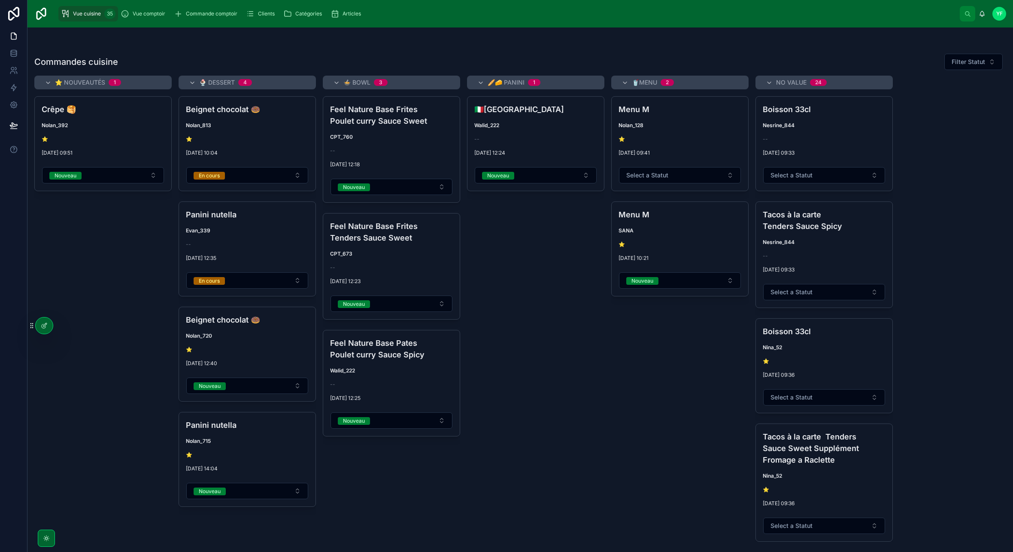
click at [155, 17] on div "Vue comptoir" at bounding box center [145, 14] width 48 height 14
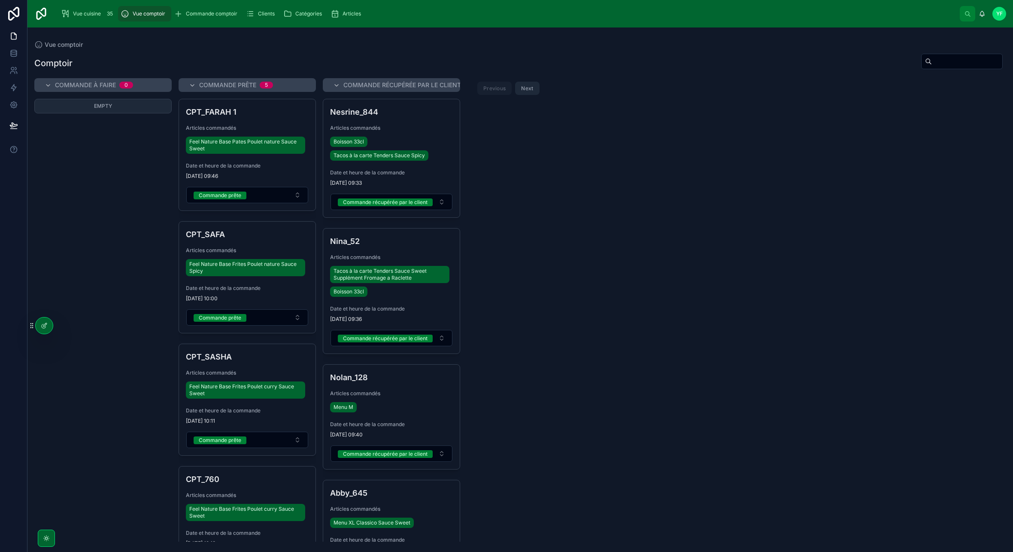
click at [93, 18] on div "Vue cuisine 35" at bounding box center [88, 14] width 55 height 14
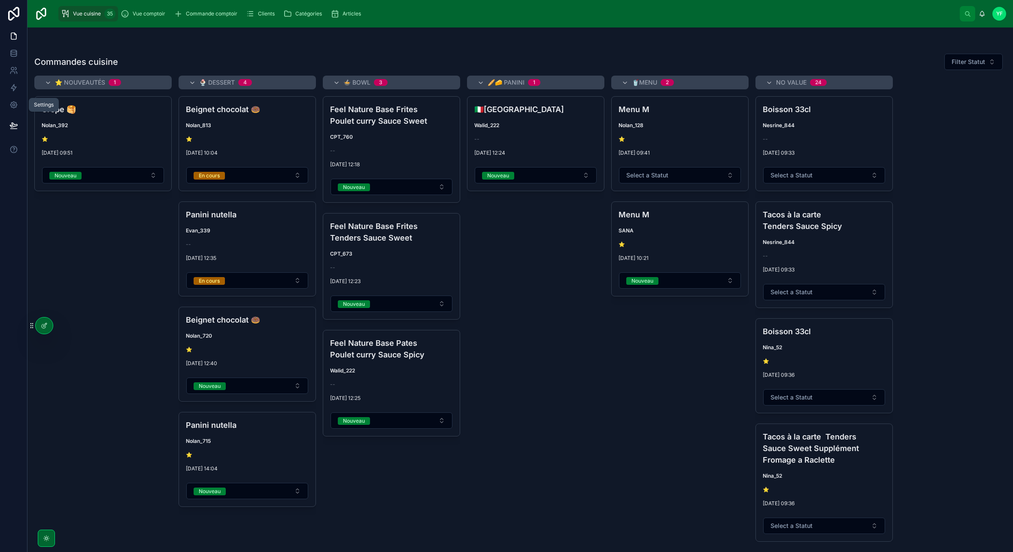
click at [11, 102] on icon at bounding box center [13, 104] width 9 height 9
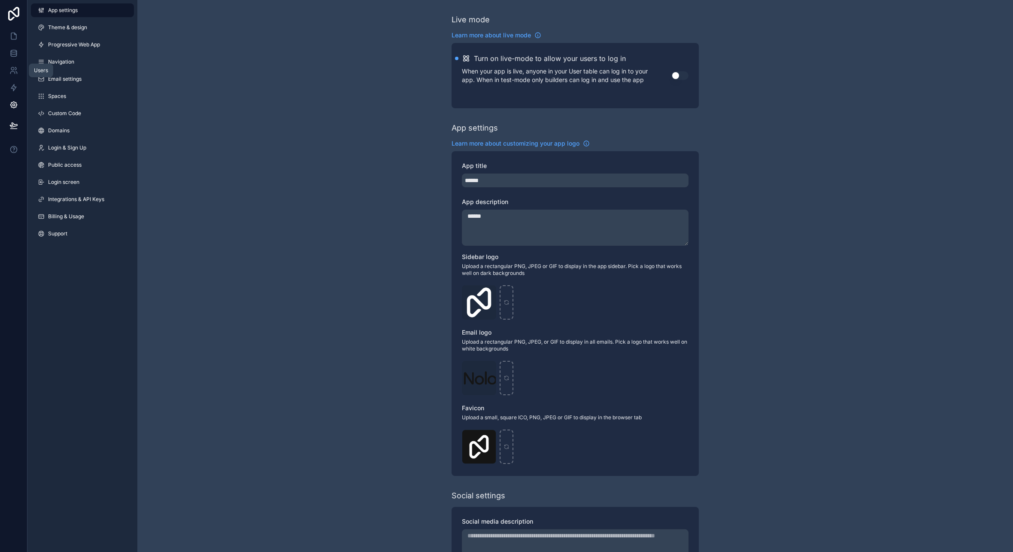
click at [14, 70] on icon at bounding box center [13, 70] width 9 height 9
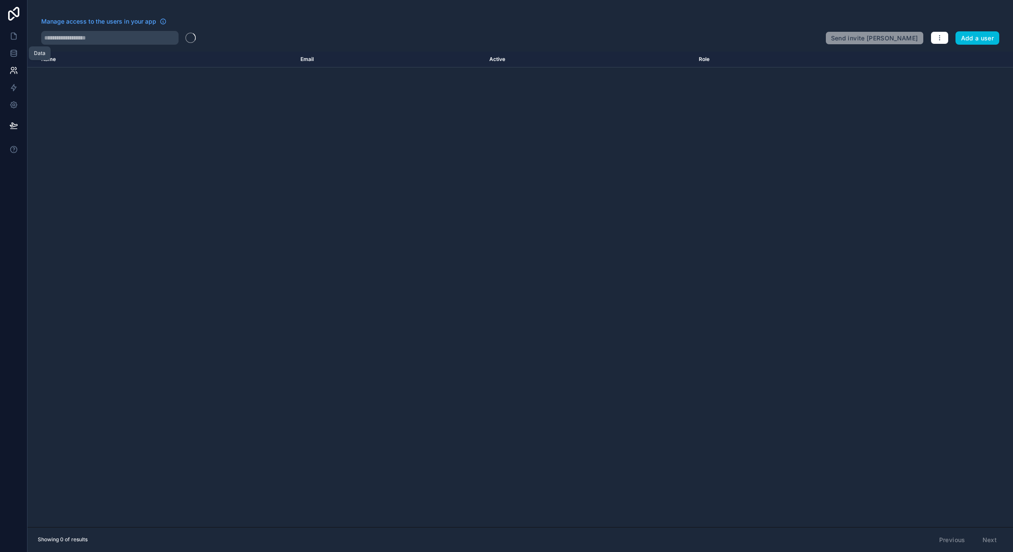
click at [13, 58] on link at bounding box center [13, 53] width 27 height 17
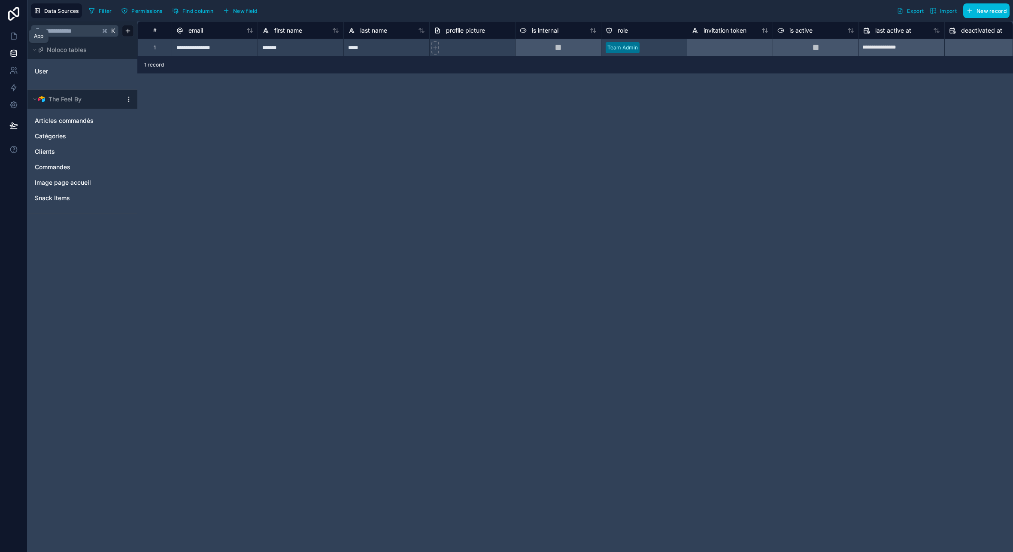
click at [14, 33] on icon at bounding box center [13, 36] width 5 height 6
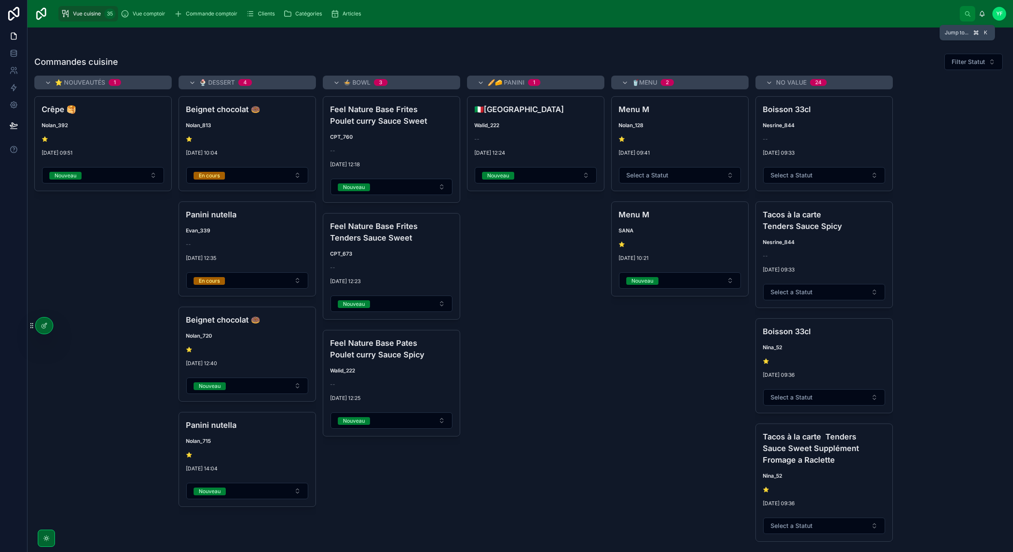
click at [964, 15] on button at bounding box center [967, 13] width 15 height 15
click at [327, 42] on div "Vue cuisine Vue comptoir Commande comptoir Clients Catégories Catégories Create…" at bounding box center [506, 276] width 1013 height 552
click at [0, 0] on icon at bounding box center [0, 0] width 0 height 0
click at [94, 35] on div "Commandes cuisine Filter Statut ⭐️ Nouveautés 1 Crêpe 🥞 Nolan_392 ⭐️ 07/10/2025…" at bounding box center [520, 284] width 986 height 514
click at [14, 32] on icon at bounding box center [13, 36] width 9 height 9
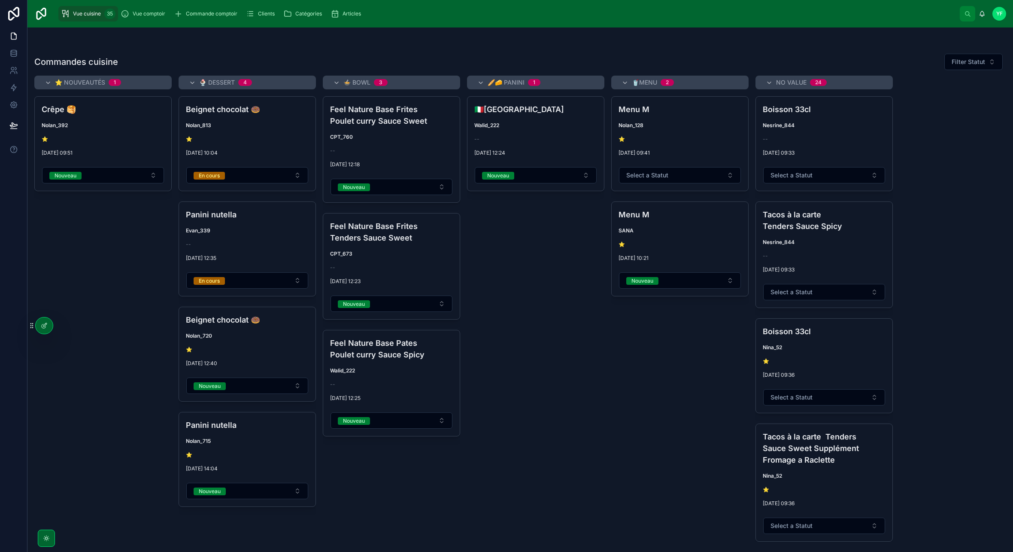
click at [95, 10] on span "Vue cuisine" at bounding box center [87, 13] width 28 height 7
click at [49, 325] on div at bounding box center [44, 325] width 17 height 16
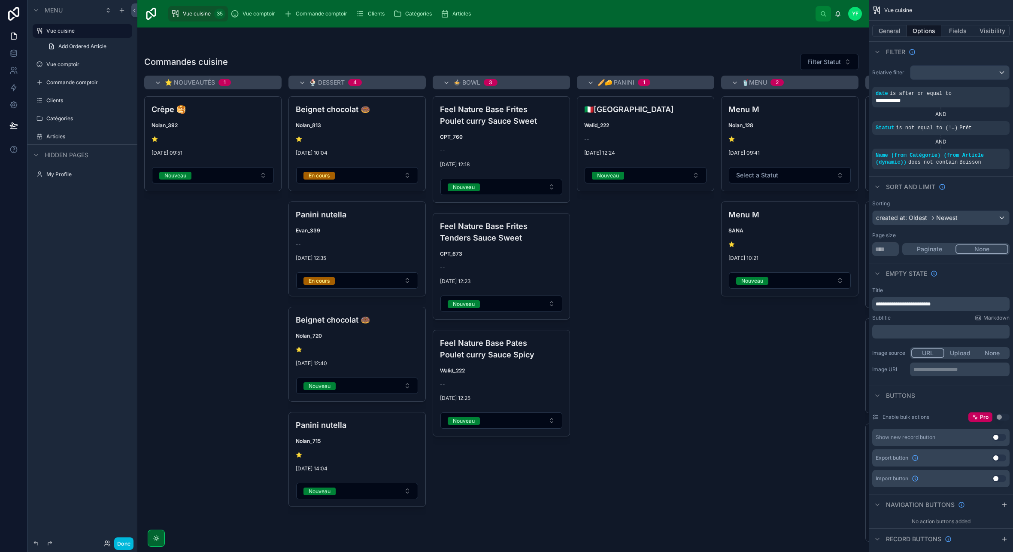
click at [0, 0] on icon "scrollable content" at bounding box center [0, 0] width 0 height 0
click at [0, 0] on button "scrollable content" at bounding box center [0, 0] width 0 height 0
click at [117, 31] on button "scrollable content" at bounding box center [113, 31] width 10 height 10
click at [108, 9] on icon "scrollable content" at bounding box center [108, 10] width 7 height 7
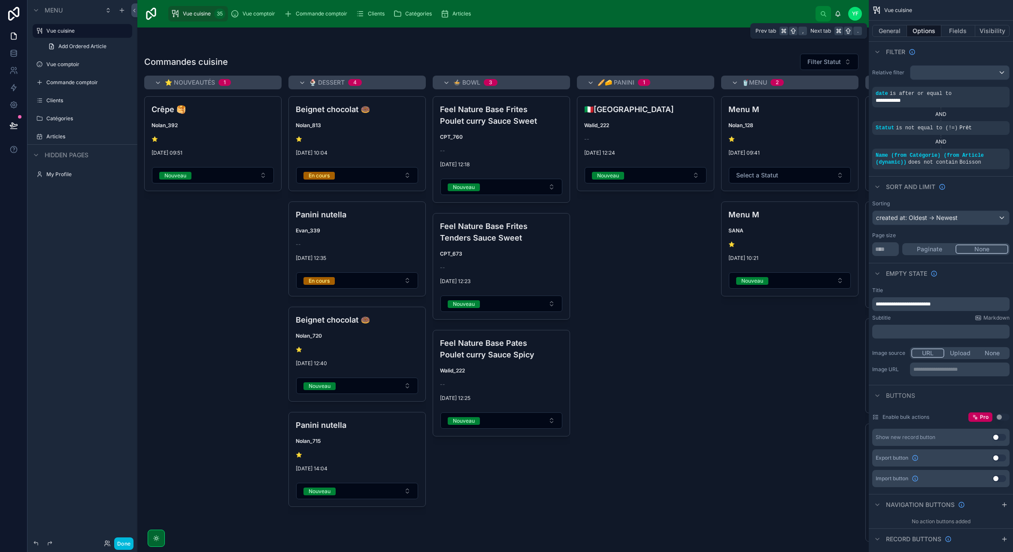
click at [992, 29] on button "Visibility" at bounding box center [992, 31] width 34 height 12
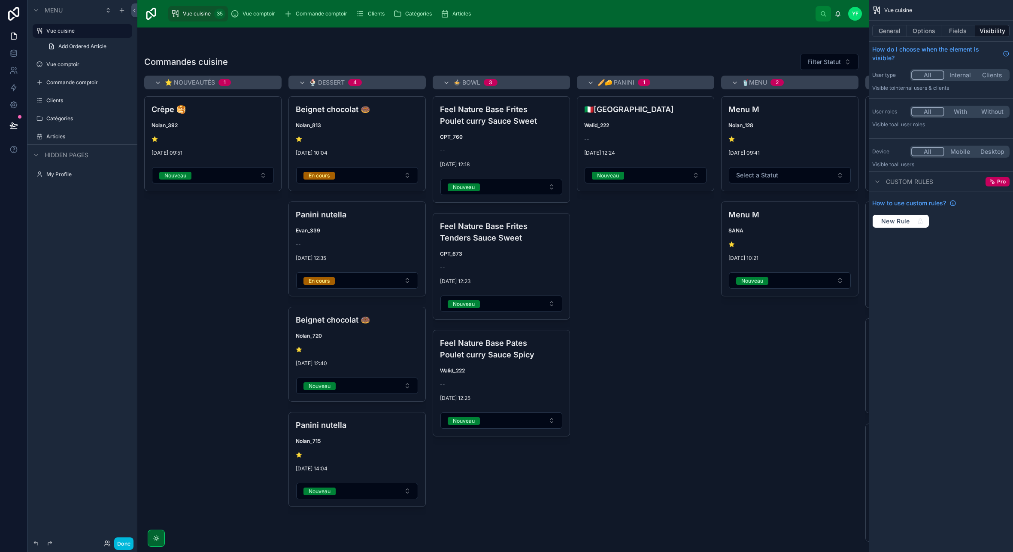
click at [65, 65] on label "Vue comptoir" at bounding box center [86, 64] width 81 height 7
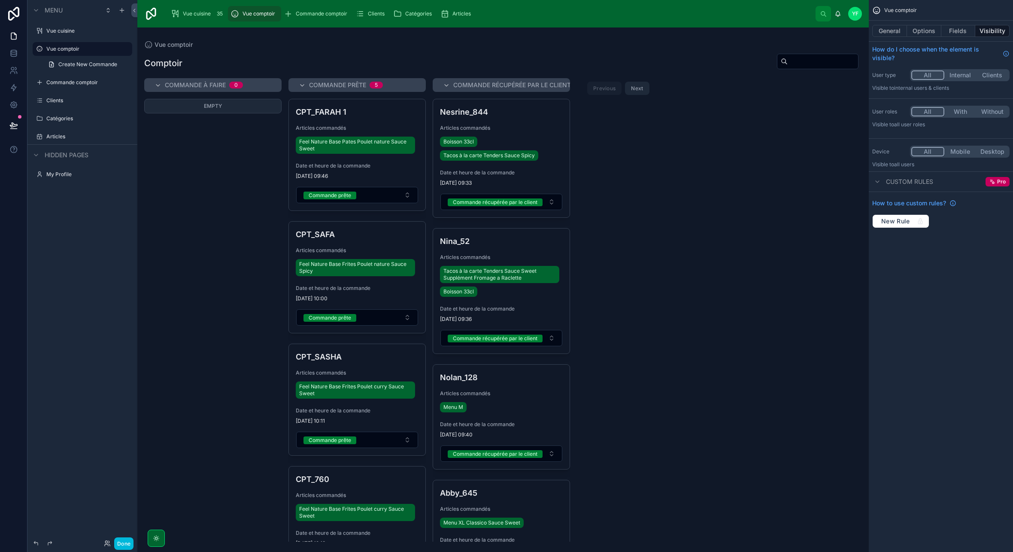
click at [70, 86] on div "Commande comptoir" at bounding box center [88, 82] width 84 height 7
click at [66, 102] on label "Clients" at bounding box center [86, 100] width 81 height 7
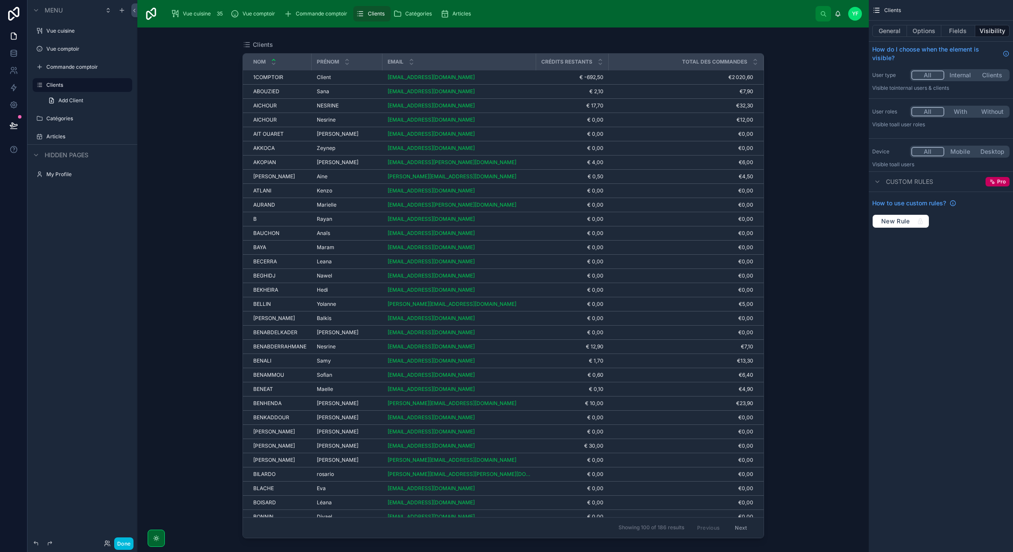
click at [67, 112] on div "Catégories" at bounding box center [82, 119] width 96 height 14
click at [64, 118] on label "Catégories" at bounding box center [86, 118] width 81 height 7
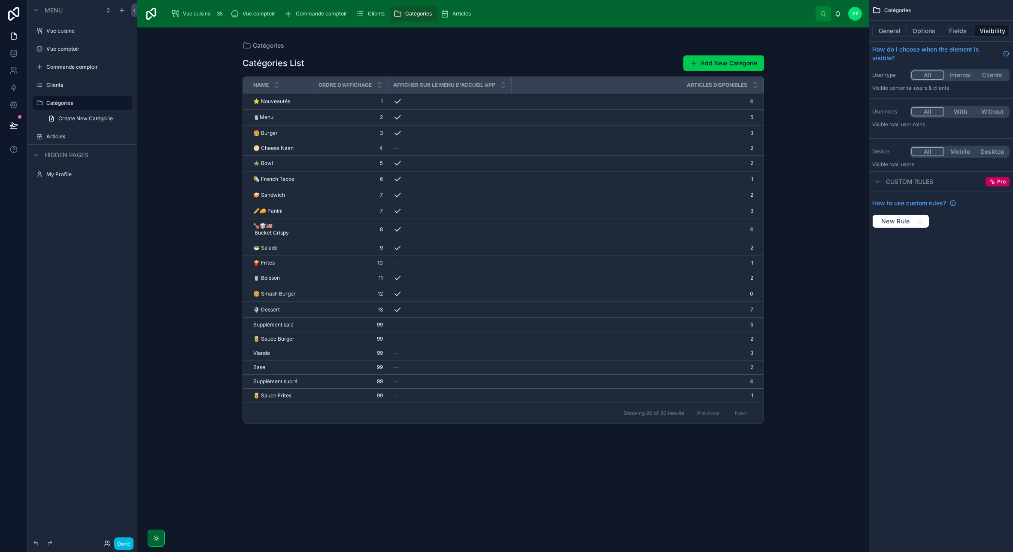
click at [60, 136] on label "Articles" at bounding box center [86, 136] width 81 height 7
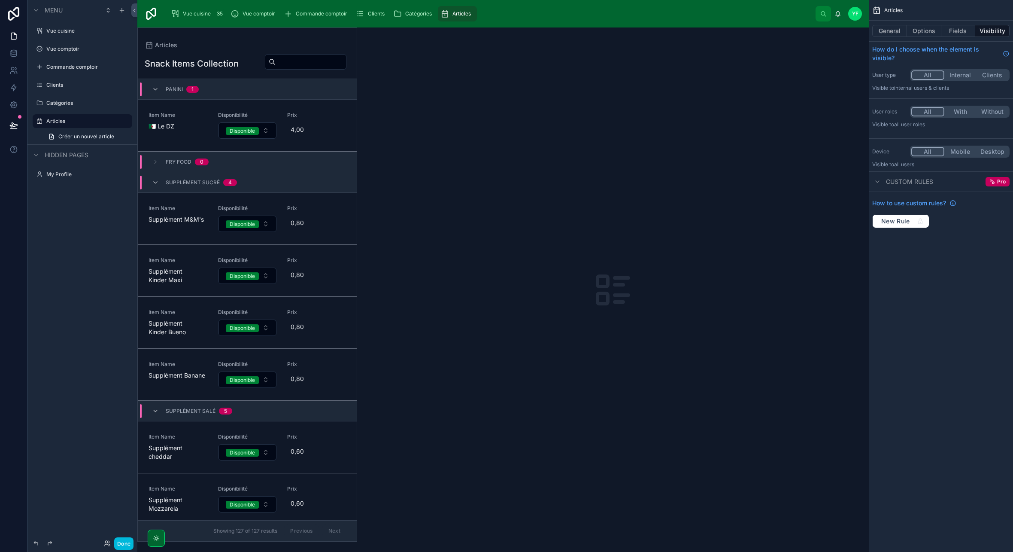
click at [61, 172] on label "My Profile" at bounding box center [86, 174] width 81 height 7
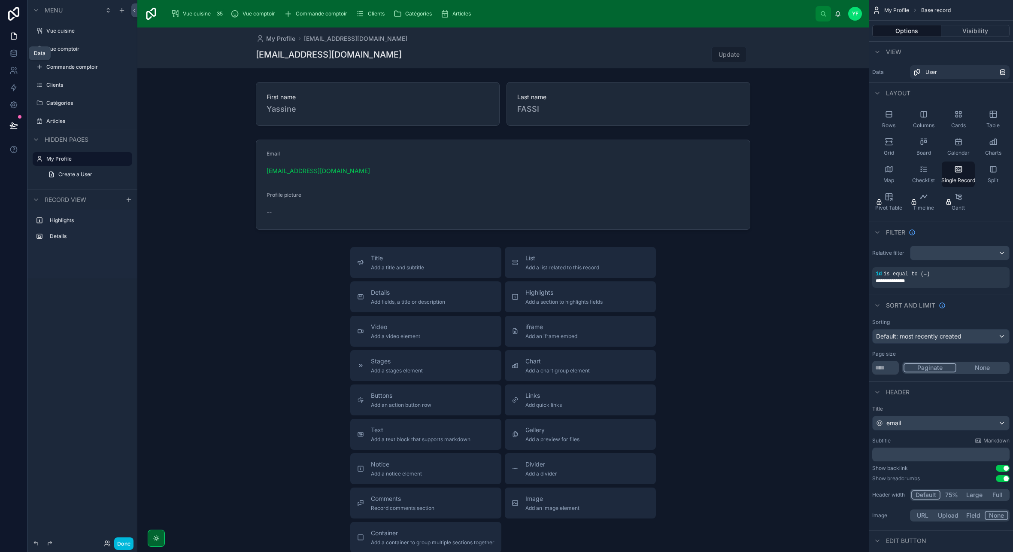
click at [16, 58] on link at bounding box center [13, 53] width 27 height 17
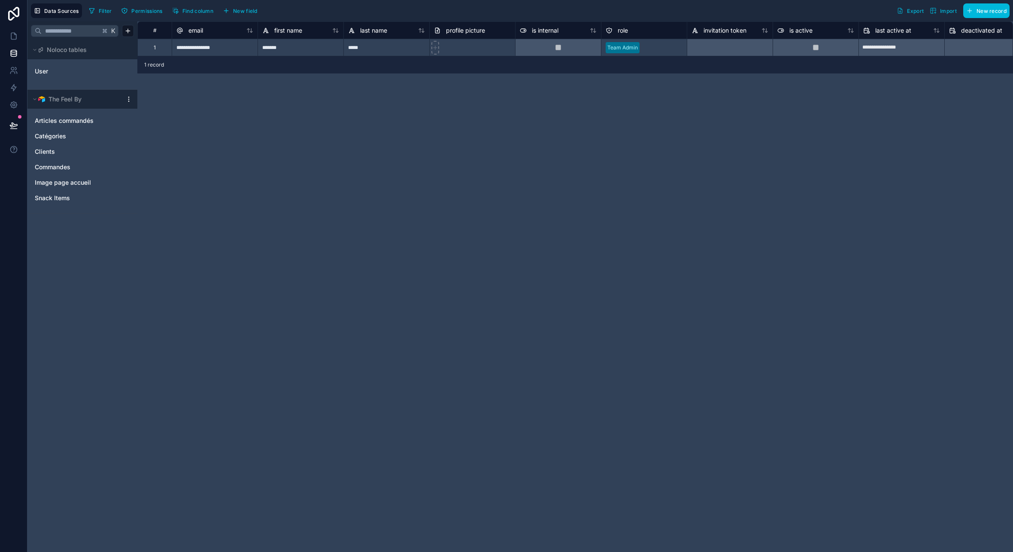
click at [64, 67] on link "User" at bounding box center [70, 71] width 70 height 9
click at [11, 35] on icon at bounding box center [13, 36] width 5 height 6
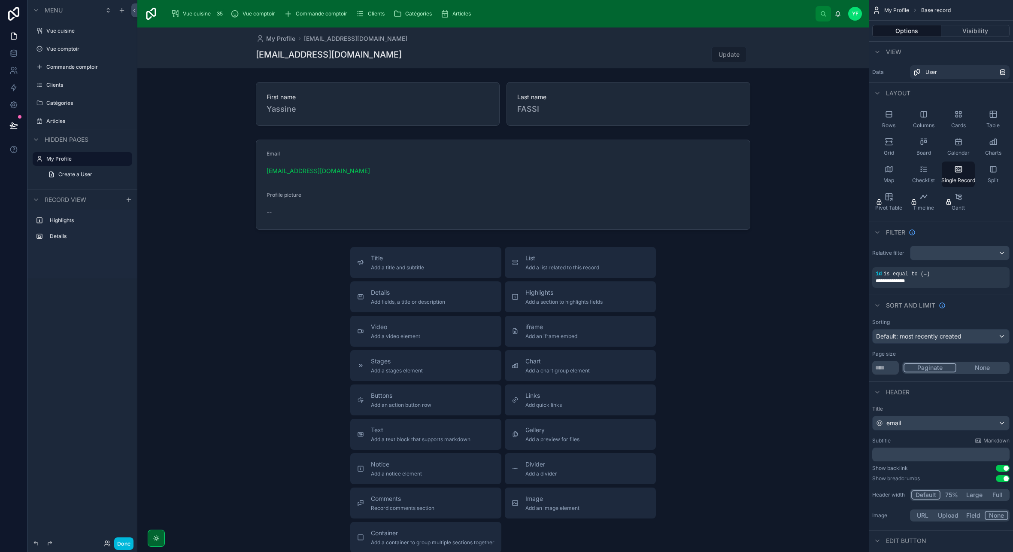
click at [64, 30] on label "Vue cuisine" at bounding box center [86, 30] width 81 height 7
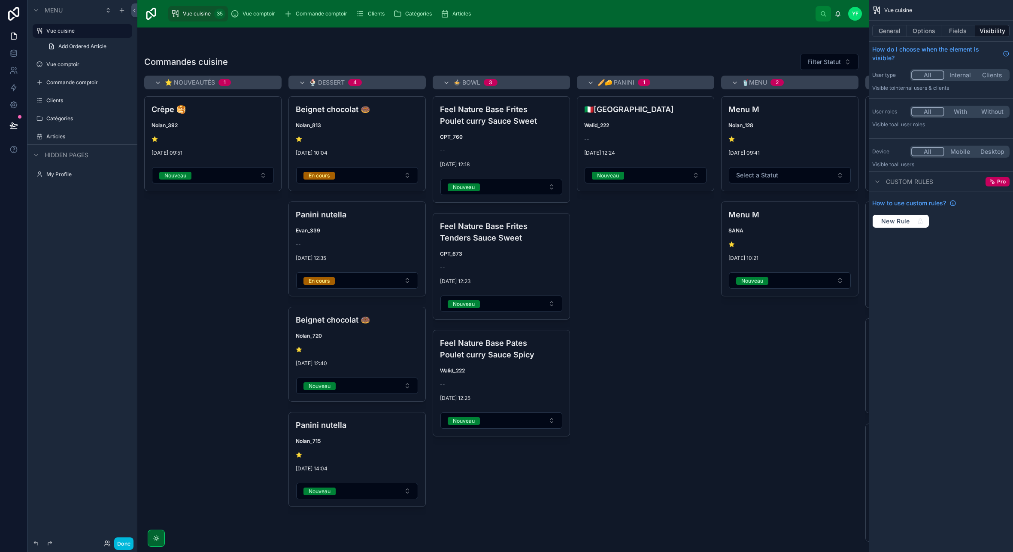
click at [705, 323] on div at bounding box center [502, 289] width 731 height 524
click at [909, 37] on div "General Options Fields Visibility" at bounding box center [941, 31] width 144 height 21
click at [926, 30] on button "Options" at bounding box center [924, 31] width 34 height 12
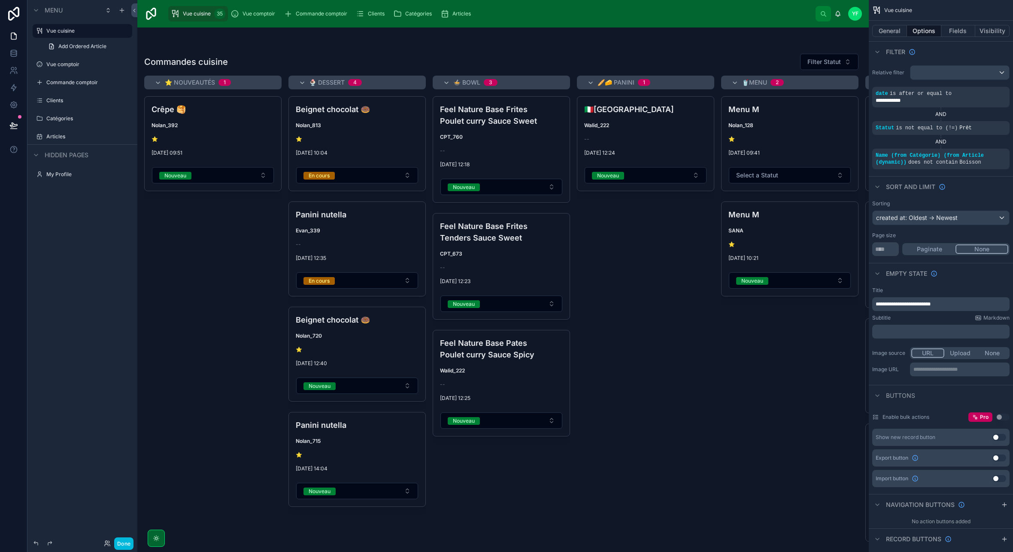
click at [0, 0] on icon "scrollable content" at bounding box center [0, 0] width 0 height 0
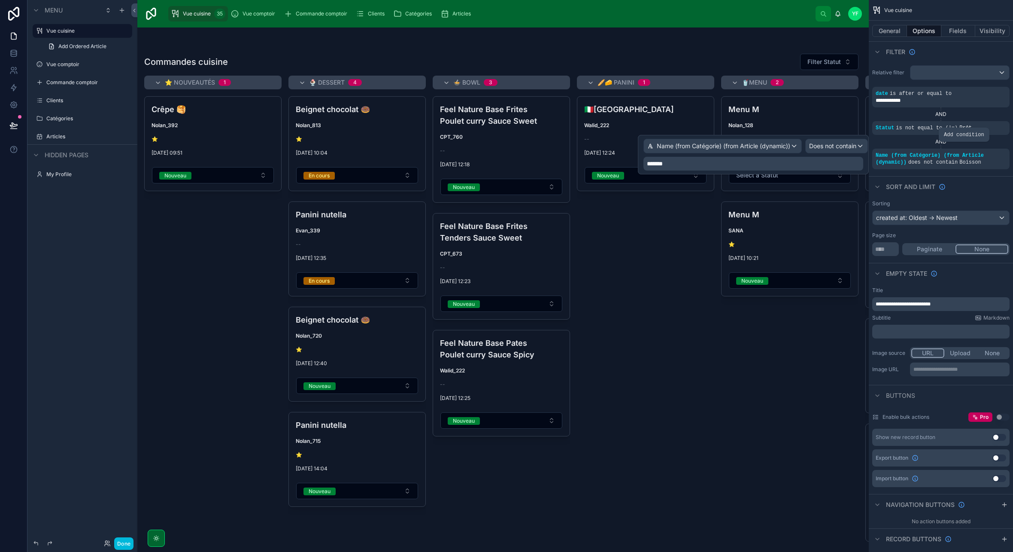
click at [0, 0] on icon "scrollable content" at bounding box center [0, 0] width 0 height 0
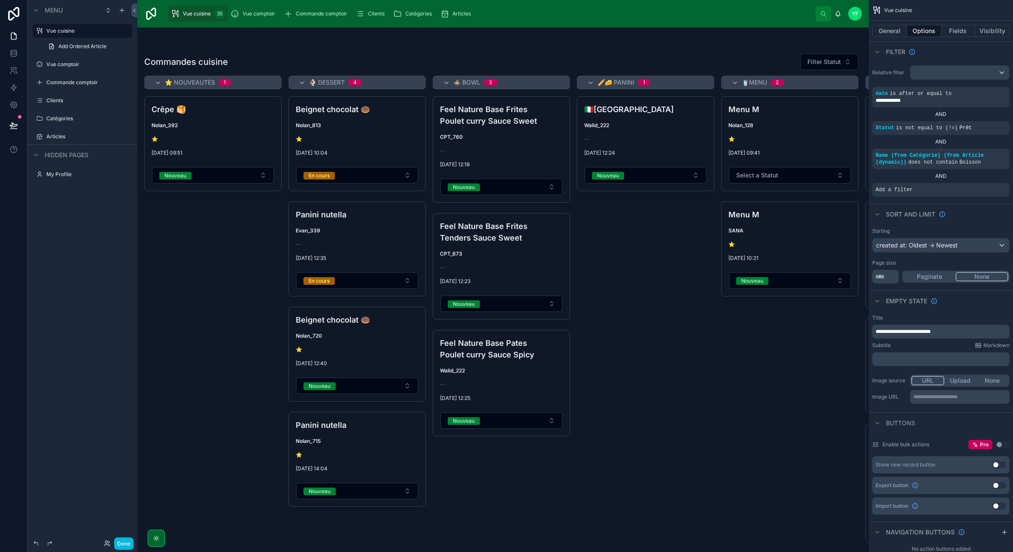
click at [0, 0] on icon "scrollable content" at bounding box center [0, 0] width 0 height 0
click at [790, 177] on span "Select a field" at bounding box center [785, 176] width 36 height 7
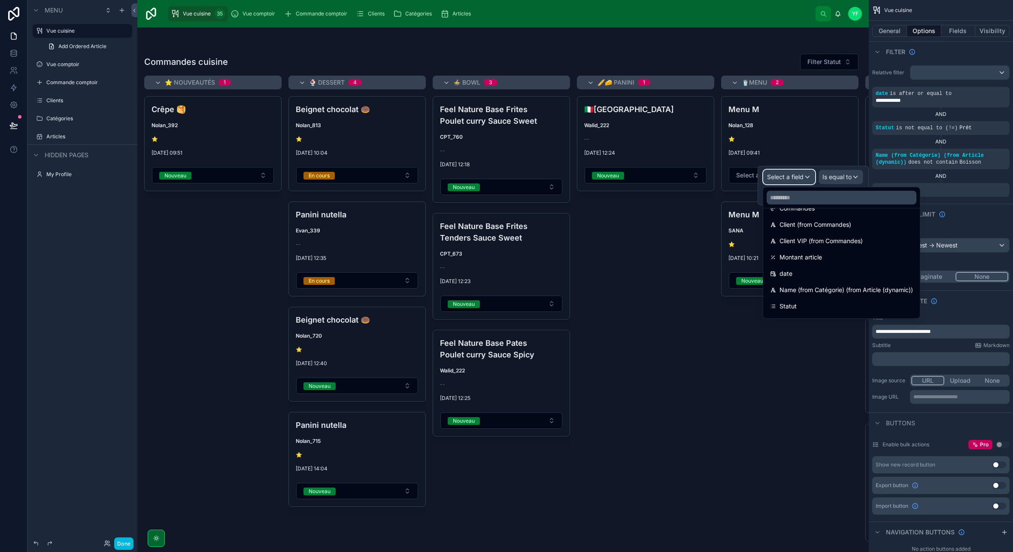
scroll to position [110, 0]
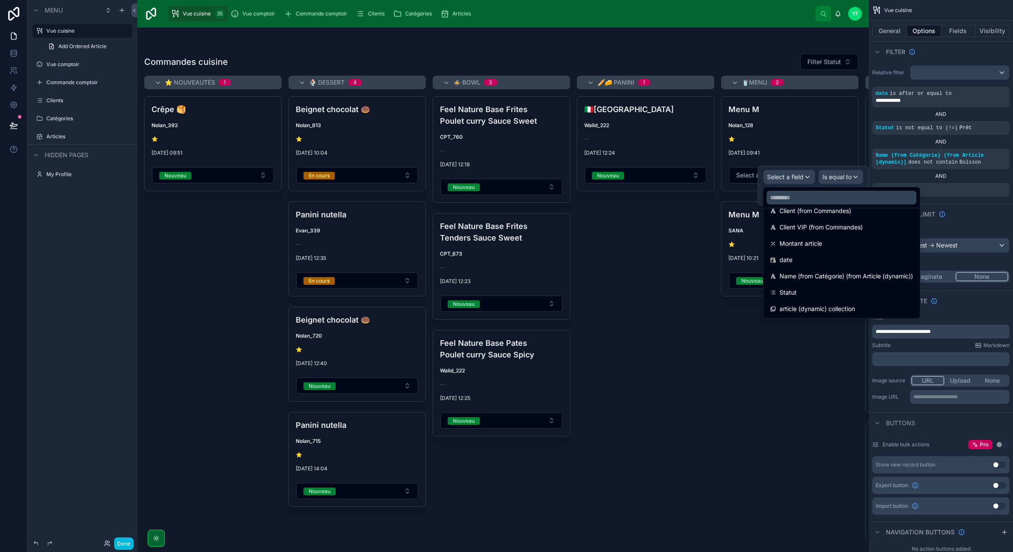
click at [805, 274] on span "Name (from Catégorie) (from Article (dynamic))" at bounding box center [846, 276] width 133 height 10
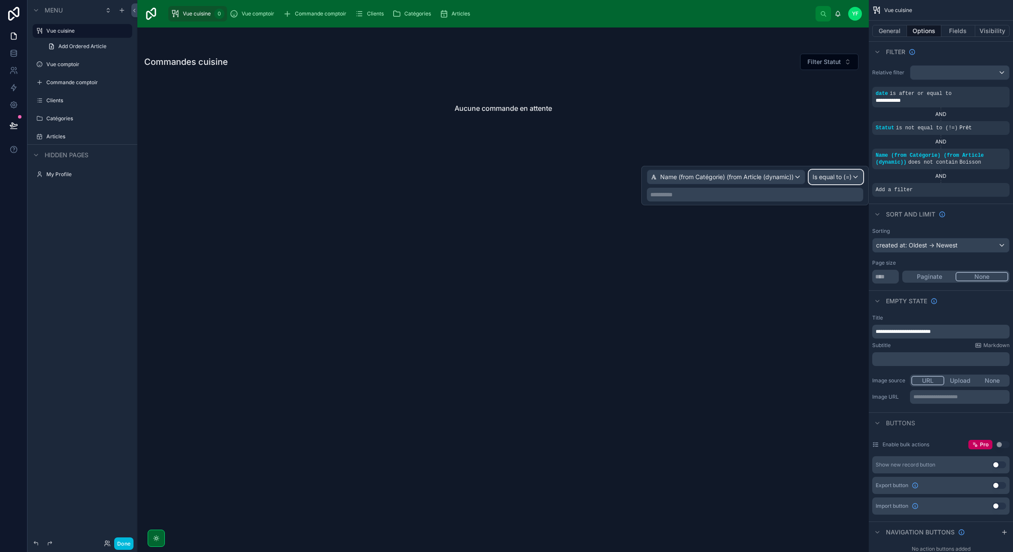
click at [834, 173] on span "Is equal to (=)" at bounding box center [832, 177] width 39 height 9
click at [842, 266] on div "Does not contain" at bounding box center [847, 271] width 74 height 15
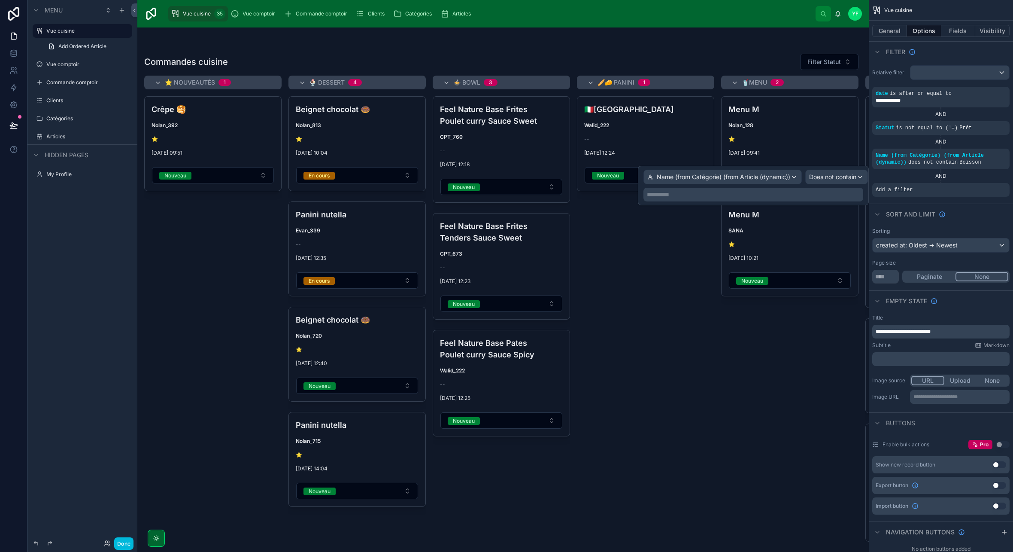
click at [707, 196] on p "**********" at bounding box center [754, 194] width 215 height 9
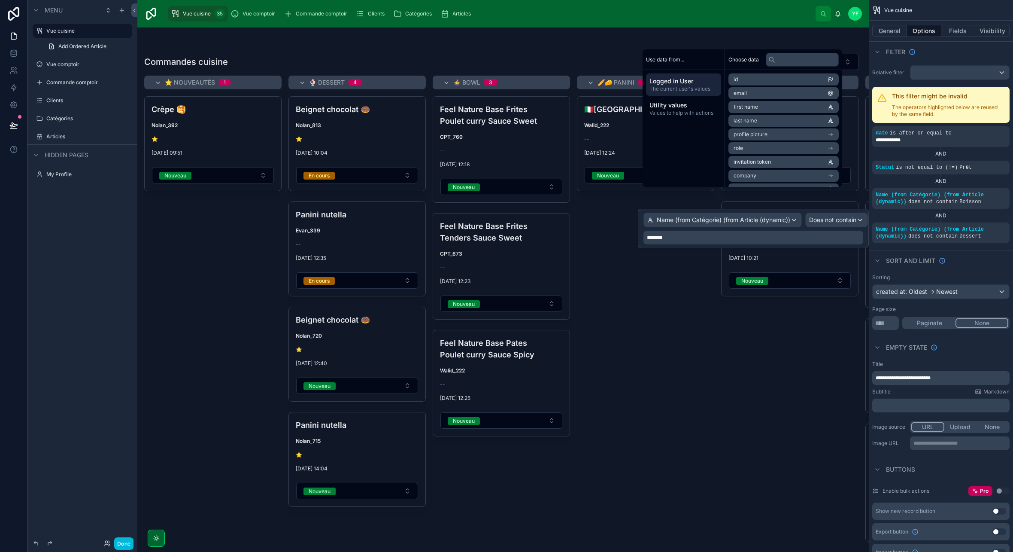
click at [697, 294] on div "🇮🇹Italien Walid_222 -- 07/10/2025 12:24 Nouveau Prête" at bounding box center [645, 318] width 137 height 445
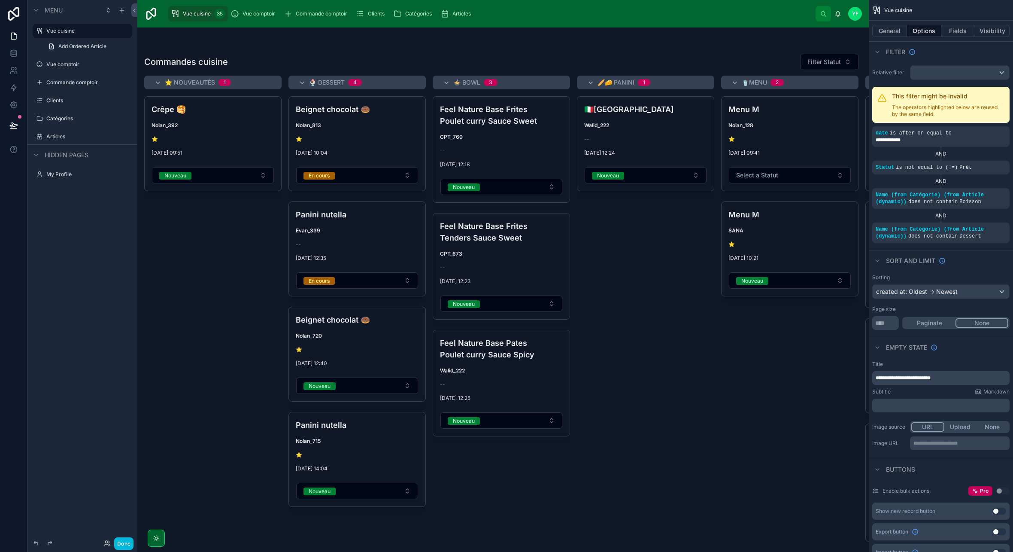
click at [128, 545] on button "Done" at bounding box center [123, 543] width 19 height 12
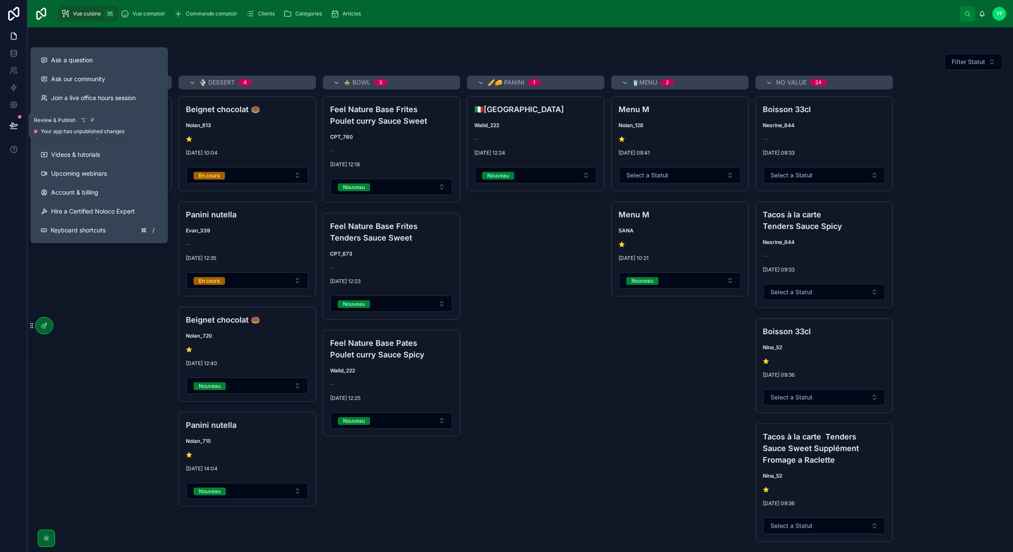
click at [15, 127] on icon at bounding box center [13, 125] width 9 height 9
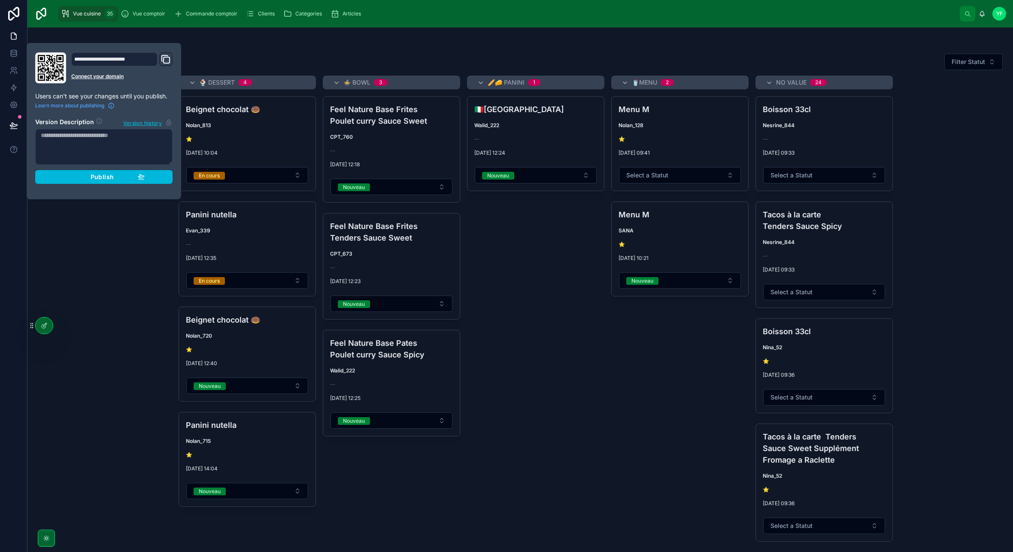
click at [128, 176] on div "Publish" at bounding box center [104, 177] width 82 height 8
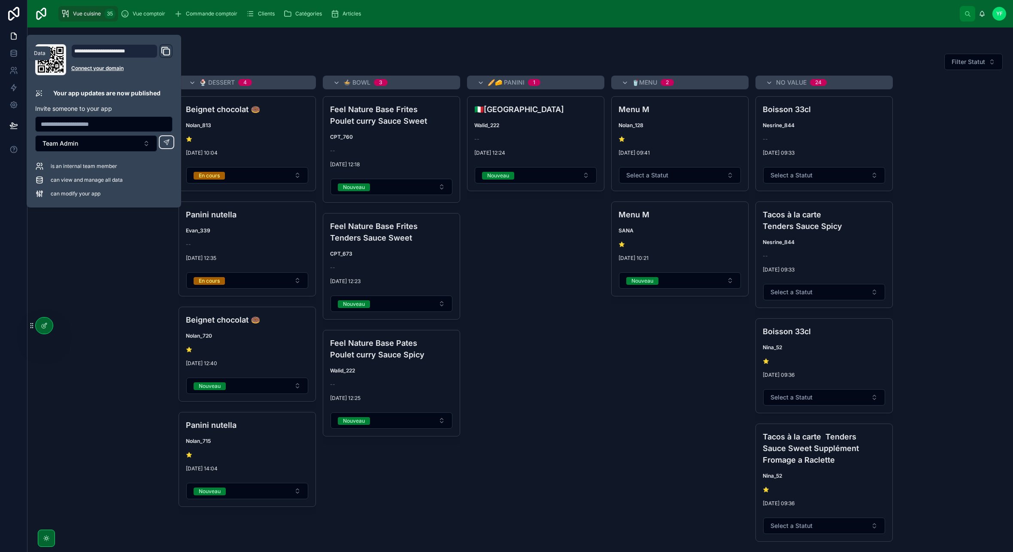
click at [15, 55] on icon at bounding box center [13, 53] width 9 height 9
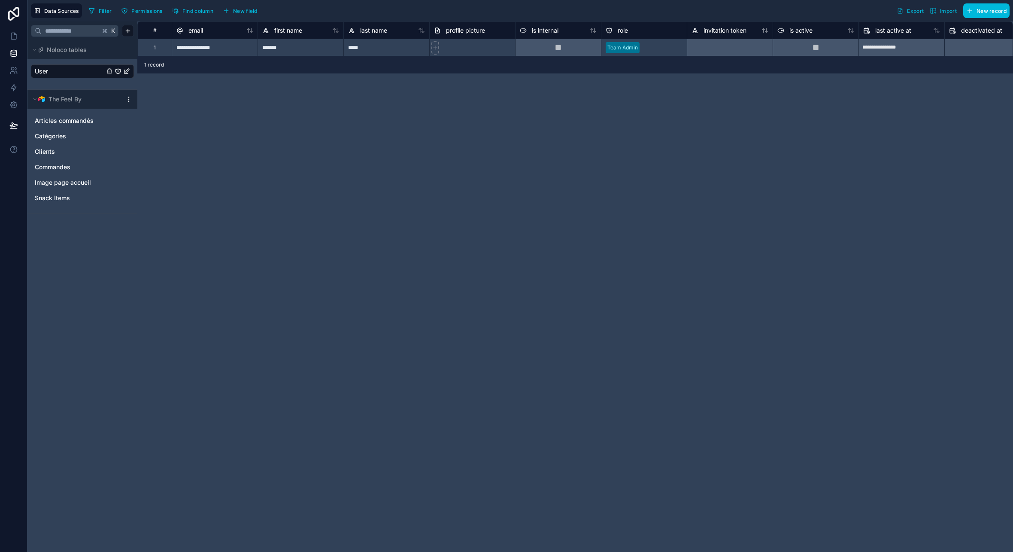
click at [986, 11] on span "New record" at bounding box center [992, 11] width 30 height 6
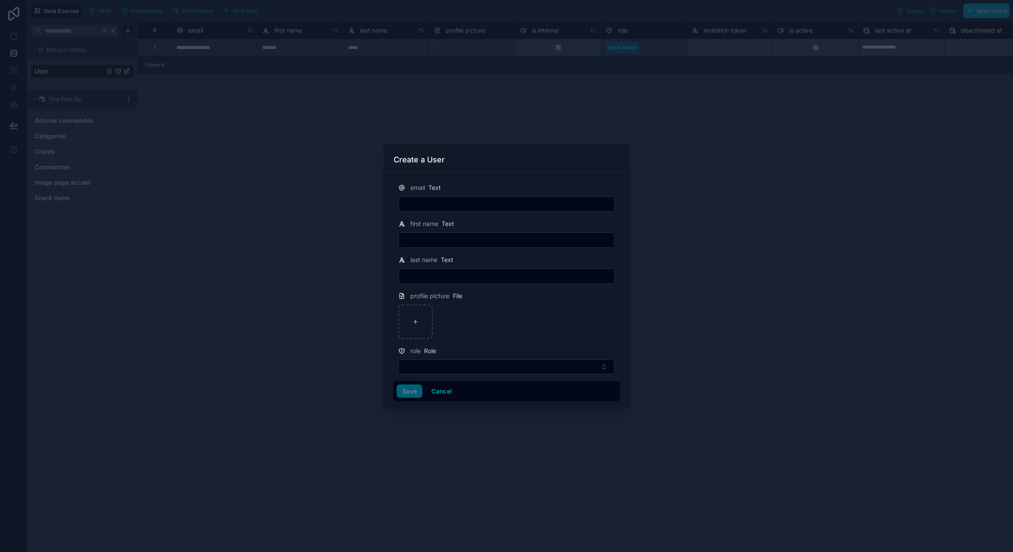
click at [469, 204] on input "text" at bounding box center [506, 204] width 215 height 12
type input "**********"
type input "*******"
type input "*****"
click at [449, 371] on button "Select Button" at bounding box center [506, 366] width 216 height 15
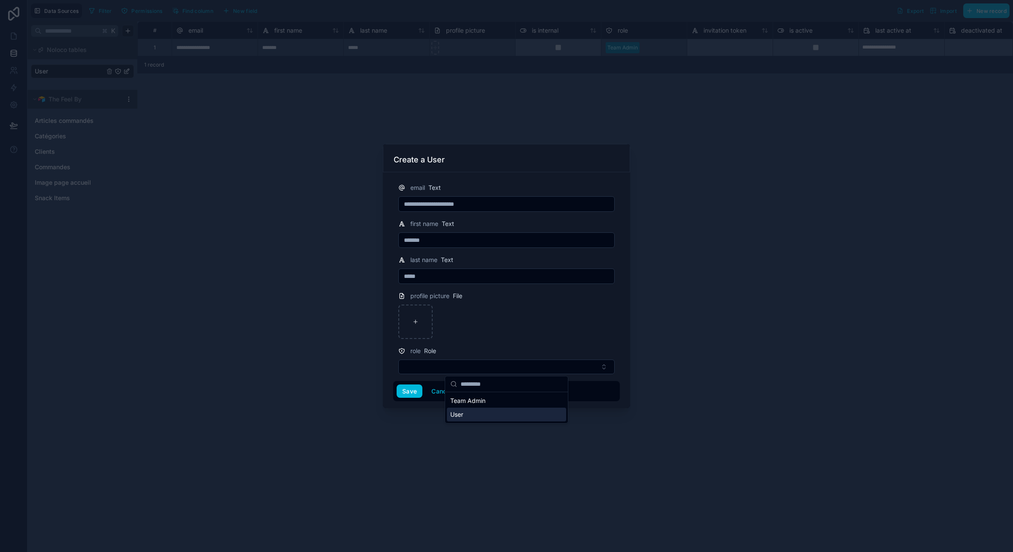
click at [465, 414] on div "User" at bounding box center [506, 414] width 119 height 14
click at [413, 391] on button "Save" at bounding box center [410, 392] width 26 height 14
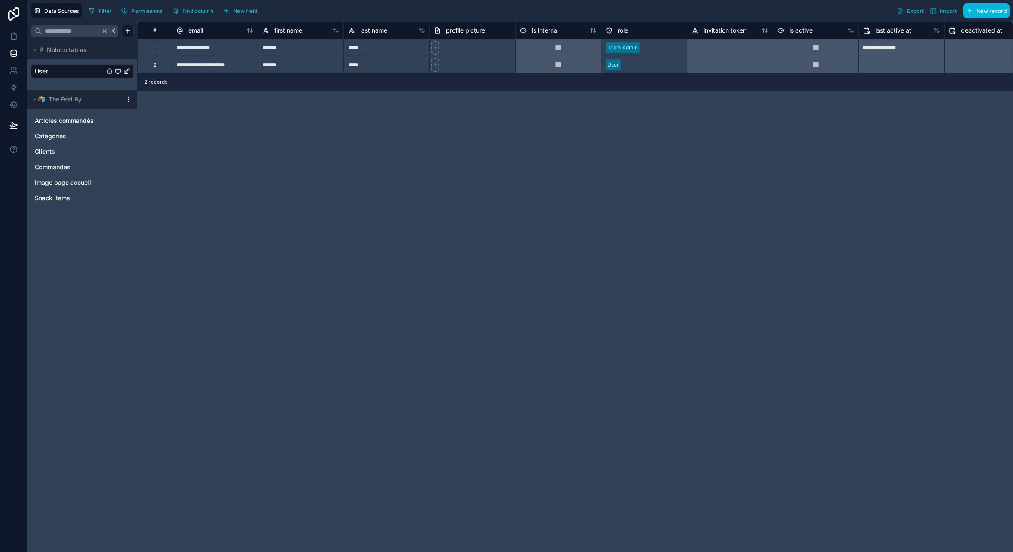
click at [758, 231] on div "**********" at bounding box center [575, 286] width 876 height 530
click at [155, 65] on div "2" at bounding box center [154, 64] width 3 height 7
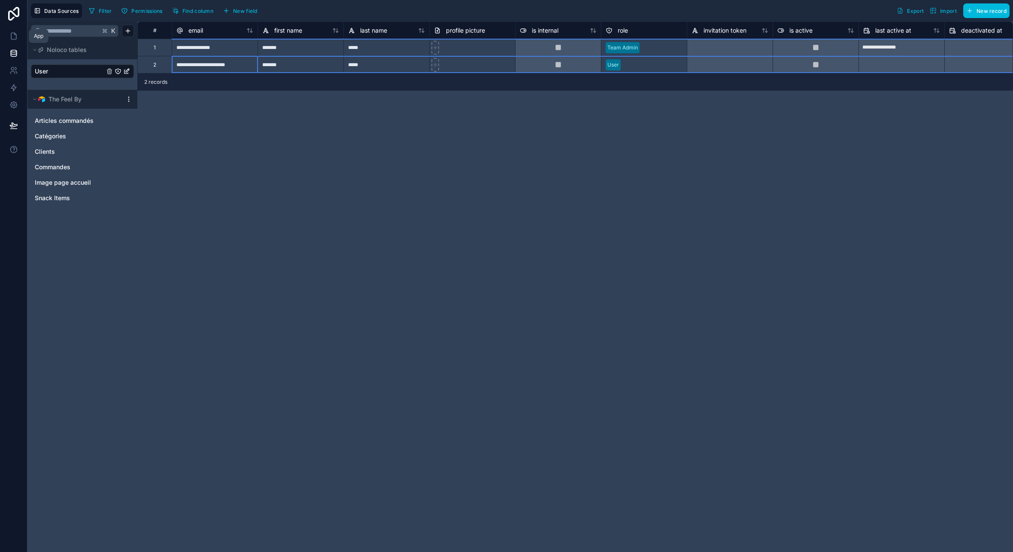
click at [15, 38] on icon at bounding box center [13, 36] width 9 height 9
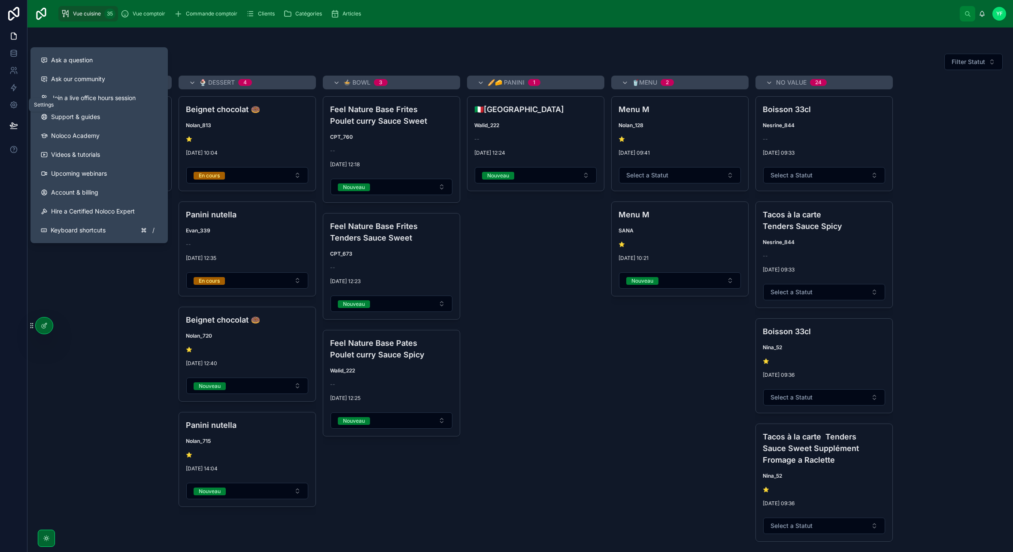
click at [10, 100] on icon at bounding box center [13, 104] width 9 height 9
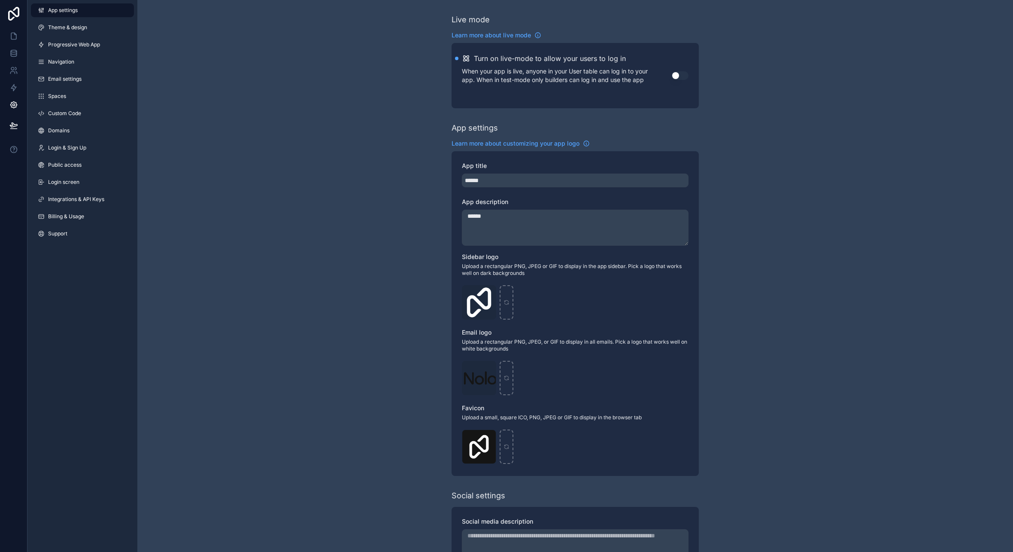
click at [66, 73] on link "Email settings" at bounding box center [82, 79] width 103 height 14
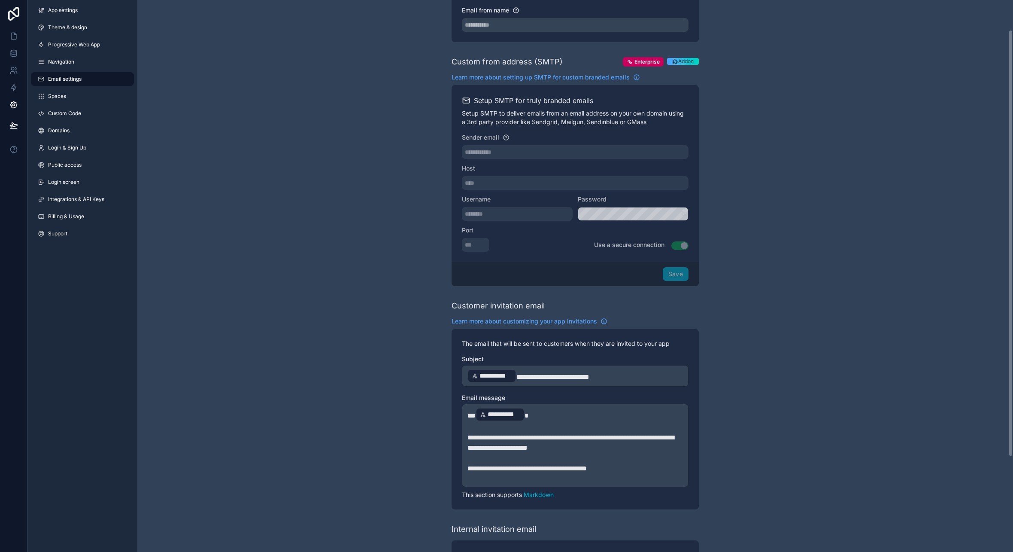
scroll to position [49, 0]
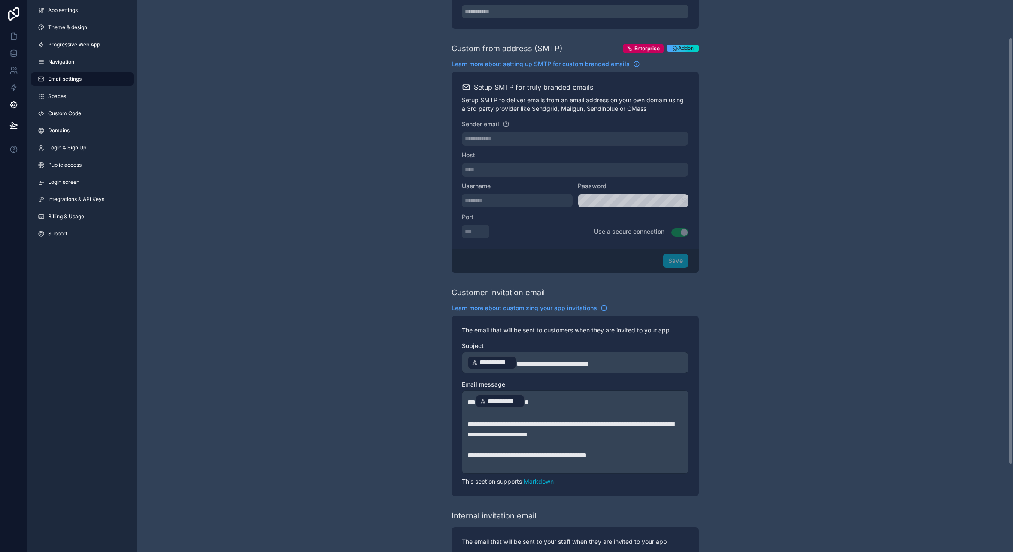
click at [527, 364] on span "**********" at bounding box center [552, 363] width 73 height 6
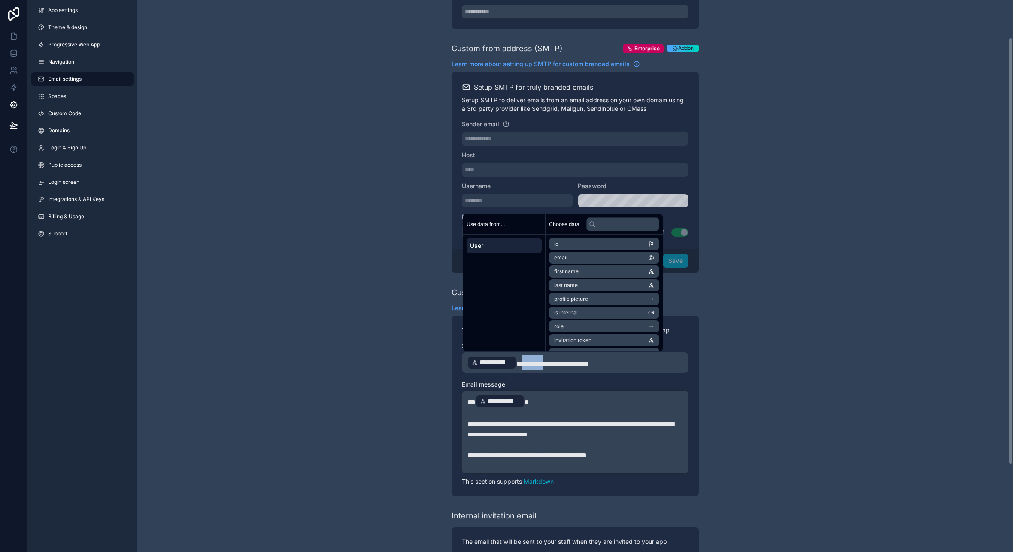
click at [527, 364] on span "**********" at bounding box center [552, 363] width 73 height 6
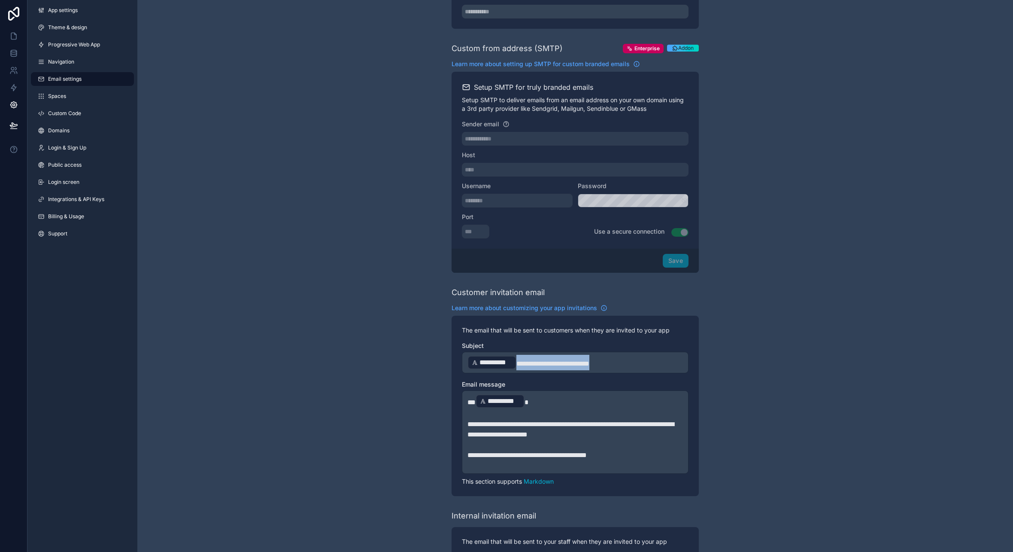
click at [527, 364] on span "**********" at bounding box center [552, 363] width 73 height 6
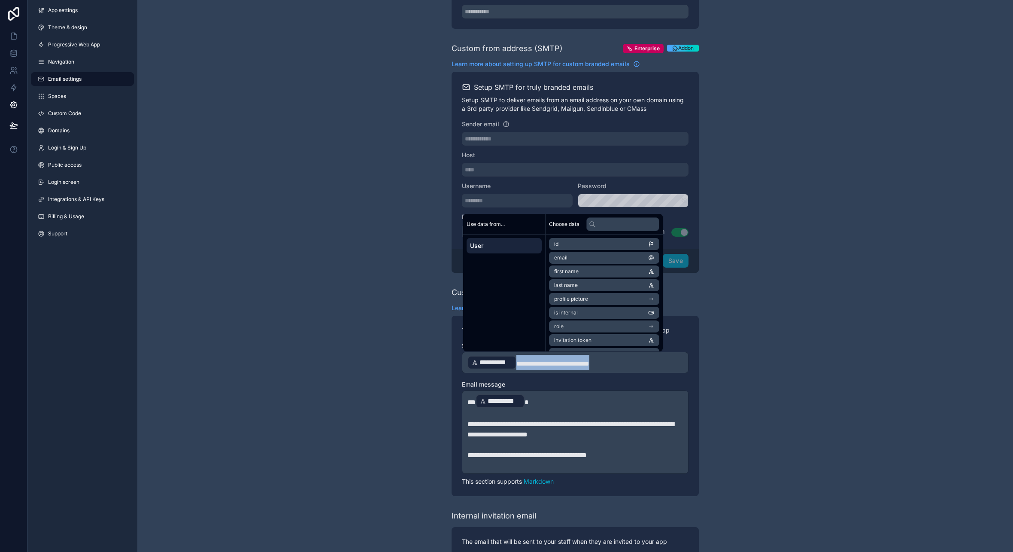
click at [544, 366] on span "**********" at bounding box center [552, 363] width 73 height 6
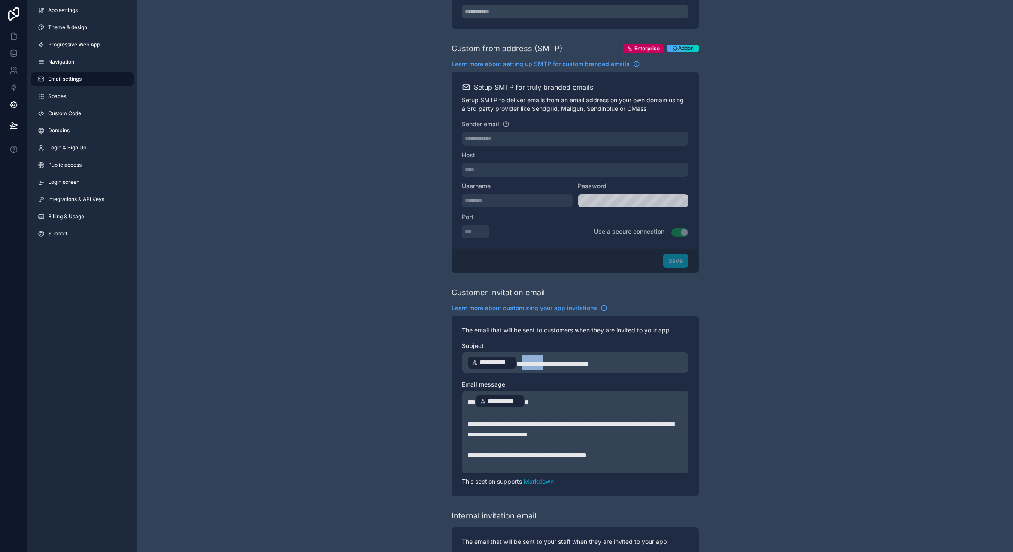
click at [544, 366] on span "**********" at bounding box center [552, 363] width 73 height 6
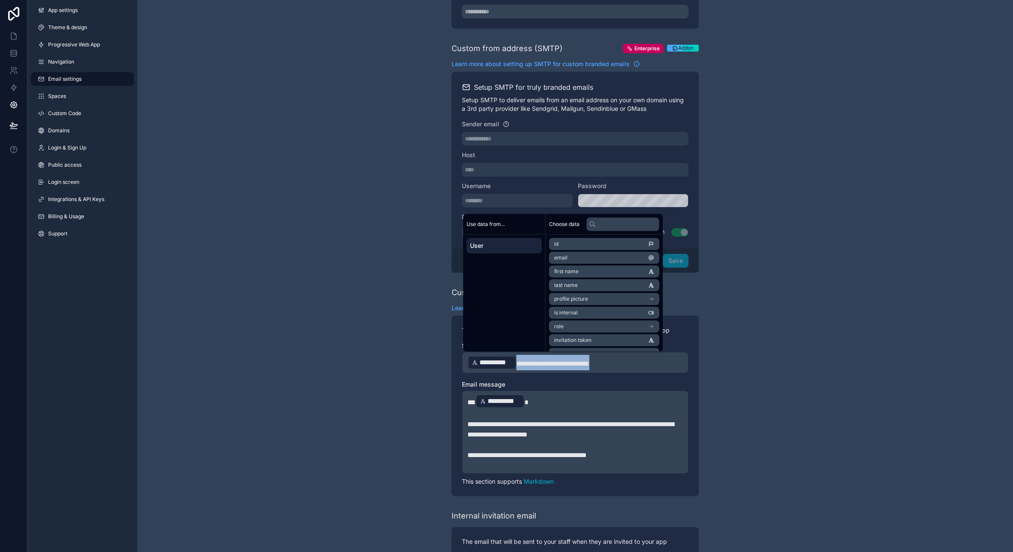
click at [544, 366] on span "**********" at bounding box center [552, 363] width 73 height 6
click at [550, 365] on span "**********" at bounding box center [552, 363] width 73 height 6
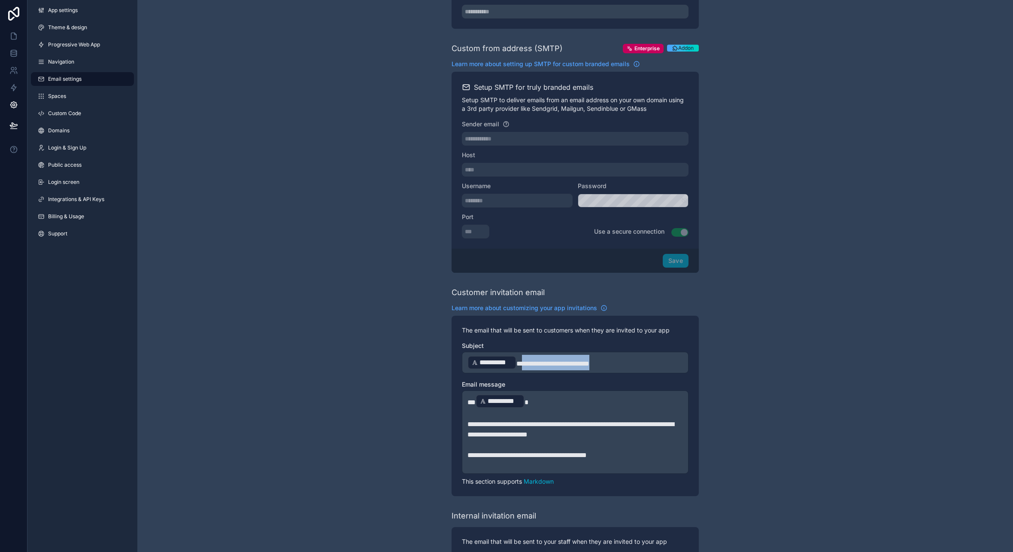
drag, startPoint x: 519, startPoint y: 364, endPoint x: 611, endPoint y: 365, distance: 91.9
click at [611, 365] on p "**********" at bounding box center [574, 362] width 215 height 15
click at [472, 399] on span "**" at bounding box center [471, 402] width 8 height 6
click at [493, 431] on span "**********" at bounding box center [570, 429] width 206 height 17
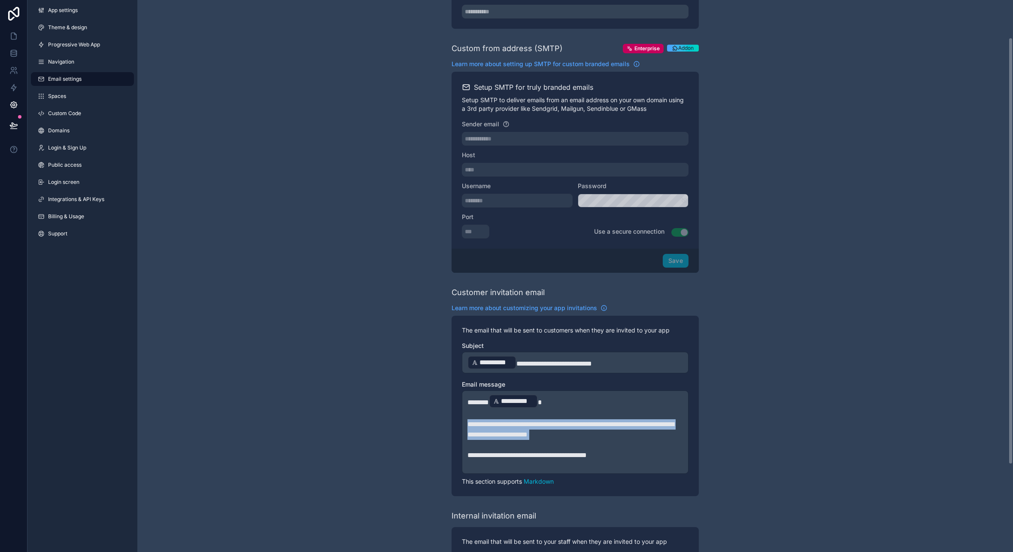
click at [493, 431] on span "**********" at bounding box center [570, 429] width 206 height 17
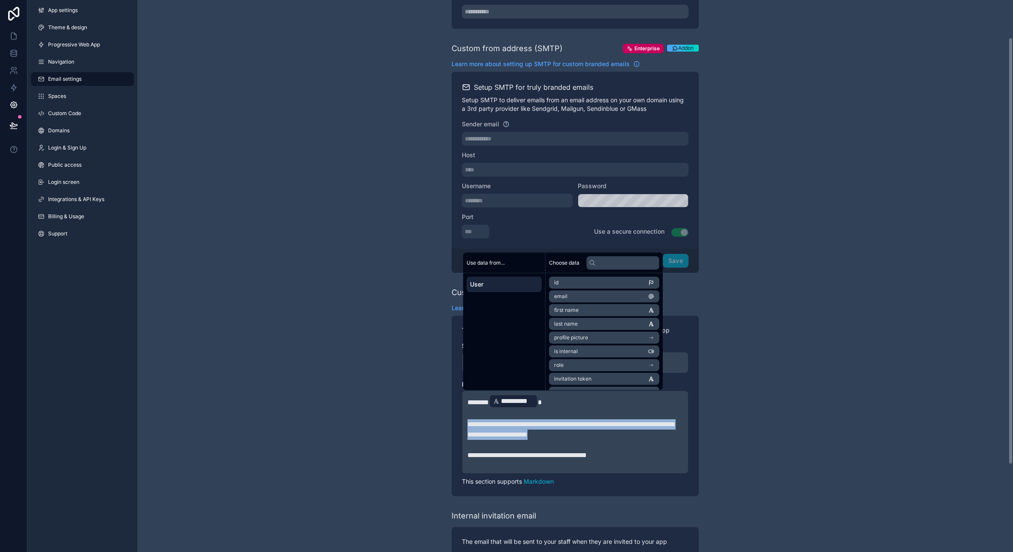
click at [485, 425] on span "**********" at bounding box center [570, 429] width 206 height 17
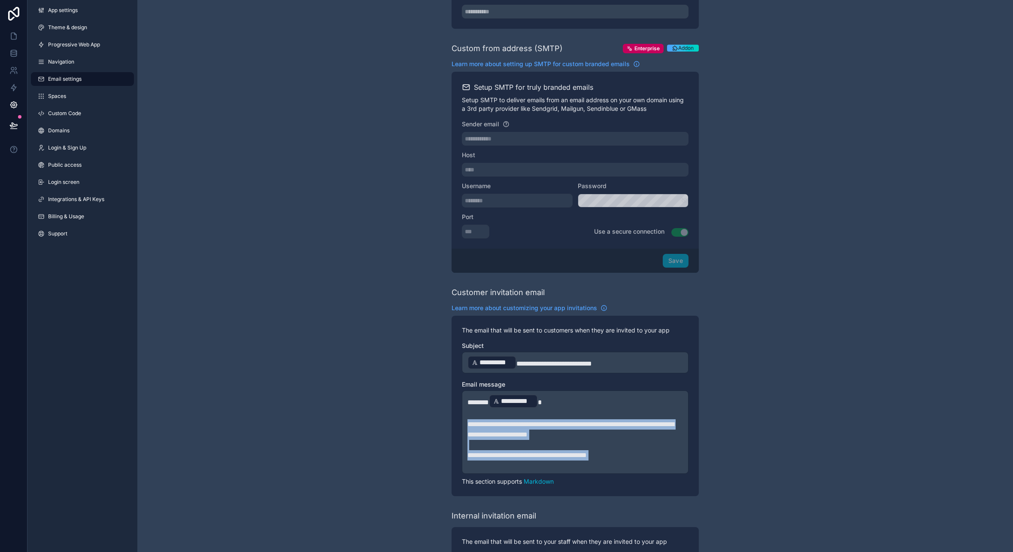
drag, startPoint x: 469, startPoint y: 424, endPoint x: 630, endPoint y: 488, distance: 173.9
click at [631, 489] on div "**********" at bounding box center [575, 405] width 247 height 180
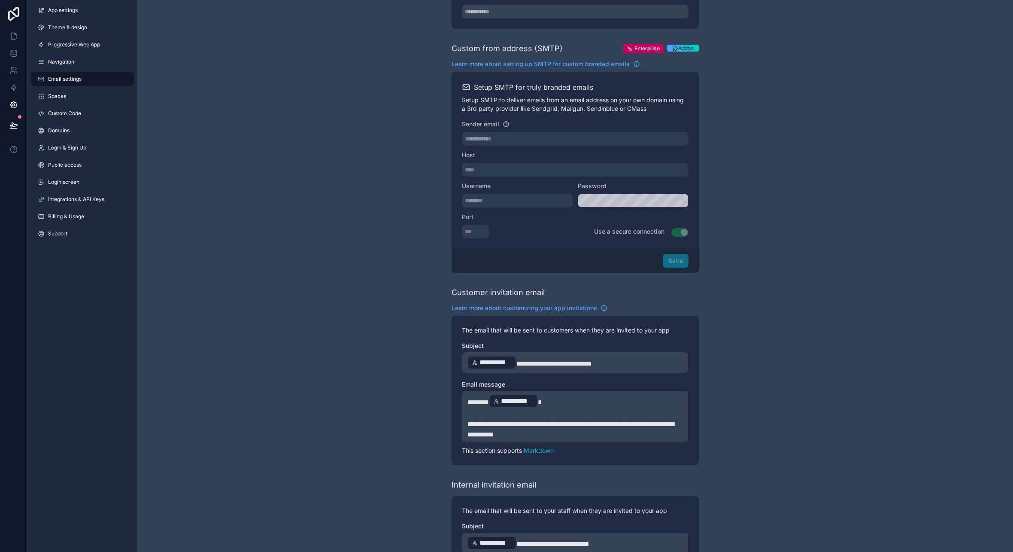
scroll to position [130, 0]
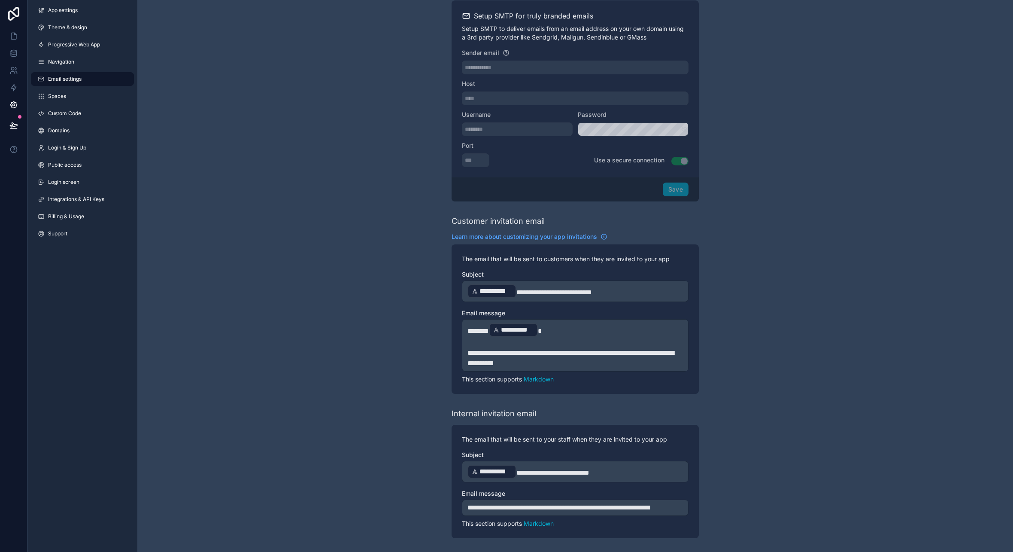
click at [540, 289] on span "**********" at bounding box center [554, 292] width 76 height 6
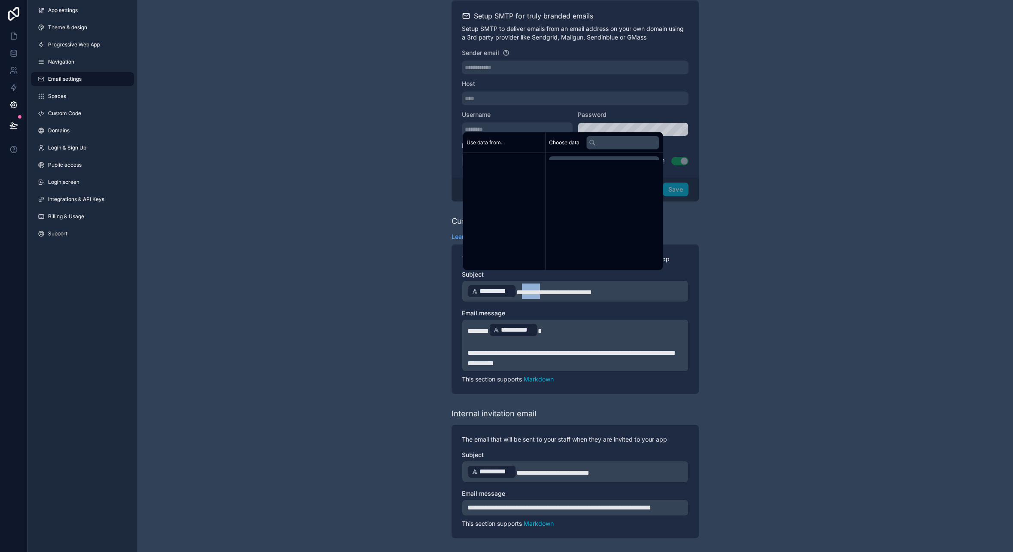
click at [540, 289] on span "**********" at bounding box center [554, 292] width 76 height 6
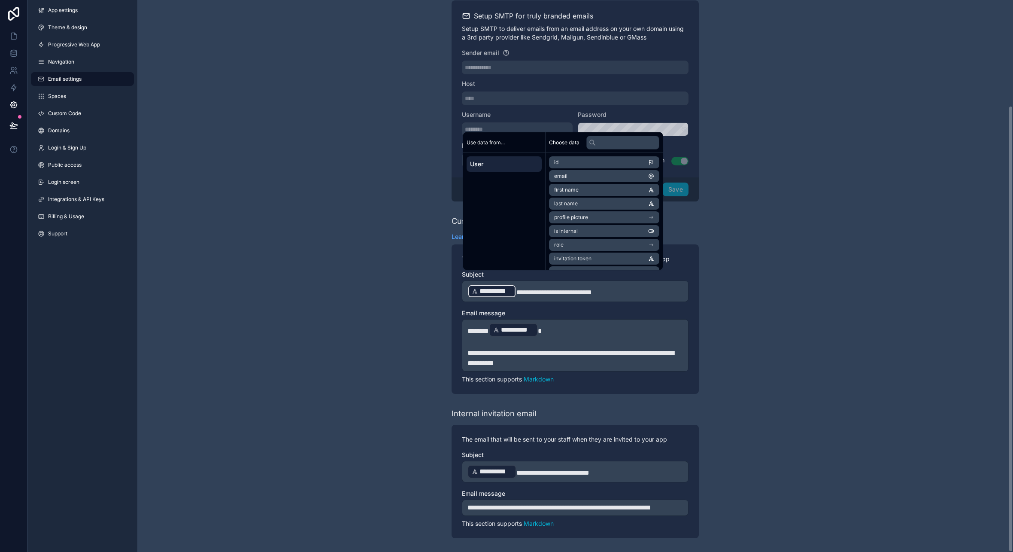
click at [549, 289] on span "**********" at bounding box center [554, 292] width 76 height 6
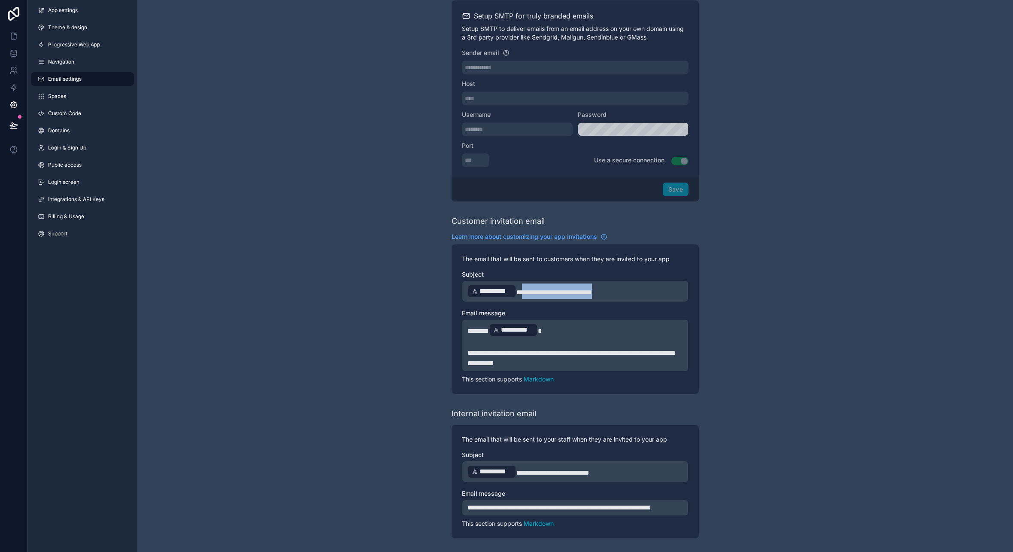
drag, startPoint x: 519, startPoint y: 282, endPoint x: 617, endPoint y: 283, distance: 97.9
click at [617, 283] on p "**********" at bounding box center [574, 290] width 215 height 15
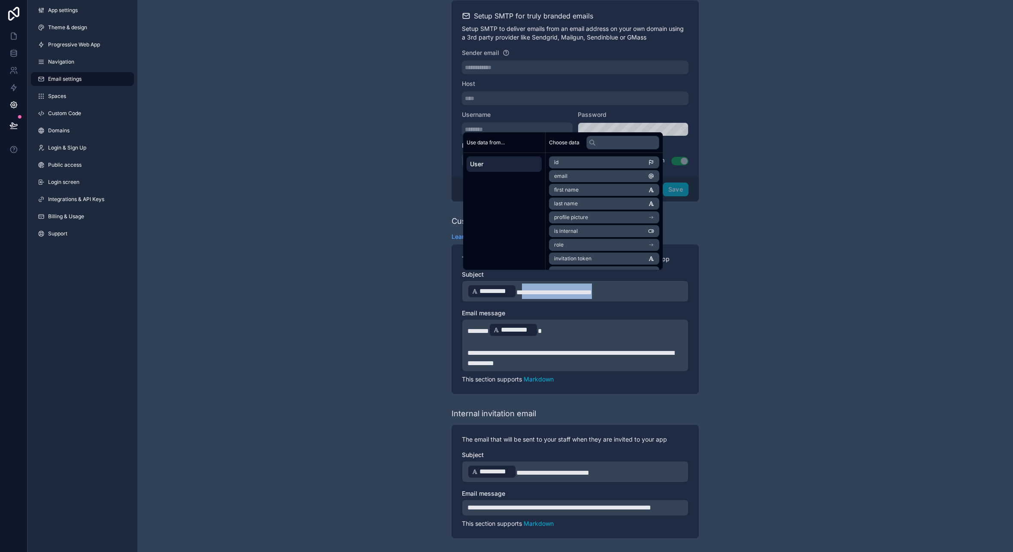
copy span "**********"
click at [534, 469] on span "**********" at bounding box center [552, 472] width 73 height 6
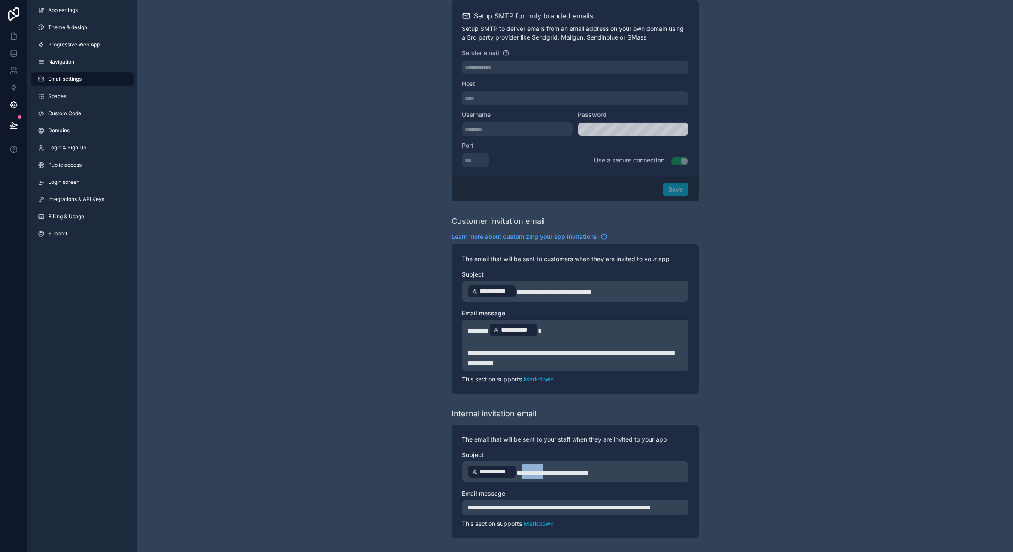
click at [534, 469] on span "**********" at bounding box center [552, 472] width 73 height 6
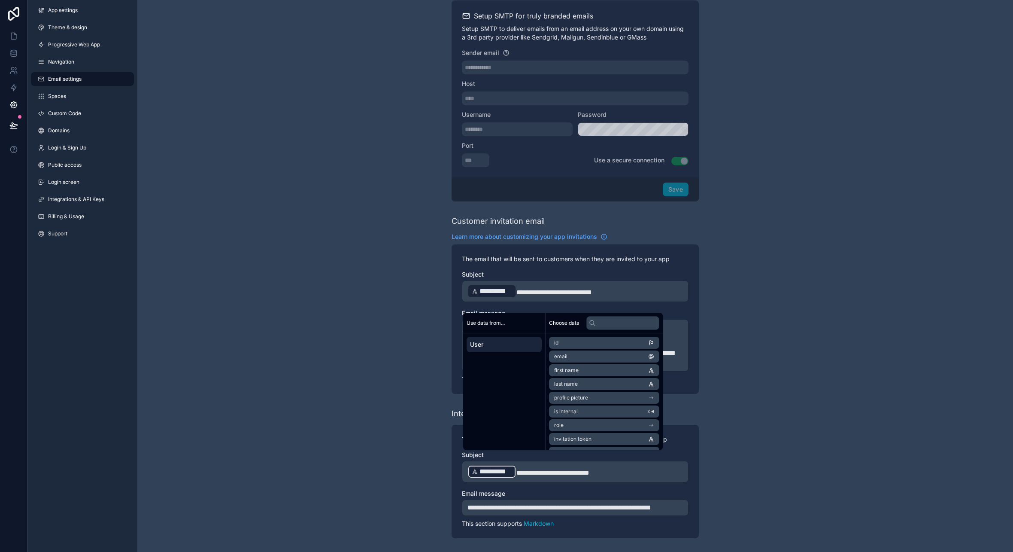
scroll to position [125, 0]
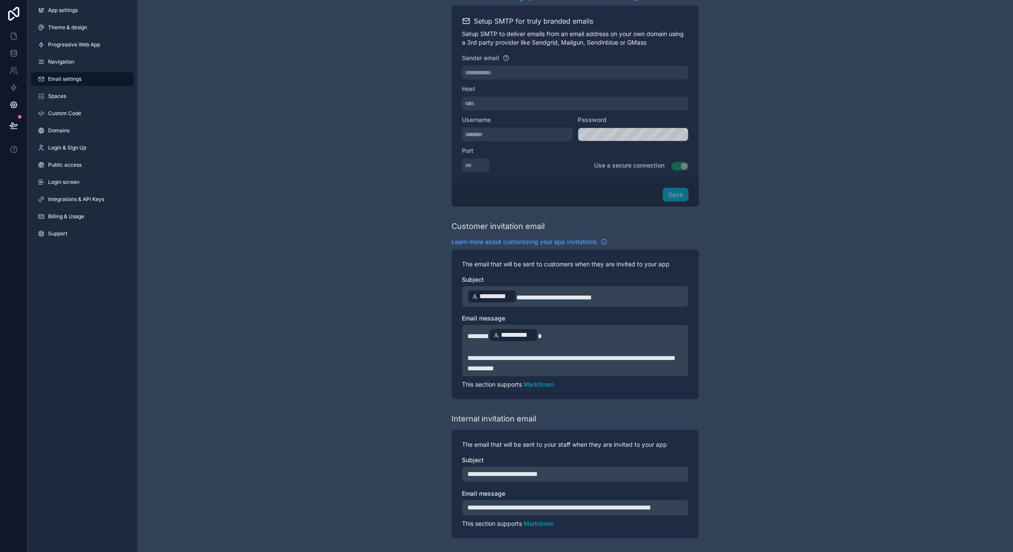
click at [468, 470] on span "**********" at bounding box center [502, 473] width 70 height 6
drag, startPoint x: 464, startPoint y: 462, endPoint x: 456, endPoint y: 462, distance: 8.2
click at [456, 462] on div "**********" at bounding box center [575, 484] width 247 height 108
click at [480, 504] on span "**********" at bounding box center [559, 507] width 184 height 6
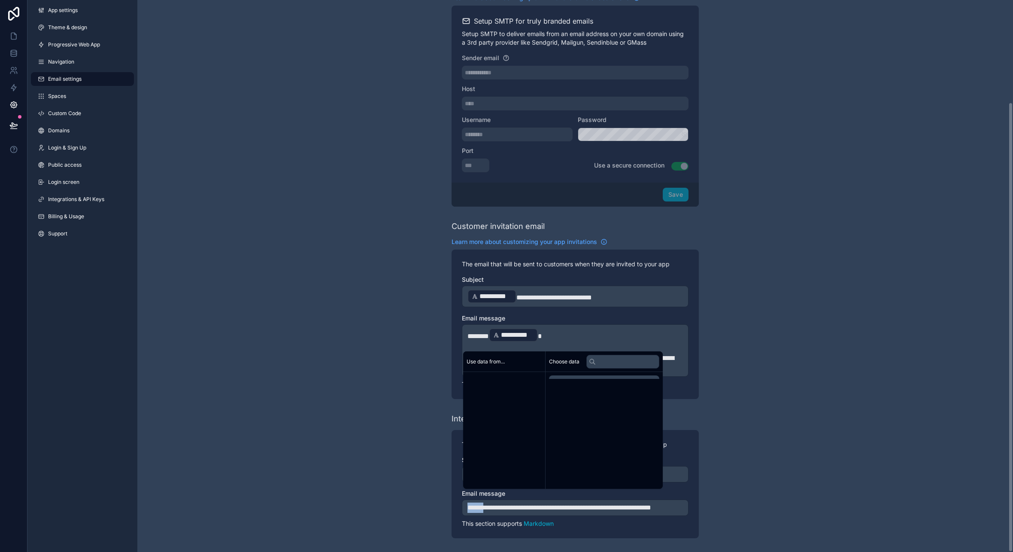
click at [480, 504] on span "**********" at bounding box center [559, 507] width 184 height 6
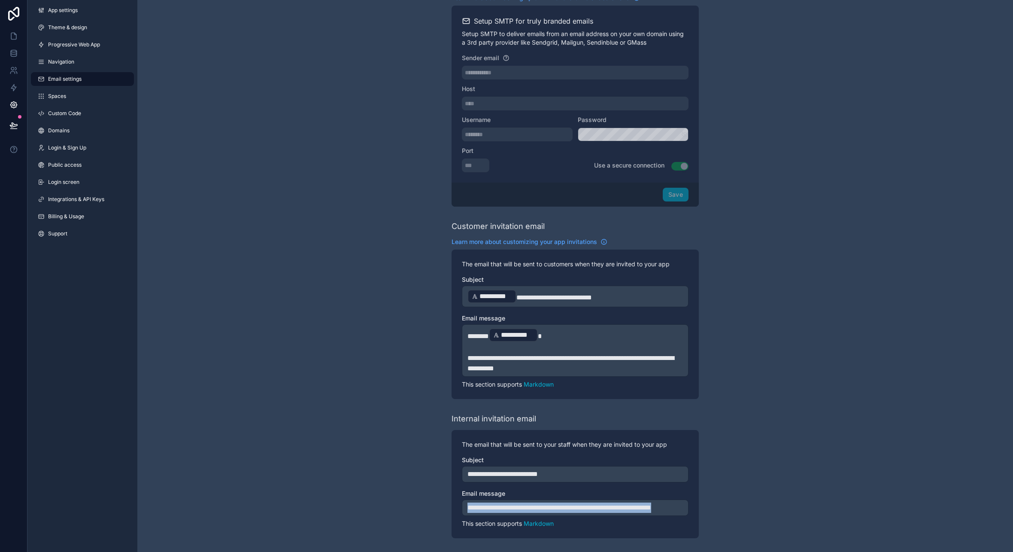
click at [480, 504] on span "**********" at bounding box center [559, 507] width 184 height 6
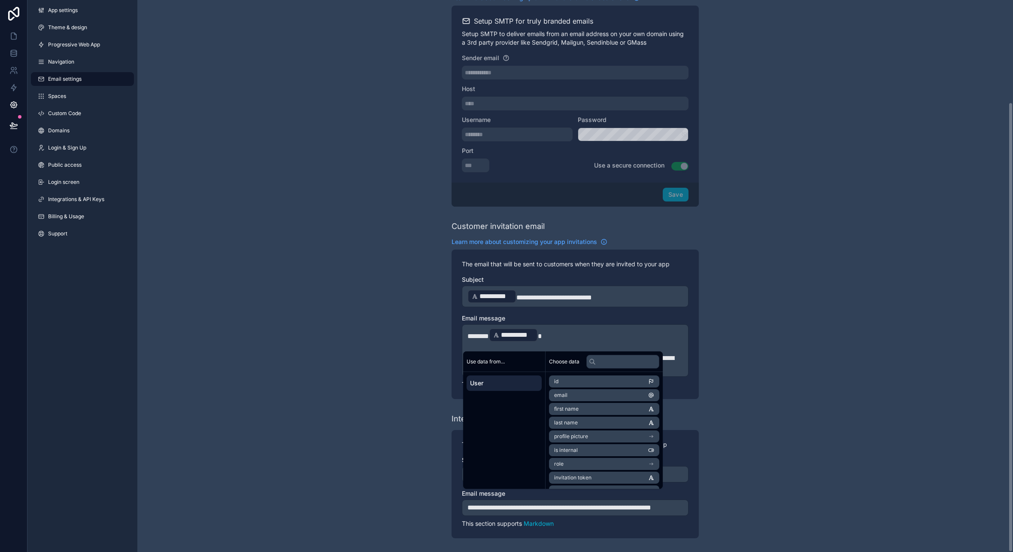
click at [497, 343] on p "﻿" at bounding box center [574, 348] width 215 height 10
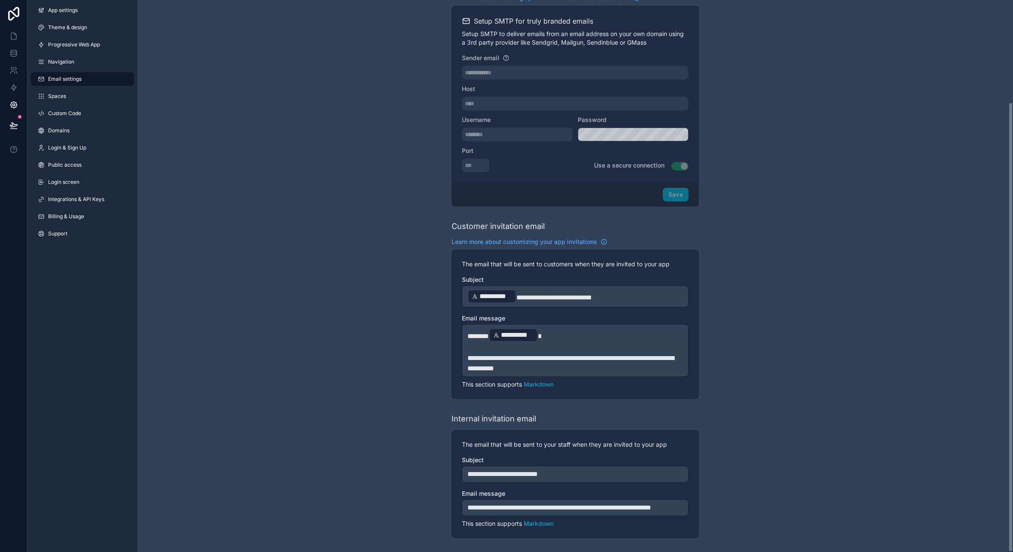
click at [482, 355] on span "**********" at bounding box center [570, 363] width 206 height 17
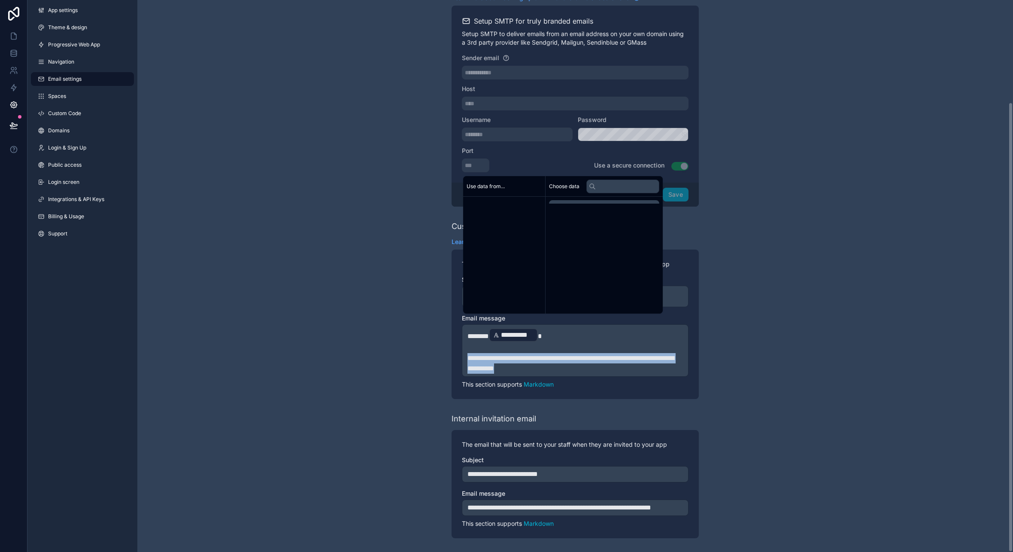
click at [482, 355] on span "**********" at bounding box center [570, 363] width 206 height 17
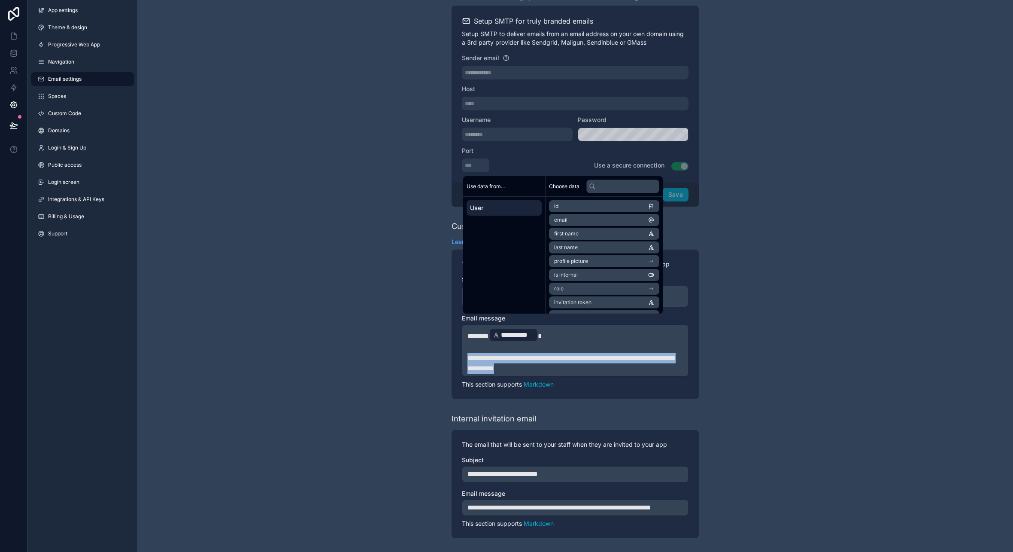
copy span "**********"
click at [502, 509] on p "**********" at bounding box center [574, 507] width 215 height 10
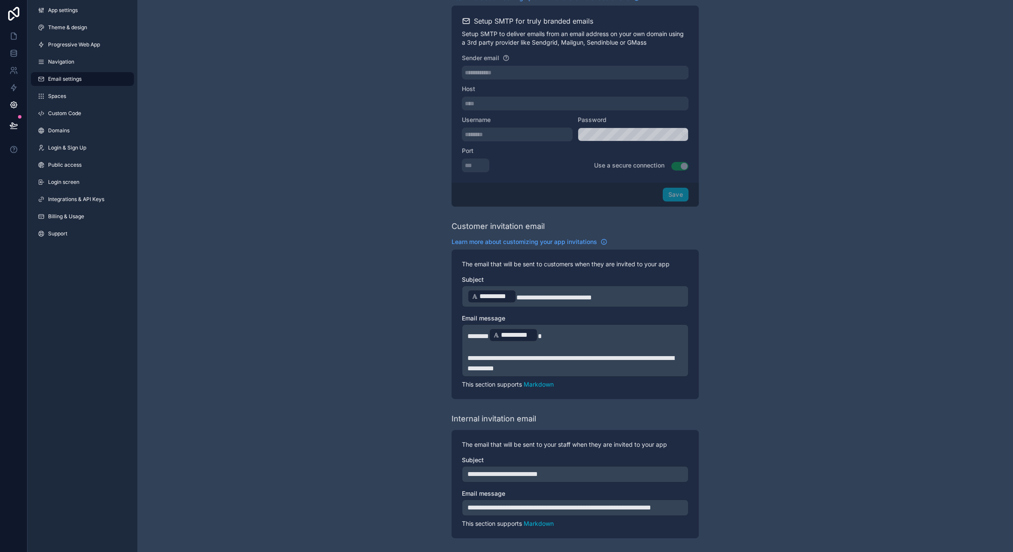
click at [502, 509] on p "**********" at bounding box center [574, 507] width 215 height 10
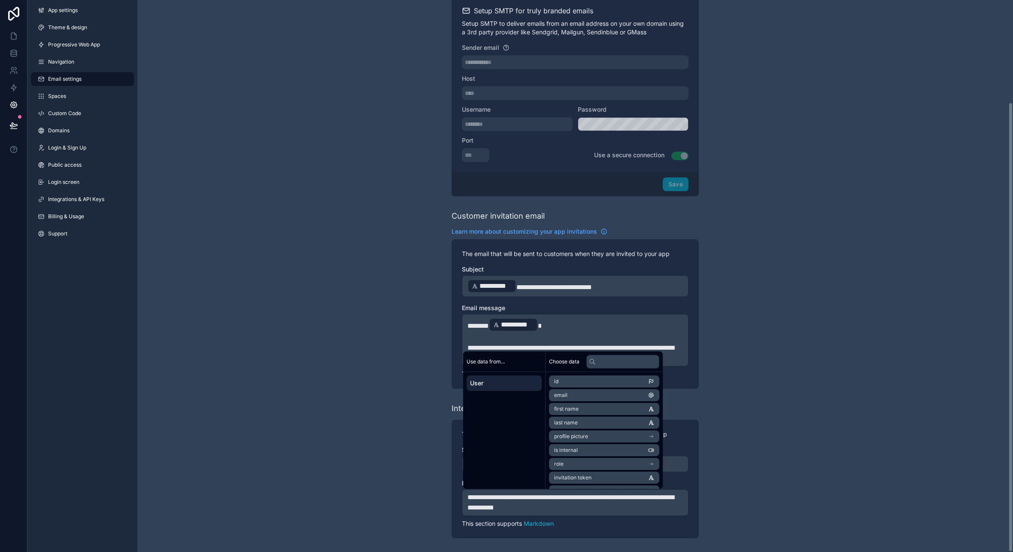
click at [419, 458] on div "**********" at bounding box center [575, 213] width 876 height 676
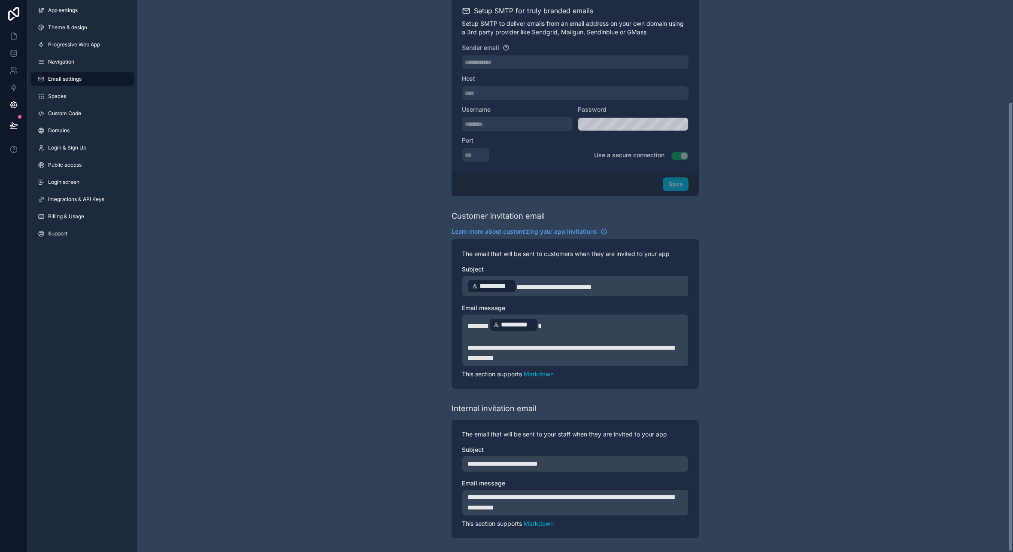
scroll to position [0, 0]
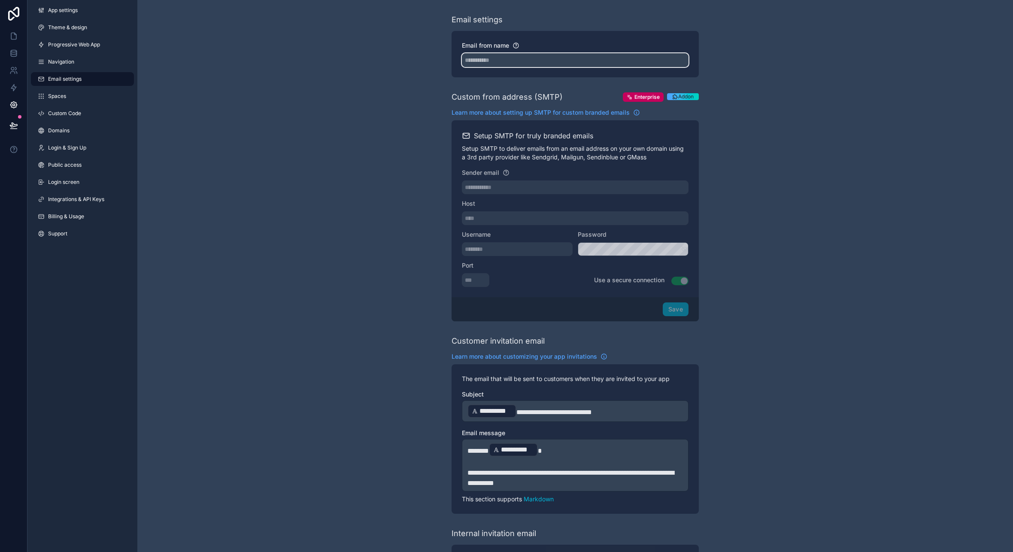
click at [496, 58] on input "Email from name" at bounding box center [575, 60] width 227 height 14
type input "**********"
click at [403, 117] on div "**********" at bounding box center [575, 338] width 876 height 676
click at [82, 54] on div "App settings Theme & design Progressive Web App Navigation Email settings Space…" at bounding box center [82, 123] width 110 height 247
click at [75, 56] on link "Navigation" at bounding box center [82, 62] width 103 height 14
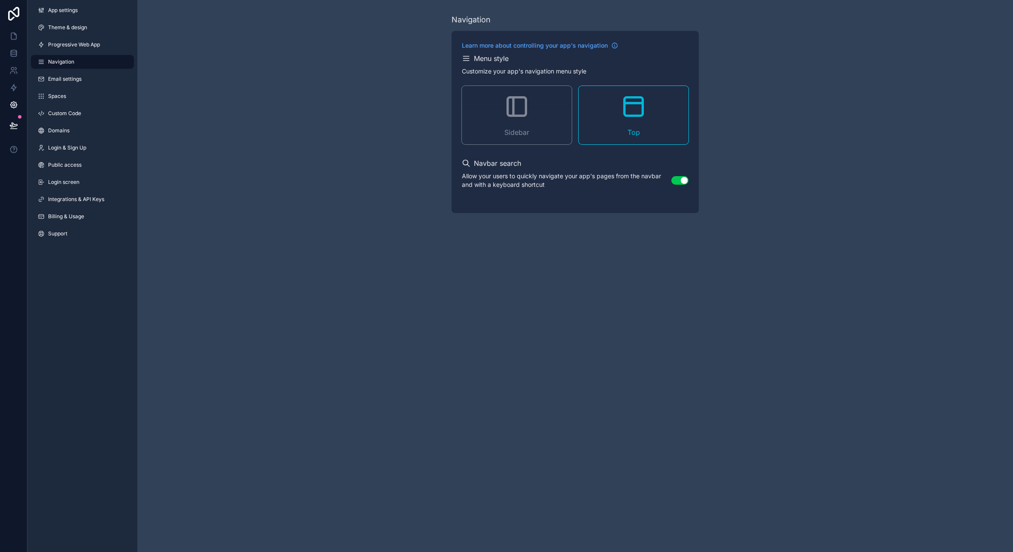
click at [59, 78] on span "Email settings" at bounding box center [64, 79] width 33 height 7
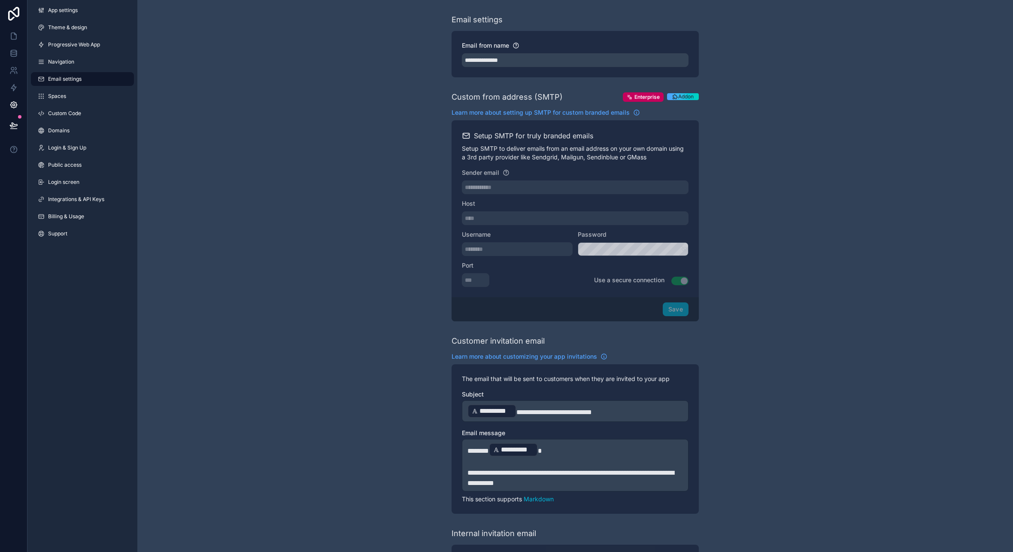
click at [60, 93] on span "Spaces" at bounding box center [57, 96] width 18 height 7
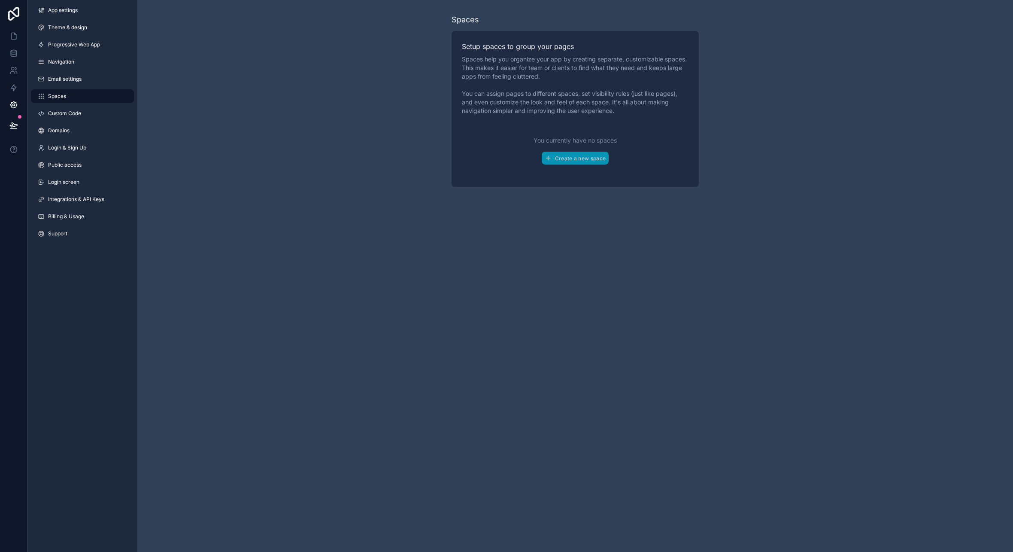
click at [75, 110] on span "Custom Code" at bounding box center [64, 113] width 33 height 7
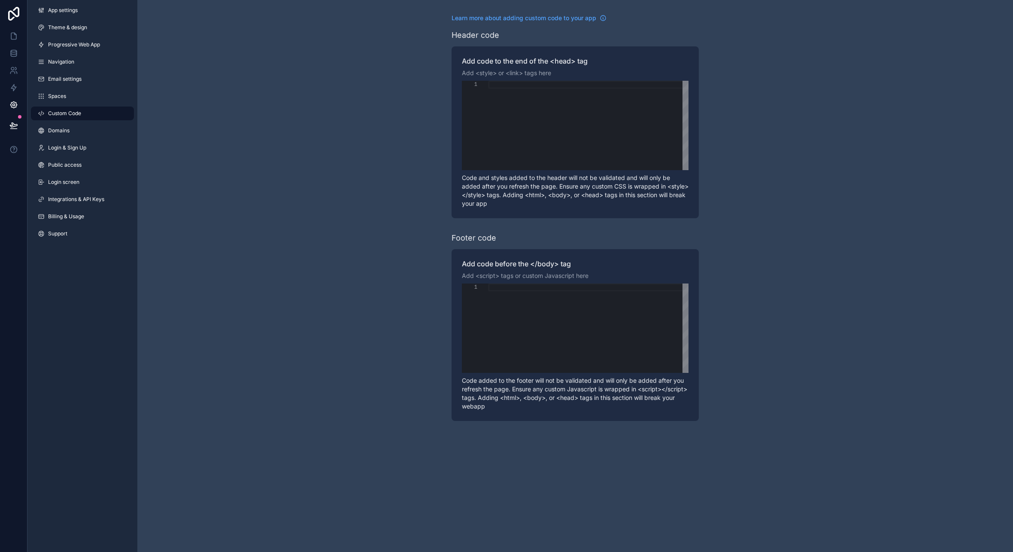
click at [77, 138] on div "App settings Theme & design Progressive Web App Navigation Email settings Space…" at bounding box center [82, 123] width 110 height 247
click at [77, 140] on div "App settings Theme & design Progressive Web App Navigation Email settings Space…" at bounding box center [82, 123] width 110 height 247
click at [76, 144] on span "Login & Sign Up" at bounding box center [67, 147] width 38 height 7
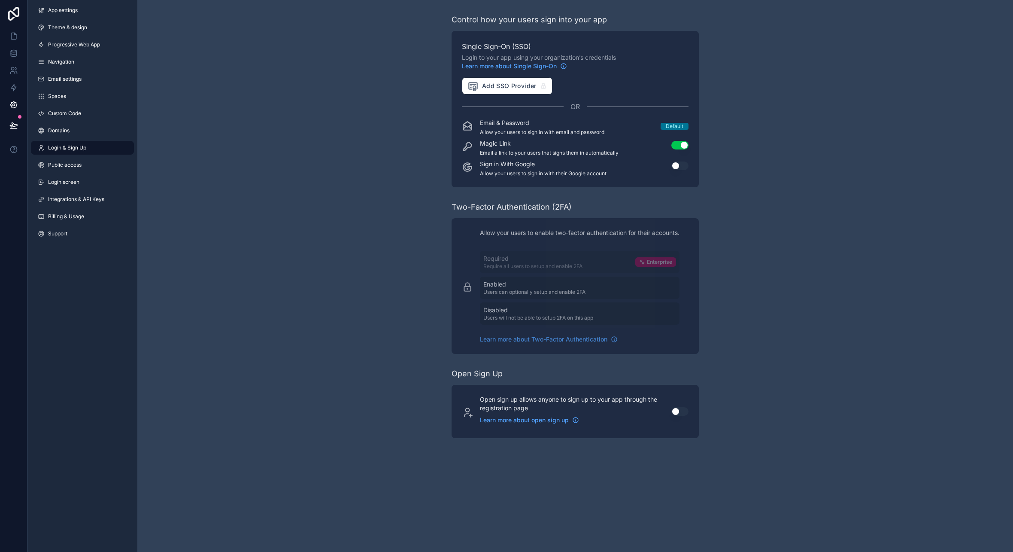
click at [673, 162] on button "Use setting" at bounding box center [679, 165] width 17 height 9
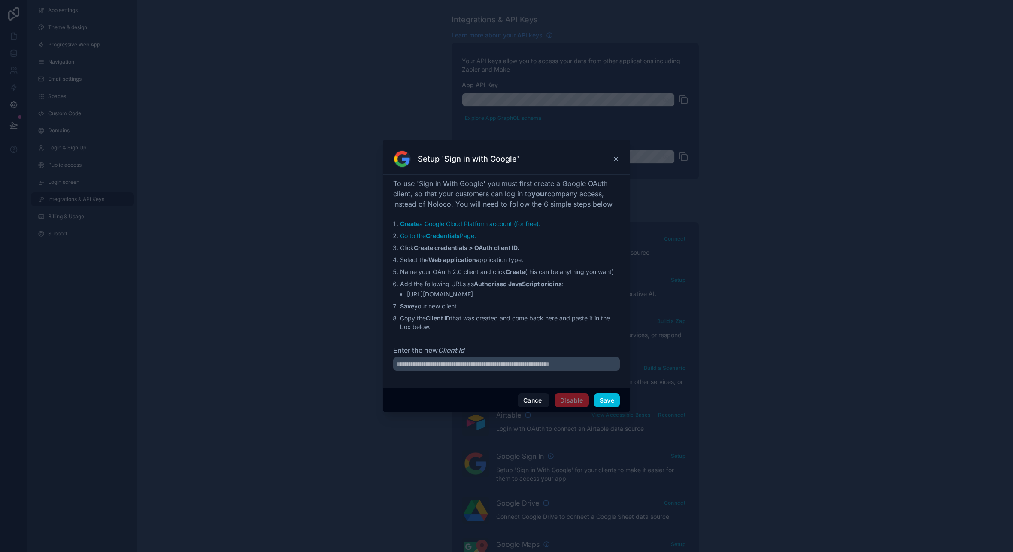
click at [616, 158] on icon at bounding box center [616, 158] width 7 height 7
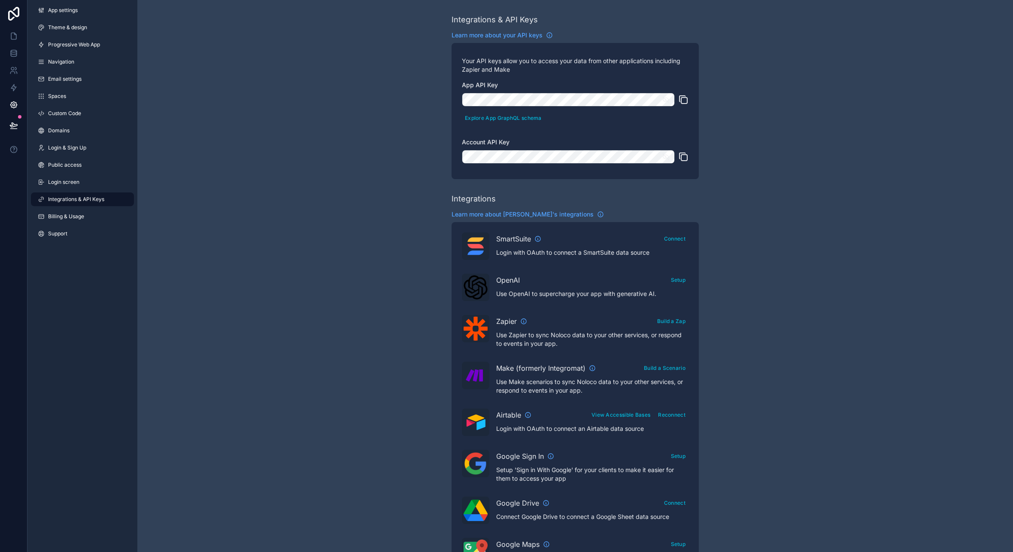
click at [81, 143] on link "Login & Sign Up" at bounding box center [82, 148] width 103 height 14
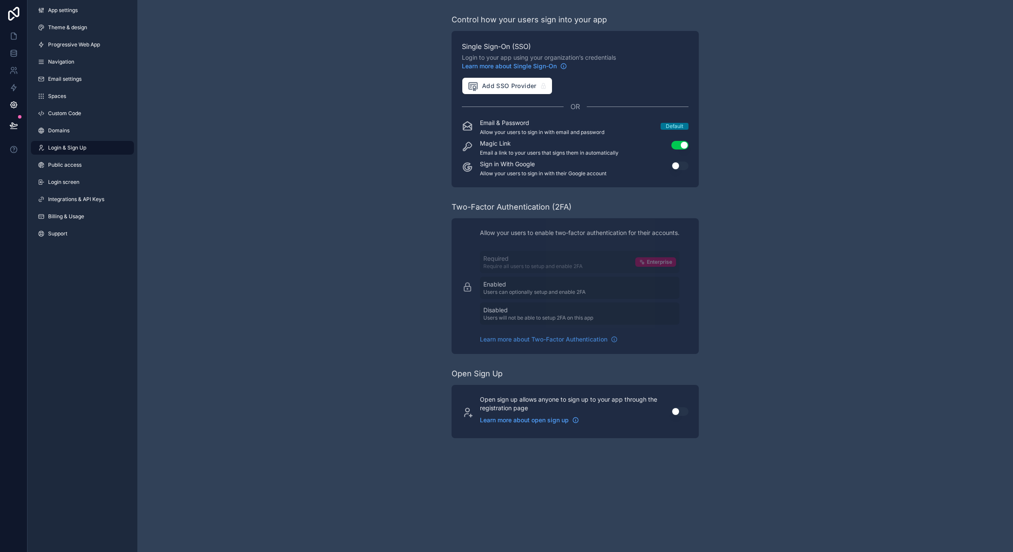
click at [78, 127] on link "Domains" at bounding box center [82, 131] width 103 height 14
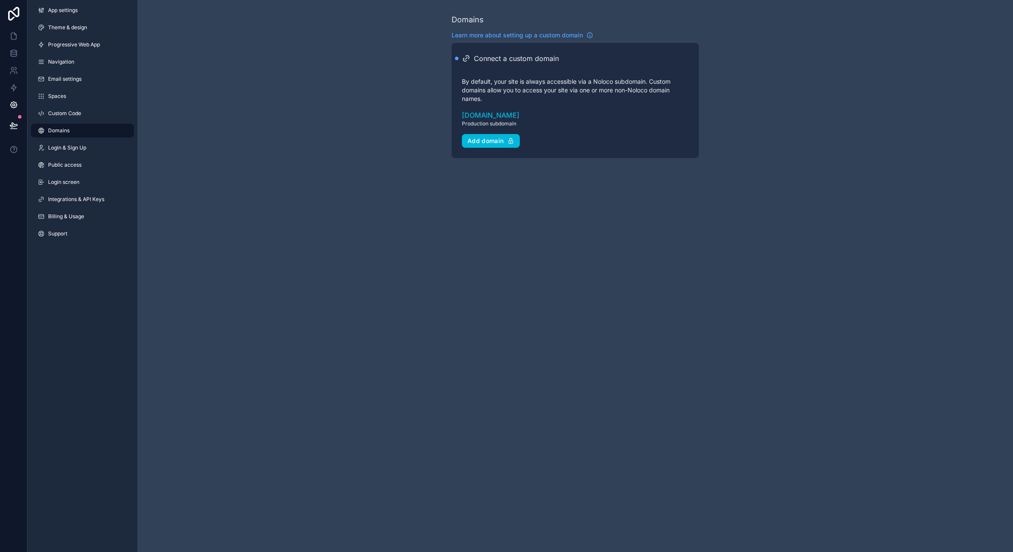
click at [69, 157] on div "App settings Theme & design Progressive Web App Navigation Email settings Space…" at bounding box center [82, 123] width 110 height 247
click at [71, 150] on span "Login & Sign Up" at bounding box center [67, 147] width 38 height 7
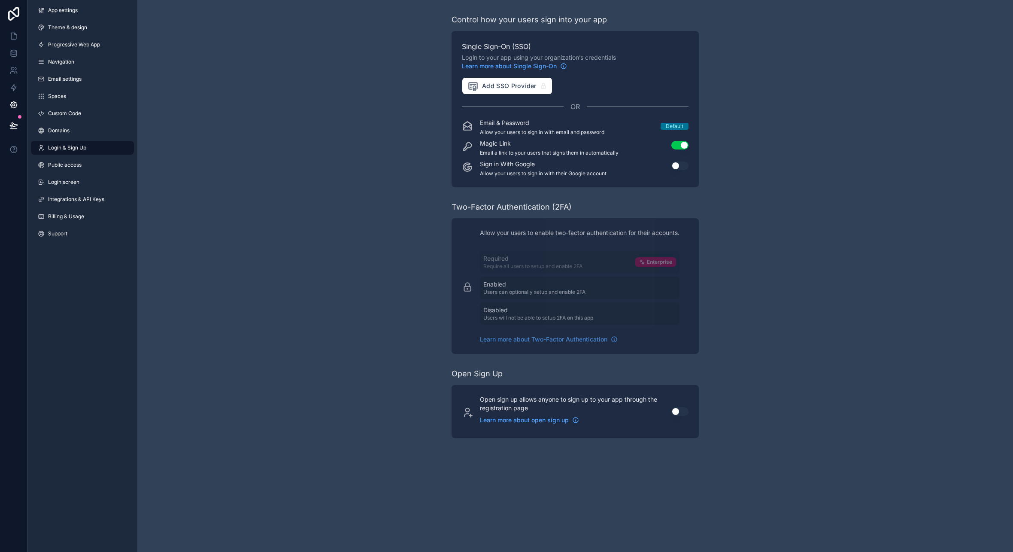
click at [681, 411] on button "Use setting" at bounding box center [679, 411] width 17 height 9
click at [521, 436] on link "Go to registration page" at bounding box center [570, 433] width 181 height 10
click at [70, 182] on span "Login screen" at bounding box center [63, 182] width 31 height 7
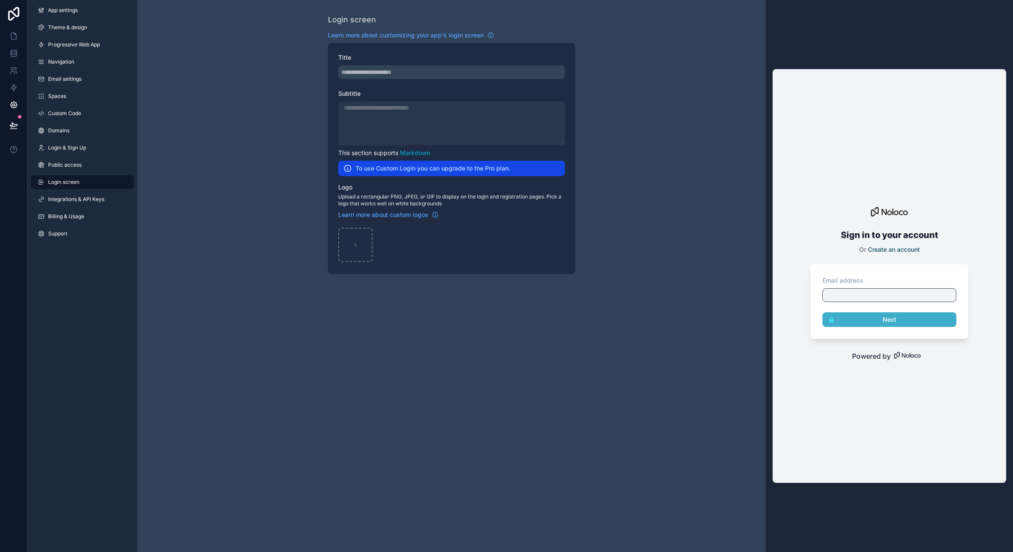
click at [409, 64] on div "Title" at bounding box center [451, 66] width 227 height 26
click at [397, 68] on div "scrollable content" at bounding box center [451, 72] width 227 height 14
click at [389, 70] on div "scrollable content" at bounding box center [451, 72] width 227 height 14
click at [388, 73] on div "scrollable content" at bounding box center [451, 72] width 227 height 14
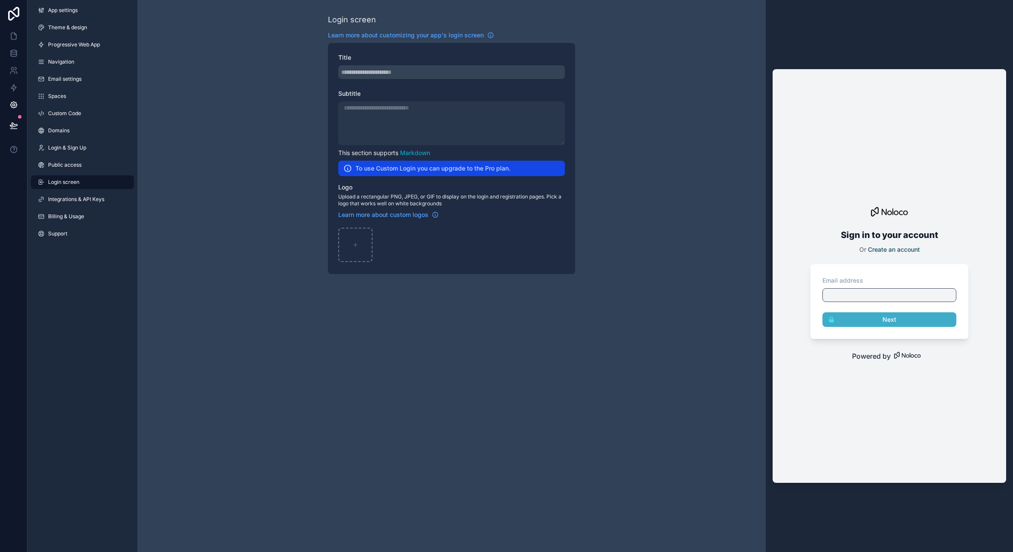
click at [388, 73] on div "scrollable content" at bounding box center [451, 72] width 227 height 14
click at [395, 142] on div "scrollable content" at bounding box center [451, 123] width 227 height 44
click at [400, 127] on div "scrollable content" at bounding box center [451, 123] width 227 height 44
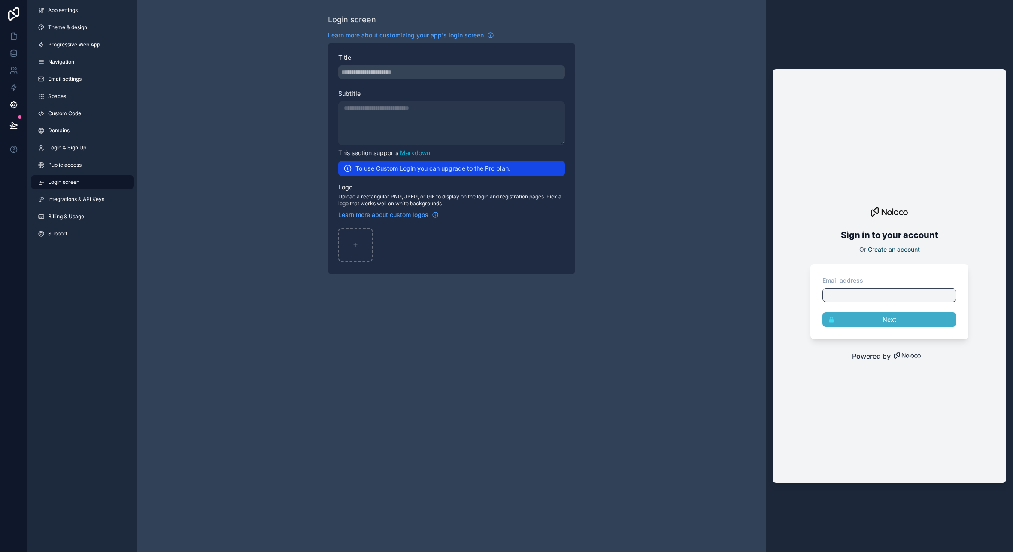
click at [403, 167] on h2 "To use Custom Login you can upgrade to the Pro plan." at bounding box center [432, 168] width 155 height 9
click at [355, 245] on icon "scrollable content" at bounding box center [355, 244] width 0 height 3
click at [352, 234] on div "scrollable content" at bounding box center [355, 245] width 34 height 34
type input "**********"
click at [65, 196] on span "Integrations & API Keys" at bounding box center [76, 199] width 56 height 7
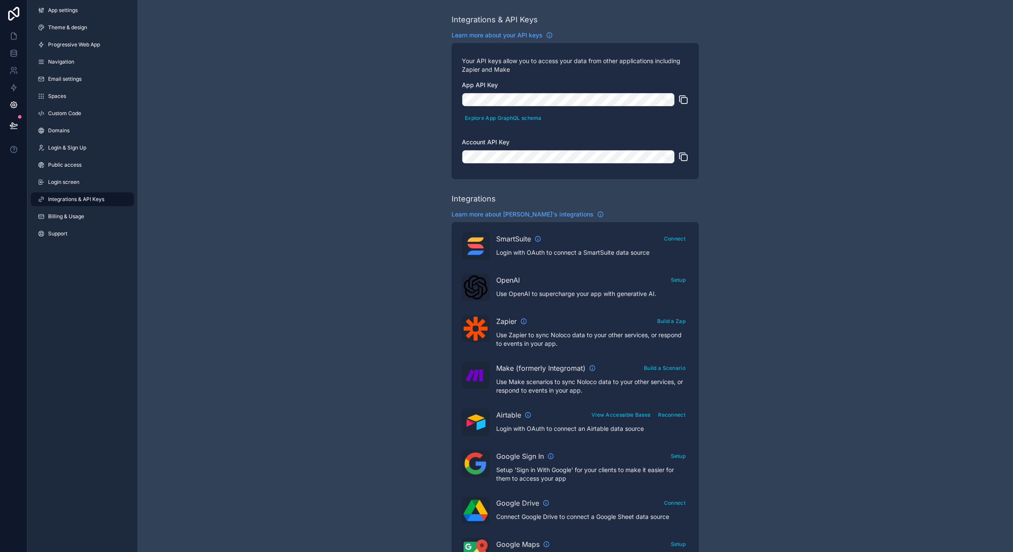
click at [72, 217] on span "Billing & Usage" at bounding box center [66, 216] width 36 height 7
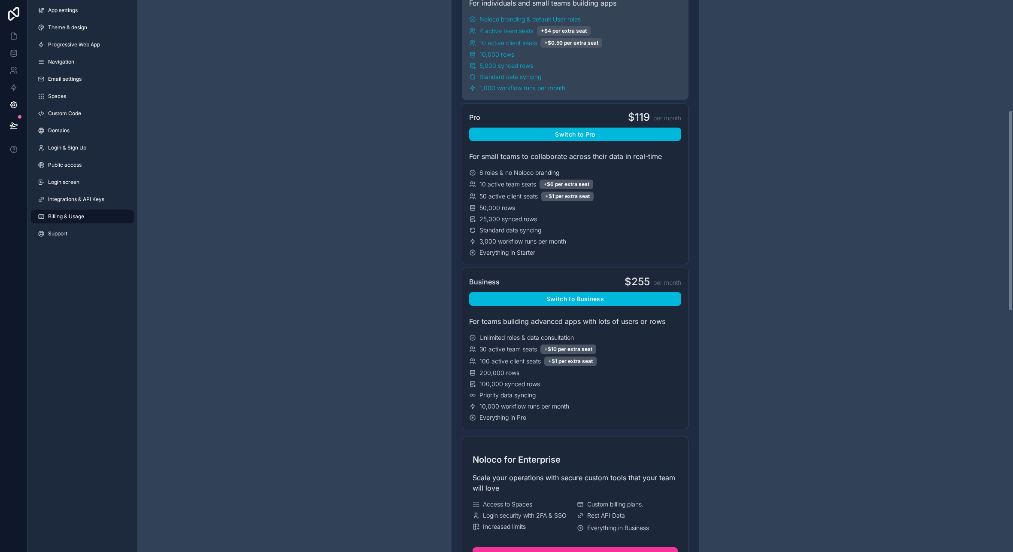
scroll to position [303, 0]
click at [60, 128] on span "Domains" at bounding box center [58, 130] width 21 height 7
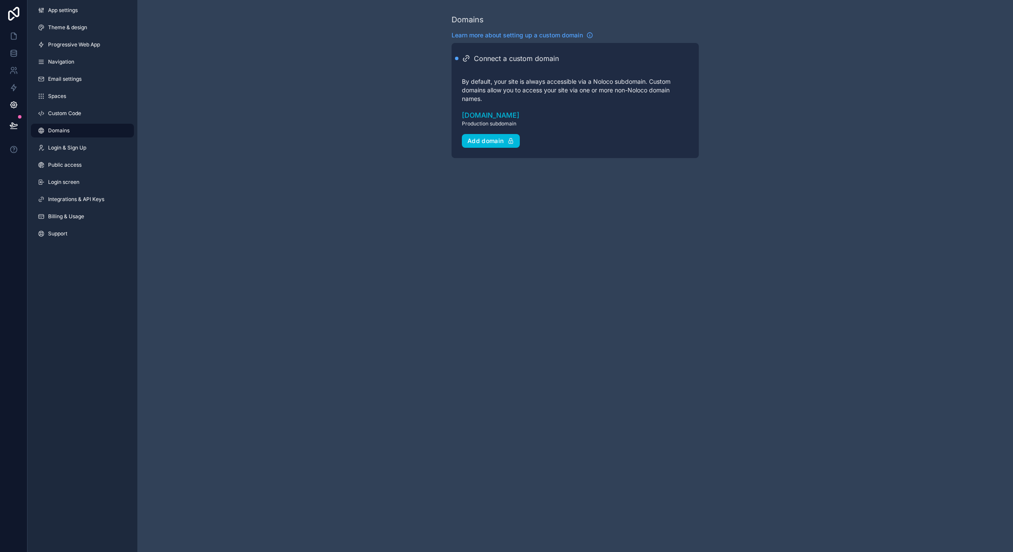
click at [69, 105] on div "App settings Theme & design Progressive Web App Navigation Email settings Space…" at bounding box center [82, 123] width 110 height 247
click at [65, 112] on span "Custom Code" at bounding box center [64, 113] width 33 height 7
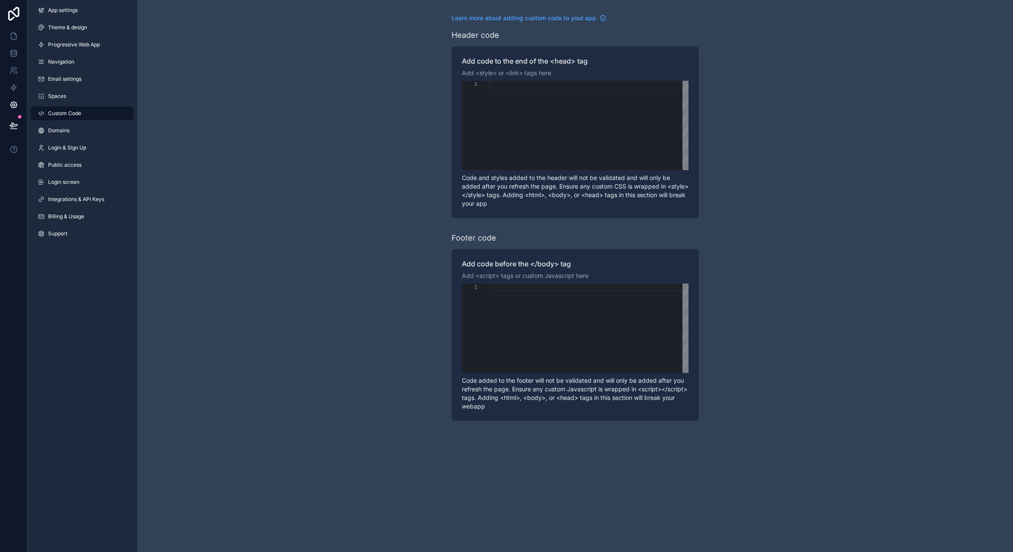
click at [66, 87] on div "App settings Theme & design Progressive Web App Navigation Email settings Space…" at bounding box center [82, 123] width 110 height 247
click at [68, 88] on div "App settings Theme & design Progressive Web App Navigation Email settings Space…" at bounding box center [82, 123] width 110 height 247
click at [70, 63] on span "Navigation" at bounding box center [61, 61] width 26 height 7
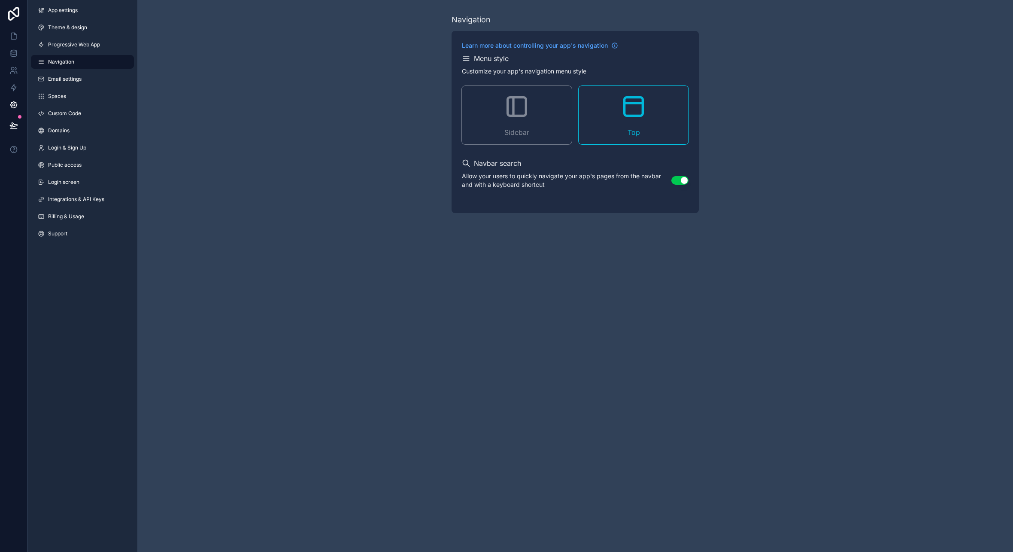
click at [85, 35] on div "App settings Theme & design Progressive Web App Navigation Email settings Space…" at bounding box center [82, 123] width 110 height 247
click at [75, 41] on span "Progressive Web App" at bounding box center [74, 44] width 52 height 7
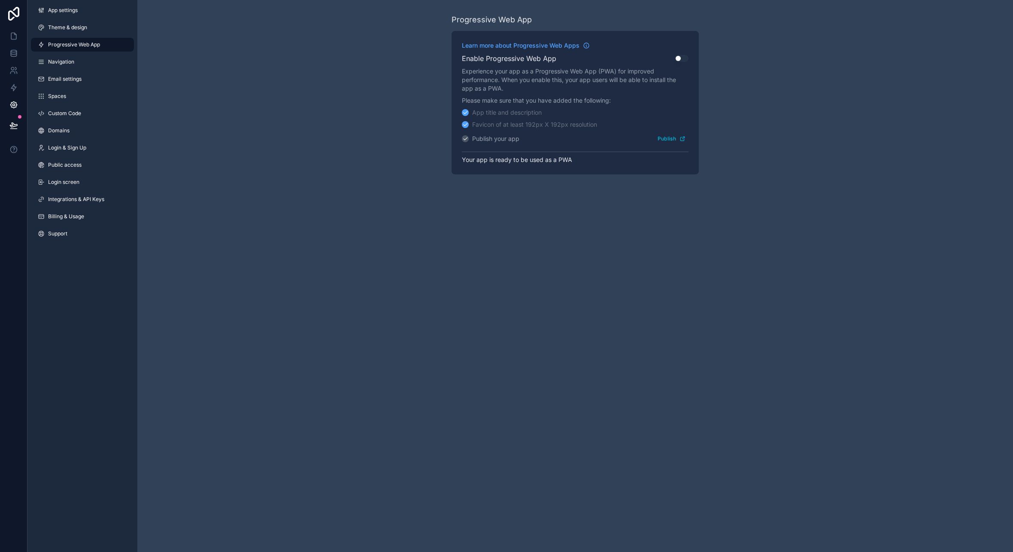
click at [682, 59] on button "Use setting" at bounding box center [682, 58] width 14 height 7
click at [675, 140] on button "Publish" at bounding box center [672, 138] width 34 height 12
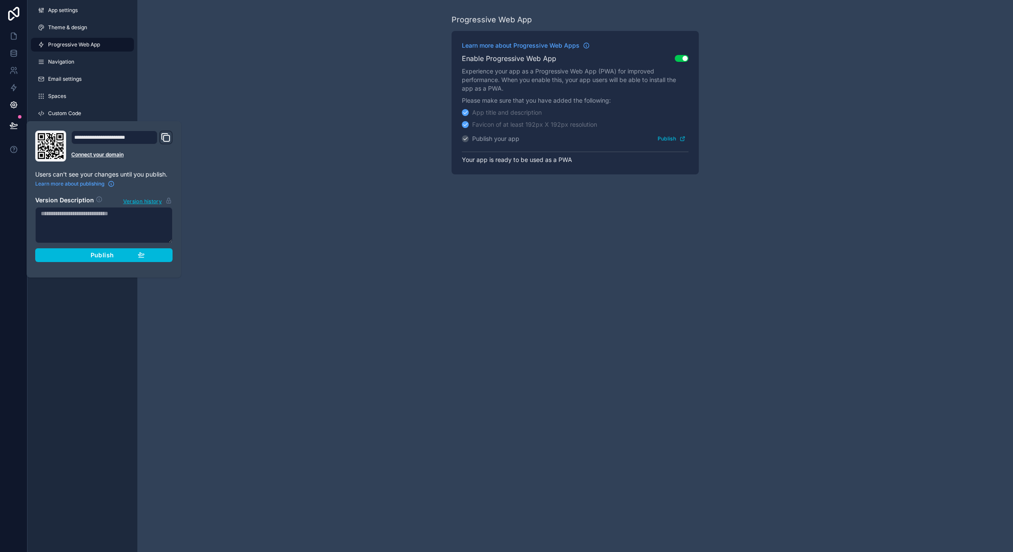
click at [94, 252] on span "Publish" at bounding box center [102, 255] width 23 height 8
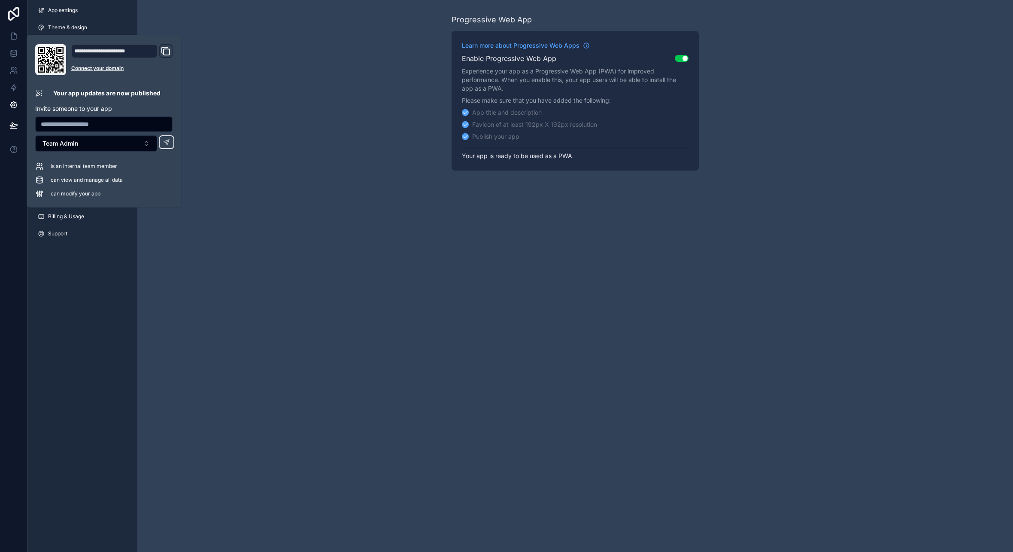
click at [448, 243] on div "Progressive Web App Learn more about Progressive Web Apps Enable Progressive We…" at bounding box center [575, 276] width 876 height 552
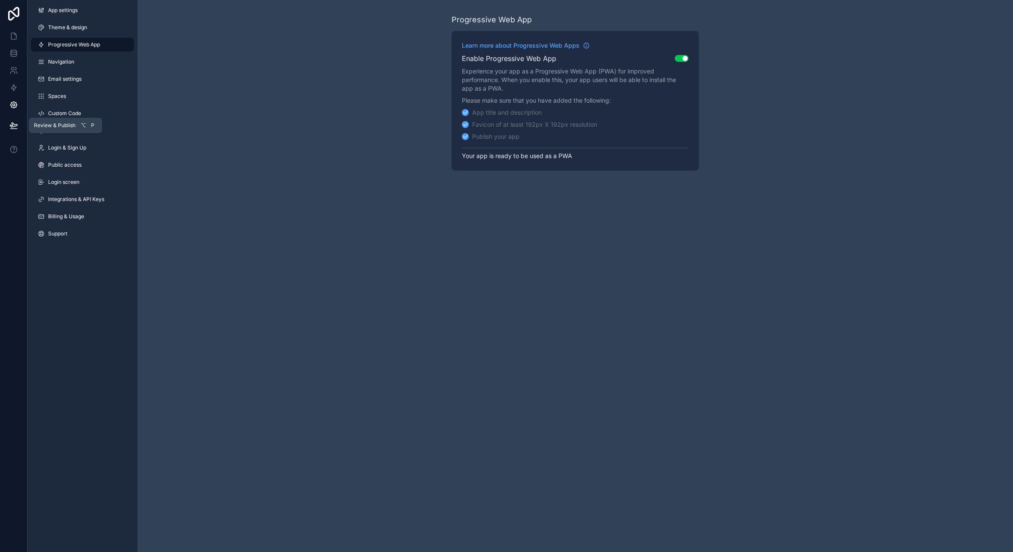
click at [21, 127] on button at bounding box center [13, 125] width 19 height 24
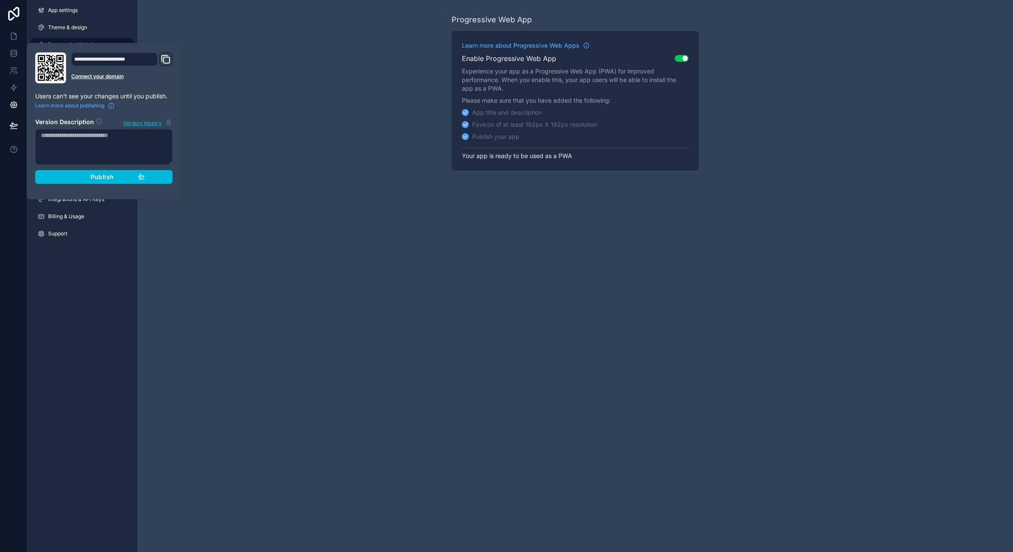
click at [167, 62] on icon "Domain and Custom Link" at bounding box center [166, 59] width 10 height 10
click at [1007, 121] on div "Progressive Web App Learn more about Progressive Web Apps Enable Progressive We…" at bounding box center [575, 92] width 876 height 184
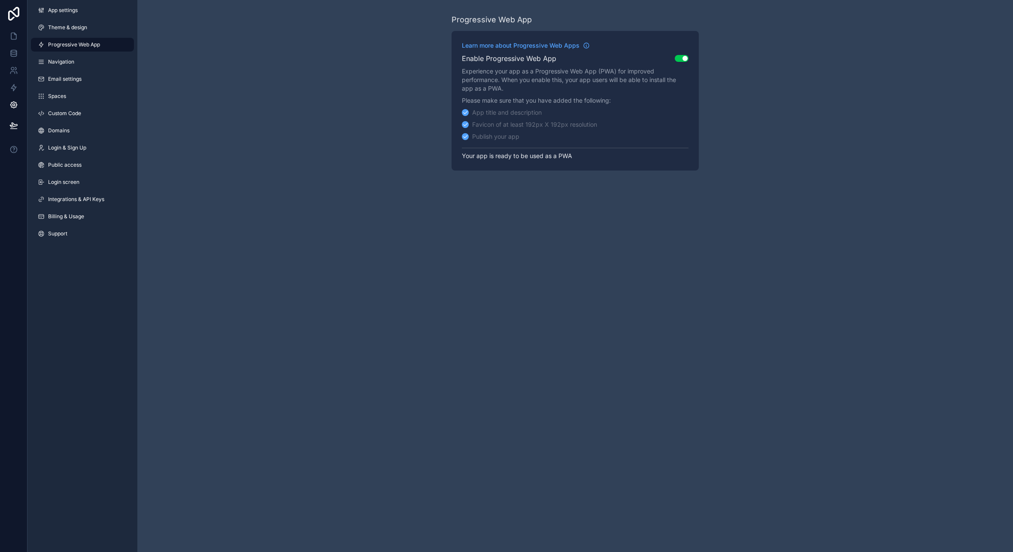
click at [66, 139] on div "App settings Theme & design Progressive Web App Navigation Email settings Space…" at bounding box center [82, 123] width 110 height 247
click at [66, 146] on span "Login & Sign Up" at bounding box center [67, 147] width 38 height 7
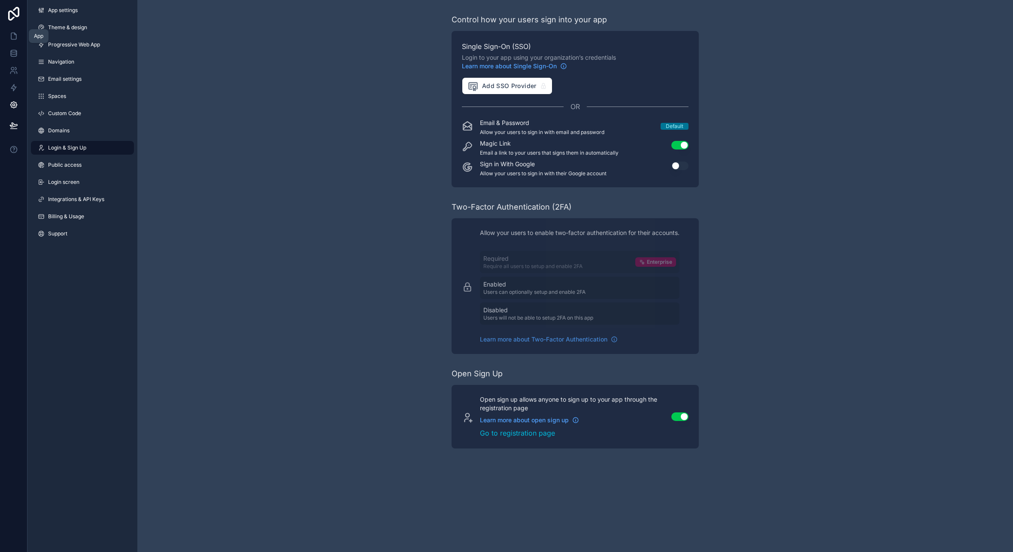
click at [9, 37] on icon at bounding box center [13, 36] width 9 height 9
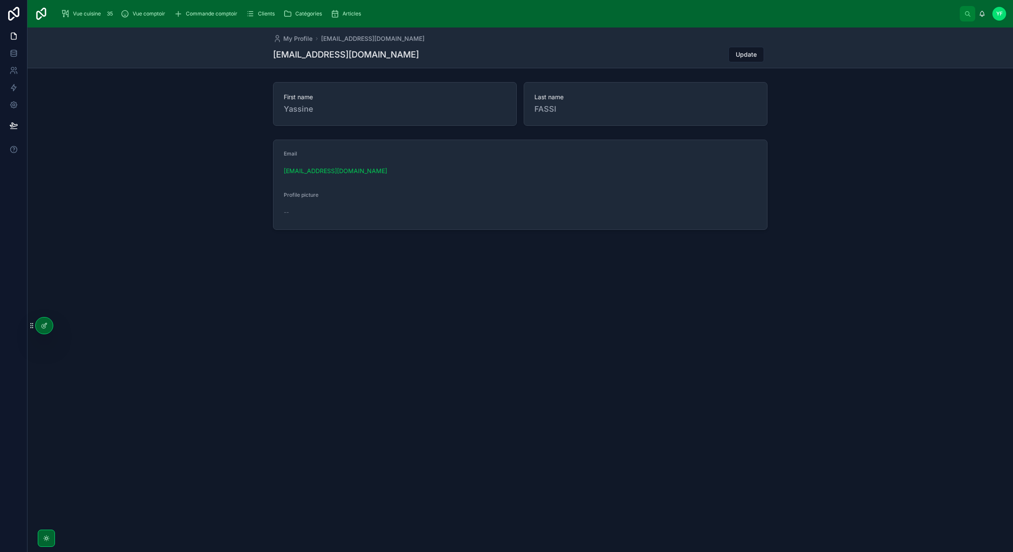
click at [13, 20] on icon at bounding box center [13, 14] width 17 height 14
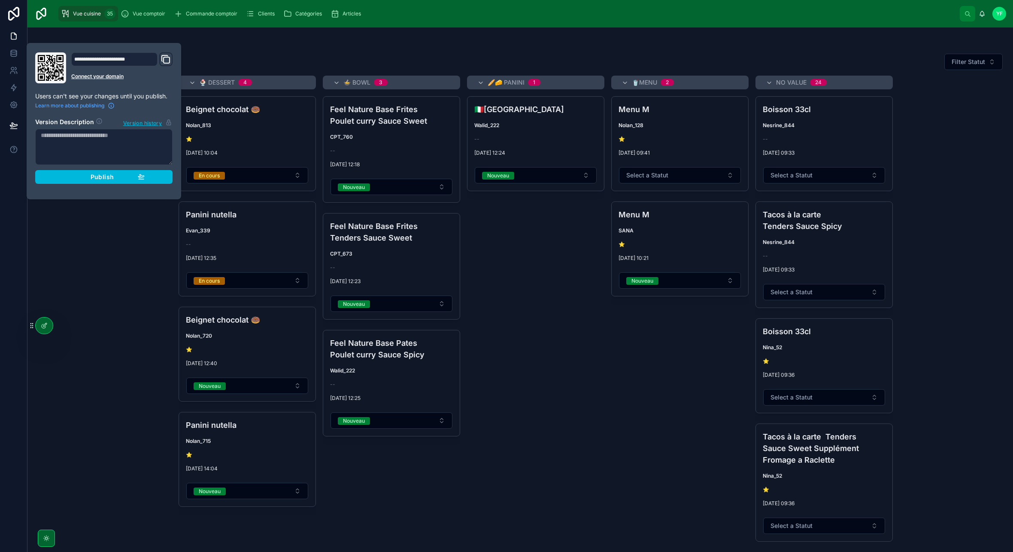
click at [112, 256] on div "Crêpe 🥞 Nolan_392 ⭐️ [DATE] 09:51 Nouveau Prête" at bounding box center [102, 318] width 137 height 445
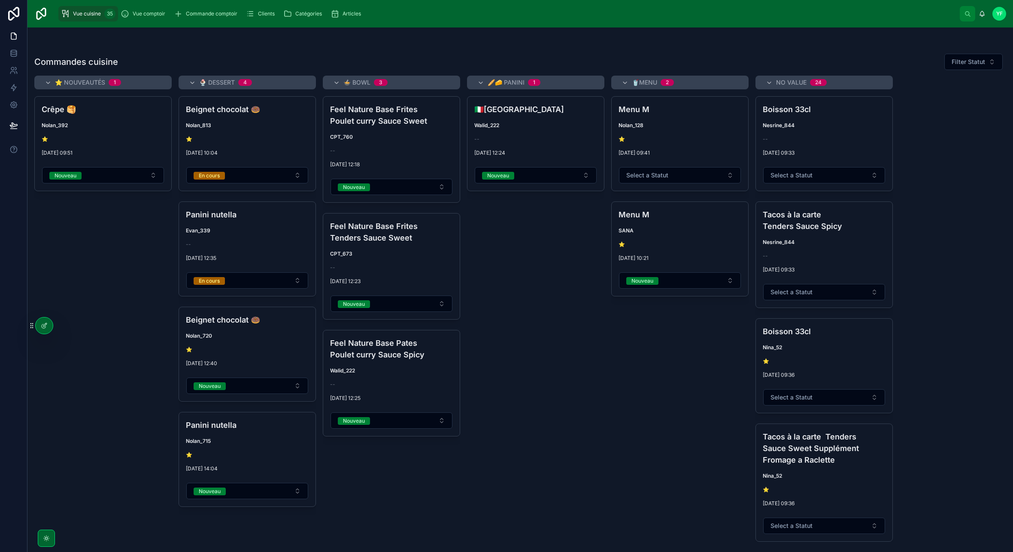
click at [0, 0] on icon at bounding box center [0, 0] width 0 height 0
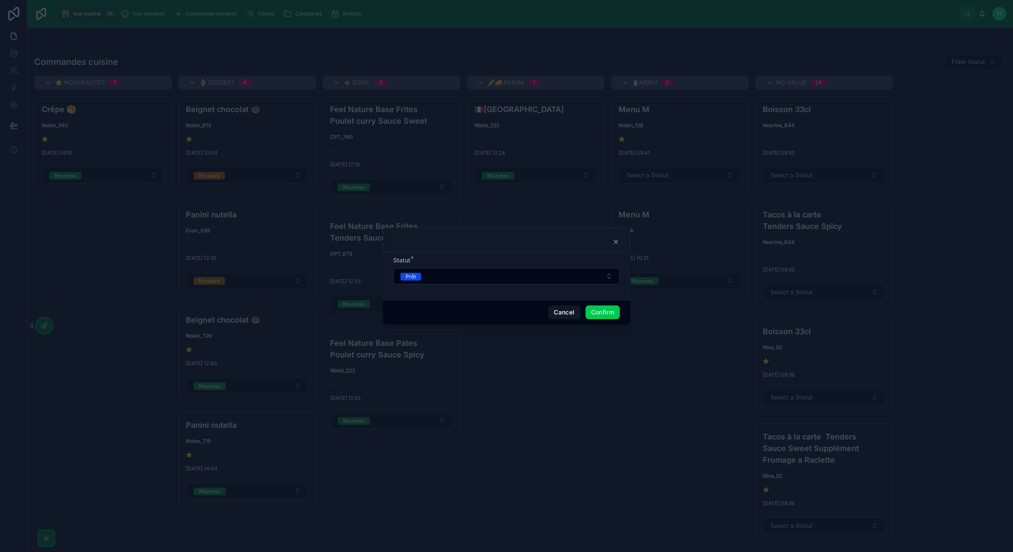
click at [520, 277] on button "Prêt" at bounding box center [506, 276] width 227 height 16
click at [616, 240] on icon at bounding box center [616, 241] width 7 height 7
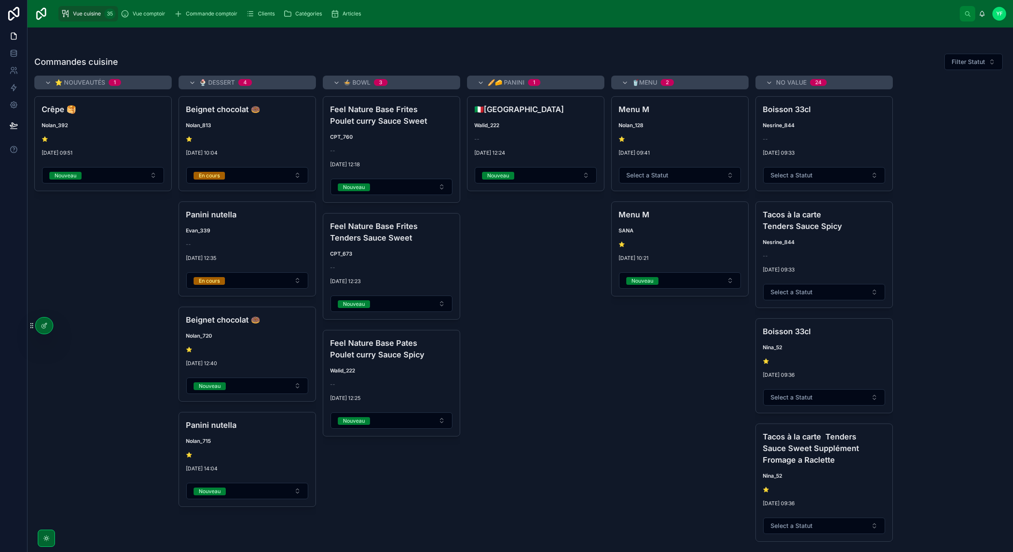
click at [0, 0] on span "Prête" at bounding box center [0, 0] width 0 height 0
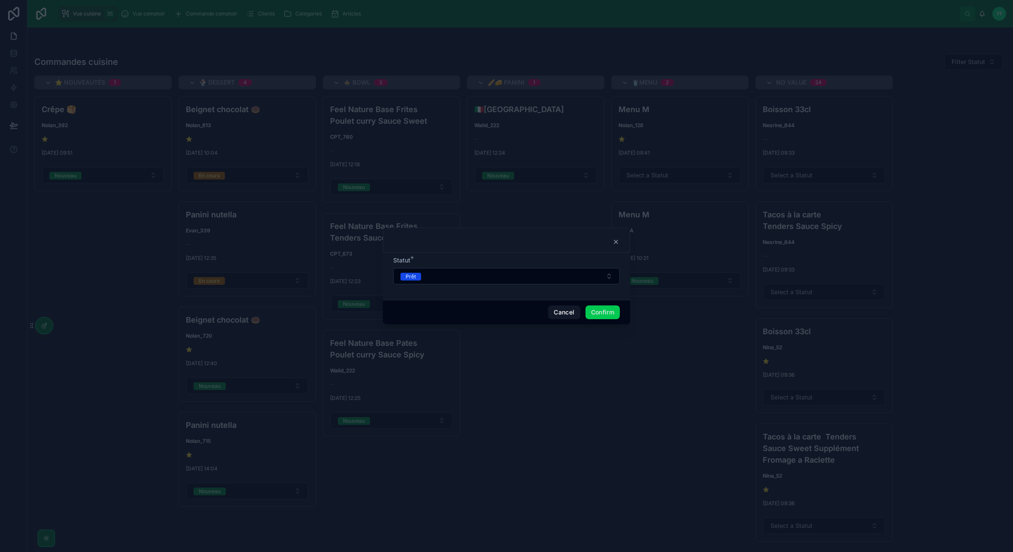
click at [606, 313] on button "Confirm" at bounding box center [602, 312] width 34 height 14
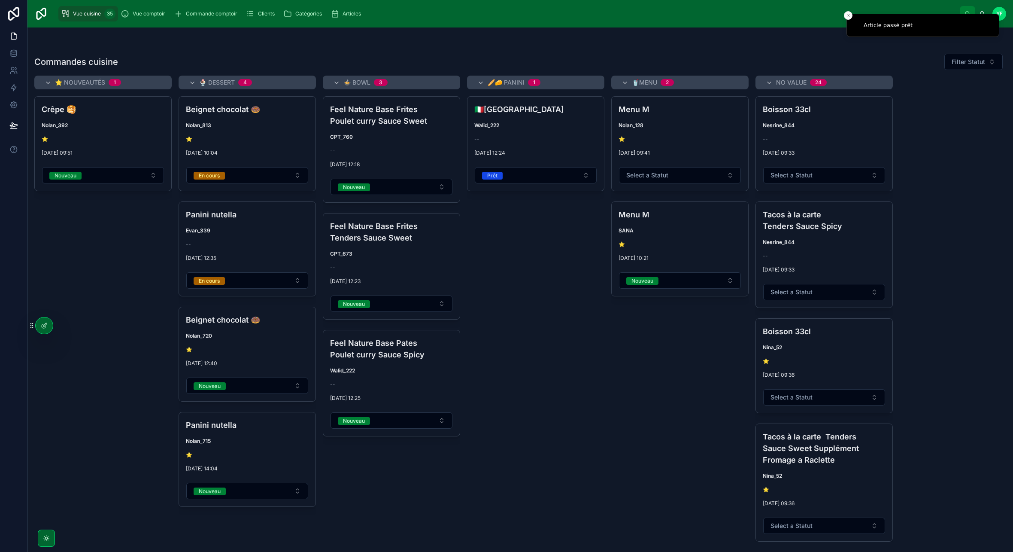
click at [540, 418] on div "🇮🇹[GEOGRAPHIC_DATA] Walid_222 -- [DATE] 12:24 Prêt Prête" at bounding box center [535, 318] width 137 height 445
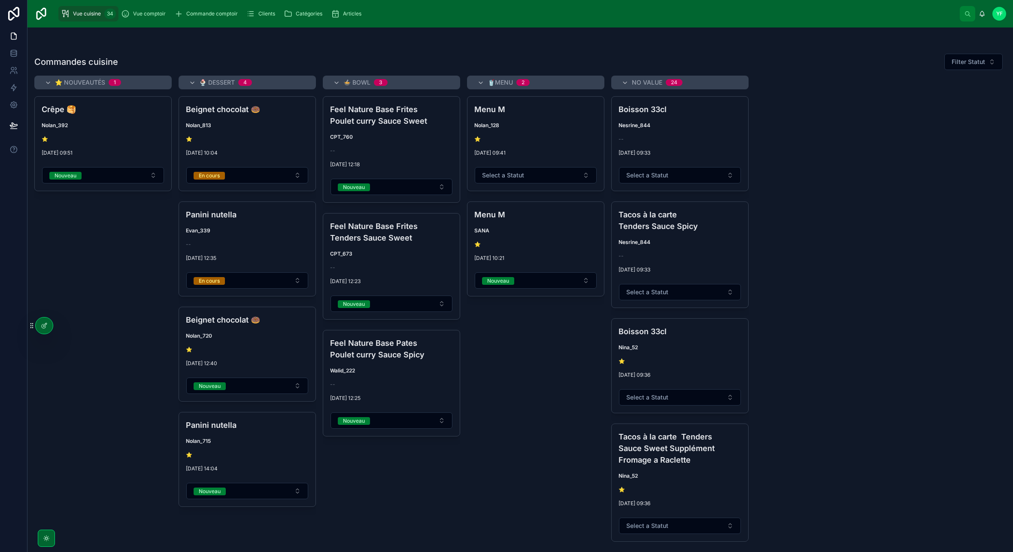
click at [296, 39] on div "Commandes cuisine Filter Statut ⭐️ Nouveautés 1 Crêpe 🥞 Nolan_392 ⭐️ [DATE] 09:…" at bounding box center [520, 284] width 986 height 514
click at [987, 61] on button "Filter Statut" at bounding box center [973, 62] width 58 height 16
click at [916, 107] on div "En cours" at bounding box center [951, 110] width 119 height 14
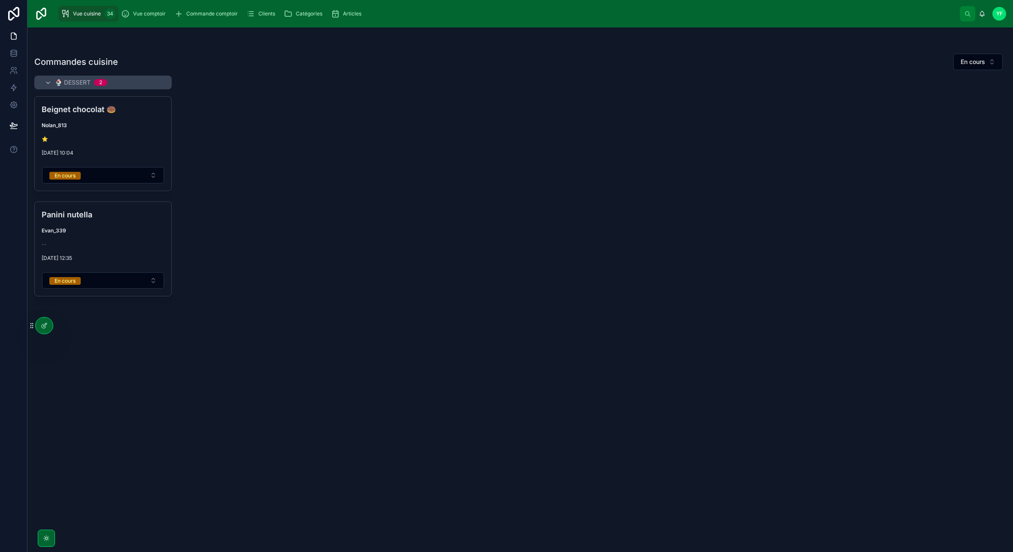
click at [975, 61] on span "En cours" at bounding box center [973, 62] width 24 height 9
click at [931, 93] on div "None" at bounding box center [951, 97] width 119 height 14
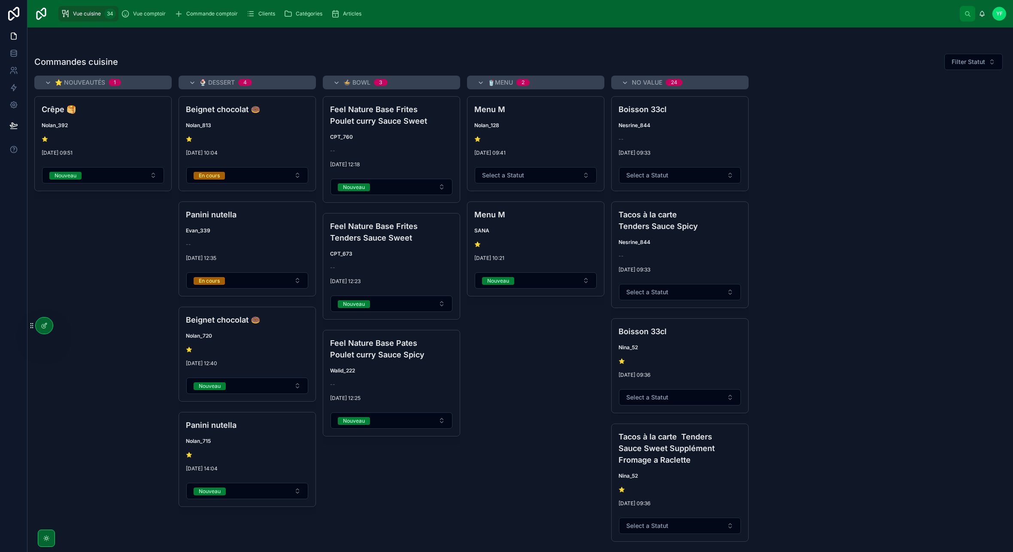
click at [773, 57] on div "Commandes cuisine Filter Statut" at bounding box center [520, 61] width 972 height 17
click at [161, 17] on span "Vue comptoir" at bounding box center [149, 13] width 33 height 7
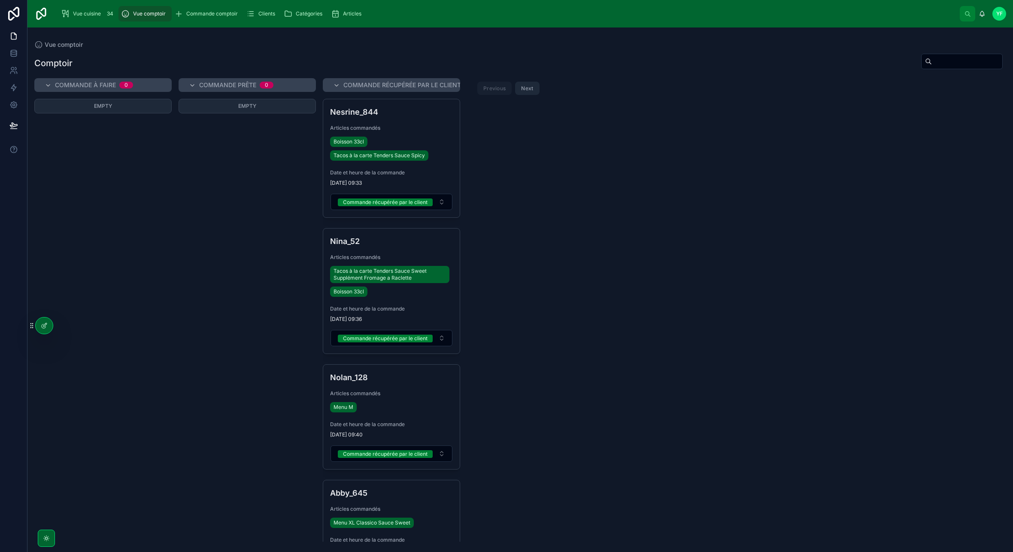
click at [395, 131] on span "Articles commandés" at bounding box center [391, 127] width 123 height 7
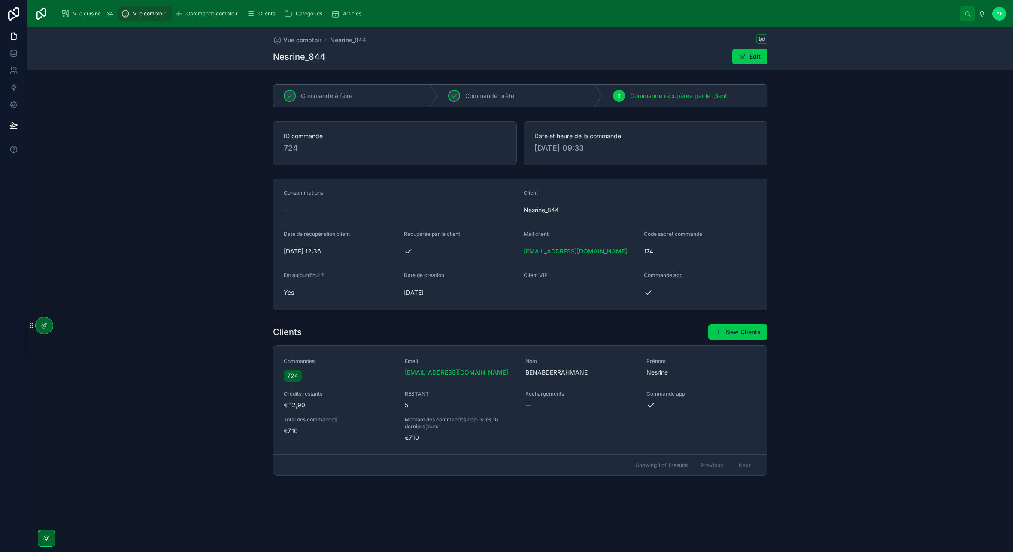
click at [43, 322] on icon at bounding box center [44, 325] width 7 height 7
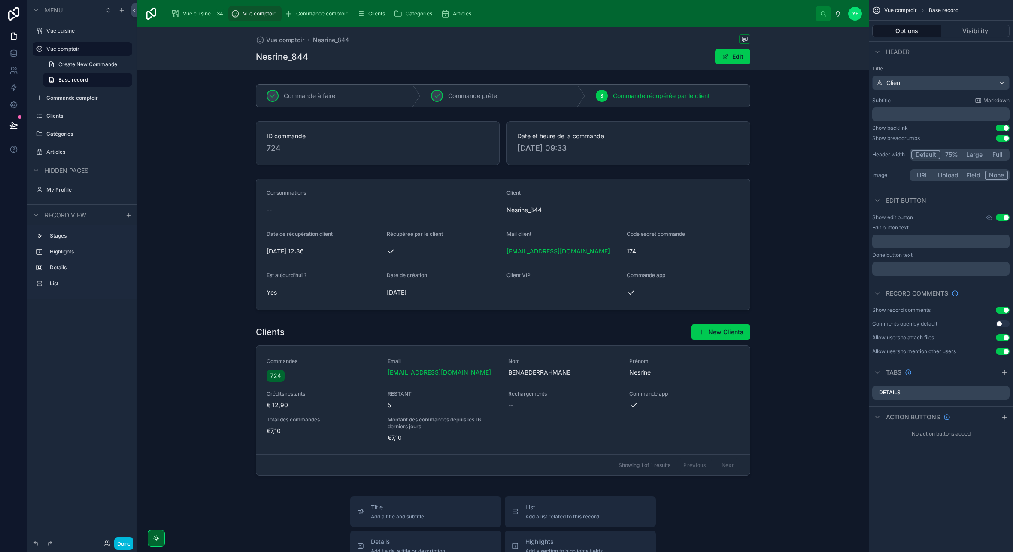
click at [646, 330] on div at bounding box center [502, 401] width 731 height 162
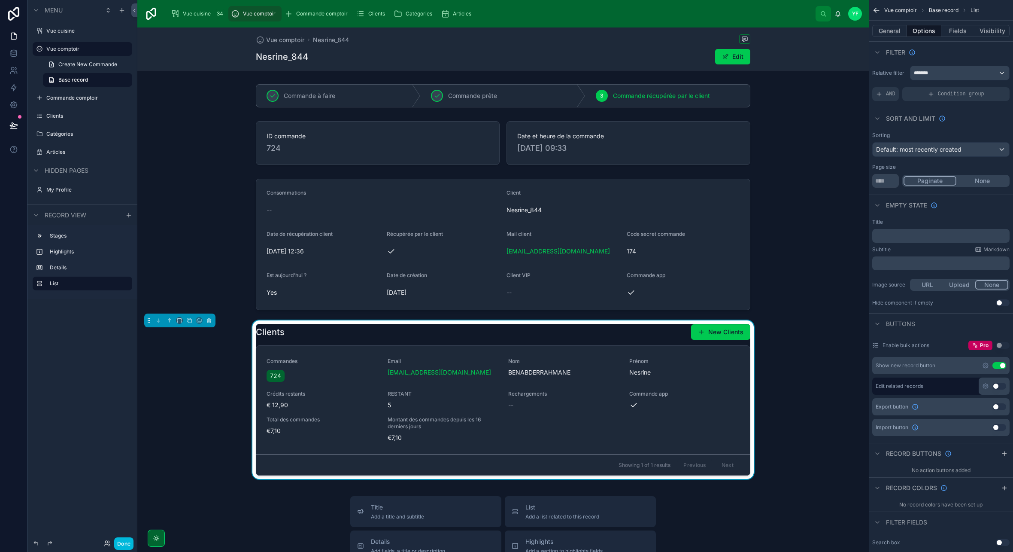
click at [1001, 364] on button "Use setting" at bounding box center [999, 365] width 14 height 7
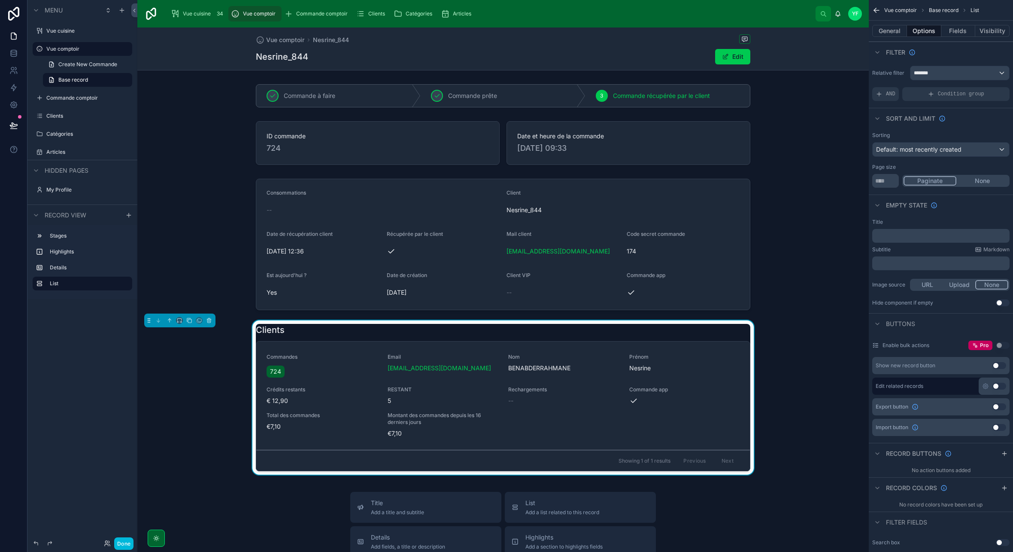
click at [563, 90] on div at bounding box center [502, 96] width 731 height 30
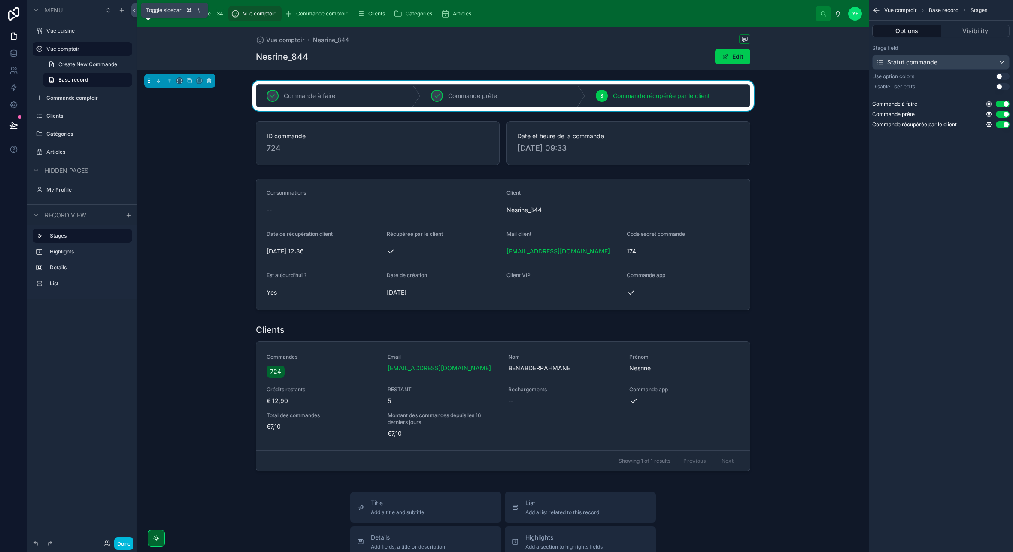
click at [131, 8] on icon at bounding box center [134, 10] width 6 height 6
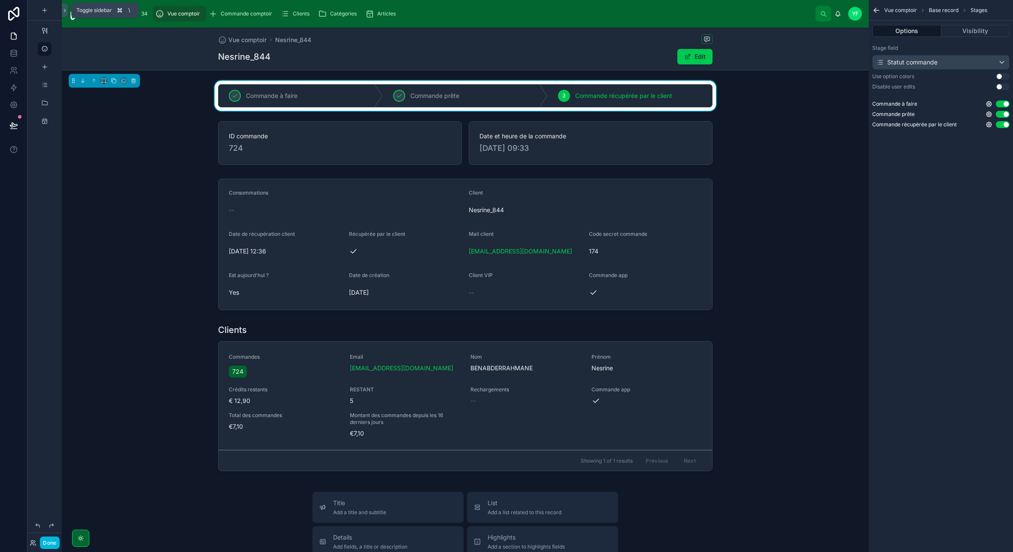
click at [63, 12] on icon at bounding box center [65, 10] width 6 height 6
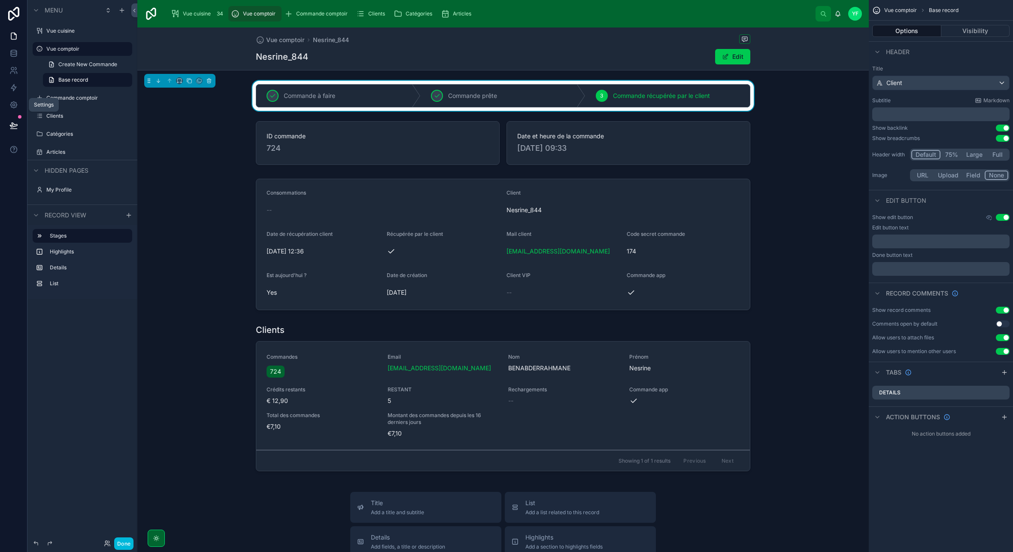
click at [13, 104] on icon at bounding box center [13, 104] width 9 height 9
